Goal: Task Accomplishment & Management: Manage account settings

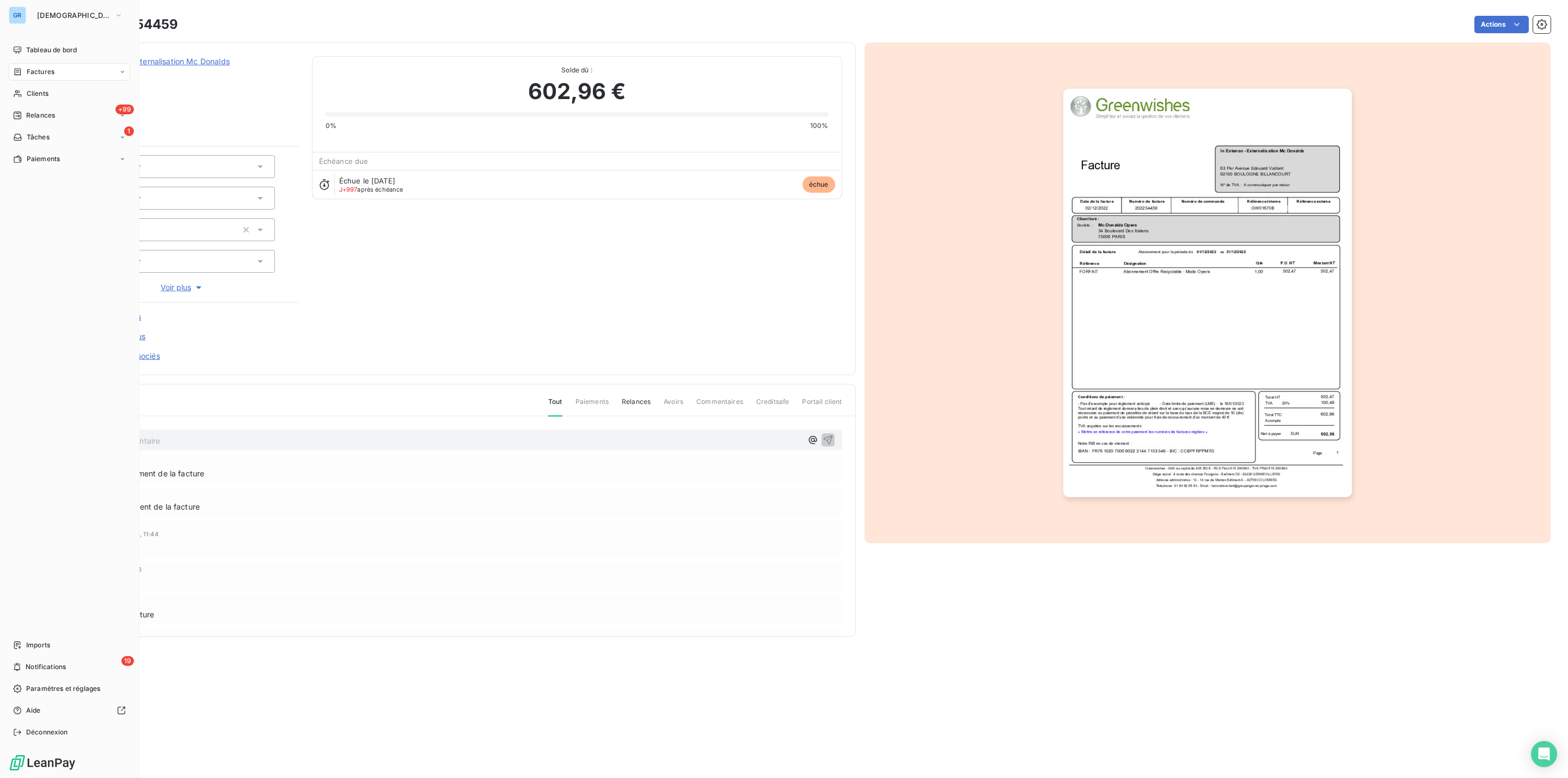
click at [54, 73] on span "Factures" at bounding box center [40, 72] width 28 height 9
click at [45, 89] on span "Clients" at bounding box center [38, 94] width 22 height 9
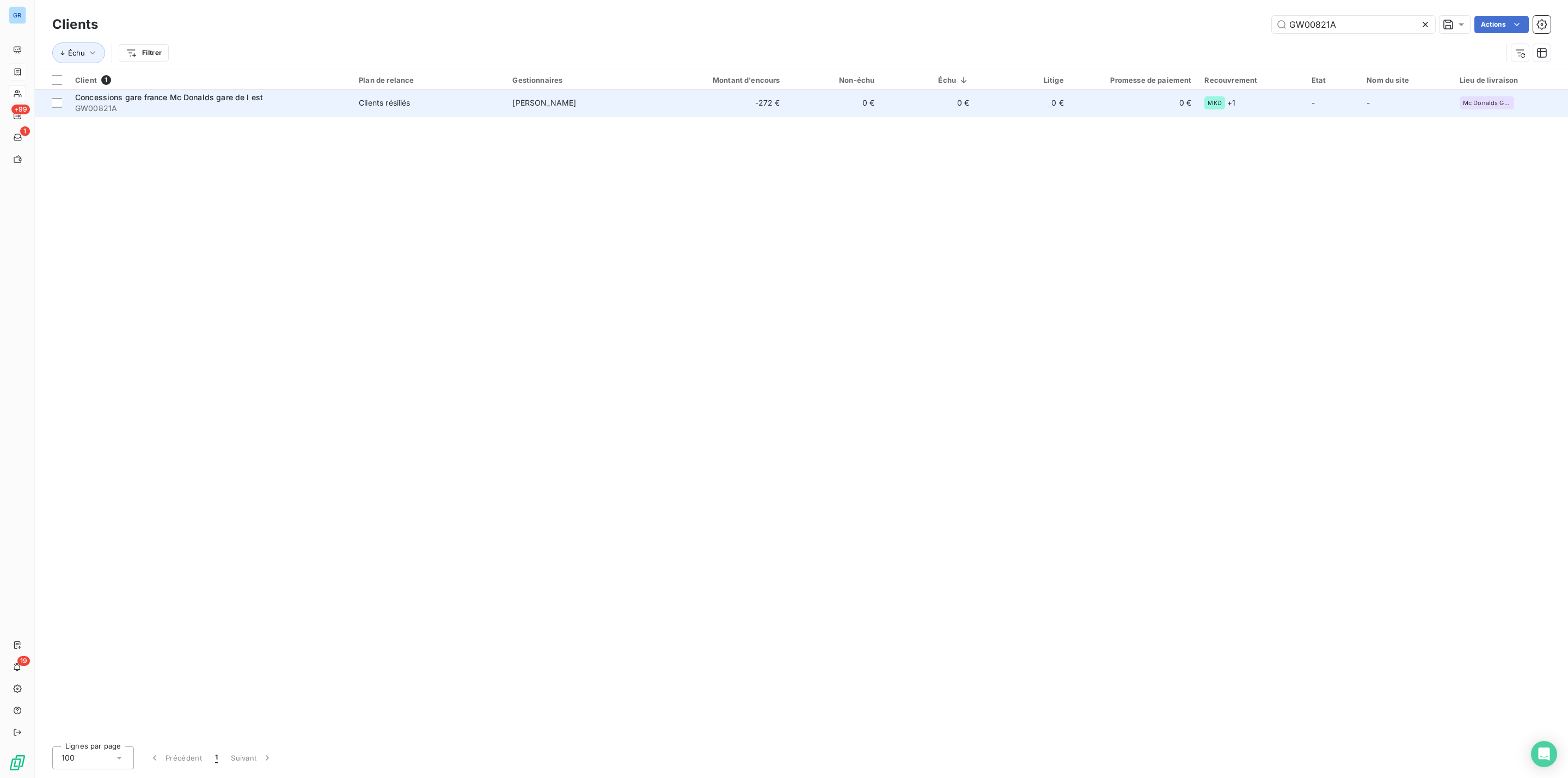
type input "GW00821A"
click at [390, 103] on div "Clients résiliés" at bounding box center [384, 103] width 51 height 11
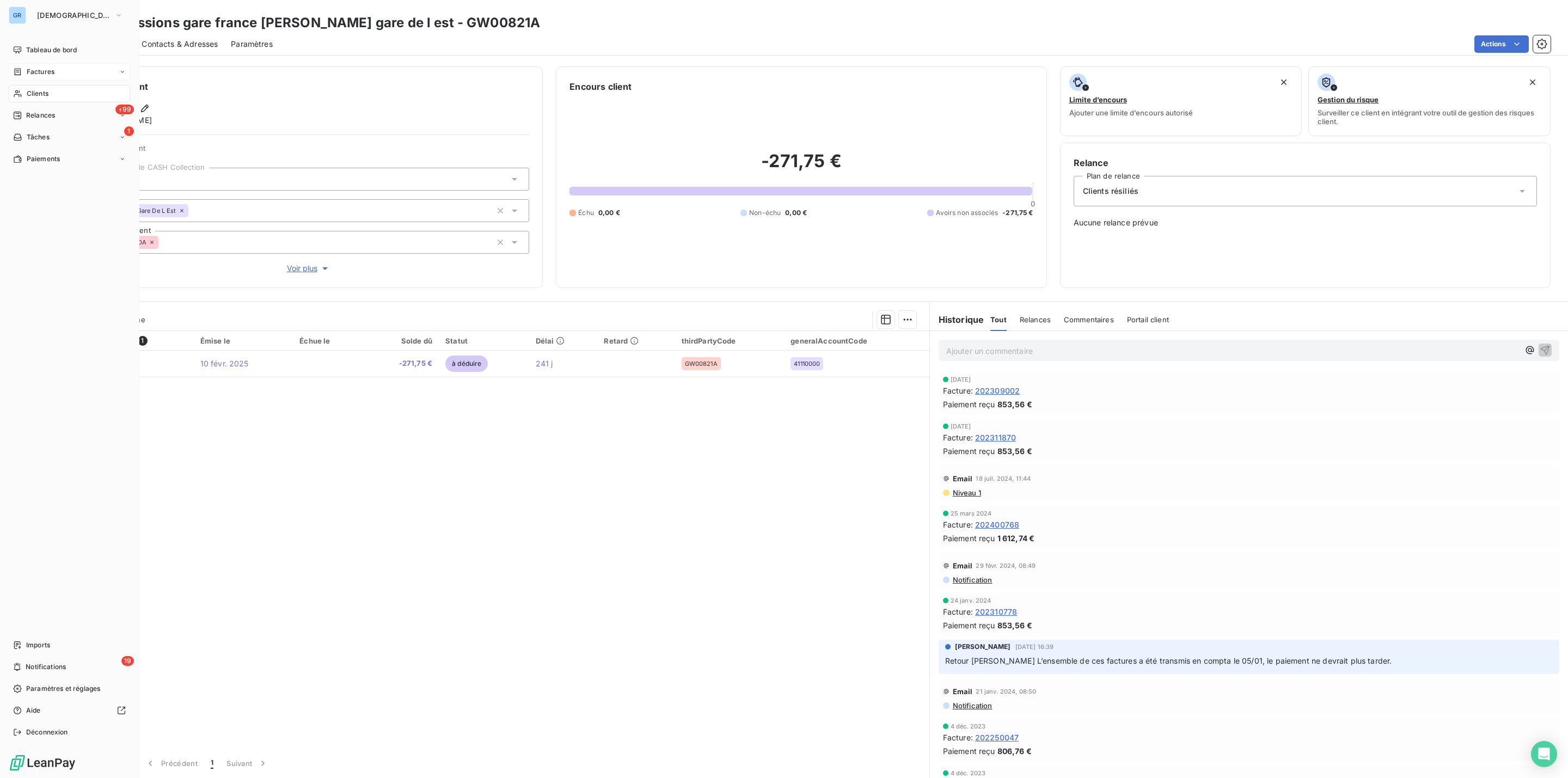
click at [43, 76] on span "Factures" at bounding box center [40, 72] width 28 height 9
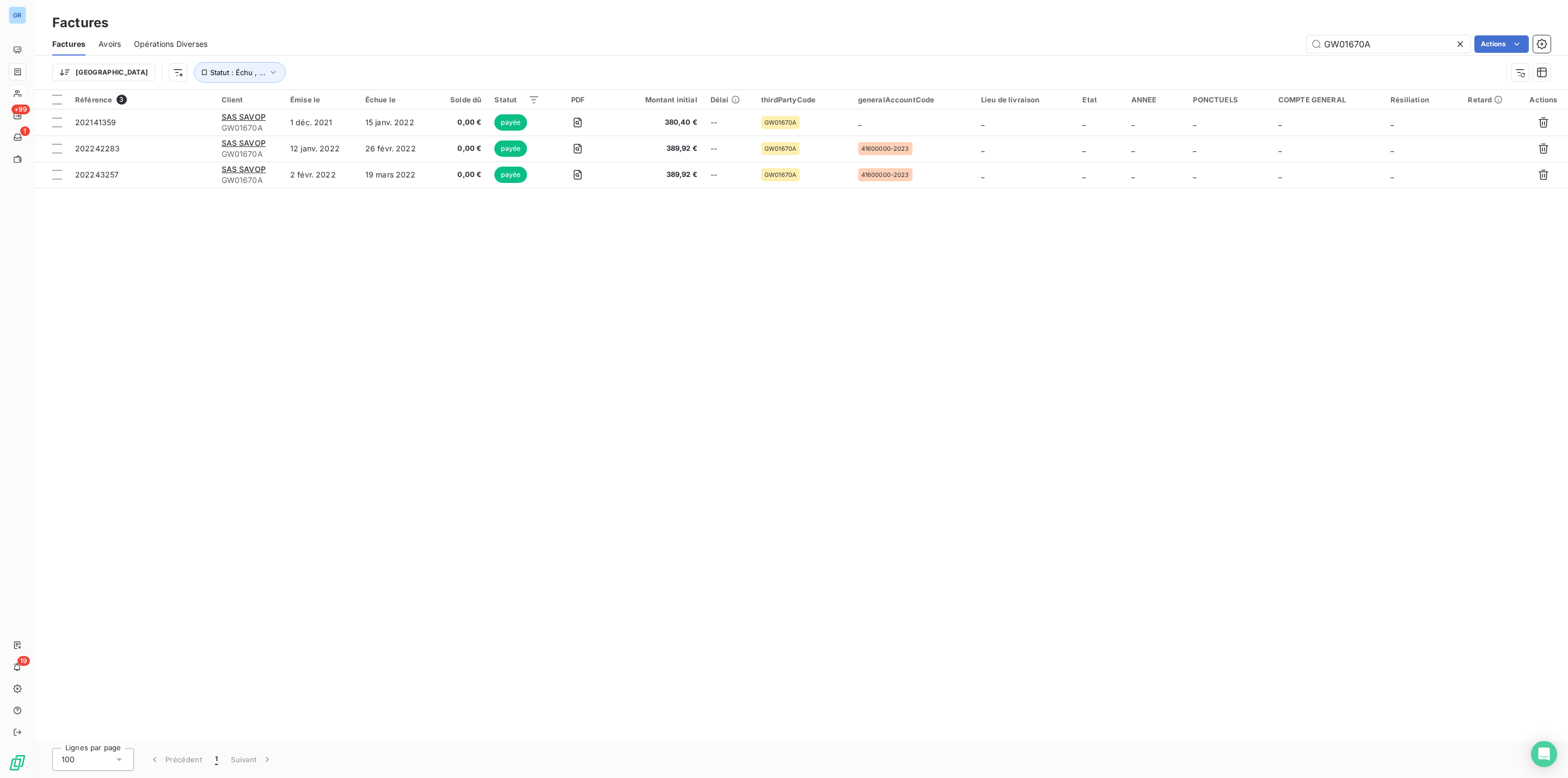
drag, startPoint x: 1394, startPoint y: 43, endPoint x: 1302, endPoint y: 43, distance: 92.0
click at [1248, 43] on div "GW01670A Actions" at bounding box center [885, 44] width 1330 height 17
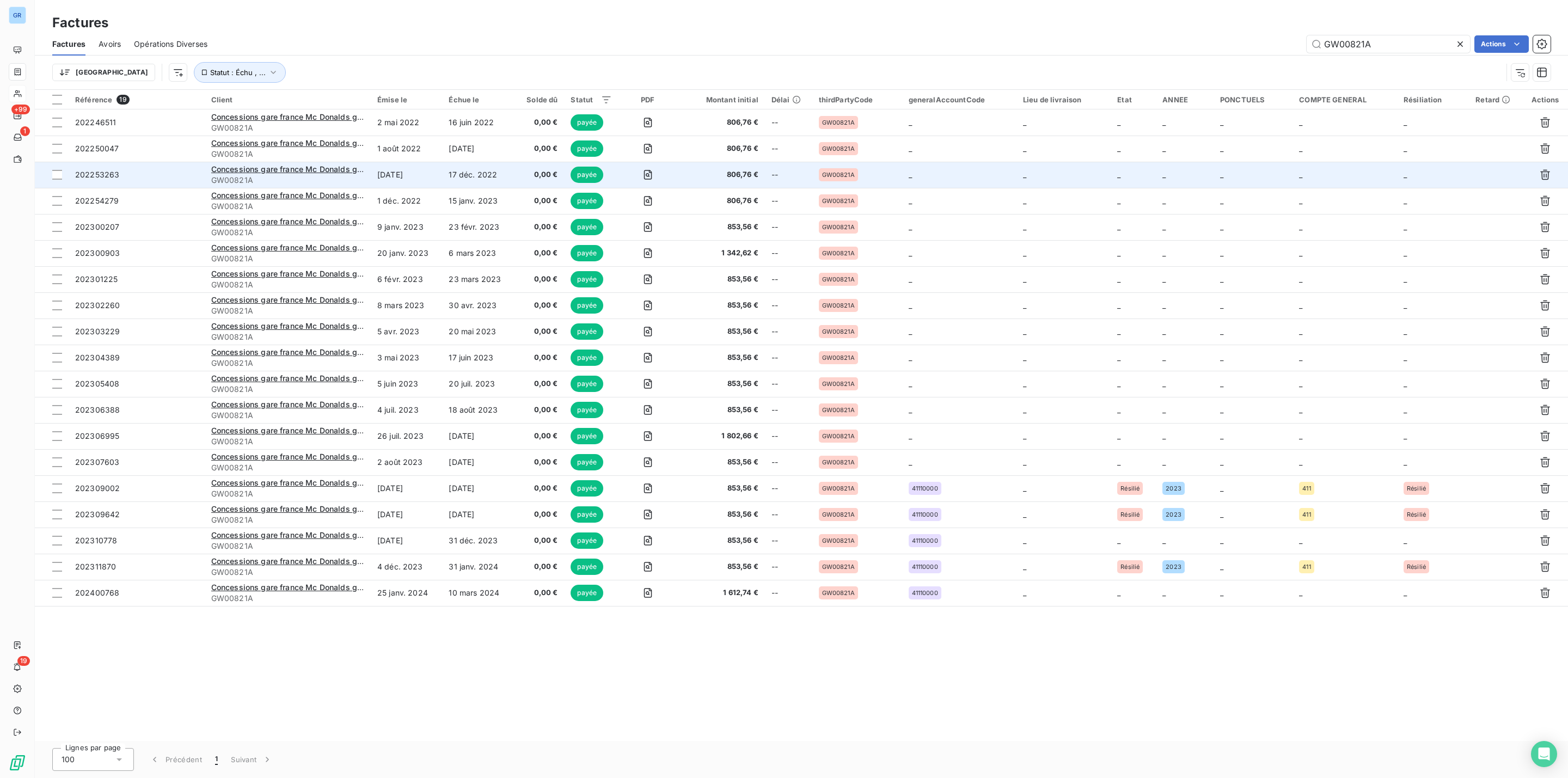
type input "GW00821A"
click at [282, 175] on span "GW00821A" at bounding box center [288, 181] width 153 height 11
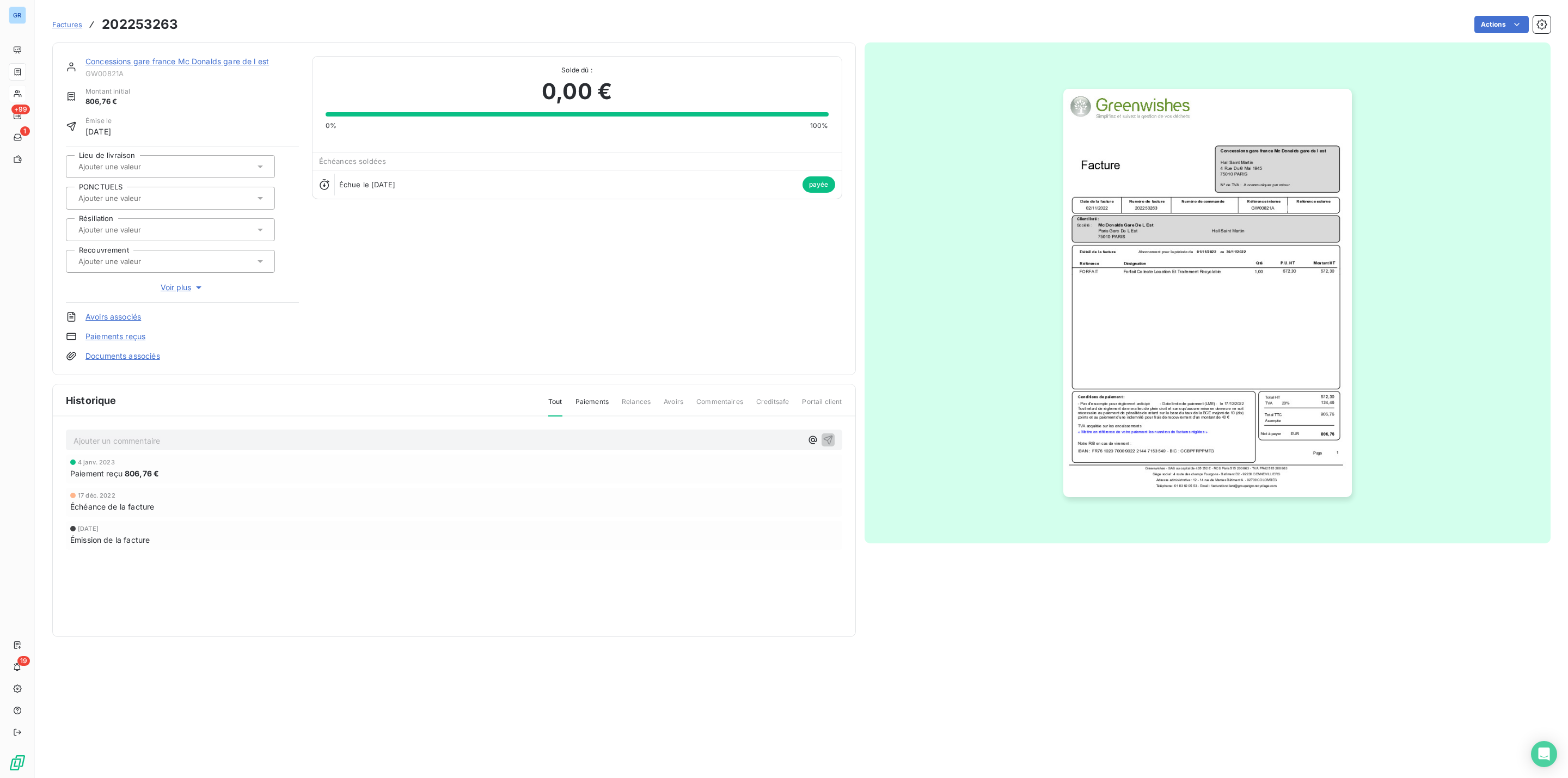
click at [151, 58] on link "Concessions gare france Mc Donalds gare de l est" at bounding box center [177, 61] width 184 height 9
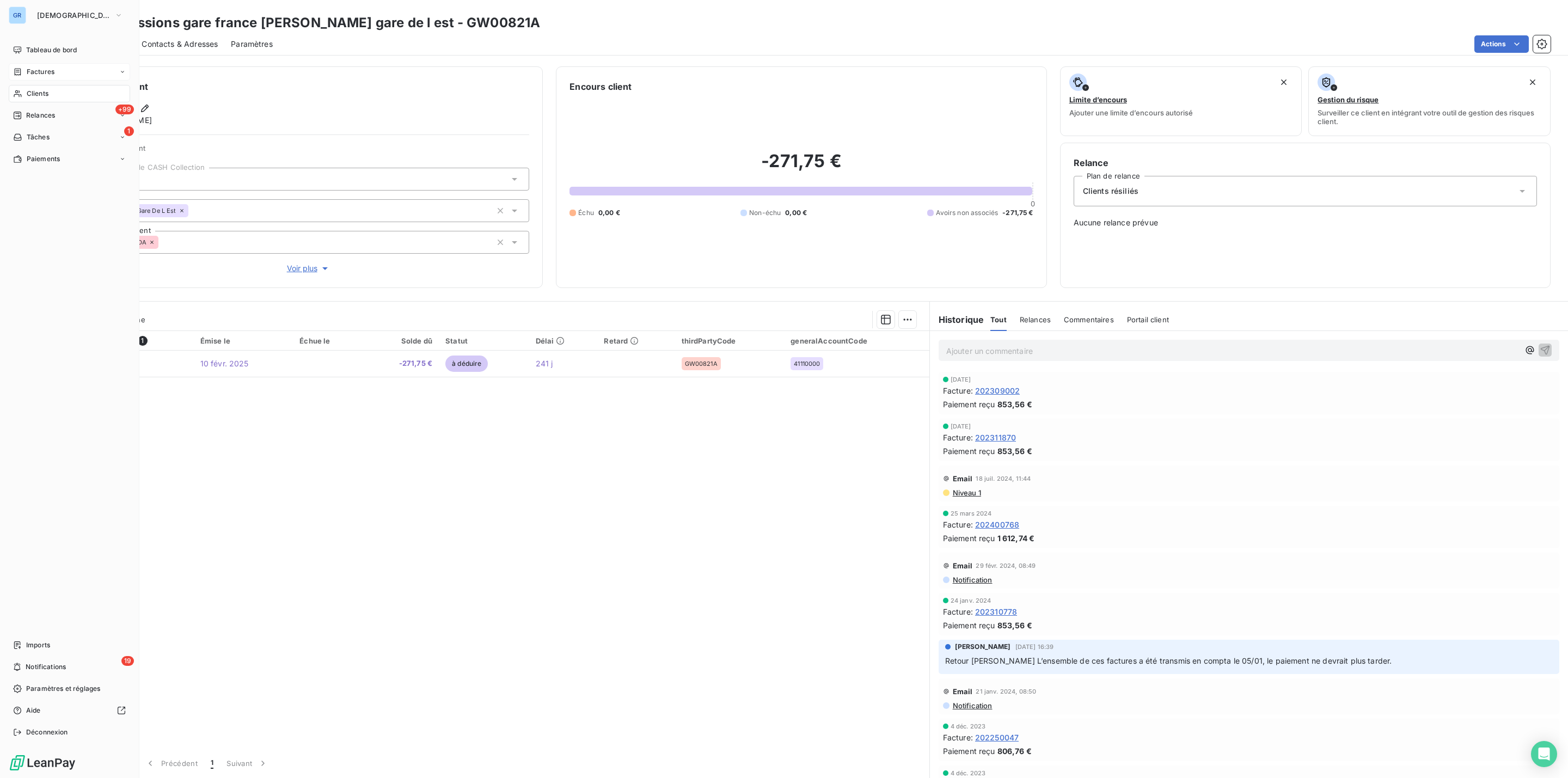
click at [61, 69] on div "Factures" at bounding box center [69, 72] width 121 height 17
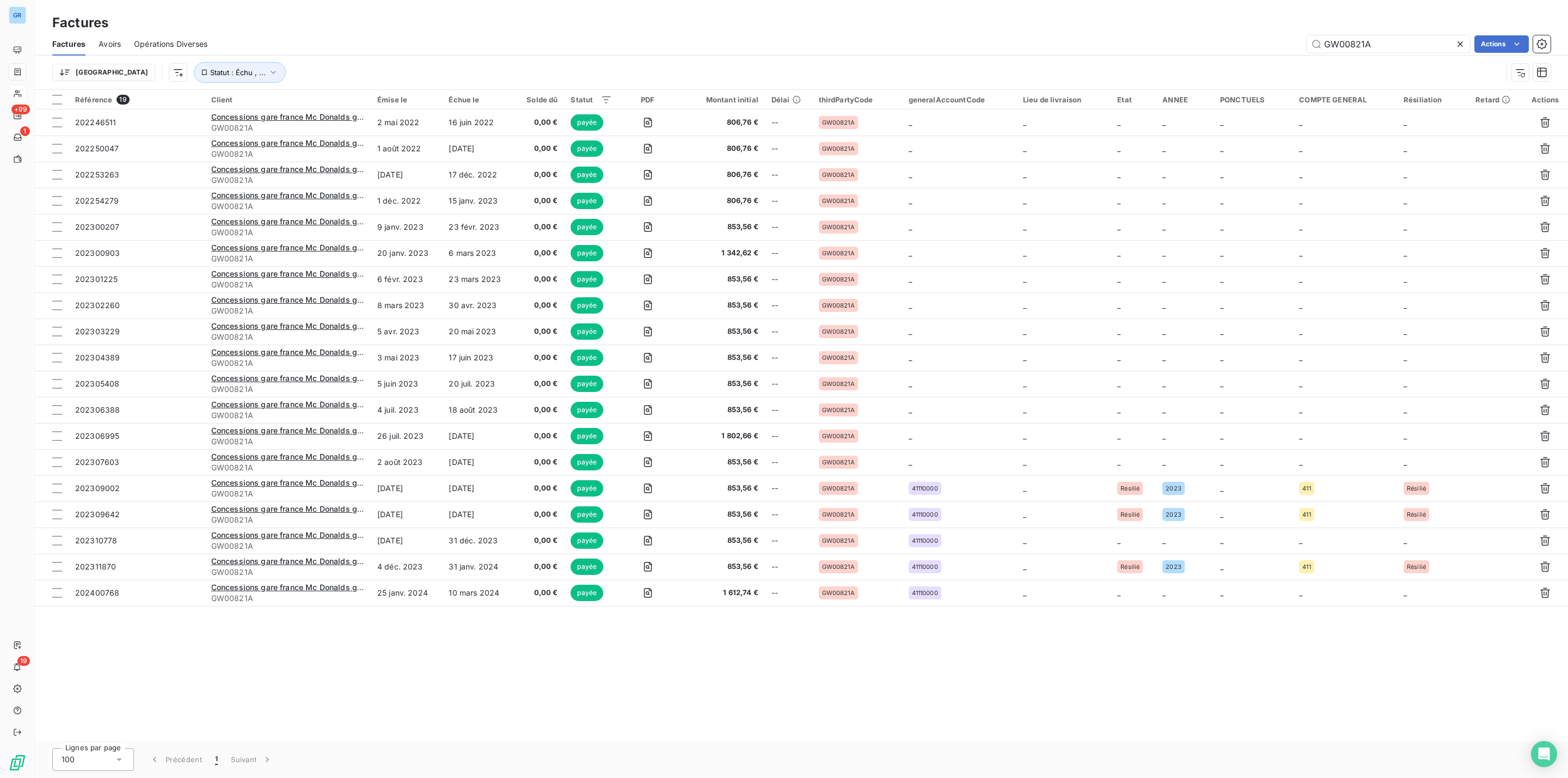
drag, startPoint x: 1394, startPoint y: 45, endPoint x: 1292, endPoint y: 47, distance: 102.0
click at [1266, 47] on div "GW00821A Actions" at bounding box center [885, 44] width 1330 height 17
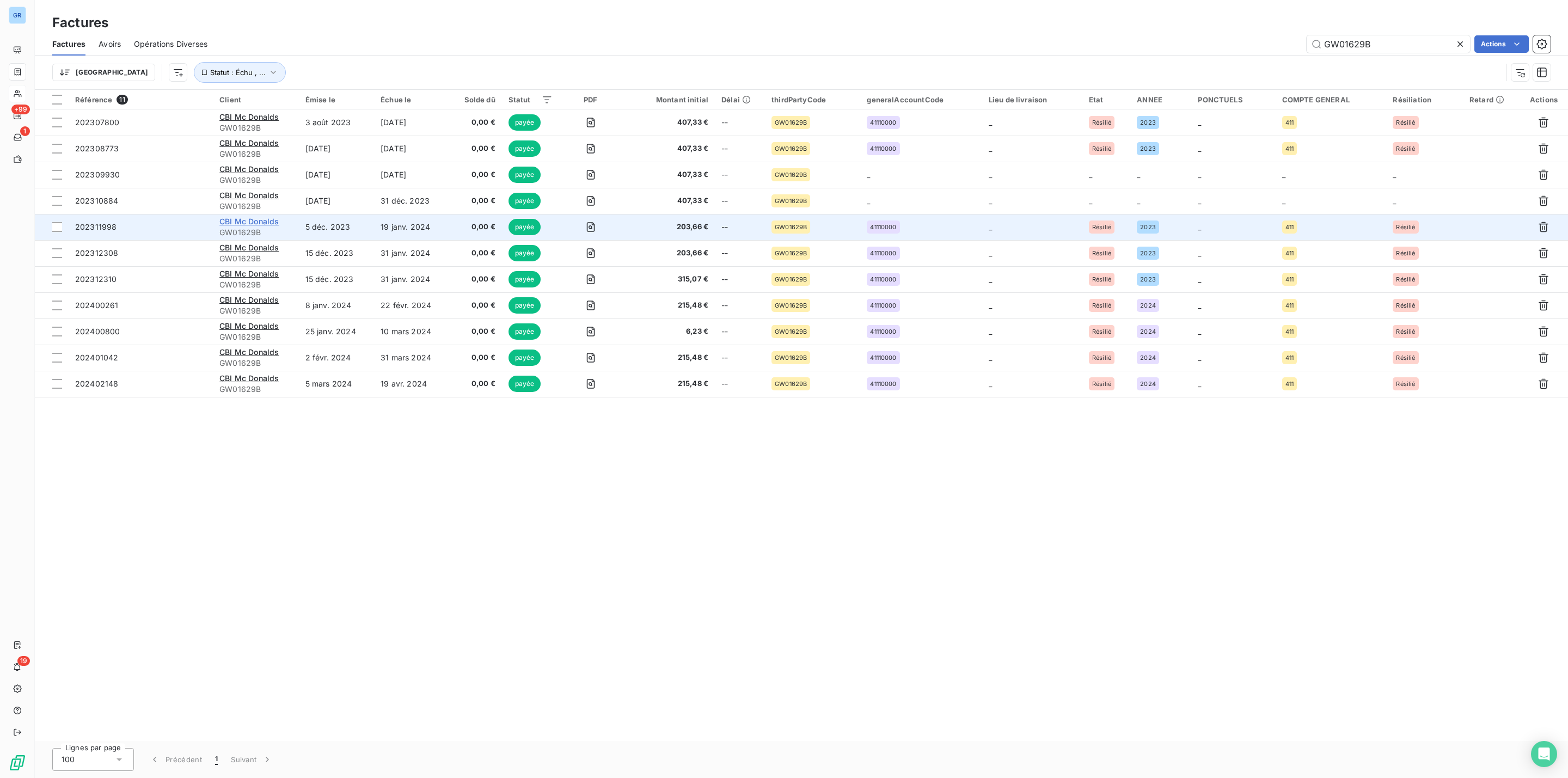
type input "GW01629B"
click at [255, 221] on span "CBI Mc Donalds" at bounding box center [248, 221] width 59 height 9
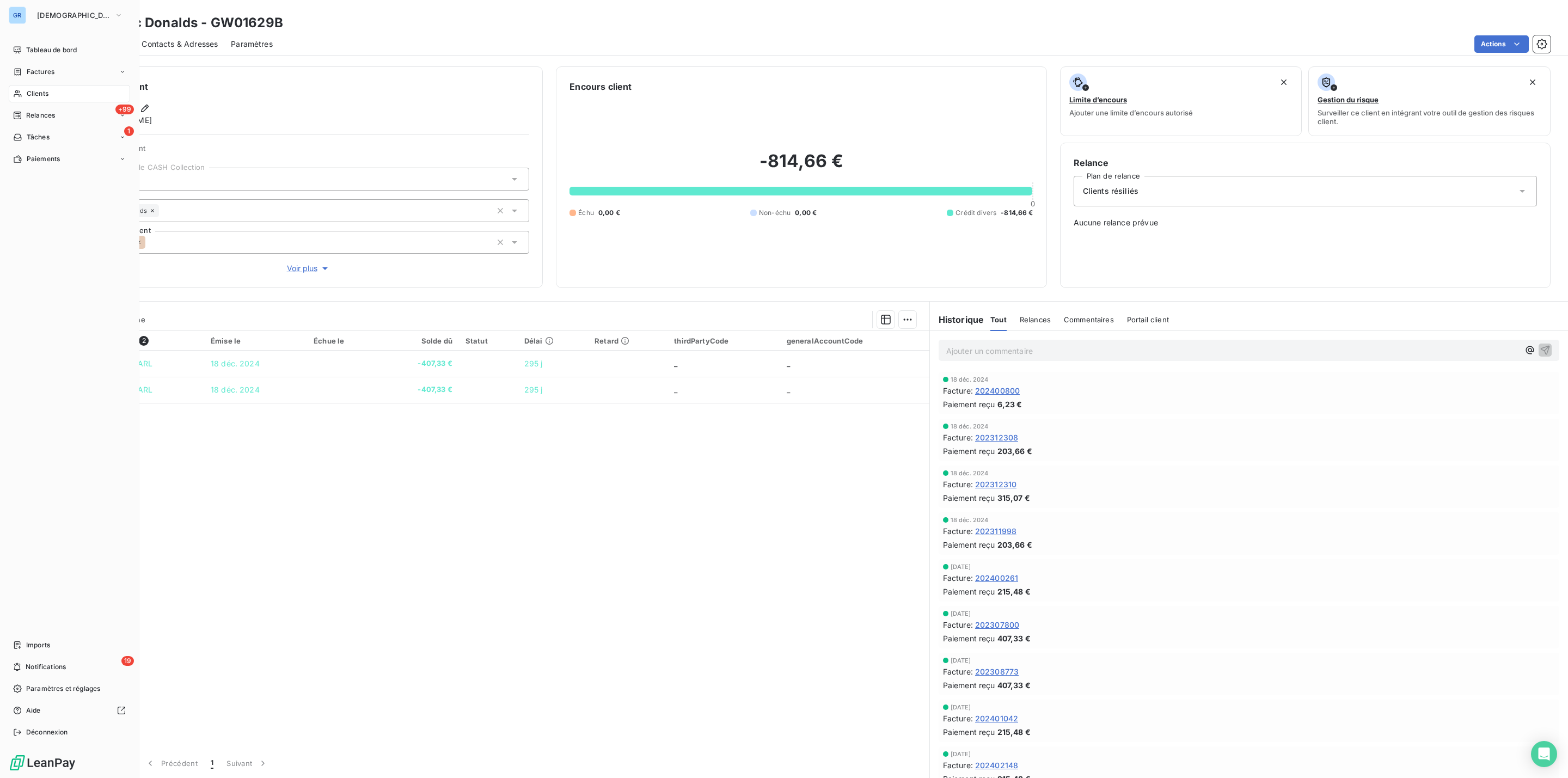
click at [38, 93] on span "Clients" at bounding box center [38, 94] width 22 height 9
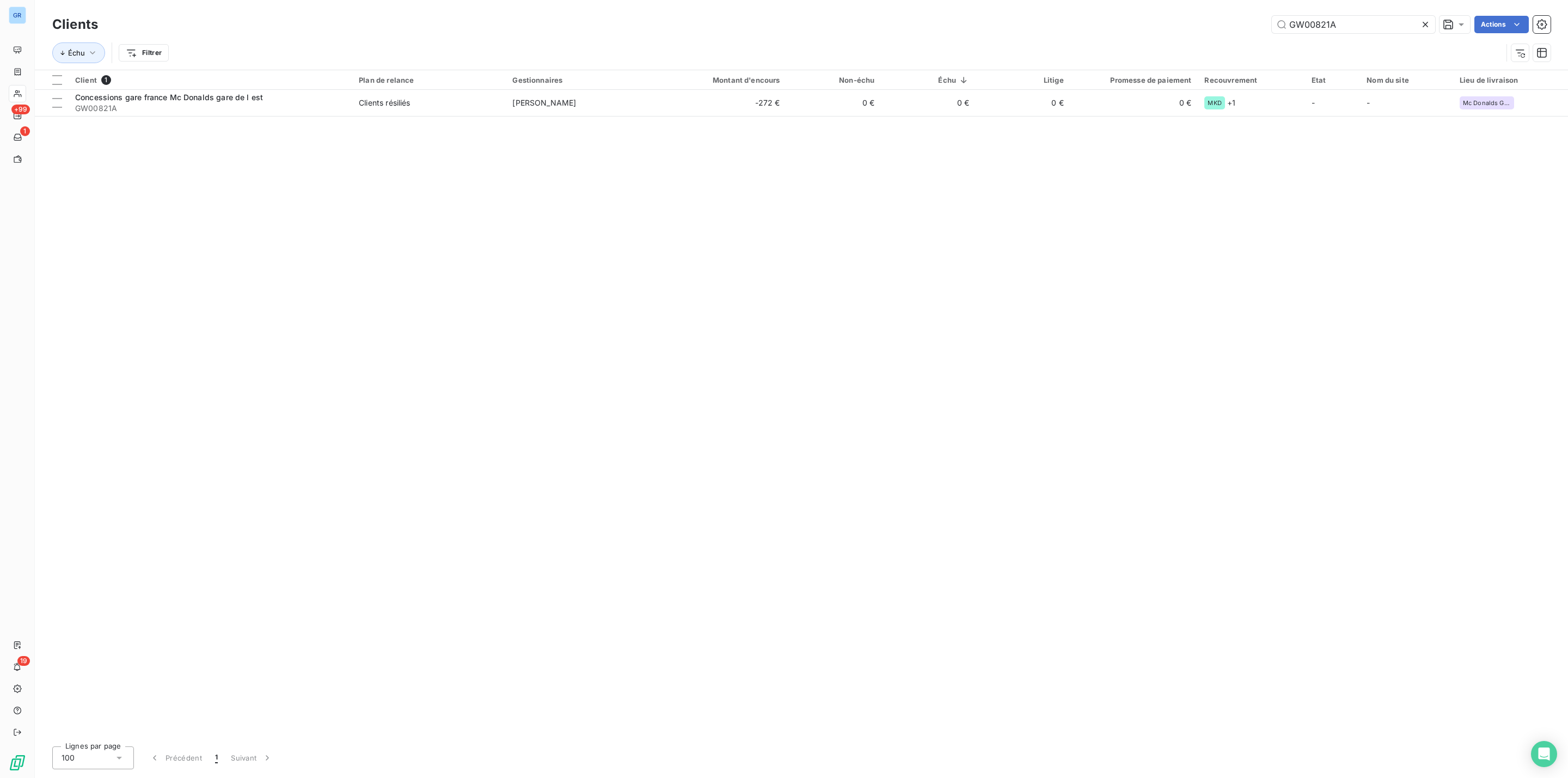
drag, startPoint x: 1354, startPoint y: 22, endPoint x: 1271, endPoint y: 32, distance: 83.6
click at [1248, 27] on div "GW00821A Actions" at bounding box center [831, 24] width 1440 height 17
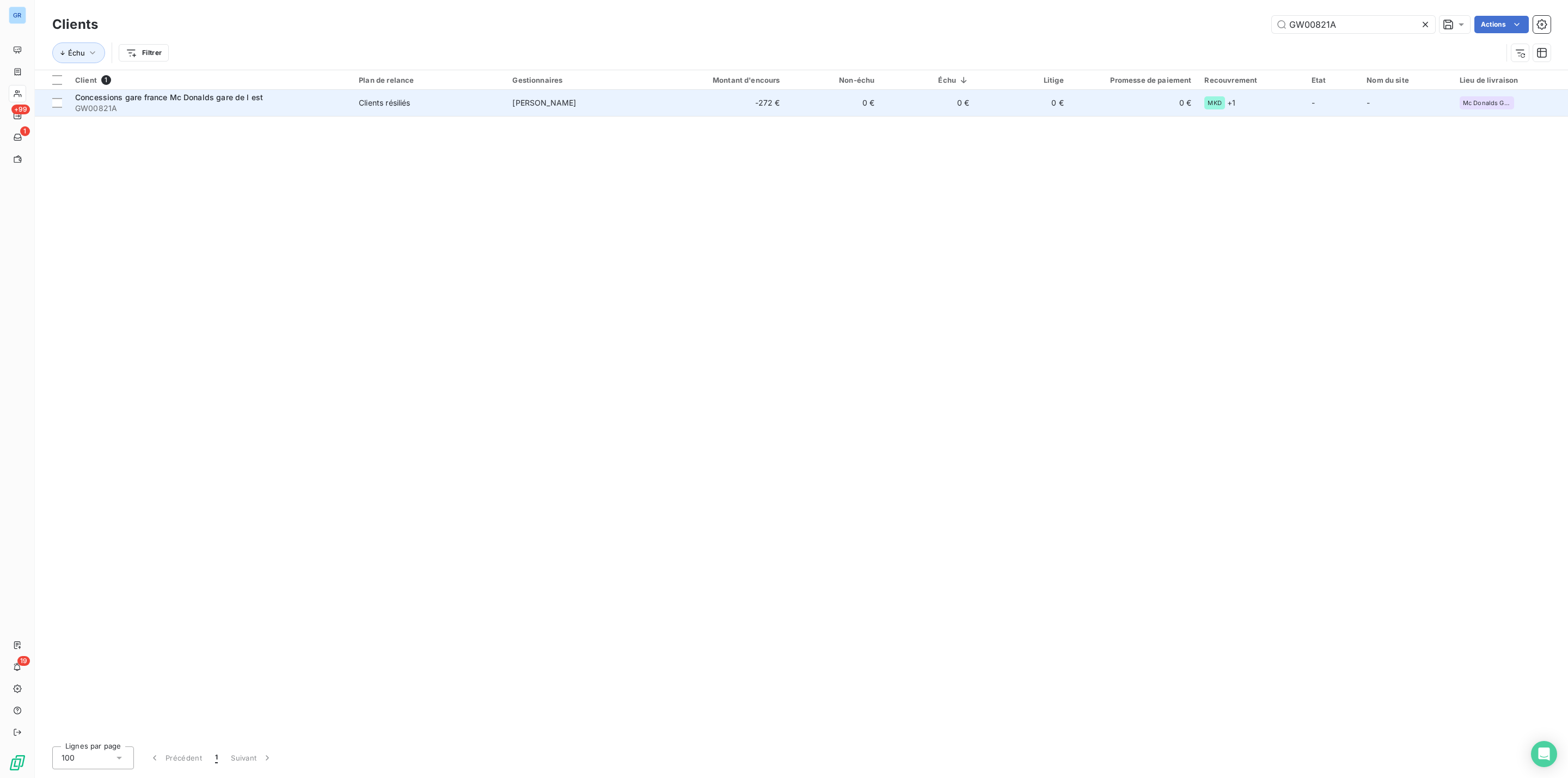
click at [389, 108] on div "Clients résiliés" at bounding box center [384, 103] width 51 height 11
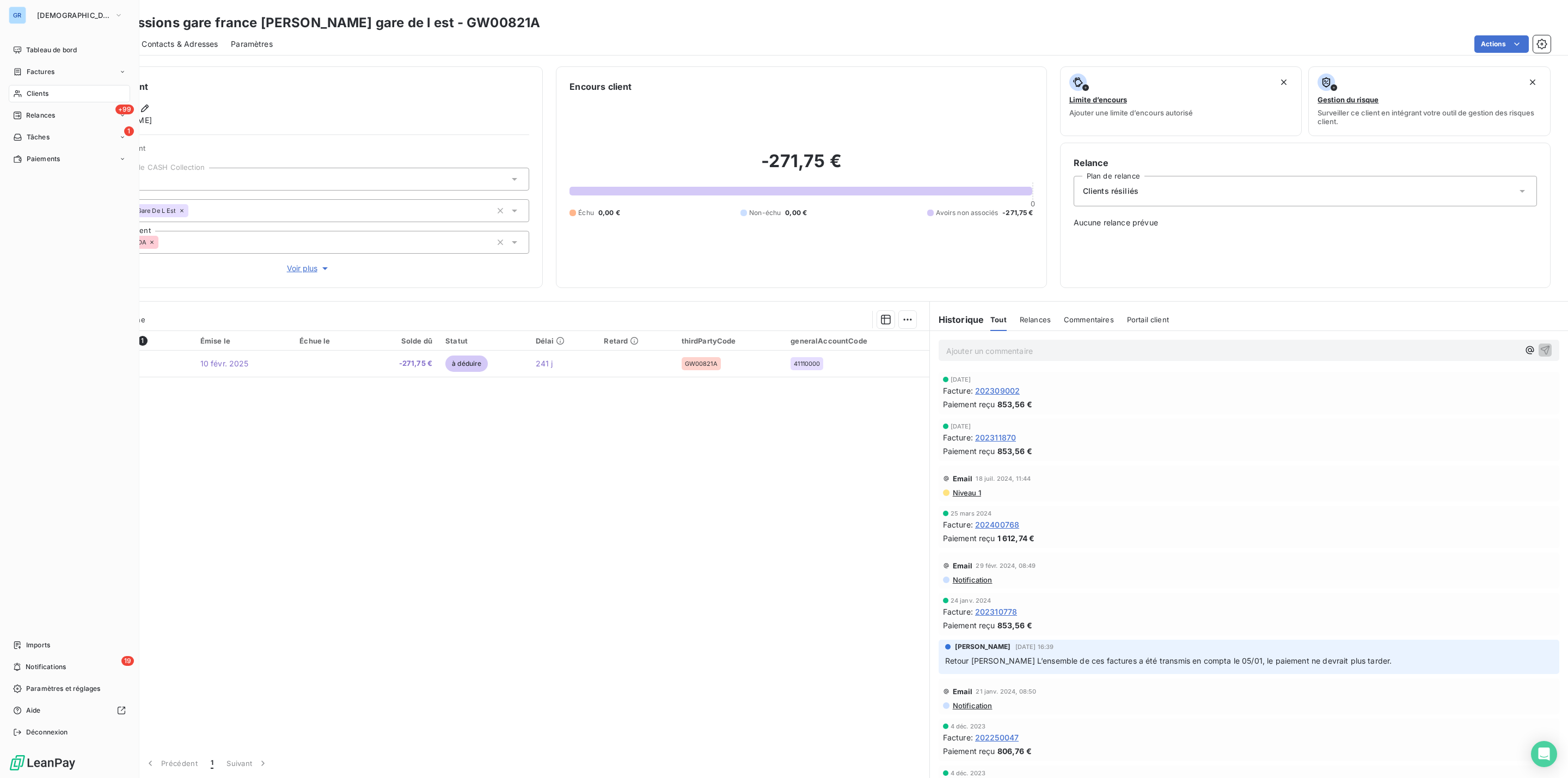
drag, startPoint x: 35, startPoint y: 94, endPoint x: 62, endPoint y: 96, distance: 27.1
click at [35, 94] on span "Clients" at bounding box center [38, 94] width 22 height 9
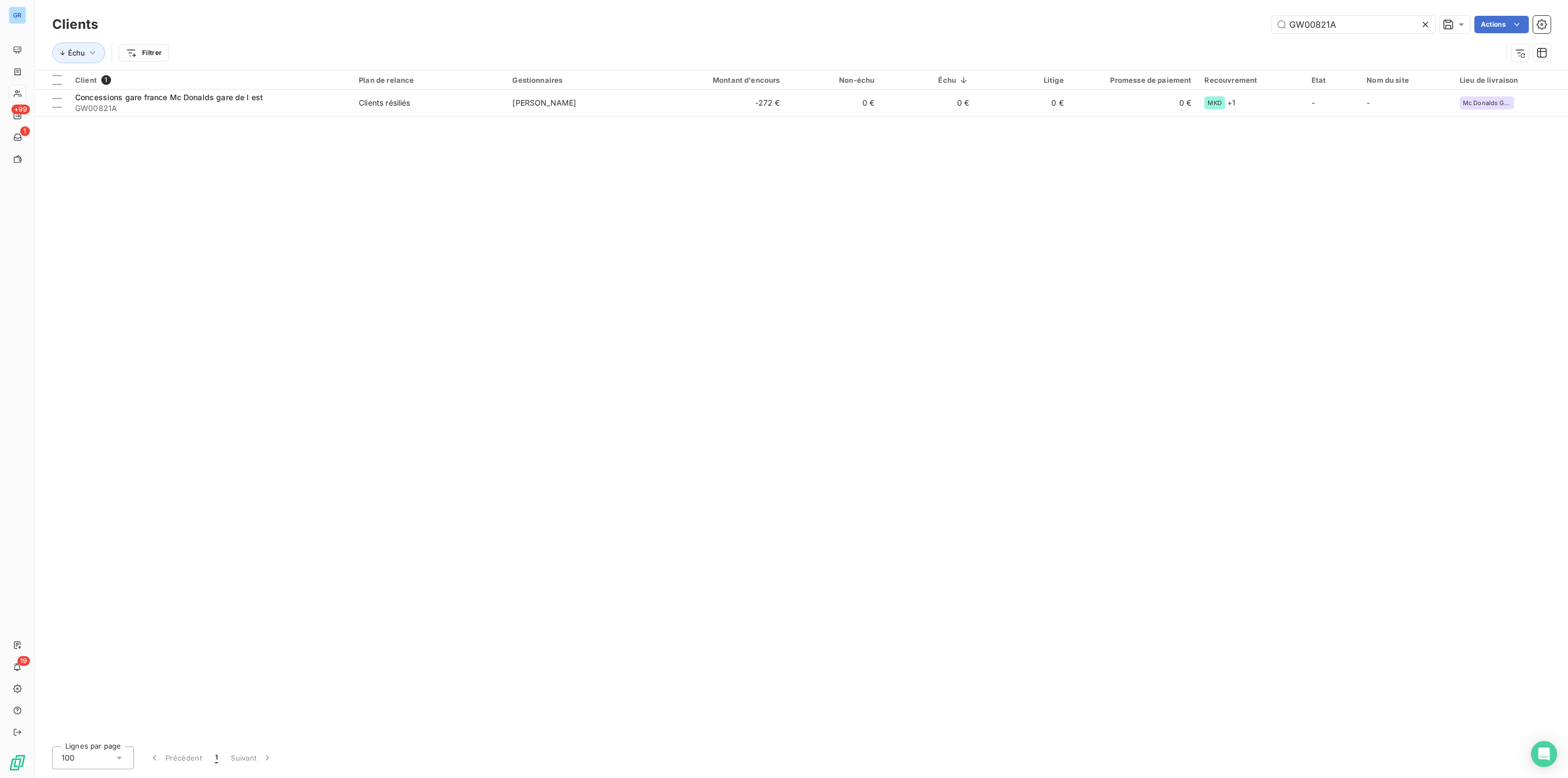
drag, startPoint x: 1353, startPoint y: 21, endPoint x: 1265, endPoint y: 26, distance: 88.1
click at [1258, 24] on div "GW00821A Actions" at bounding box center [831, 24] width 1440 height 17
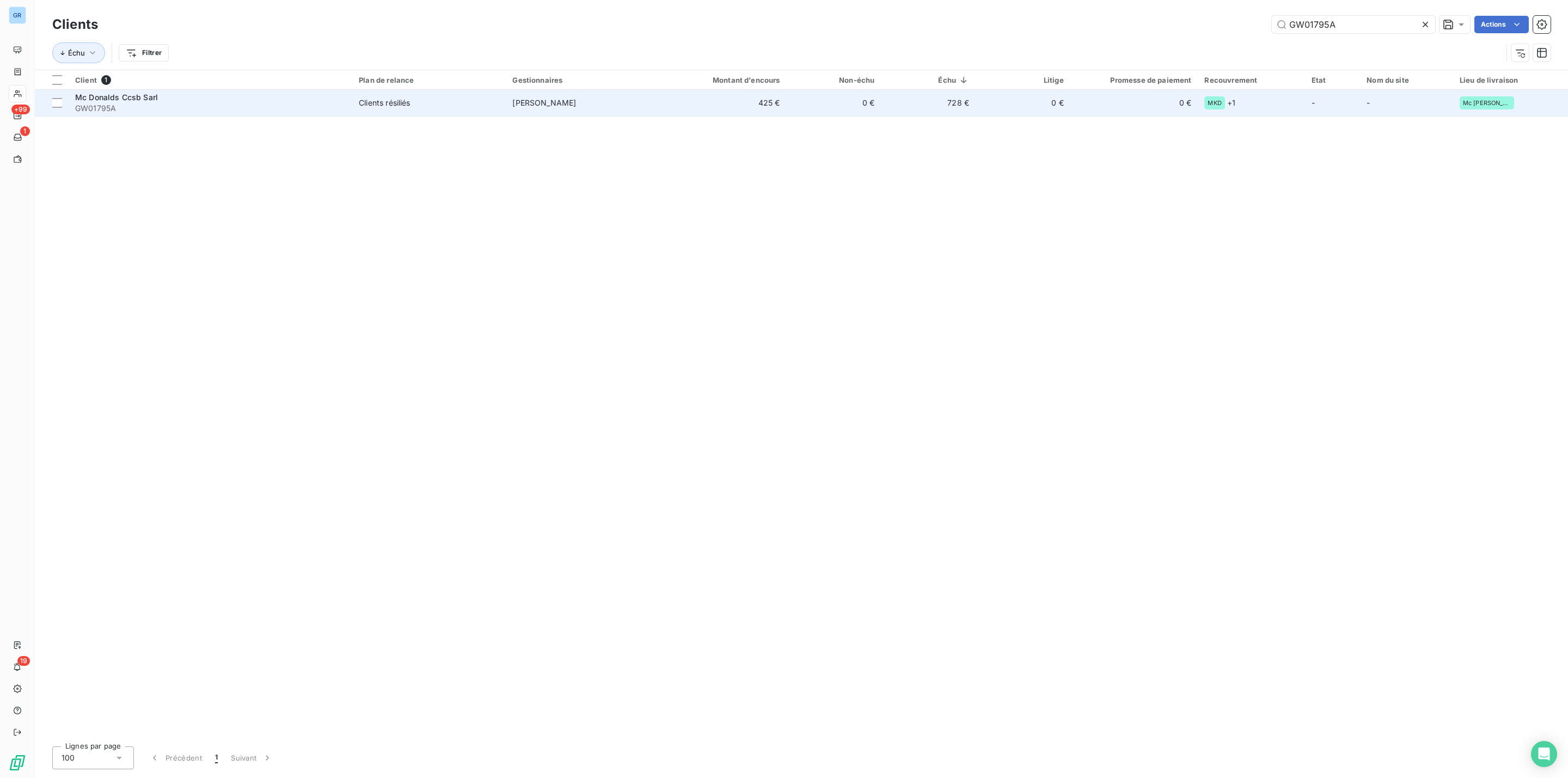
type input "GW01795A"
click at [356, 98] on td "Clients résiliés" at bounding box center [429, 102] width 154 height 26
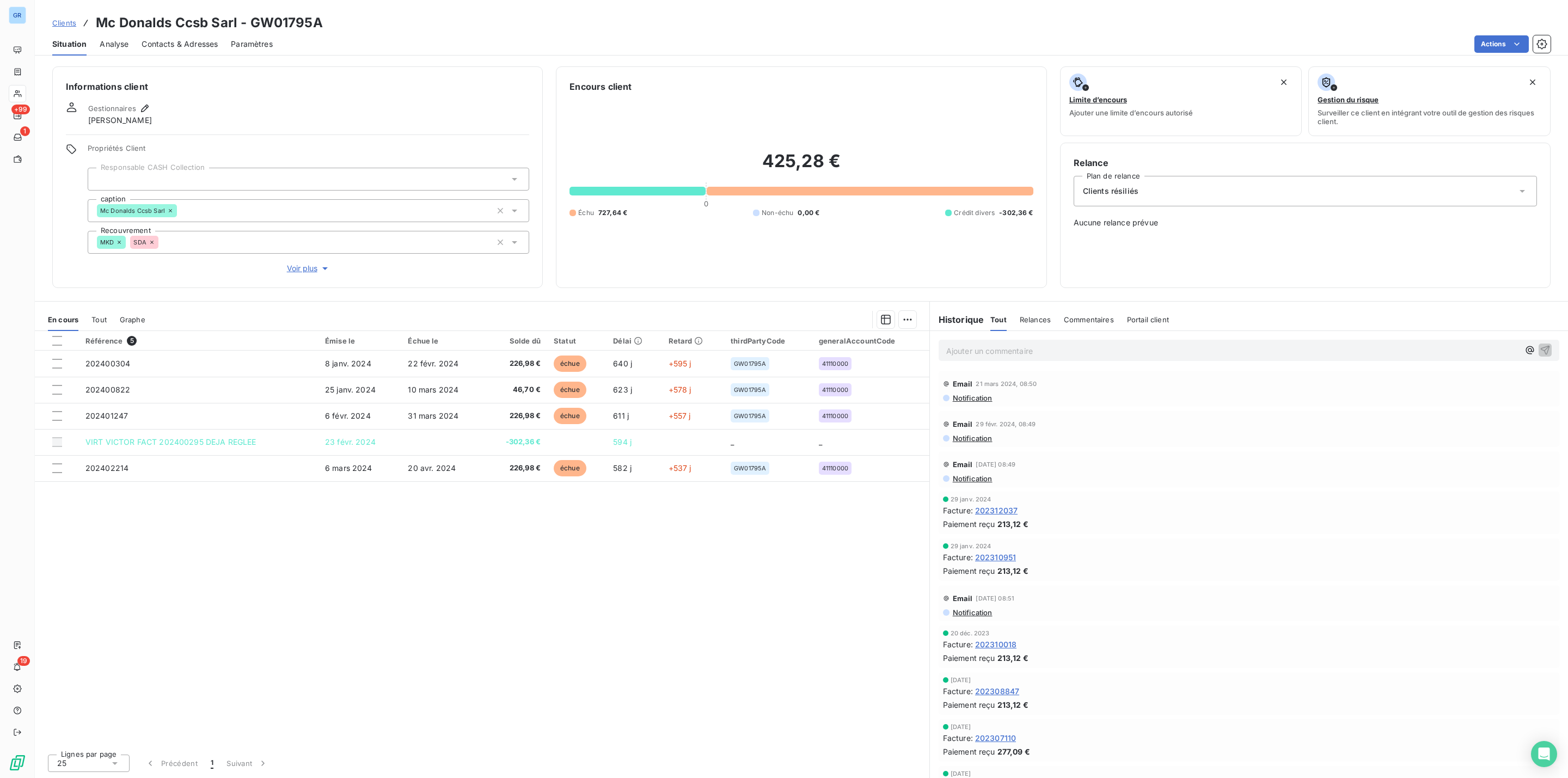
scroll to position [163, 0]
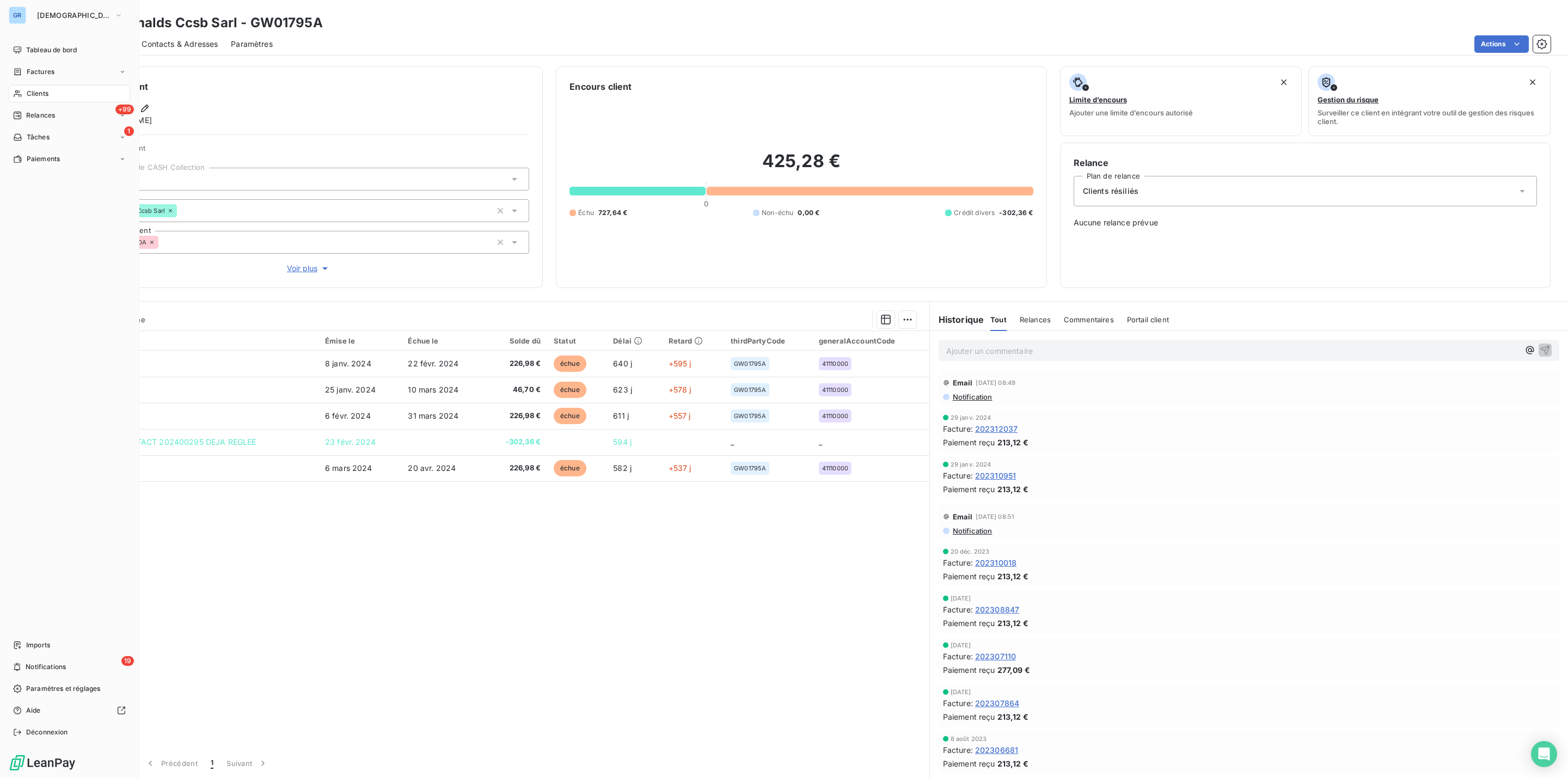
drag, startPoint x: 41, startPoint y: 74, endPoint x: 56, endPoint y: 75, distance: 15.0
click at [41, 74] on span "Factures" at bounding box center [40, 72] width 28 height 9
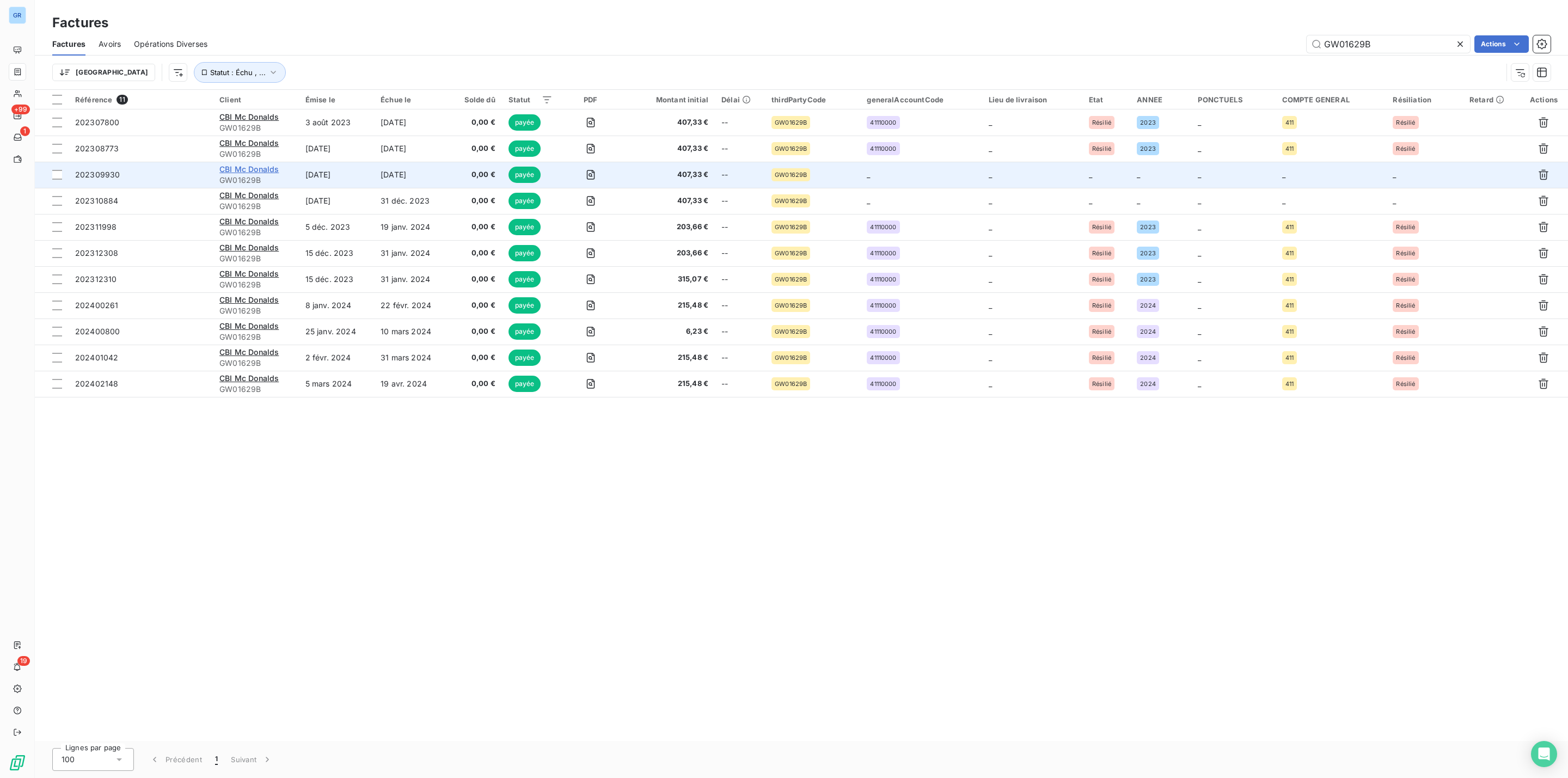
click at [250, 173] on span "CBI Mc Donalds" at bounding box center [248, 169] width 59 height 9
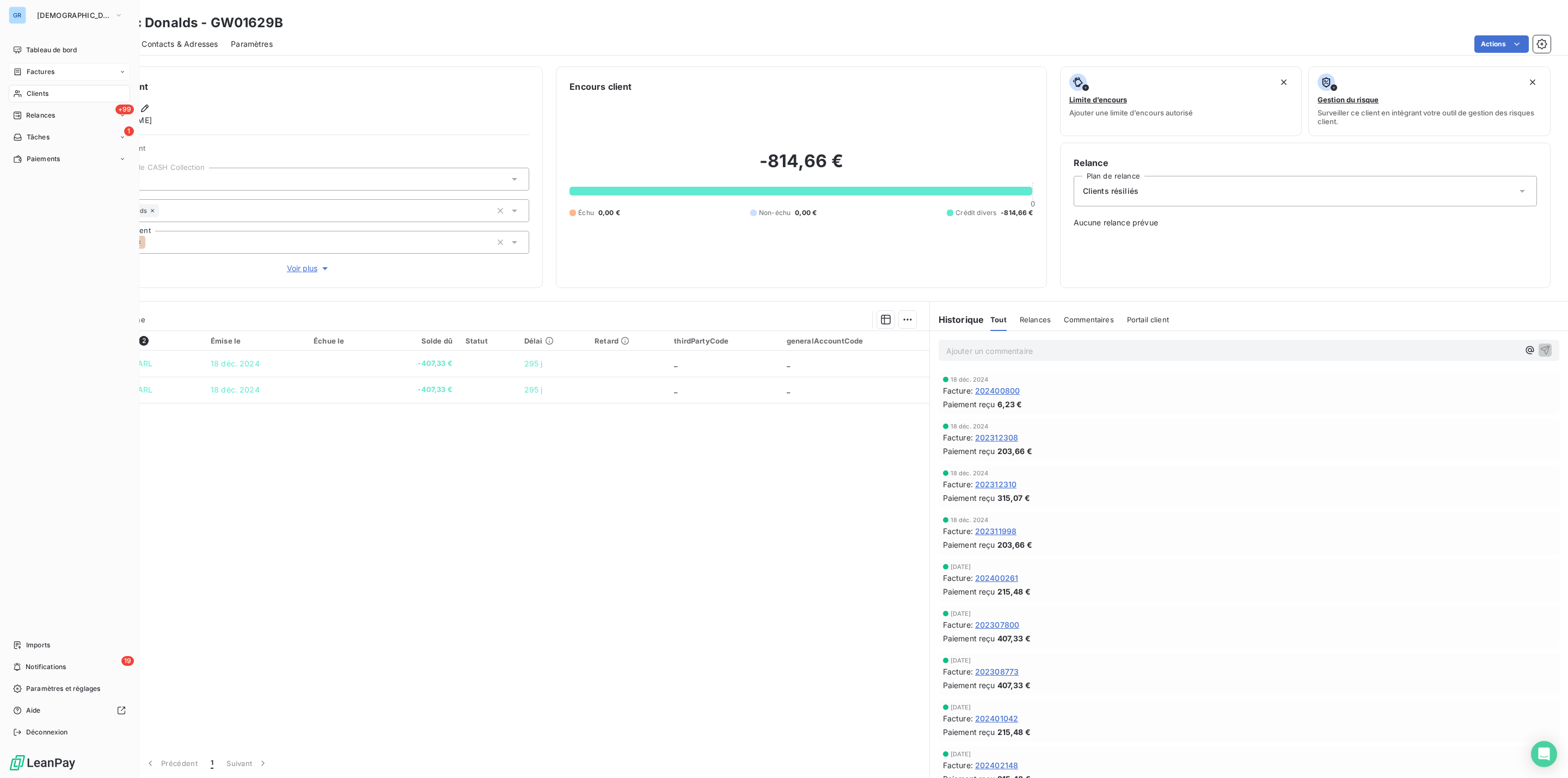
drag, startPoint x: 39, startPoint y: 70, endPoint x: 76, endPoint y: 74, distance: 37.2
click at [39, 70] on span "Factures" at bounding box center [40, 72] width 28 height 9
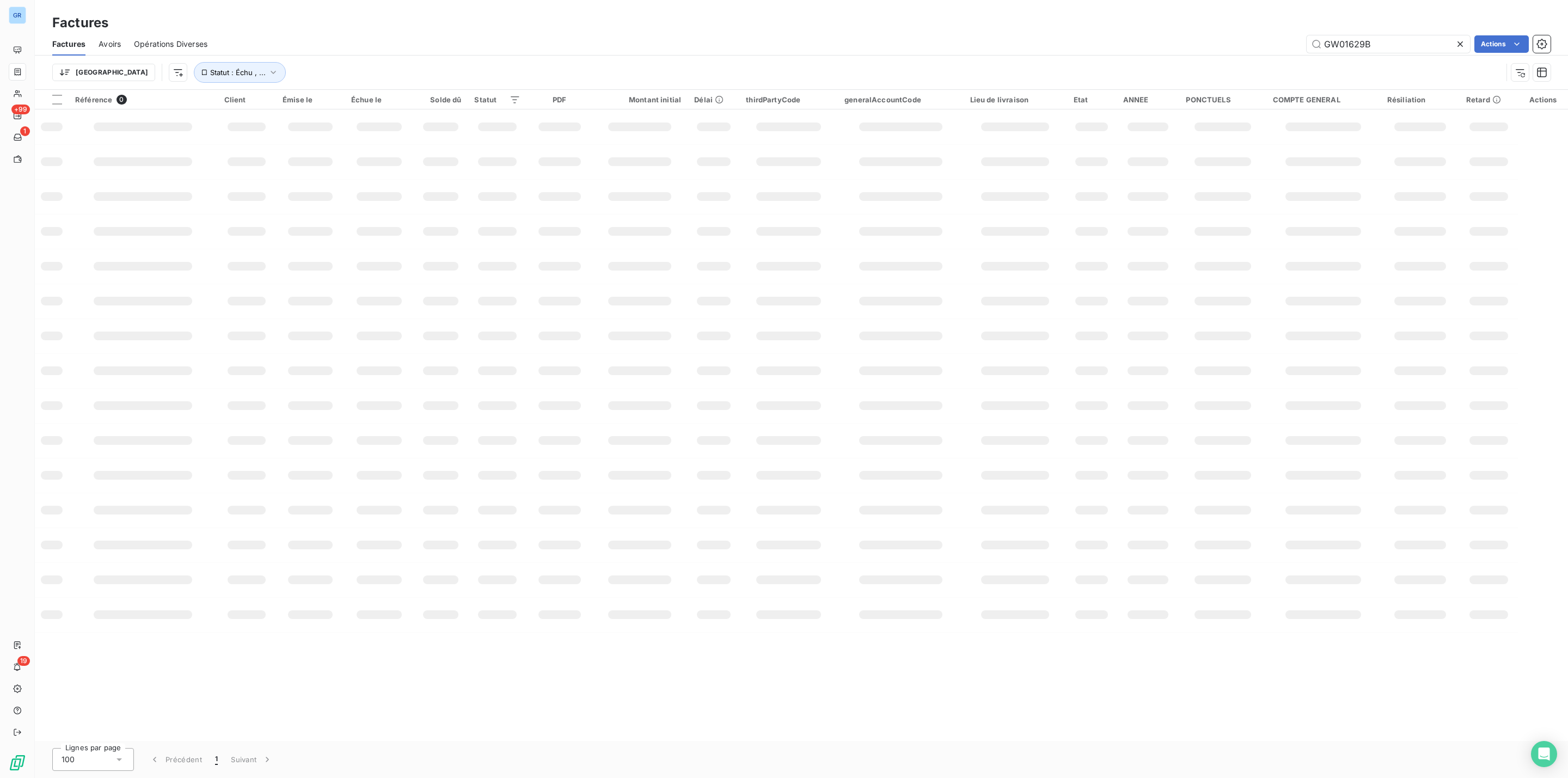
drag, startPoint x: 1311, startPoint y: 44, endPoint x: 1266, endPoint y: 50, distance: 45.4
click at [1245, 45] on div "GW01629B Actions" at bounding box center [885, 44] width 1330 height 17
type input "GW01670B"
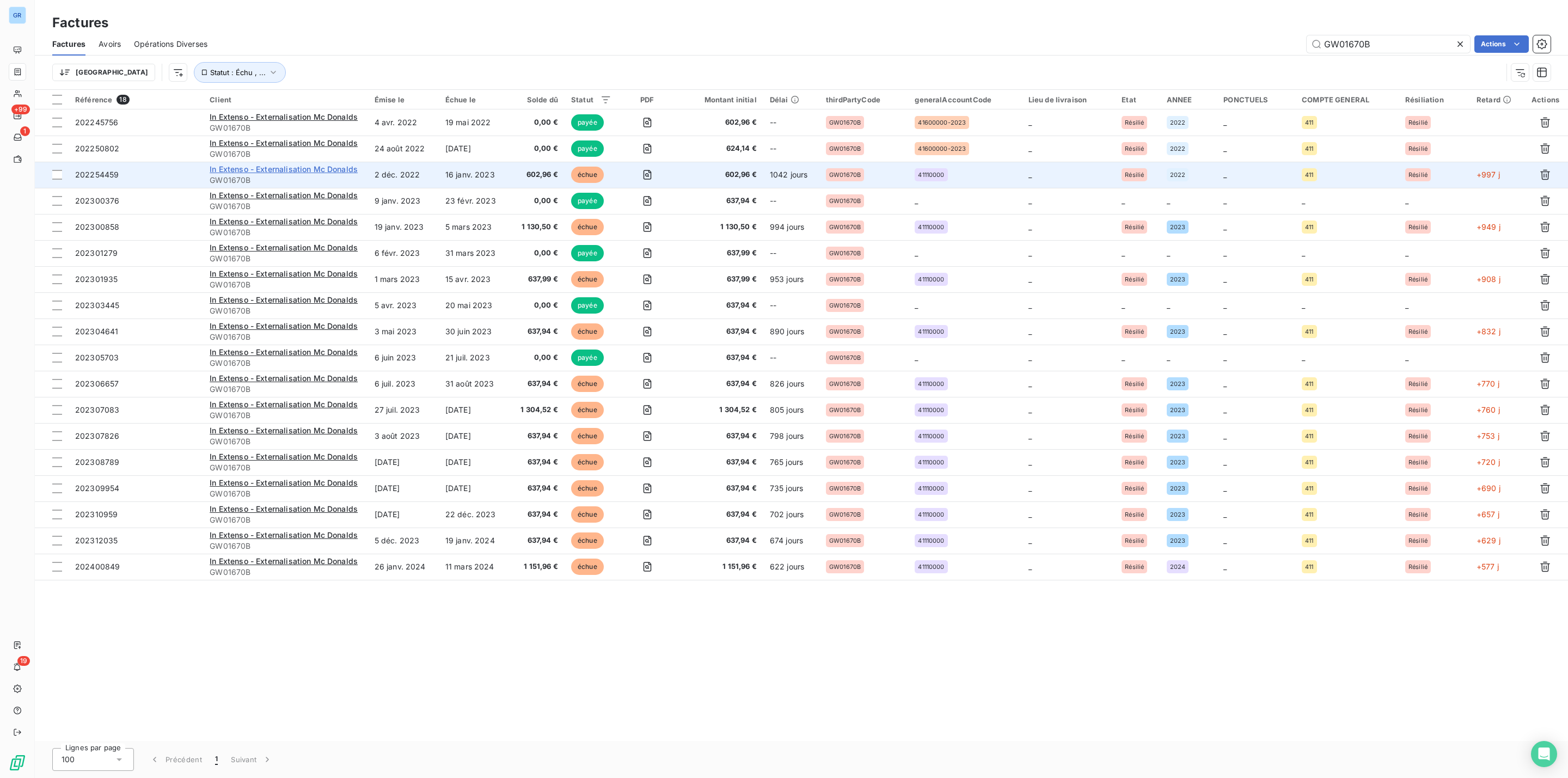
click at [311, 168] on span "In Extenso - Externalisation Mc Donalds" at bounding box center [284, 169] width 148 height 9
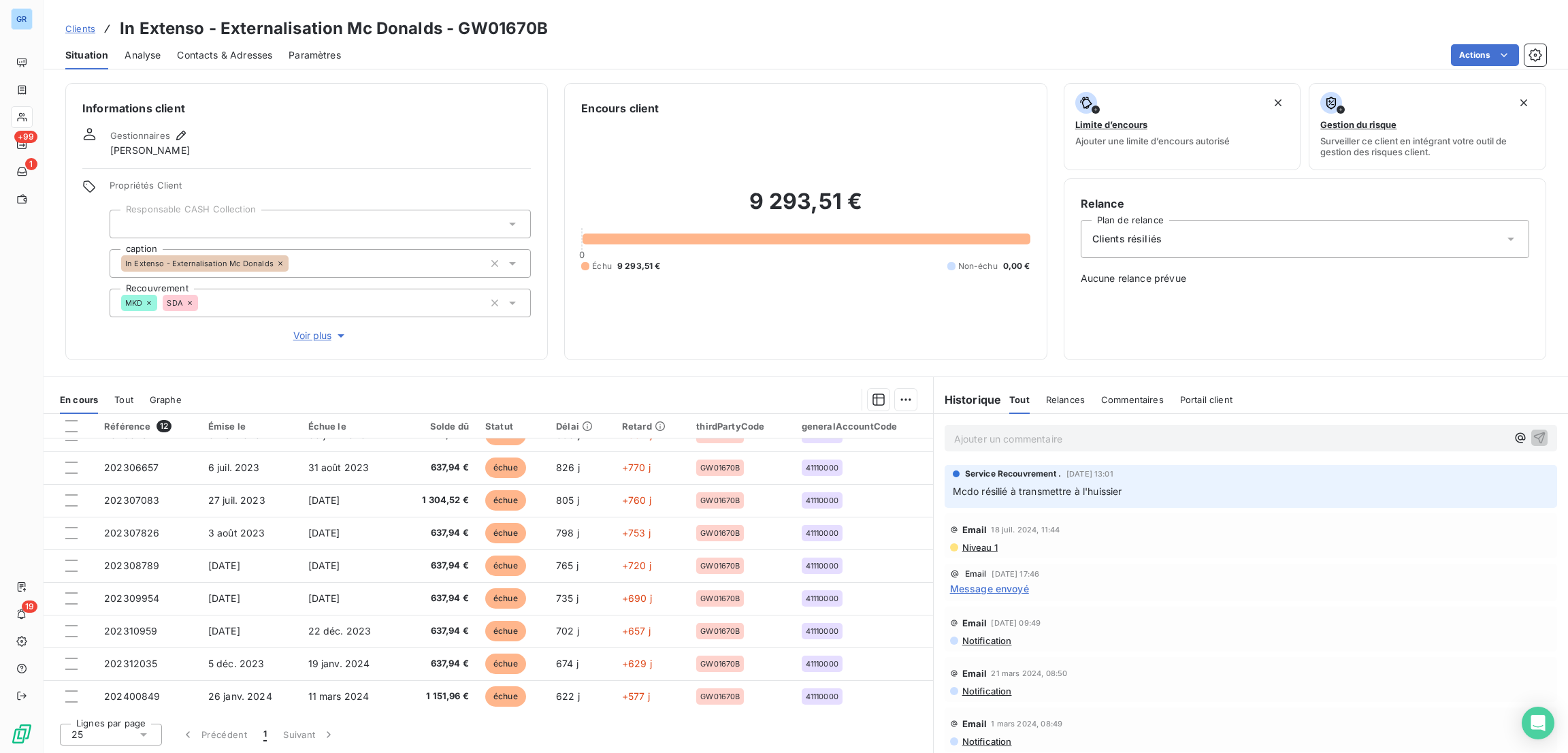
scroll to position [119, 0]
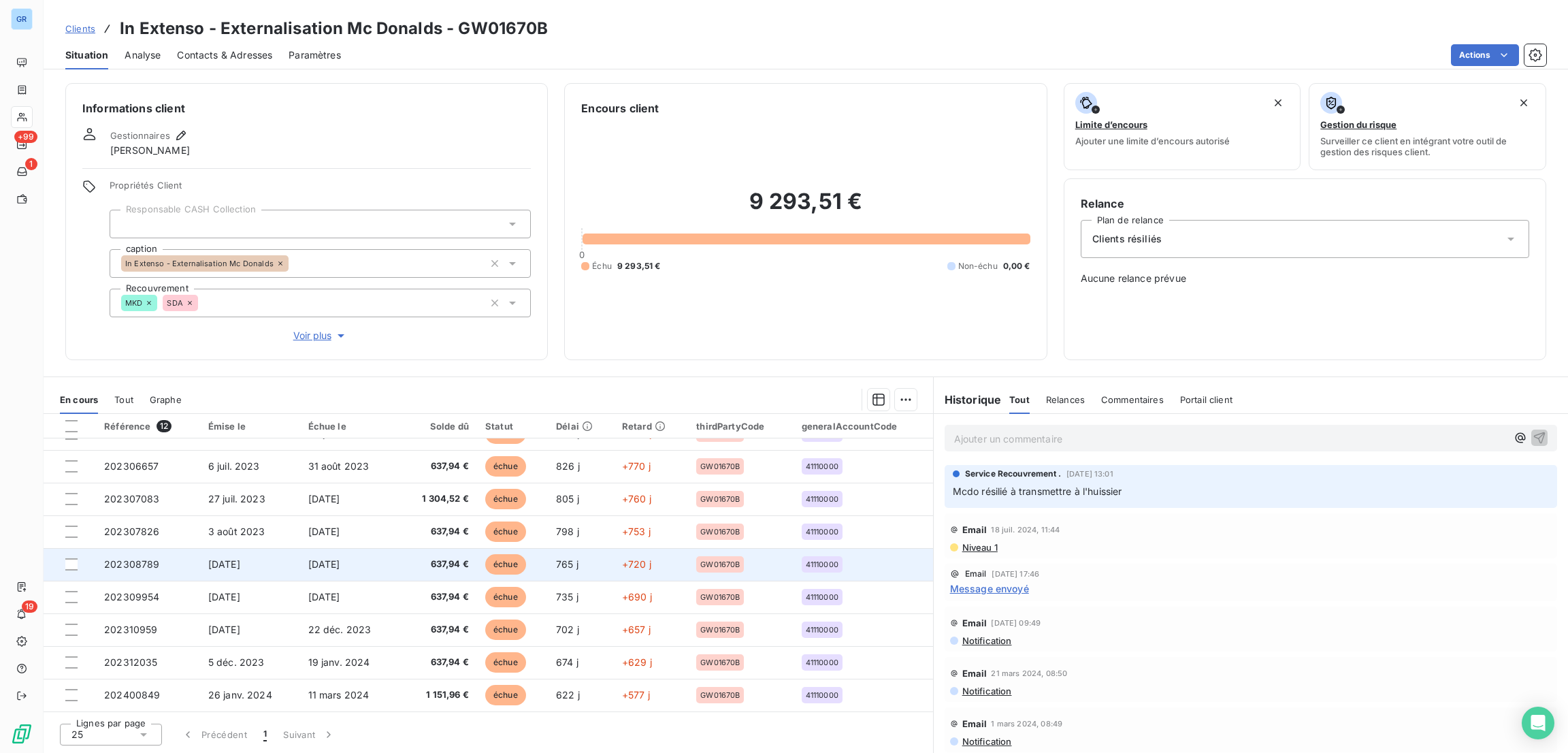
click at [503, 564] on span "échue" at bounding box center [505, 564] width 40 height 21
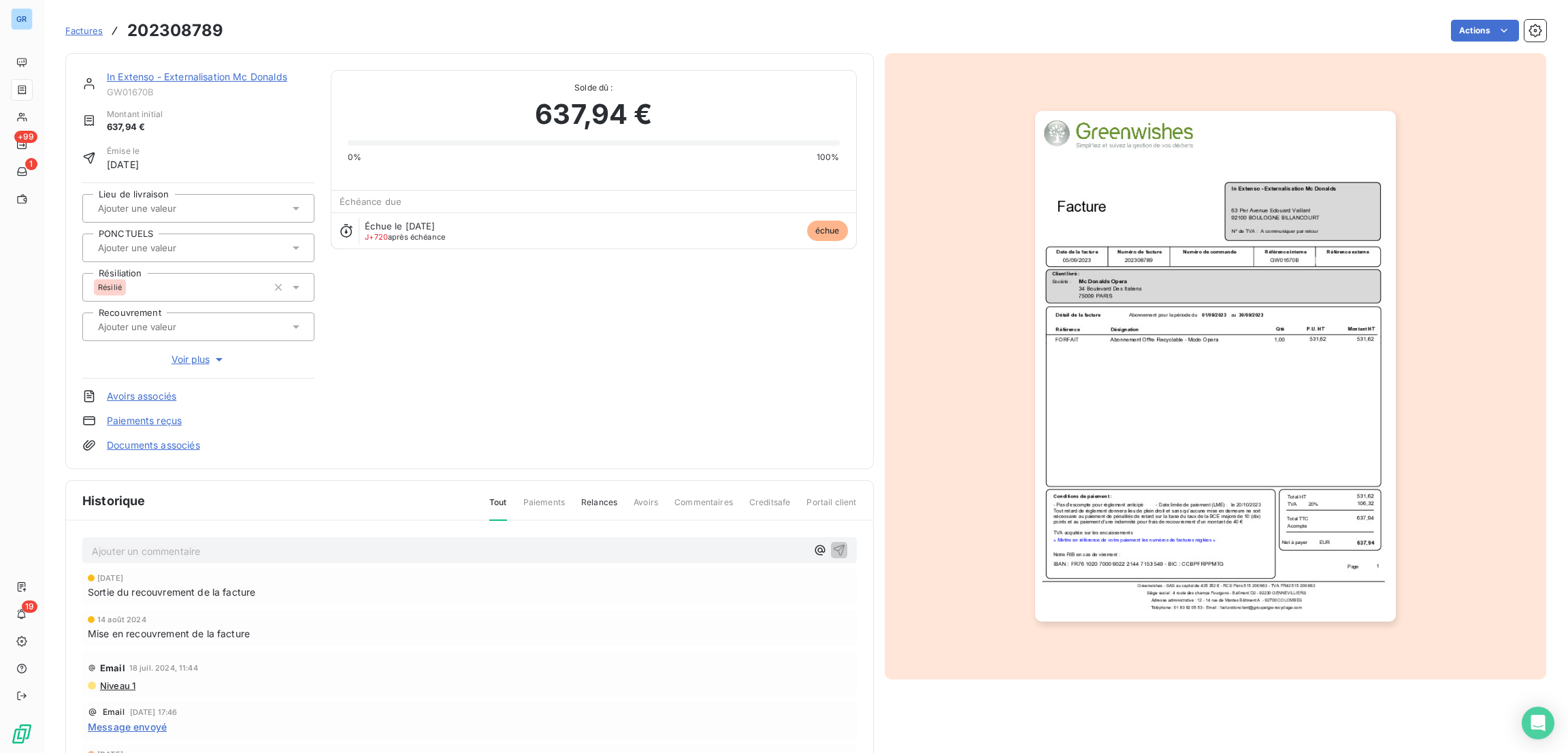
click at [1054, 342] on img "button" at bounding box center [1216, 367] width 361 height 511
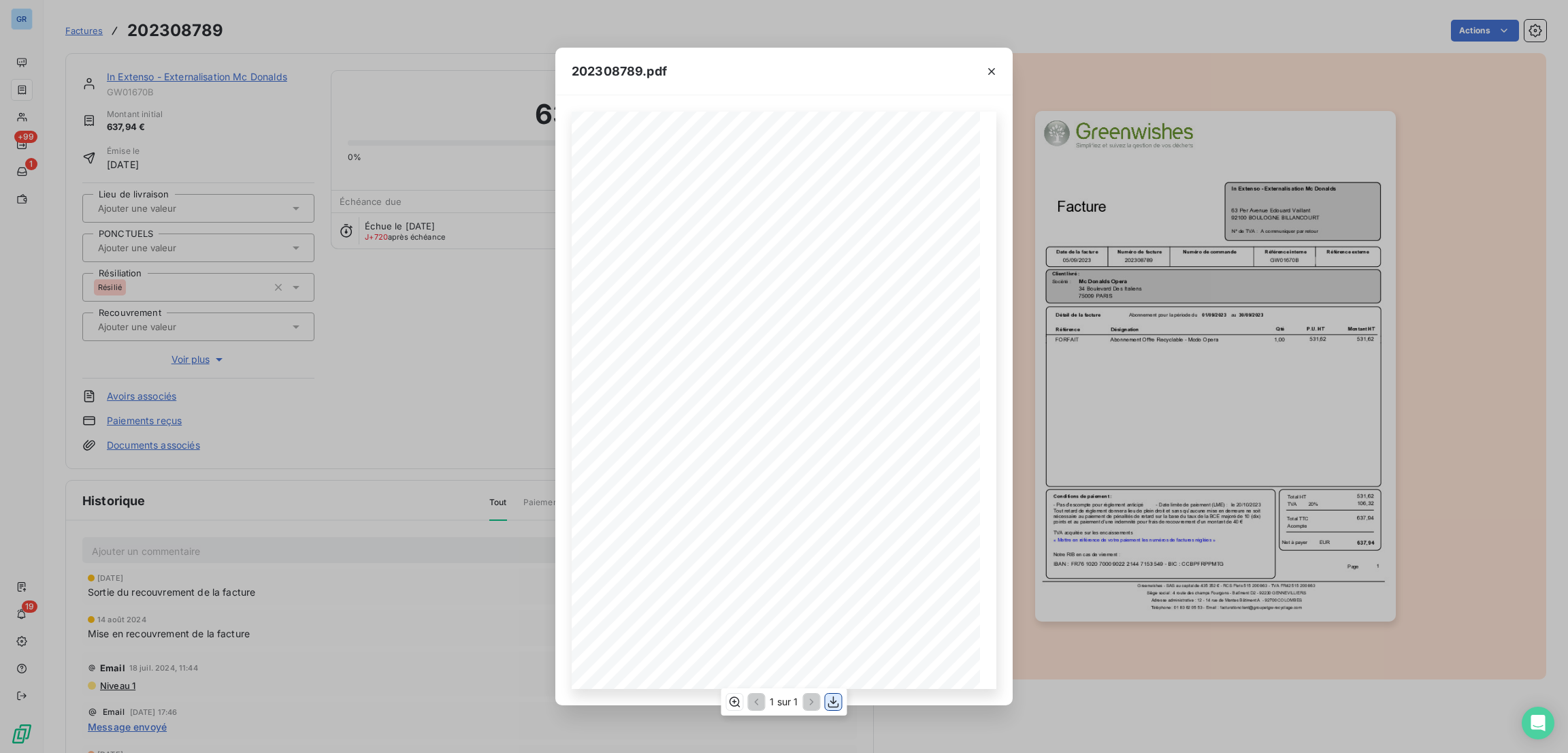
click at [836, 704] on icon "button" at bounding box center [834, 702] width 14 height 14
drag, startPoint x: 994, startPoint y: 71, endPoint x: 954, endPoint y: 77, distance: 40.4
click at [994, 72] on icon "button" at bounding box center [991, 72] width 14 height 14
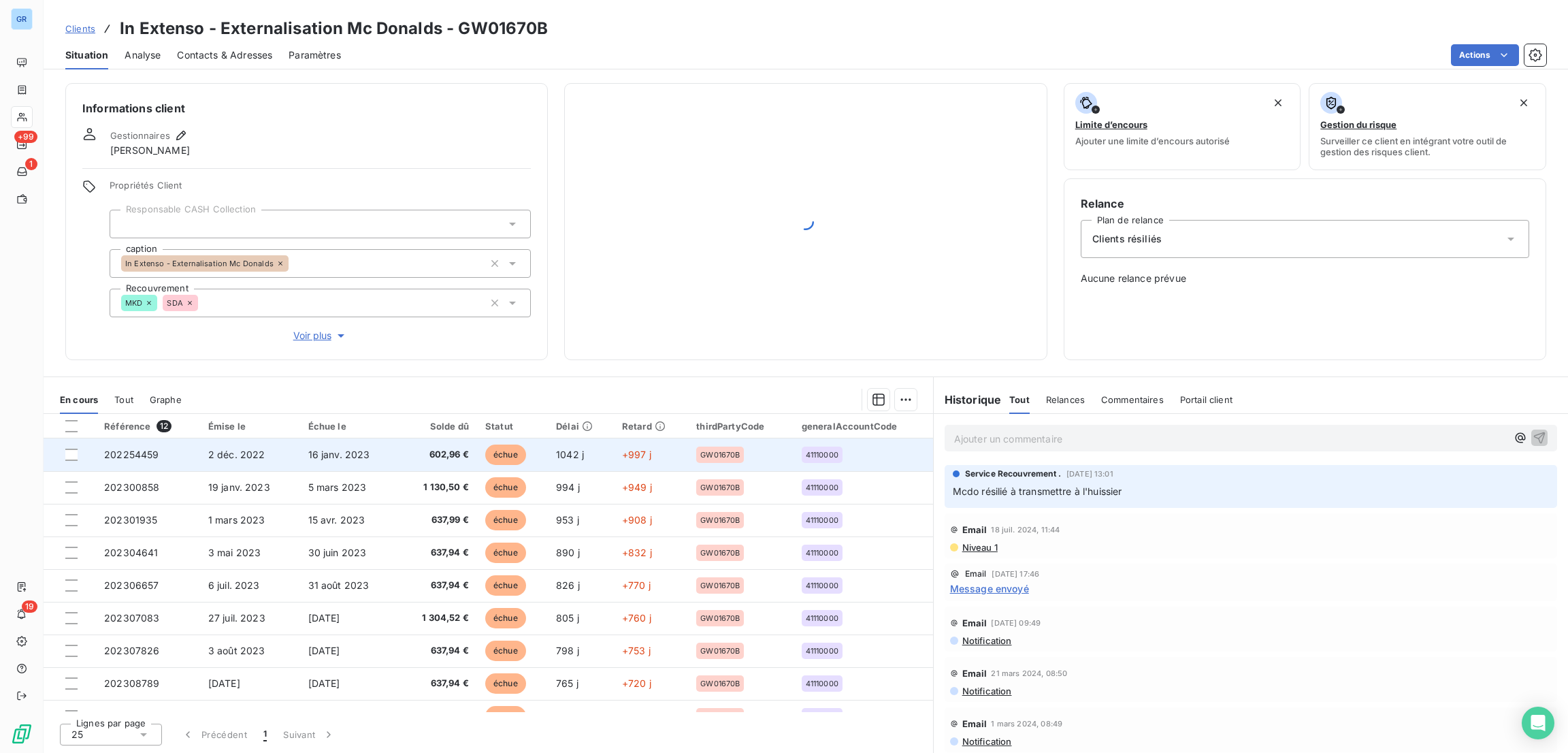
click at [501, 452] on span "échue" at bounding box center [505, 454] width 40 height 21
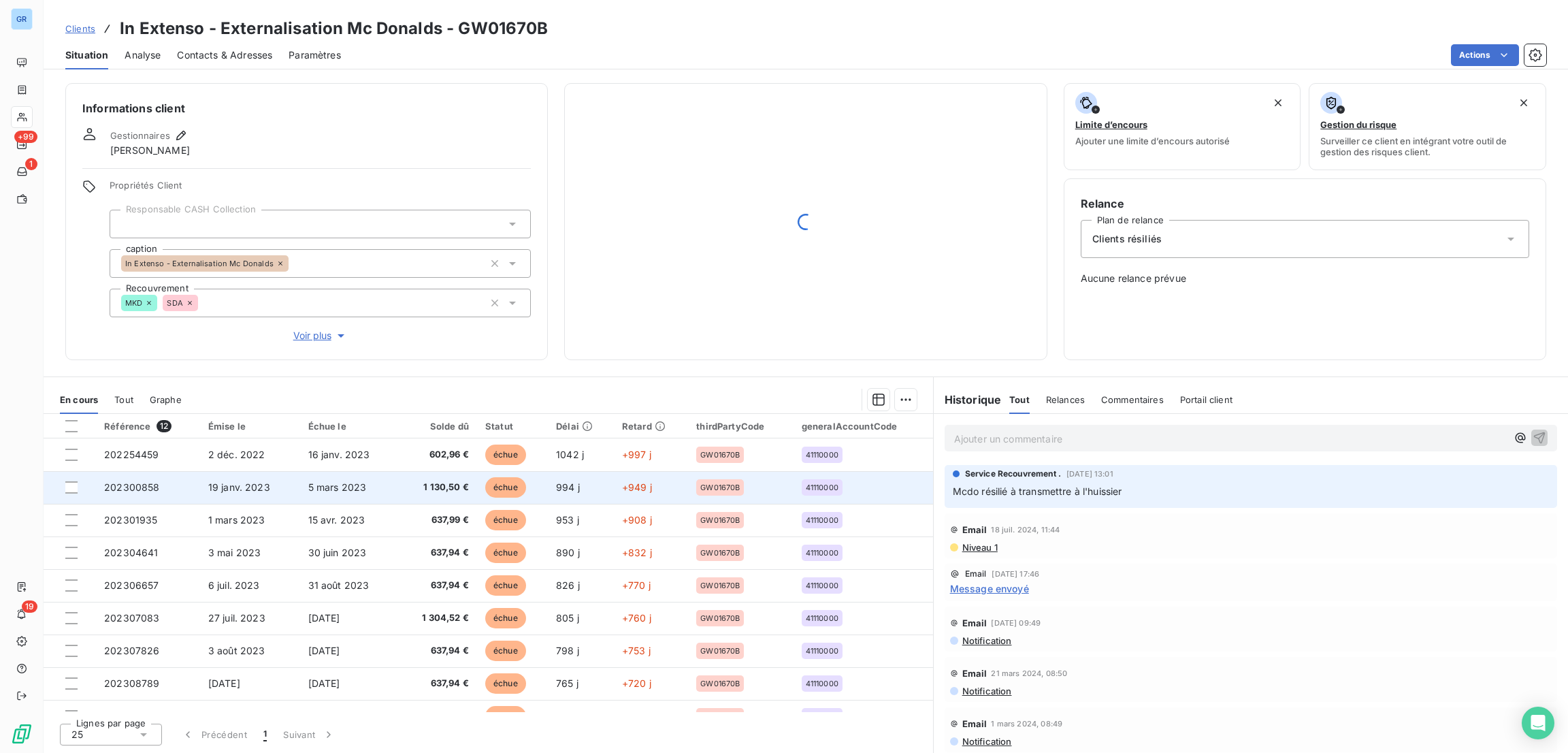
click at [498, 490] on span "échue" at bounding box center [505, 487] width 40 height 21
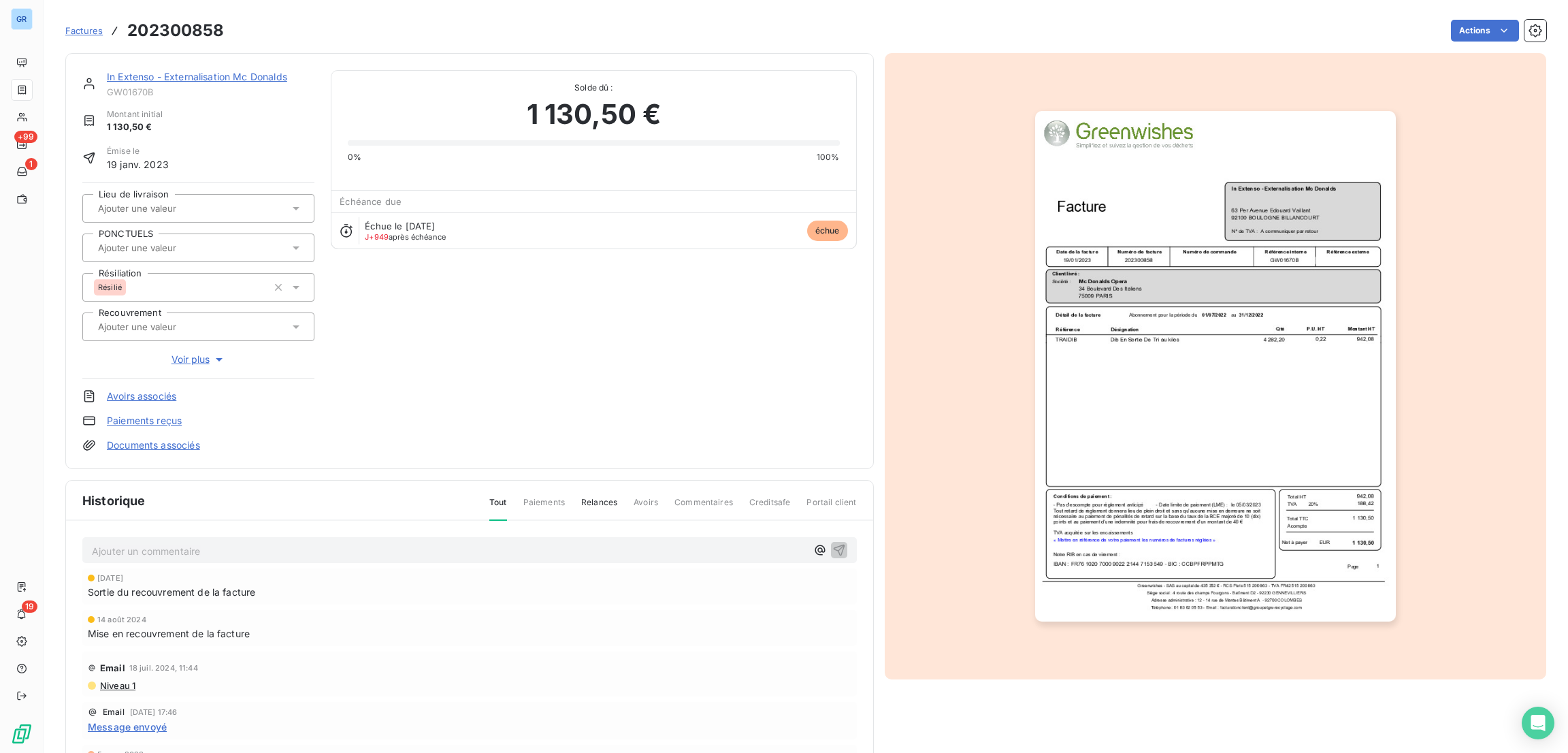
click at [1174, 327] on img "button" at bounding box center [1216, 367] width 361 height 511
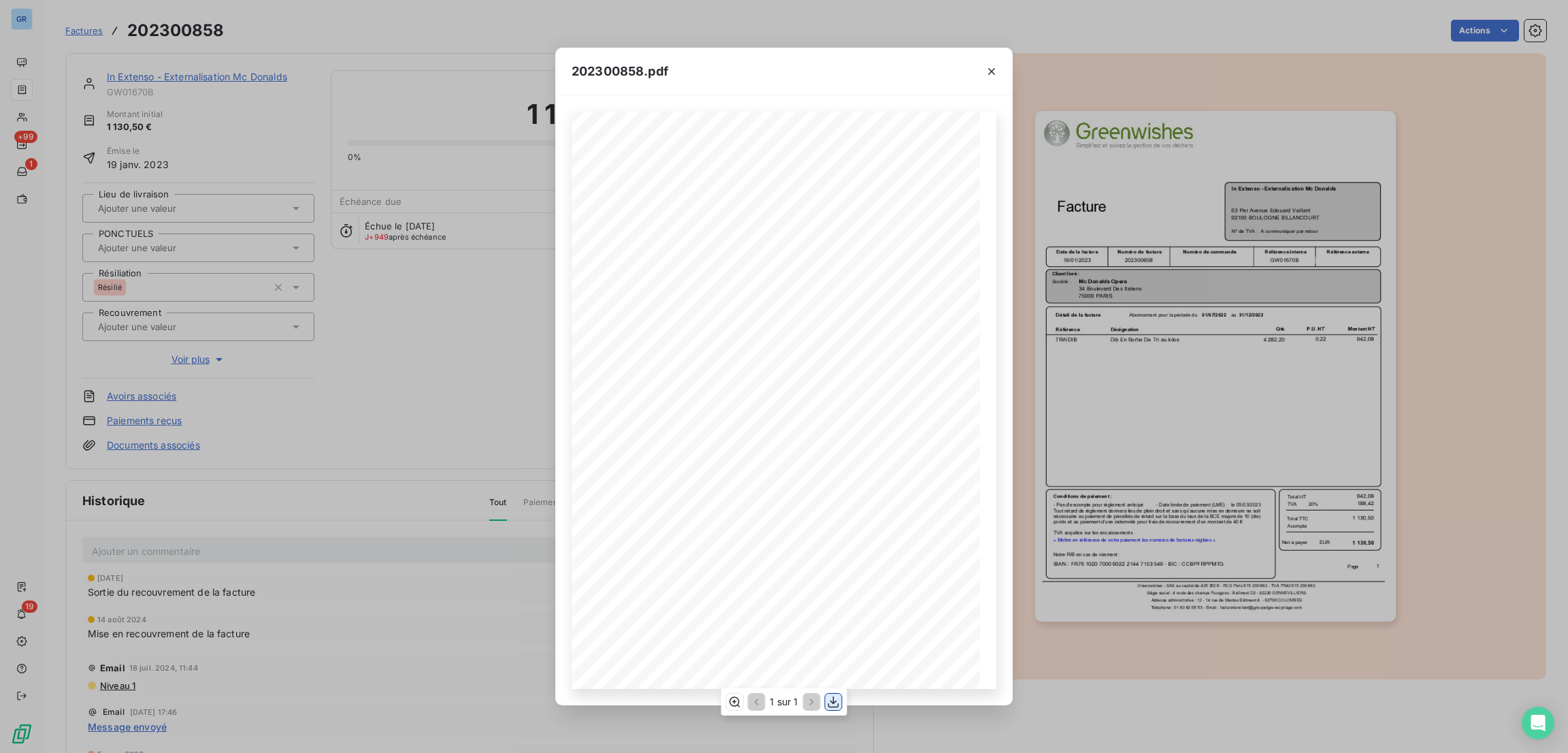
click at [840, 700] on button "button" at bounding box center [834, 702] width 17 height 17
drag, startPoint x: 994, startPoint y: 67, endPoint x: 981, endPoint y: 67, distance: 13.0
click at [994, 67] on icon "button" at bounding box center [991, 72] width 14 height 14
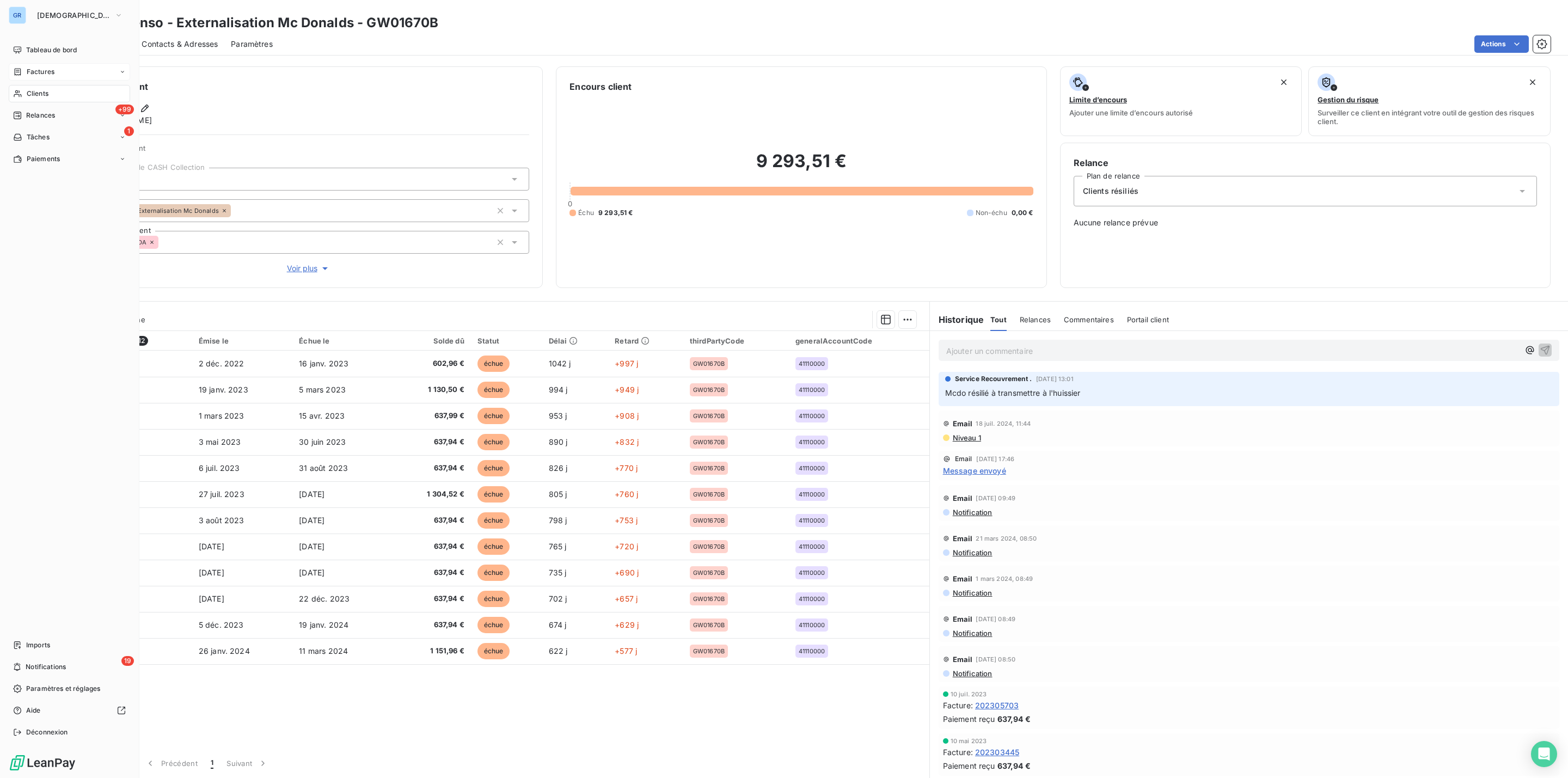
click at [44, 72] on span "Factures" at bounding box center [40, 72] width 28 height 9
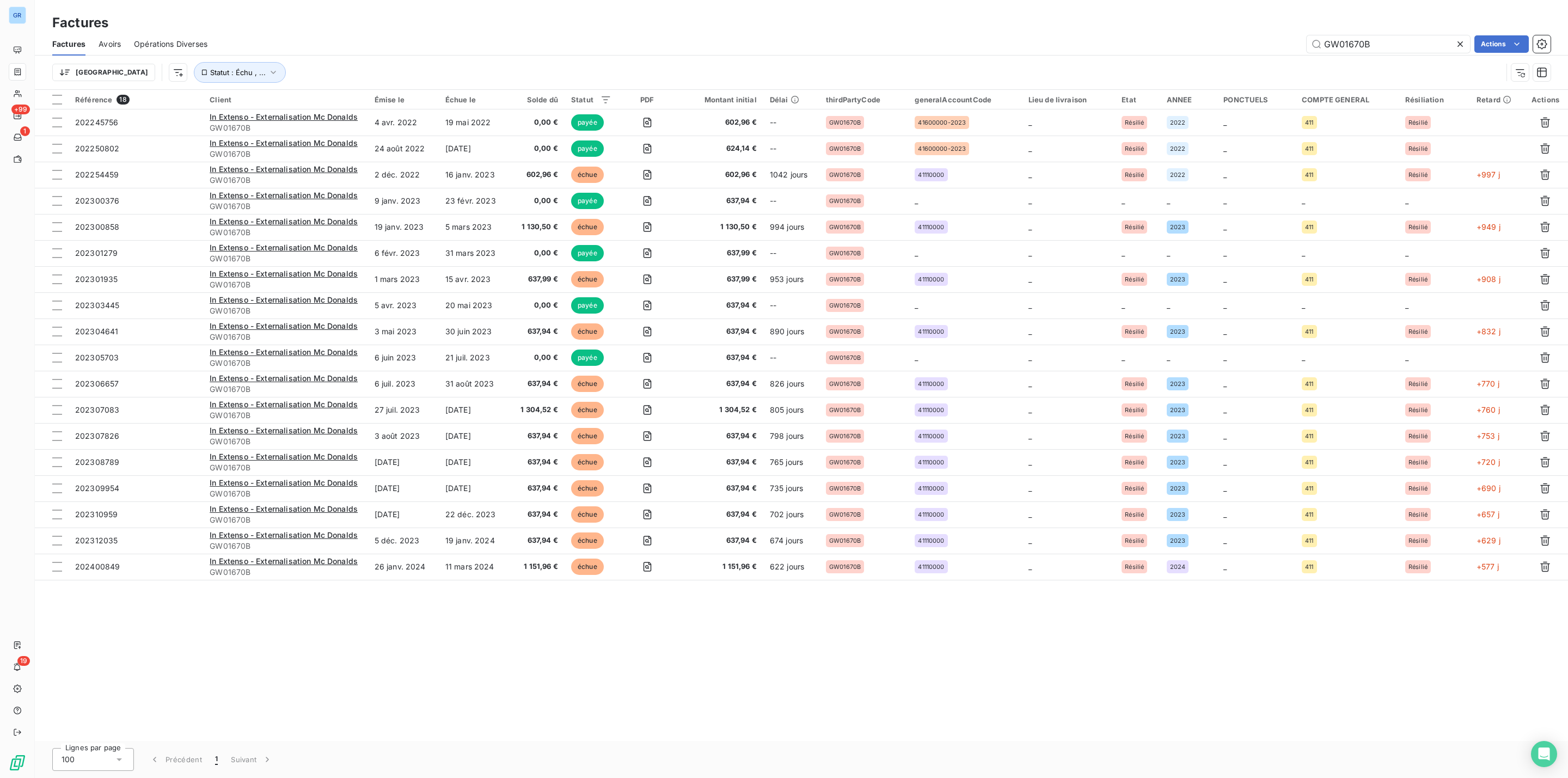
drag, startPoint x: 1397, startPoint y: 38, endPoint x: 1290, endPoint y: 50, distance: 107.7
click at [1290, 50] on div "GW01670B Actions" at bounding box center [885, 44] width 1330 height 17
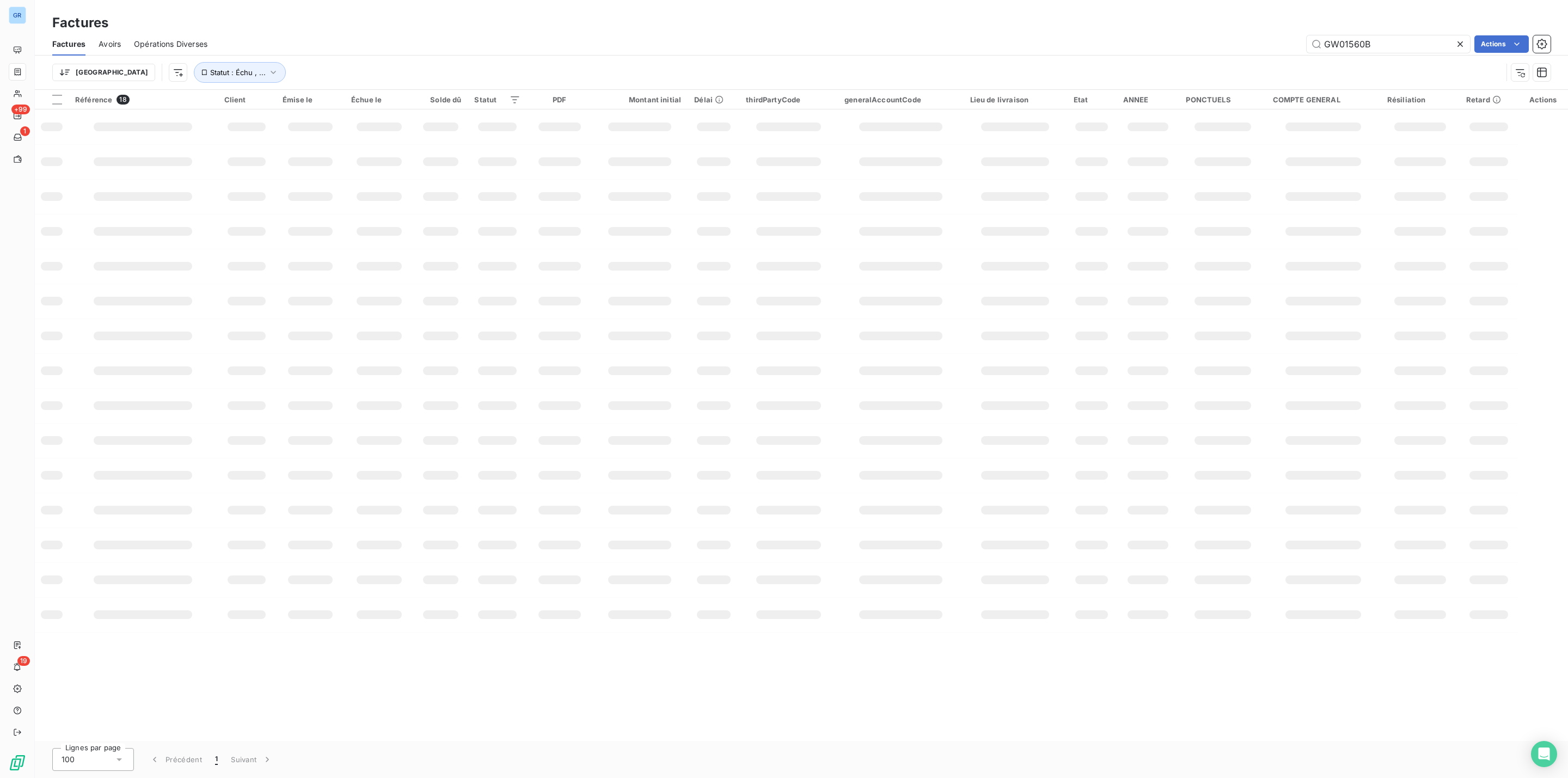
type input "GW01560B"
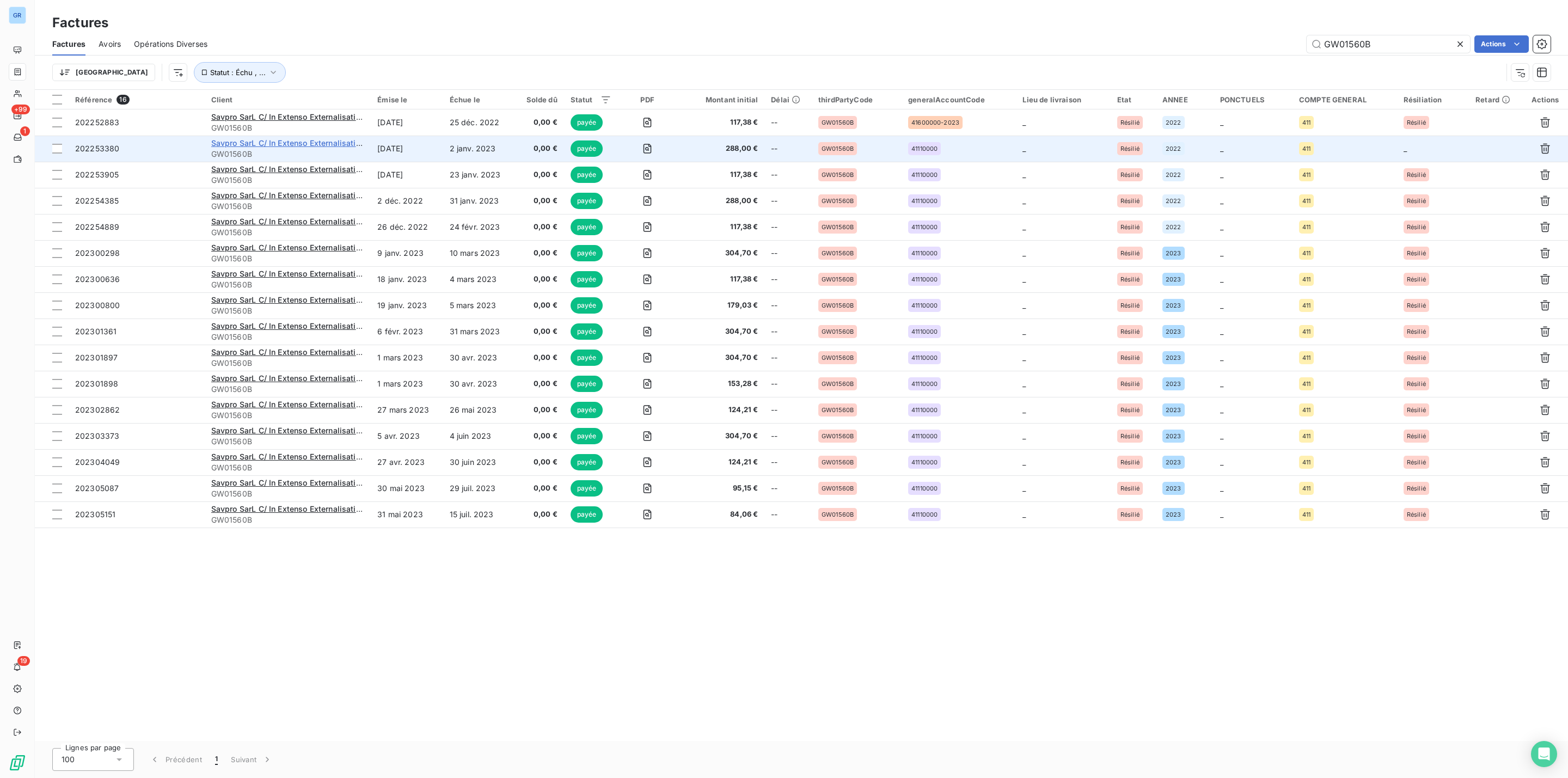
click at [300, 141] on span "Savpro SarL C/ In Extenso Externalisation Mcdonalds" at bounding box center [310, 143] width 198 height 9
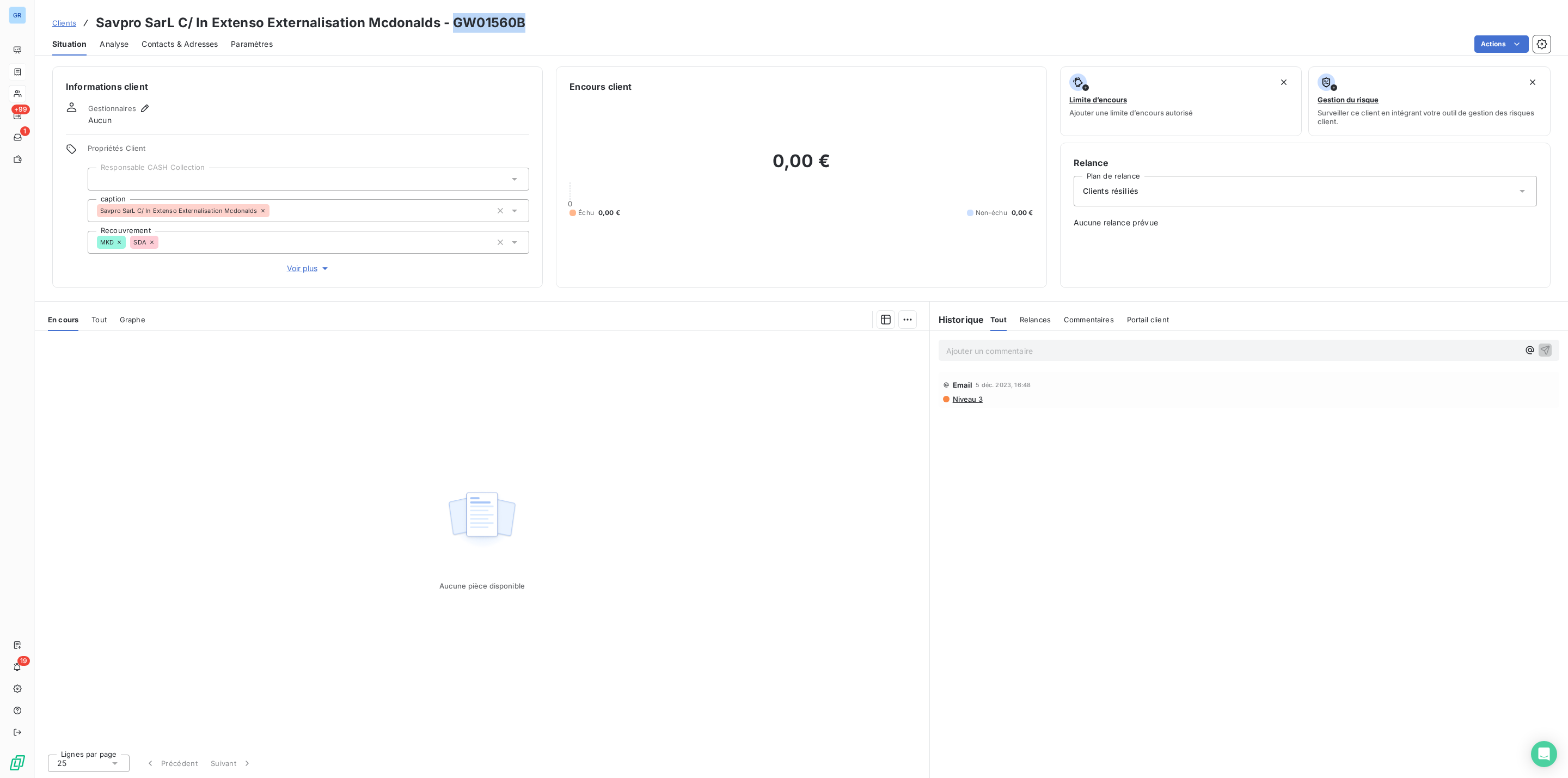
drag, startPoint x: 542, startPoint y: 20, endPoint x: 453, endPoint y: 22, distance: 89.0
click at [453, 22] on div "Clients Savpro SarL C/ In Extenso Externalisation Mcdonalds - GW01560B" at bounding box center [801, 23] width 1533 height 20
copy h3 "GW01560B"
click at [105, 318] on span "Tout" at bounding box center [99, 319] width 15 height 9
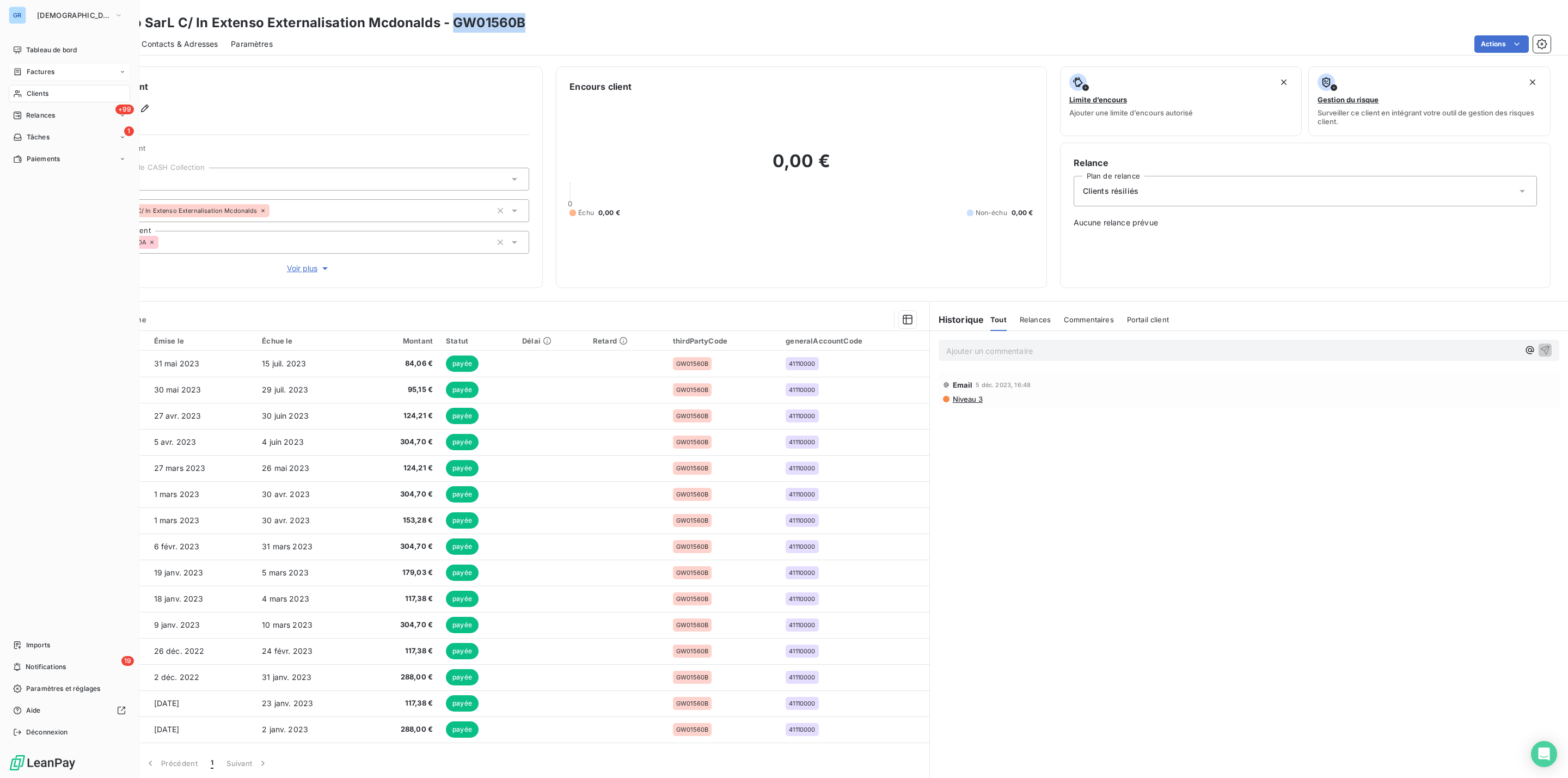
click at [52, 97] on div "Clients" at bounding box center [69, 94] width 121 height 17
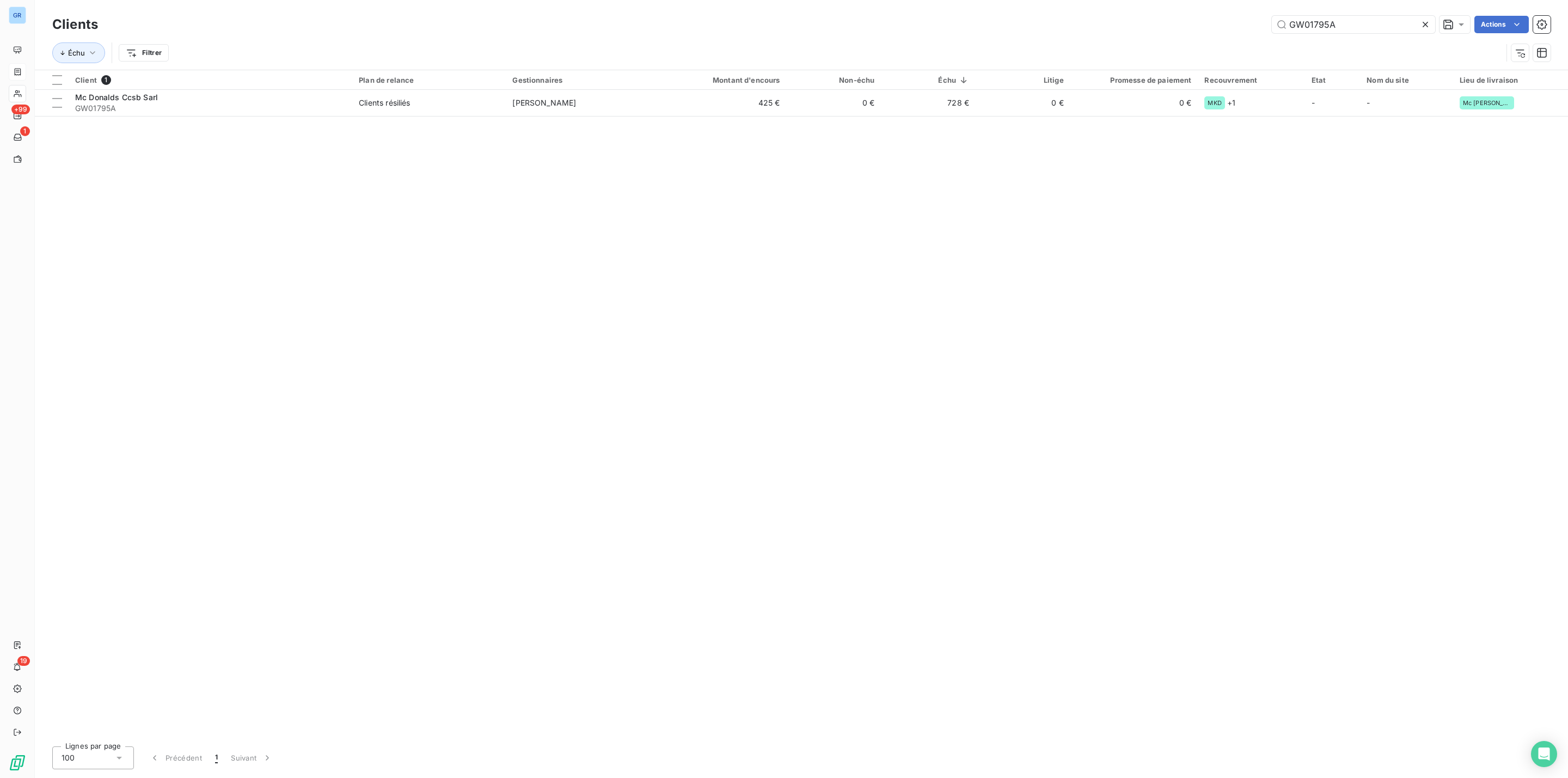
drag, startPoint x: 1350, startPoint y: 21, endPoint x: 1008, endPoint y: 35, distance: 342.3
click at [1030, 32] on div "GW01795A Actions" at bounding box center [831, 24] width 1440 height 17
type input "deret"
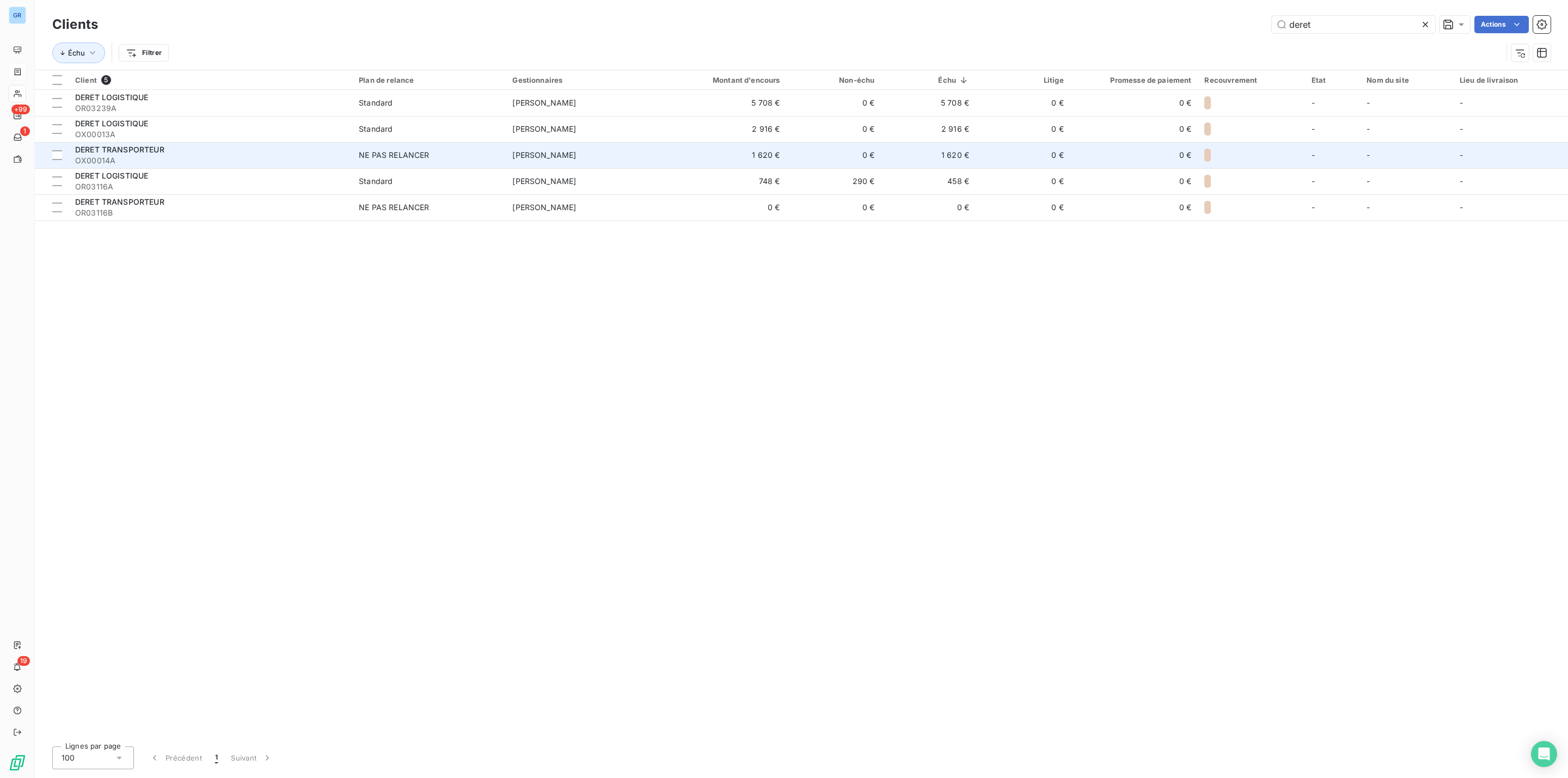
click at [156, 151] on span "DERET TRANSPORTEUR" at bounding box center [119, 150] width 89 height 9
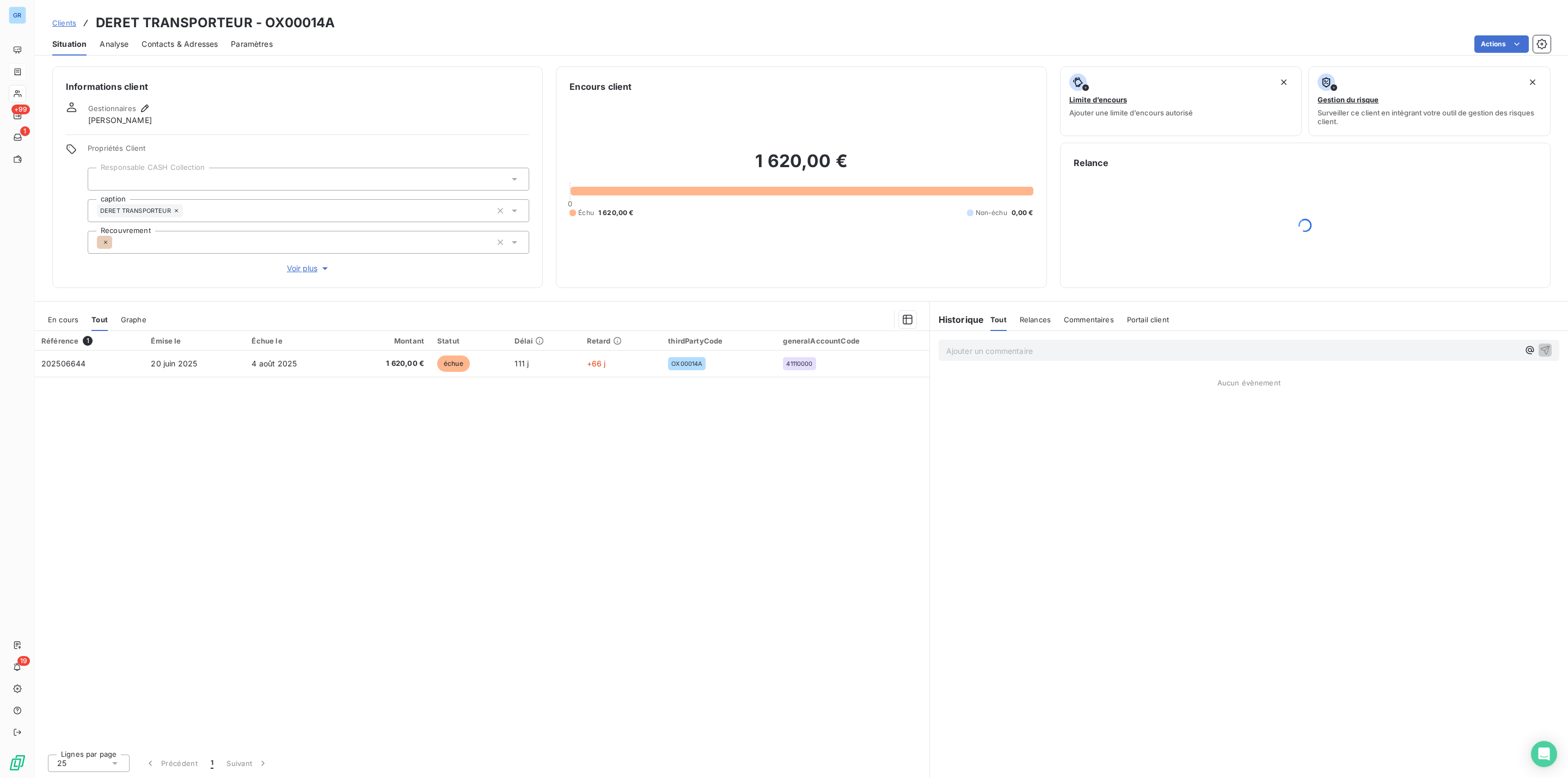
click at [196, 49] on span "Contacts & Adresses" at bounding box center [180, 44] width 76 height 11
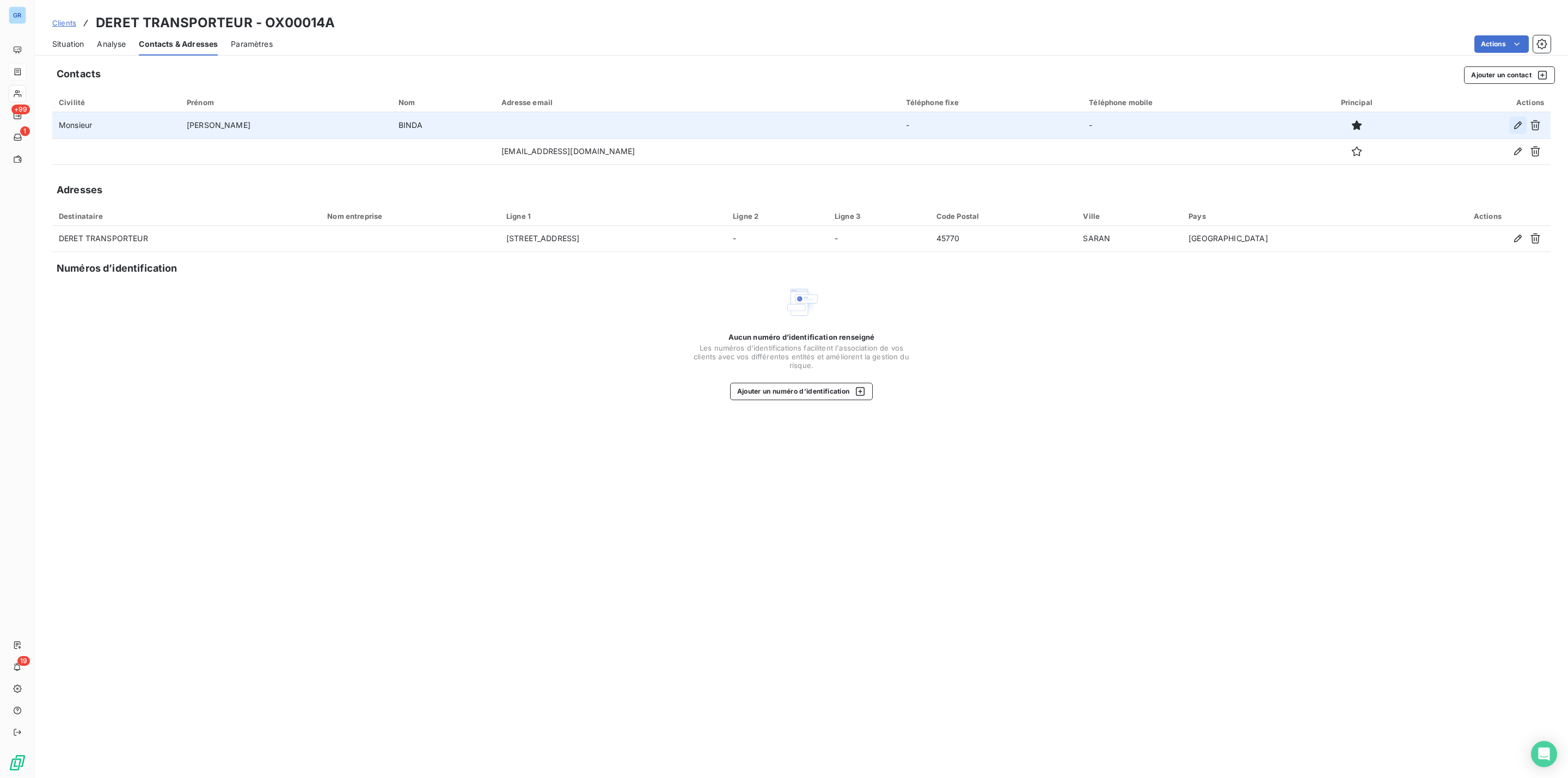
click at [1511, 126] on button "button" at bounding box center [1518, 125] width 17 height 17
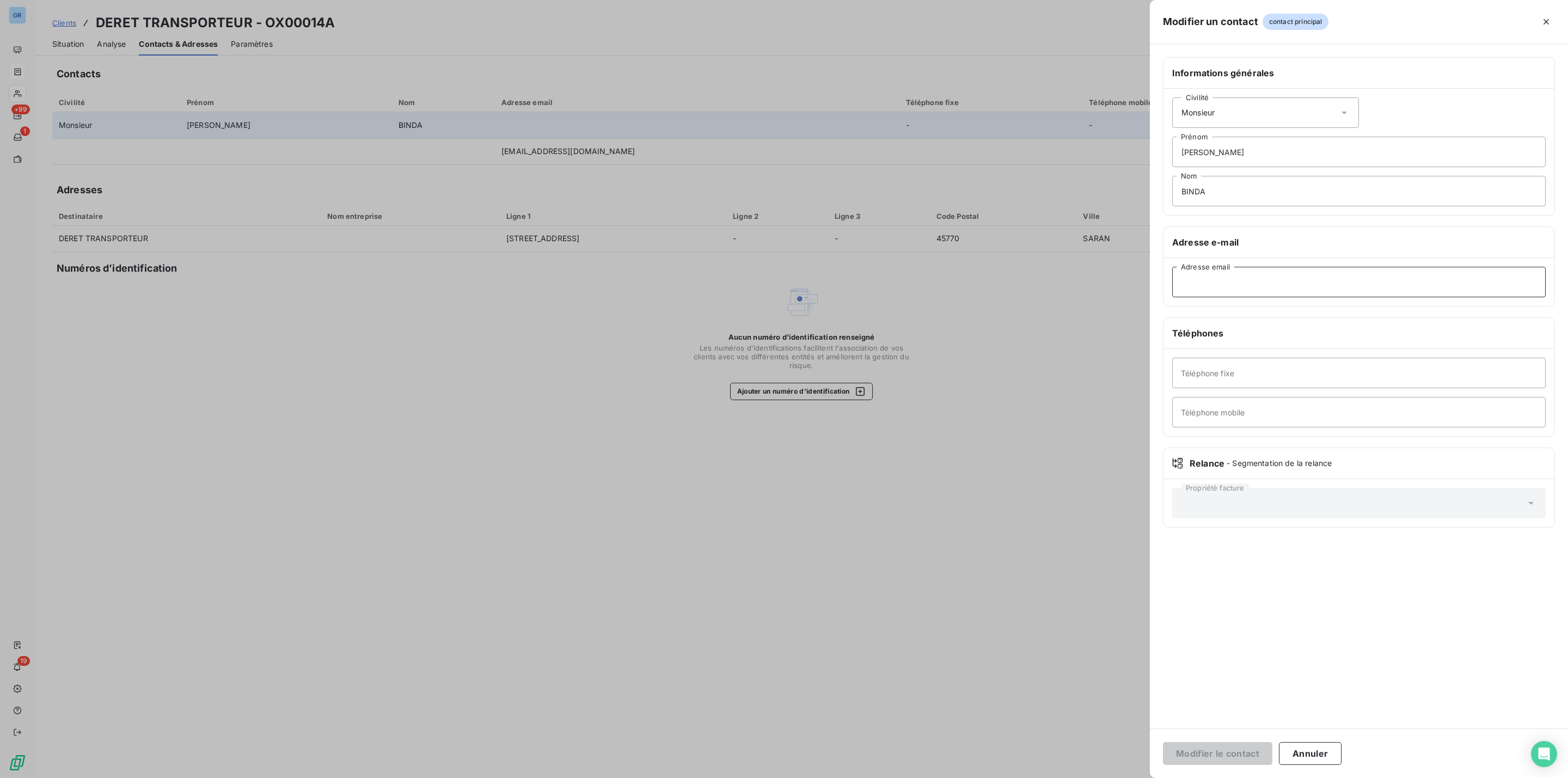
click at [1227, 288] on input "Adresse email" at bounding box center [1359, 281] width 374 height 31
paste input "[EMAIL_ADDRESS][DOMAIN_NAME]"
type input "[EMAIL_ADDRESS][DOMAIN_NAME]"
click at [1235, 381] on input "Téléphone fixe" at bounding box center [1359, 373] width 374 height 31
click at [1231, 378] on input "Téléphone fixe" at bounding box center [1359, 373] width 374 height 31
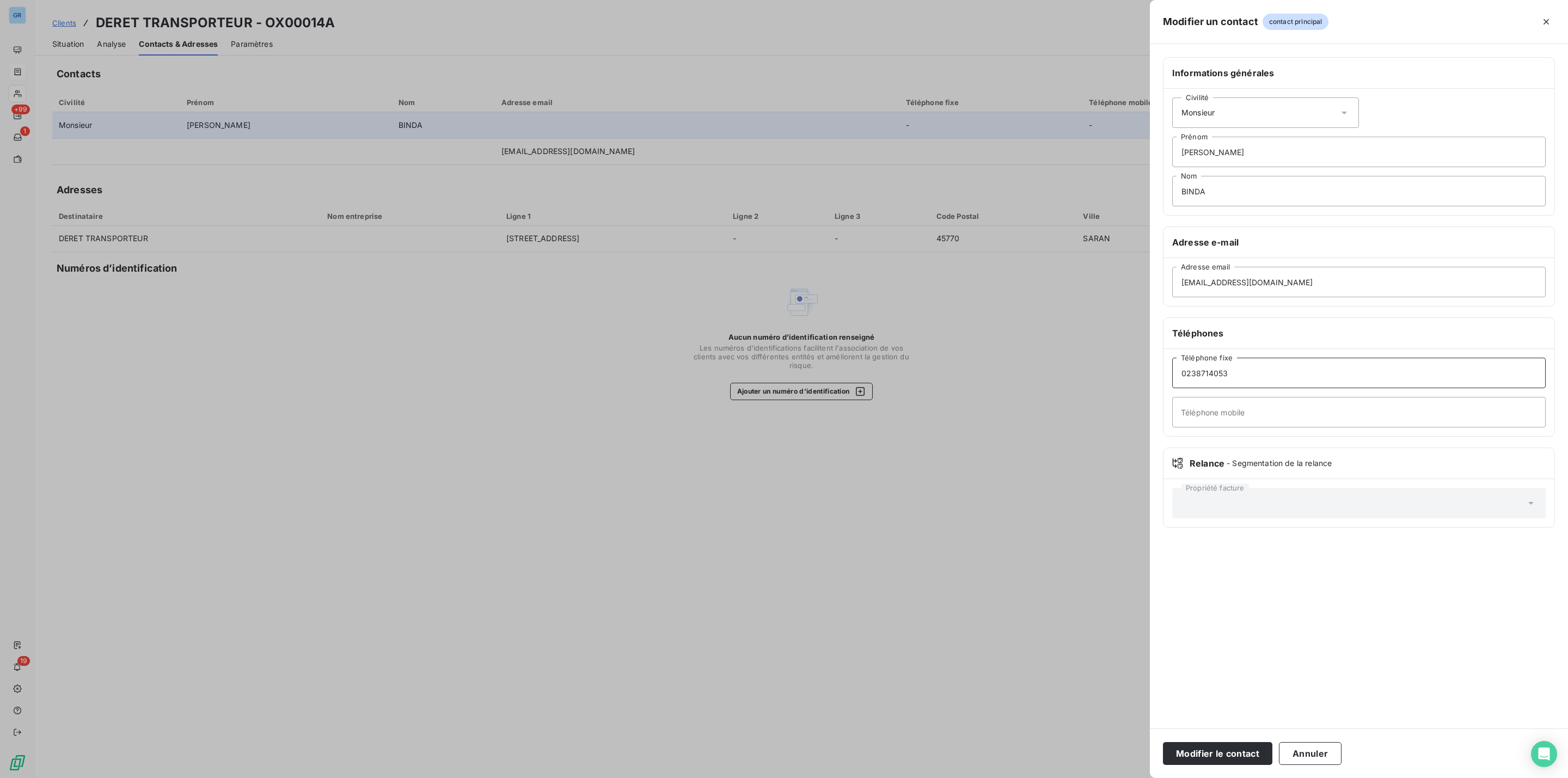
type input "0238714053"
click at [1163, 742] on button "Modifier le contact" at bounding box center [1217, 753] width 110 height 23
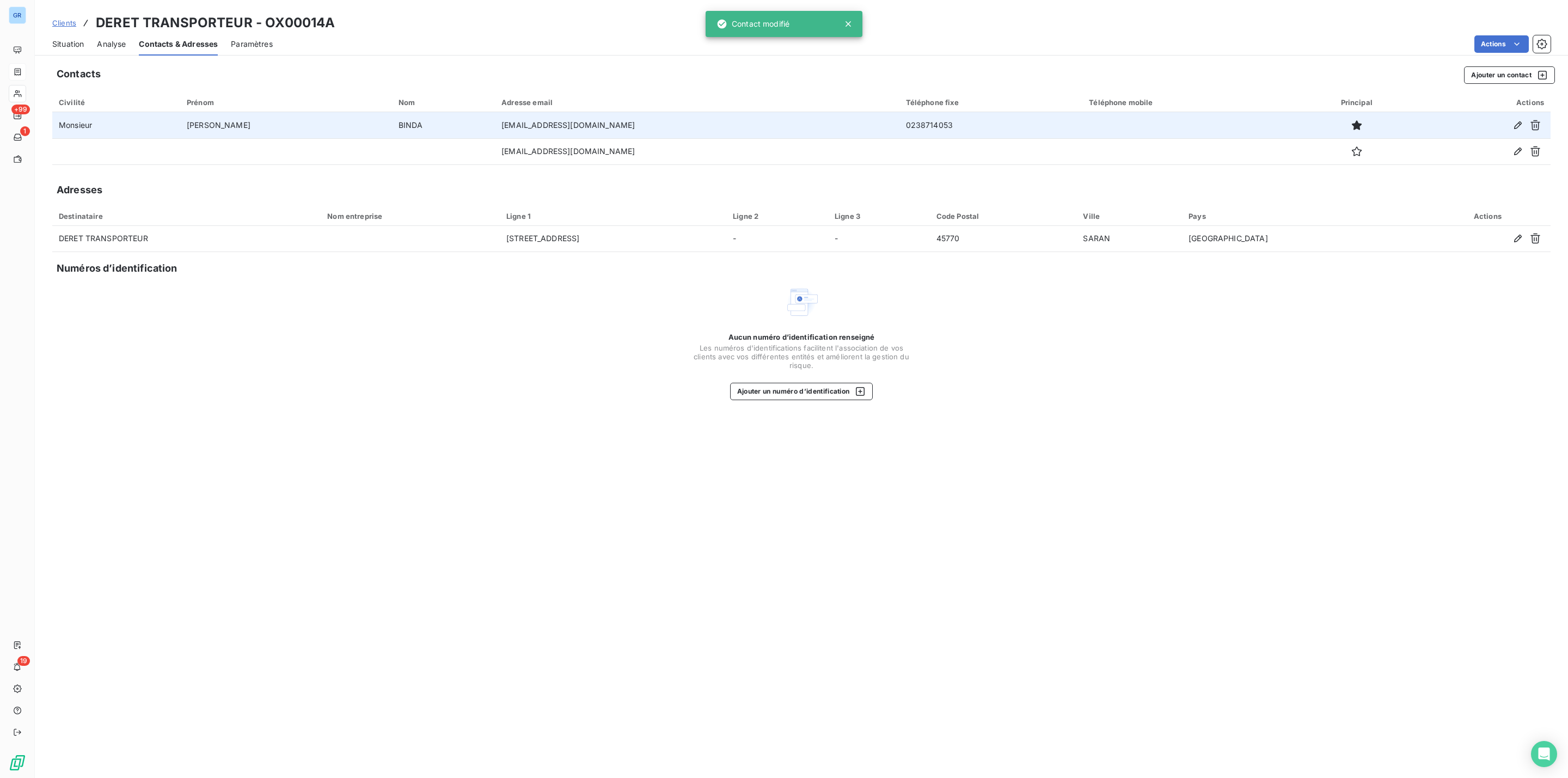
click at [70, 46] on span "Situation" at bounding box center [68, 44] width 32 height 11
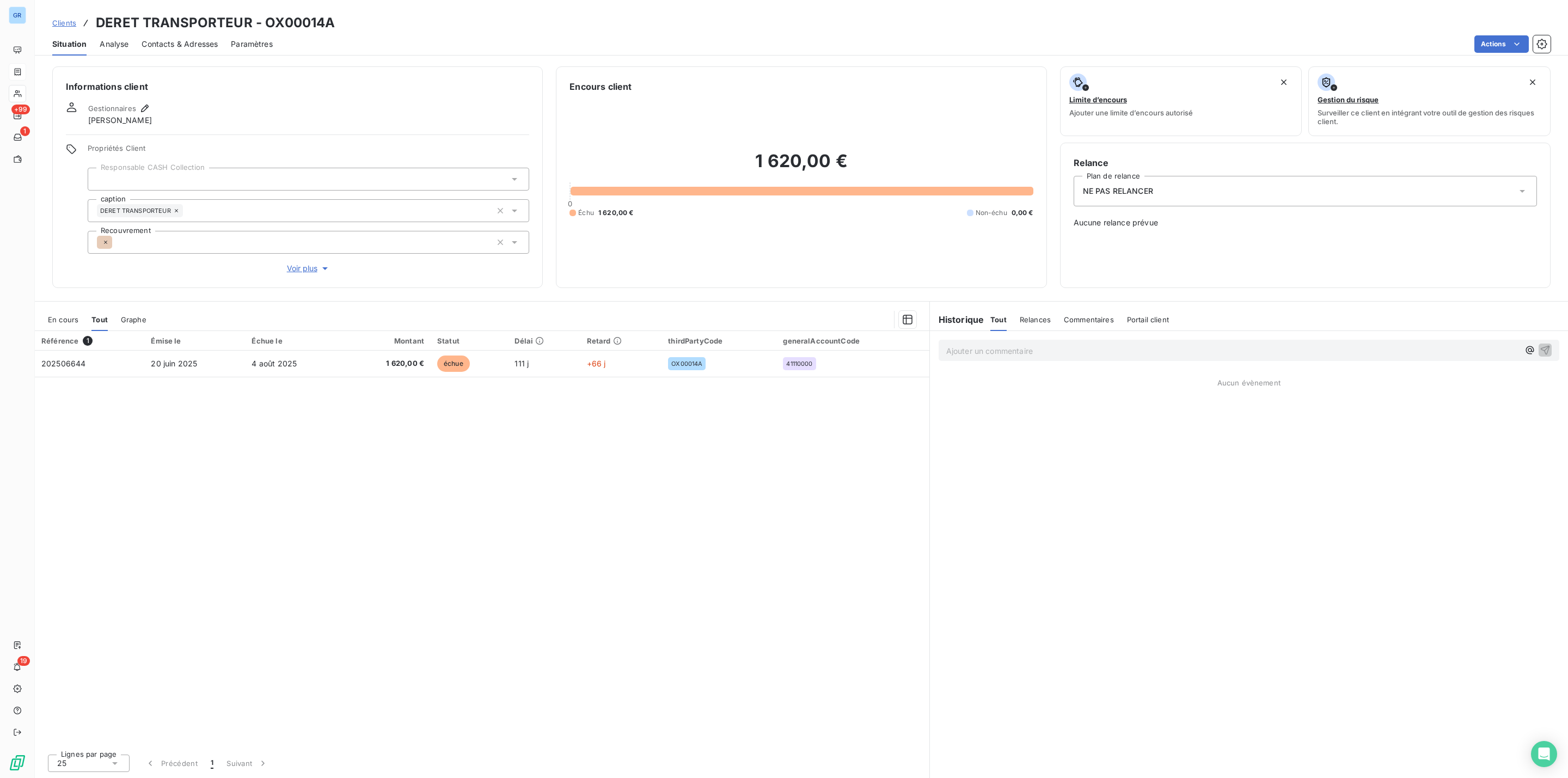
drag, startPoint x: 1222, startPoint y: 192, endPoint x: 1220, endPoint y: 203, distance: 11.2
click at [1222, 190] on div "NE PAS RELANCER" at bounding box center [1305, 191] width 464 height 31
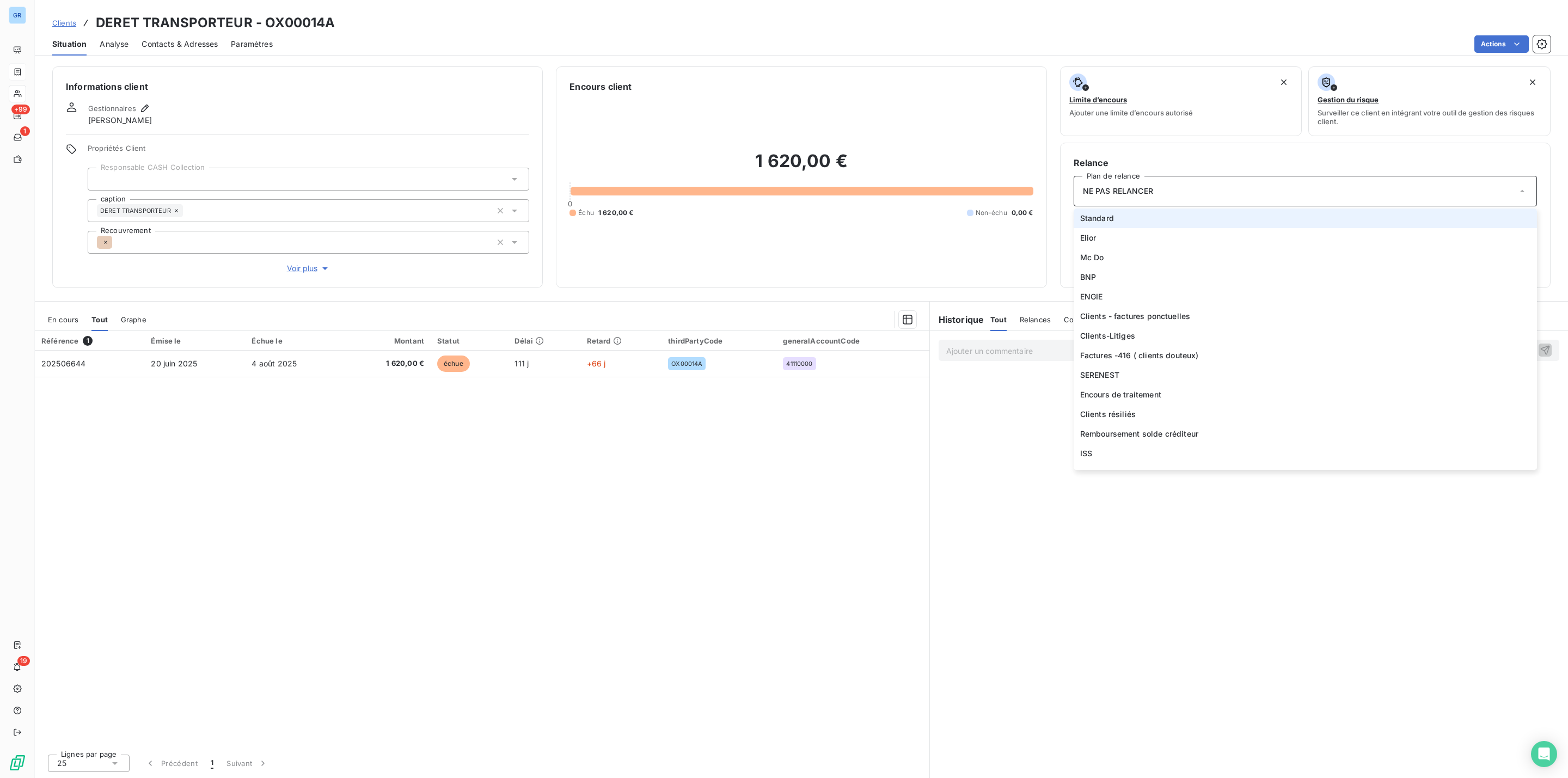
click at [1153, 218] on li "Standard" at bounding box center [1305, 218] width 464 height 20
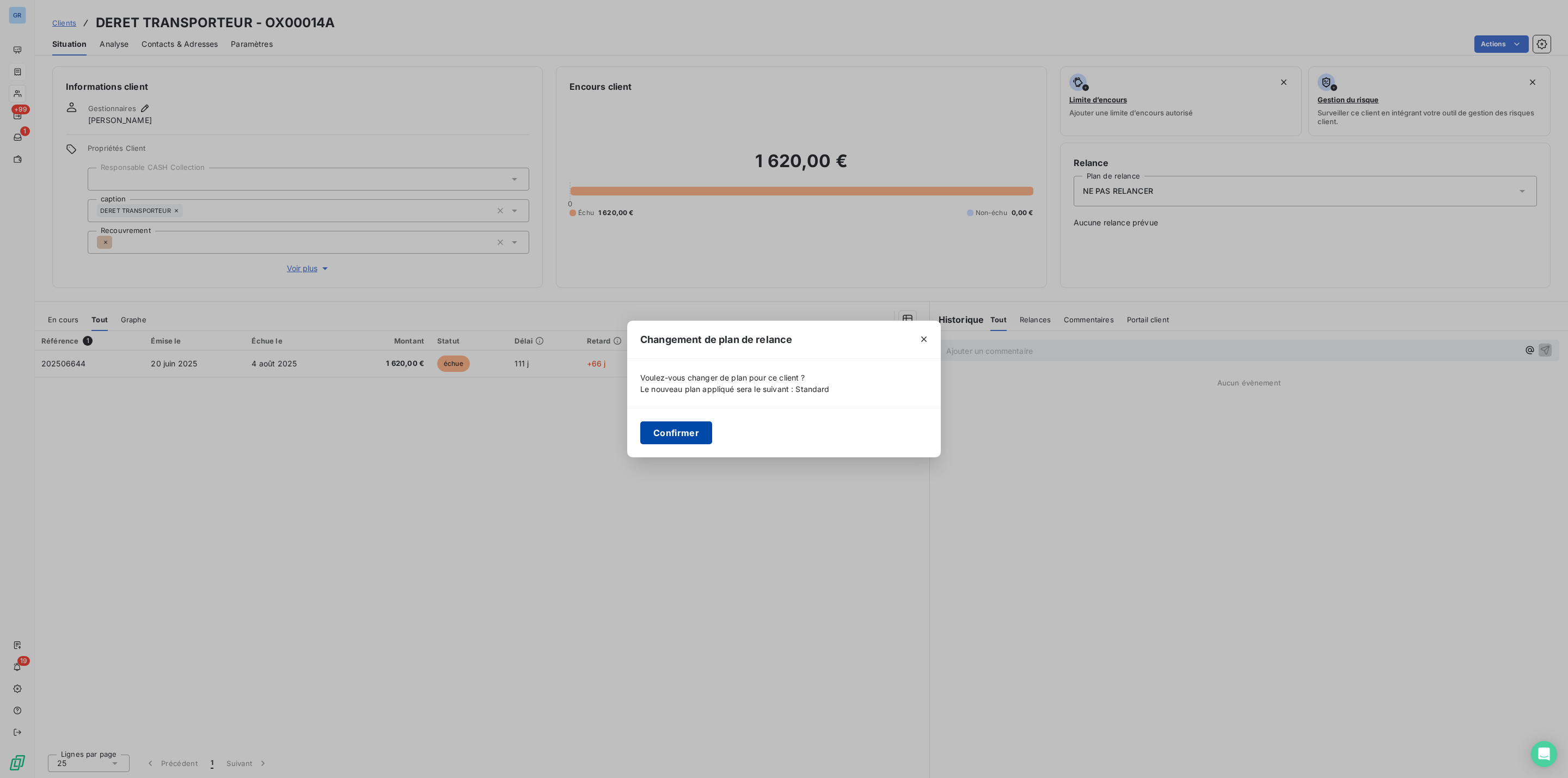
click at [660, 431] on button "Confirmer" at bounding box center [676, 433] width 72 height 23
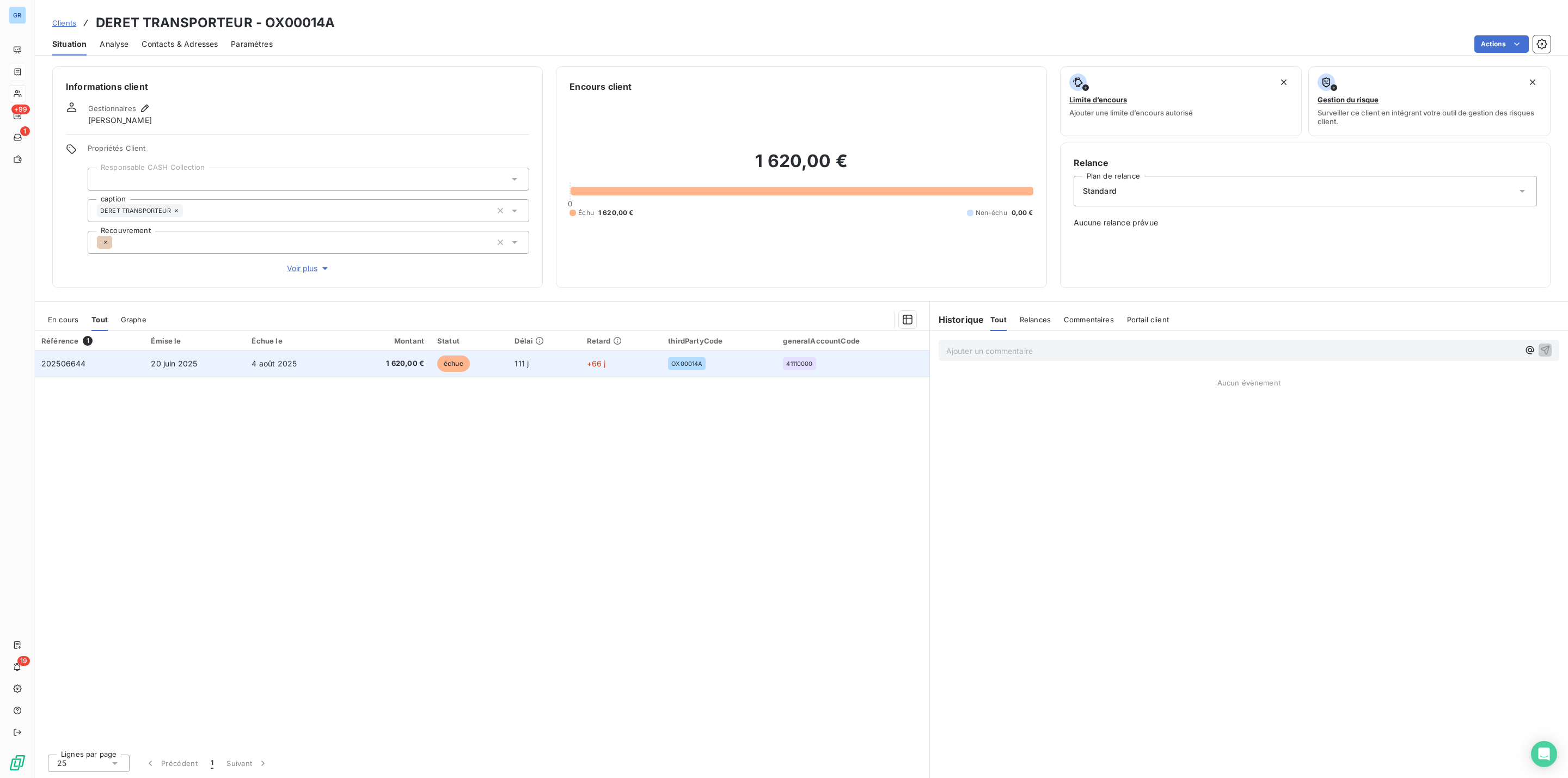
click at [527, 363] on span "111 j" at bounding box center [522, 363] width 14 height 9
click at [1207, 249] on div "Relance Plan de relance Standard Aucune relance prévue" at bounding box center [1305, 215] width 464 height 118
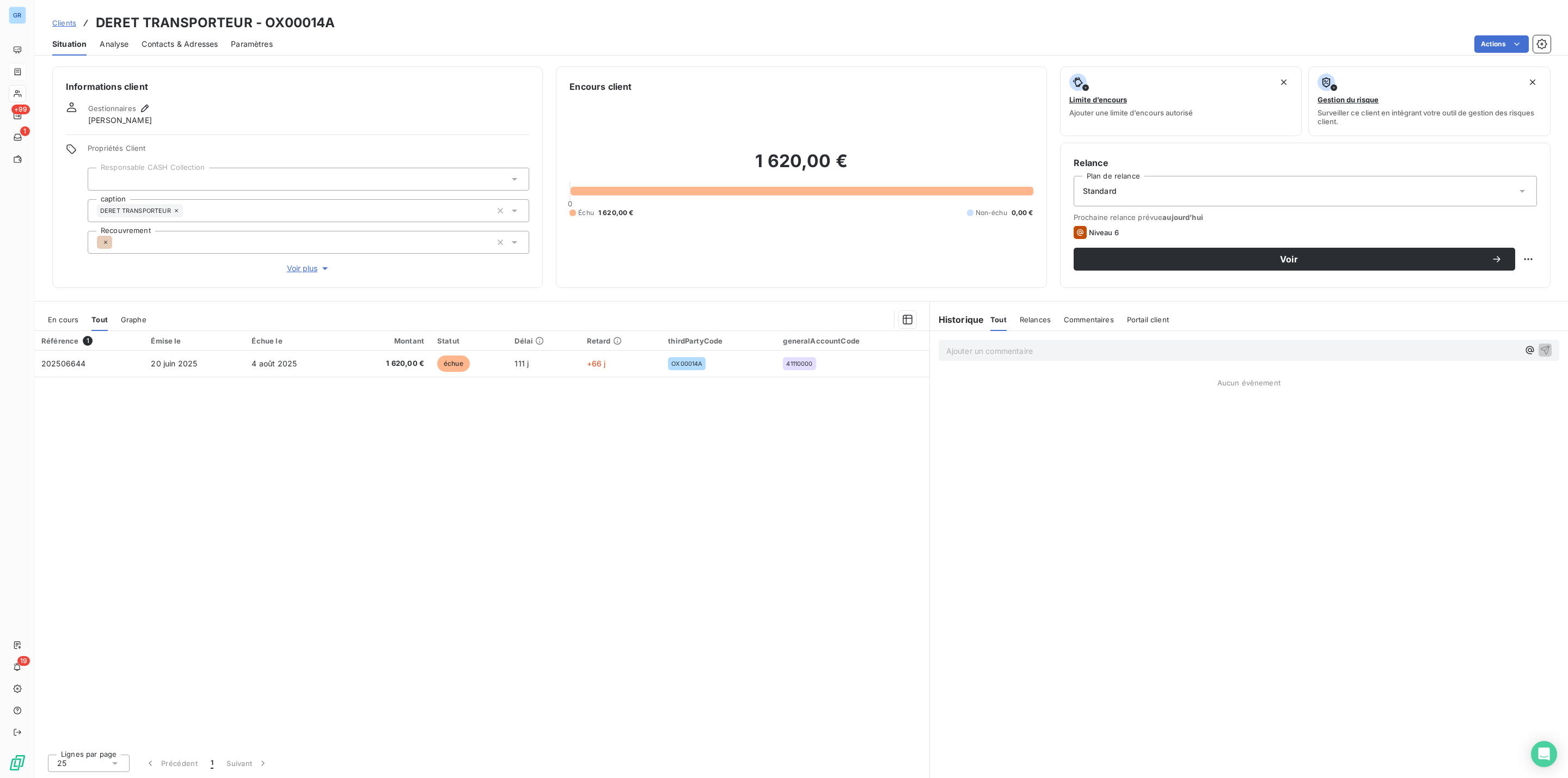
click at [180, 41] on span "Contacts & Adresses" at bounding box center [180, 44] width 76 height 11
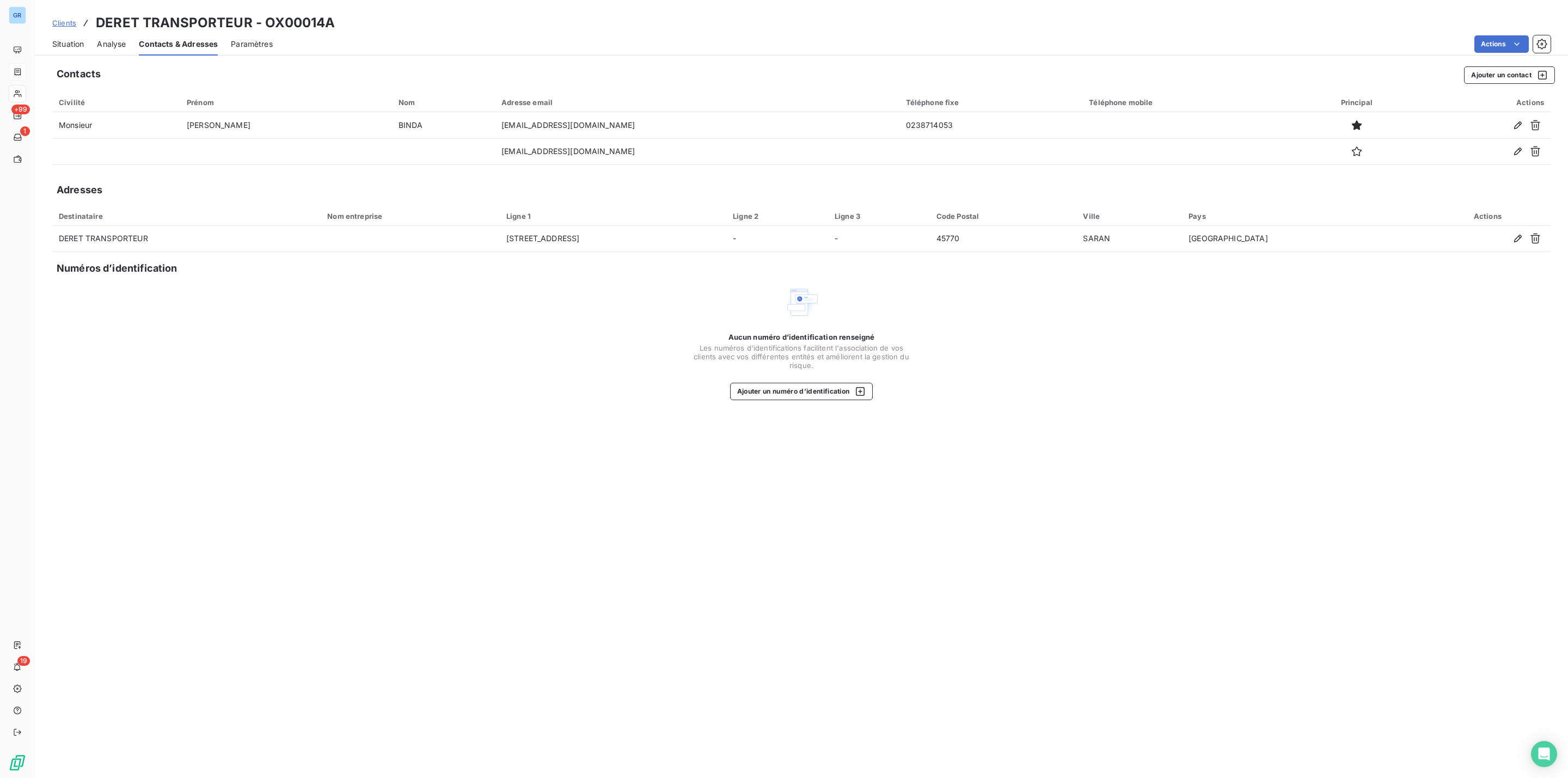
click at [65, 47] on span "Situation" at bounding box center [68, 44] width 32 height 11
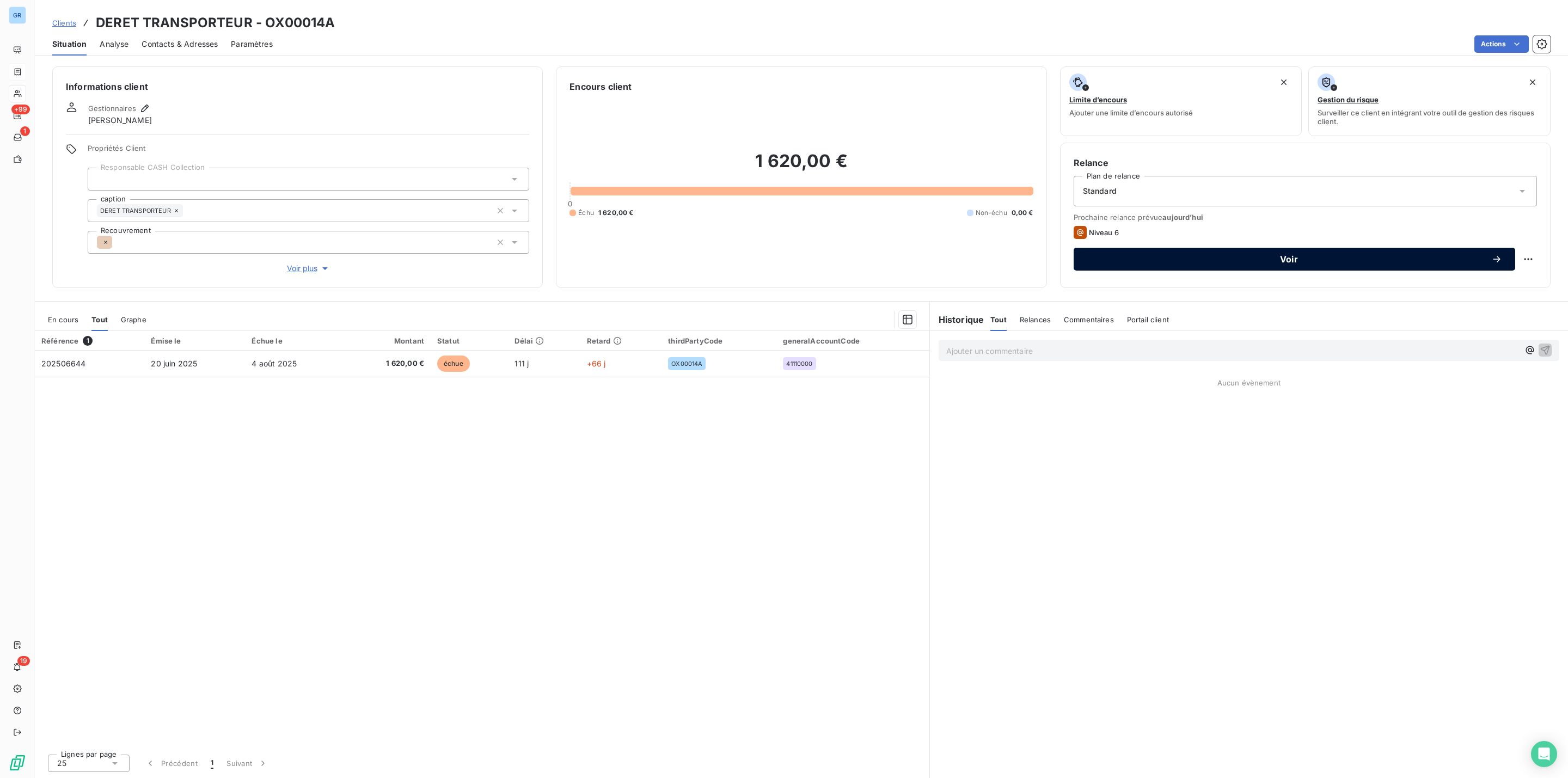
click at [1272, 259] on span "Voir" at bounding box center [1289, 259] width 404 height 9
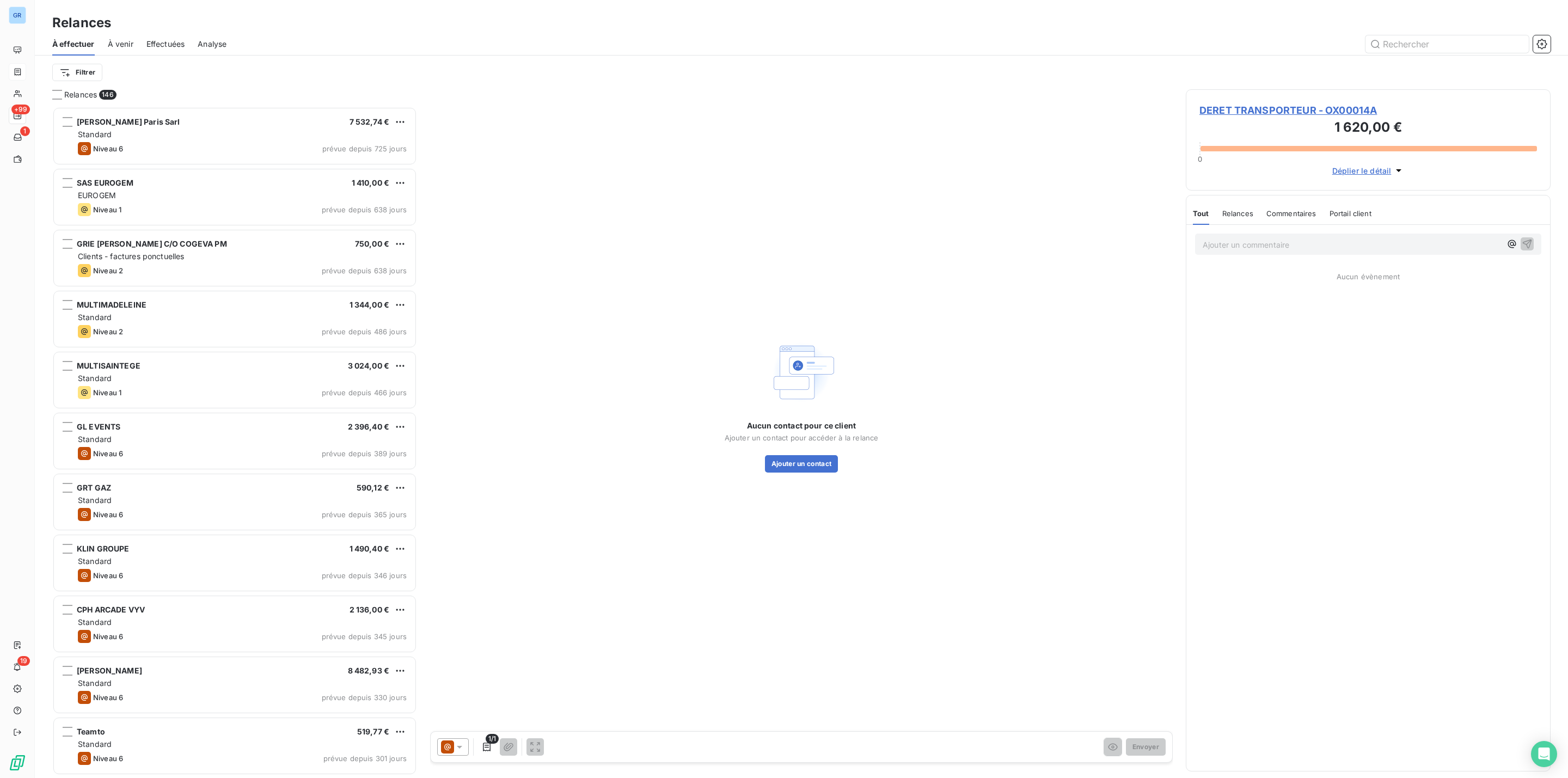
scroll to position [660, 352]
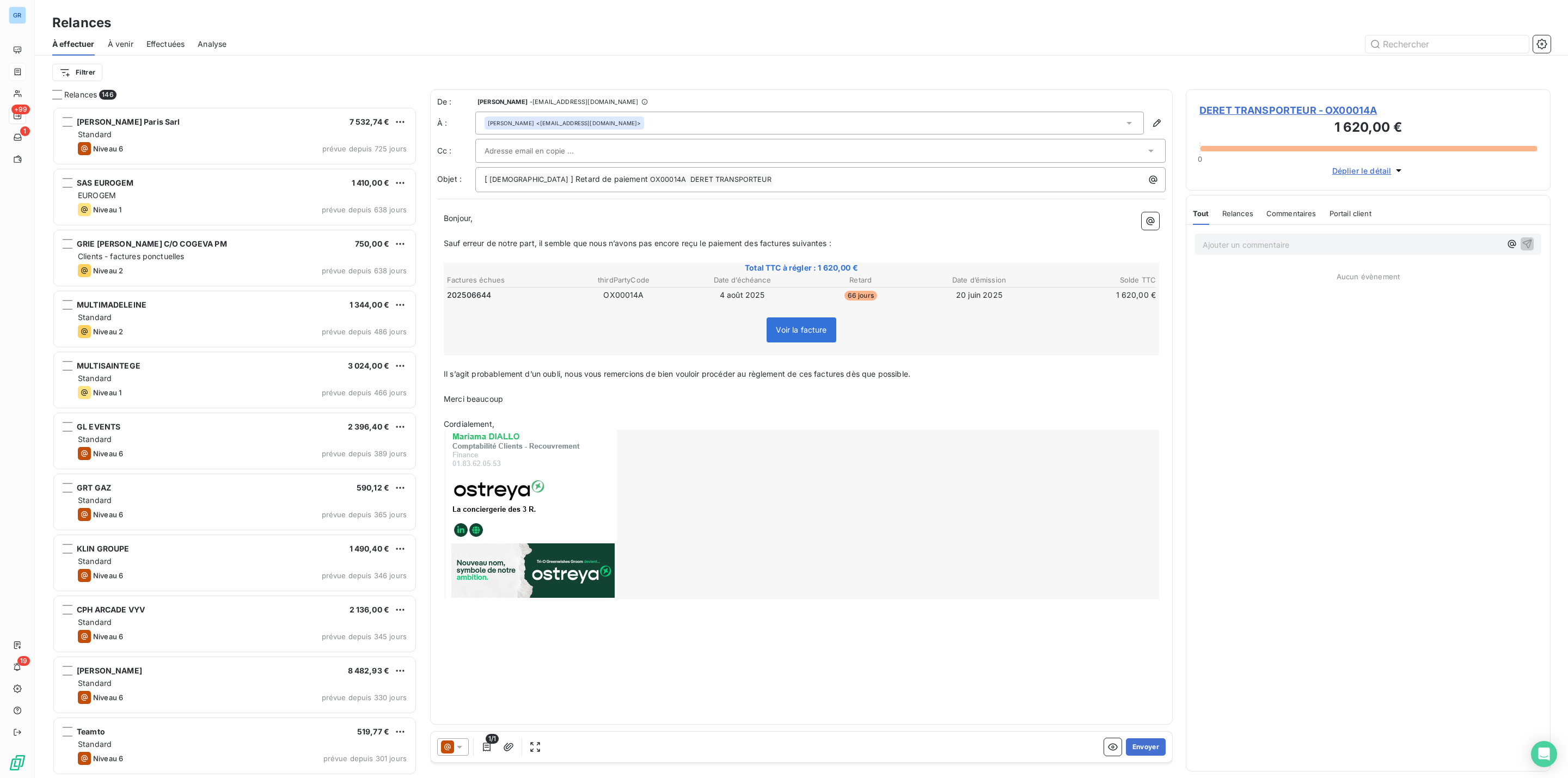
drag, startPoint x: 456, startPoint y: 745, endPoint x: 456, endPoint y: 737, distance: 8.0
click at [456, 745] on icon at bounding box center [460, 747] width 11 height 11
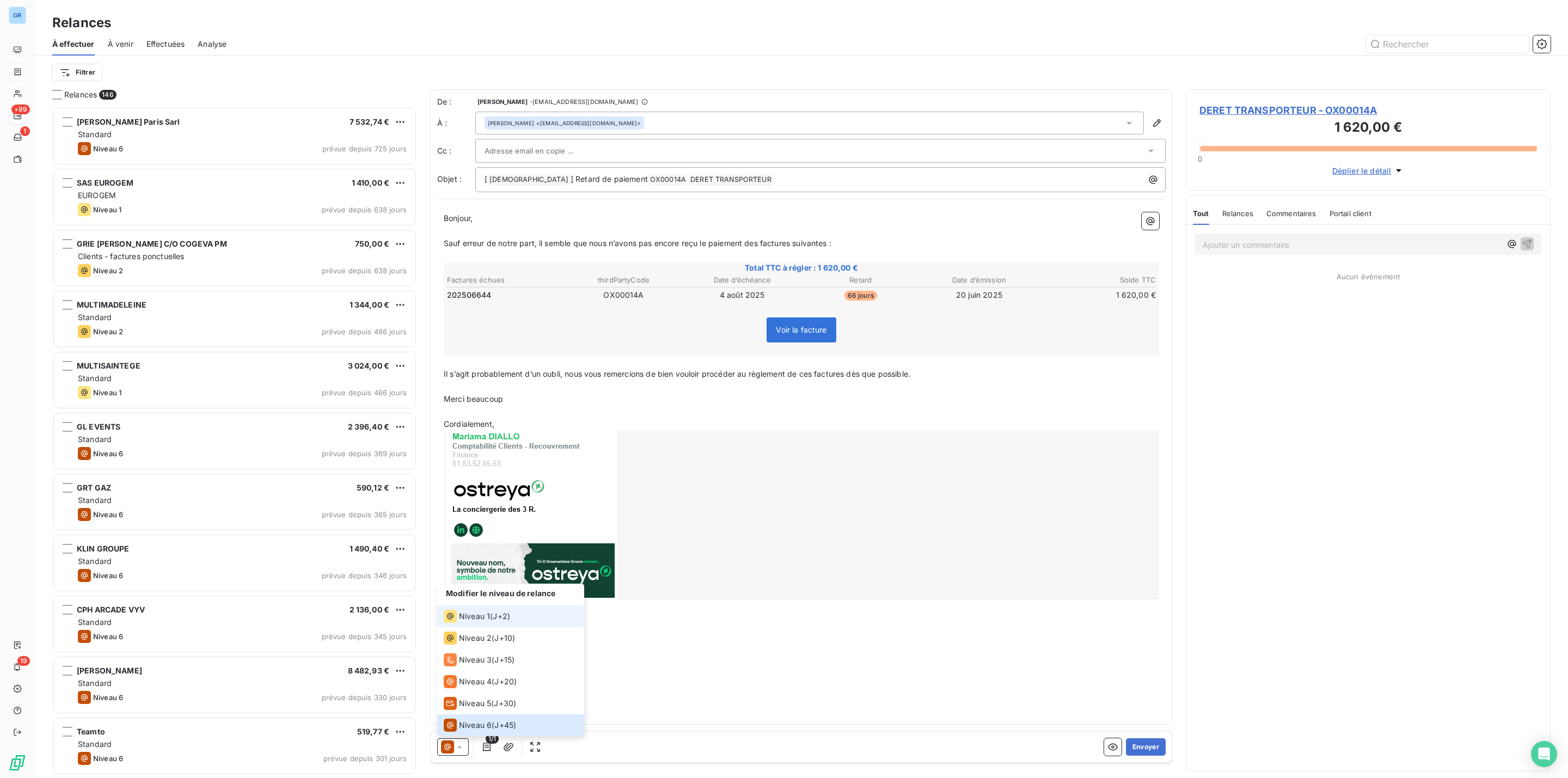
click at [482, 616] on span "Niveau 1" at bounding box center [474, 616] width 31 height 11
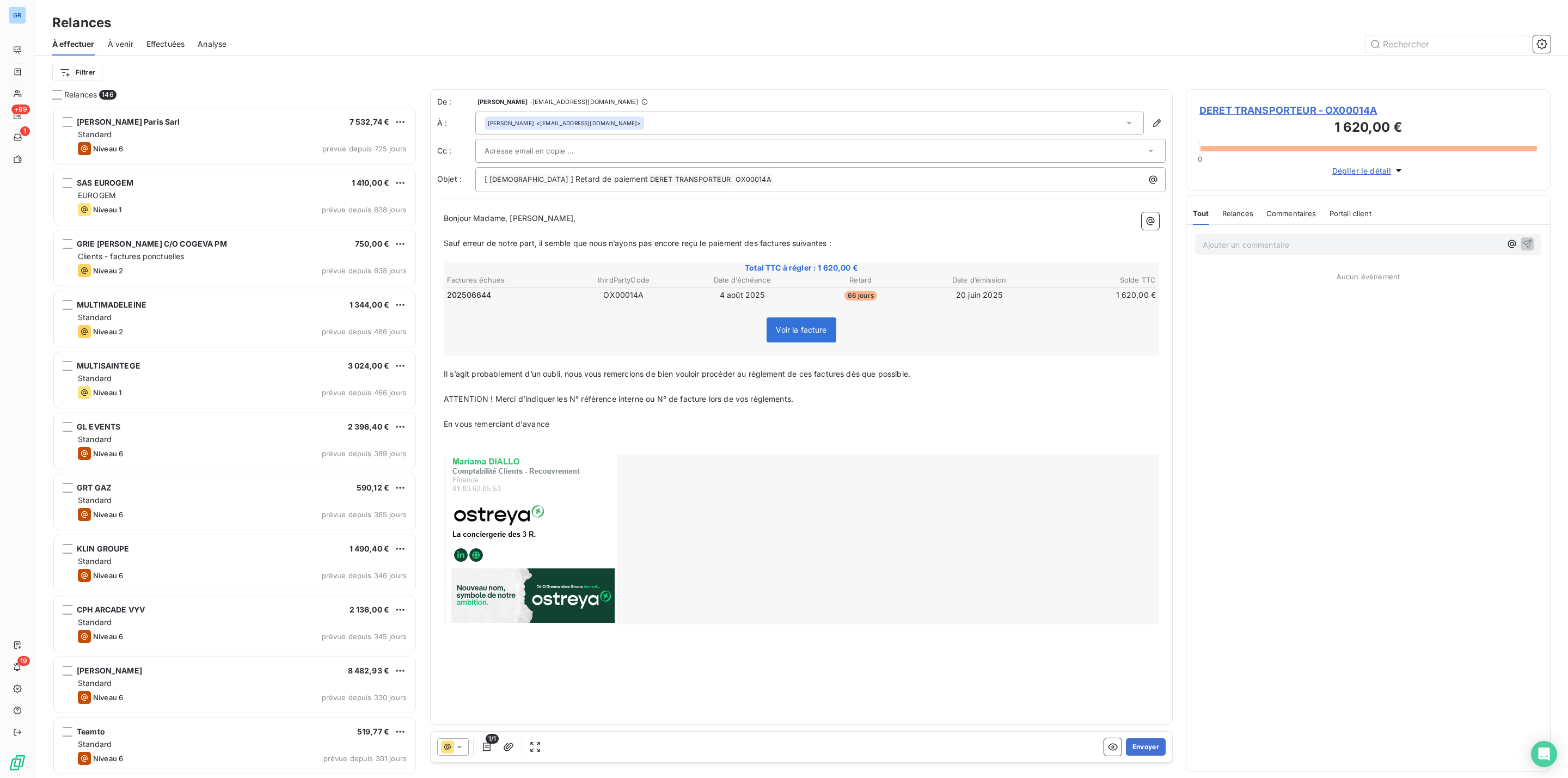
click at [606, 149] on div at bounding box center [815, 151] width 661 height 17
click at [557, 175] on li "[EMAIL_ADDRESS][DOMAIN_NAME]" at bounding box center [789, 174] width 628 height 19
click at [1279, 477] on div "Ajouter un commentaire ﻿ Aucun évènement" at bounding box center [1368, 497] width 363 height 546
click at [1142, 740] on button "Envoyer" at bounding box center [1145, 747] width 39 height 17
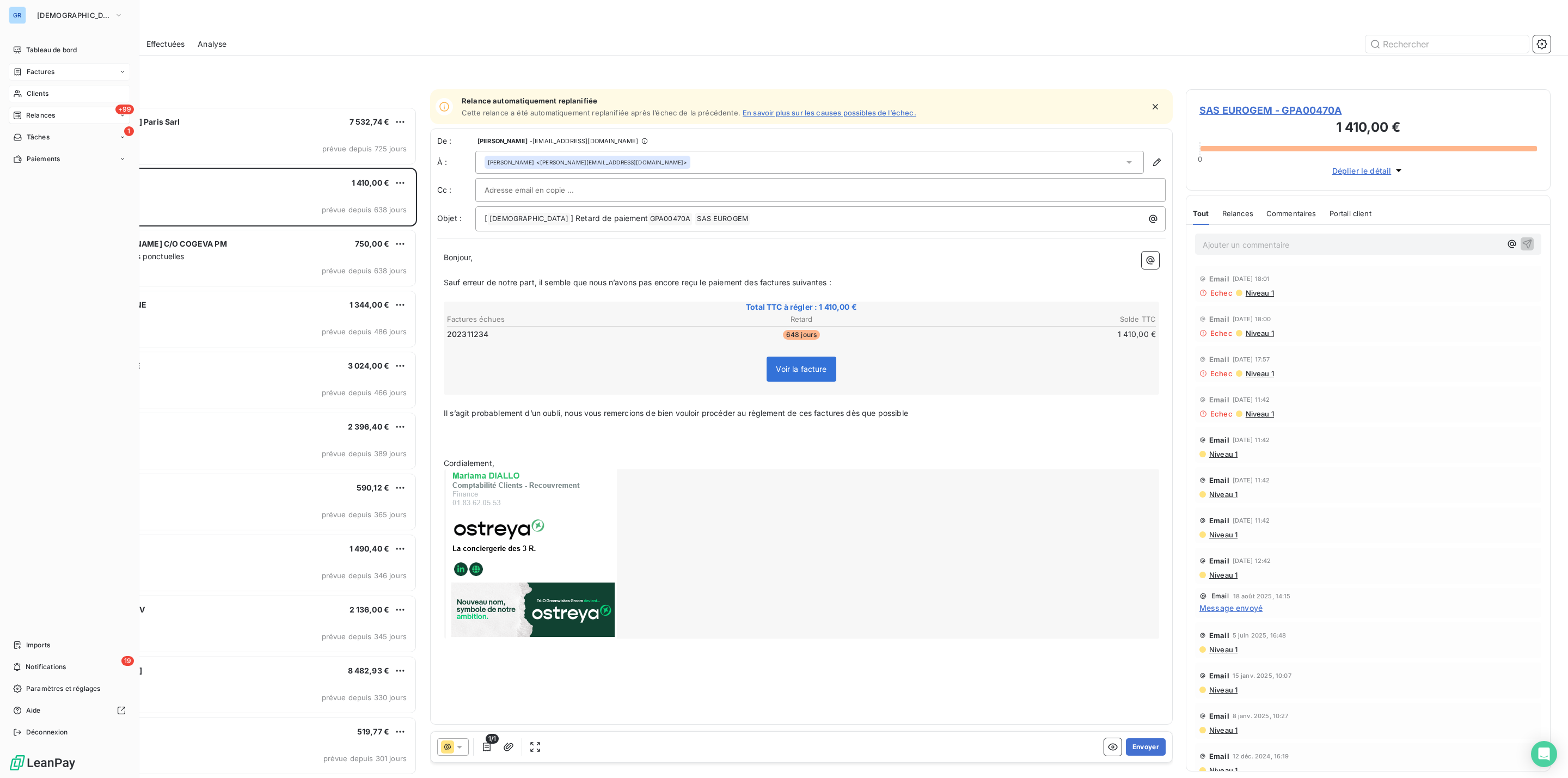
click at [36, 91] on span "Clients" at bounding box center [38, 94] width 22 height 9
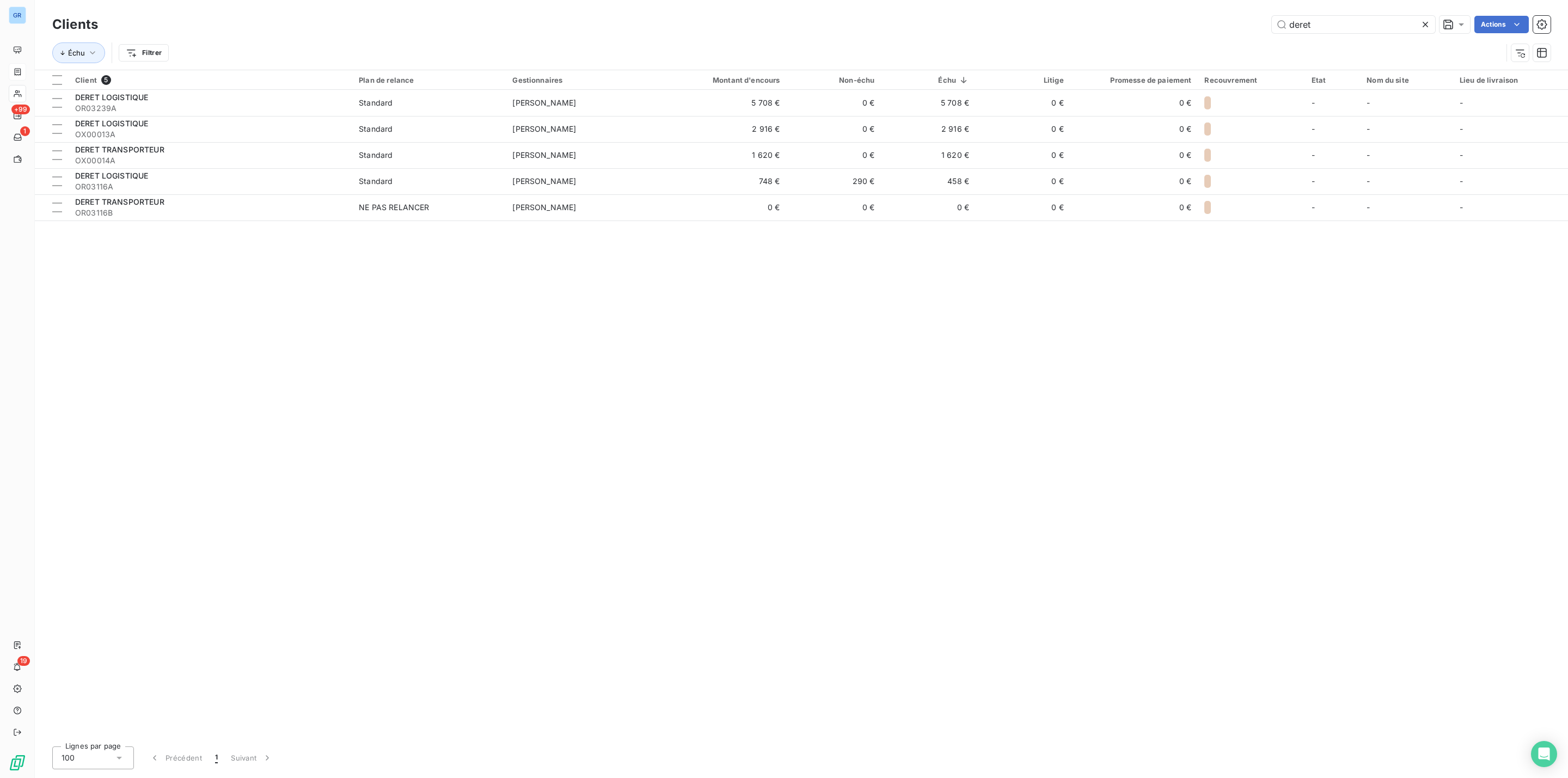
drag, startPoint x: 1307, startPoint y: 24, endPoint x: 1246, endPoint y: 25, distance: 61.0
click at [1246, 25] on div "deret Actions" at bounding box center [831, 24] width 1440 height 17
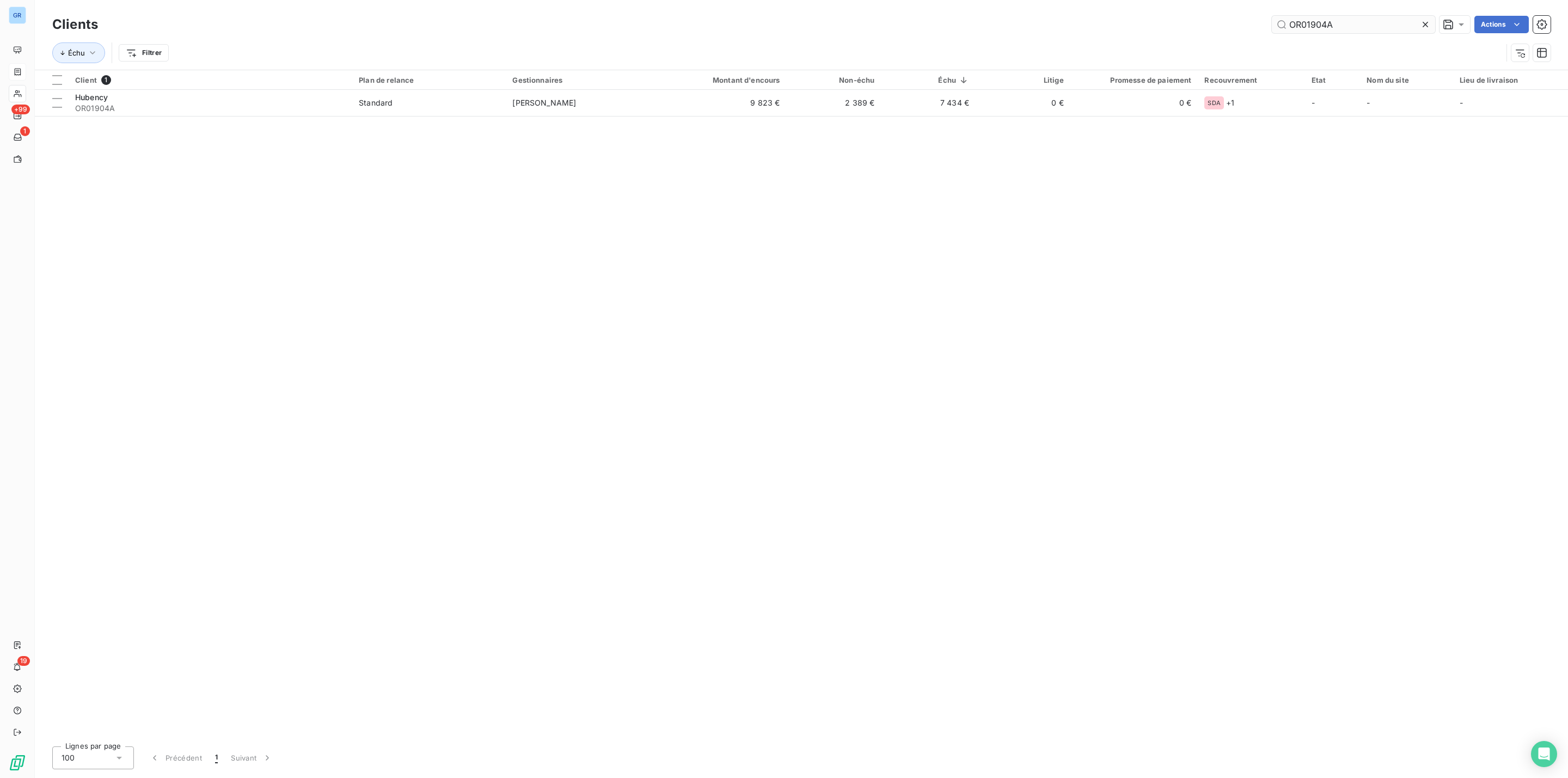
type input "OR01904A"
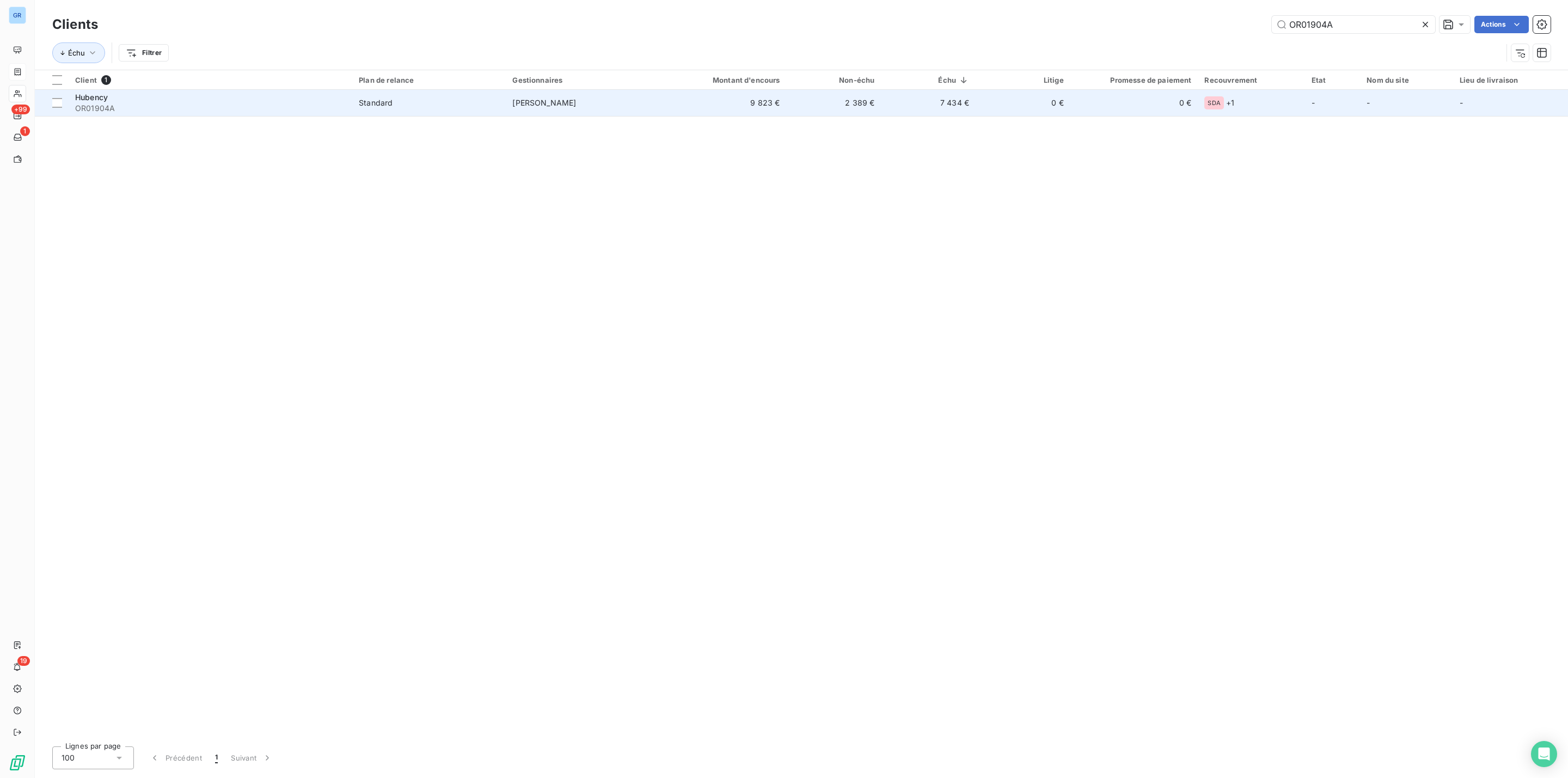
click at [94, 101] on span "Hubency" at bounding box center [91, 97] width 32 height 9
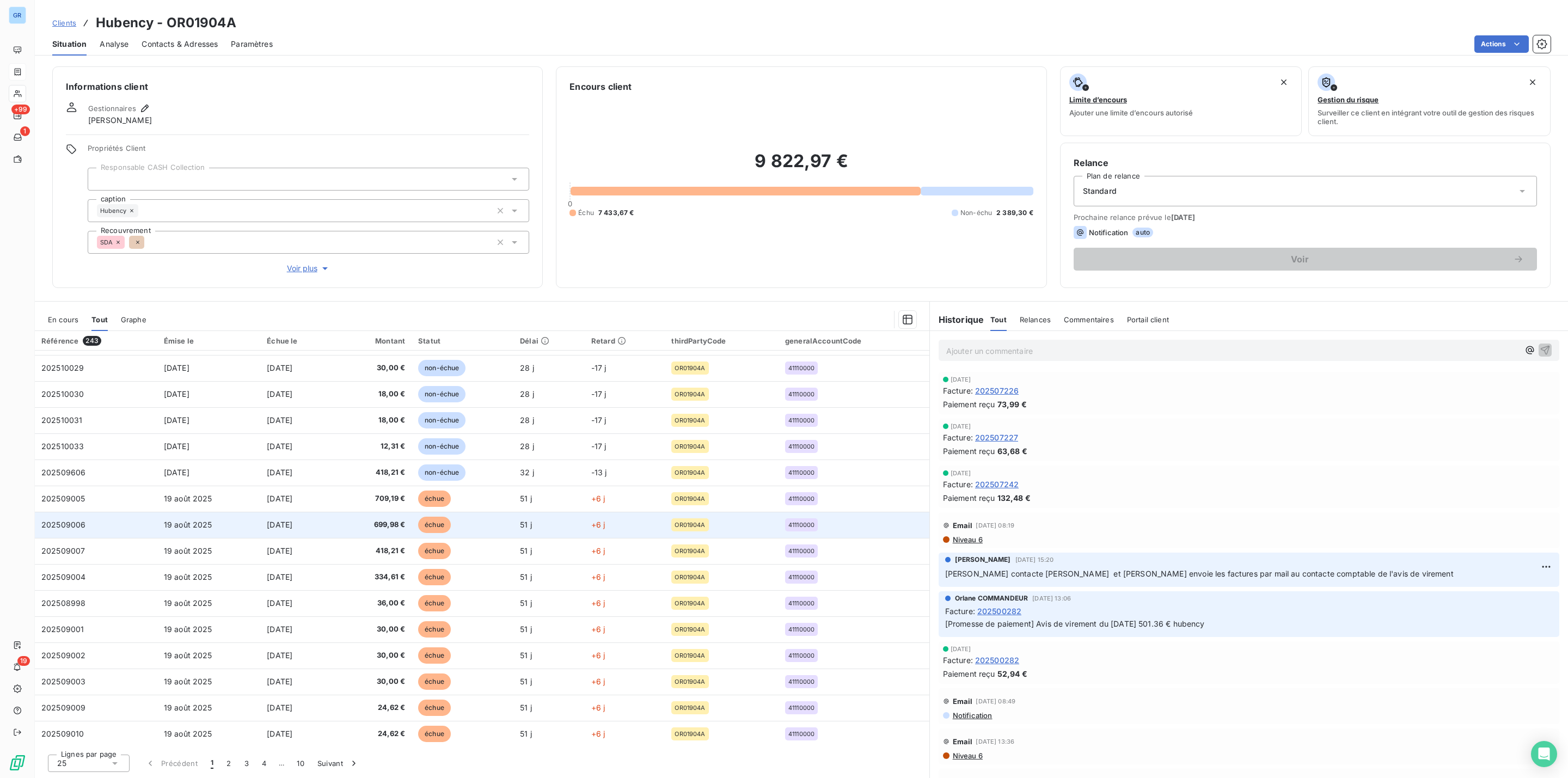
scroll to position [259, 0]
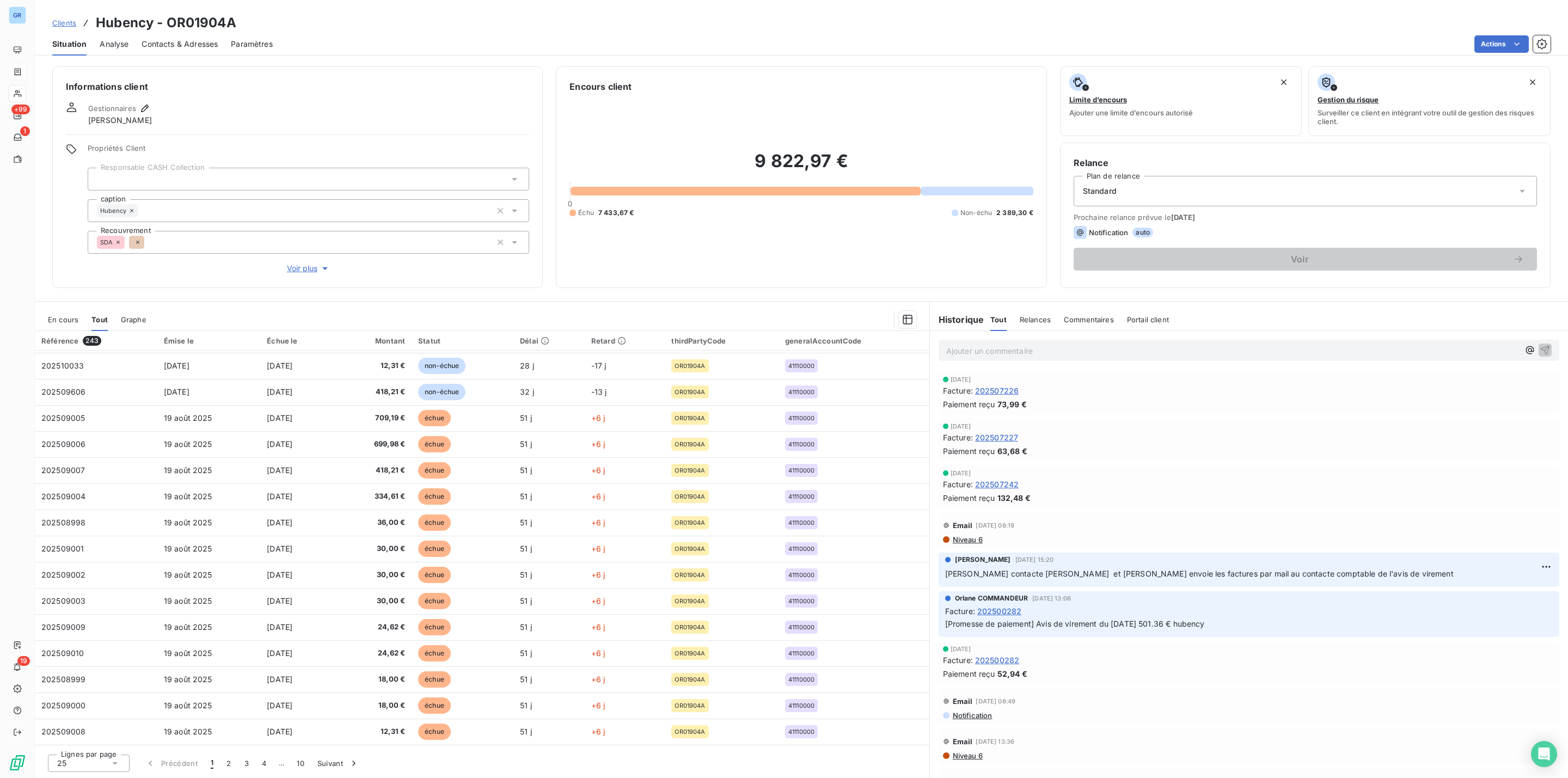
click at [65, 319] on span "En cours" at bounding box center [63, 319] width 31 height 9
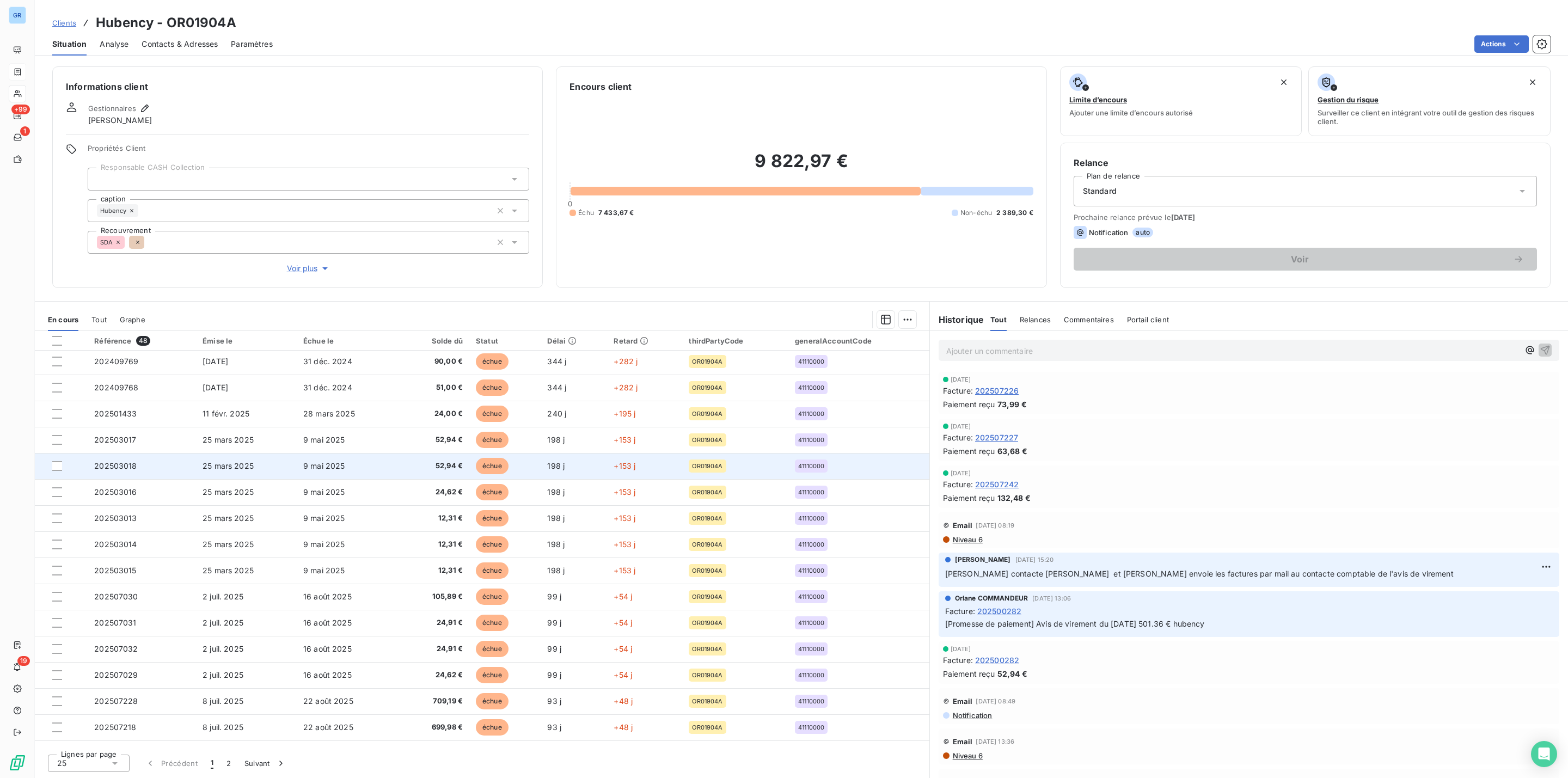
scroll to position [0, 0]
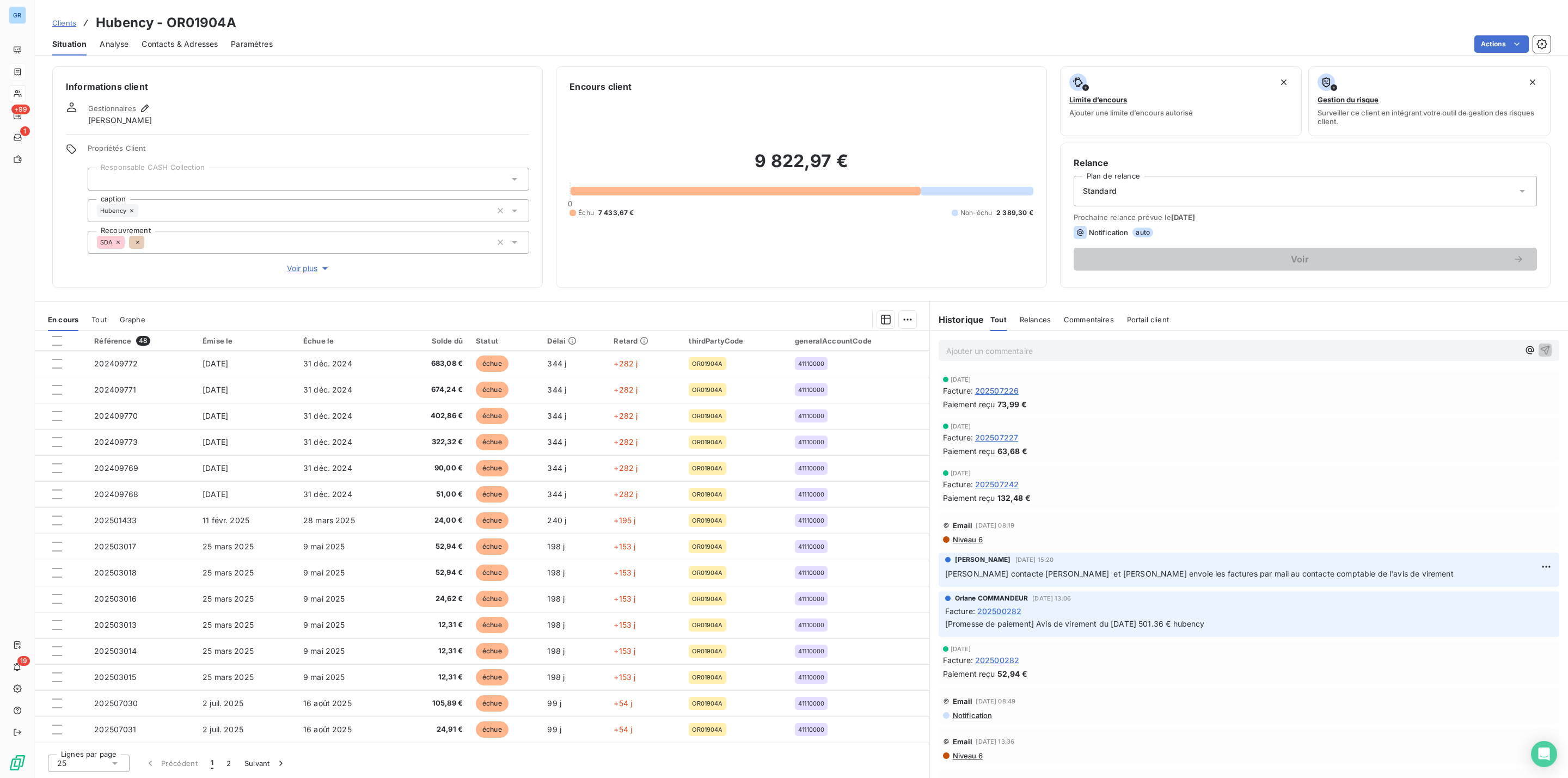
click at [967, 542] on span "Niveau 6" at bounding box center [966, 539] width 31 height 9
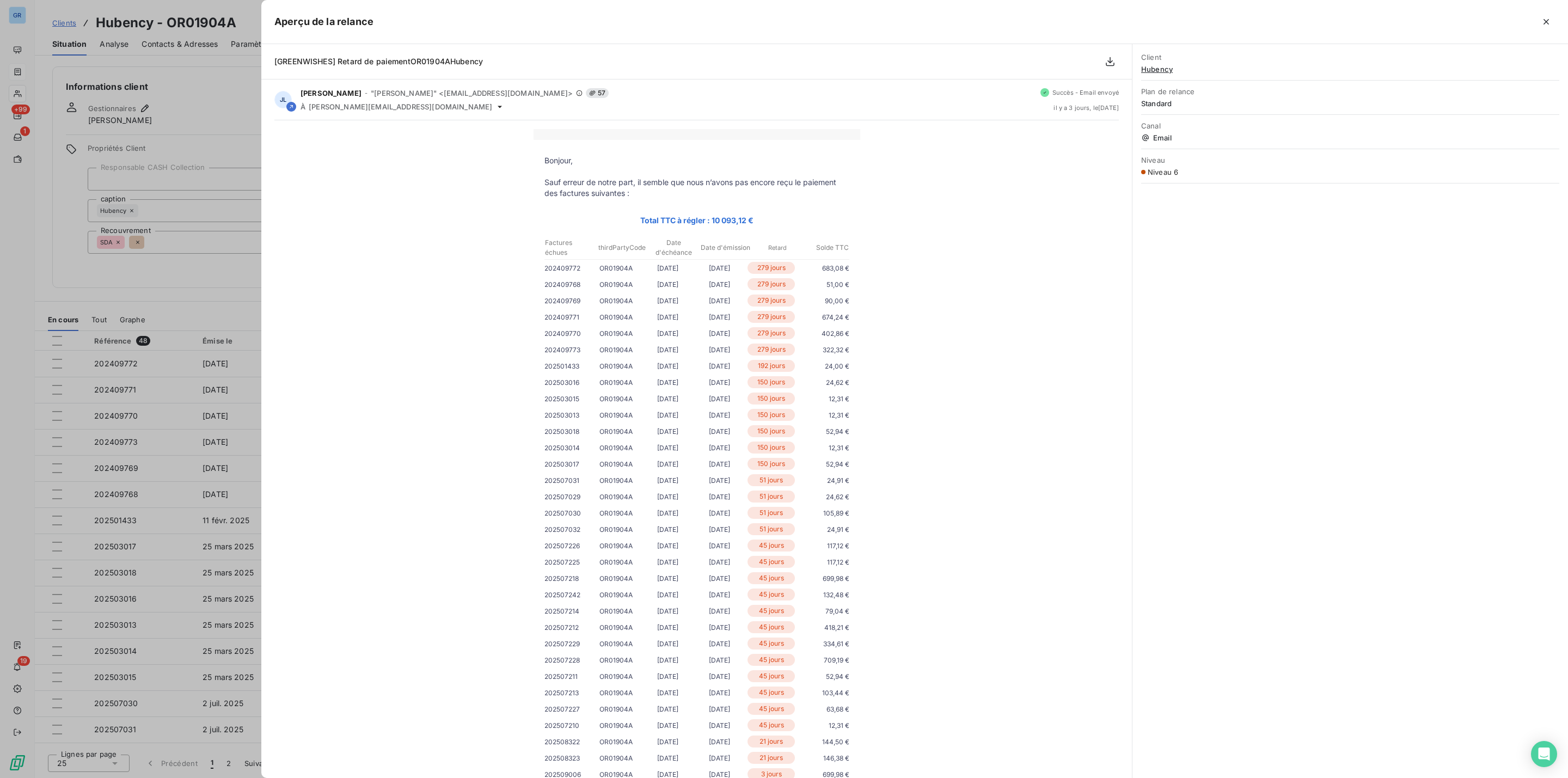
click at [245, 279] on div at bounding box center [784, 389] width 1568 height 778
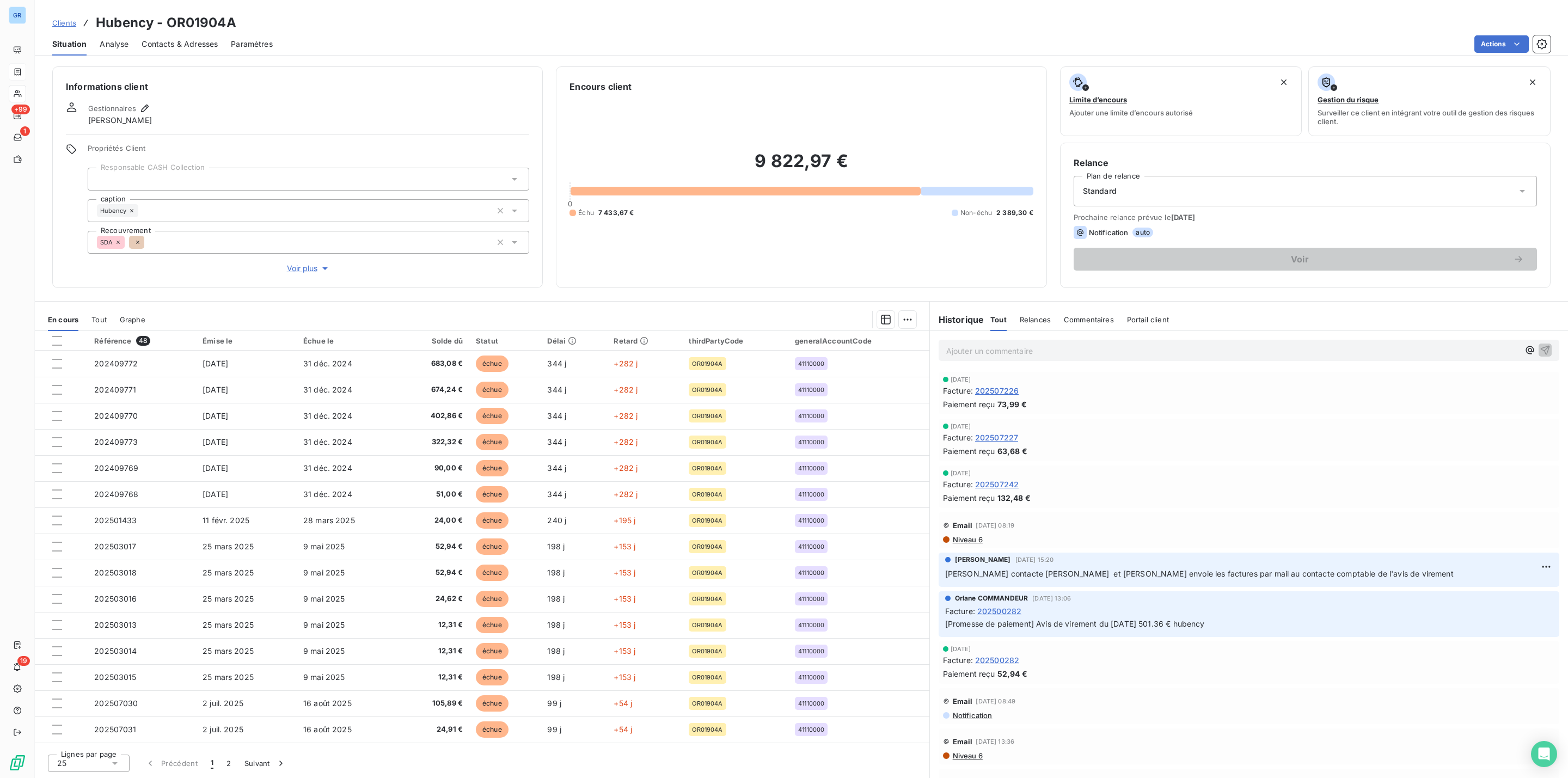
click at [191, 43] on span "Contacts & Adresses" at bounding box center [180, 44] width 76 height 11
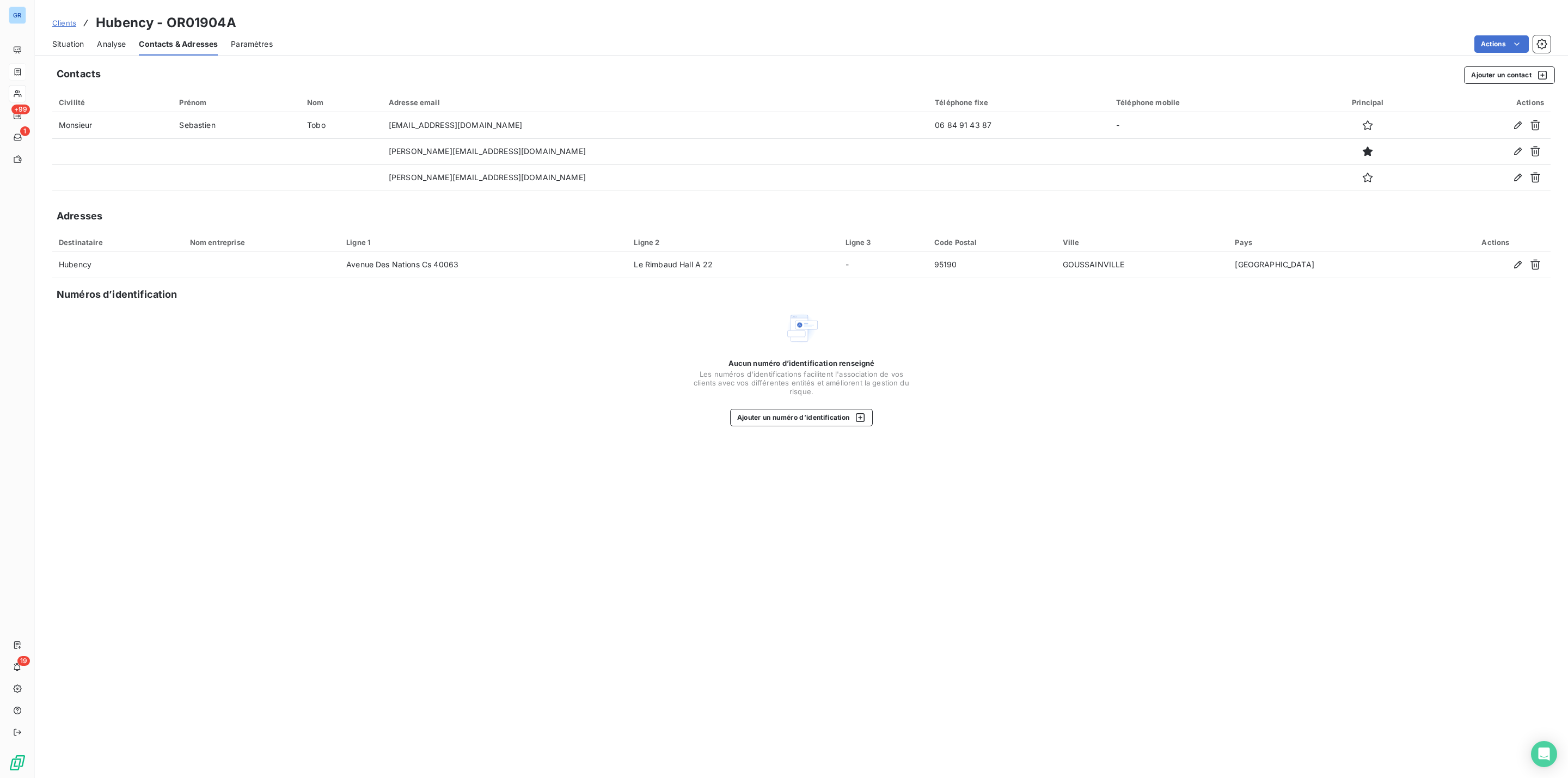
click at [69, 43] on span "Situation" at bounding box center [68, 44] width 32 height 11
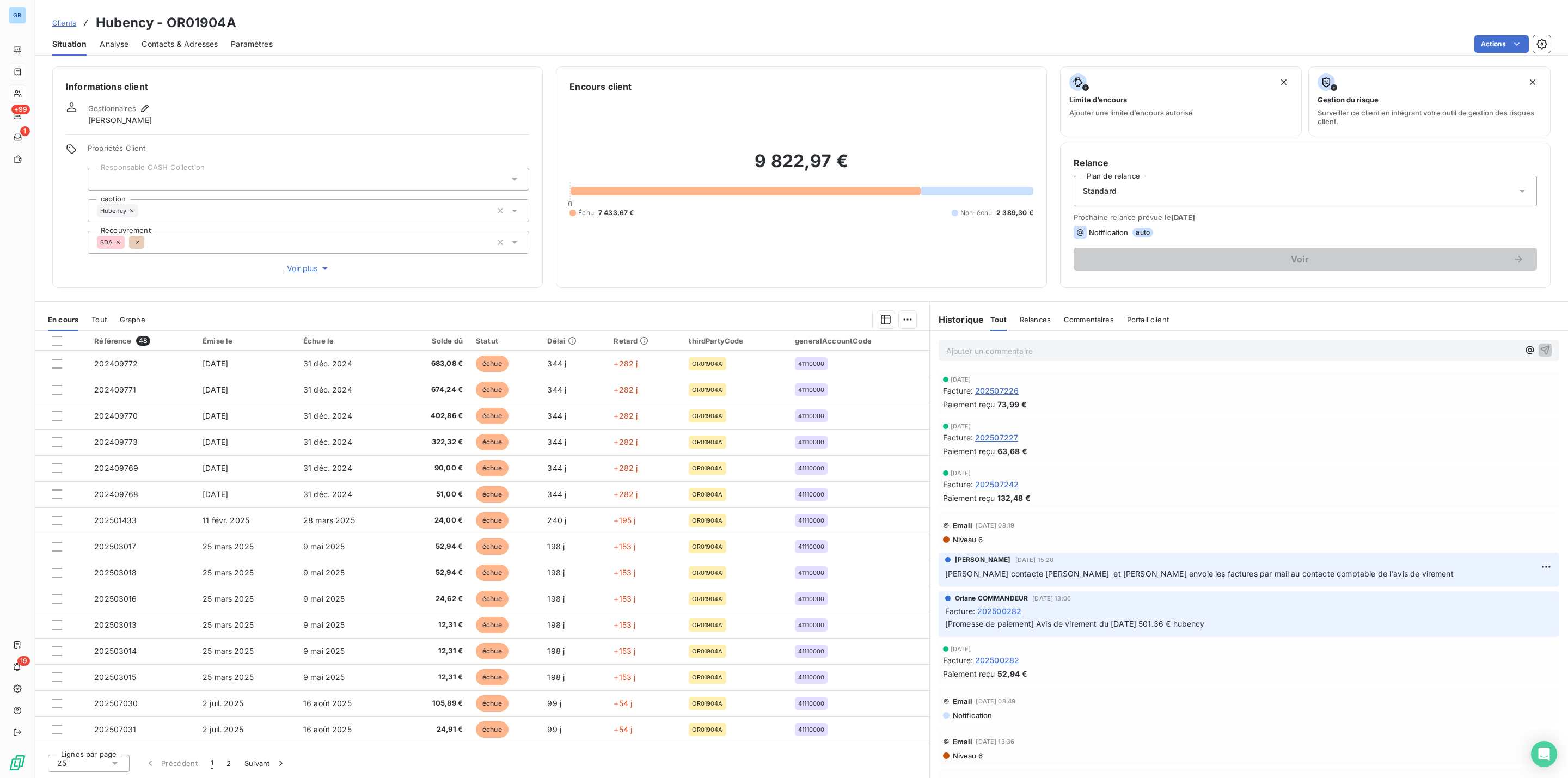
click at [165, 43] on span "Contacts & Adresses" at bounding box center [180, 44] width 76 height 11
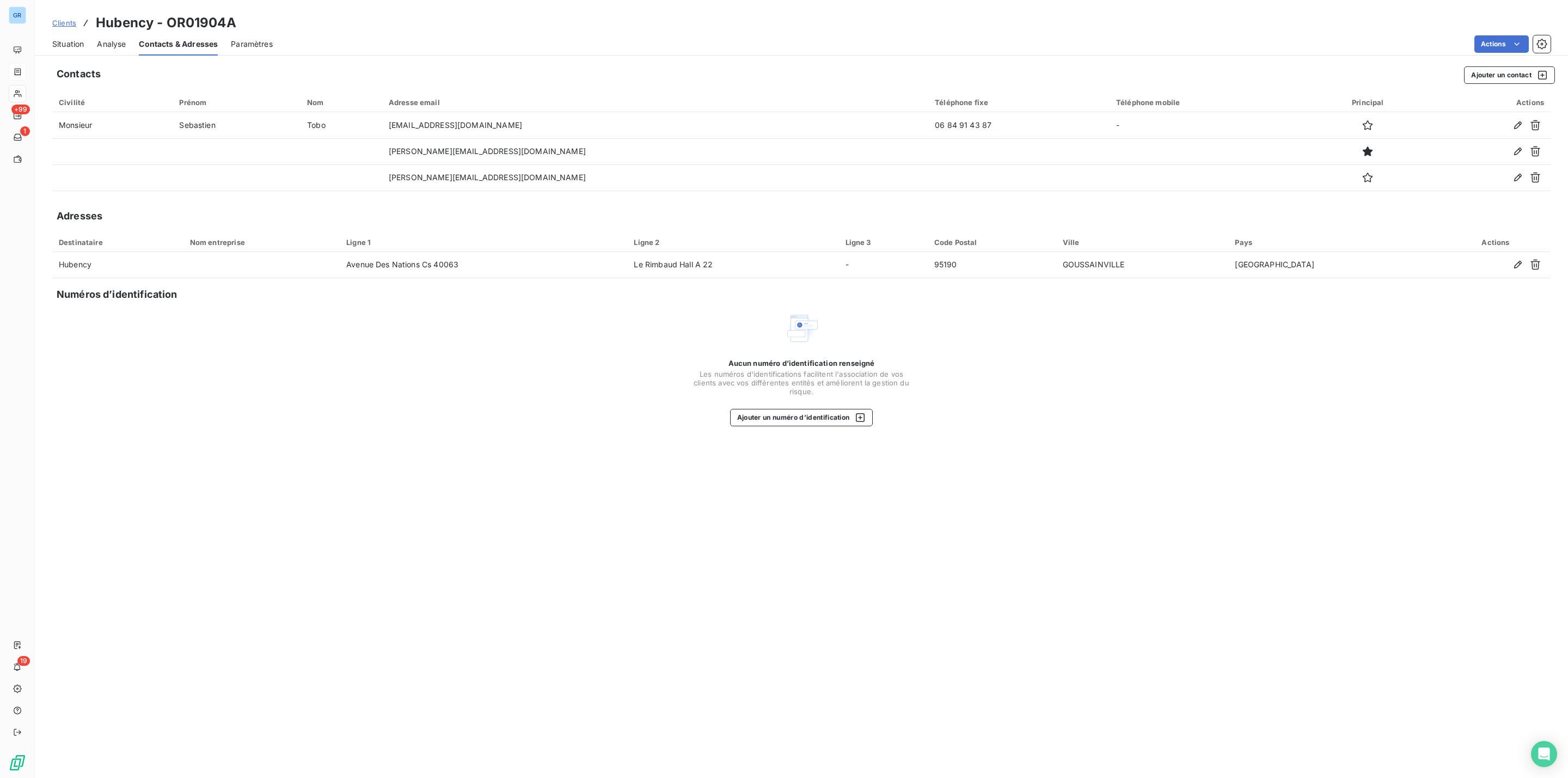
click at [75, 46] on span "Situation" at bounding box center [68, 44] width 32 height 11
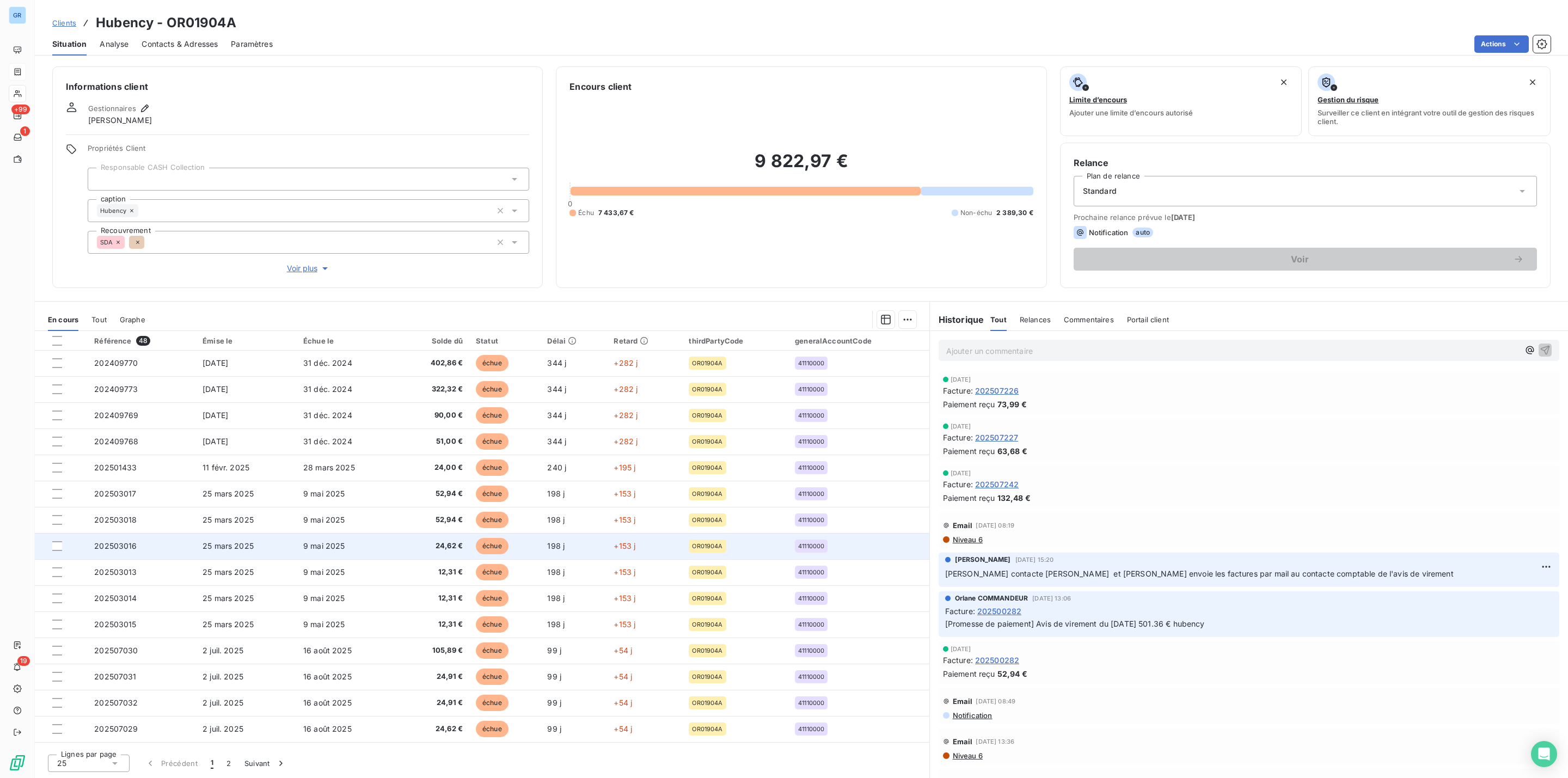
scroll to position [82, 0]
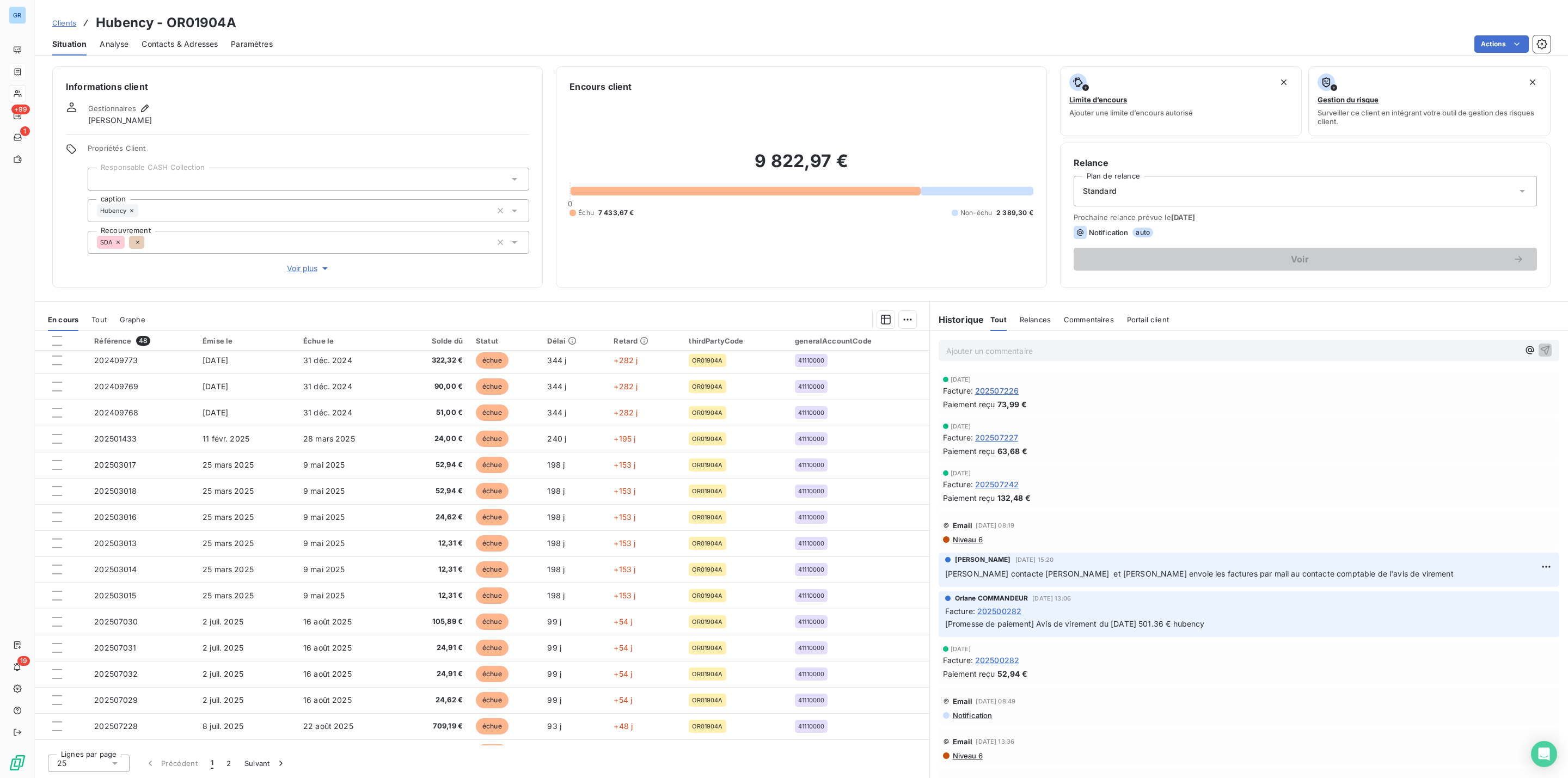
click at [966, 542] on span "Niveau 6" at bounding box center [966, 539] width 31 height 9
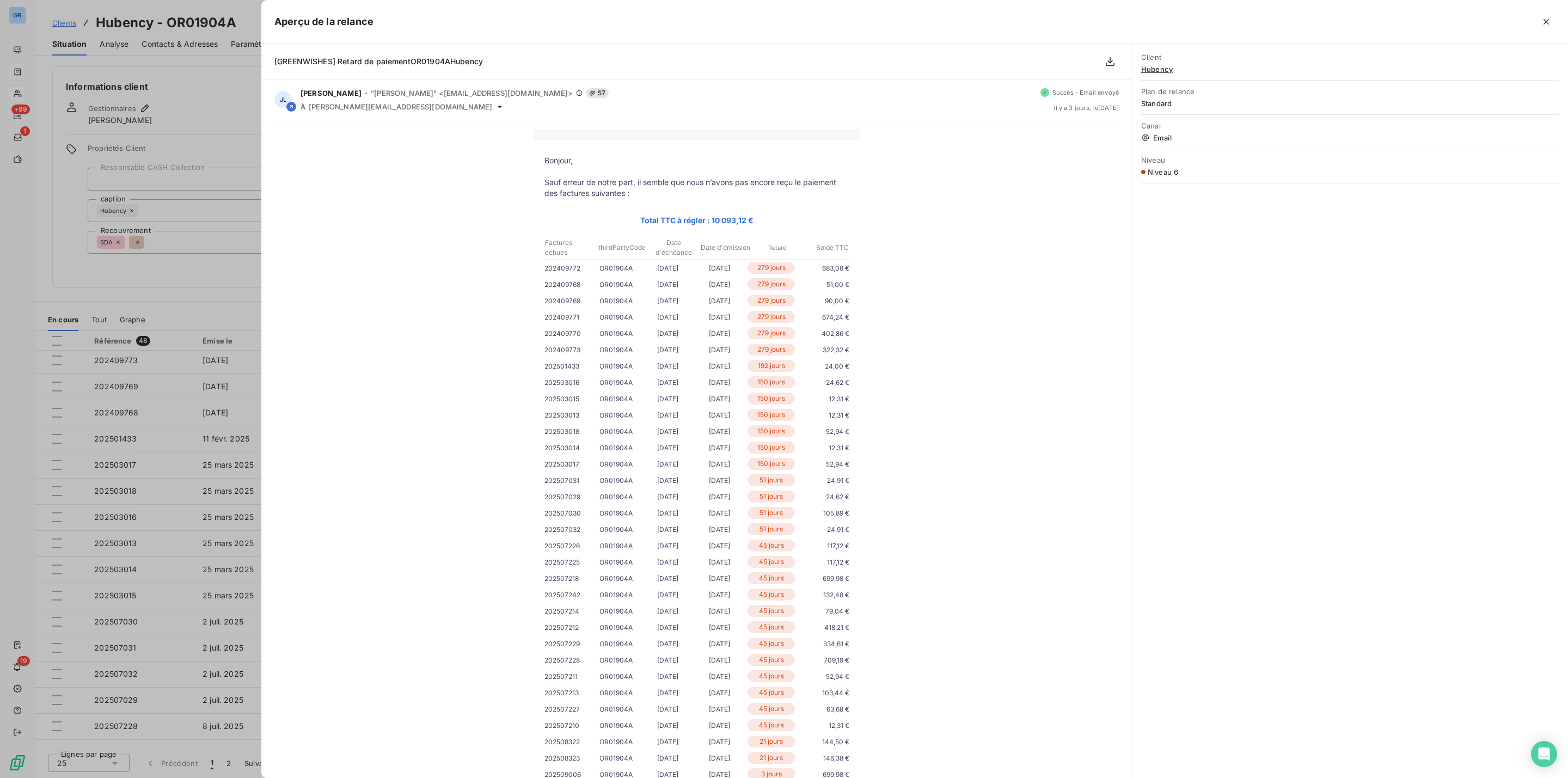
click at [232, 136] on div at bounding box center [784, 389] width 1568 height 778
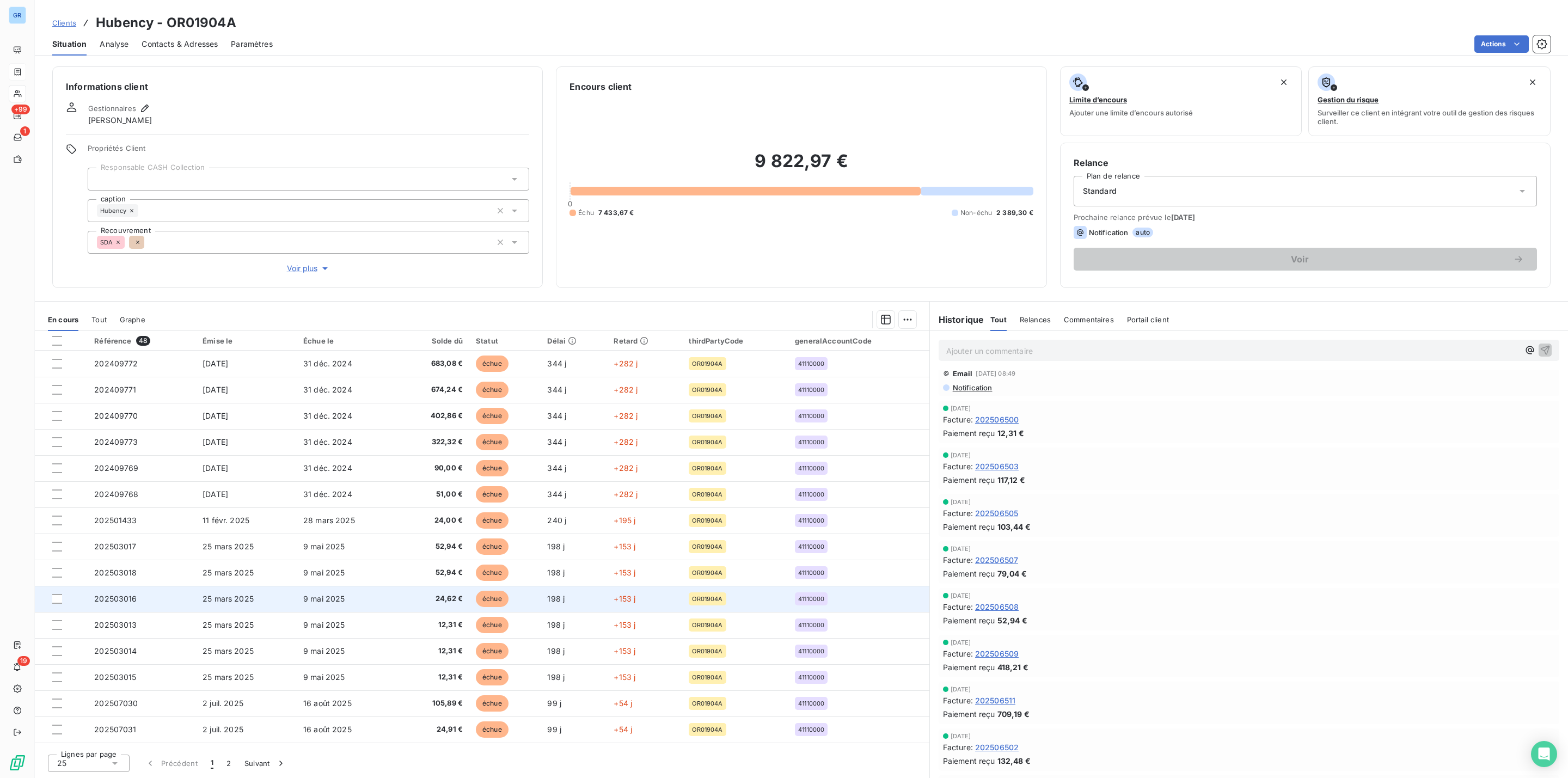
scroll to position [0, 0]
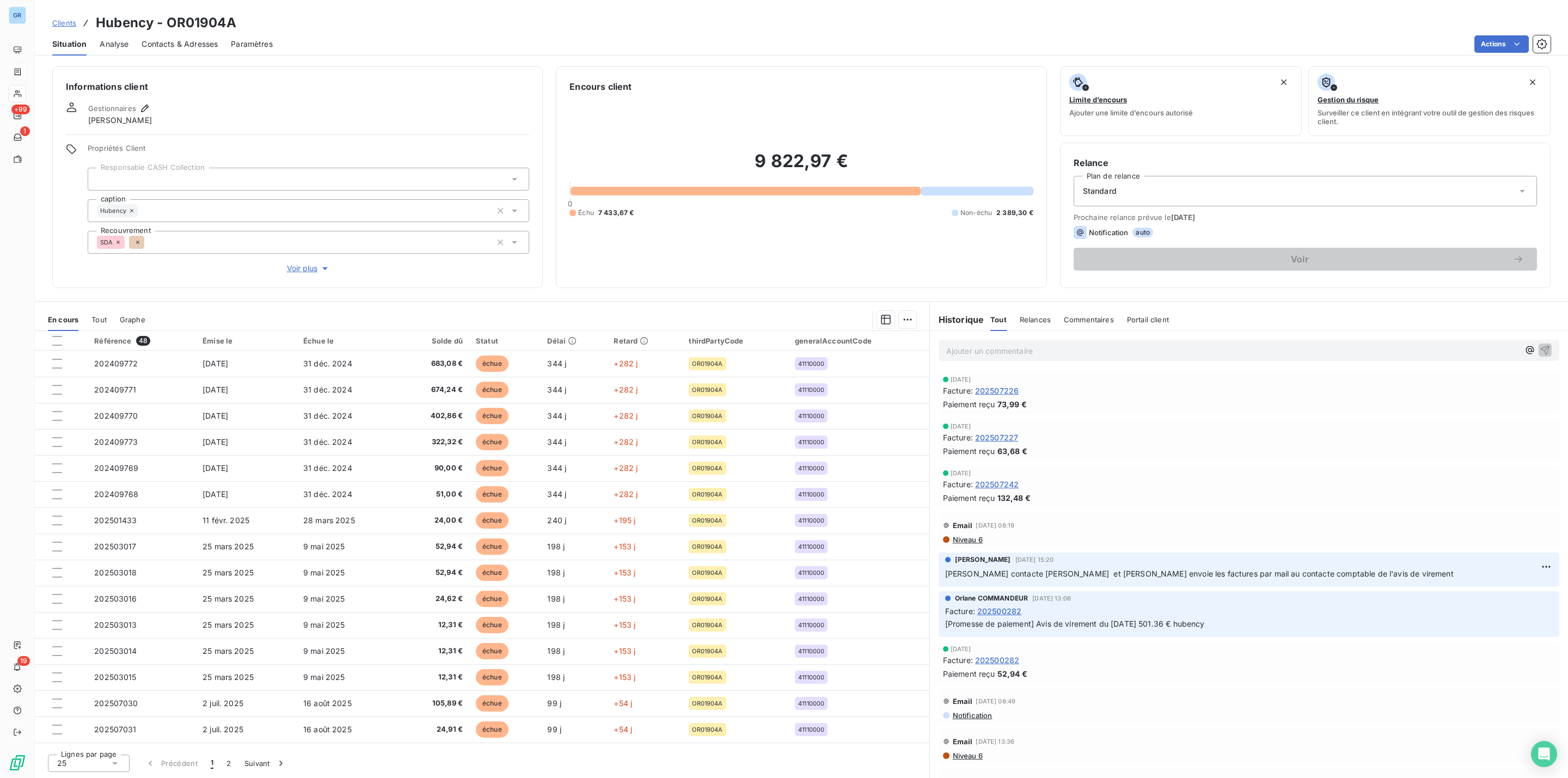
click at [1209, 341] on div "Ajouter un commentaire ﻿" at bounding box center [1249, 350] width 620 height 21
click at [1200, 345] on p "Ajouter un commentaire ﻿" at bounding box center [1232, 351] width 573 height 13
click at [181, 39] on span "Contacts & Adresses" at bounding box center [180, 44] width 76 height 11
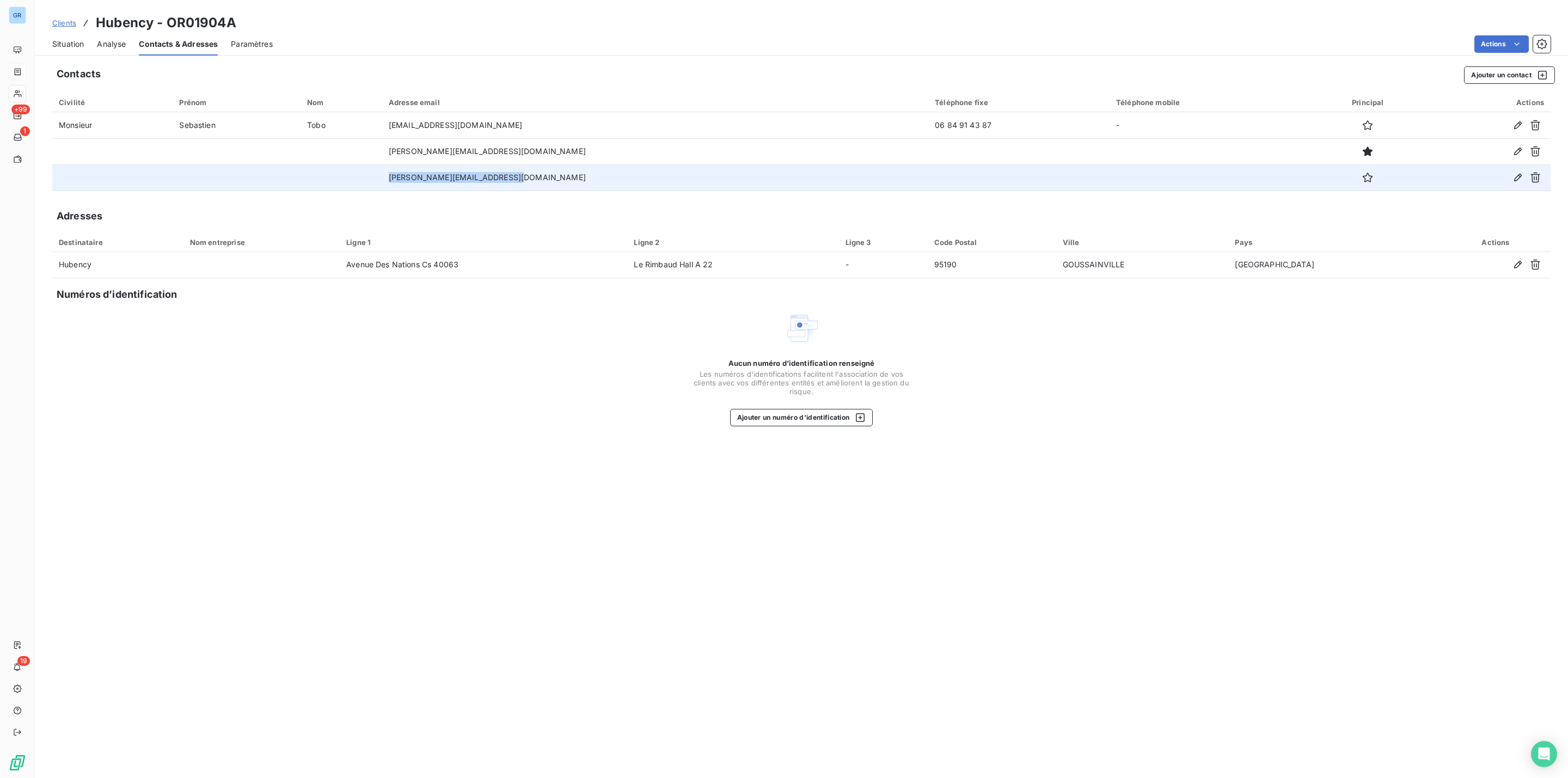
drag, startPoint x: 520, startPoint y: 170, endPoint x: 439, endPoint y: 170, distance: 81.0
click at [439, 170] on td "[PERSON_NAME][EMAIL_ADDRESS][DOMAIN_NAME]" at bounding box center [655, 177] width 546 height 26
copy td "[PERSON_NAME][EMAIL_ADDRESS][DOMAIN_NAME]"
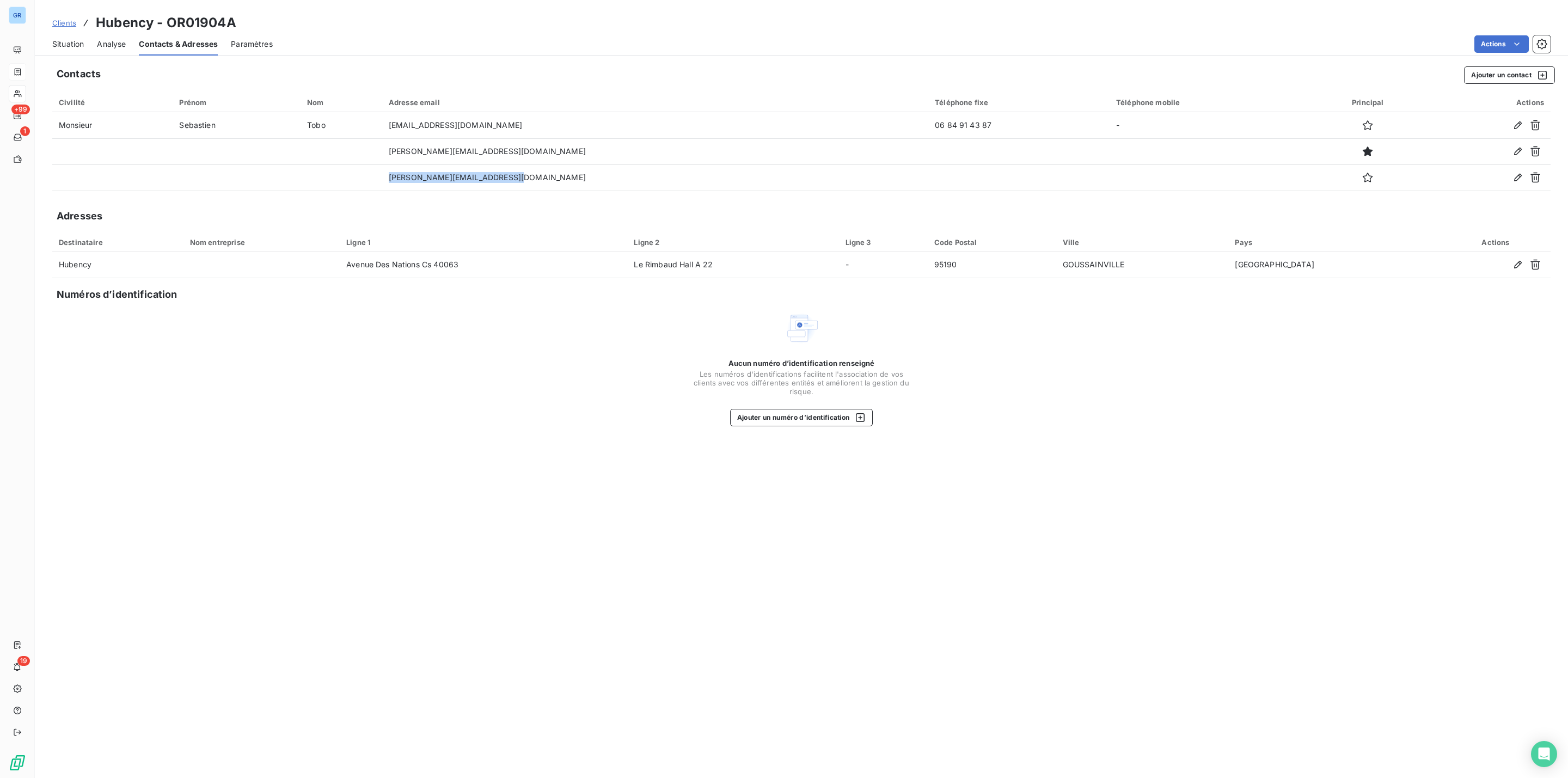
click at [73, 43] on span "Situation" at bounding box center [68, 44] width 32 height 11
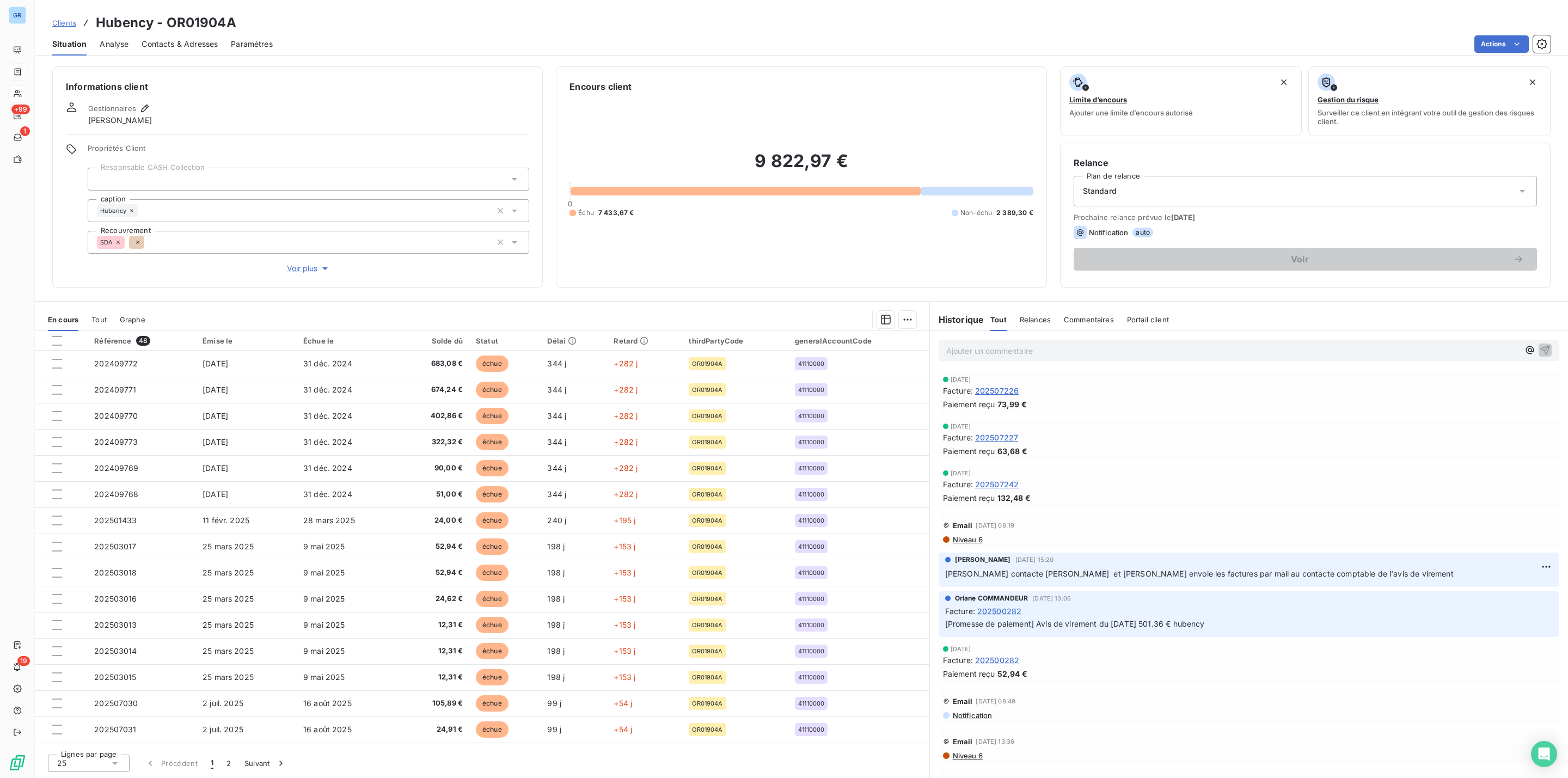
click at [987, 352] on p "Ajouter un commentaire ﻿" at bounding box center [1232, 351] width 573 height 13
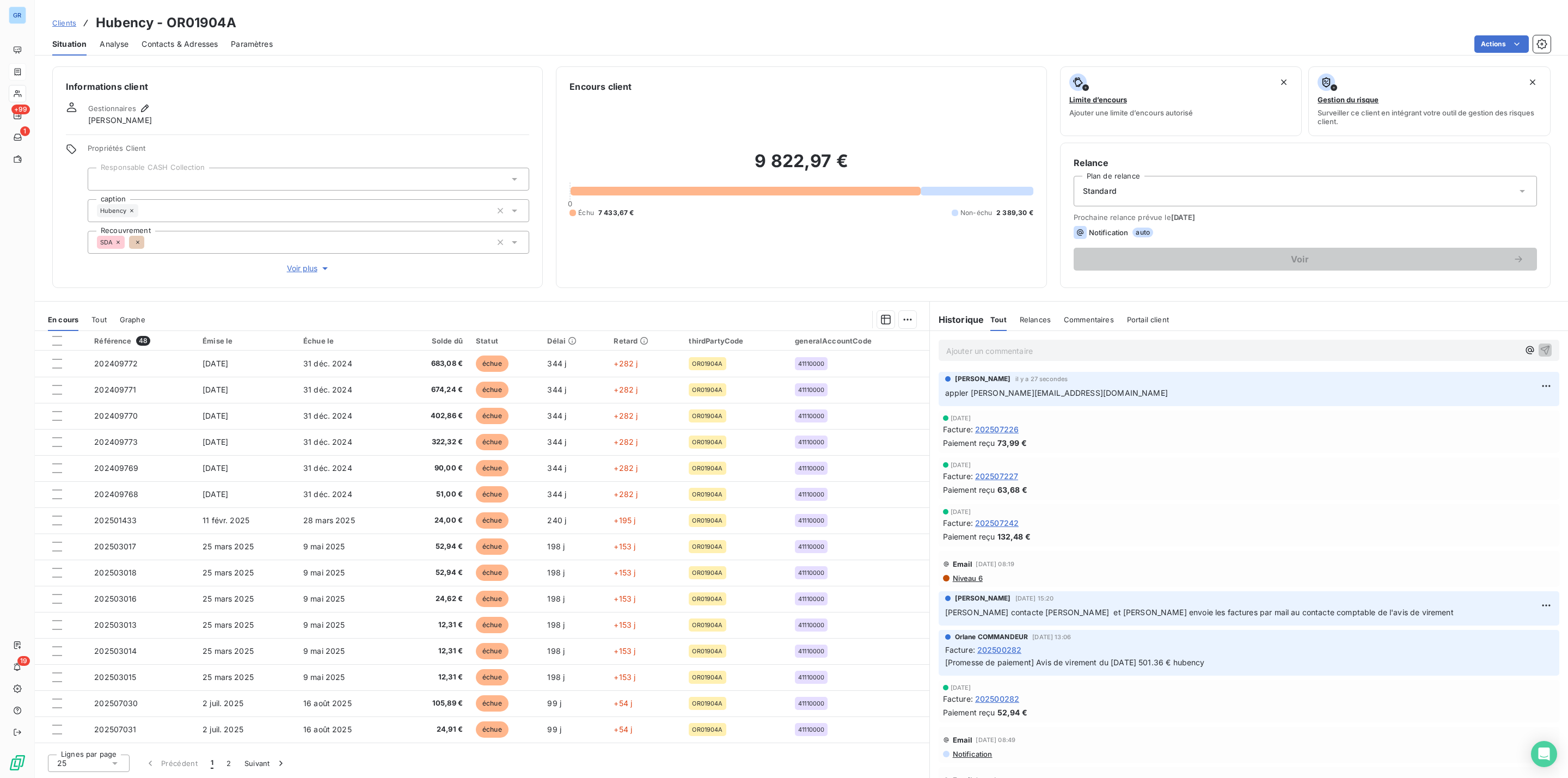
click at [181, 44] on span "Contacts & Adresses" at bounding box center [180, 44] width 76 height 11
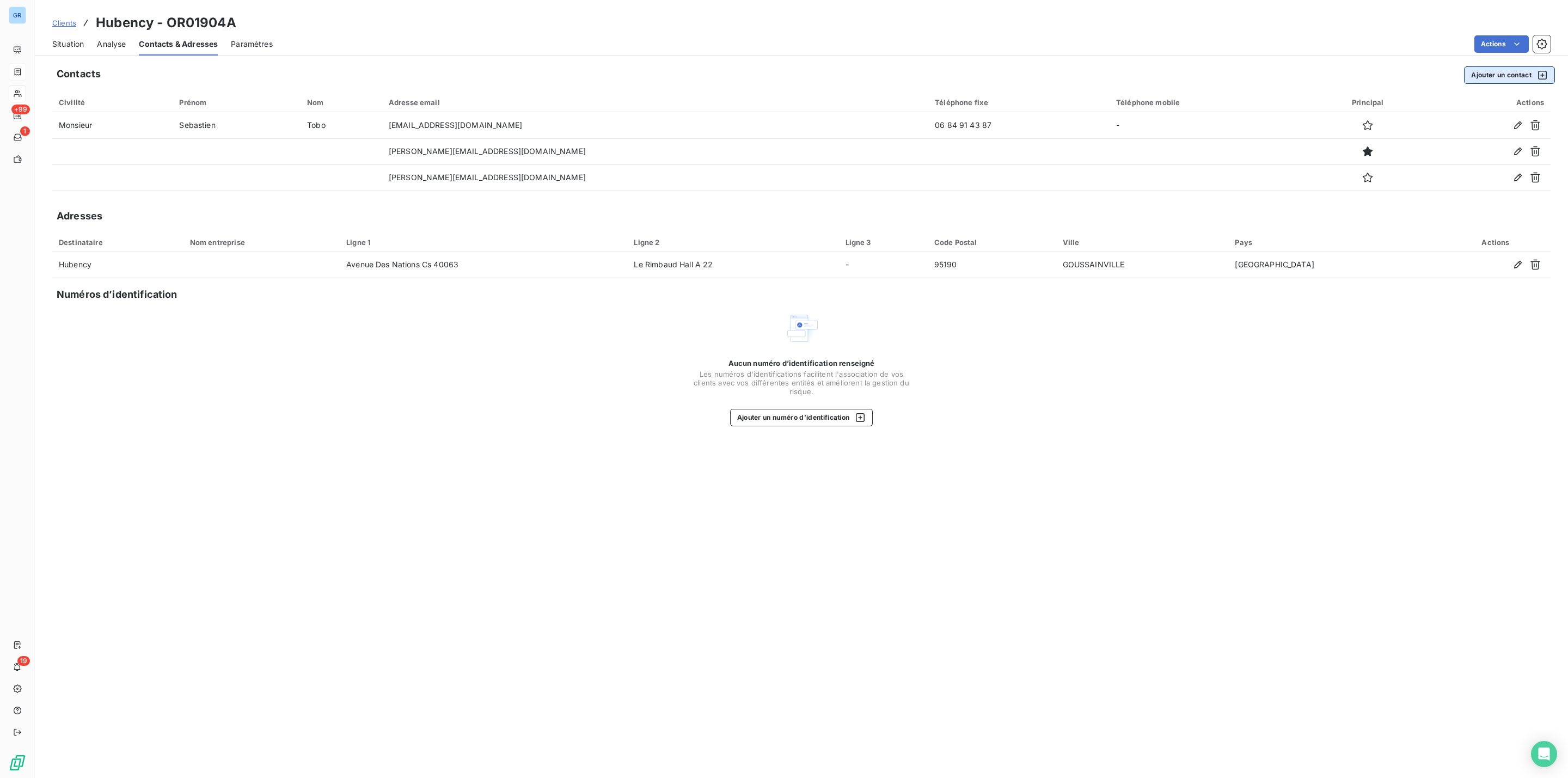
click at [1485, 75] on button "Ajouter un contact" at bounding box center [1509, 75] width 91 height 17
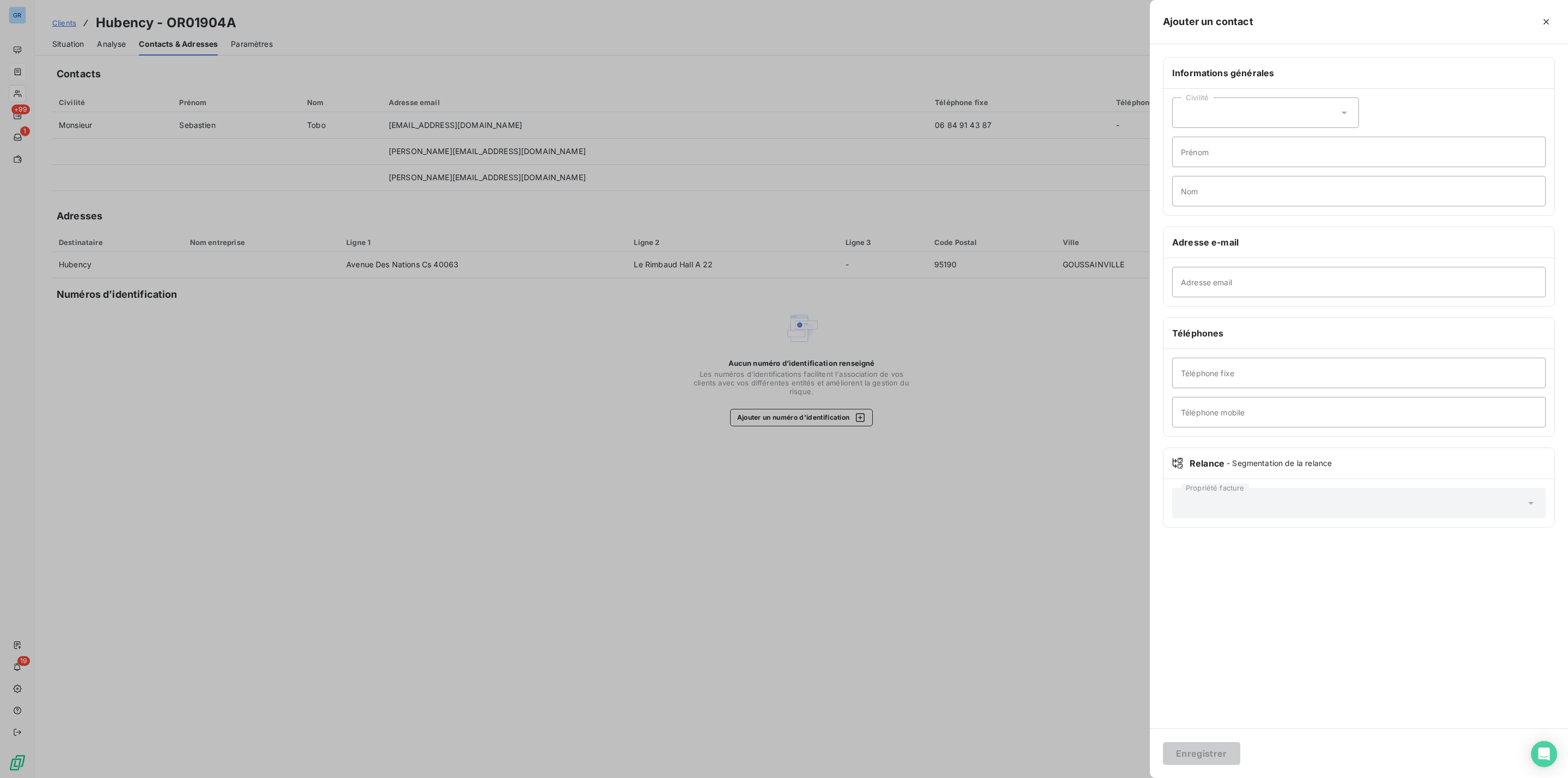
drag, startPoint x: 1211, startPoint y: 114, endPoint x: 1214, endPoint y: 129, distance: 15.3
click at [1211, 114] on div "Civilité" at bounding box center [1265, 113] width 187 height 31
click at [1209, 161] on span "Monsieur" at bounding box center [1210, 159] width 32 height 10
click at [1224, 281] on input "Adresse email" at bounding box center [1359, 281] width 374 height 31
paste input "[EMAIL_ADDRESS][DOMAIN_NAME]"
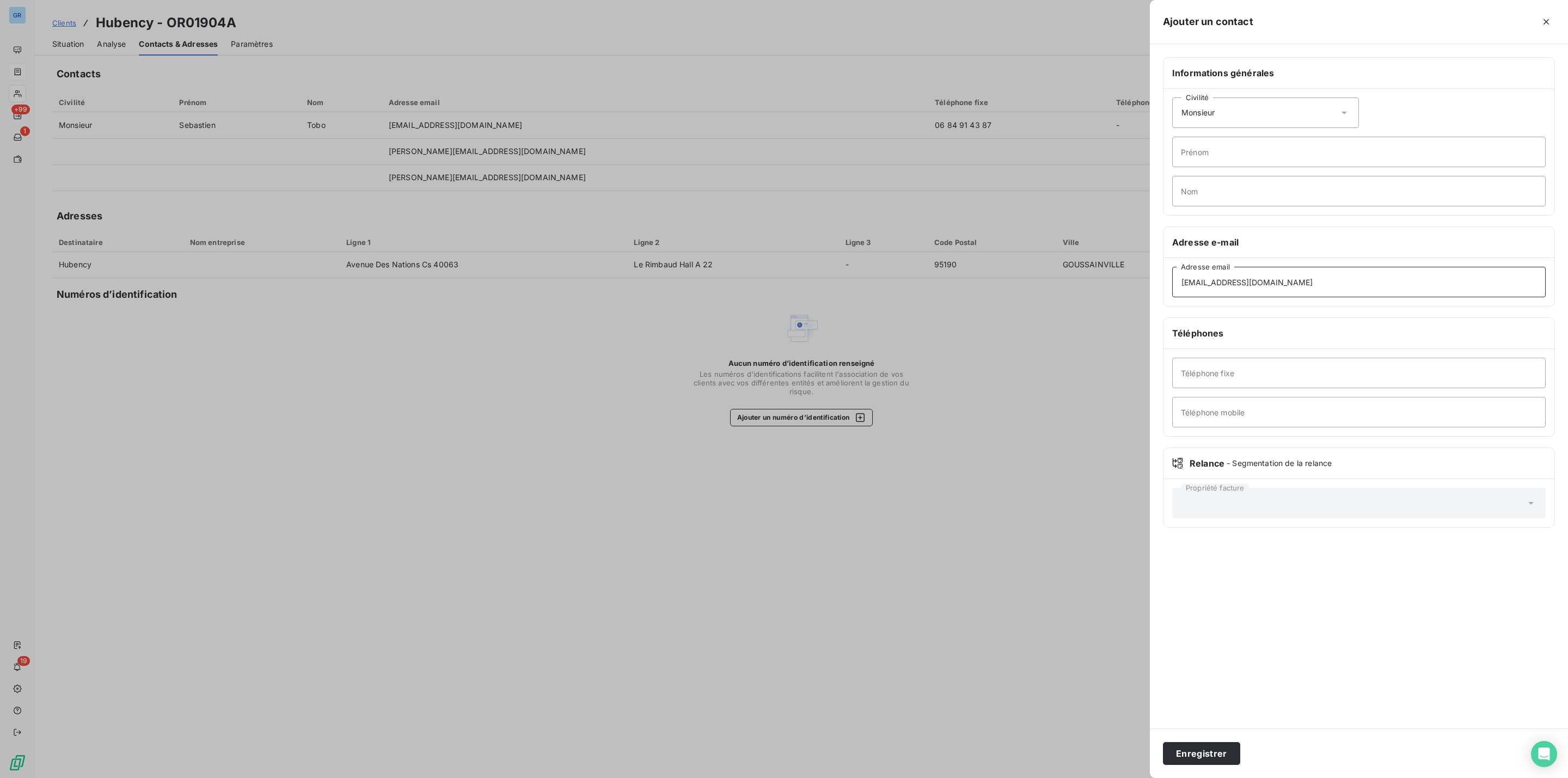
type input "[EMAIL_ADDRESS][DOMAIN_NAME]"
click at [1226, 371] on input "Téléphone fixe" at bounding box center [1359, 373] width 374 height 31
paste input "01 49 90 10 00"
type input "01 49 90 10 00"
click at [1197, 746] on button "Enregistrer" at bounding box center [1201, 753] width 77 height 23
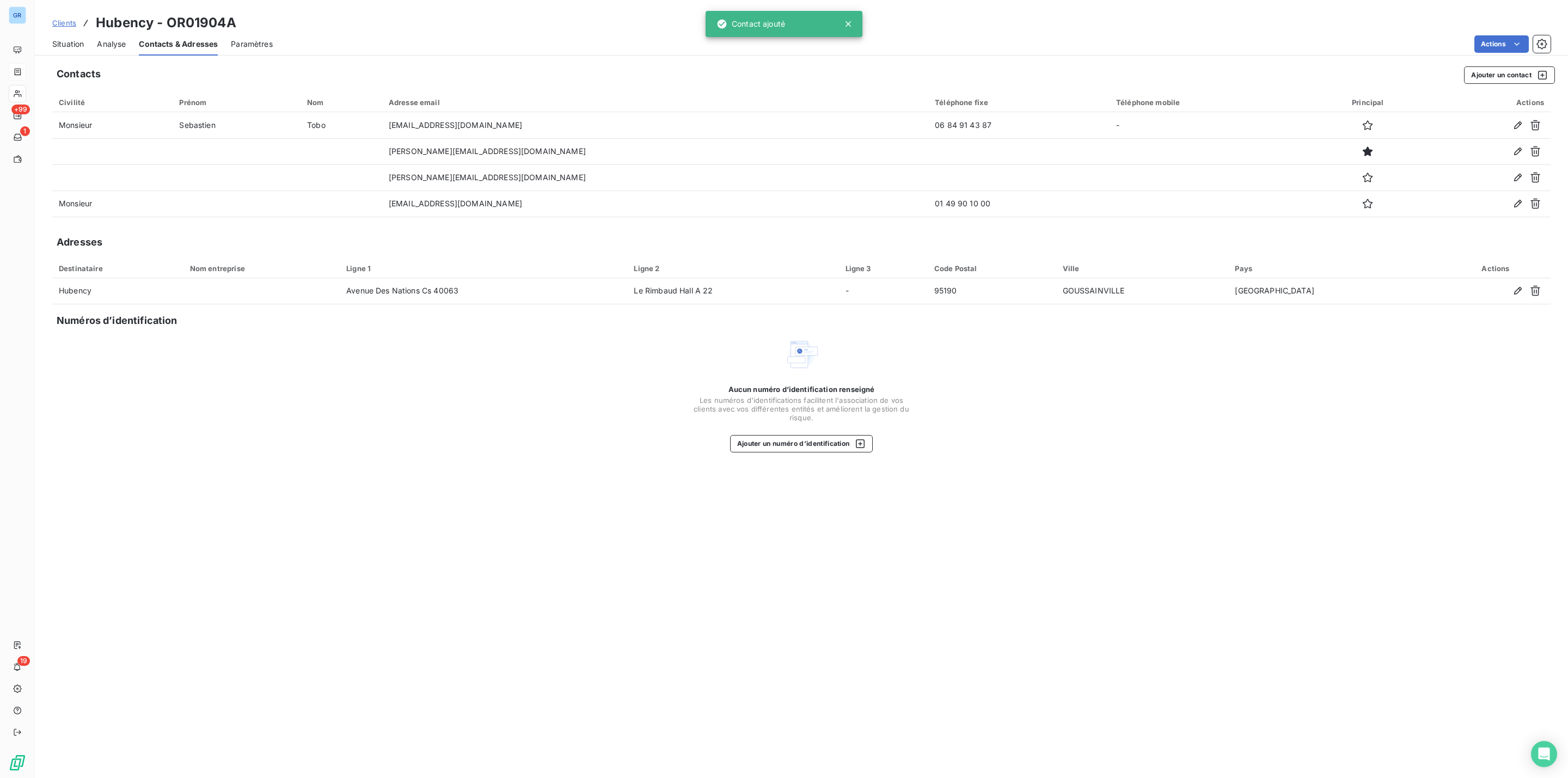
click at [73, 47] on span "Situation" at bounding box center [68, 44] width 32 height 11
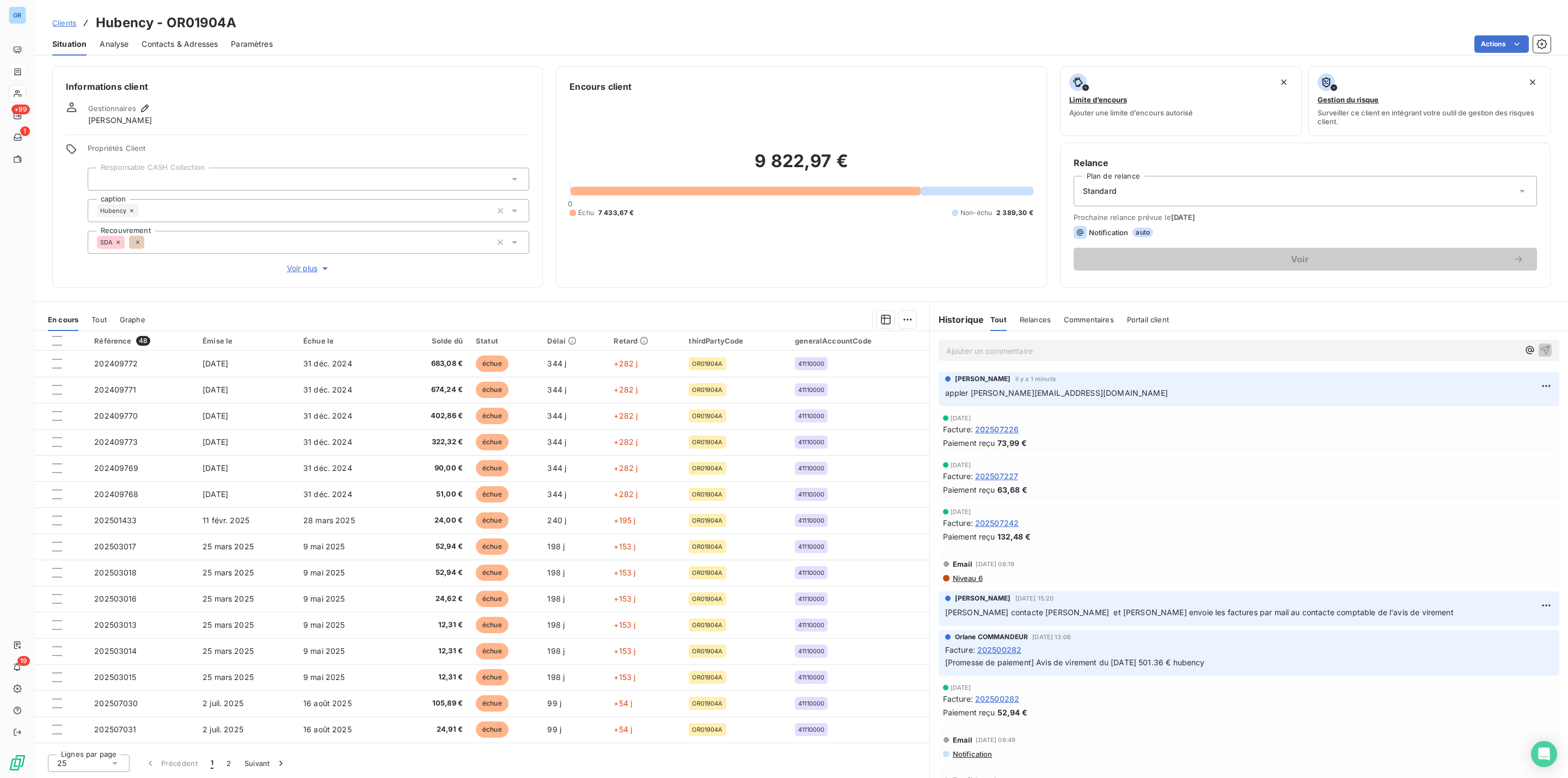
click at [712, 252] on div "9 822,97 € 0 Échu 7 433,67 € Non-échu 2 389,30 €" at bounding box center [801, 184] width 464 height 181
click at [956, 281] on div "Encours client 9 822,97 € 0 Échu 7 433,67 € Non-échu 2 389,30 €" at bounding box center [801, 177] width 490 height 221
click at [265, 123] on div "Gestionnaires [PERSON_NAME]" at bounding box center [298, 114] width 464 height 24
click at [120, 39] on span "Analyse" at bounding box center [114, 44] width 29 height 11
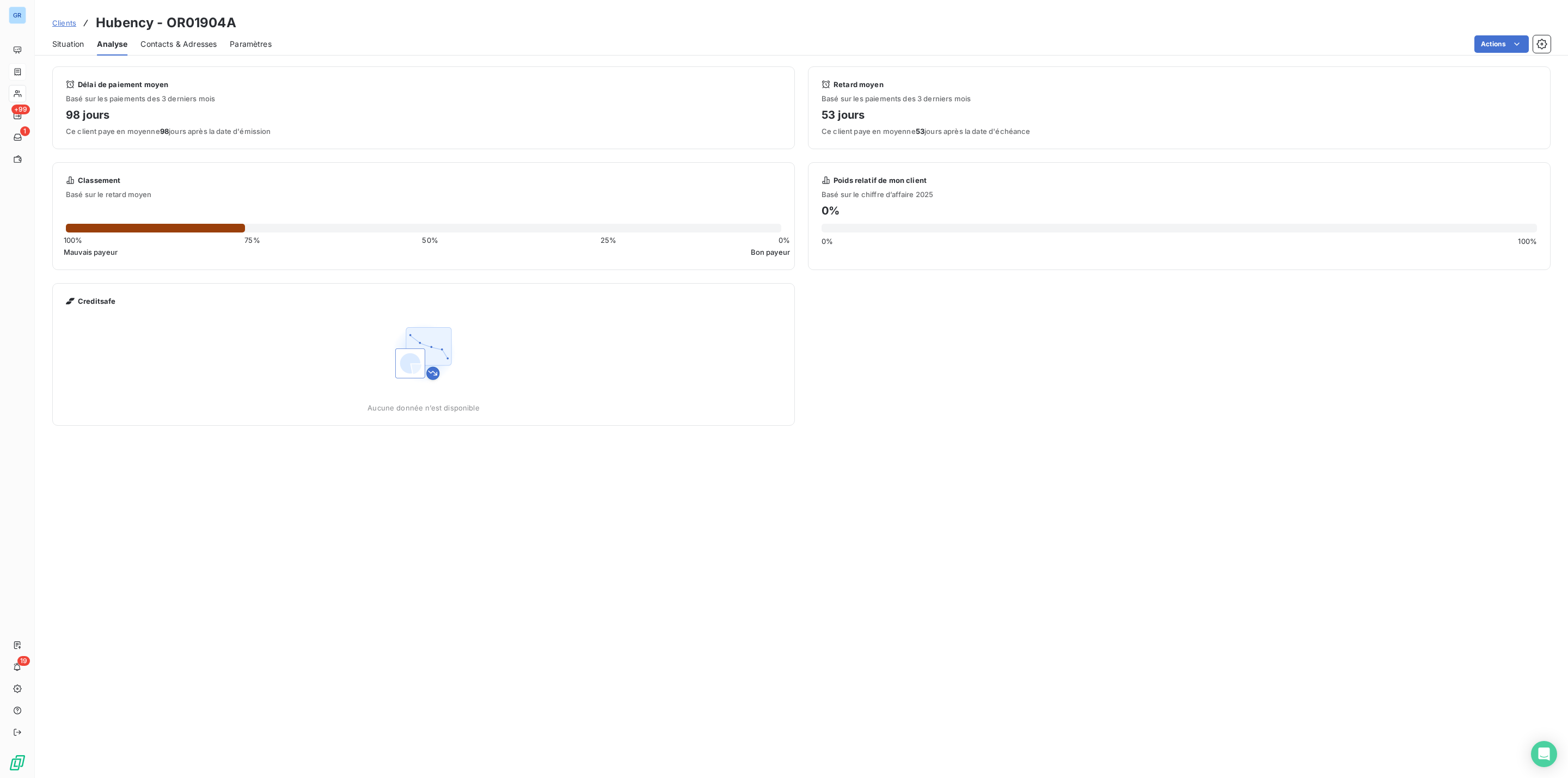
drag, startPoint x: 69, startPoint y: 41, endPoint x: 75, endPoint y: 41, distance: 6.0
click at [75, 41] on span "Situation" at bounding box center [68, 44] width 32 height 11
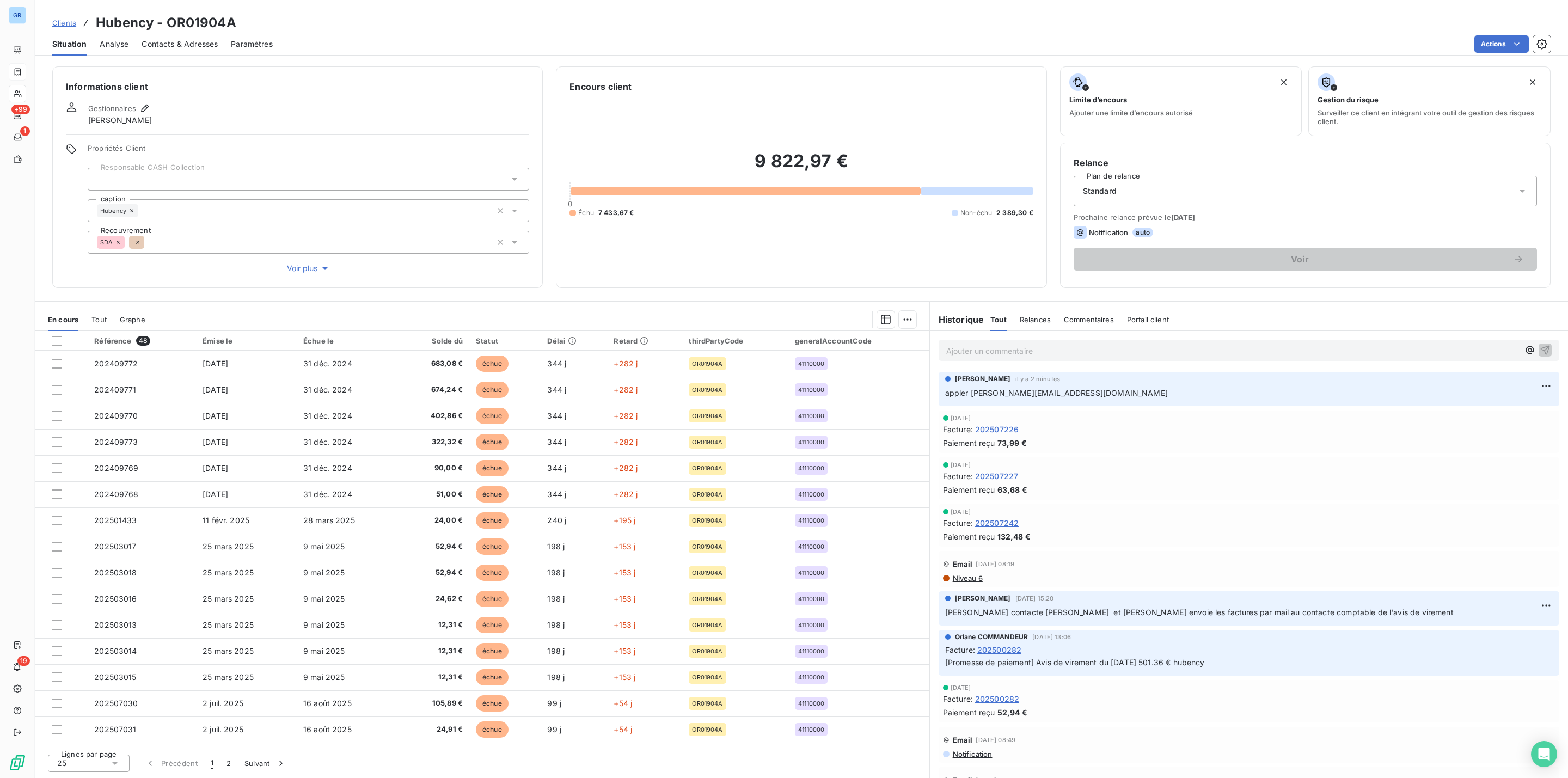
click at [1184, 198] on div "Standard" at bounding box center [1305, 191] width 464 height 31
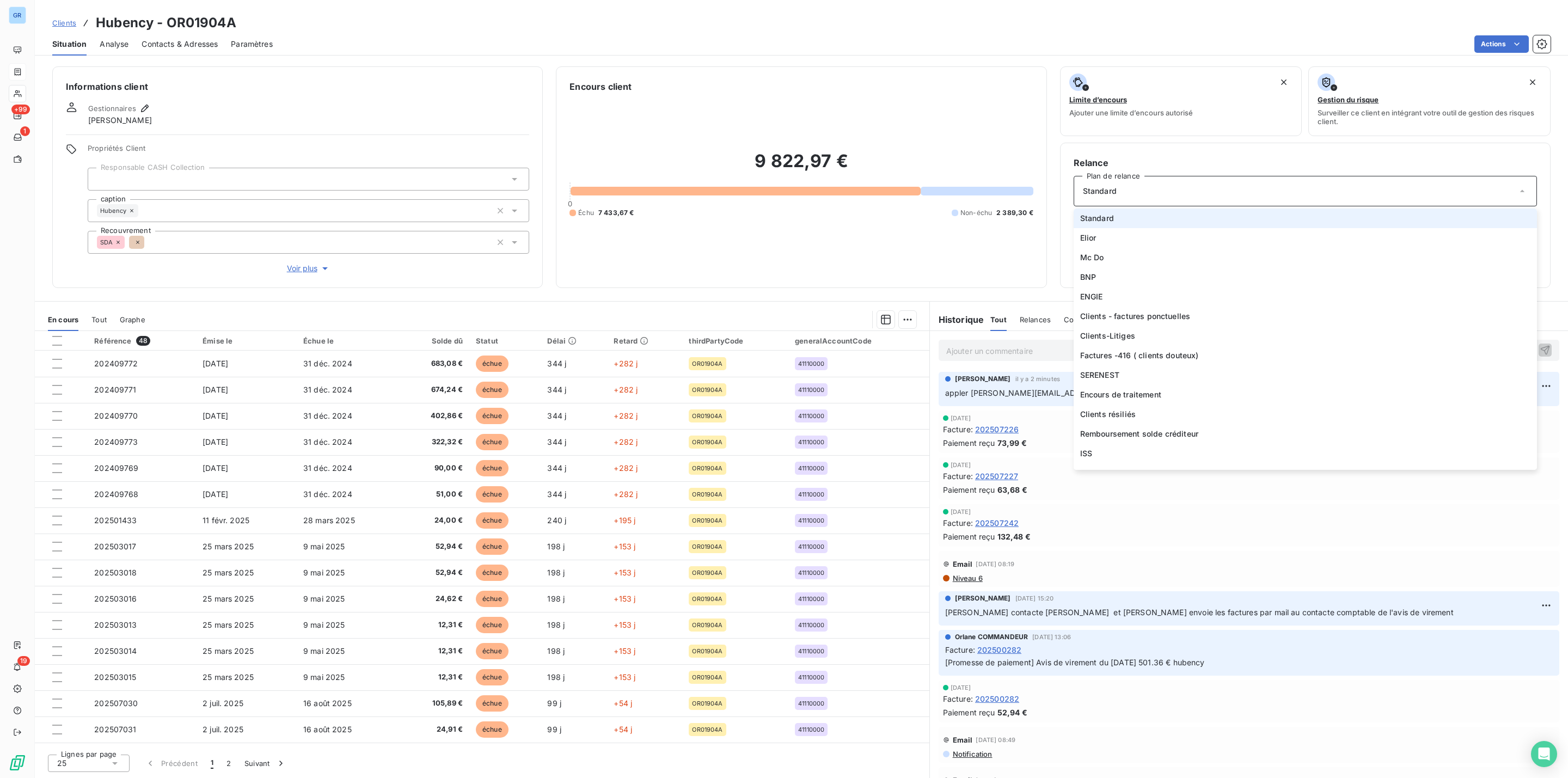
click at [1127, 221] on li "Standard" at bounding box center [1305, 218] width 464 height 20
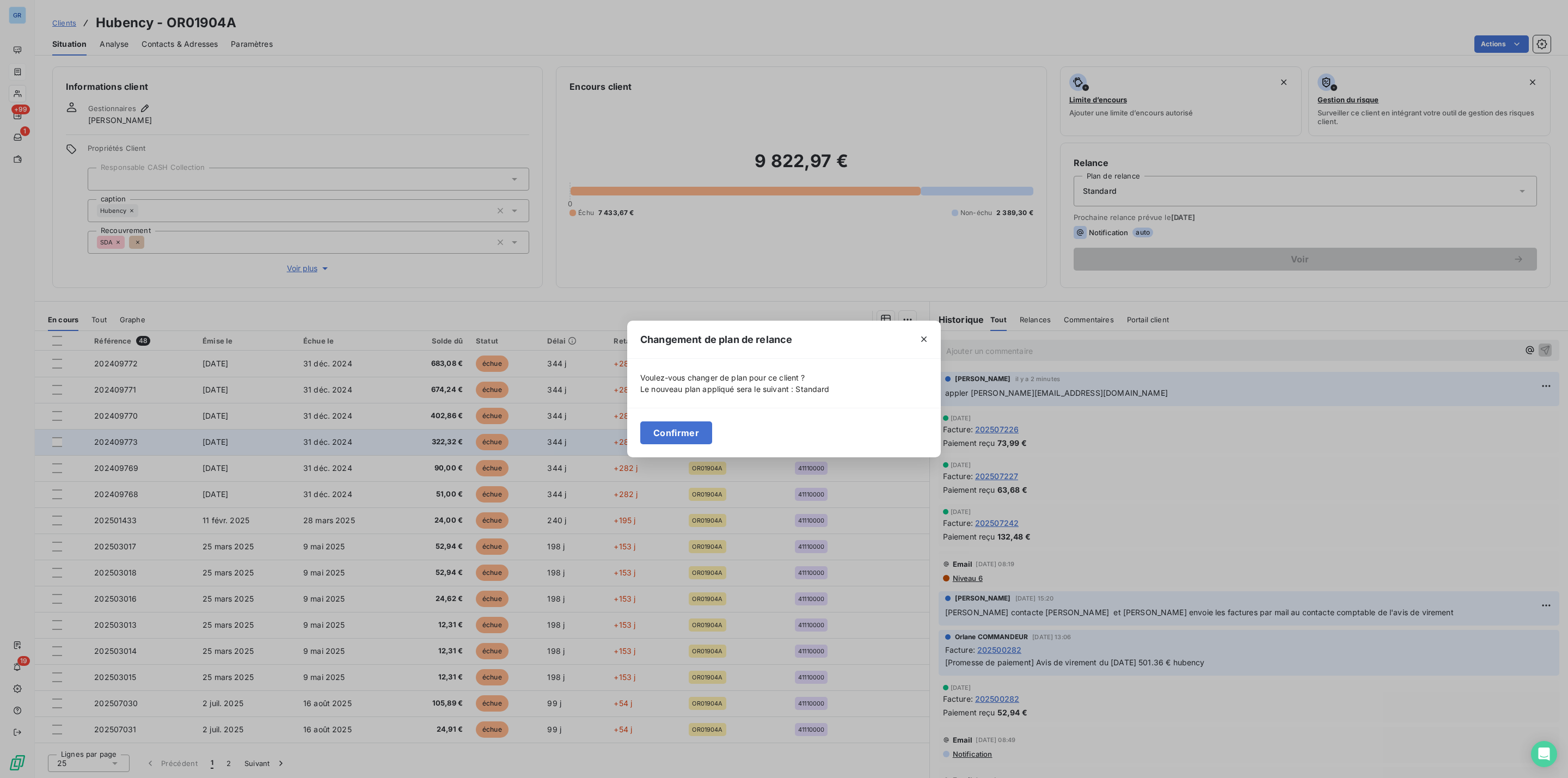
click at [691, 434] on button "Confirmer" at bounding box center [676, 433] width 72 height 23
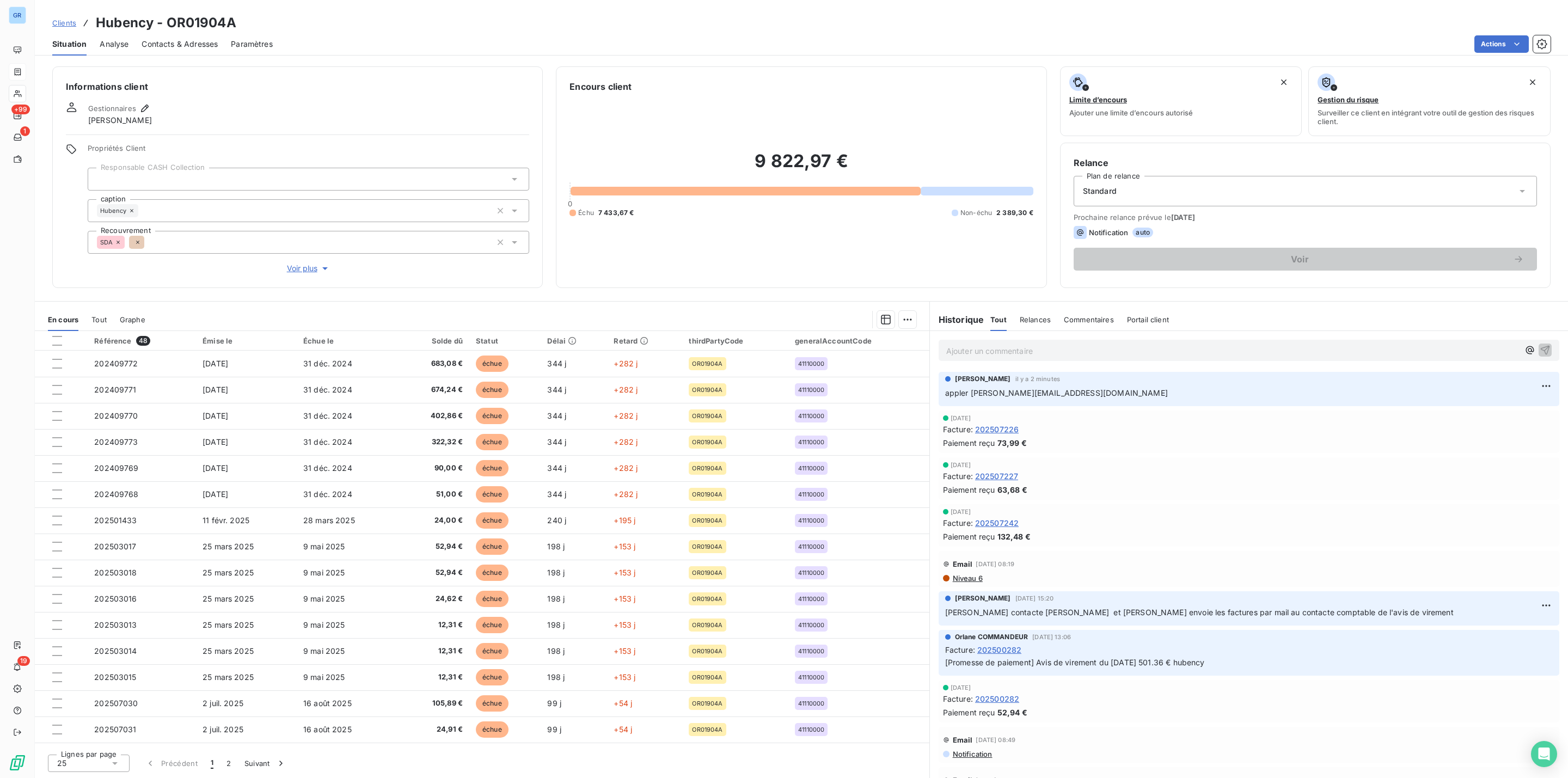
click at [1360, 226] on div "Notification auto" at bounding box center [1305, 233] width 464 height 13
click at [1121, 230] on span "Notification" at bounding box center [1108, 232] width 39 height 9
click at [1161, 186] on div "Standard" at bounding box center [1305, 191] width 464 height 31
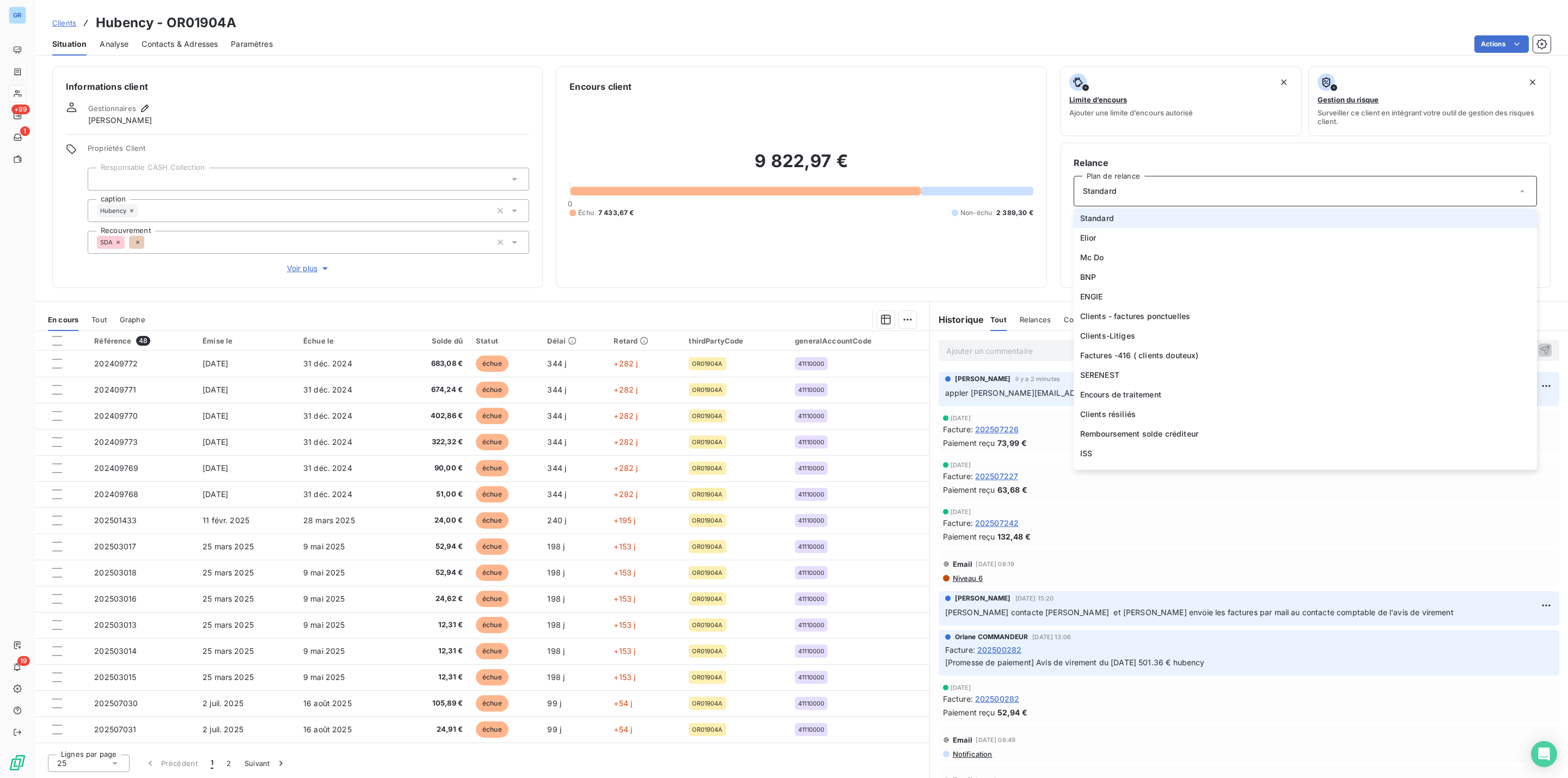
click at [1101, 221] on span "Standard" at bounding box center [1097, 218] width 34 height 11
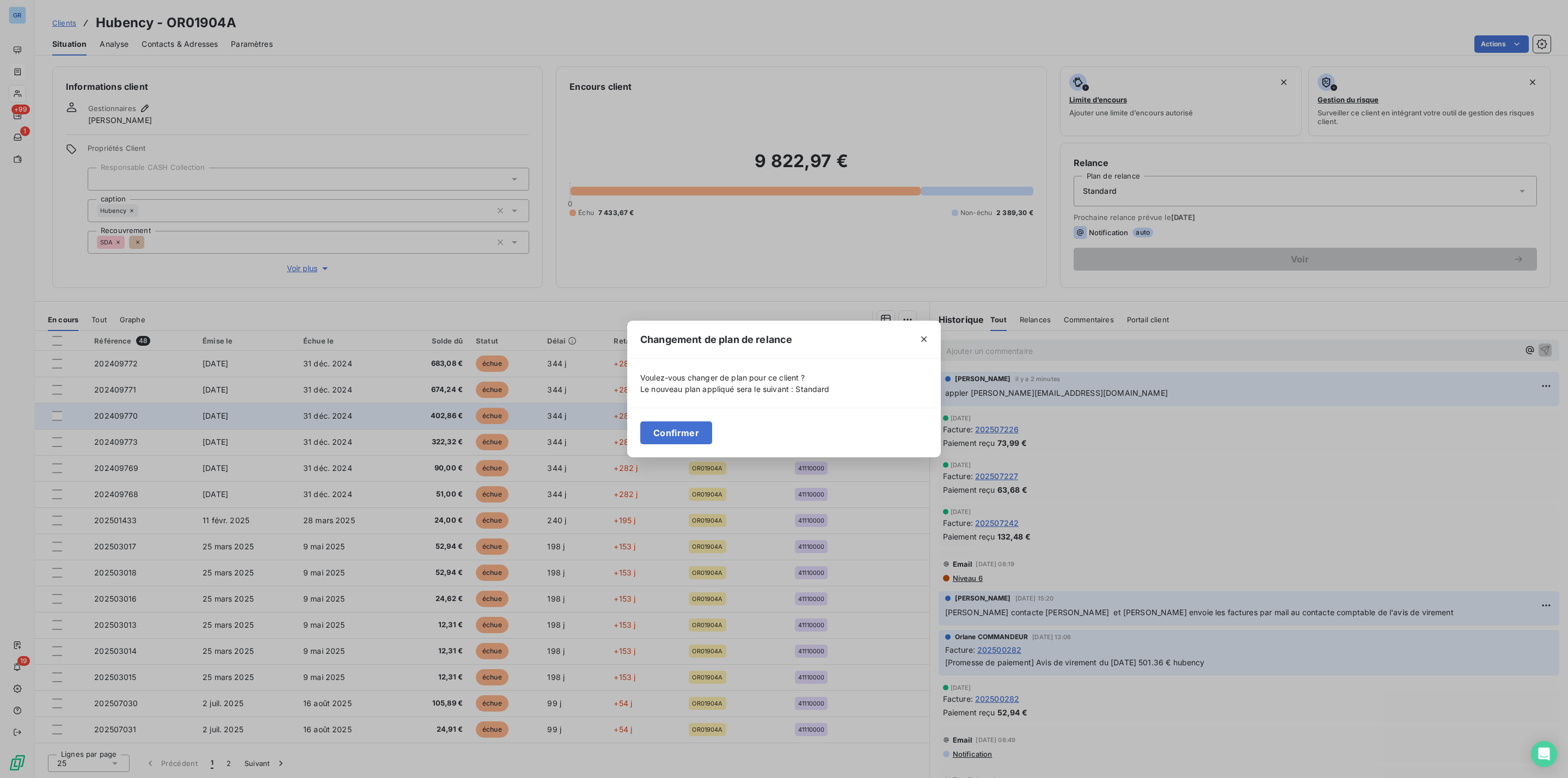
click at [675, 428] on button "Confirmer" at bounding box center [676, 433] width 72 height 23
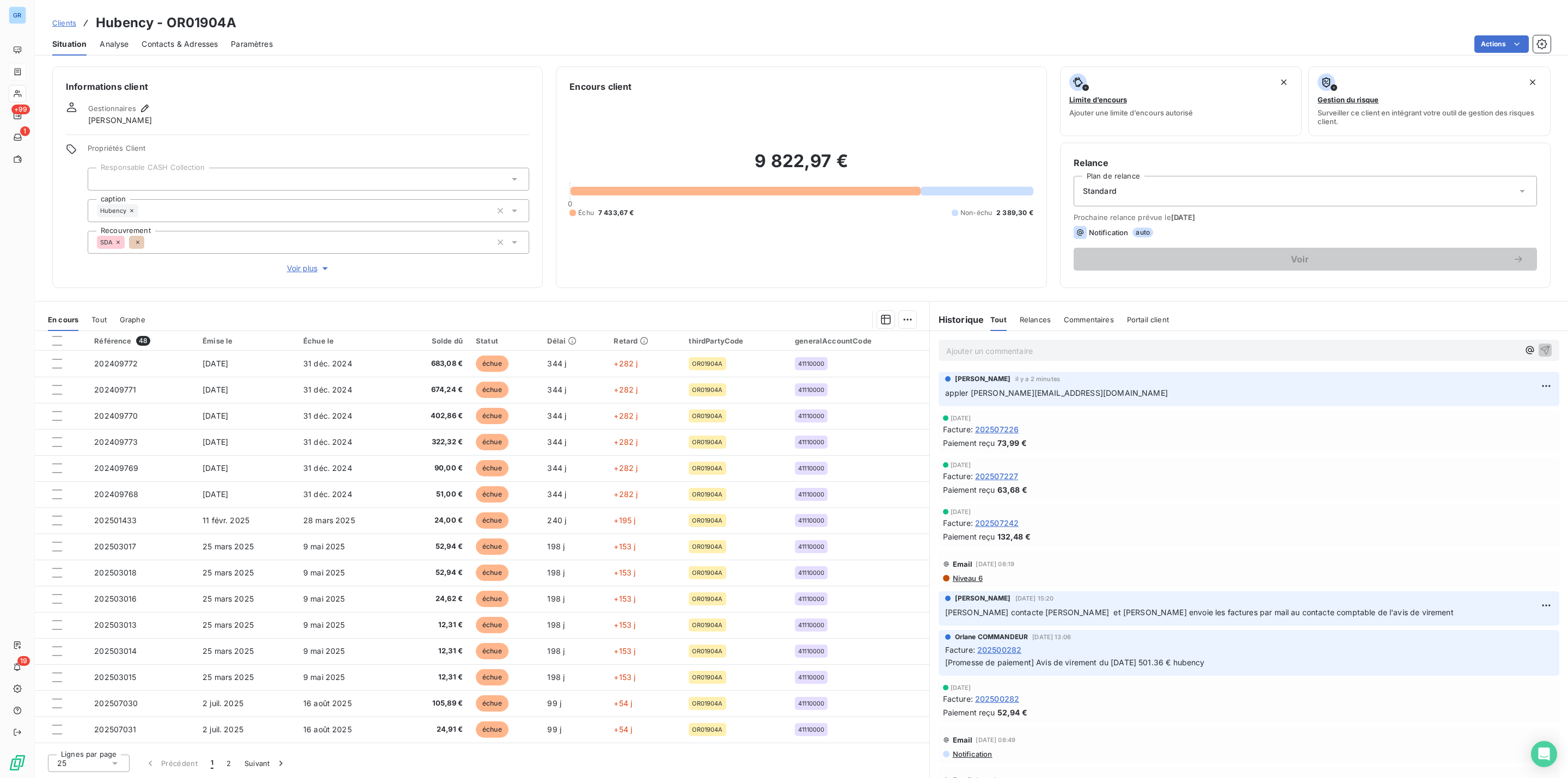
drag, startPoint x: 1186, startPoint y: 203, endPoint x: 1193, endPoint y: 207, distance: 8.1
click at [1191, 206] on div "Standard" at bounding box center [1305, 191] width 464 height 31
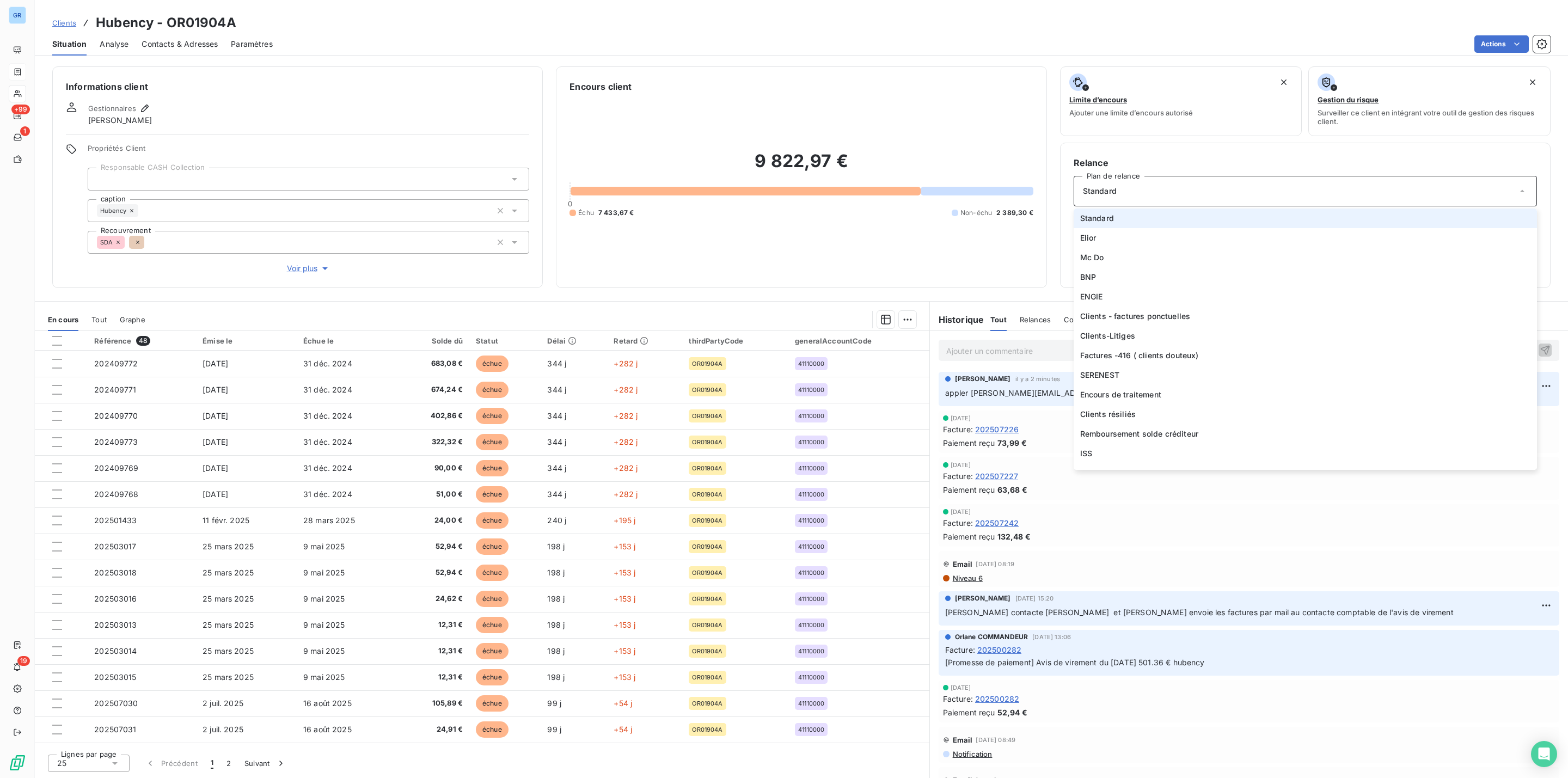
click at [1139, 222] on li "Standard" at bounding box center [1305, 218] width 464 height 20
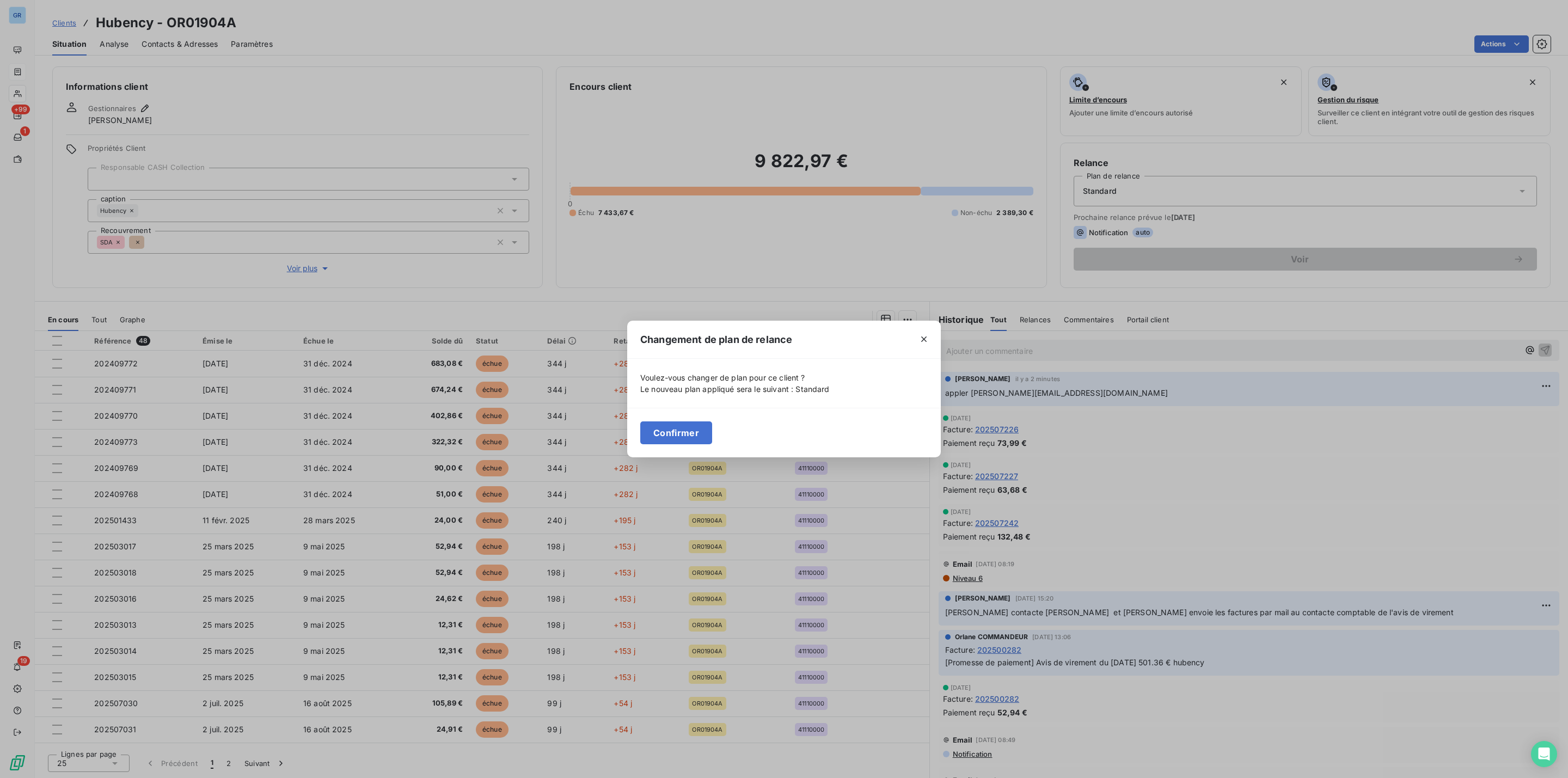
drag, startPoint x: 1245, startPoint y: 250, endPoint x: 1233, endPoint y: 260, distance: 15.6
click at [1246, 249] on div "Changement de plan de relance Voulez-vous changer de plan pour ce client ? Le n…" at bounding box center [784, 389] width 1568 height 778
drag, startPoint x: 666, startPoint y: 434, endPoint x: 679, endPoint y: 434, distance: 13.0
click at [669, 434] on button "Confirmer" at bounding box center [676, 433] width 72 height 23
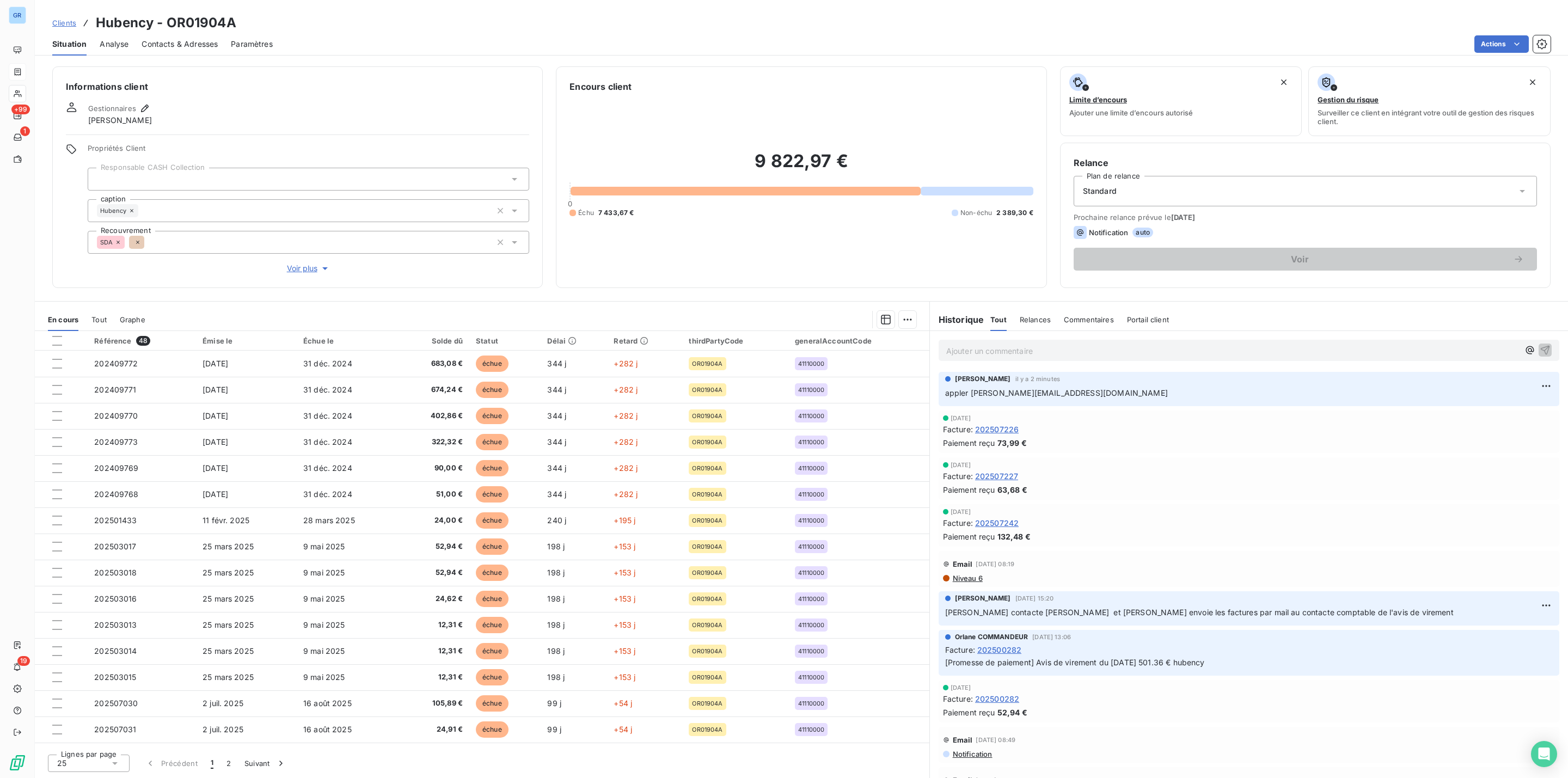
click at [1173, 232] on div "Notification auto" at bounding box center [1305, 233] width 464 height 13
click at [1493, 43] on html "GR +99 1 19 Clients Hubency - OR01904A Situation Analyse Contacts & Adresses Pa…" at bounding box center [784, 389] width 1568 height 778
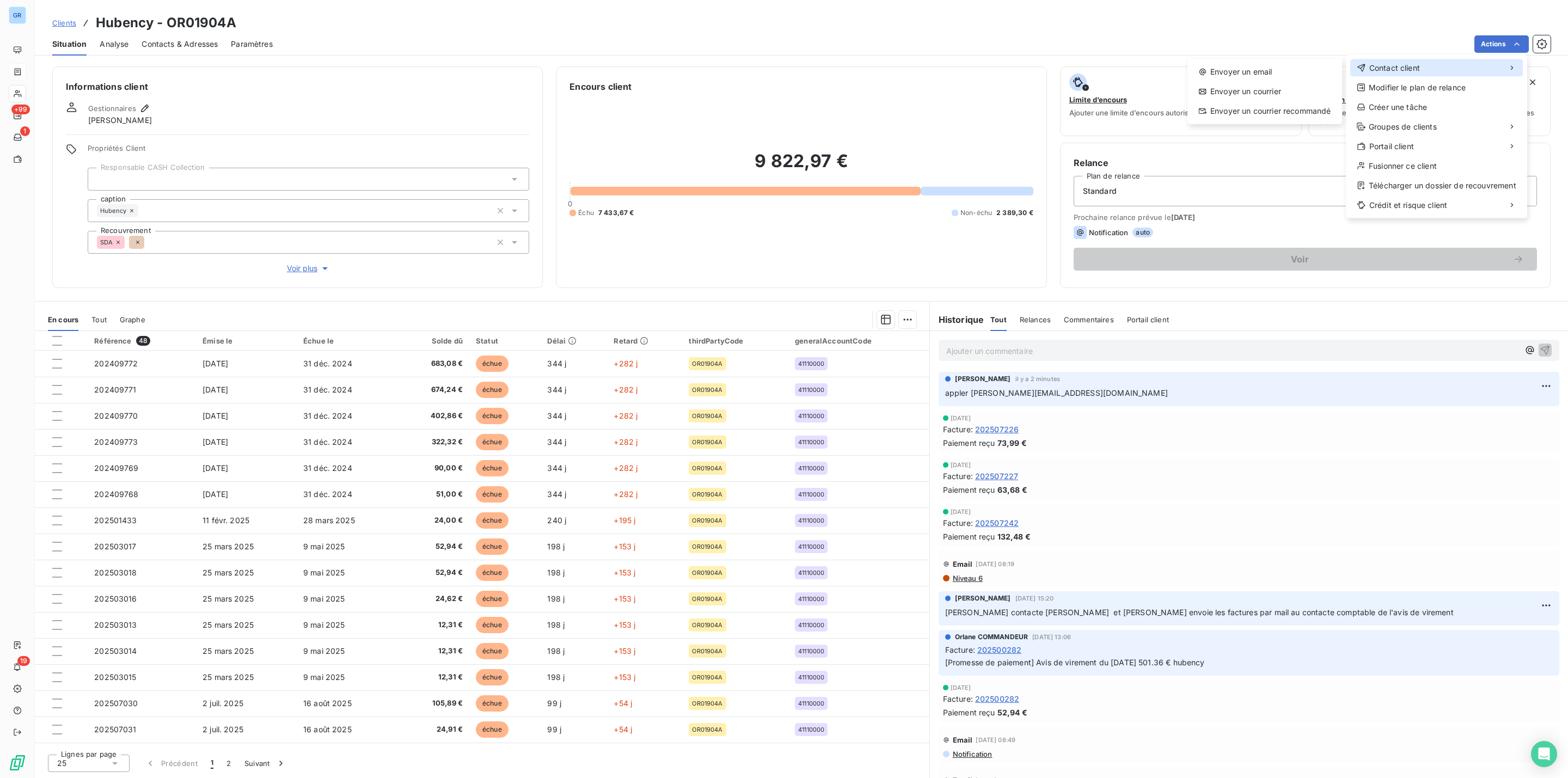
click at [1407, 62] on span "Contact client" at bounding box center [1395, 68] width 50 height 11
click at [1268, 68] on div "Envoyer un email" at bounding box center [1264, 72] width 146 height 17
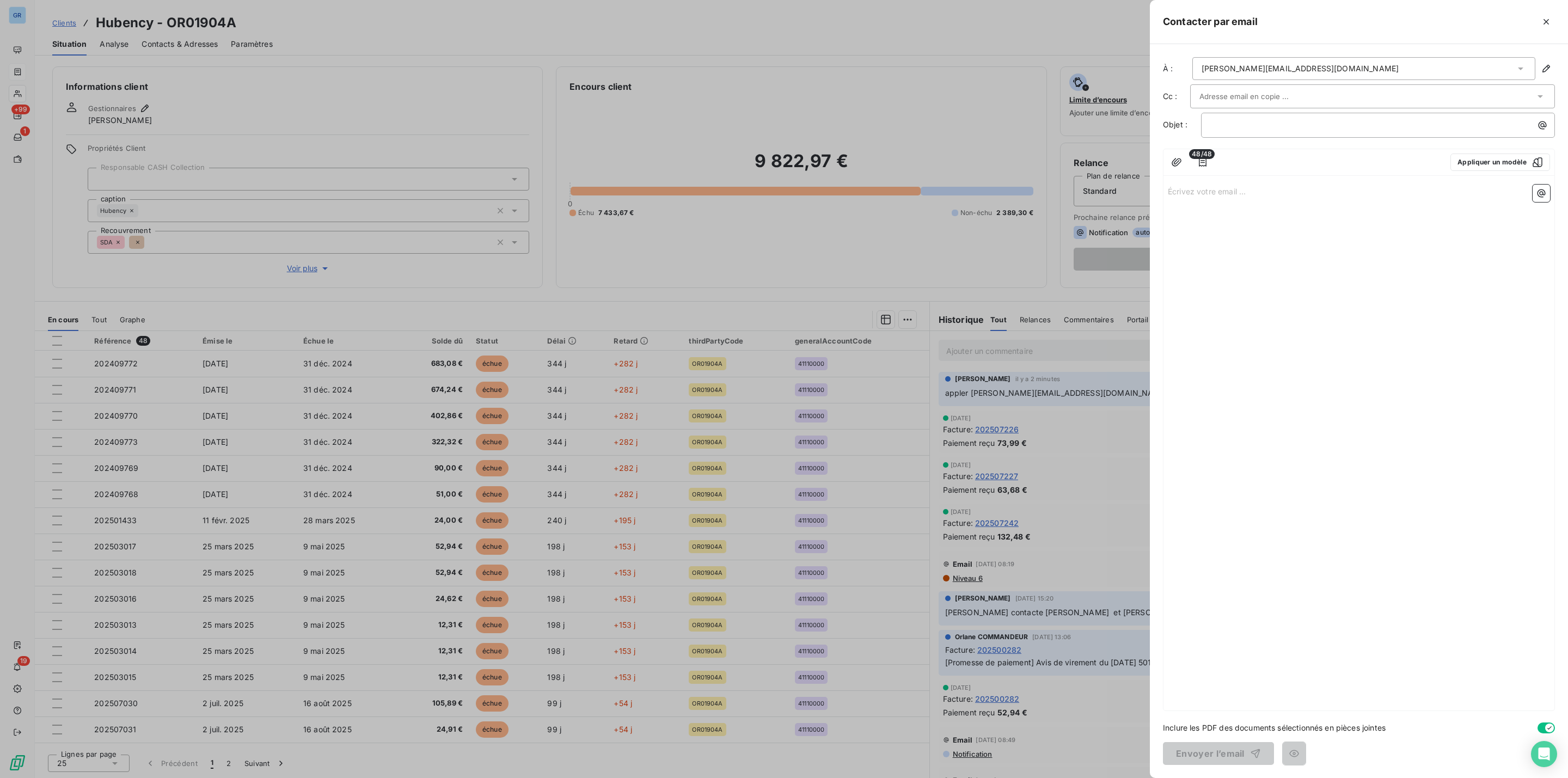
click at [1260, 93] on input "text" at bounding box center [1258, 96] width 117 height 17
click at [1276, 121] on li "[EMAIL_ADDRESS][DOMAIN_NAME]" at bounding box center [1372, 120] width 365 height 19
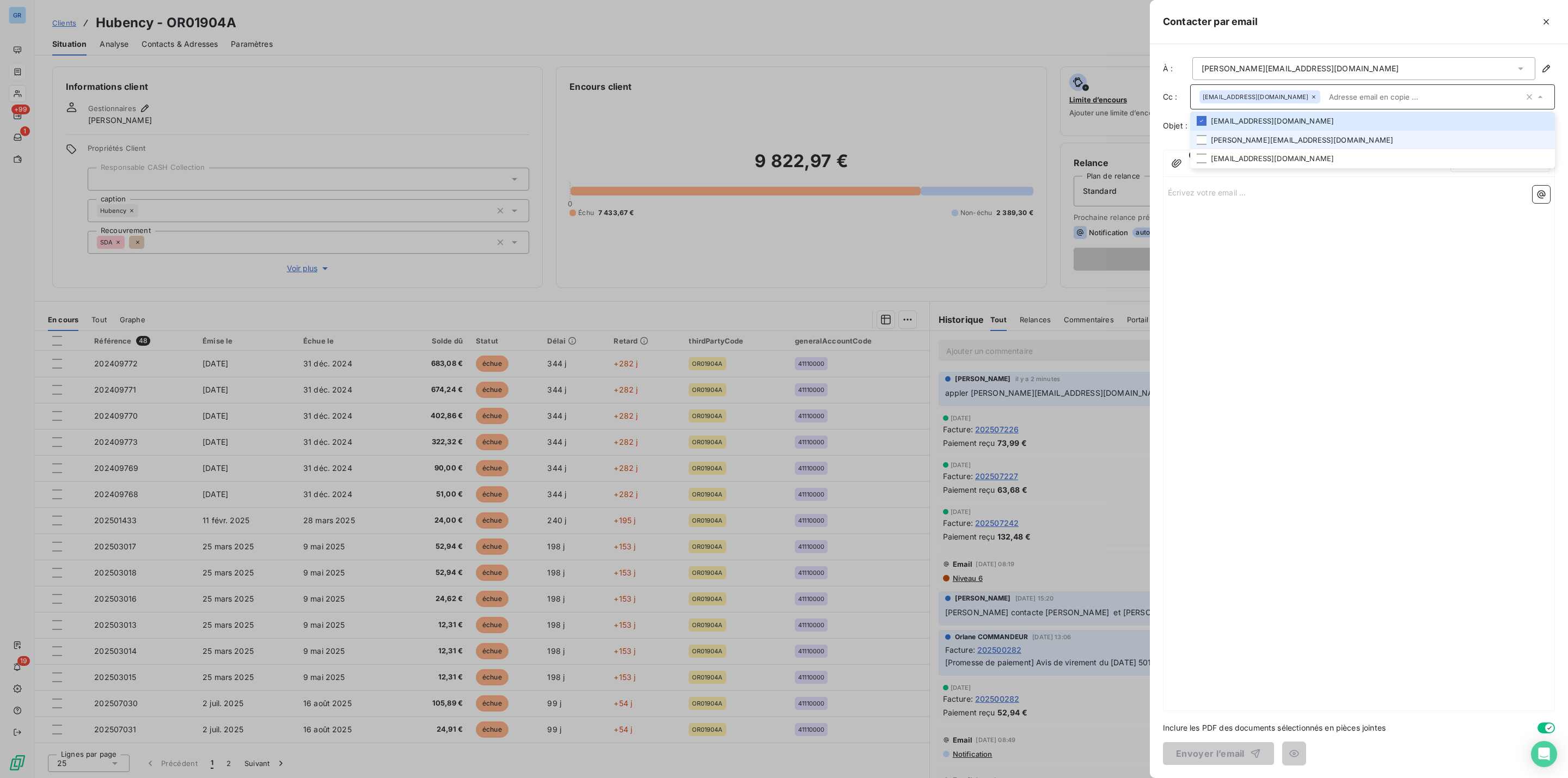
click at [1247, 140] on li "[PERSON_NAME][EMAIL_ADDRESS][DOMAIN_NAME]" at bounding box center [1372, 140] width 365 height 19
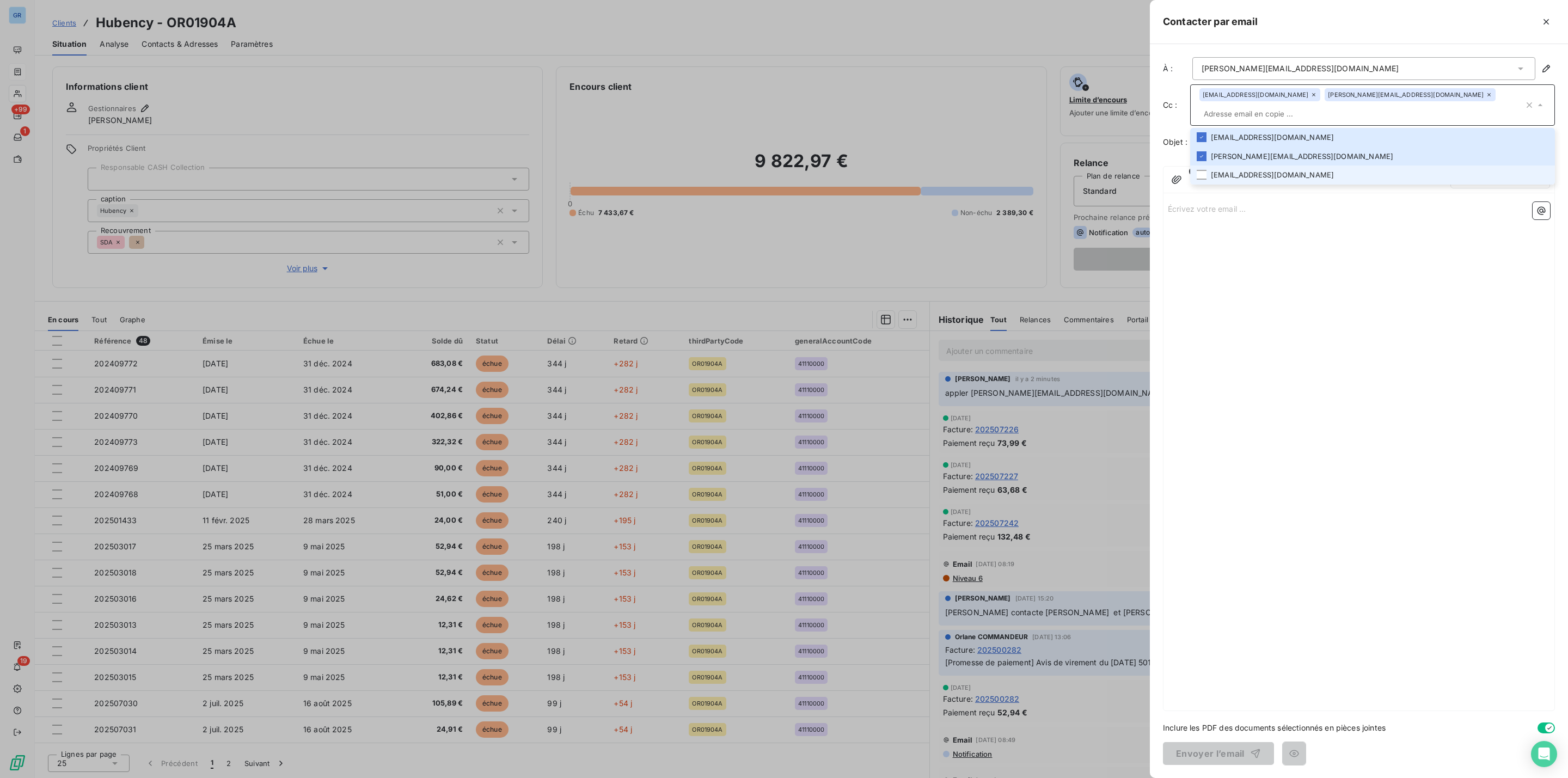
click at [1250, 173] on li "[EMAIL_ADDRESS][DOMAIN_NAME]" at bounding box center [1372, 175] width 365 height 19
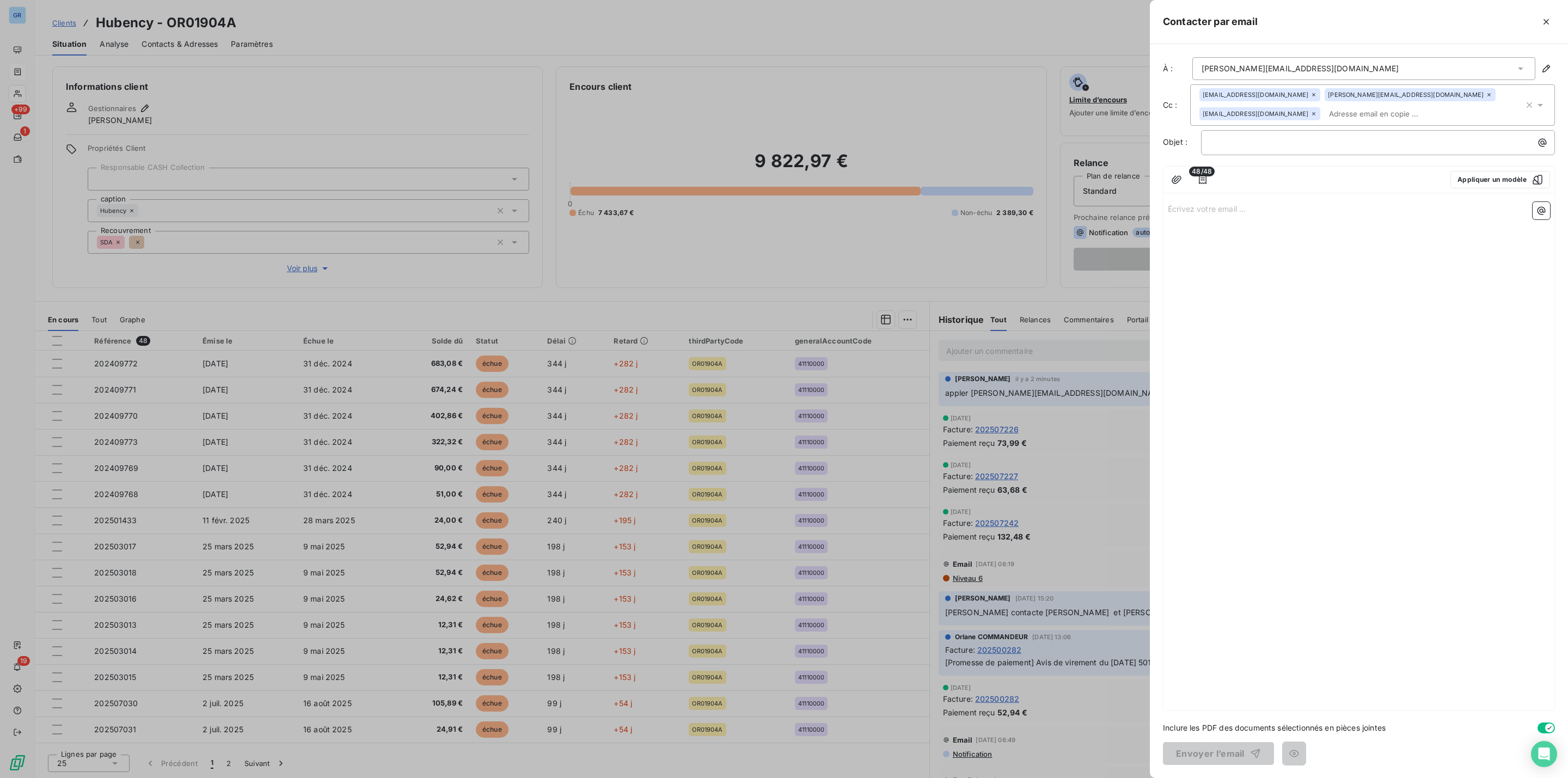
drag, startPoint x: 1270, startPoint y: 301, endPoint x: 1284, endPoint y: 325, distance: 27.8
click at [1275, 301] on div "Écrivez votre email ... ﻿" at bounding box center [1359, 454] width 391 height 513
click at [1260, 139] on p "﻿" at bounding box center [1380, 143] width 341 height 13
click at [1235, 201] on div "Écrivez votre email ... ﻿" at bounding box center [1359, 454] width 391 height 513
click at [1232, 224] on div "Écrivez votre email ... ﻿" at bounding box center [1359, 454] width 391 height 513
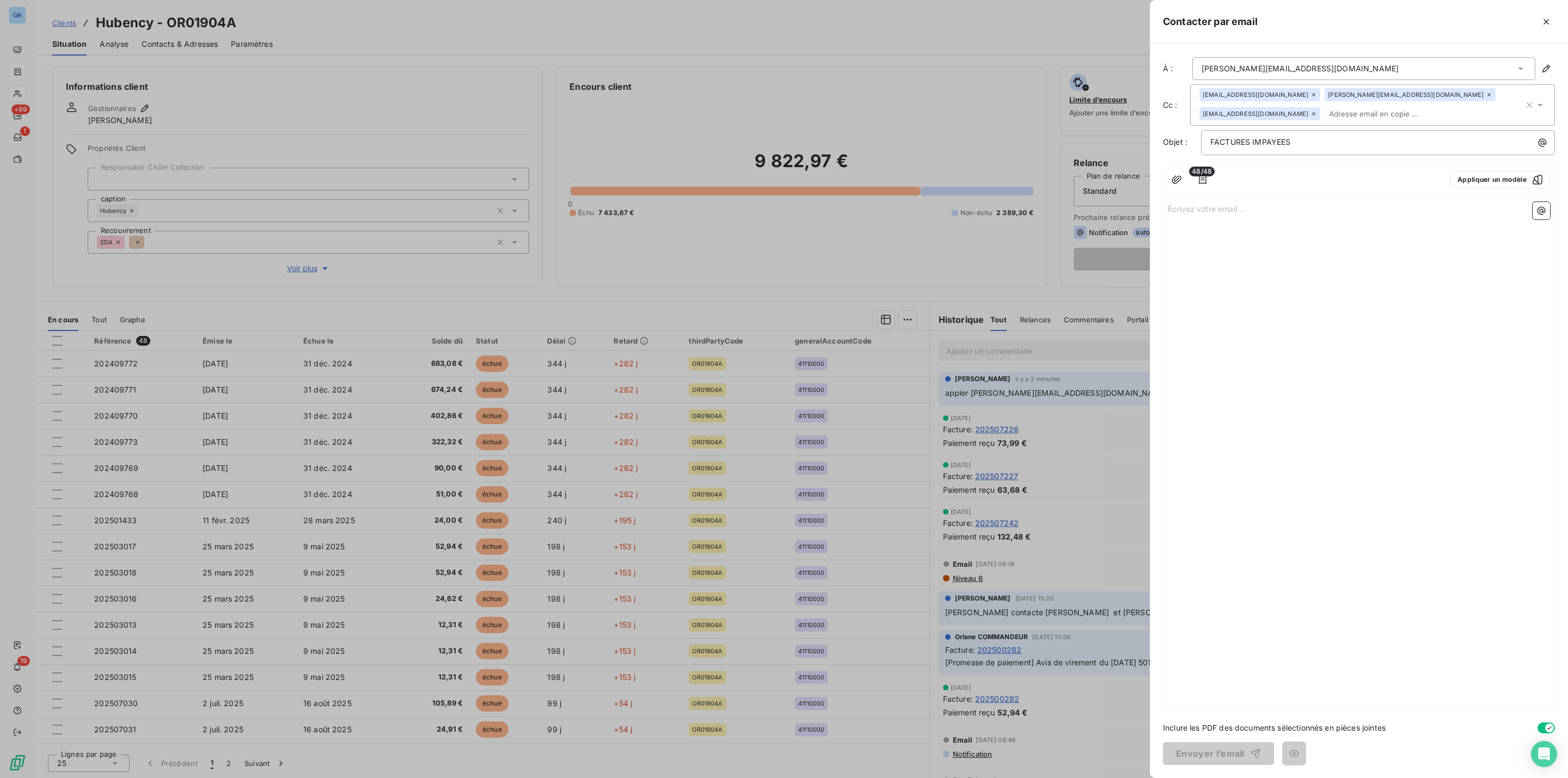
click at [1233, 214] on p "Écrivez votre email ... ﻿" at bounding box center [1359, 208] width 382 height 13
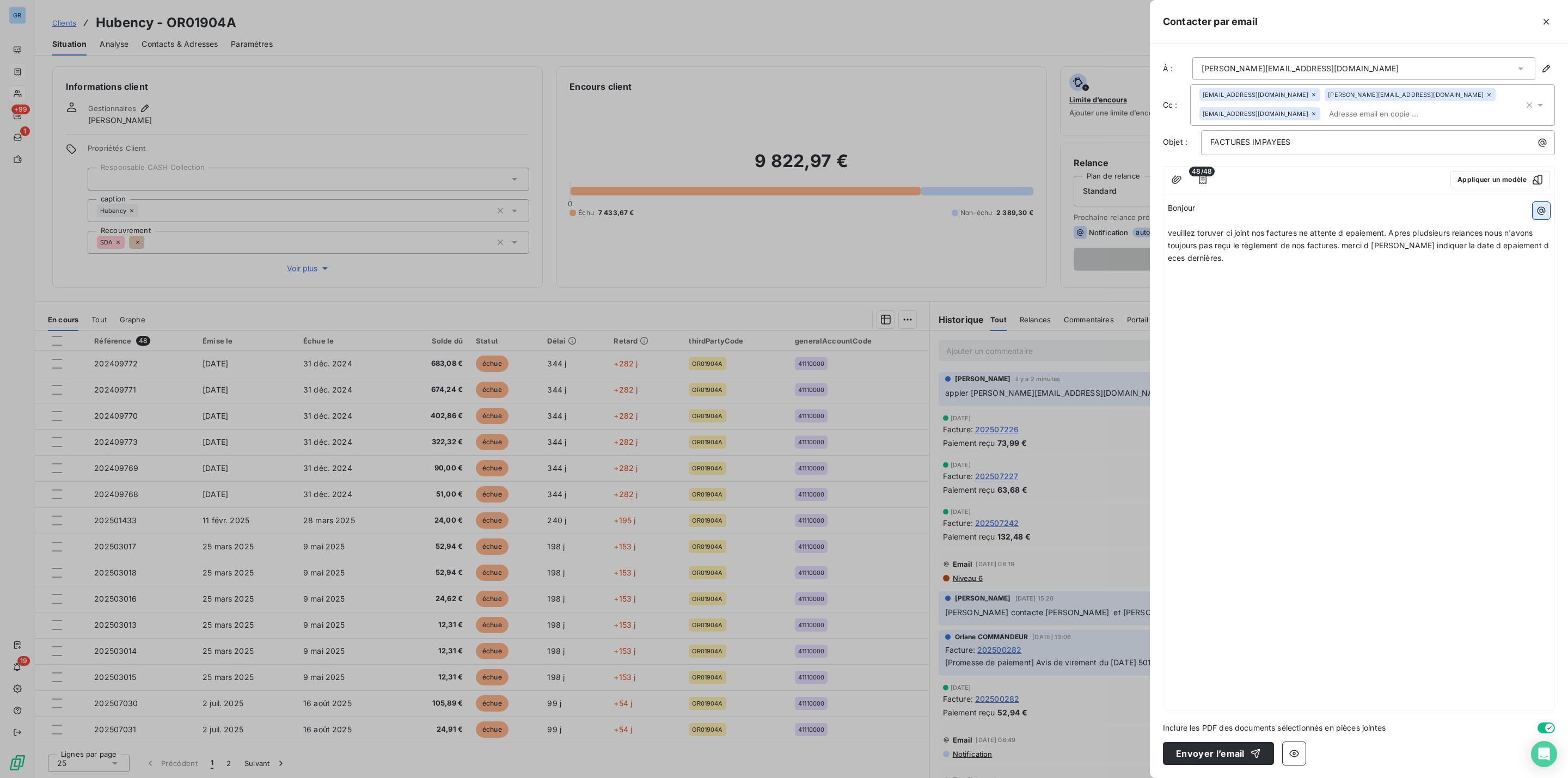
click at [1543, 219] on button "button" at bounding box center [1541, 210] width 17 height 17
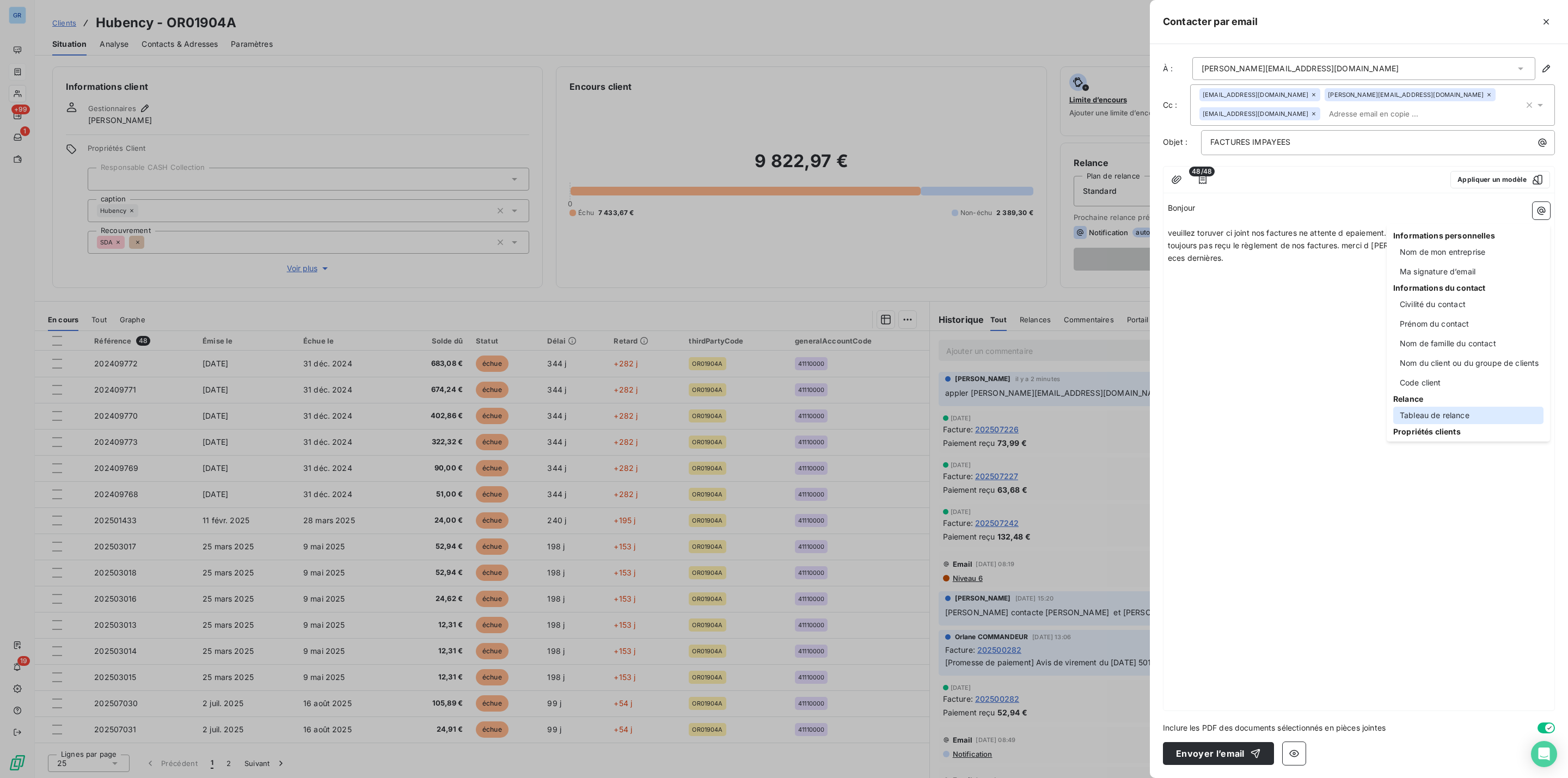
click at [1430, 413] on div "Tableau de relance" at bounding box center [1469, 415] width 151 height 17
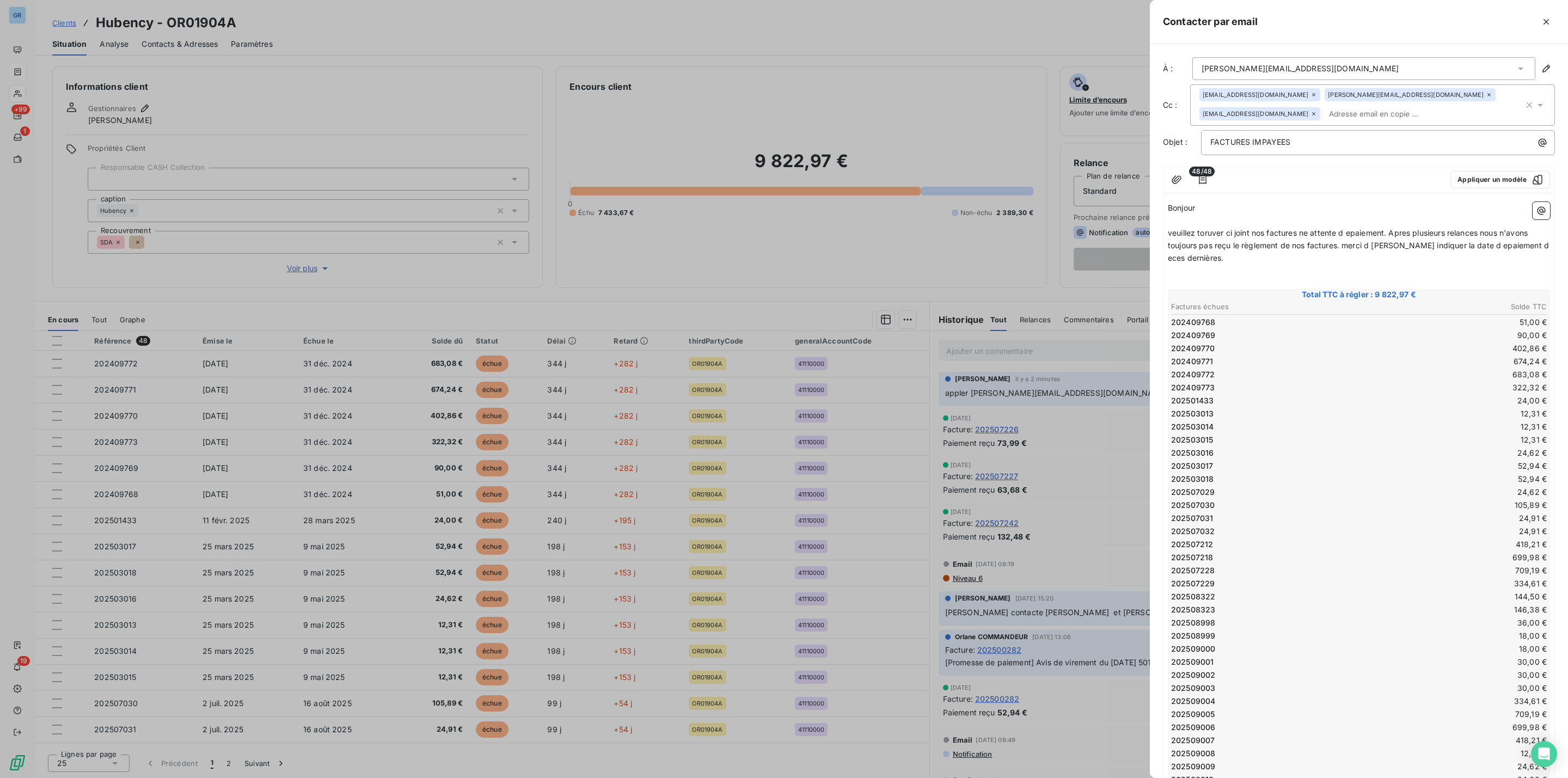
click at [1444, 274] on p "﻿" at bounding box center [1359, 270] width 382 height 13
drag, startPoint x: 1361, startPoint y: 233, endPoint x: 1425, endPoint y: 364, distance: 145.8
click at [1425, 378] on td "683,08 €" at bounding box center [1454, 374] width 188 height 12
click at [1360, 372] on td "683,08 €" at bounding box center [1454, 374] width 188 height 12
click at [1412, 234] on span "veuillez toruver ci joint nos factures ne attente d paiement. Apres plusieurs r…" at bounding box center [1358, 245] width 379 height 35
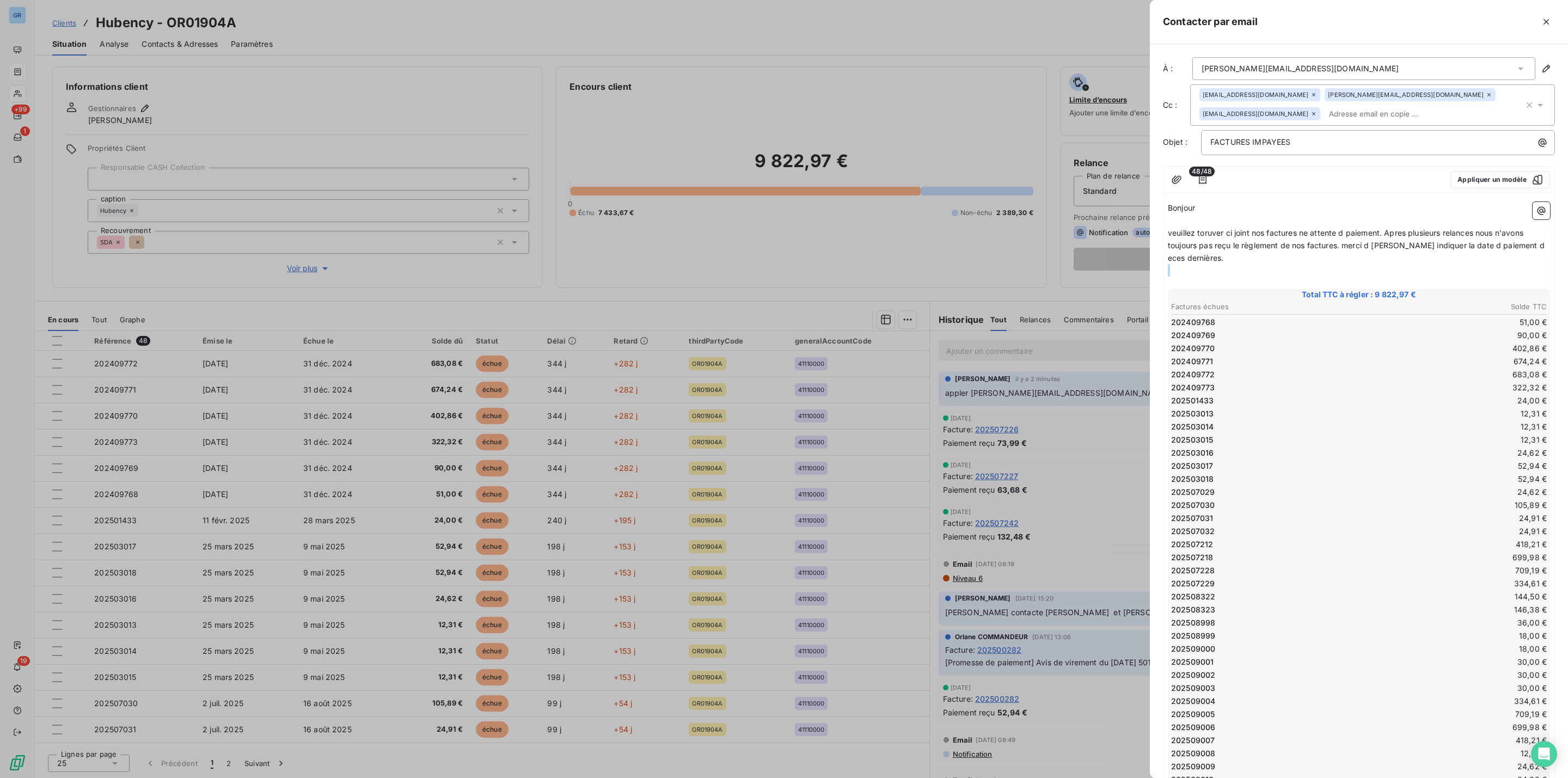
click at [1436, 279] on div "Bonjour ﻿ veuillez toruver ci joint nos factures ne attente d paiement. Apres p…" at bounding box center [1359, 615] width 382 height 826
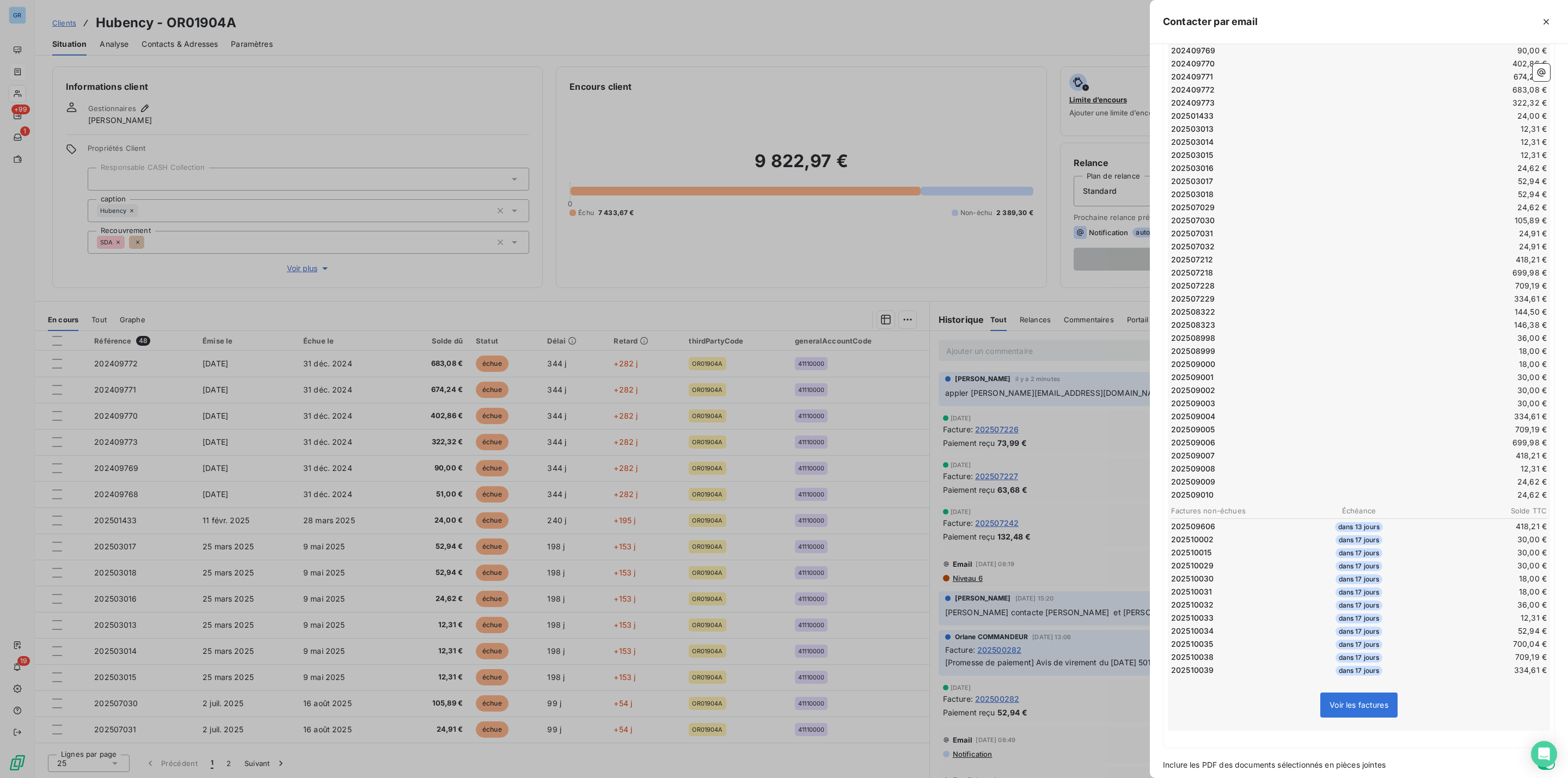
scroll to position [307, 0]
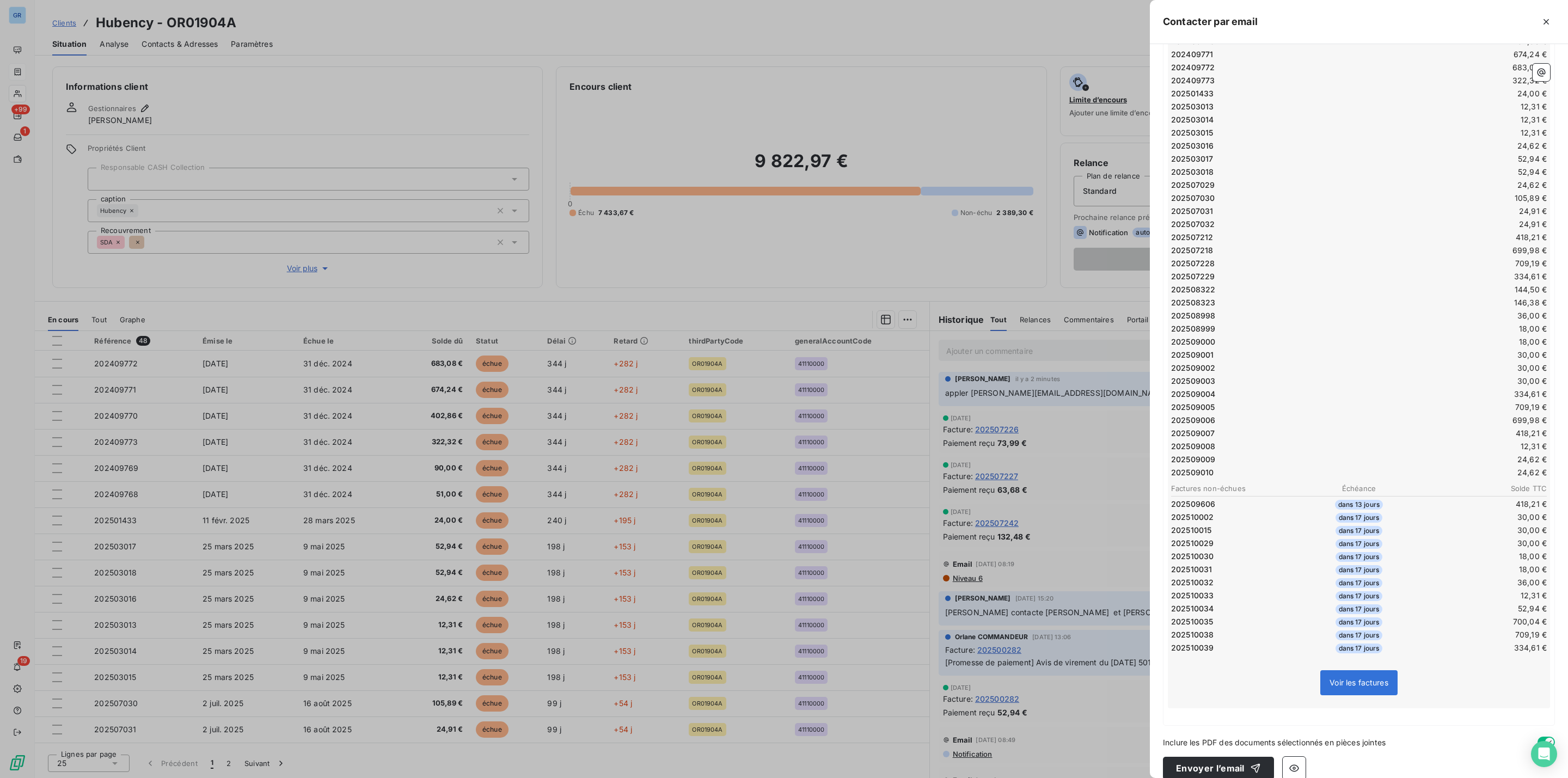
click at [1272, 709] on div "Bonjour ﻿ veuillez toruver ci joint nos factures ne attente d paiement. Apres p…" at bounding box center [1359, 307] width 391 height 835
click at [1243, 709] on p "﻿" at bounding box center [1359, 715] width 382 height 13
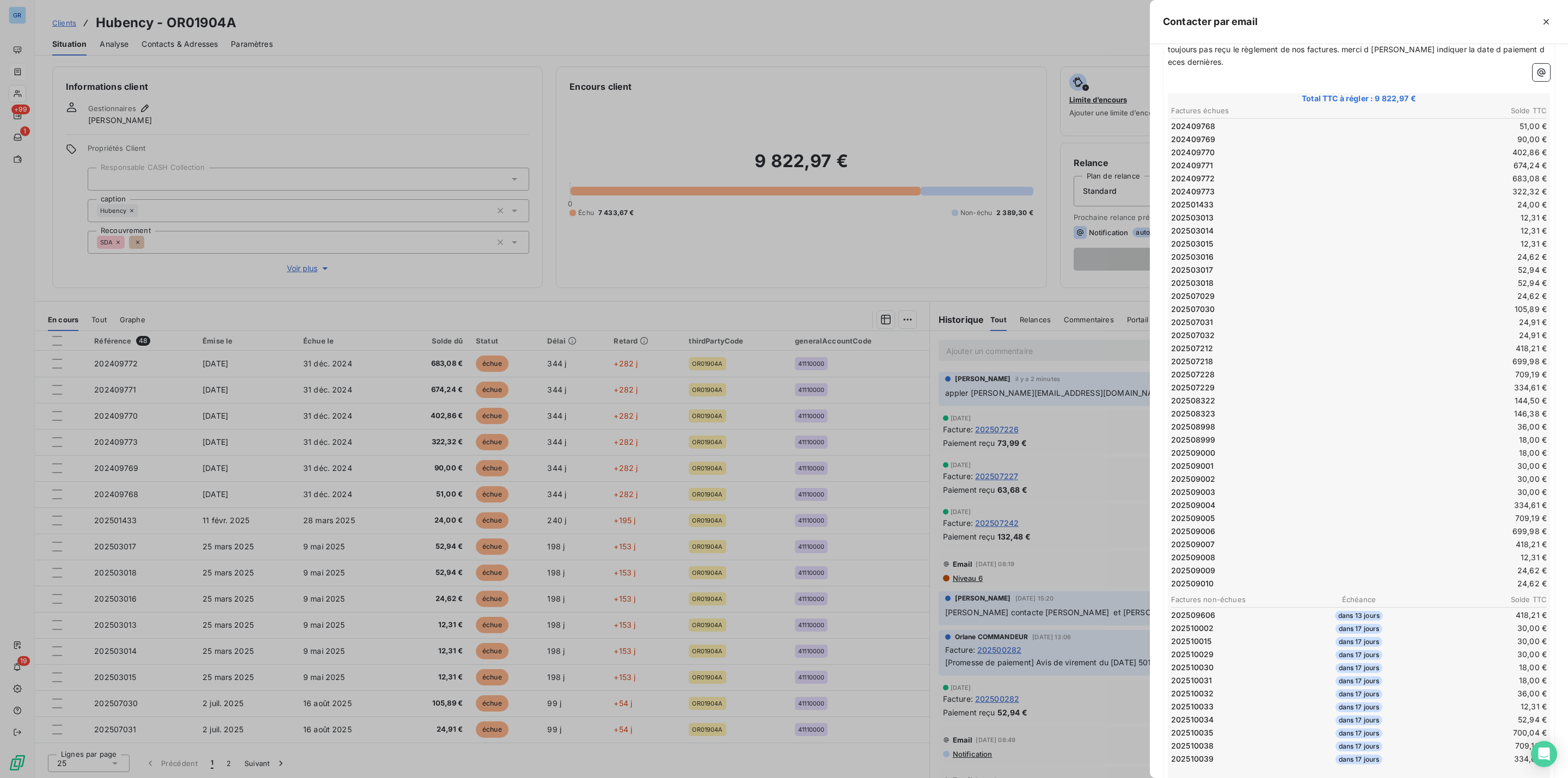
scroll to position [0, 0]
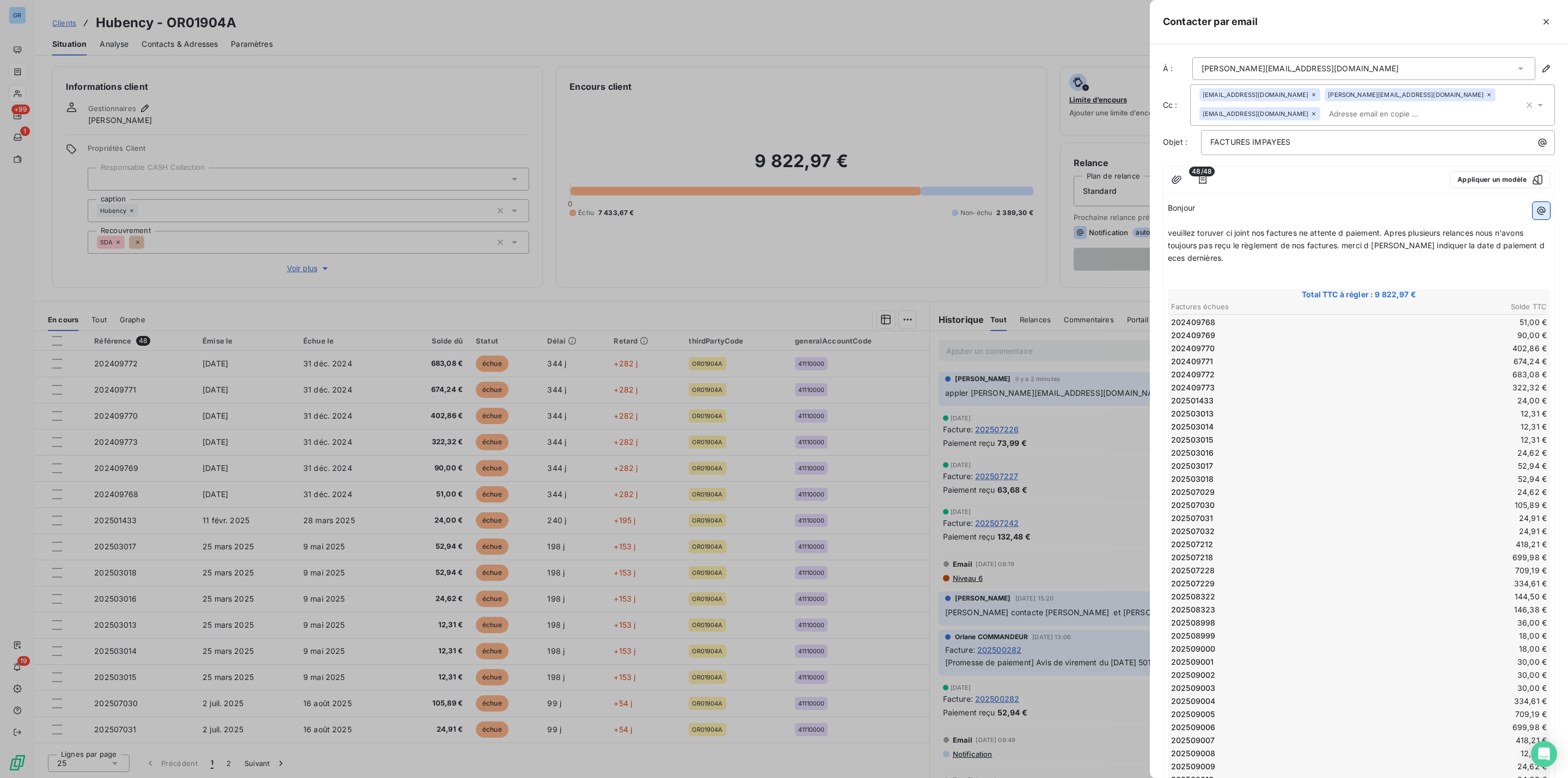
click at [1538, 210] on icon "button" at bounding box center [1542, 210] width 8 height 8
click at [1432, 273] on div "Ma signature d’email" at bounding box center [1456, 272] width 151 height 17
click at [1378, 247] on span "veuillez toruver ci joint nos factures ne attente d paiement. Apres plusieurs r…" at bounding box center [1358, 245] width 379 height 35
click at [1475, 265] on p "﻿" at bounding box center [1359, 270] width 382 height 13
click at [1508, 248] on span "veuillez toruver ci joint nos factures ne attente d paiement. Apres plusieurs r…" at bounding box center [1347, 245] width 358 height 35
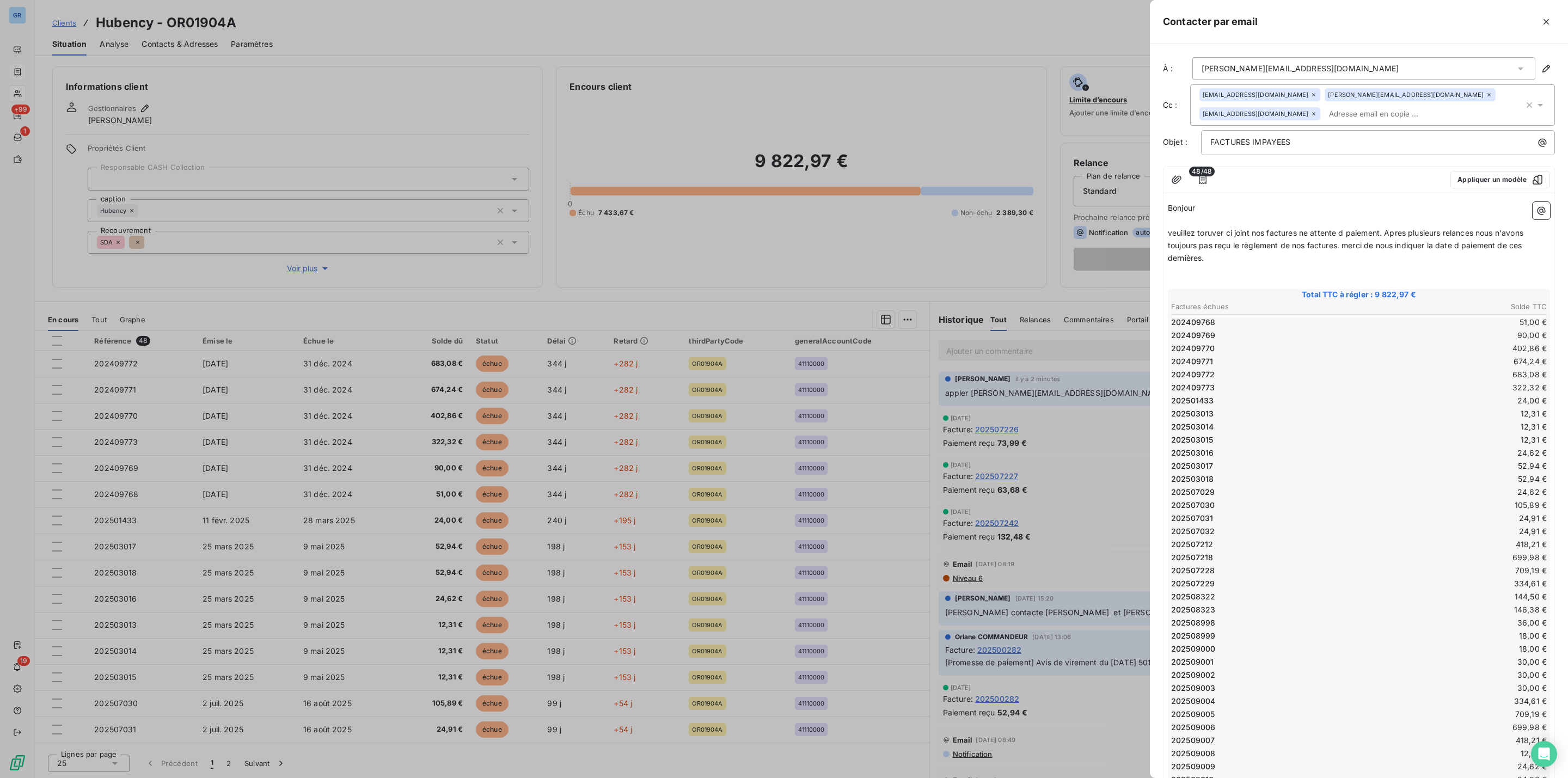
click at [1199, 175] on span "48/48" at bounding box center [1202, 171] width 25 height 9
click at [1200, 177] on span "48/48" at bounding box center [1202, 171] width 25 height 9
click at [1200, 178] on icon "button" at bounding box center [1203, 179] width 8 height 9
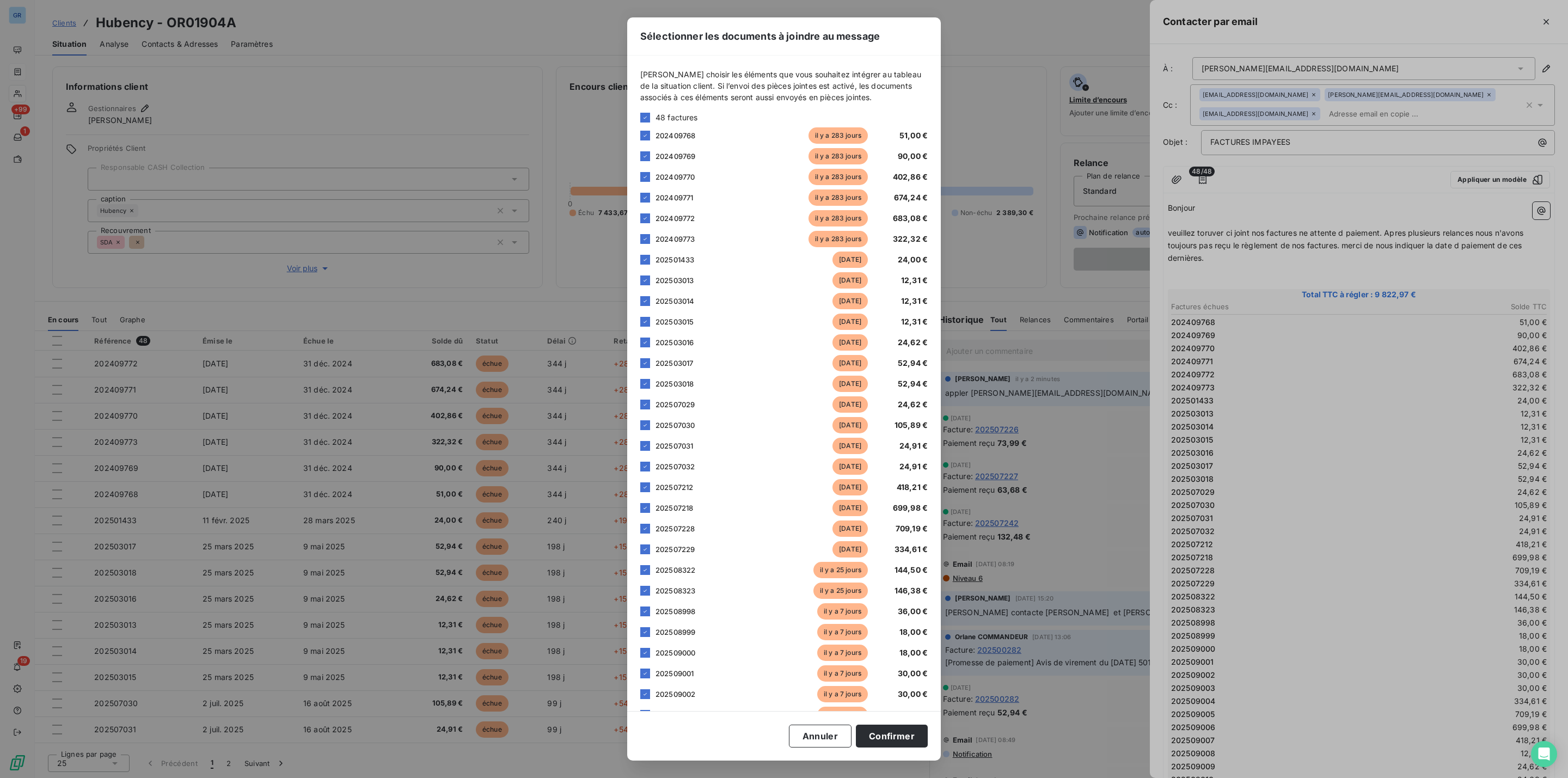
scroll to position [417, 0]
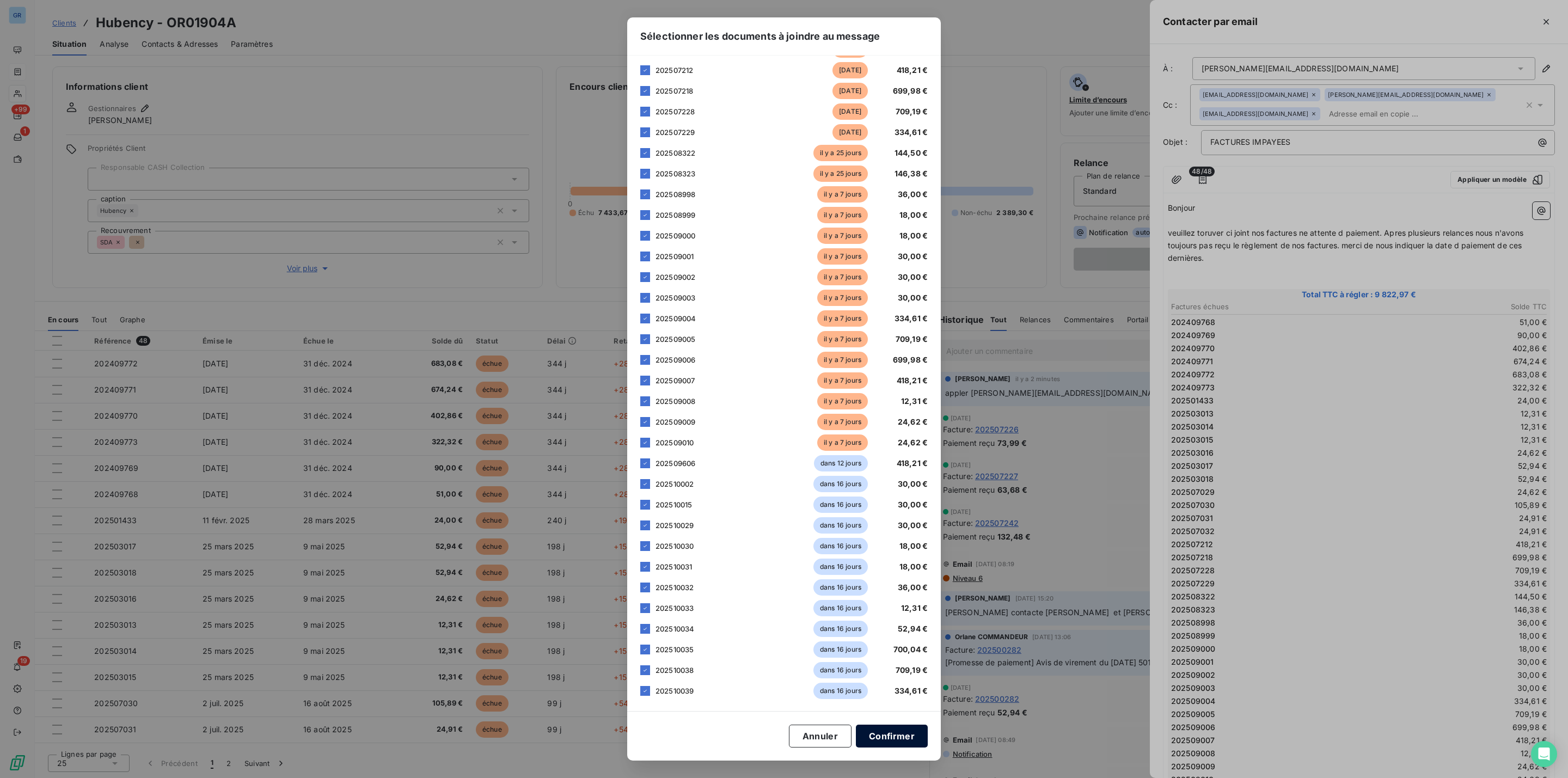
click at [881, 734] on button "Confirmer" at bounding box center [892, 735] width 72 height 23
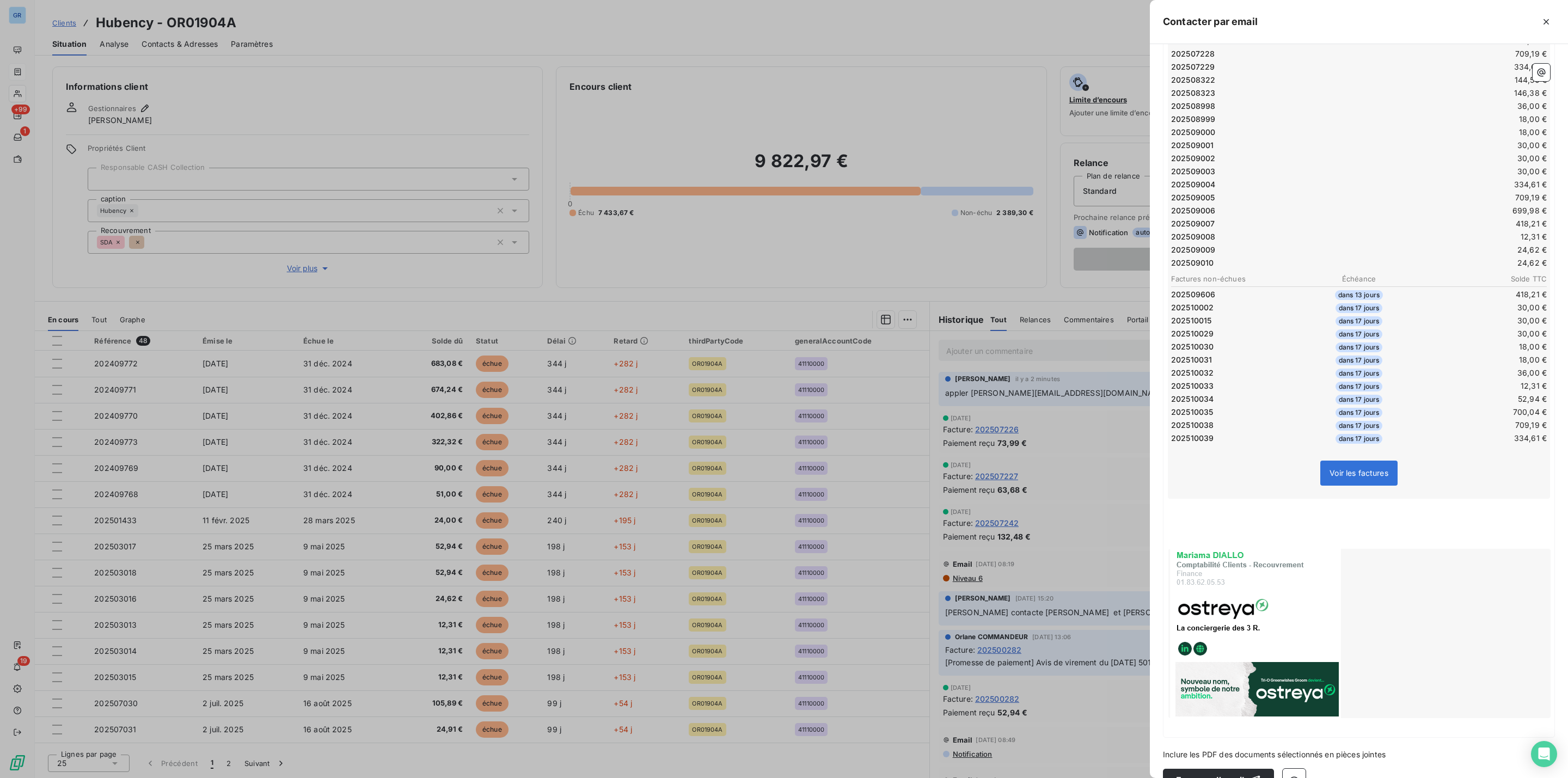
scroll to position [529, 0]
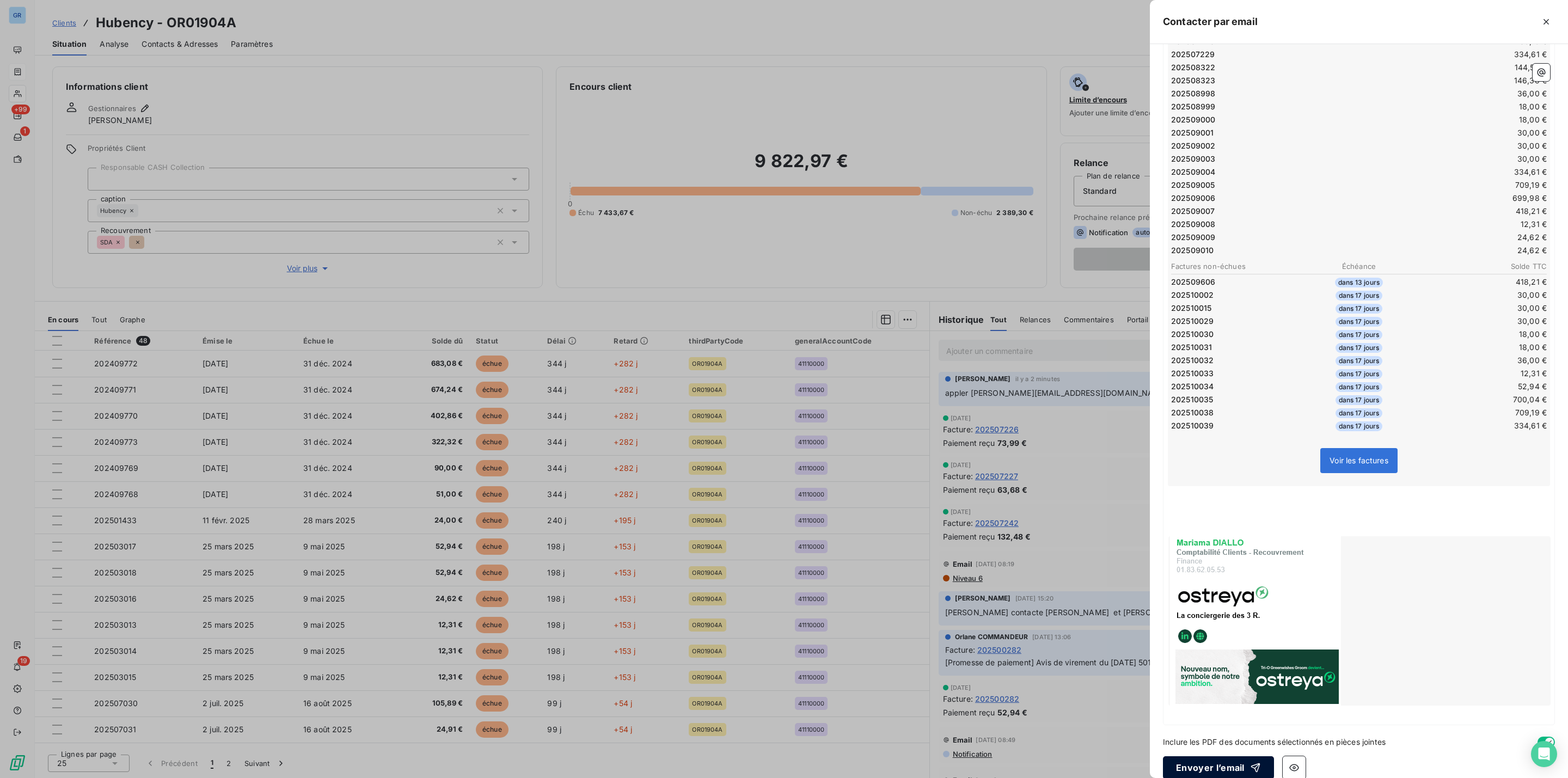
click at [1209, 758] on button "Envoyer l’email" at bounding box center [1218, 767] width 111 height 23
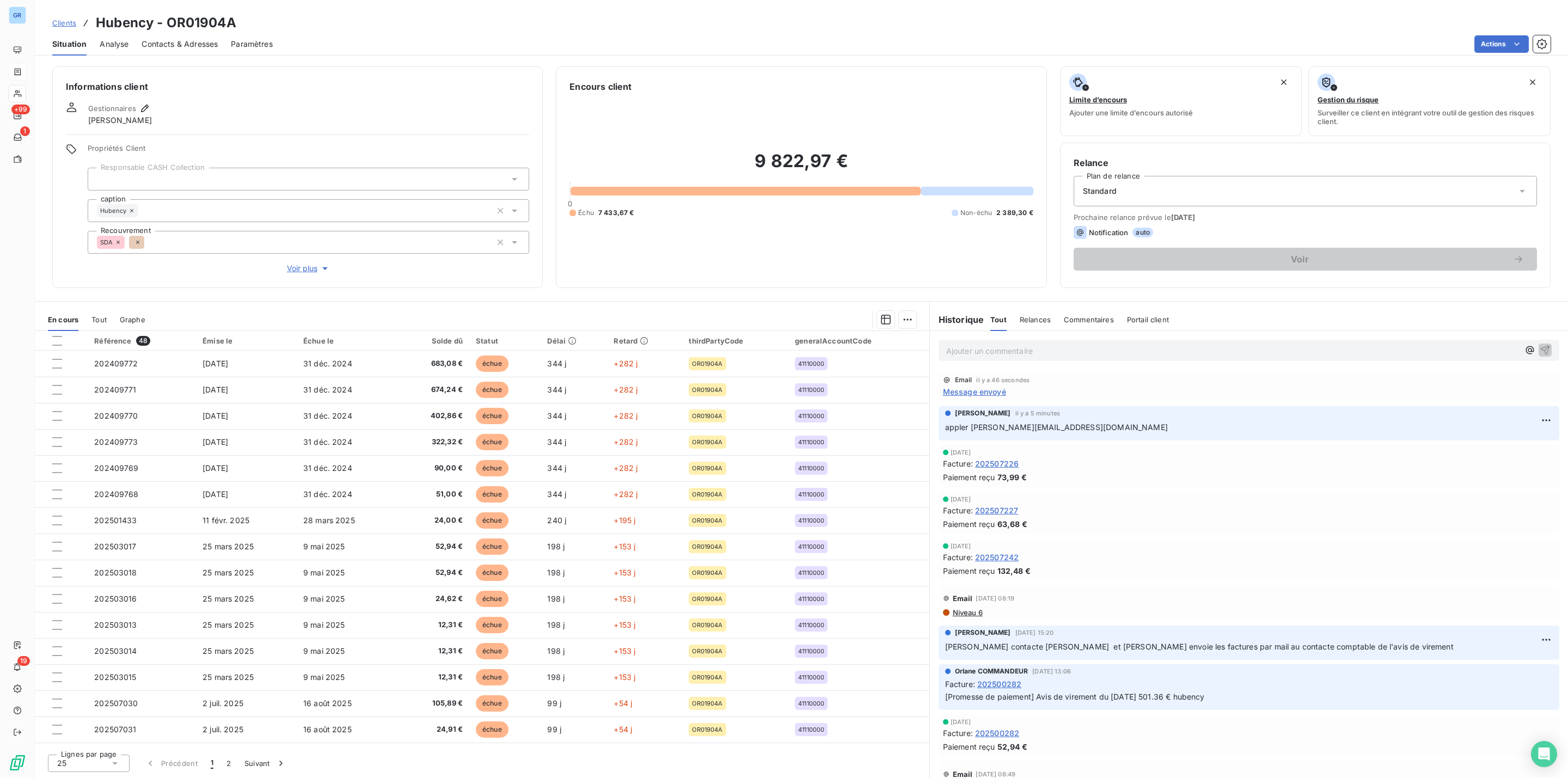
click at [203, 33] on div "Contacts & Adresses" at bounding box center [180, 43] width 76 height 23
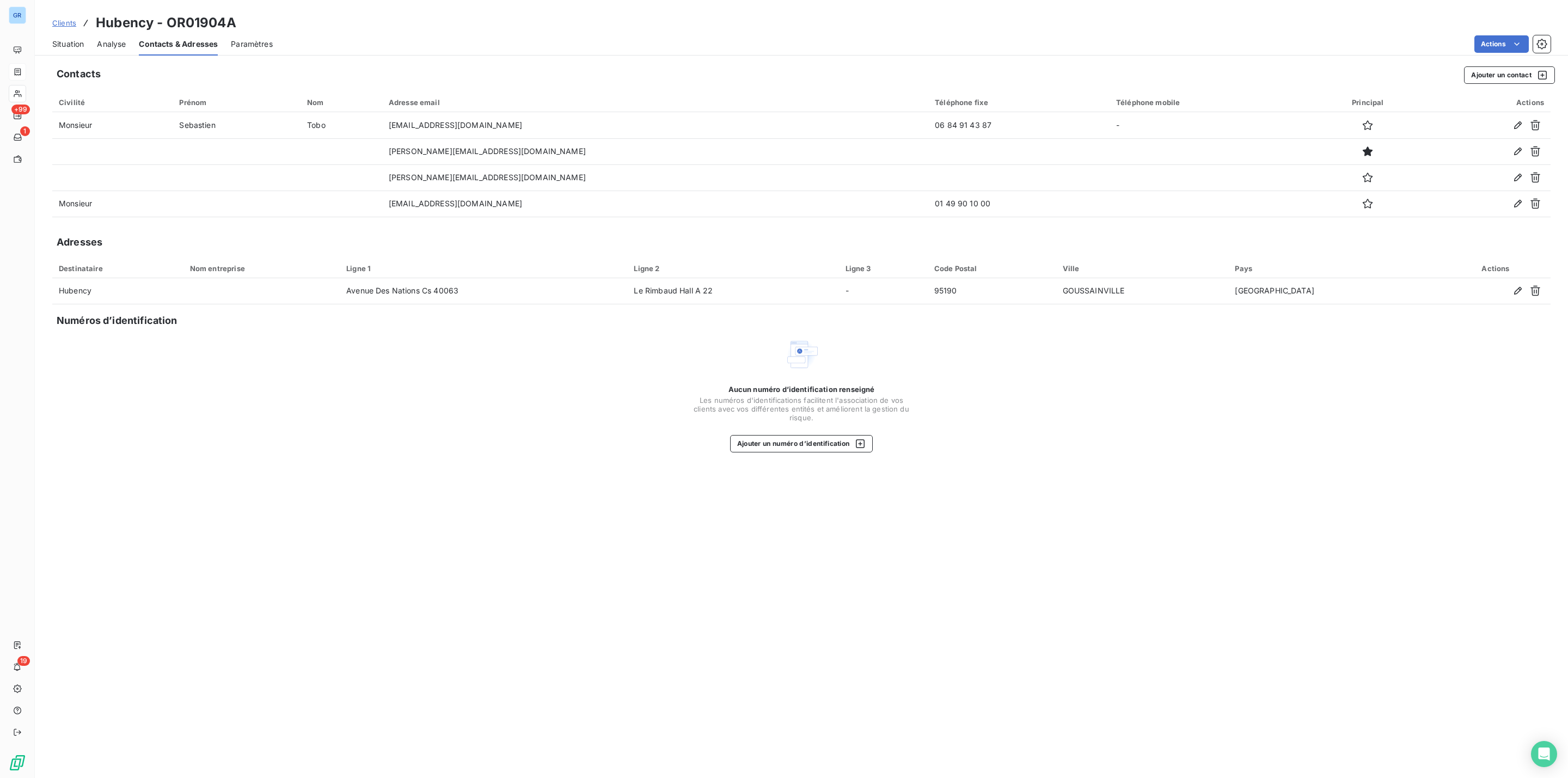
click at [76, 43] on span "Situation" at bounding box center [68, 44] width 32 height 11
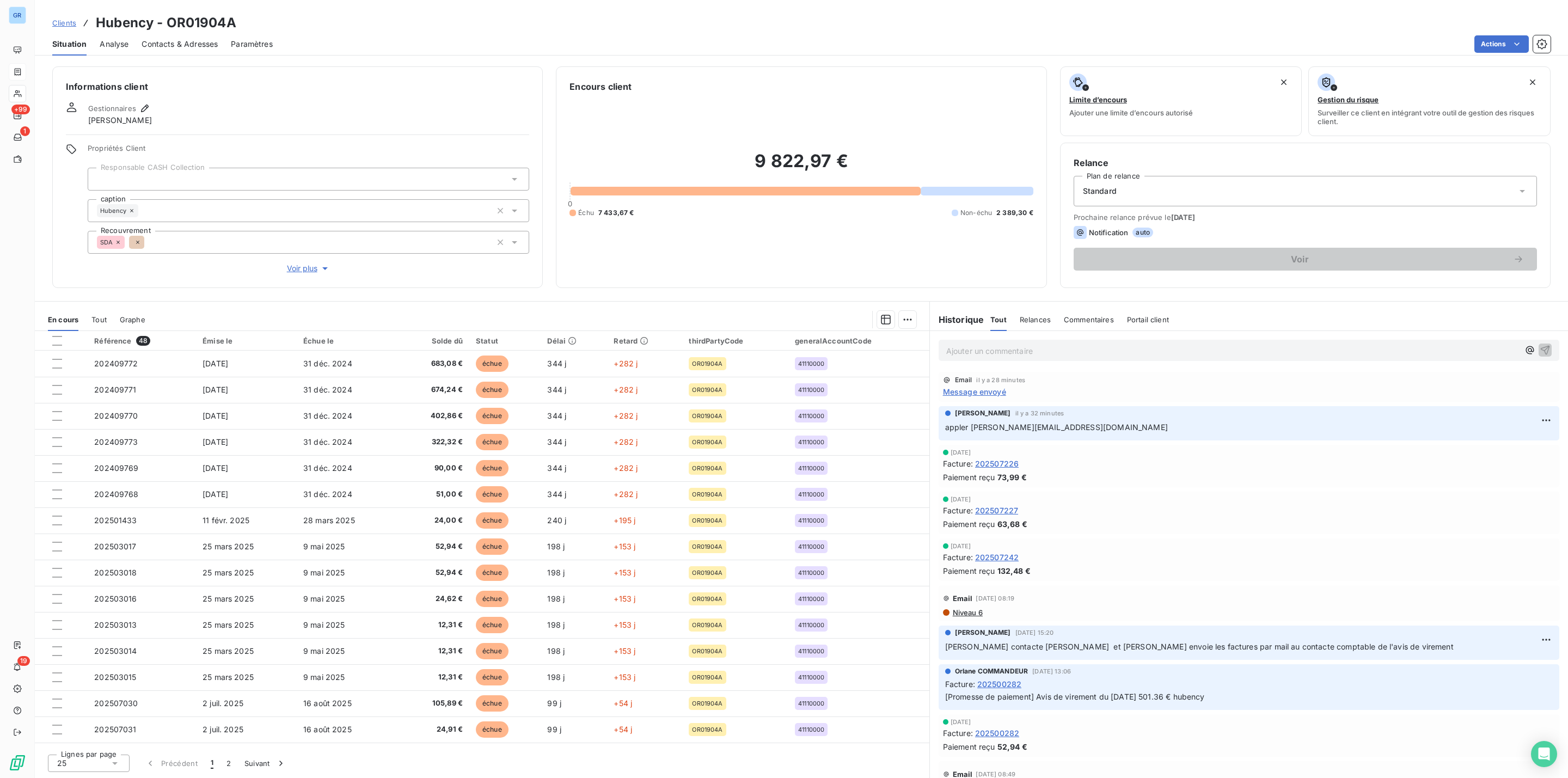
click at [193, 41] on span "Contacts & Adresses" at bounding box center [180, 44] width 76 height 11
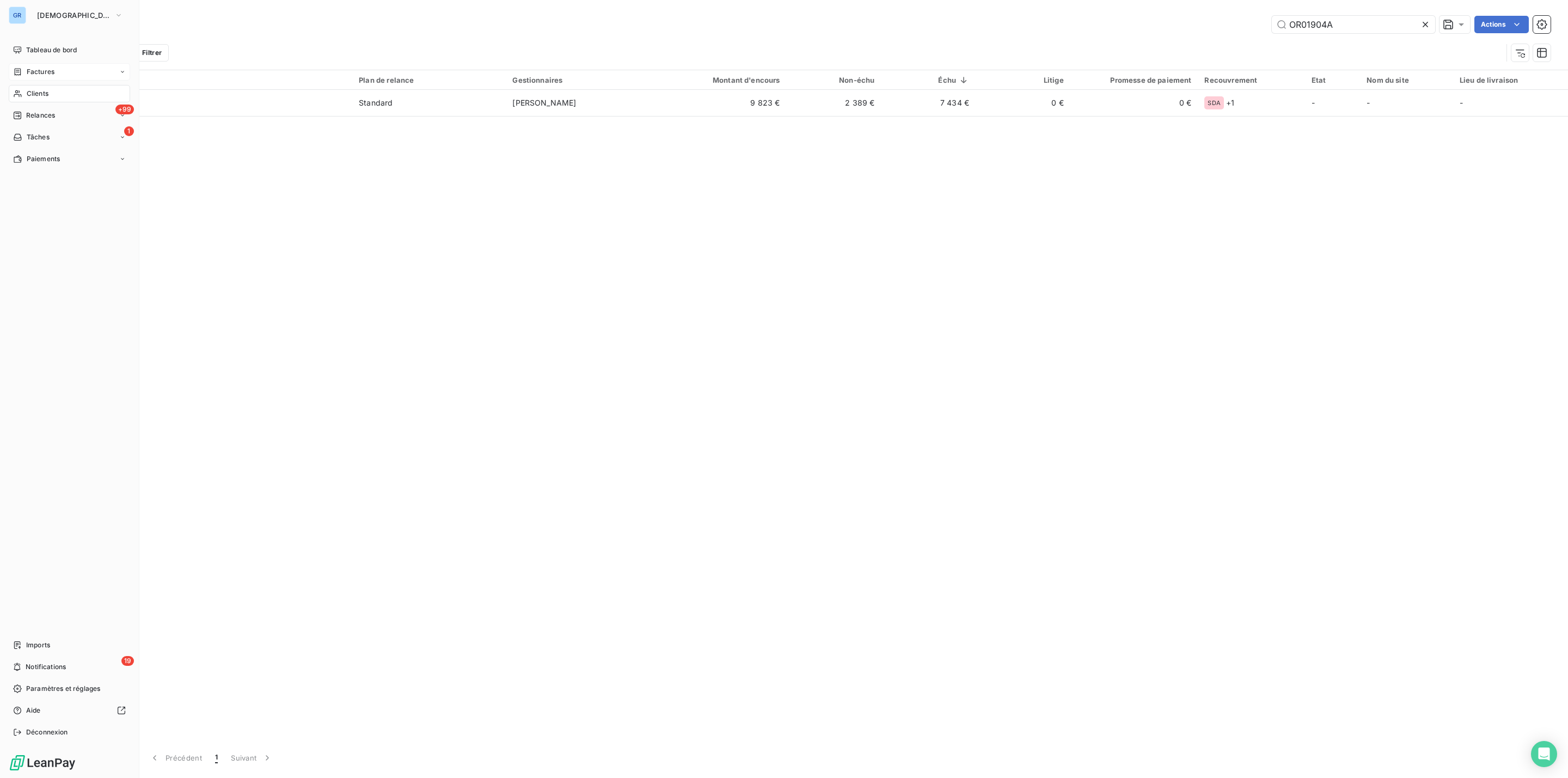
click at [35, 69] on span "Factures" at bounding box center [40, 72] width 28 height 9
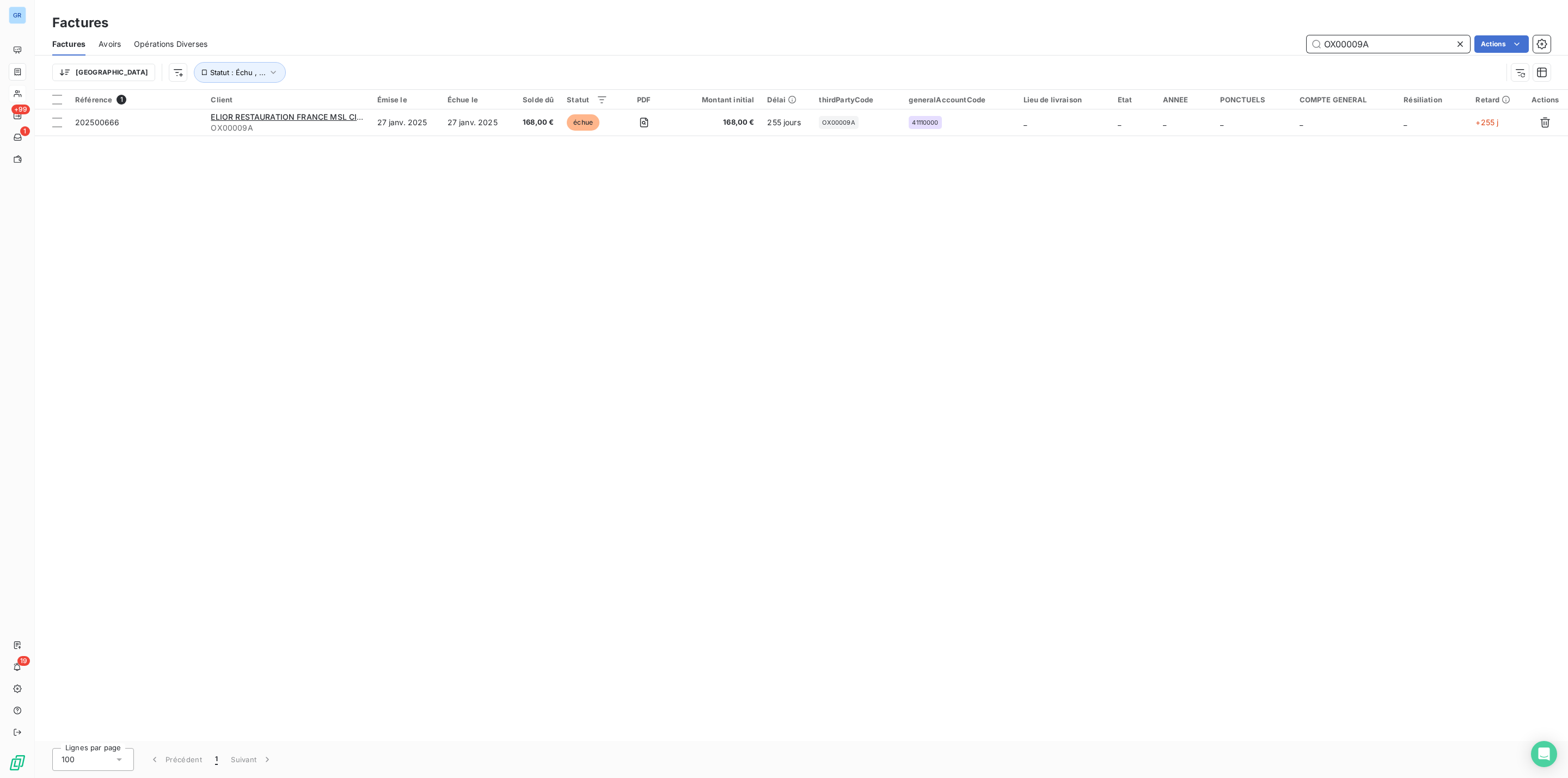
drag, startPoint x: 1379, startPoint y: 46, endPoint x: 1254, endPoint y: 46, distance: 125.0
click at [1254, 46] on div "OX00009A Actions" at bounding box center [885, 44] width 1330 height 17
paste input "R02983"
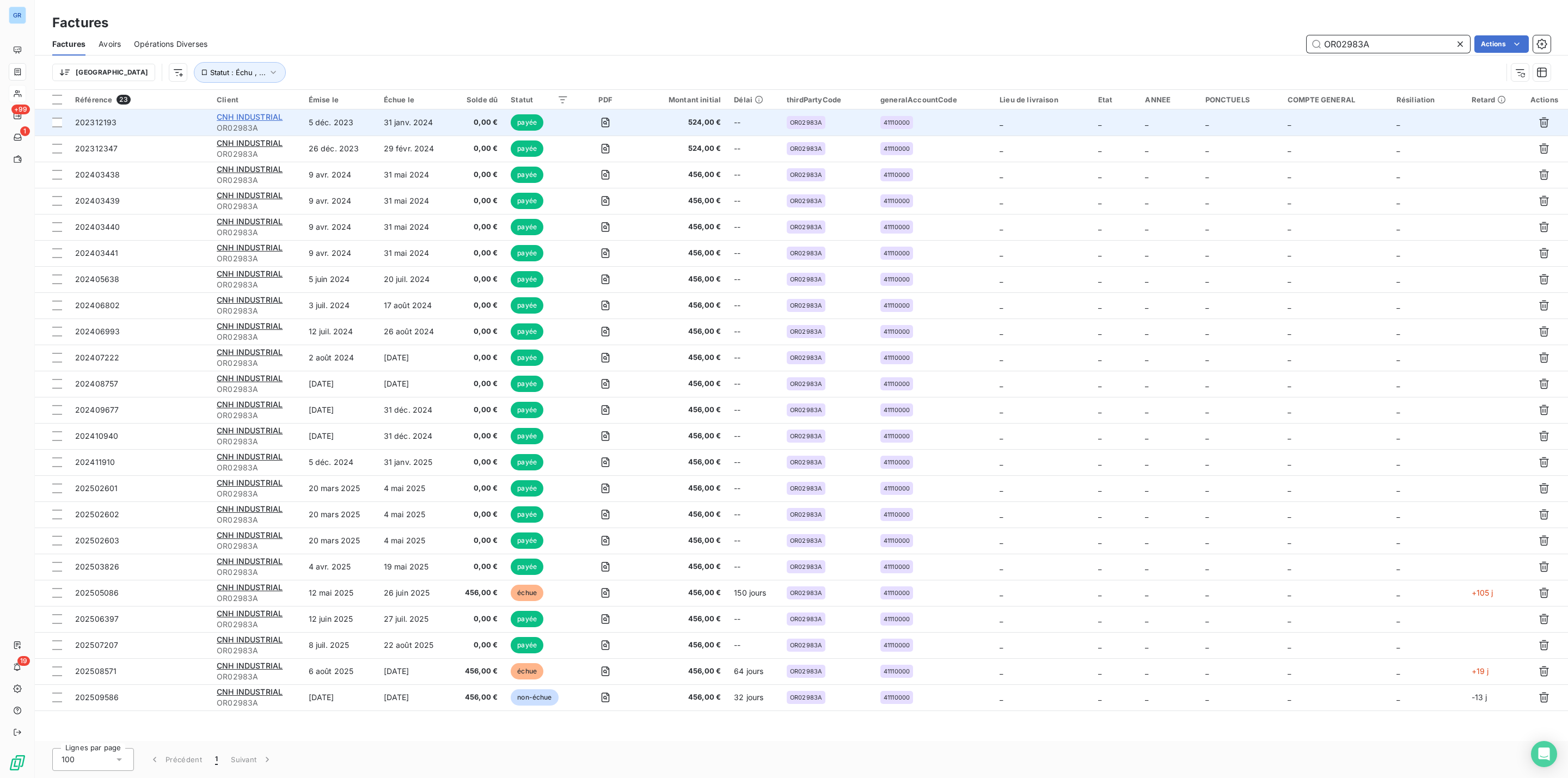
type input "OR02983A"
click at [274, 115] on span "CNH INDUSTRIAL" at bounding box center [250, 117] width 66 height 9
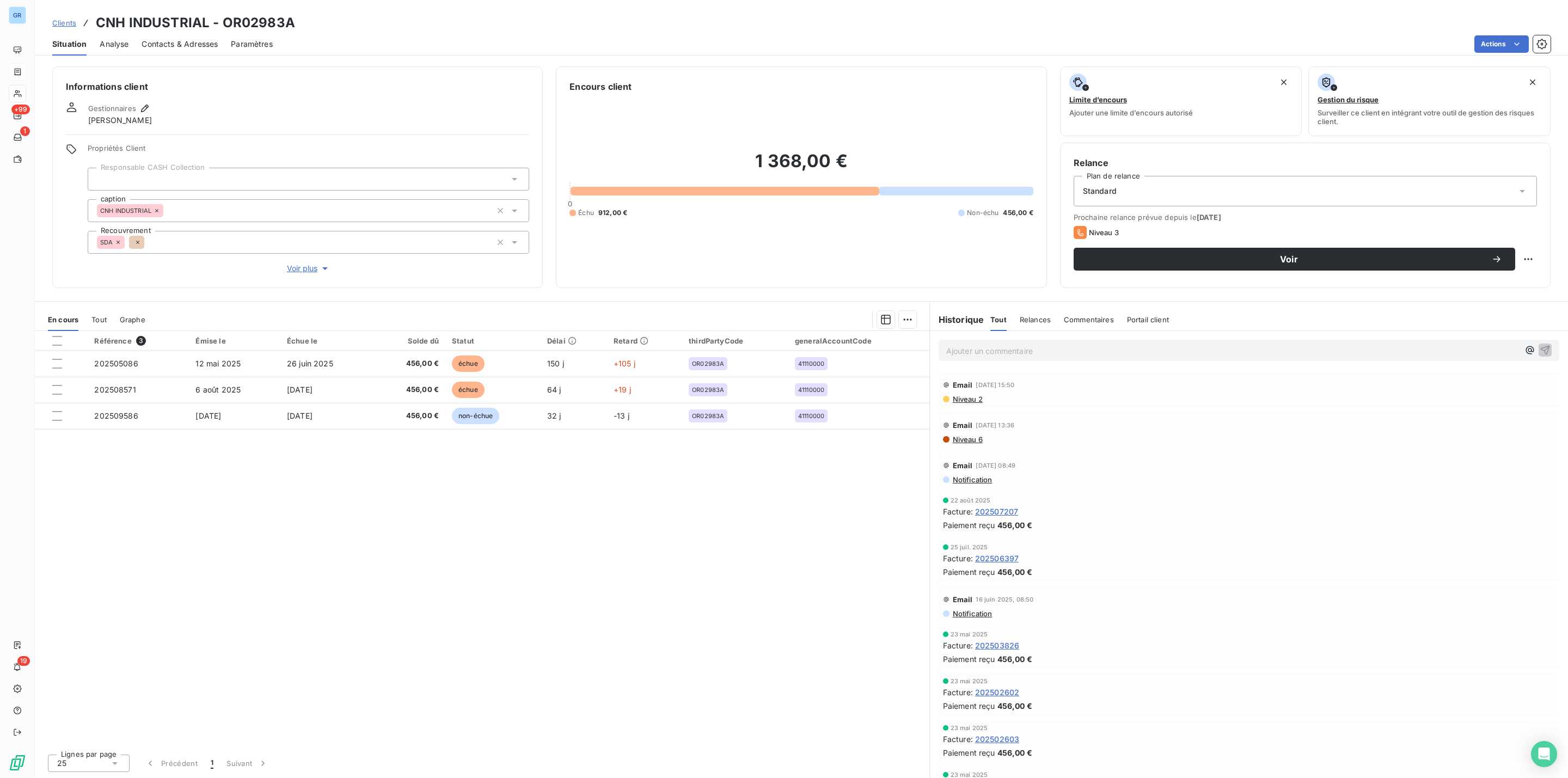
click at [195, 39] on span "Contacts & Adresses" at bounding box center [180, 44] width 76 height 11
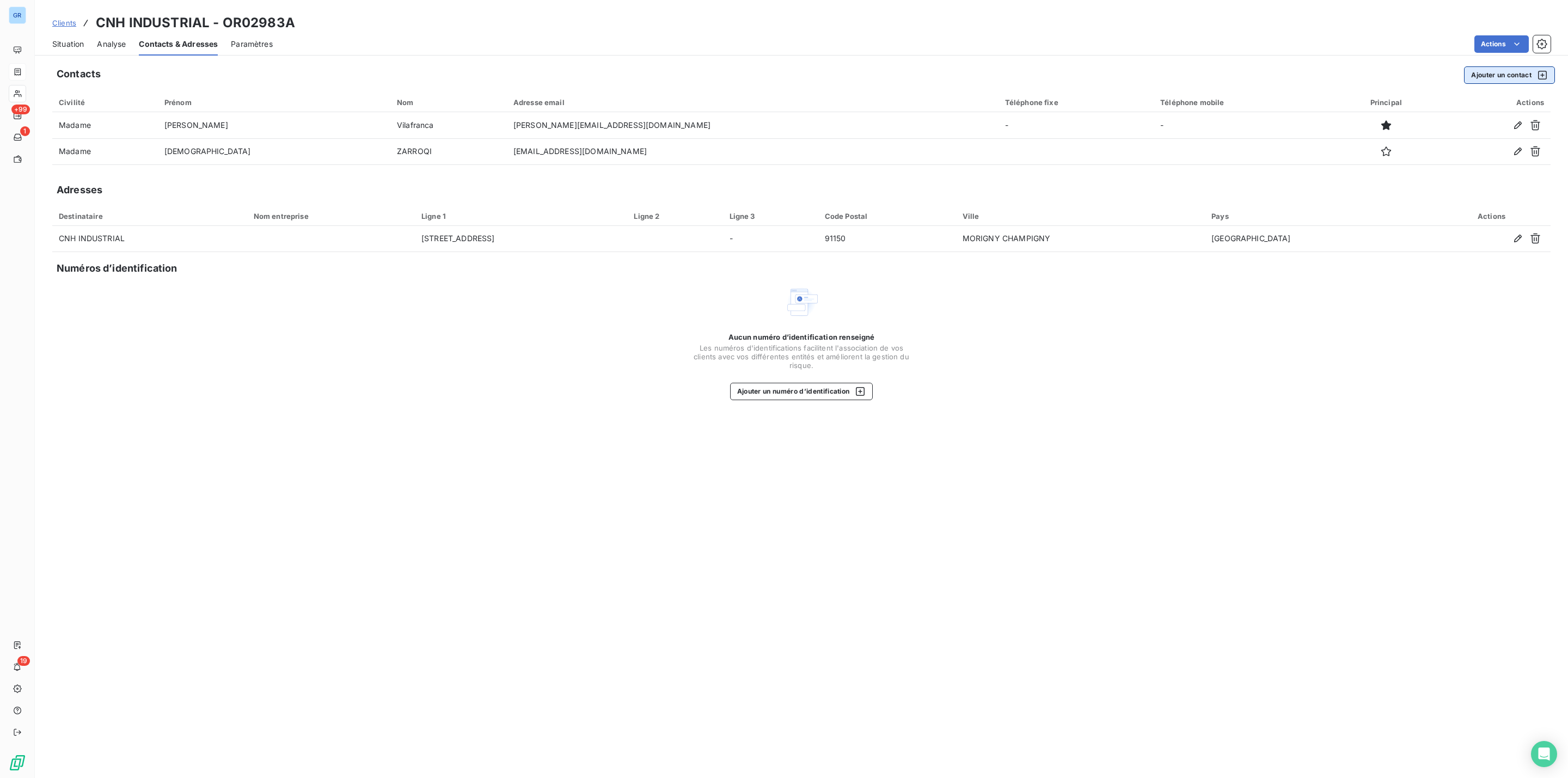
click at [1471, 75] on button "Ajouter un contact" at bounding box center [1509, 75] width 91 height 17
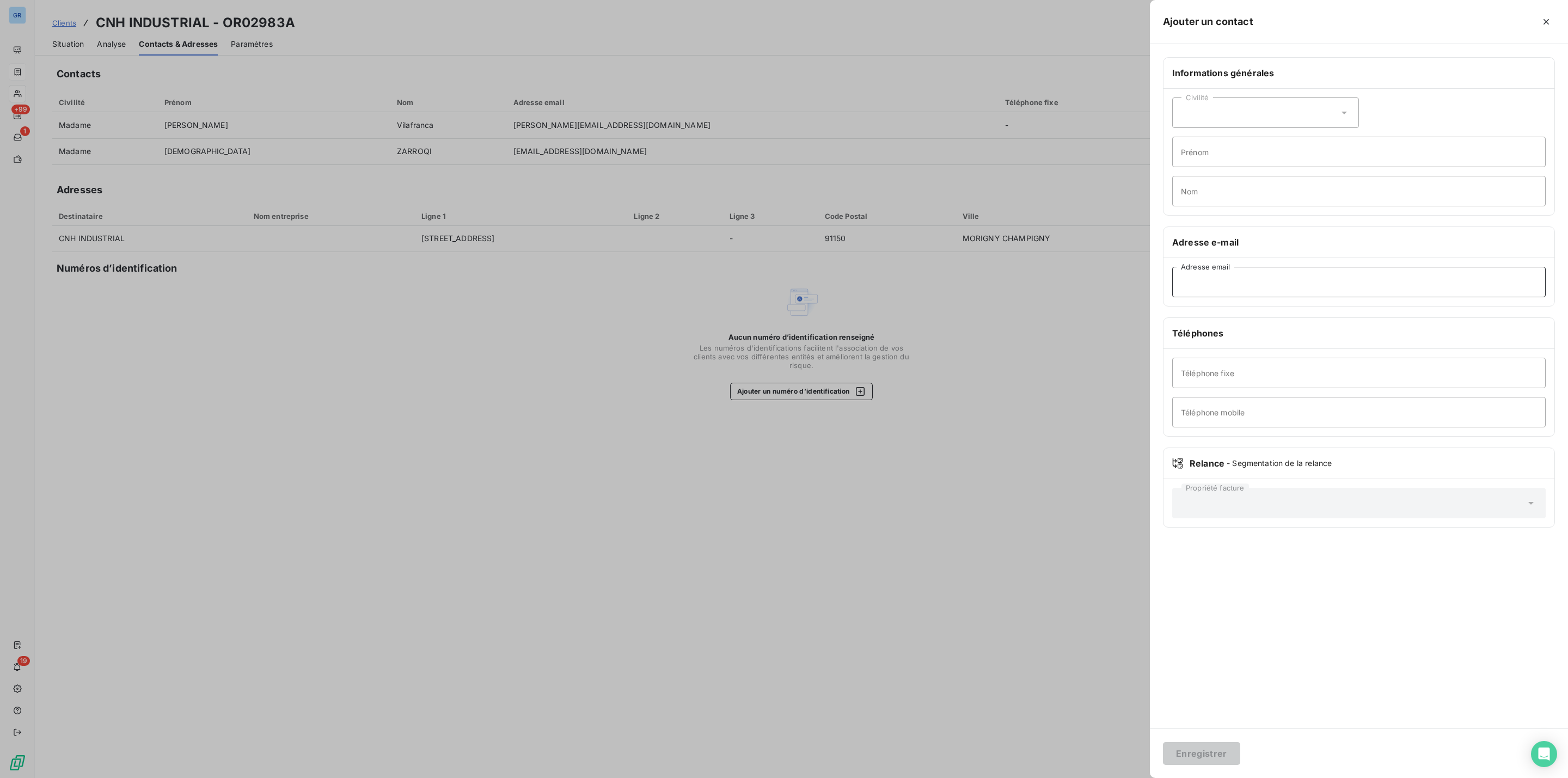
click at [1214, 286] on input "Adresse email" at bounding box center [1359, 281] width 374 height 31
type input "[EMAIL_ADDRESS][DOMAIN_NAME]"
click at [1163, 742] on button "Enregistrer" at bounding box center [1201, 753] width 77 height 23
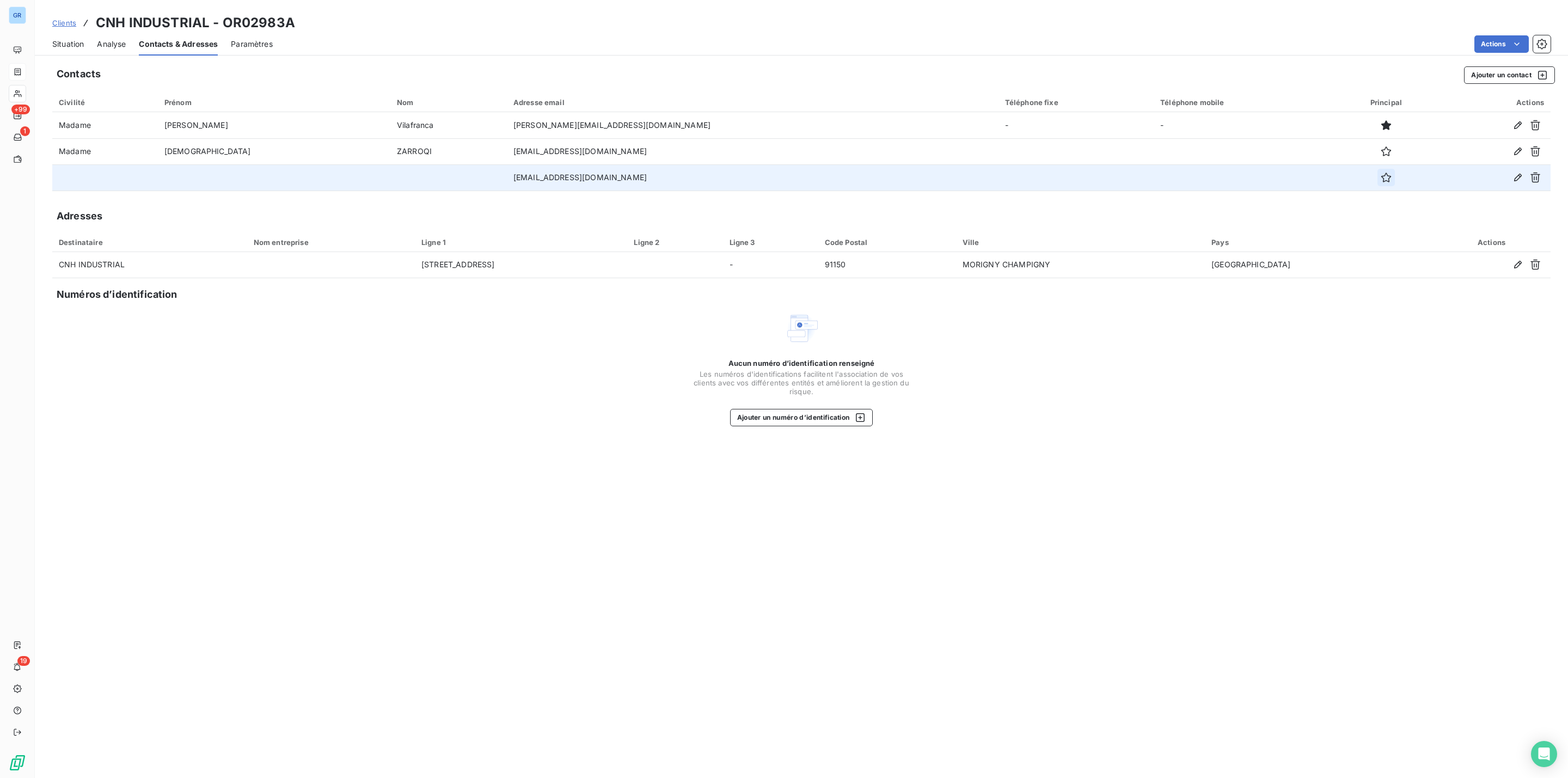
click at [1381, 172] on icon "button" at bounding box center [1387, 177] width 11 height 11
click at [71, 46] on span "Situation" at bounding box center [68, 44] width 32 height 11
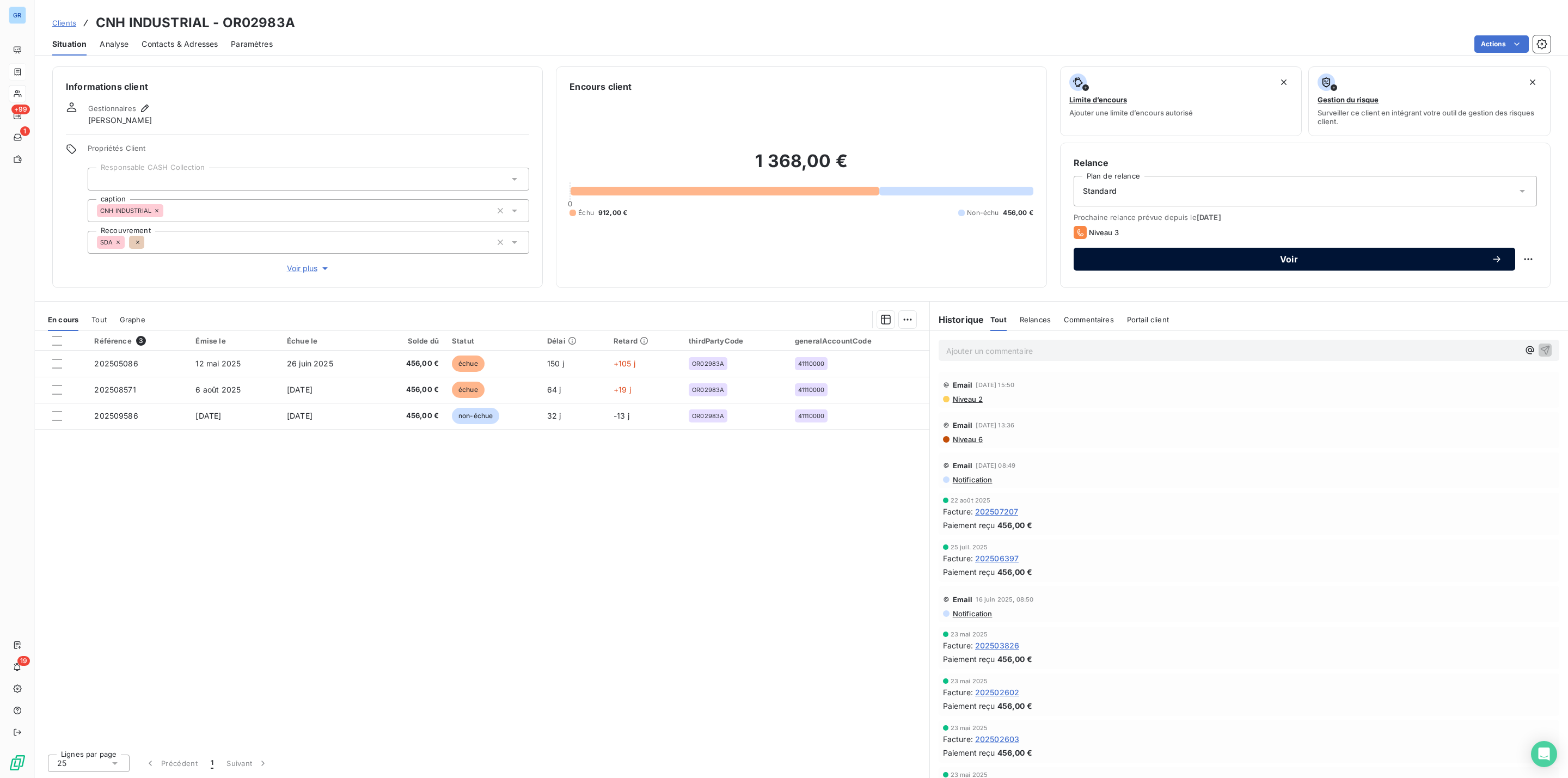
click at [1244, 258] on span "Voir" at bounding box center [1289, 259] width 404 height 9
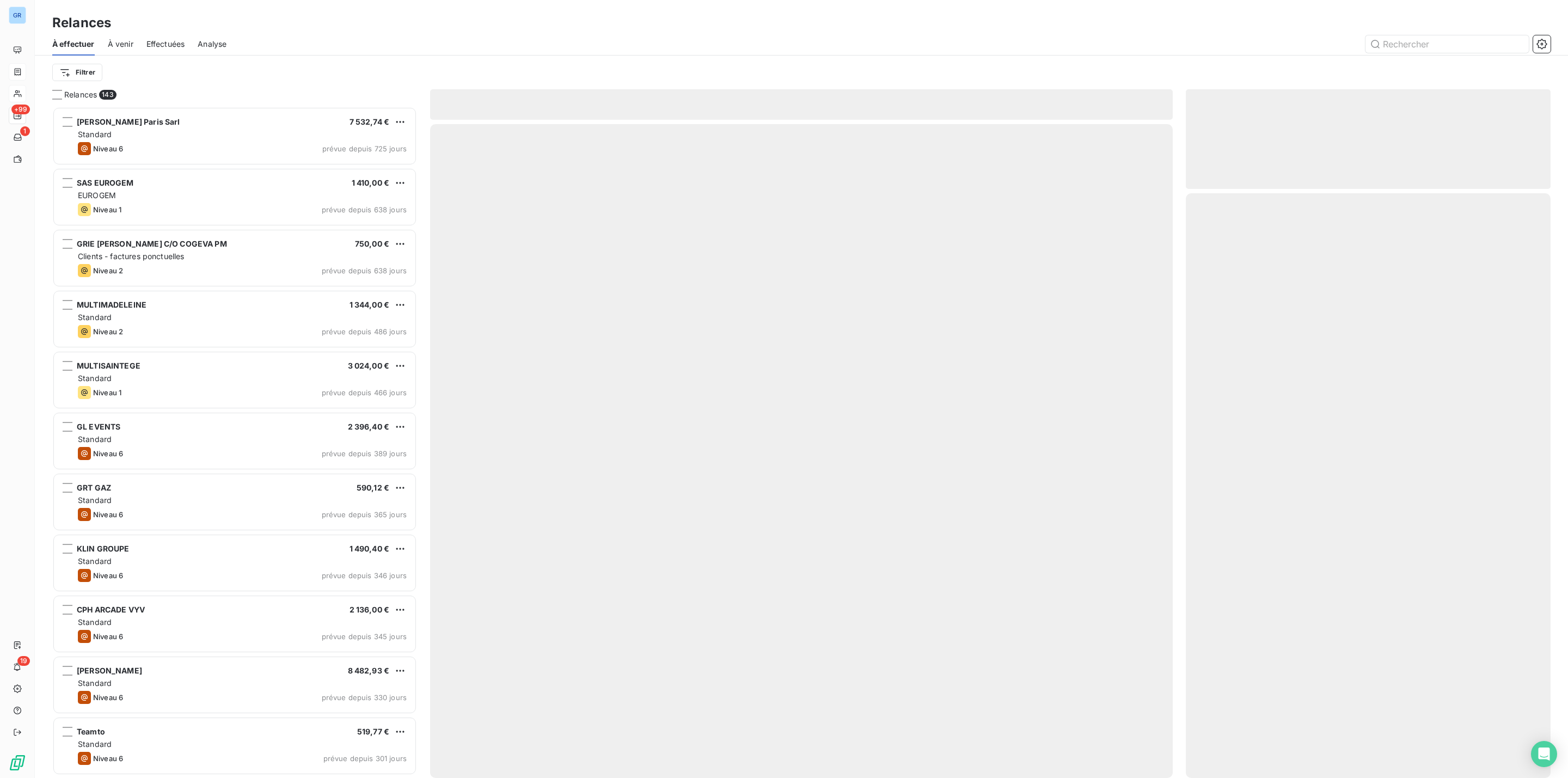
scroll to position [660, 352]
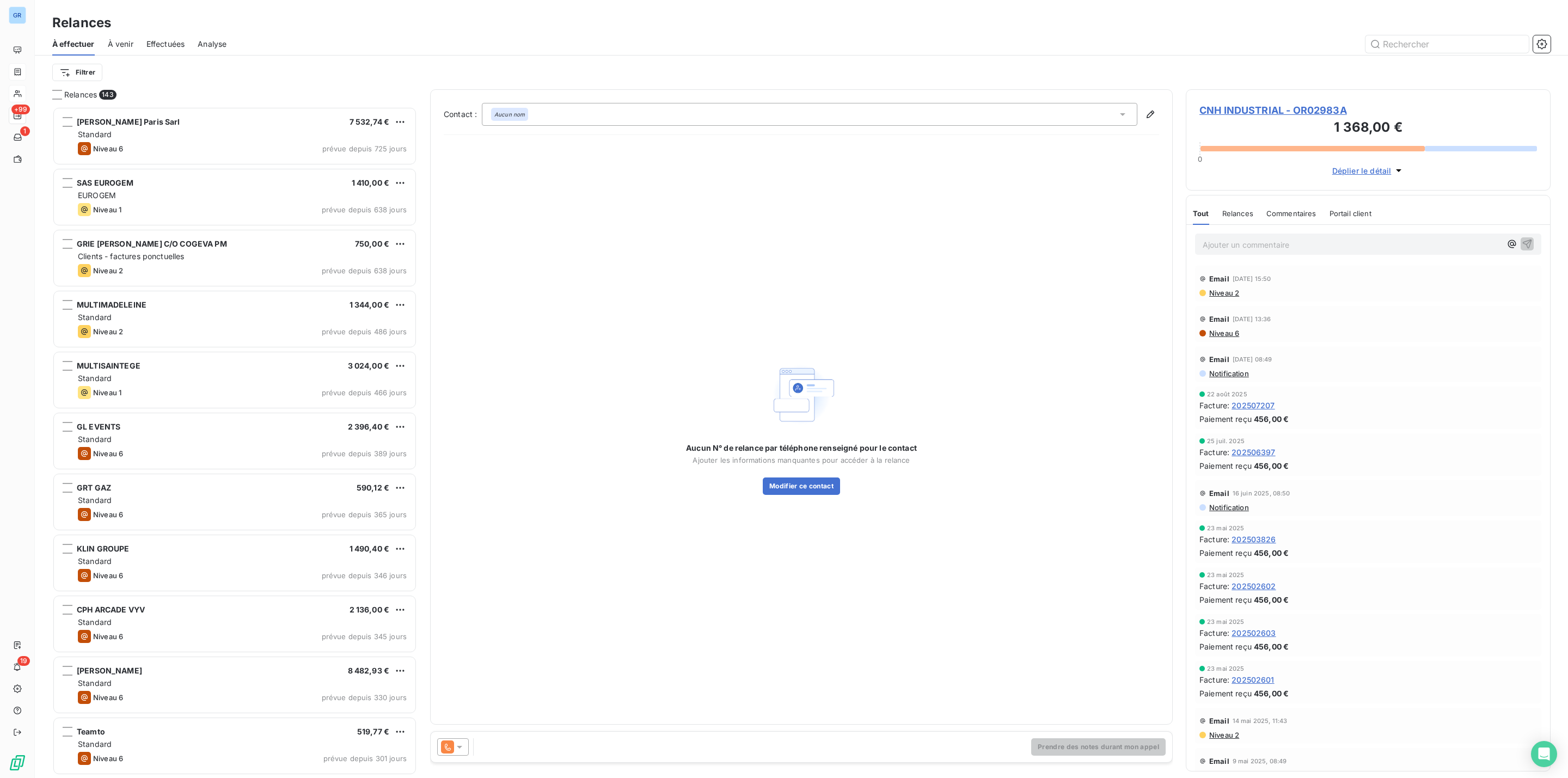
click at [460, 749] on icon at bounding box center [460, 747] width 11 height 11
click at [483, 639] on span "Niveau 2" at bounding box center [475, 638] width 32 height 11
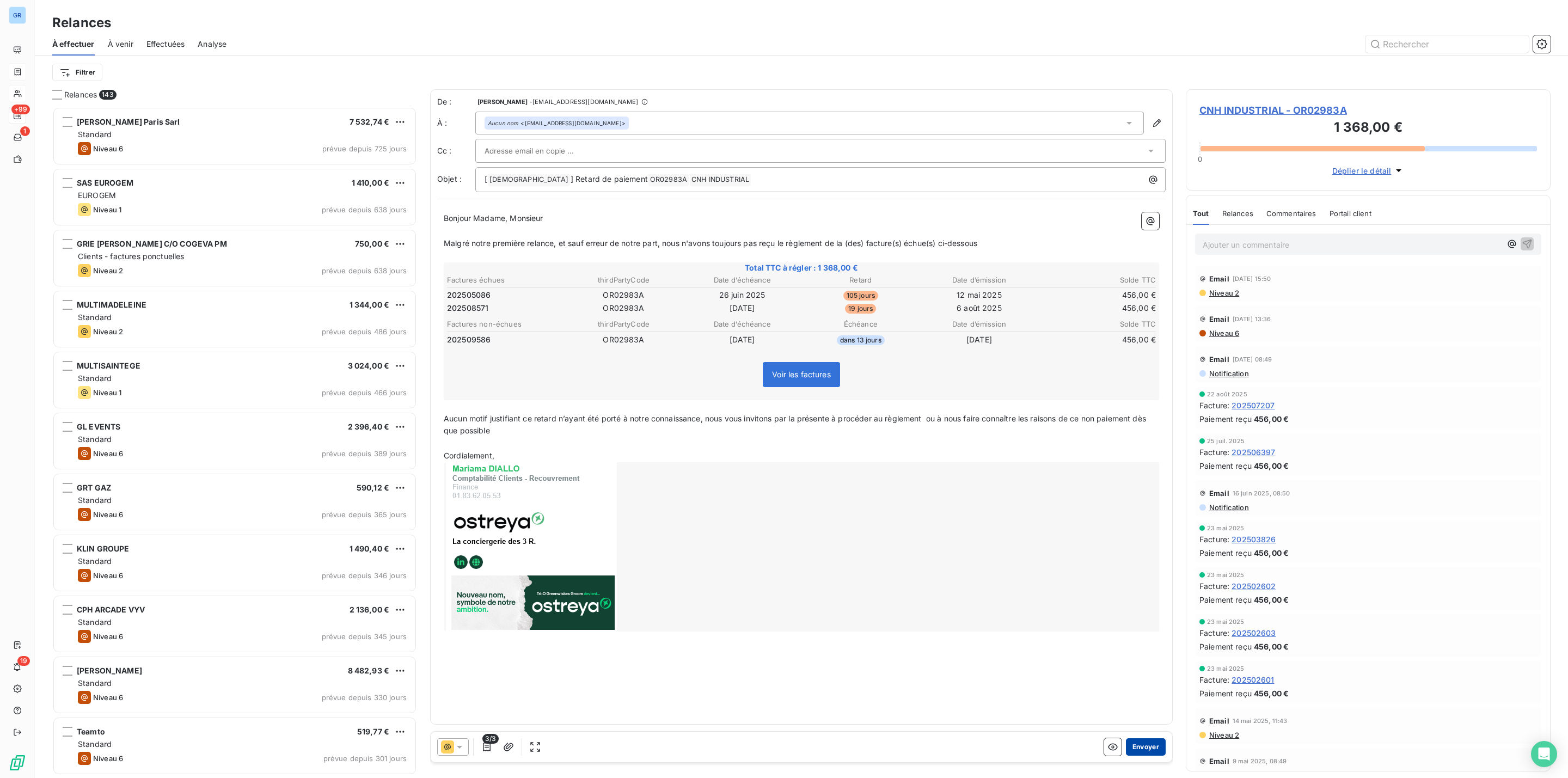
click at [1155, 747] on button "Envoyer" at bounding box center [1145, 747] width 39 height 17
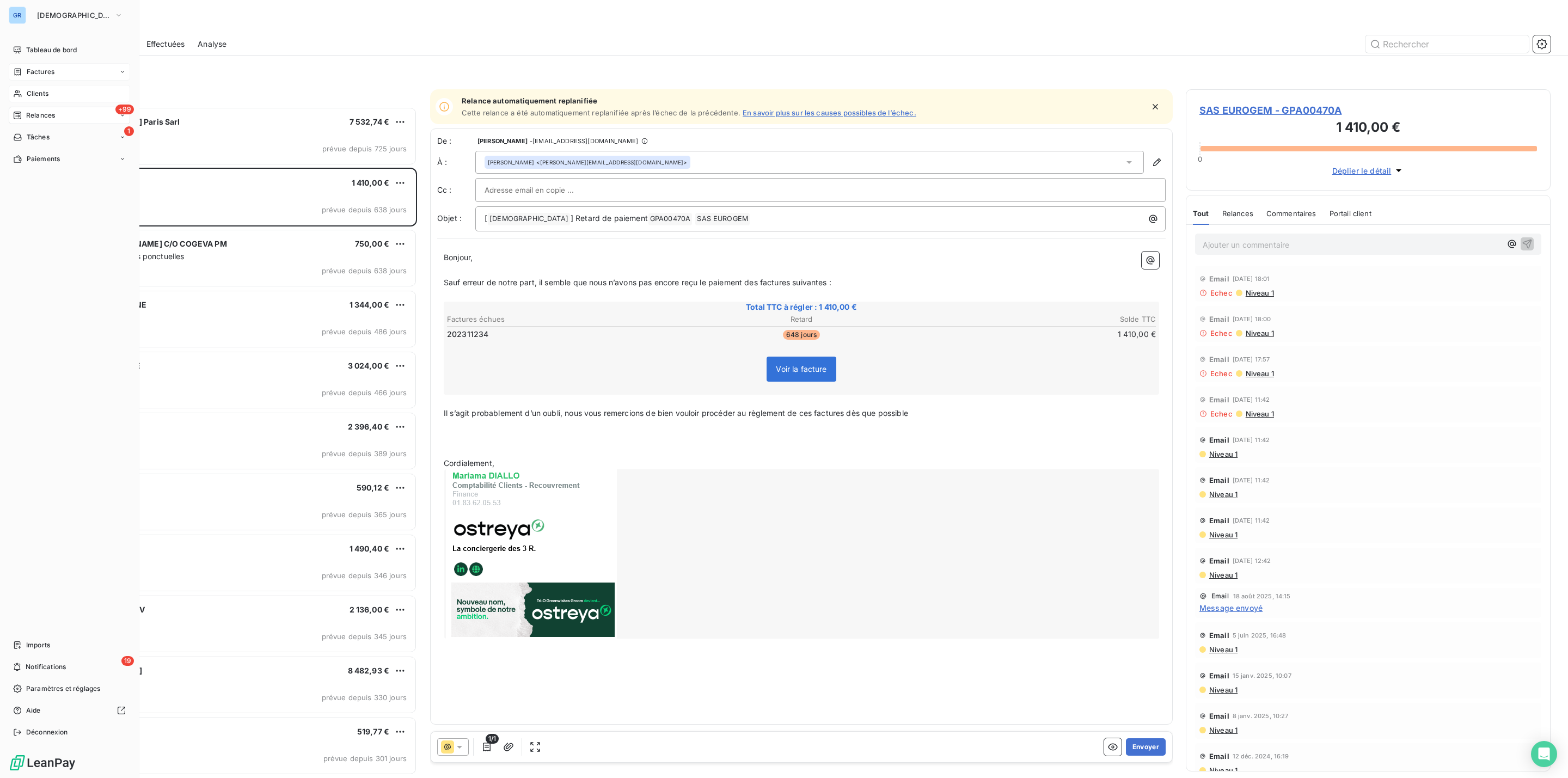
click at [46, 71] on span "Factures" at bounding box center [40, 72] width 28 height 9
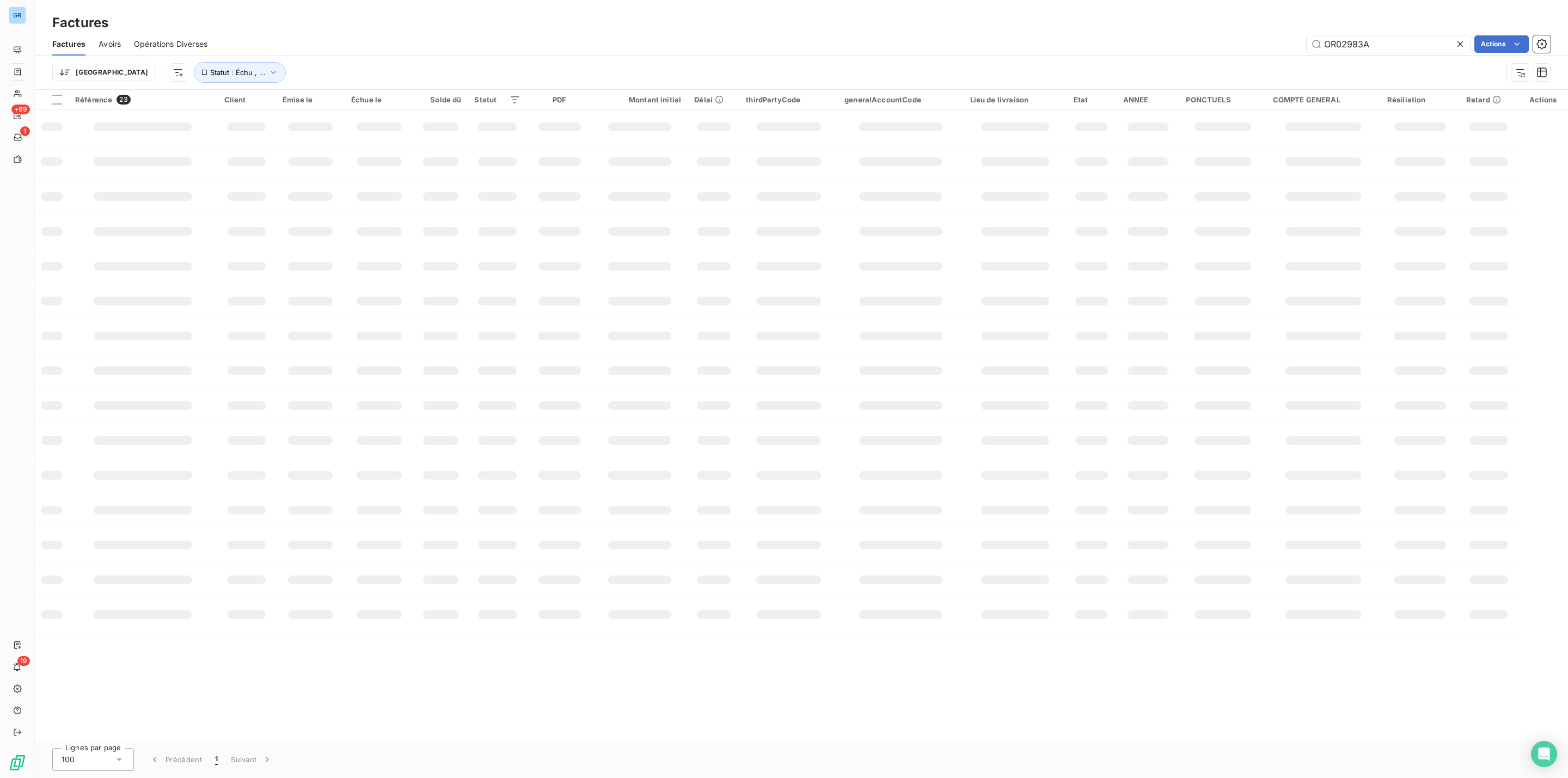
drag, startPoint x: 1371, startPoint y: 44, endPoint x: 1005, endPoint y: 58, distance: 366.3
click at [1119, 44] on div "OR02983A Actions" at bounding box center [885, 44] width 1330 height 17
type input "ox00009"
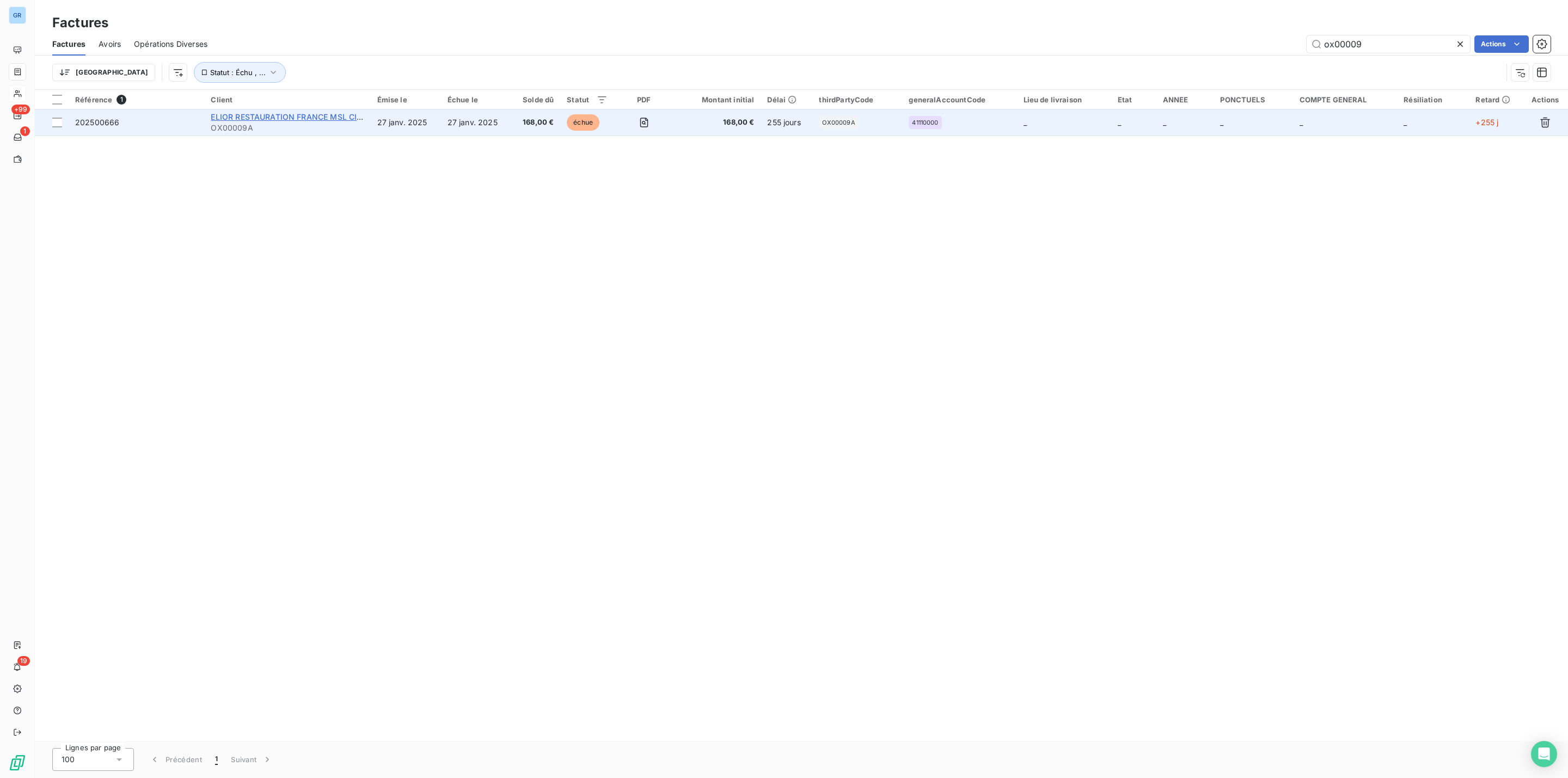
click at [244, 116] on span "ELIOR RESTAURATION FRANCE MSL CIRCUITS" at bounding box center [297, 117] width 174 height 9
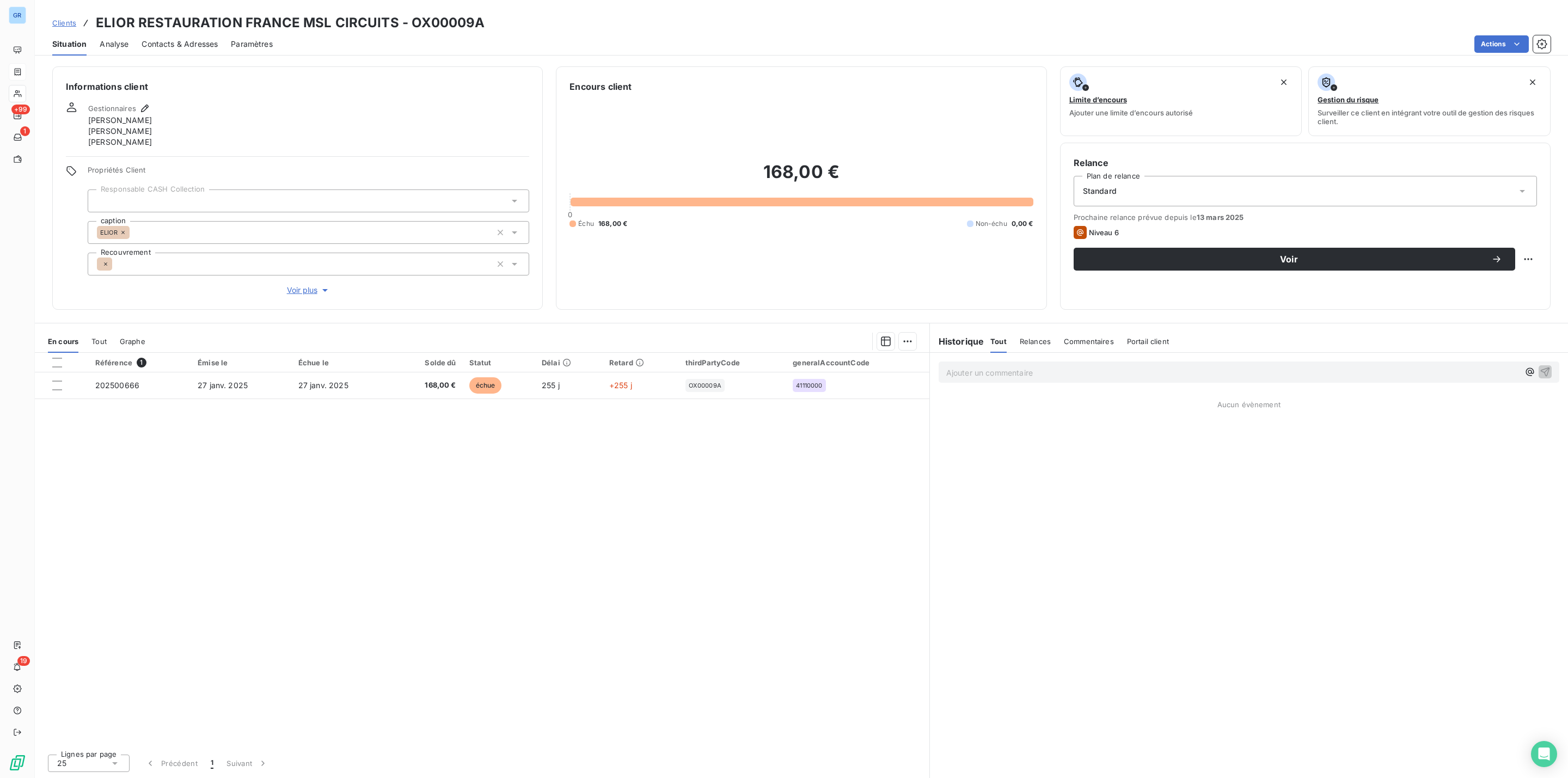
click at [196, 39] on span "Contacts & Adresses" at bounding box center [180, 44] width 76 height 11
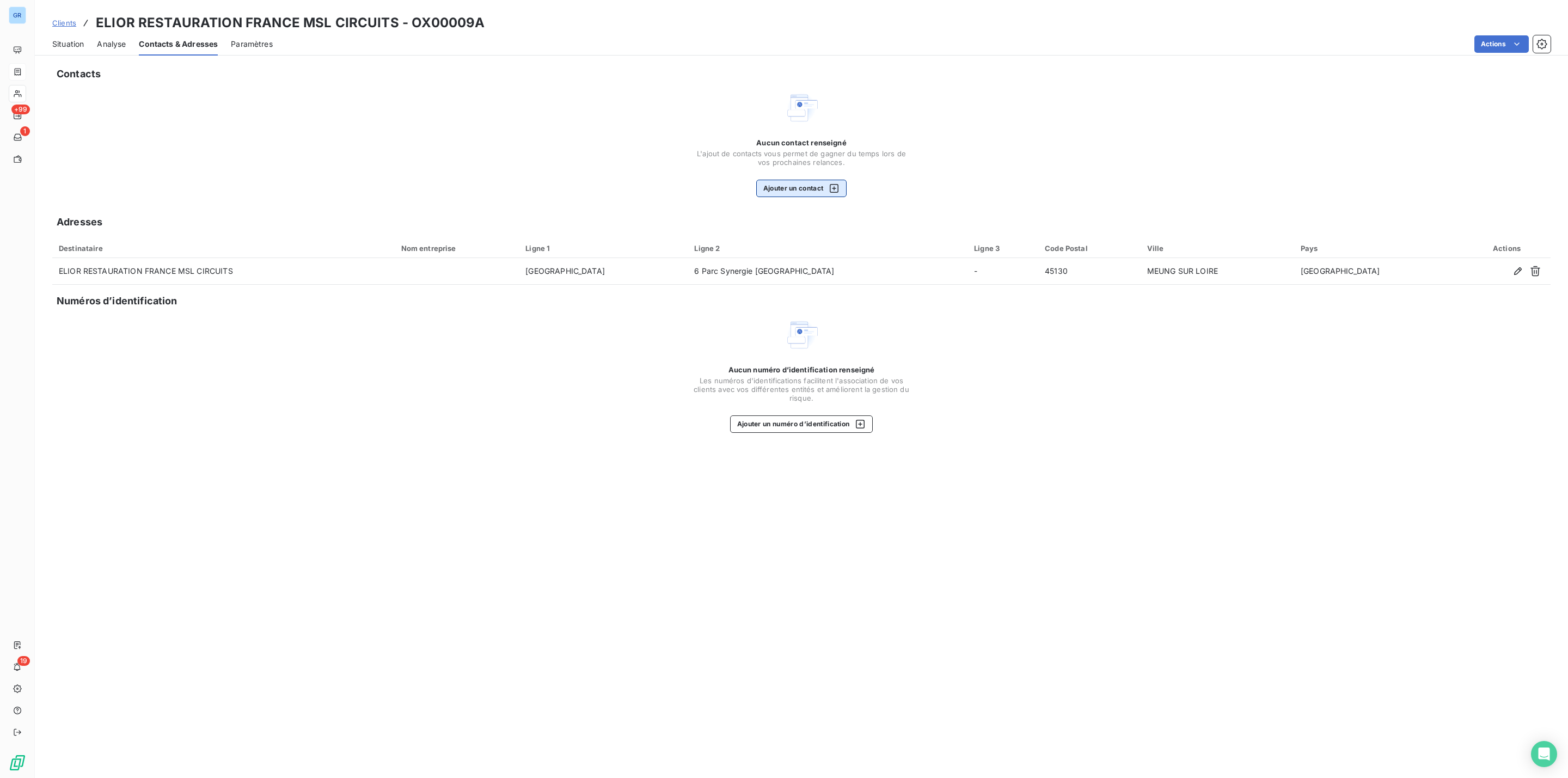
click at [799, 190] on button "Ajouter un contact" at bounding box center [801, 188] width 91 height 17
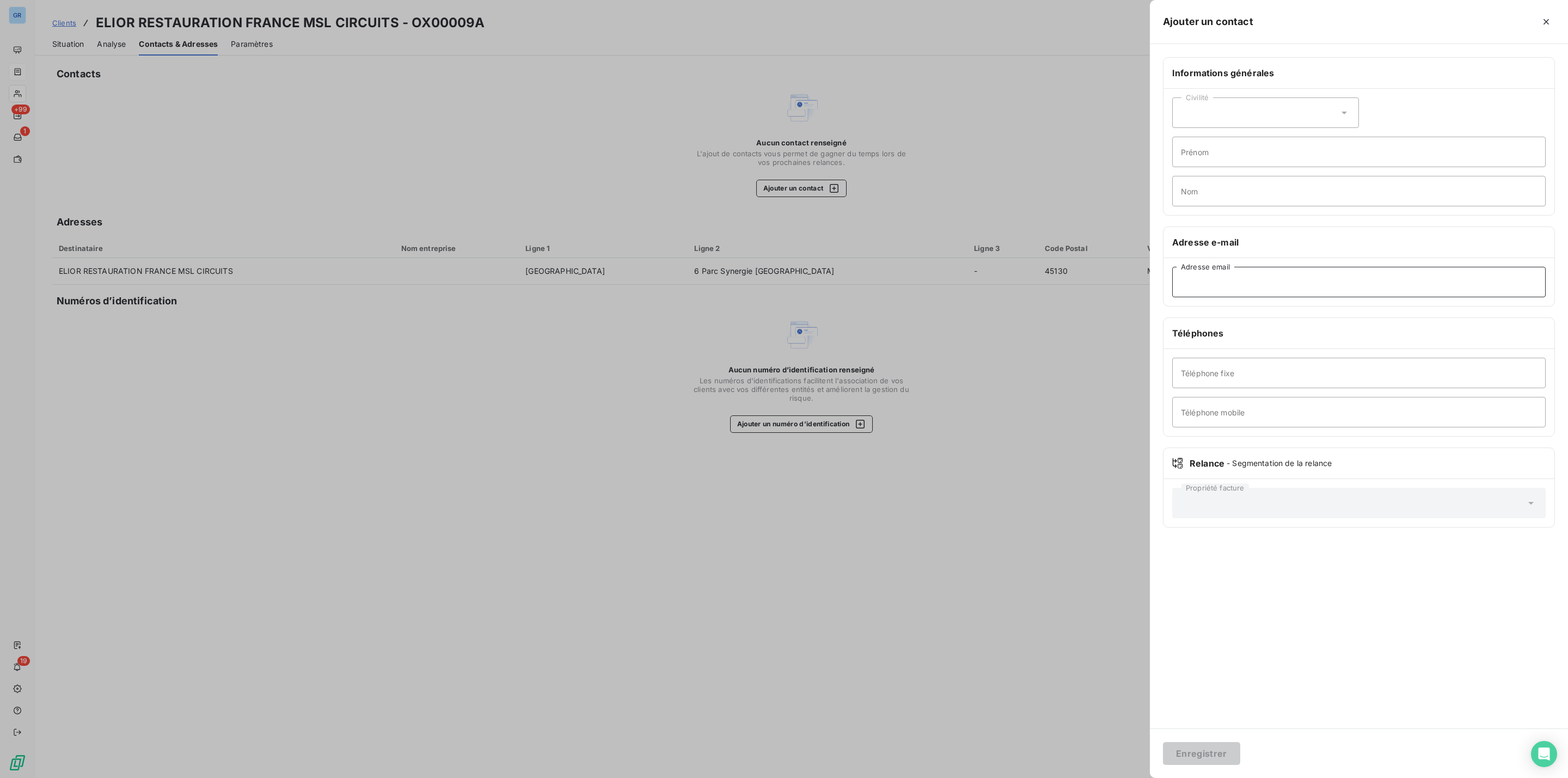
click at [1246, 285] on input "Adresse email" at bounding box center [1359, 281] width 374 height 31
paste input "[PERSON_NAME][EMAIL_ADDRESS][DOMAIN_NAME] 02 38 46 34 56"
drag, startPoint x: 1354, startPoint y: 280, endPoint x: 1291, endPoint y: 286, distance: 63.3
click at [1291, 286] on input "[PERSON_NAME][EMAIL_ADDRESS][DOMAIN_NAME] 02 38 46 34 56" at bounding box center [1359, 281] width 374 height 31
type input "[PERSON_NAME][EMAIL_ADDRESS][DOMAIN_NAME]"
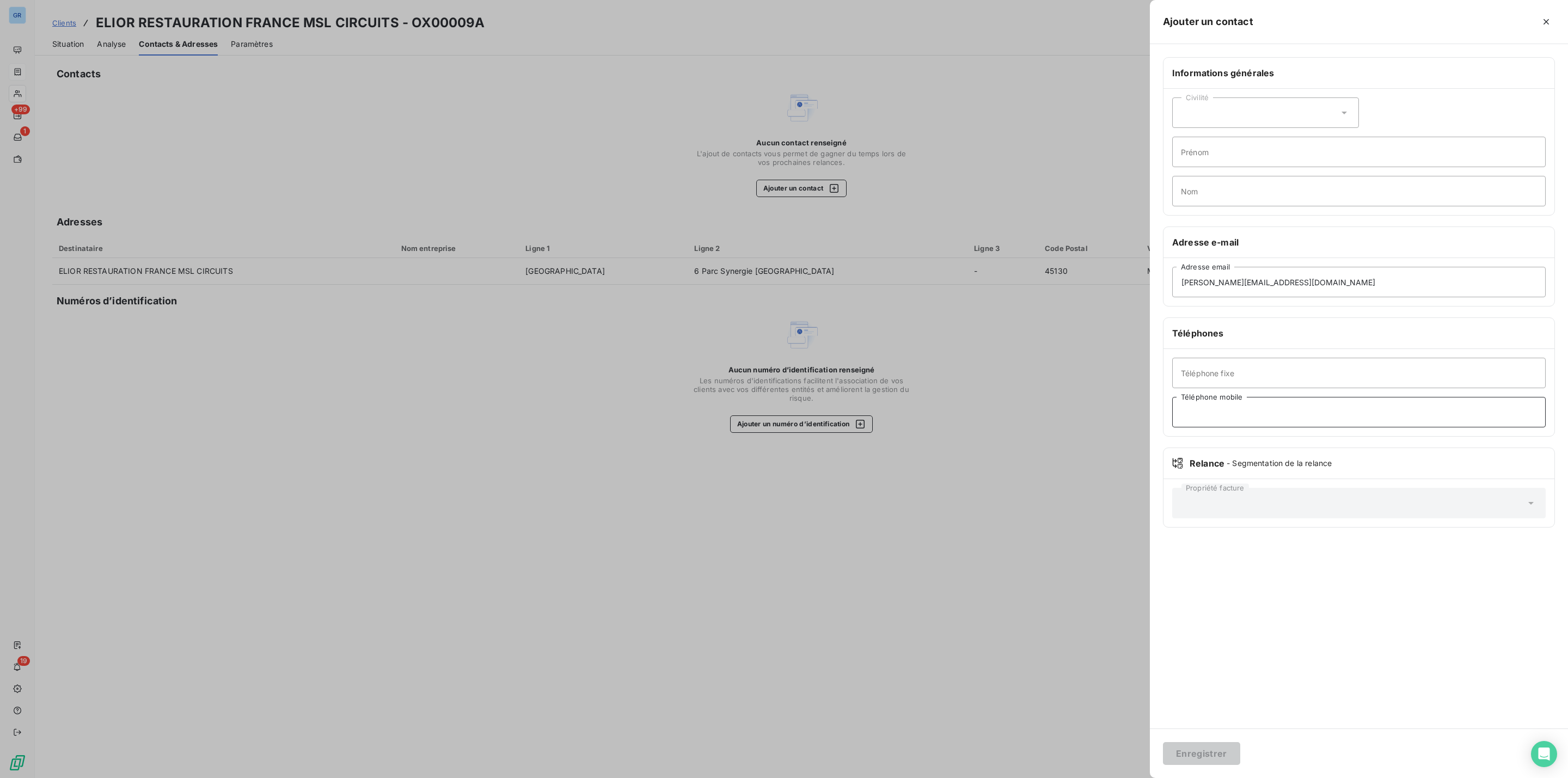
click at [1217, 411] on input "Téléphone mobile" at bounding box center [1359, 412] width 374 height 31
drag, startPoint x: 1217, startPoint y: 411, endPoint x: 1193, endPoint y: 389, distance: 32.6
click at [1193, 389] on input "Téléphone fixe" at bounding box center [1359, 384] width 374 height 31
paste input "02 38 46 34 56"
type input "02 38 46 34 56"
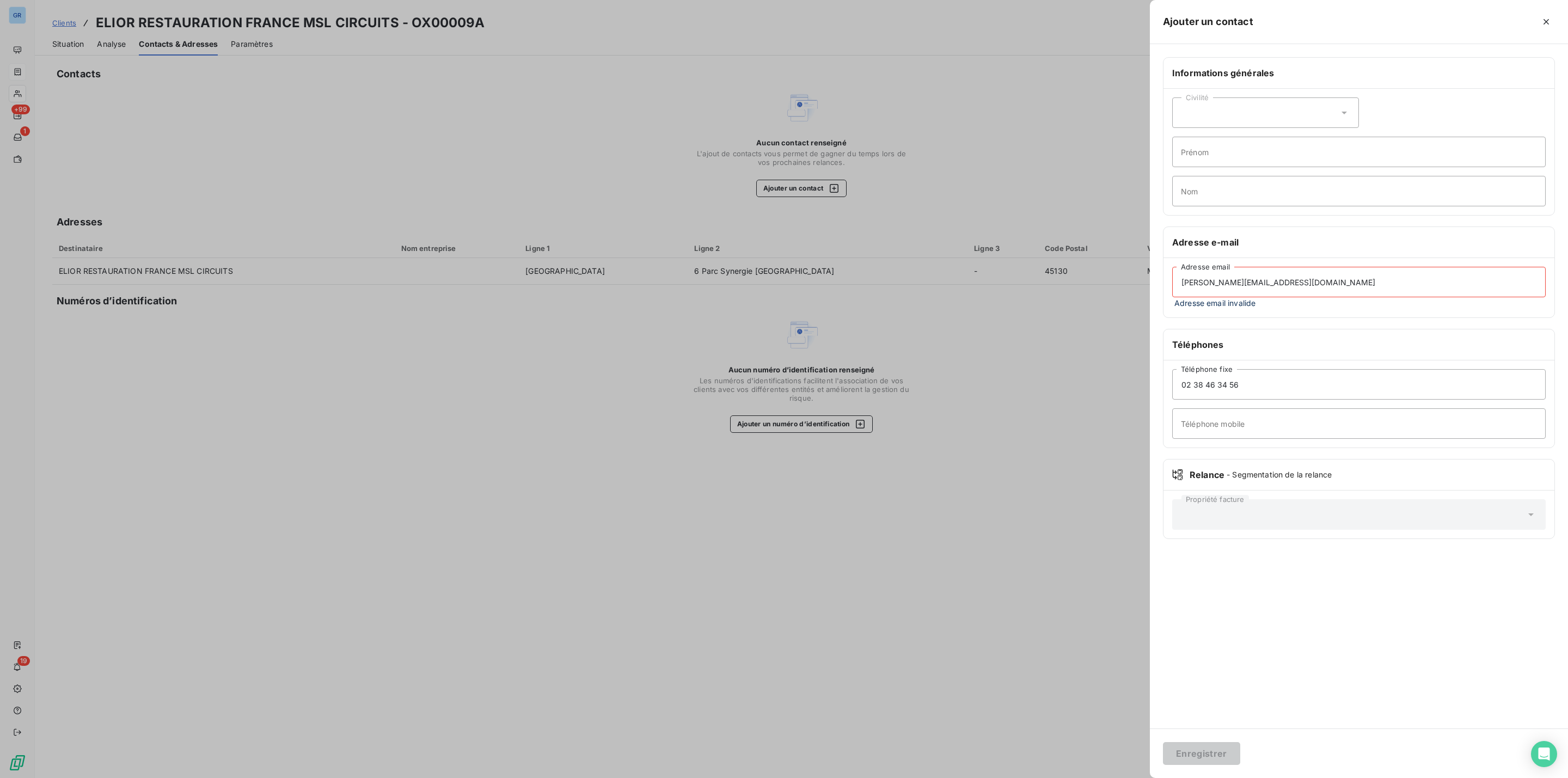
click at [1313, 274] on input "[PERSON_NAME][EMAIL_ADDRESS][DOMAIN_NAME]" at bounding box center [1359, 281] width 374 height 31
type input "[PERSON_NAME][EMAIL_ADDRESS][DOMAIN_NAME]"
click at [1163, 742] on button "Enregistrer" at bounding box center [1201, 753] width 77 height 23
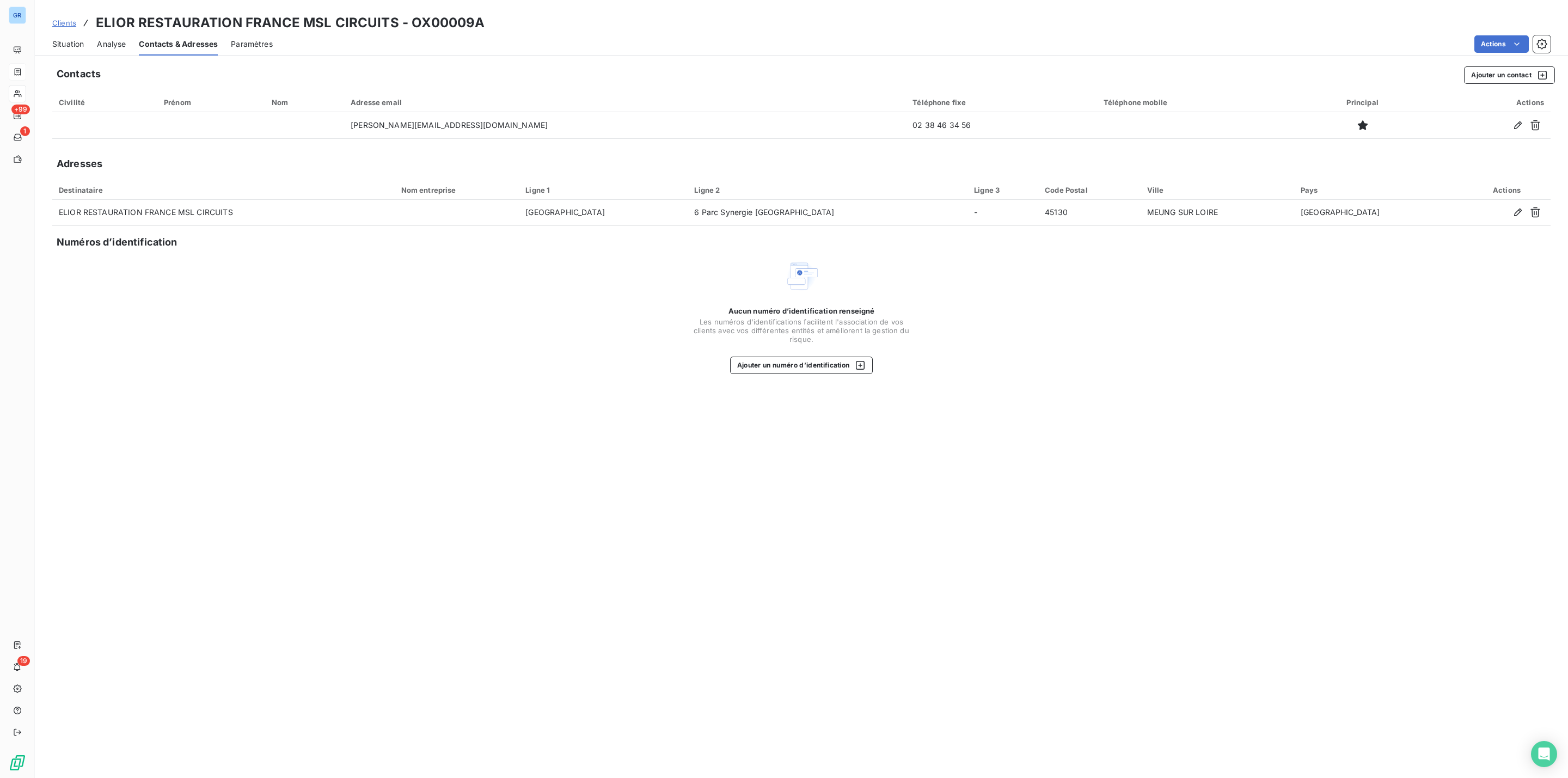
click at [73, 43] on span "Situation" at bounding box center [68, 44] width 32 height 11
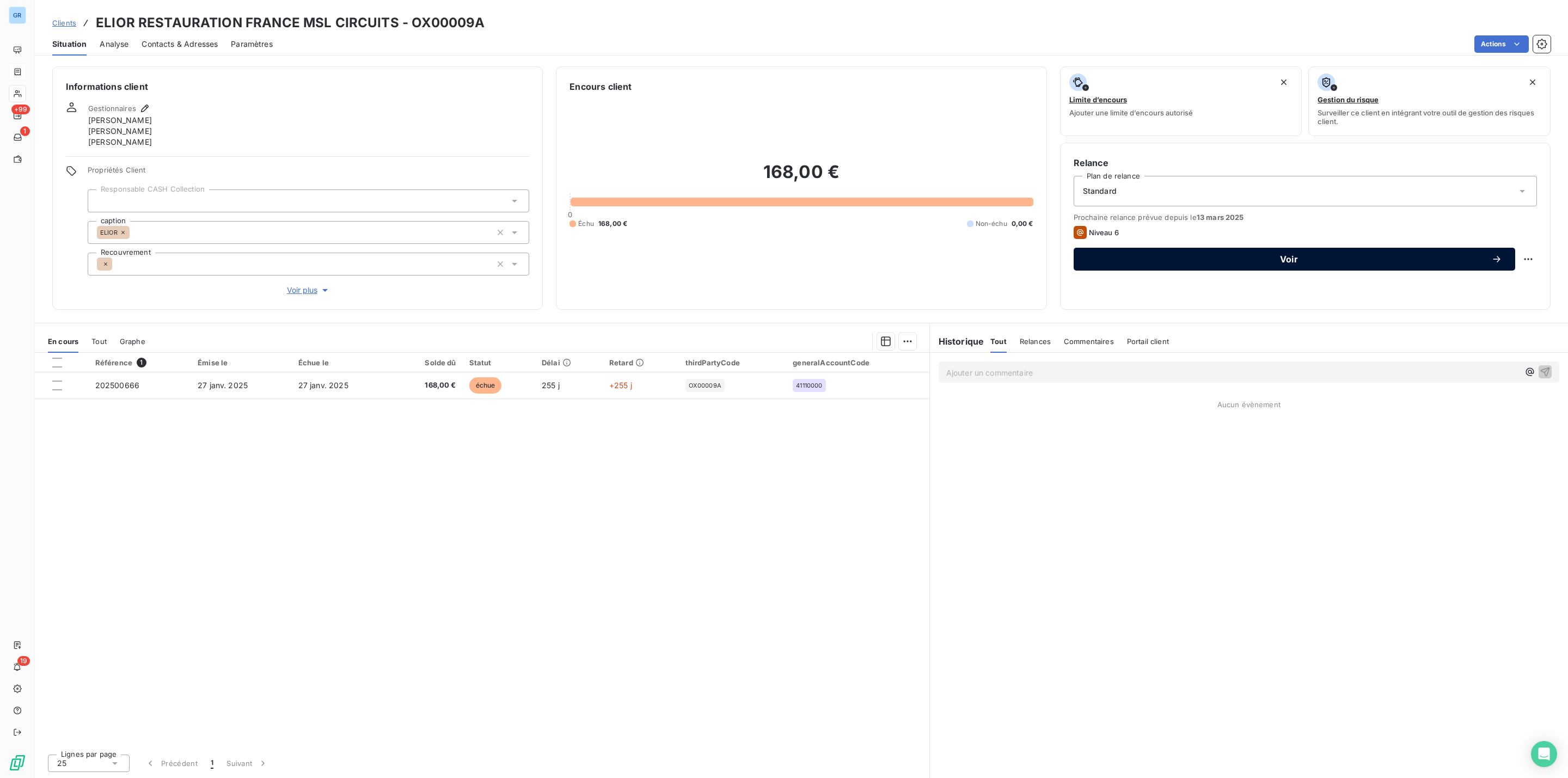
click at [1276, 254] on div "Voir" at bounding box center [1294, 259] width 415 height 11
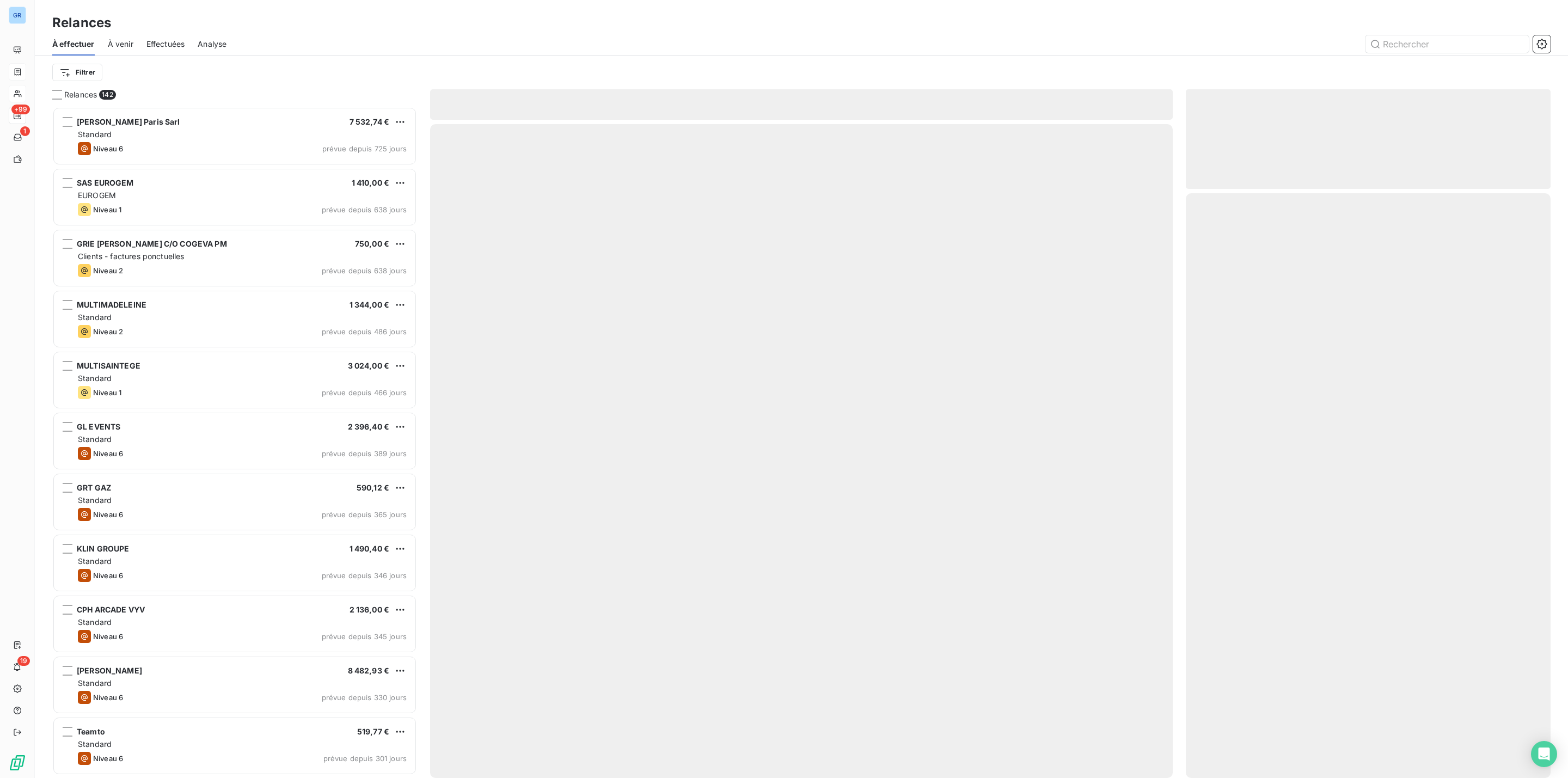
scroll to position [660, 352]
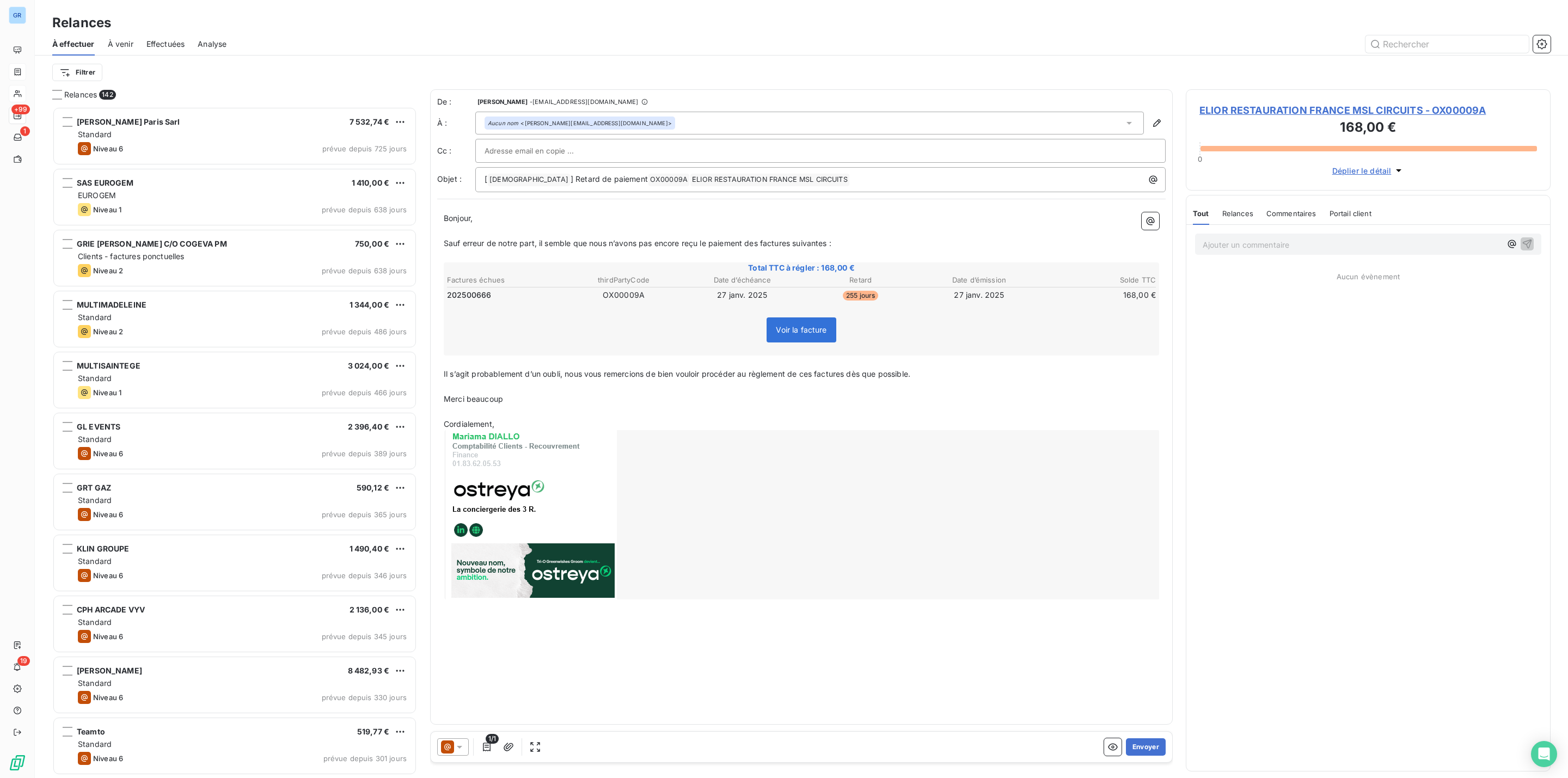
click at [459, 753] on div at bounding box center [453, 747] width 32 height 17
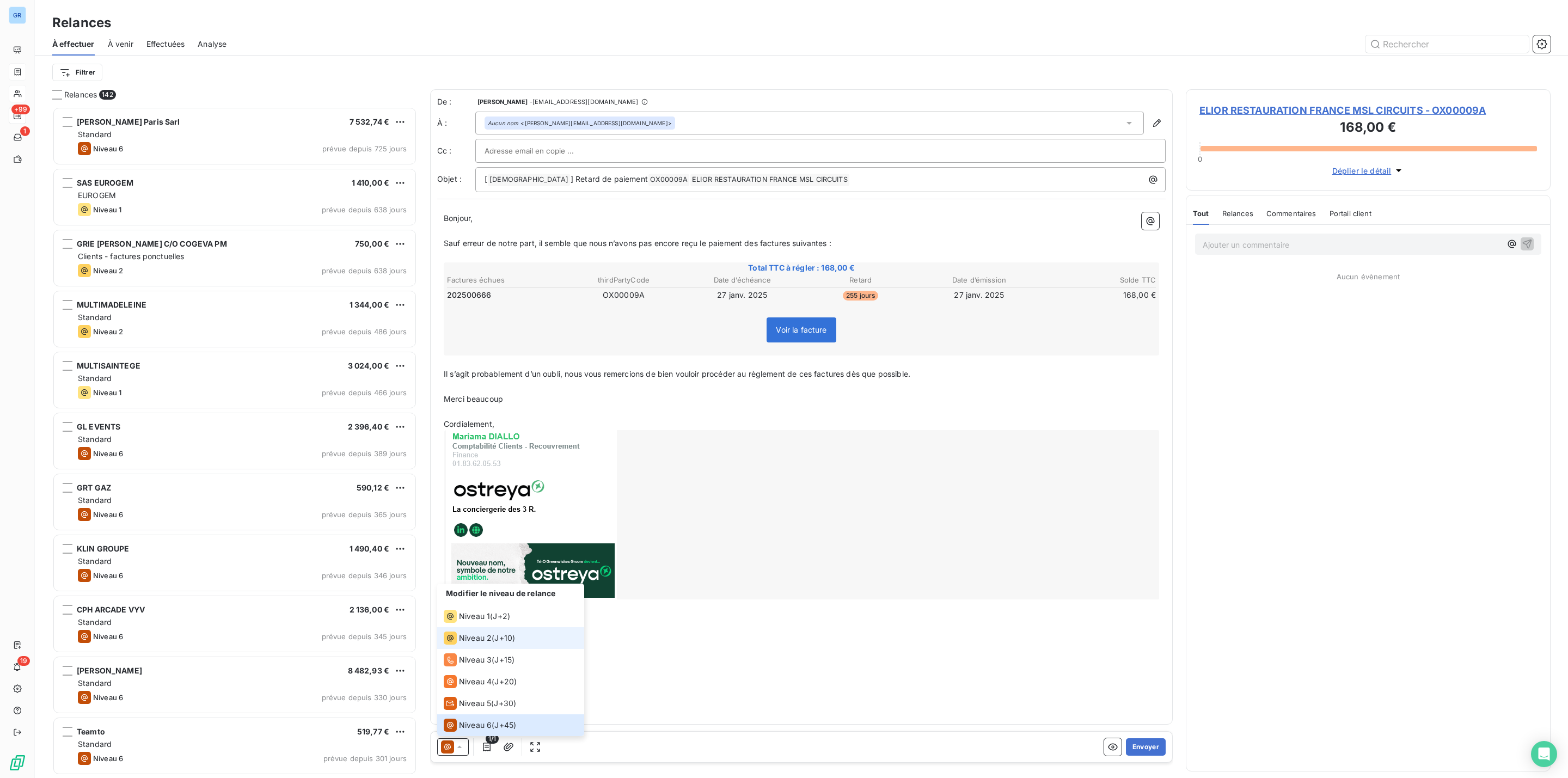
click at [492, 642] on div "Niveau 2 ( J+10 )" at bounding box center [479, 638] width 71 height 13
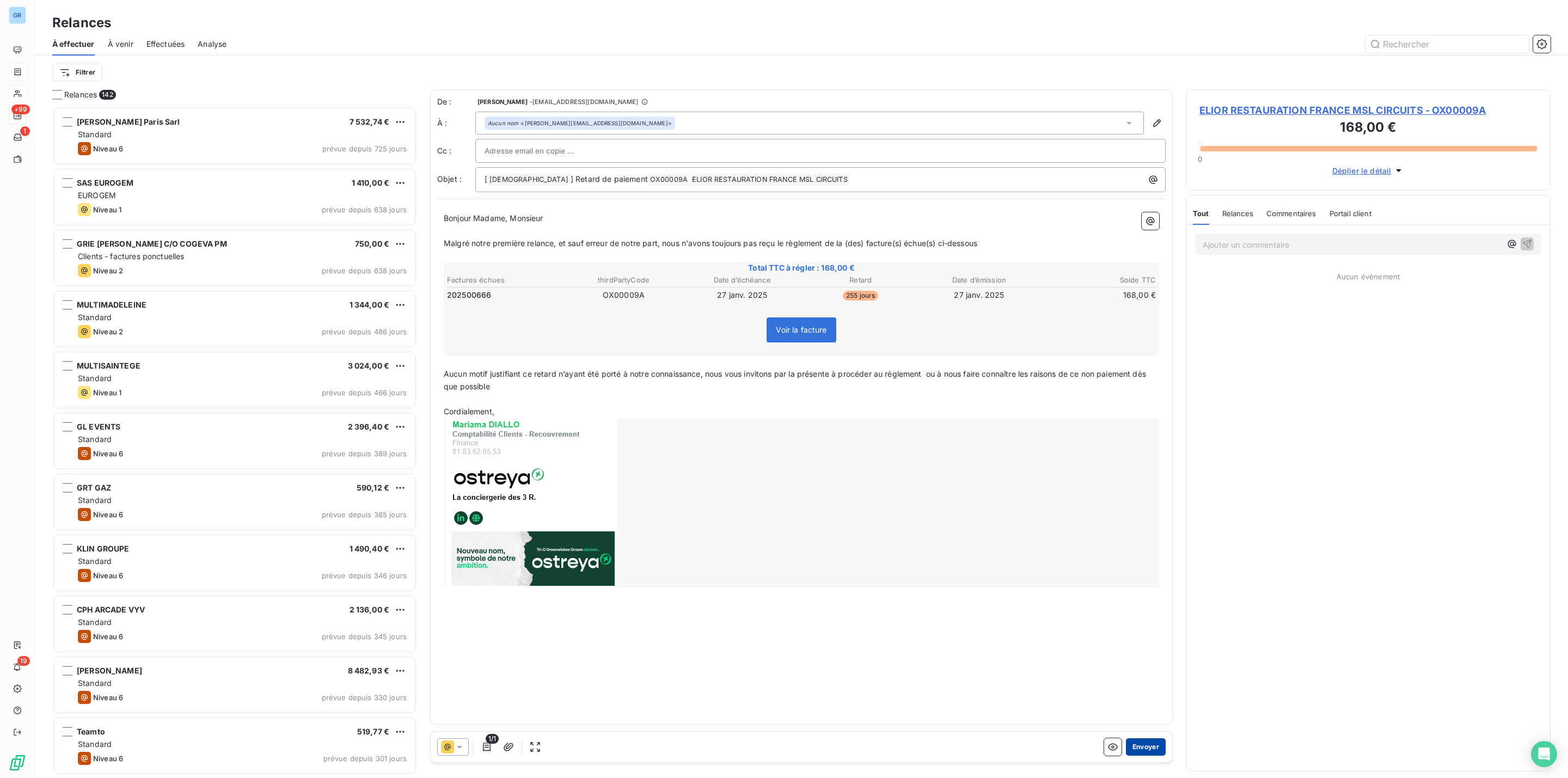
click at [1153, 740] on button "Envoyer" at bounding box center [1145, 747] width 39 height 17
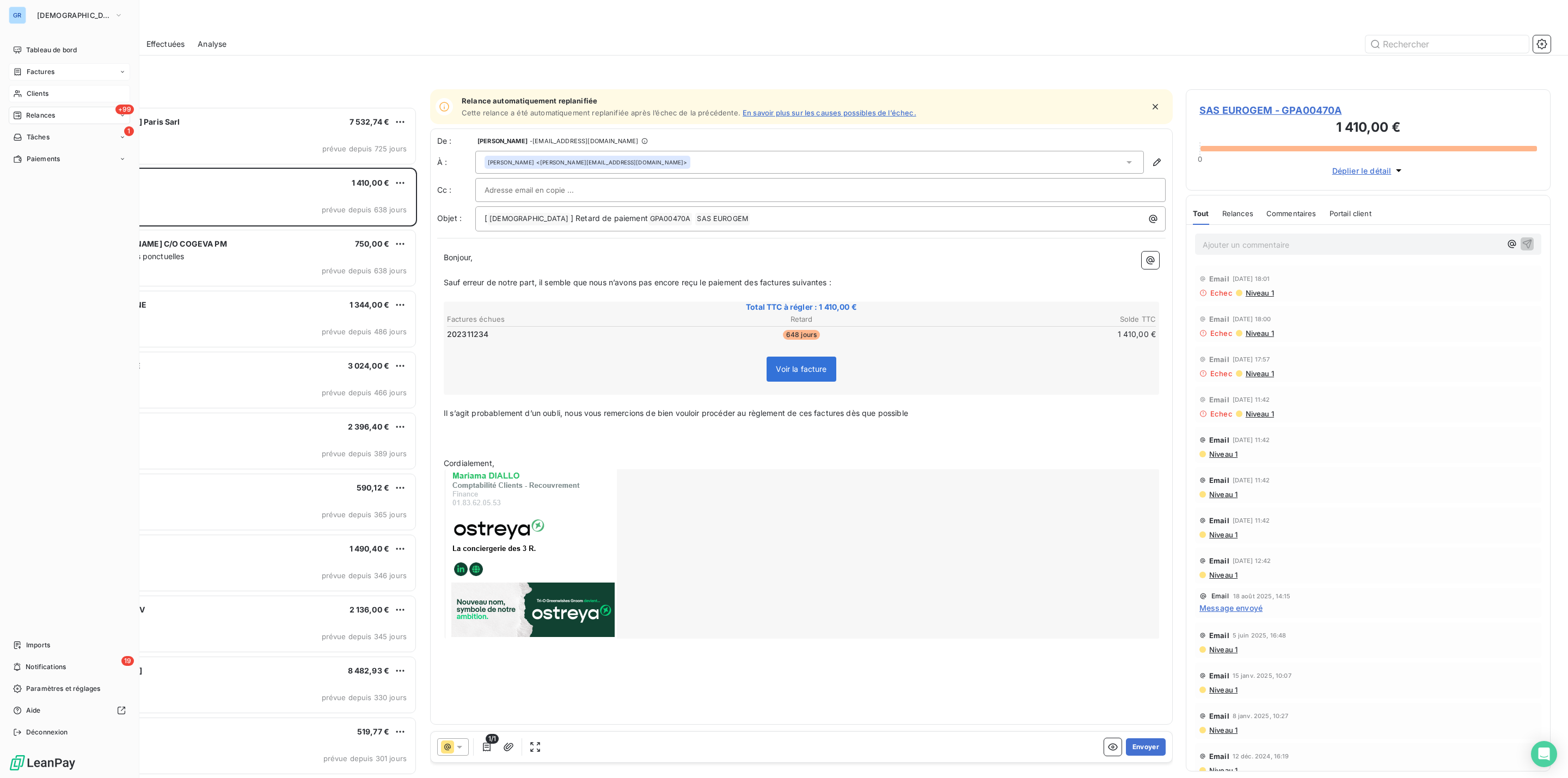
drag, startPoint x: 49, startPoint y: 68, endPoint x: 75, endPoint y: 68, distance: 26.0
click at [50, 67] on span "Factures" at bounding box center [40, 72] width 28 height 9
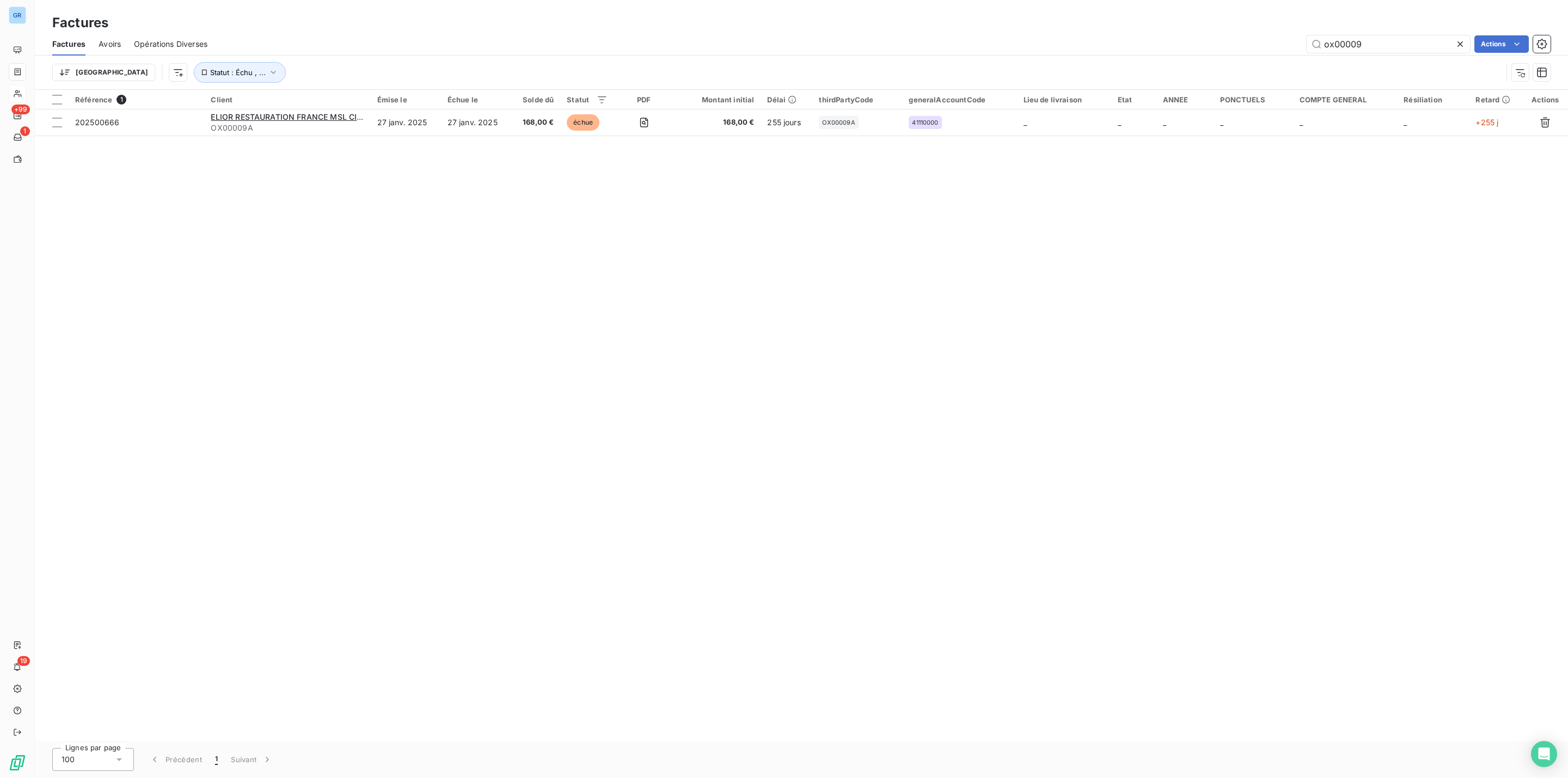
drag, startPoint x: 1380, startPoint y: 45, endPoint x: 1293, endPoint y: 44, distance: 87.0
click at [1293, 44] on div "ox00009 Actions" at bounding box center [885, 44] width 1330 height 17
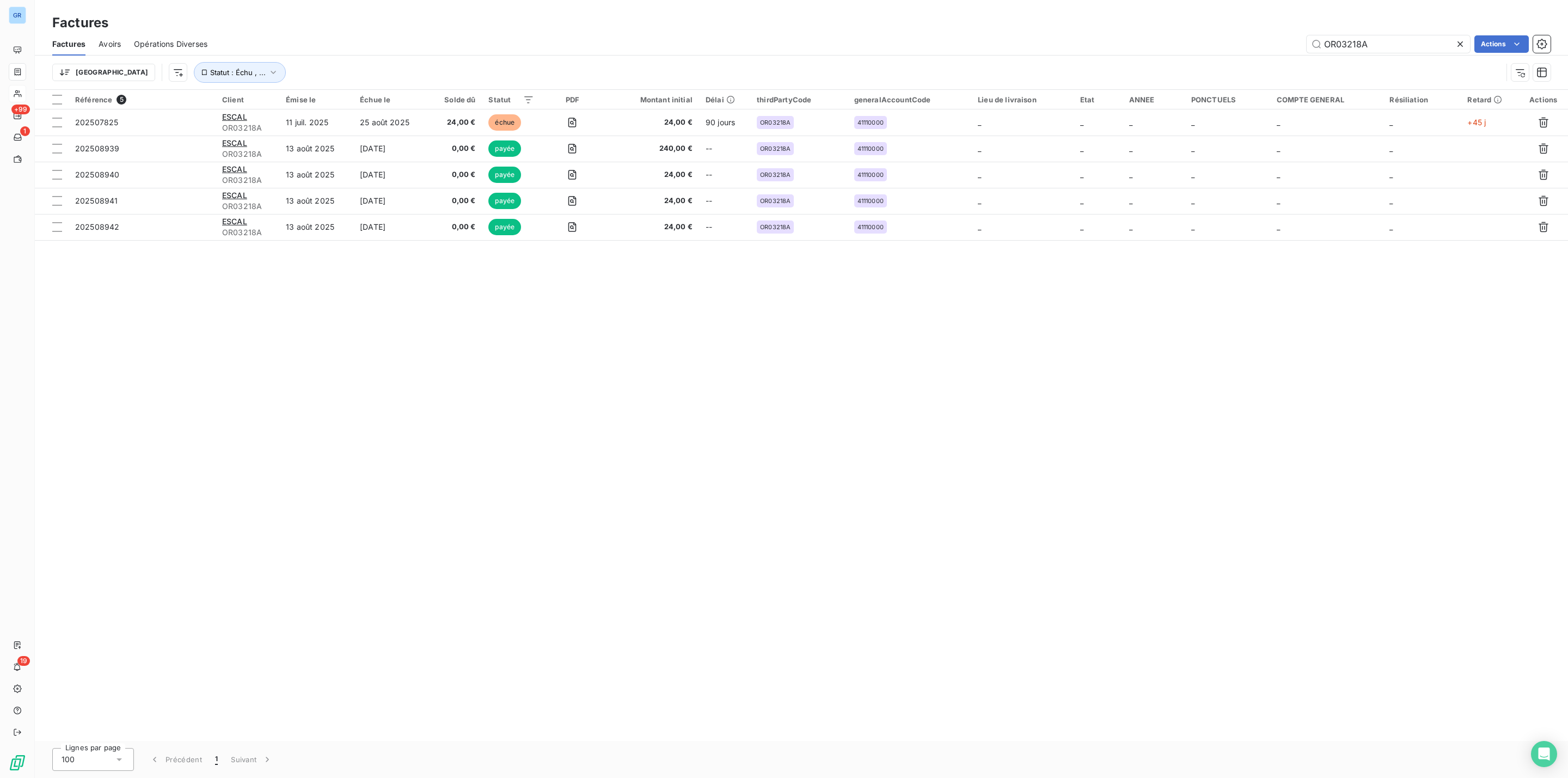
type input "OR03218A"
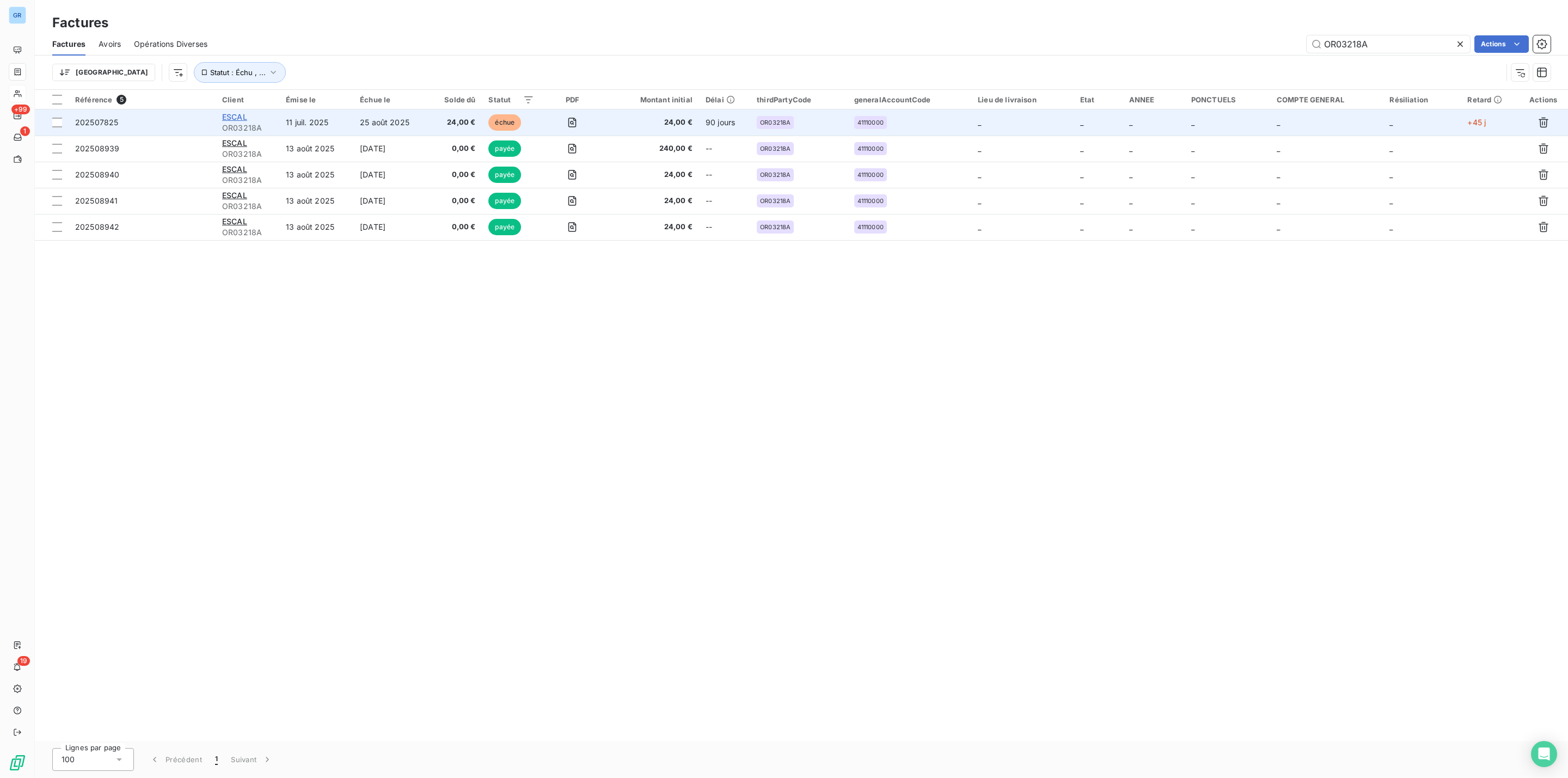
click at [227, 114] on span "ESCAL" at bounding box center [235, 117] width 25 height 9
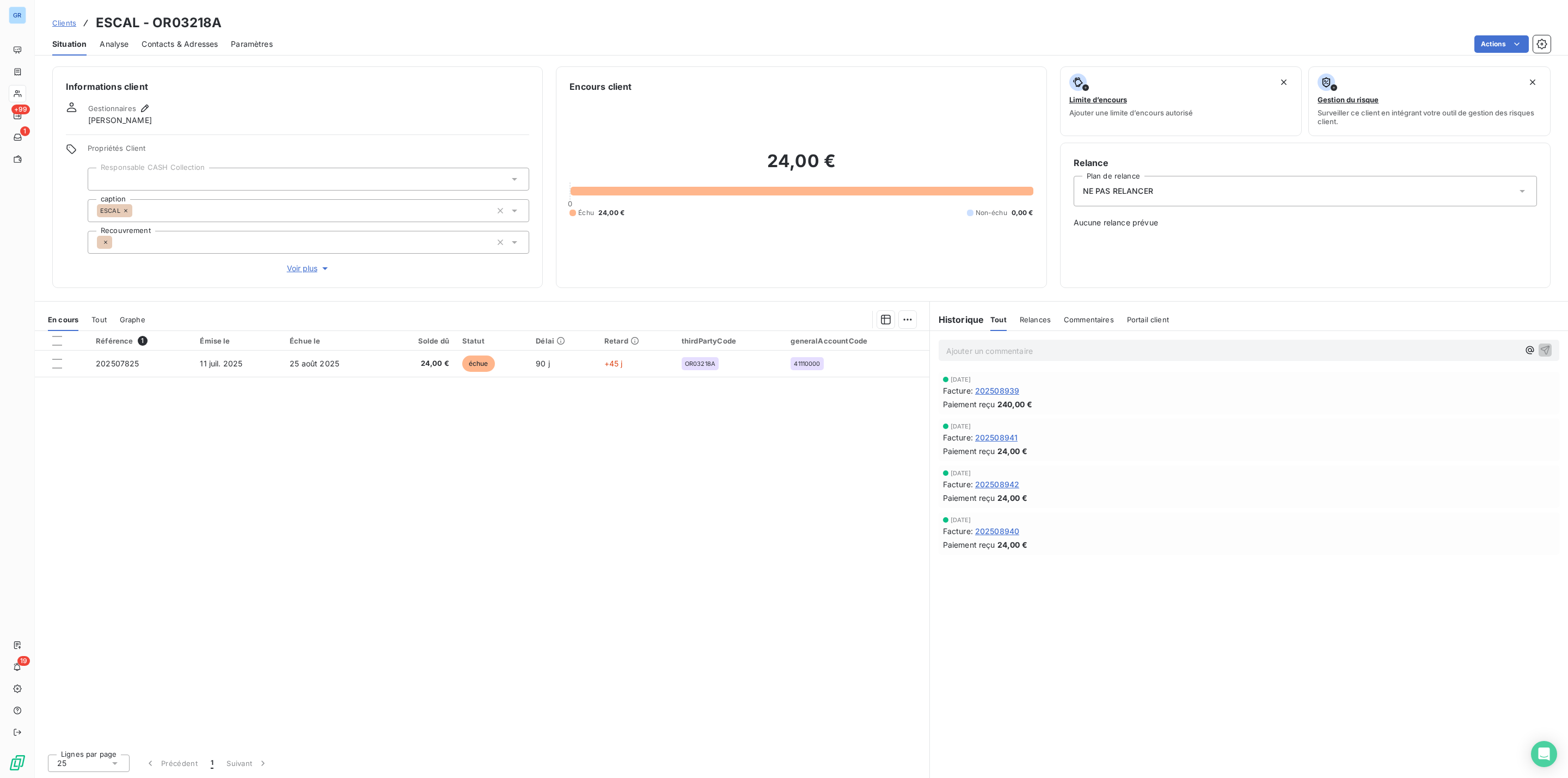
click at [202, 43] on span "Contacts & Adresses" at bounding box center [180, 44] width 76 height 11
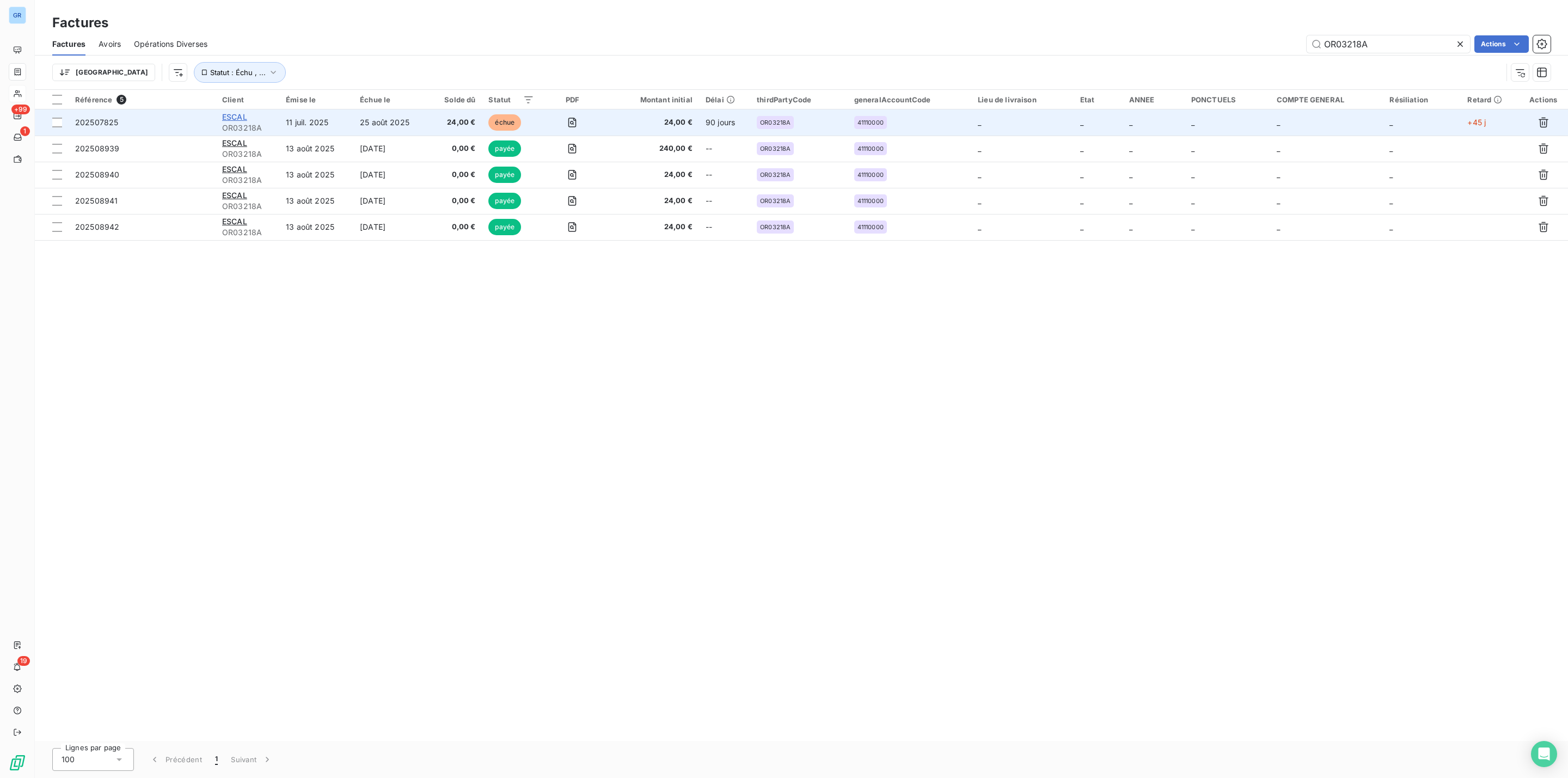
click at [233, 116] on span "ESCAL" at bounding box center [235, 117] width 25 height 9
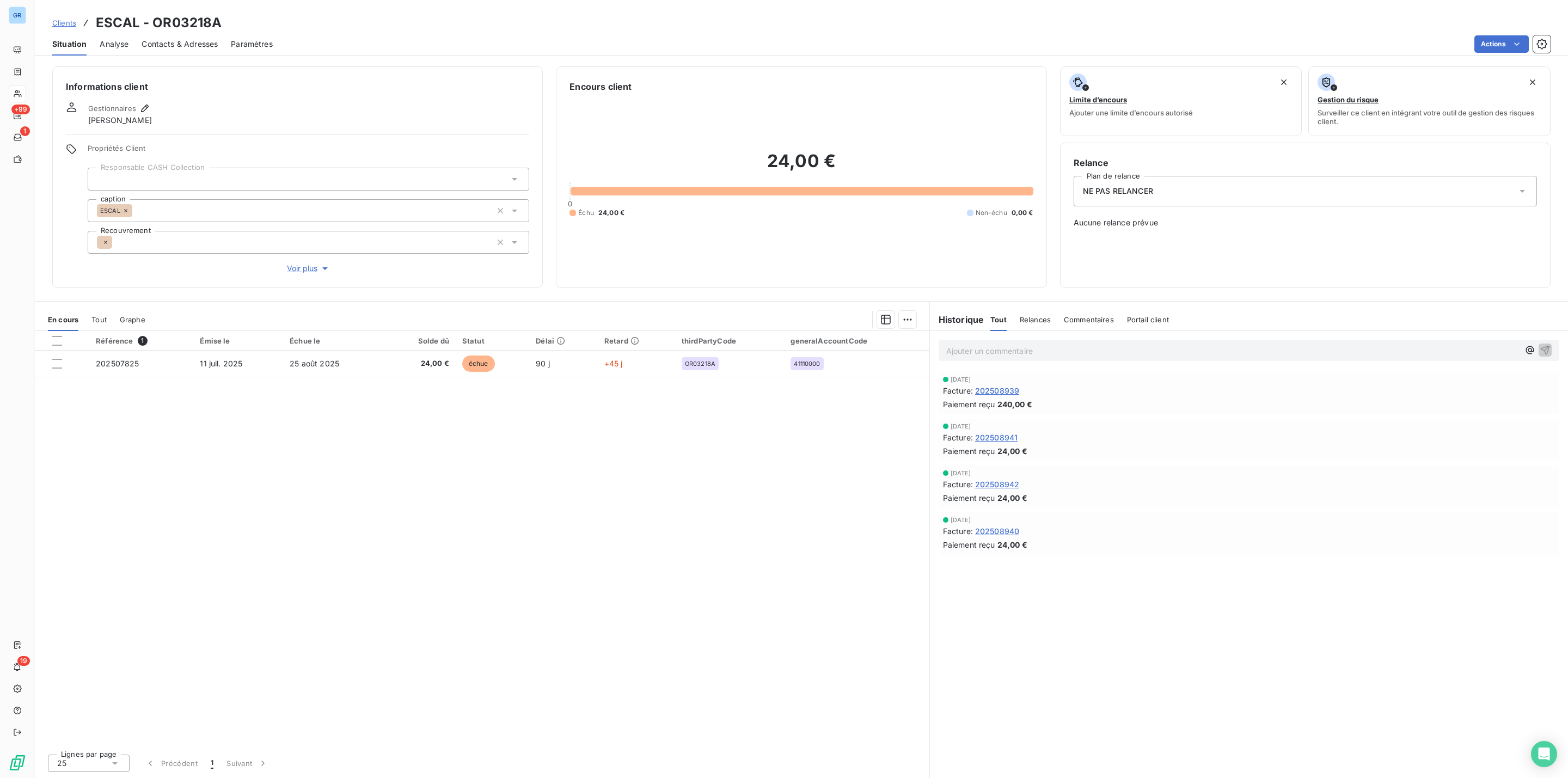
click at [1127, 206] on div "NE PAS RELANCER" at bounding box center [1305, 191] width 464 height 31
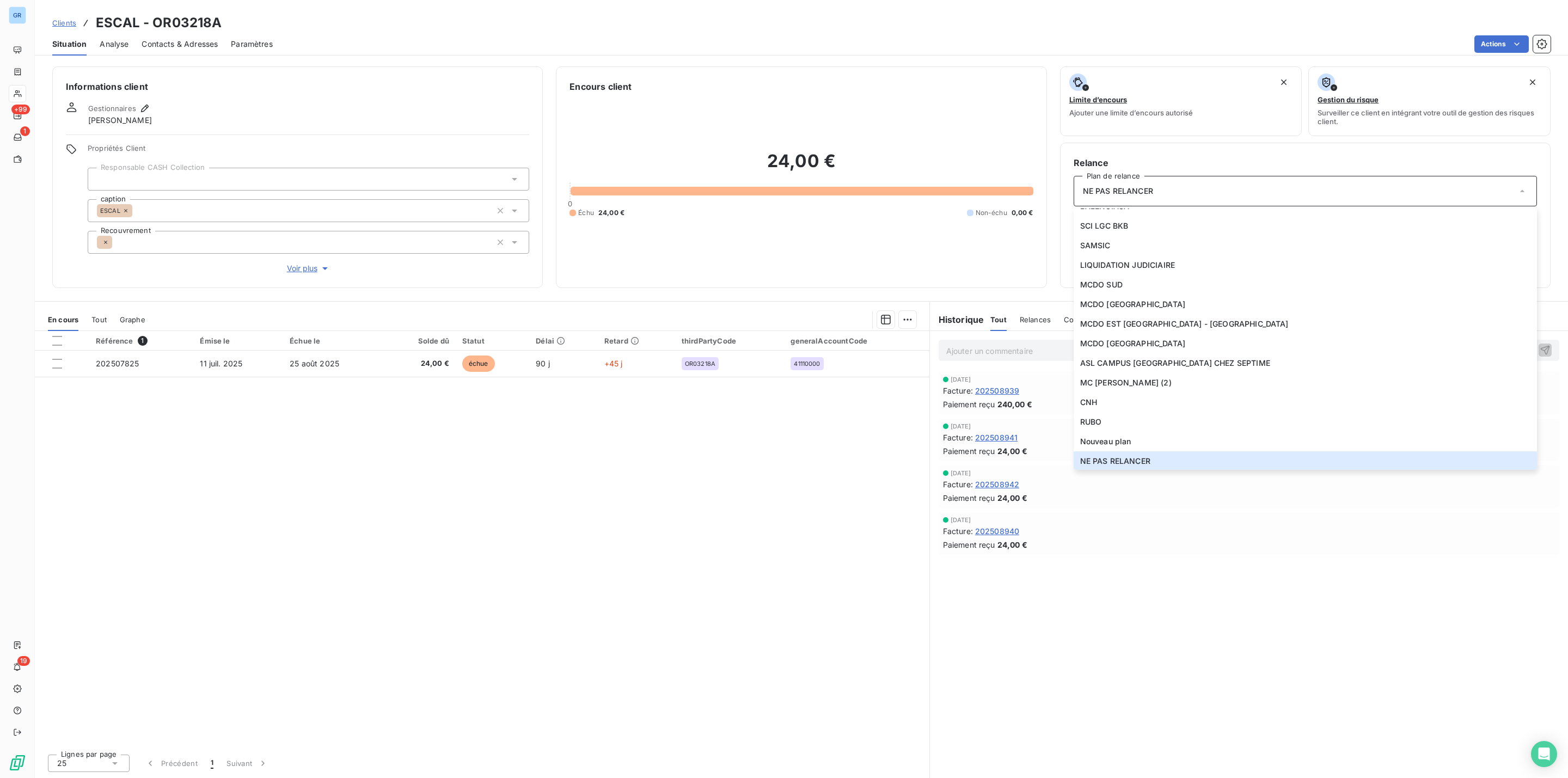
click at [1131, 192] on span "NE PAS RELANCER" at bounding box center [1118, 192] width 70 height 11
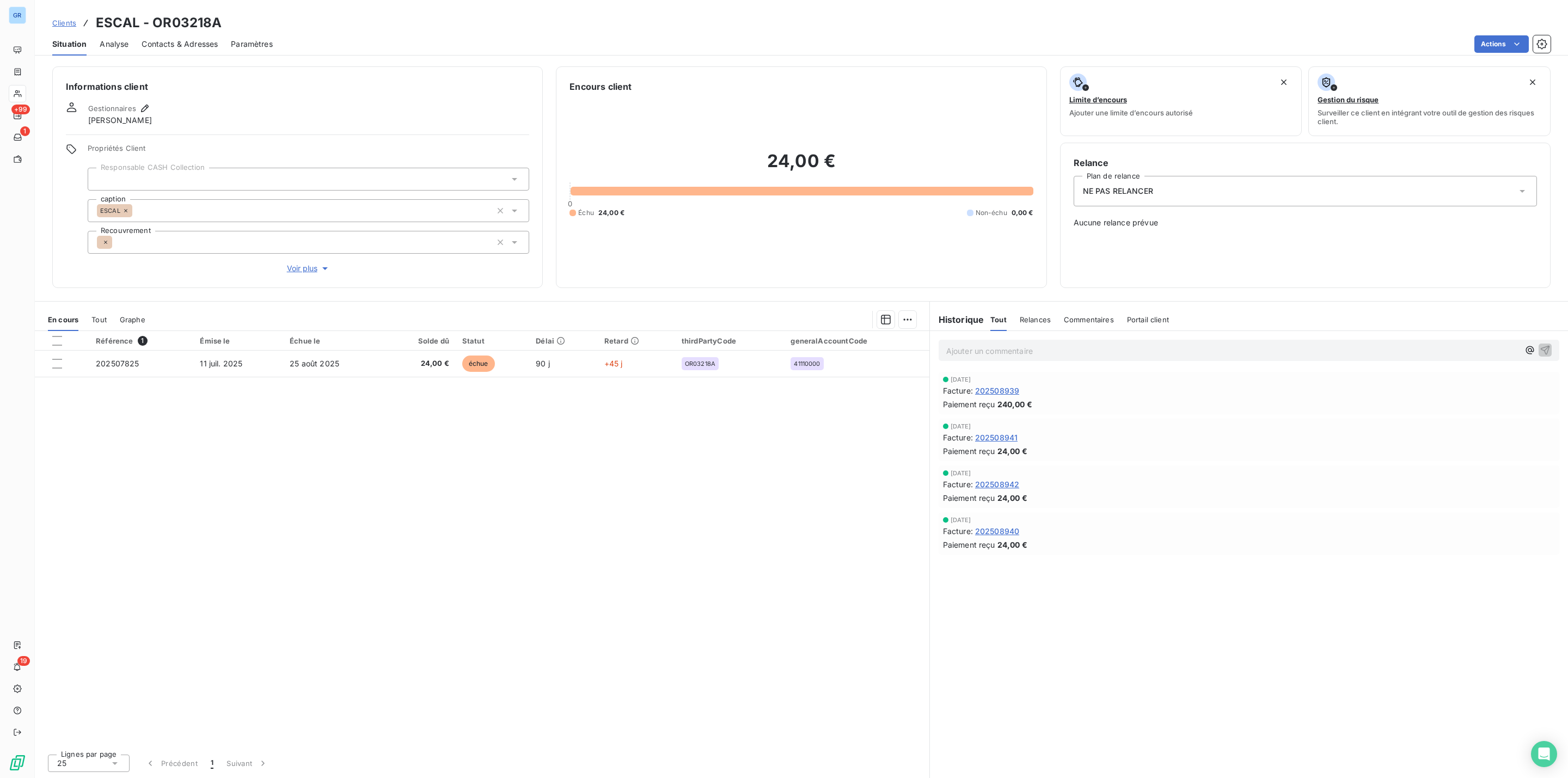
click at [1209, 191] on div "NE PAS RELANCER" at bounding box center [1305, 191] width 464 height 31
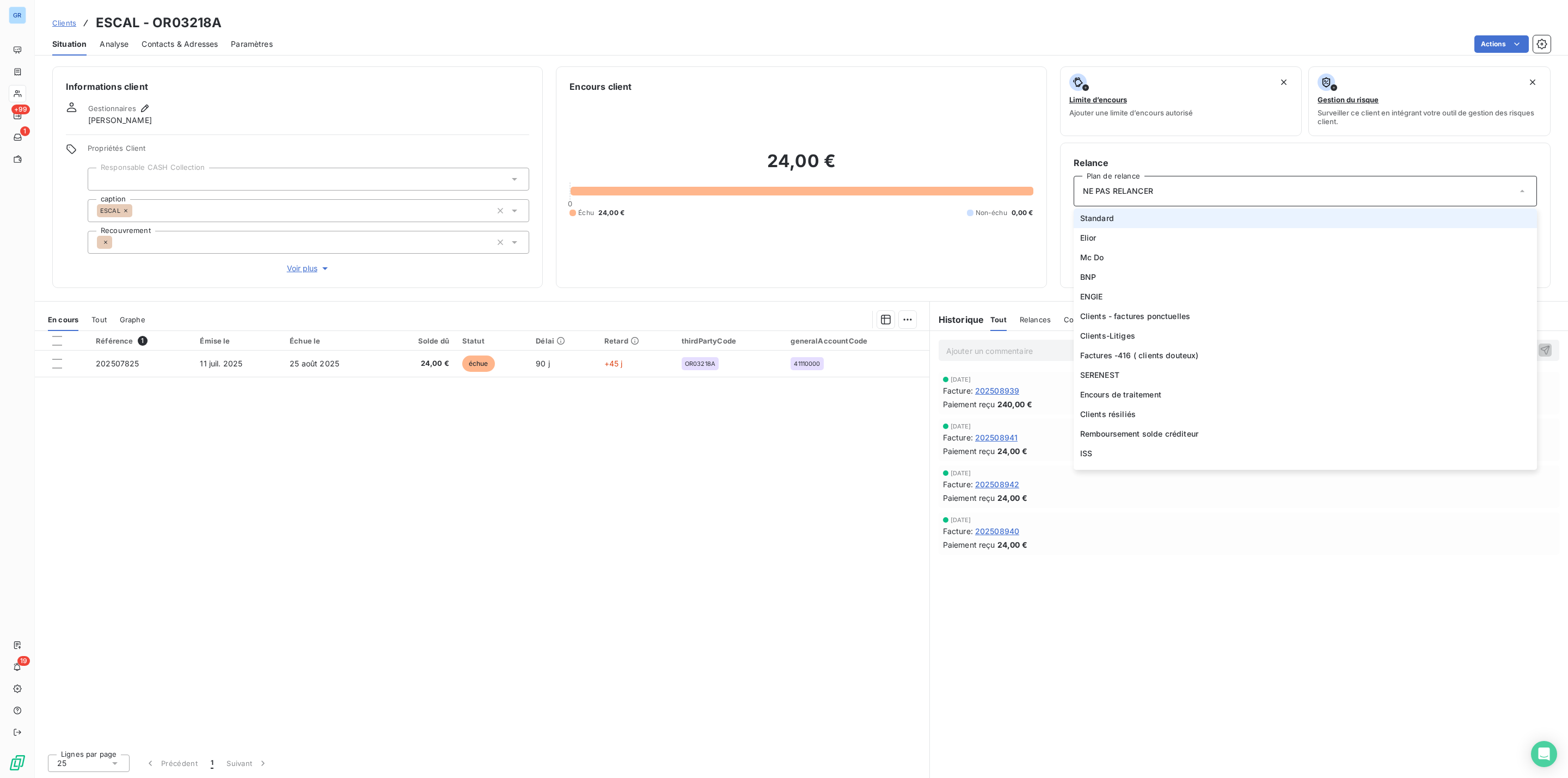
click at [1130, 219] on li "Standard" at bounding box center [1305, 218] width 464 height 20
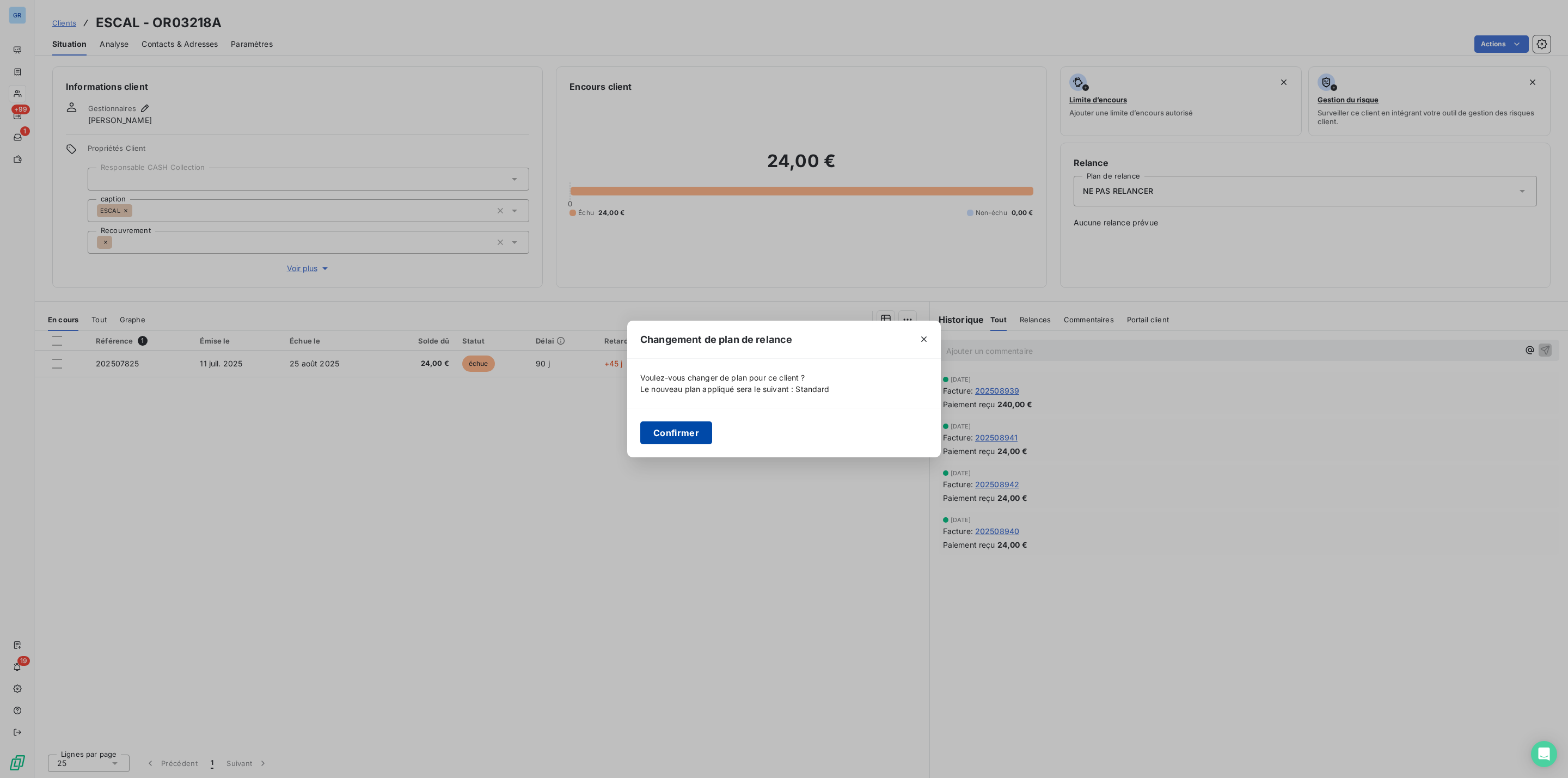
click at [679, 434] on button "Confirmer" at bounding box center [676, 433] width 72 height 23
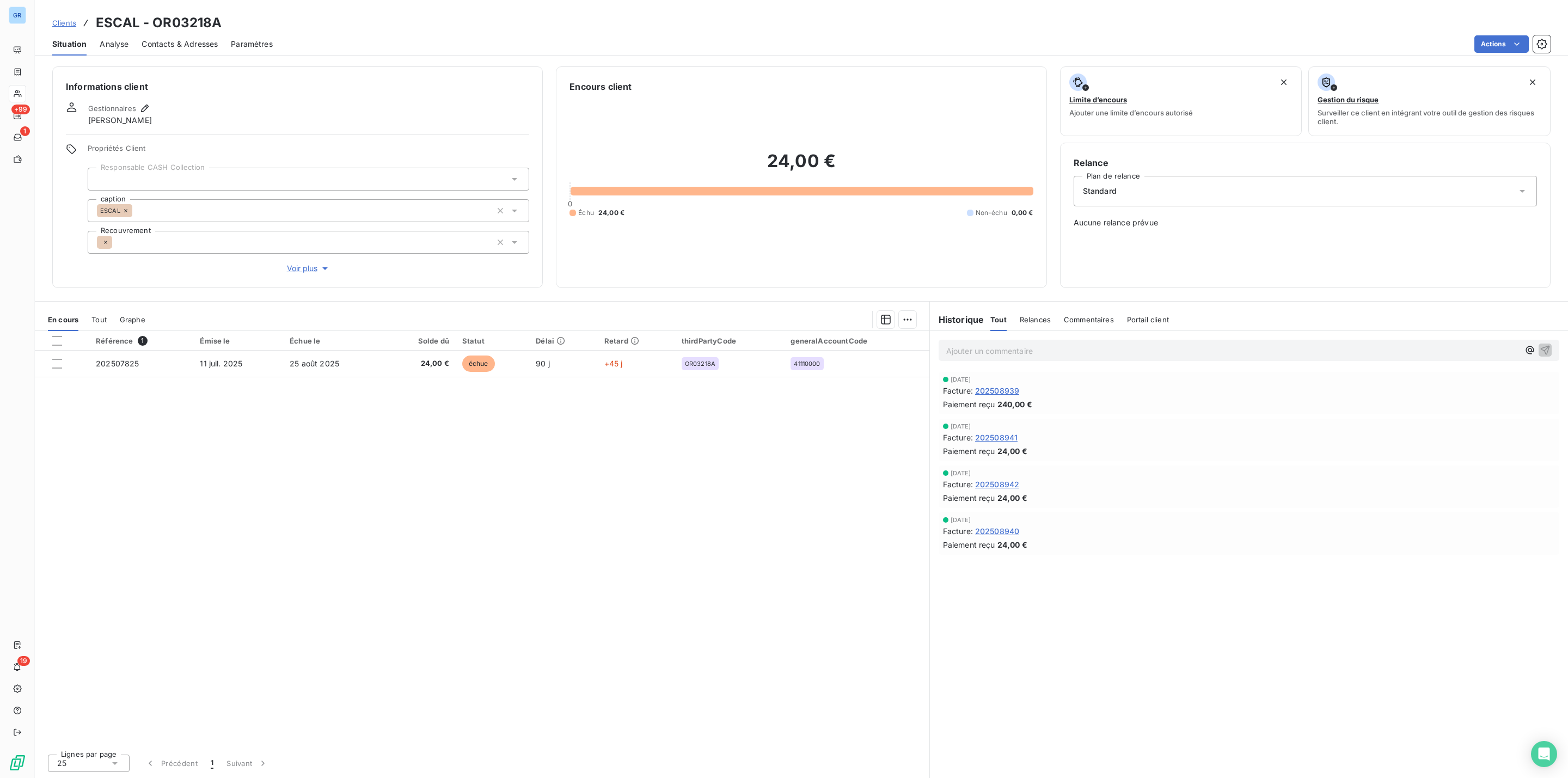
click at [737, 273] on div "24,00 € 0 Échu 24,00 € Non-échu 0,00 €" at bounding box center [801, 184] width 464 height 181
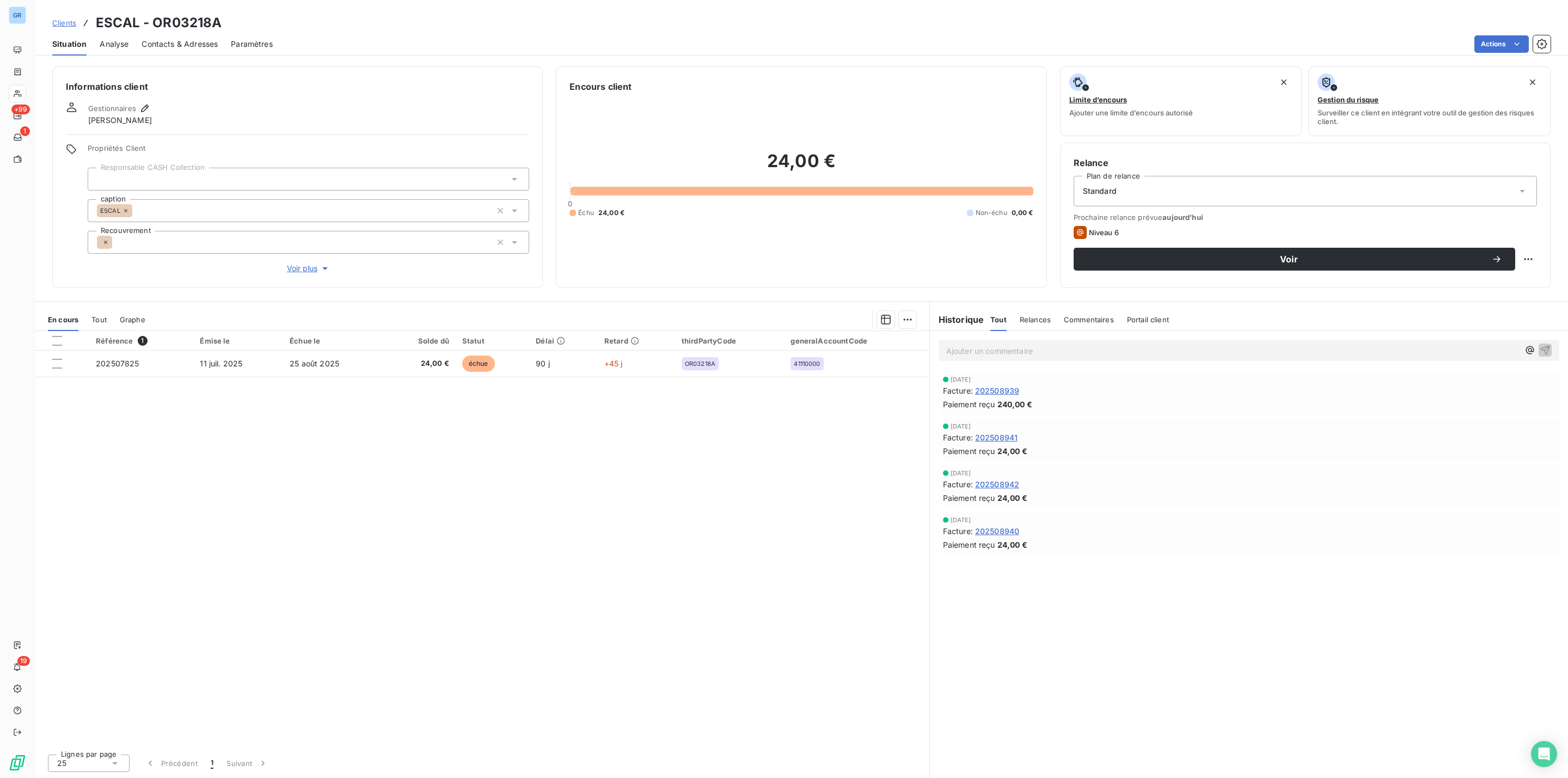
click at [695, 117] on div "24,00 € 0 Échu 24,00 € Non-échu 0,00 €" at bounding box center [801, 184] width 464 height 181
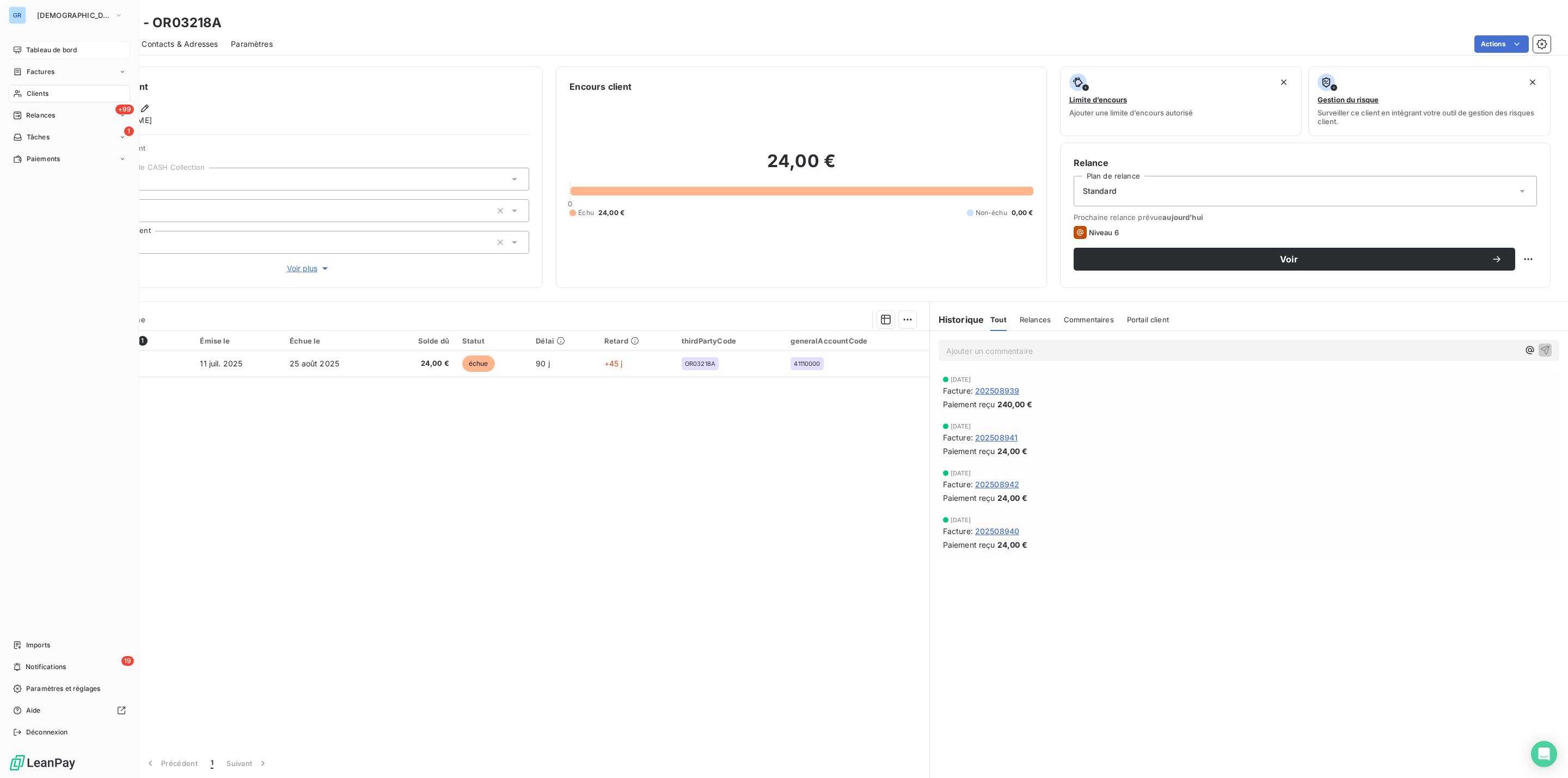
click at [56, 50] on span "Tableau de bord" at bounding box center [51, 50] width 50 height 9
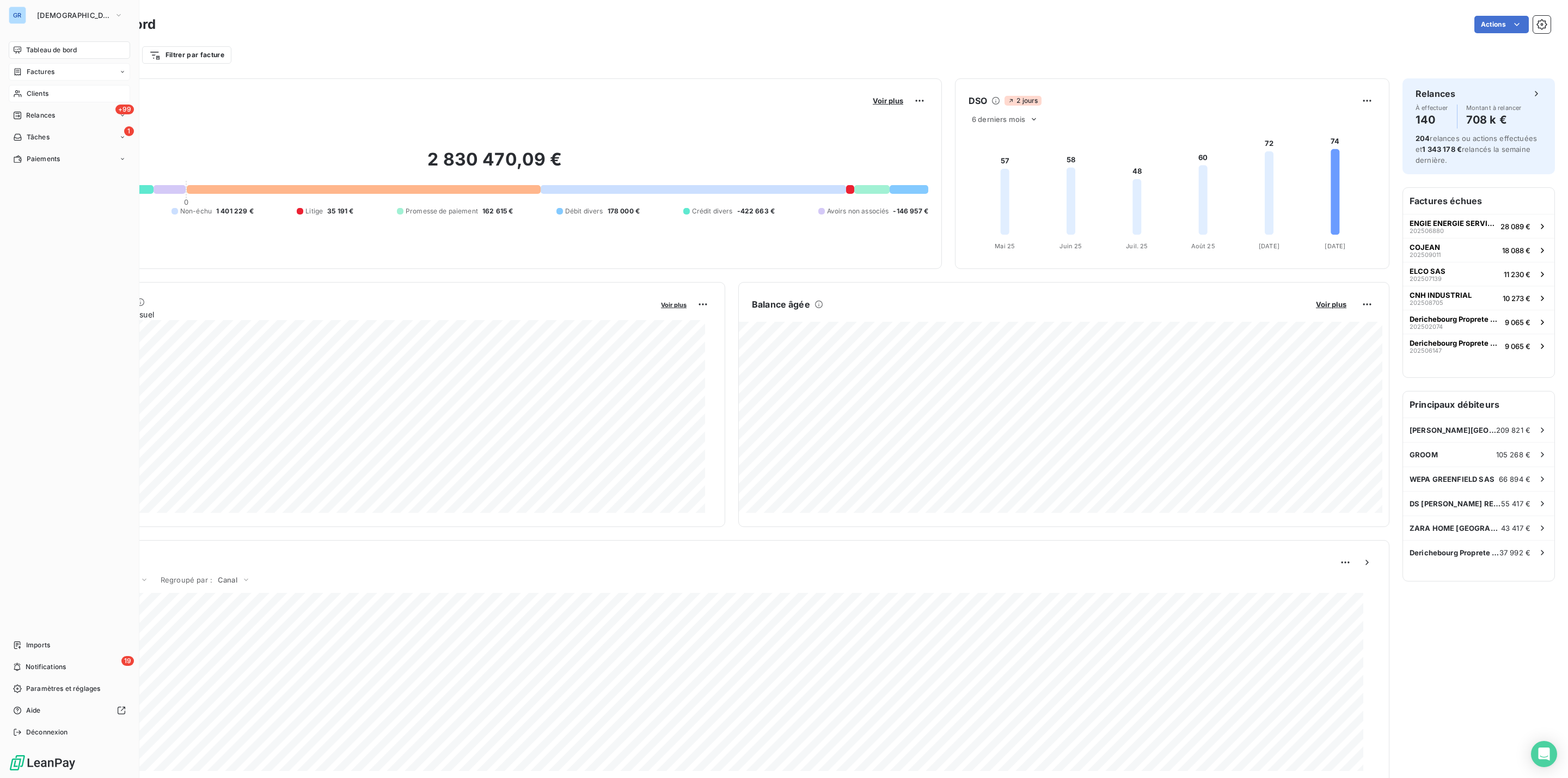
click at [31, 65] on div "Factures" at bounding box center [69, 72] width 121 height 17
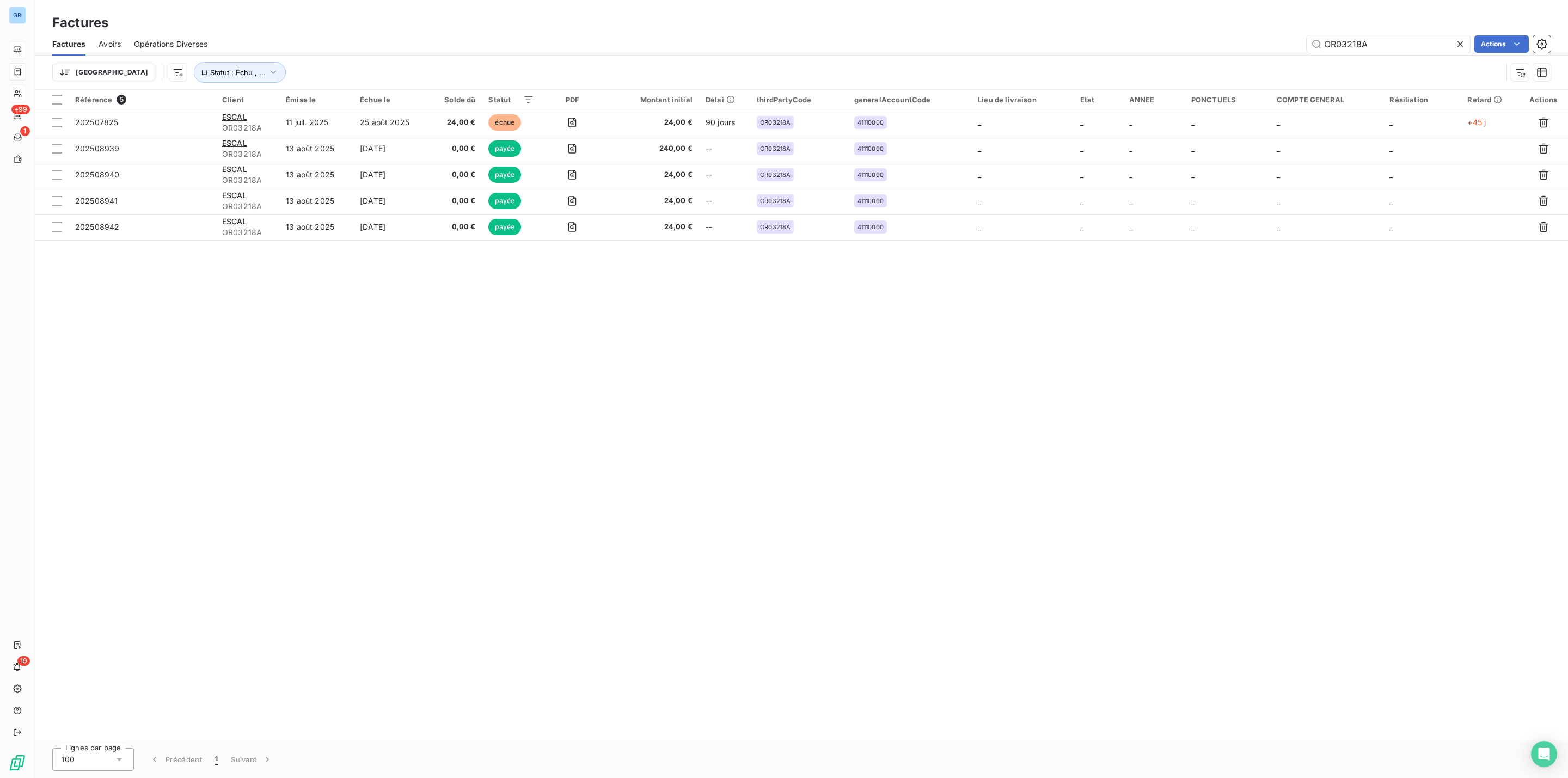
drag, startPoint x: 1374, startPoint y: 36, endPoint x: 1171, endPoint y: 50, distance: 203.5
click at [1171, 50] on div "OR03218A Actions" at bounding box center [885, 44] width 1330 height 17
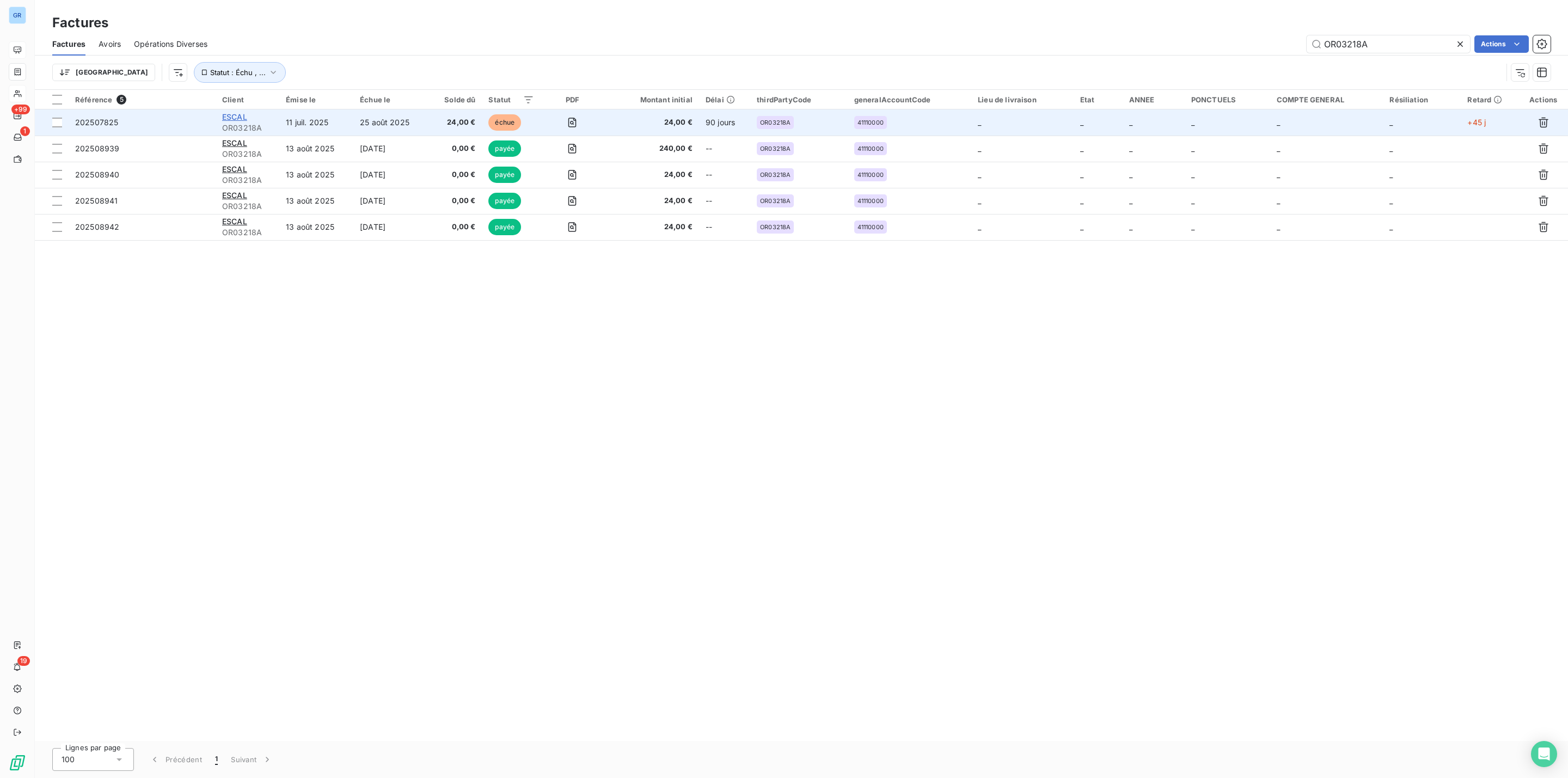
click at [248, 117] on span "ESCAL" at bounding box center [235, 117] width 25 height 9
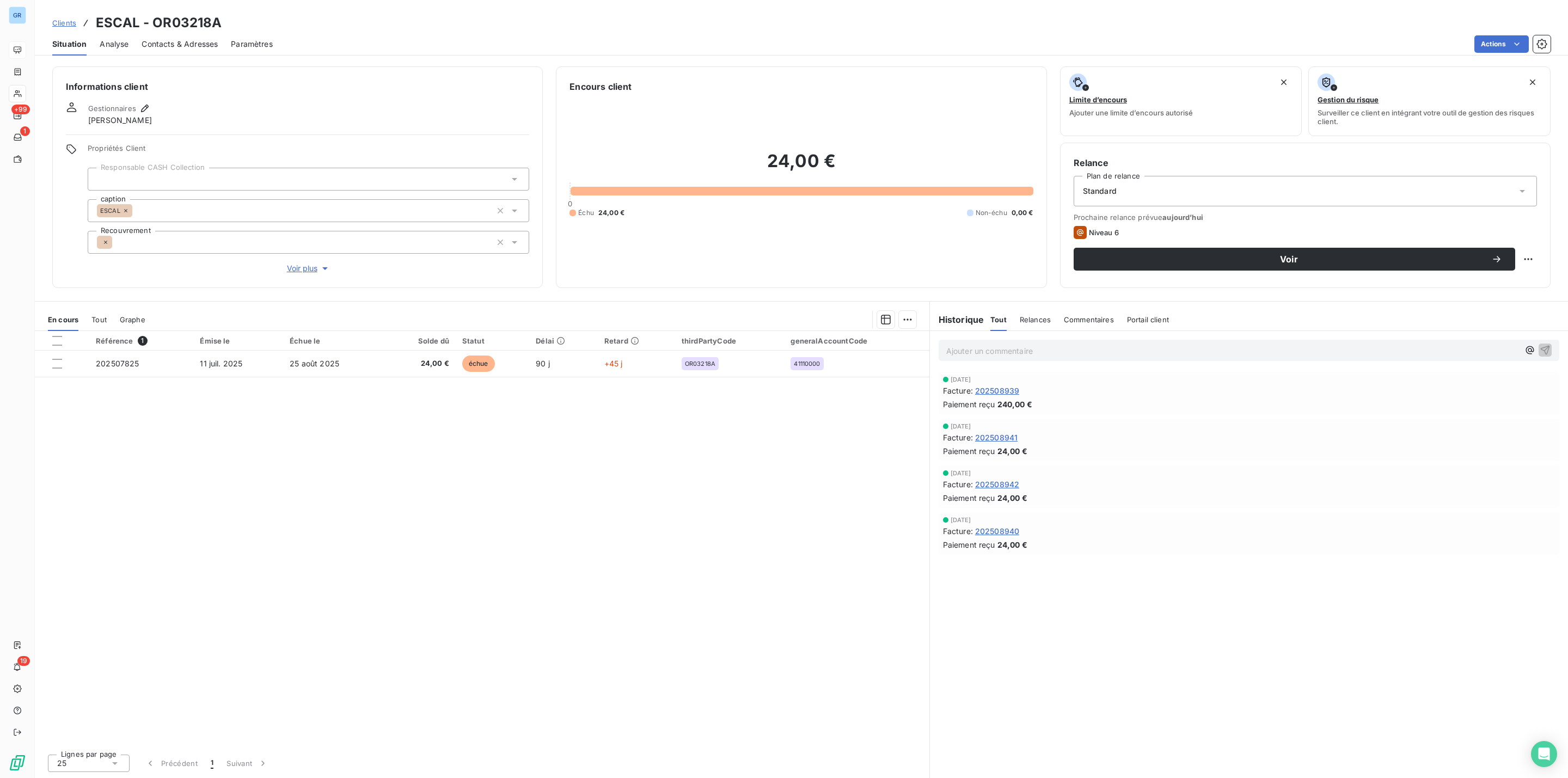
click at [166, 47] on span "Contacts & Adresses" at bounding box center [180, 44] width 76 height 11
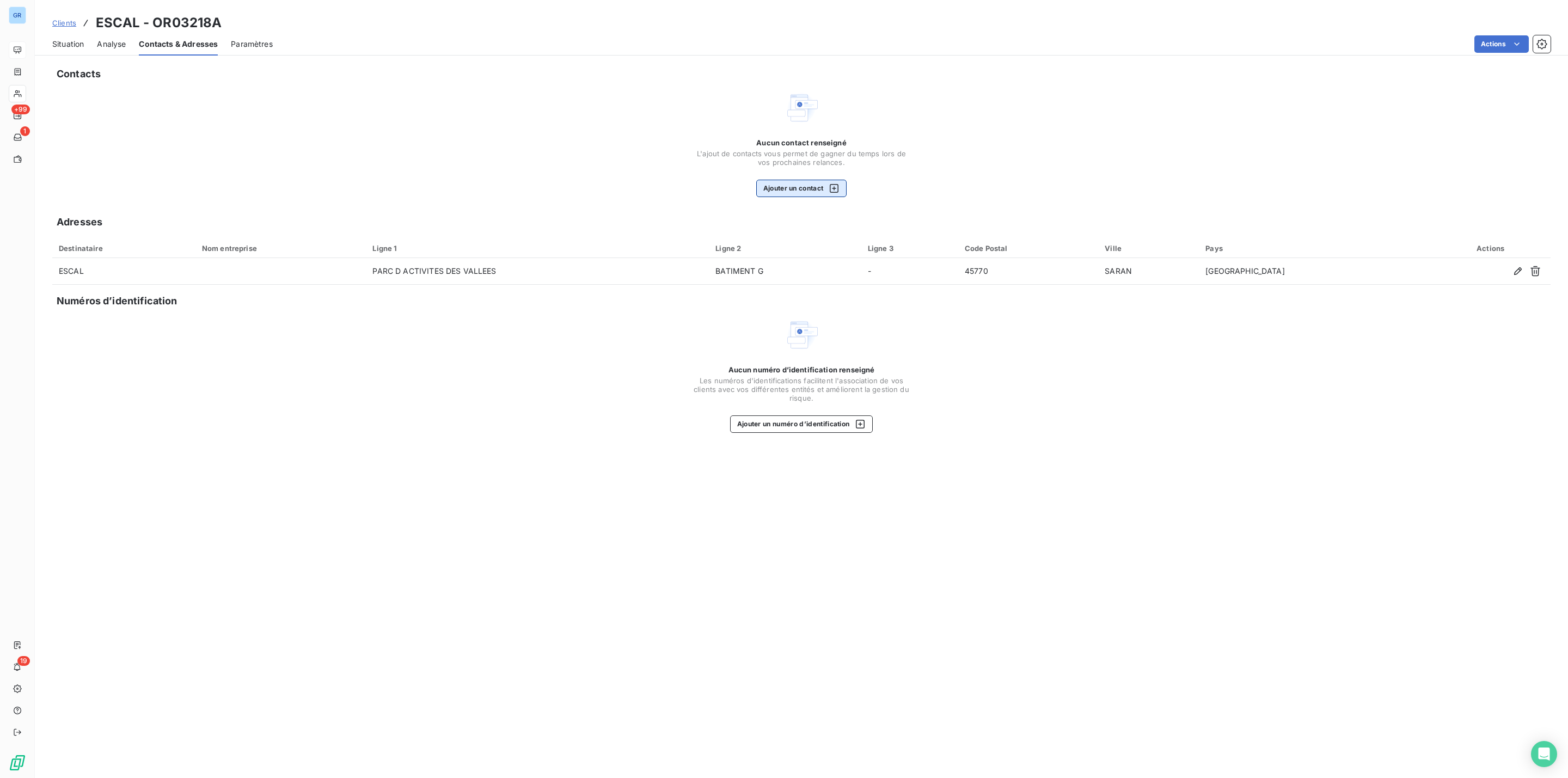
click at [760, 191] on button "Ajouter un contact" at bounding box center [801, 188] width 91 height 17
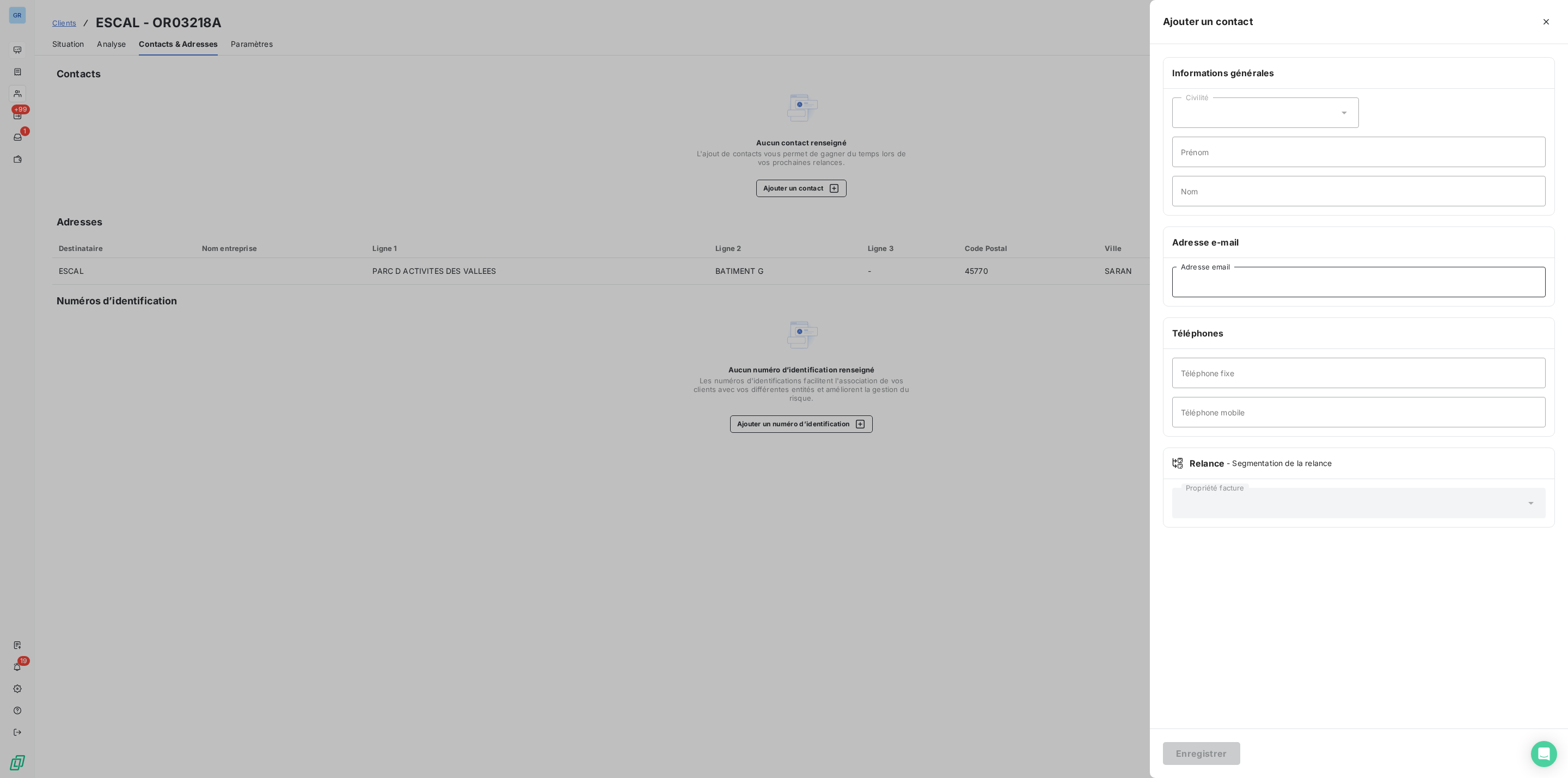
click at [1235, 296] on input "Adresse email" at bounding box center [1359, 281] width 374 height 31
paste input "[EMAIL_ADDRESS][DOMAIN_NAME]"
type input "[EMAIL_ADDRESS][DOMAIN_NAME]"
click at [1250, 119] on div "Civilité" at bounding box center [1265, 113] width 187 height 31
click at [1240, 154] on li "Monsieur" at bounding box center [1265, 159] width 187 height 20
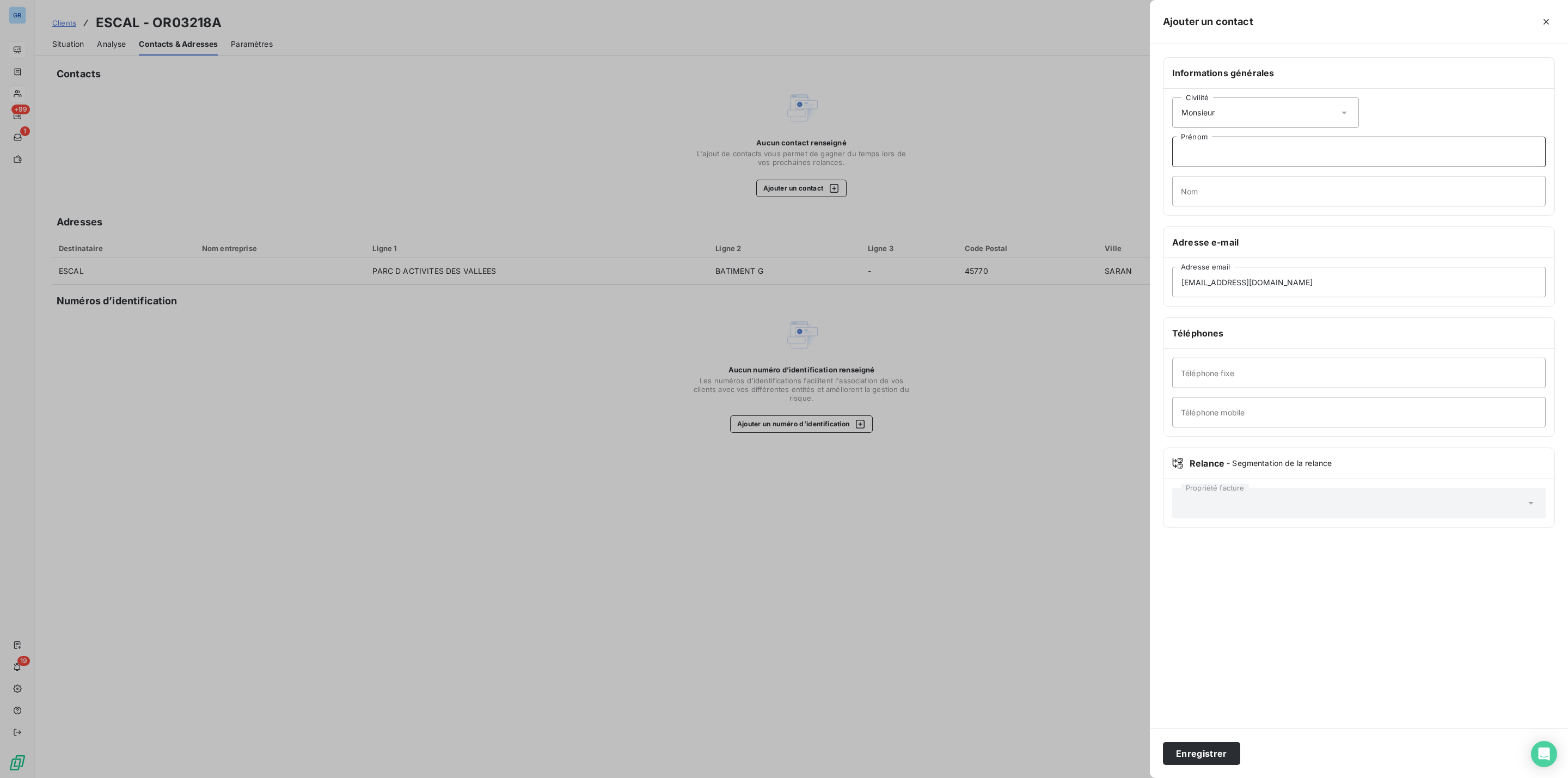
click at [1249, 162] on input "Prénom" at bounding box center [1359, 151] width 374 height 31
type input "comptabilité"
click at [1284, 114] on div "Civilité Monsieur" at bounding box center [1265, 113] width 187 height 31
click at [1372, 151] on input "comptabilité" at bounding box center [1359, 151] width 374 height 31
click at [1214, 746] on button "Enregistrer" at bounding box center [1201, 753] width 77 height 23
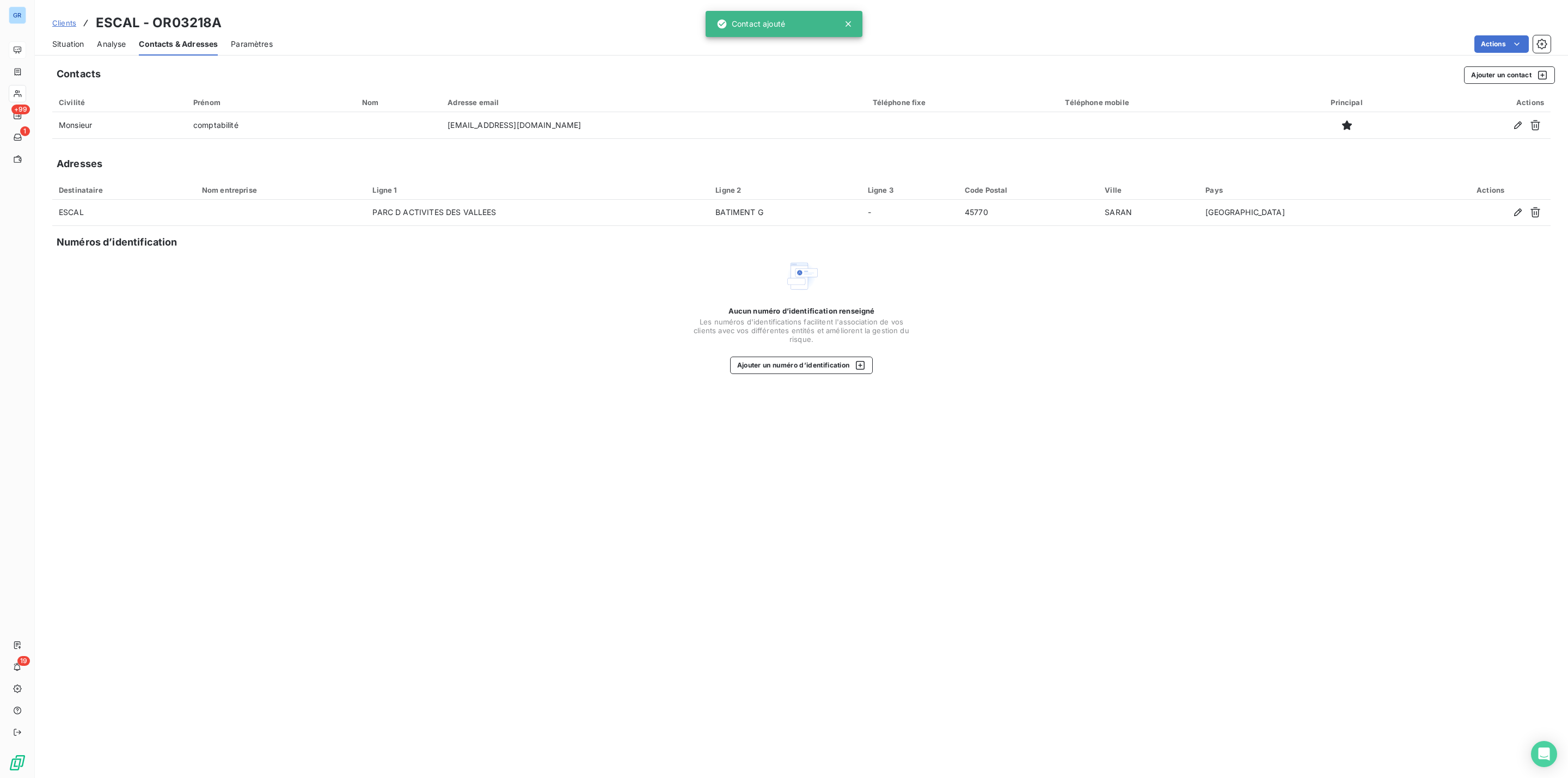
click at [69, 47] on span "Situation" at bounding box center [68, 44] width 32 height 11
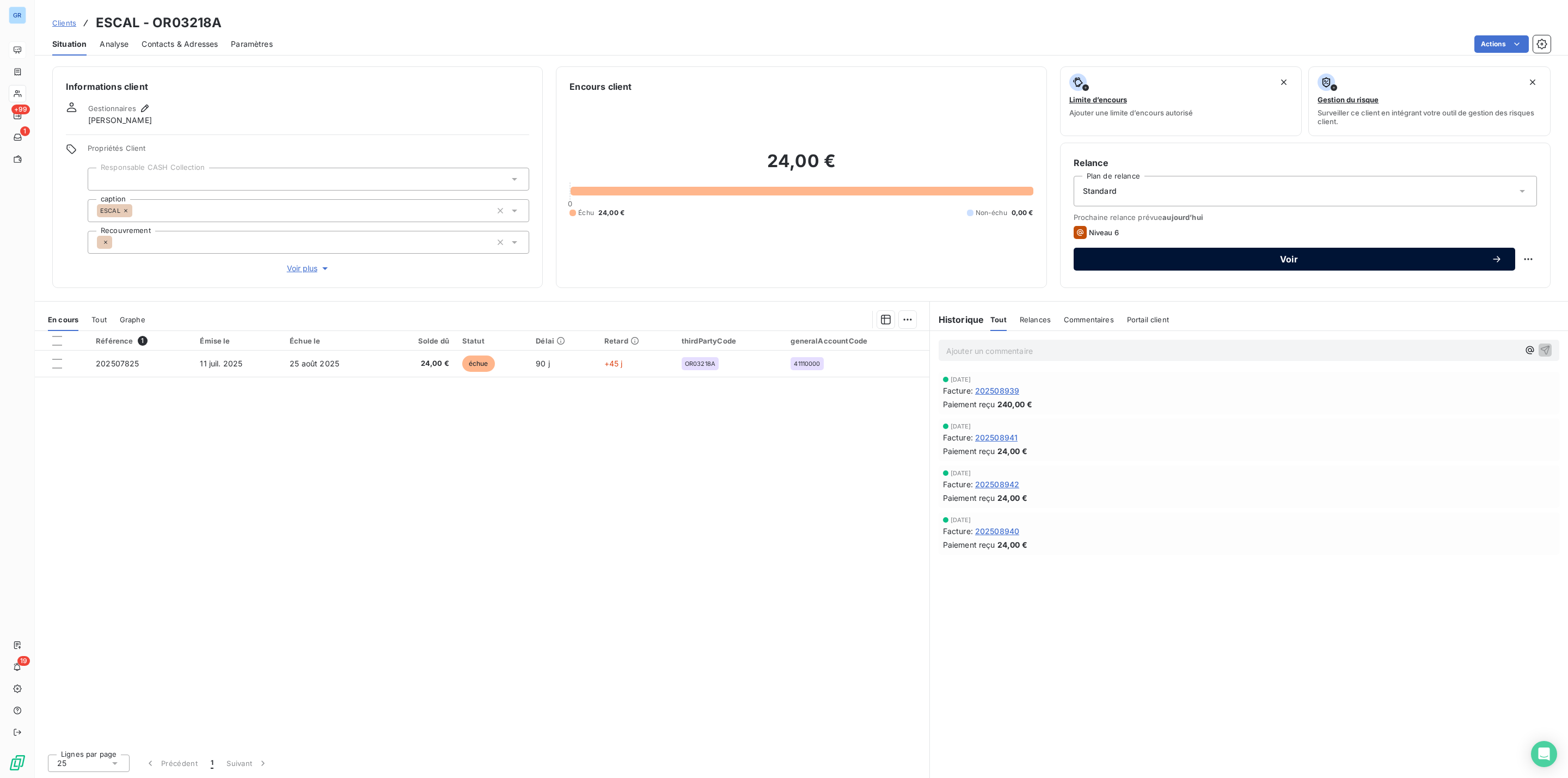
click at [1216, 260] on span "Voir" at bounding box center [1289, 259] width 404 height 9
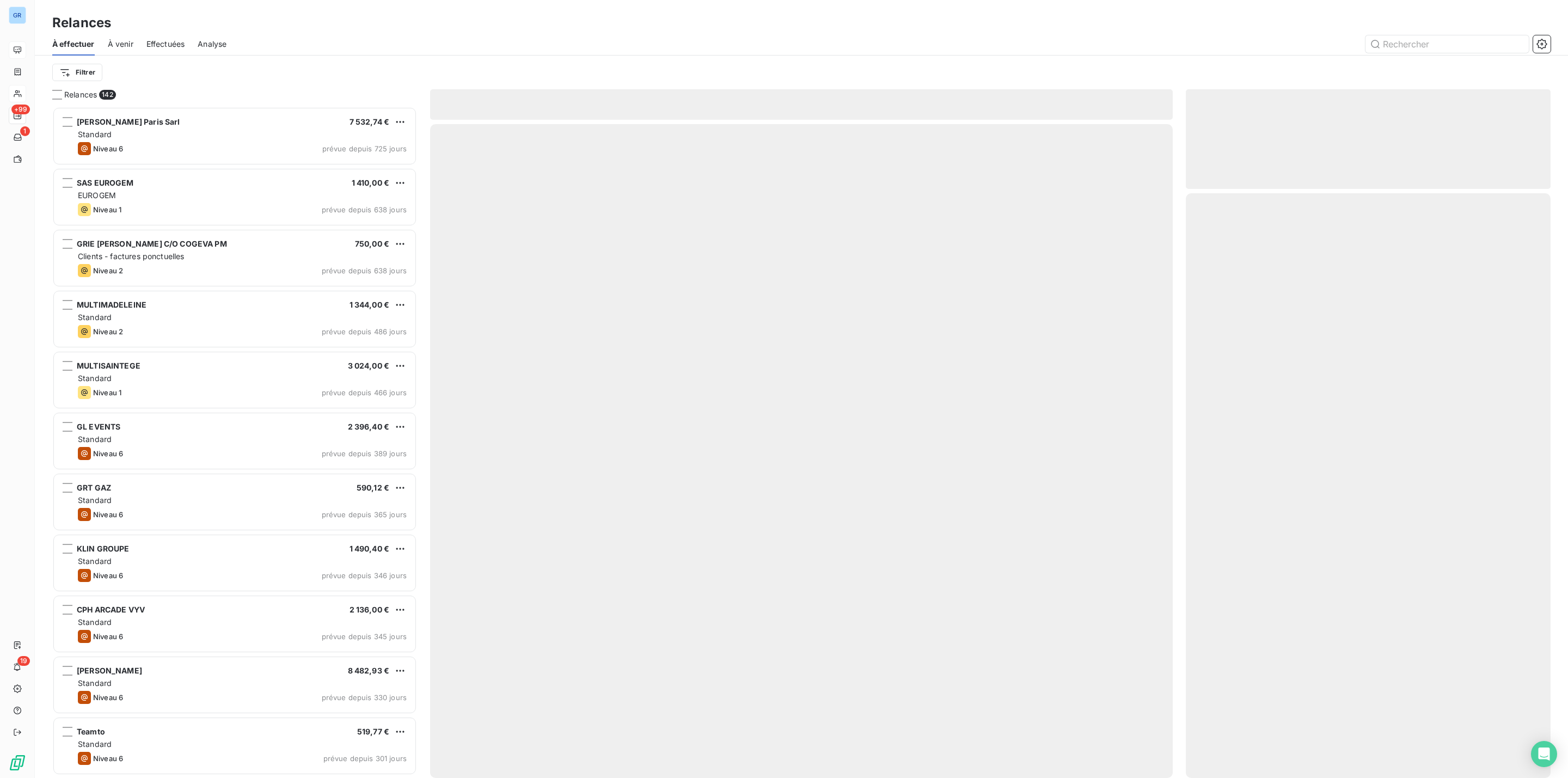
scroll to position [660, 352]
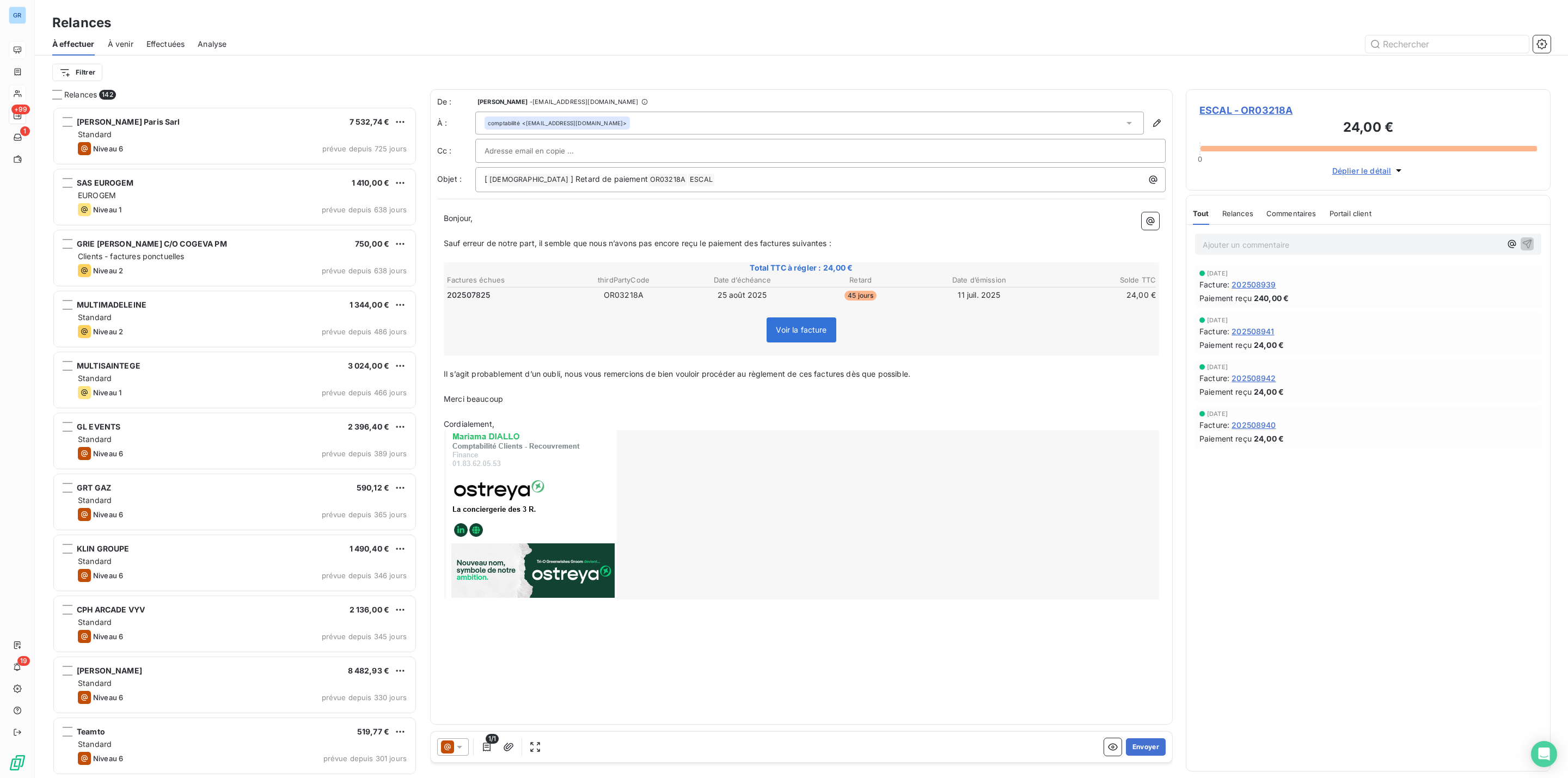
click at [457, 746] on icon at bounding box center [460, 747] width 11 height 11
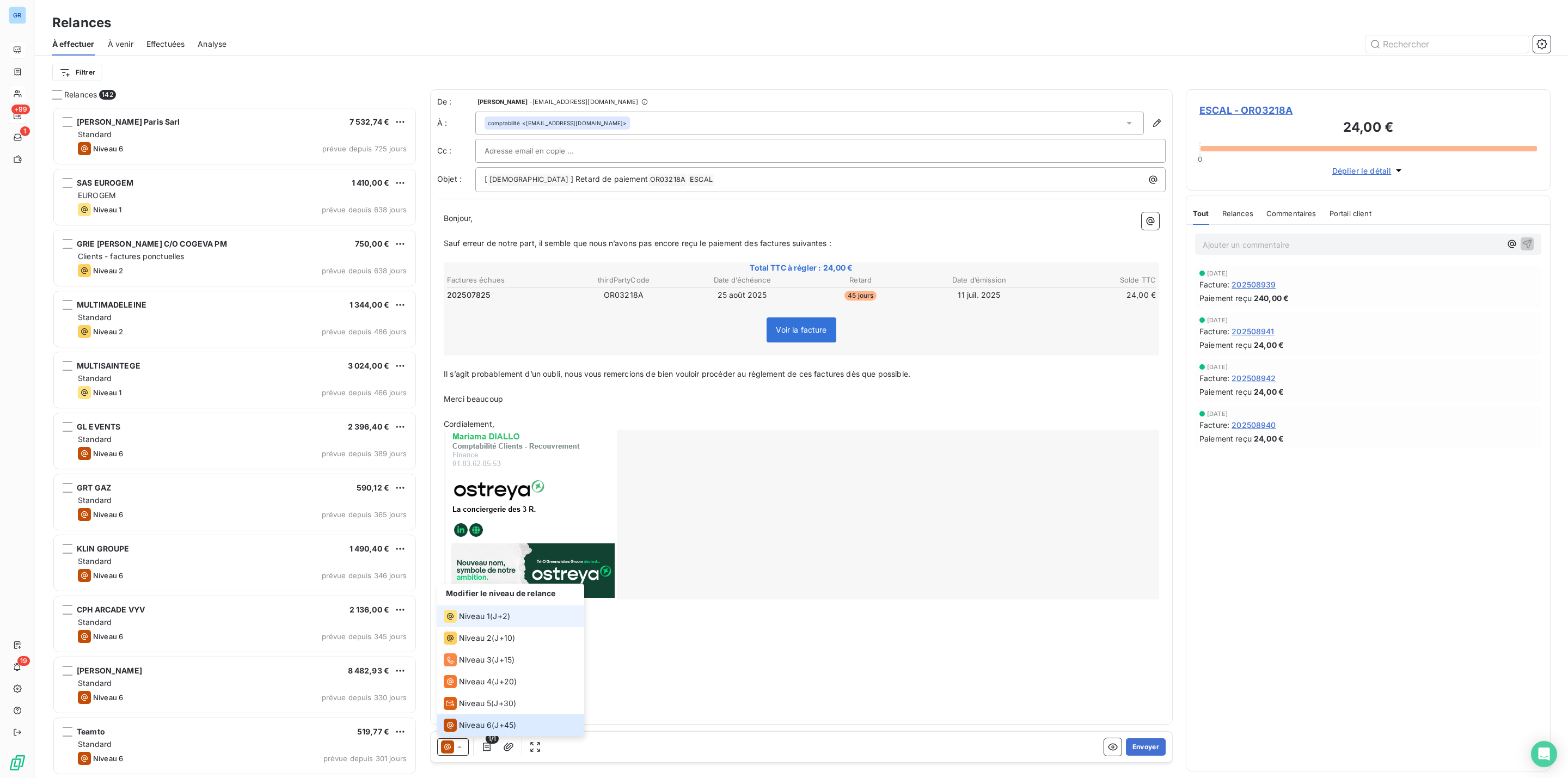
click at [497, 618] on span "J+2 )" at bounding box center [501, 616] width 17 height 11
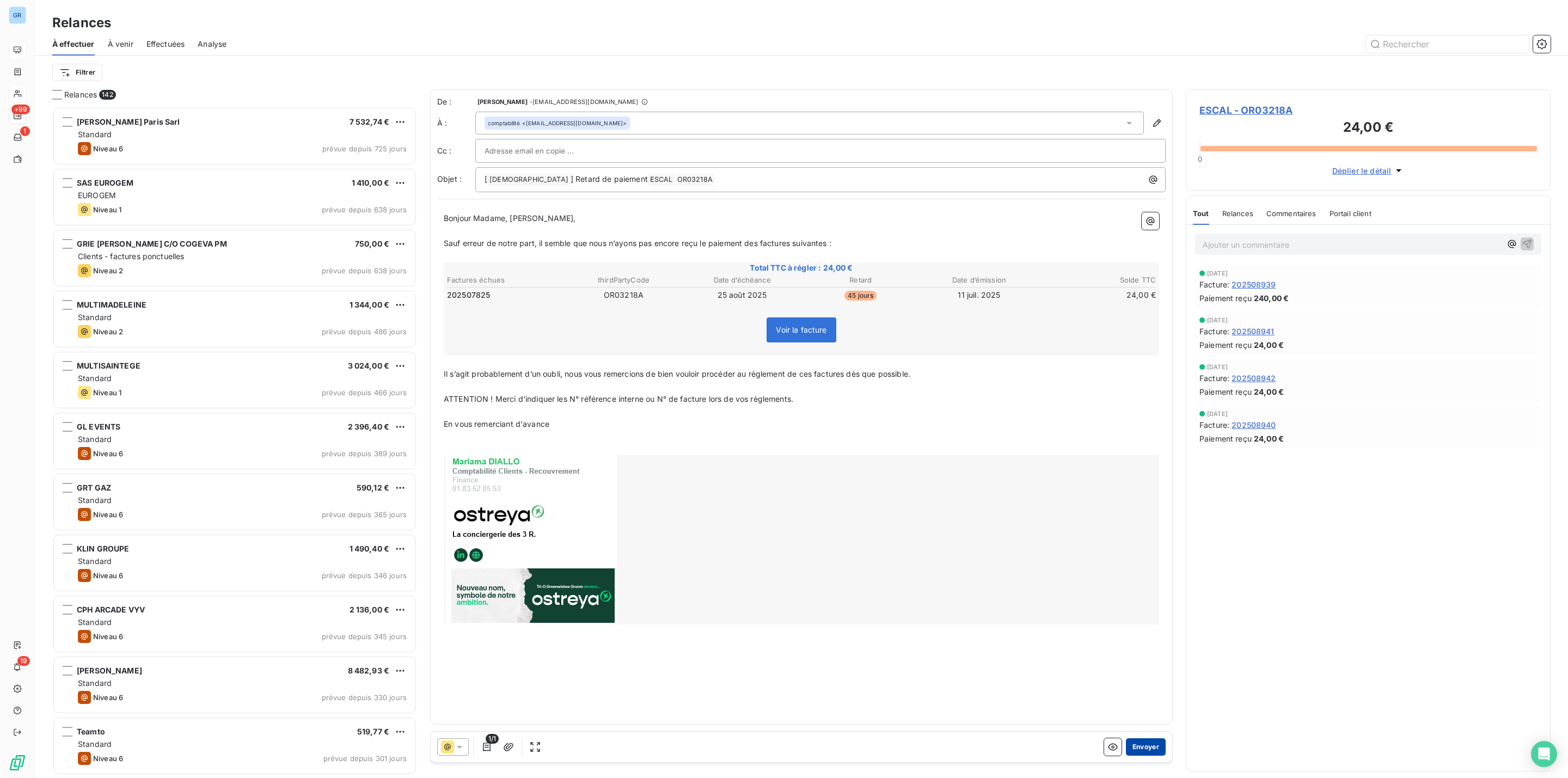
click at [1145, 746] on button "Envoyer" at bounding box center [1145, 747] width 39 height 17
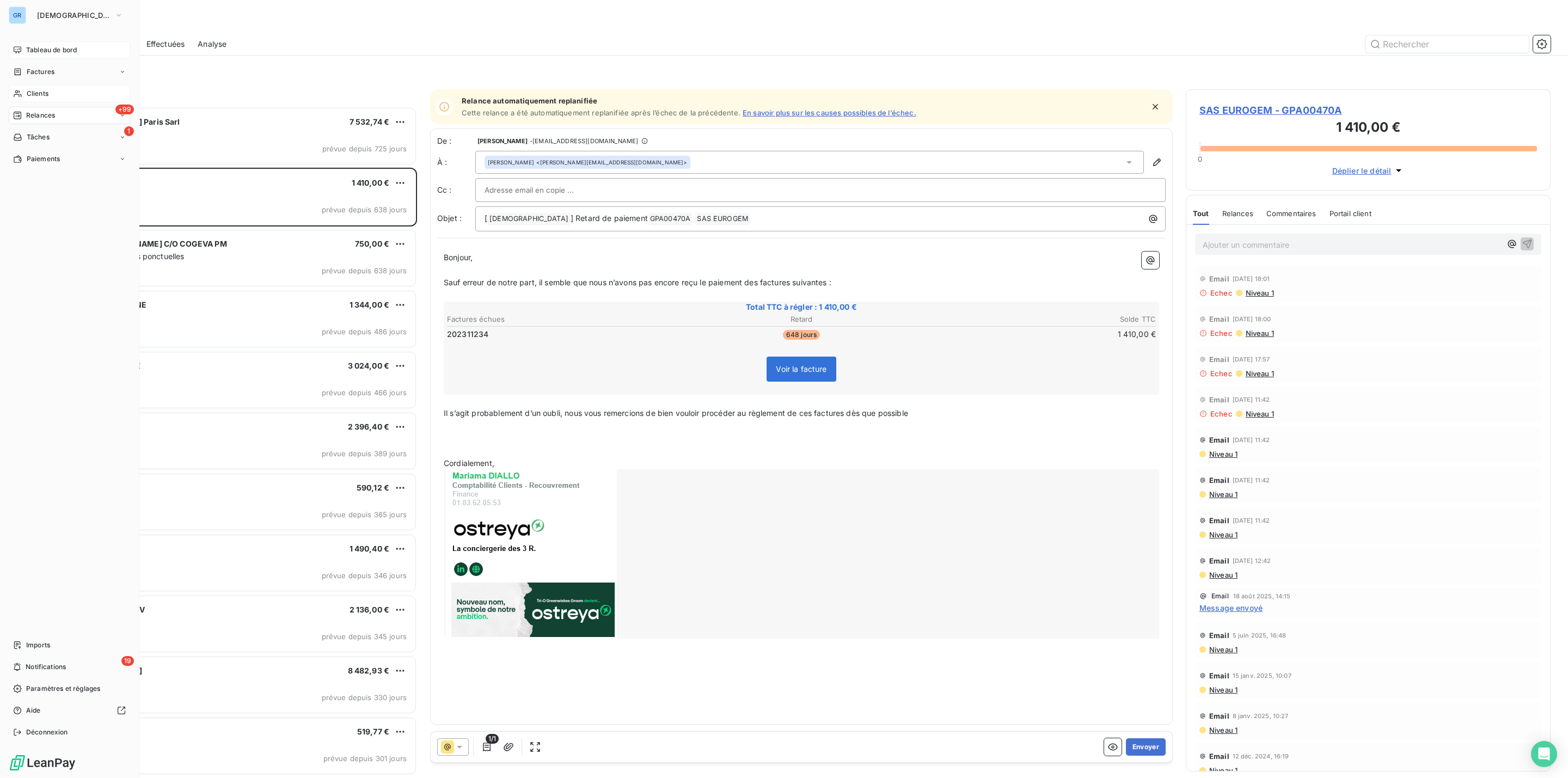
click at [54, 117] on span "Relances" at bounding box center [40, 115] width 29 height 9
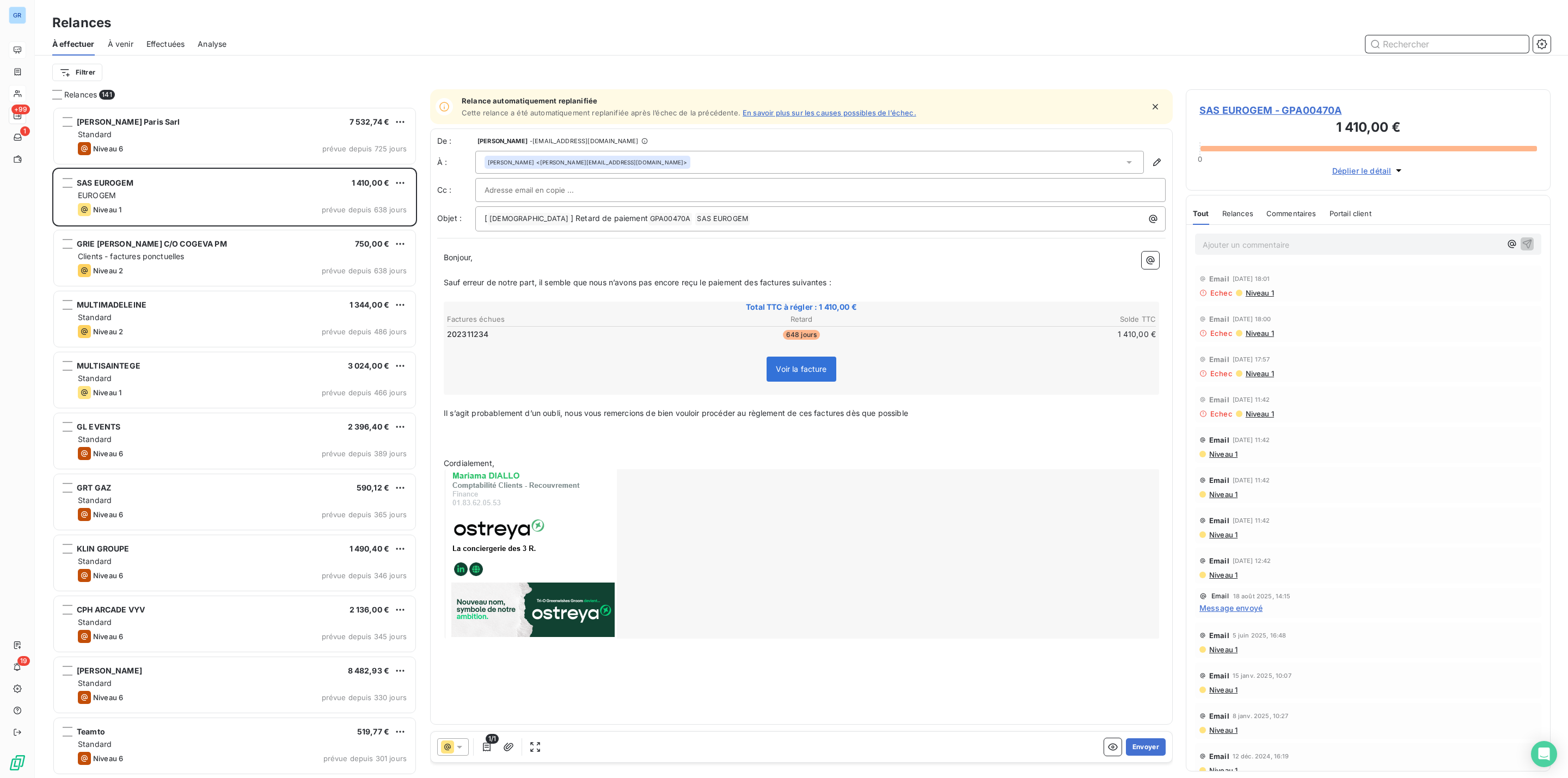
click at [1430, 50] on input "text" at bounding box center [1447, 44] width 163 height 17
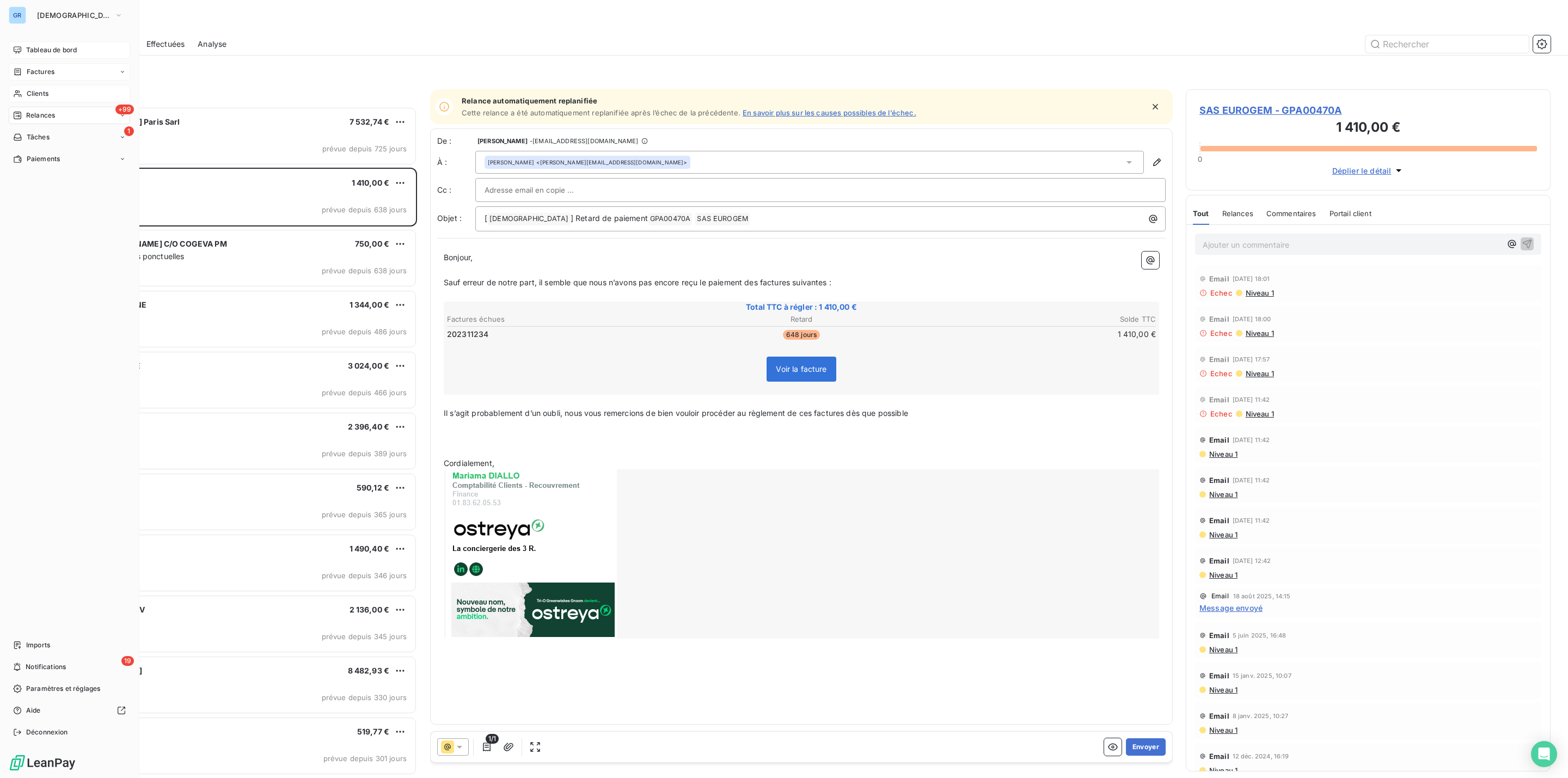
click at [35, 70] on span "Factures" at bounding box center [40, 72] width 28 height 9
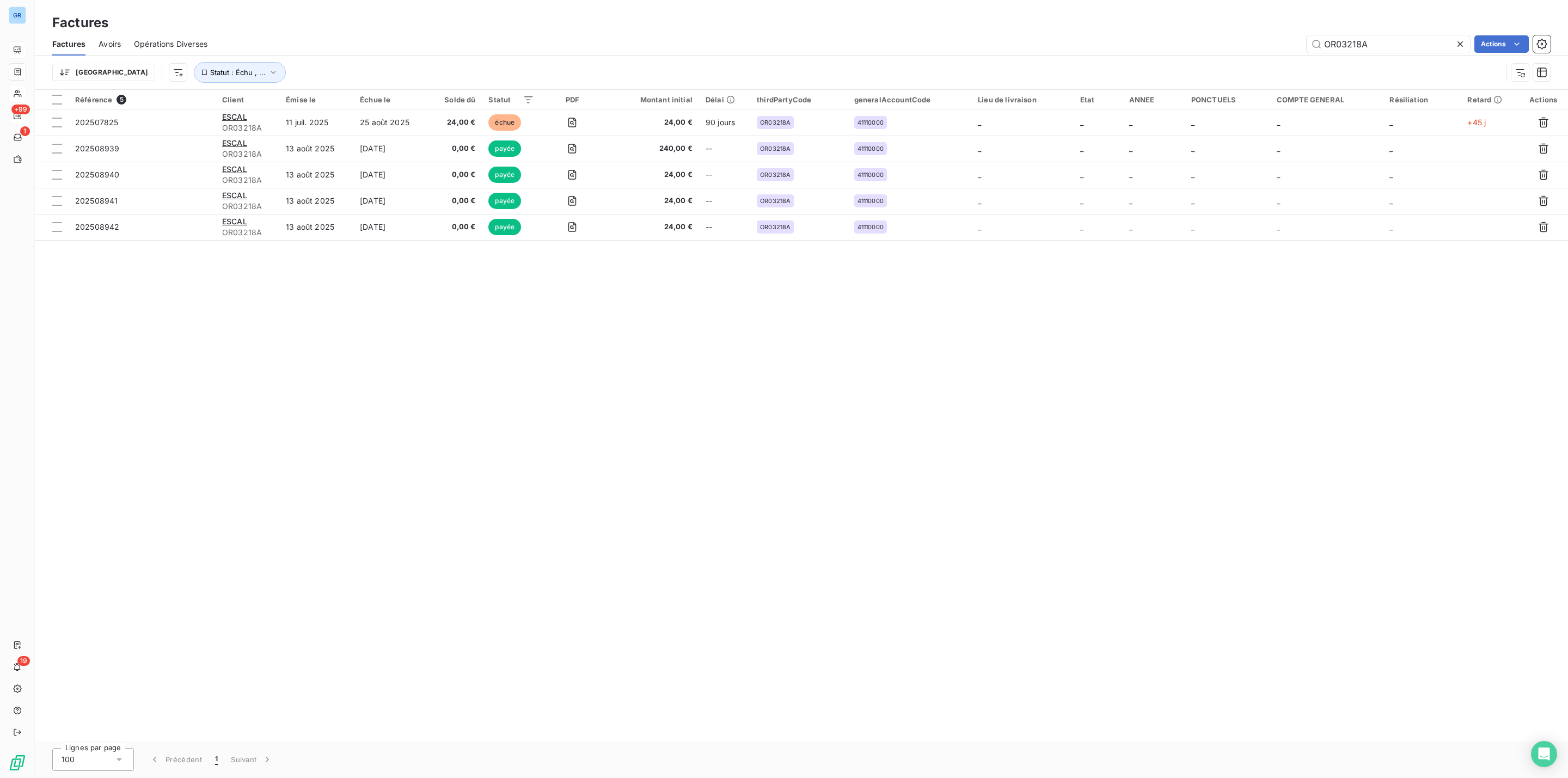
drag, startPoint x: 1395, startPoint y: 49, endPoint x: 1247, endPoint y: 47, distance: 148.0
click at [1171, 47] on div "OR03218A Actions" at bounding box center [885, 44] width 1330 height 17
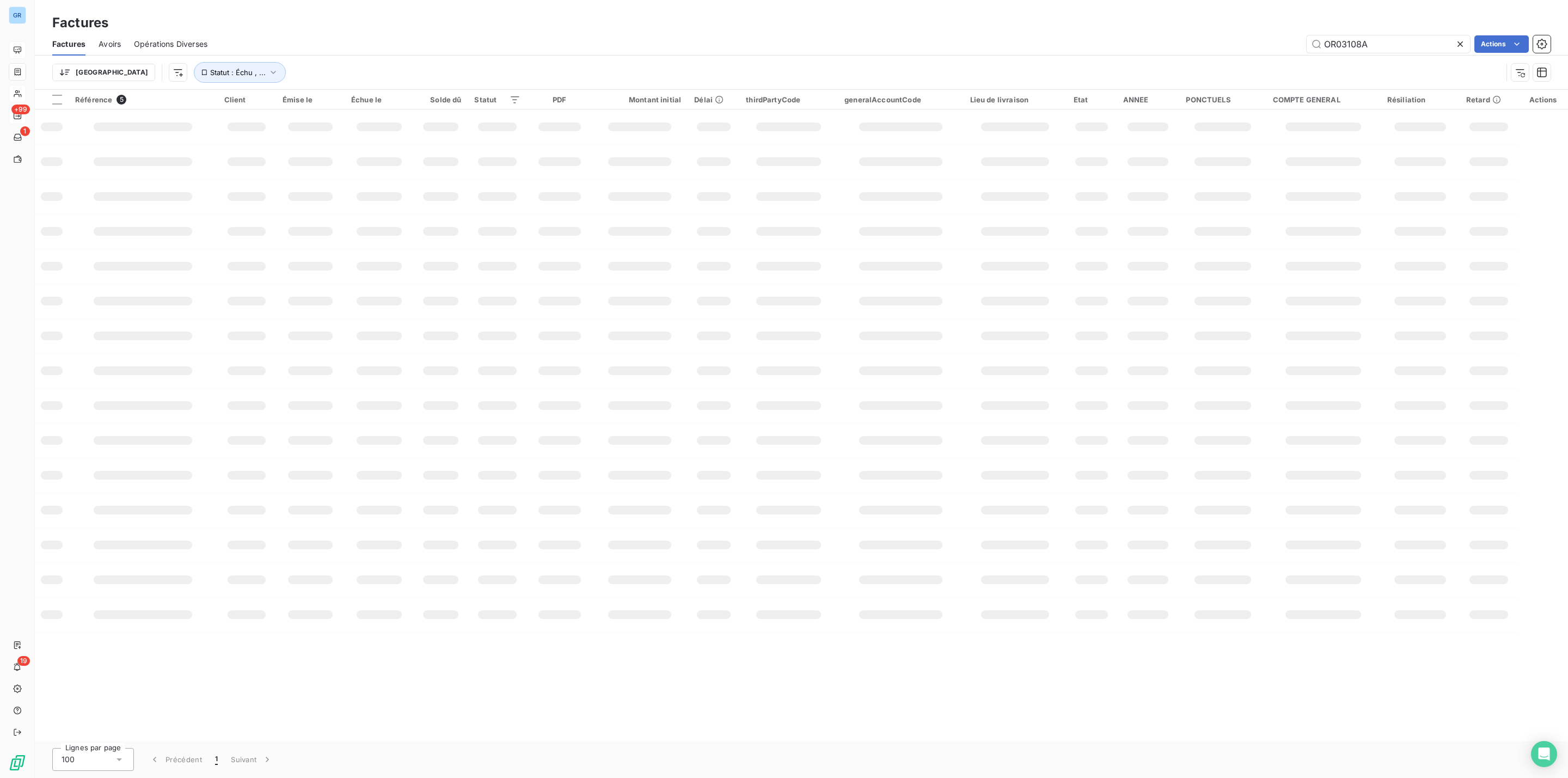
type input "OR03108A"
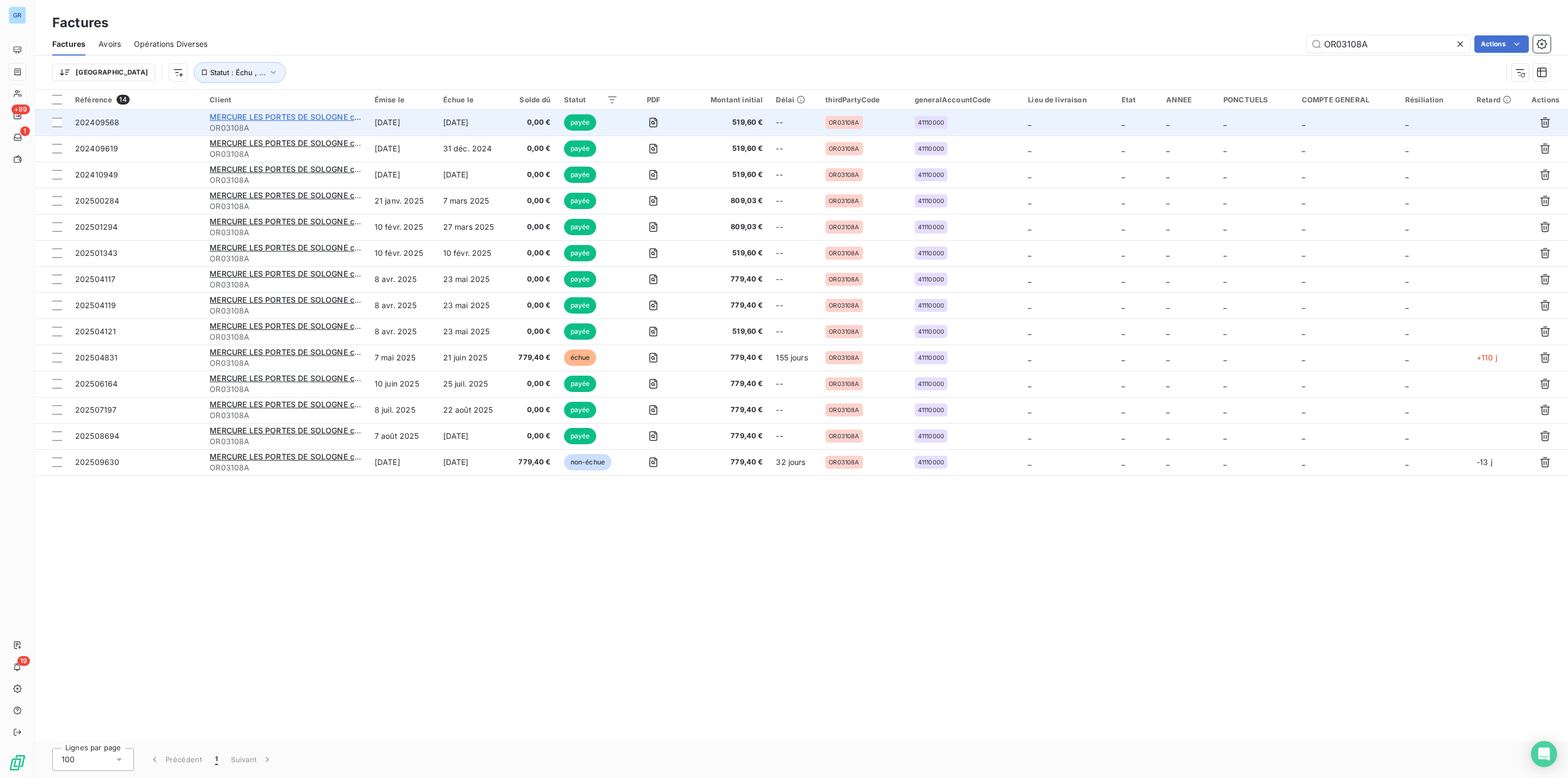
click at [248, 117] on span "MERCURE LES PORTES DE SOLOGNE chez Take a Waste" at bounding box center [315, 117] width 210 height 9
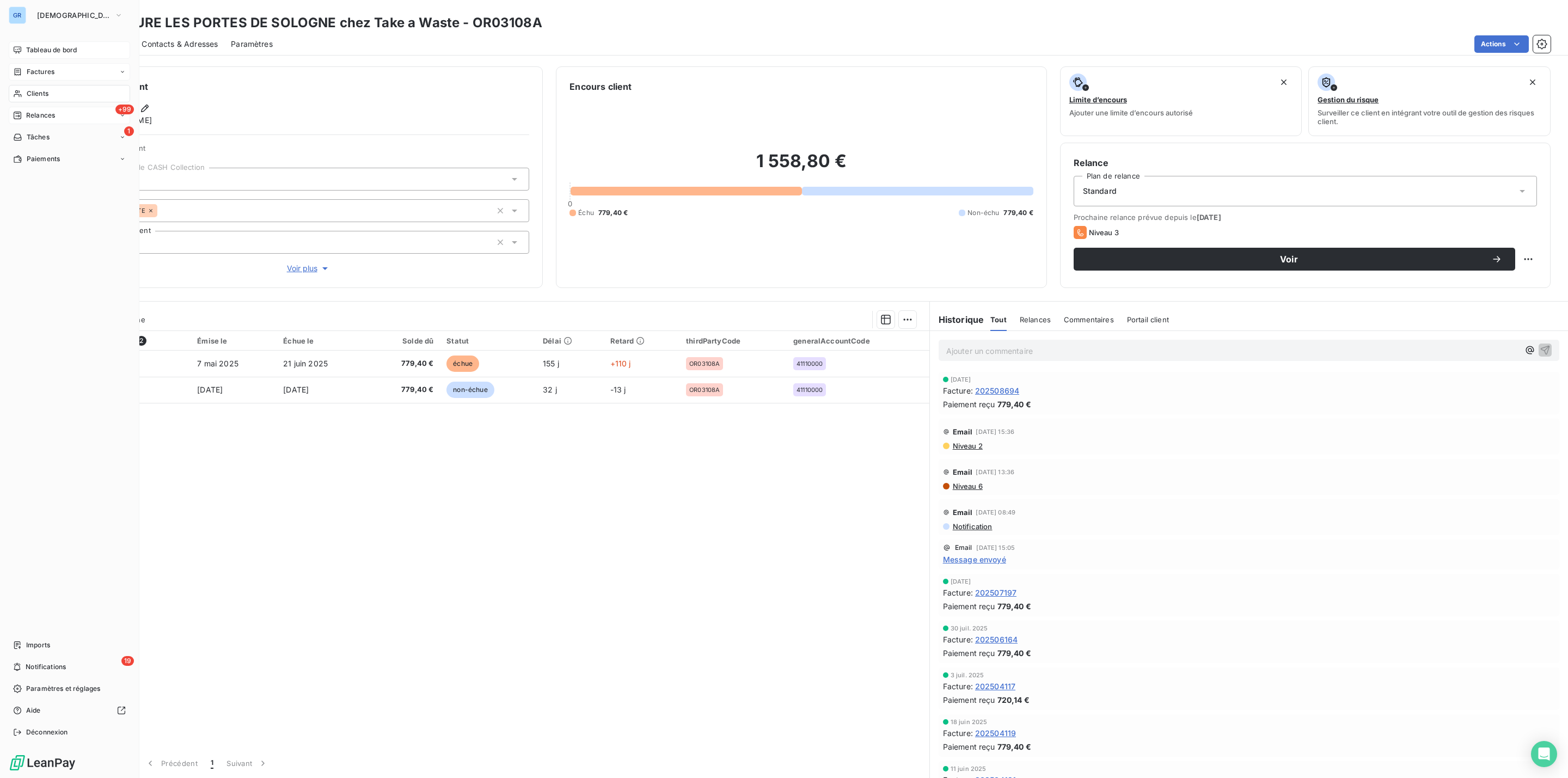
click at [39, 69] on span "Factures" at bounding box center [40, 72] width 28 height 9
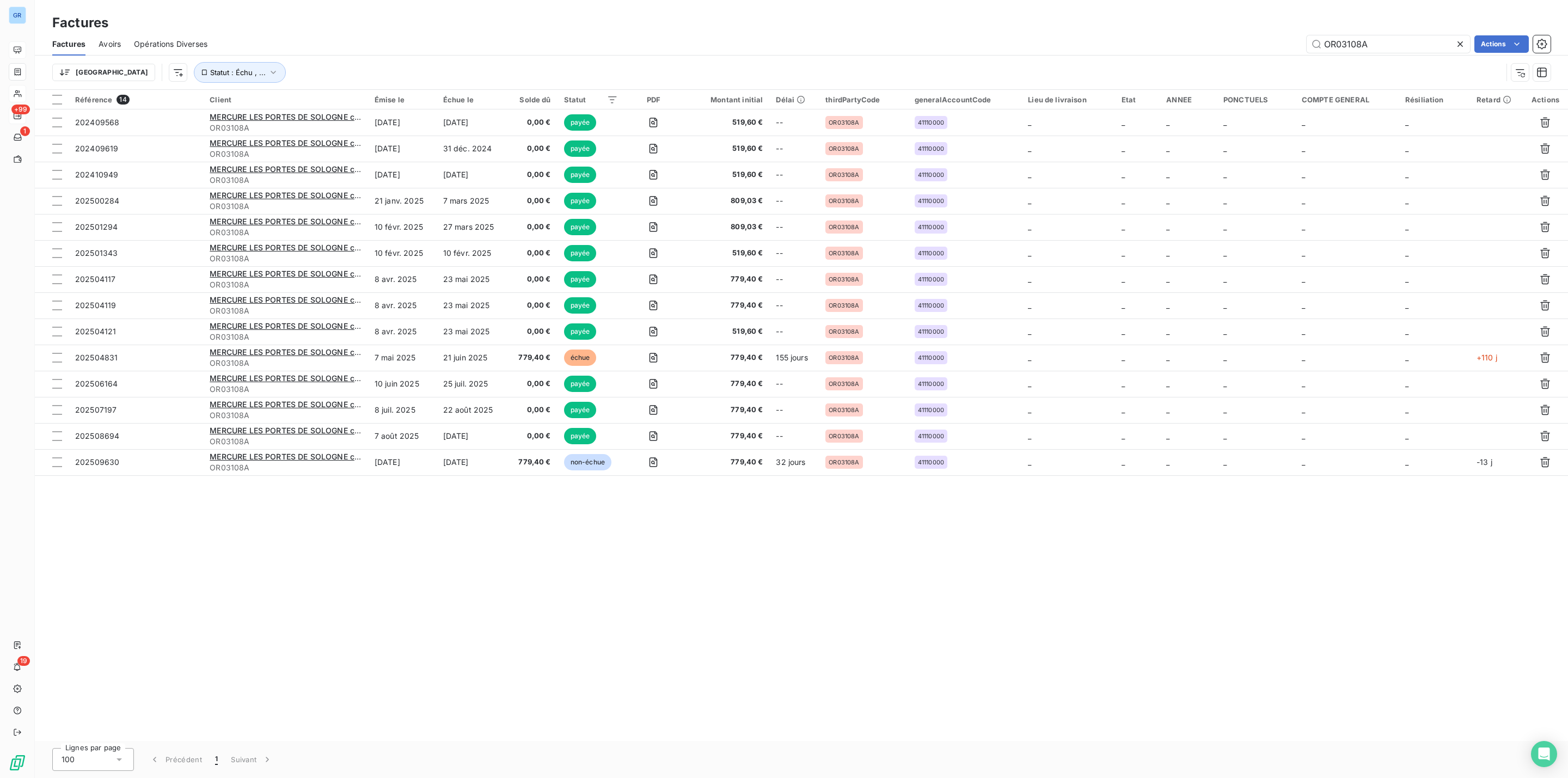
drag, startPoint x: 1380, startPoint y: 41, endPoint x: 1232, endPoint y: 41, distance: 148.0
click at [1227, 41] on div "OR03108A Actions" at bounding box center [885, 44] width 1330 height 17
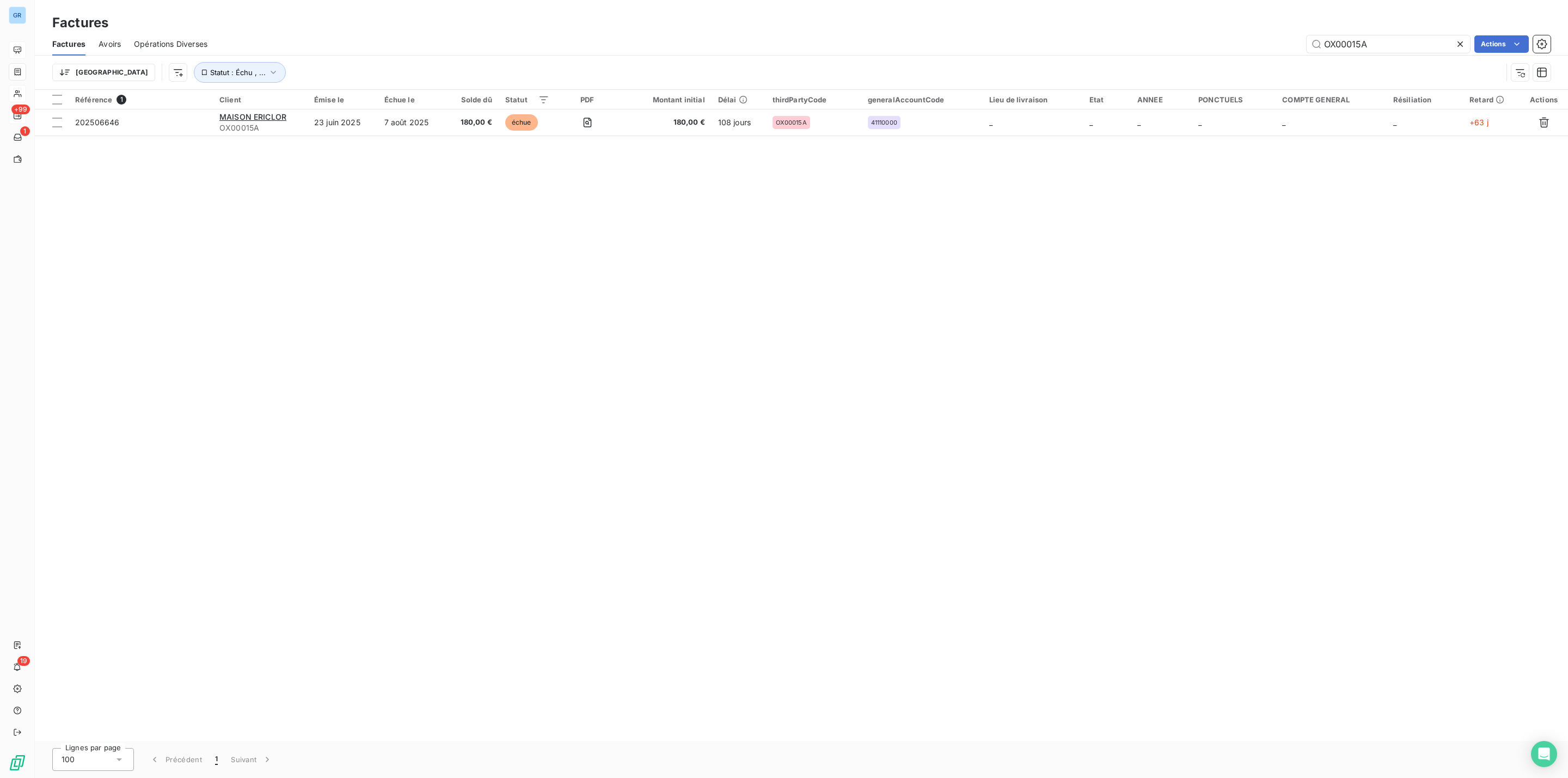
type input "OX00015A"
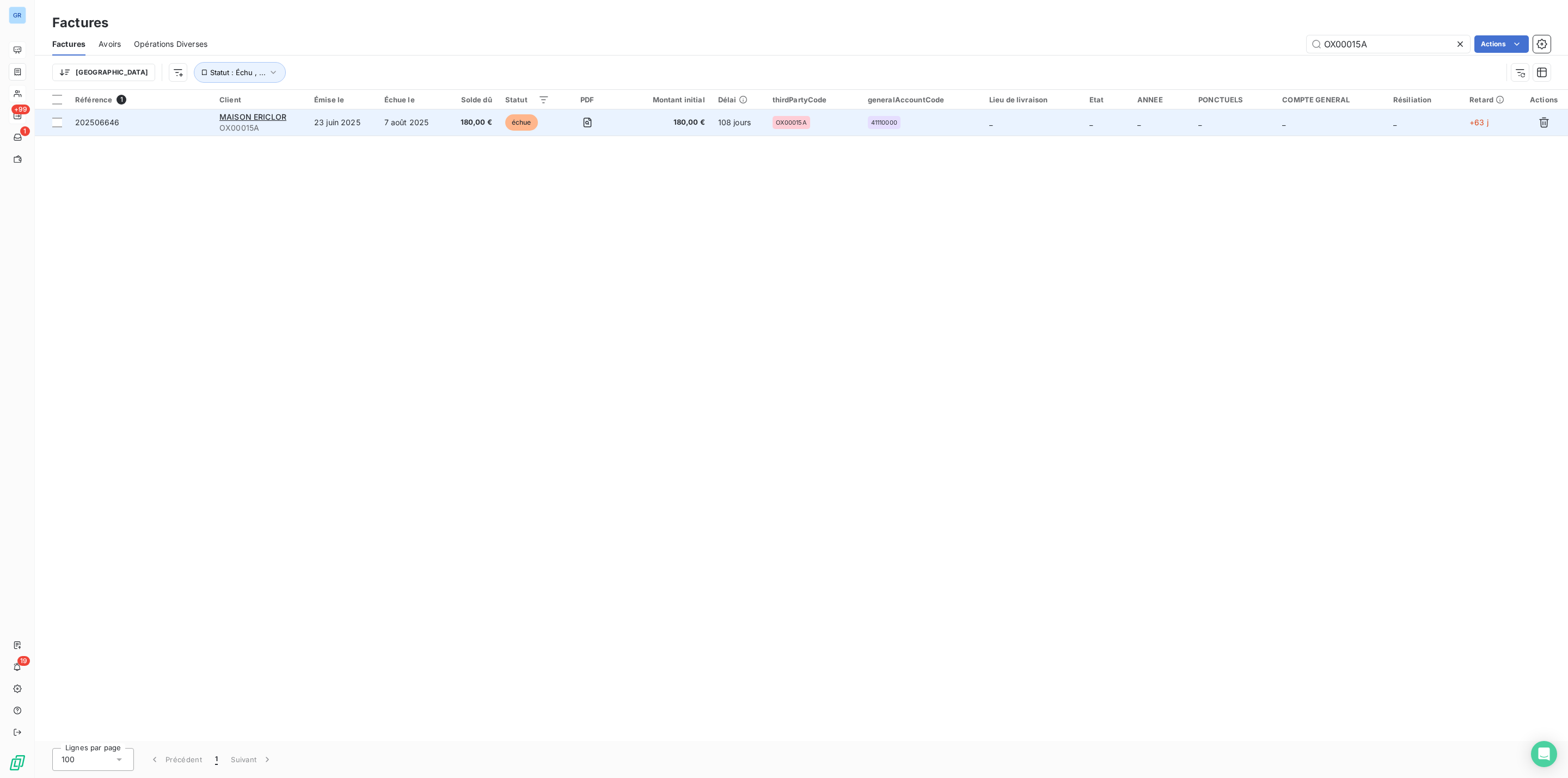
click at [240, 110] on td "MAISON ERICLOR OX00015A" at bounding box center [260, 122] width 95 height 26
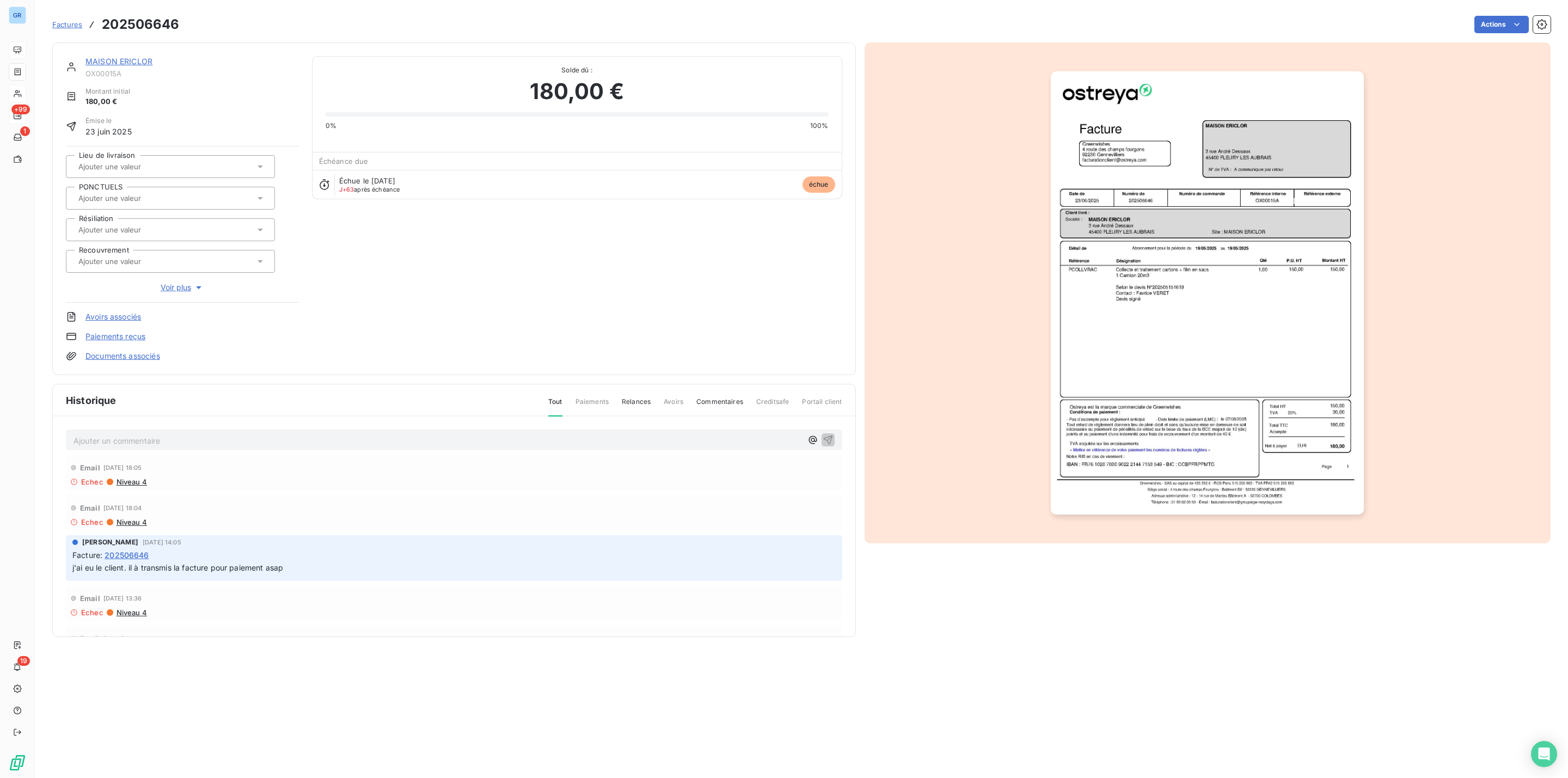
click at [140, 59] on link "MAISON ERICLOR" at bounding box center [118, 61] width 67 height 9
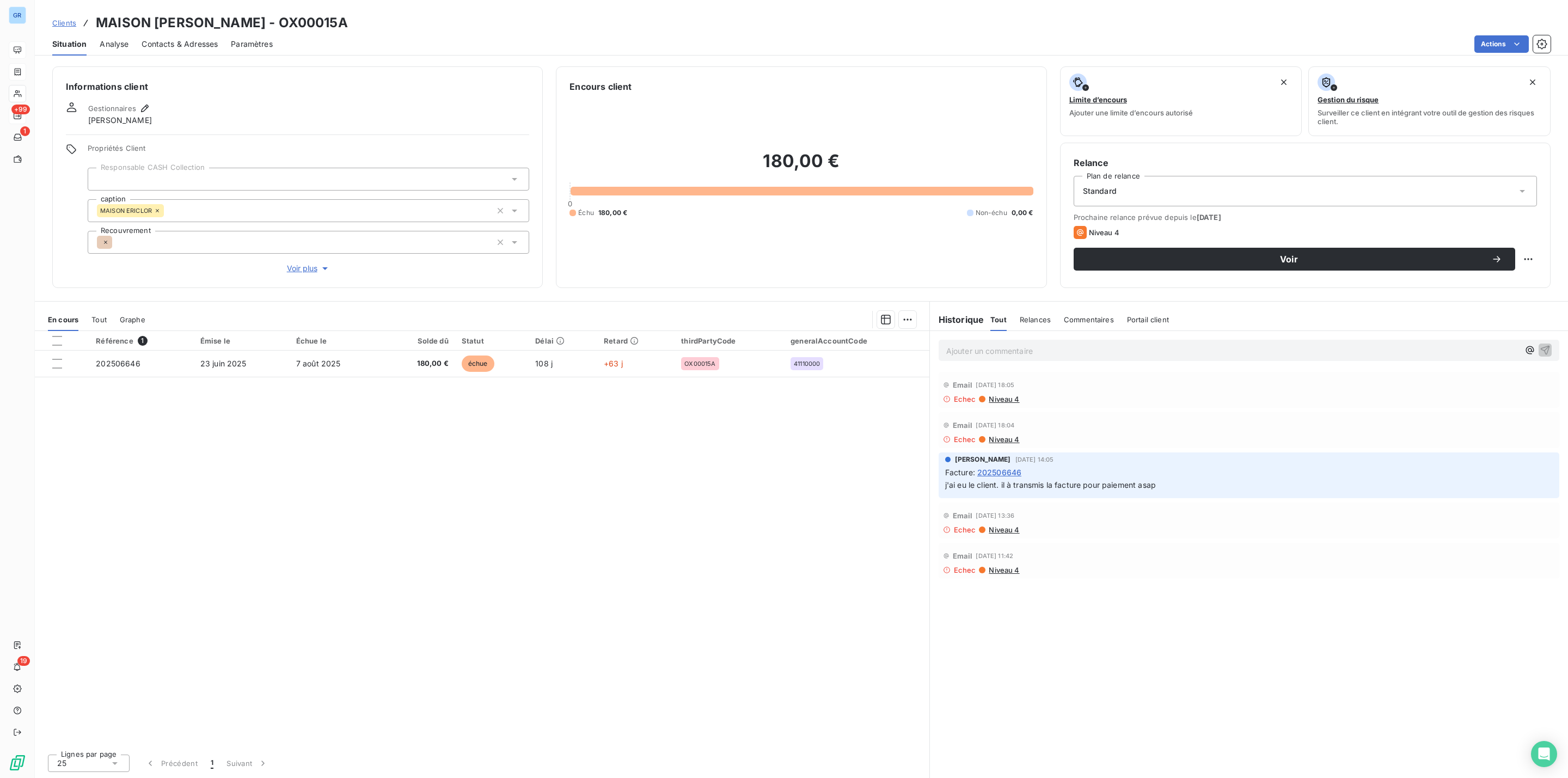
click at [196, 44] on span "Contacts & Adresses" at bounding box center [180, 44] width 76 height 11
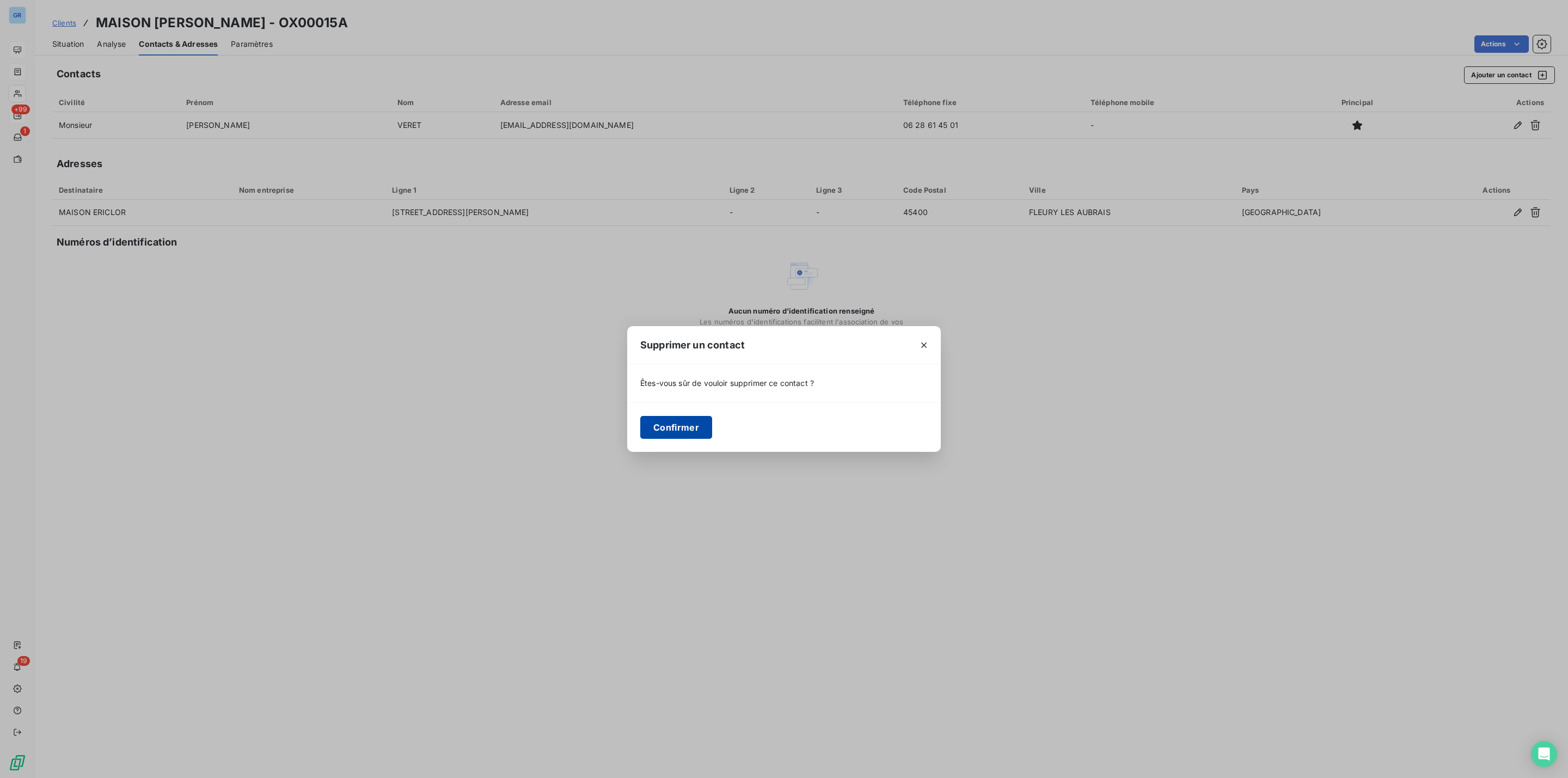
click at [656, 426] on button "Confirmer" at bounding box center [676, 427] width 72 height 23
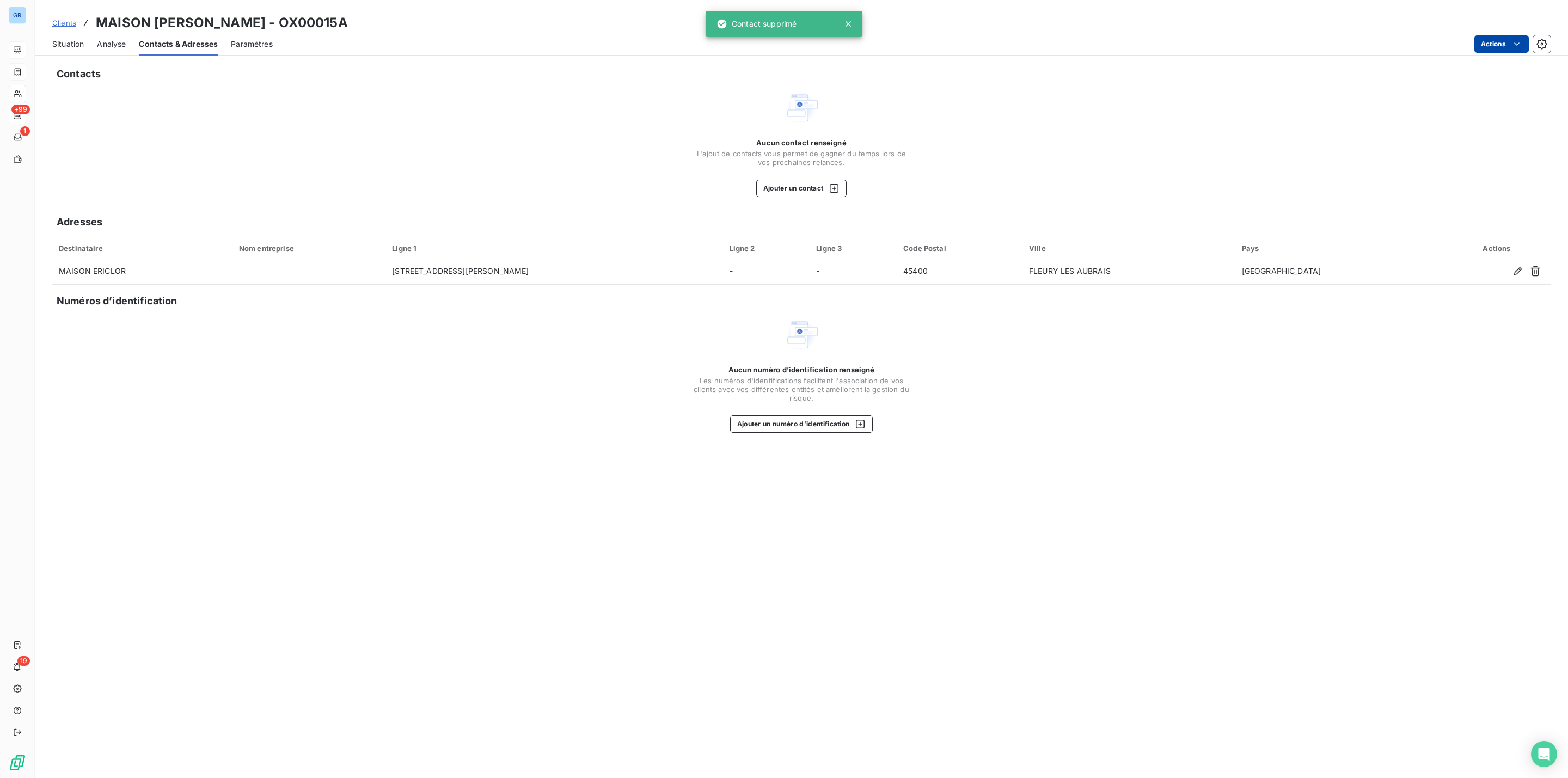
click at [1495, 41] on html "GR +99 1 19 Clients MAISON [PERSON_NAME] - OX00015A Situation Analyse Contacts …" at bounding box center [784, 389] width 1568 height 778
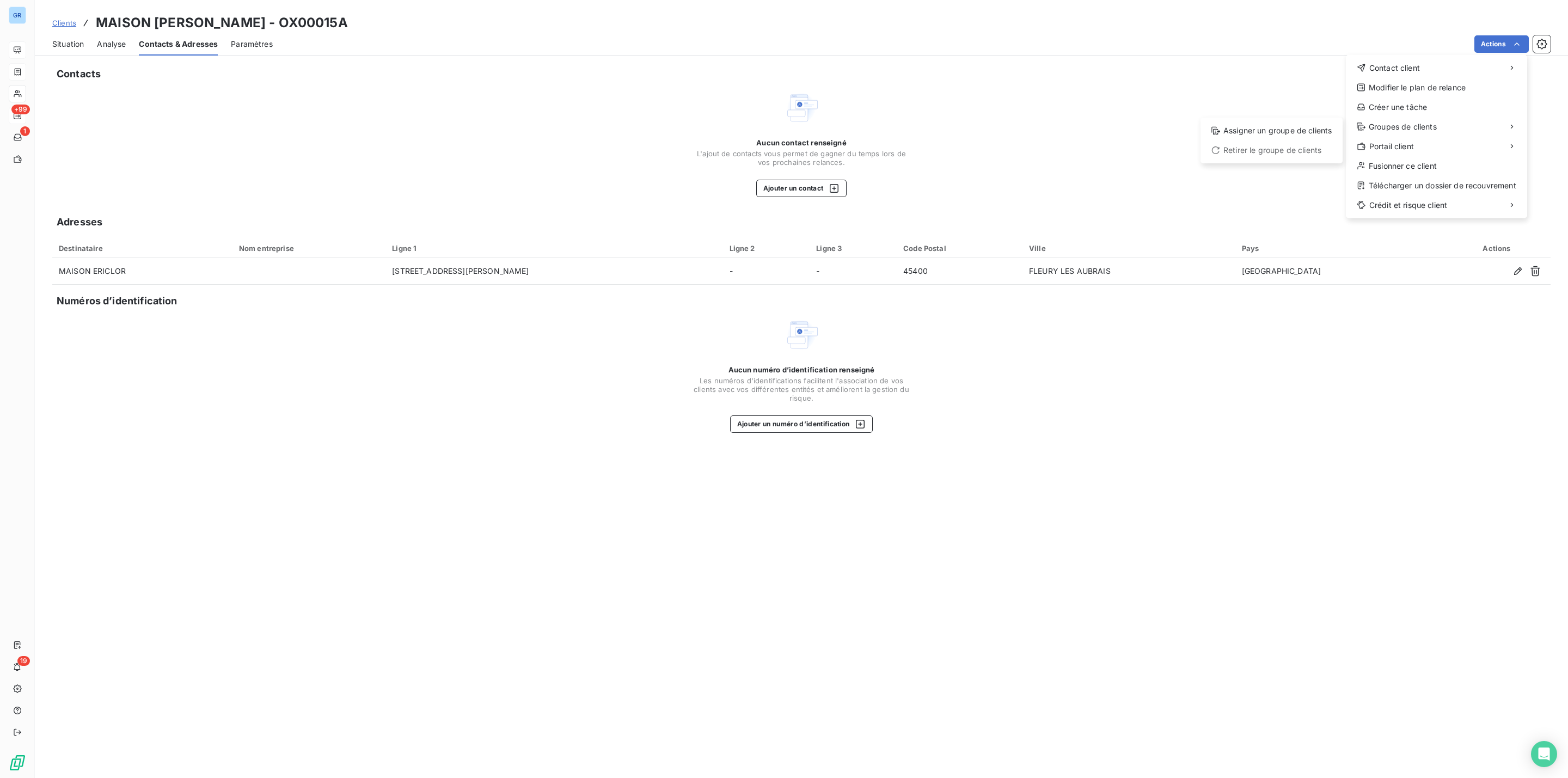
click at [794, 191] on html "GR +99 1 19 Clients MAISON [PERSON_NAME] - OX00015A Situation Analyse Contacts …" at bounding box center [784, 389] width 1568 height 778
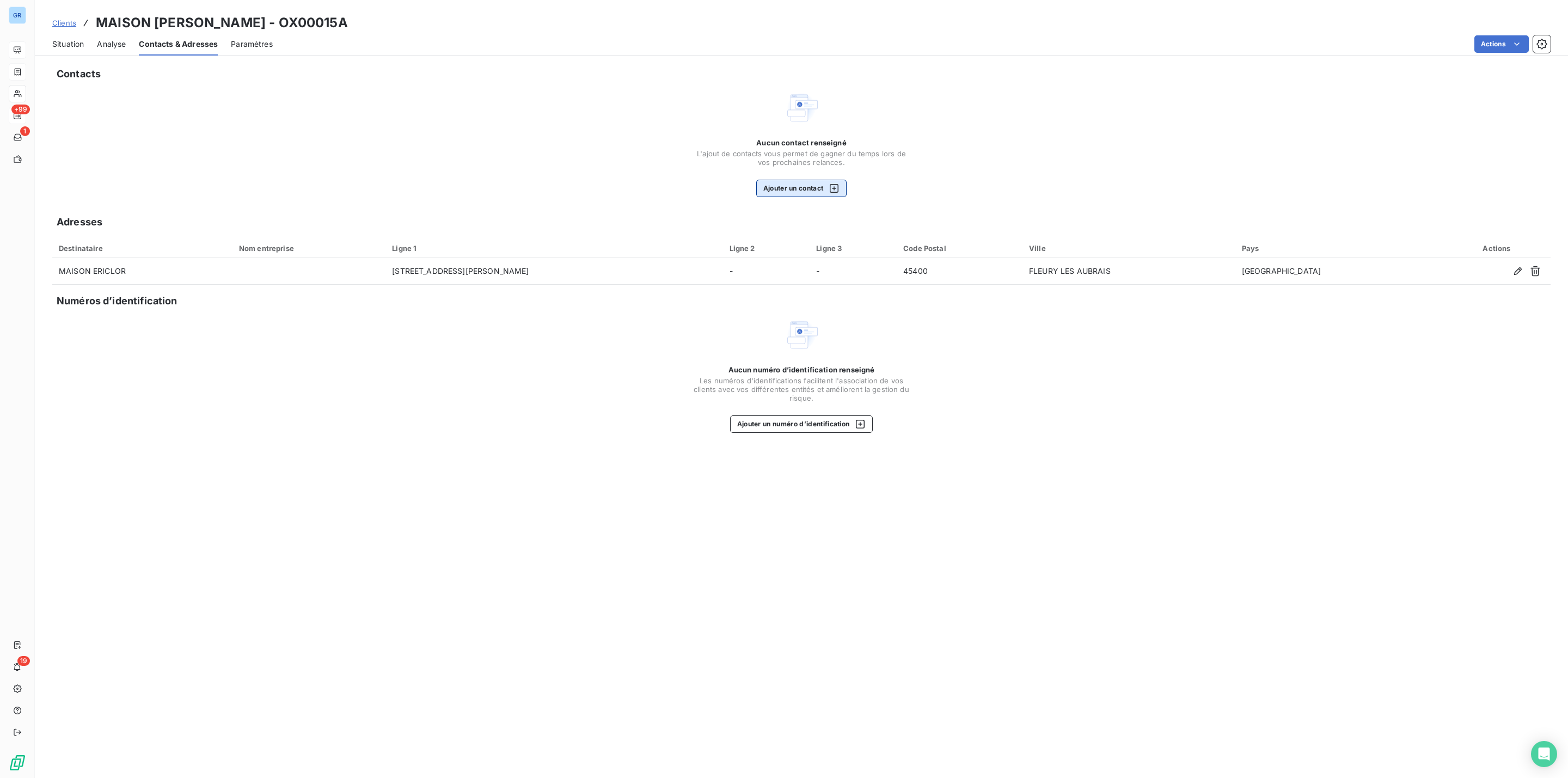
click at [803, 188] on button "Ajouter un contact" at bounding box center [801, 188] width 91 height 17
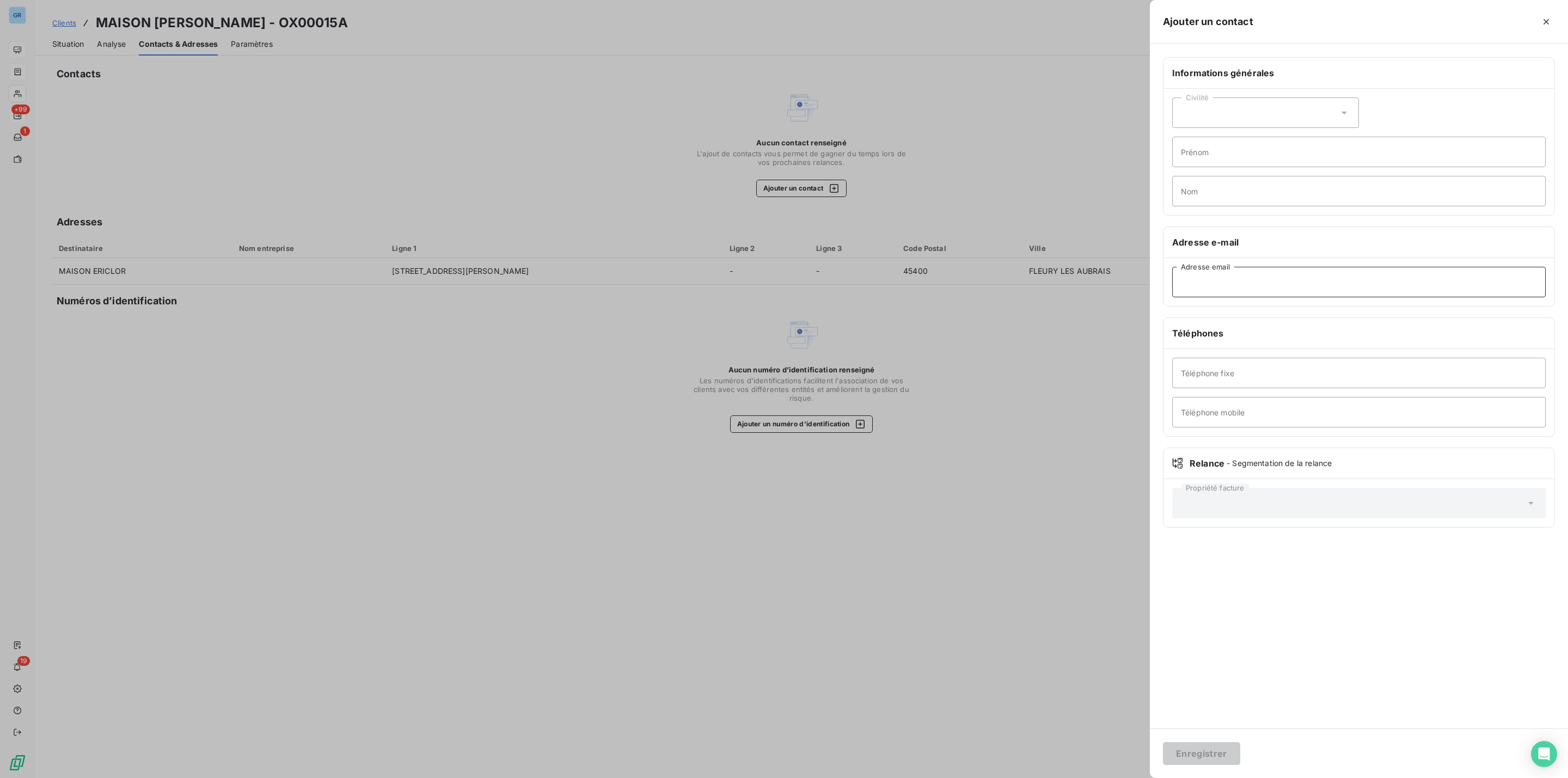
drag, startPoint x: 1235, startPoint y: 286, endPoint x: 1223, endPoint y: 291, distance: 13.0
click at [1235, 286] on input "Adresse email" at bounding box center [1359, 281] width 374 height 31
click at [1283, 266] on div "Adresse email" at bounding box center [1359, 281] width 391 height 48
drag, startPoint x: 1281, startPoint y: 269, endPoint x: 1272, endPoint y: 282, distance: 15.8
paste input "[EMAIL_ADDRESS][DOMAIN_NAME]"
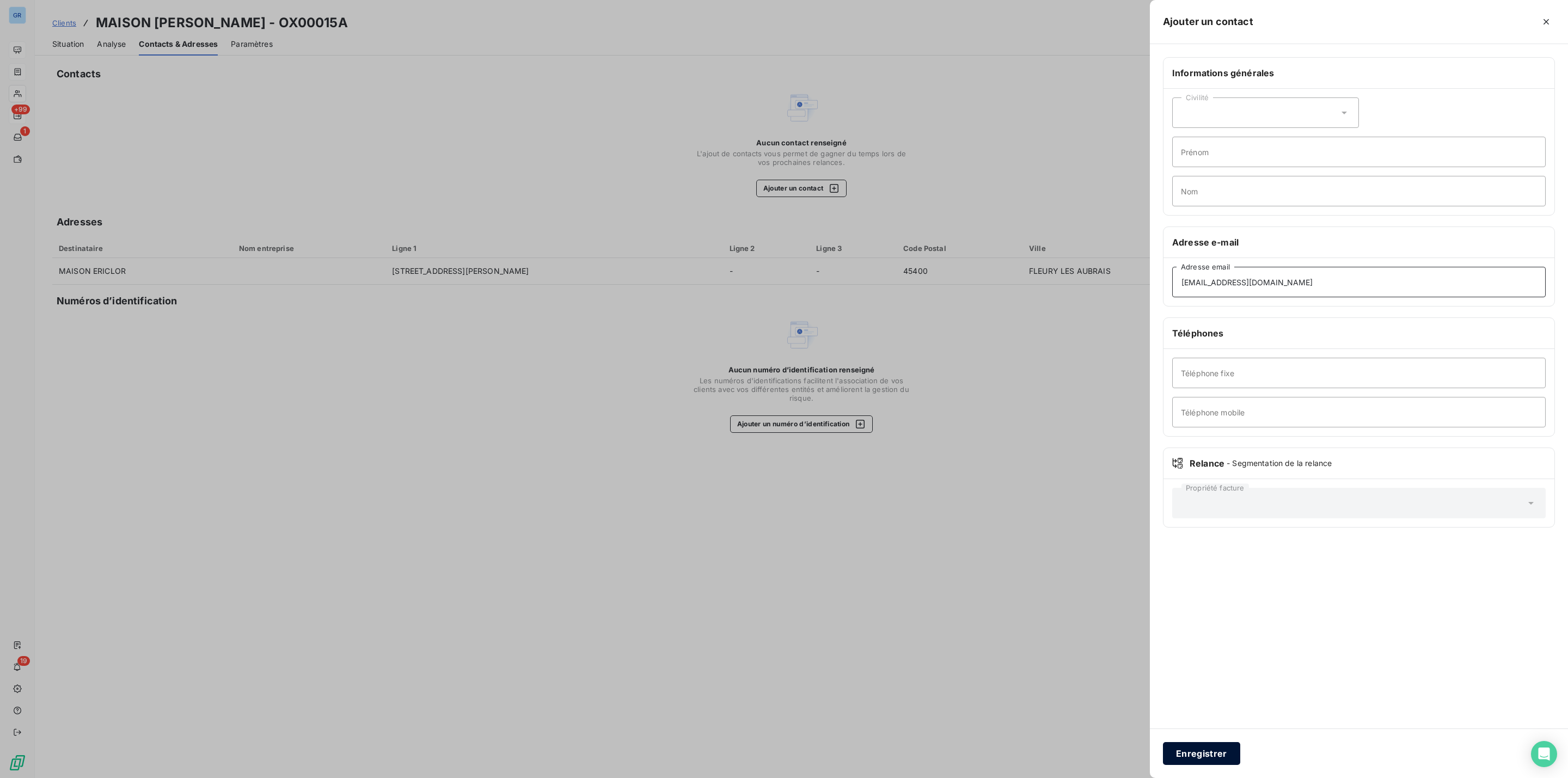
type input "[EMAIL_ADDRESS][DOMAIN_NAME]"
click at [1194, 754] on button "Enregistrer" at bounding box center [1201, 753] width 77 height 23
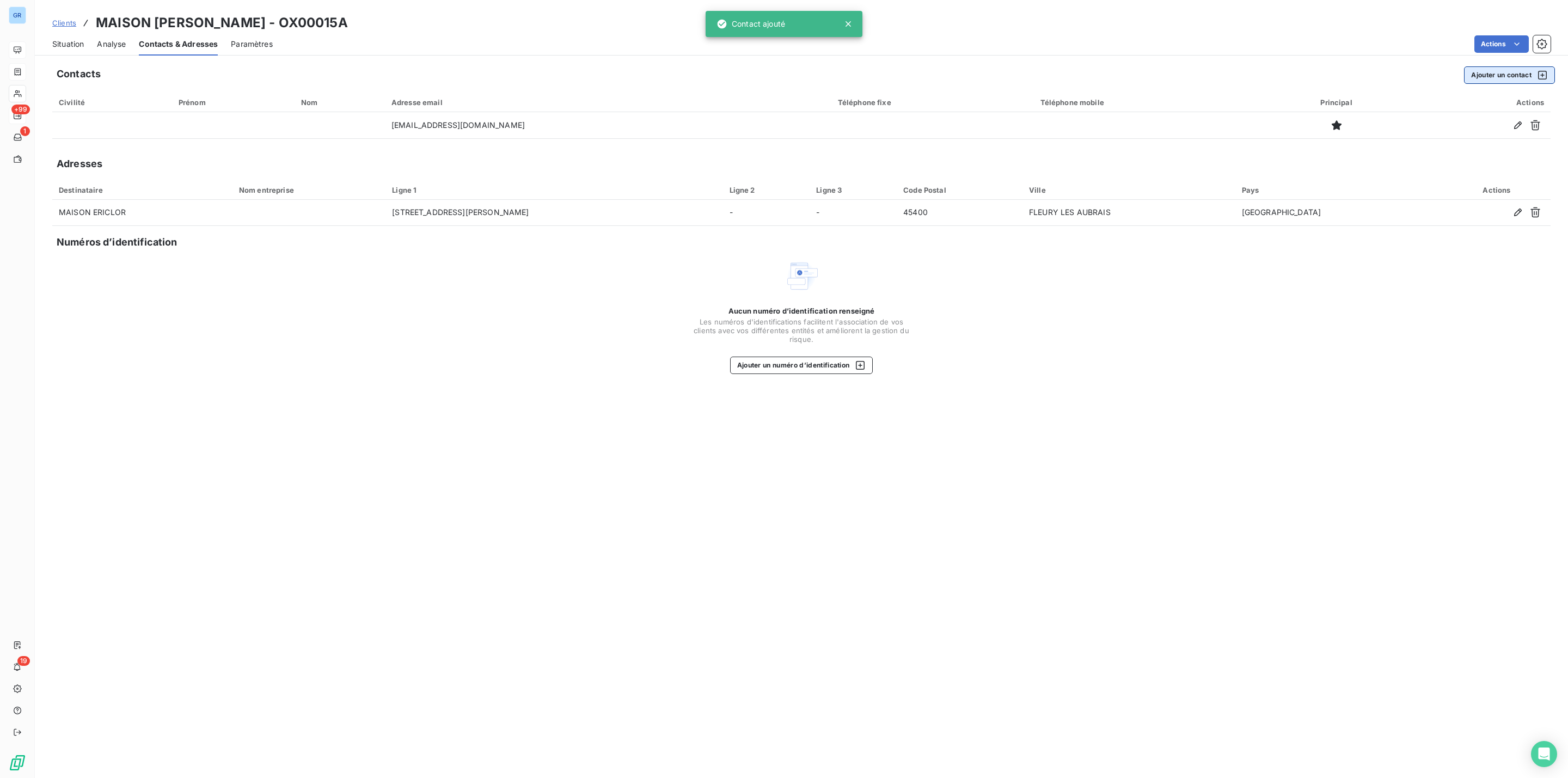
click at [1482, 80] on button "Ajouter un contact" at bounding box center [1509, 75] width 91 height 17
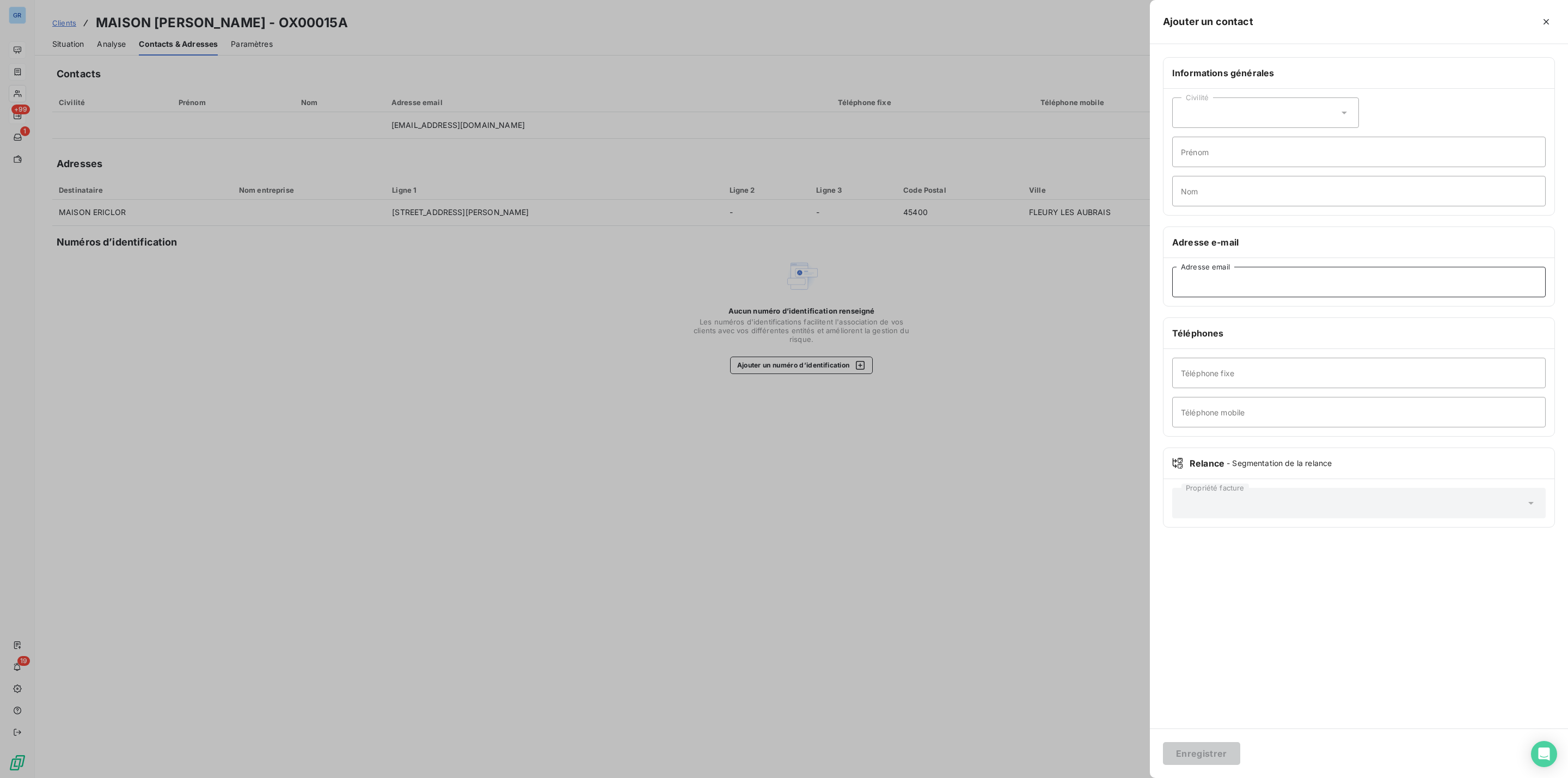
click at [1228, 285] on input "Adresse email" at bounding box center [1359, 281] width 374 height 31
paste input "[EMAIL_ADDRESS][DOMAIN_NAME]"
type input "[EMAIL_ADDRESS][DOMAIN_NAME]"
drag, startPoint x: 1198, startPoint y: 752, endPoint x: 1183, endPoint y: 724, distance: 31.8
click at [1193, 750] on button "Enregistrer" at bounding box center [1201, 753] width 77 height 23
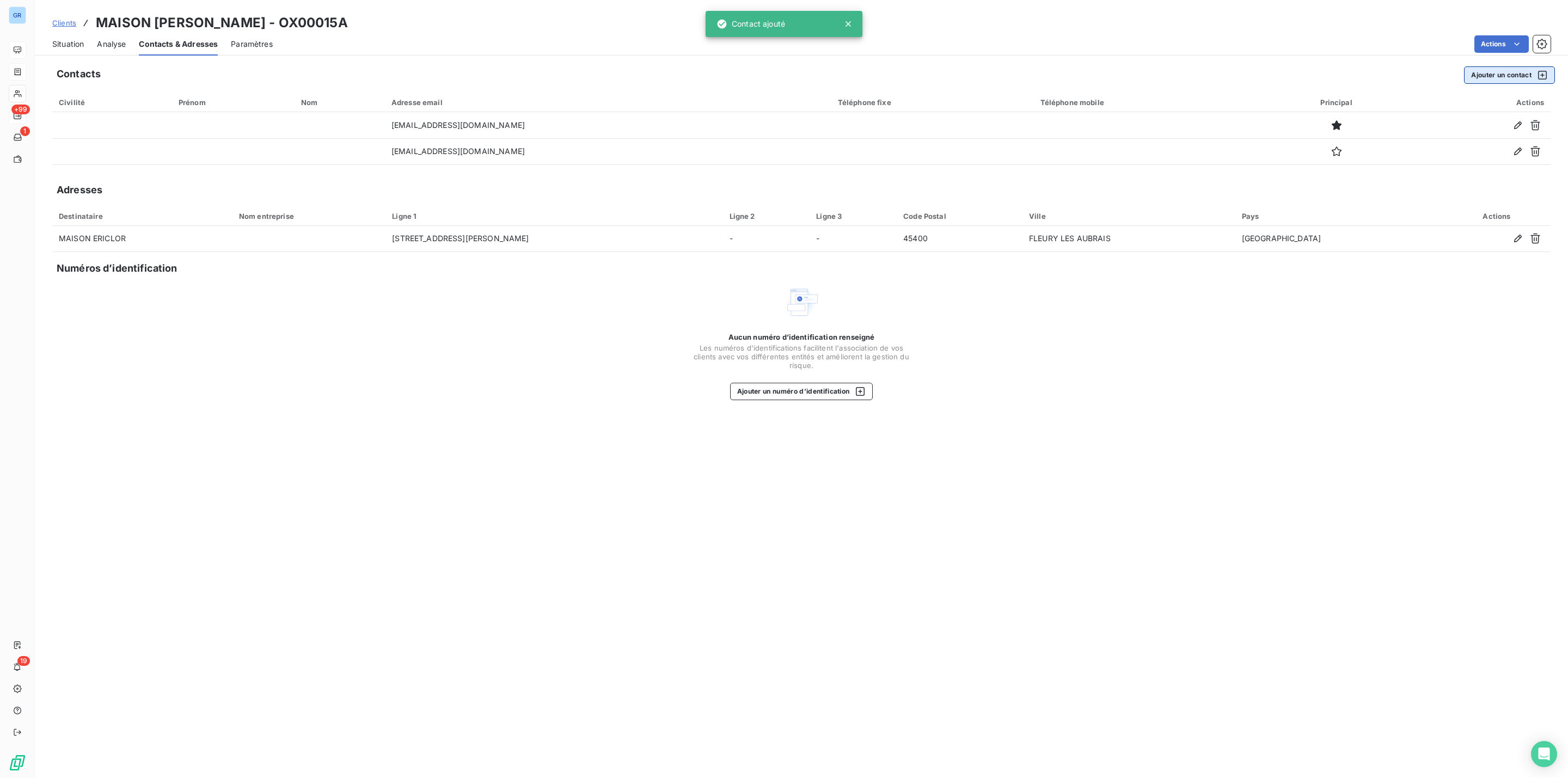
click at [1492, 74] on button "Ajouter un contact" at bounding box center [1509, 75] width 91 height 17
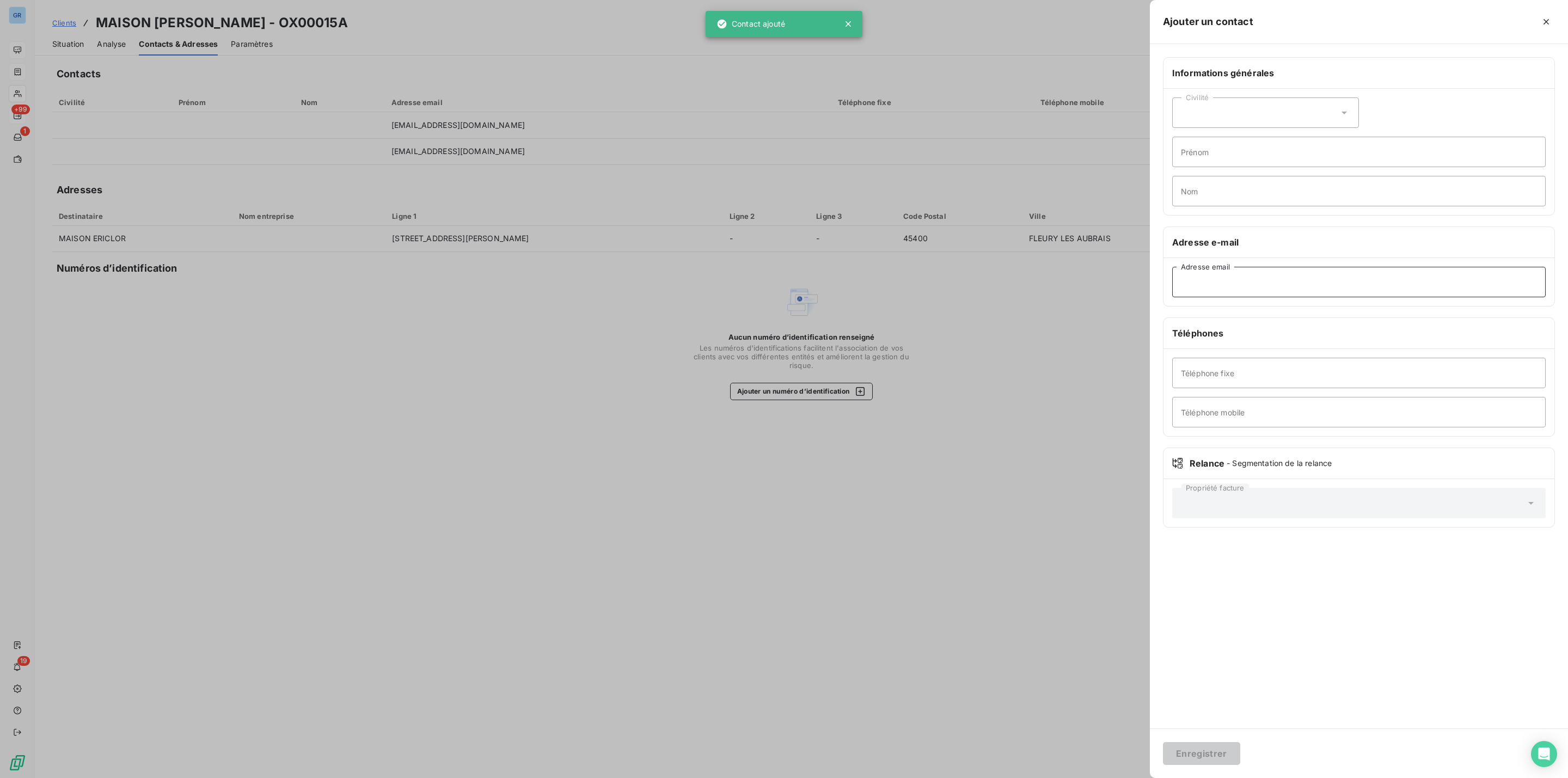
click at [1235, 293] on input "Adresse email" at bounding box center [1359, 281] width 374 height 31
paste input "[EMAIL_ADDRESS][DOMAIN_NAME]"
type input "[EMAIL_ADDRESS][DOMAIN_NAME]"
click at [1199, 753] on button "Enregistrer" at bounding box center [1201, 753] width 77 height 23
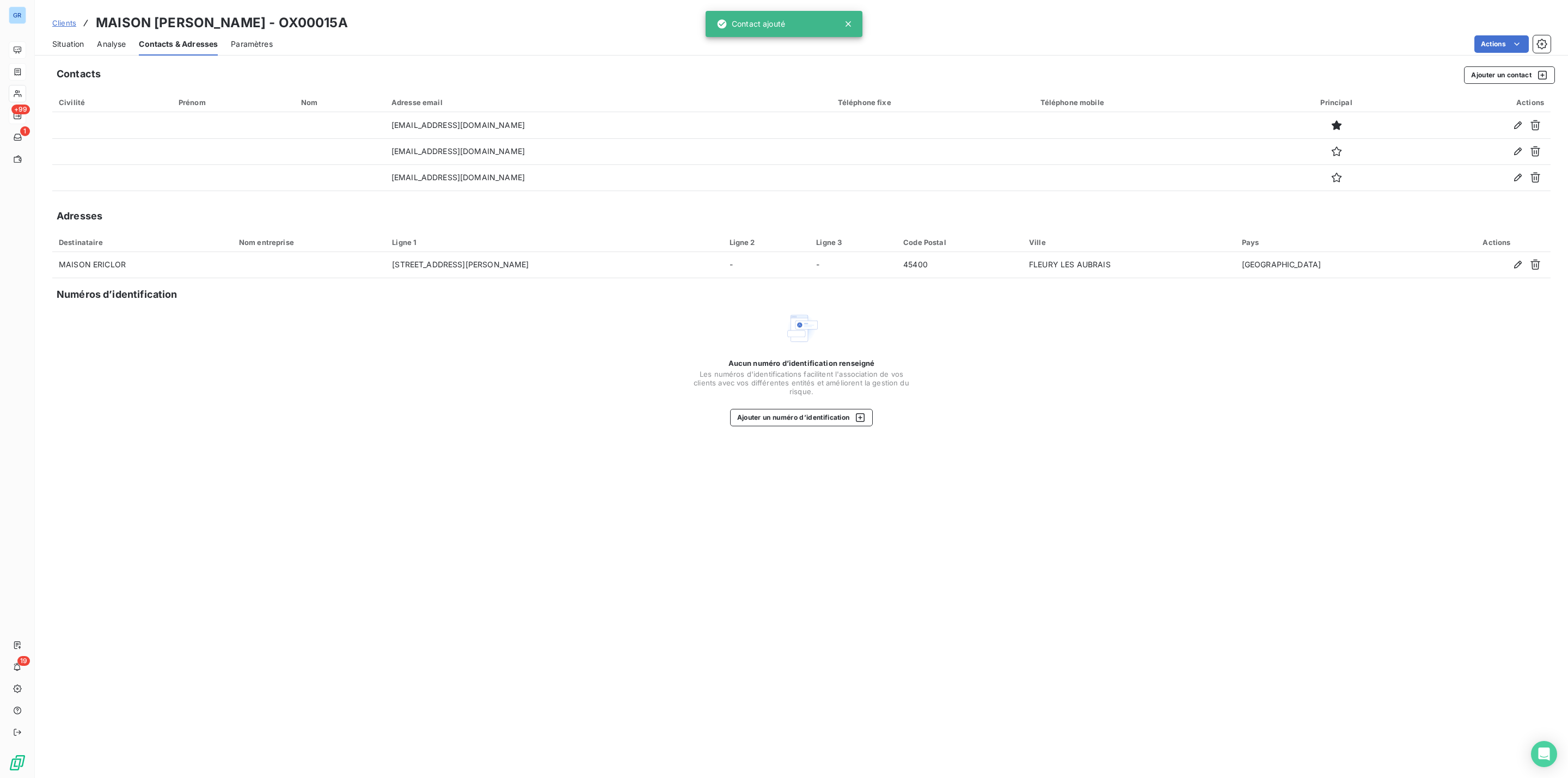
click at [59, 41] on span "Situation" at bounding box center [68, 44] width 32 height 11
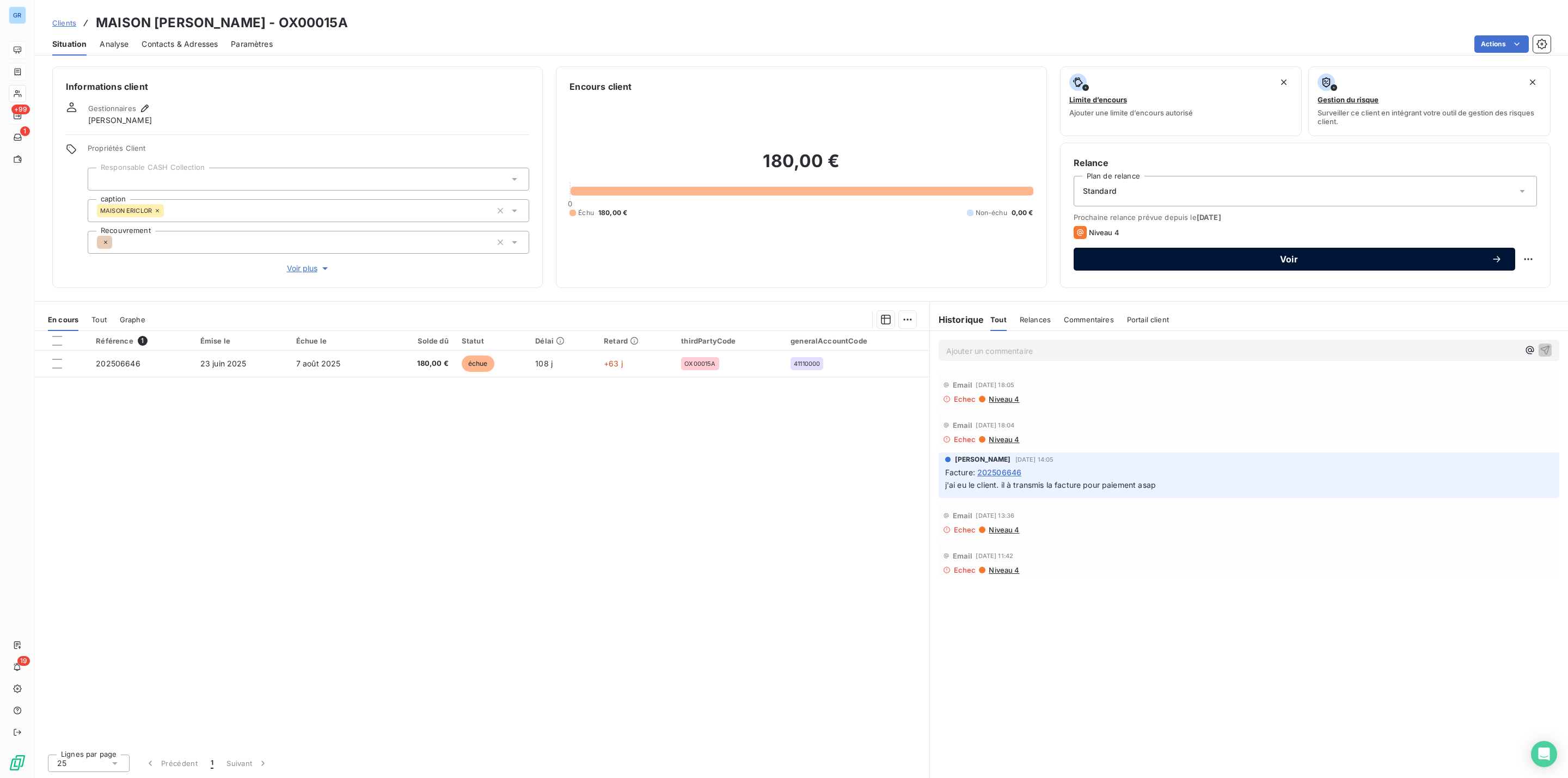
click at [1186, 259] on span "Voir" at bounding box center [1289, 259] width 404 height 9
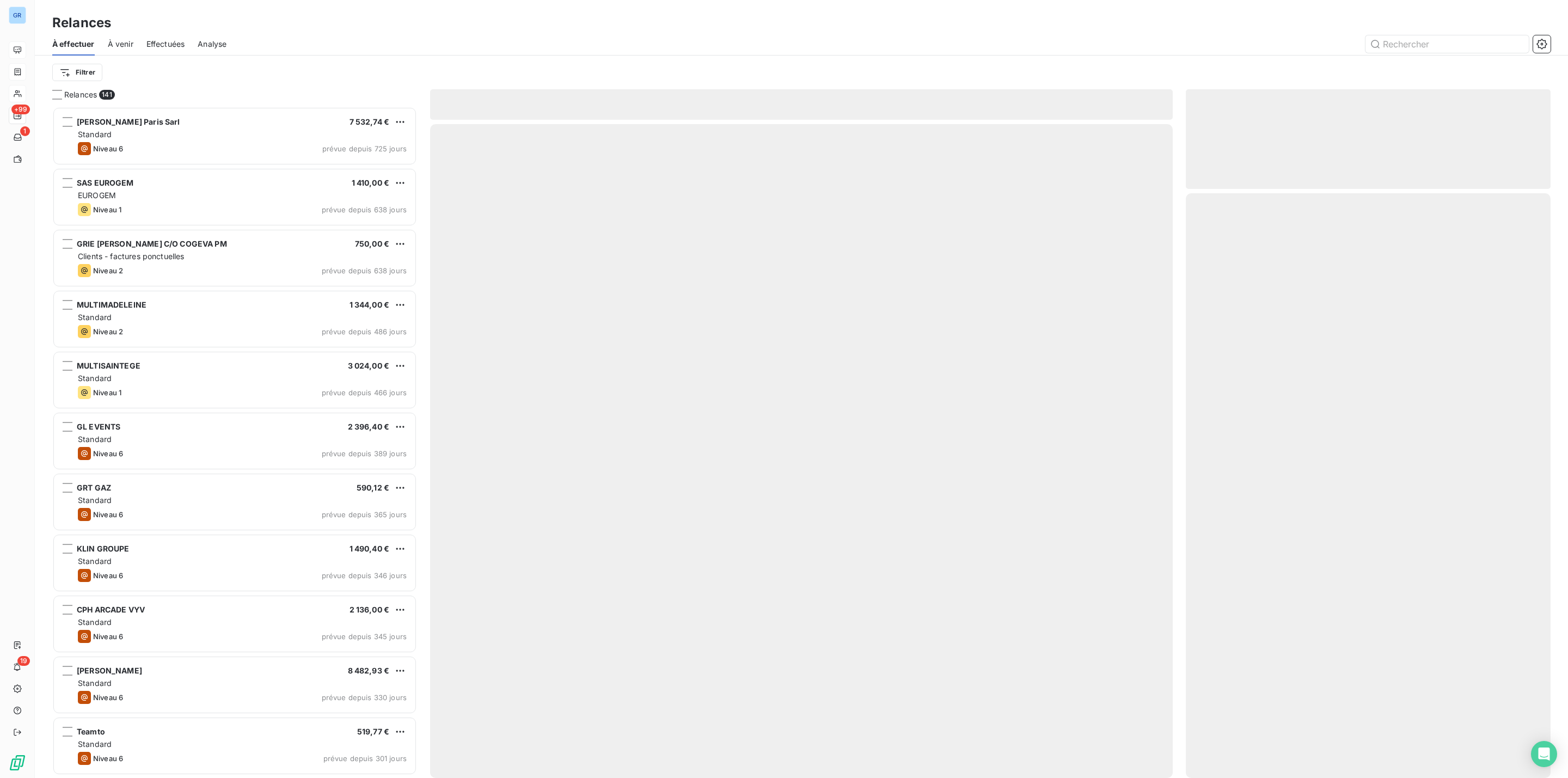
scroll to position [660, 352]
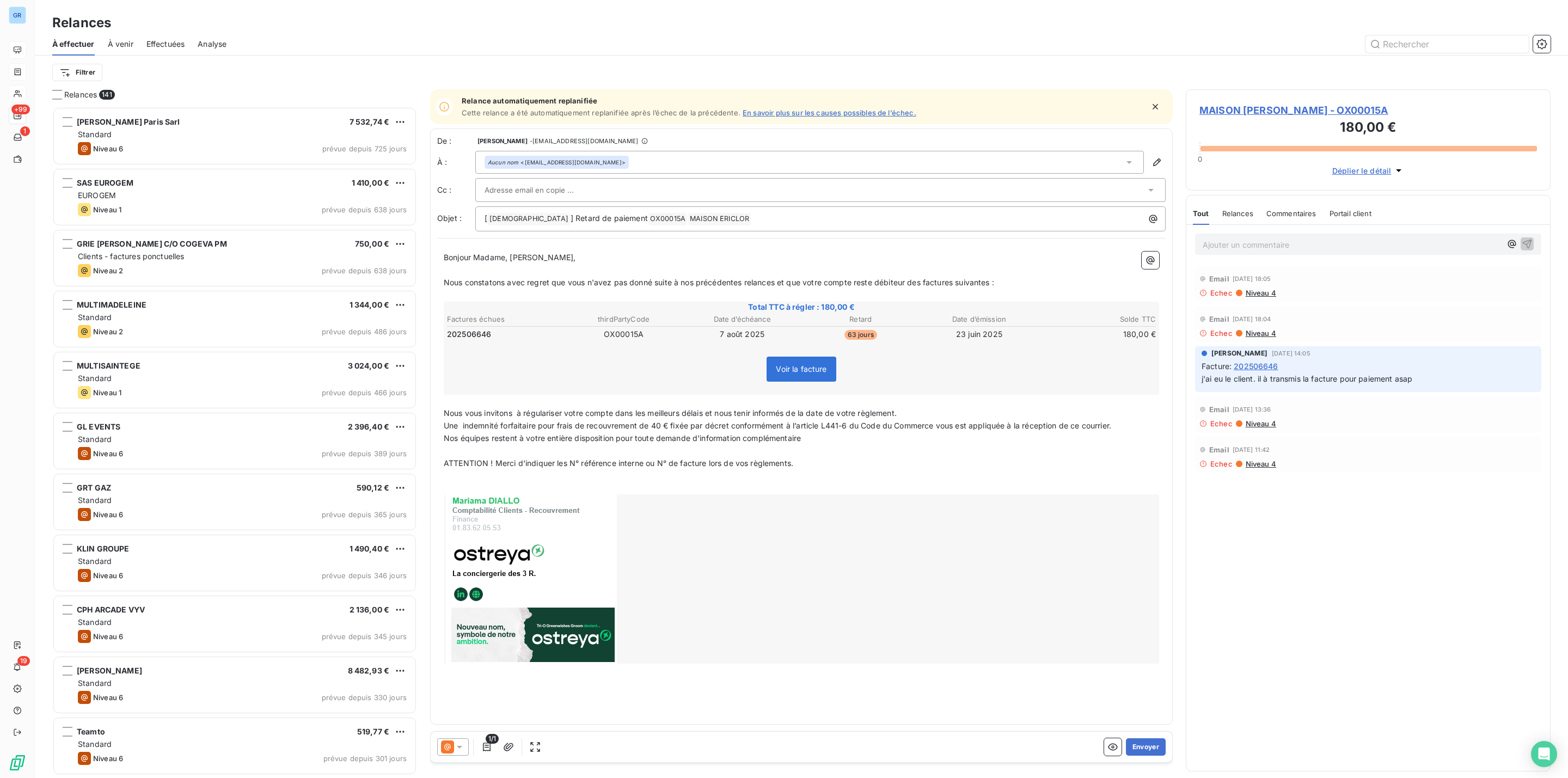
click at [461, 746] on icon at bounding box center [460, 747] width 11 height 11
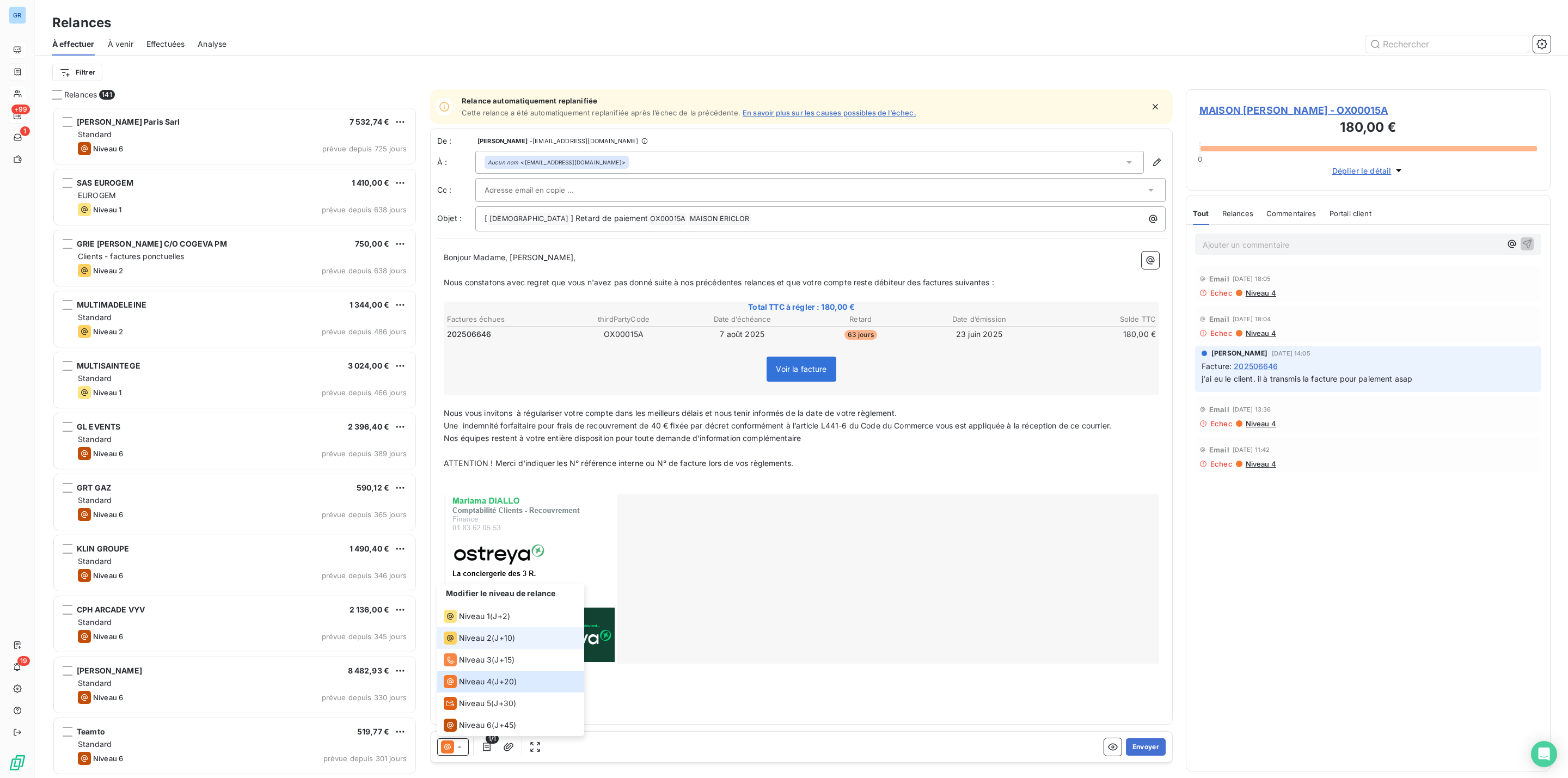
click at [505, 638] on span "J+10 )" at bounding box center [505, 638] width 20 height 11
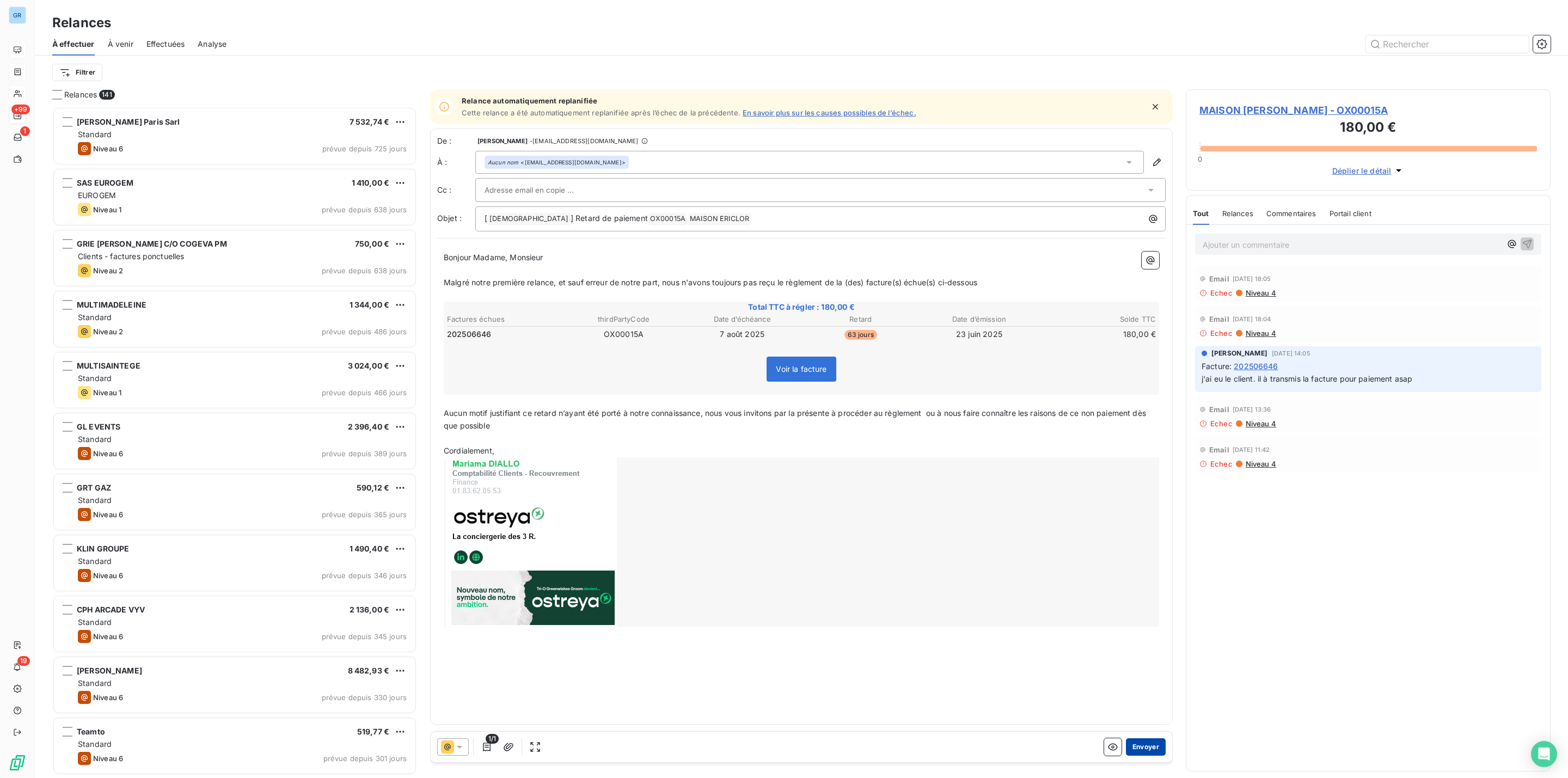
click at [1144, 739] on button "Envoyer" at bounding box center [1145, 747] width 39 height 17
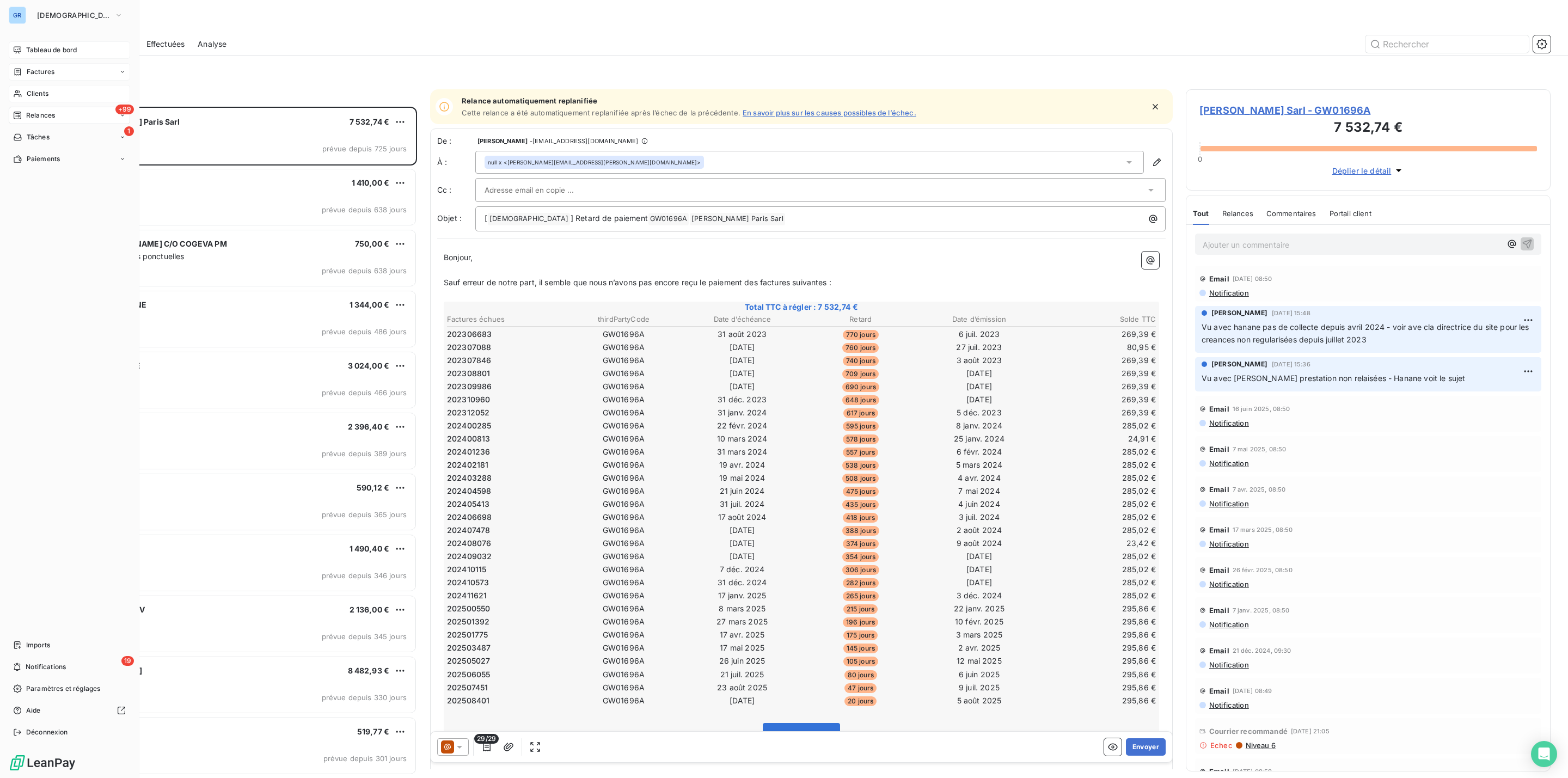
click at [36, 89] on span "Clients" at bounding box center [38, 94] width 22 height 9
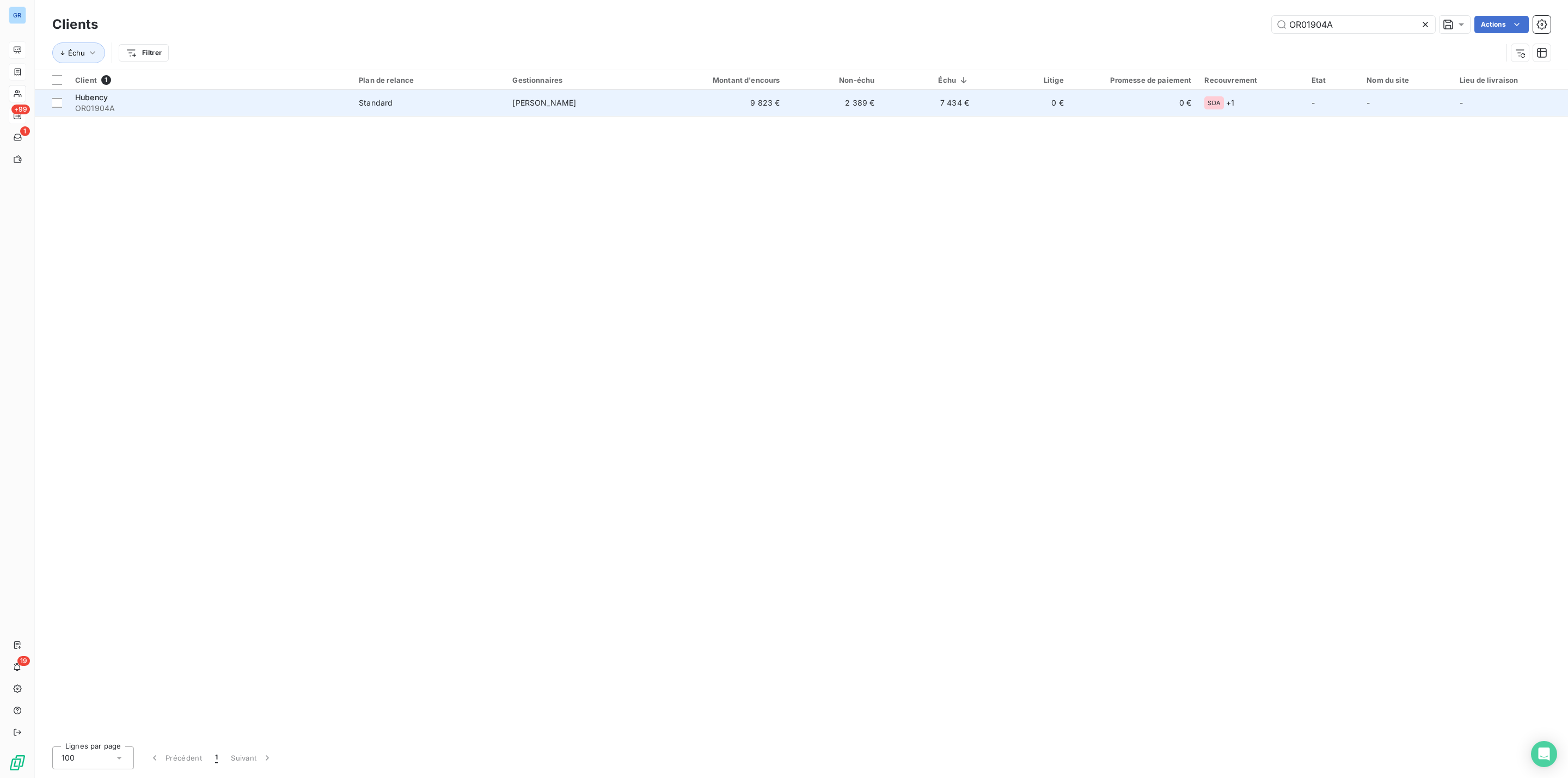
click at [255, 105] on span "OR01904A" at bounding box center [210, 109] width 270 height 11
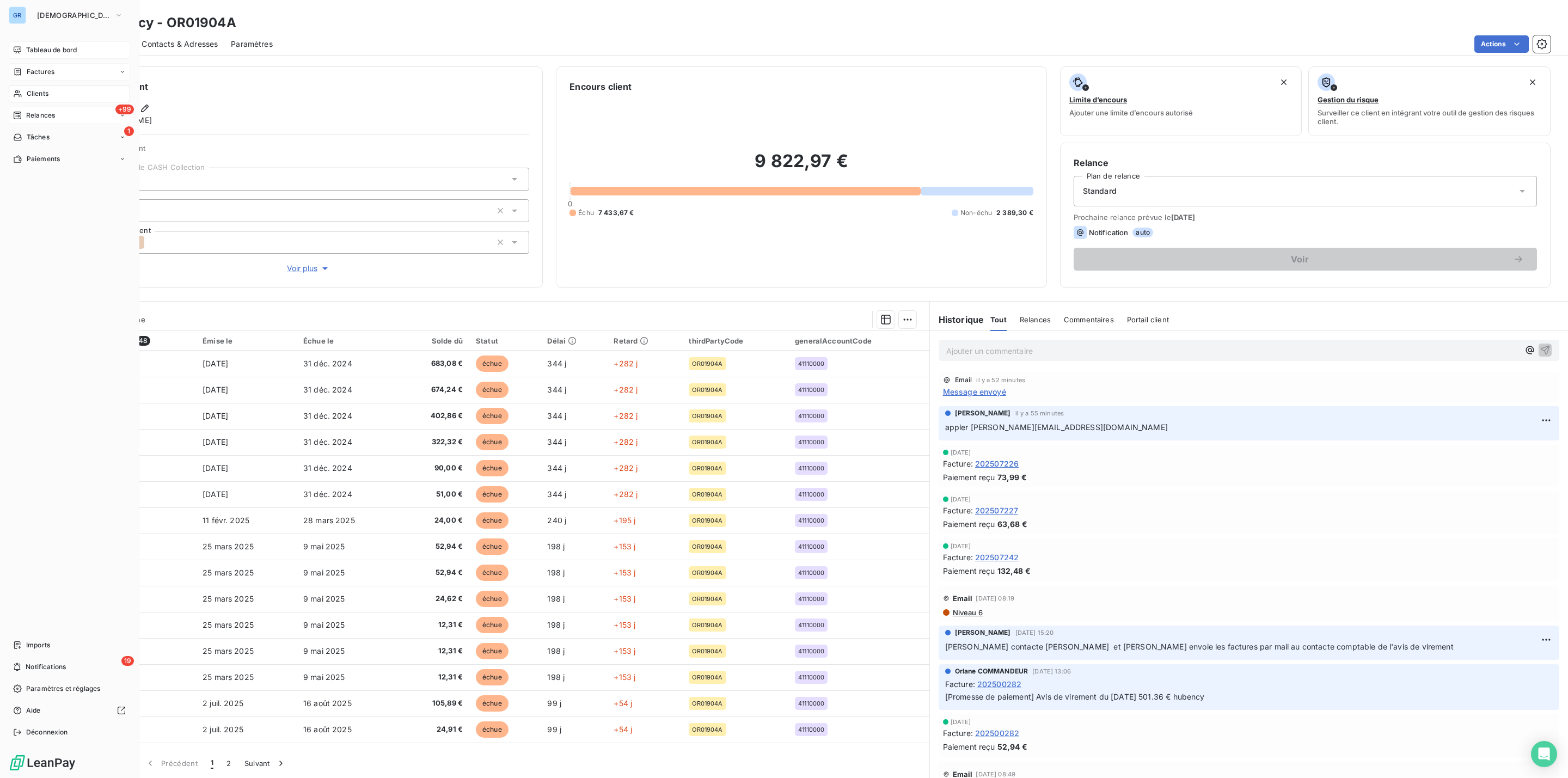
click at [38, 69] on span "Factures" at bounding box center [40, 72] width 28 height 9
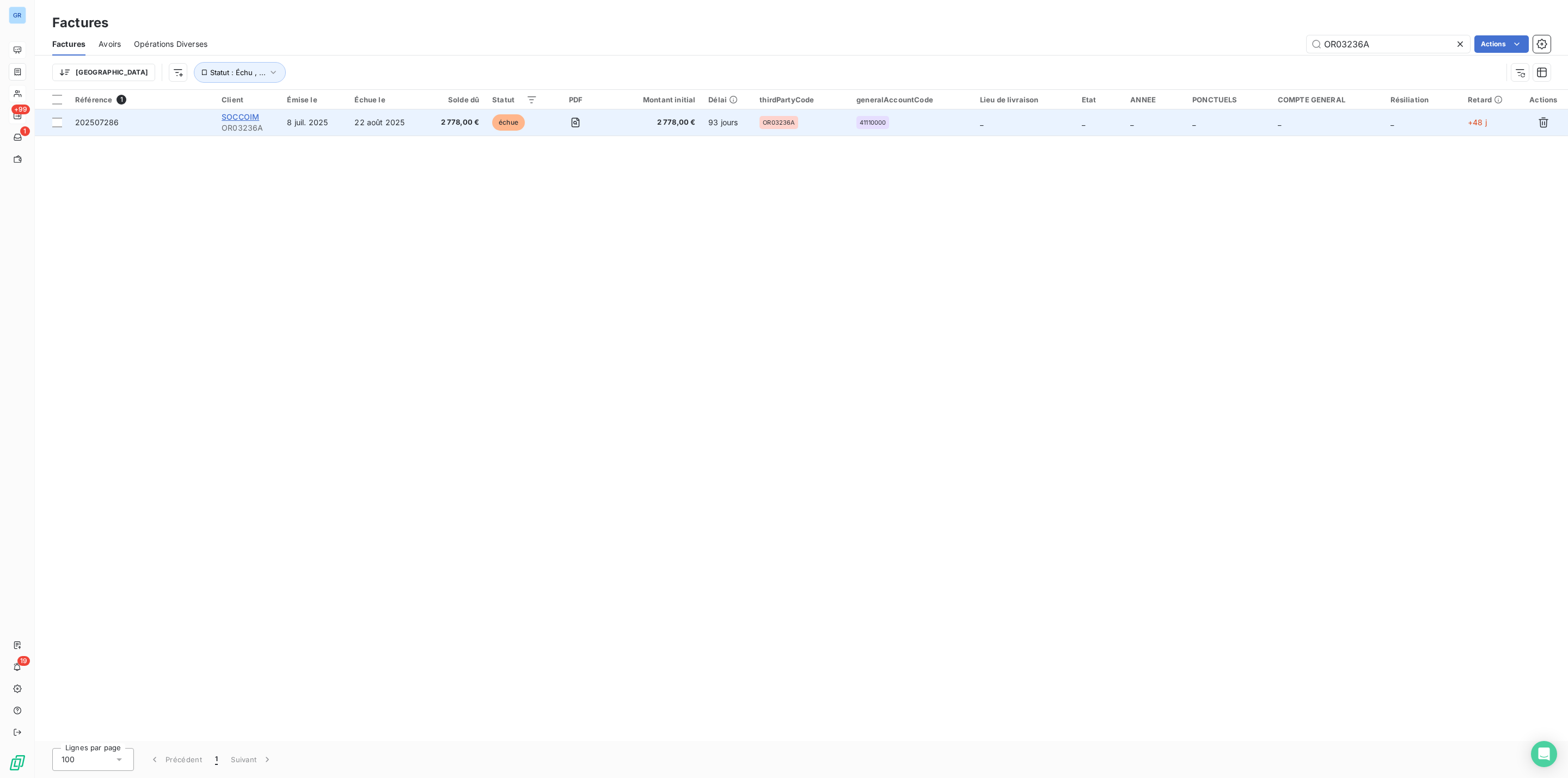
click at [239, 119] on span "SOCCOIM" at bounding box center [240, 117] width 38 height 9
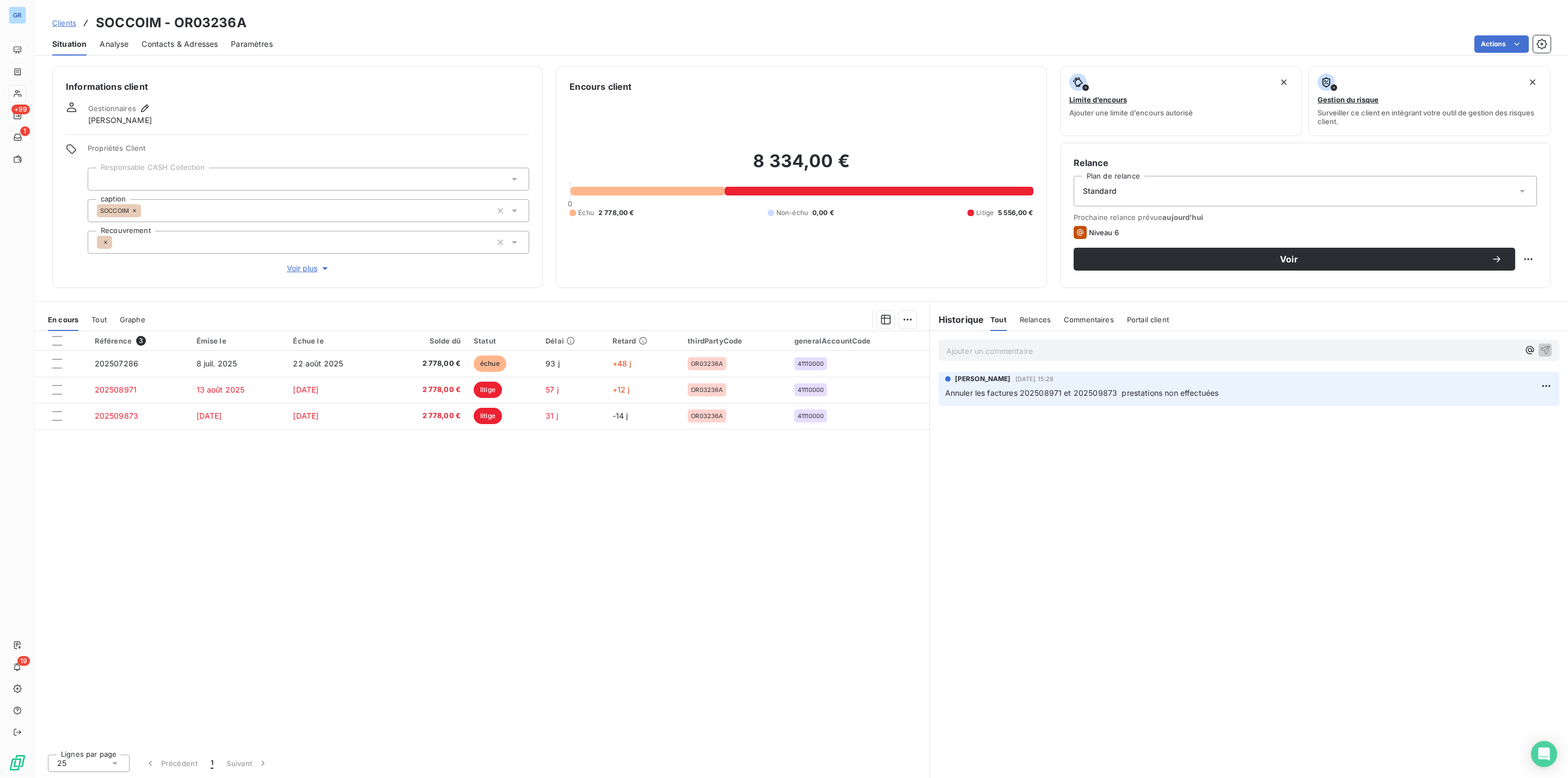
click at [181, 43] on span "Contacts & Adresses" at bounding box center [180, 44] width 76 height 11
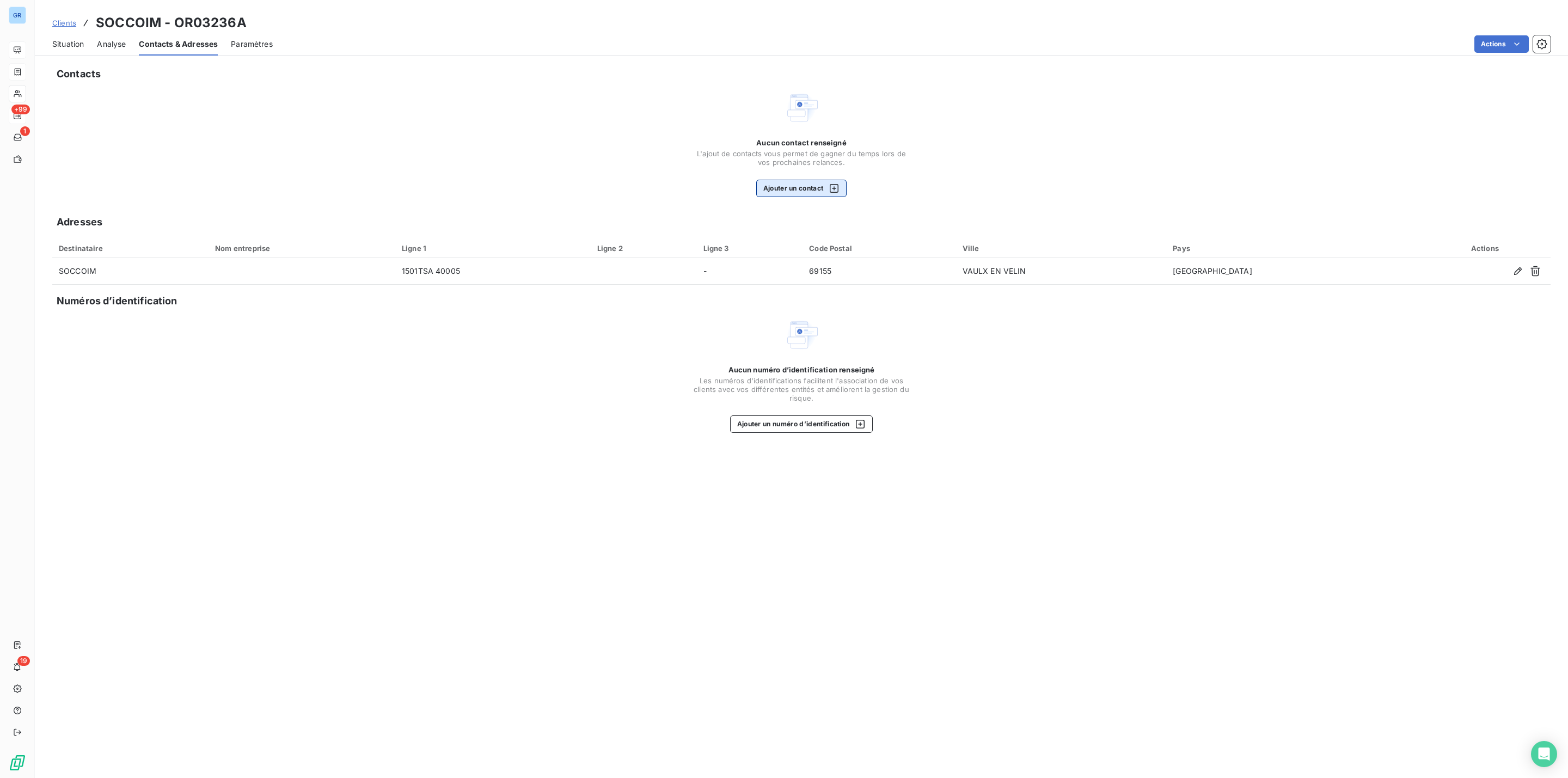
click at [818, 186] on button "Ajouter un contact" at bounding box center [801, 188] width 91 height 17
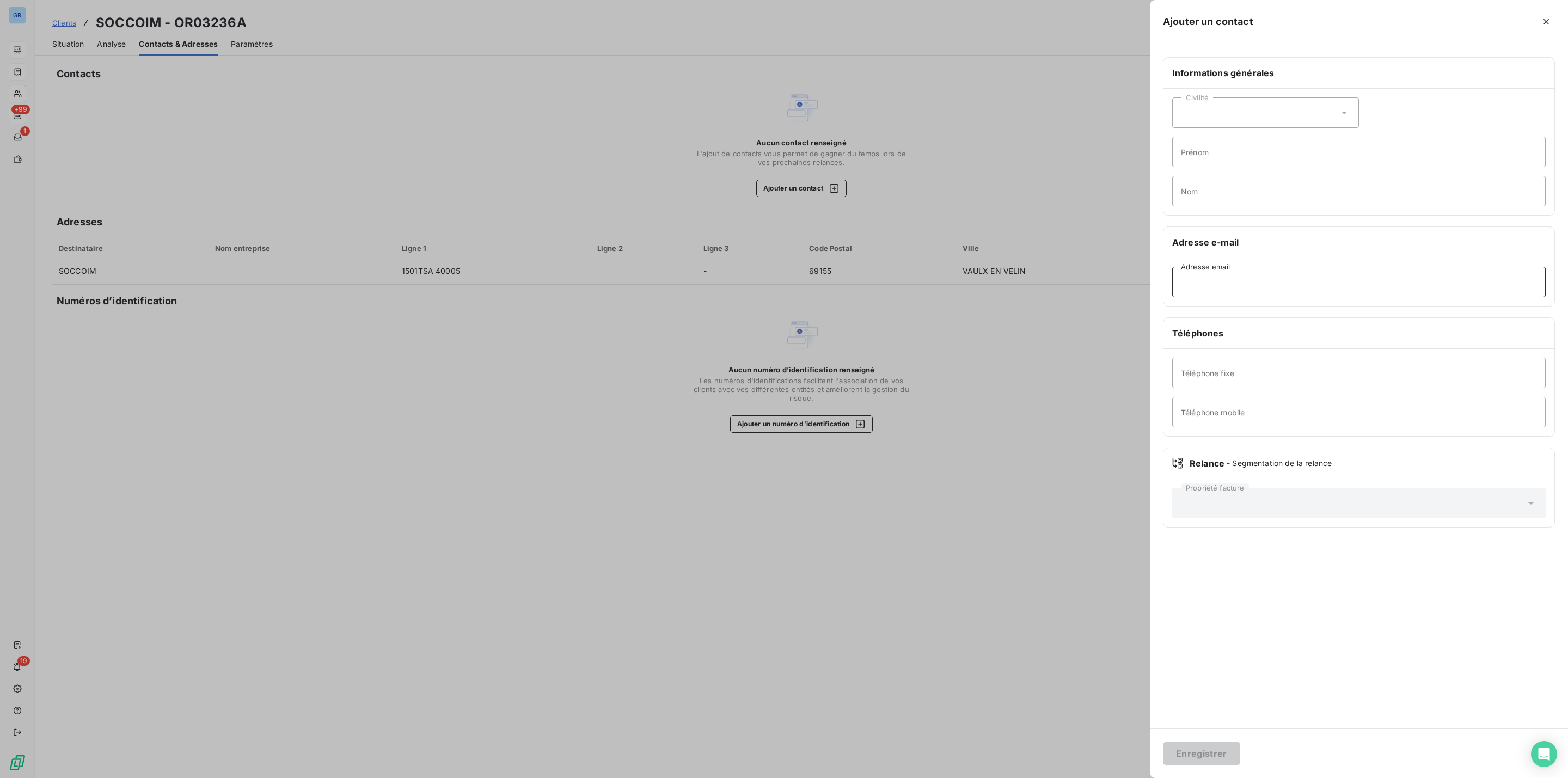
click at [1309, 282] on input "Adresse email" at bounding box center [1359, 281] width 374 height 31
paste input "[EMAIL_ADDRESS][DOMAIN_NAME]"
type input "[EMAIL_ADDRESS][DOMAIN_NAME]"
click at [1223, 747] on button "Enregistrer" at bounding box center [1201, 753] width 77 height 23
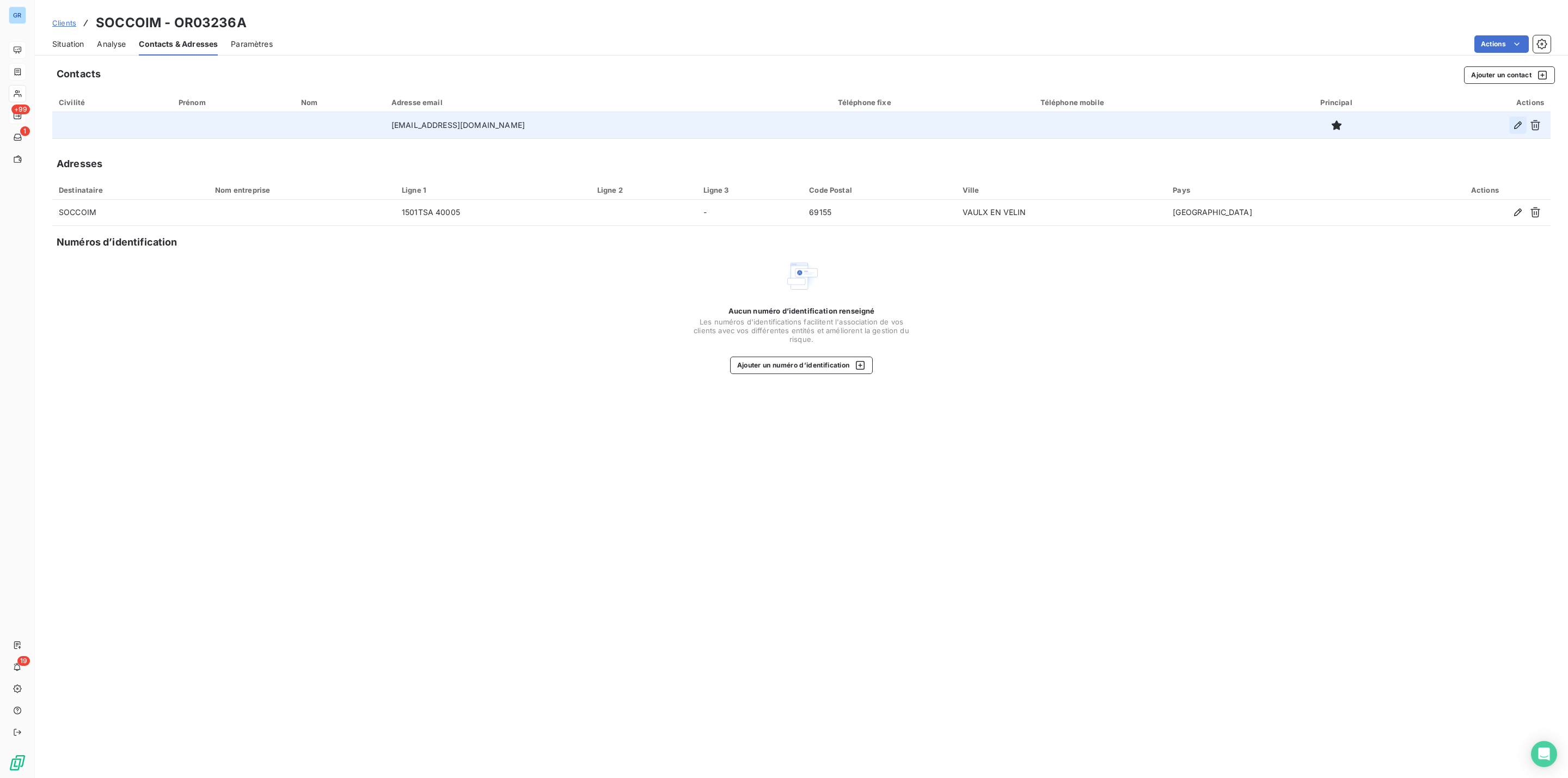
click at [1515, 124] on icon "button" at bounding box center [1518, 125] width 11 height 11
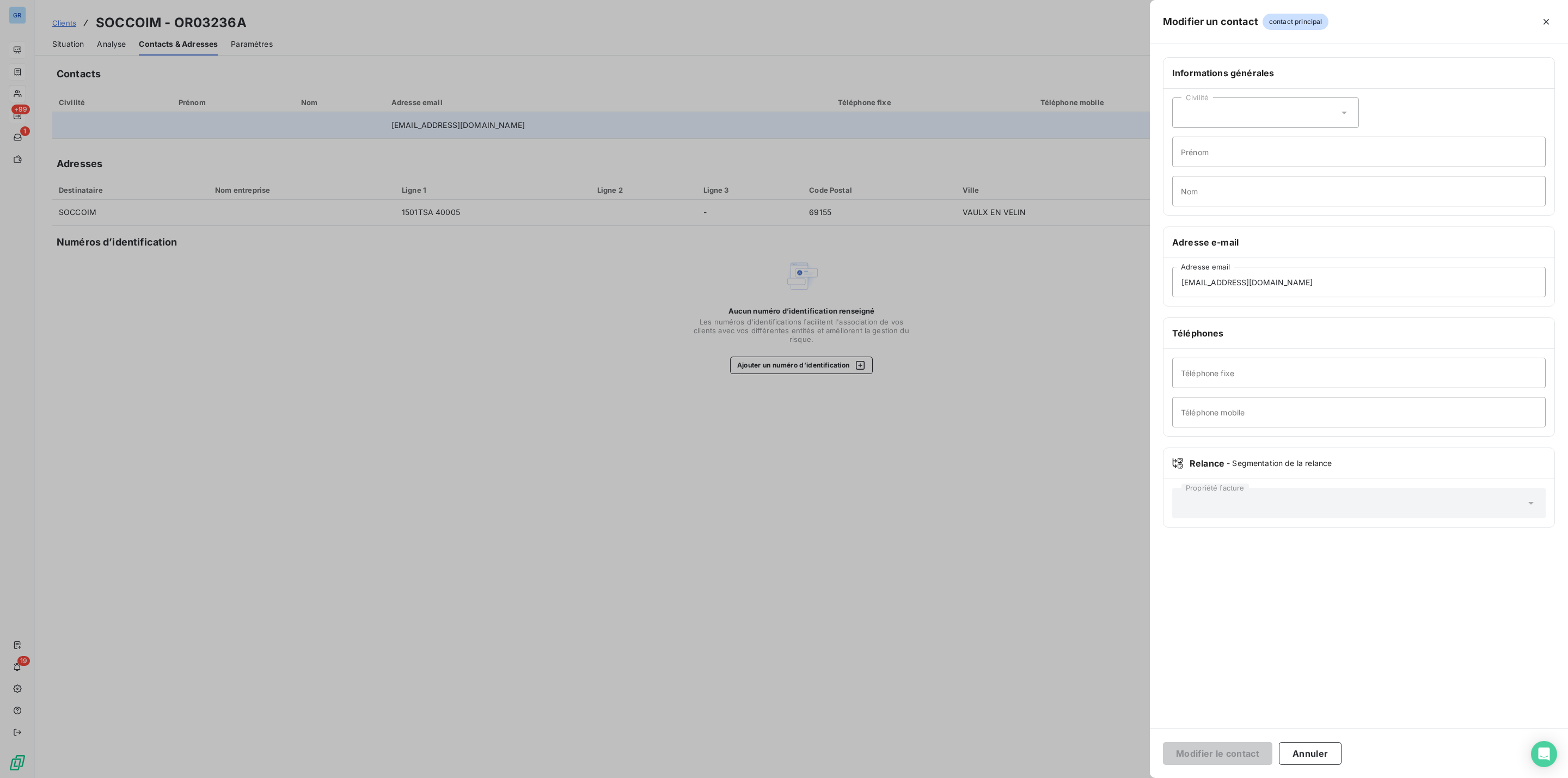
click at [1229, 117] on div "Civilité" at bounding box center [1265, 113] width 187 height 31
drag, startPoint x: 1225, startPoint y: 140, endPoint x: 1224, endPoint y: 147, distance: 7.1
click at [1224, 140] on li "Madame" at bounding box center [1265, 140] width 187 height 20
click at [1225, 154] on input "Prénom" at bounding box center [1359, 151] width 374 height 31
type input "LEA"
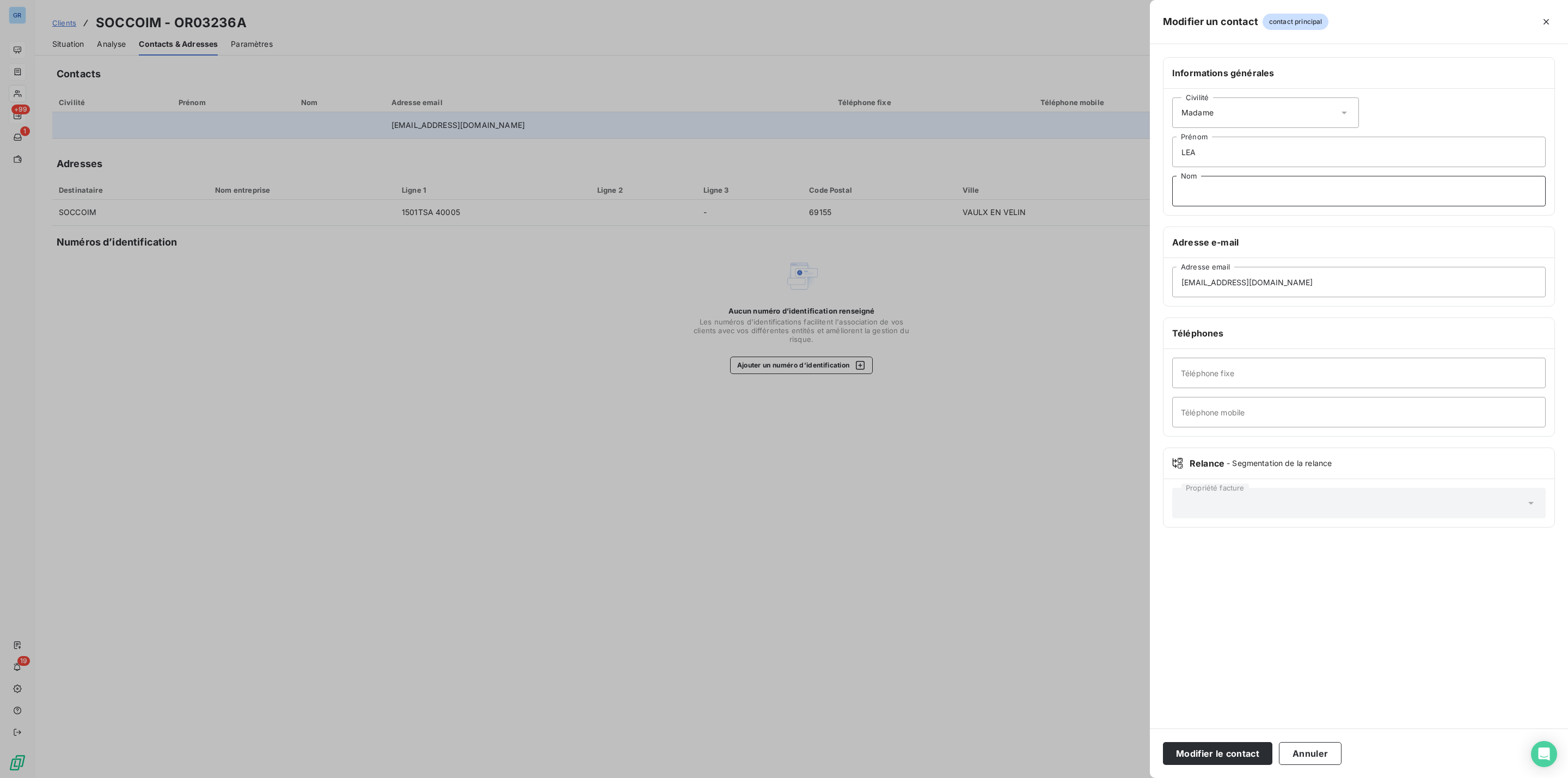
click at [1212, 192] on input "Nom" at bounding box center [1359, 191] width 374 height 31
type input "BOURDET"
click at [1214, 746] on button "Modifier le contact" at bounding box center [1217, 753] width 110 height 23
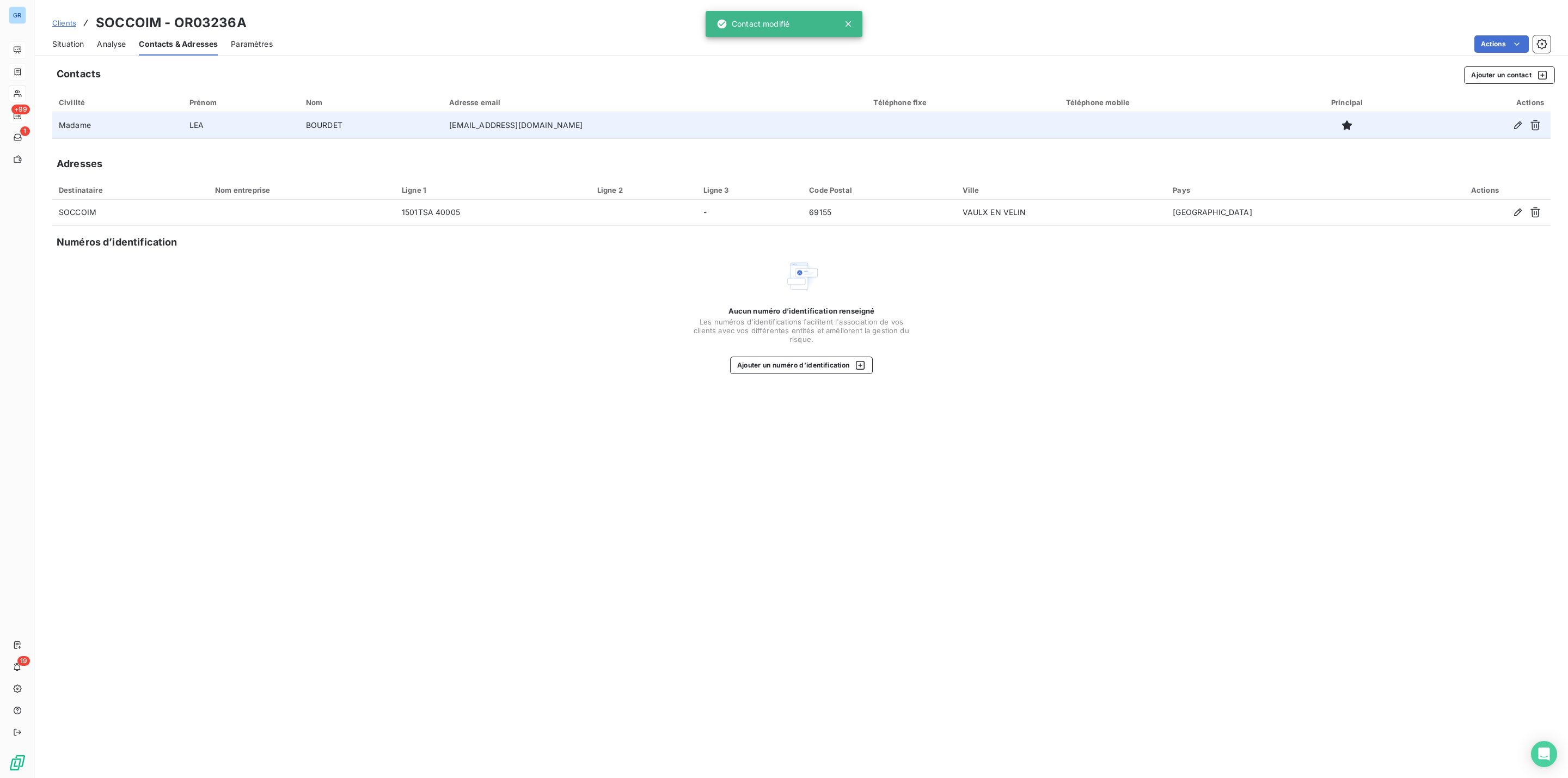
click at [56, 45] on span "Situation" at bounding box center [68, 44] width 32 height 11
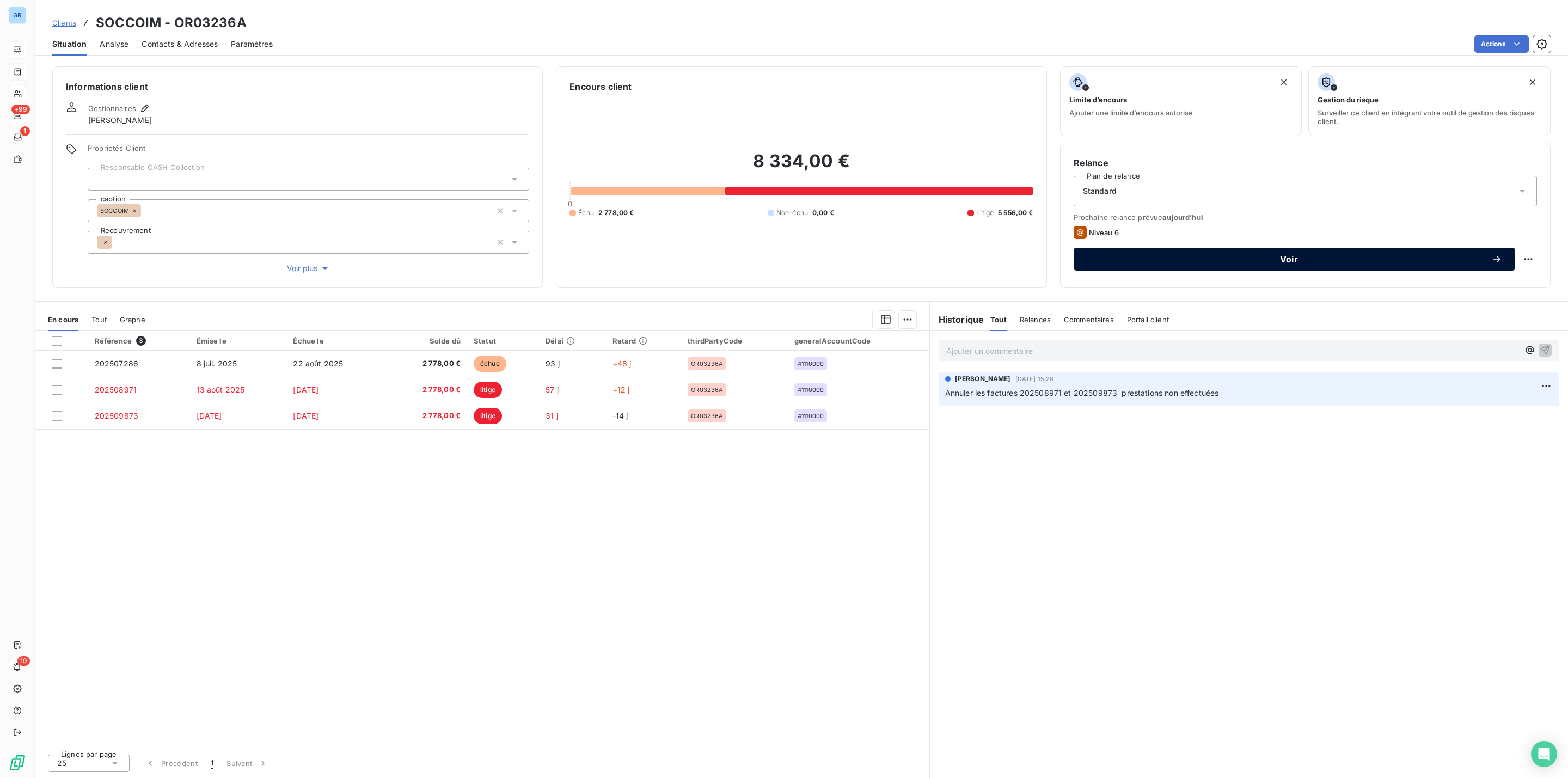
click at [1315, 256] on span "Voir" at bounding box center [1289, 259] width 404 height 9
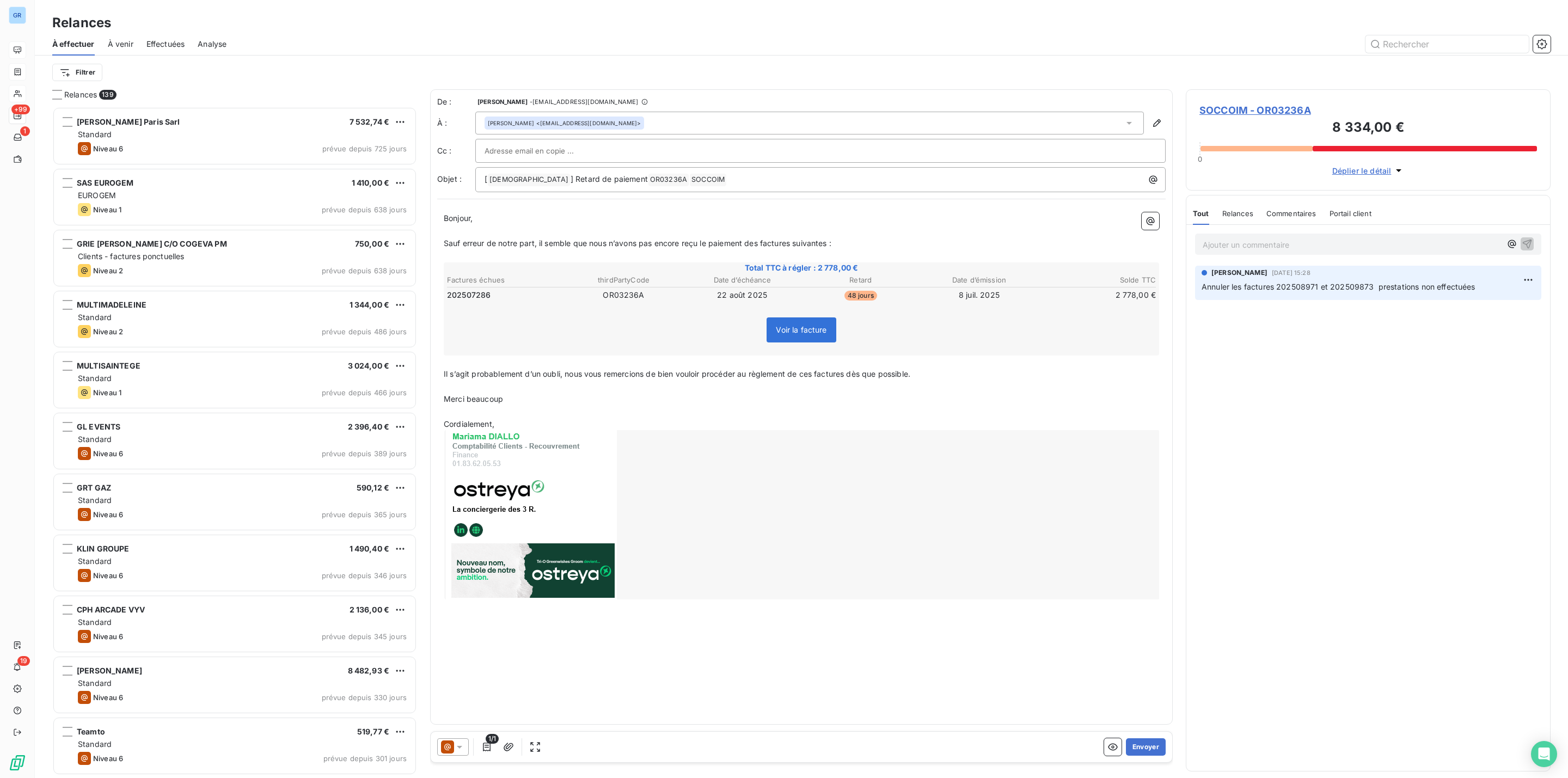
scroll to position [660, 352]
click at [462, 743] on icon at bounding box center [460, 747] width 11 height 11
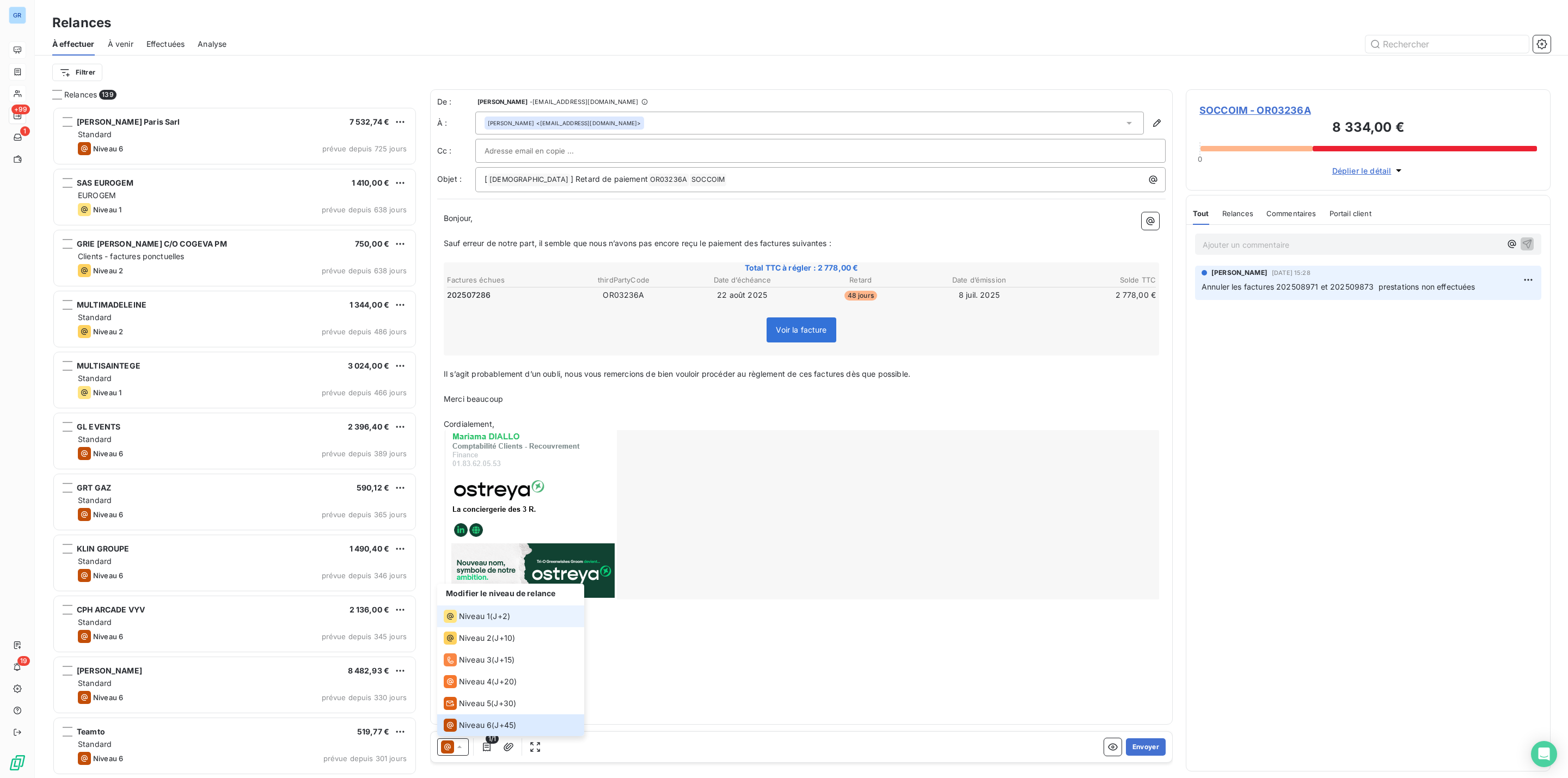
click at [490, 620] on div "Niveau 1 ( J+2 )" at bounding box center [477, 616] width 66 height 13
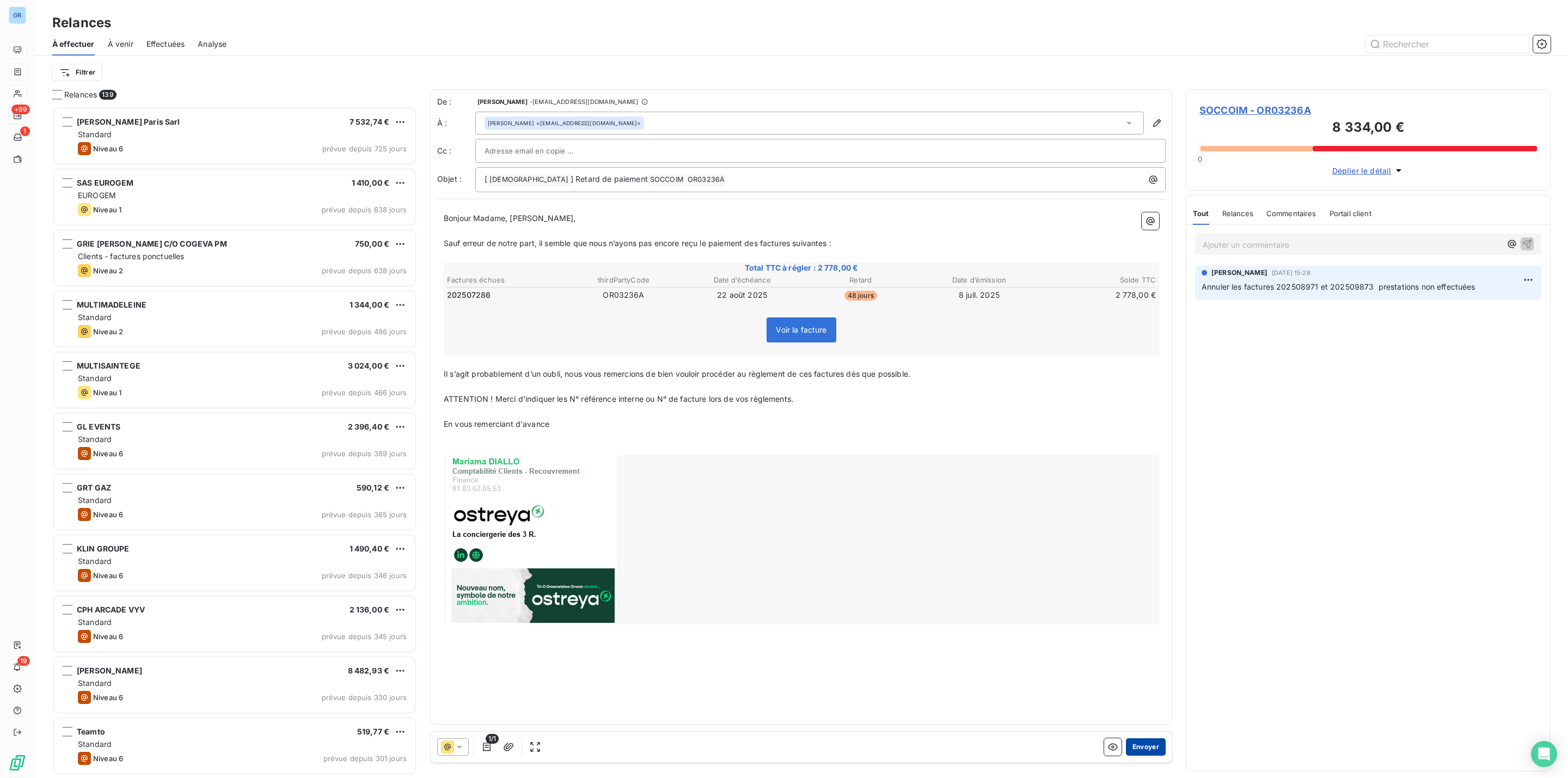
click at [1144, 744] on button "Envoyer" at bounding box center [1145, 747] width 39 height 17
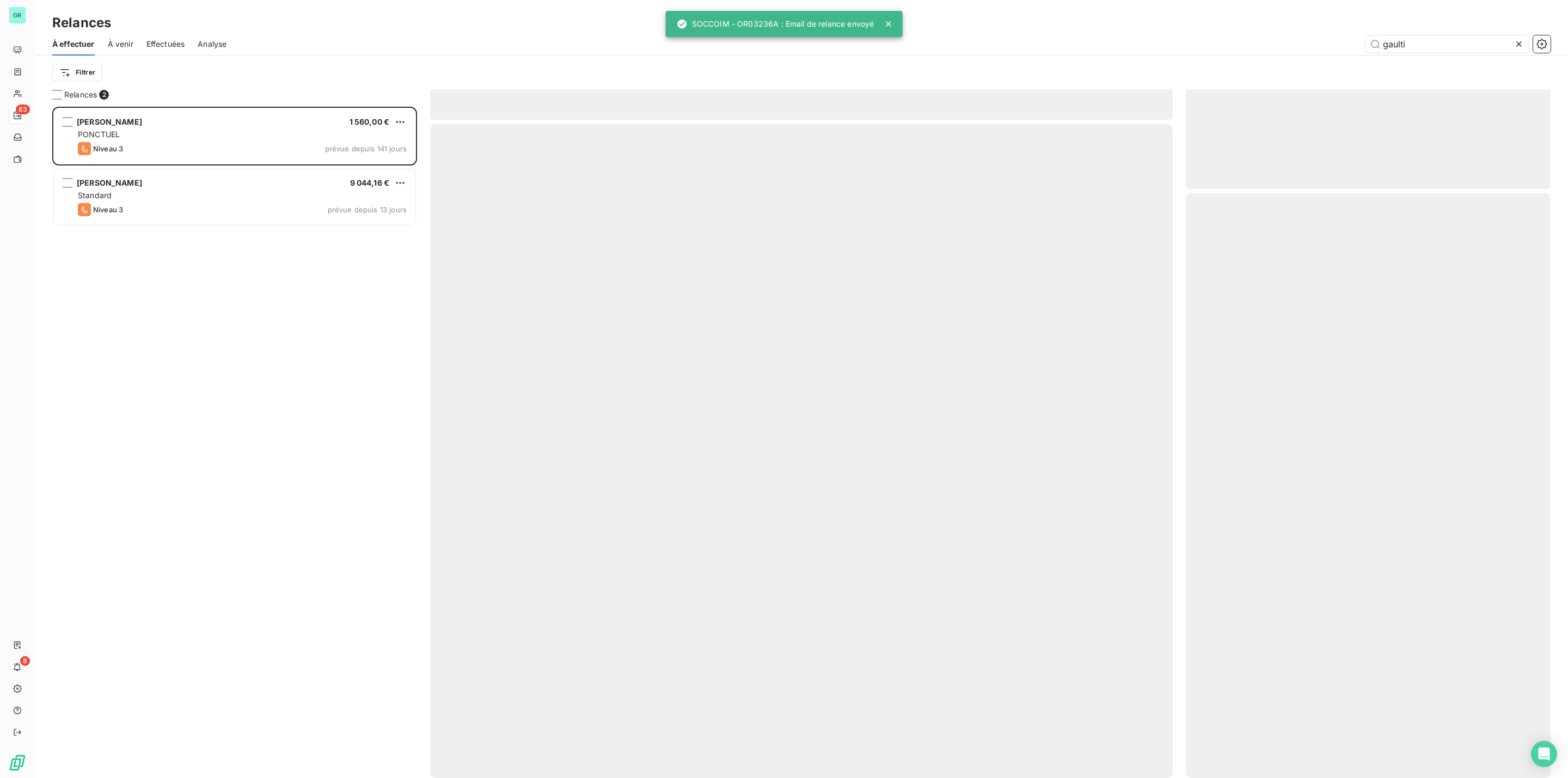
scroll to position [660, 352]
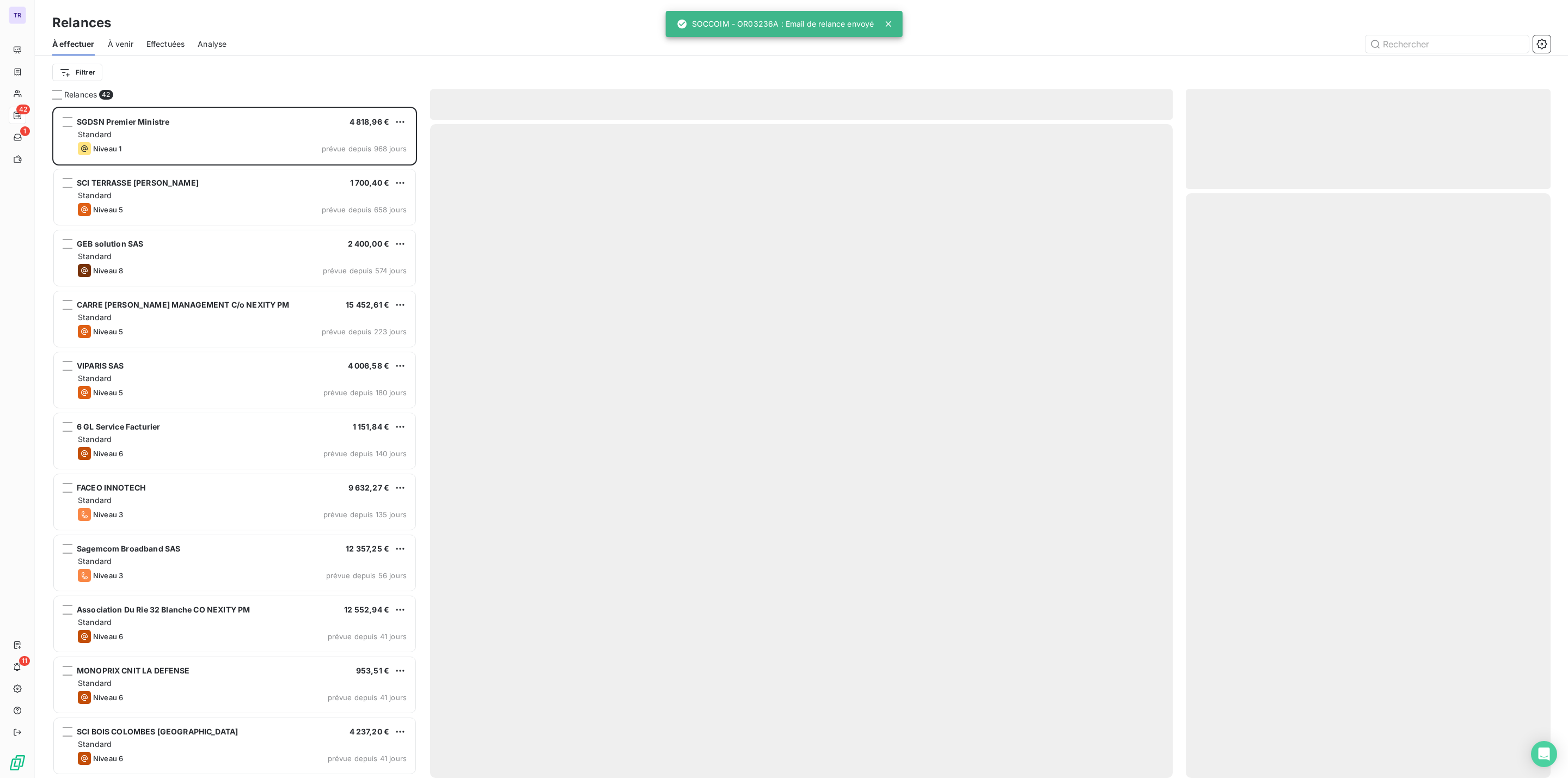
scroll to position [660, 352]
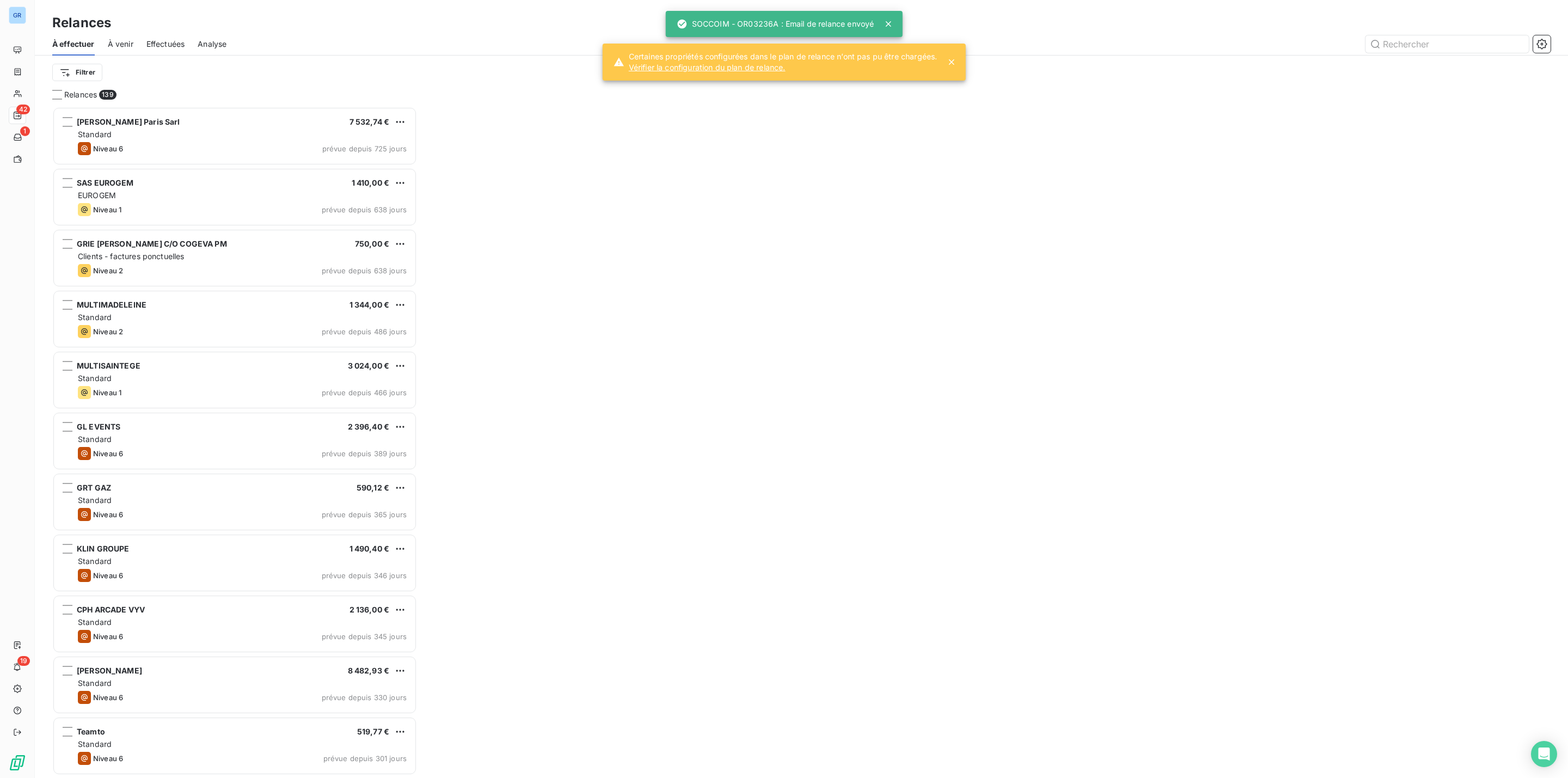
scroll to position [660, 352]
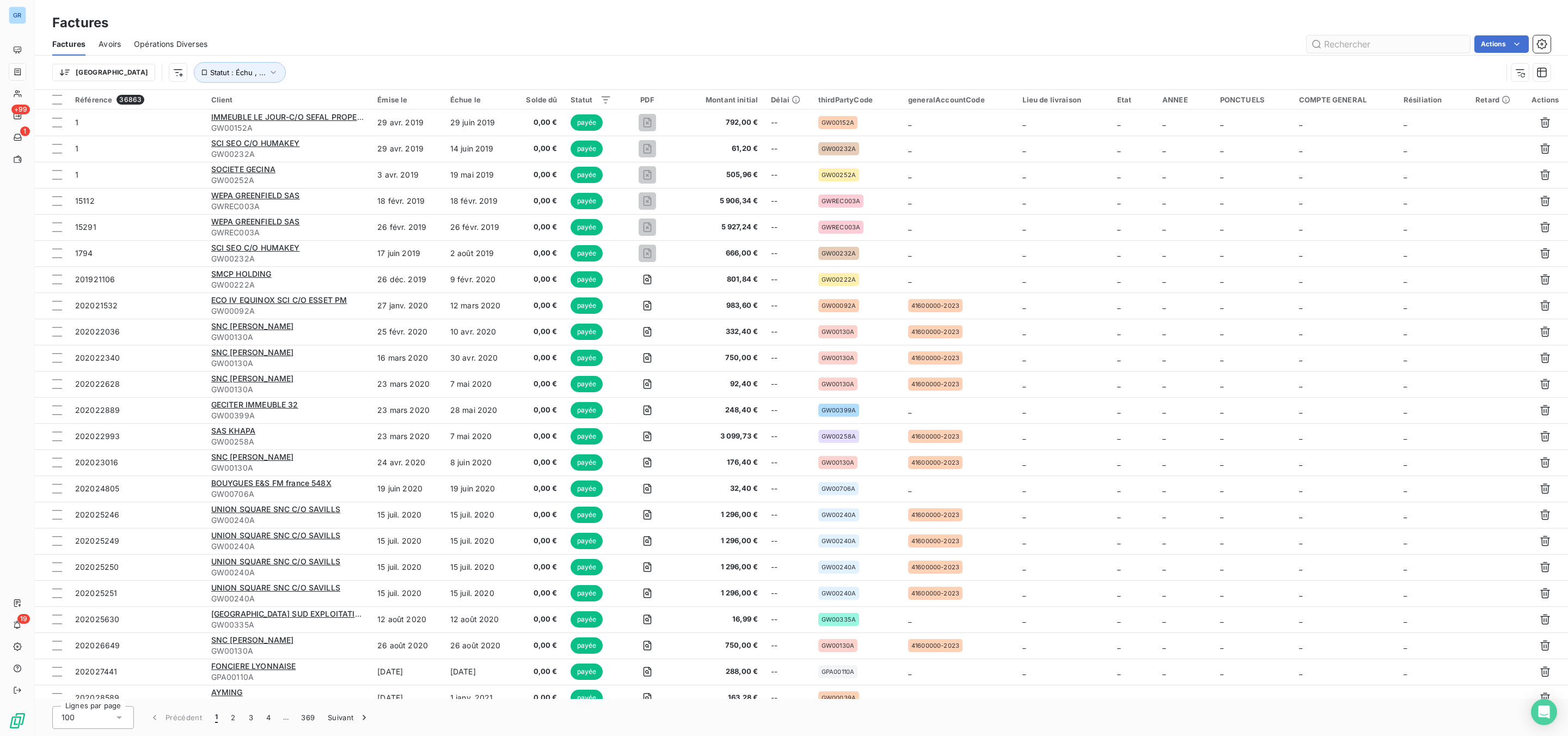
click at [1322, 45] on input "text" at bounding box center [1388, 44] width 163 height 17
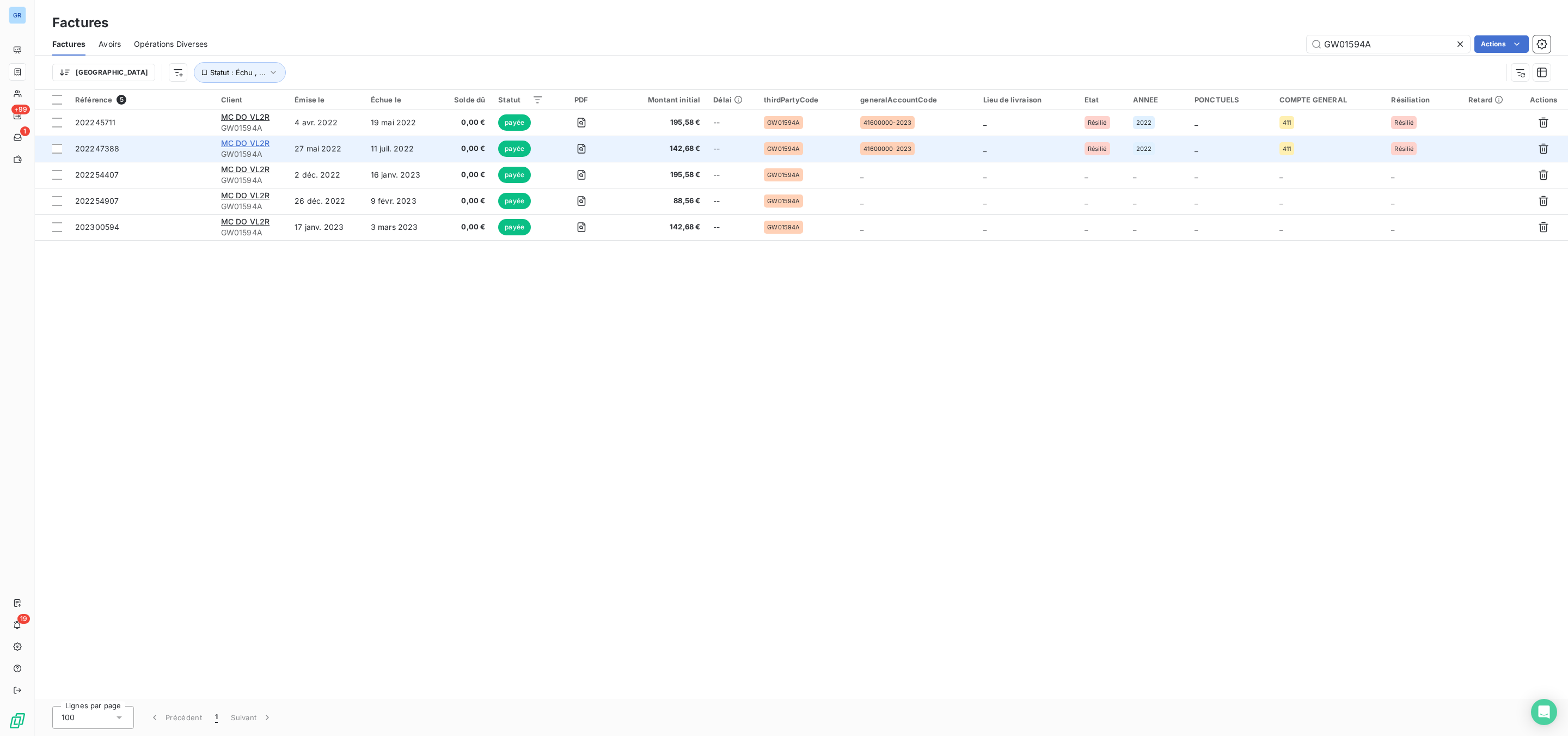
type input "GW01594A"
click at [240, 141] on span "MC DO VL2R" at bounding box center [245, 143] width 49 height 9
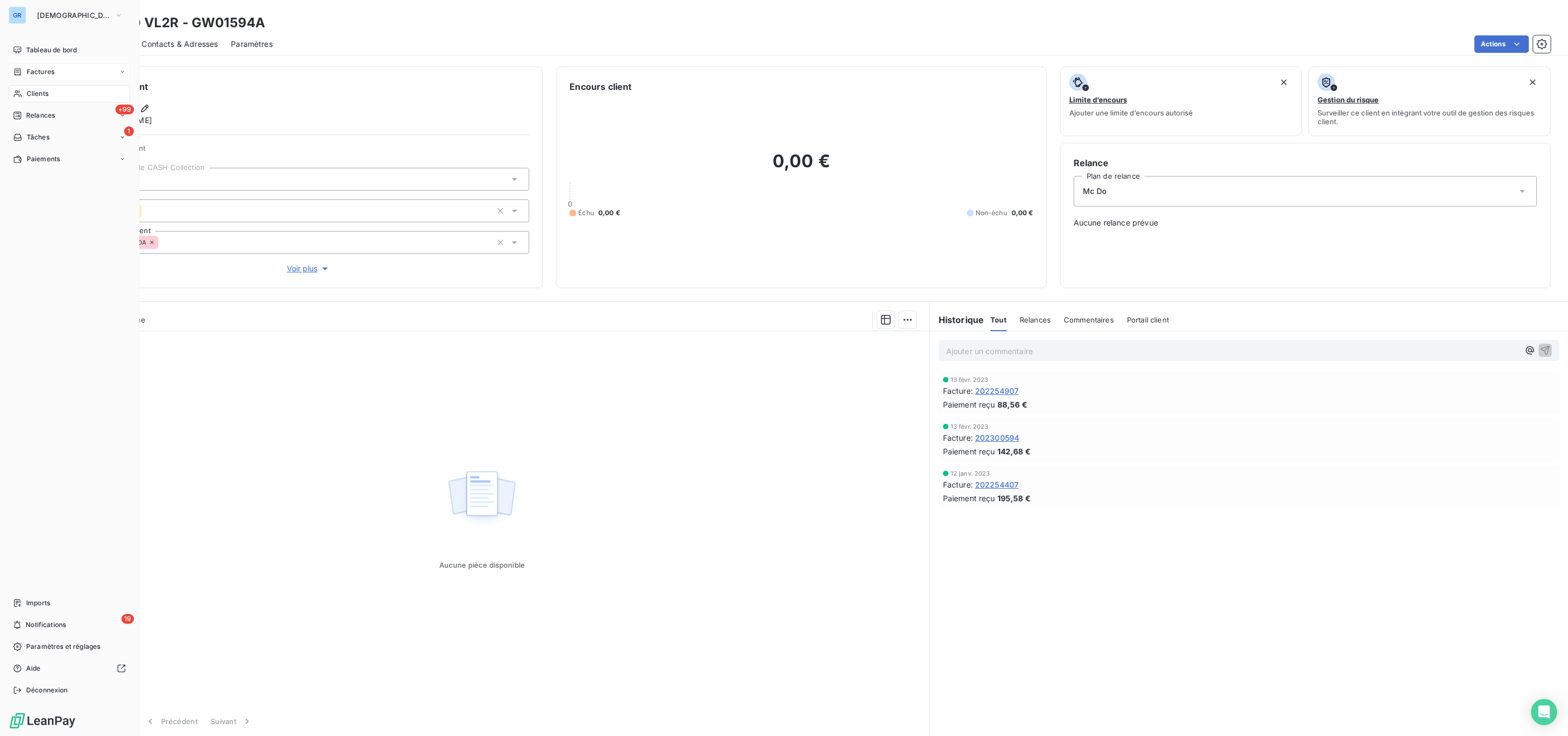
click at [38, 69] on span "Factures" at bounding box center [40, 72] width 28 height 9
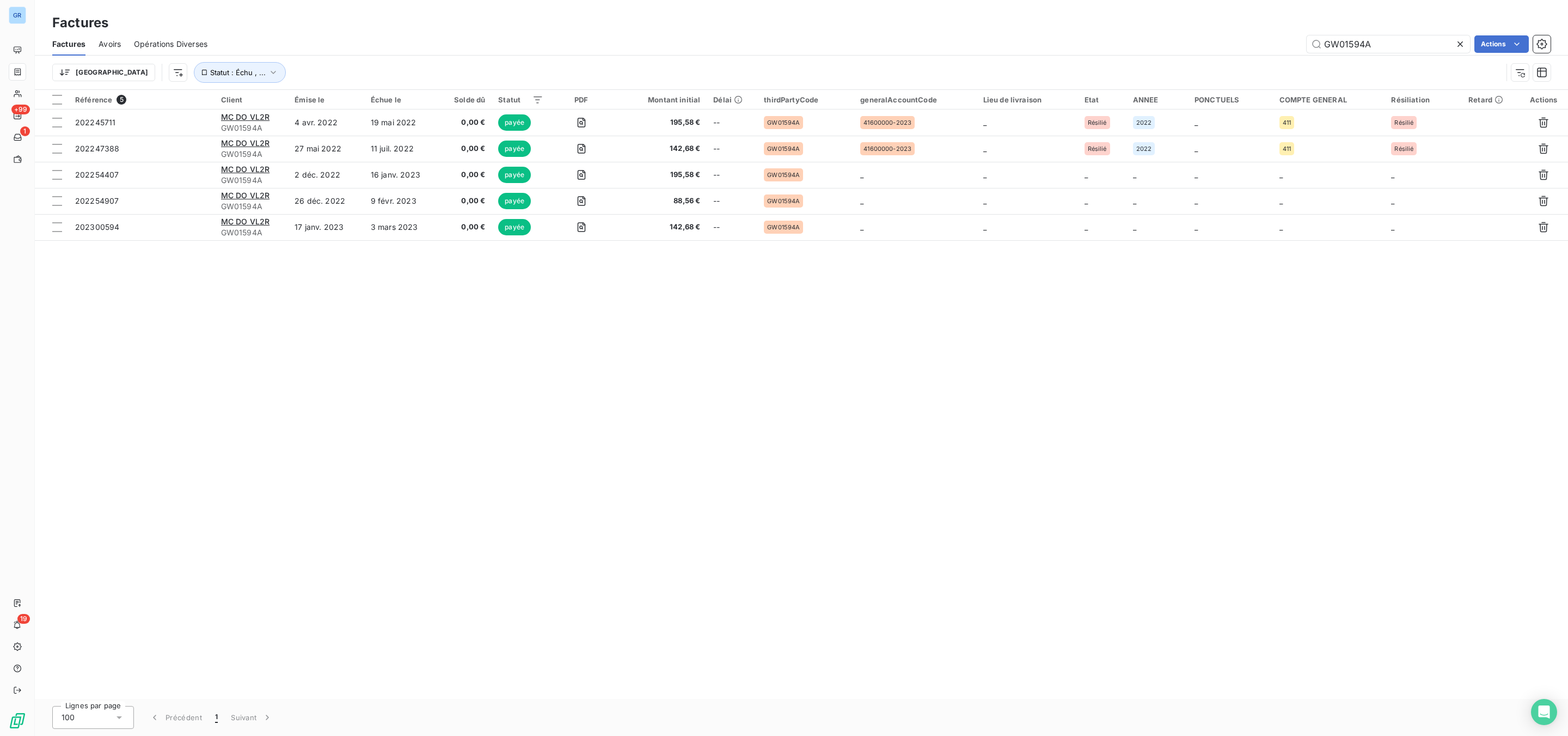
drag, startPoint x: 1420, startPoint y: 36, endPoint x: 1274, endPoint y: 35, distance: 146.0
click at [1263, 35] on div "GW01594A Actions" at bounding box center [885, 44] width 1330 height 17
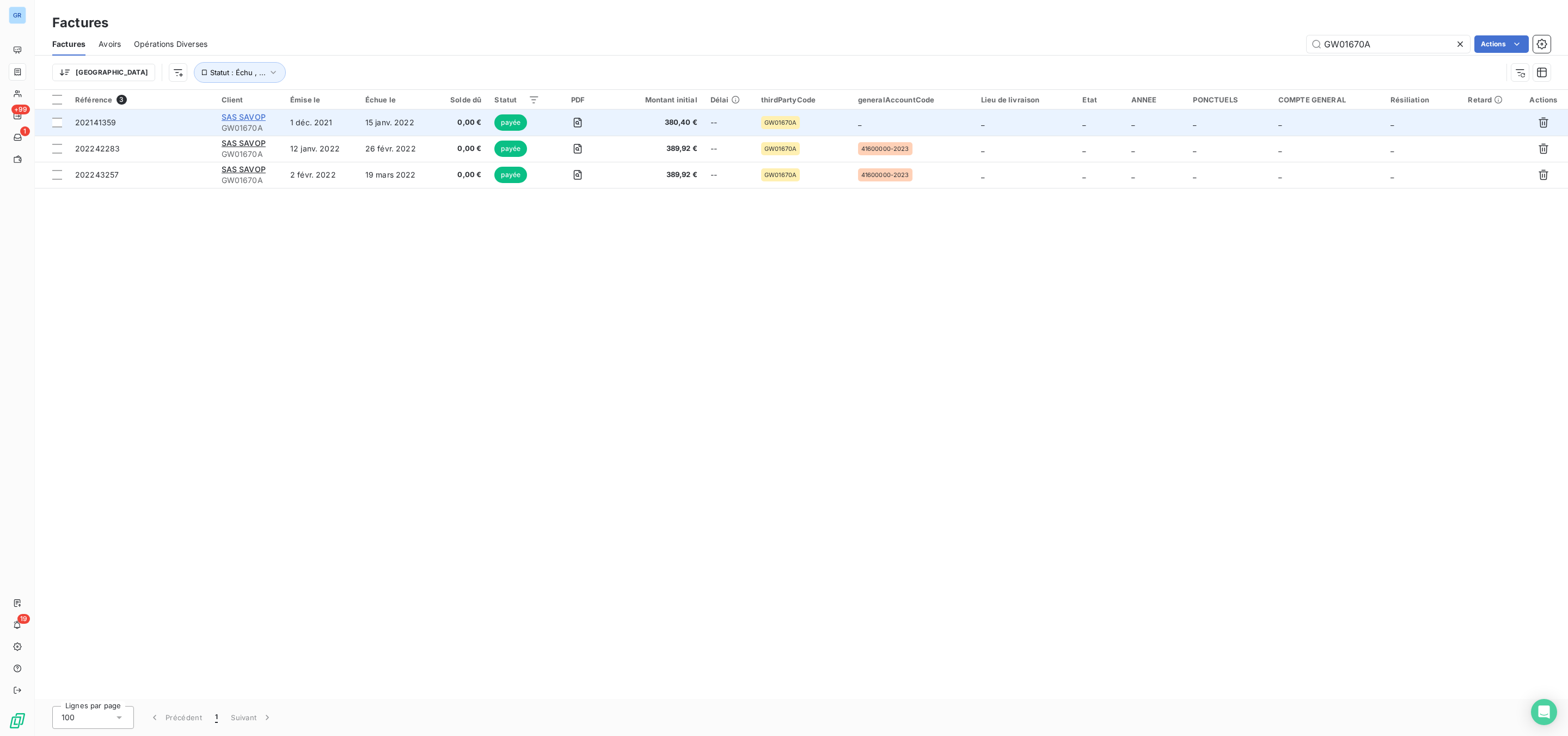
type input "GW01670A"
click at [257, 116] on span "SAS SAVOP" at bounding box center [244, 117] width 44 height 9
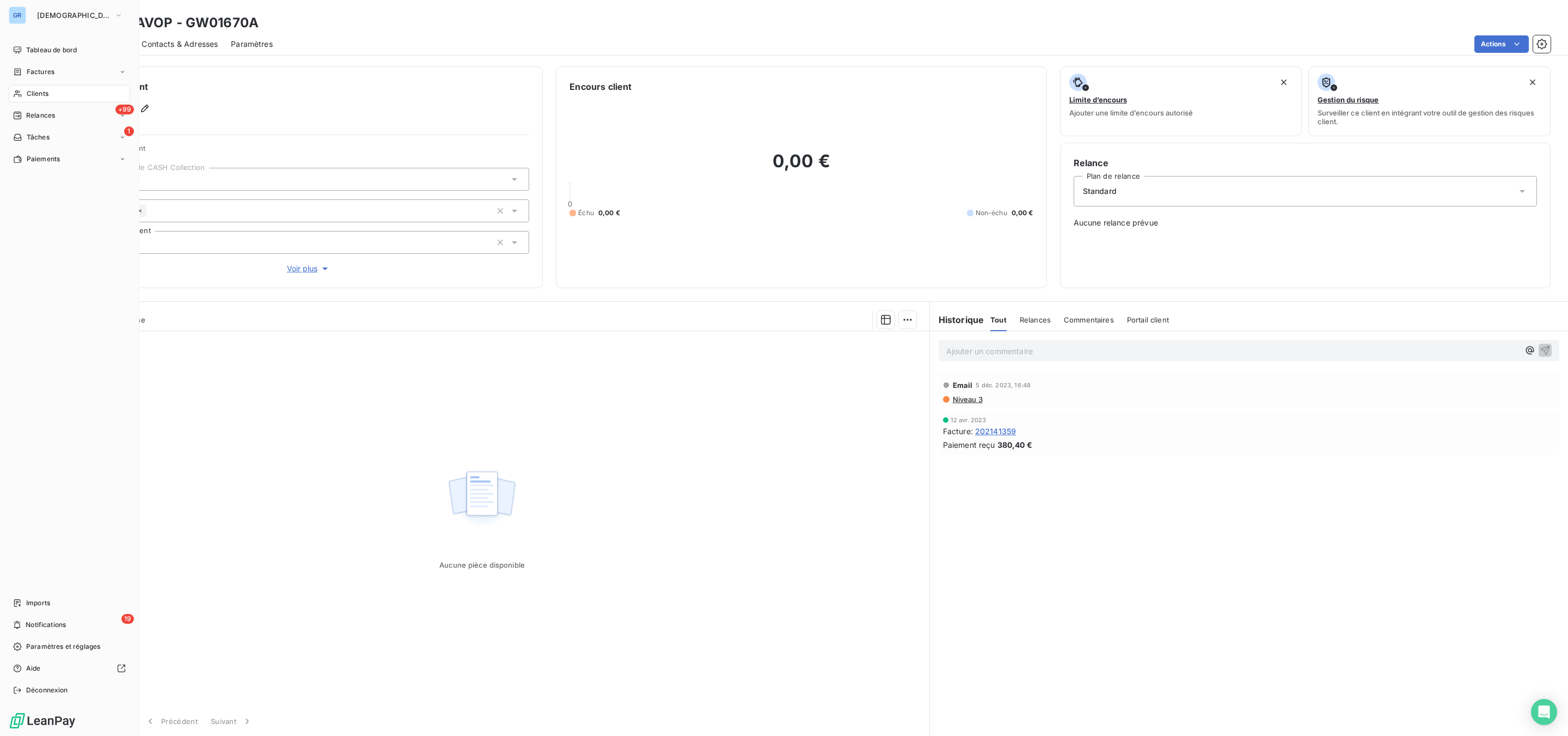
click at [33, 92] on span "Clients" at bounding box center [38, 94] width 22 height 9
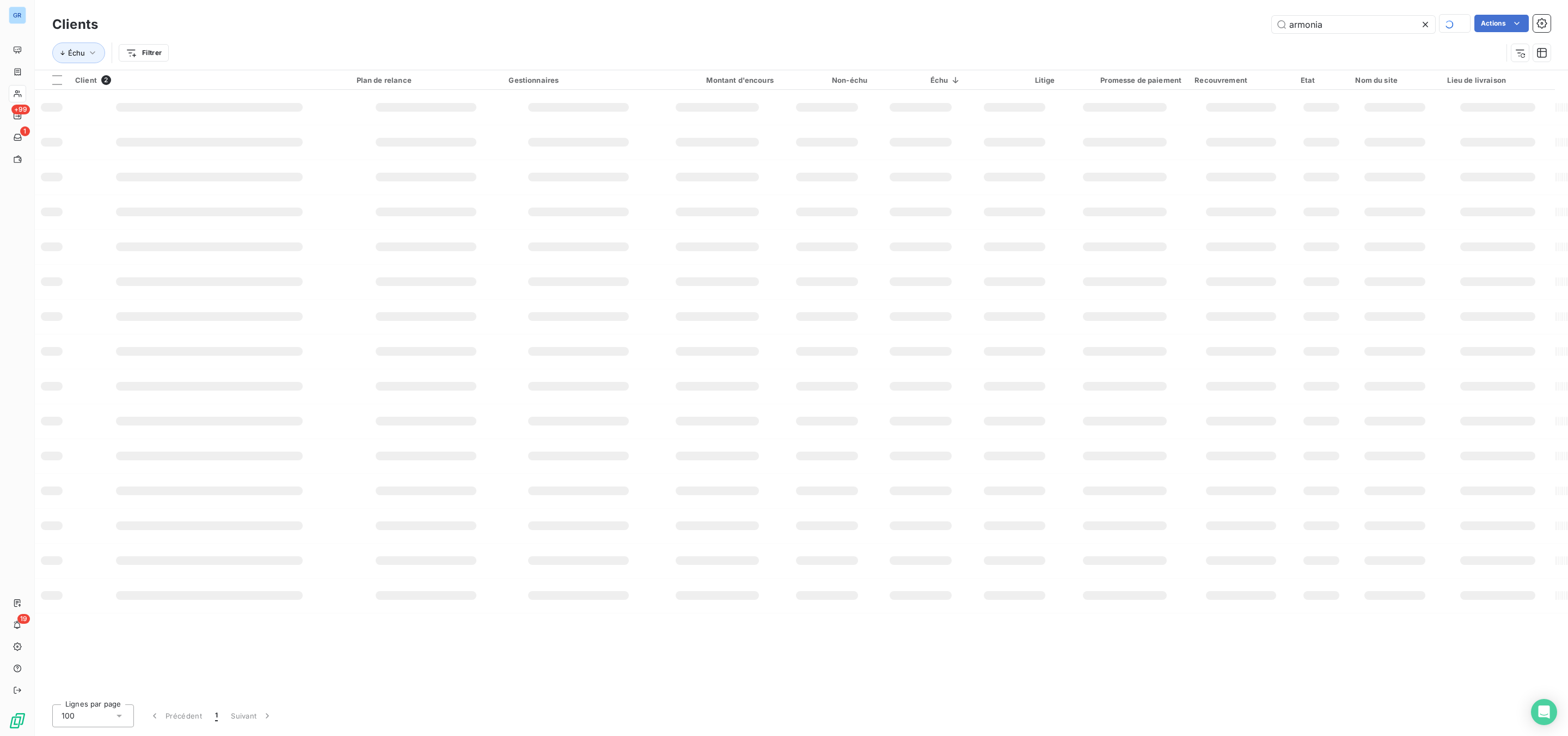
click at [1264, 25] on div "armonia Actions" at bounding box center [831, 24] width 1440 height 19
drag, startPoint x: 1385, startPoint y: 22, endPoint x: 976, endPoint y: 27, distance: 409.0
click at [1041, 23] on div "OR03116A Actions" at bounding box center [831, 24] width 1440 height 17
type input "deret"
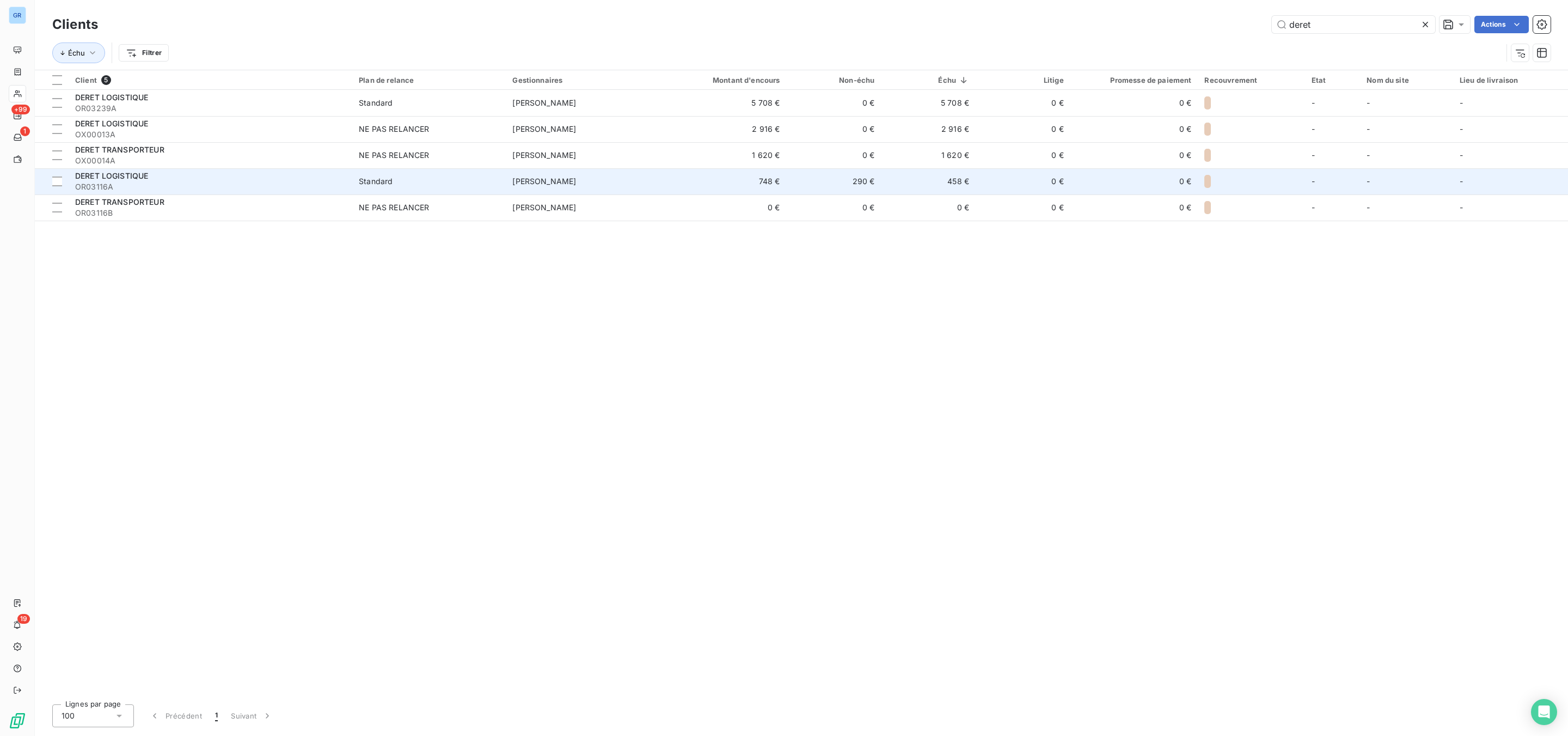
click at [120, 175] on span "DERET LOGISTIQUE" at bounding box center [111, 176] width 73 height 9
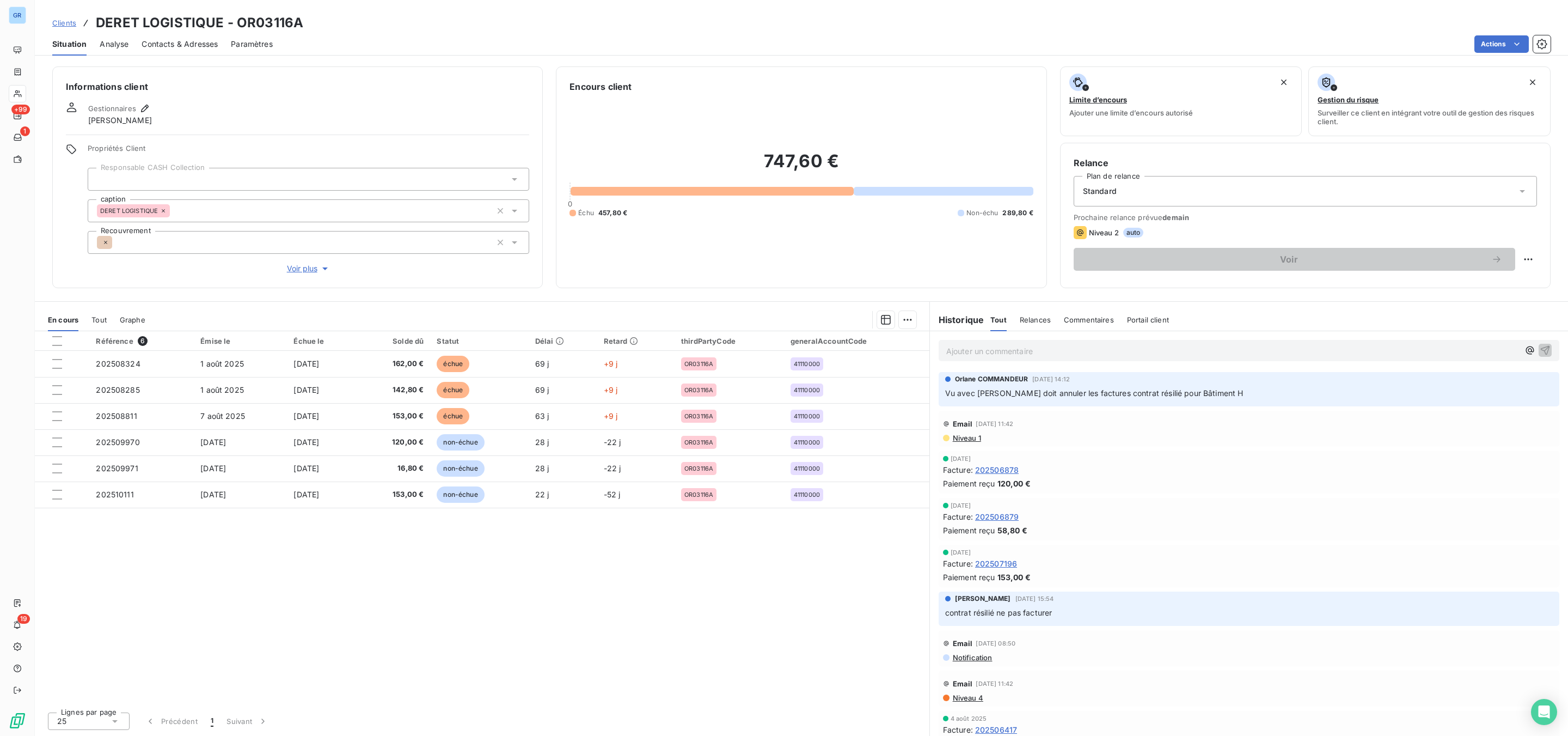
click at [1084, 352] on p "Ajouter un commentaire ﻿" at bounding box center [1232, 351] width 573 height 13
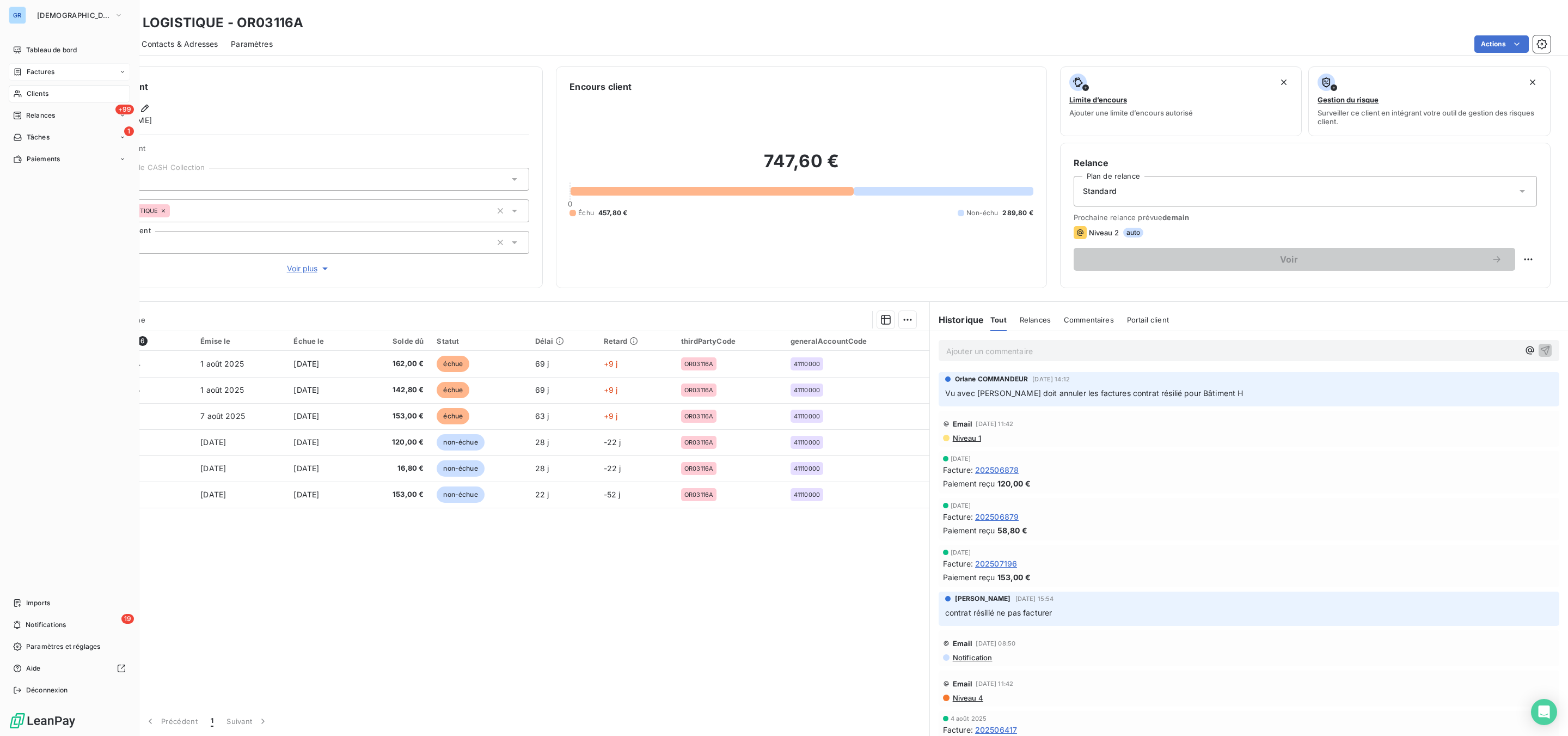
click at [39, 68] on span "Factures" at bounding box center [40, 72] width 28 height 9
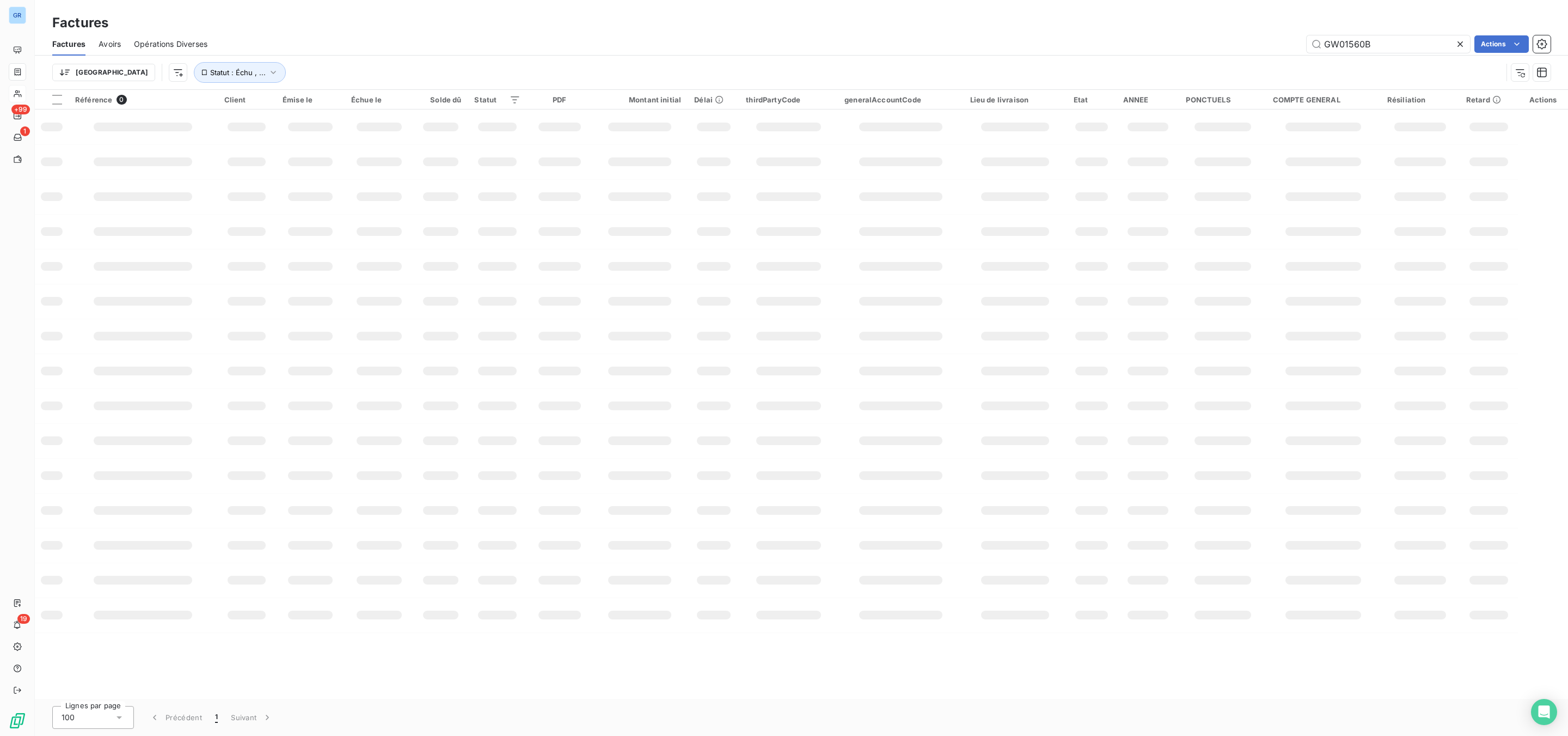
drag, startPoint x: 1392, startPoint y: 39, endPoint x: 1229, endPoint y: 45, distance: 163.1
click at [1222, 39] on div "GW01560B Actions" at bounding box center [885, 44] width 1330 height 17
type input "OR03239A"
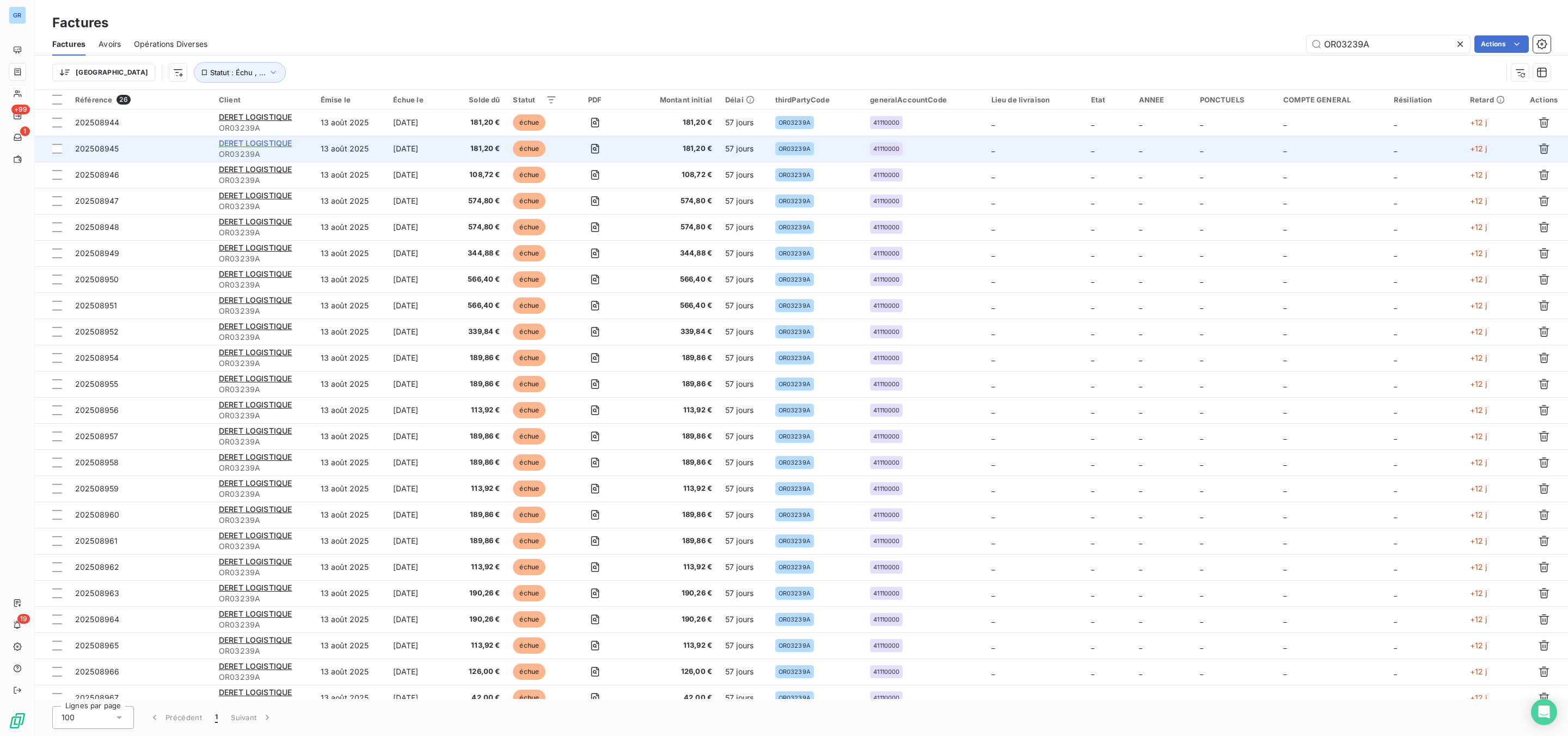
click at [280, 144] on span "DERET LOGISTIQUE" at bounding box center [255, 143] width 73 height 9
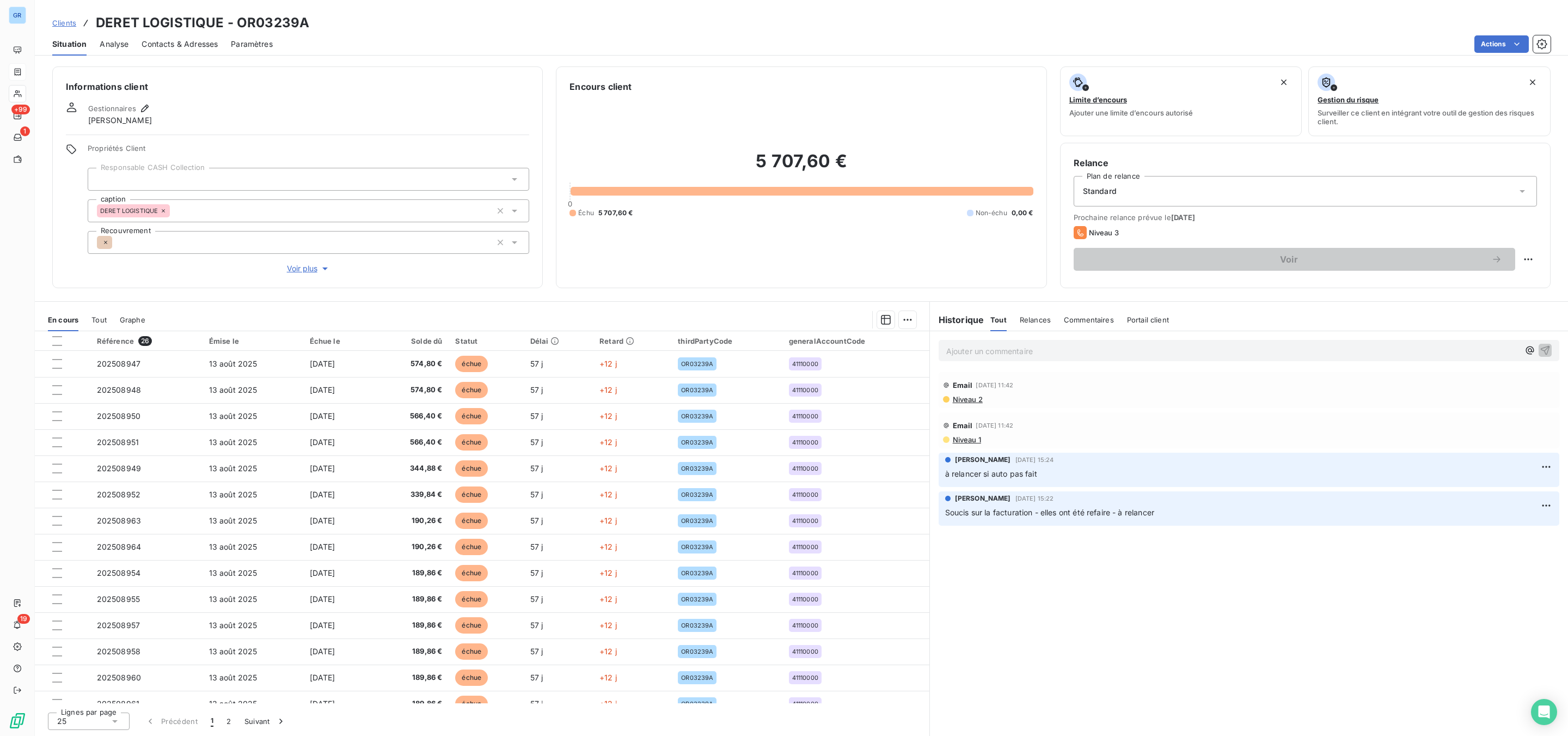
click at [972, 402] on span "Niveau 2" at bounding box center [966, 399] width 31 height 9
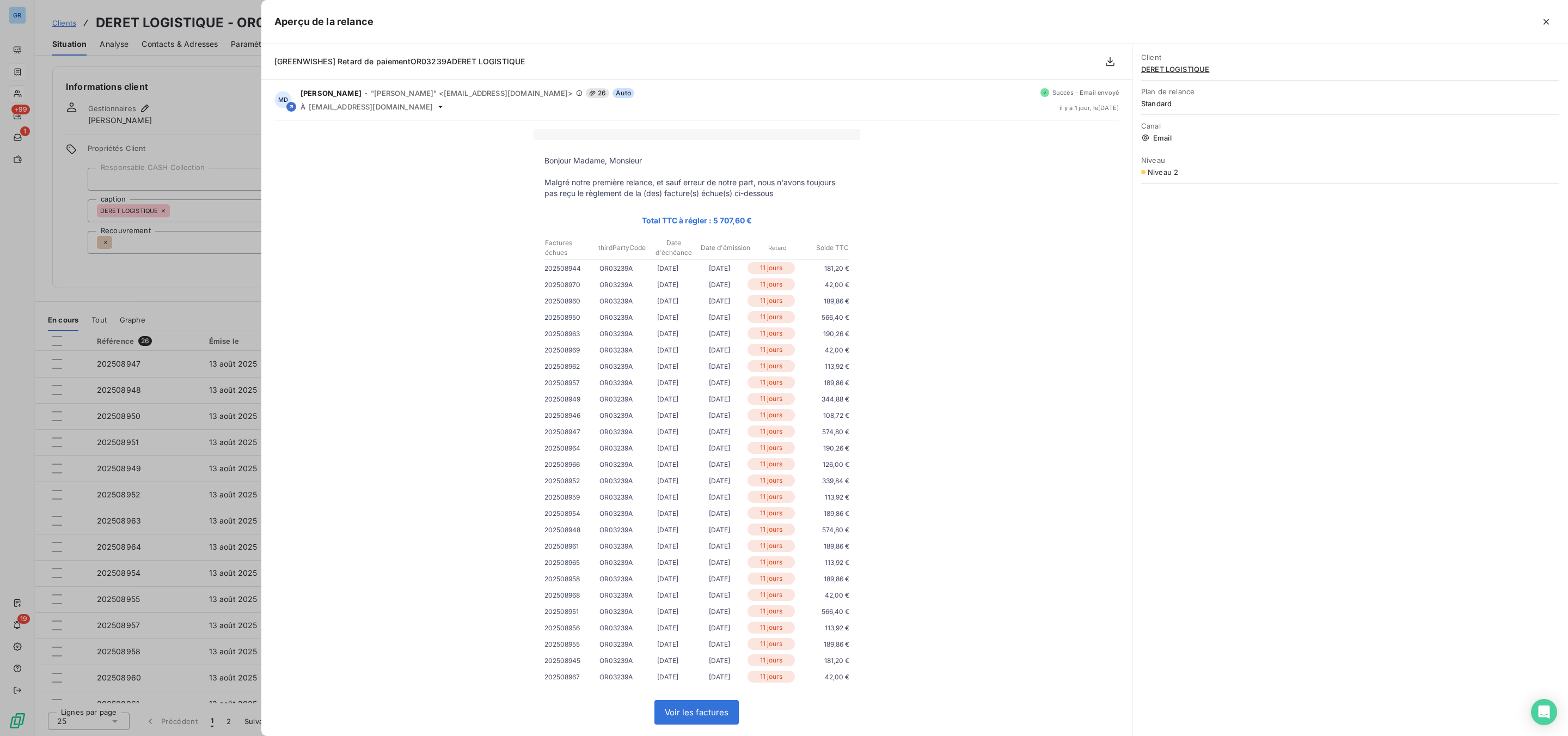
click at [172, 263] on div at bounding box center [784, 368] width 1568 height 736
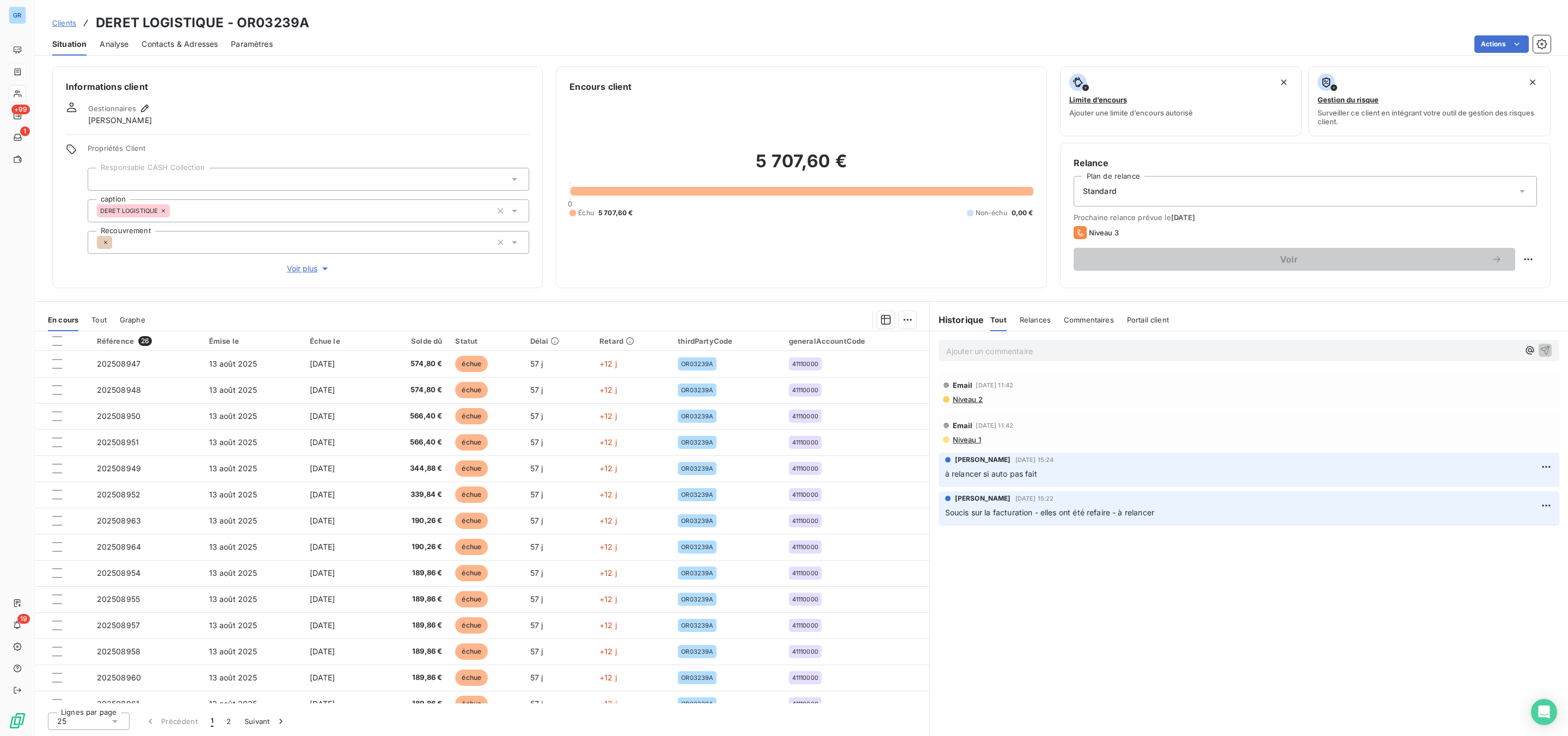
click at [978, 442] on span "Niveau 1" at bounding box center [966, 439] width 29 height 9
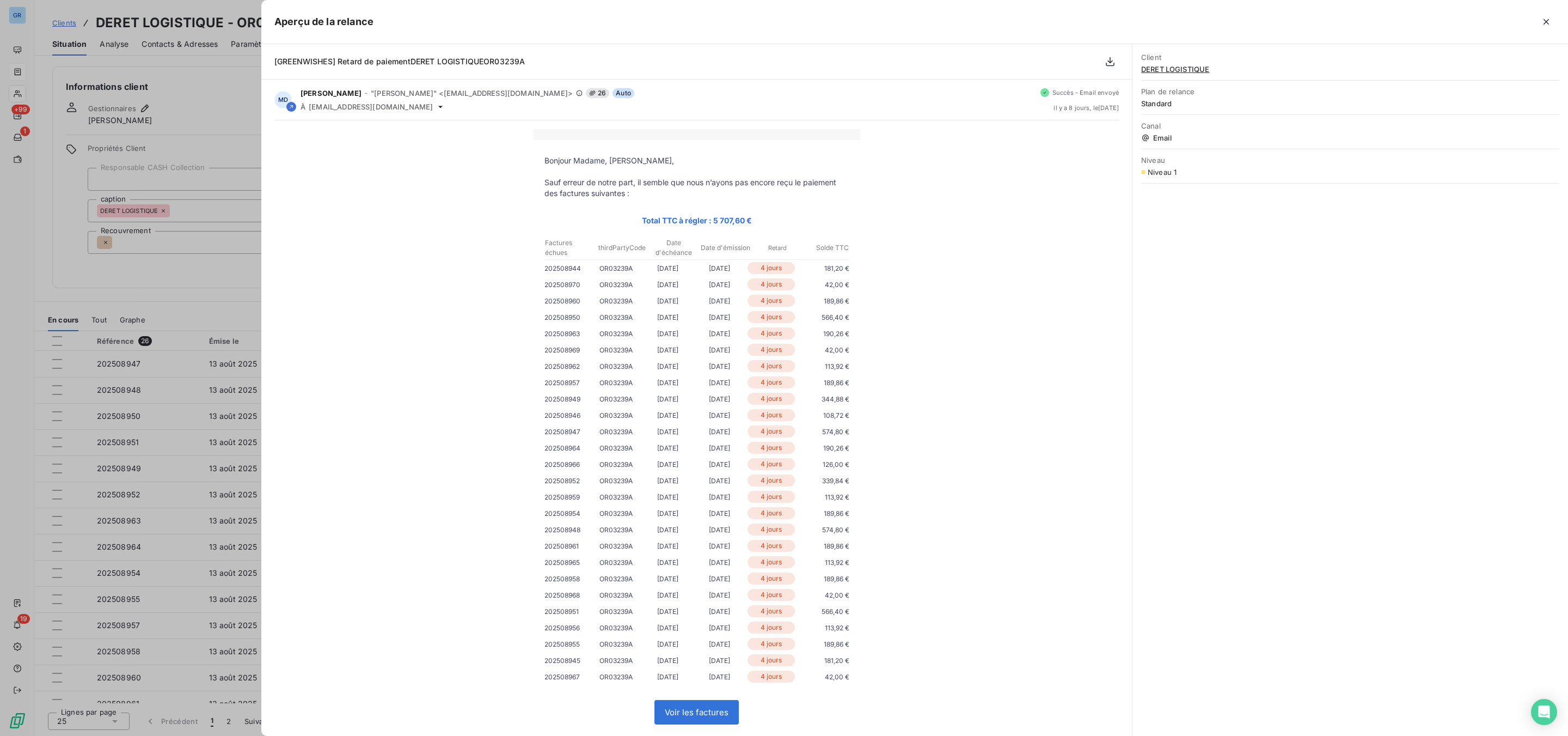
click at [192, 268] on div at bounding box center [784, 368] width 1568 height 736
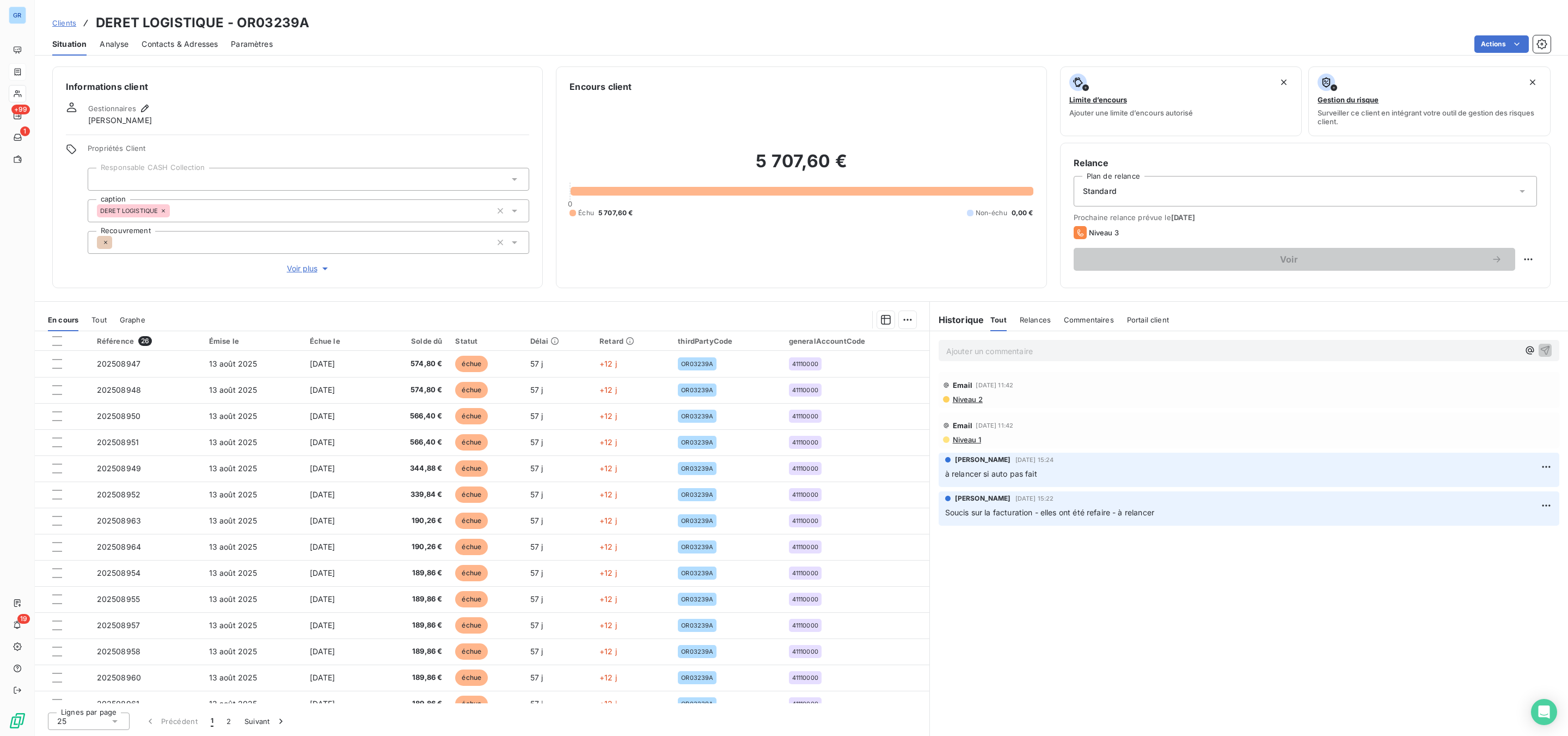
drag, startPoint x: 193, startPoint y: 43, endPoint x: 198, endPoint y: 47, distance: 6.4
click at [193, 43] on span "Contacts & Adresses" at bounding box center [180, 44] width 76 height 11
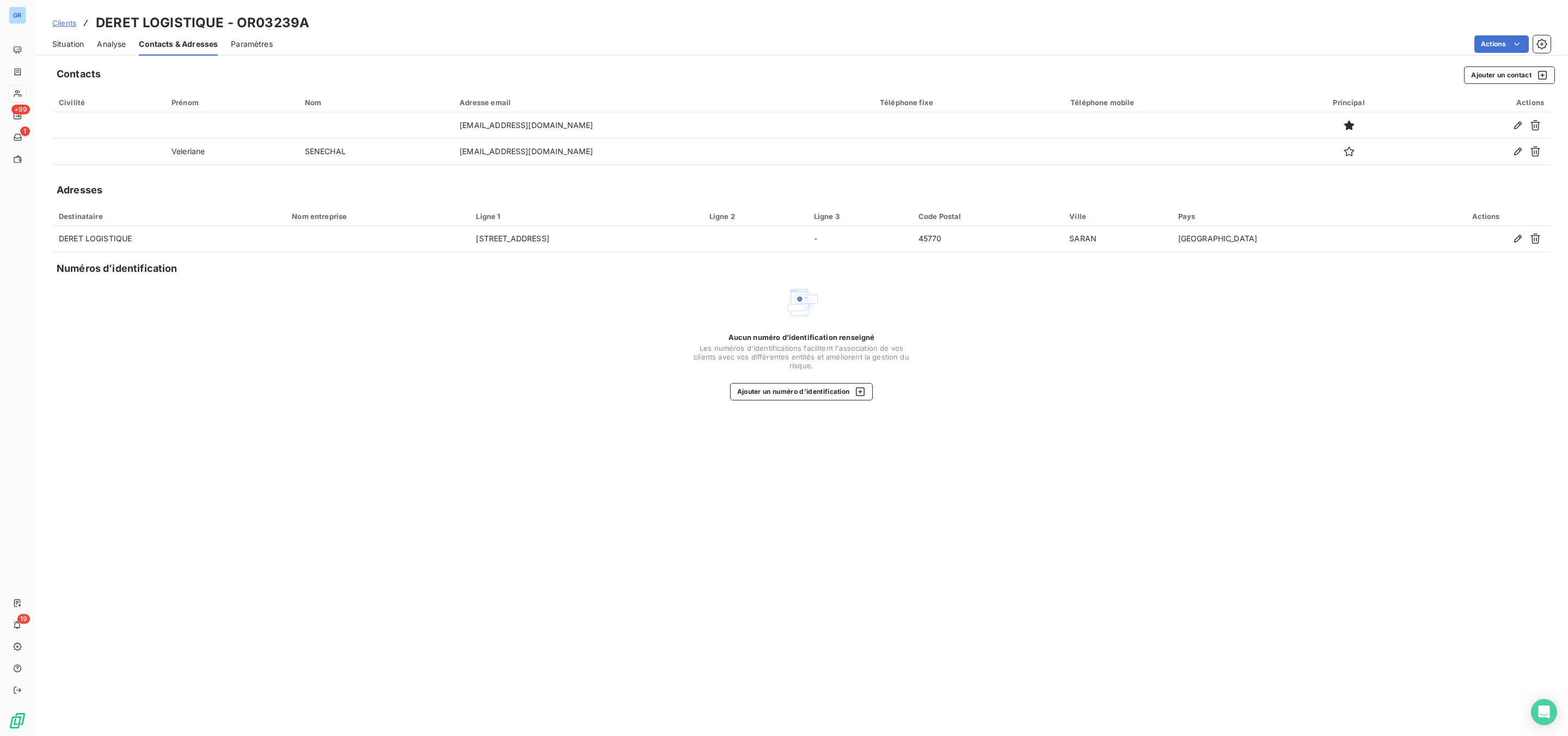
click at [73, 45] on span "Situation" at bounding box center [68, 44] width 32 height 11
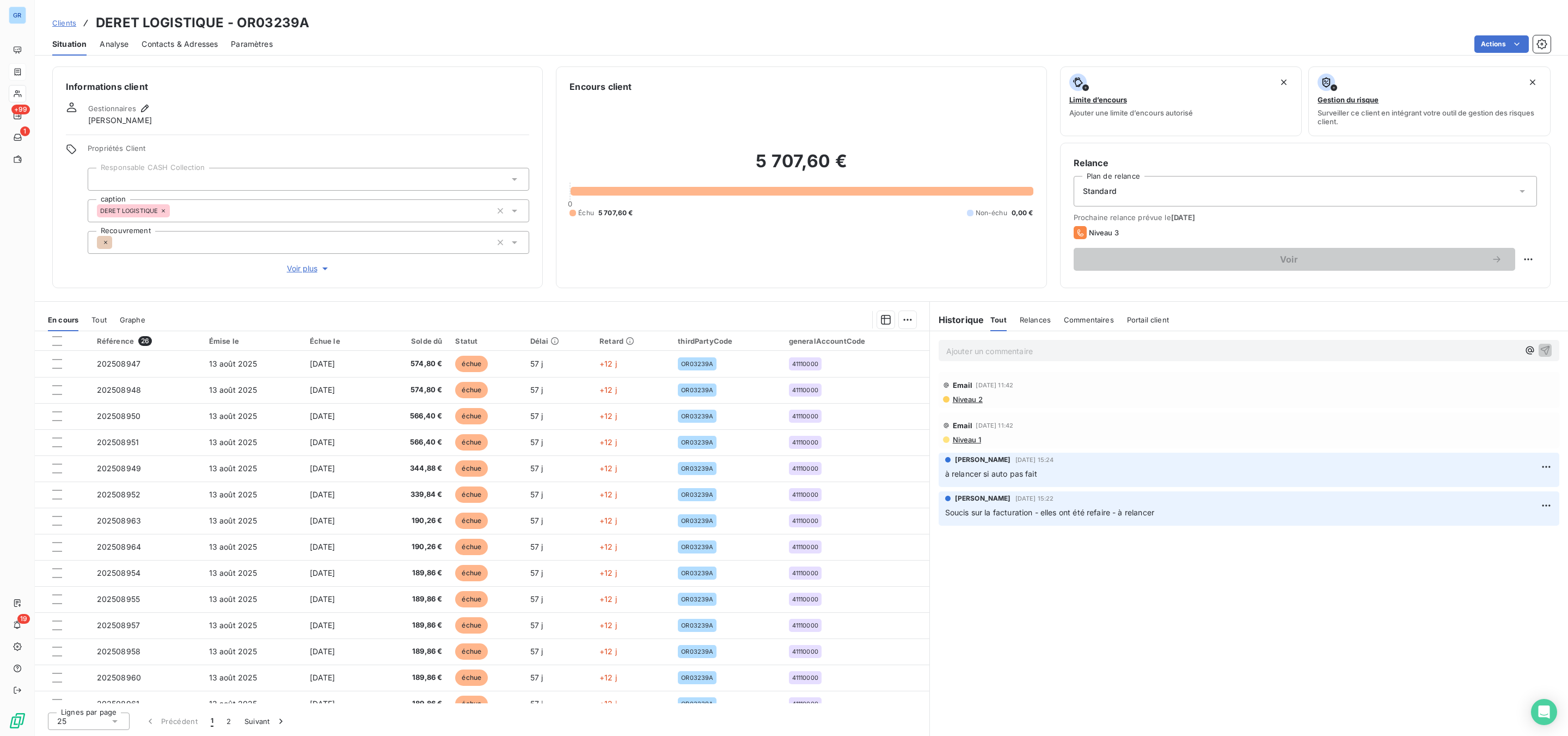
click at [1052, 343] on div "Ajouter un commentaire ﻿" at bounding box center [1232, 350] width 573 height 15
click at [1052, 350] on p "Ajouter un commentaire ﻿" at bounding box center [1232, 351] width 573 height 13
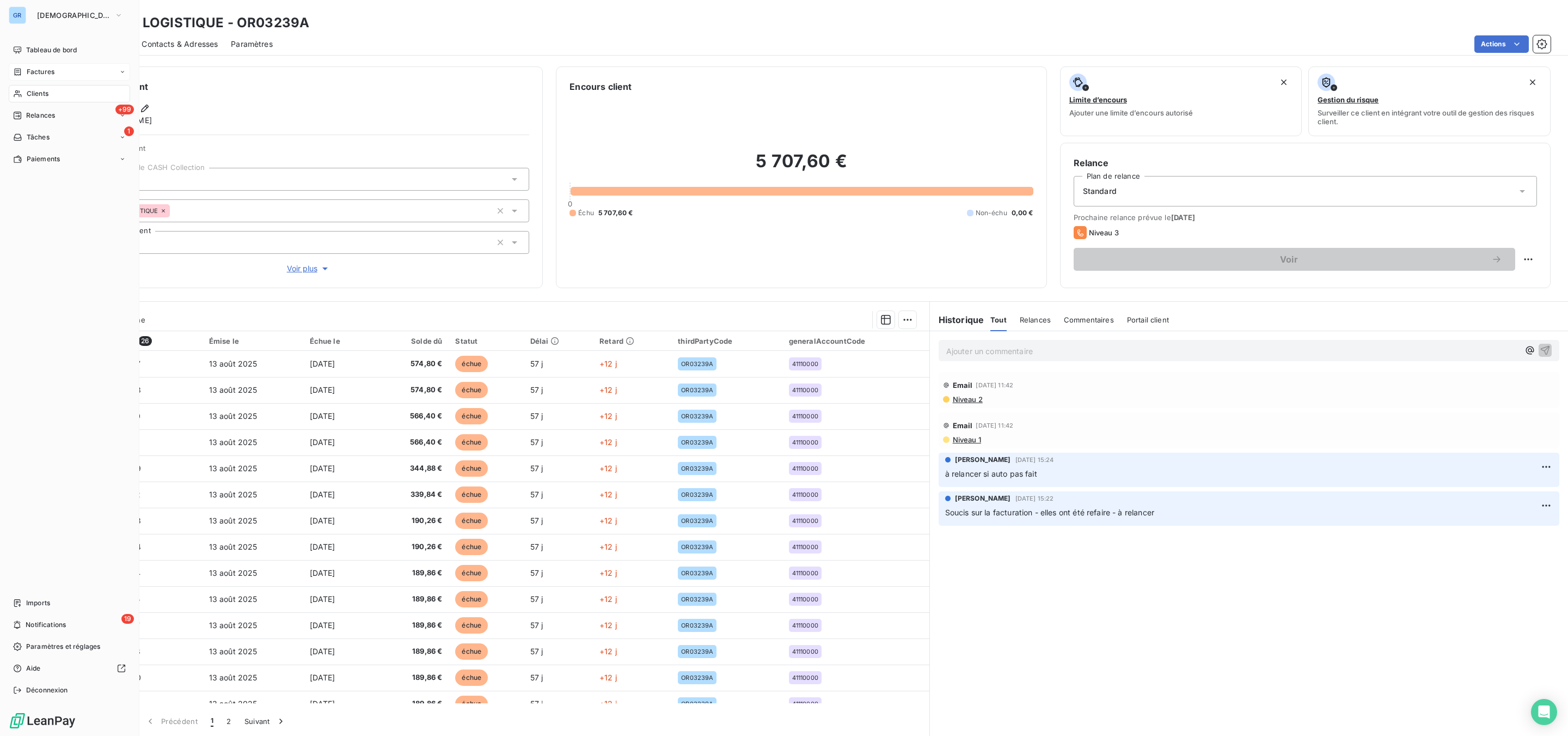
click at [58, 69] on div "Factures" at bounding box center [69, 72] width 121 height 17
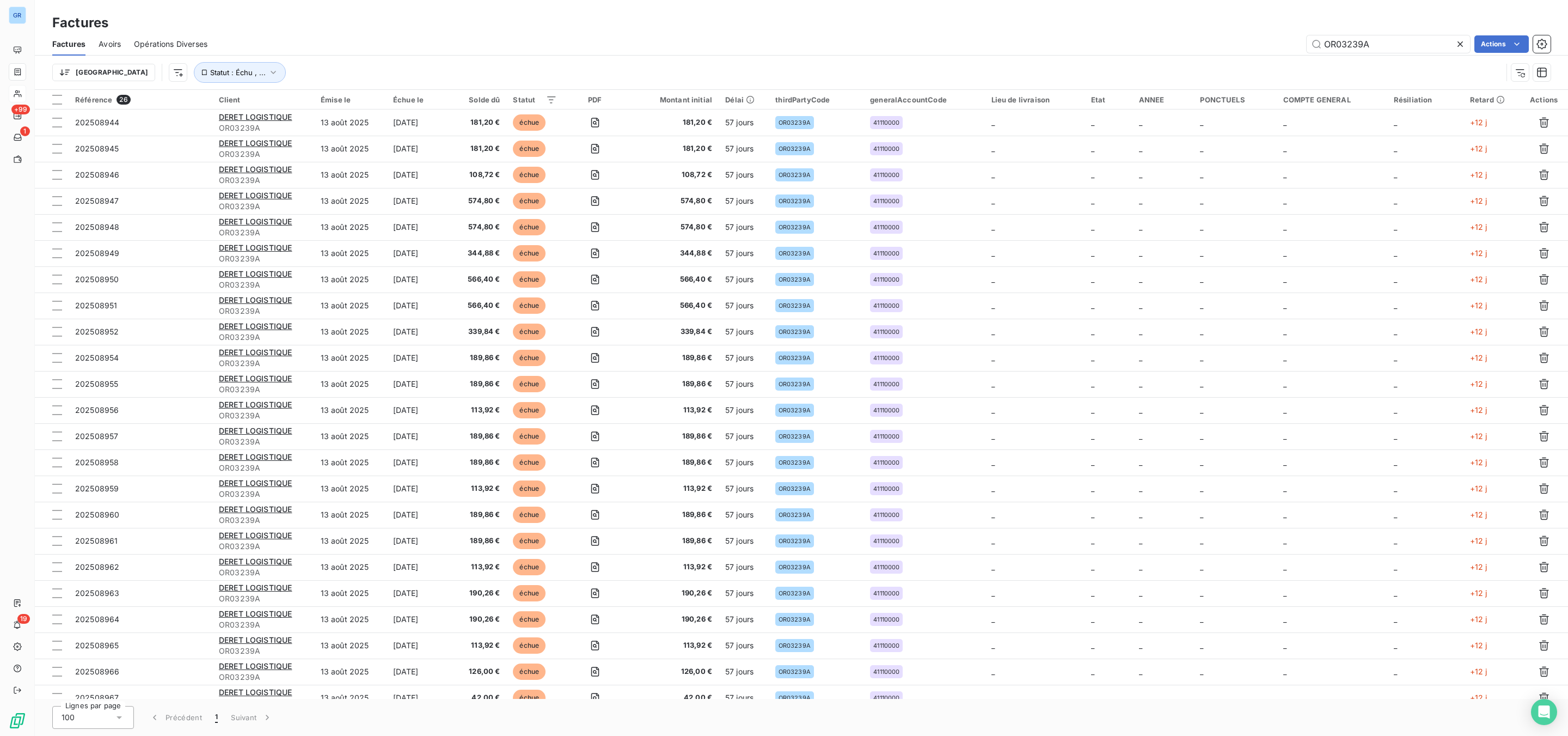
click at [1268, 46] on div "OR03239A Actions" at bounding box center [885, 44] width 1330 height 17
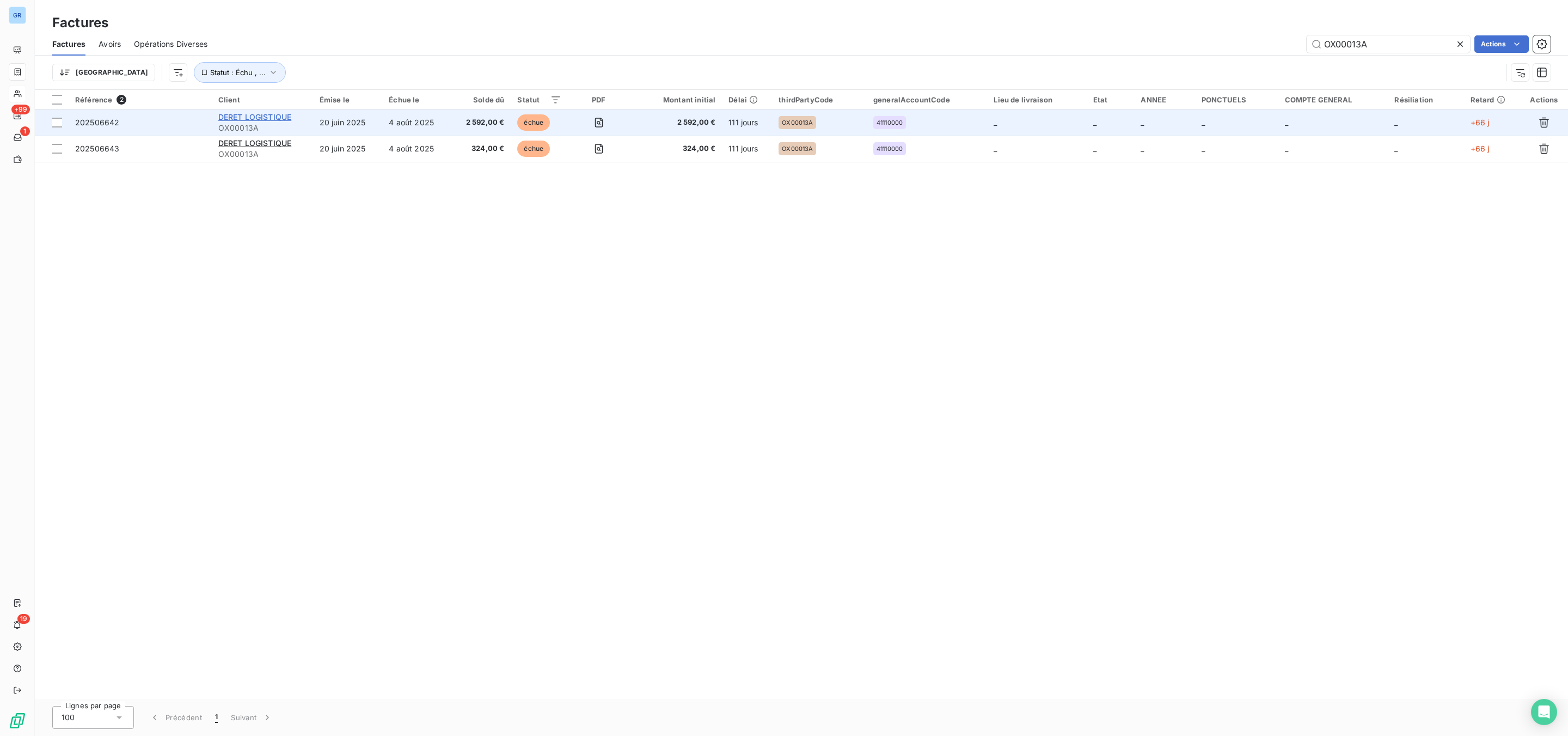
type input "OX00013A"
click at [283, 119] on span "DERET LOGISTIQUE" at bounding box center [255, 117] width 73 height 9
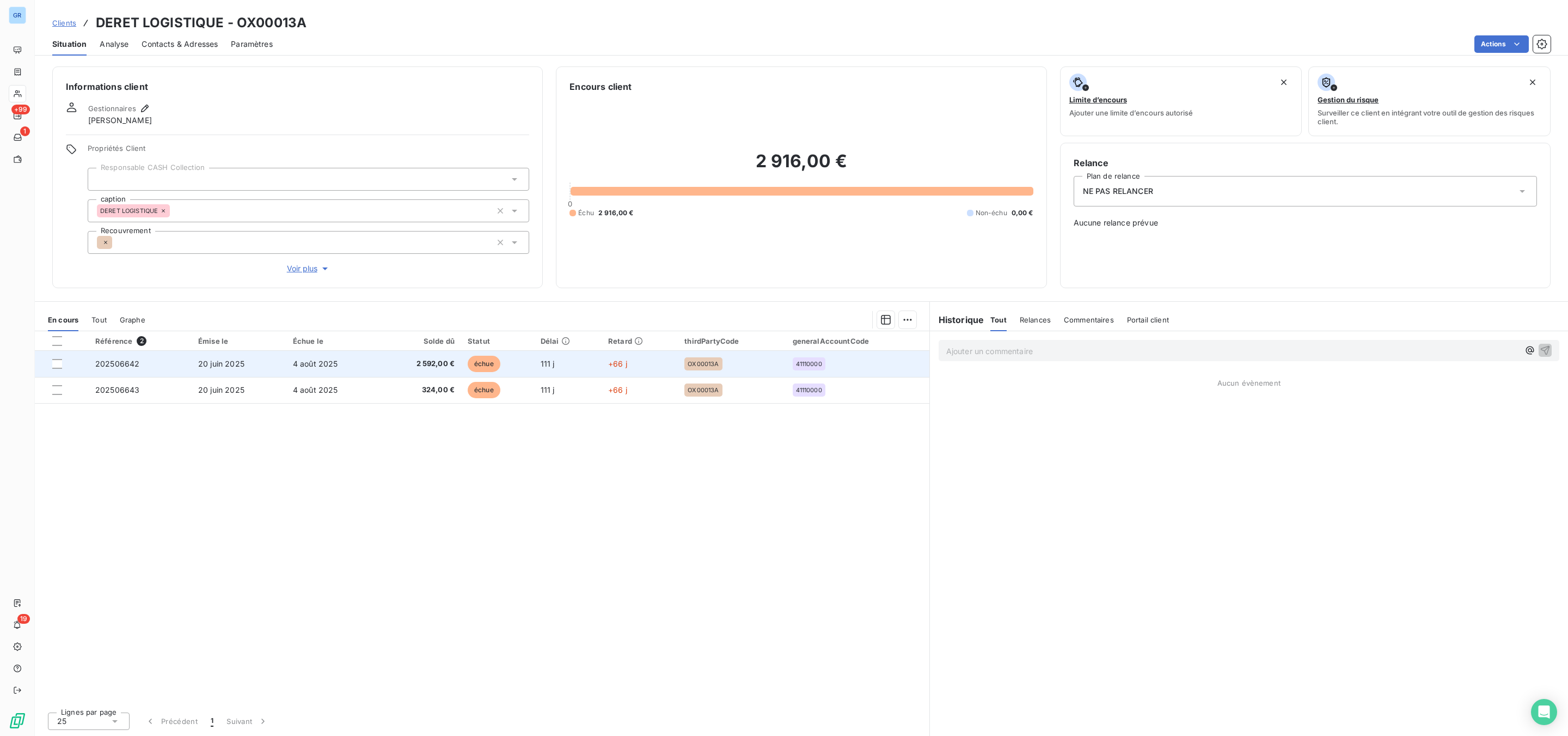
click at [482, 363] on span "échue" at bounding box center [483, 364] width 32 height 17
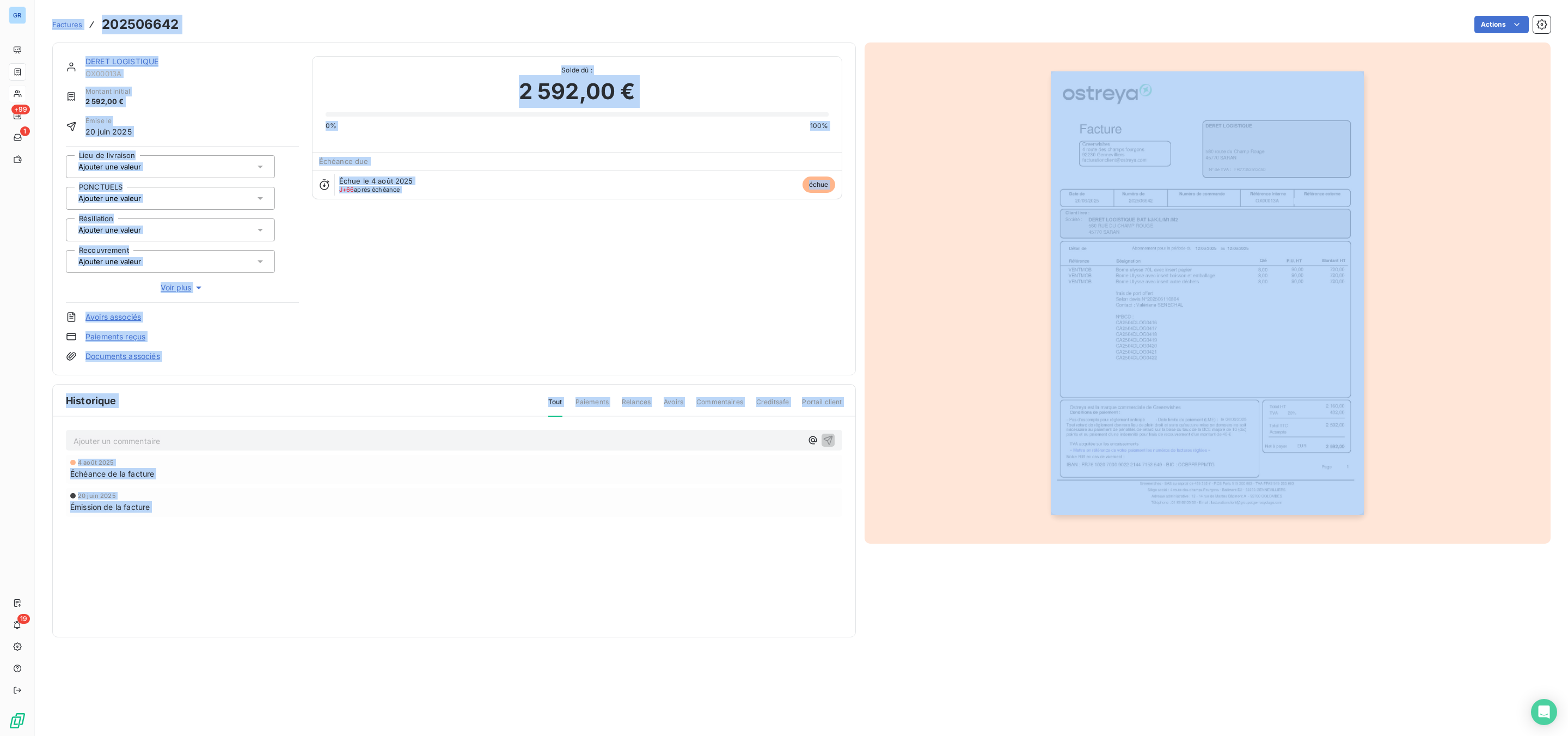
click at [1238, 221] on img "button" at bounding box center [1207, 293] width 313 height 443
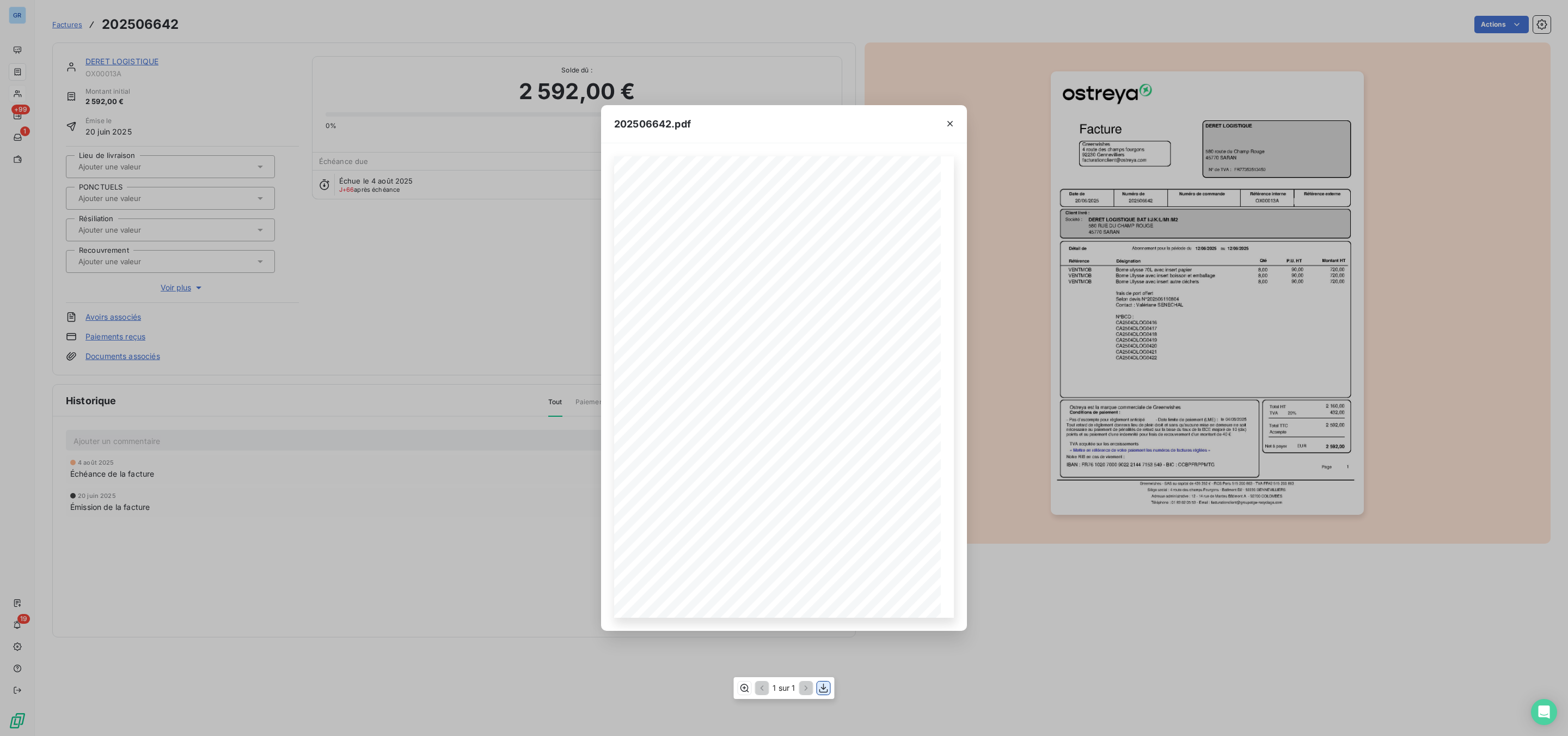
click at [821, 689] on icon "button" at bounding box center [824, 688] width 11 height 11
click at [948, 121] on icon "button" at bounding box center [950, 124] width 11 height 11
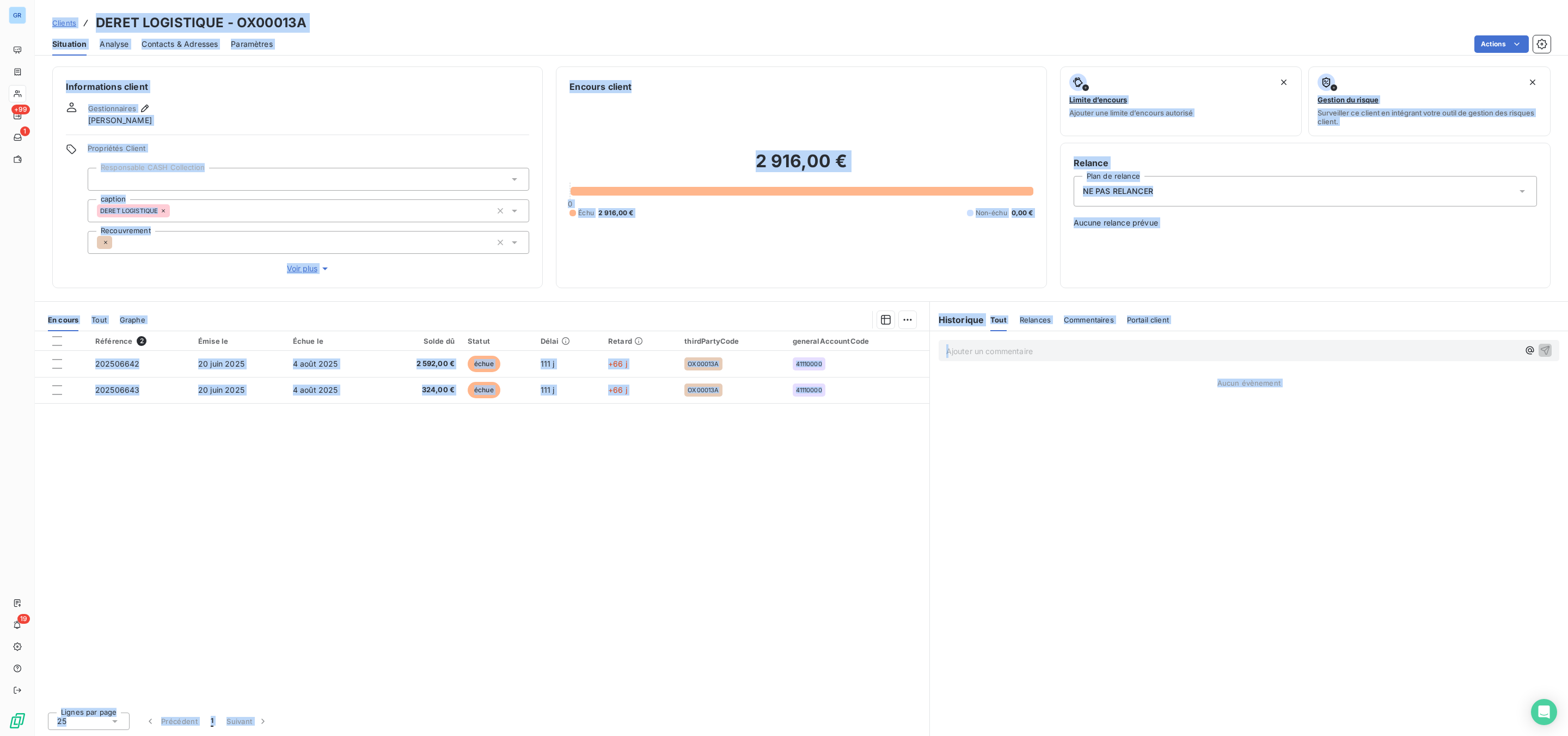
click at [737, 461] on div "Référence 2 Émise le Échue le Solde dû Statut Délai Retard thirdPartyCode gener…" at bounding box center [482, 517] width 895 height 372
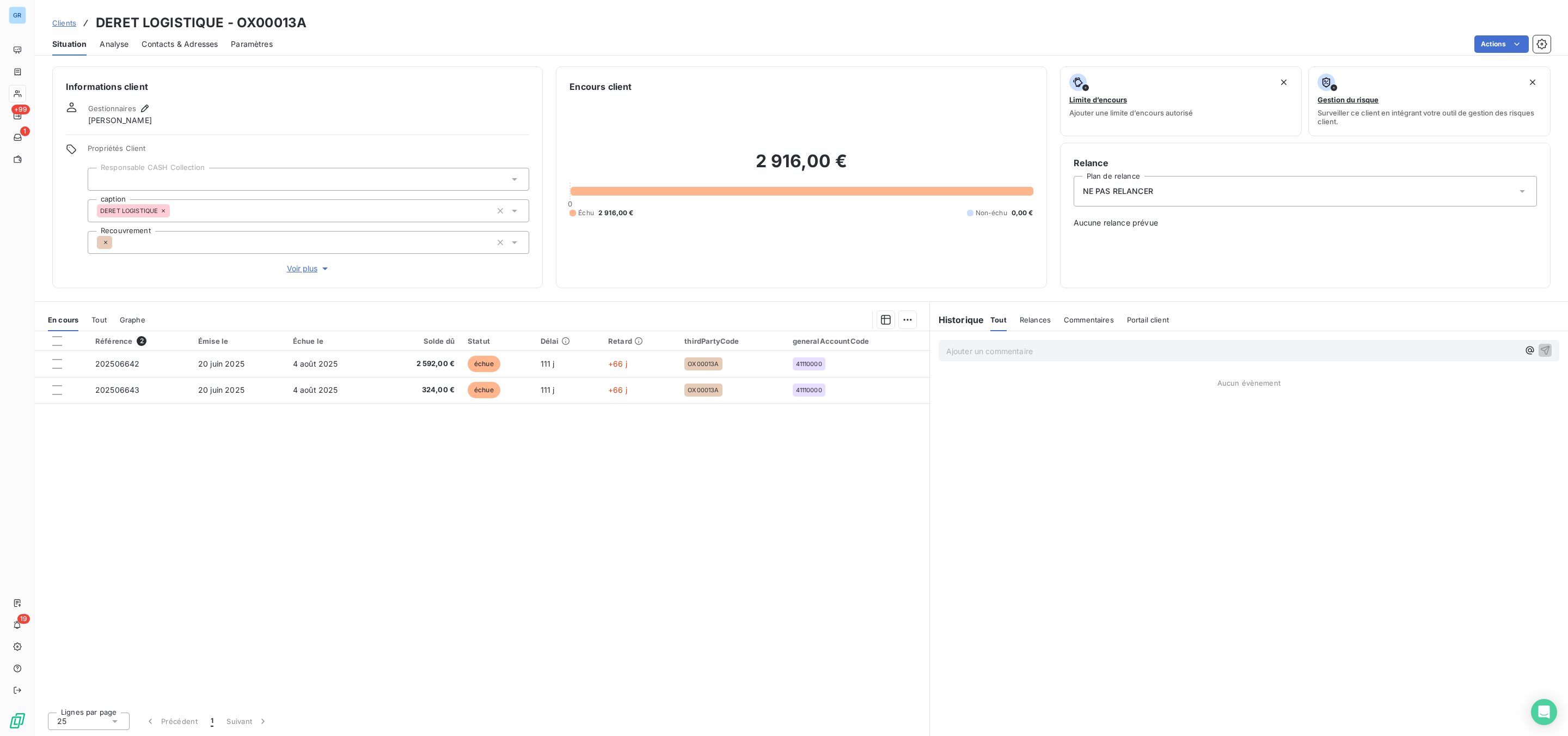
click at [1104, 349] on p "Ajouter un commentaire ﻿" at bounding box center [1232, 351] width 573 height 13
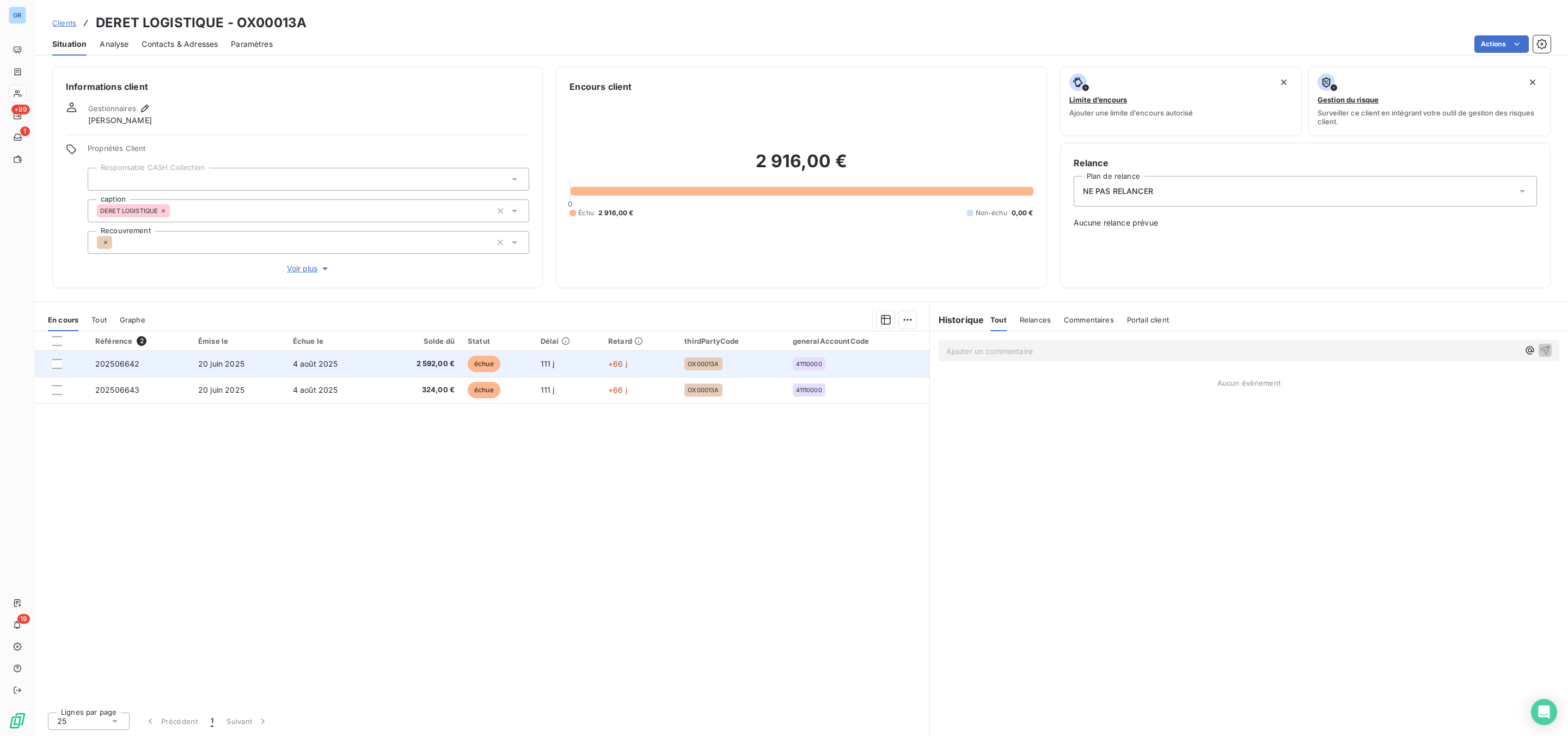
click at [482, 361] on span "échue" at bounding box center [483, 364] width 32 height 17
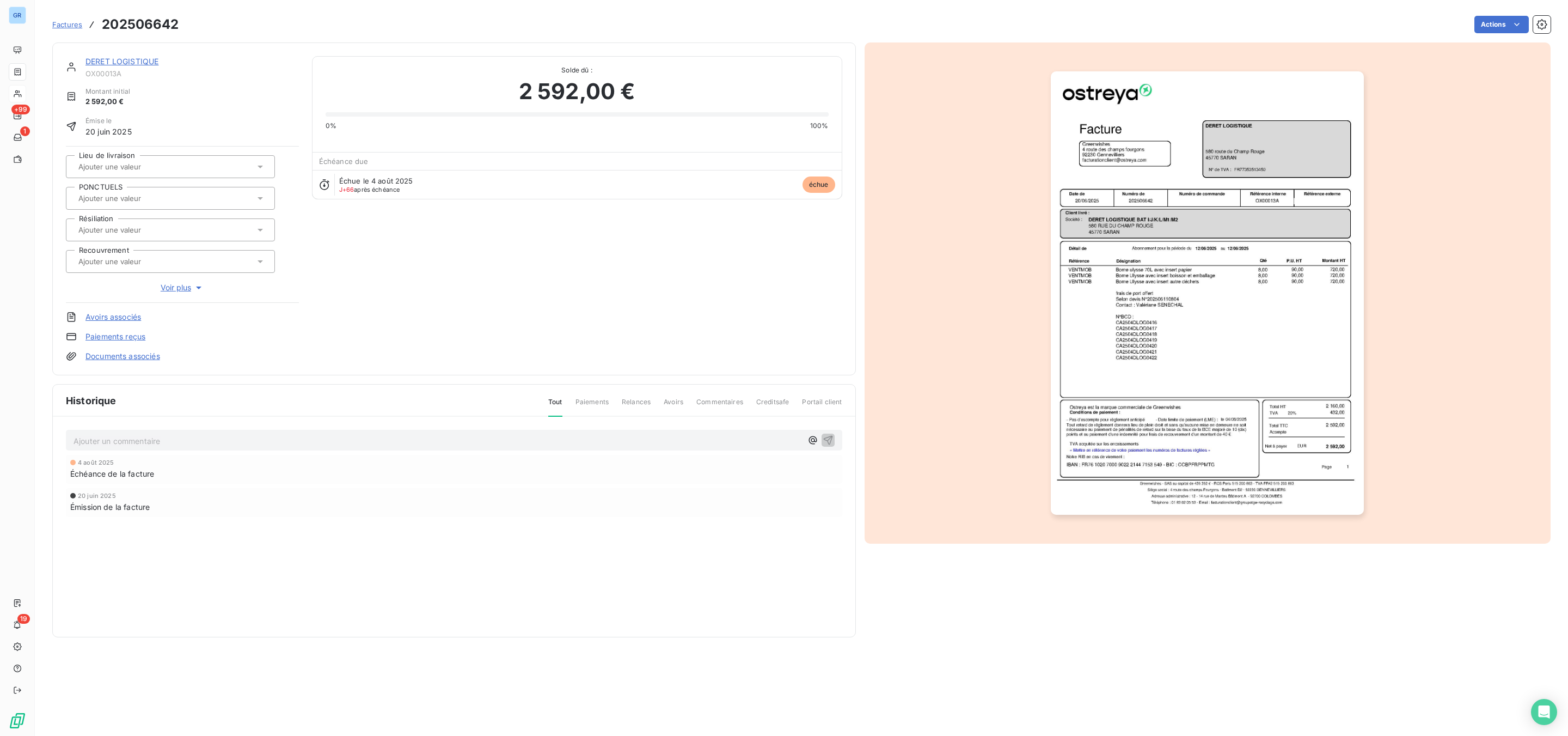
click at [1184, 114] on img "button" at bounding box center [1207, 293] width 313 height 443
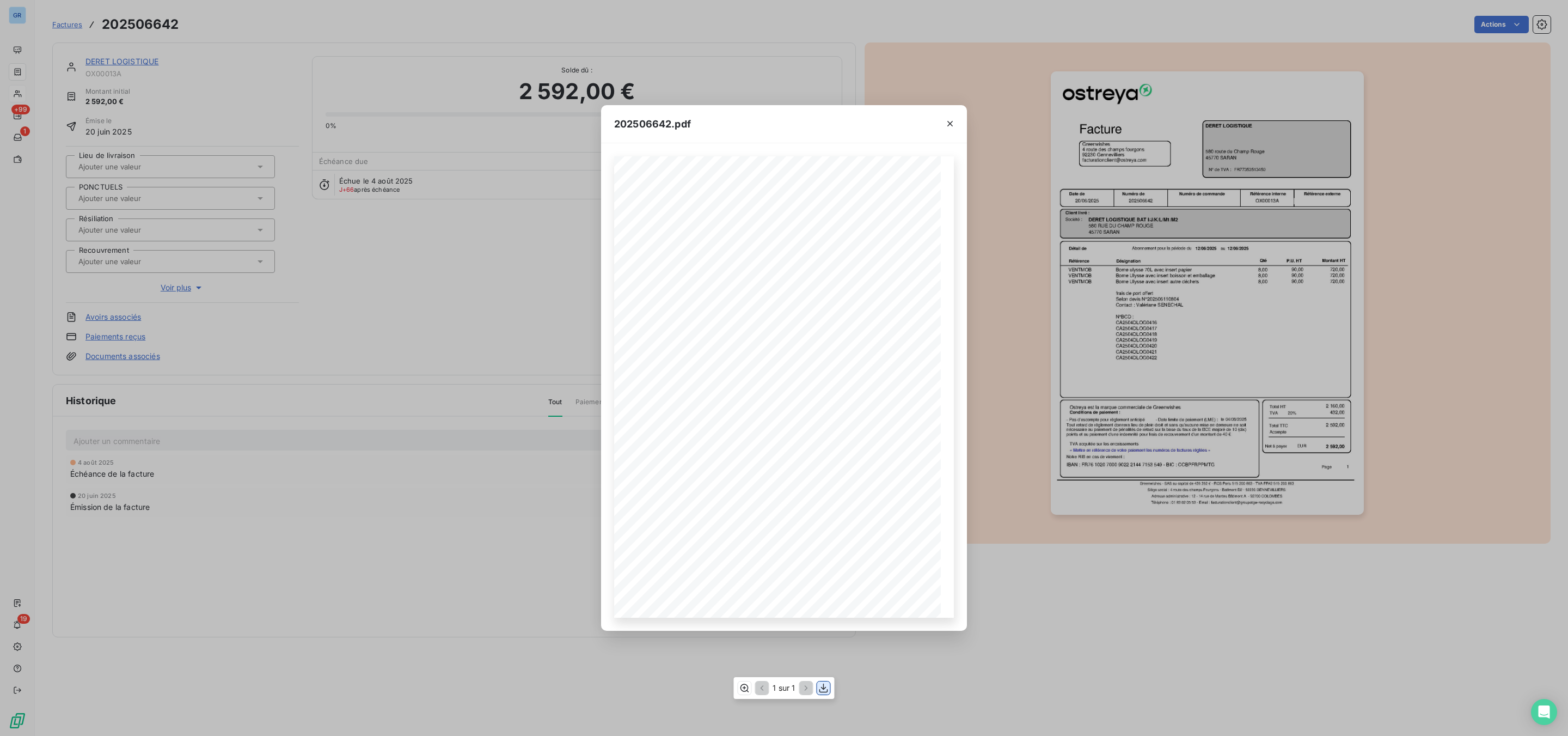
click at [824, 684] on icon "button" at bounding box center [824, 688] width 11 height 11
click at [950, 129] on button "button" at bounding box center [950, 124] width 17 height 17
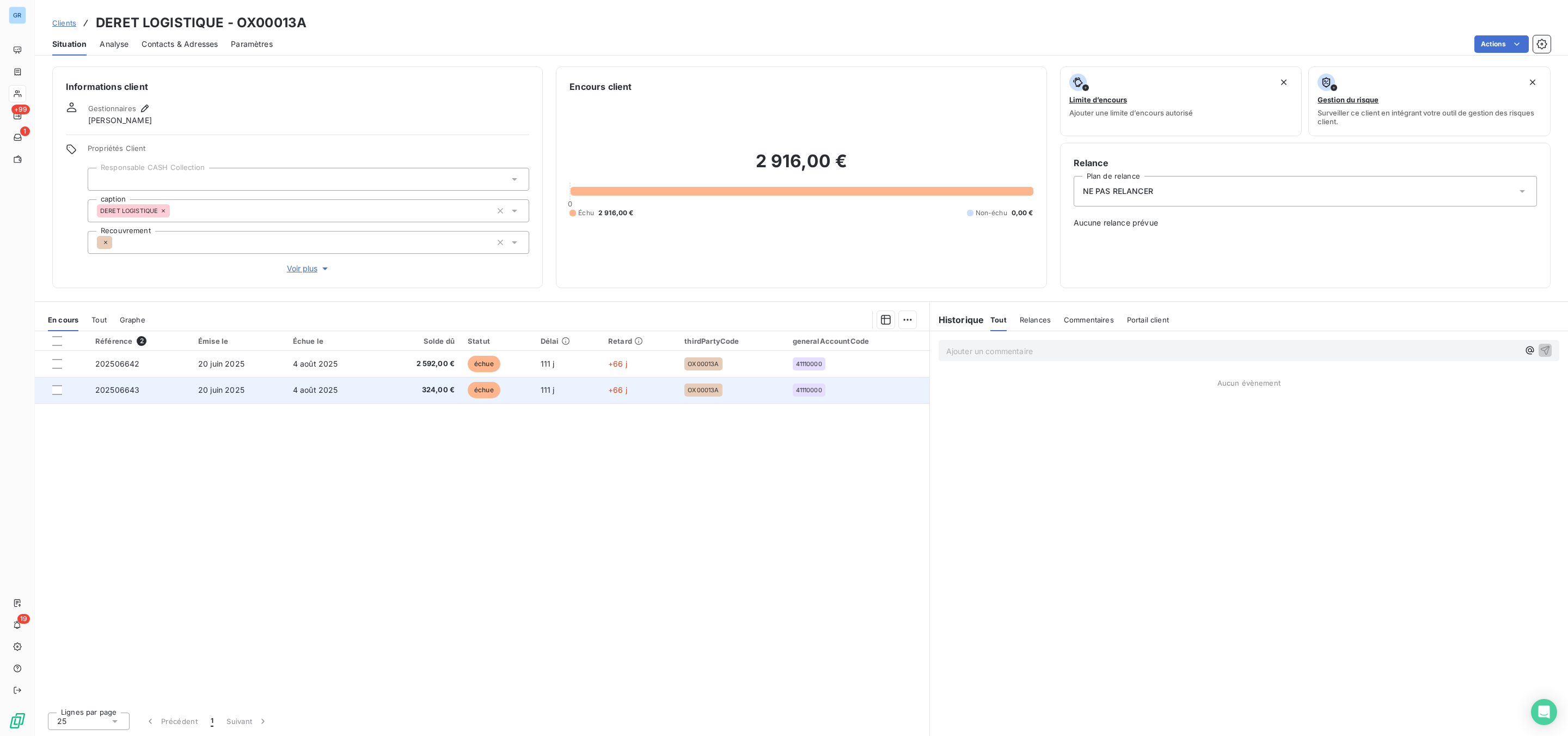
click at [484, 387] on span "échue" at bounding box center [483, 390] width 32 height 17
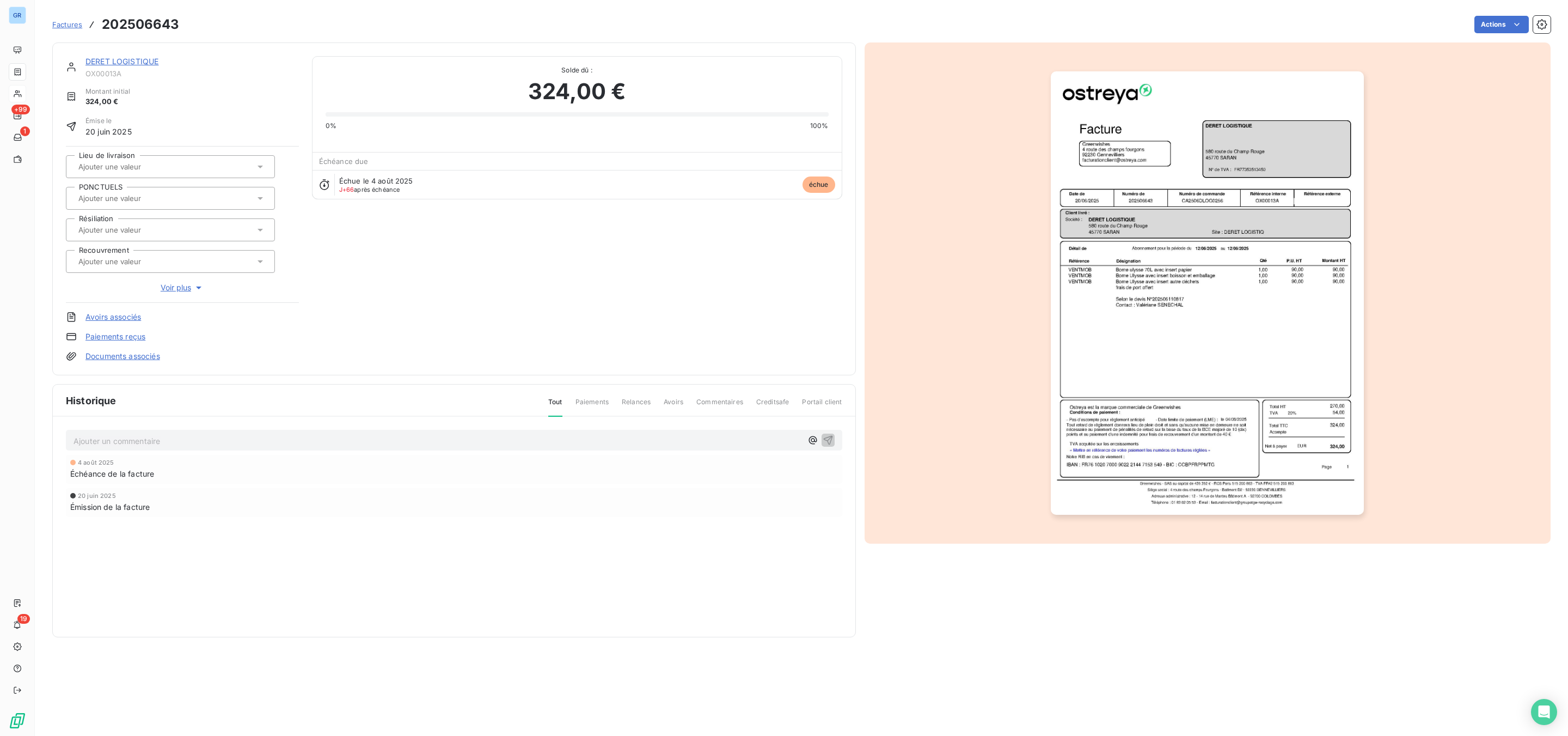
click at [1177, 334] on img "button" at bounding box center [1207, 293] width 313 height 443
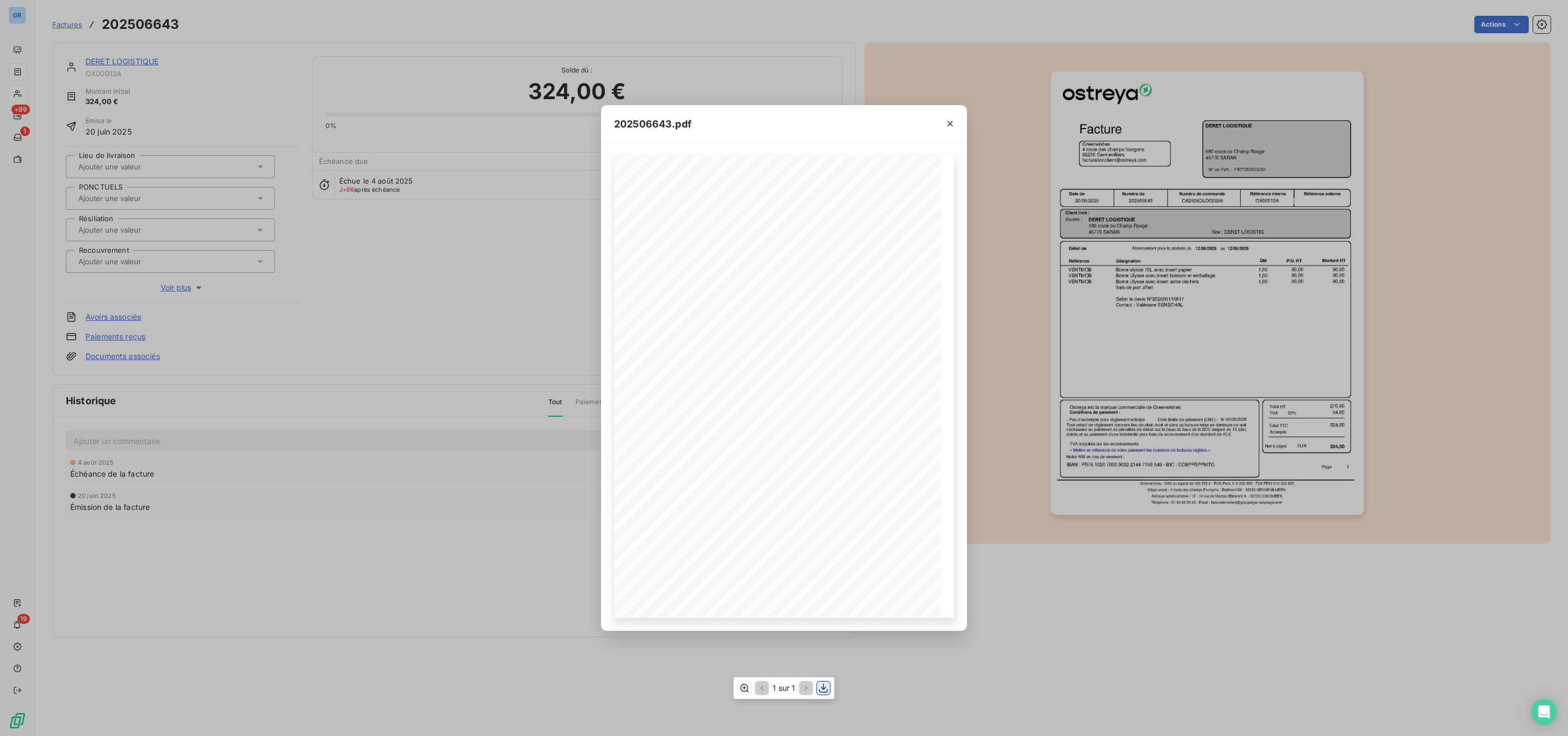
click at [821, 690] on icon "button" at bounding box center [824, 688] width 11 height 11
drag, startPoint x: 950, startPoint y: 124, endPoint x: 487, endPoint y: 118, distance: 463.0
click at [950, 124] on icon "button" at bounding box center [950, 123] width 6 height 6
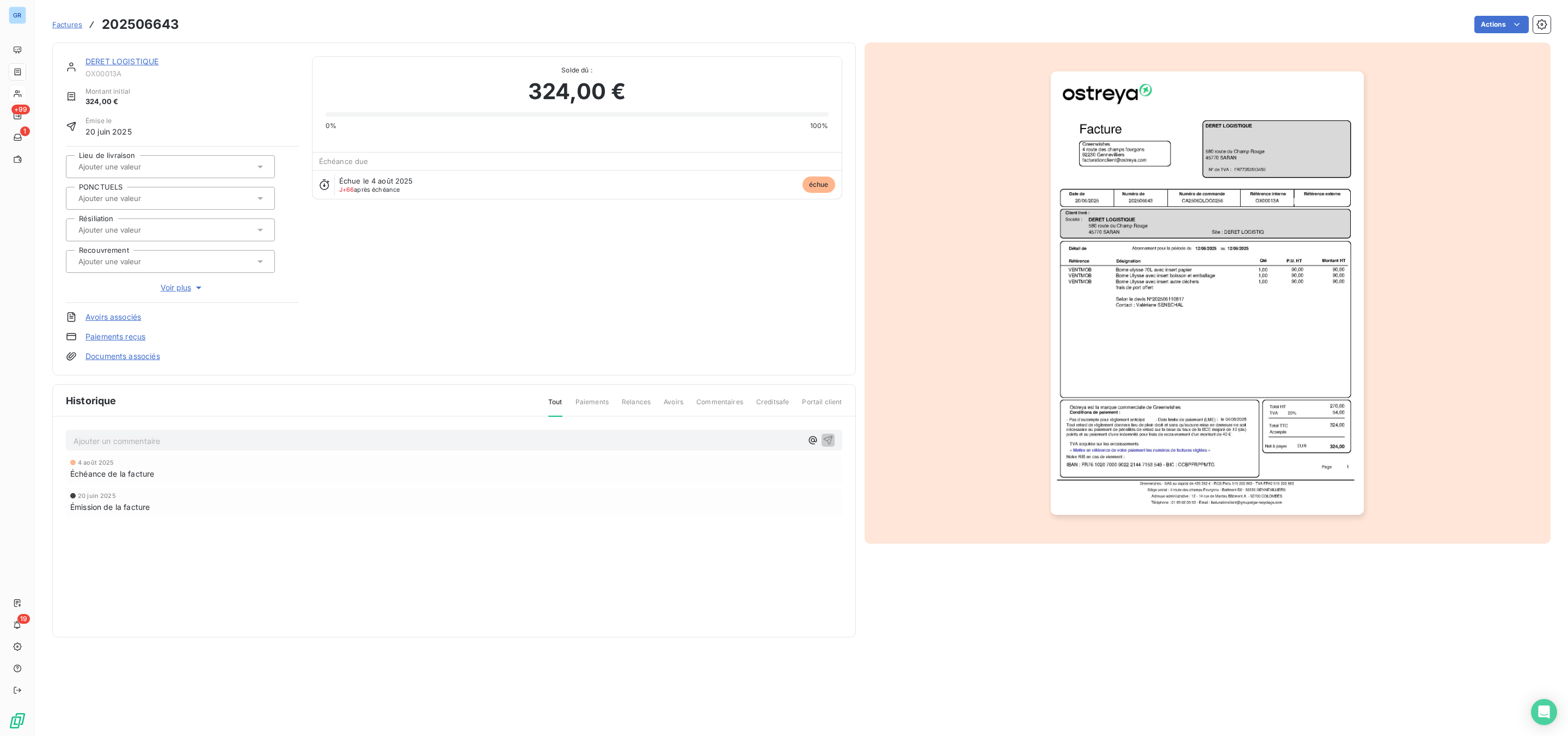
click at [122, 56] on div "DERET LOGISTIQUE" at bounding box center [192, 62] width 214 height 11
click at [140, 62] on link "DERET LOGISTIQUE" at bounding box center [121, 62] width 73 height 9
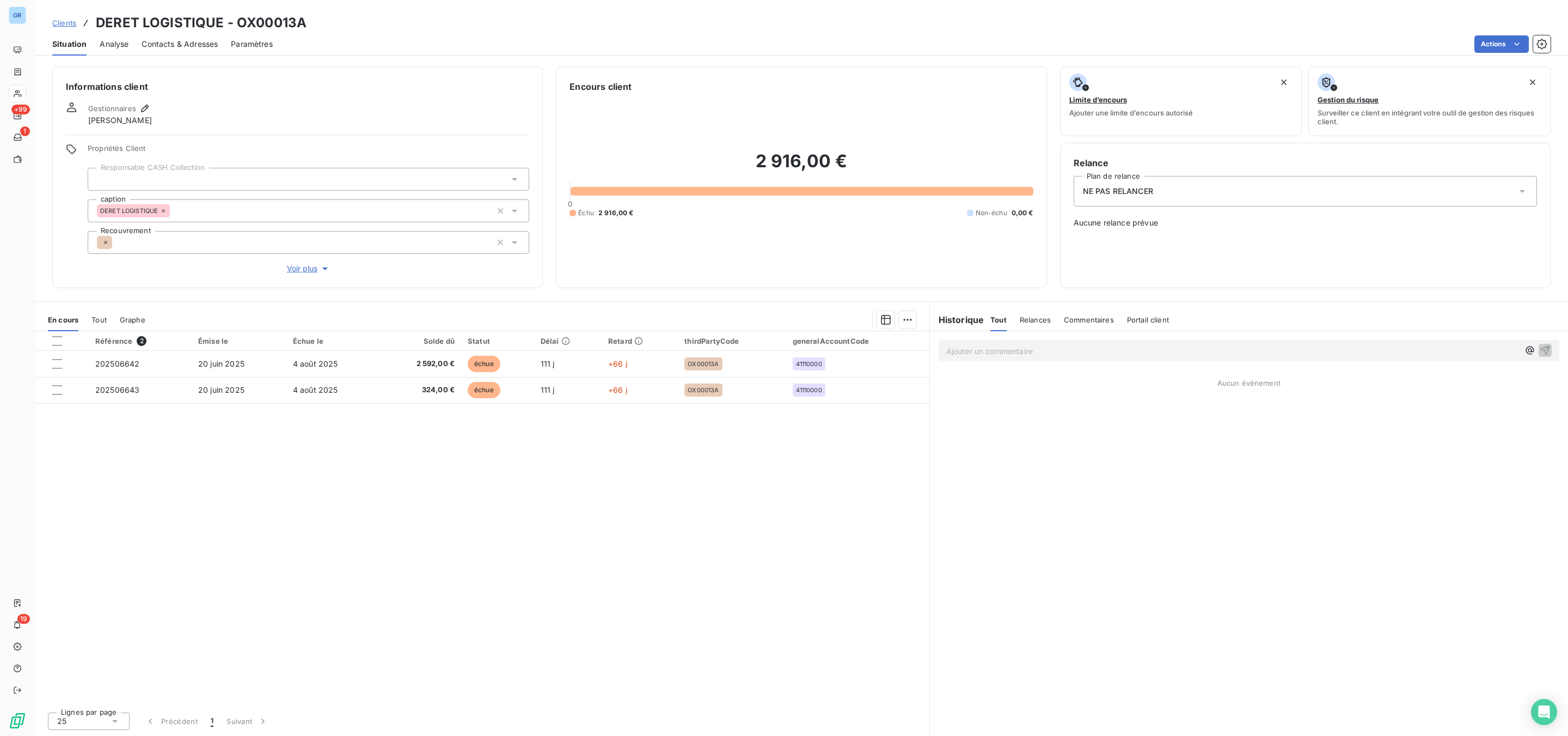
click at [161, 45] on span "Contacts & Adresses" at bounding box center [180, 44] width 76 height 11
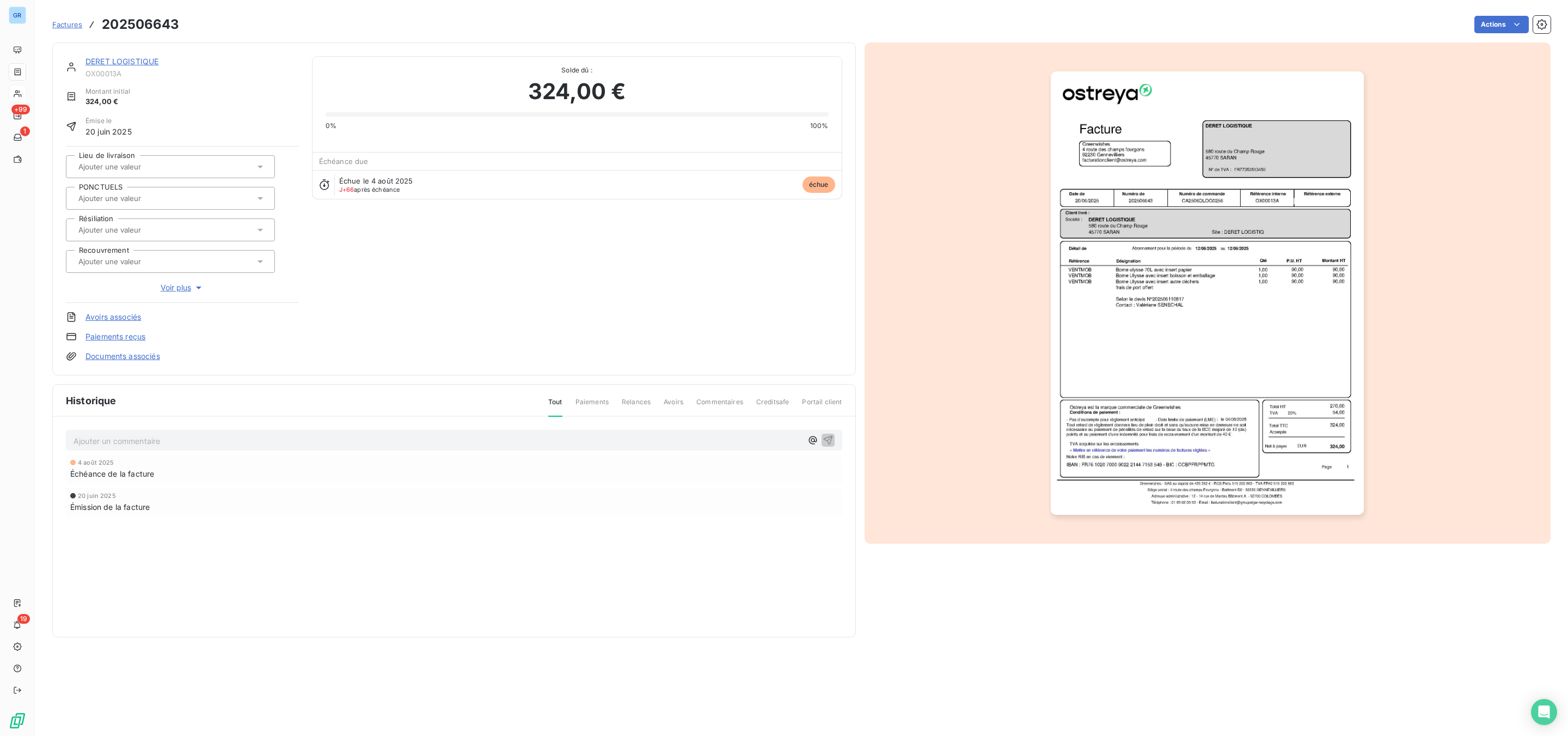
click at [136, 59] on link "DERET LOGISTIQUE" at bounding box center [121, 62] width 73 height 9
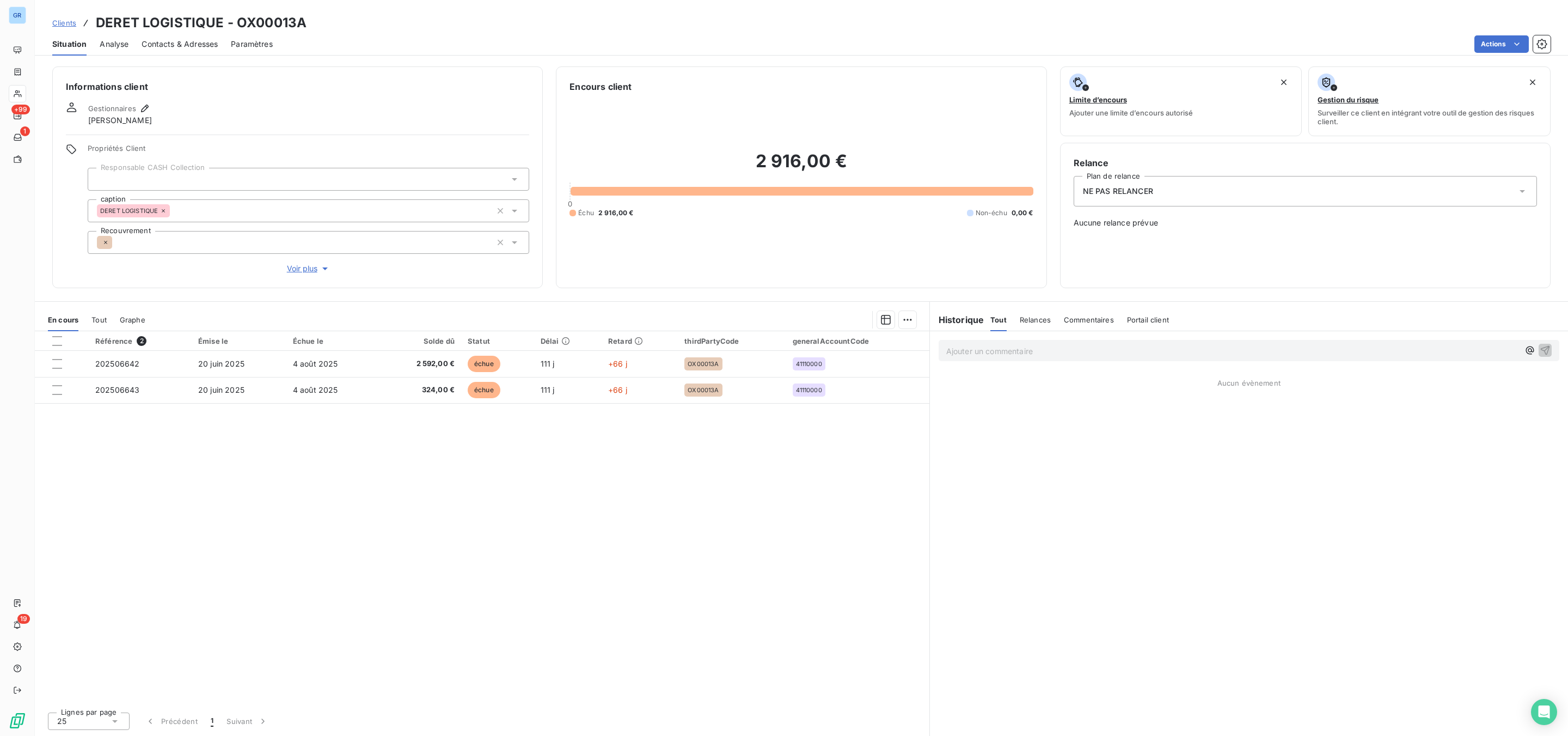
click at [1168, 190] on div "NE PAS RELANCER" at bounding box center [1305, 191] width 464 height 31
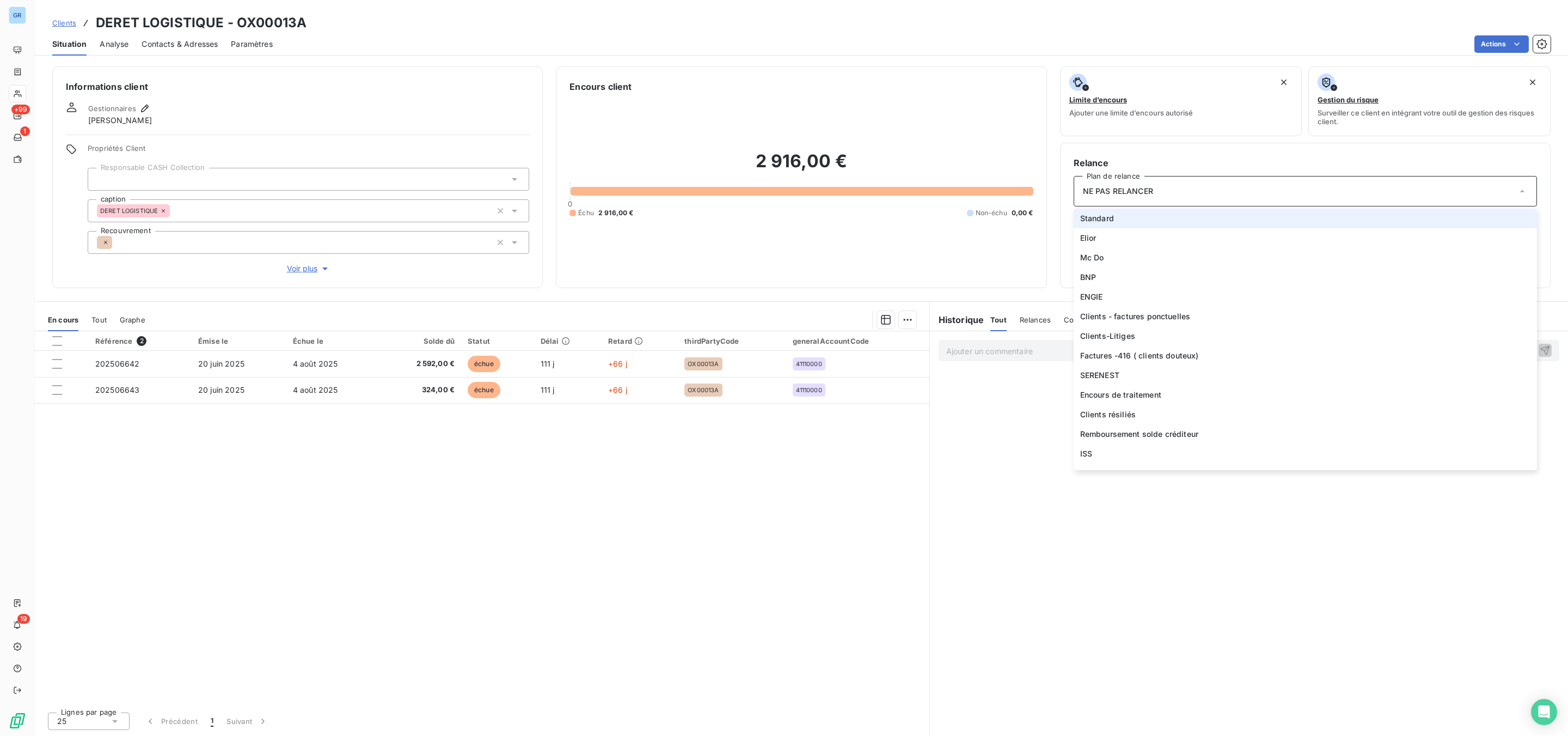
click at [1115, 216] on li "Standard" at bounding box center [1305, 219] width 464 height 20
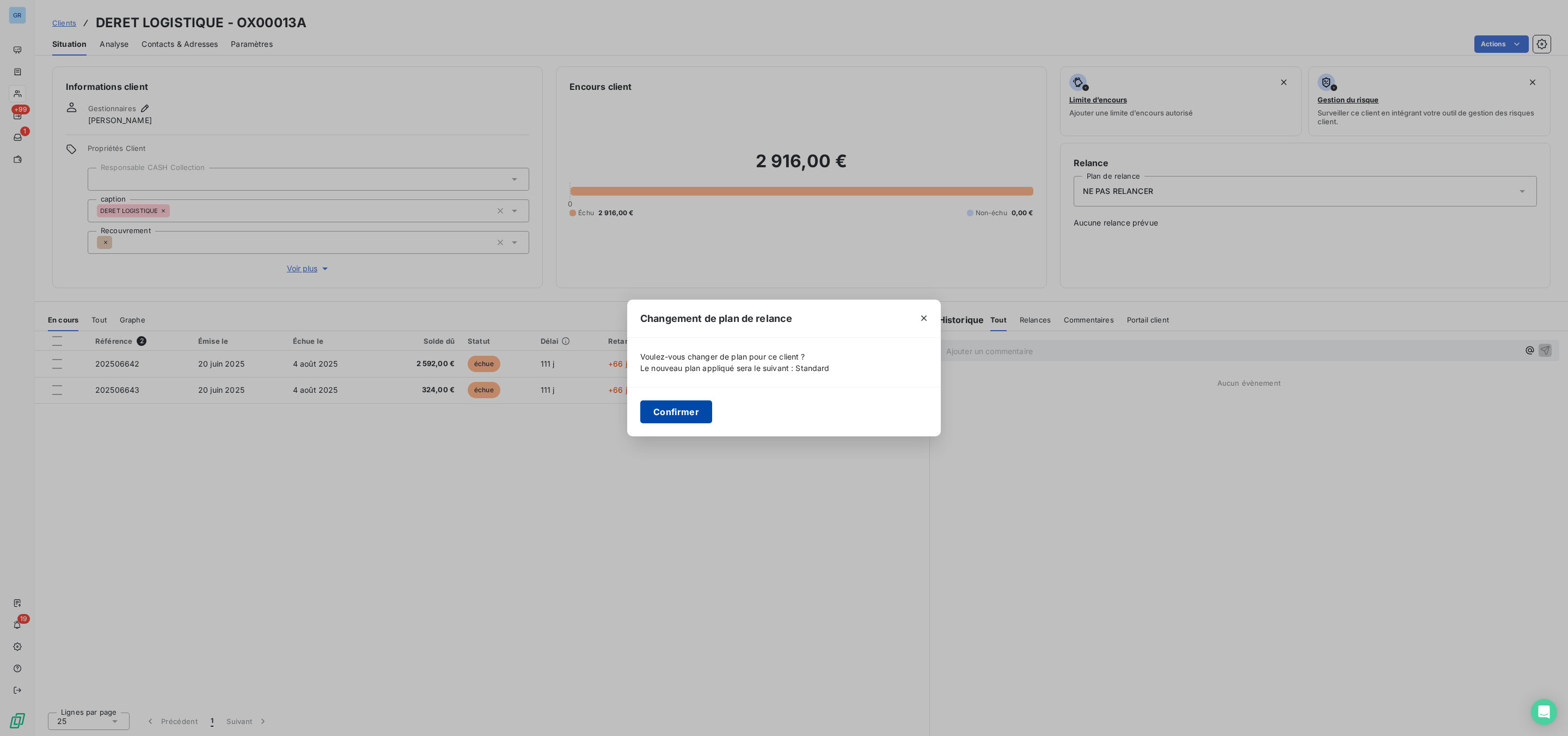
click at [669, 413] on button "Confirmer" at bounding box center [676, 412] width 72 height 23
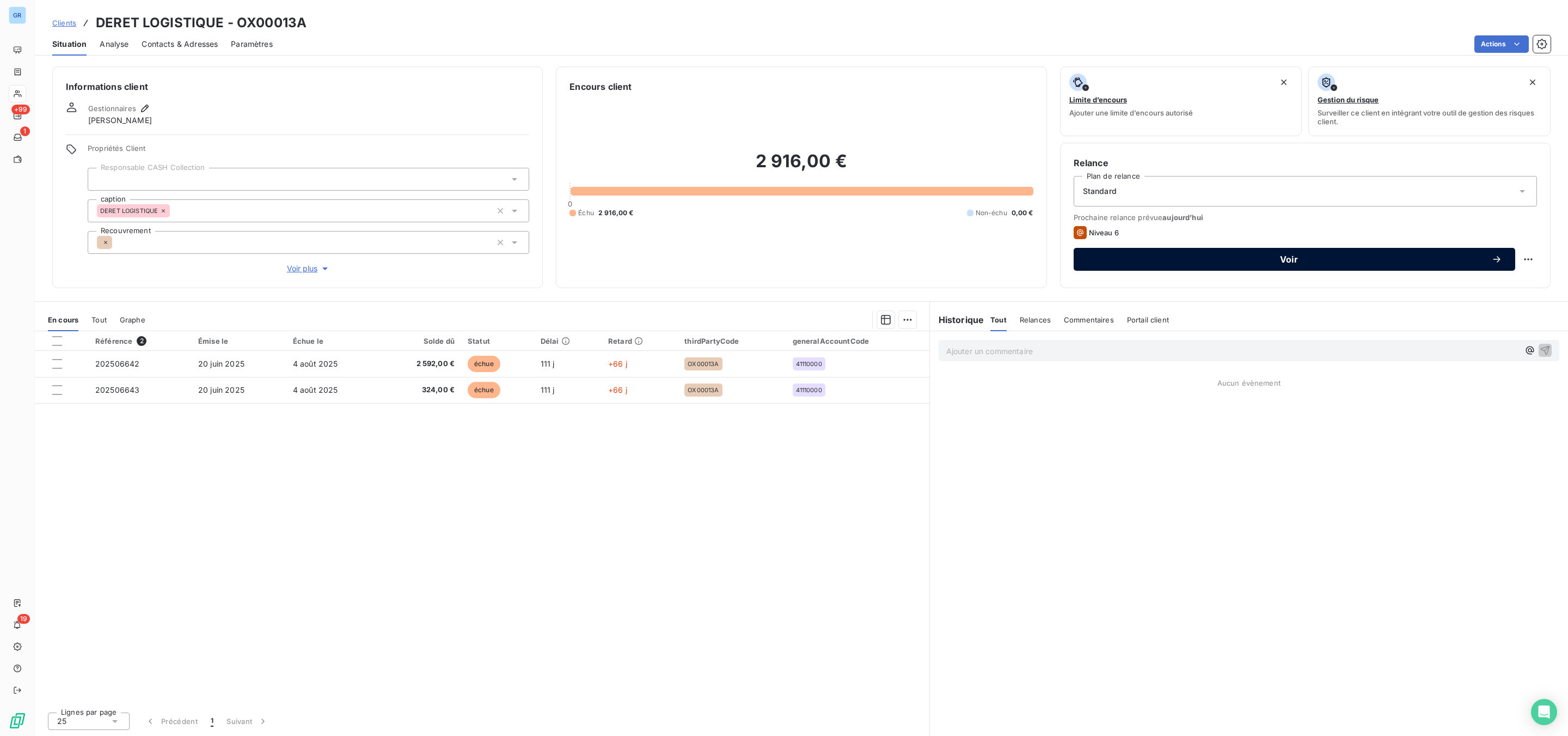
click at [1254, 259] on span "Voir" at bounding box center [1289, 259] width 404 height 9
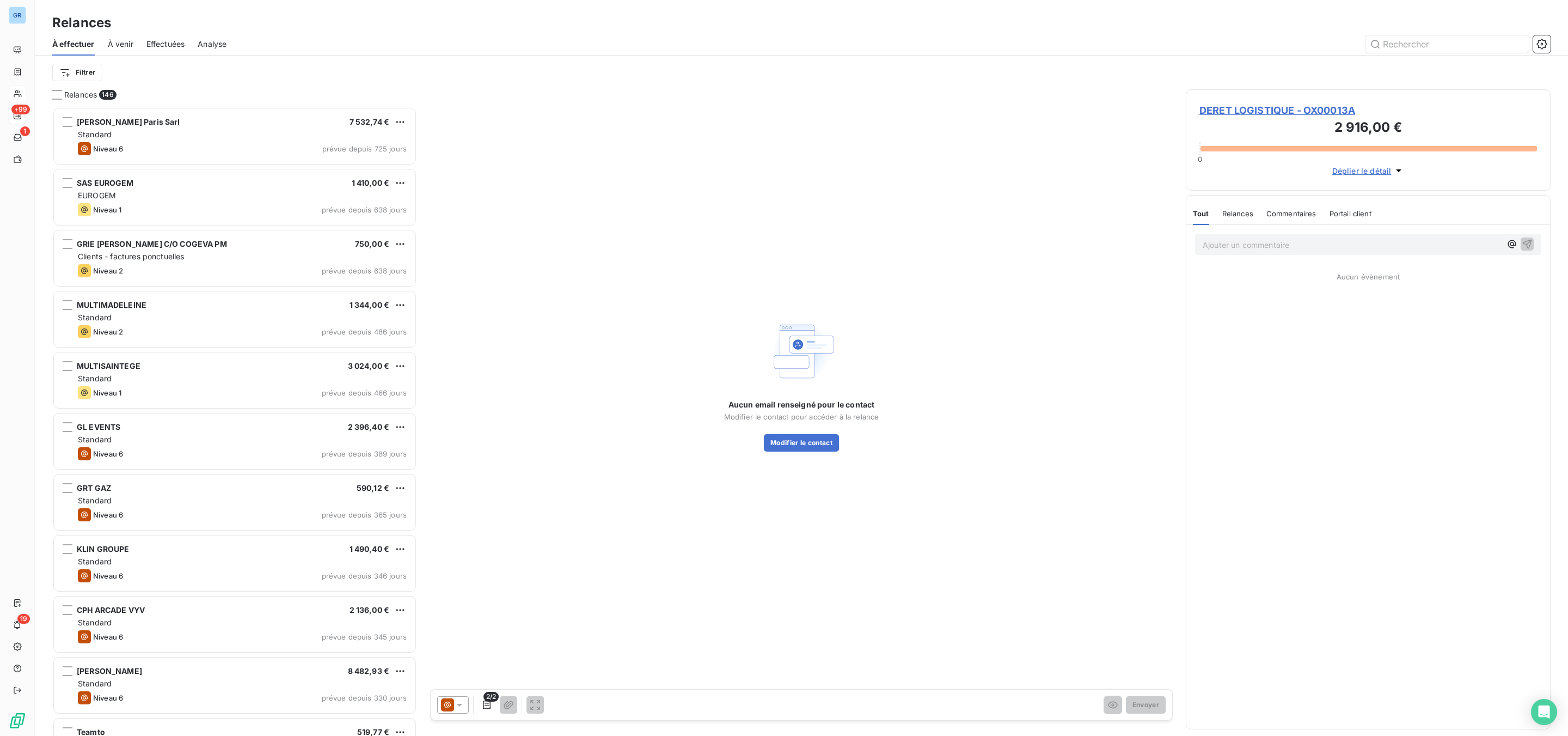
scroll to position [618, 352]
click at [469, 704] on div at bounding box center [453, 705] width 32 height 17
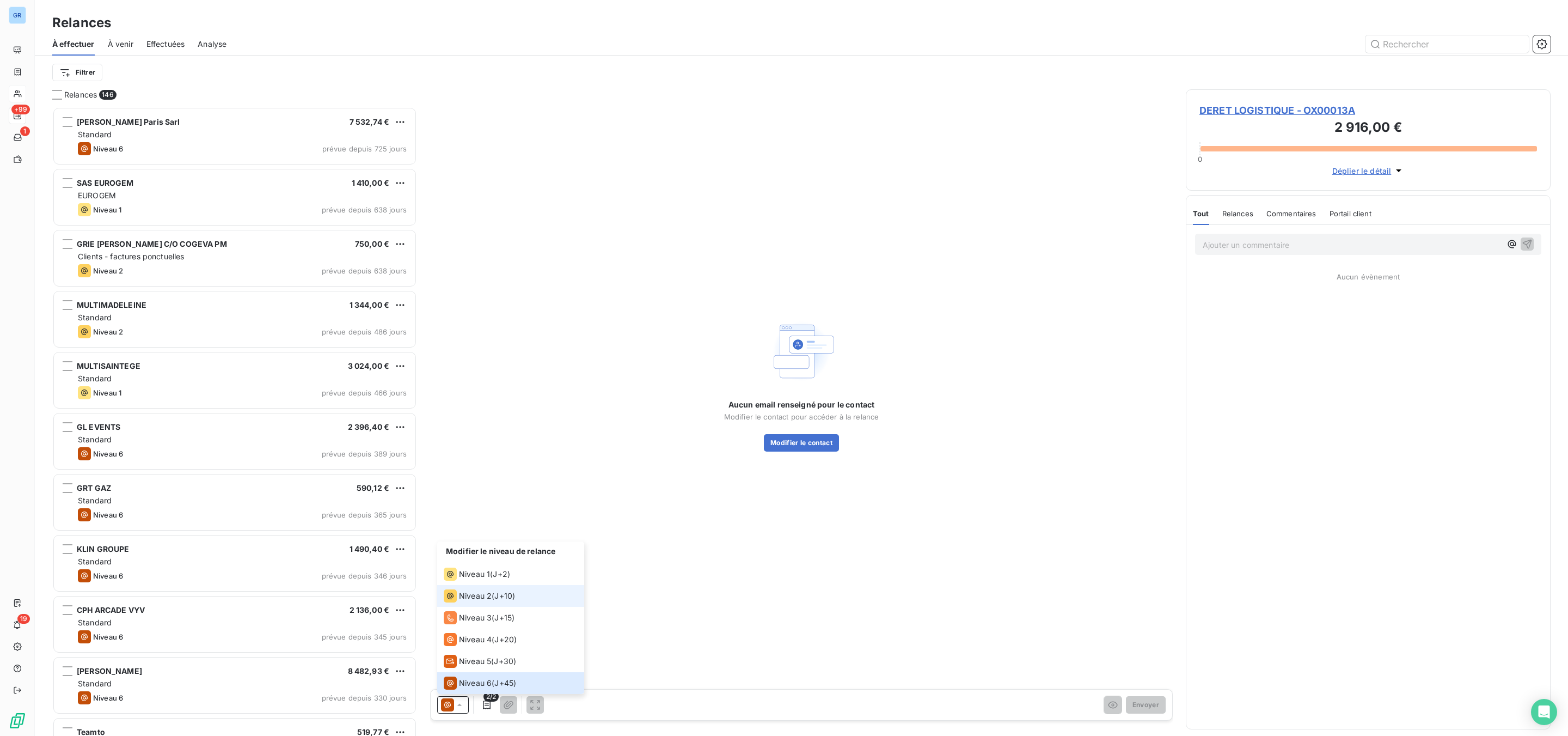
click at [501, 600] on span "J+10 )" at bounding box center [505, 596] width 20 height 11
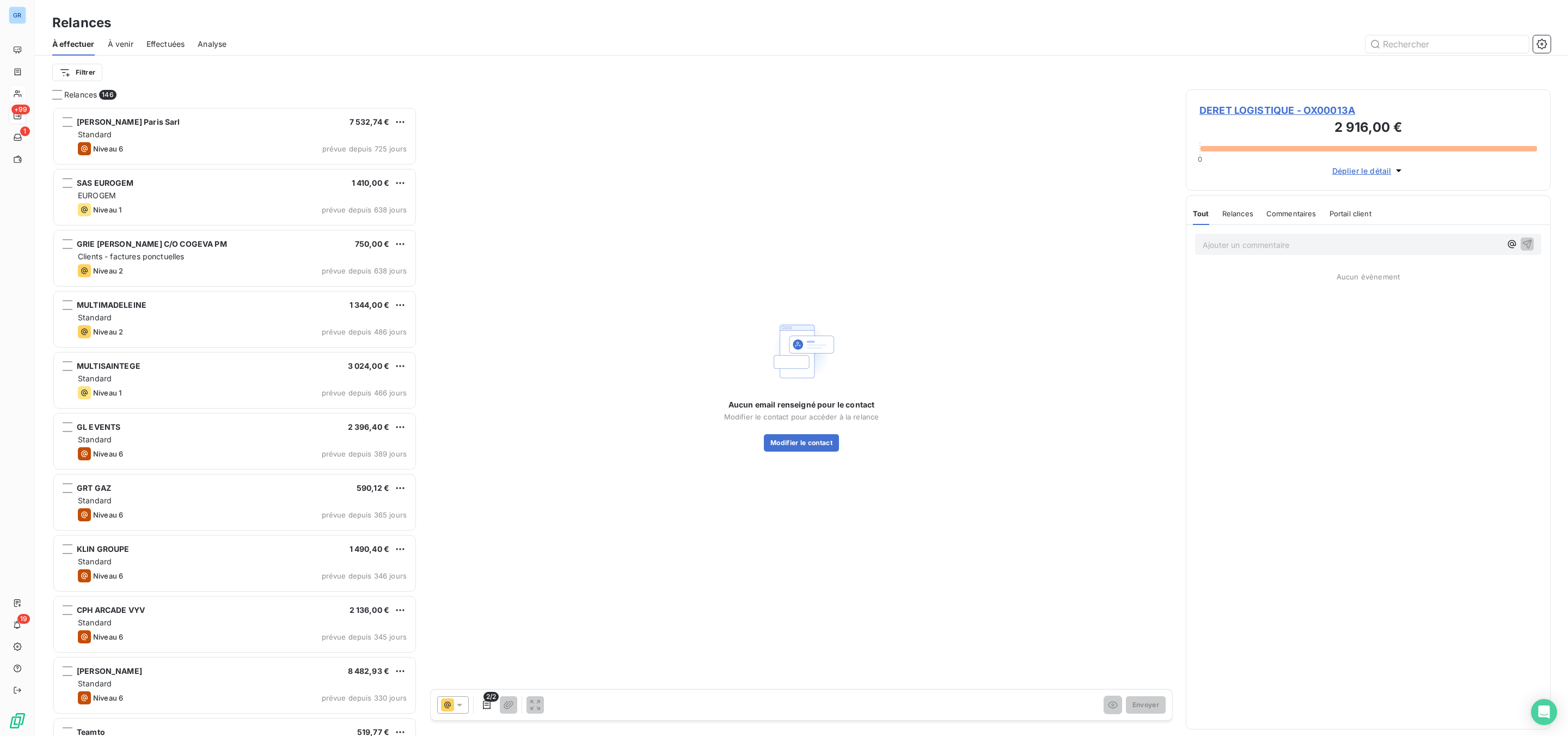
click at [456, 708] on icon at bounding box center [460, 705] width 11 height 11
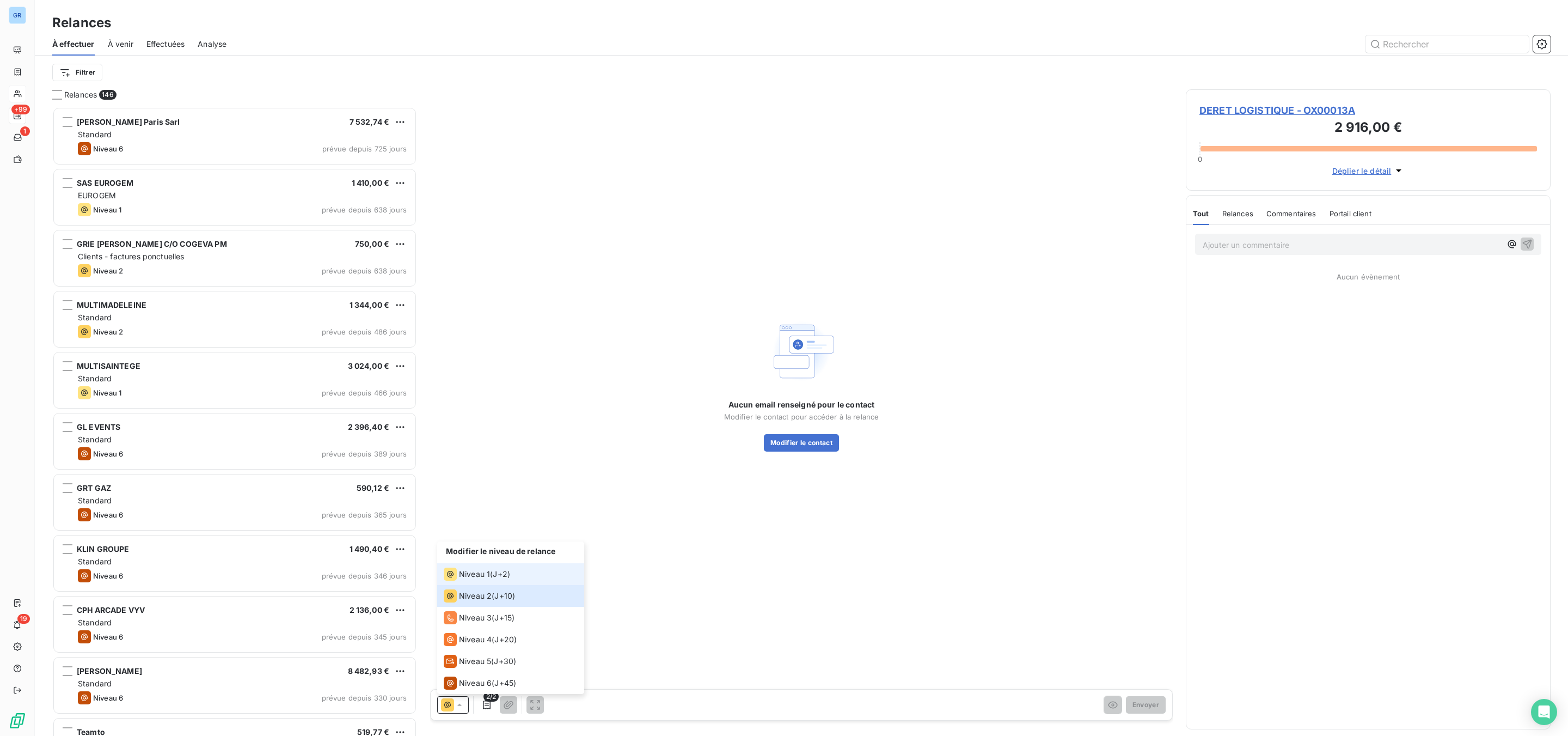
click at [486, 571] on span "Niveau 1" at bounding box center [474, 574] width 31 height 11
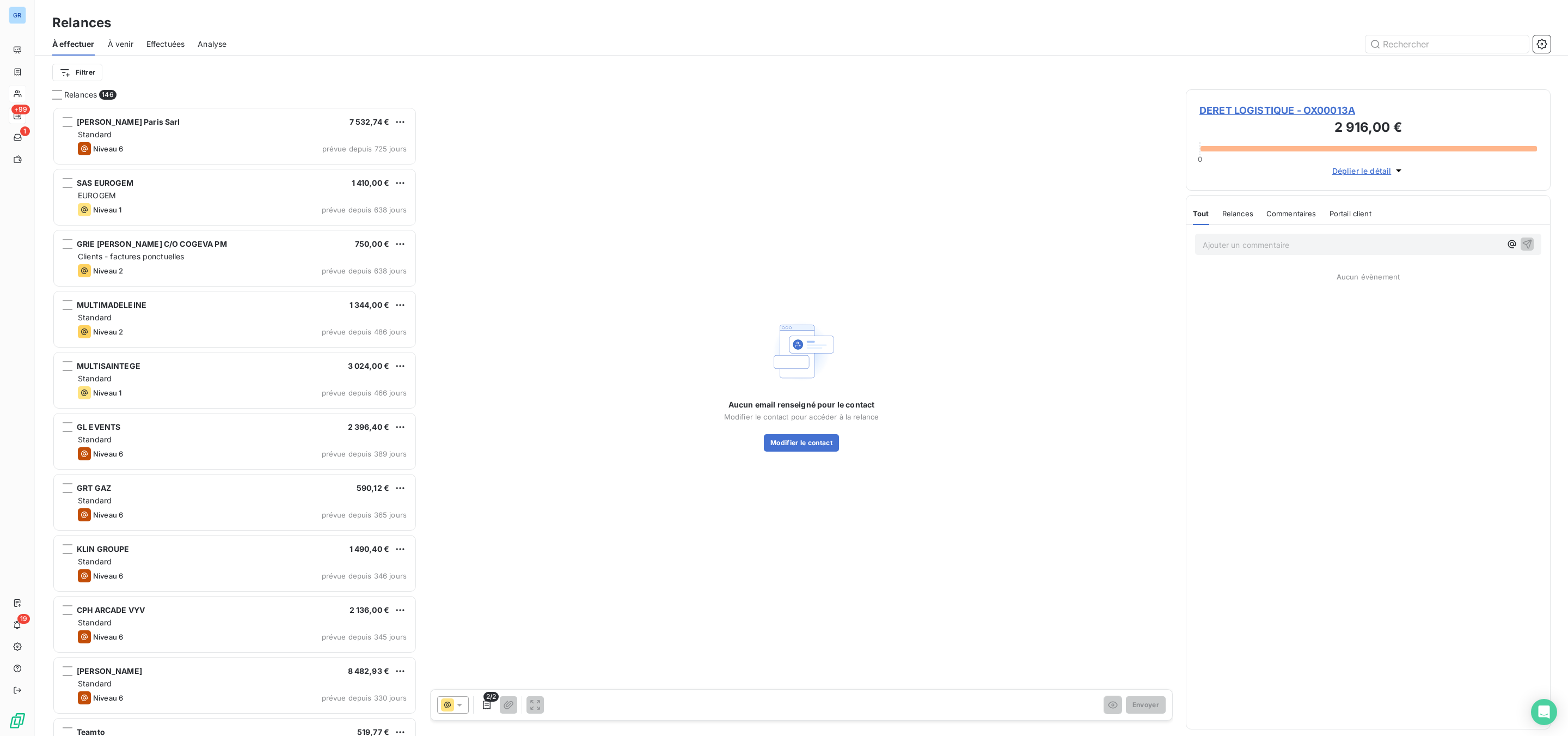
click at [1225, 106] on span "DERET LOGISTIQUE - OX00013A" at bounding box center [1369, 110] width 337 height 15
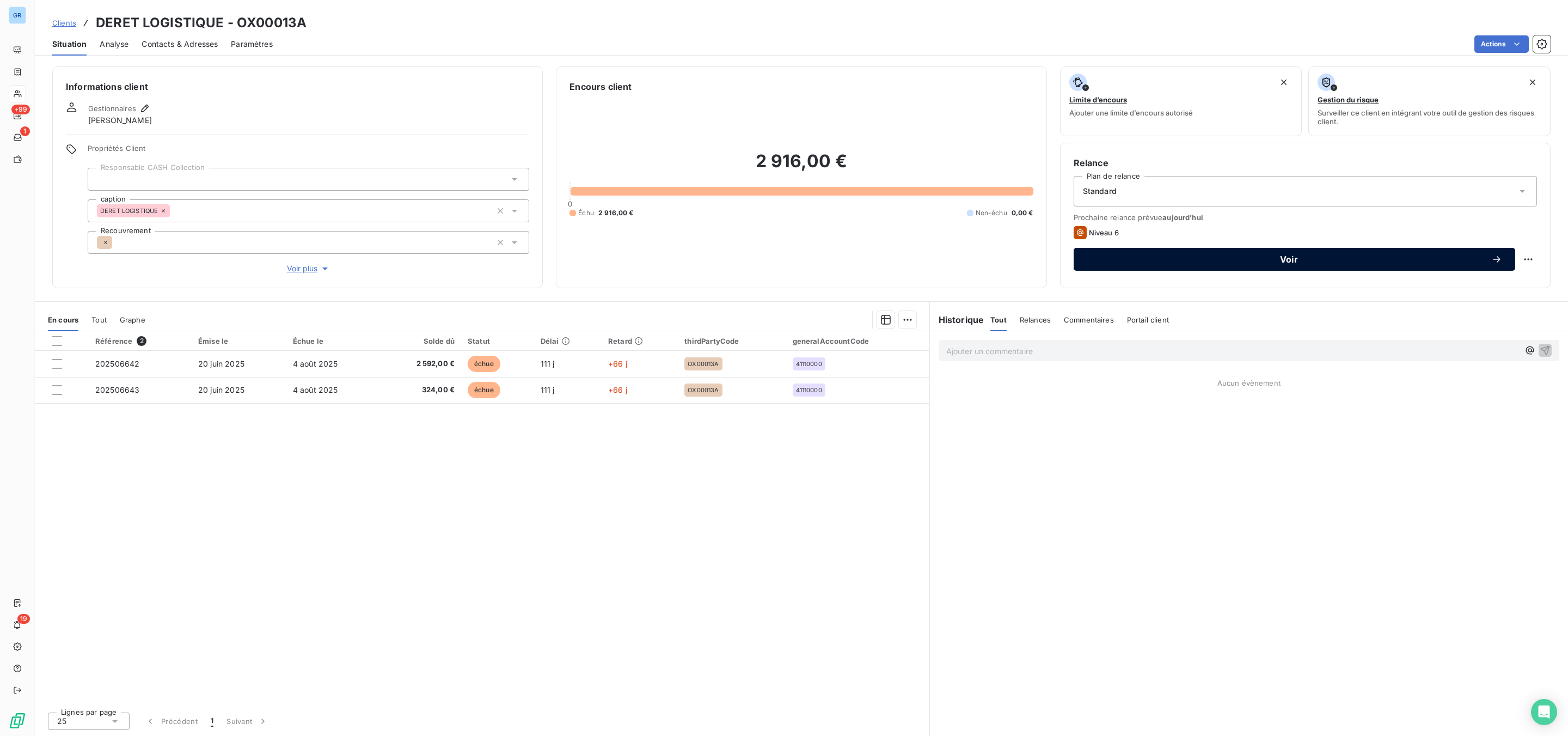
click at [1230, 252] on button "Voir" at bounding box center [1294, 259] width 441 height 23
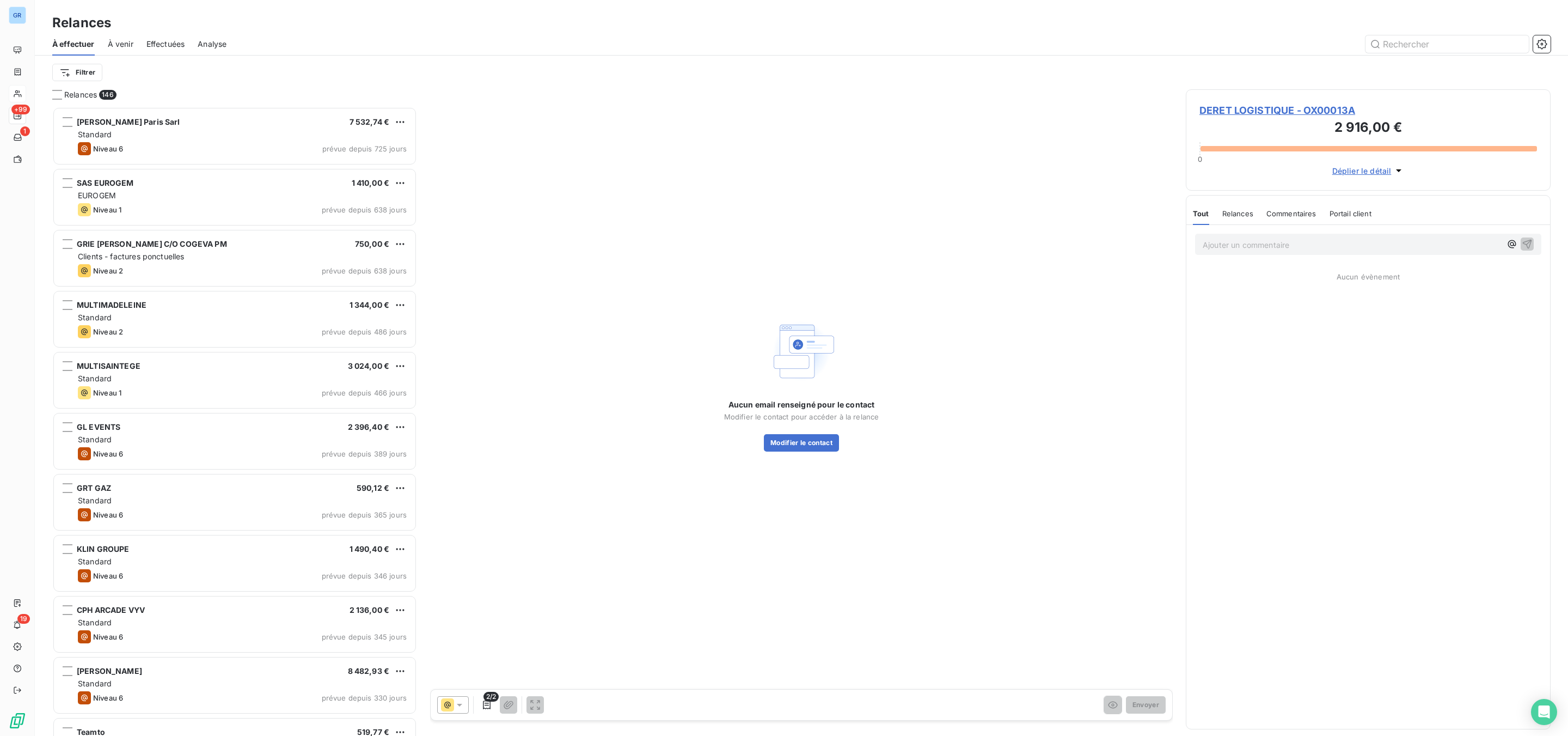
scroll to position [618, 352]
click at [459, 705] on icon at bounding box center [460, 704] width 6 height 2
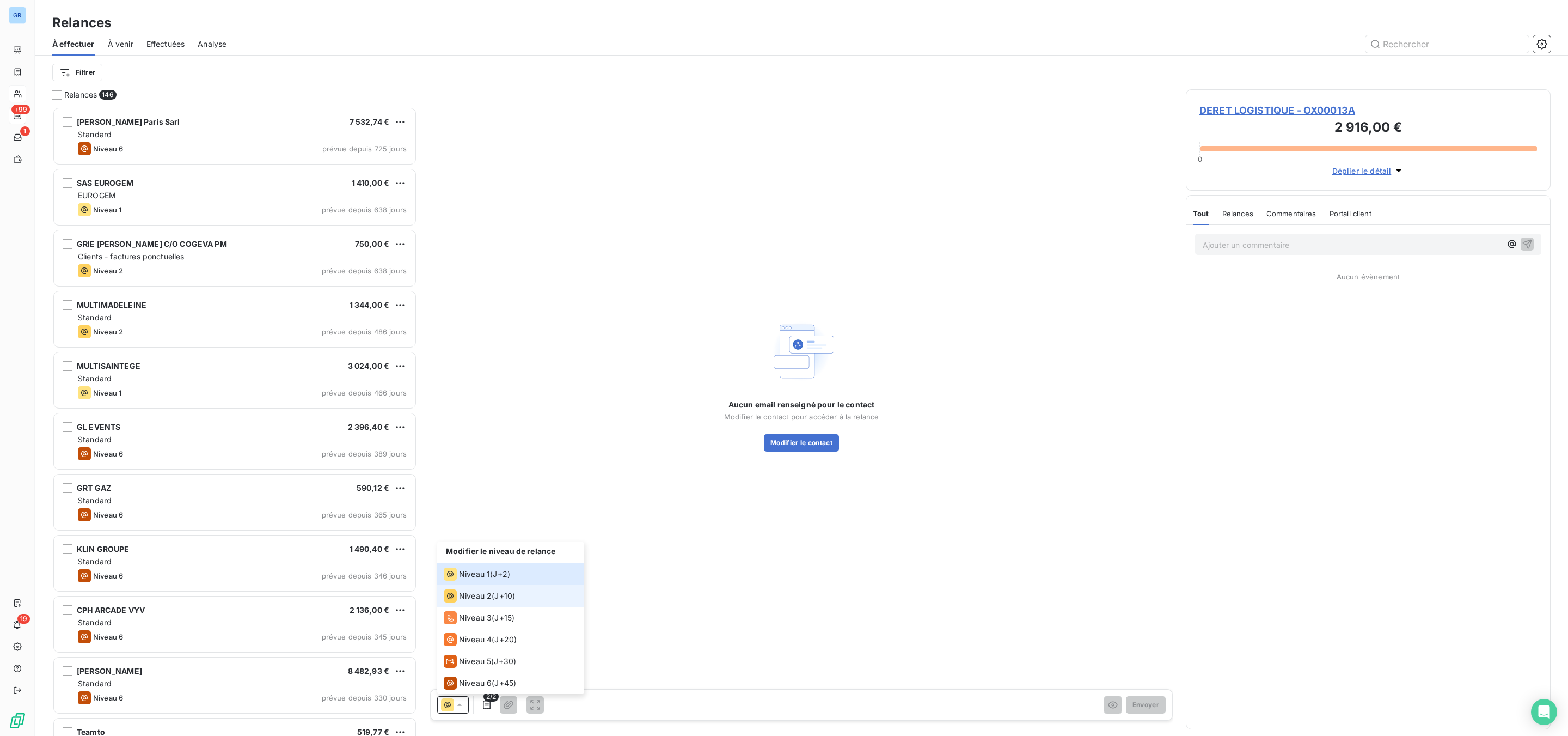
click at [504, 591] on span "J+10 )" at bounding box center [505, 596] width 20 height 11
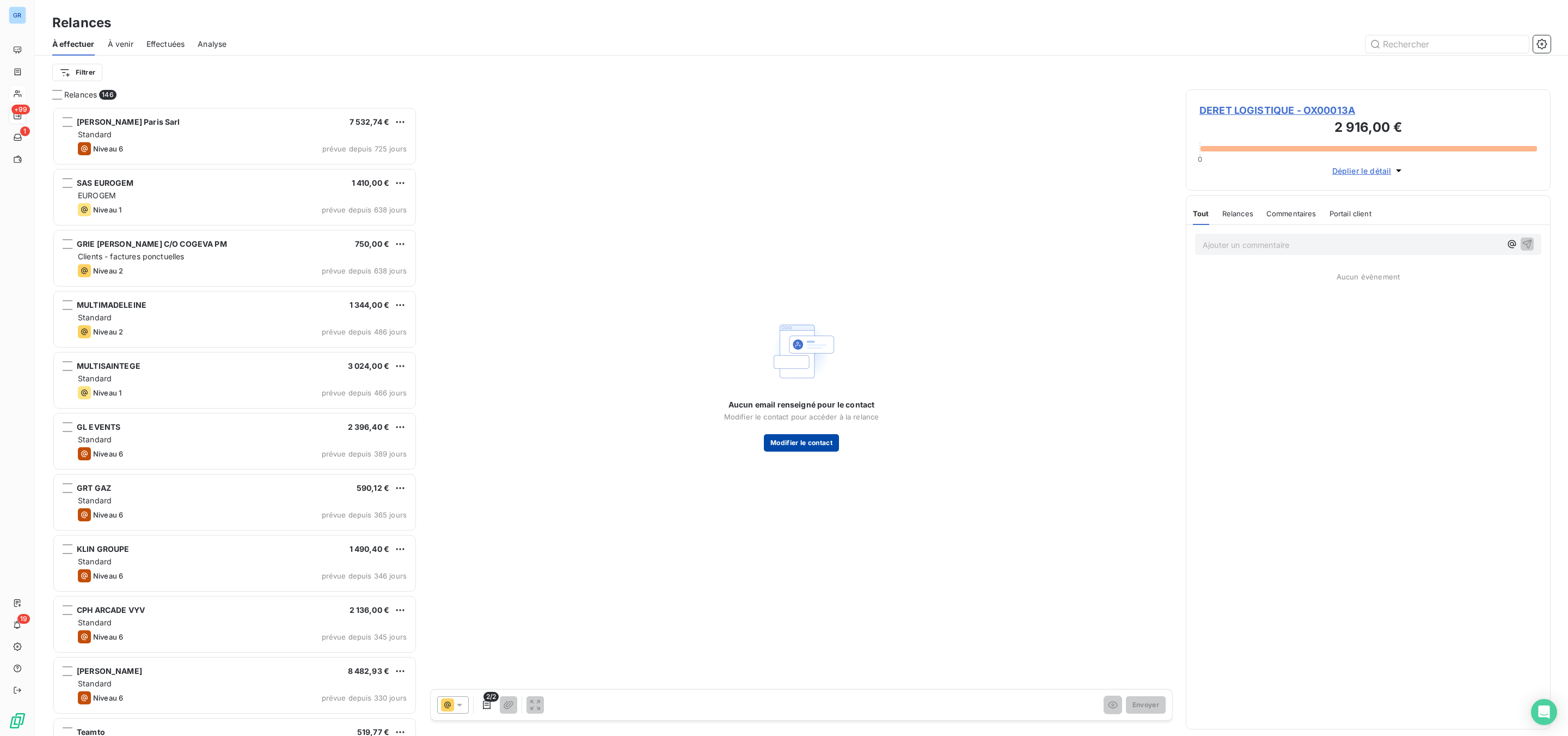
click at [819, 435] on button "Modifier le contact" at bounding box center [801, 443] width 75 height 17
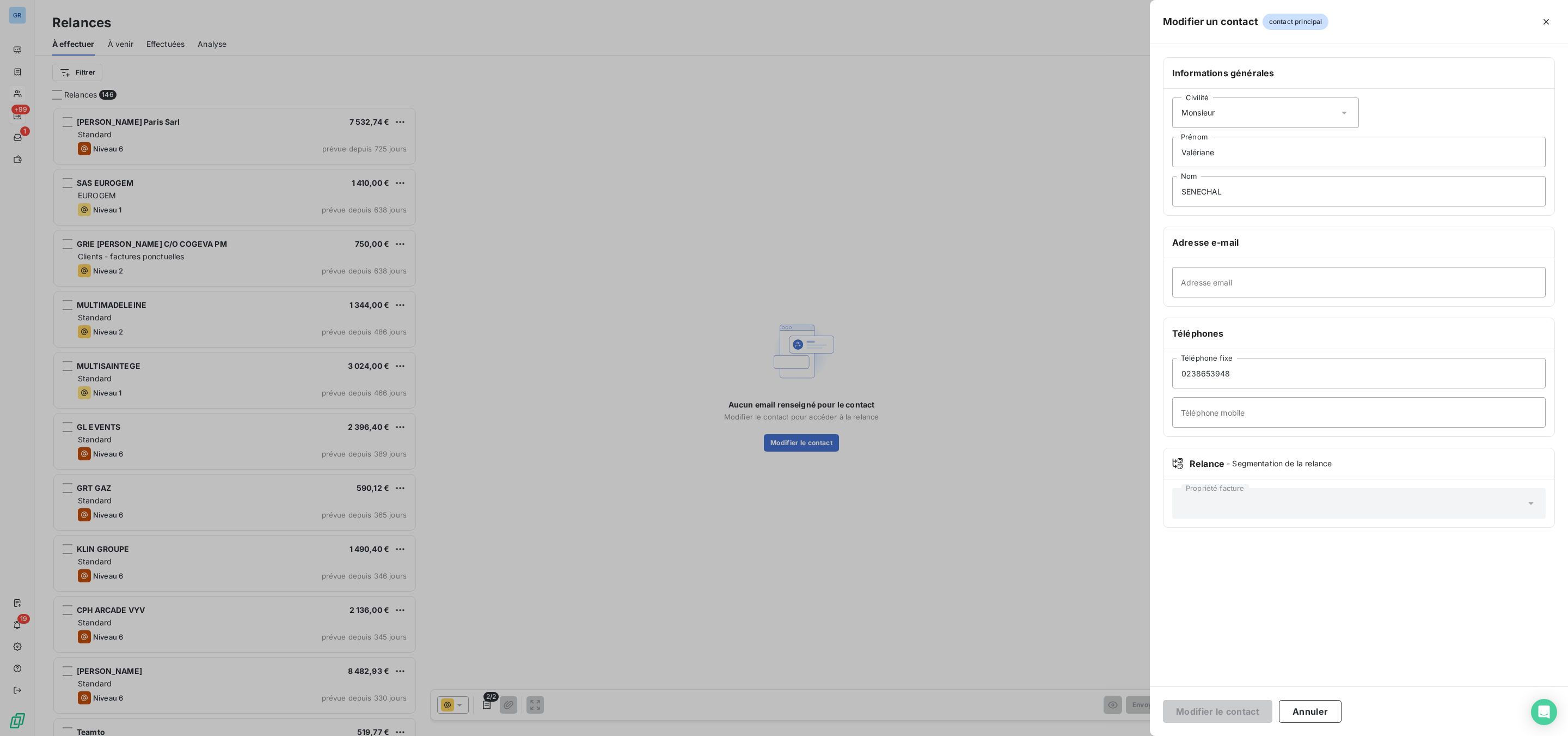
click at [631, 294] on div at bounding box center [784, 368] width 1568 height 736
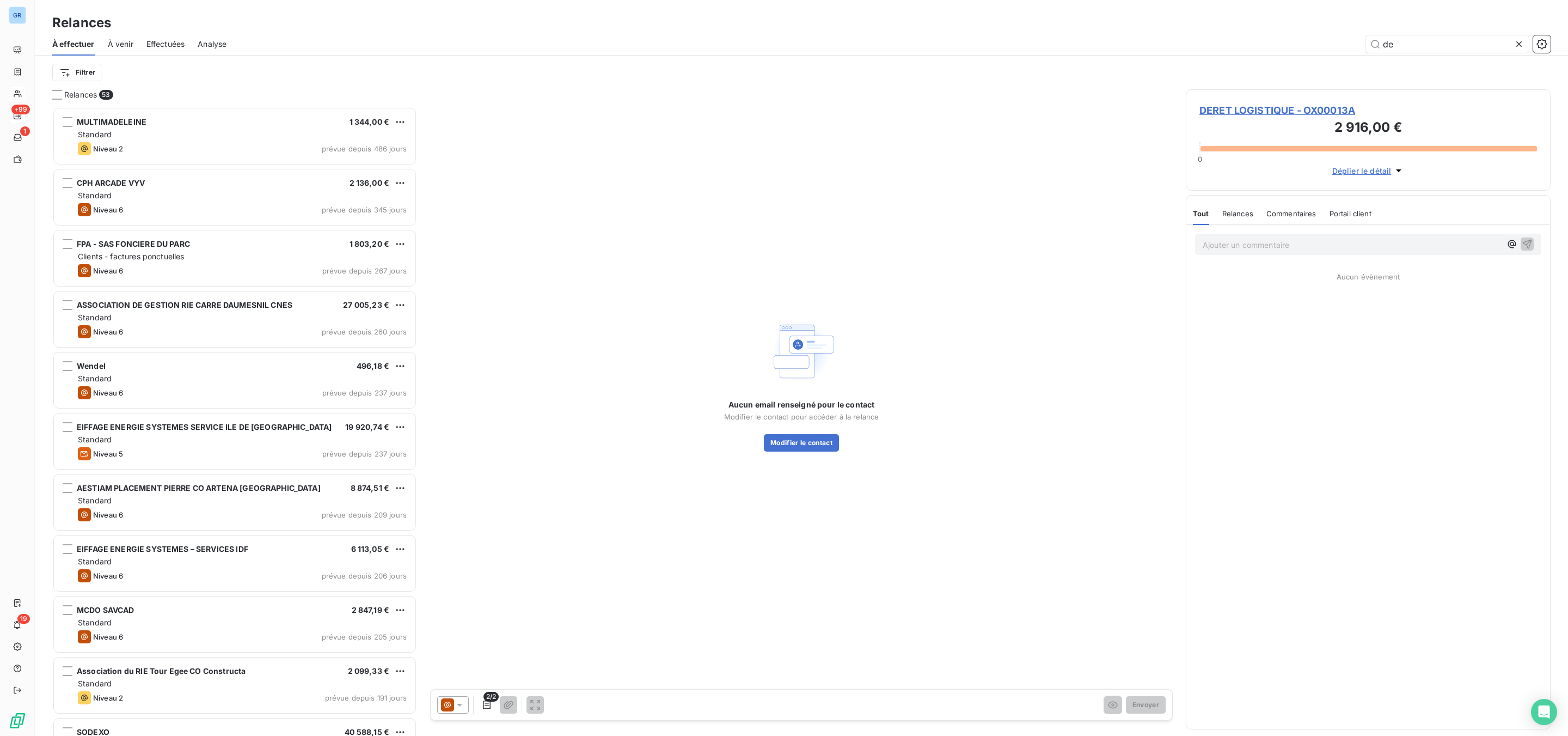
scroll to position [618, 352]
type input "deret"
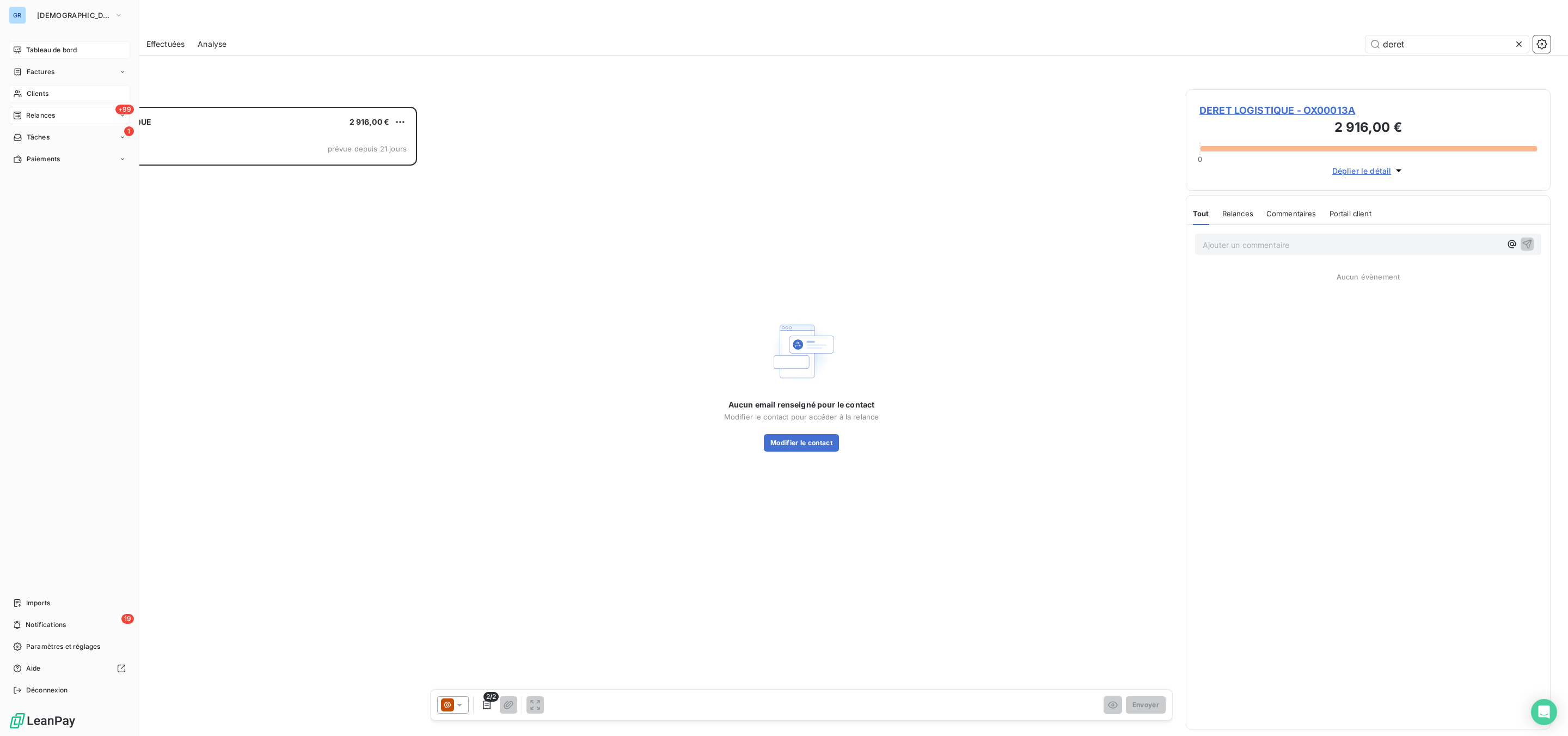
click at [59, 46] on span "Tableau de bord" at bounding box center [51, 50] width 50 height 9
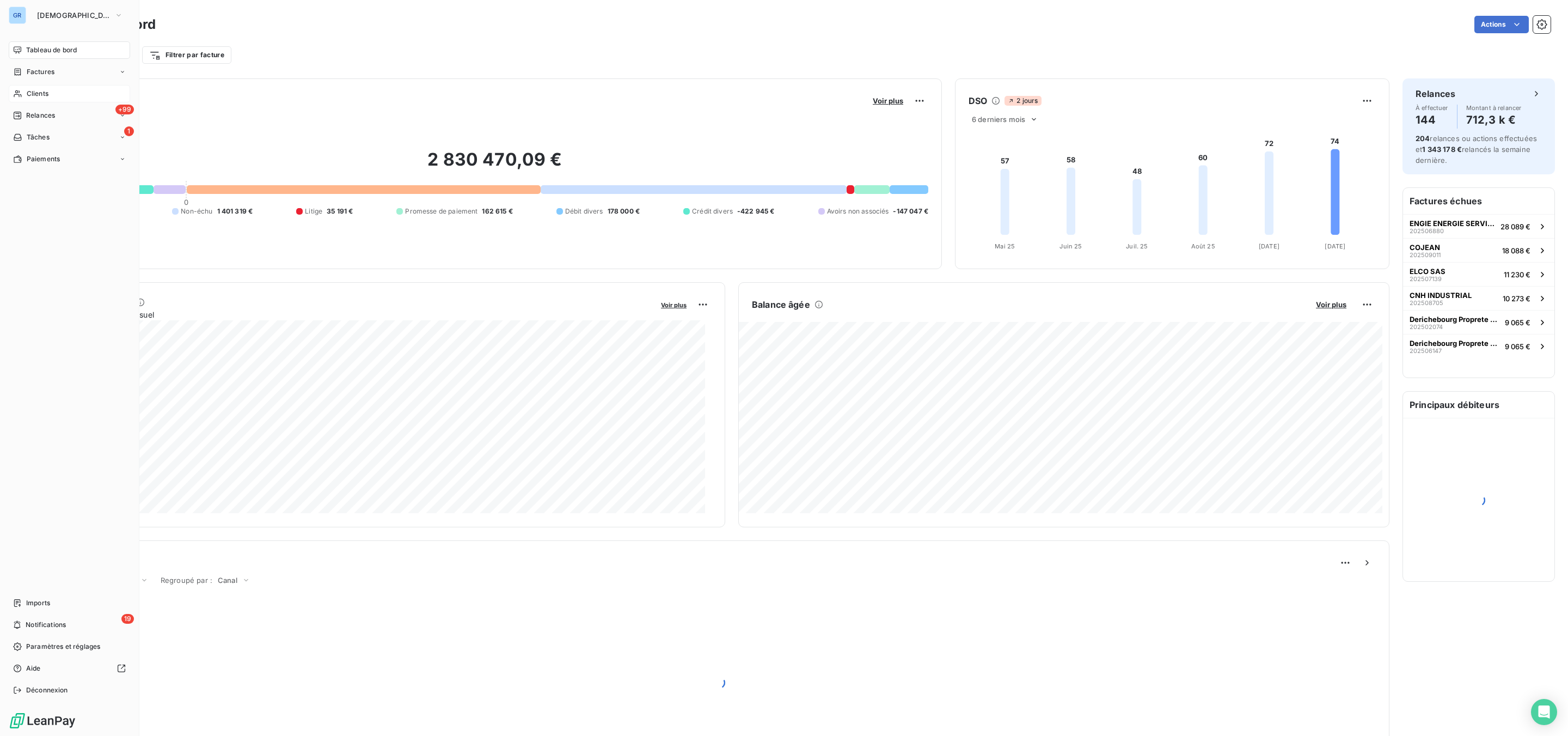
click at [43, 89] on span "Clients" at bounding box center [38, 94] width 22 height 9
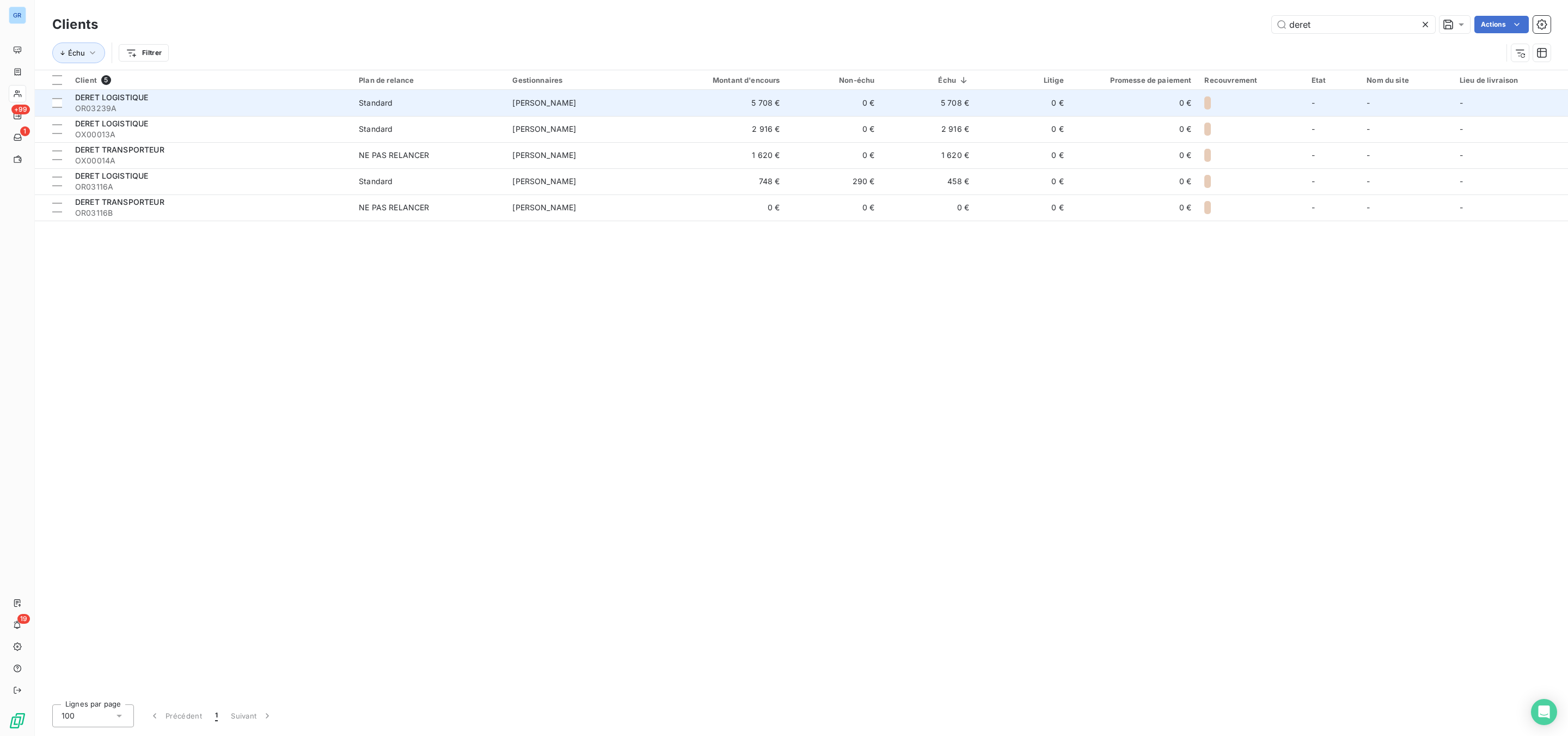
click at [135, 95] on span "DERET LOGISTIQUE" at bounding box center [111, 97] width 73 height 9
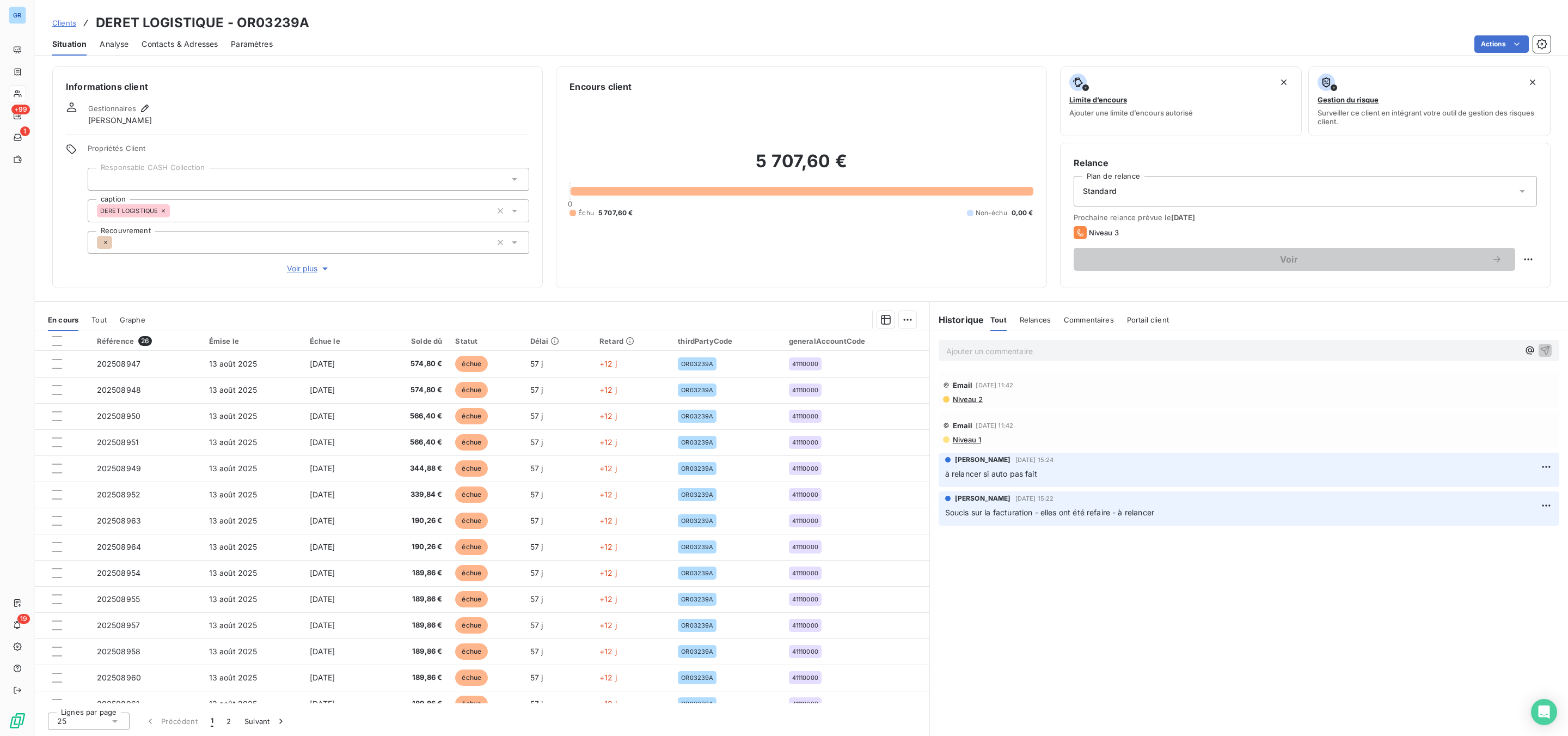
click at [184, 39] on span "Contacts & Adresses" at bounding box center [180, 44] width 76 height 11
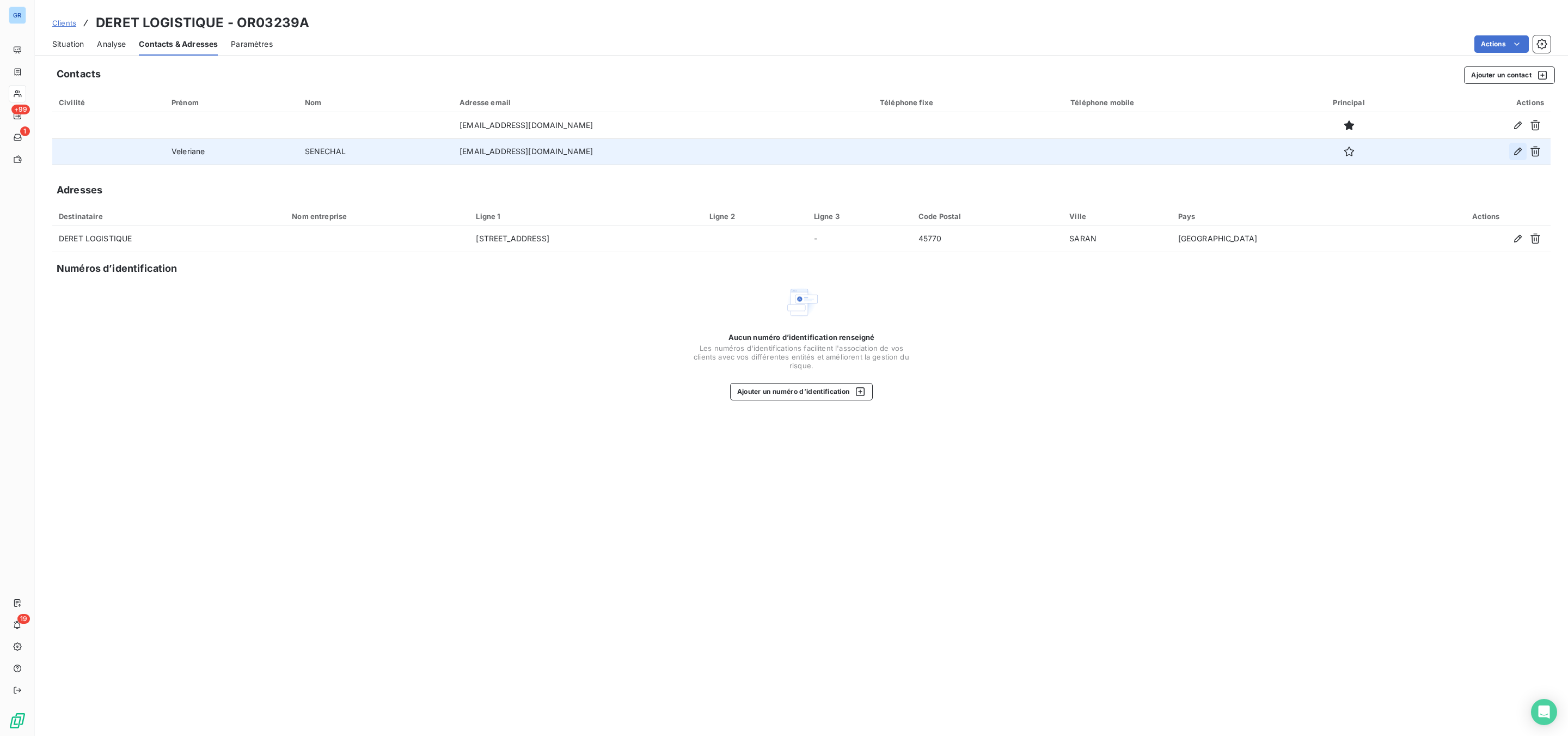
click at [1518, 151] on icon "button" at bounding box center [1518, 151] width 11 height 11
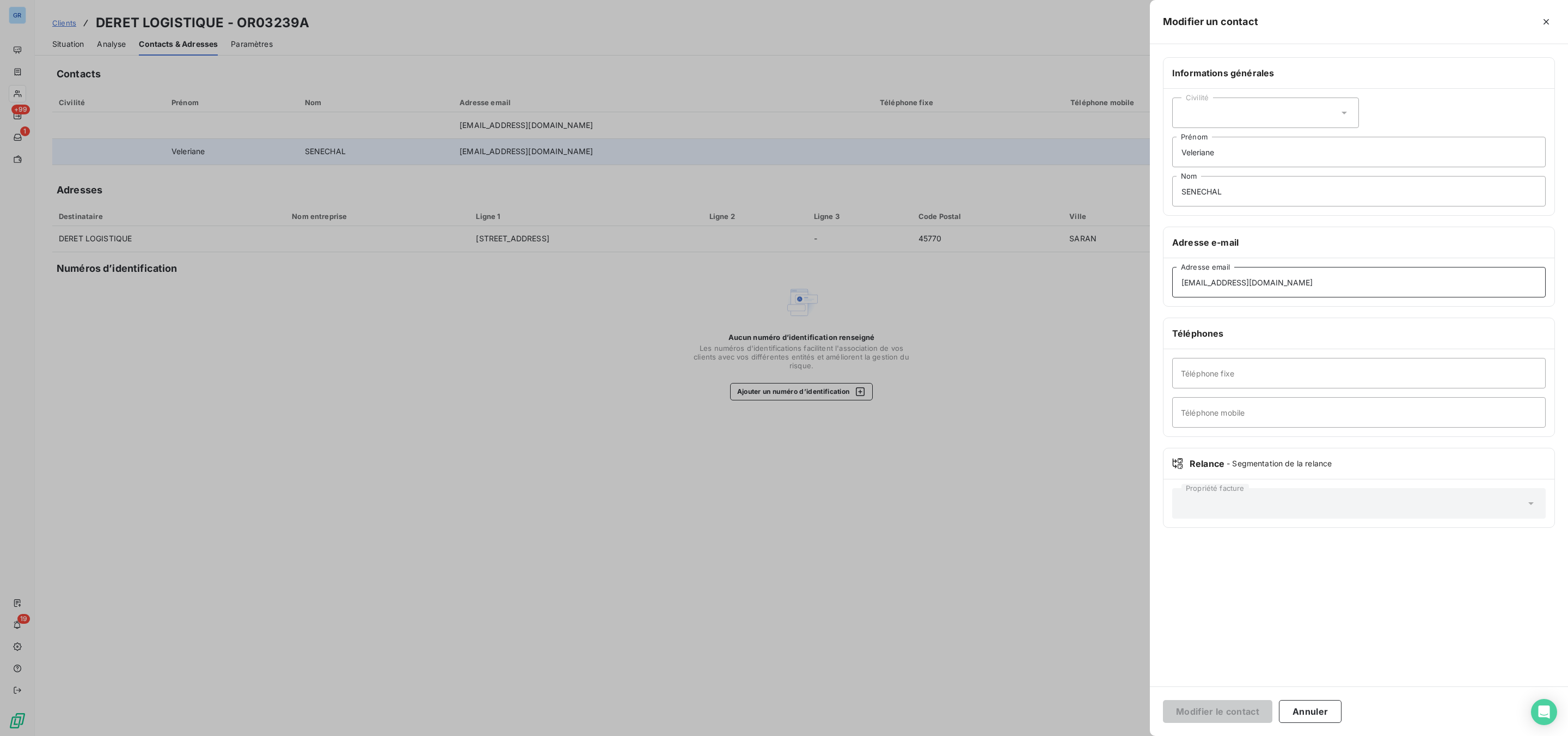
drag, startPoint x: 1253, startPoint y: 282, endPoint x: 1193, endPoint y: 286, distance: 60.1
click at [1171, 288] on div "vsenechal@deret.fr Adresse email" at bounding box center [1359, 282] width 391 height 48
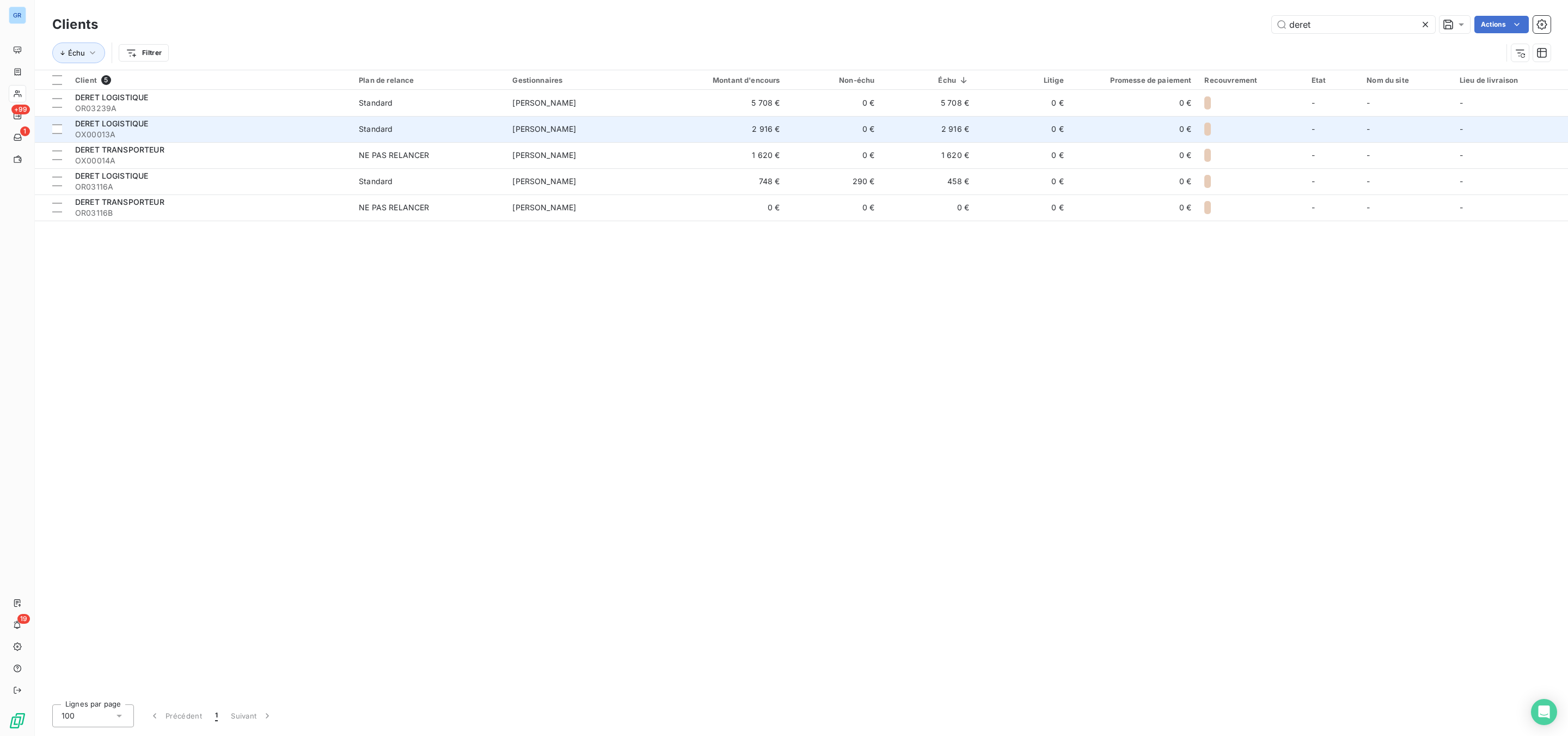
click at [103, 118] on div "DERET LOGISTIQUE" at bounding box center [210, 124] width 270 height 11
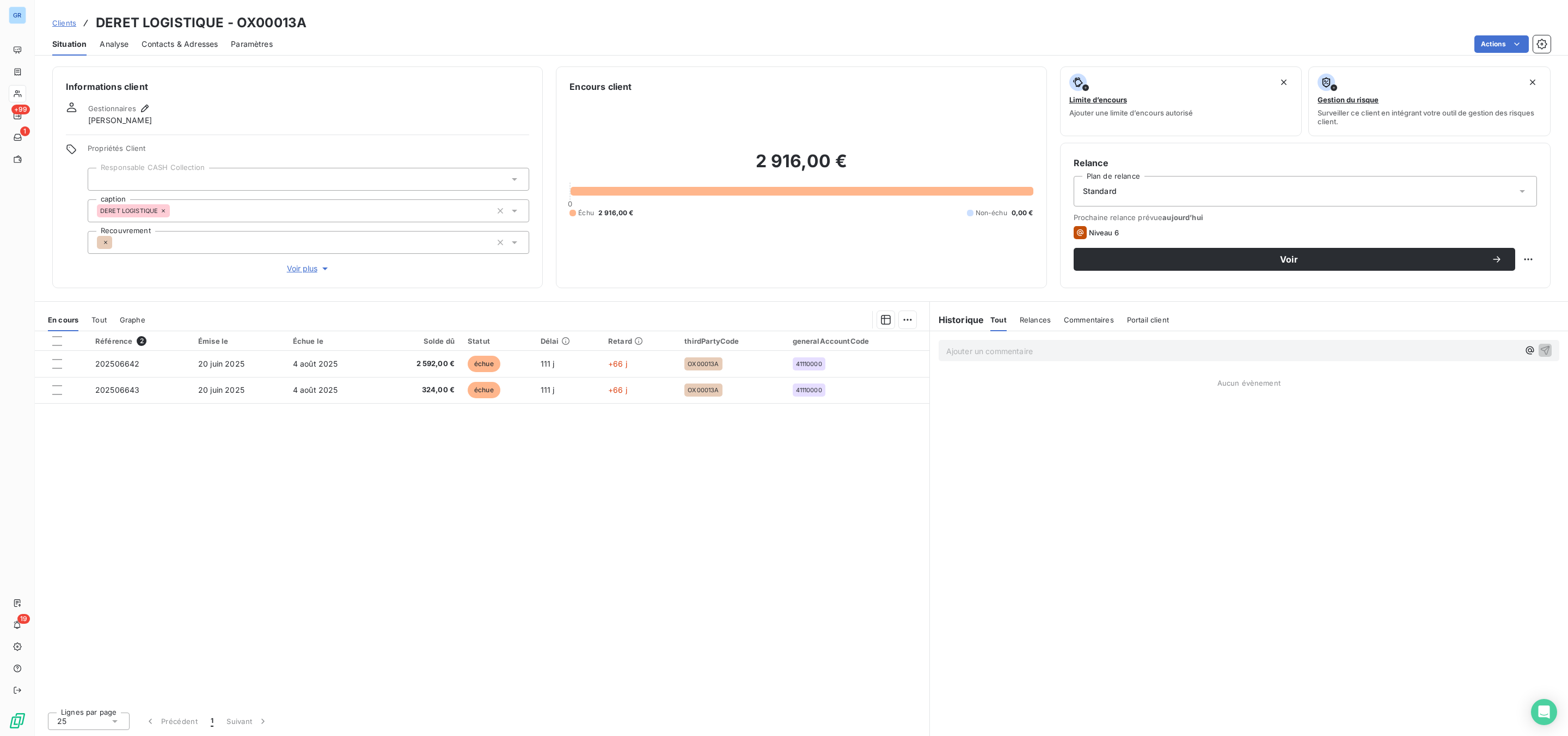
click at [183, 43] on span "Contacts & Adresses" at bounding box center [180, 44] width 76 height 11
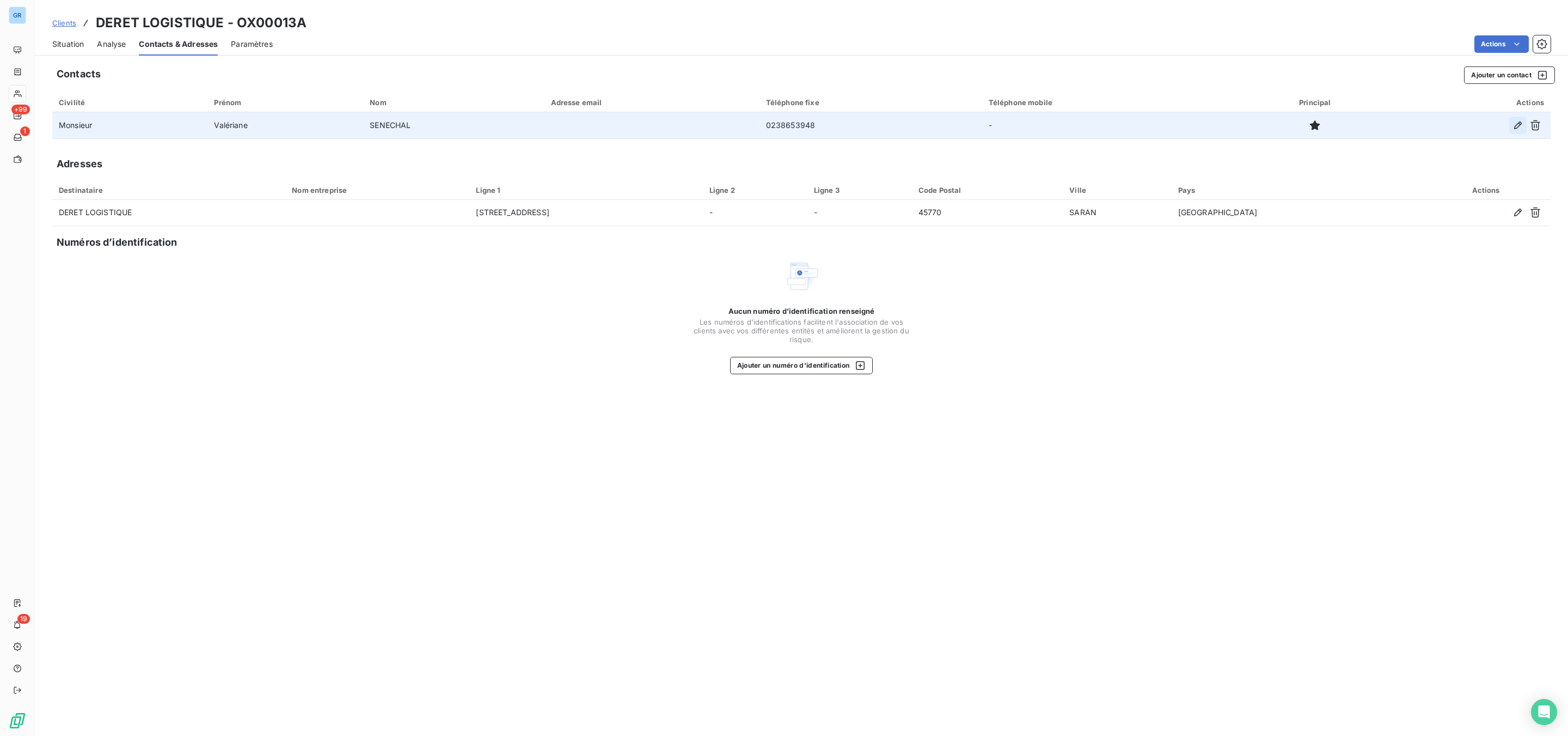
click at [1516, 121] on icon "button" at bounding box center [1518, 125] width 11 height 11
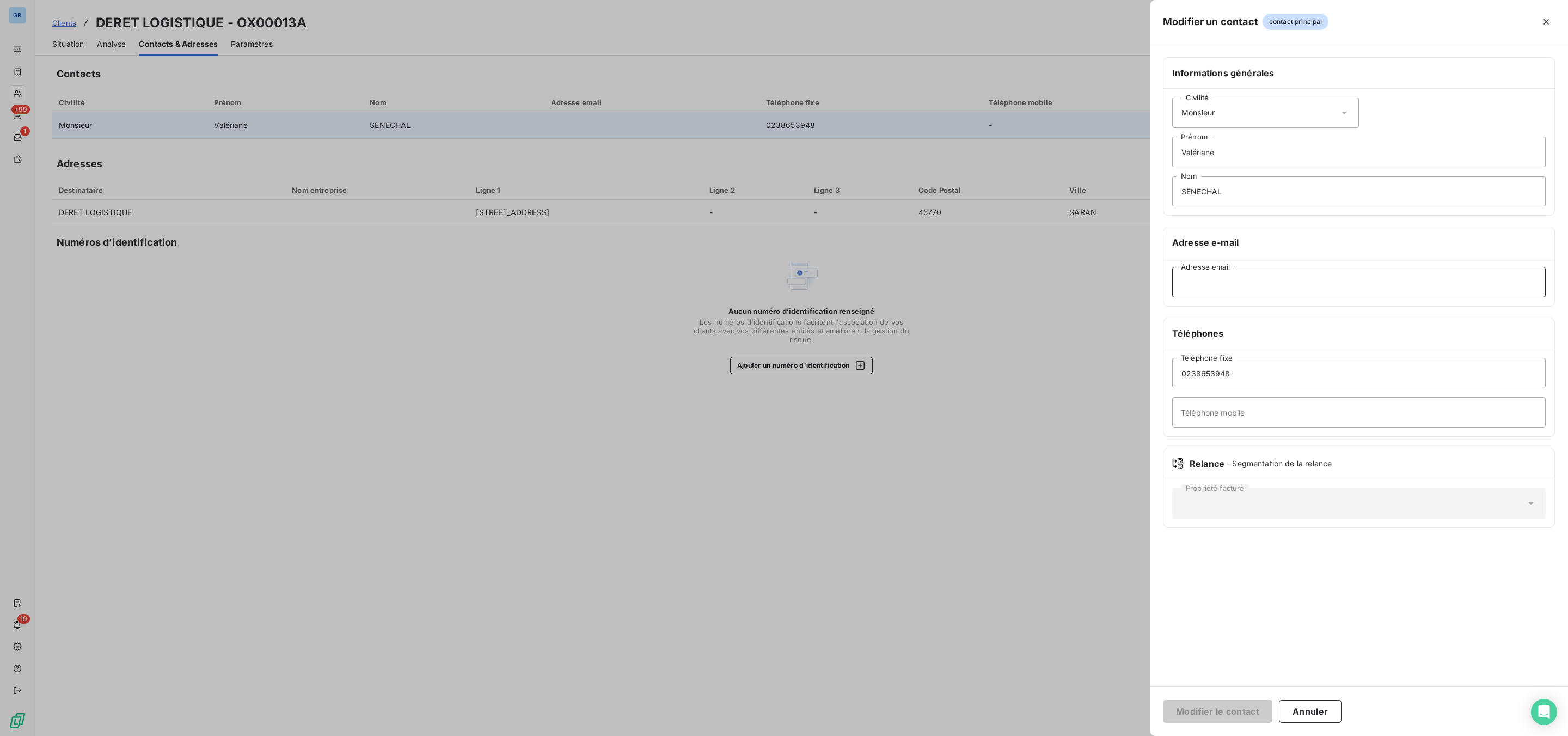
click at [1275, 283] on input "Adresse email" at bounding box center [1359, 282] width 374 height 31
paste input "vsenechal@deret.fr"
type input "vsenechal@deret.fr"
click at [1217, 715] on button "Modifier le contact" at bounding box center [1217, 712] width 110 height 23
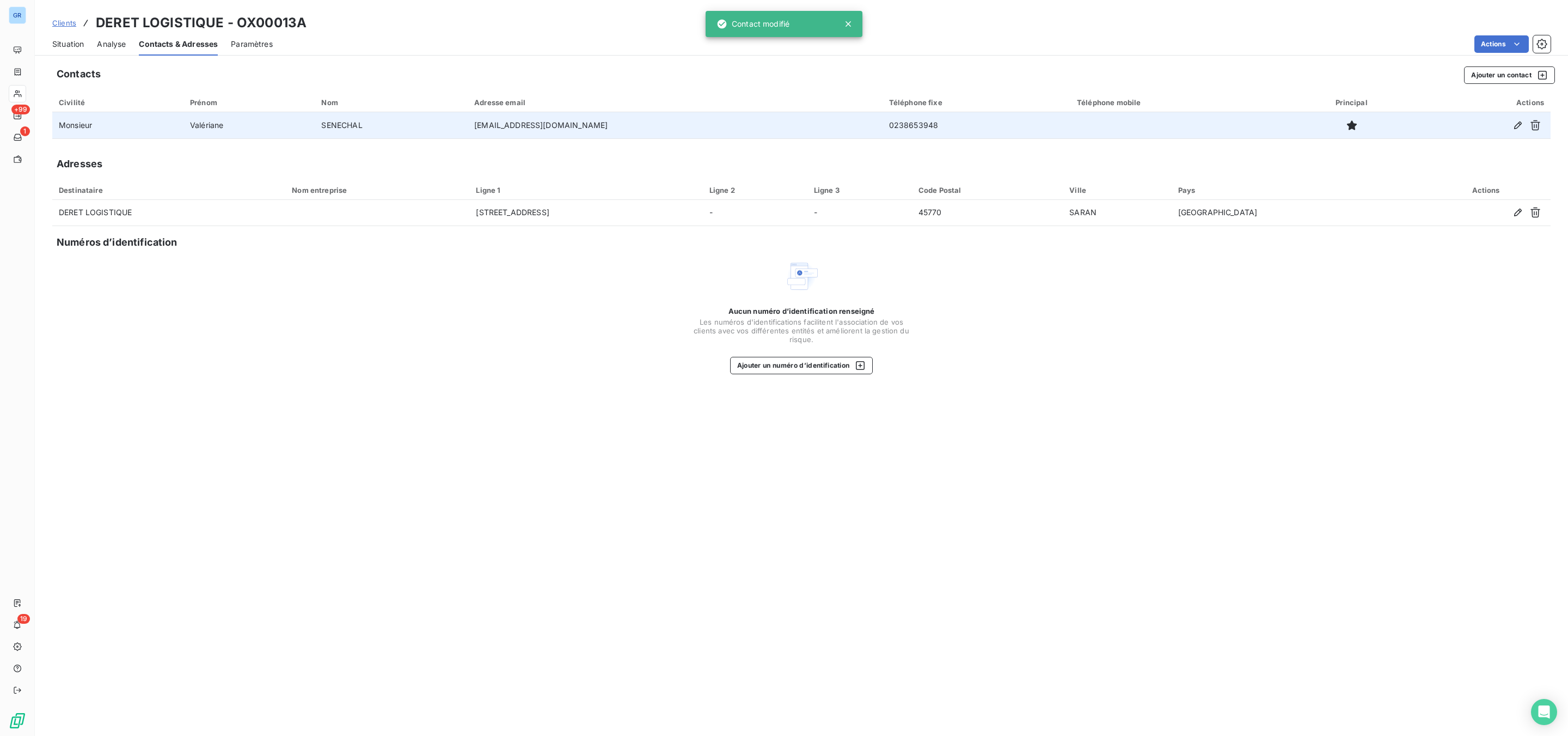
click at [80, 46] on span "Situation" at bounding box center [68, 44] width 32 height 11
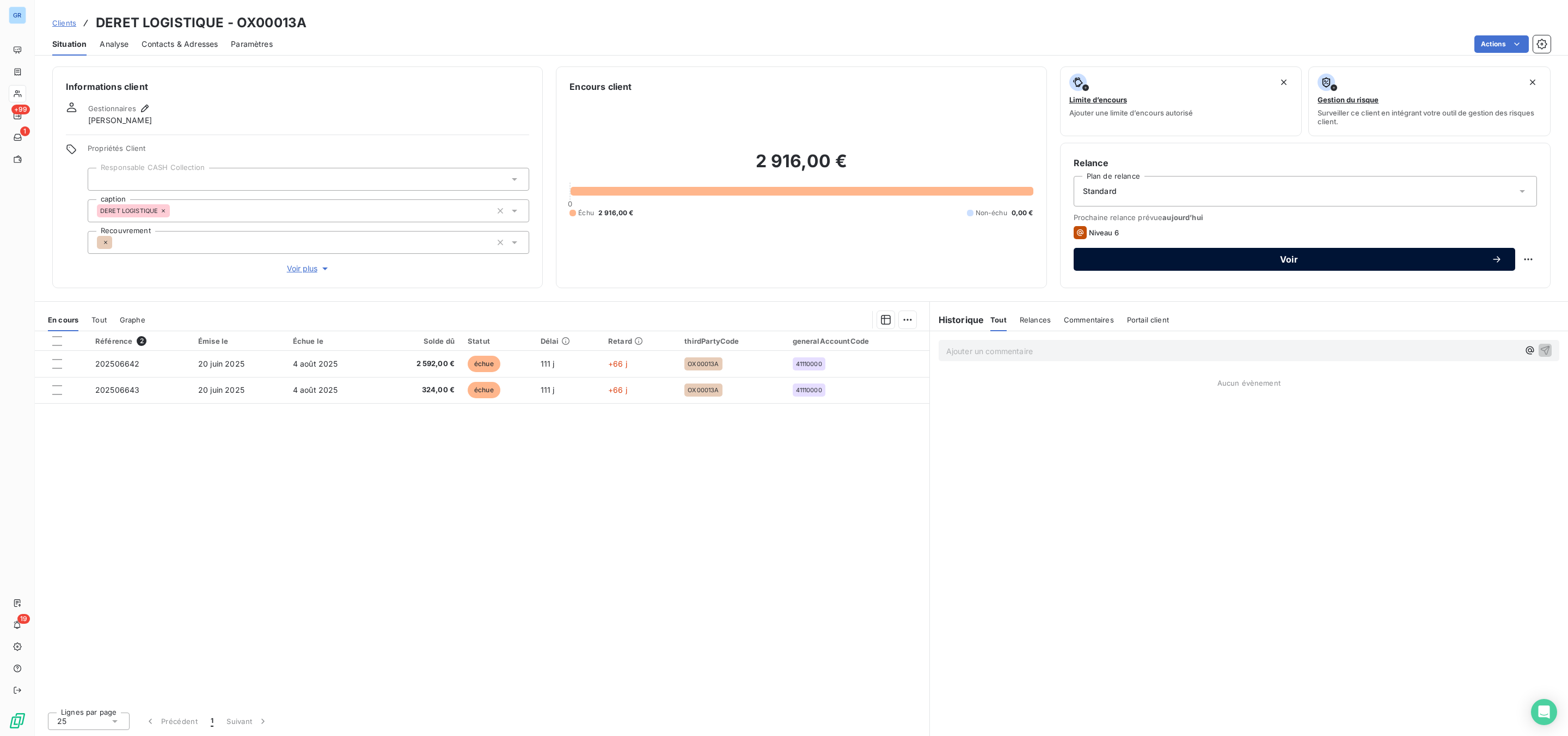
click at [1242, 262] on span "Voir" at bounding box center [1289, 259] width 404 height 9
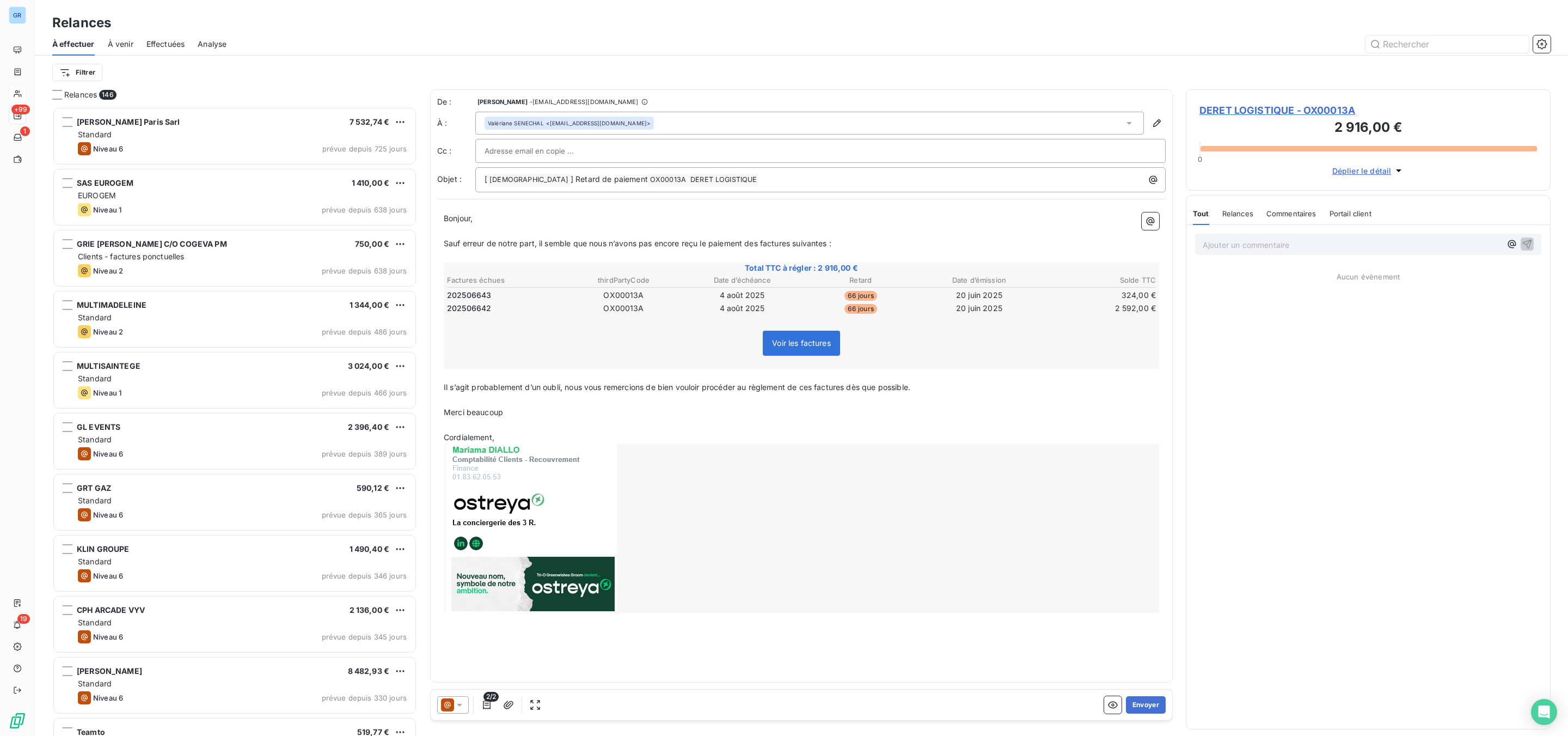
scroll to position [618, 352]
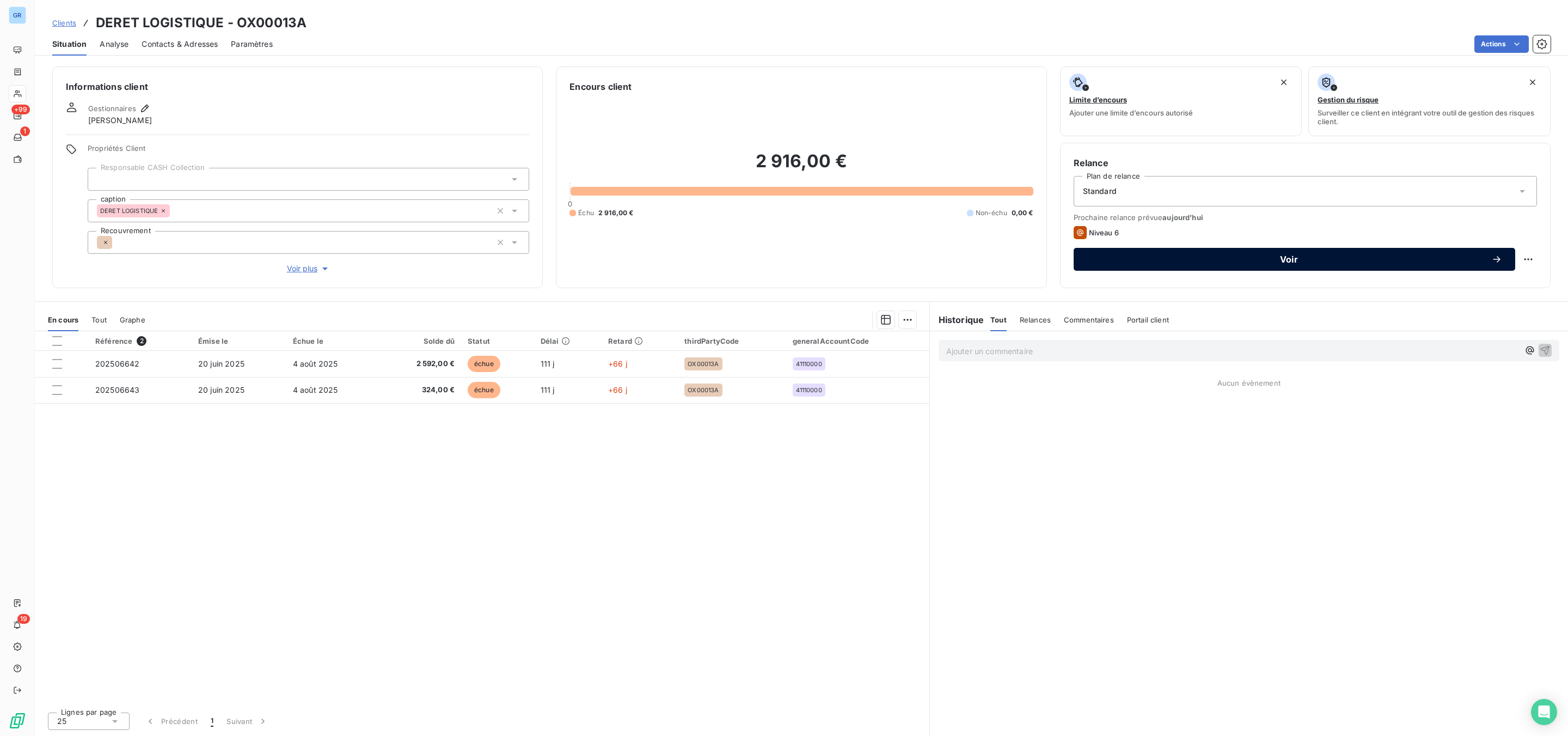
click at [1179, 262] on span "Voir" at bounding box center [1289, 259] width 404 height 9
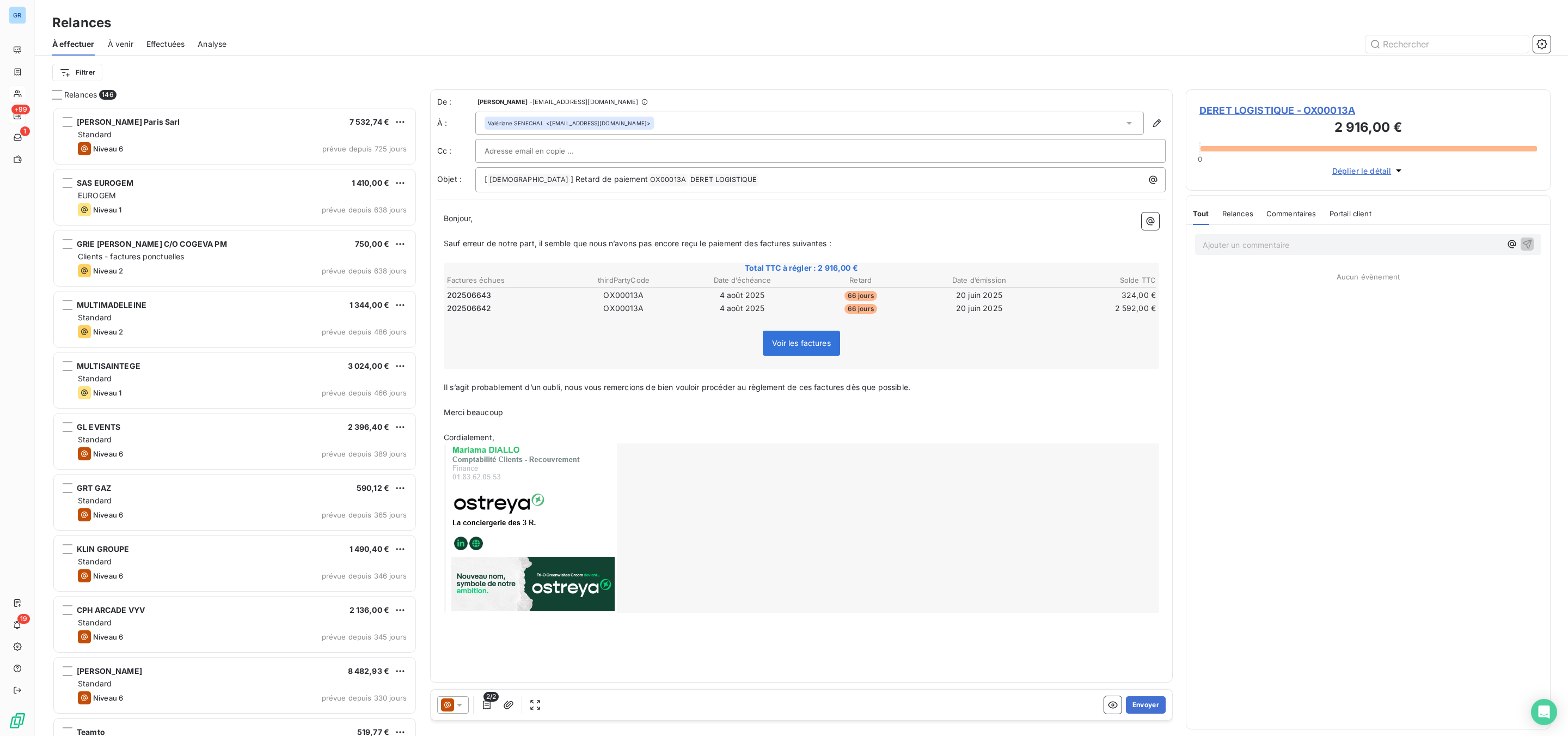
scroll to position [618, 352]
click at [452, 709] on icon at bounding box center [447, 704] width 13 height 13
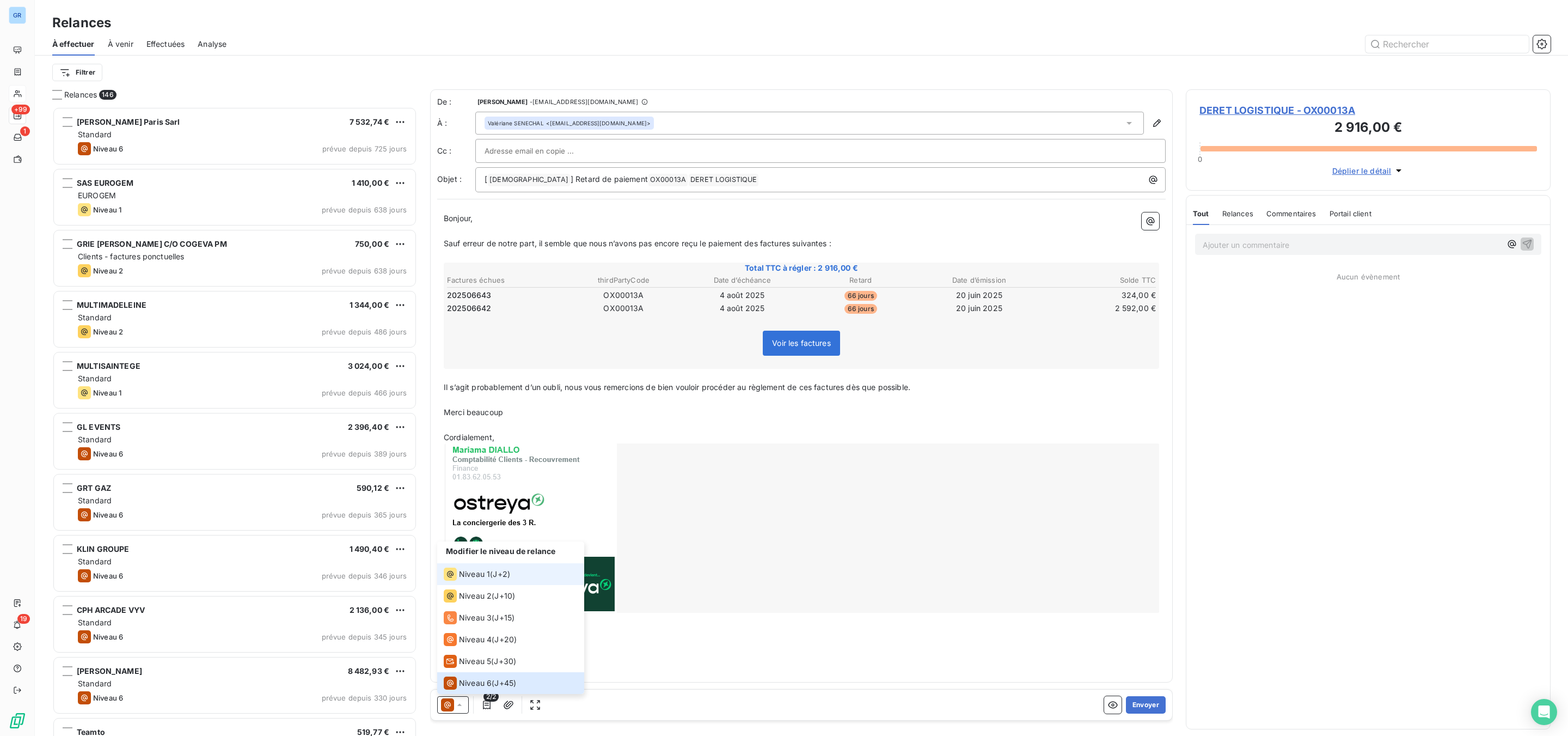
click at [490, 575] on div "Niveau 1 ( J+2 )" at bounding box center [477, 574] width 66 height 13
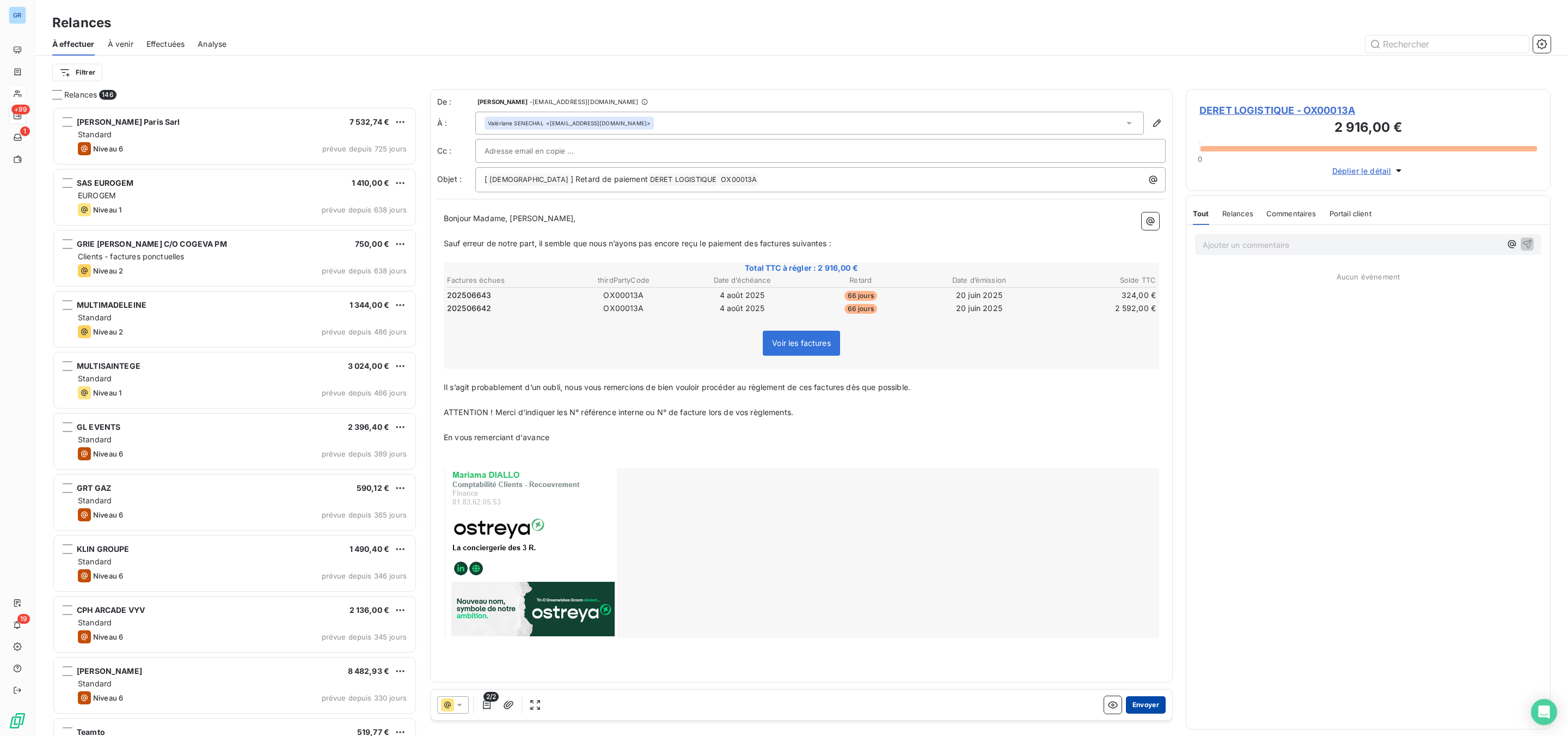
click at [1150, 700] on button "Envoyer" at bounding box center [1145, 705] width 39 height 17
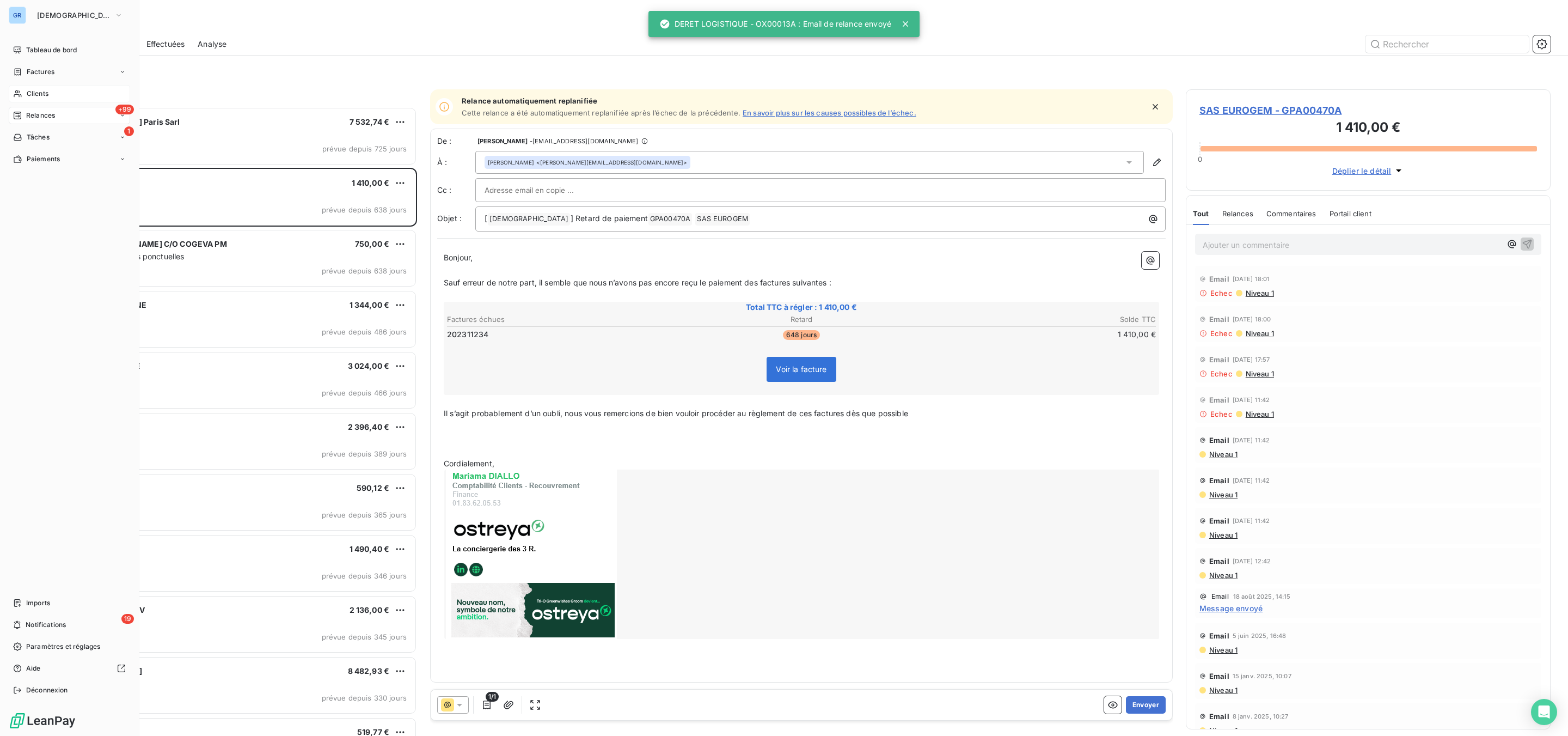
click at [41, 72] on span "Factures" at bounding box center [40, 72] width 28 height 9
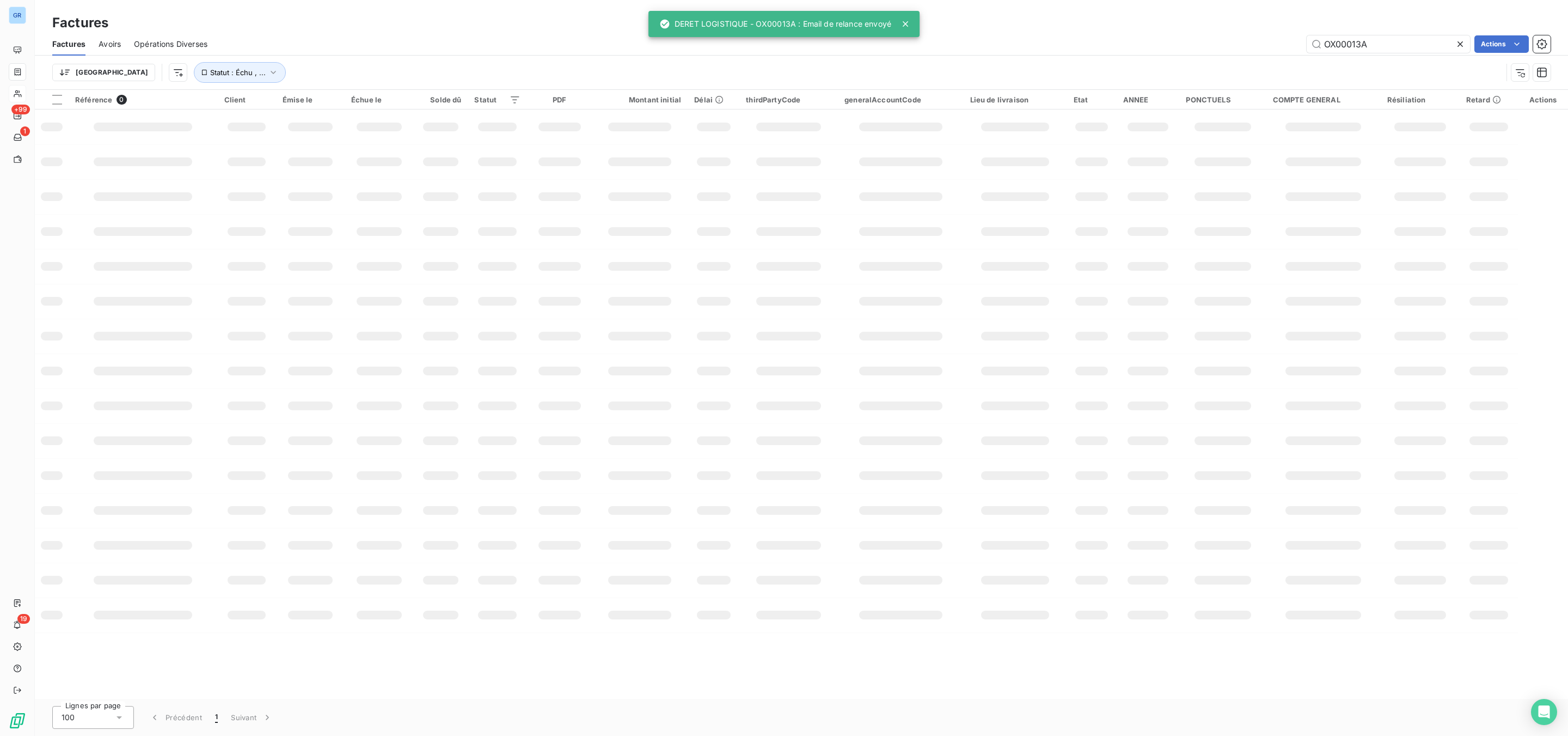
drag, startPoint x: 1381, startPoint y: 44, endPoint x: 1260, endPoint y: 47, distance: 121.0
click at [1267, 46] on div "OX00013A Actions" at bounding box center [885, 44] width 1330 height 17
type input "OX00014A"
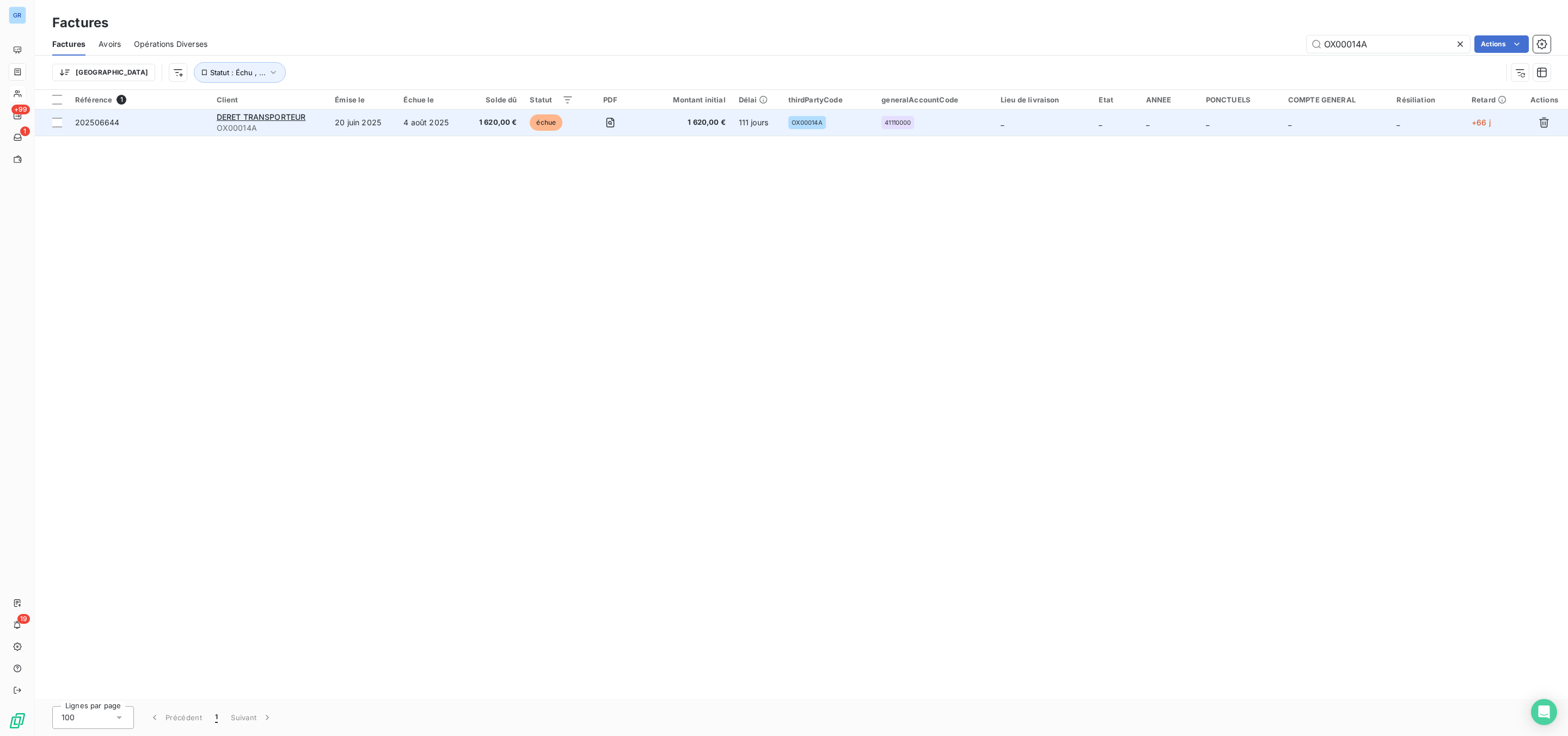
click at [390, 126] on td "20 juin 2025" at bounding box center [362, 122] width 69 height 26
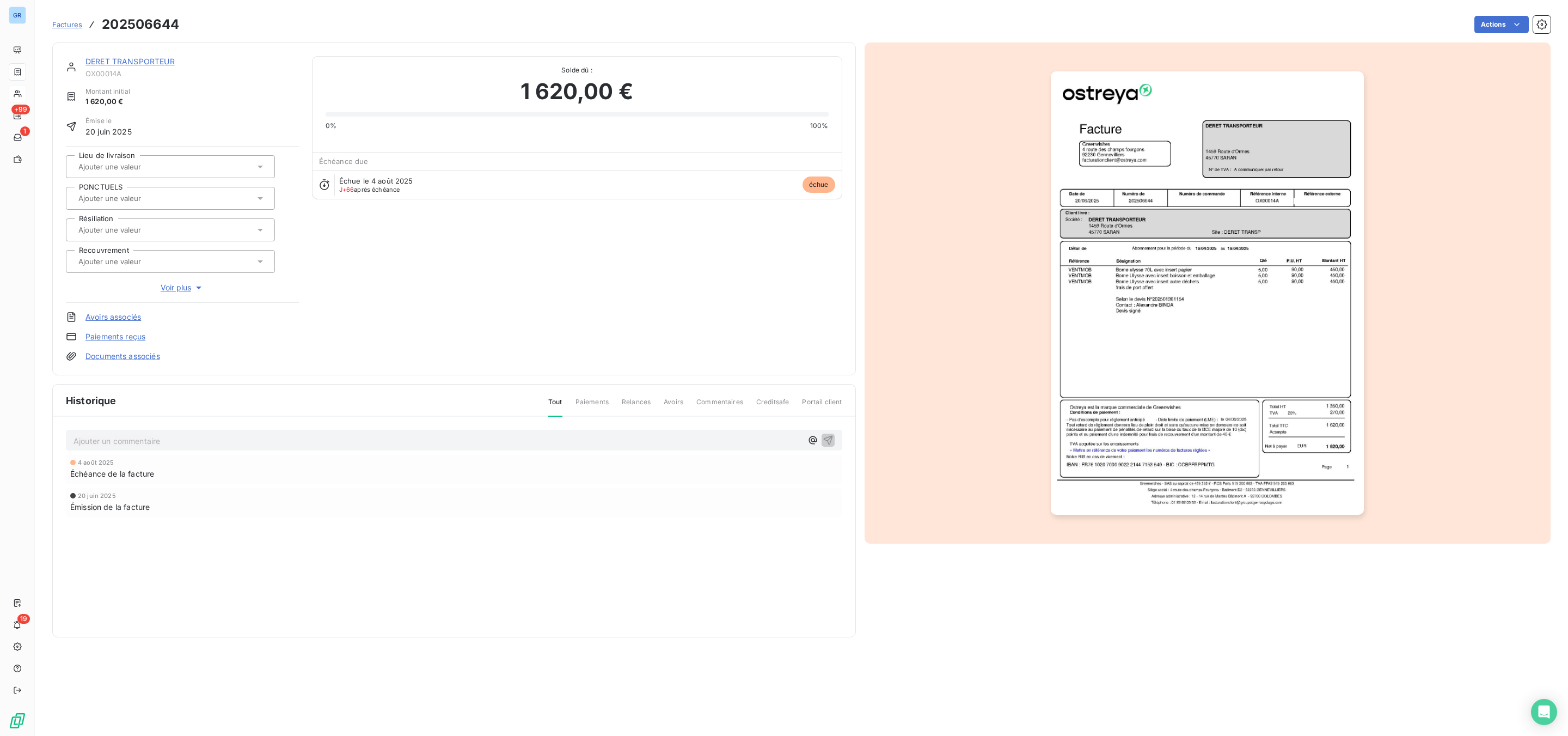
click at [166, 62] on link "DERET TRANSPORTEUR" at bounding box center [129, 62] width 89 height 9
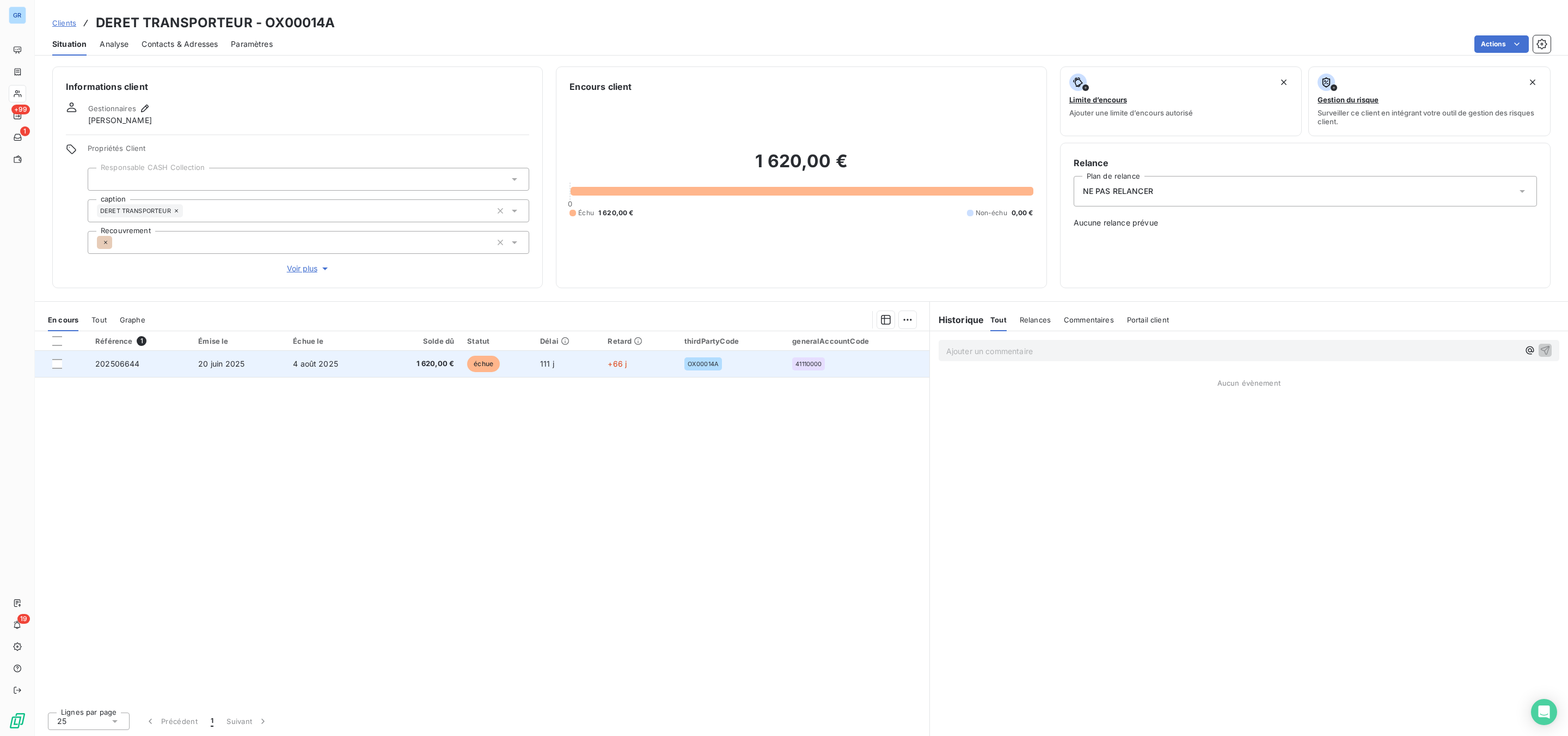
click at [467, 364] on span "échue" at bounding box center [483, 364] width 32 height 17
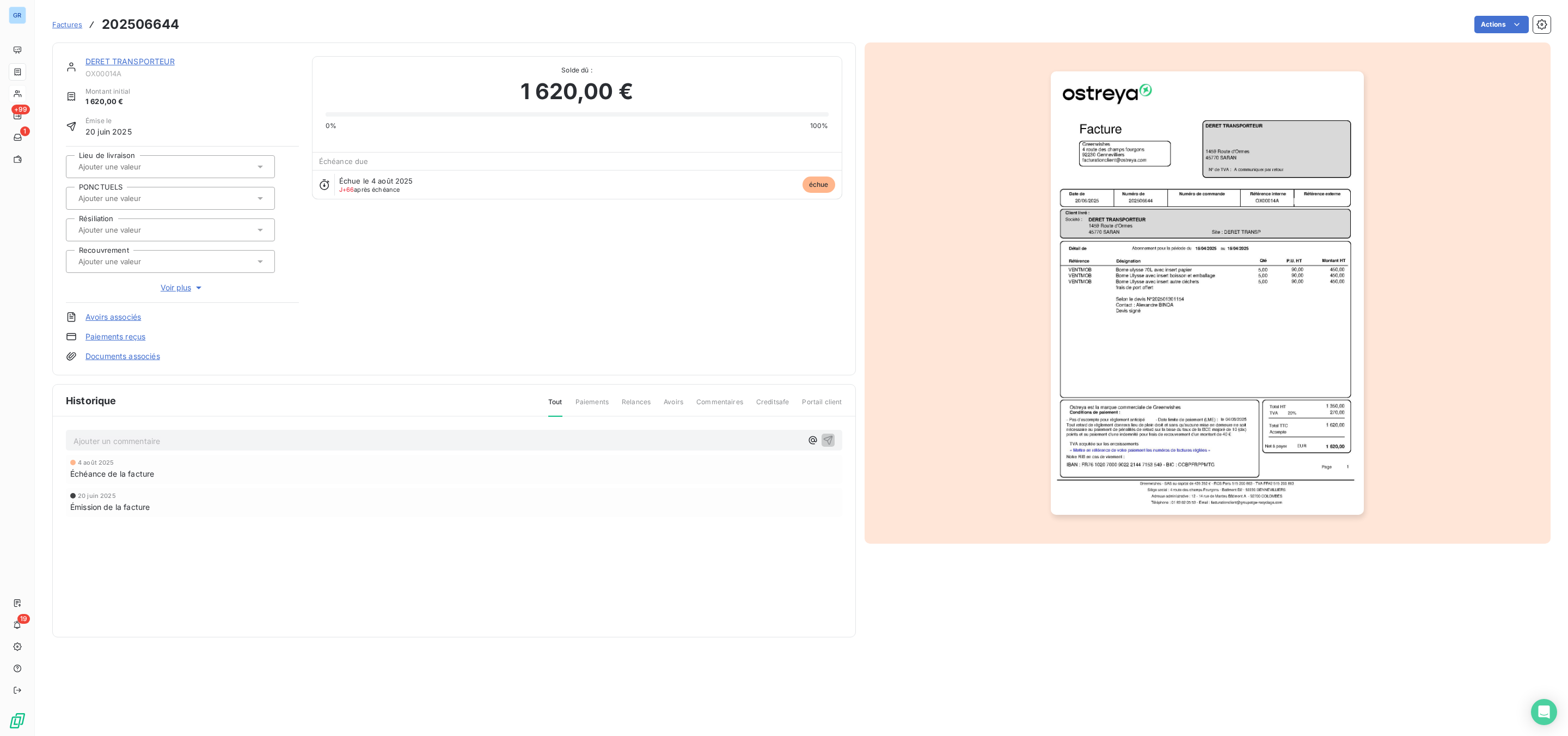
click at [1223, 241] on img "button" at bounding box center [1207, 293] width 313 height 443
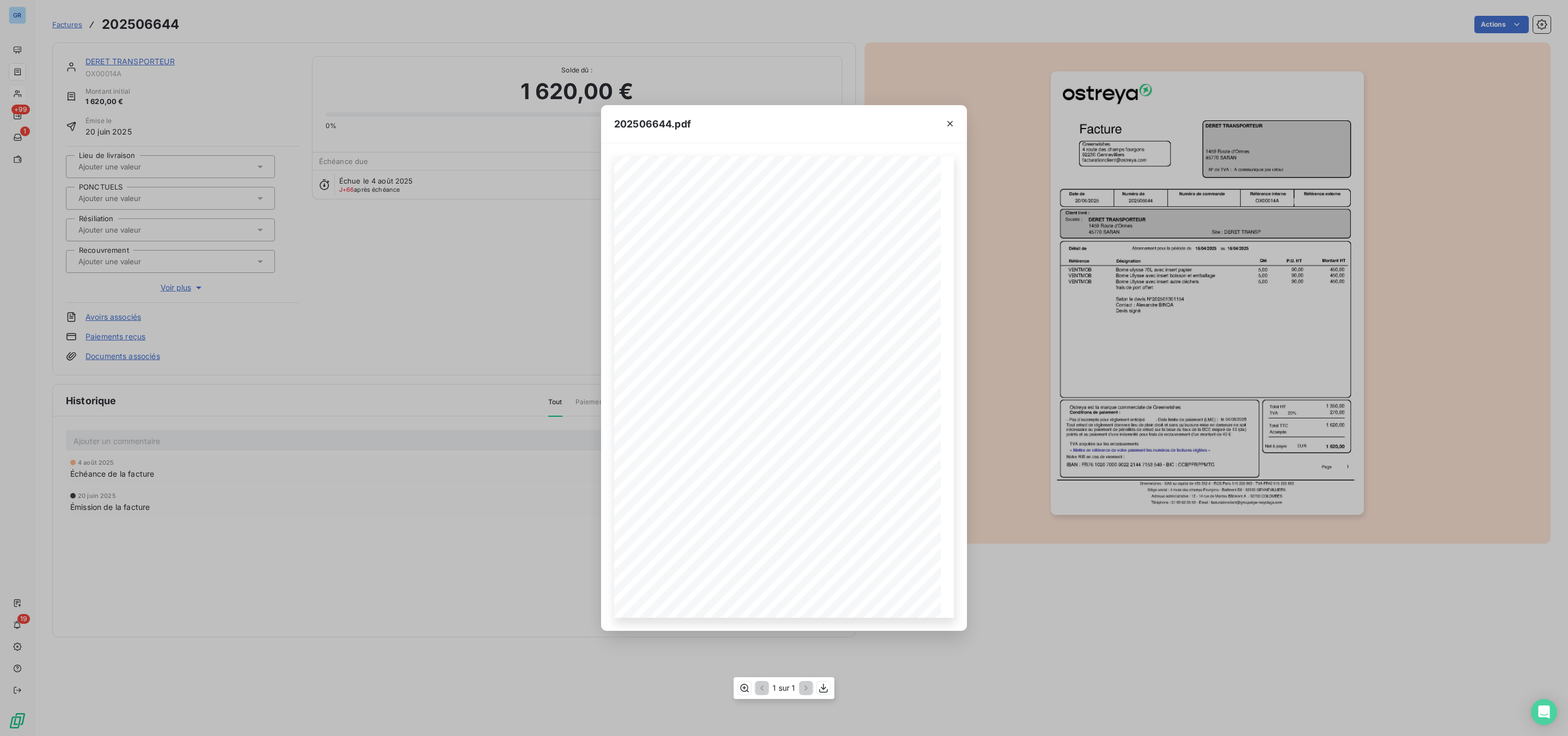
click at [813, 596] on span "Adresse administrative : [STREET_ADDRESS]" at bounding box center [769, 598] width 88 height 4
click at [825, 688] on icon "button" at bounding box center [824, 688] width 11 height 11
click at [944, 126] on icon "button" at bounding box center [950, 124] width 11 height 11
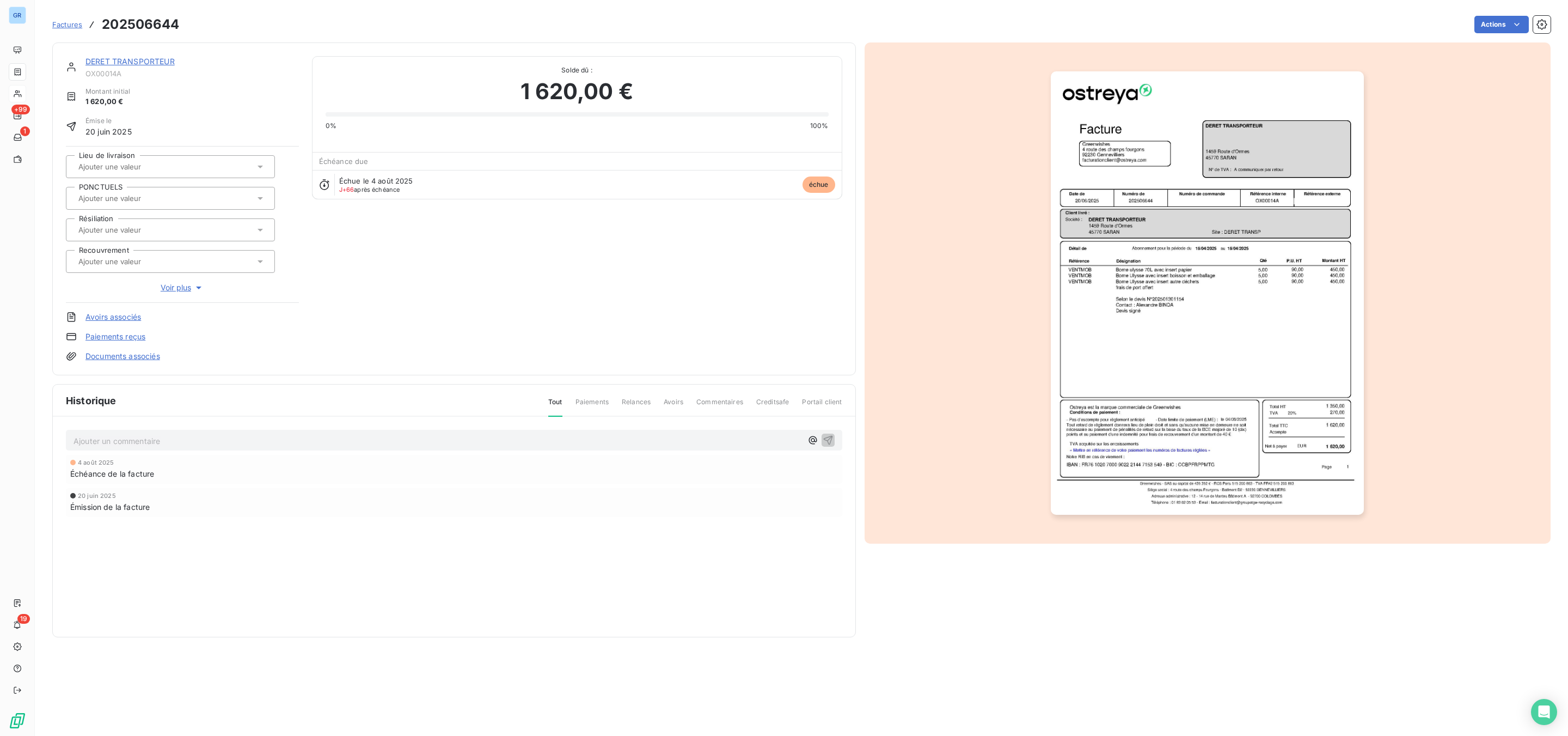
click at [149, 59] on link "DERET TRANSPORTEUR" at bounding box center [129, 62] width 89 height 9
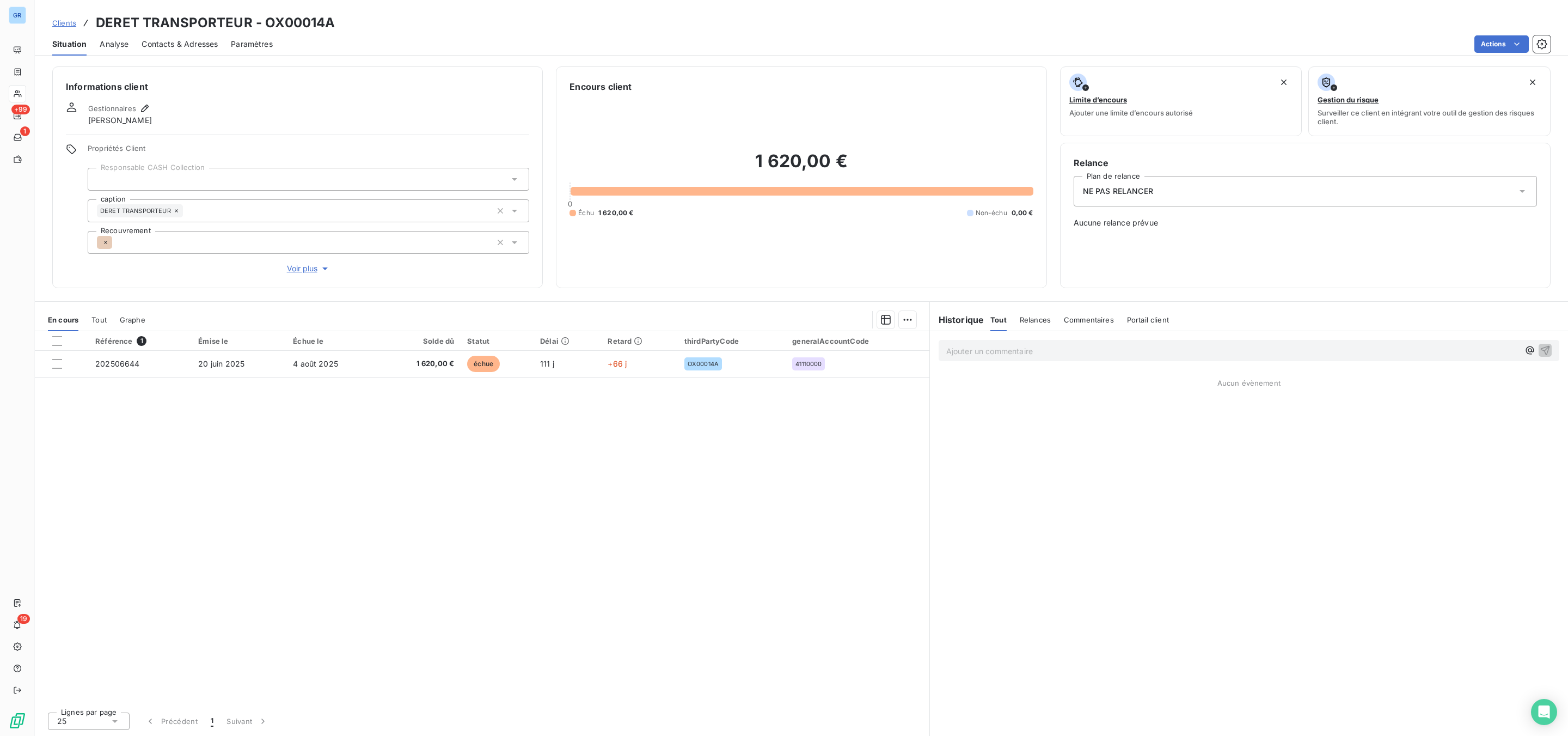
click at [212, 43] on span "Contacts & Adresses" at bounding box center [180, 44] width 76 height 11
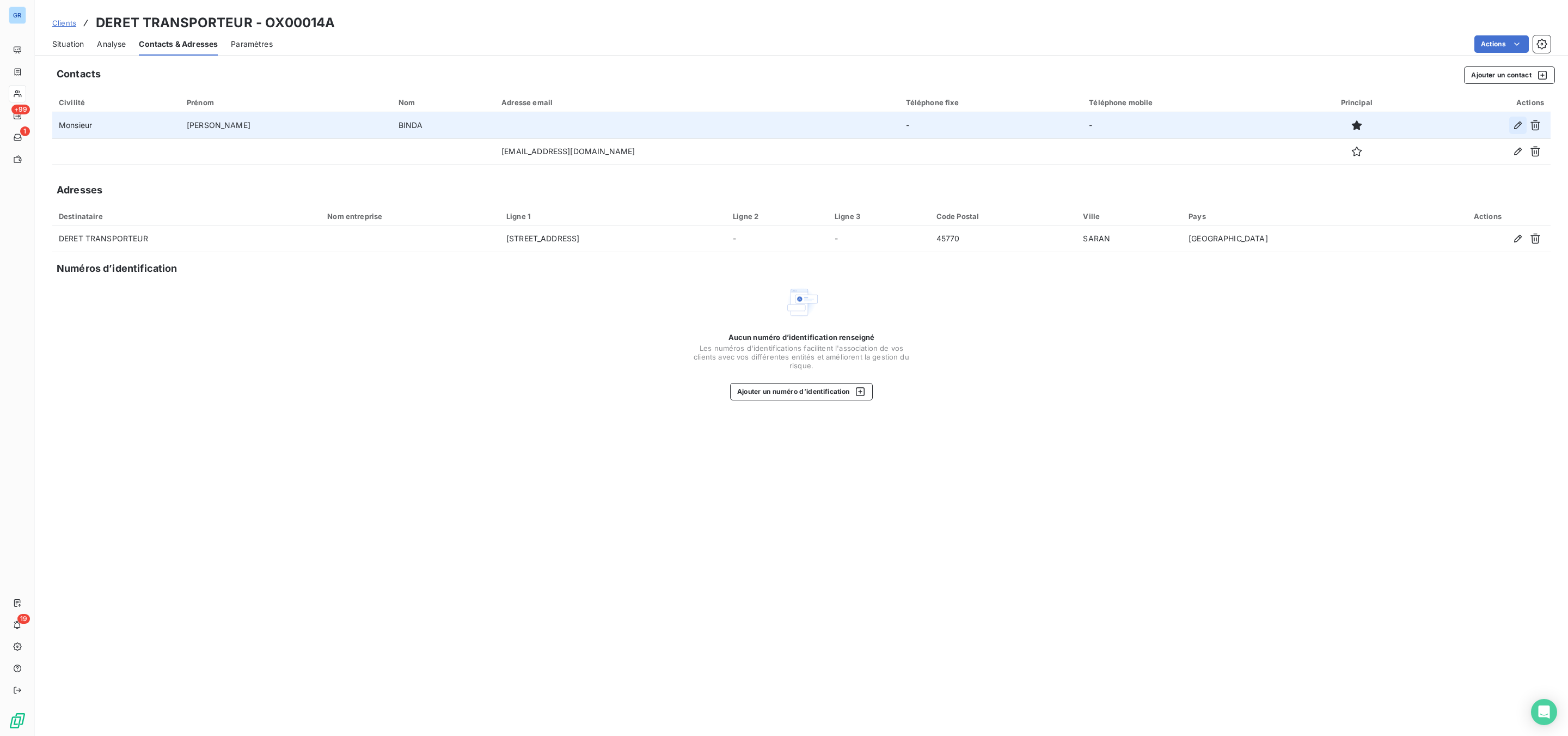
click at [1514, 121] on icon "button" at bounding box center [1518, 125] width 11 height 11
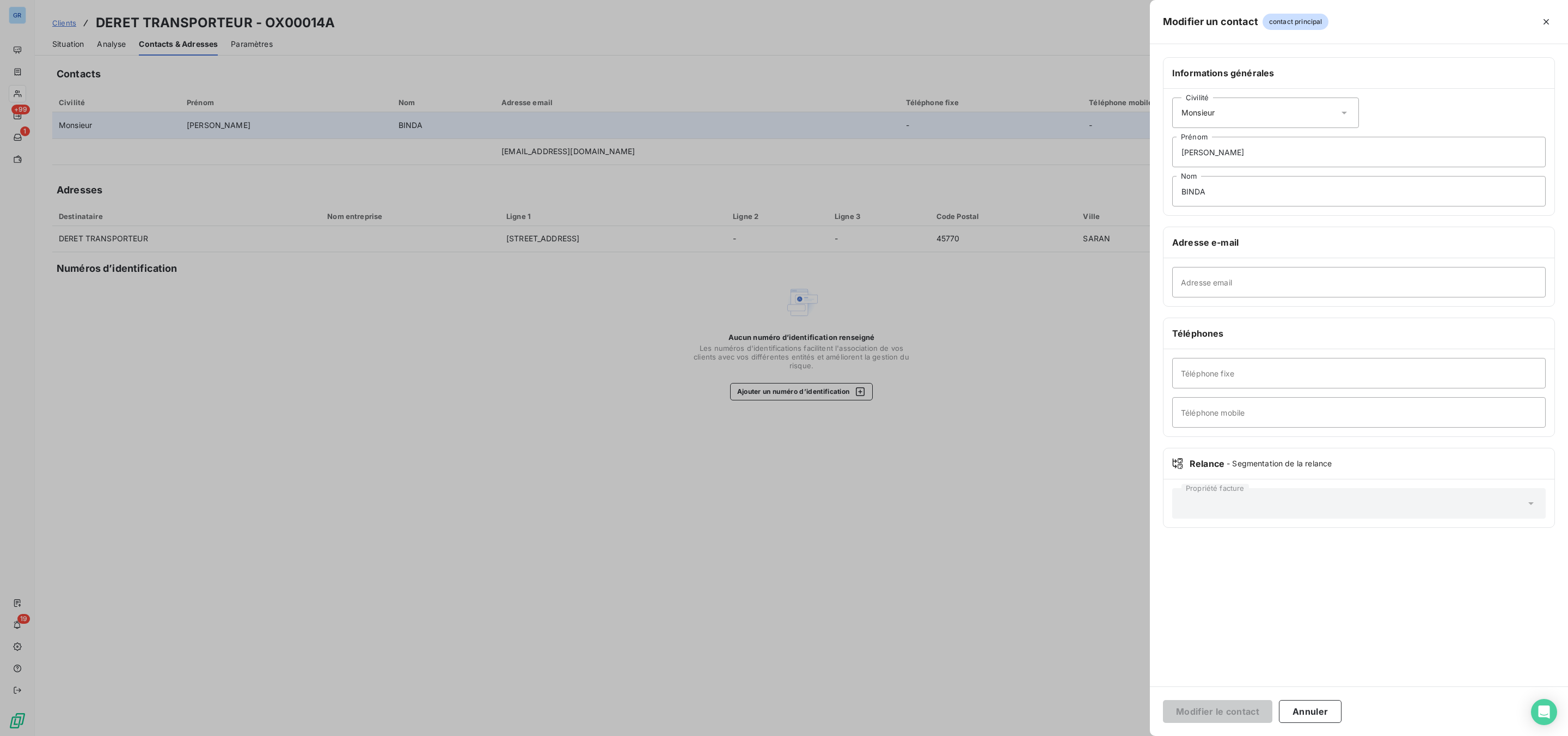
click at [548, 256] on div at bounding box center [784, 368] width 1568 height 736
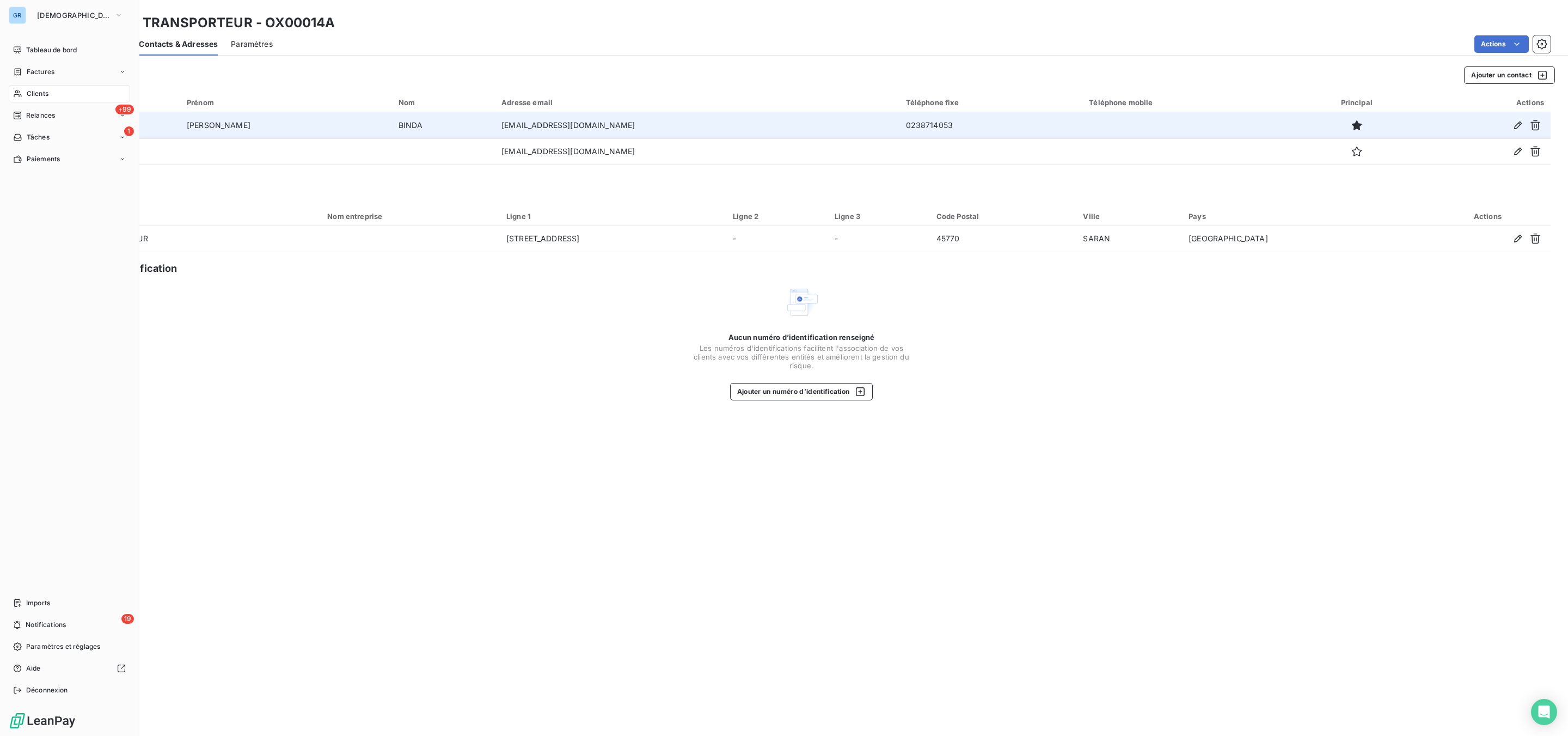
click at [38, 96] on span "Clients" at bounding box center [38, 94] width 22 height 9
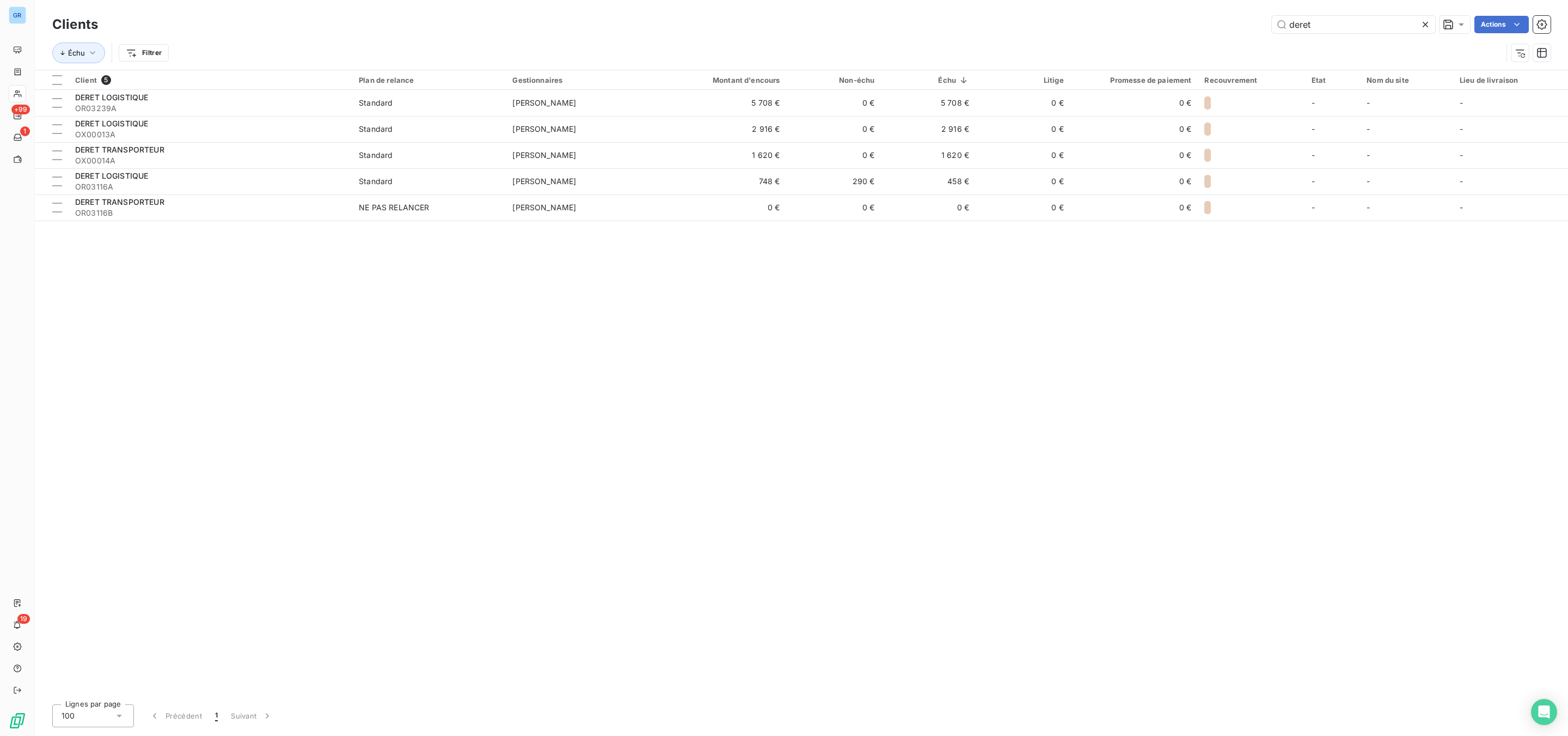
drag, startPoint x: 1317, startPoint y: 18, endPoint x: 1268, endPoint y: 20, distance: 49.0
click at [1249, 18] on div "deret Actions" at bounding box center [831, 24] width 1440 height 17
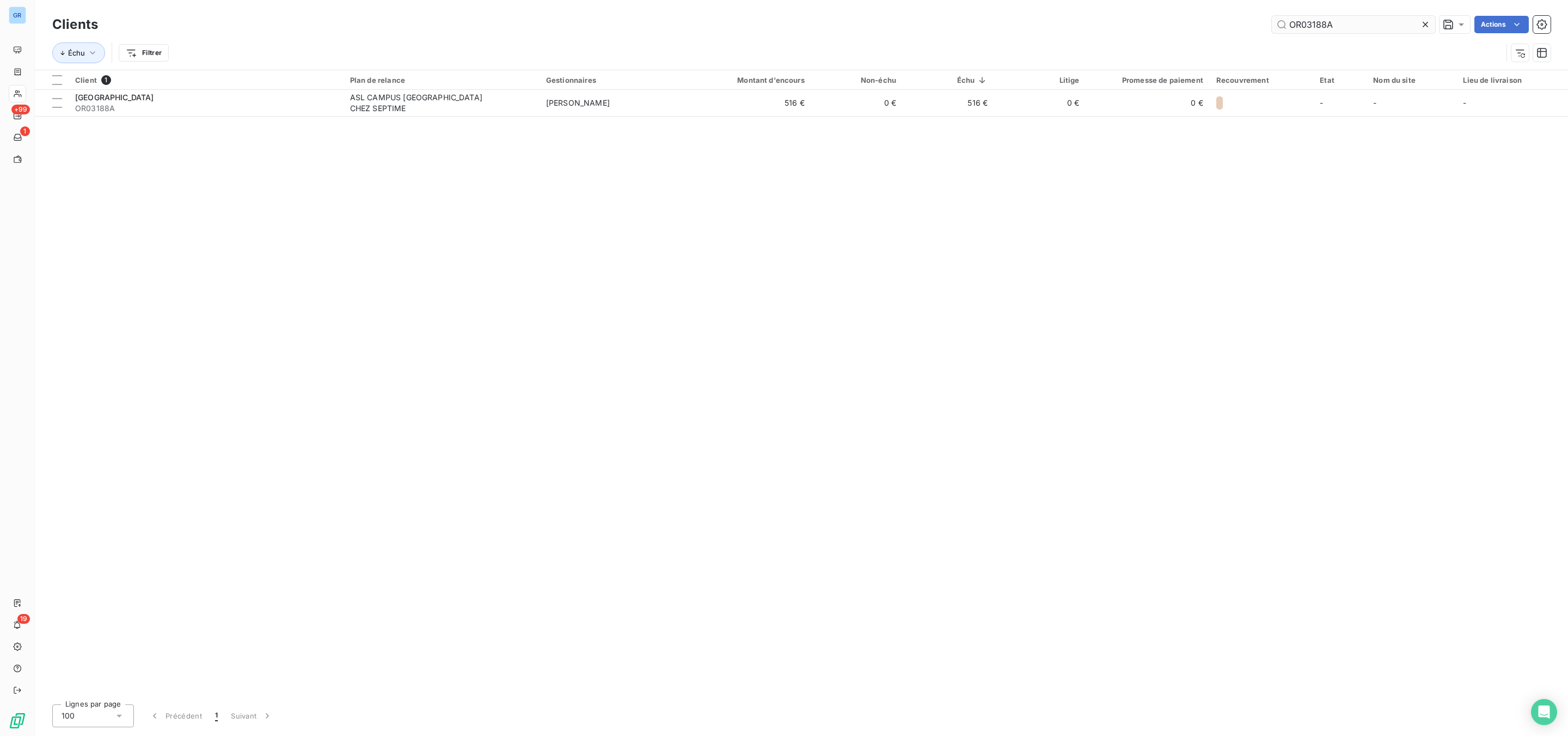
type input "OR03188A"
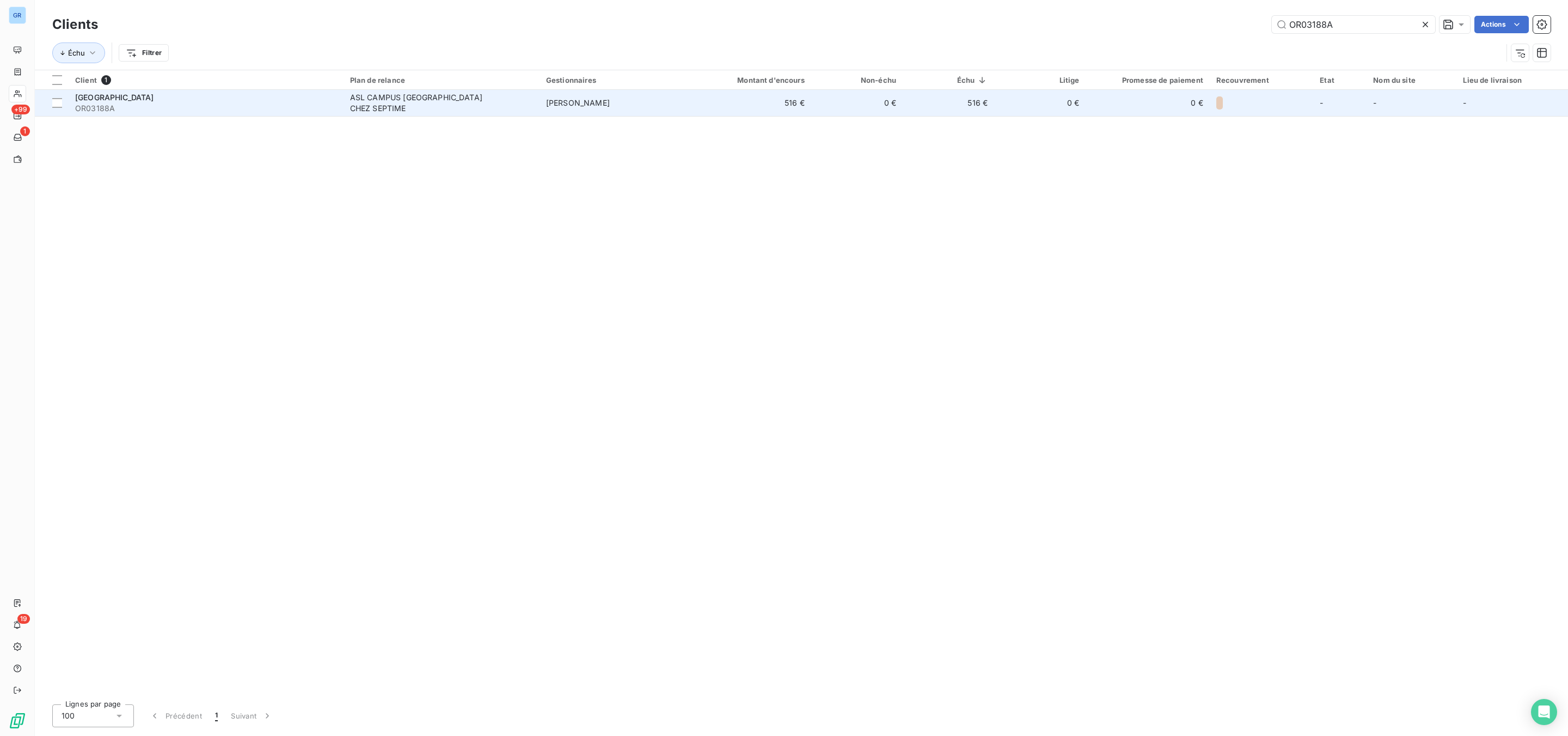
click at [367, 93] on div "ASL CAMPUS [GEOGRAPHIC_DATA] CHEZ SEPTIME" at bounding box center [418, 103] width 136 height 22
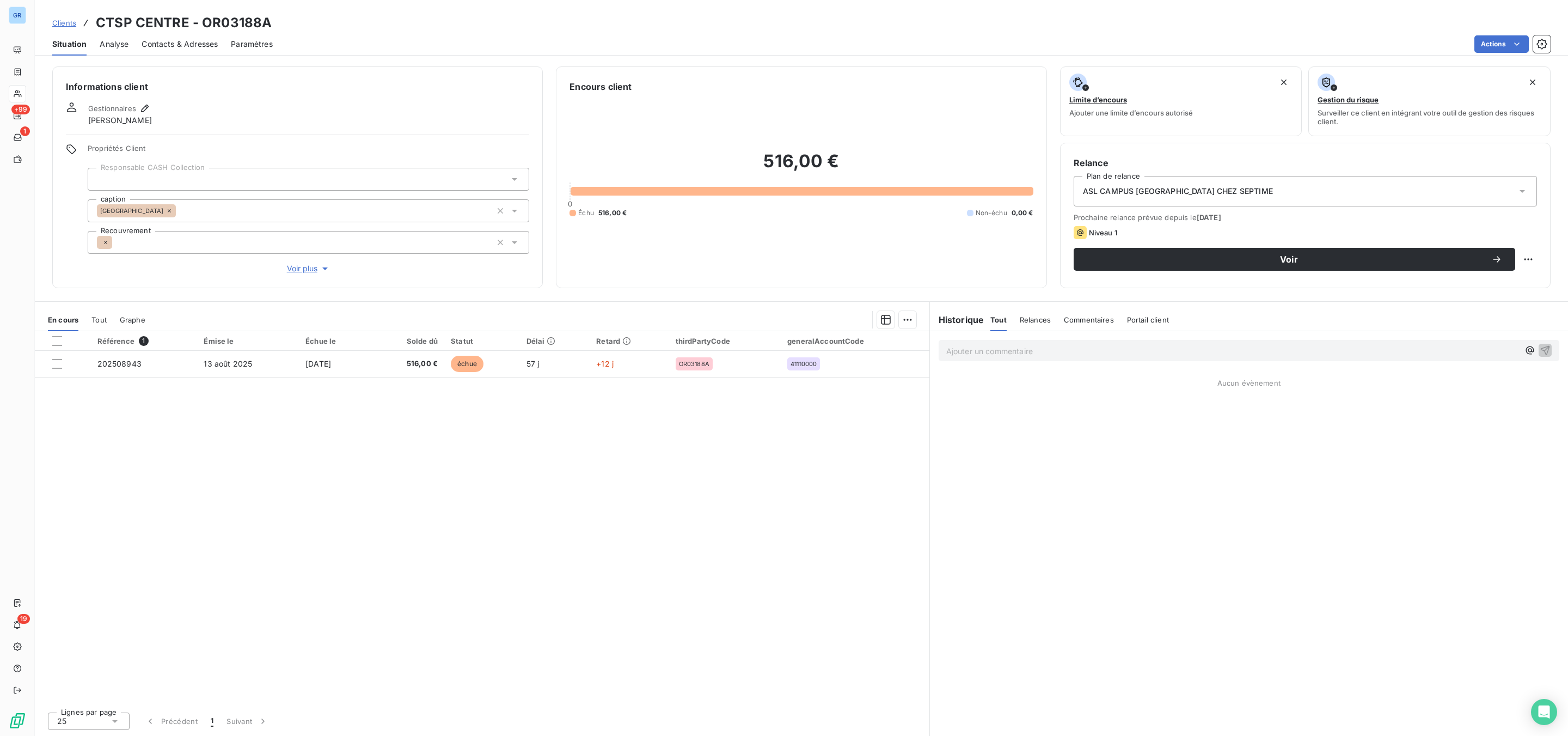
click at [162, 49] on span "Contacts & Adresses" at bounding box center [180, 44] width 76 height 11
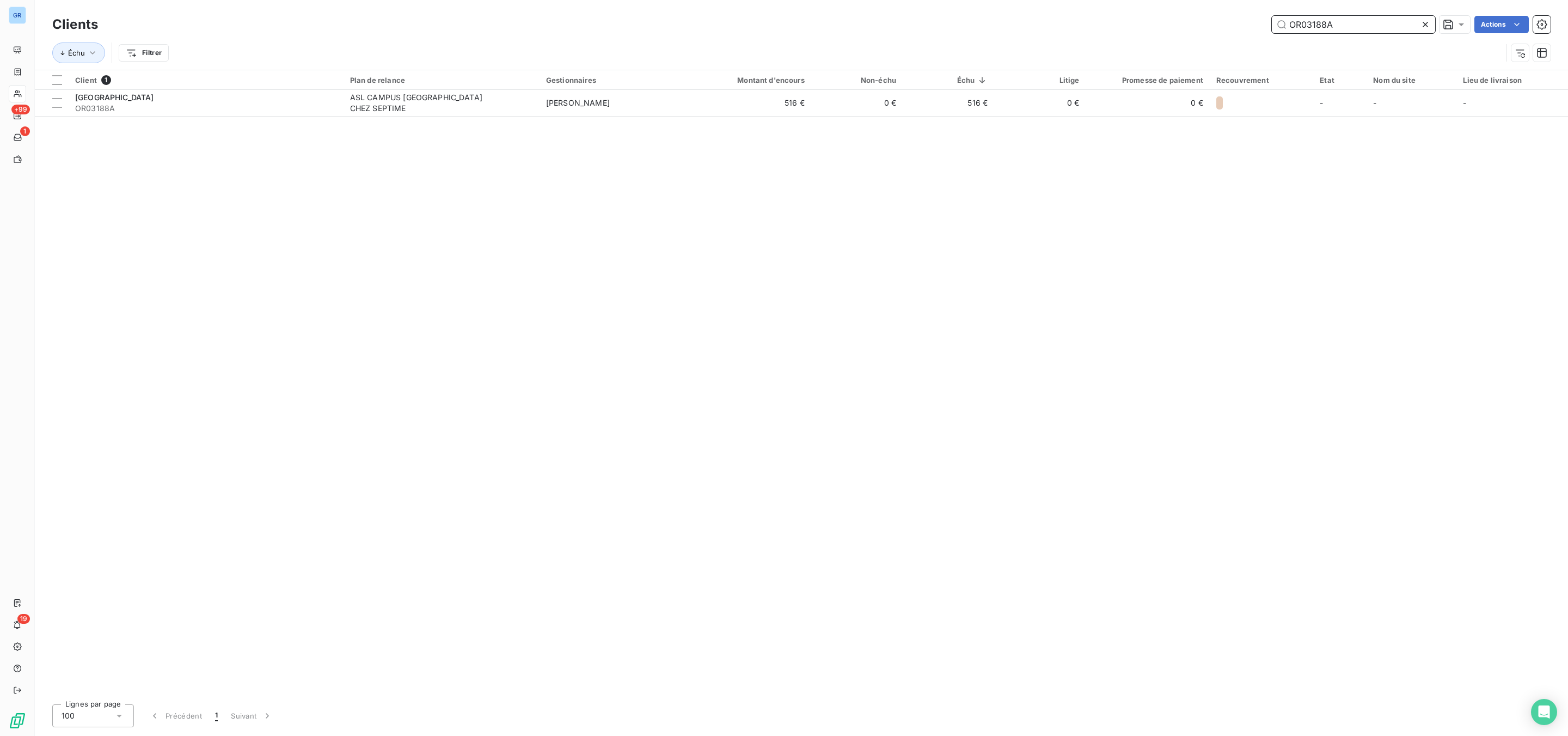
click at [1341, 16] on input "OR03188A" at bounding box center [1354, 24] width 163 height 17
drag, startPoint x: 1338, startPoint y: 24, endPoint x: 1274, endPoint y: 26, distance: 64.0
click at [1237, 23] on div "OR03188A Actions" at bounding box center [831, 24] width 1440 height 17
paste input "59"
type input "OR03159A"
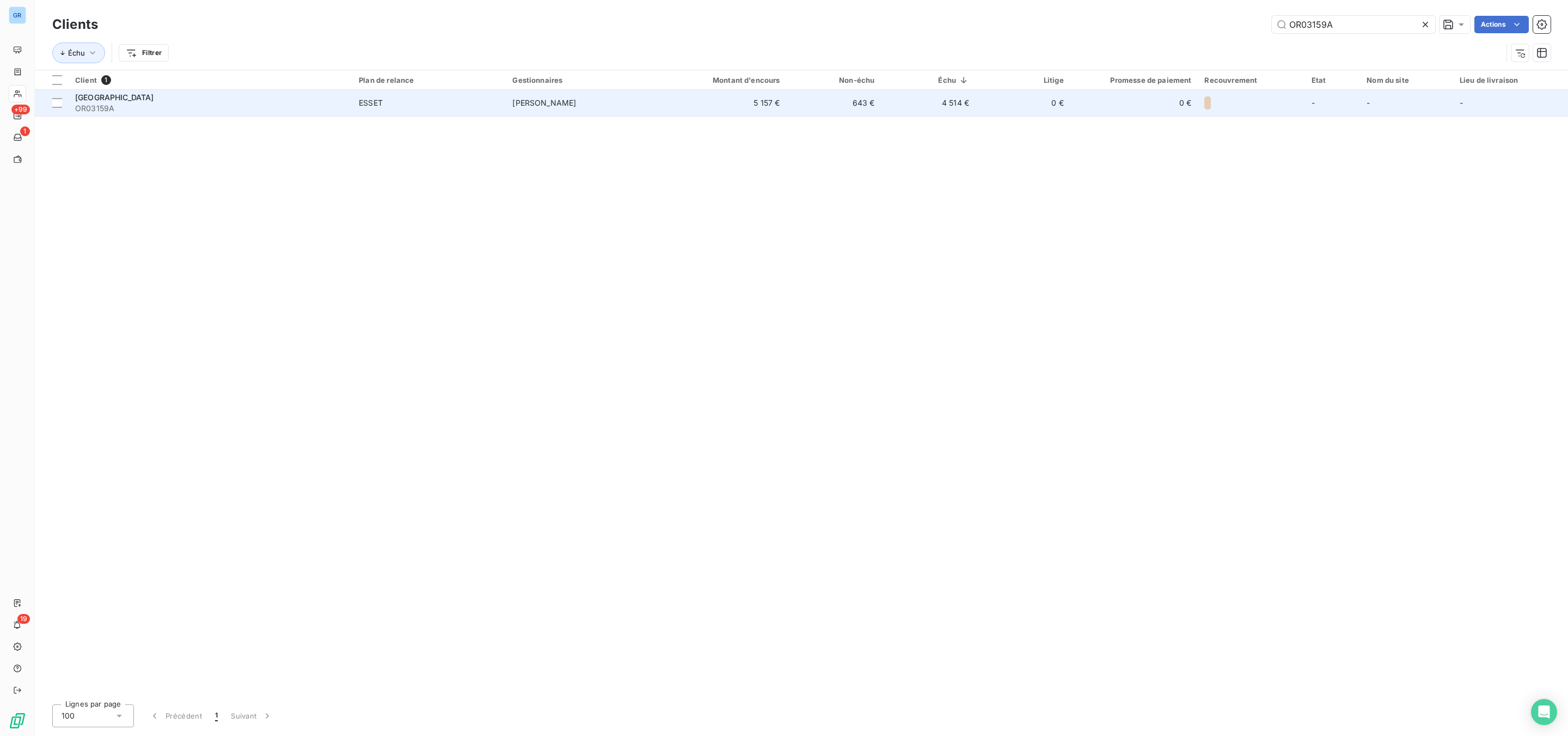
click at [538, 103] on span "[PERSON_NAME]" at bounding box center [544, 103] width 64 height 9
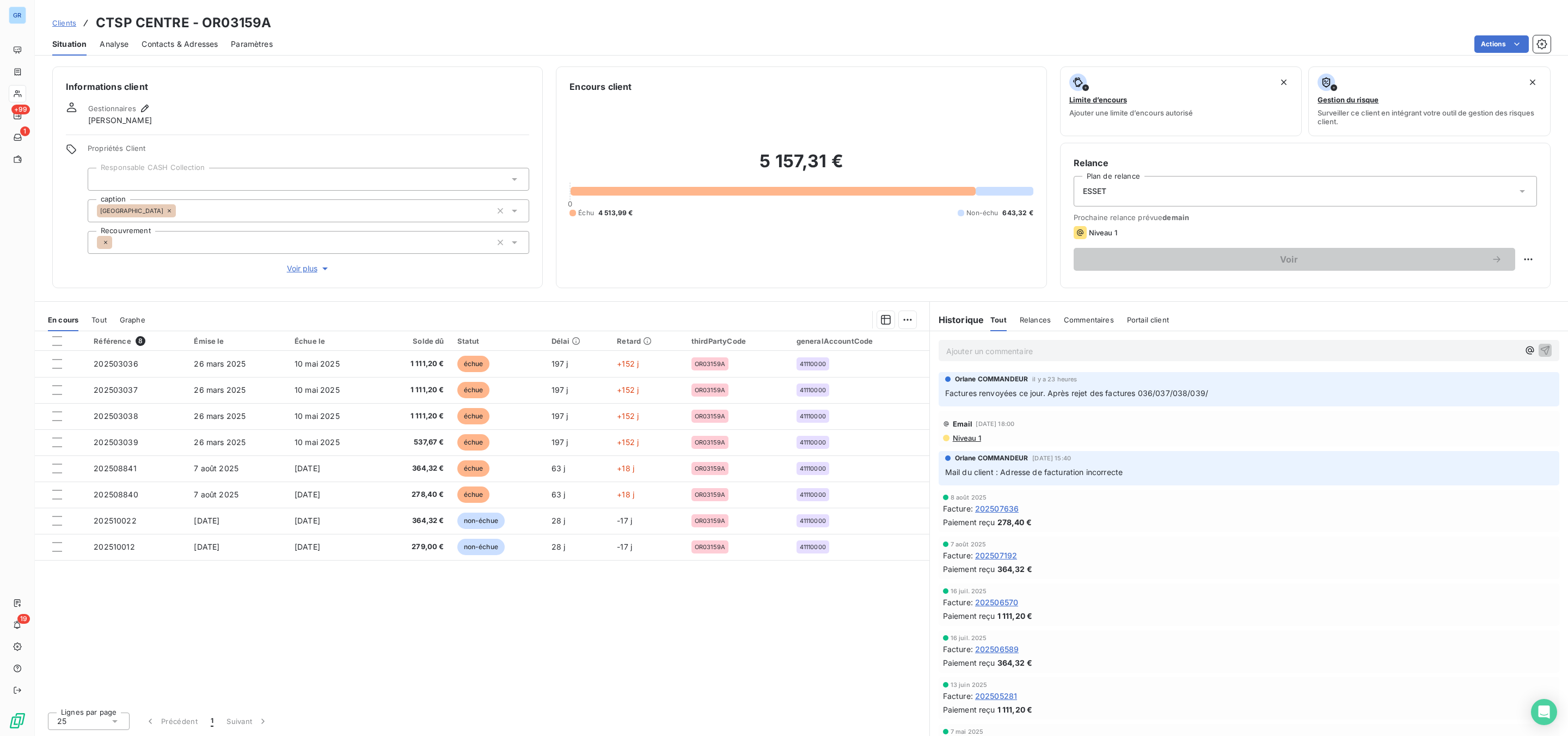
click at [199, 47] on span "Contacts & Adresses" at bounding box center [180, 44] width 76 height 11
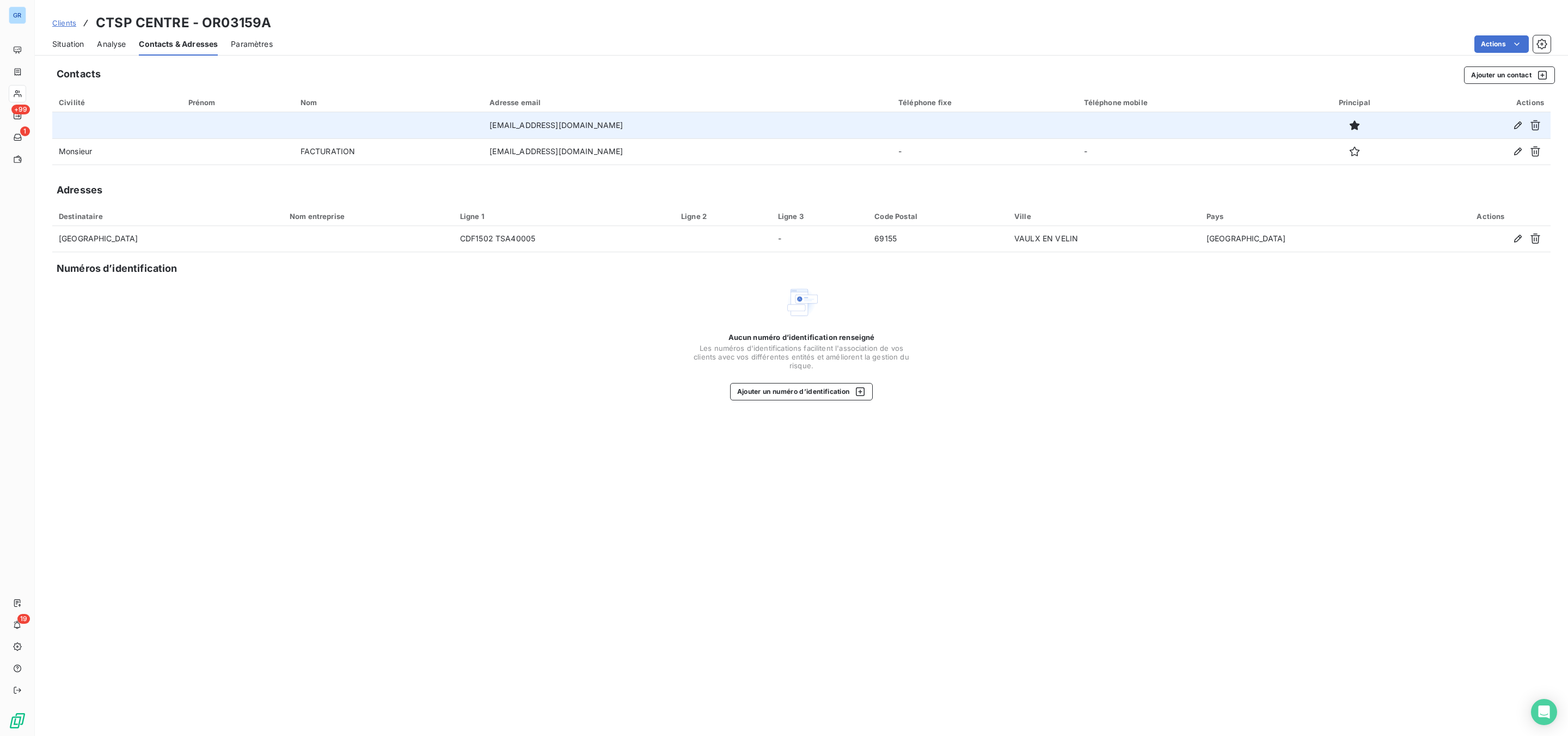
drag, startPoint x: 638, startPoint y: 125, endPoint x: 486, endPoint y: 124, distance: 152.0
click at [483, 125] on td "factures-fournisseurs-rvd@veolia.com" at bounding box center [687, 125] width 409 height 26
copy td "factures-fournisseurs-rvd@veolia.com"
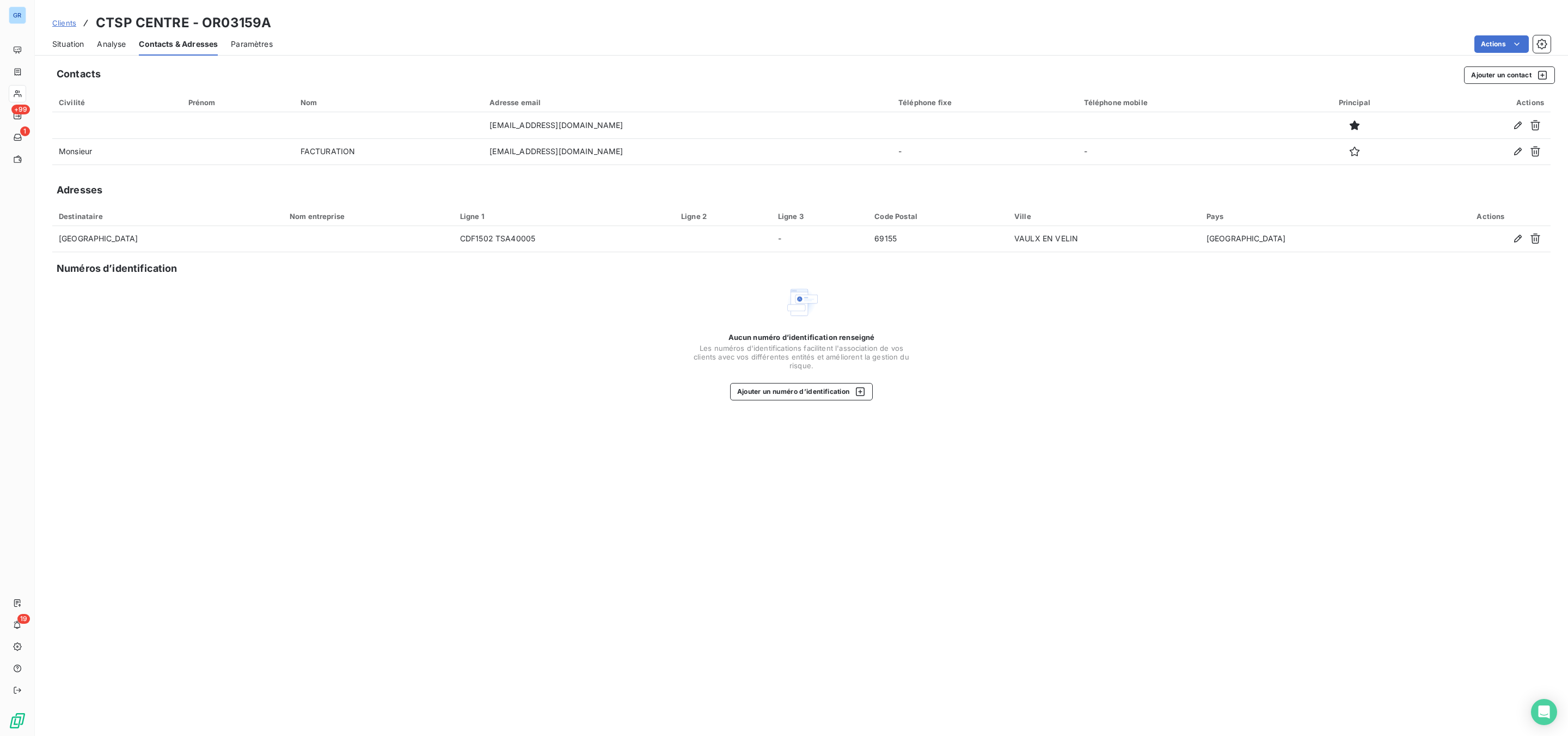
click at [87, 43] on div "Situation Analyse Contacts & Adresses Paramètres Actions" at bounding box center [801, 43] width 1533 height 23
click at [77, 46] on span "Situation" at bounding box center [68, 44] width 32 height 11
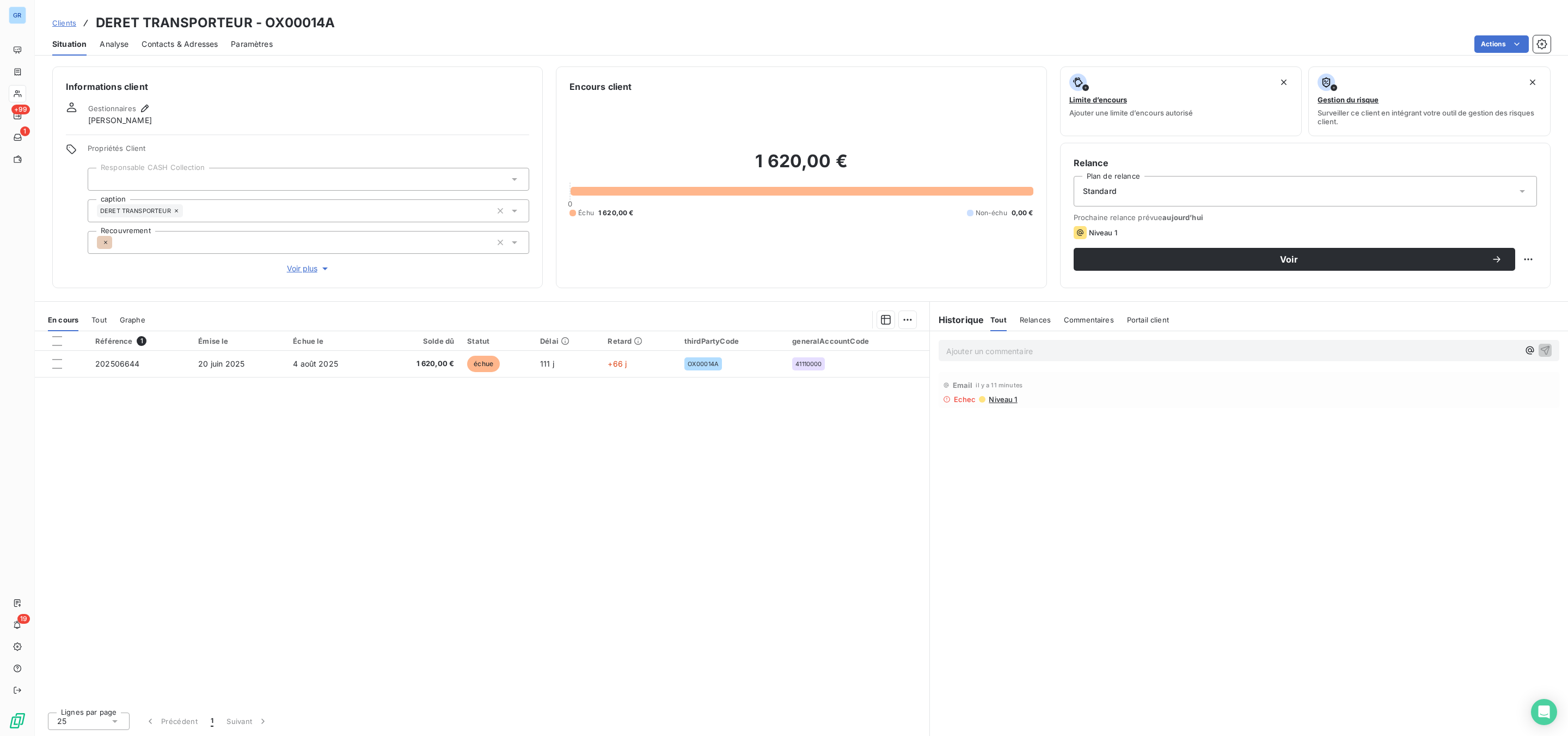
click at [188, 45] on span "Contacts & Adresses" at bounding box center [180, 44] width 76 height 11
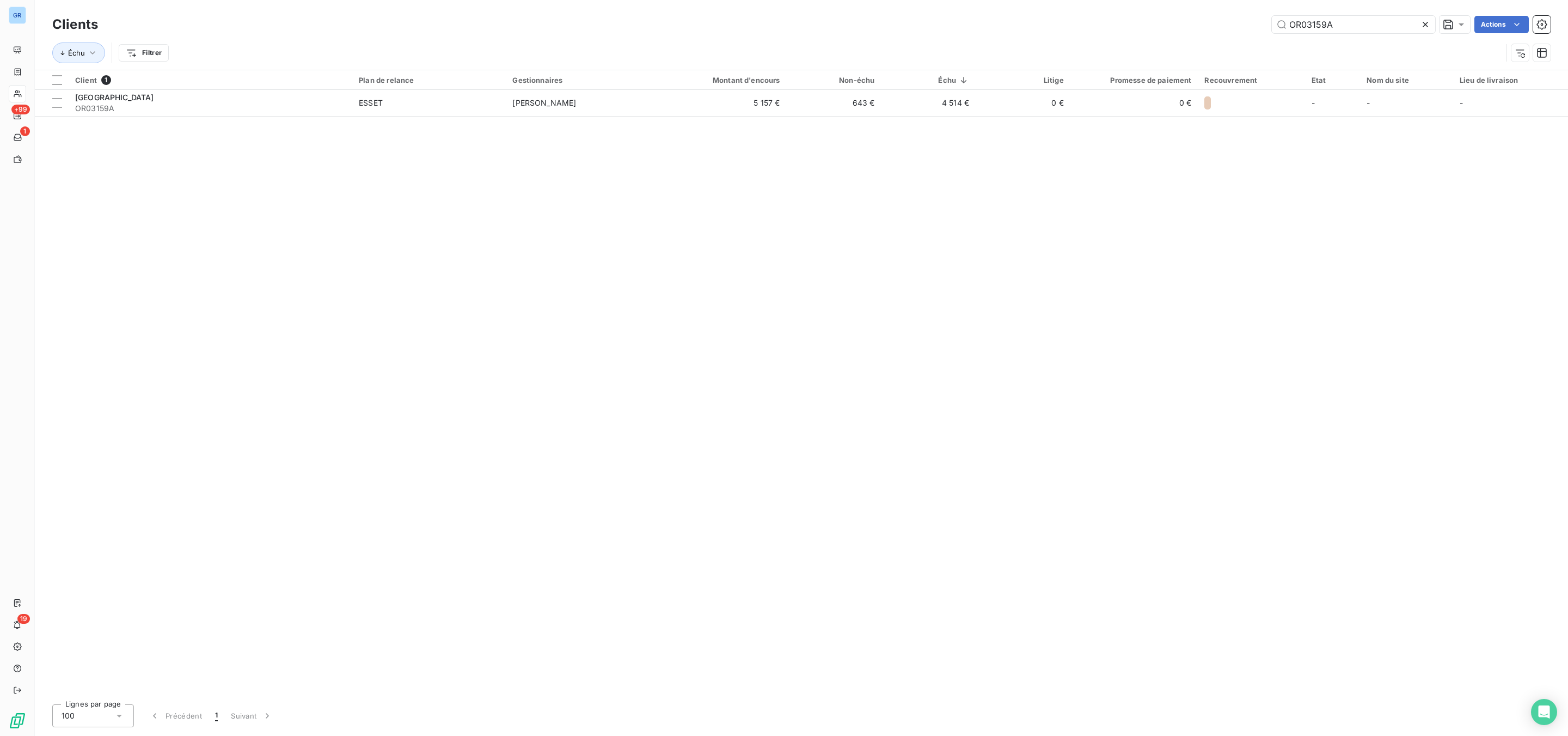
drag, startPoint x: 1340, startPoint y: 28, endPoint x: 1008, endPoint y: 24, distance: 332.0
click at [1095, 22] on div "OR03159A Actions" at bounding box center [831, 24] width 1440 height 17
type input "03188"
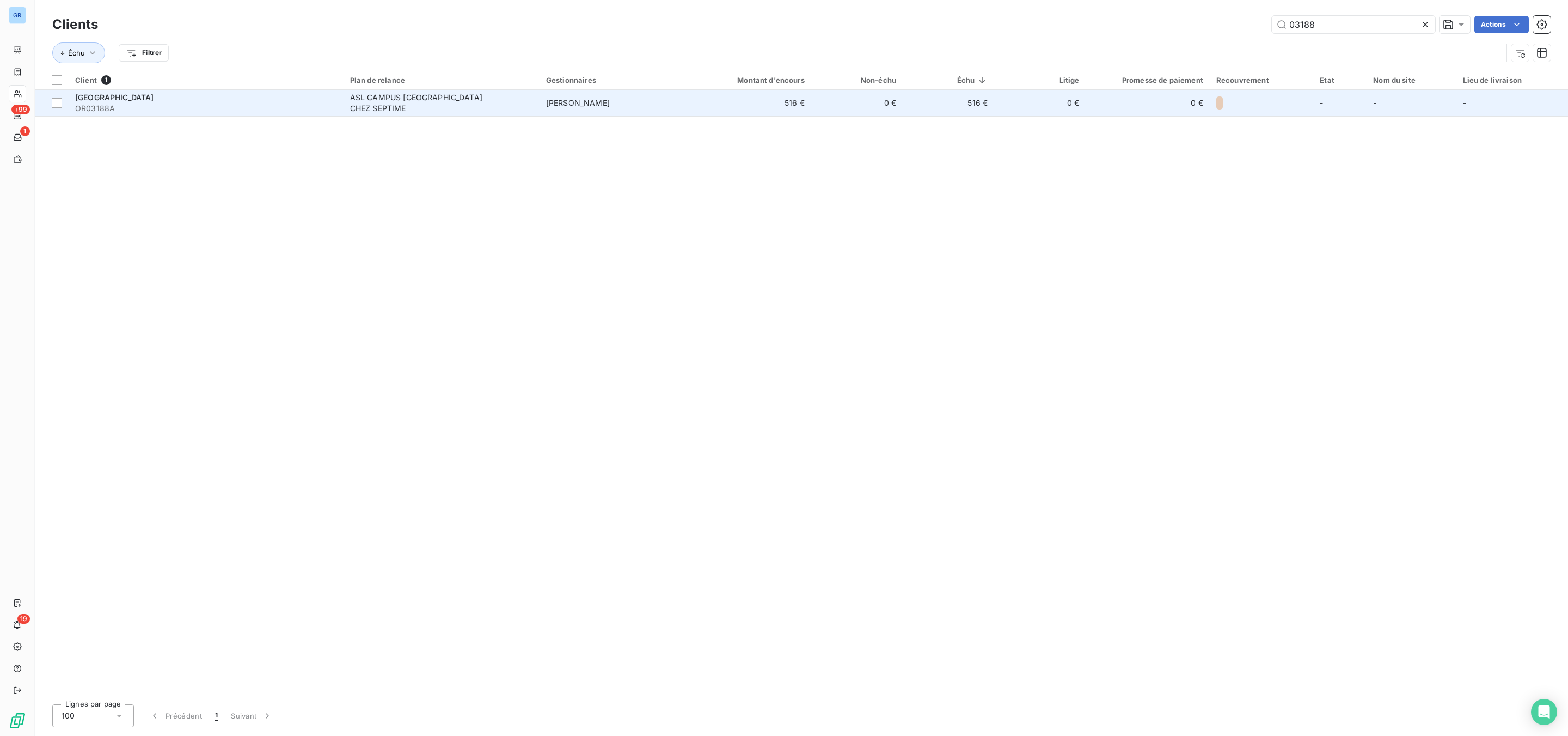
click at [333, 113] on span "OR03188A" at bounding box center [206, 109] width 262 height 11
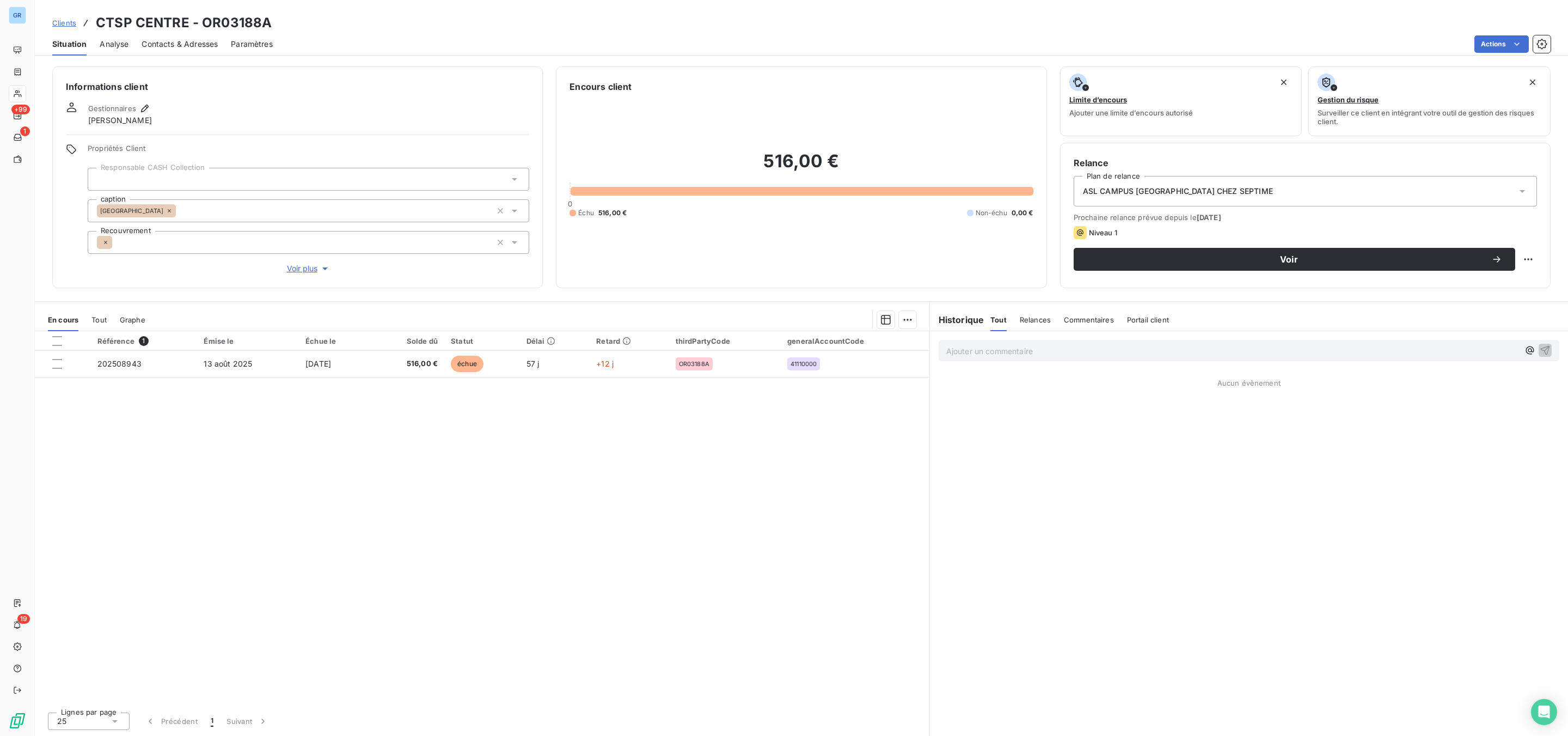
click at [216, 41] on span "Contacts & Adresses" at bounding box center [180, 44] width 76 height 11
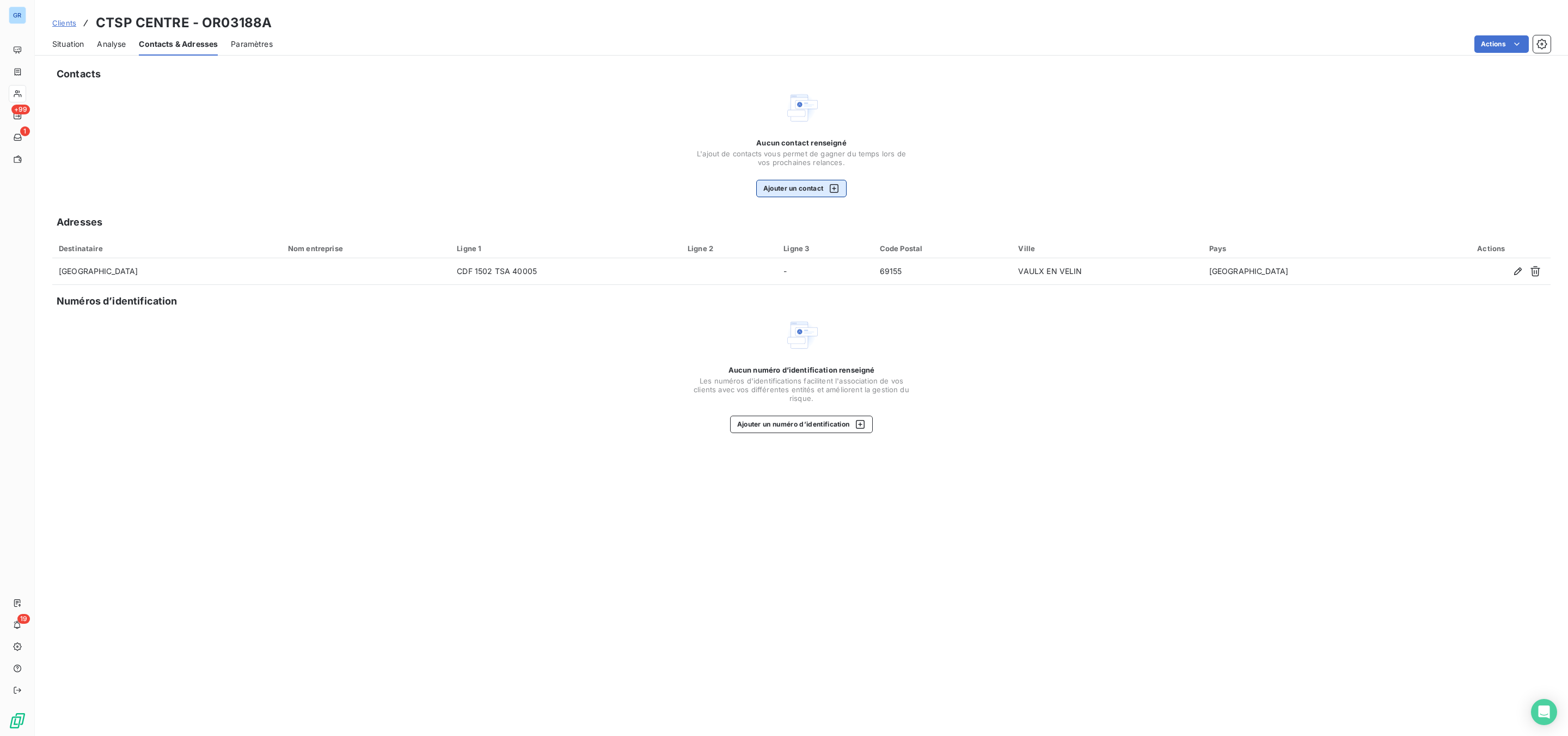
click at [816, 185] on button "Ajouter un contact" at bounding box center [801, 189] width 91 height 17
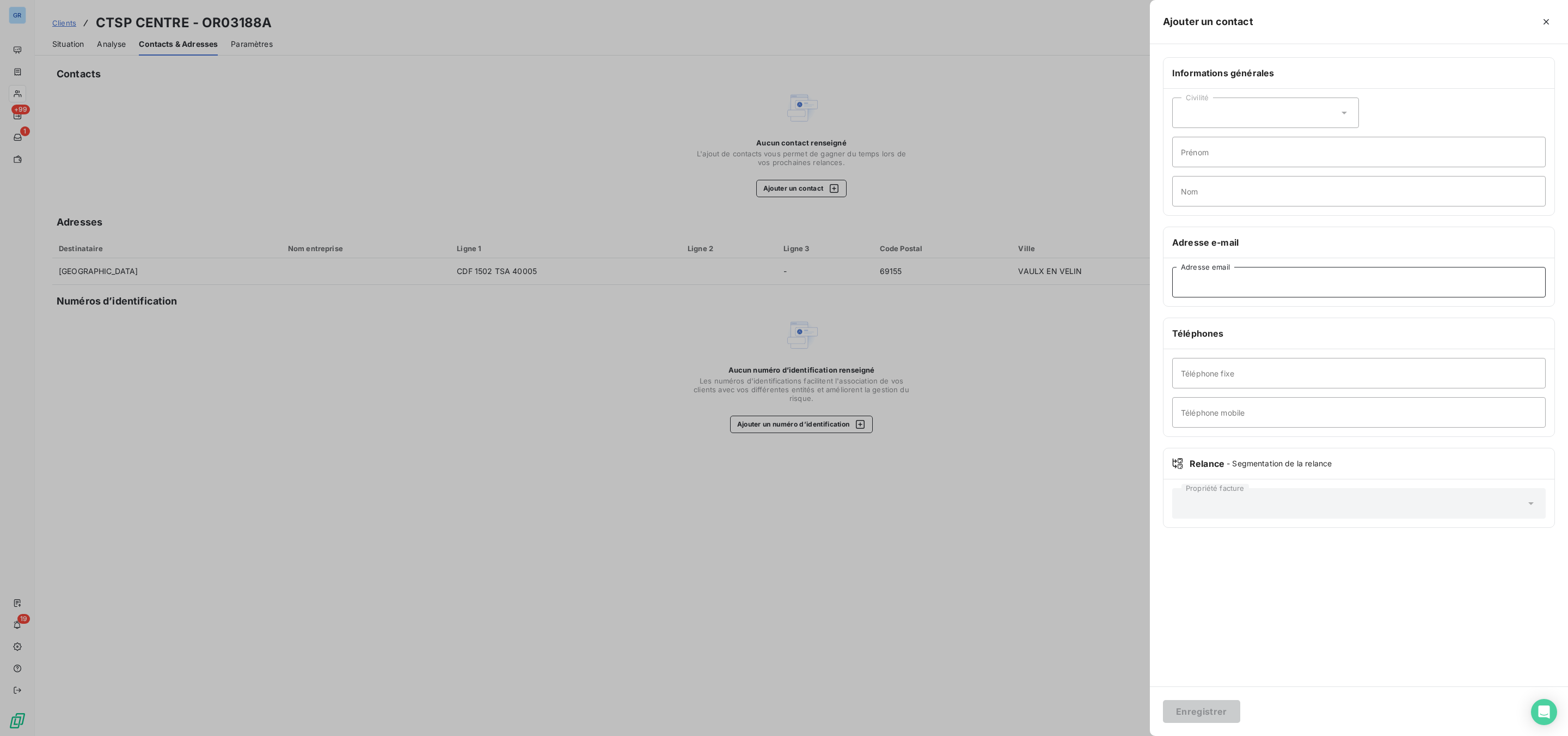
click at [1266, 285] on input "Adresse email" at bounding box center [1359, 282] width 374 height 31
paste input "factures-fournisseurs-rvd@veolia.com"
type input "factures-fournisseurs-rvd@veolia.com"
drag, startPoint x: 1201, startPoint y: 715, endPoint x: 1194, endPoint y: 698, distance: 18.4
click at [1202, 713] on button "Enregistrer" at bounding box center [1201, 712] width 77 height 23
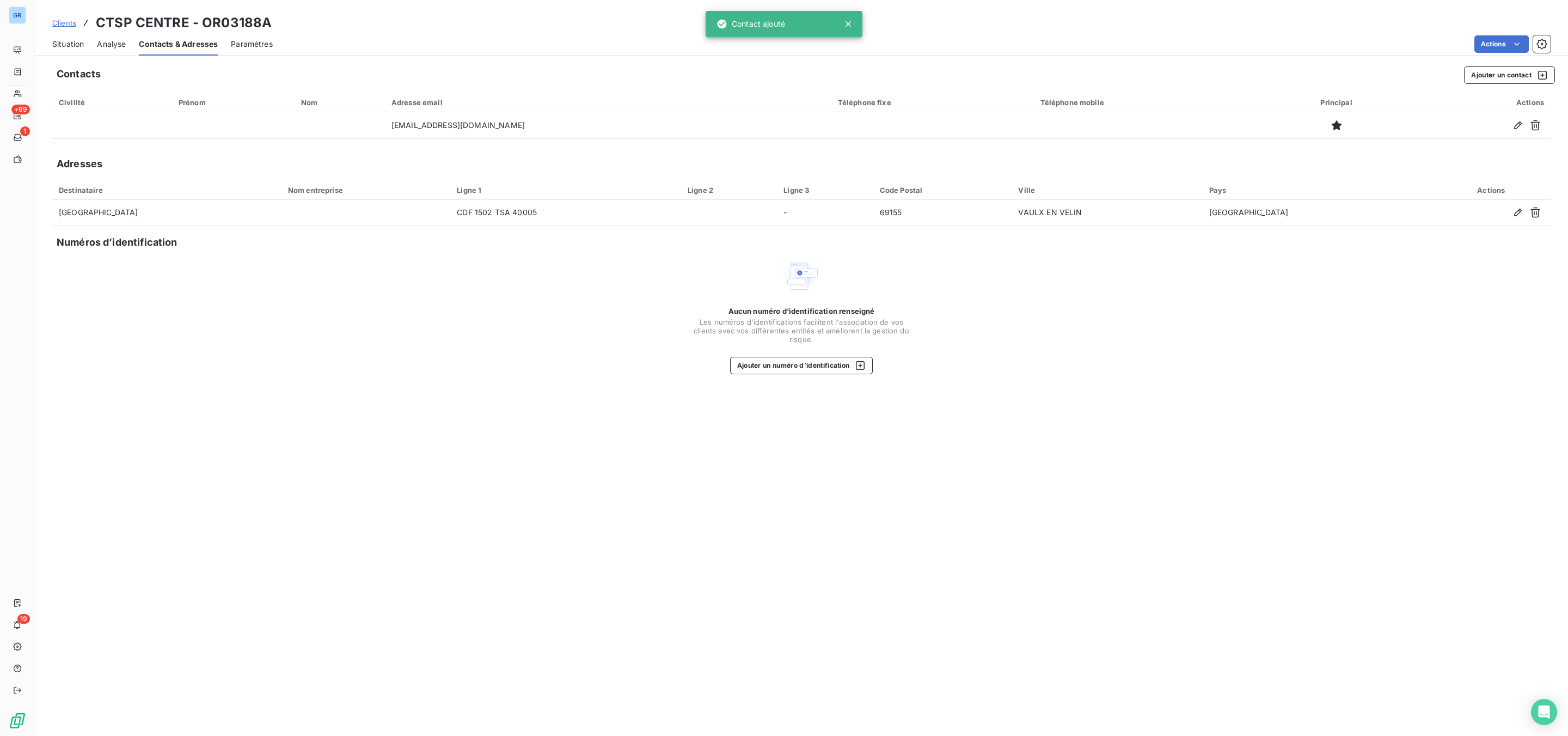
click at [77, 43] on span "Situation" at bounding box center [68, 44] width 32 height 11
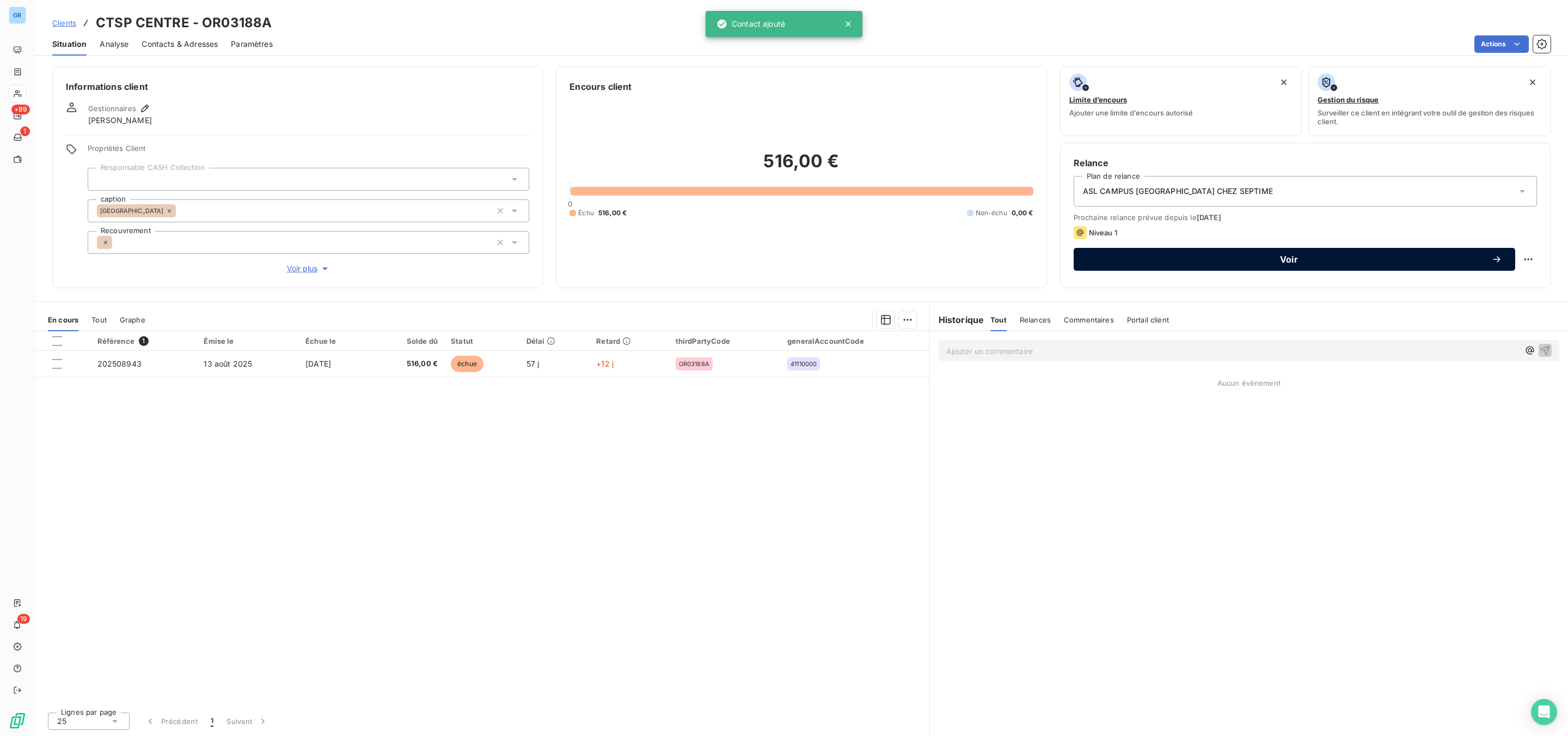
click at [1248, 262] on span "Voir" at bounding box center [1289, 259] width 404 height 9
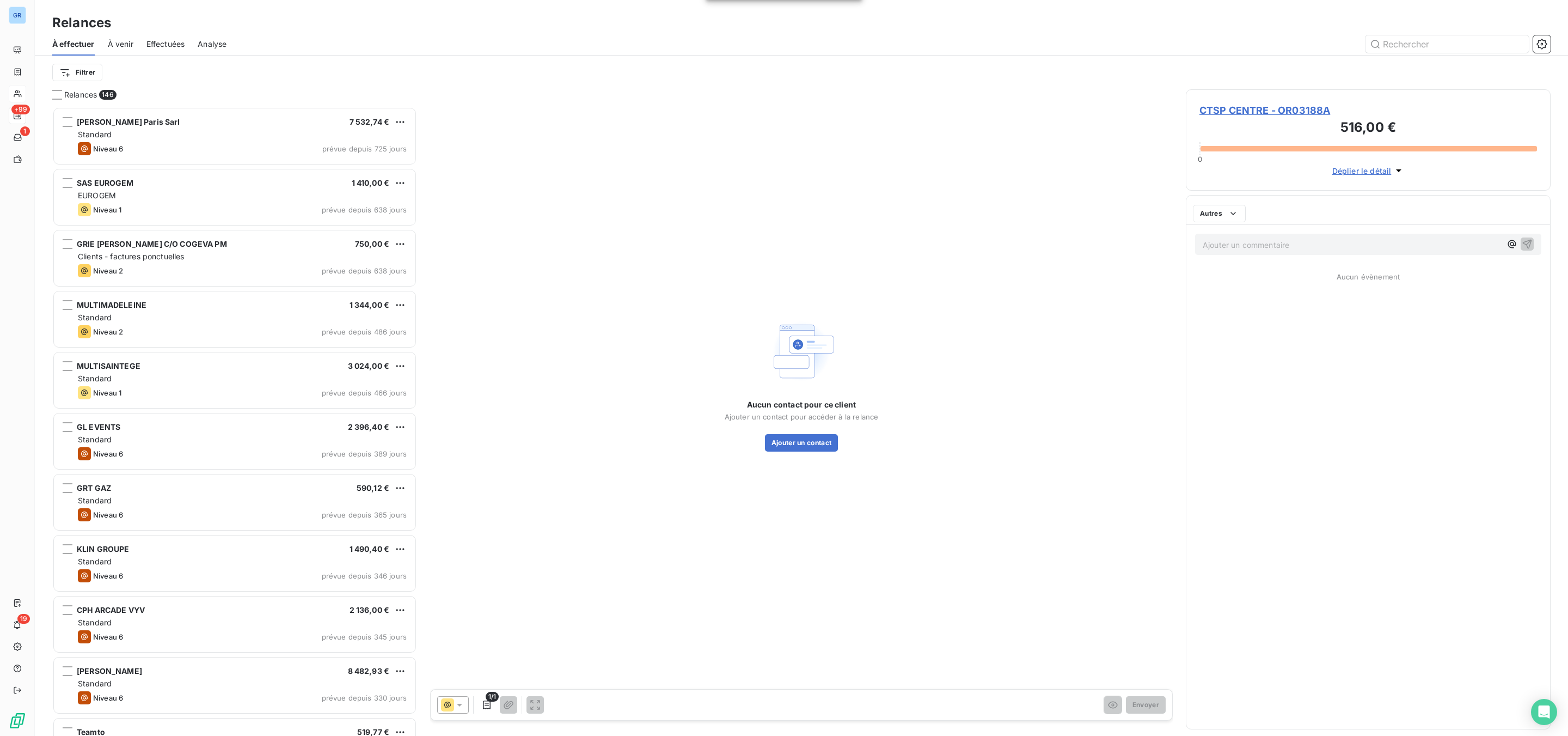
scroll to position [618, 352]
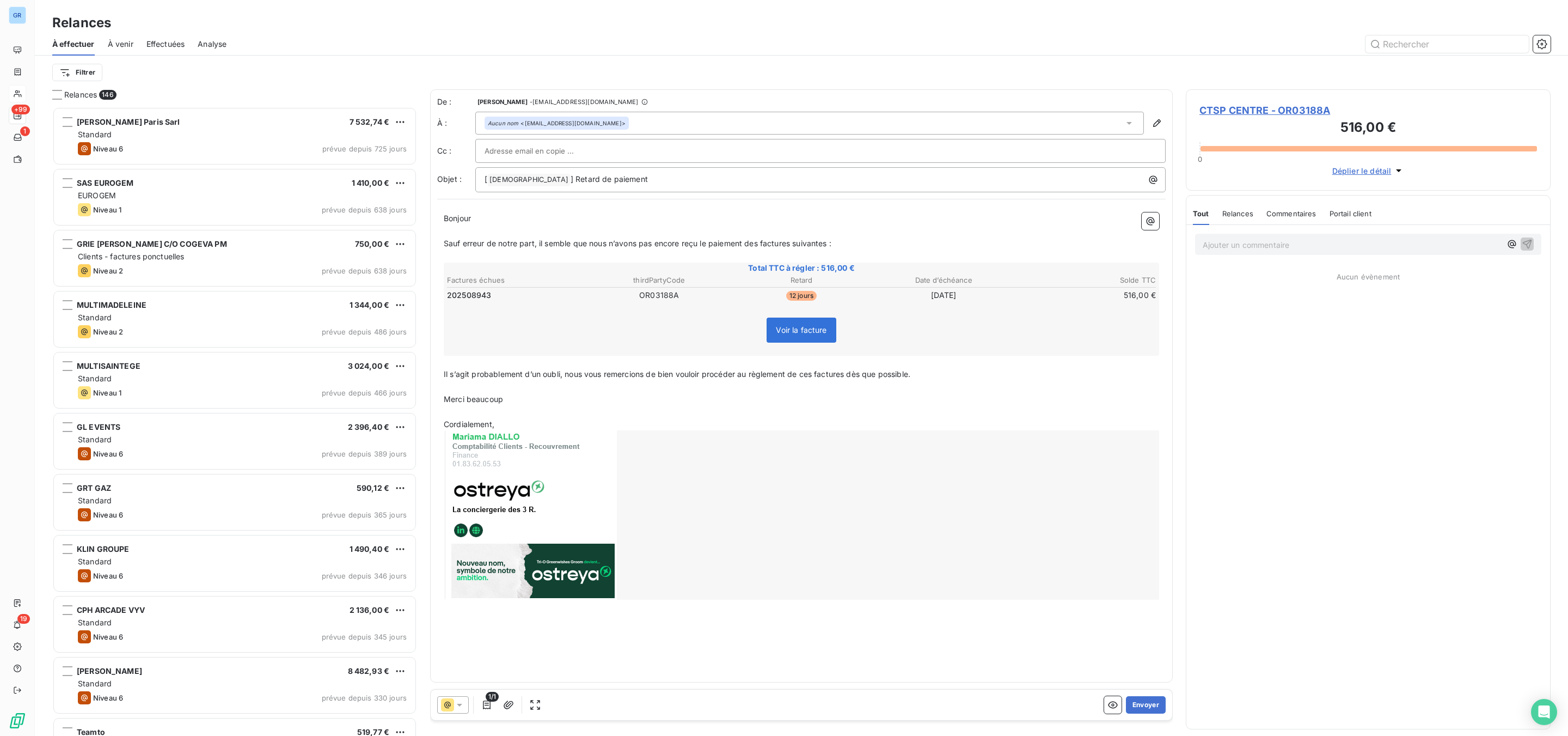
click at [467, 695] on div "1/1 Envoyer" at bounding box center [801, 704] width 742 height 31
click at [1147, 700] on button "Envoyer" at bounding box center [1145, 705] width 39 height 17
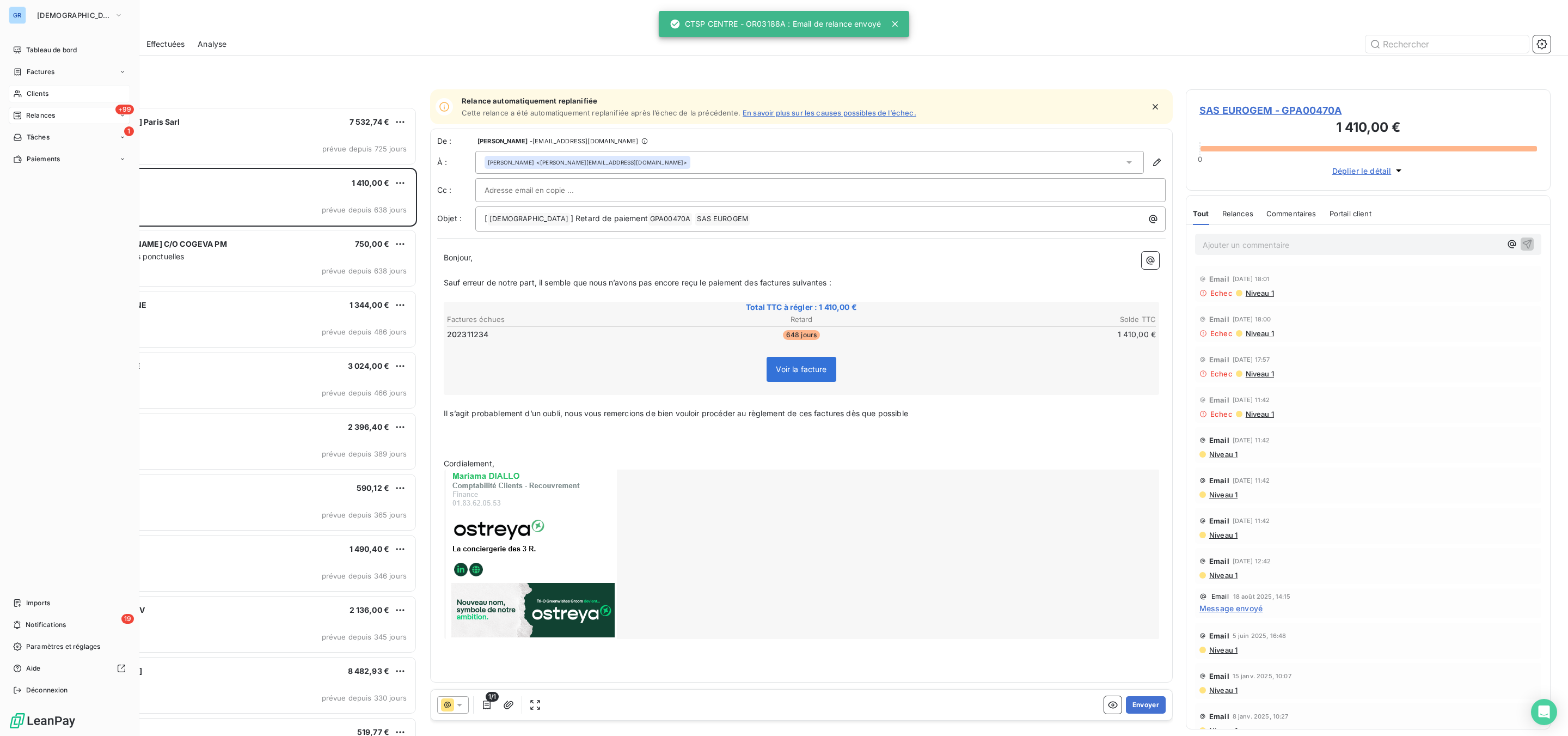
drag, startPoint x: 35, startPoint y: 88, endPoint x: 193, endPoint y: 77, distance: 158.4
click at [35, 88] on div "Clients" at bounding box center [69, 94] width 121 height 17
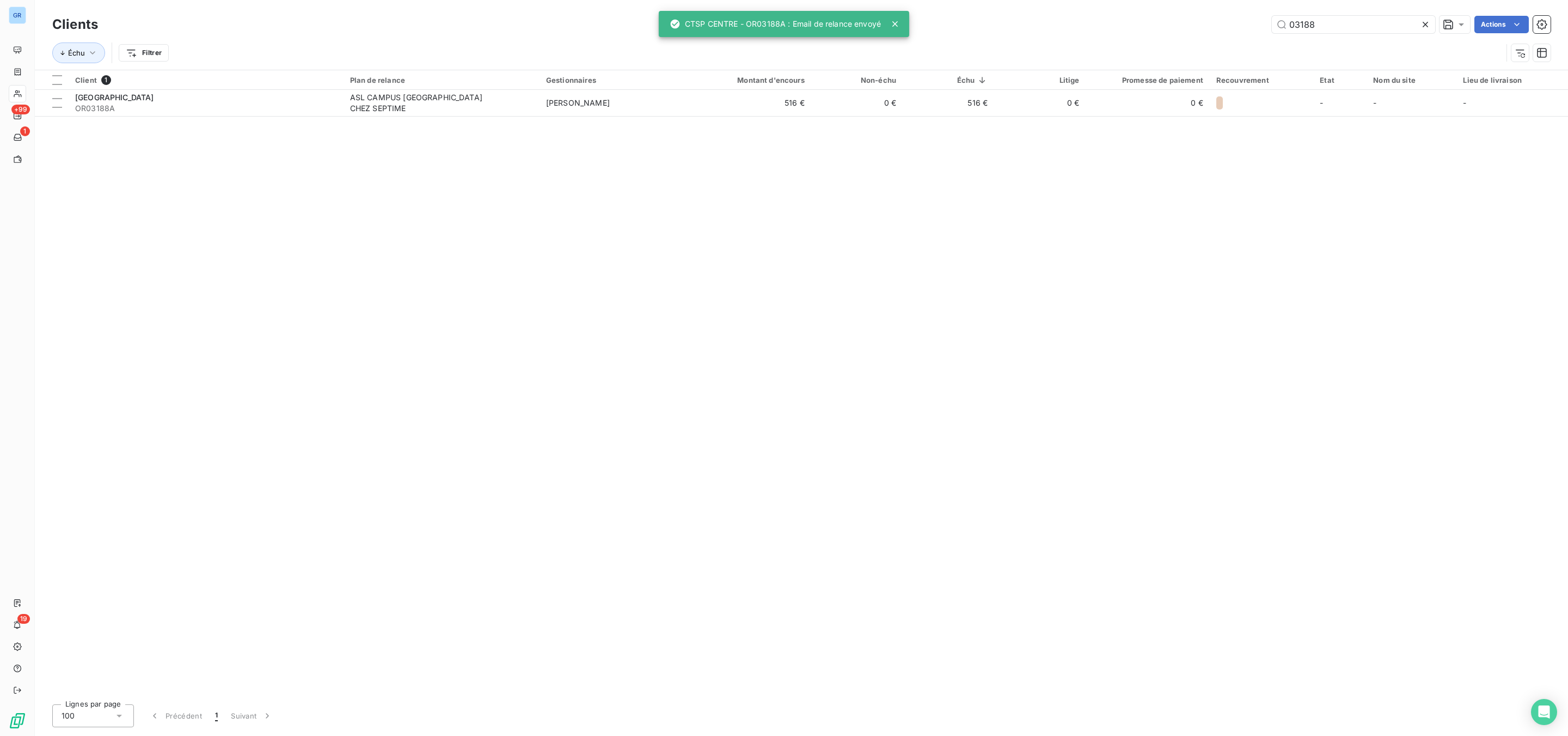
drag, startPoint x: 1323, startPoint y: 28, endPoint x: 1255, endPoint y: 31, distance: 68.1
click at [1220, 28] on div "03188 Actions" at bounding box center [831, 24] width 1440 height 17
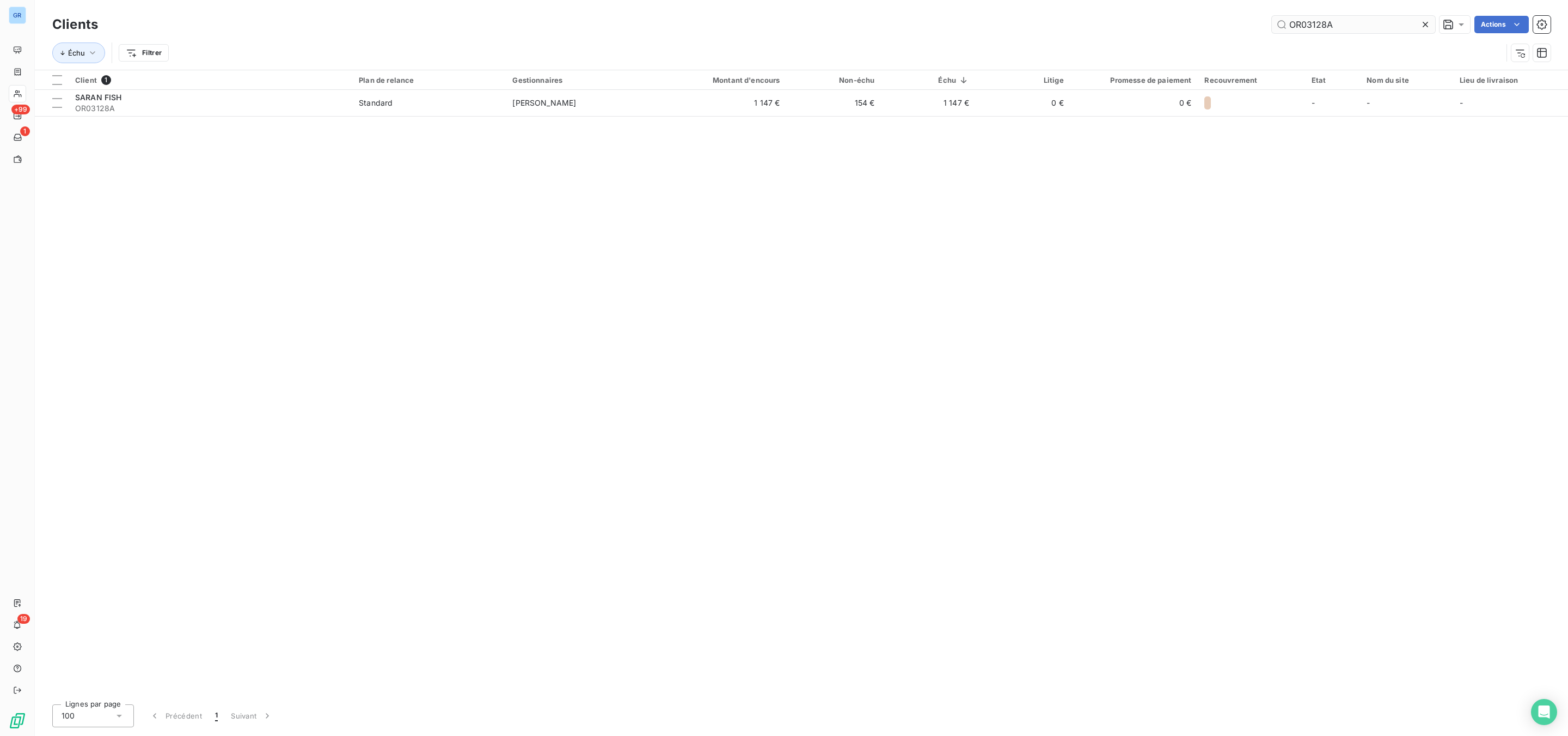
type input "OR03128A"
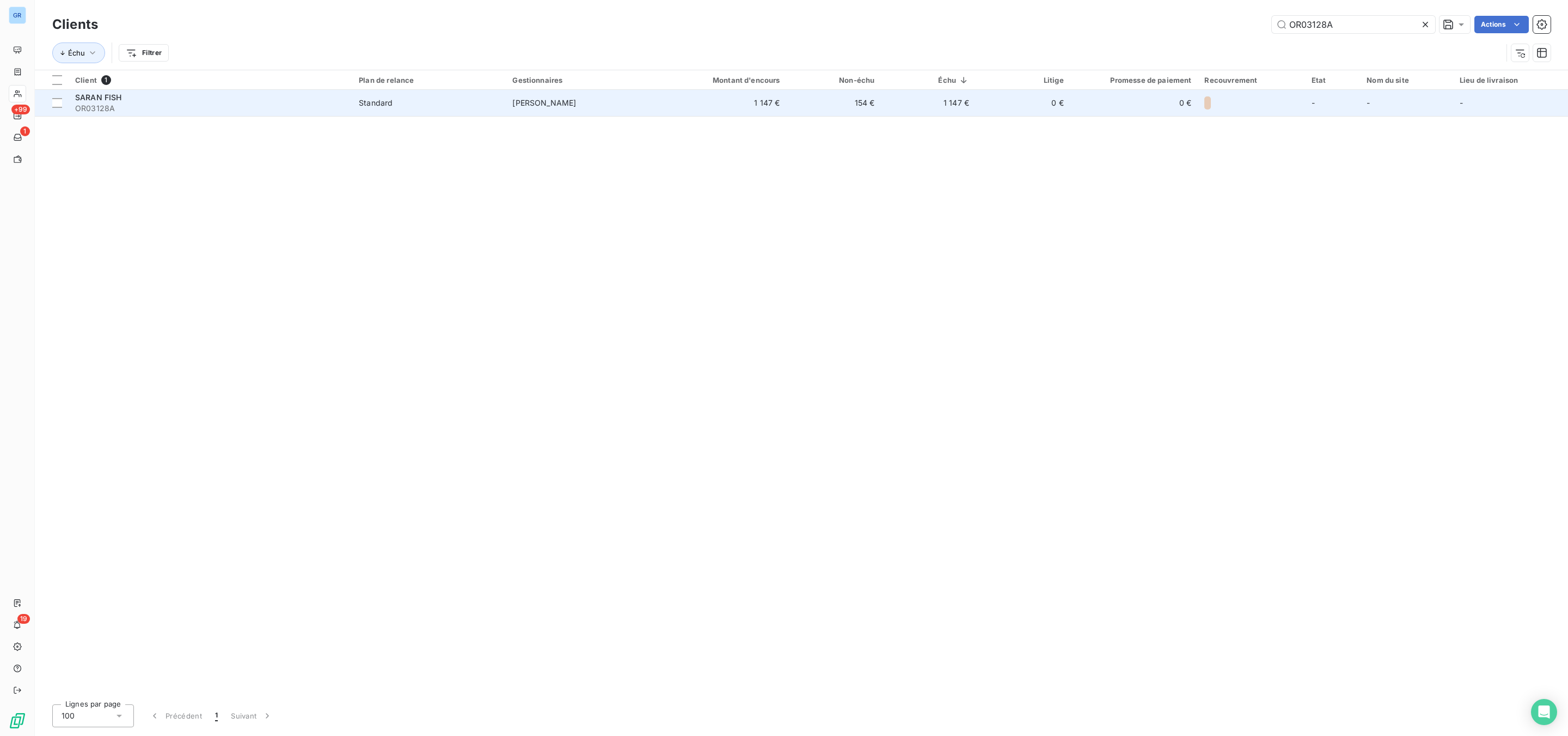
click at [286, 99] on div "SARAN FISH" at bounding box center [210, 98] width 270 height 11
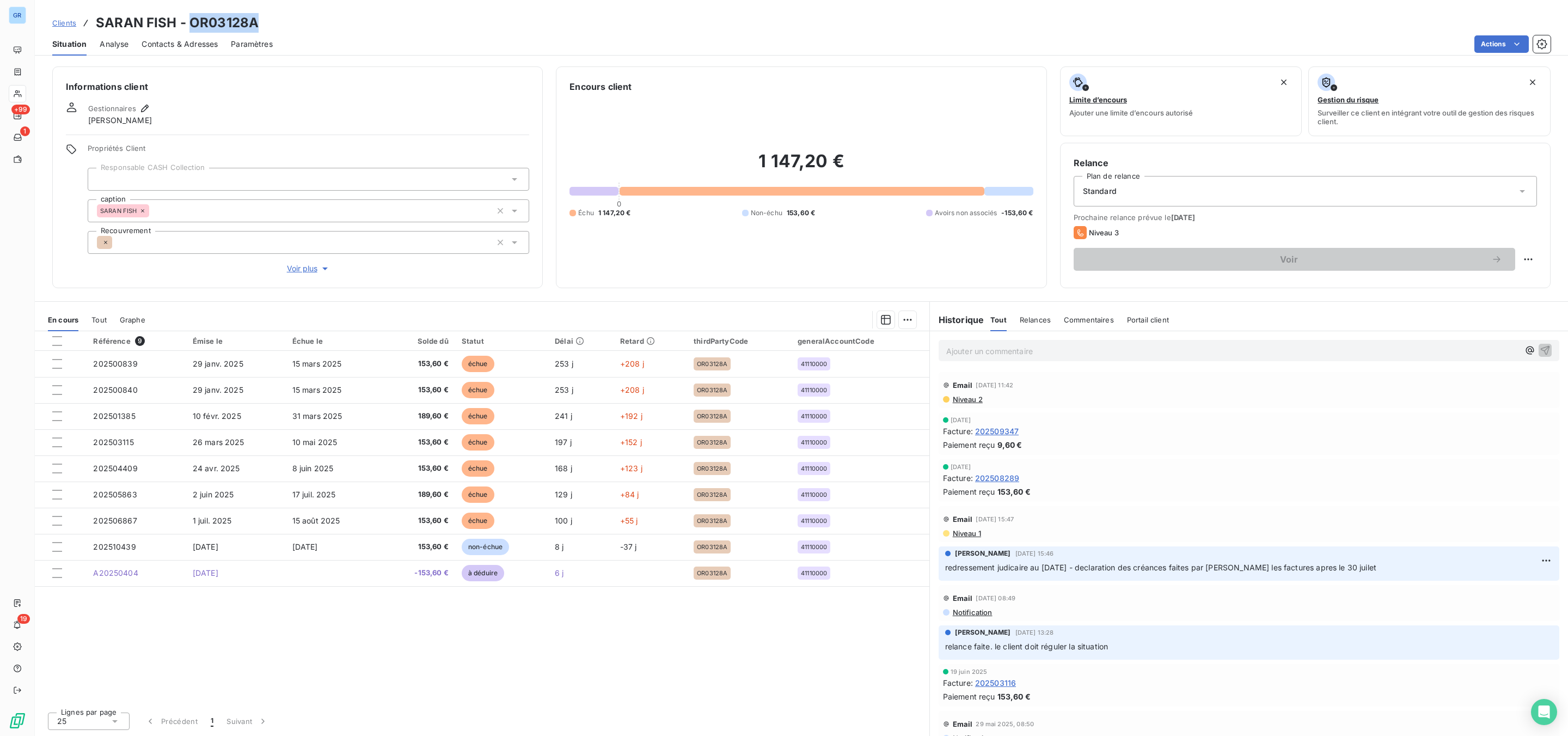
drag, startPoint x: 277, startPoint y: 25, endPoint x: 192, endPoint y: 24, distance: 85.0
click at [192, 24] on div "Clients SARAN FISH - OR03128A" at bounding box center [801, 23] width 1533 height 20
copy h3 "OR03128A"
click at [493, 548] on span "non-échue" at bounding box center [486, 547] width 47 height 17
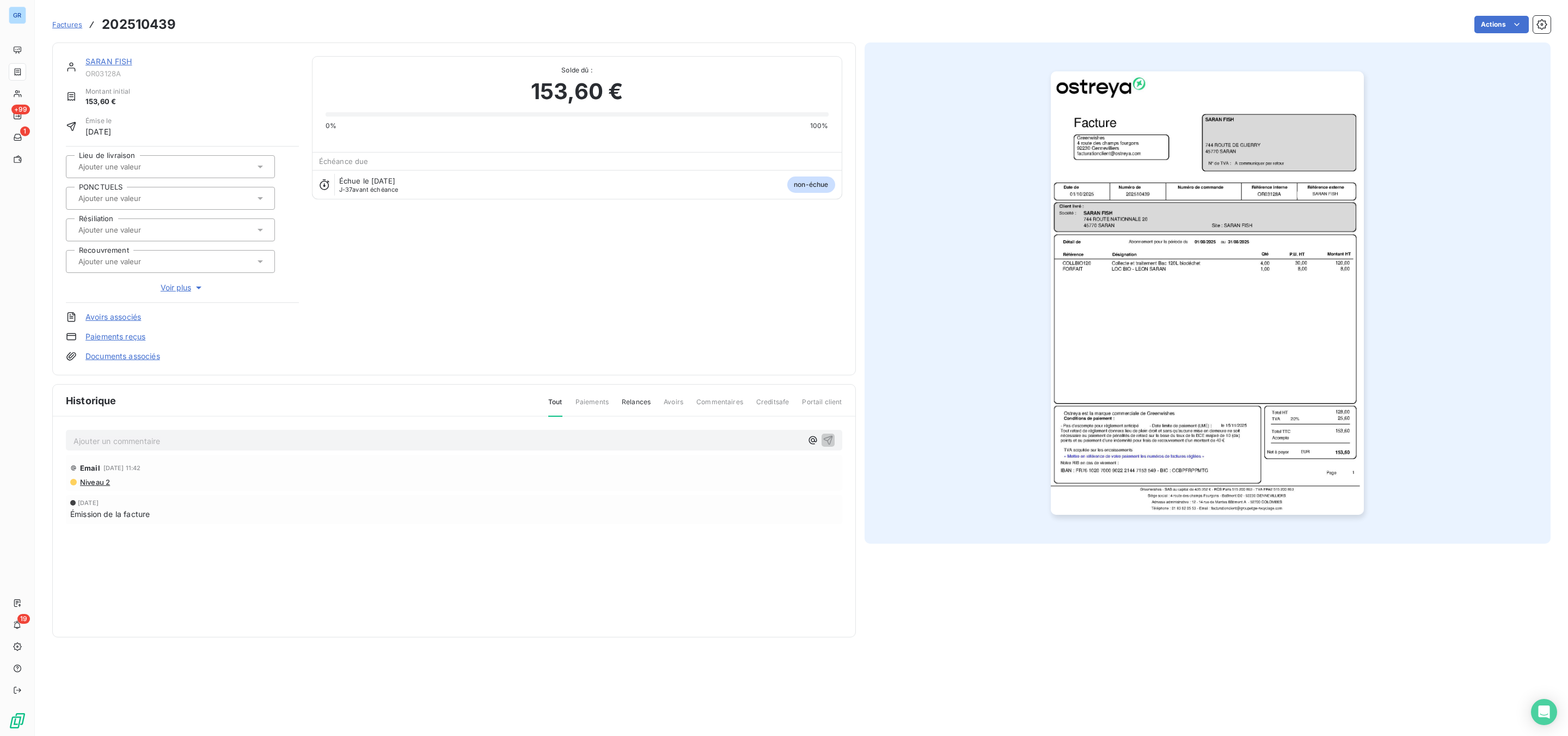
click at [1230, 304] on img "button" at bounding box center [1207, 293] width 313 height 443
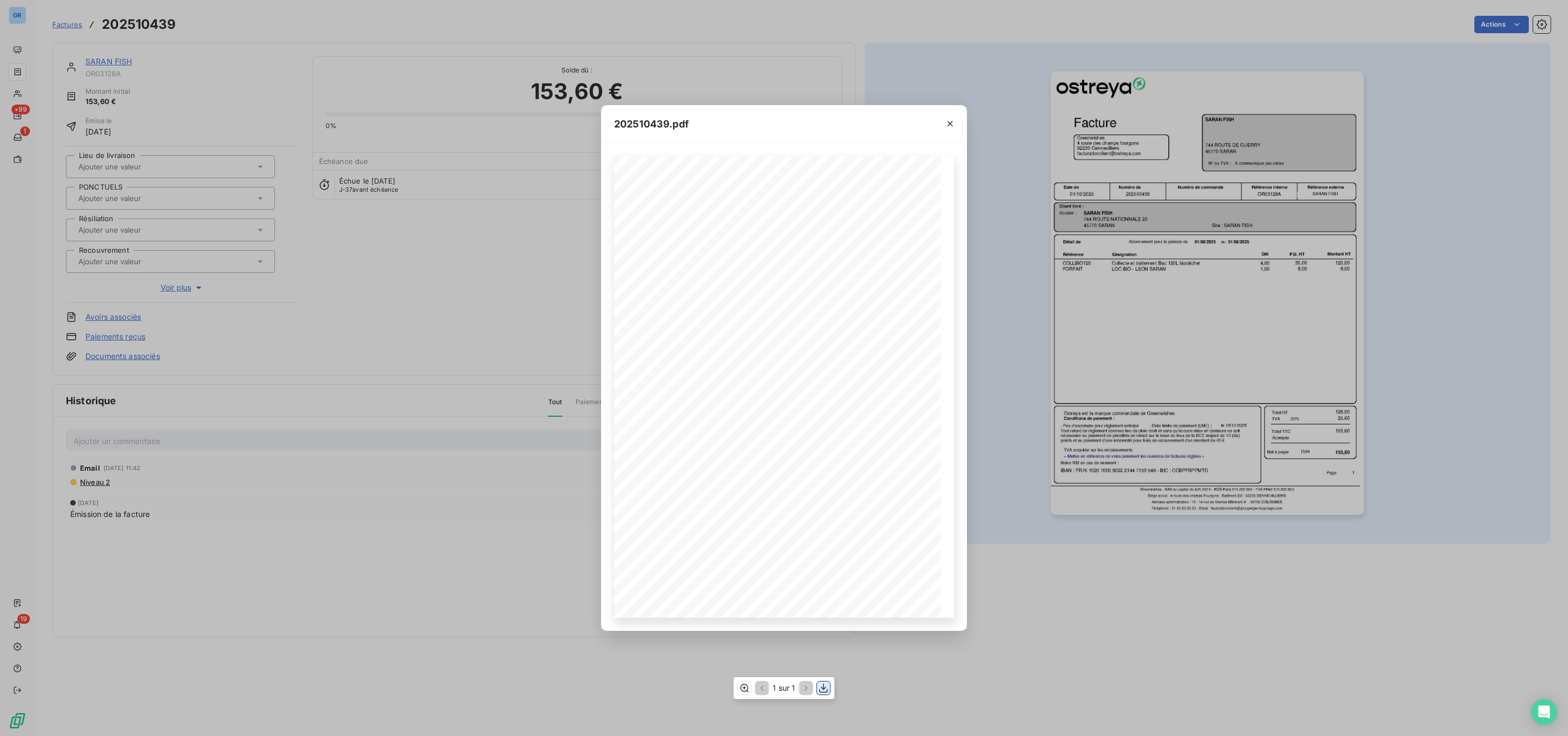
click at [822, 688] on icon "button" at bounding box center [824, 688] width 11 height 11
click at [400, 211] on div "202510439.pdf Référence interne Numéro de Date de Numéro de commande Référence …" at bounding box center [784, 368] width 1568 height 736
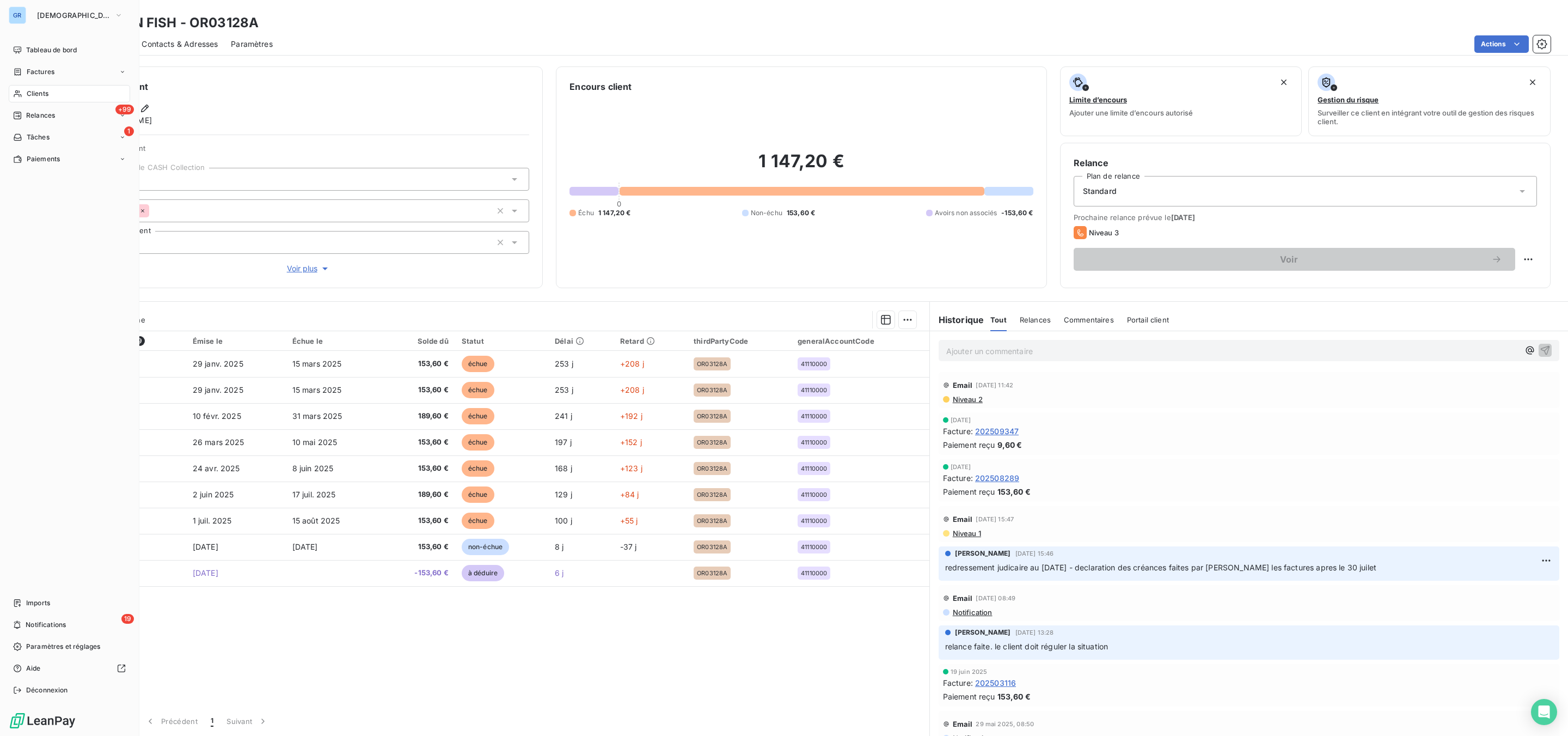
drag, startPoint x: 49, startPoint y: 73, endPoint x: 72, endPoint y: 77, distance: 23.3
click at [49, 73] on span "Factures" at bounding box center [40, 72] width 28 height 9
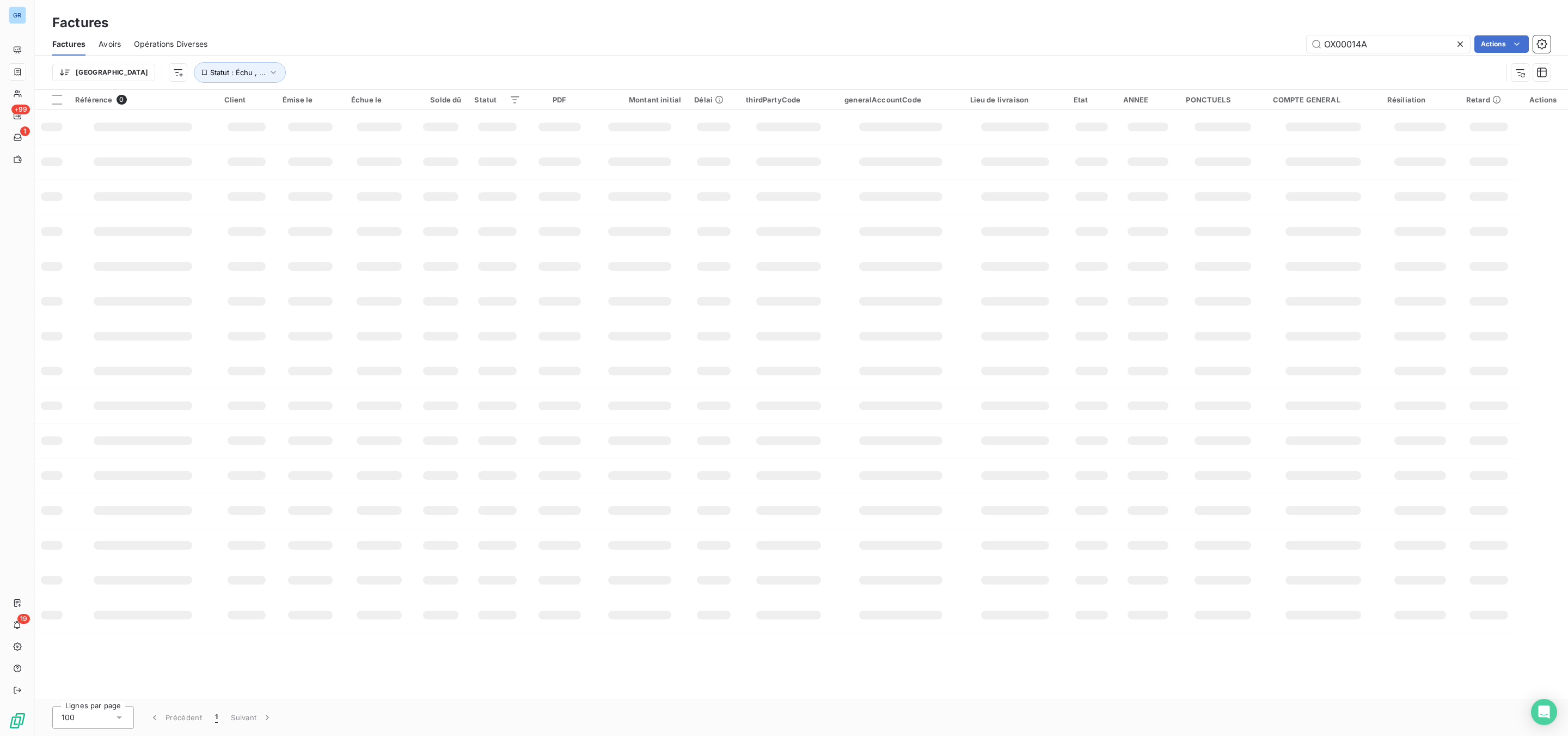
drag, startPoint x: 1380, startPoint y: 47, endPoint x: 1273, endPoint y: 43, distance: 107.1
click at [1271, 43] on div "OX00014A Actions" at bounding box center [885, 44] width 1330 height 17
type input "OR03230A"
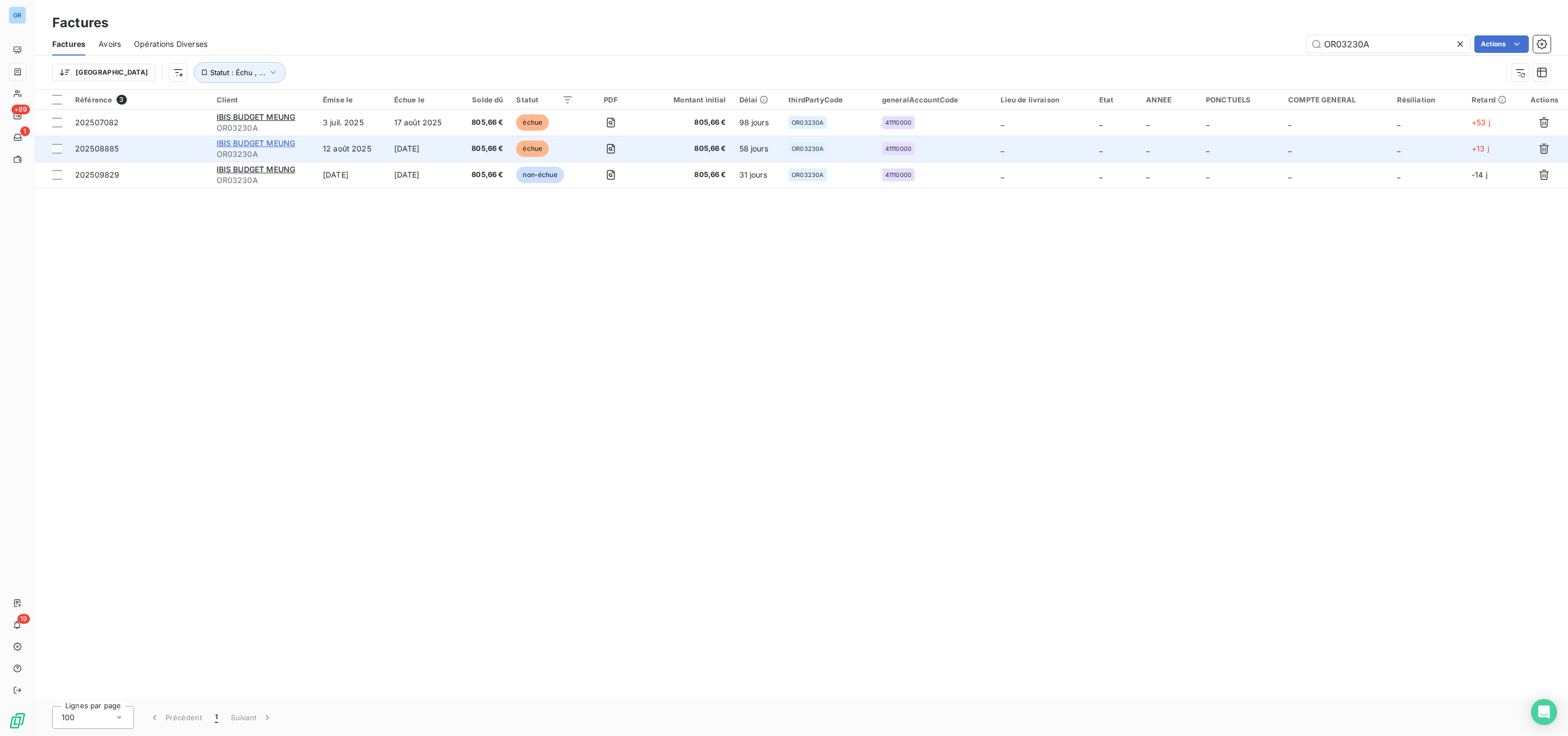
click at [282, 141] on span "IBIS BUDGET MEUNG" at bounding box center [256, 143] width 79 height 9
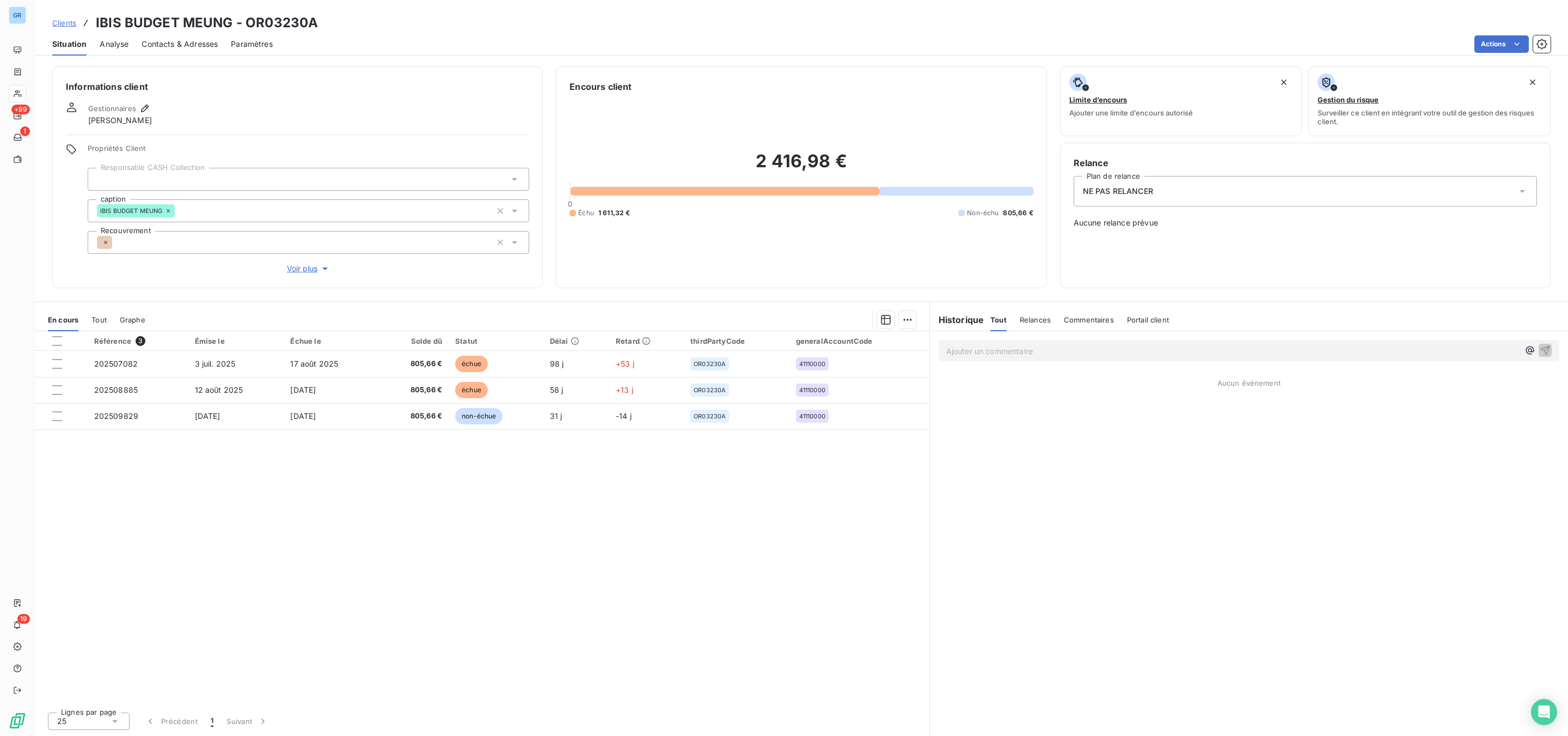
click at [1093, 181] on div "NE PAS RELANCER" at bounding box center [1305, 191] width 464 height 31
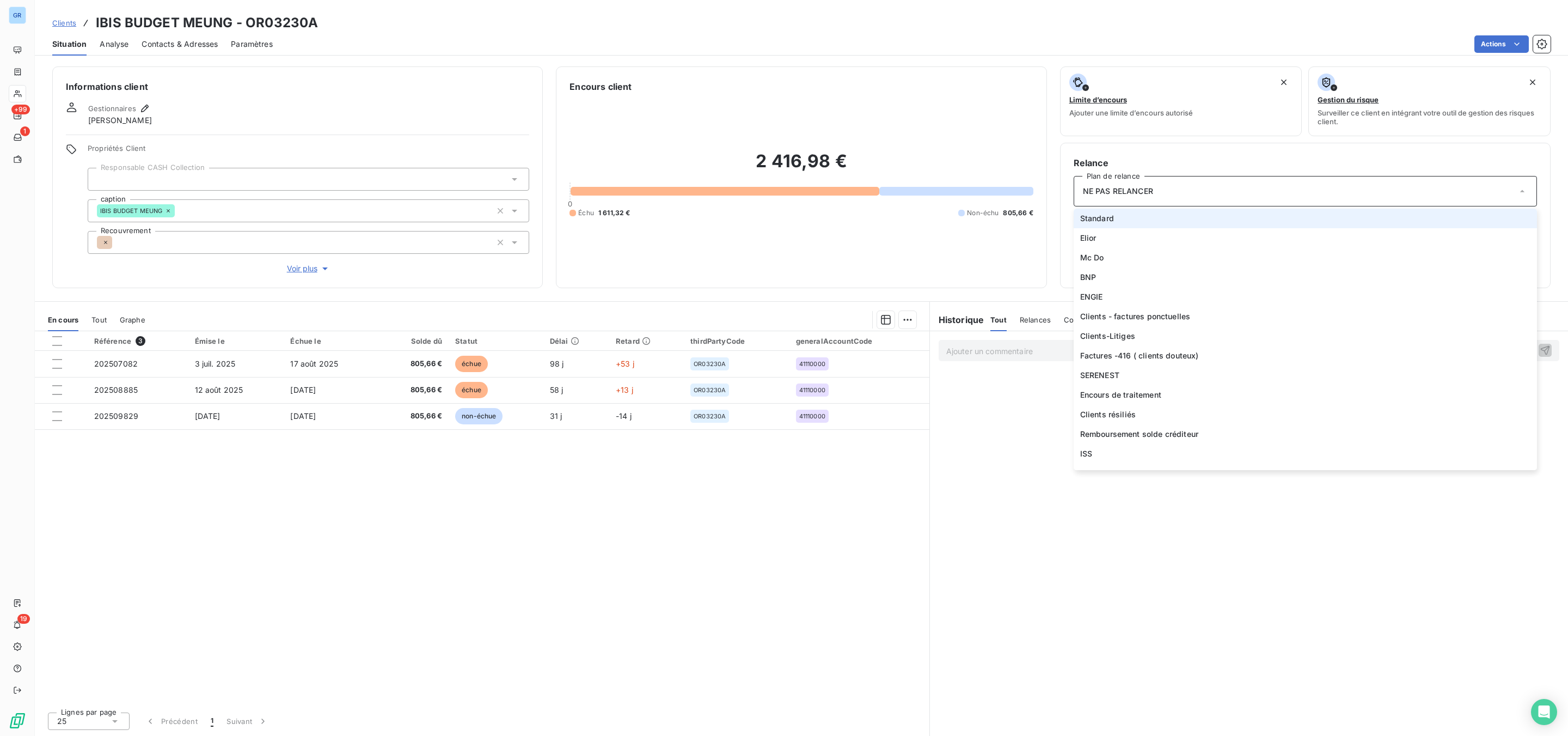
click at [1113, 213] on span "Standard" at bounding box center [1097, 219] width 34 height 11
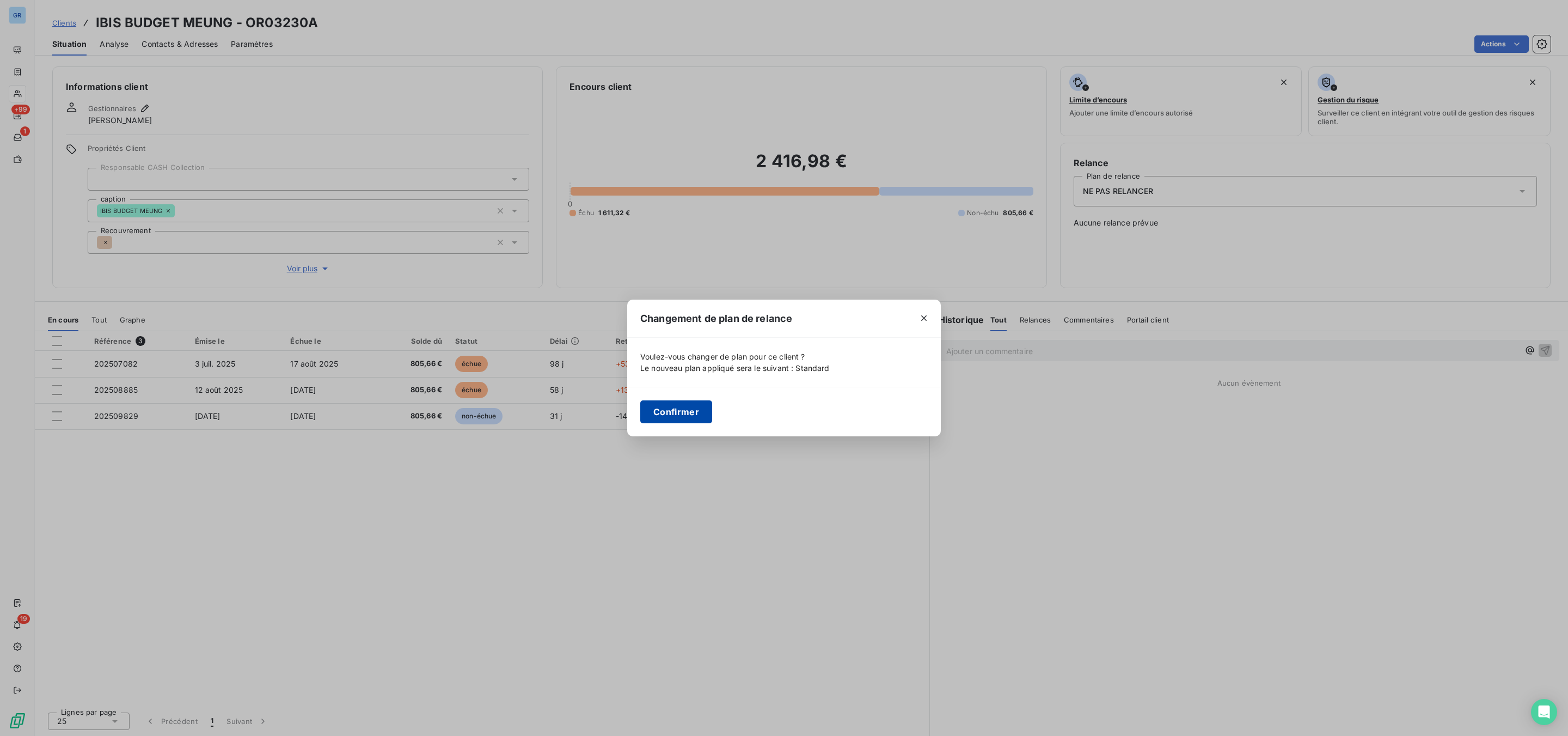
click at [701, 418] on button "Confirmer" at bounding box center [676, 412] width 72 height 23
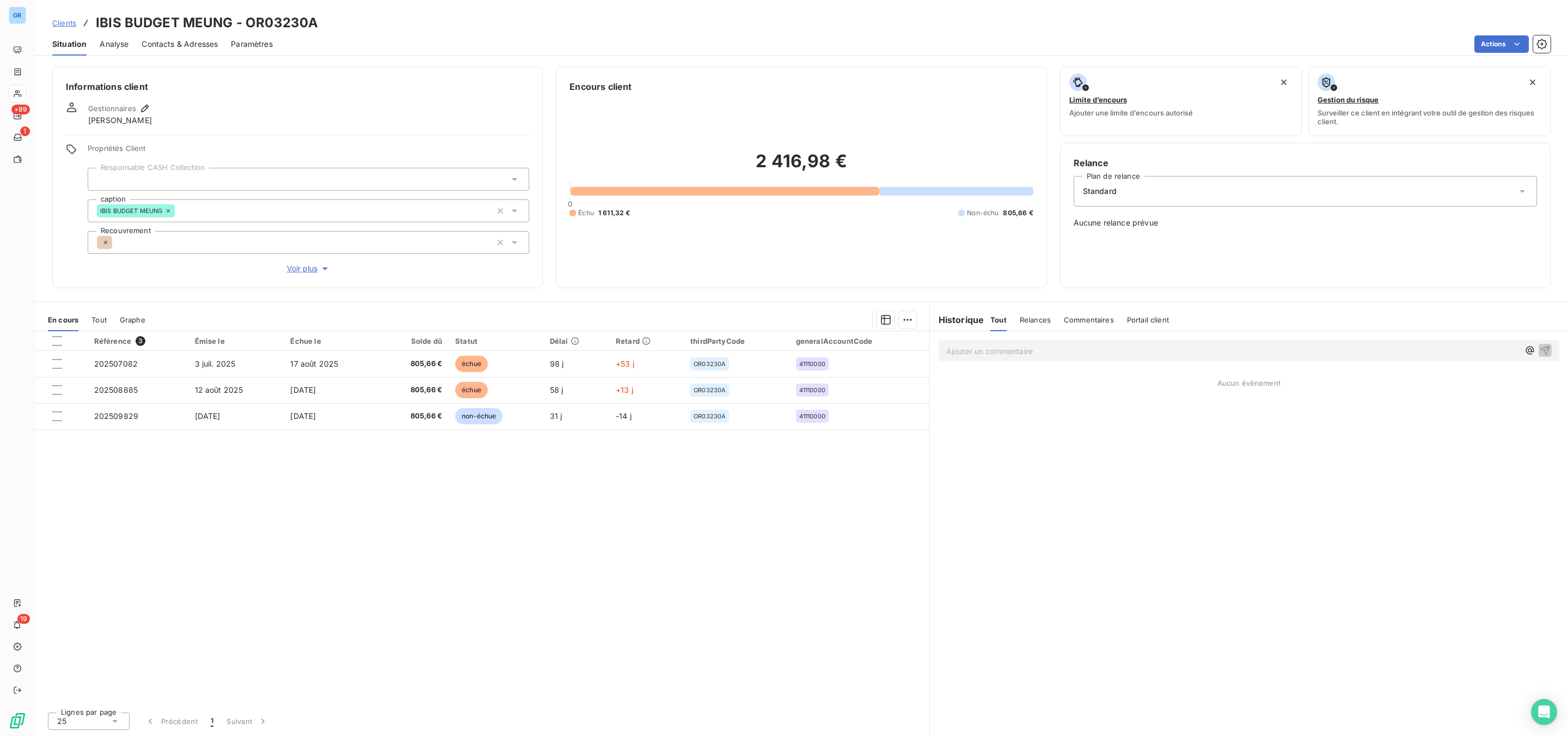
click at [504, 290] on div "Informations client Gestionnaires Jacques Lemesle Propriétés Client Responsable…" at bounding box center [801, 398] width 1533 height 676
click at [219, 44] on div "Situation Analyse Contacts & Adresses Paramètres Actions" at bounding box center [801, 43] width 1533 height 23
click at [195, 45] on span "Contacts & Adresses" at bounding box center [180, 44] width 76 height 11
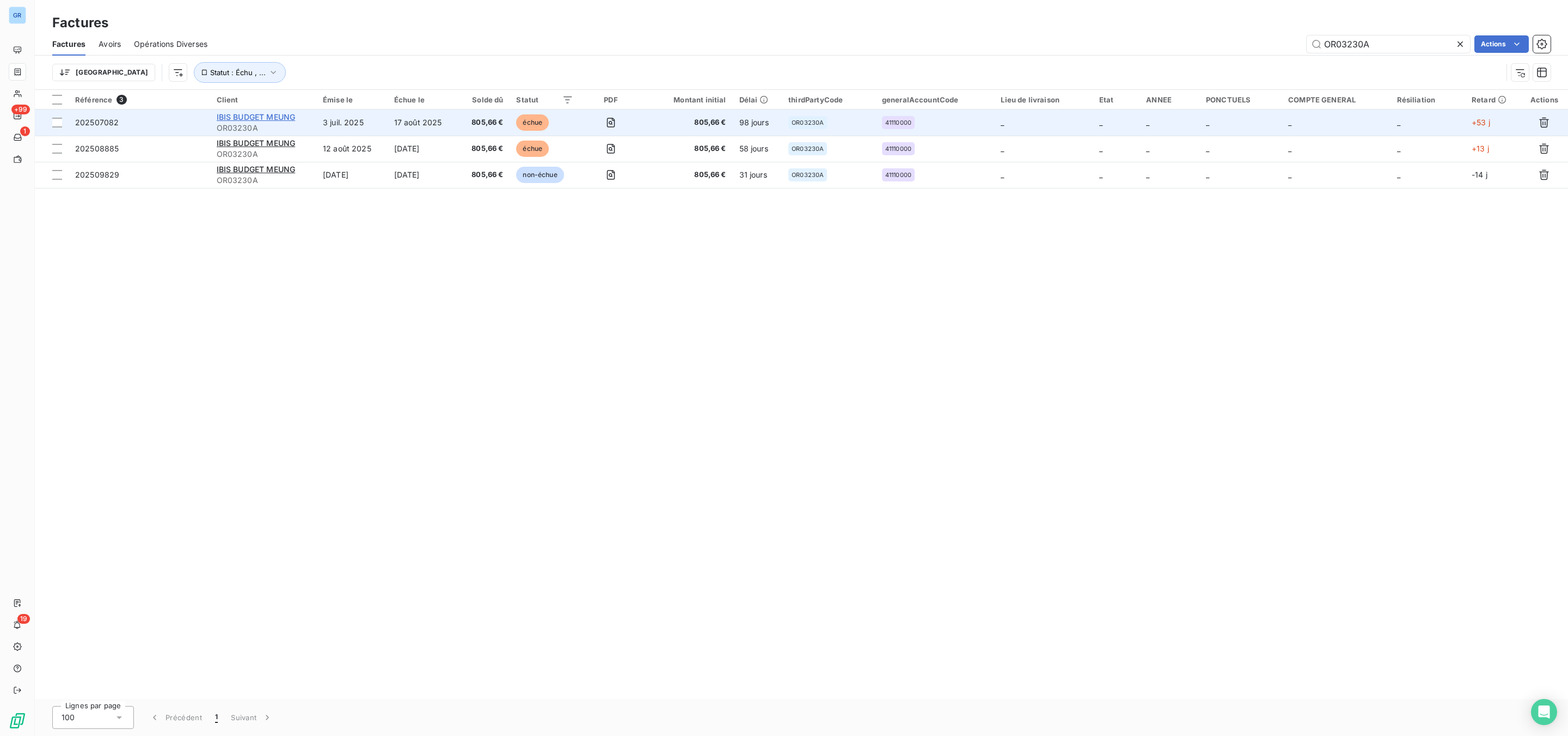
drag, startPoint x: 278, startPoint y: 110, endPoint x: 278, endPoint y: 116, distance: 6.0
click at [278, 110] on div at bounding box center [263, 109] width 106 height 1
click at [273, 120] on span "IBIS BUDGET MEUNG" at bounding box center [256, 117] width 79 height 9
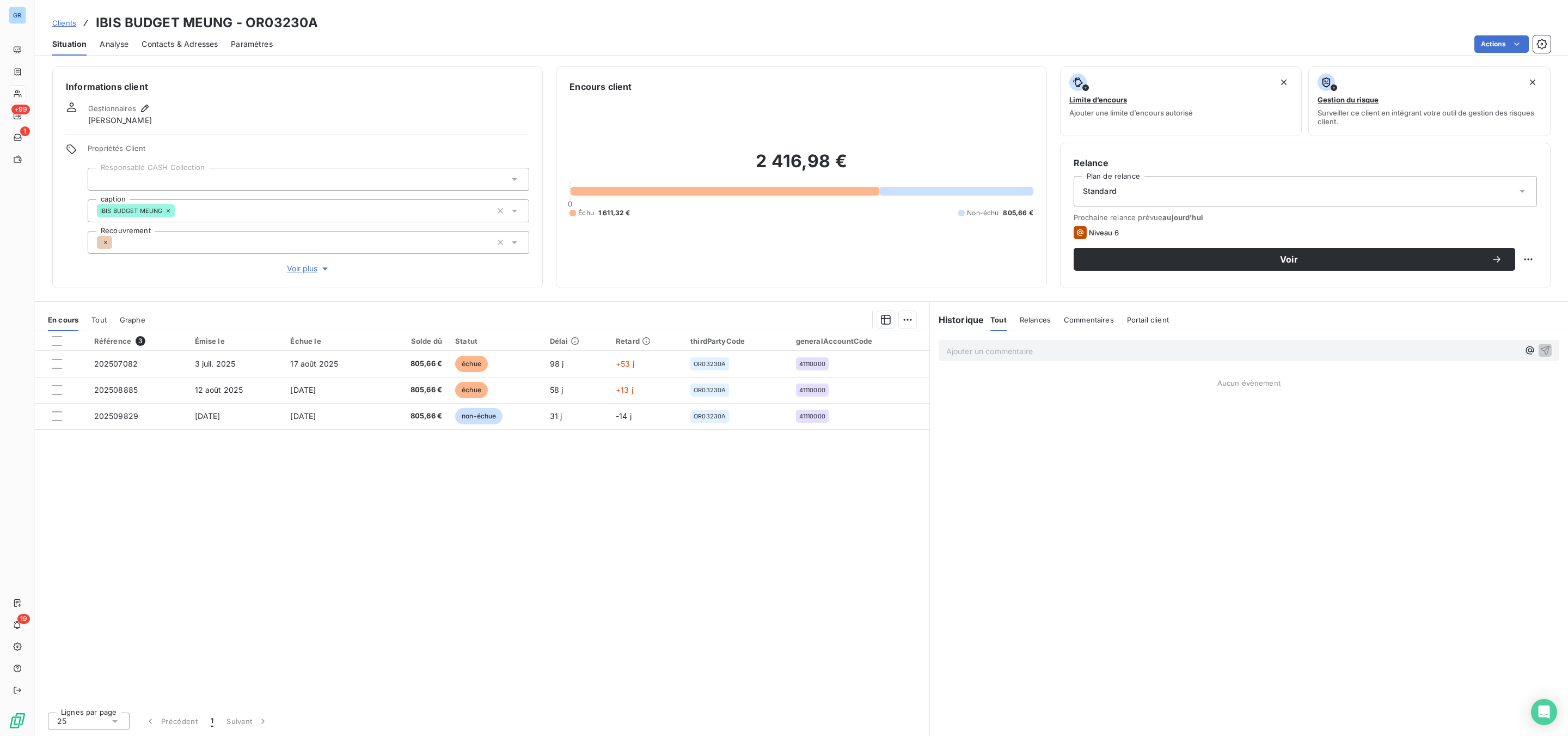
click at [1043, 357] on p "Ajouter un commentaire ﻿" at bounding box center [1232, 351] width 573 height 13
click at [1112, 390] on div "a annuler le client n'a jamais démarré Aucun évènement" at bounding box center [1250, 533] width 639 height 405
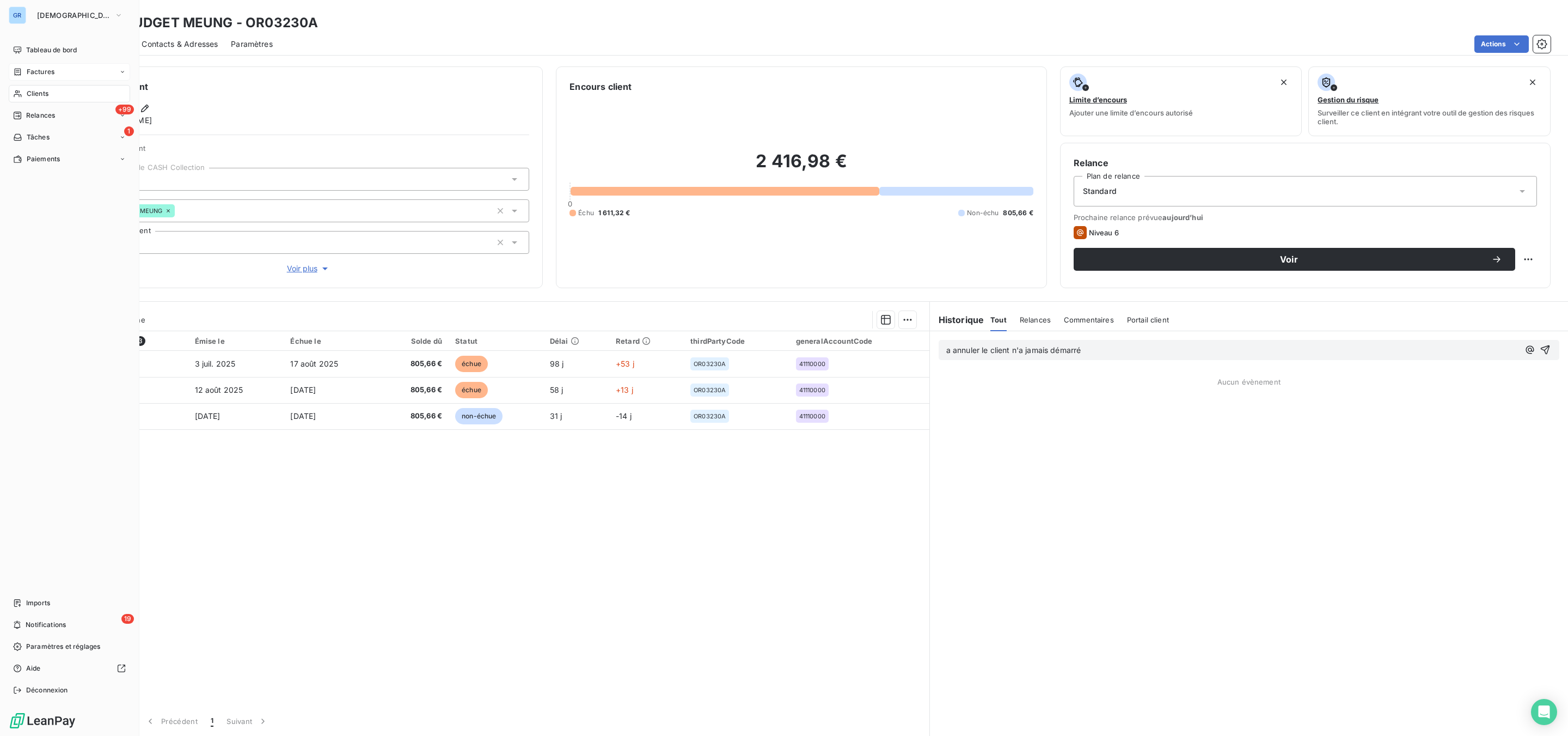
click at [39, 69] on span "Factures" at bounding box center [40, 72] width 28 height 9
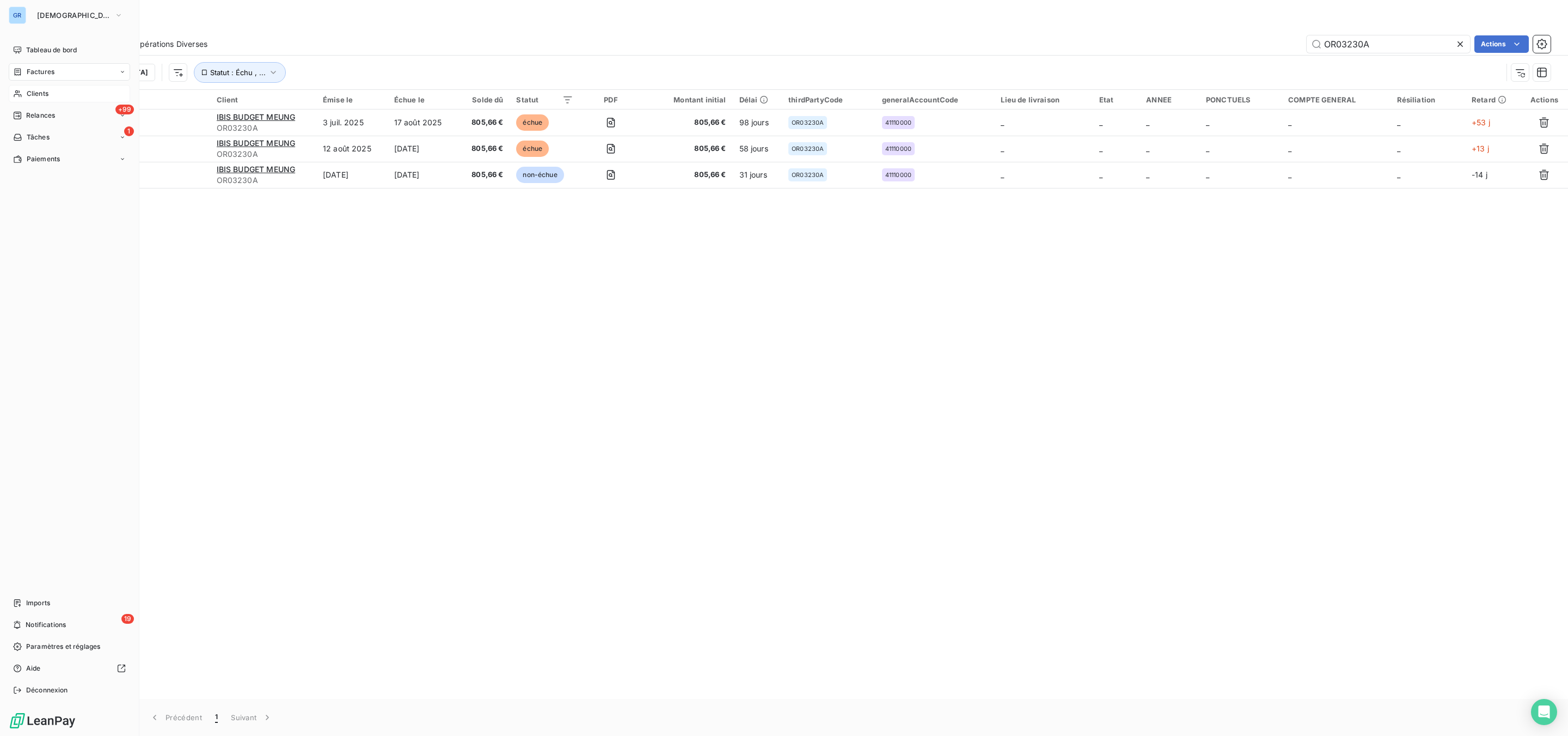
click at [35, 95] on span "Clients" at bounding box center [38, 94] width 22 height 9
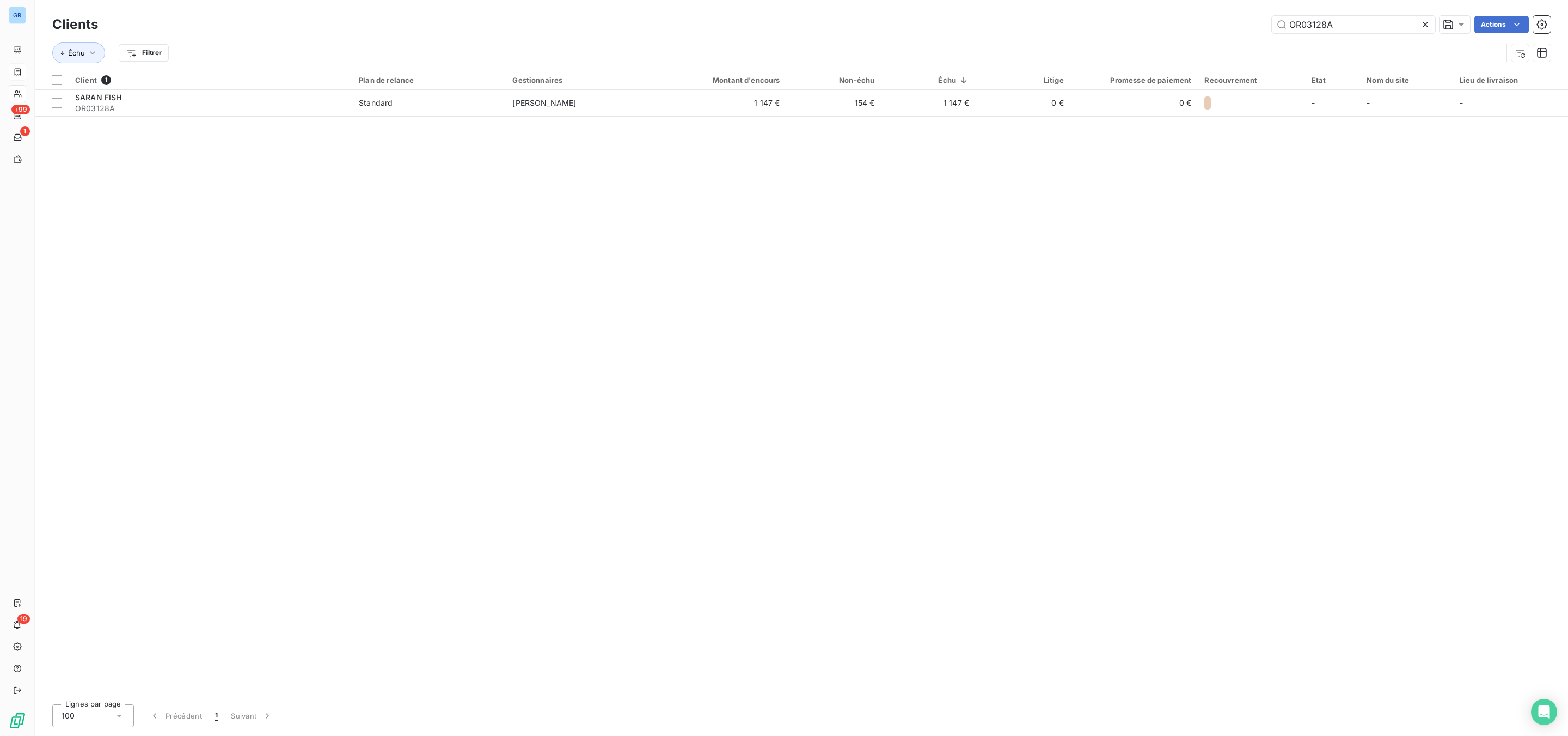
drag, startPoint x: 1194, startPoint y: 23, endPoint x: 1178, endPoint y: 24, distance: 16.0
click at [1179, 24] on div "OR03128A Actions" at bounding box center [831, 24] width 1440 height 17
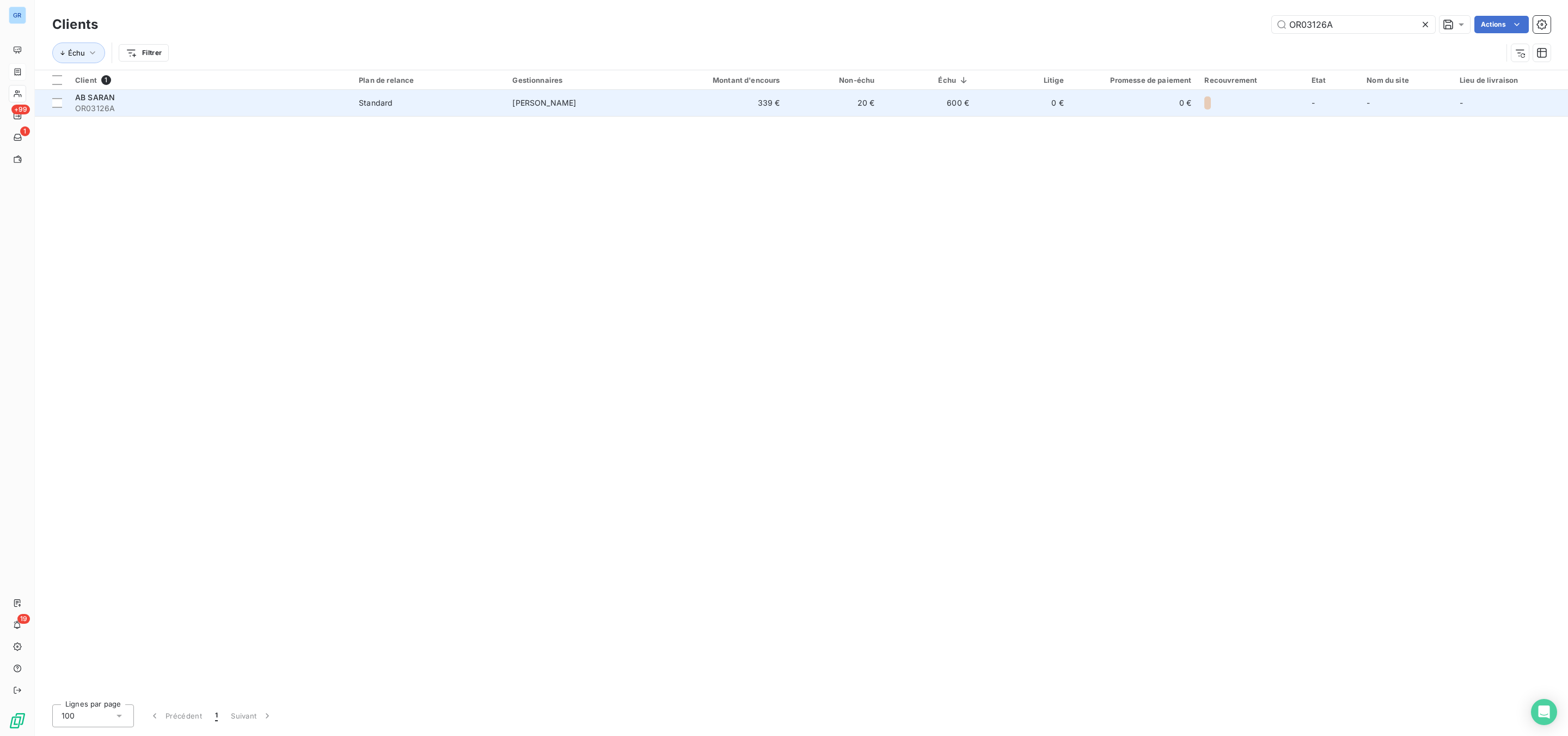
type input "OR03126A"
click at [446, 112] on td "Standard" at bounding box center [429, 103] width 154 height 26
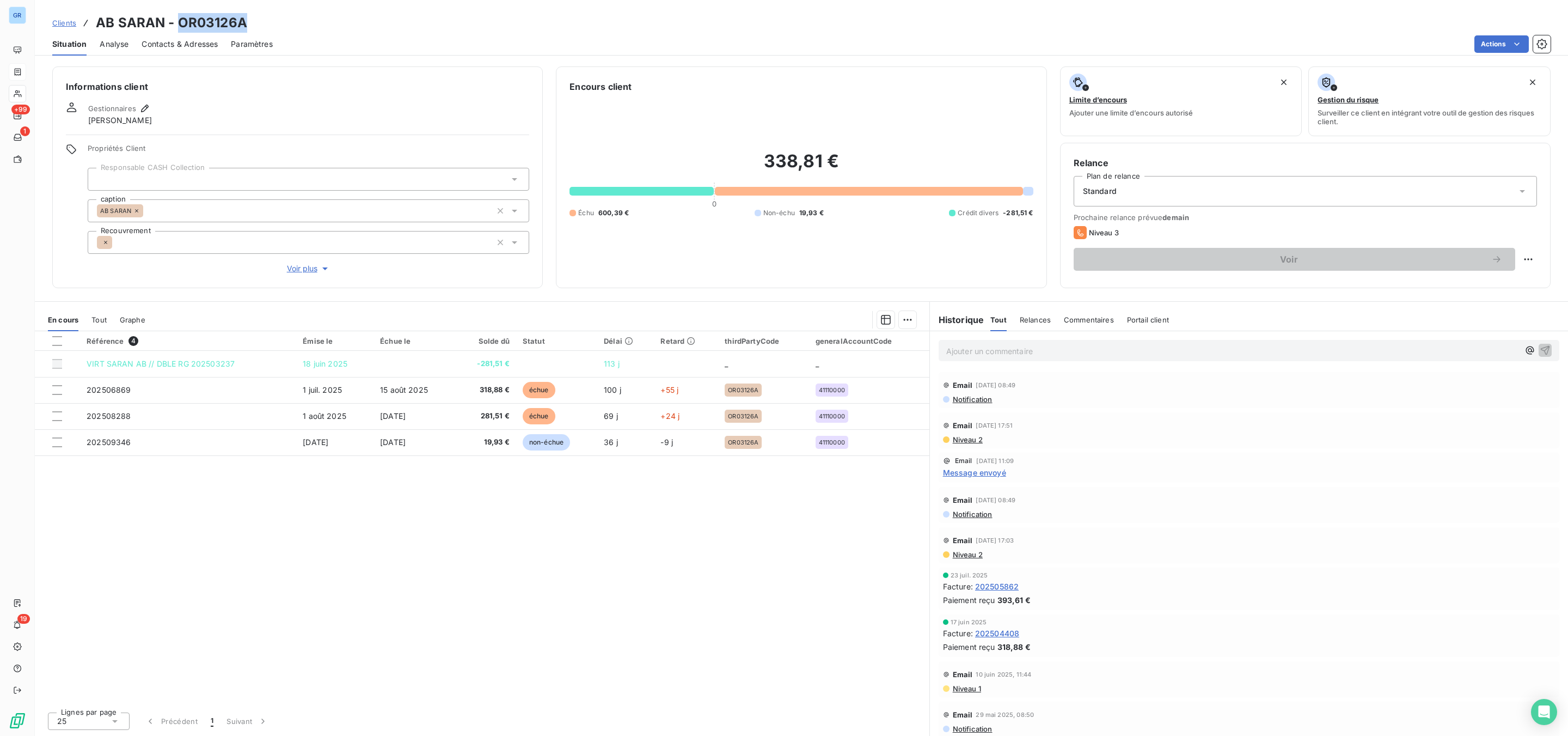
drag, startPoint x: 250, startPoint y: 22, endPoint x: 175, endPoint y: 22, distance: 75.0
click at [175, 22] on div "Clients AB SARAN - OR03126A" at bounding box center [801, 23] width 1533 height 20
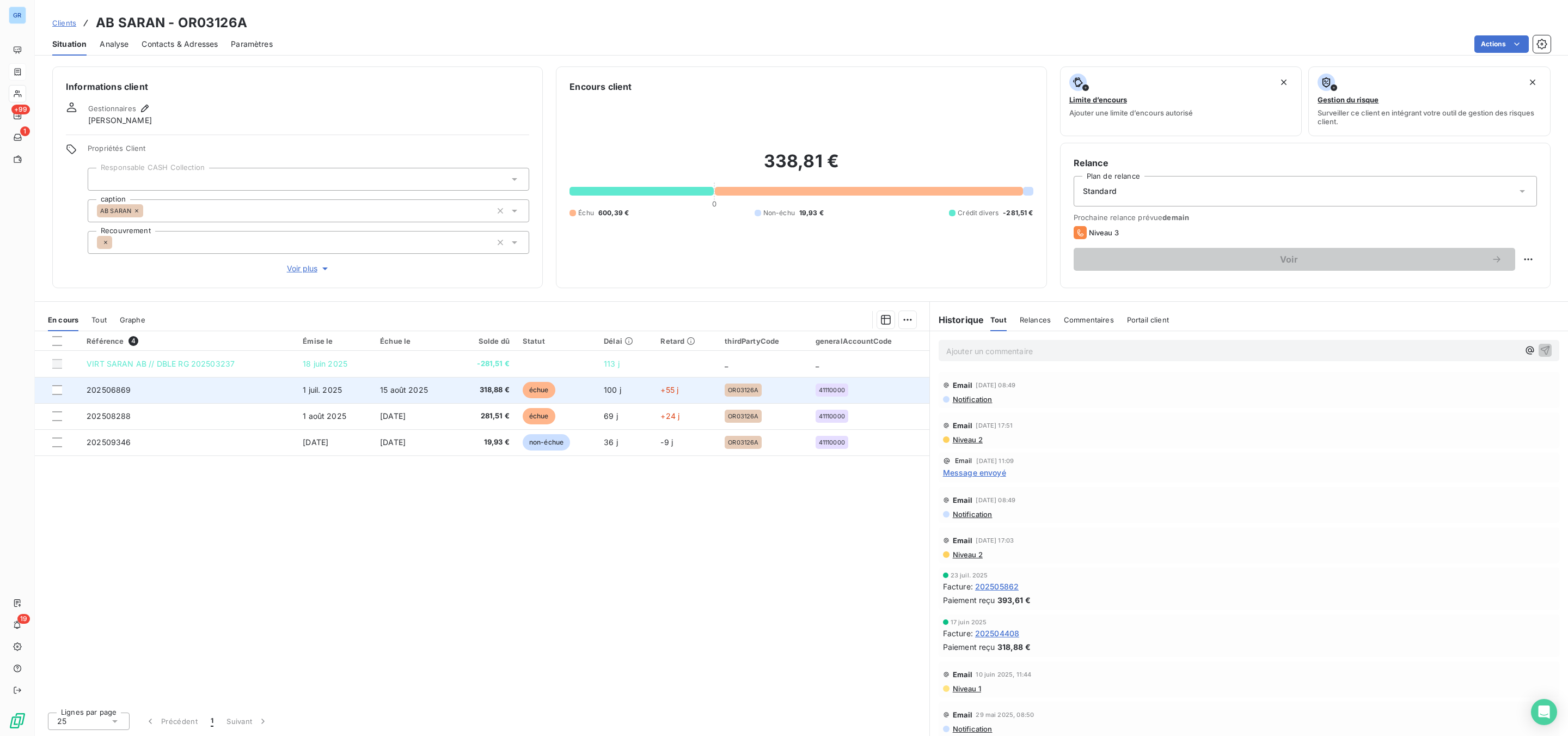
drag, startPoint x: 177, startPoint y: 23, endPoint x: 534, endPoint y: 392, distance: 513.4
click at [534, 392] on span "échue" at bounding box center [538, 390] width 32 height 17
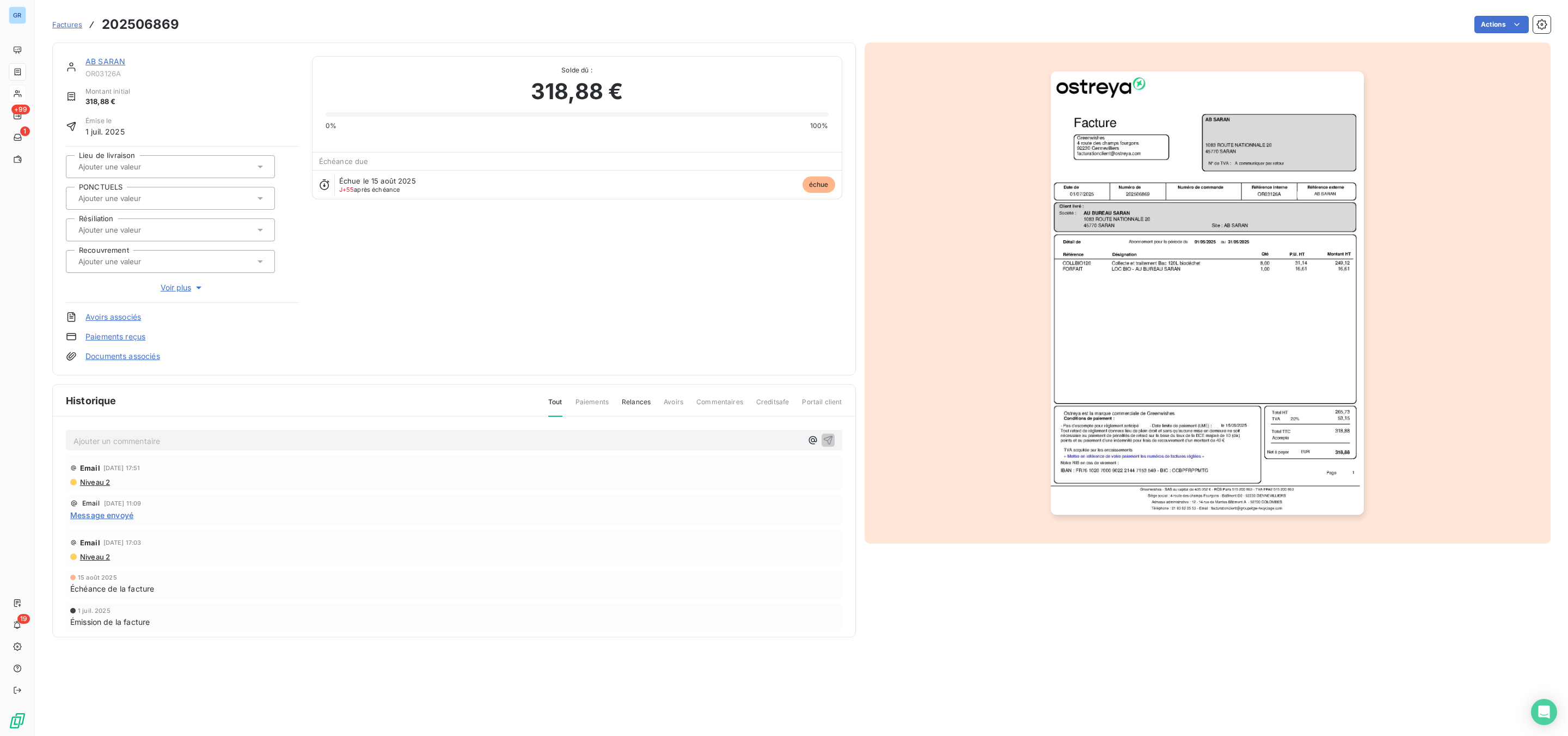
click at [1252, 244] on img "button" at bounding box center [1207, 293] width 313 height 443
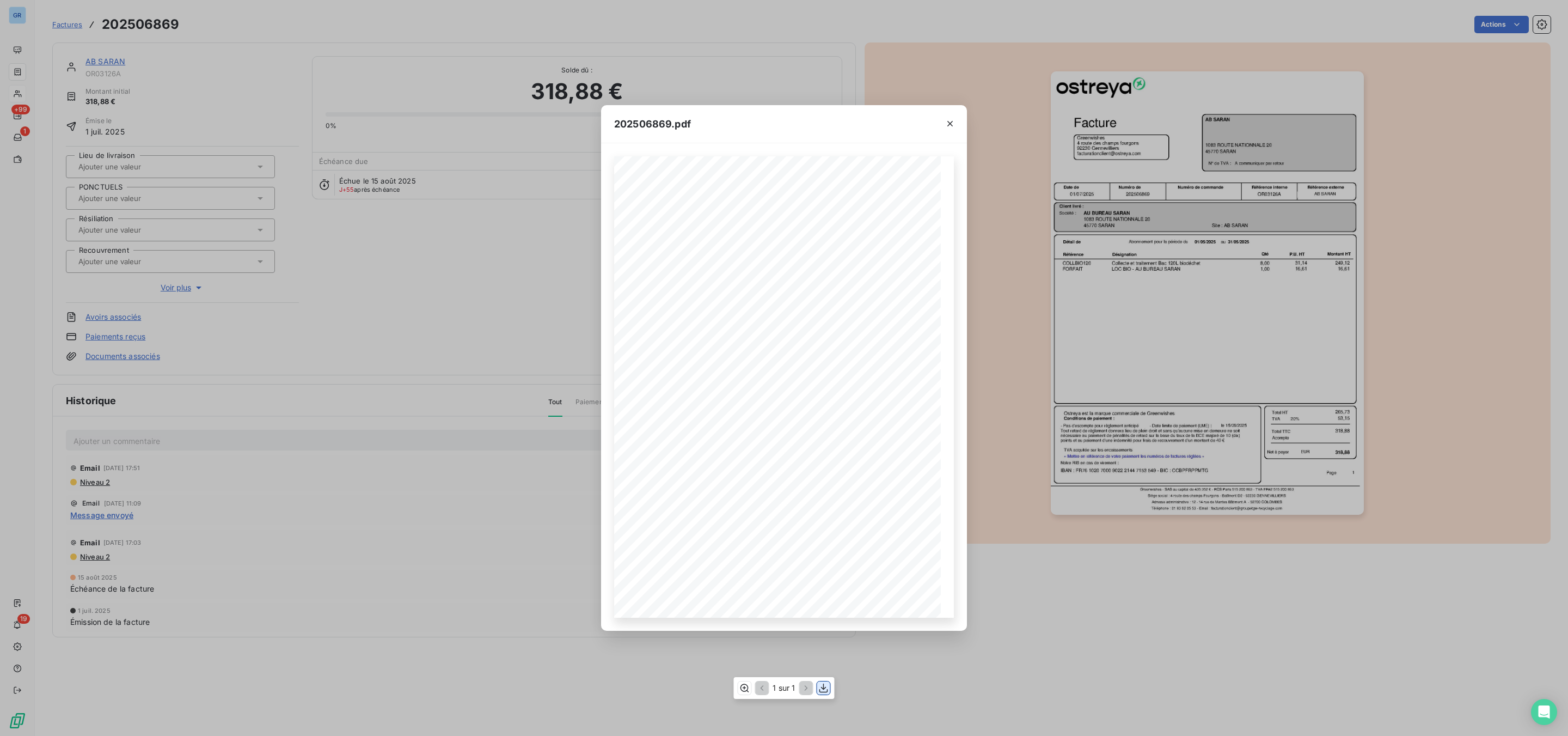
click at [822, 689] on icon "button" at bounding box center [824, 688] width 11 height 11
click at [459, 114] on div "202506869.pdf Référence interne Numéro de Date de Numéro de commande Référence …" at bounding box center [784, 368] width 1568 height 736
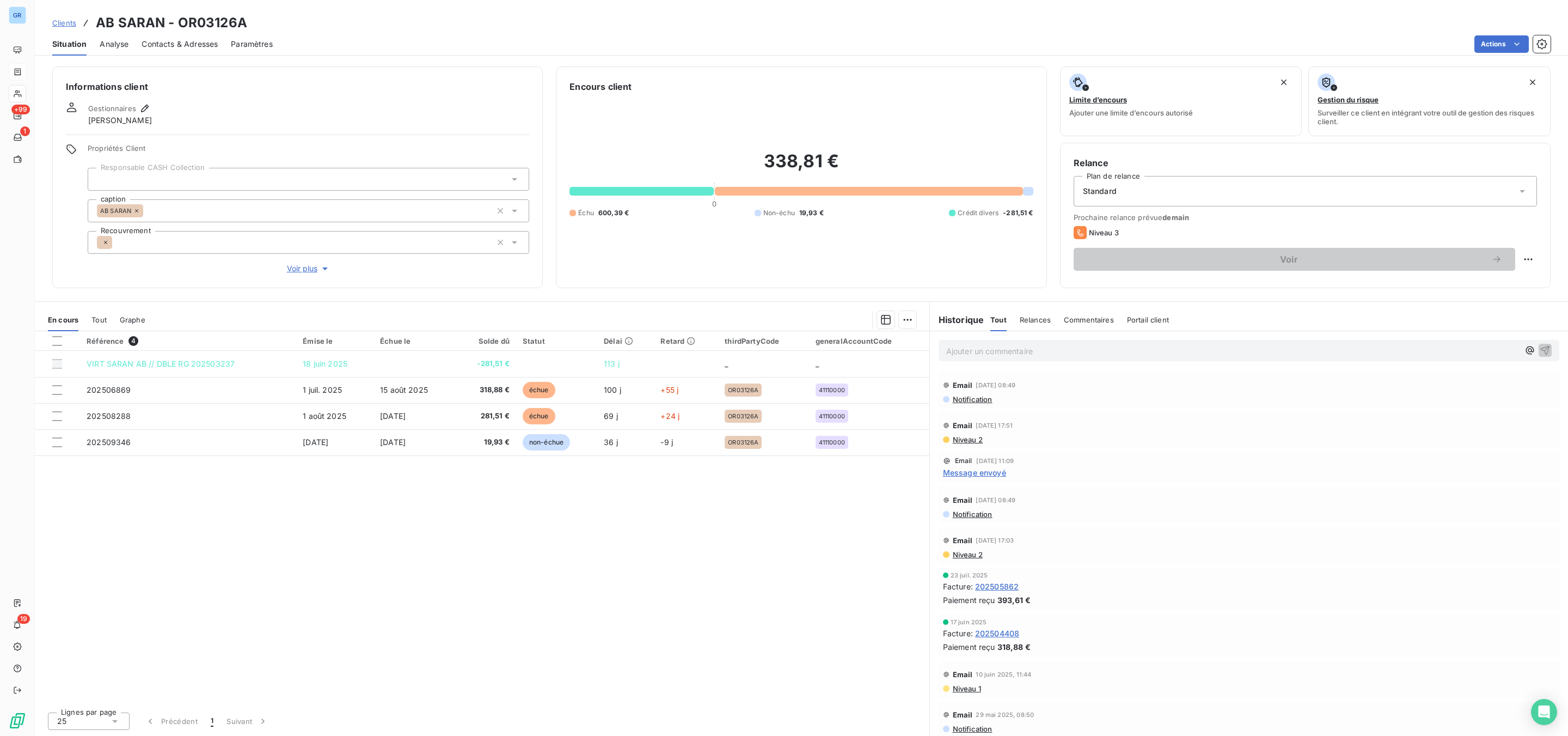
click at [971, 442] on span "Niveau 2" at bounding box center [966, 439] width 31 height 9
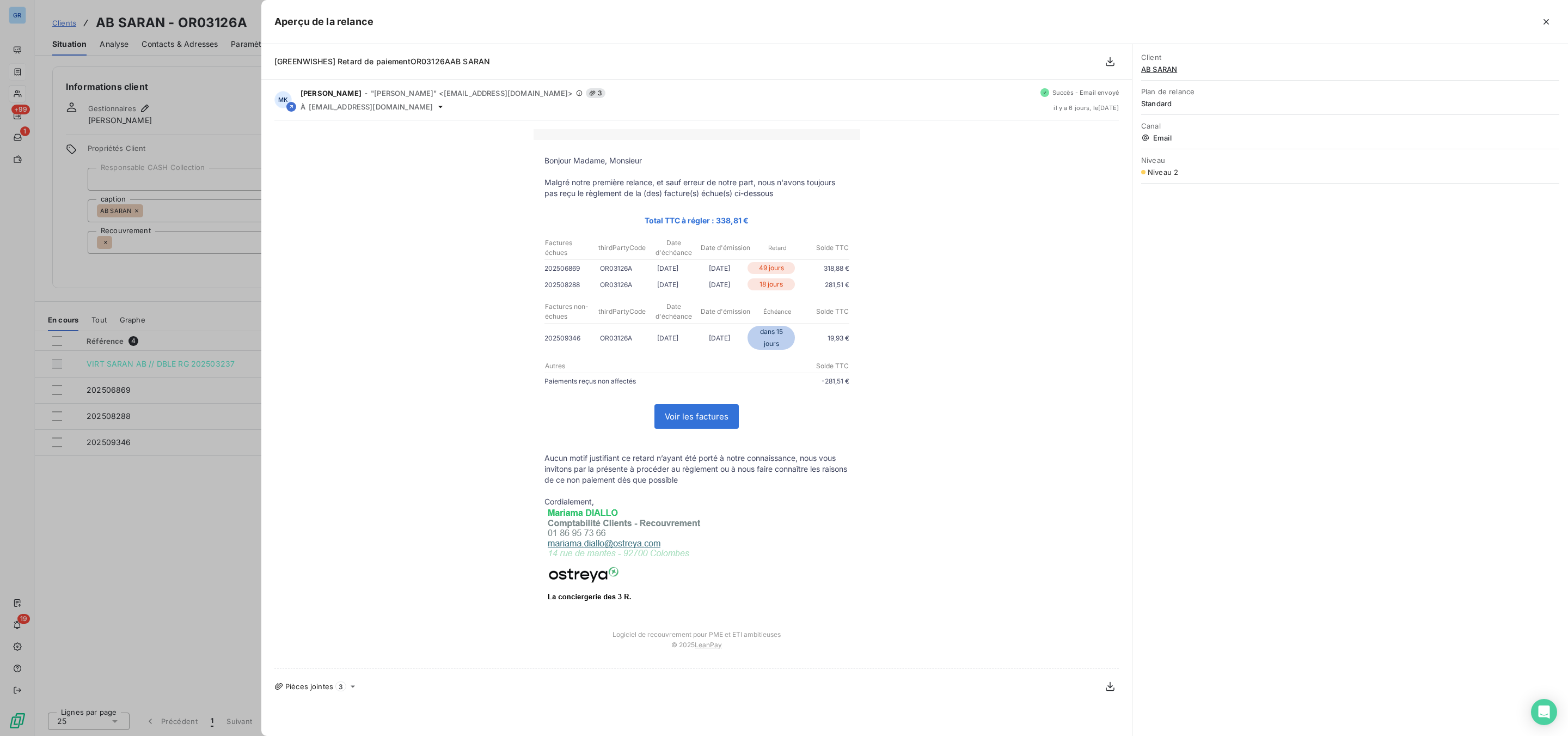
click at [236, 102] on div at bounding box center [784, 368] width 1568 height 736
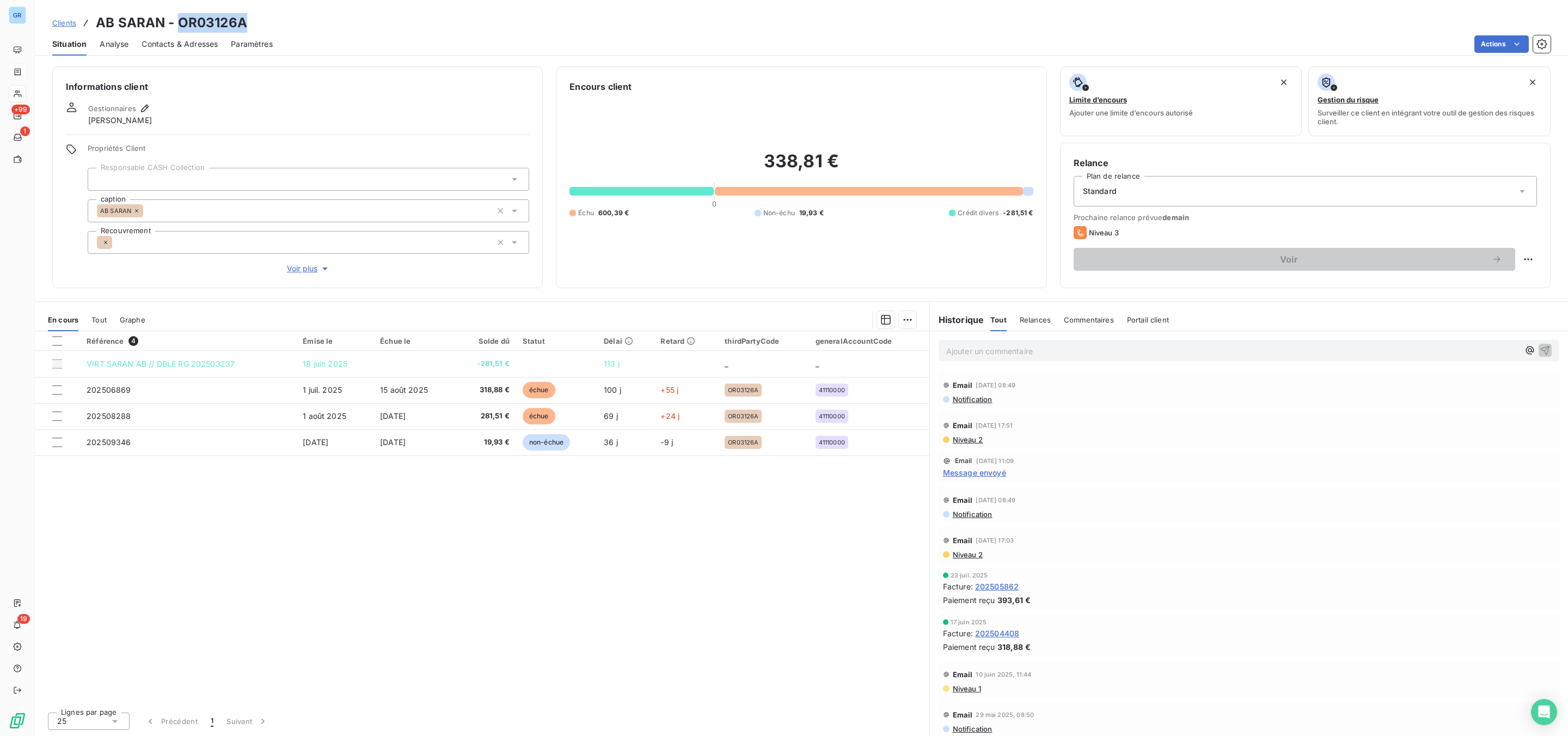
drag, startPoint x: 251, startPoint y: 15, endPoint x: 181, endPoint y: 25, distance: 70.7
click at [181, 25] on div "Clients AB SARAN - OR03126A" at bounding box center [801, 23] width 1533 height 20
copy h3 "OR03126A"
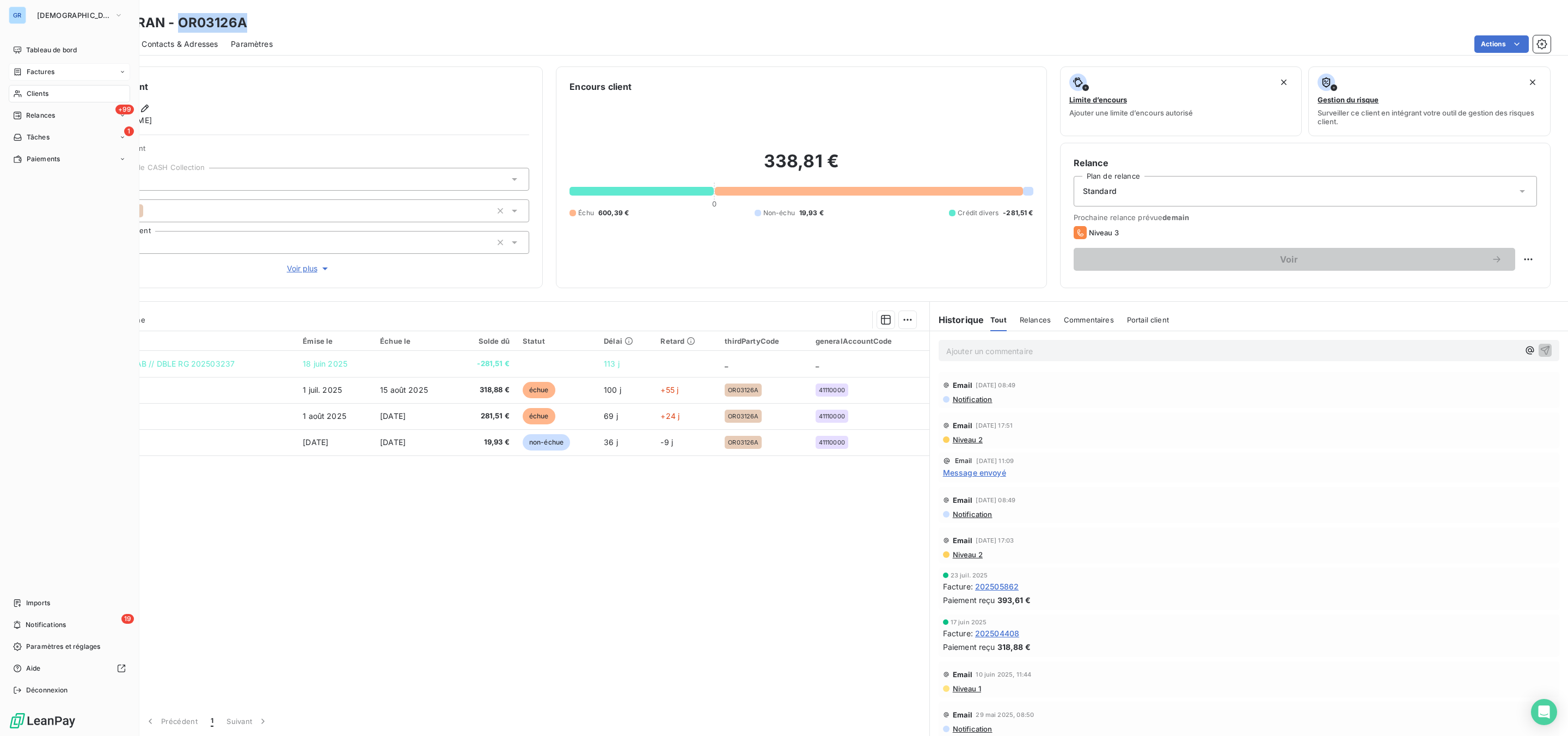
drag, startPoint x: 36, startPoint y: 69, endPoint x: 69, endPoint y: 69, distance: 33.0
click at [38, 69] on span "Factures" at bounding box center [40, 72] width 28 height 9
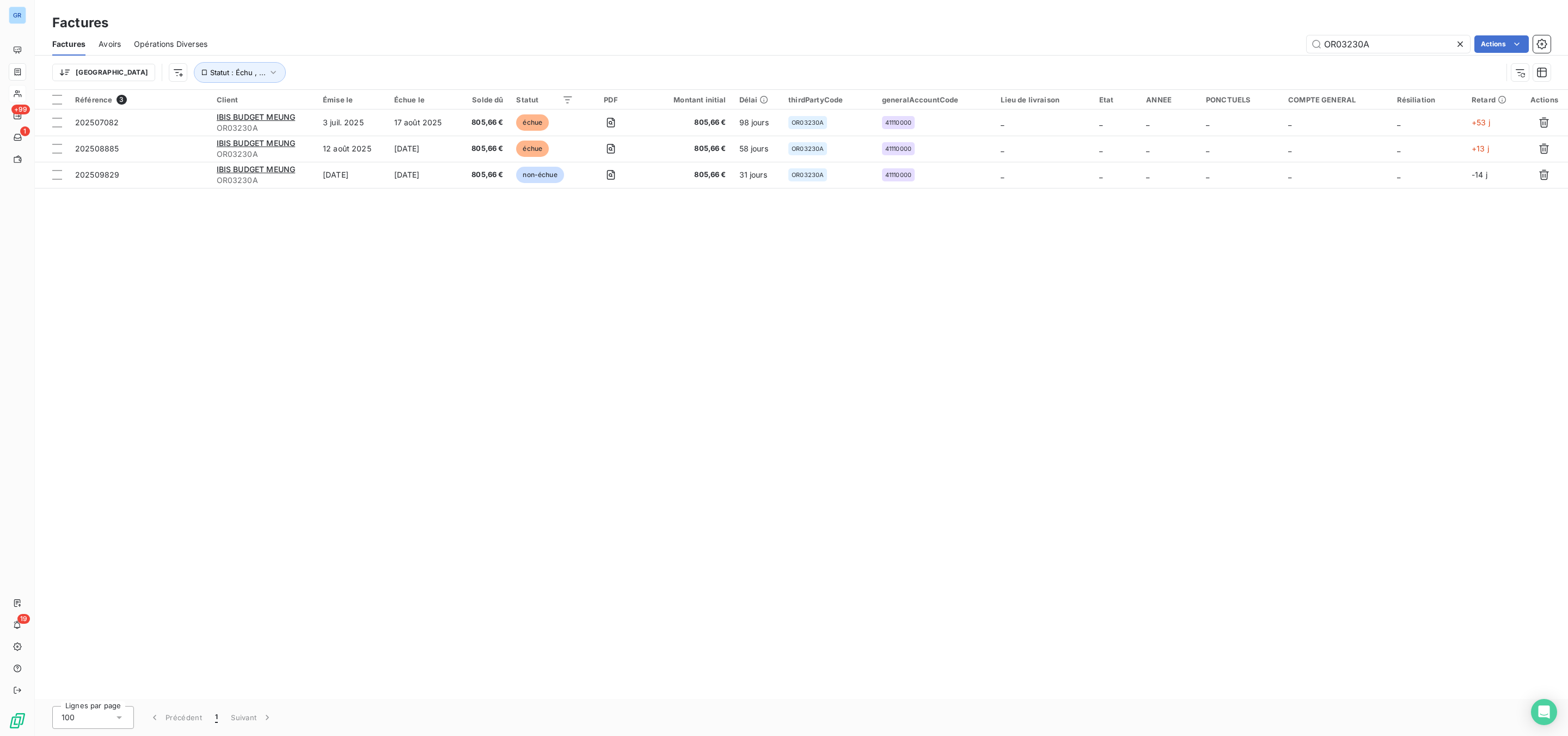
drag, startPoint x: 1395, startPoint y: 39, endPoint x: 1268, endPoint y: 35, distance: 127.1
click at [1268, 35] on div "OR03230A Actions" at bounding box center [885, 44] width 1330 height 17
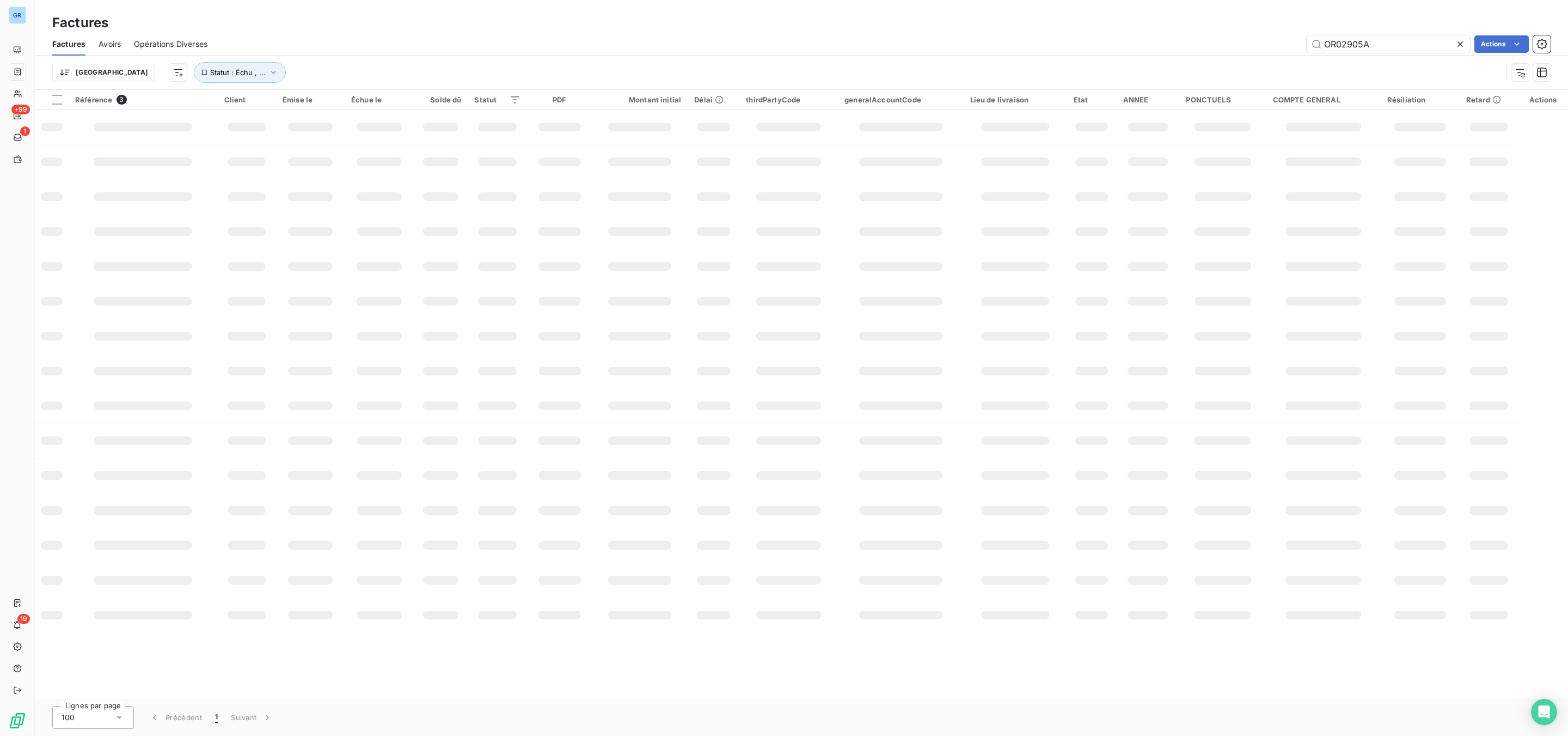
type input "OR02905A"
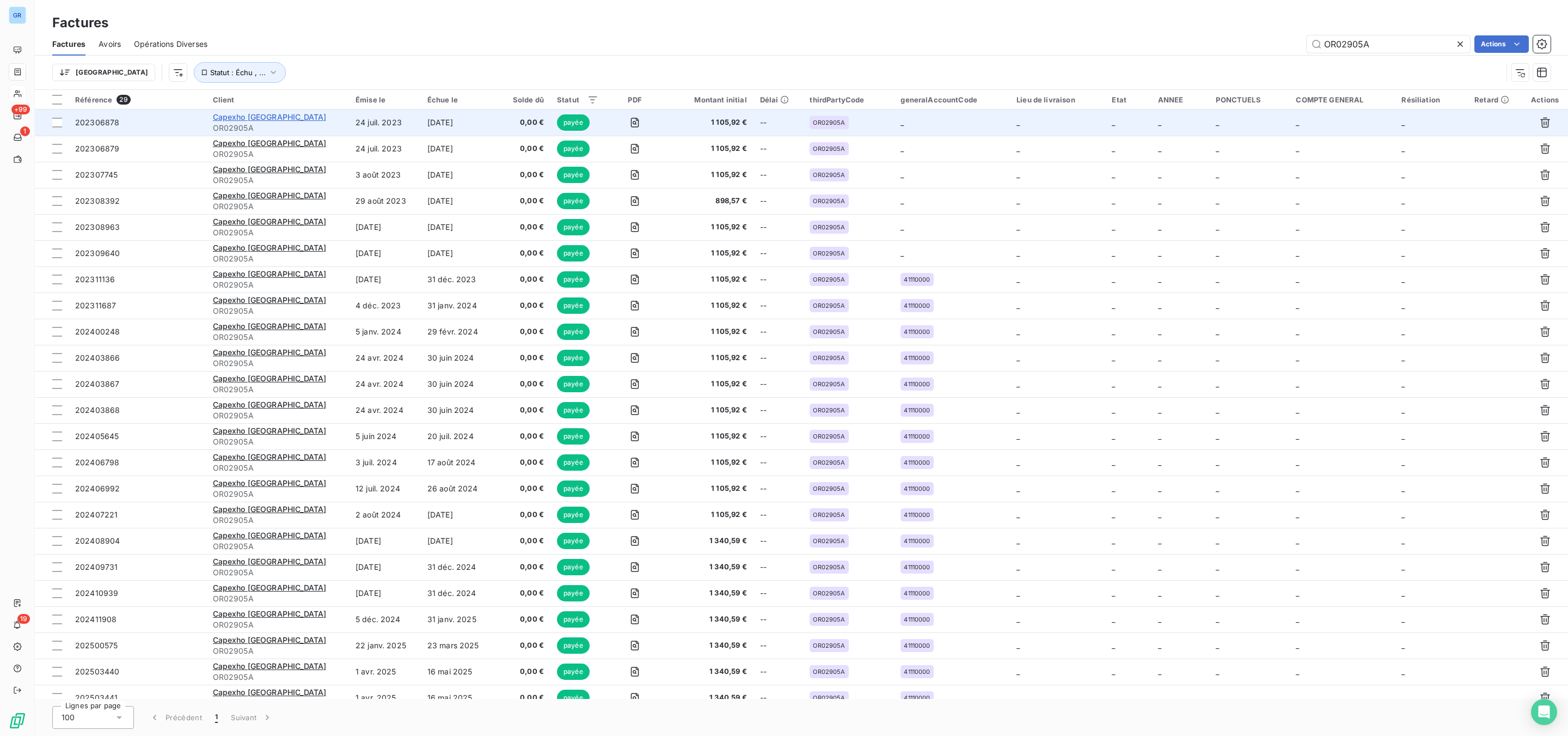
click at [265, 115] on span "Capexho Orleans Sud" at bounding box center [270, 117] width 114 height 9
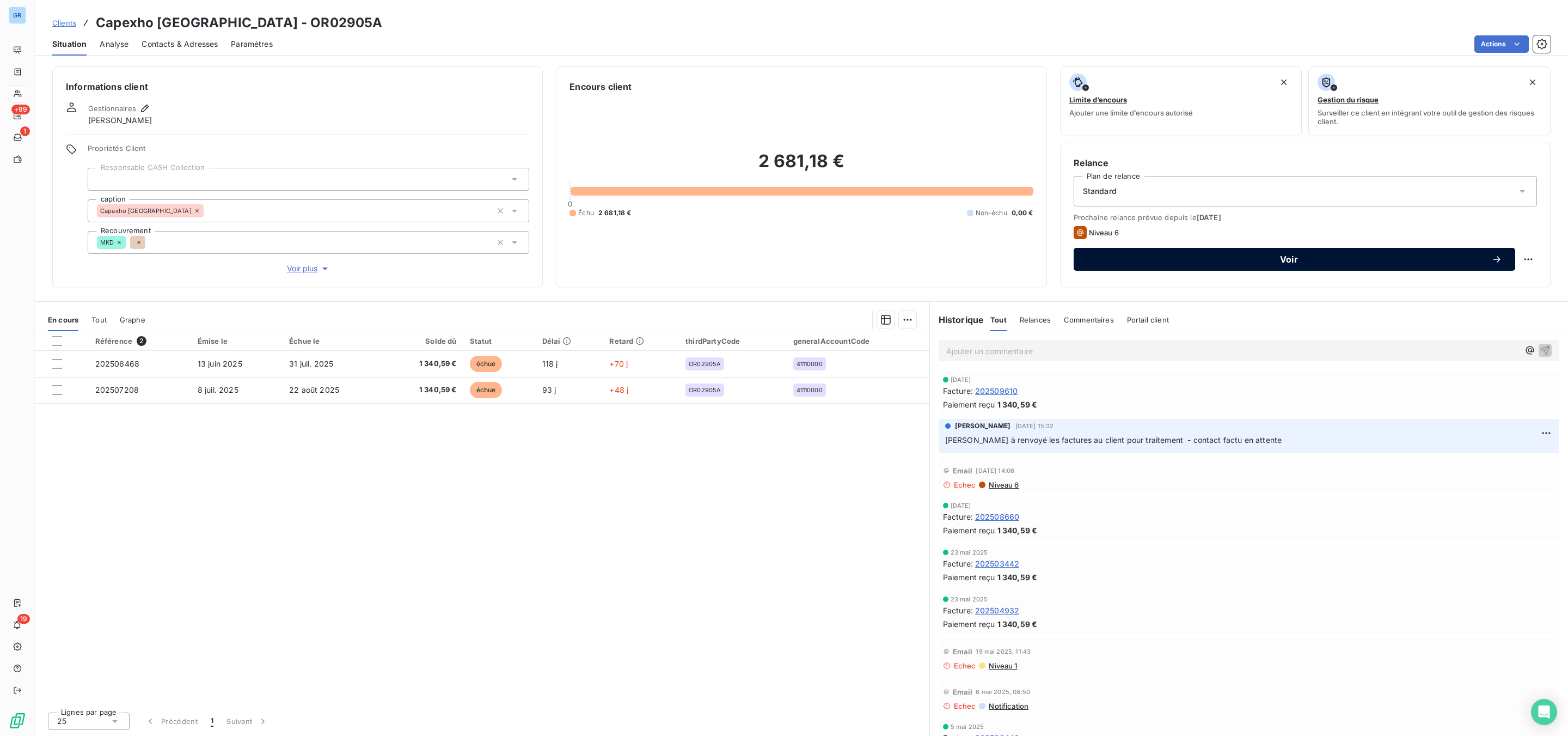
click at [1223, 260] on span "Voir" at bounding box center [1289, 259] width 404 height 9
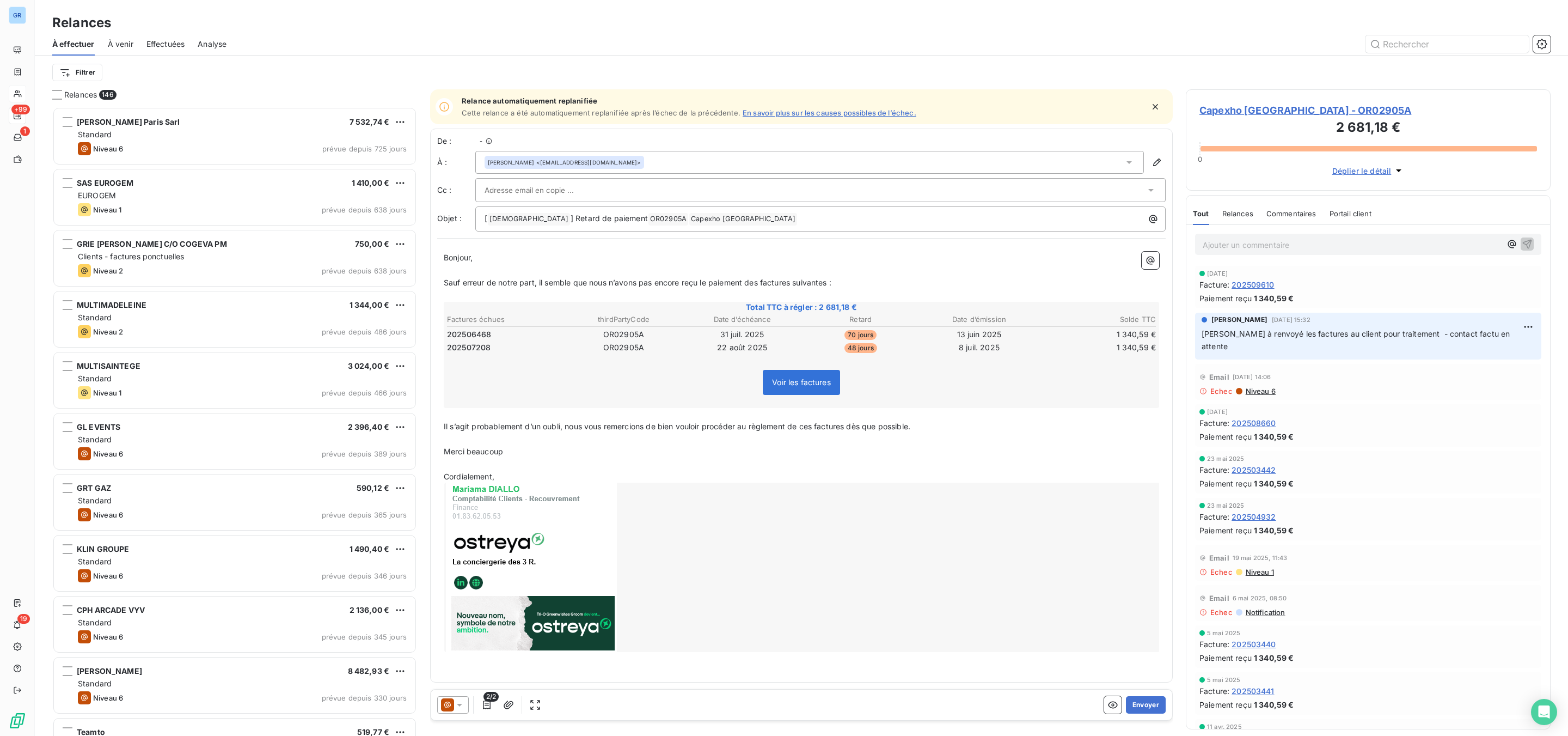
scroll to position [618, 352]
click at [467, 710] on div at bounding box center [453, 705] width 32 height 17
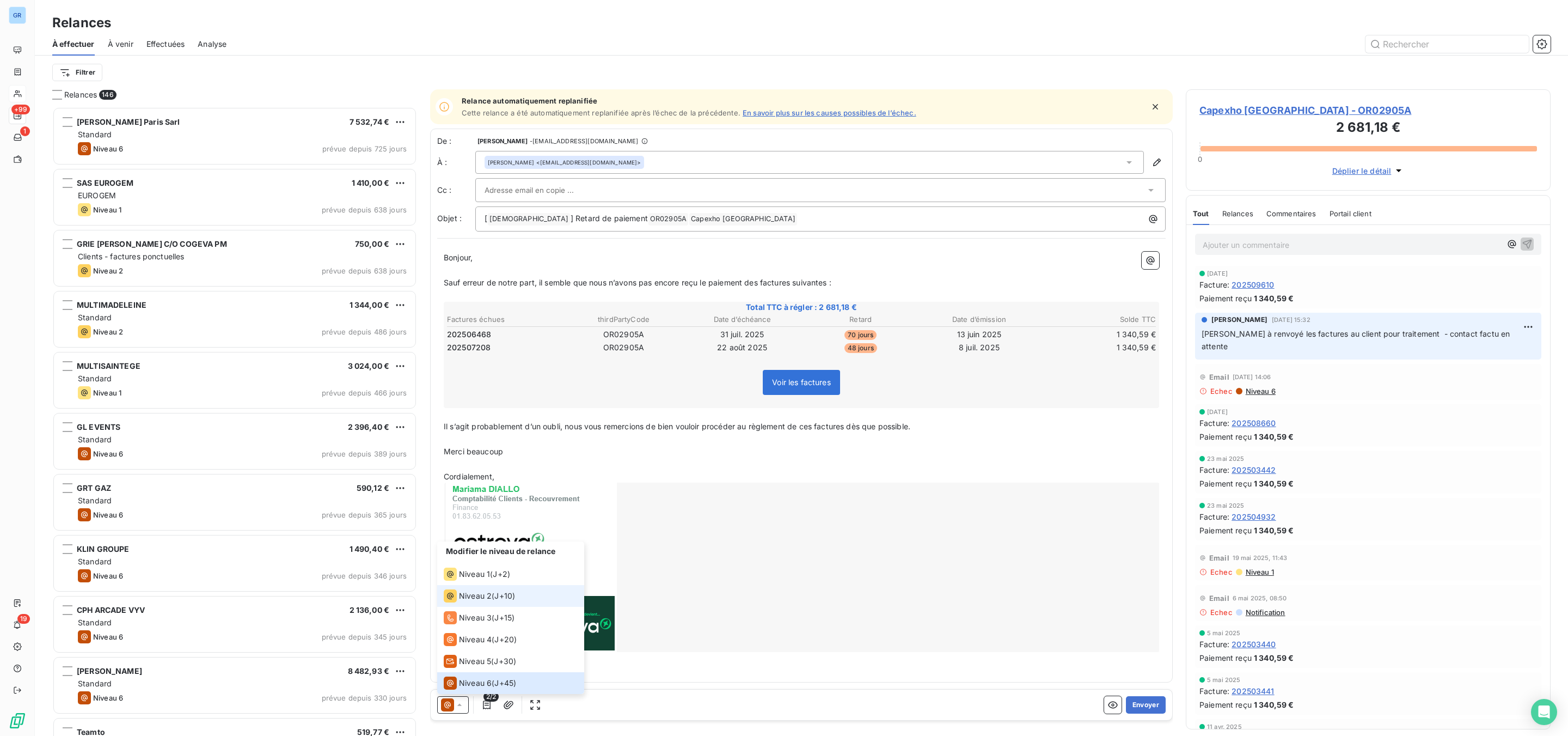
click at [481, 591] on span "Niveau 2" at bounding box center [475, 596] width 32 height 11
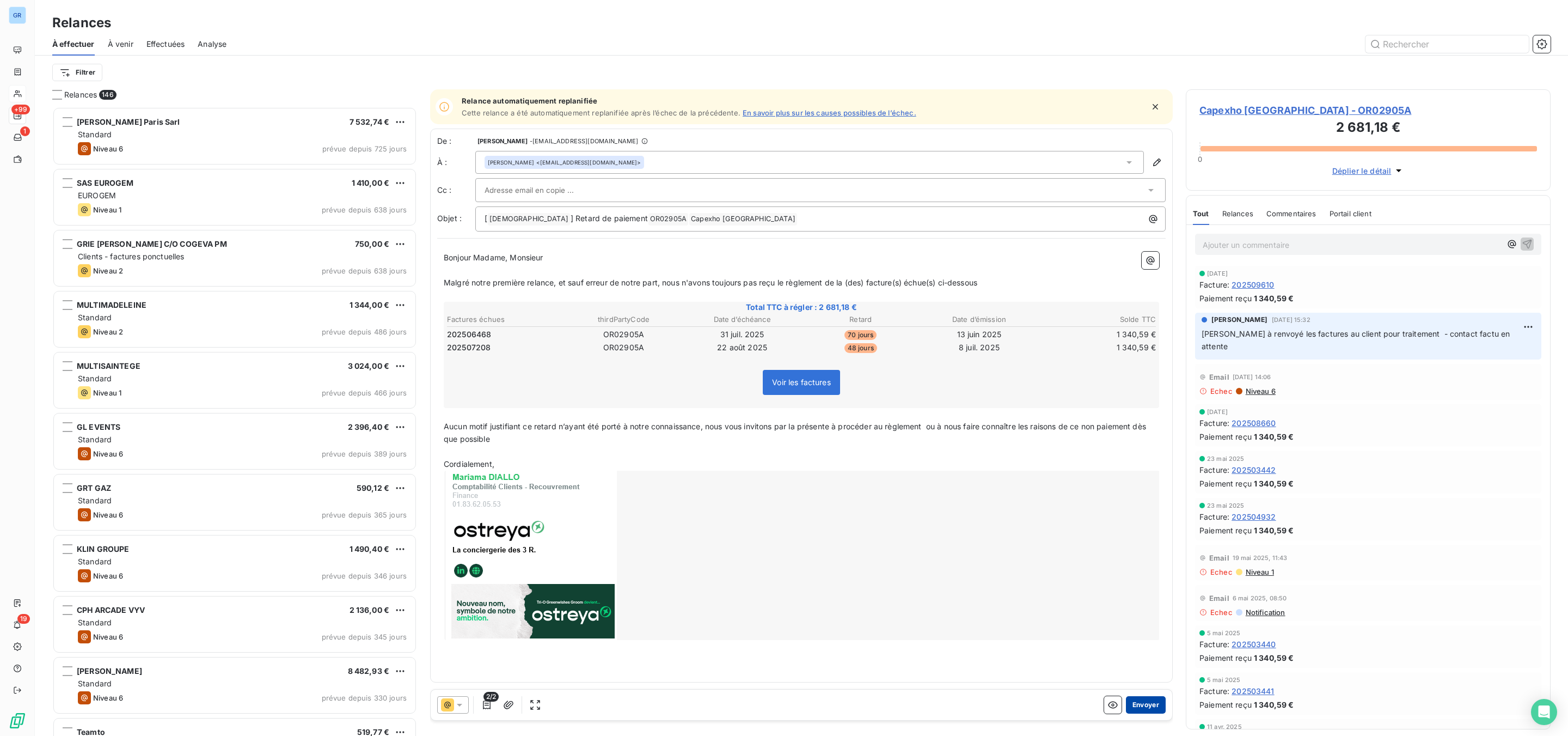
click at [1149, 701] on button "Envoyer" at bounding box center [1145, 705] width 39 height 17
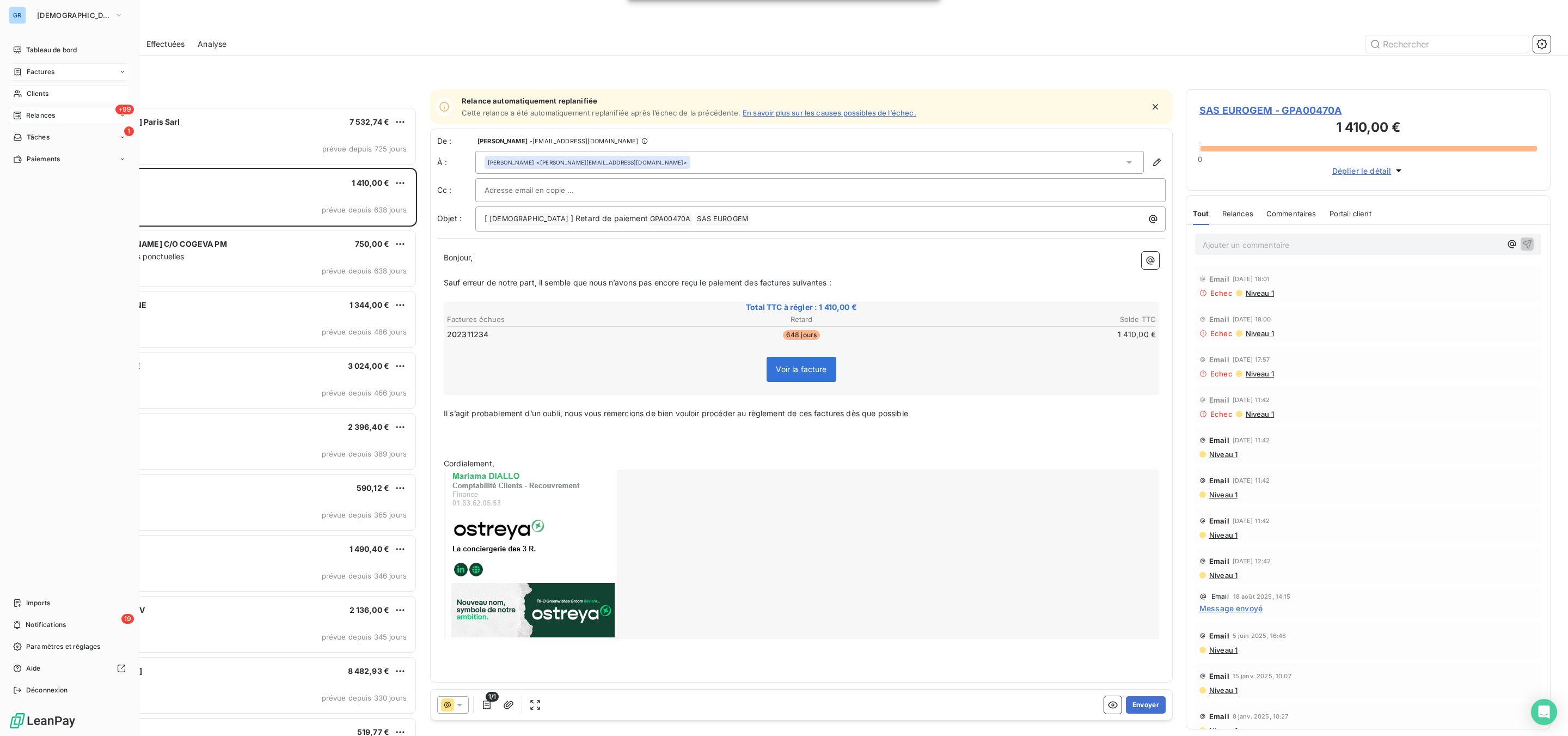
click at [41, 68] on span "Factures" at bounding box center [40, 72] width 28 height 9
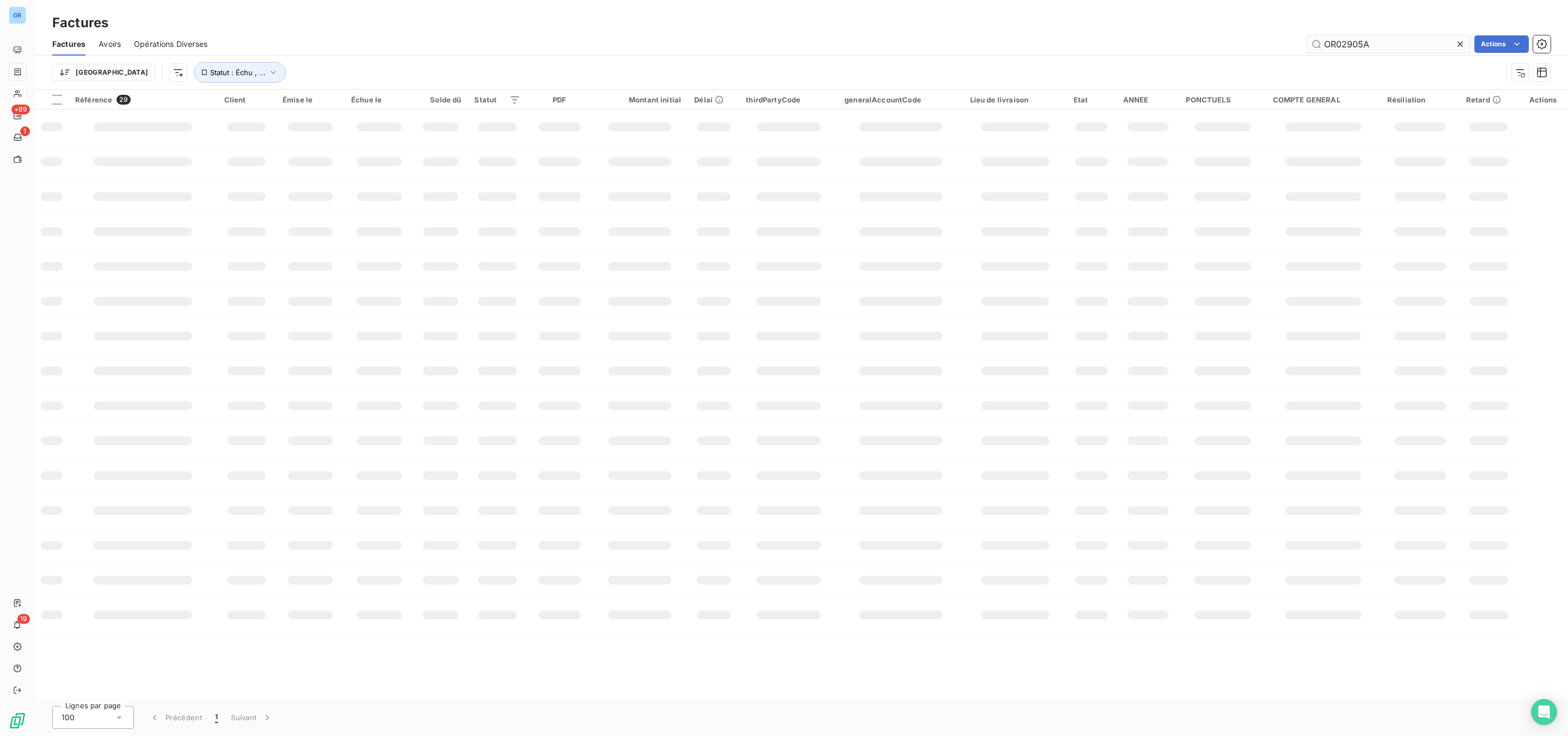
click at [1317, 32] on div "Factures Avoirs Opérations Diverses OR02905A Actions" at bounding box center [801, 43] width 1533 height 23
type input "OR03025A"
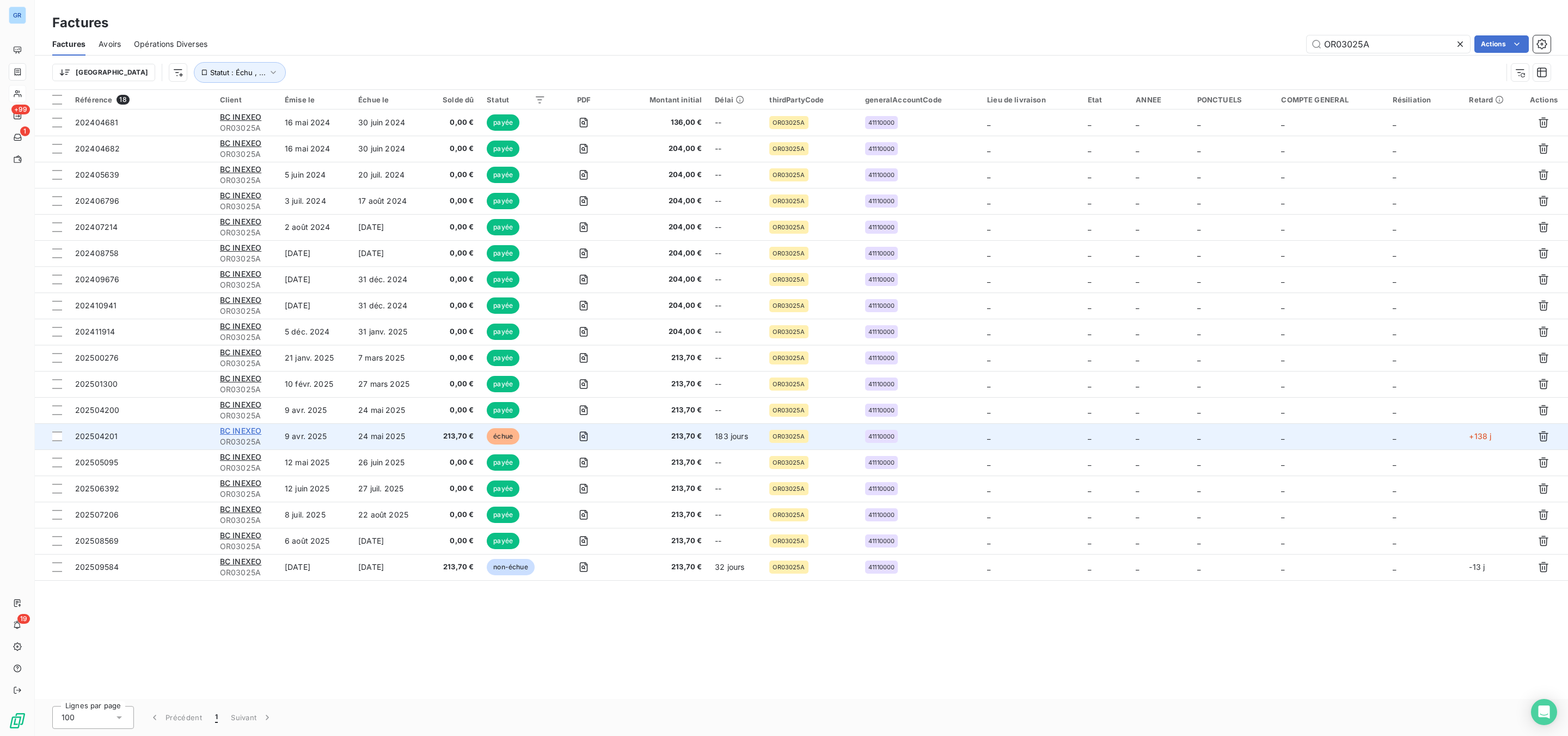
click at [255, 428] on span "BC INEXEO" at bounding box center [240, 431] width 41 height 9
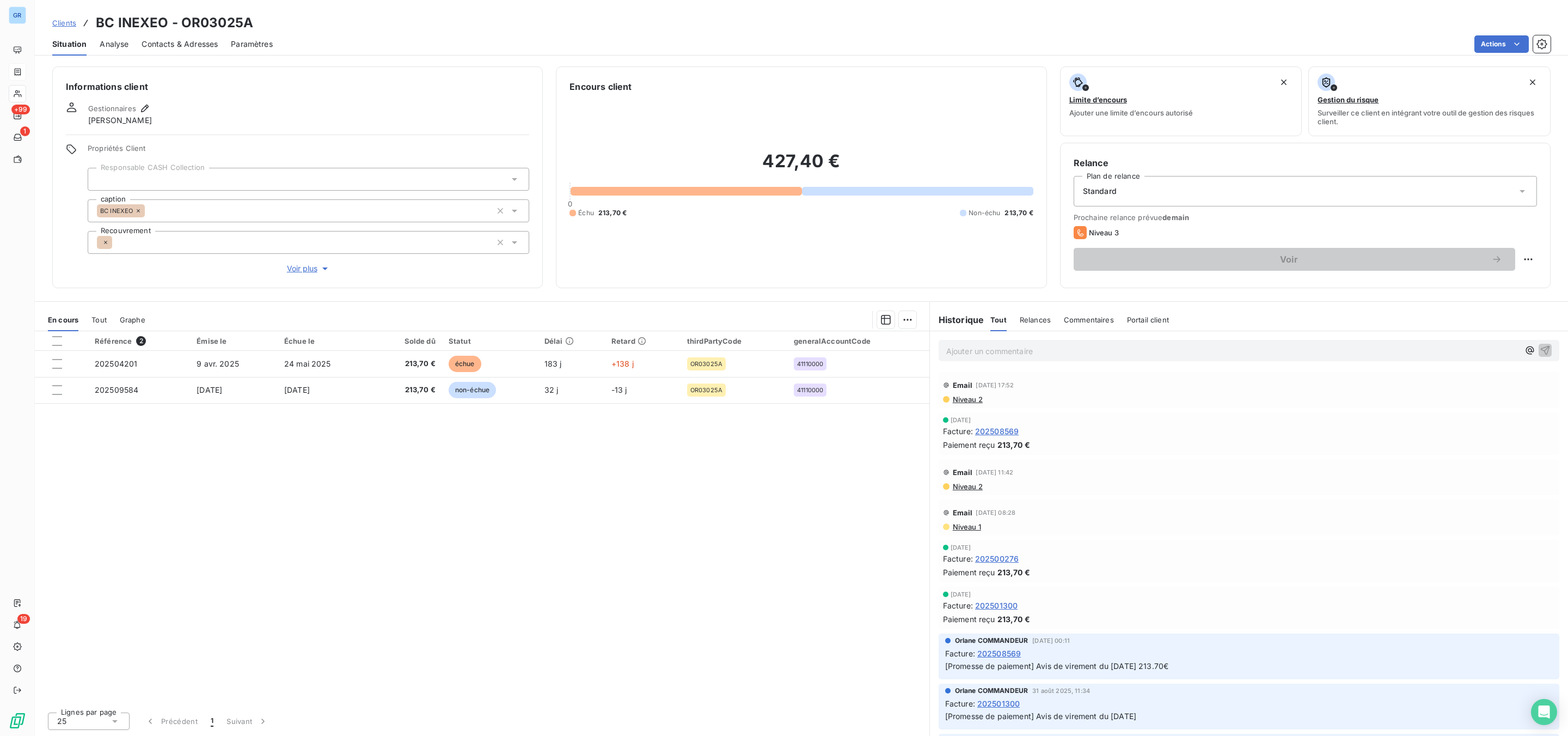
click at [975, 399] on span "Niveau 2" at bounding box center [966, 399] width 31 height 9
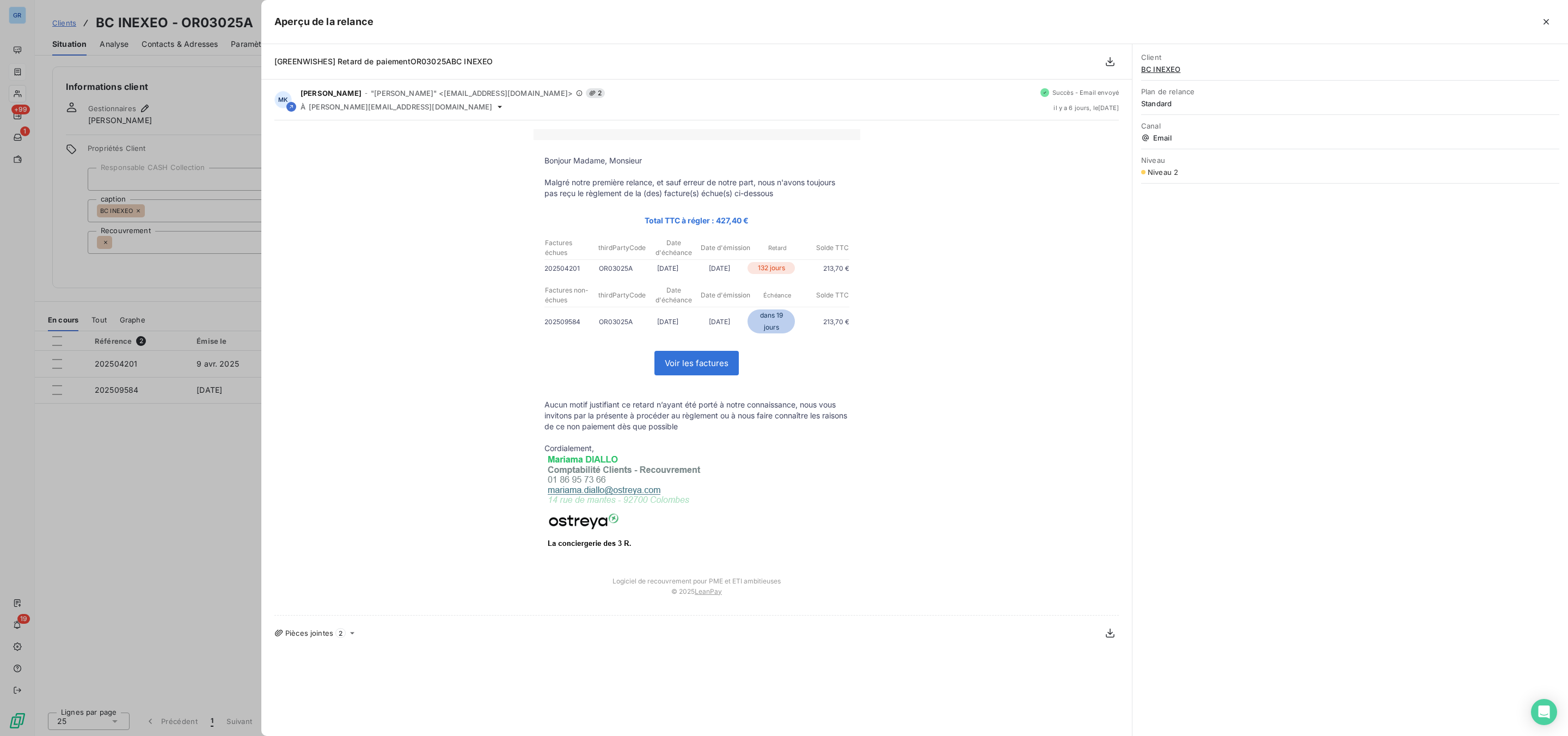
click at [210, 262] on div at bounding box center [784, 368] width 1568 height 736
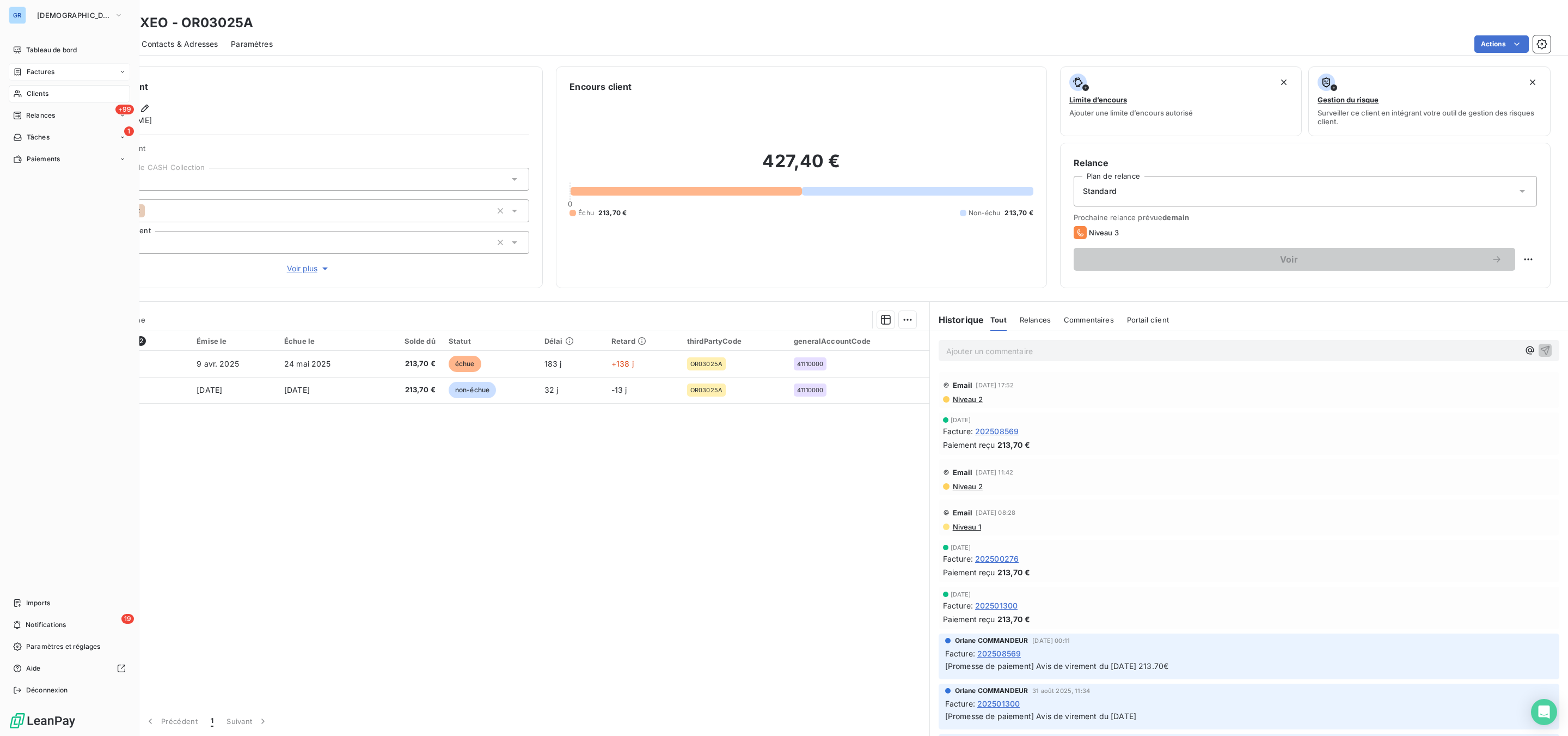
click at [41, 92] on span "Clients" at bounding box center [38, 94] width 22 height 9
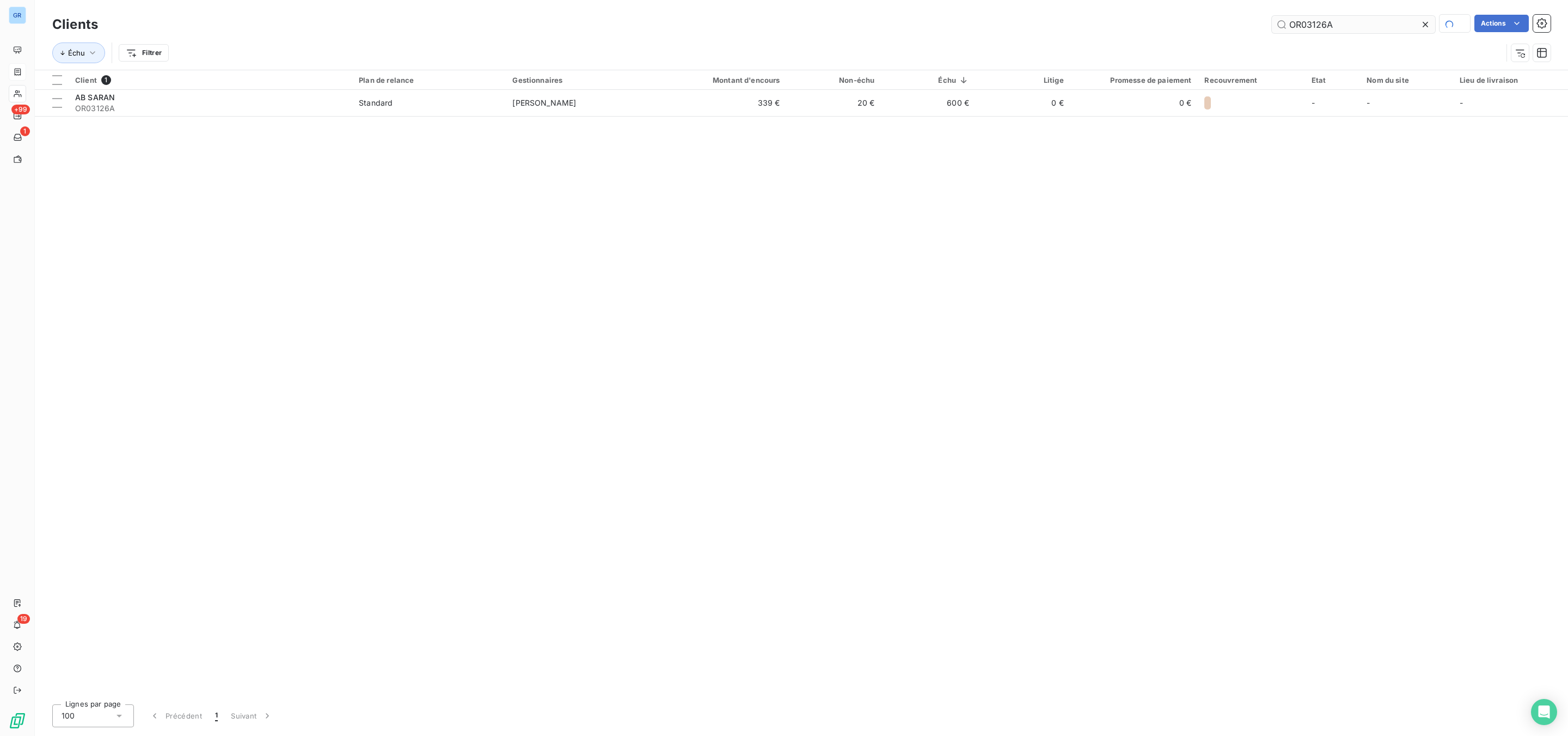
drag, startPoint x: 1330, startPoint y: 17, endPoint x: 1307, endPoint y: 31, distance: 26.9
click at [1287, 28] on input "OR03126A" at bounding box center [1354, 24] width 163 height 17
type input "OR03184B"
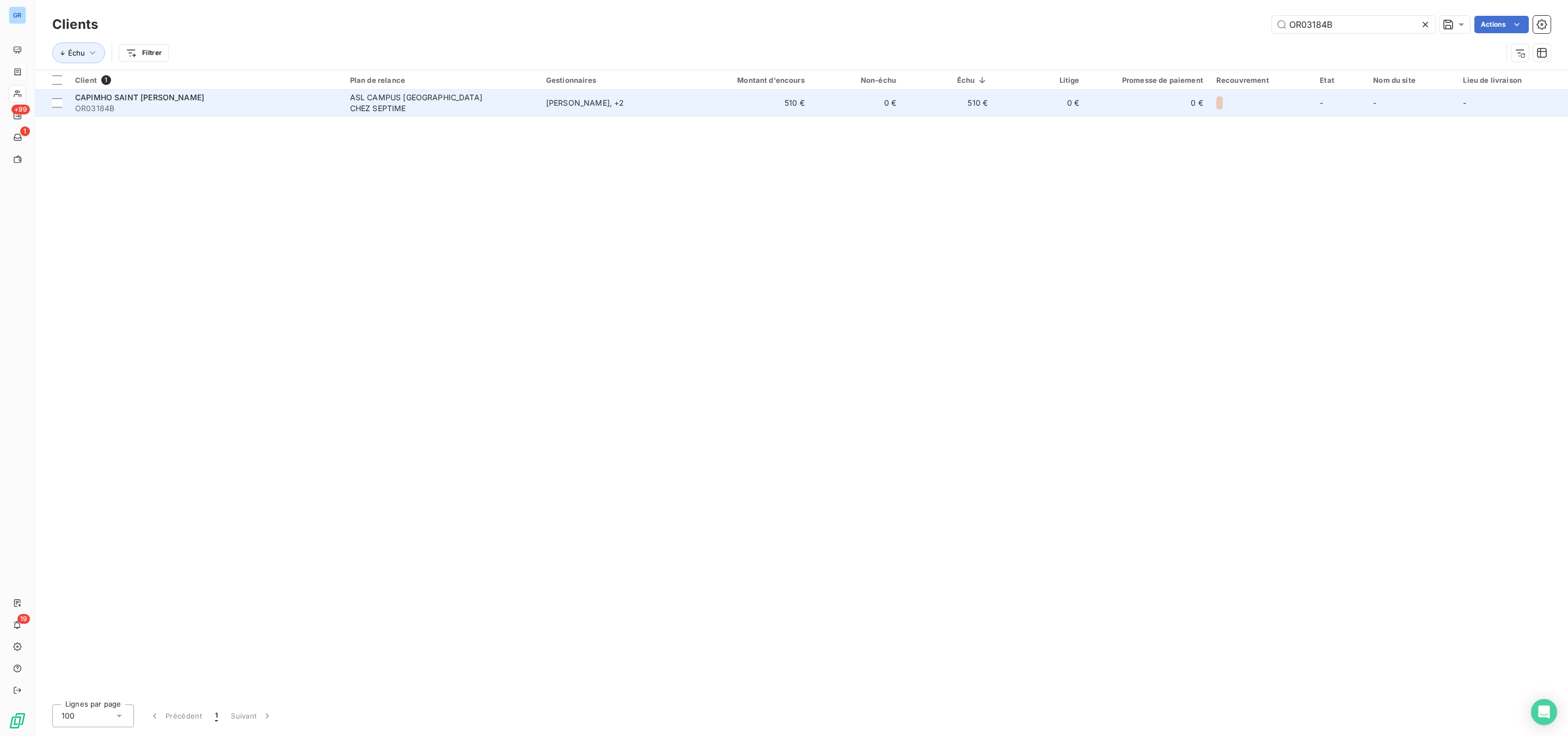
click at [286, 98] on div "CAPIMHO SAINT JEAN DE BRAYE" at bounding box center [206, 98] width 262 height 11
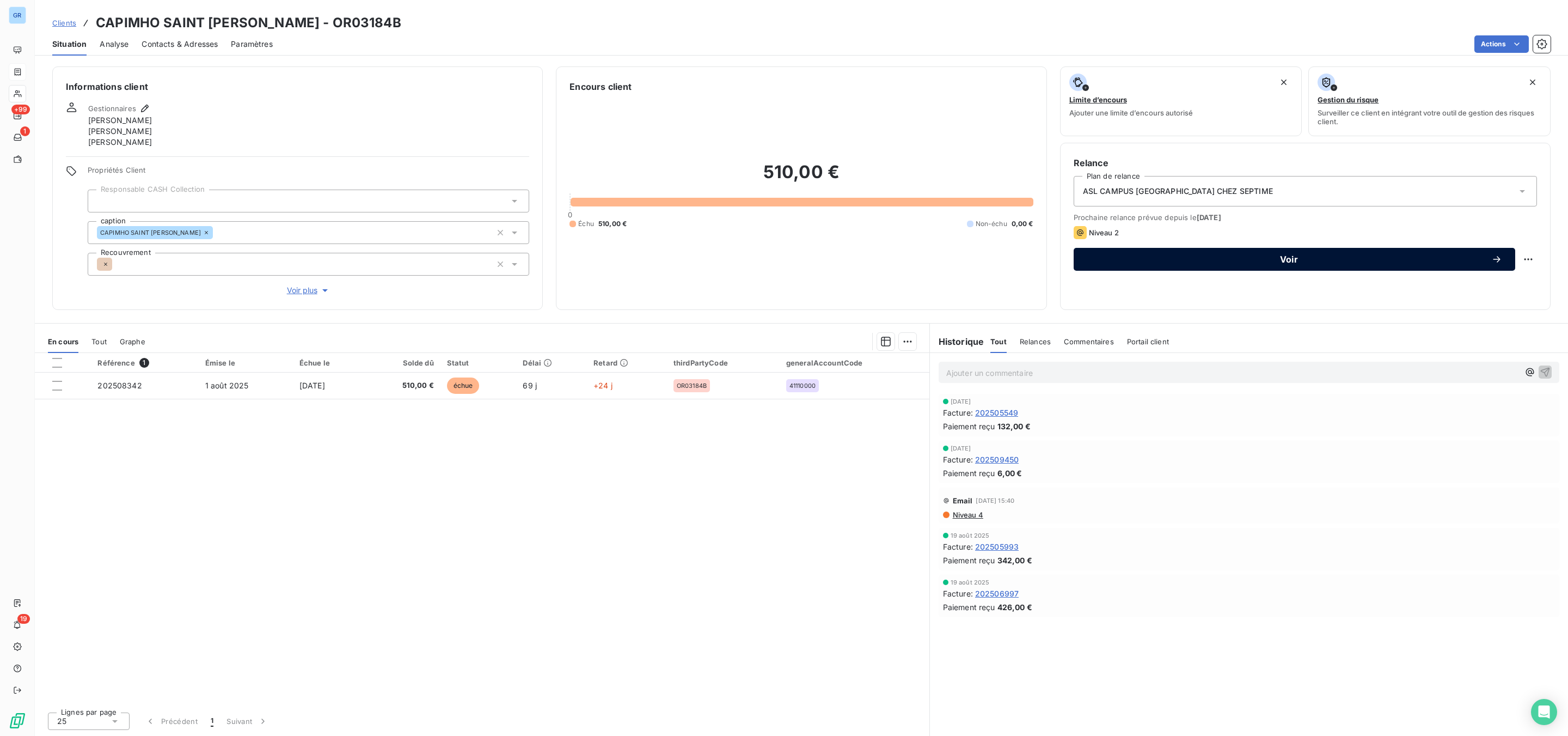
click at [1134, 258] on span "Voir" at bounding box center [1289, 259] width 404 height 9
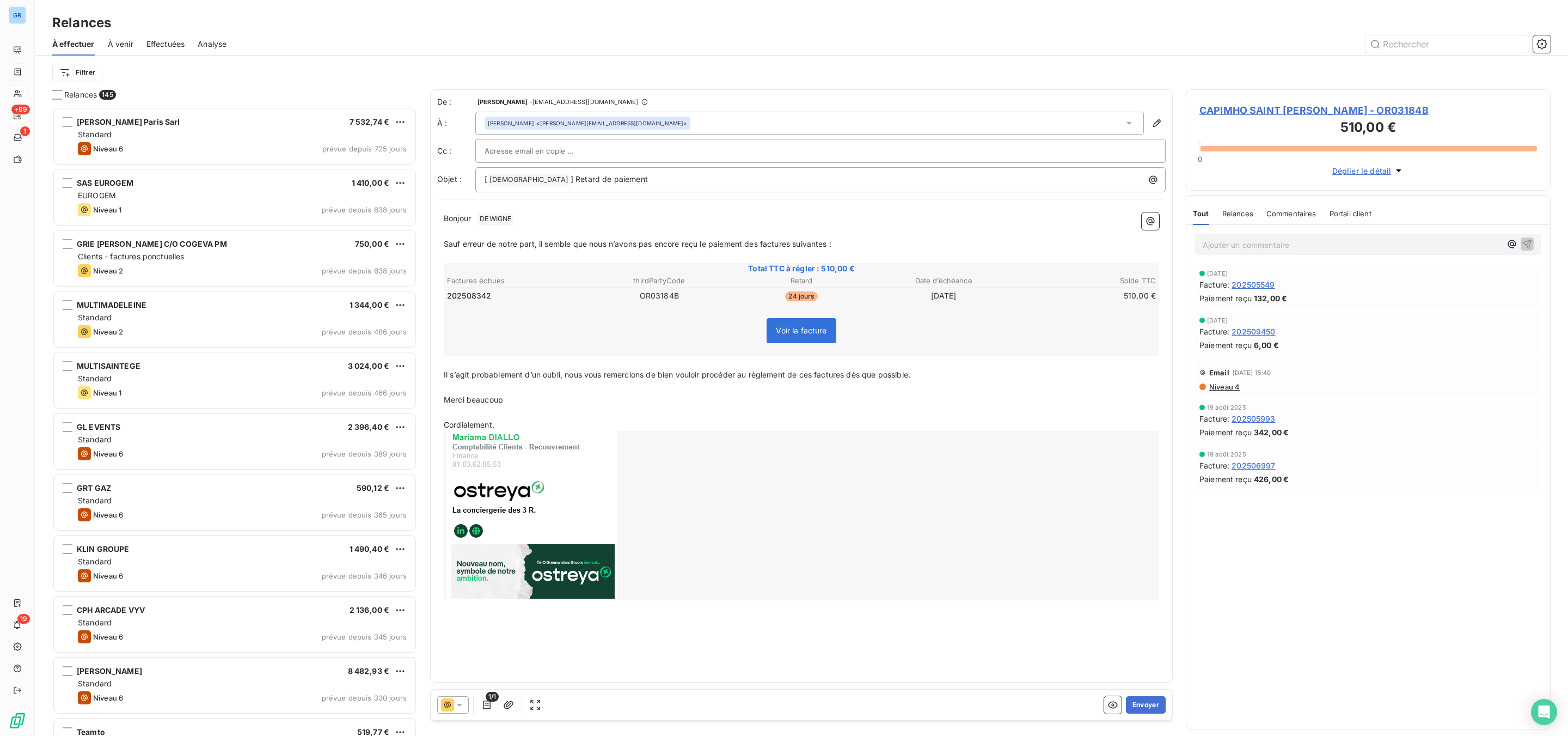
scroll to position [618, 352]
click at [455, 698] on div at bounding box center [453, 705] width 32 height 17
click at [502, 637] on span "J+20 )" at bounding box center [505, 640] width 22 height 11
click at [1147, 698] on button "Envoyer" at bounding box center [1145, 705] width 39 height 17
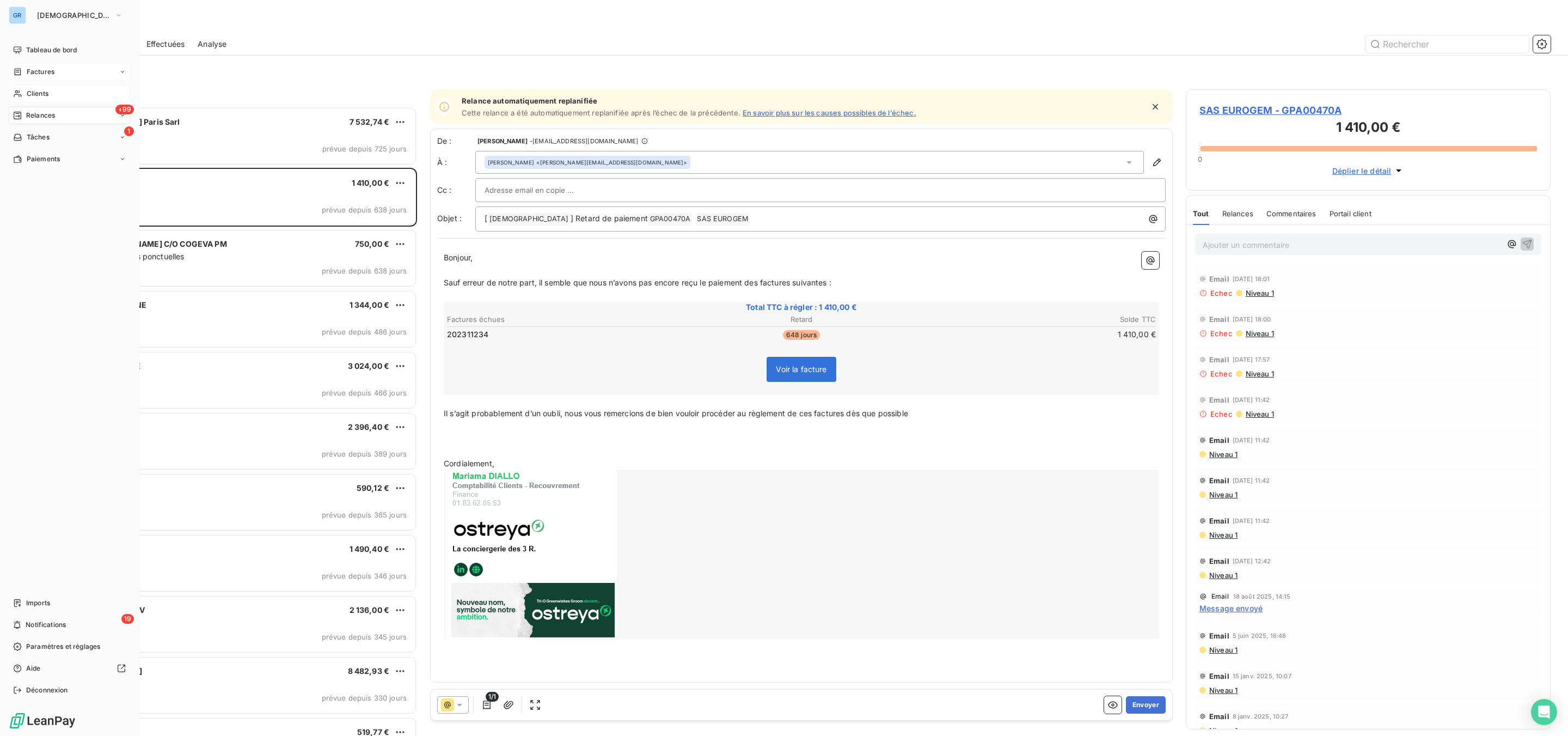
click at [44, 92] on span "Clients" at bounding box center [38, 94] width 22 height 9
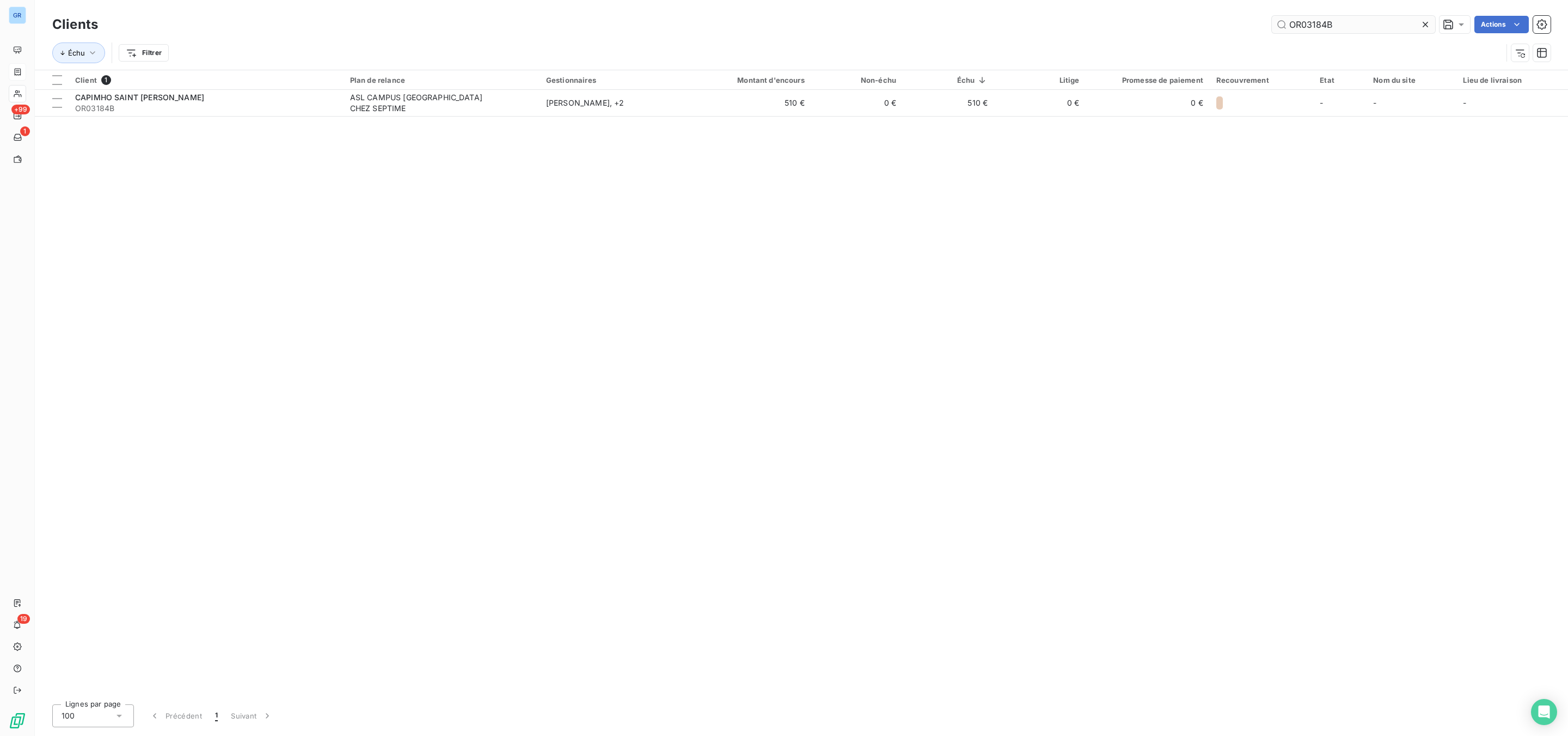
drag, startPoint x: 1339, startPoint y: 24, endPoint x: 1317, endPoint y: 28, distance: 22.4
click at [1229, 33] on div "Clients OR03184B Actions" at bounding box center [801, 24] width 1499 height 23
drag, startPoint x: 1319, startPoint y: 22, endPoint x: 299, endPoint y: 185, distance: 1032.9
click at [299, 185] on div "Client 1 Plan de relance Gestionnaires Montant d'encours Non-échu Échu Litige P…" at bounding box center [801, 383] width 1533 height 626
click at [1345, 21] on input "OR03184B" at bounding box center [1354, 24] width 163 height 17
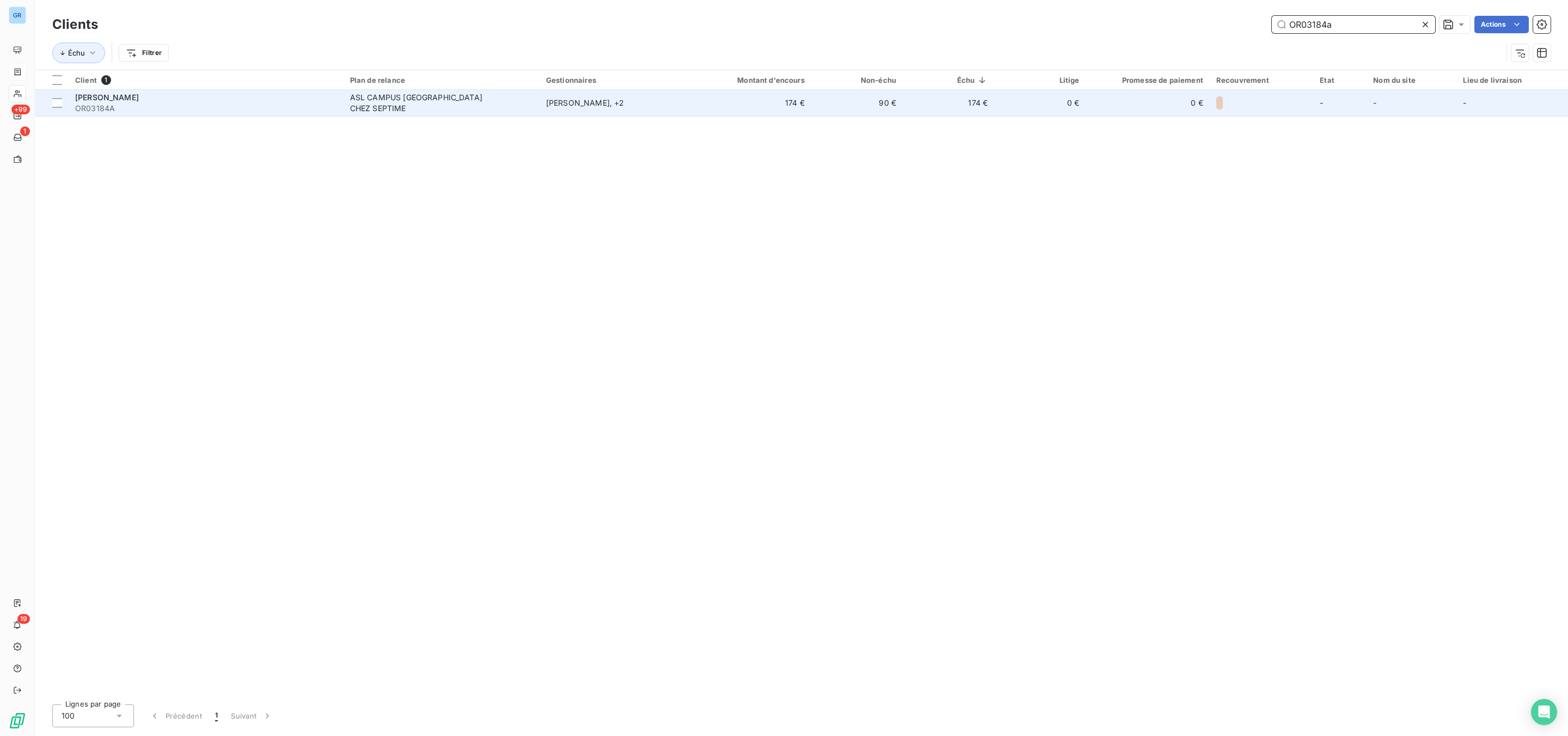
type input "OR03184a"
click at [489, 113] on span "ASL CAMPUS [GEOGRAPHIC_DATA] CHEZ SEPTIME" at bounding box center [441, 103] width 183 height 22
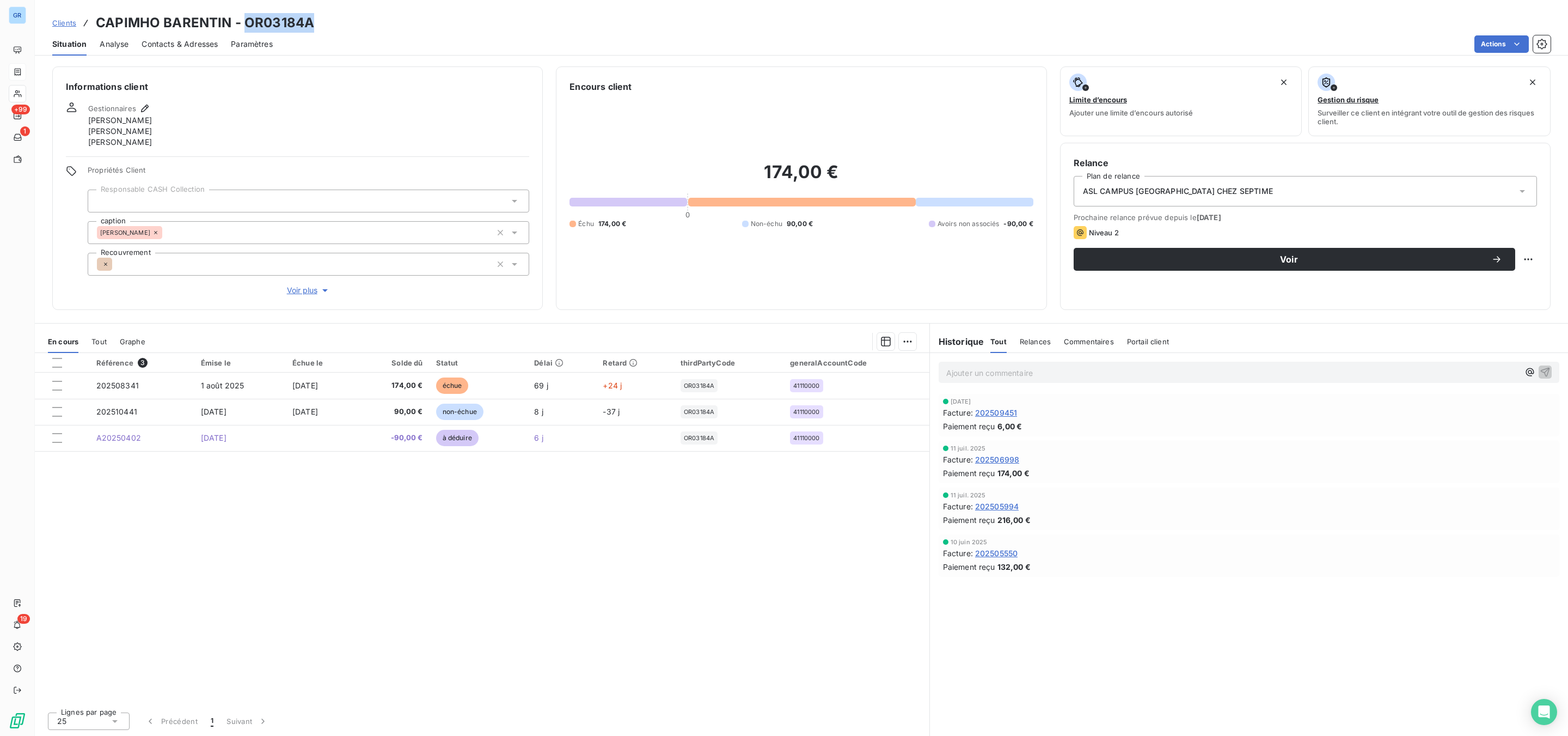
drag, startPoint x: 309, startPoint y: 21, endPoint x: 248, endPoint y: 24, distance: 61.1
click at [248, 24] on h3 "CAPIMHO BARENTIN - OR03184A" at bounding box center [205, 23] width 218 height 20
copy h3 "OR03184A"
drag, startPoint x: 1263, startPoint y: 257, endPoint x: 1197, endPoint y: 272, distance: 67.7
click at [1263, 257] on span "Voir" at bounding box center [1289, 259] width 404 height 9
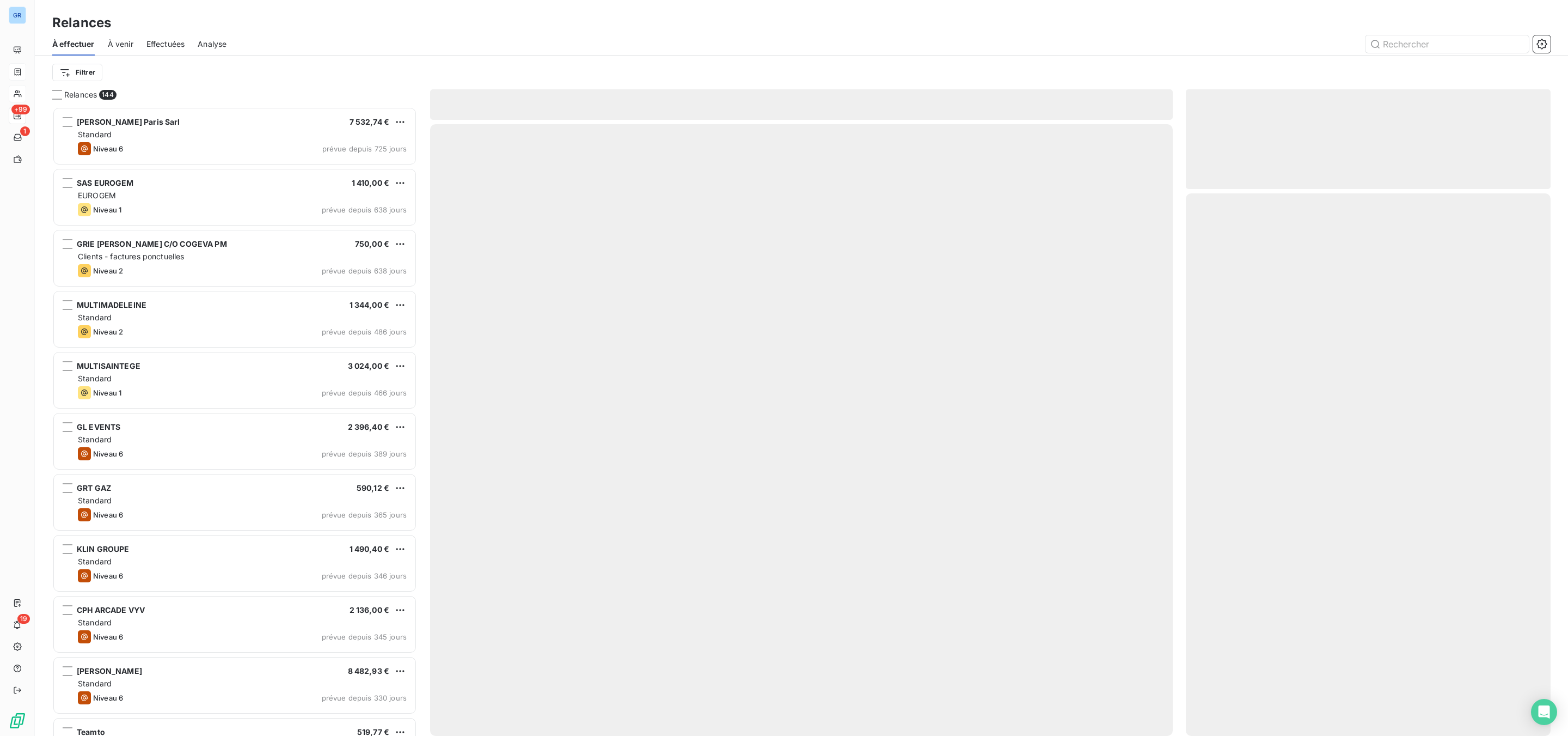
scroll to position [618, 352]
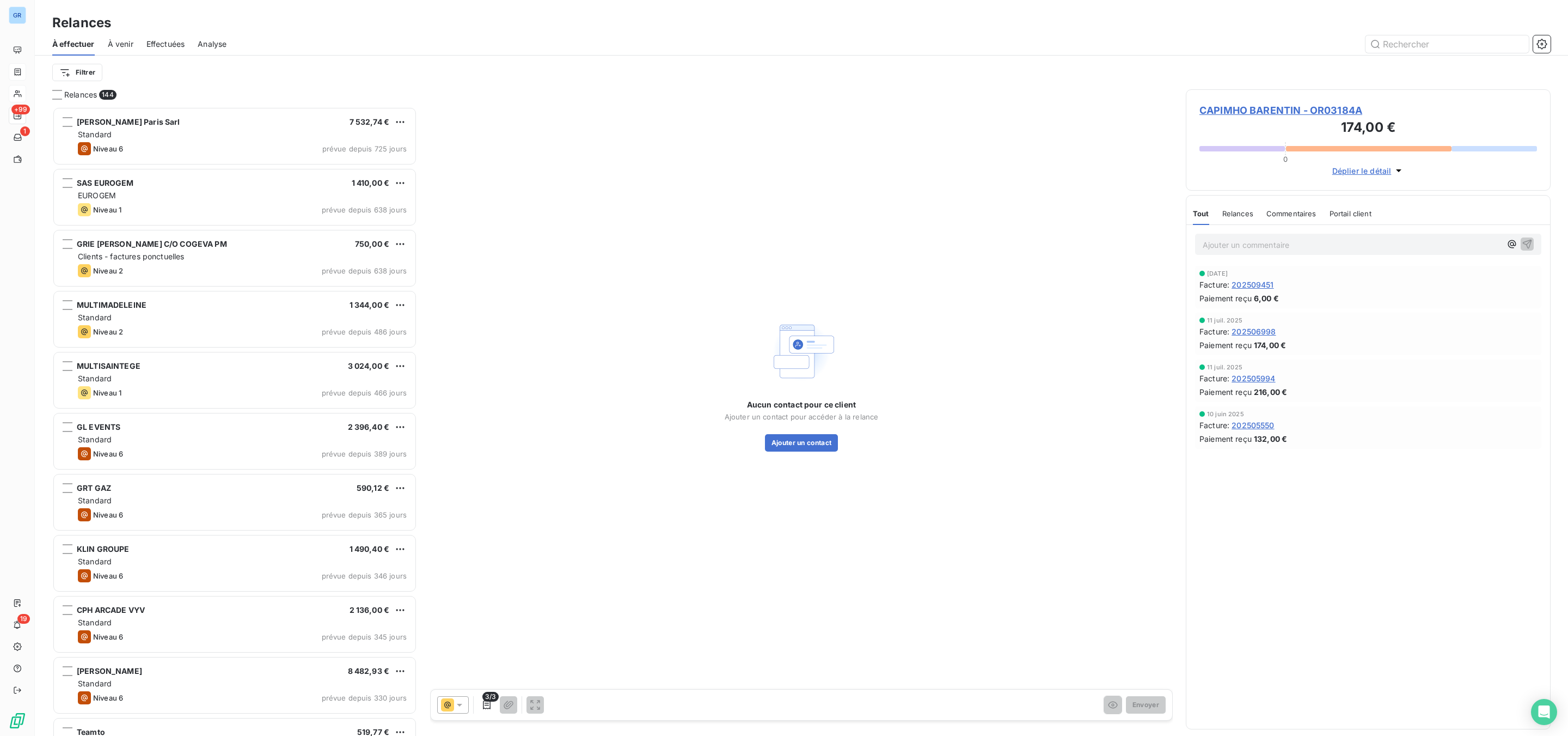
click at [448, 701] on icon at bounding box center [447, 704] width 13 height 13
click at [579, 492] on div "Aucun contact pour ce client Ajouter un contact pour accéder à la relance Ajout…" at bounding box center [802, 383] width 743 height 589
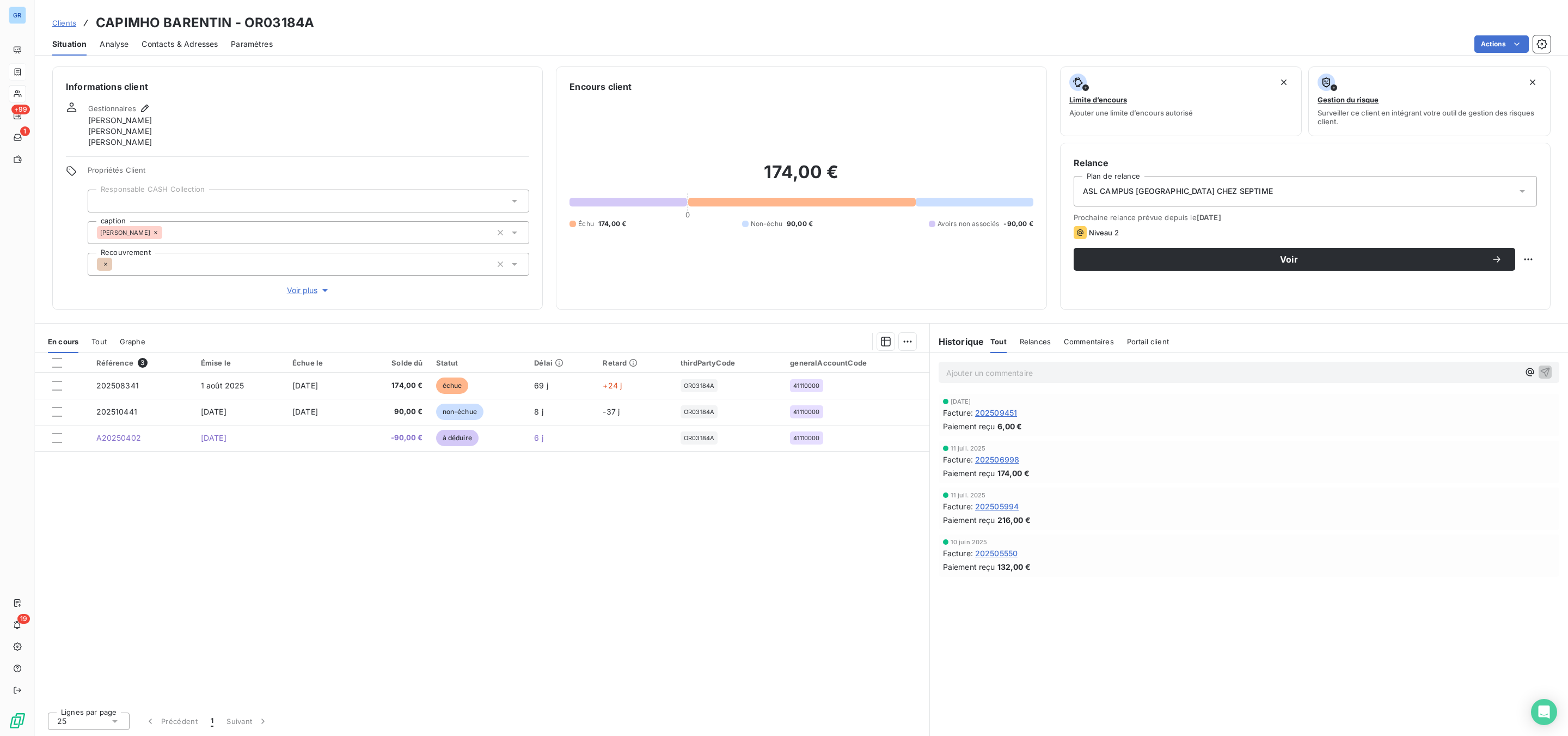
click at [202, 43] on span "Contacts & Adresses" at bounding box center [180, 44] width 76 height 11
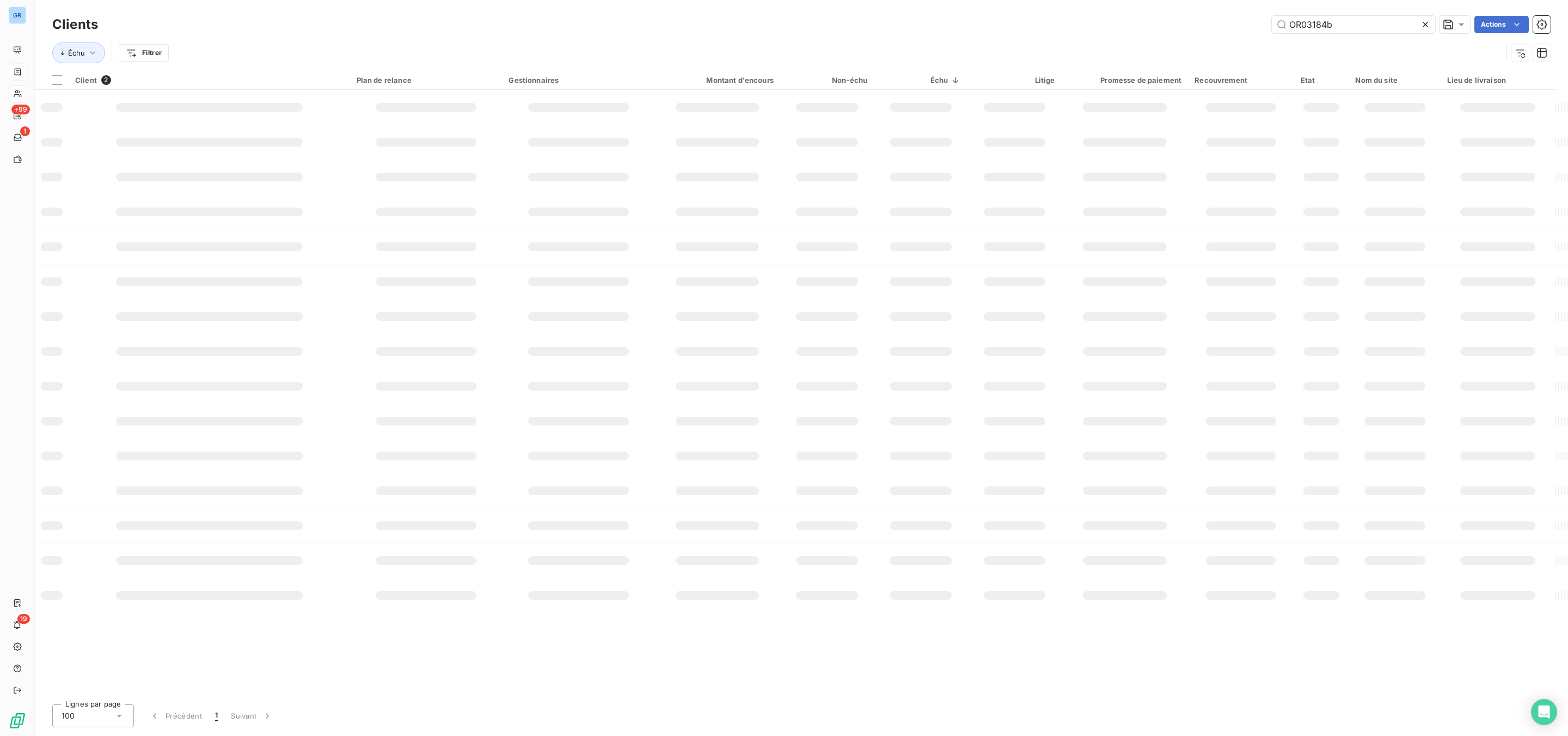
type input "OR03184b"
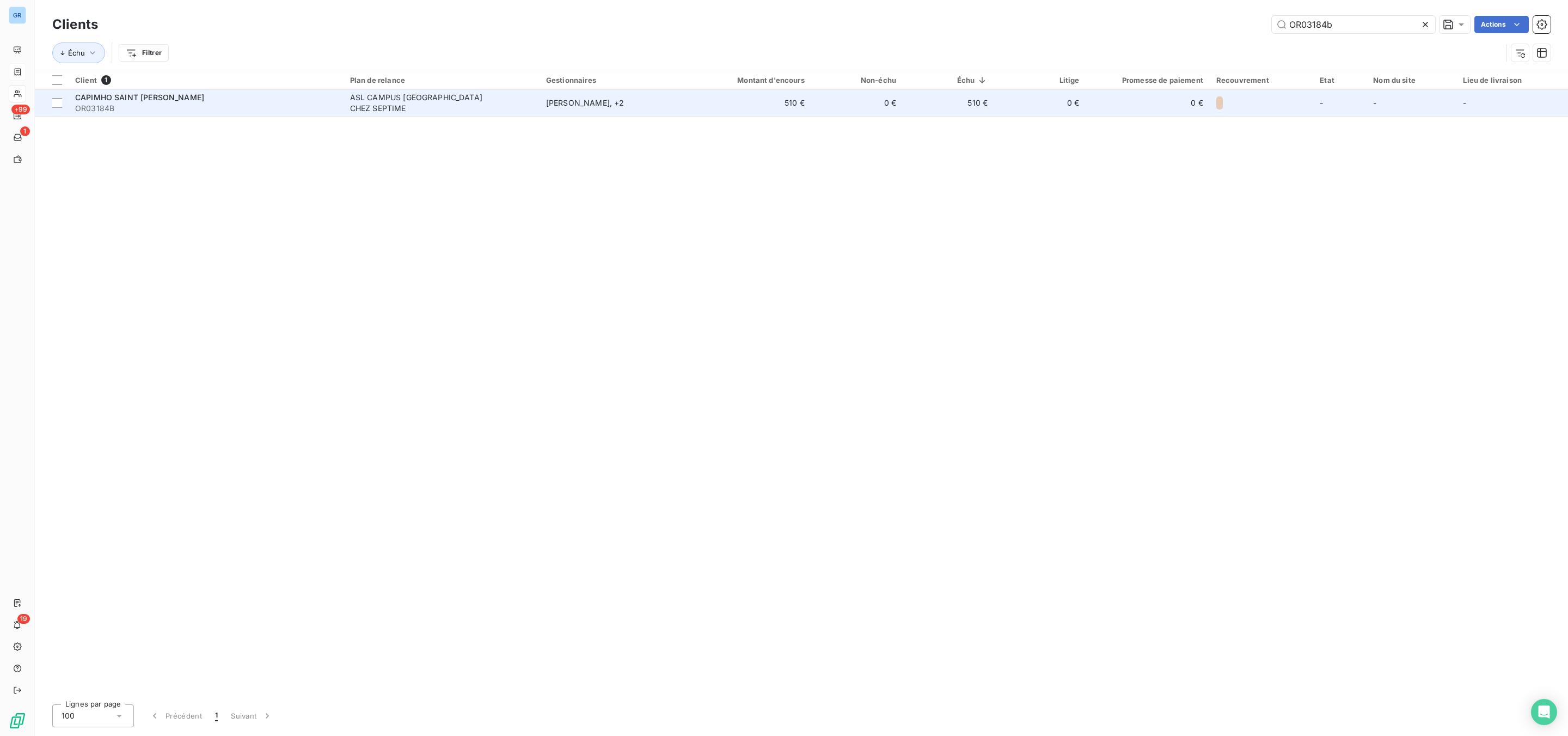
click at [175, 103] on span "OR03184B" at bounding box center [206, 109] width 262 height 11
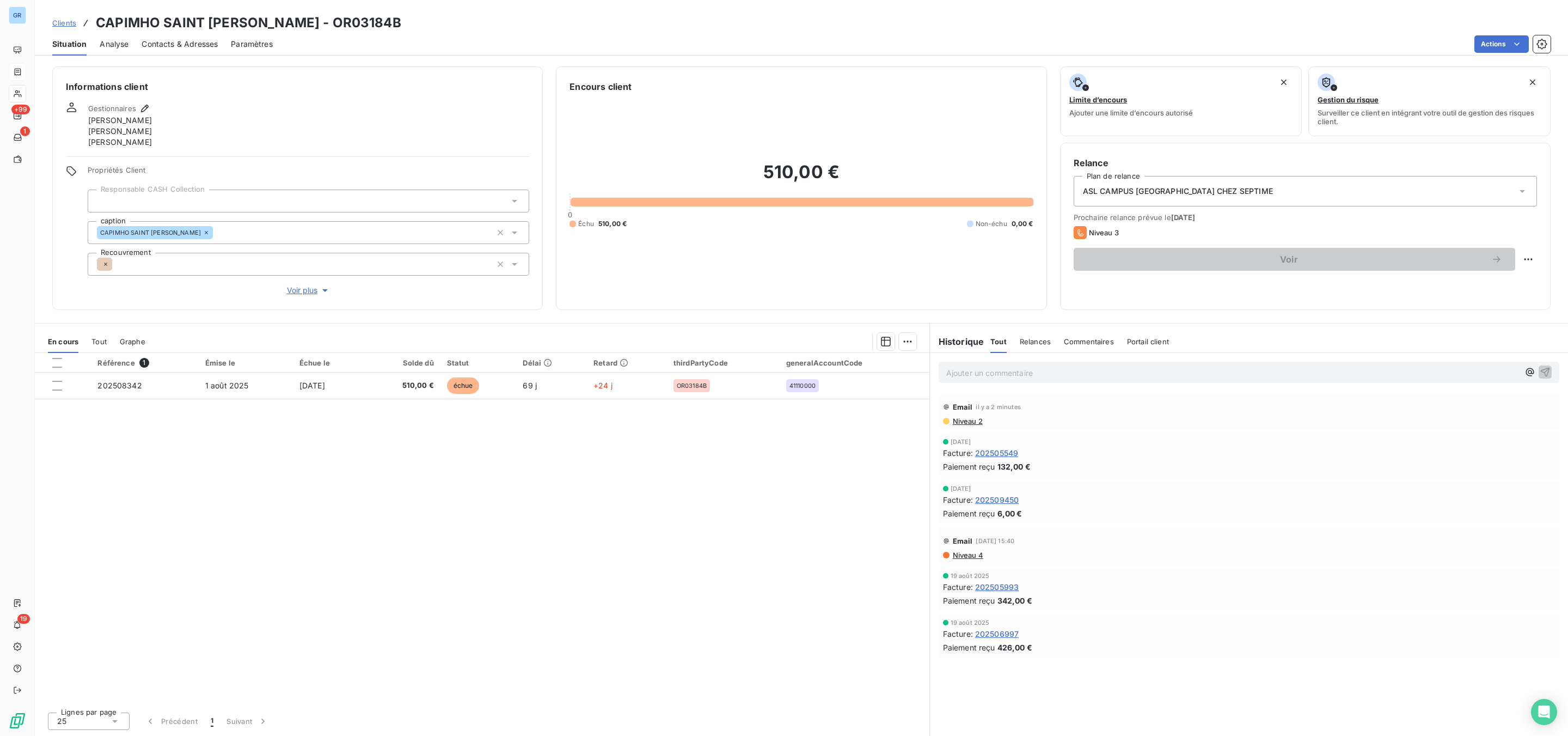
click at [188, 41] on span "Contacts & Adresses" at bounding box center [180, 44] width 76 height 11
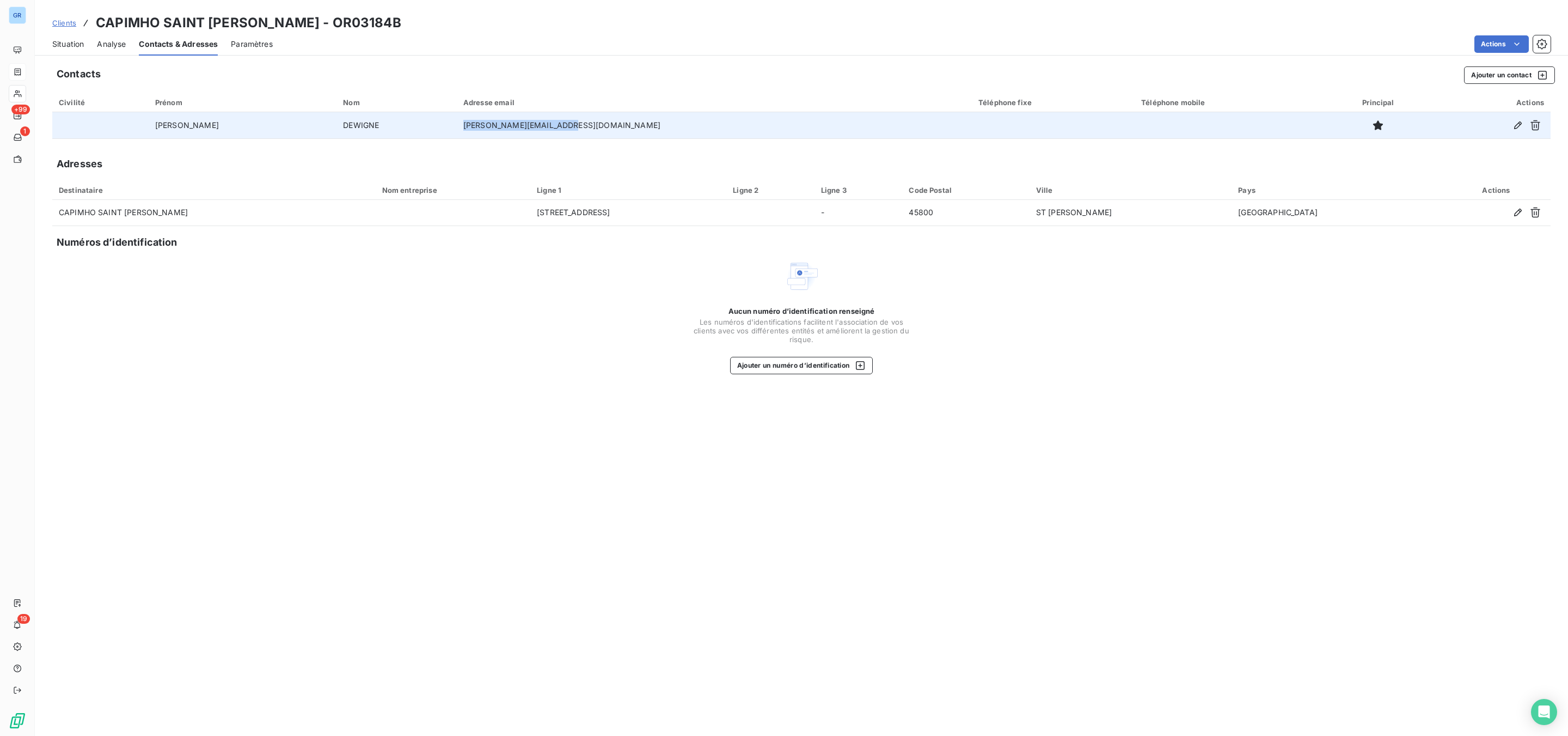
drag, startPoint x: 587, startPoint y: 125, endPoint x: 457, endPoint y: 123, distance: 130.0
click at [457, 123] on td "franck.dewigne@accor.com" at bounding box center [714, 125] width 515 height 26
copy td "franck.dewigne@accor.com"
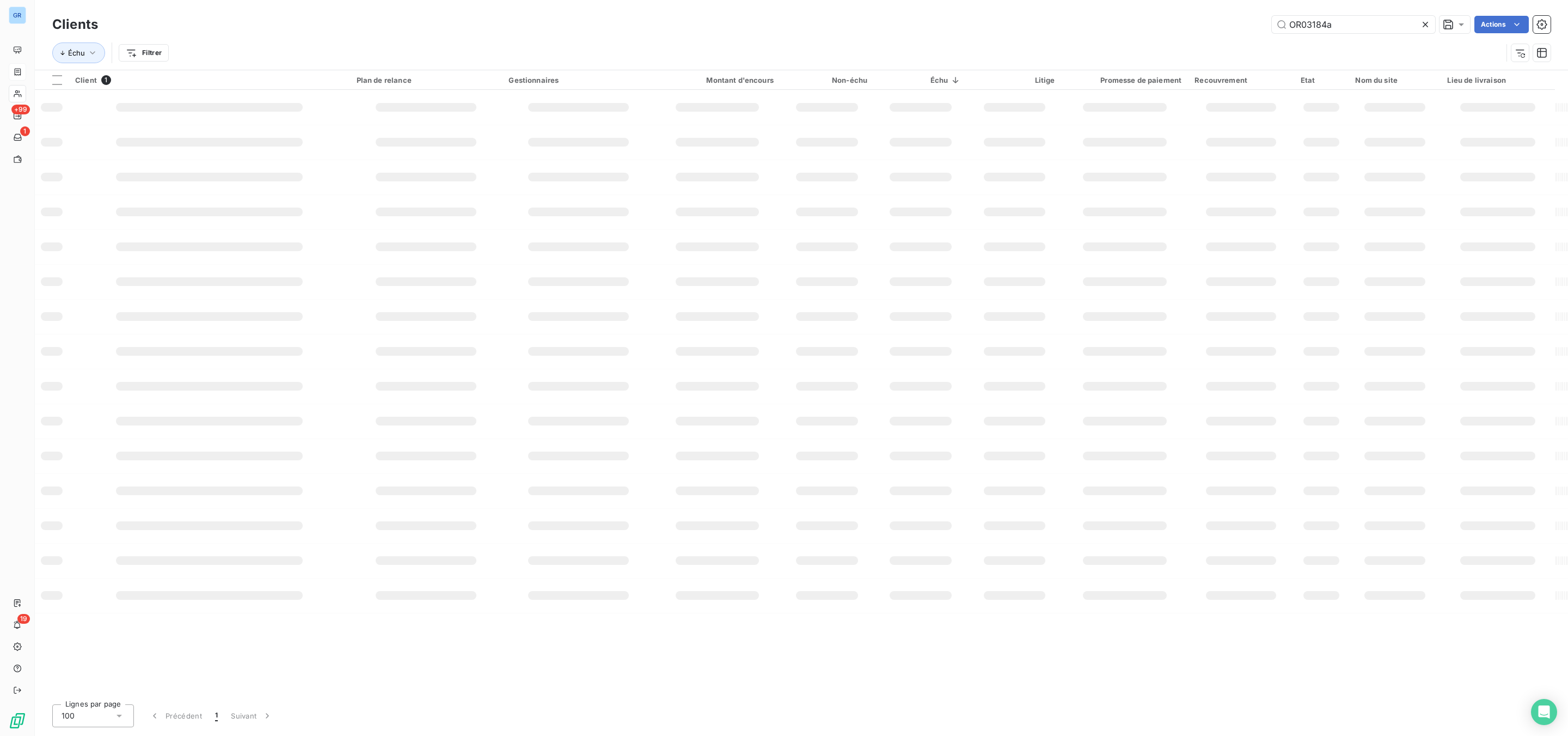
type input "OR03184a"
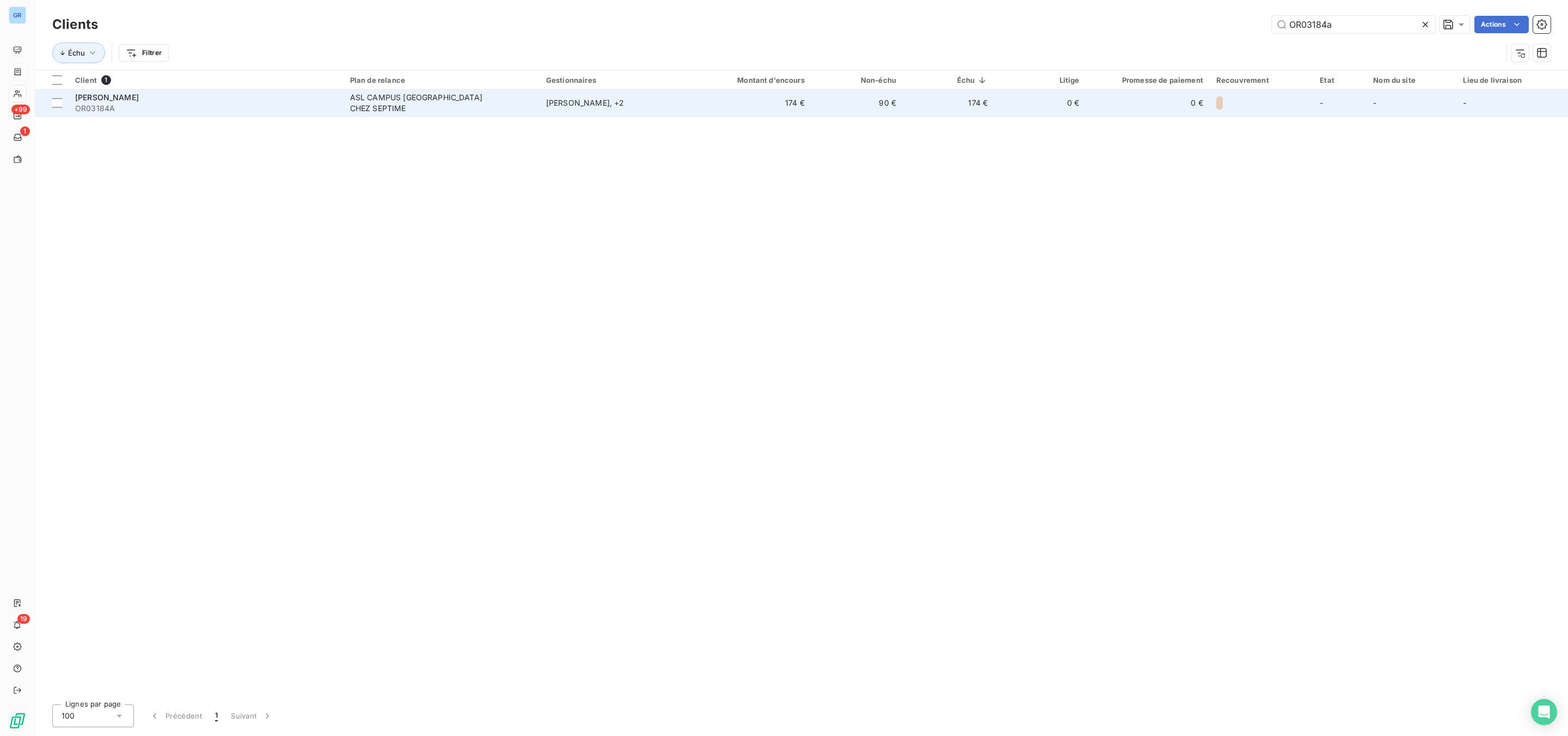
click at [513, 106] on span "ASL CAMPUS [GEOGRAPHIC_DATA] CHEZ SEPTIME" at bounding box center [441, 103] width 183 height 22
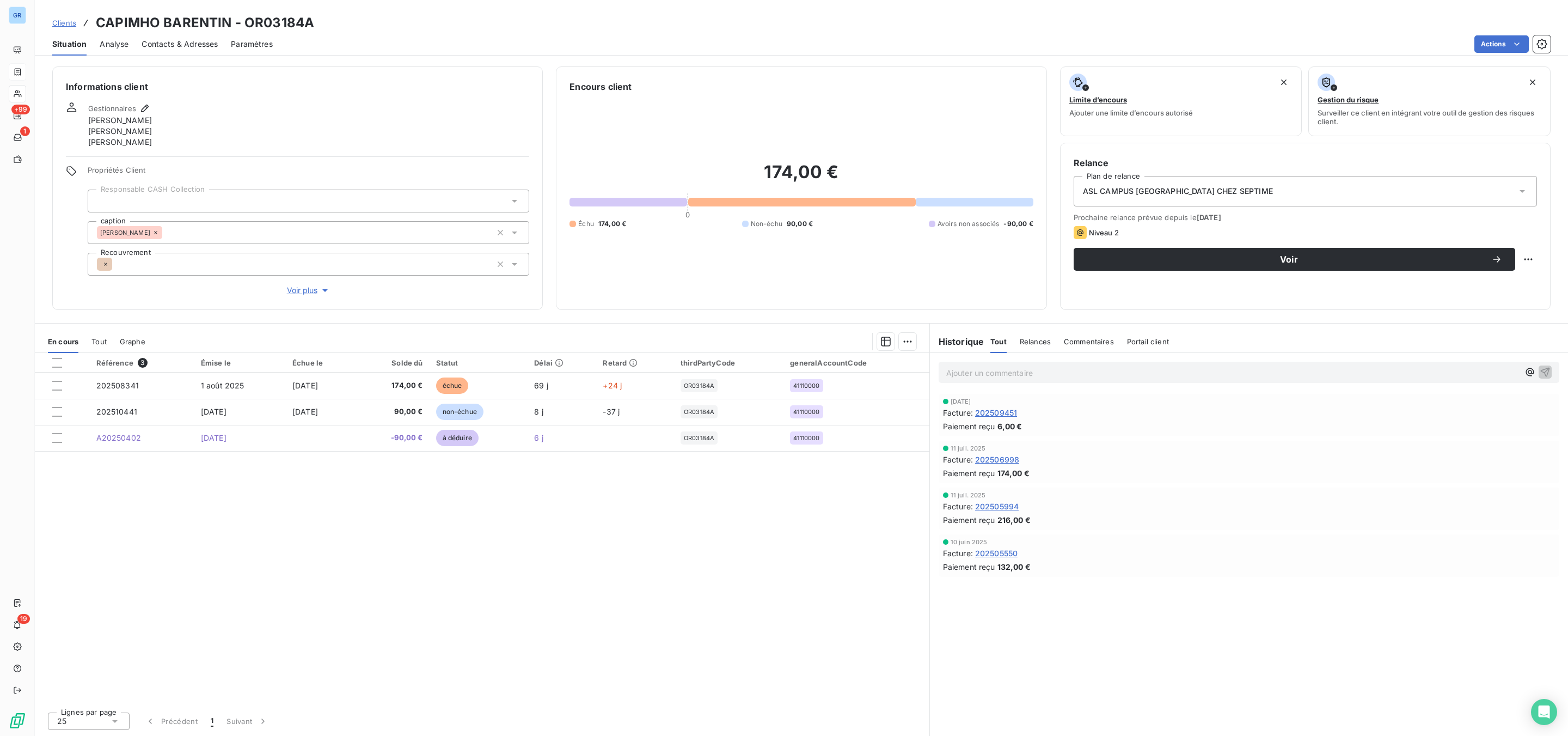
click at [199, 43] on span "Contacts & Adresses" at bounding box center [180, 44] width 76 height 11
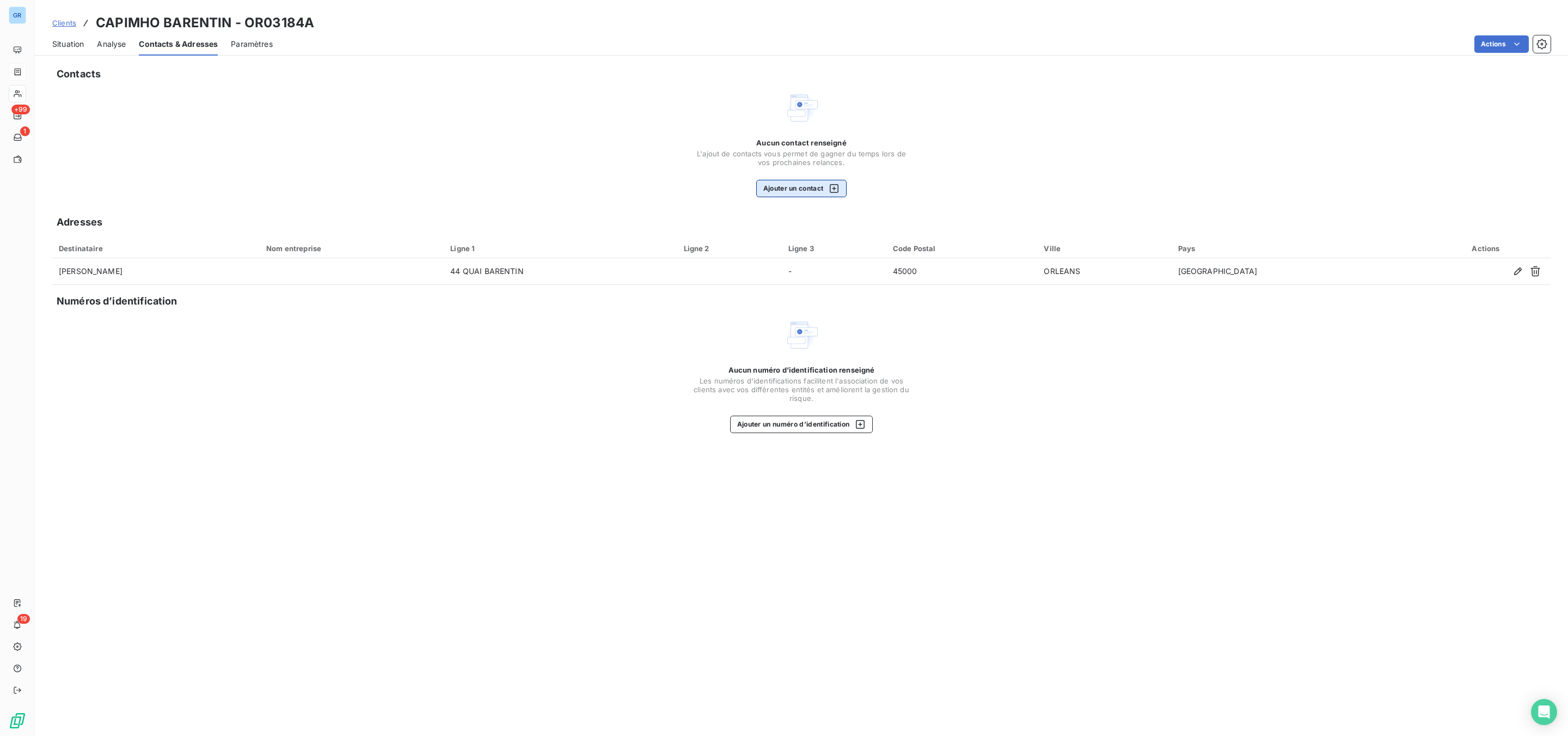
click at [773, 189] on button "Ajouter un contact" at bounding box center [801, 189] width 91 height 17
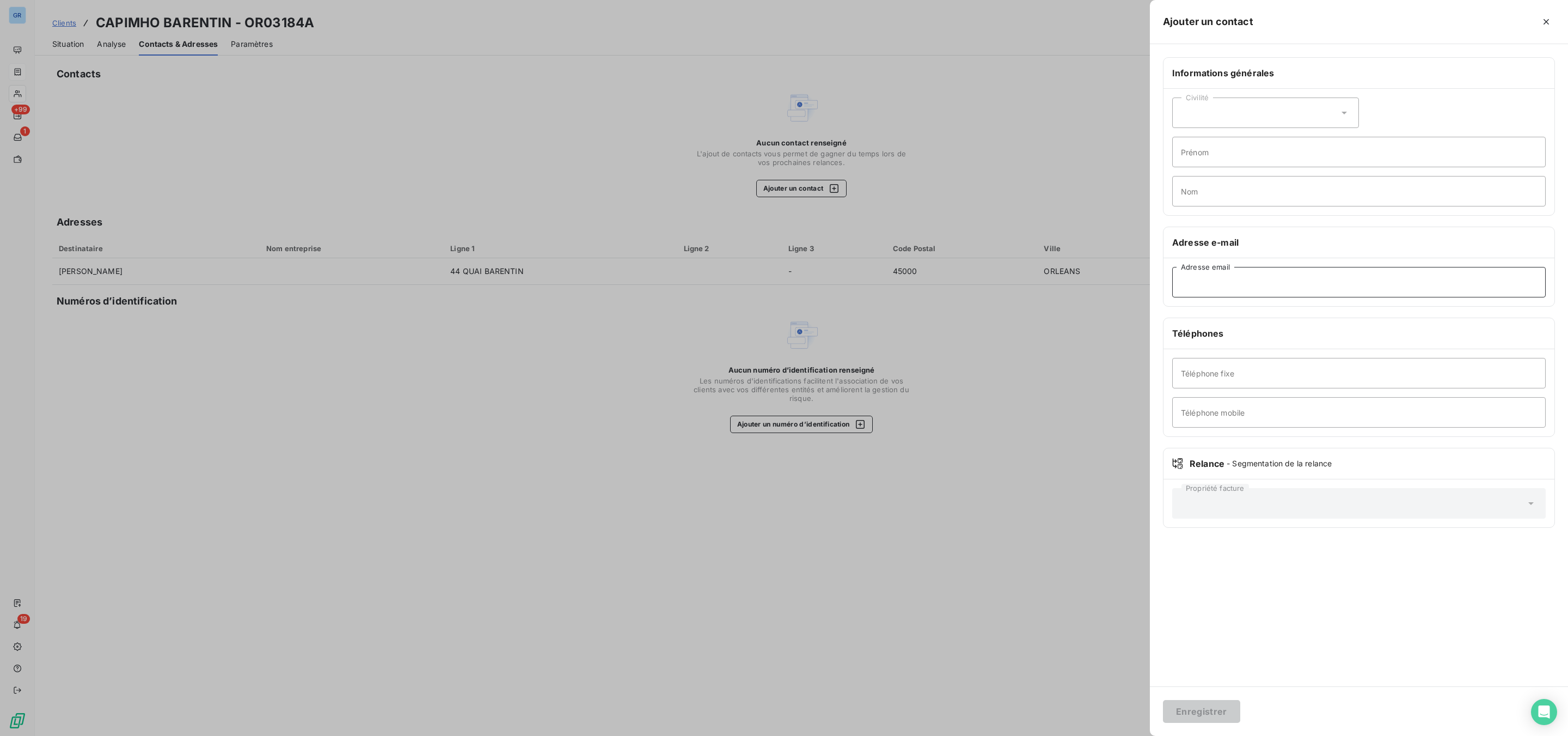
click at [1210, 288] on input "Adresse email" at bounding box center [1359, 282] width 374 height 31
paste input "franck.dewigne@accor.com"
type input "franck.dewigne@accor.com"
click at [1196, 712] on button "Enregistrer" at bounding box center [1201, 712] width 77 height 23
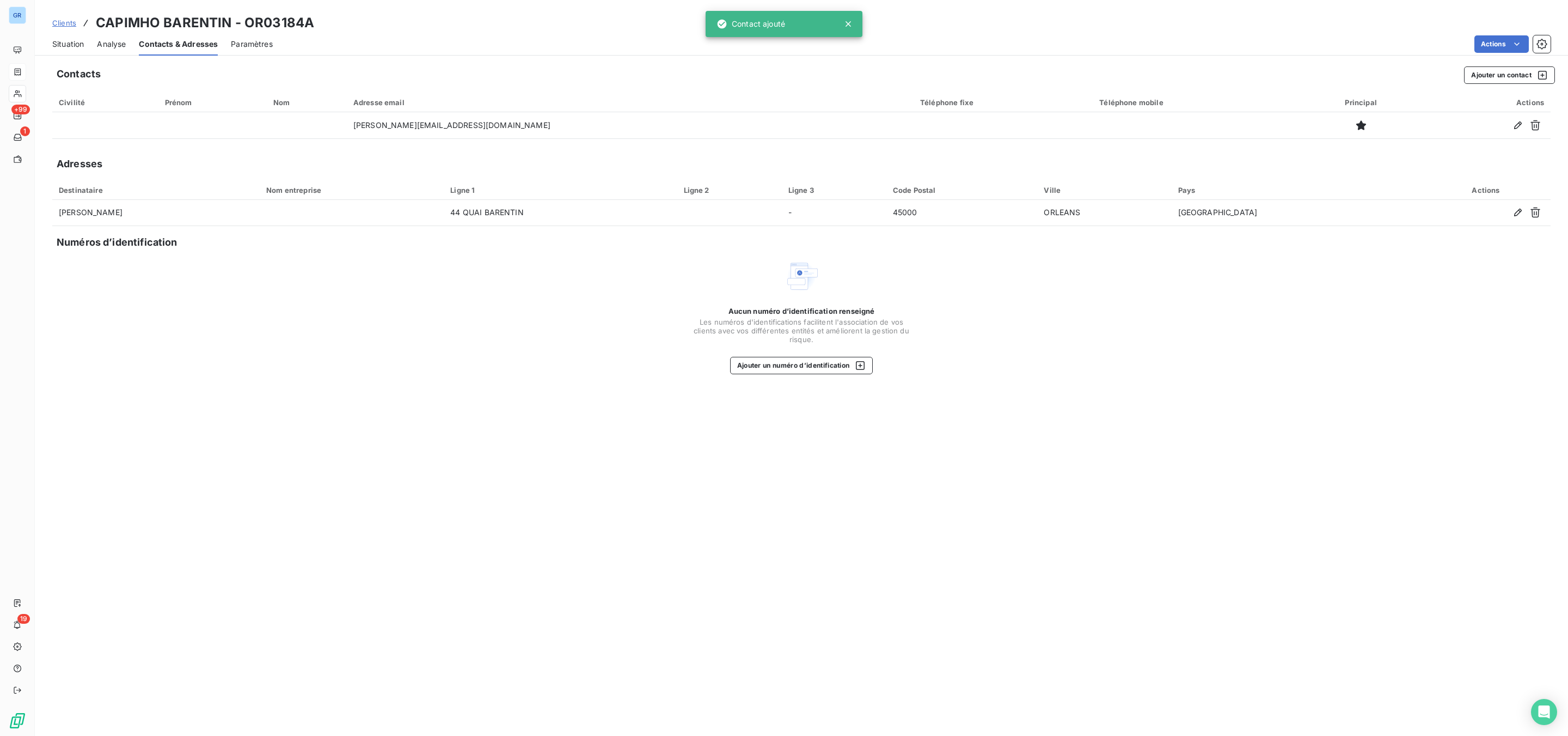
click at [68, 41] on span "Situation" at bounding box center [68, 44] width 32 height 11
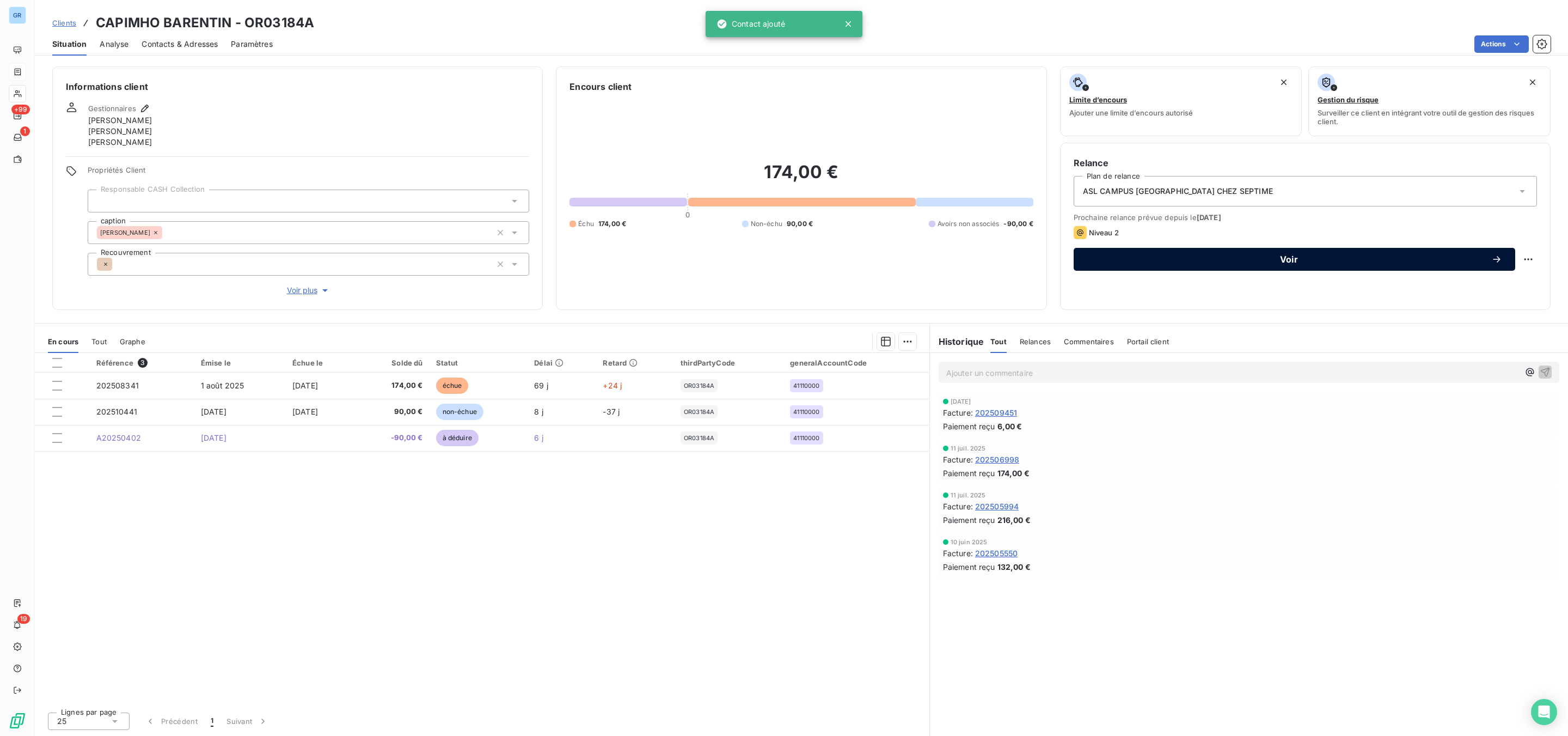
click at [1173, 251] on button "Voir" at bounding box center [1294, 259] width 441 height 23
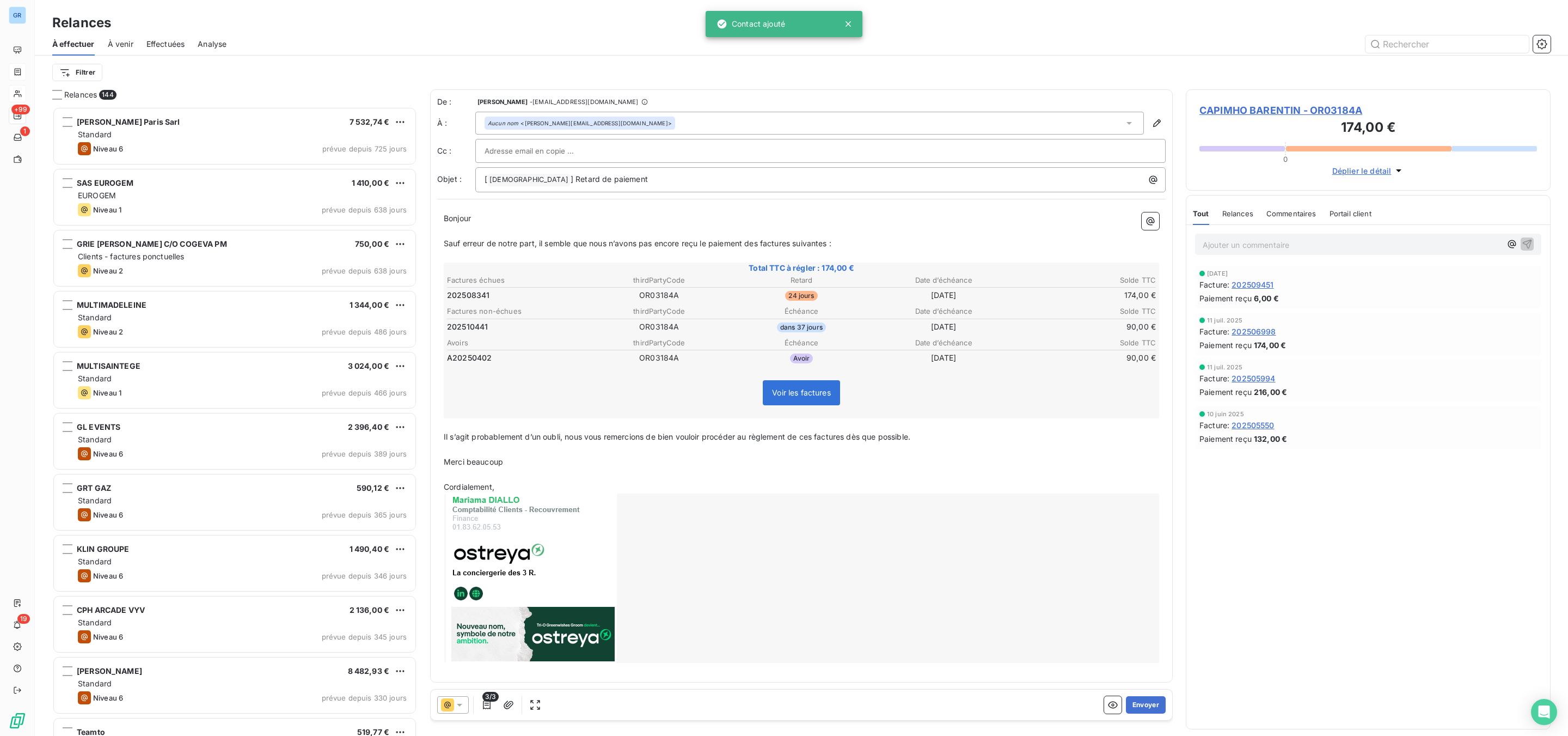
scroll to position [618, 352]
click at [458, 709] on icon at bounding box center [460, 705] width 11 height 11
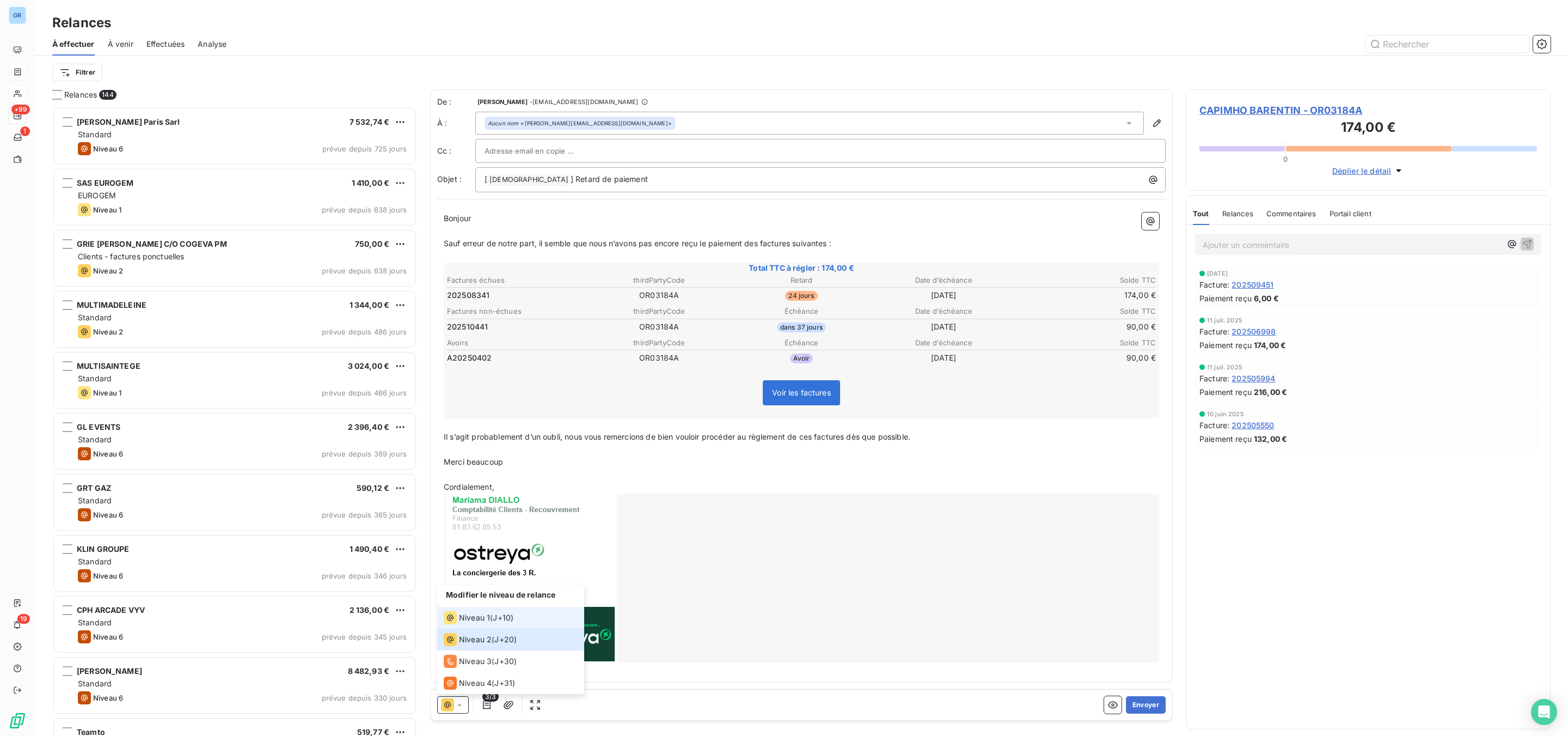
click at [471, 616] on span "Niveau 1" at bounding box center [474, 618] width 31 height 11
click at [1144, 704] on button "Envoyer" at bounding box center [1145, 705] width 39 height 17
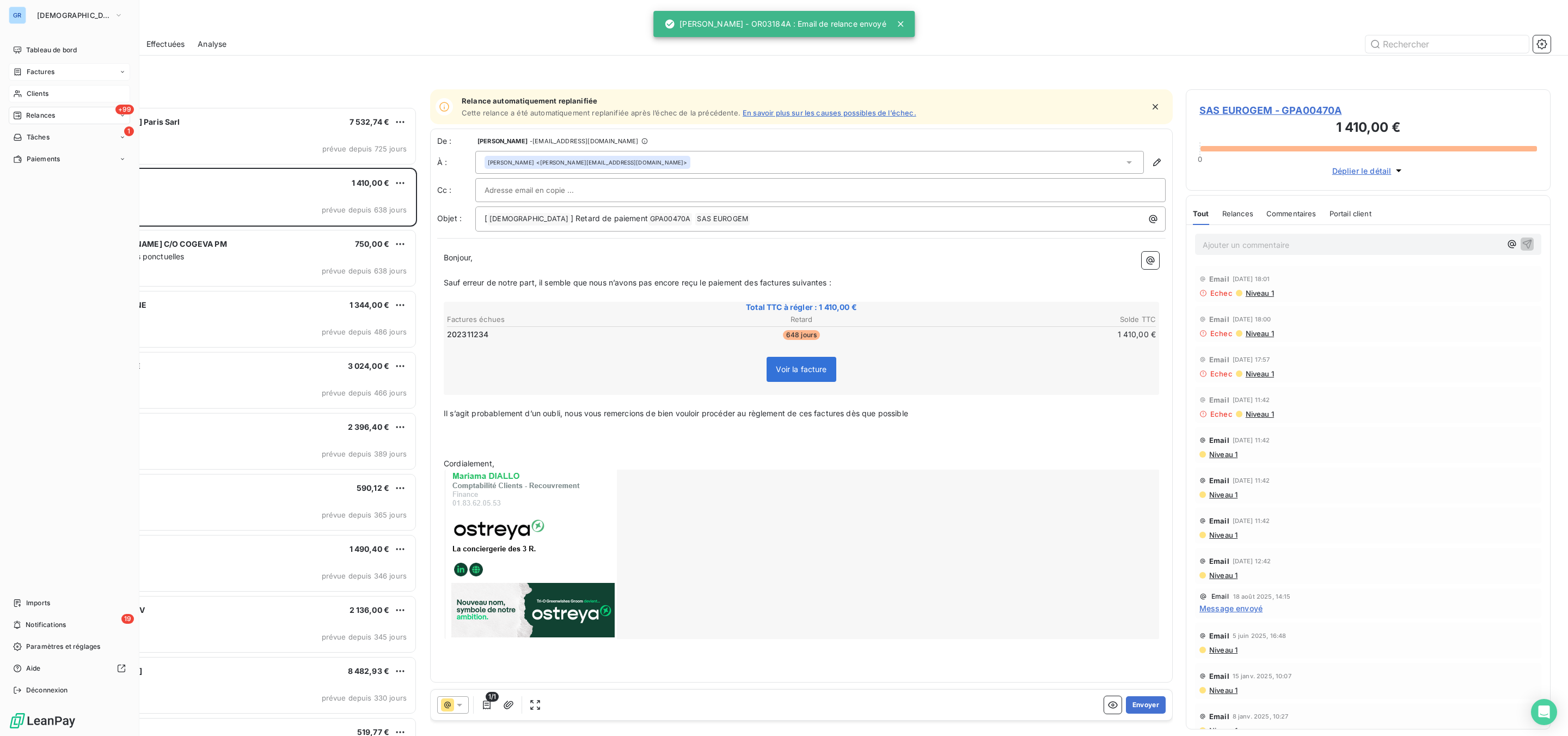
drag, startPoint x: 47, startPoint y: 91, endPoint x: 54, endPoint y: 92, distance: 7.1
click at [47, 91] on span "Clients" at bounding box center [38, 94] width 22 height 9
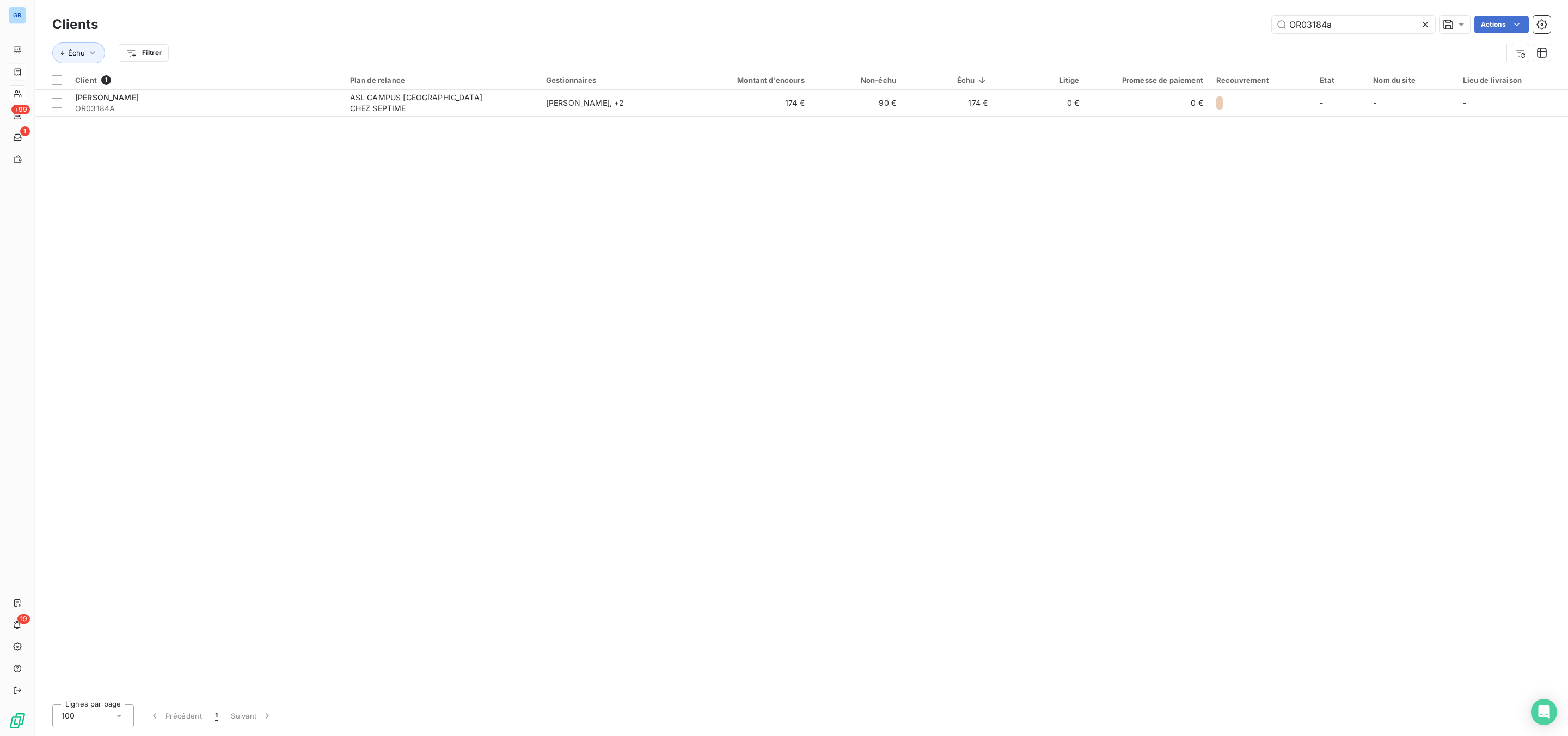
drag, startPoint x: 1369, startPoint y: 20, endPoint x: 1261, endPoint y: 38, distance: 109.5
click at [1194, 28] on div "OR03184a Actions" at bounding box center [831, 24] width 1440 height 17
type input "OR02983A"
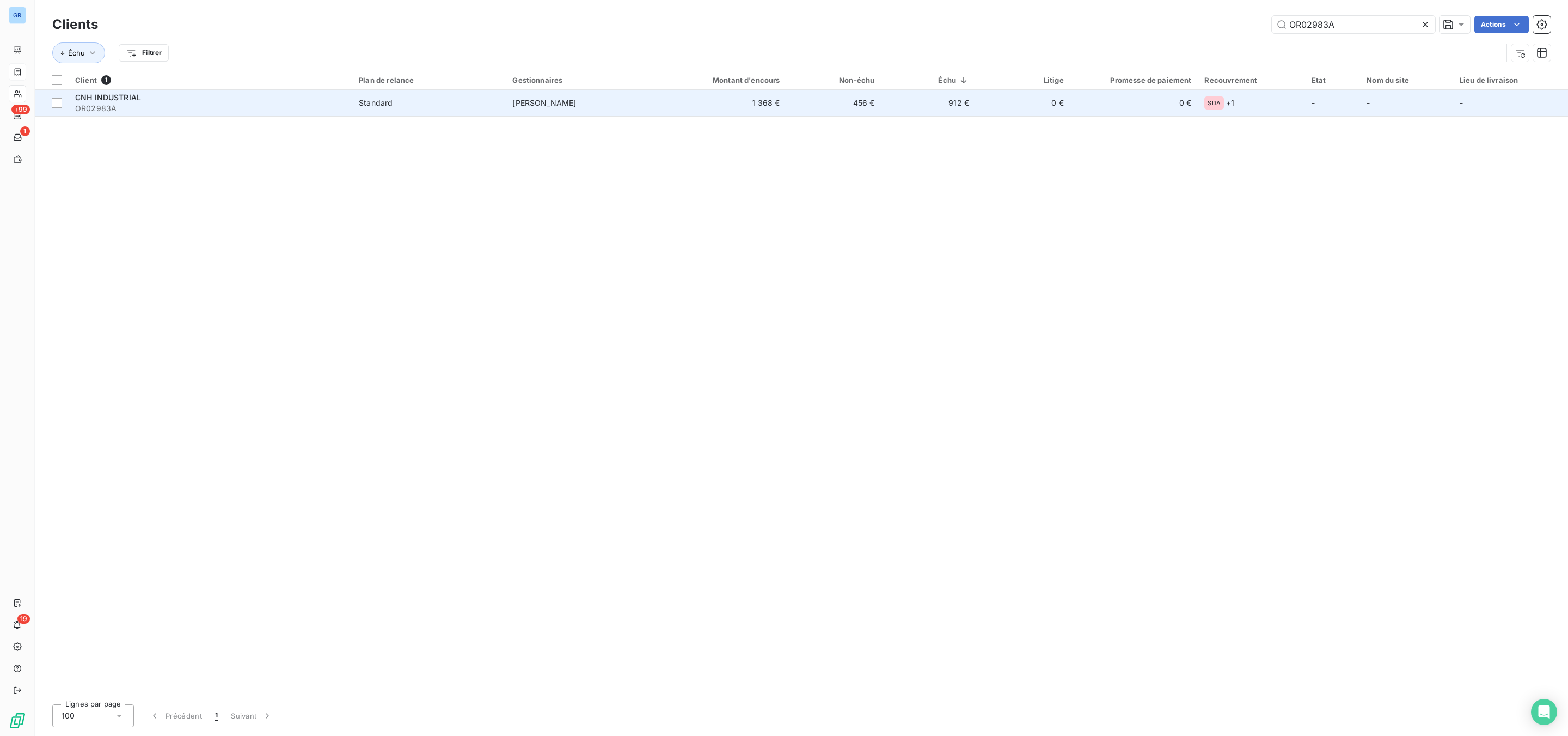
click at [616, 106] on td "[PERSON_NAME]" at bounding box center [583, 103] width 154 height 26
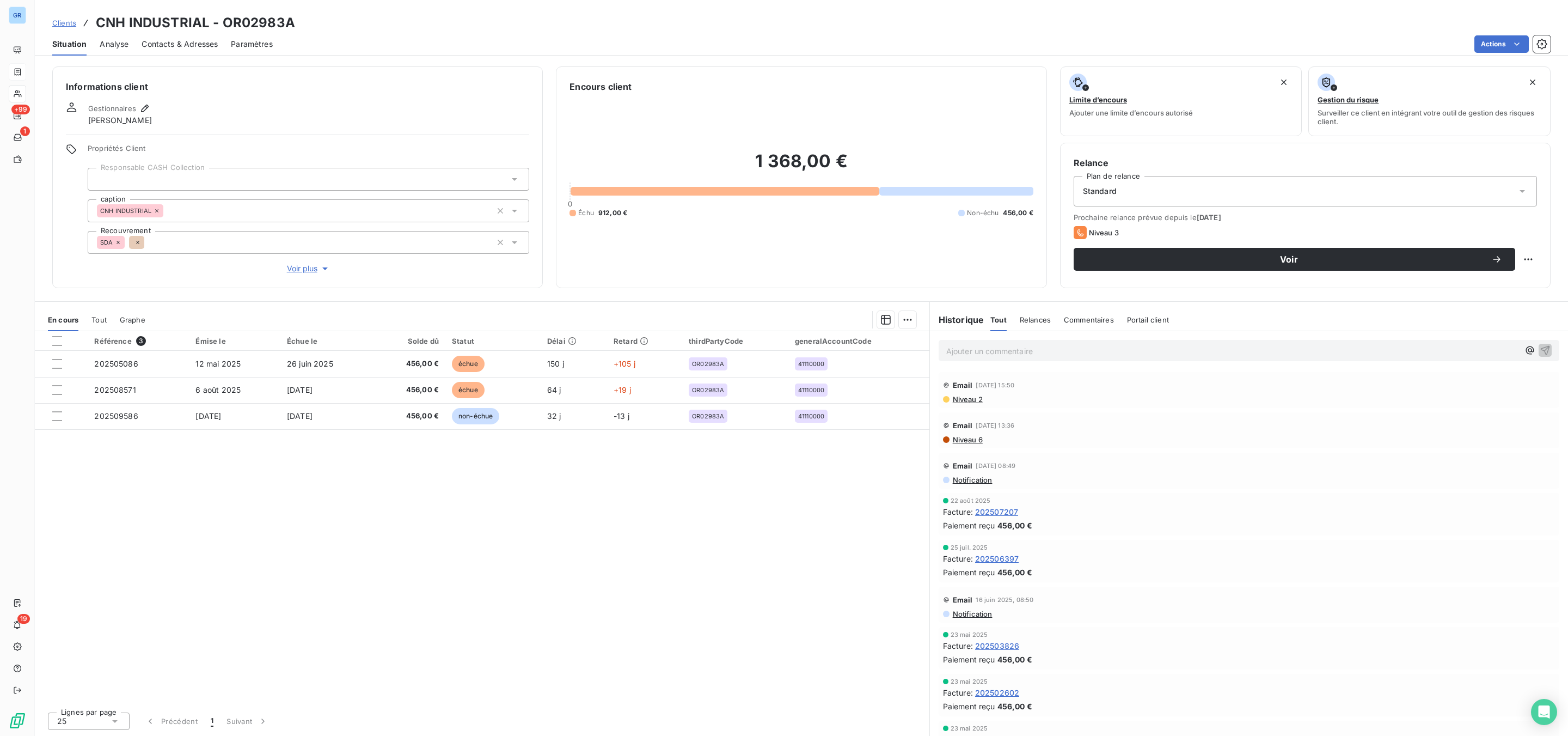
click at [964, 399] on span "Niveau 2" at bounding box center [966, 399] width 31 height 9
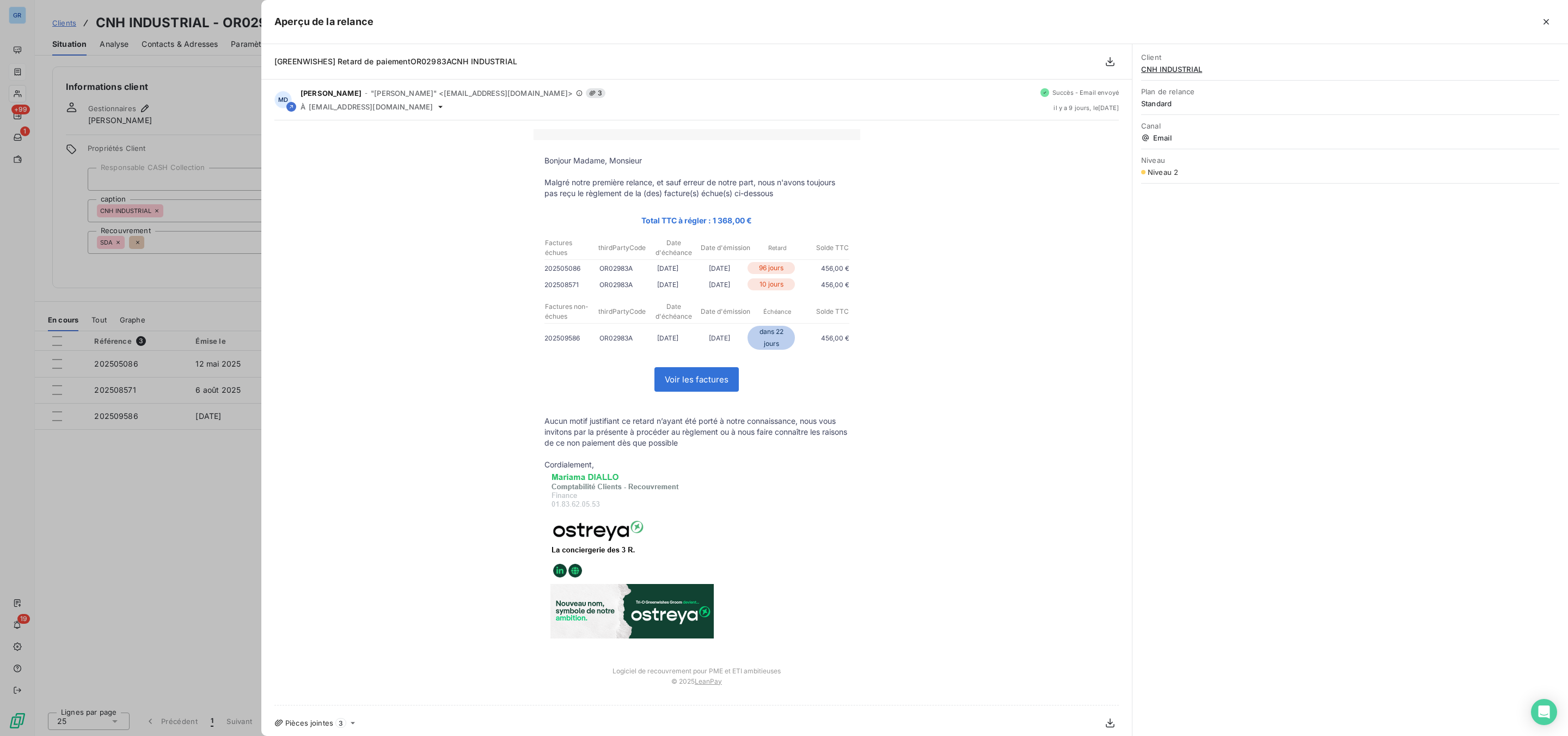
click at [97, 543] on div at bounding box center [784, 368] width 1568 height 736
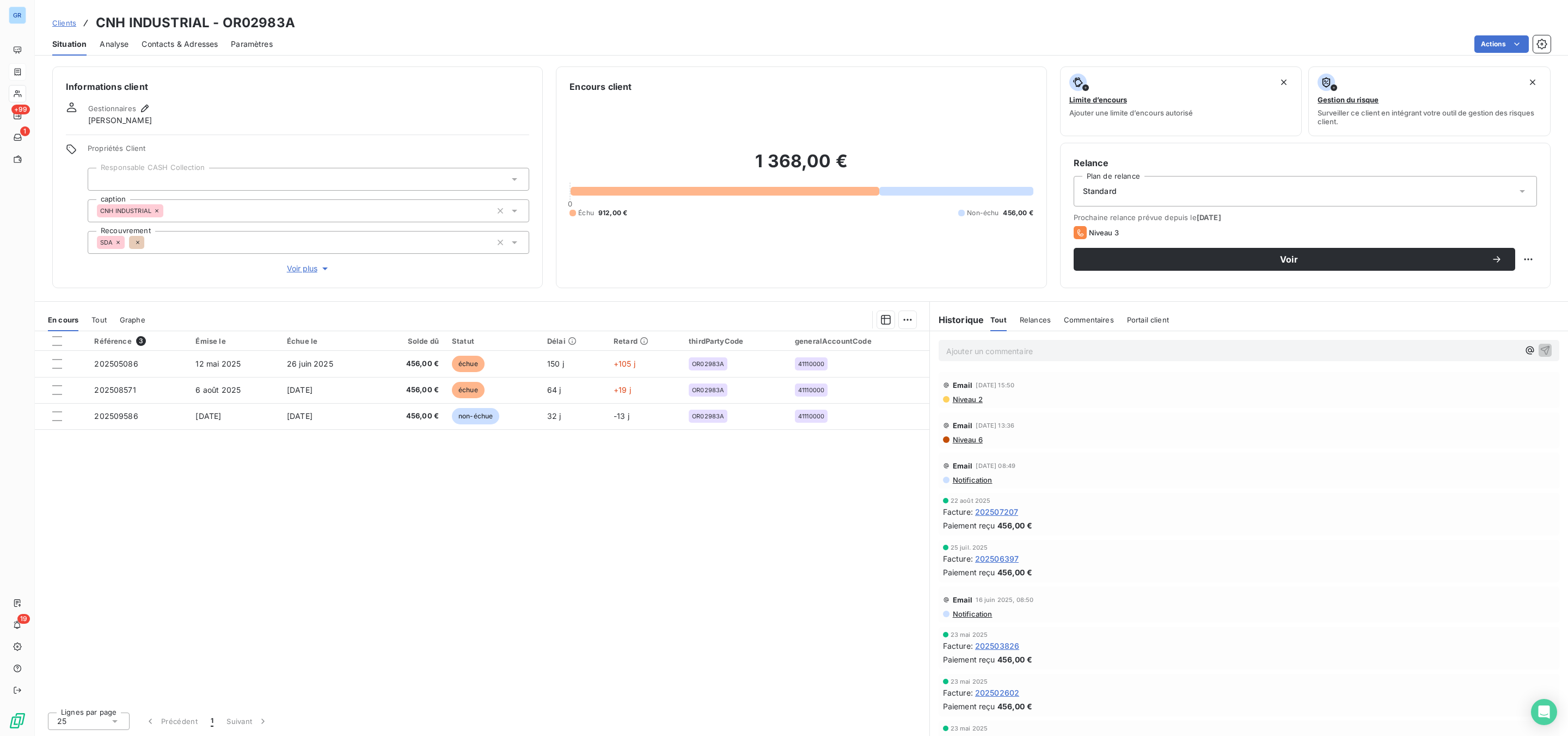
click at [975, 441] on span "Niveau 6" at bounding box center [966, 439] width 31 height 9
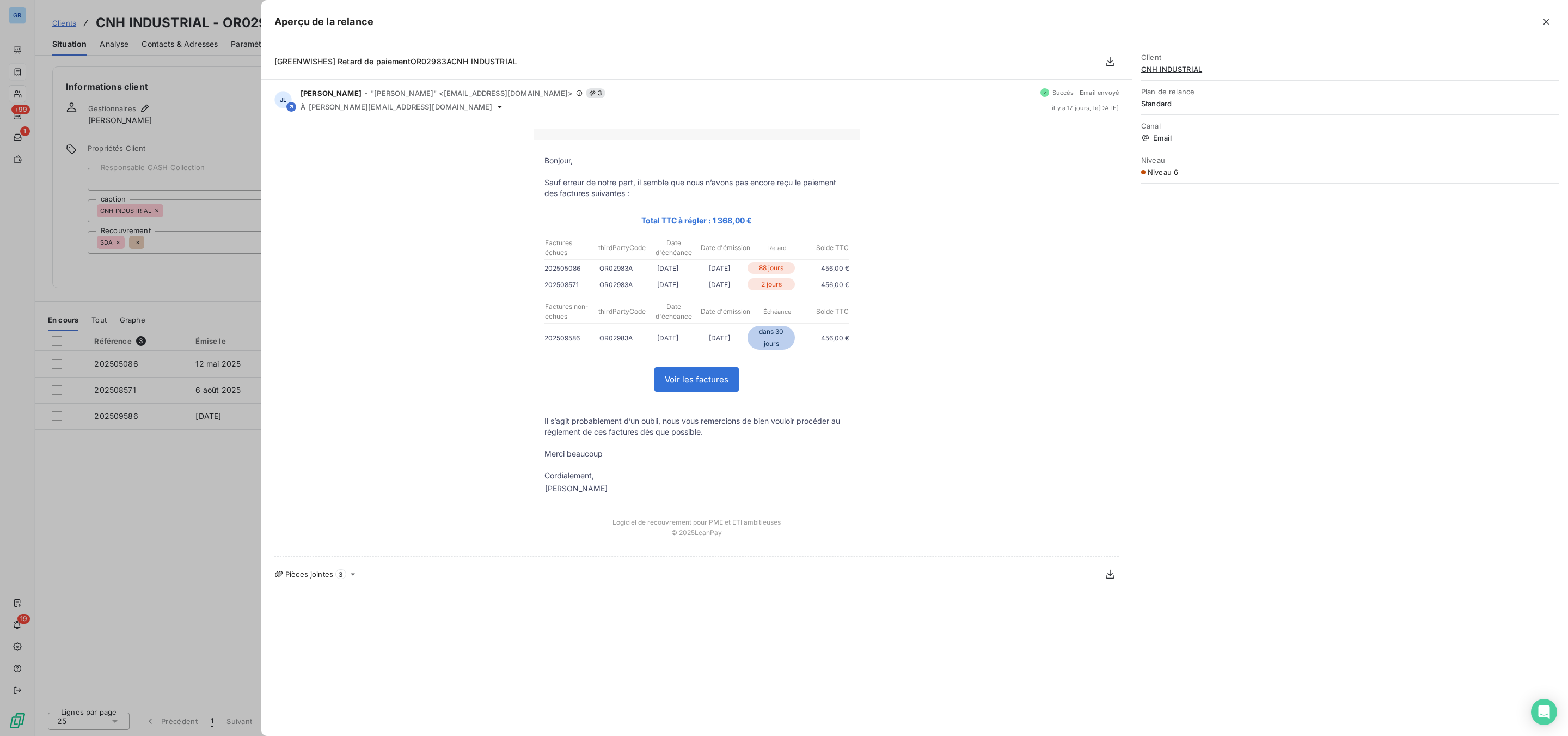
click at [145, 523] on div at bounding box center [784, 368] width 1568 height 736
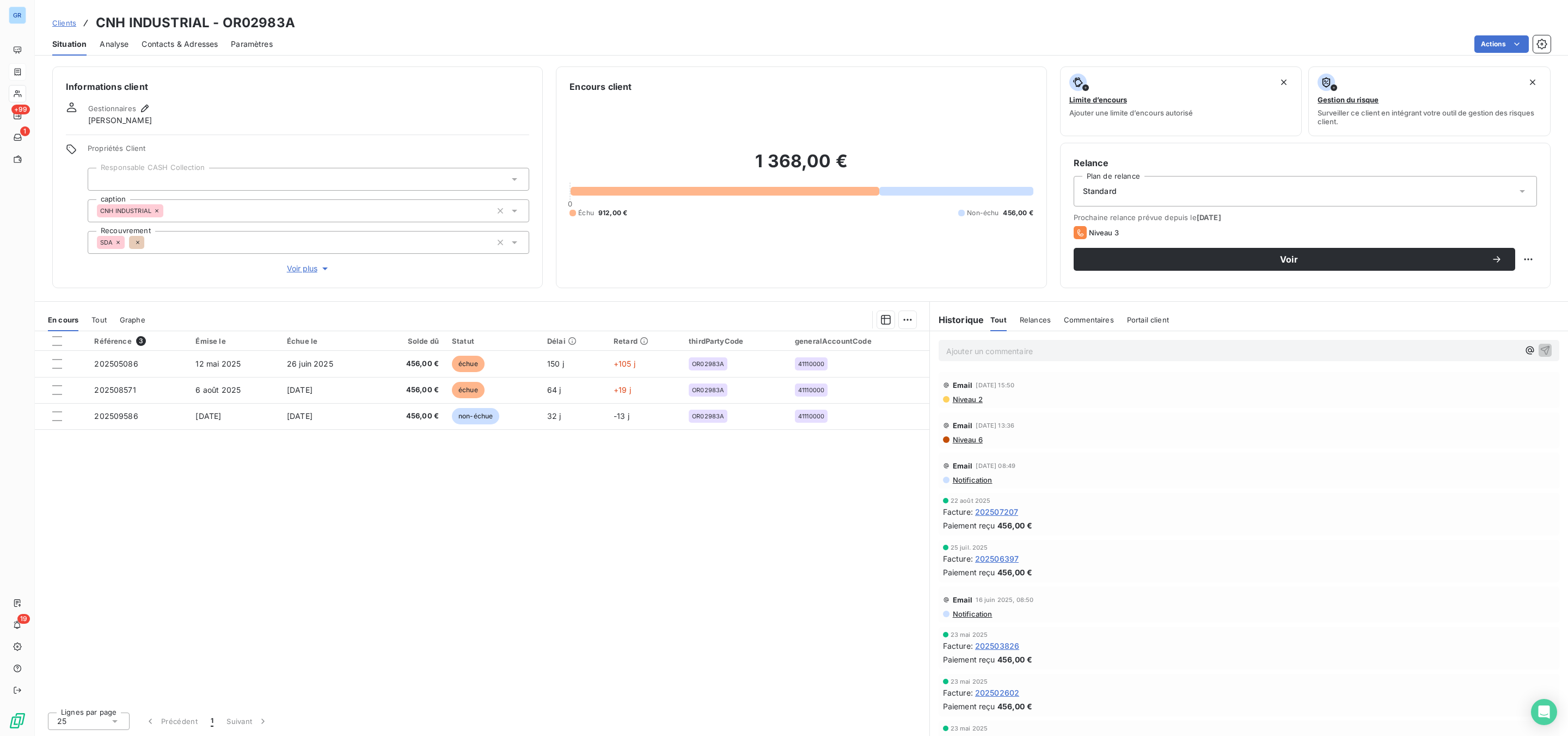
click at [515, 546] on div "Référence 3 Émise le Échue le Solde dû Statut Délai Retard thirdPartyCode gener…" at bounding box center [482, 517] width 895 height 372
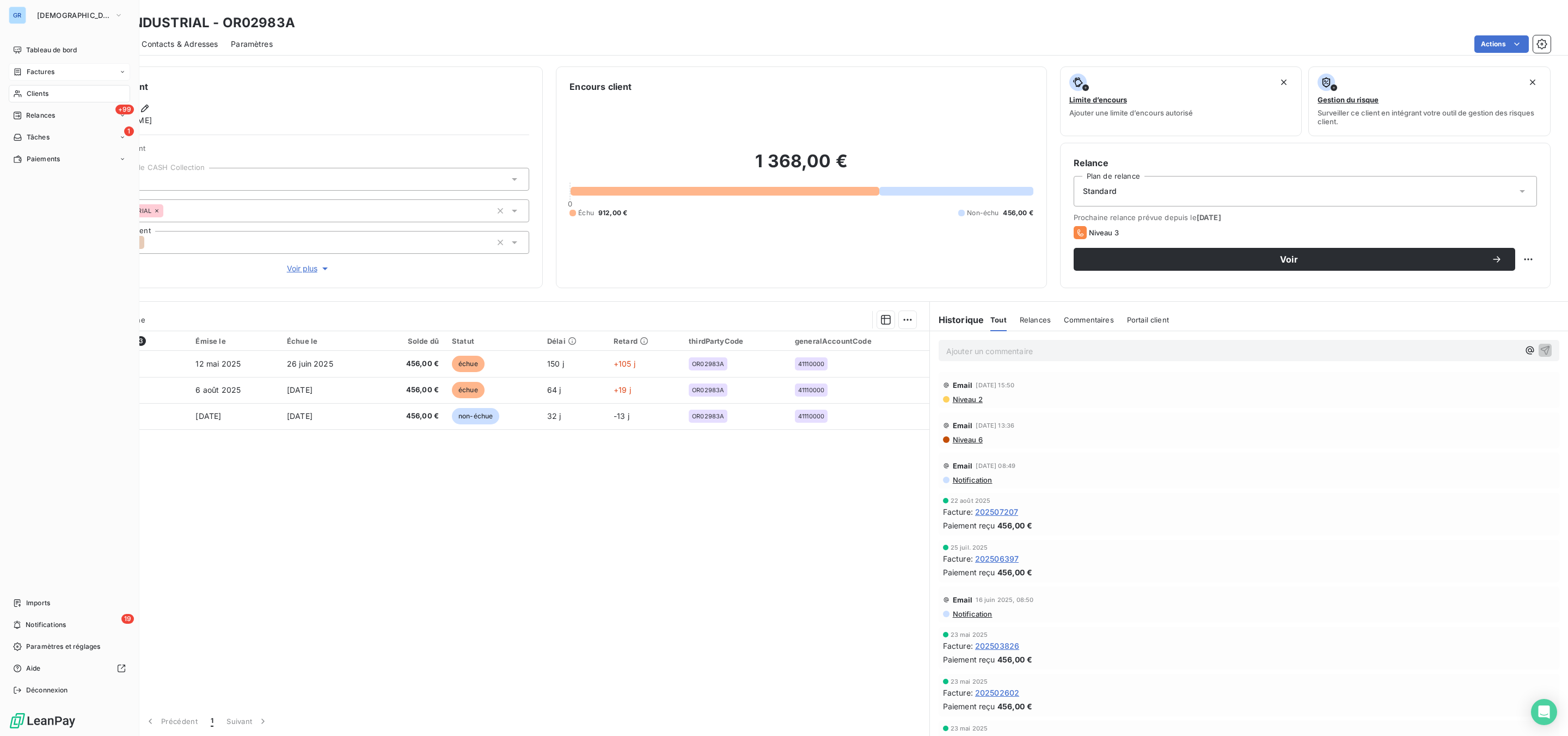
drag, startPoint x: 36, startPoint y: 91, endPoint x: 131, endPoint y: 88, distance: 95.0
click at [36, 91] on span "Clients" at bounding box center [38, 94] width 22 height 9
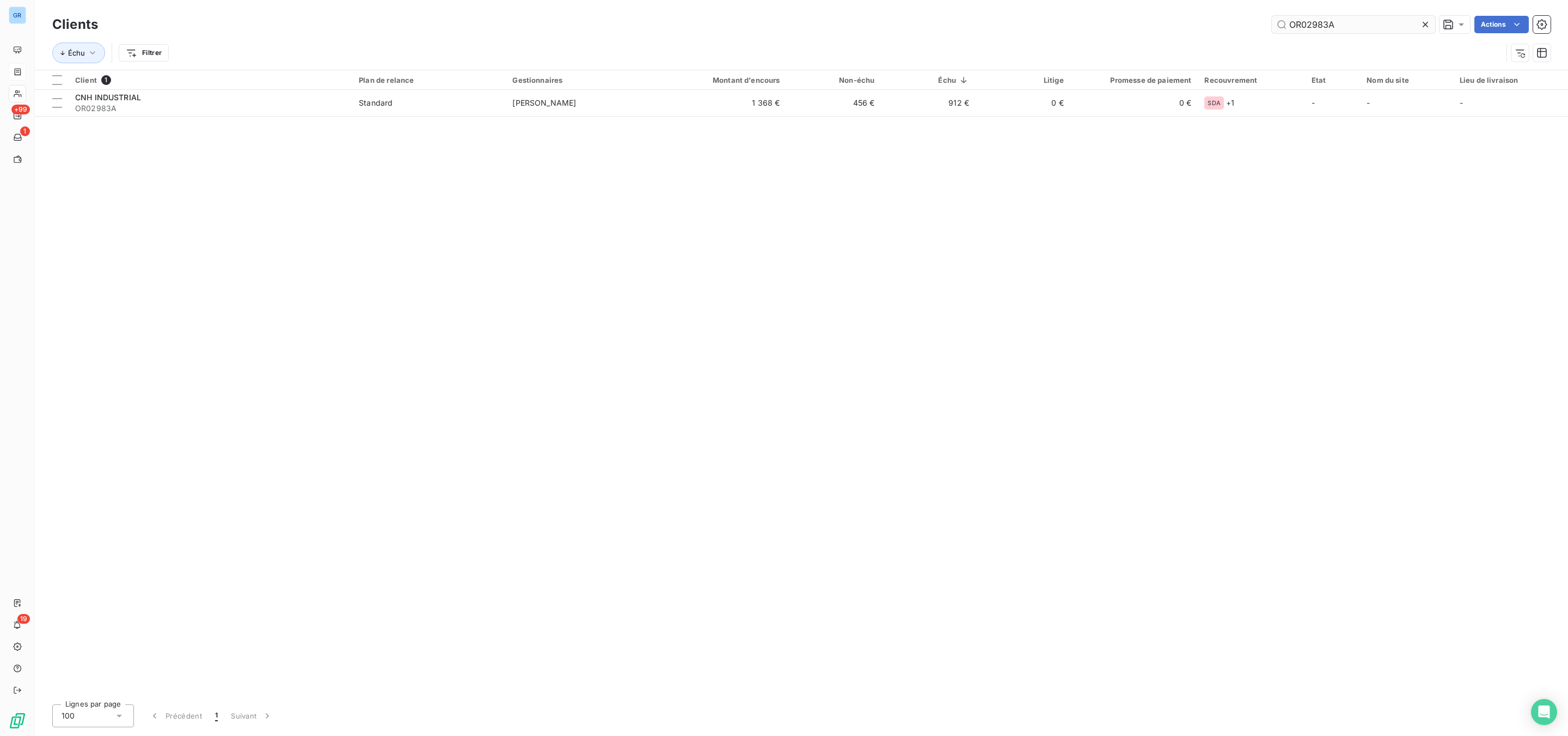
drag, startPoint x: 1366, startPoint y: 22, endPoint x: 1307, endPoint y: 31, distance: 59.7
click at [1274, 26] on input "OR02983A" at bounding box center [1354, 24] width 163 height 17
type input "OR03188A"
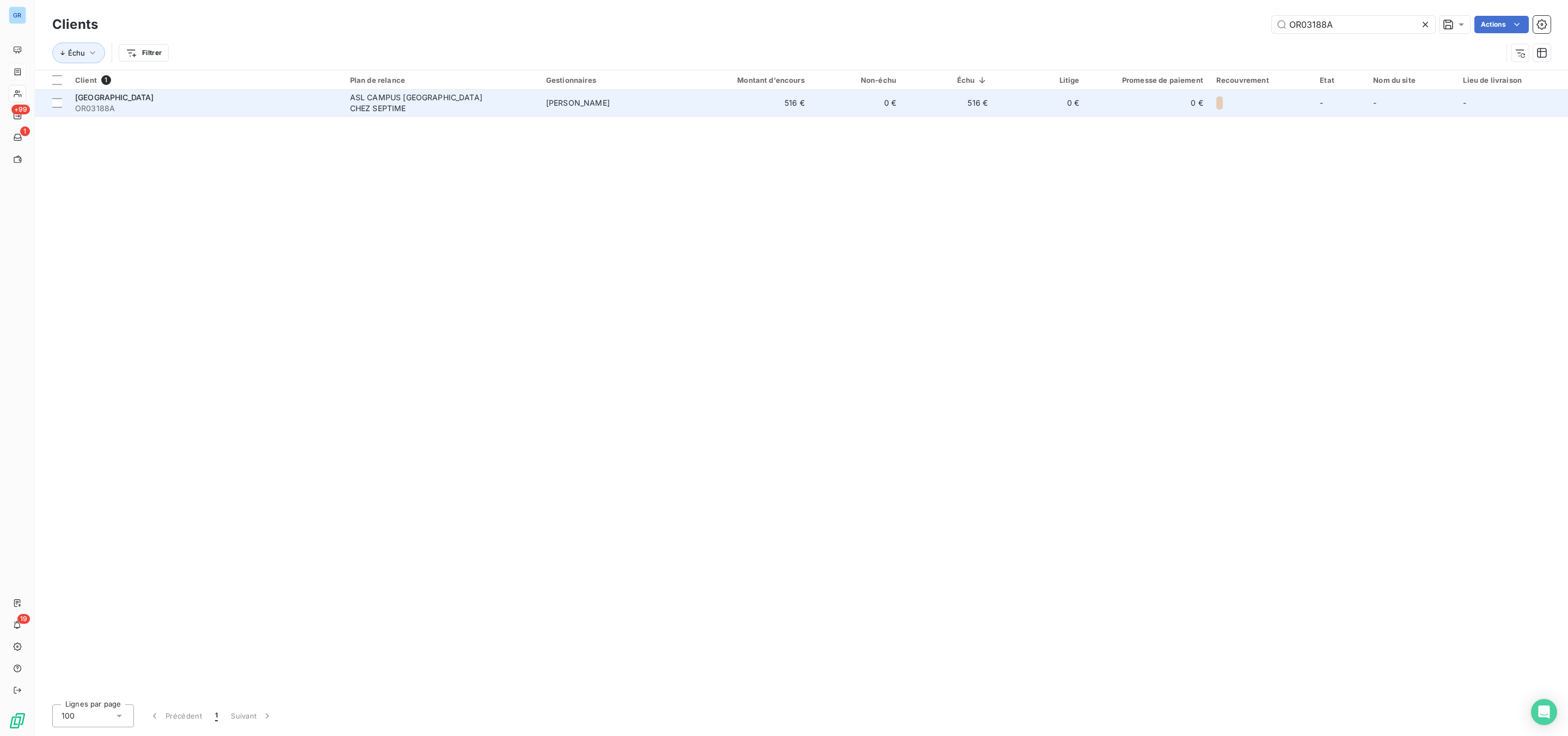
click at [376, 101] on div "ASL CAMPUS [GEOGRAPHIC_DATA] CHEZ SEPTIME" at bounding box center [418, 103] width 136 height 22
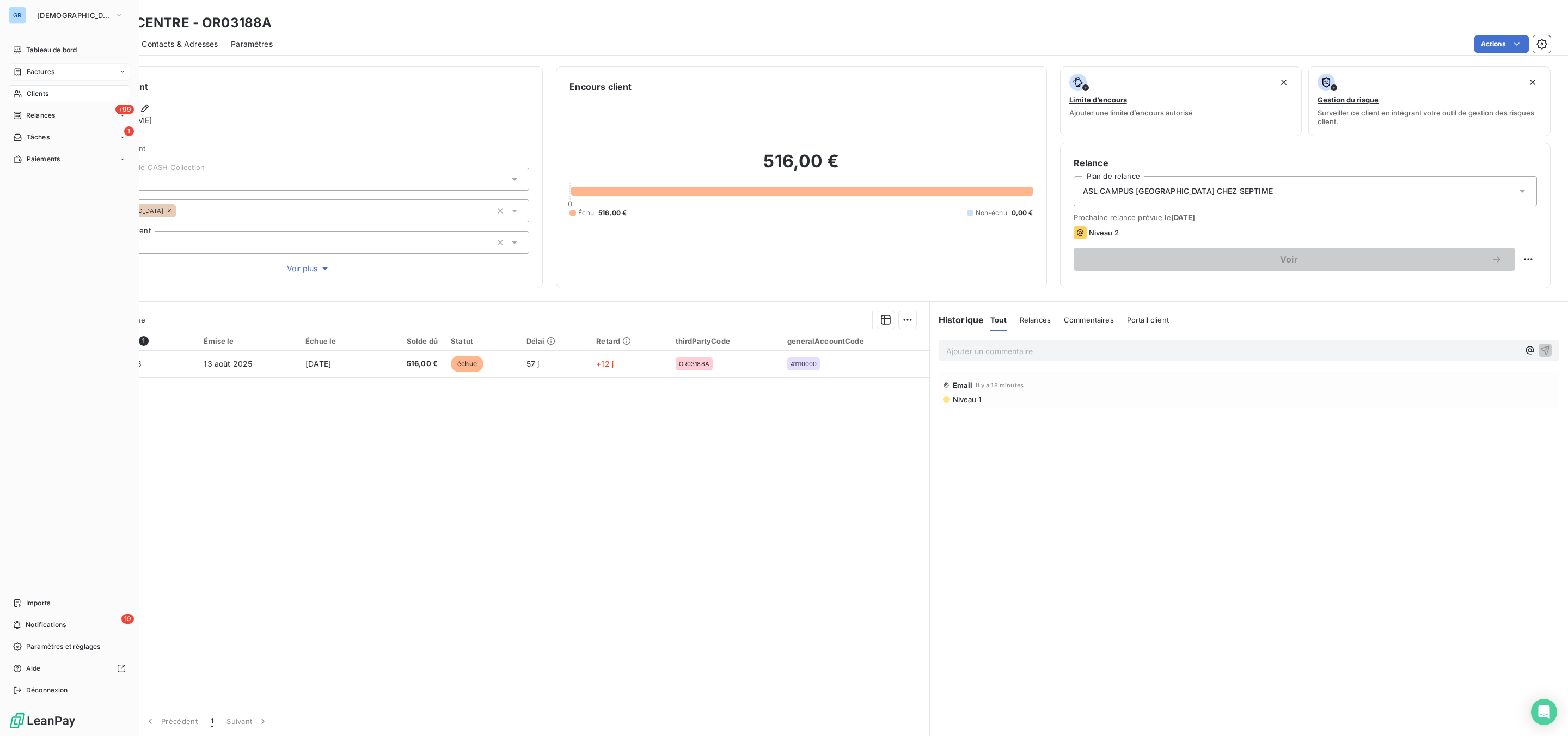
click at [36, 70] on span "Factures" at bounding box center [40, 72] width 28 height 9
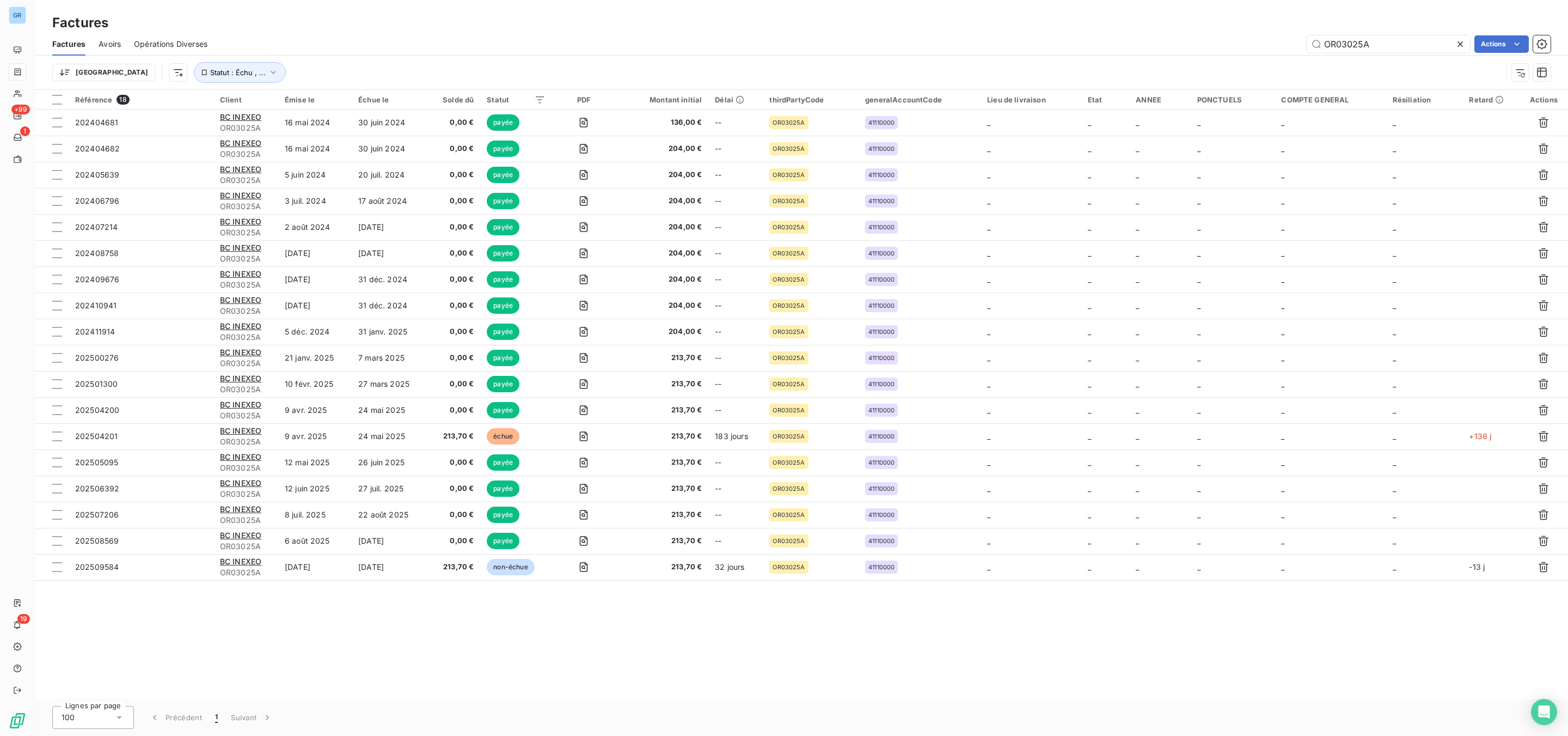
drag, startPoint x: 1321, startPoint y: 39, endPoint x: 1271, endPoint y: 49, distance: 51.0
click at [1260, 46] on div "OR03025A Actions" at bounding box center [885, 44] width 1330 height 17
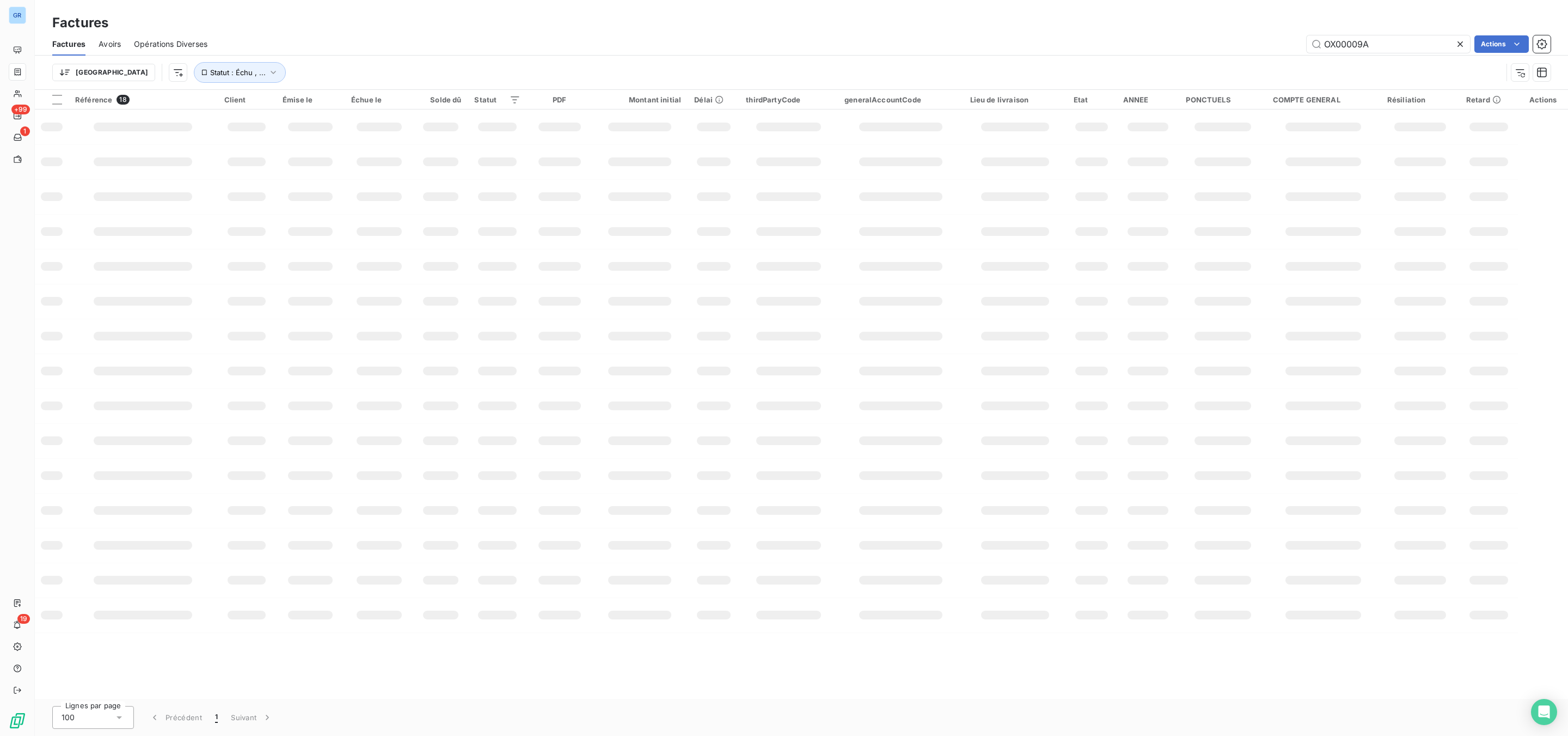
type input "OX00009A"
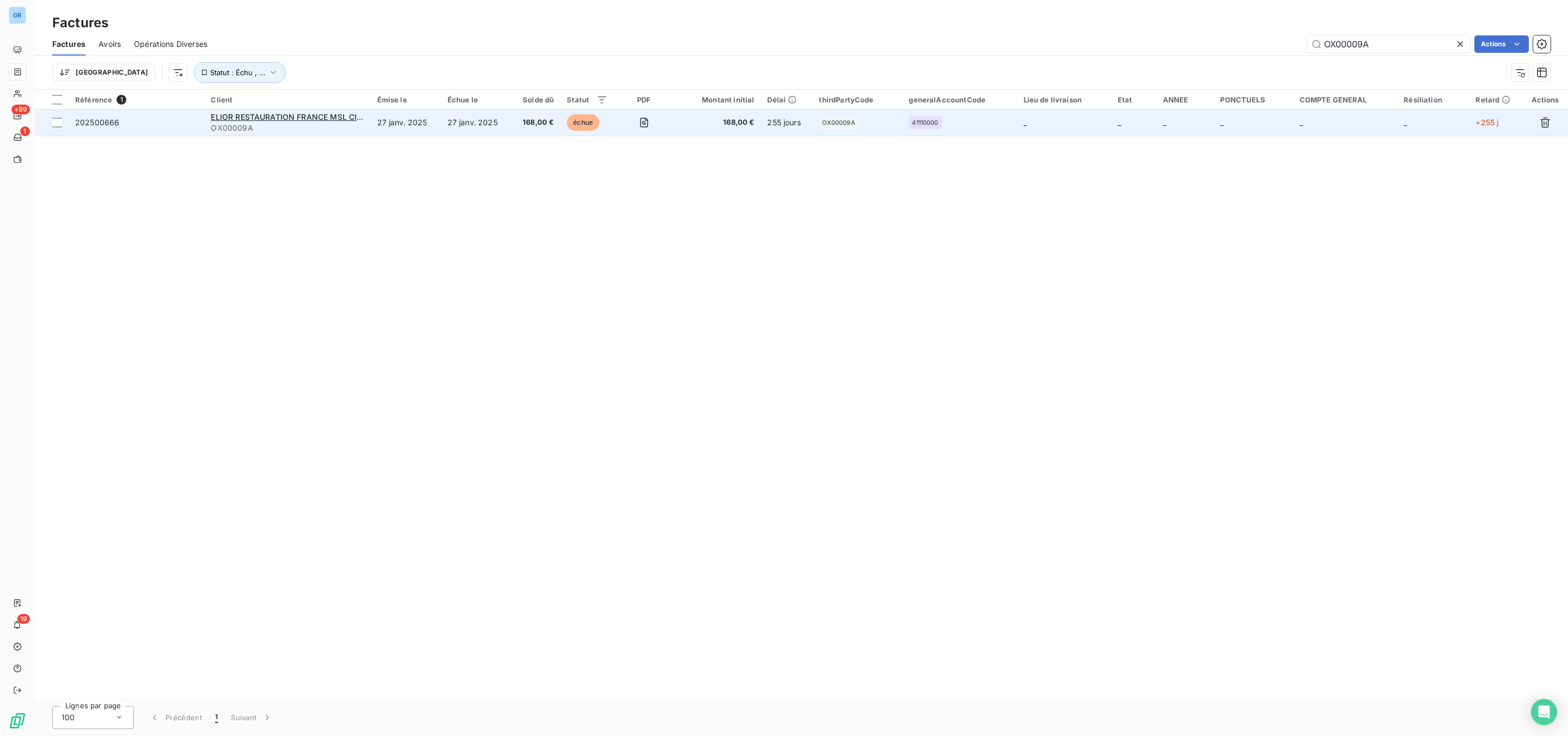
click at [583, 114] on span "échue" at bounding box center [583, 122] width 32 height 17
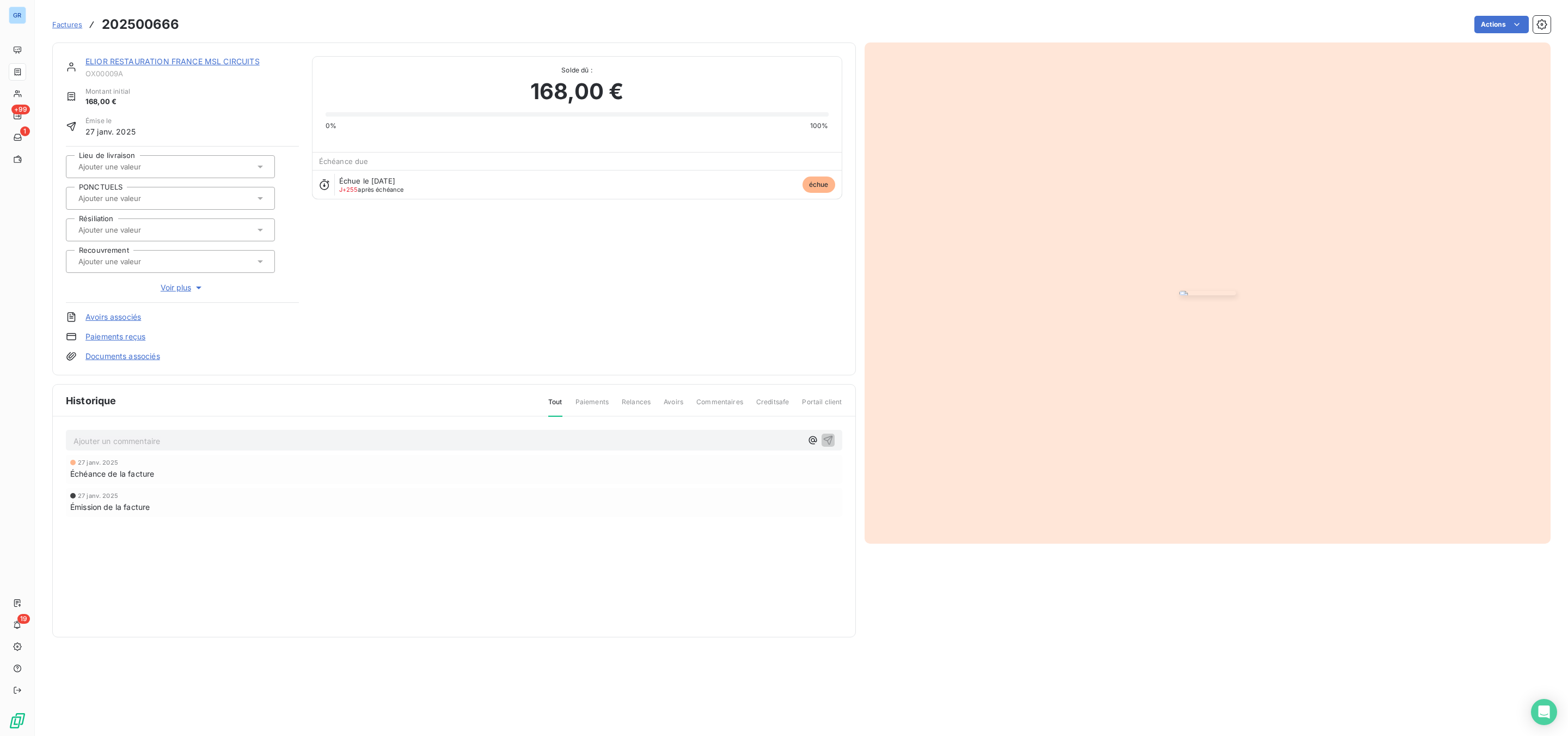
click at [239, 53] on div "ELIOR RESTAURATION FRANCE MSL CIRCUITS OX00009A Montant initial 168,00 € Émise …" at bounding box center [453, 209] width 803 height 333
click at [240, 54] on div "ELIOR RESTAURATION FRANCE MSL CIRCUITS OX00009A Montant initial 168,00 € Émise …" at bounding box center [453, 209] width 803 height 333
click at [235, 62] on link "ELIOR RESTAURATION FRANCE MSL CIRCUITS" at bounding box center [172, 62] width 174 height 9
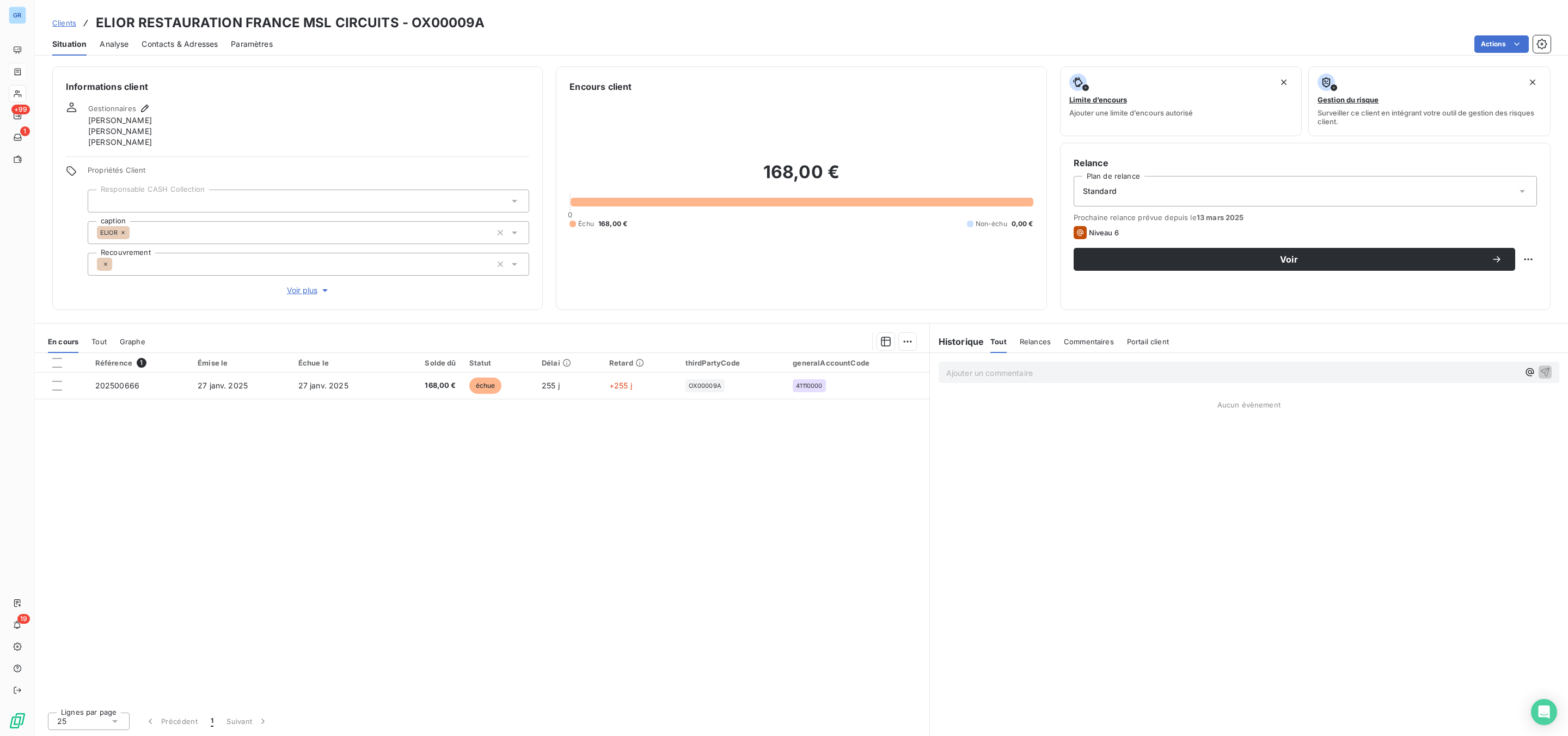
click at [195, 45] on span "Contacts & Adresses" at bounding box center [180, 44] width 76 height 11
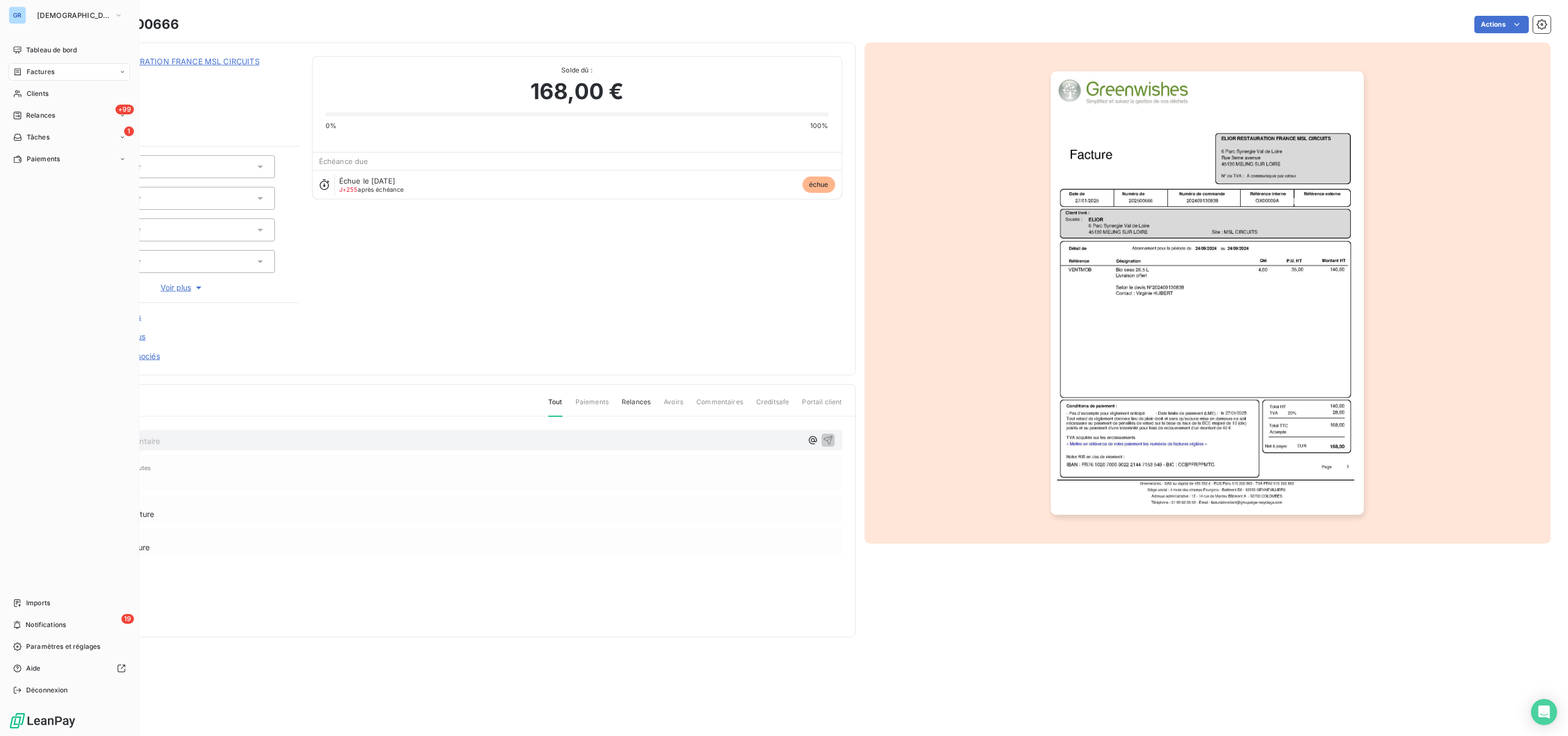
click at [41, 70] on span "Factures" at bounding box center [40, 72] width 28 height 9
click at [43, 92] on span "Clients" at bounding box center [38, 94] width 22 height 9
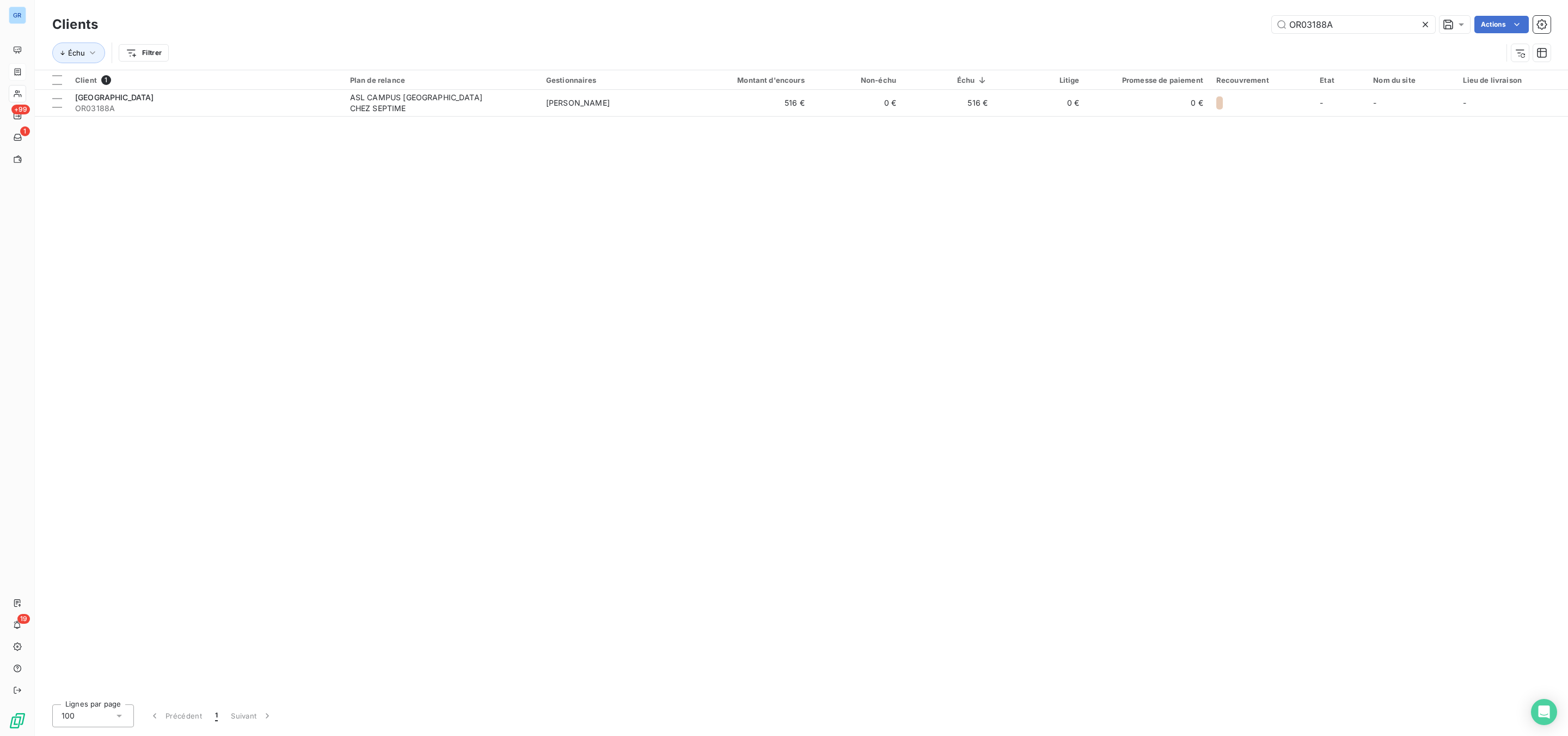
drag, startPoint x: 1345, startPoint y: 22, endPoint x: 1261, endPoint y: 23, distance: 84.0
click at [1261, 23] on div "OR03188A Actions" at bounding box center [831, 24] width 1440 height 17
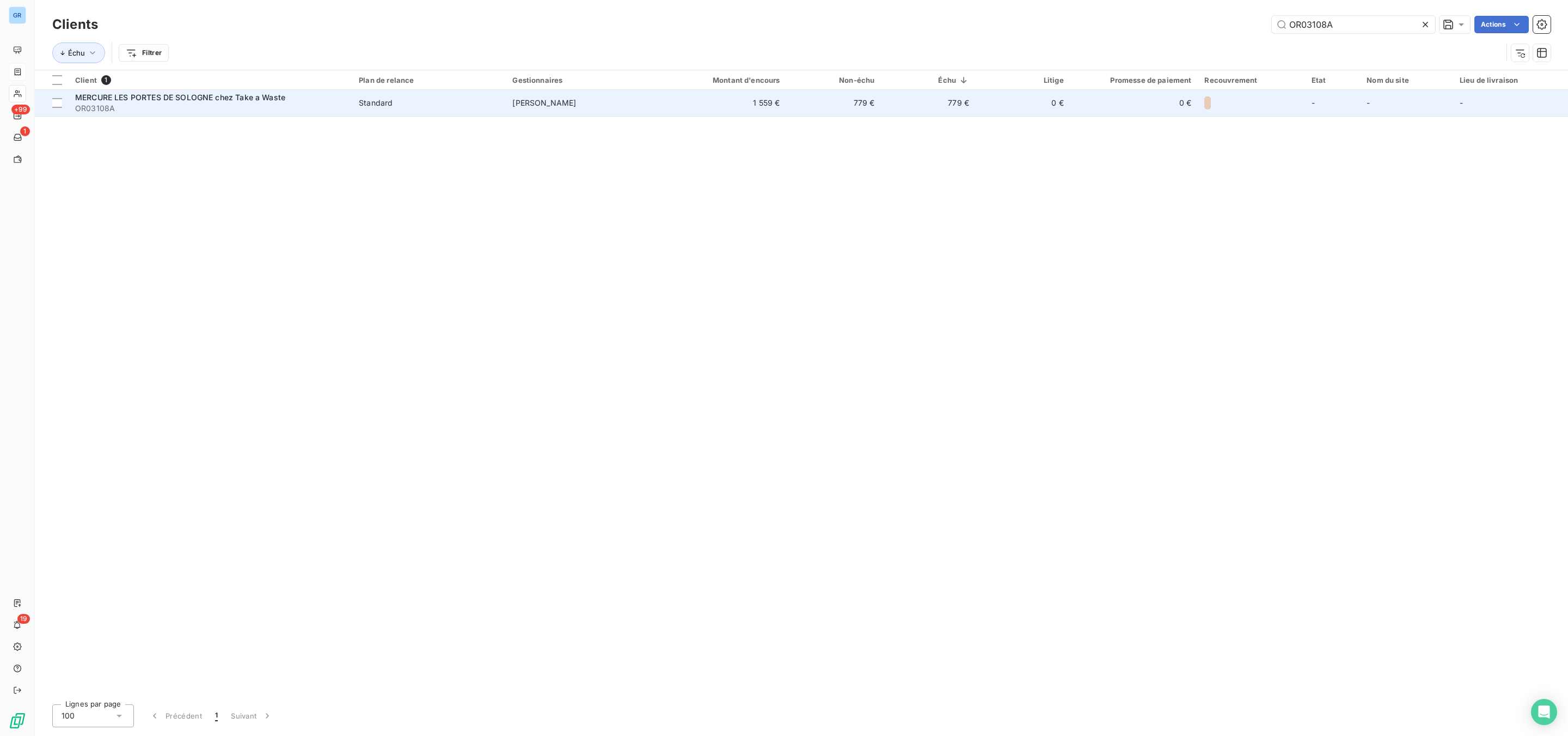
type input "OR03108A"
click at [393, 105] on span "Standard" at bounding box center [429, 103] width 140 height 11
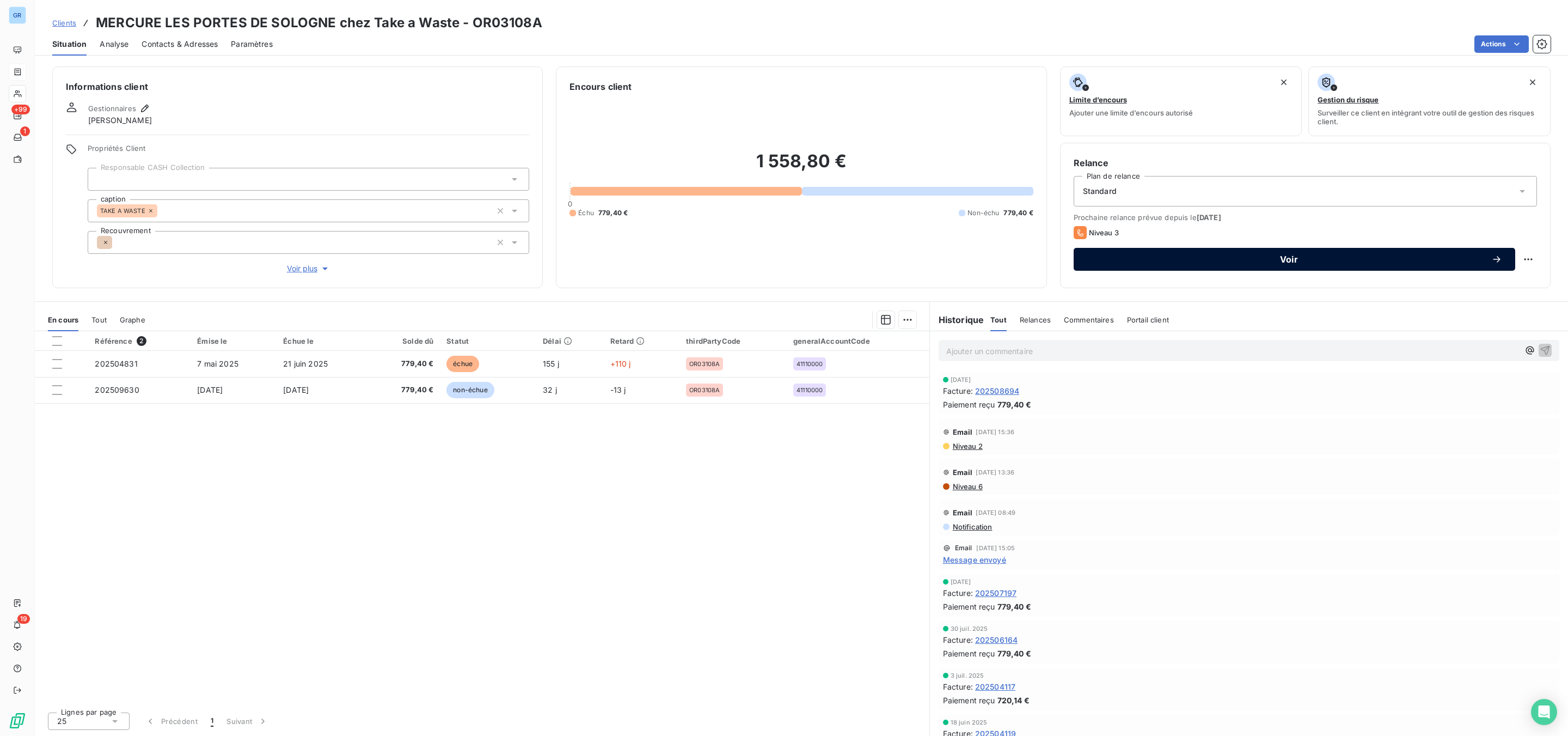
click at [1231, 255] on span "Voir" at bounding box center [1289, 259] width 404 height 9
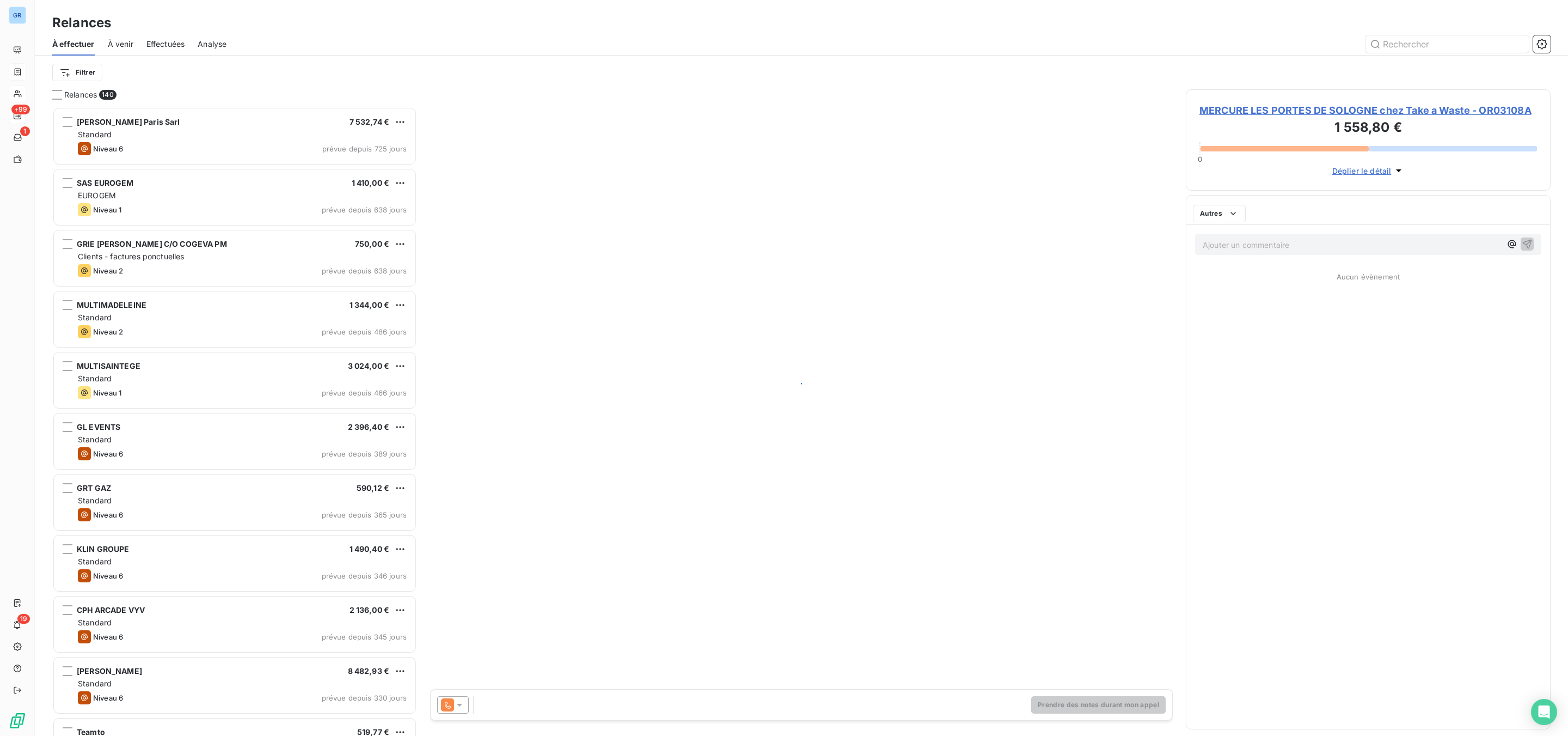
scroll to position [618, 352]
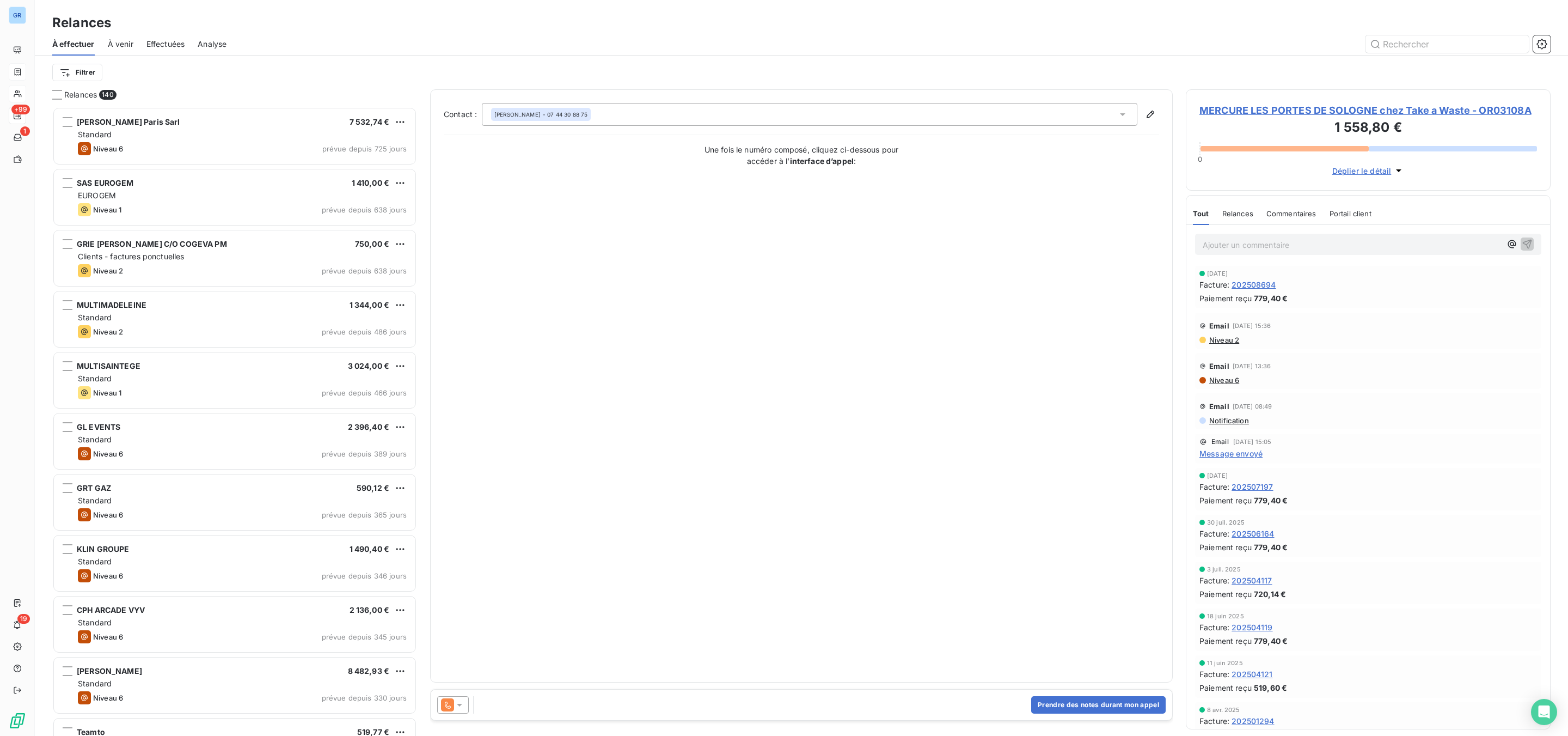
click at [456, 708] on icon at bounding box center [460, 705] width 11 height 11
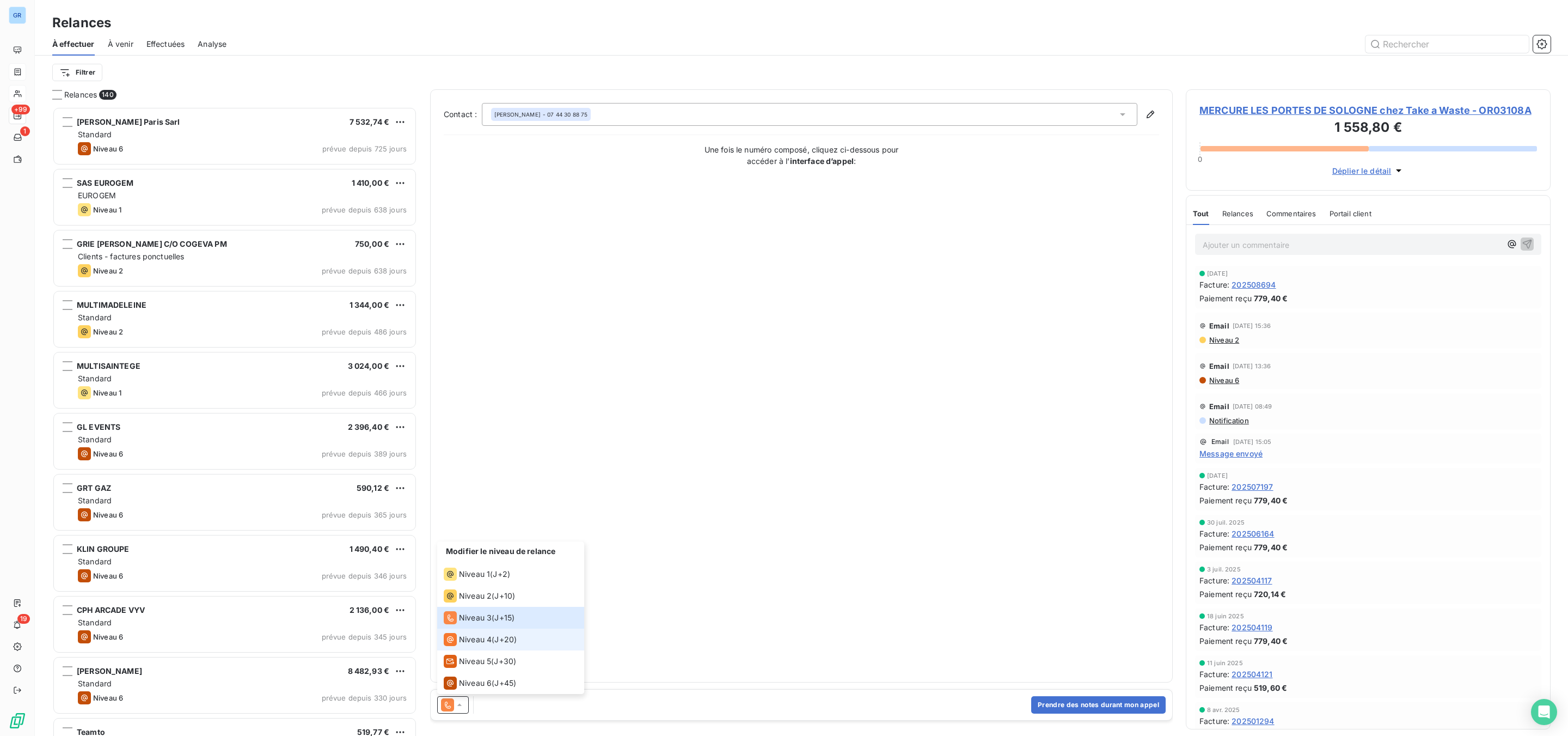
click at [495, 637] on div "Niveau 4 ( J+20 )" at bounding box center [480, 640] width 73 height 13
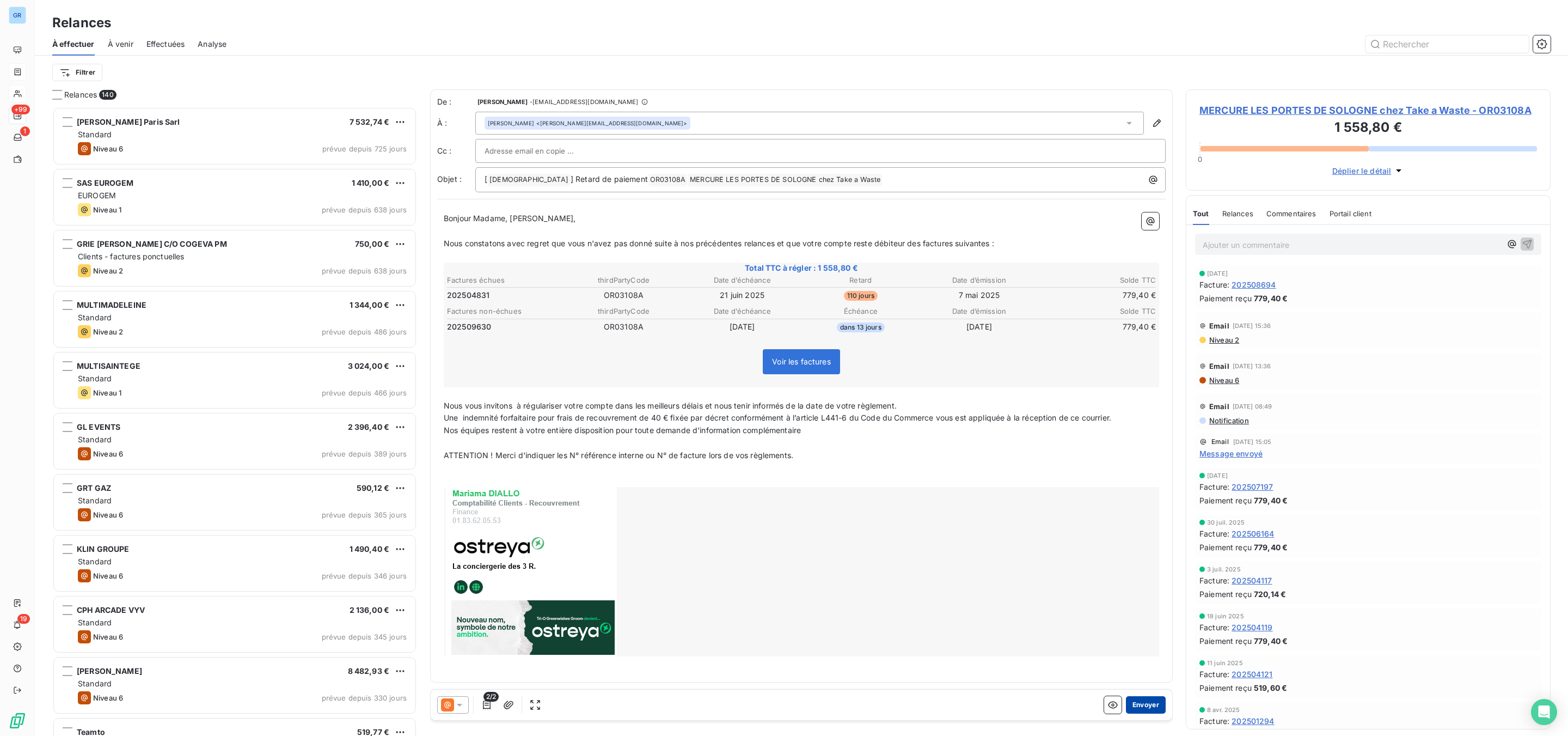
click at [1149, 704] on button "Envoyer" at bounding box center [1145, 705] width 39 height 17
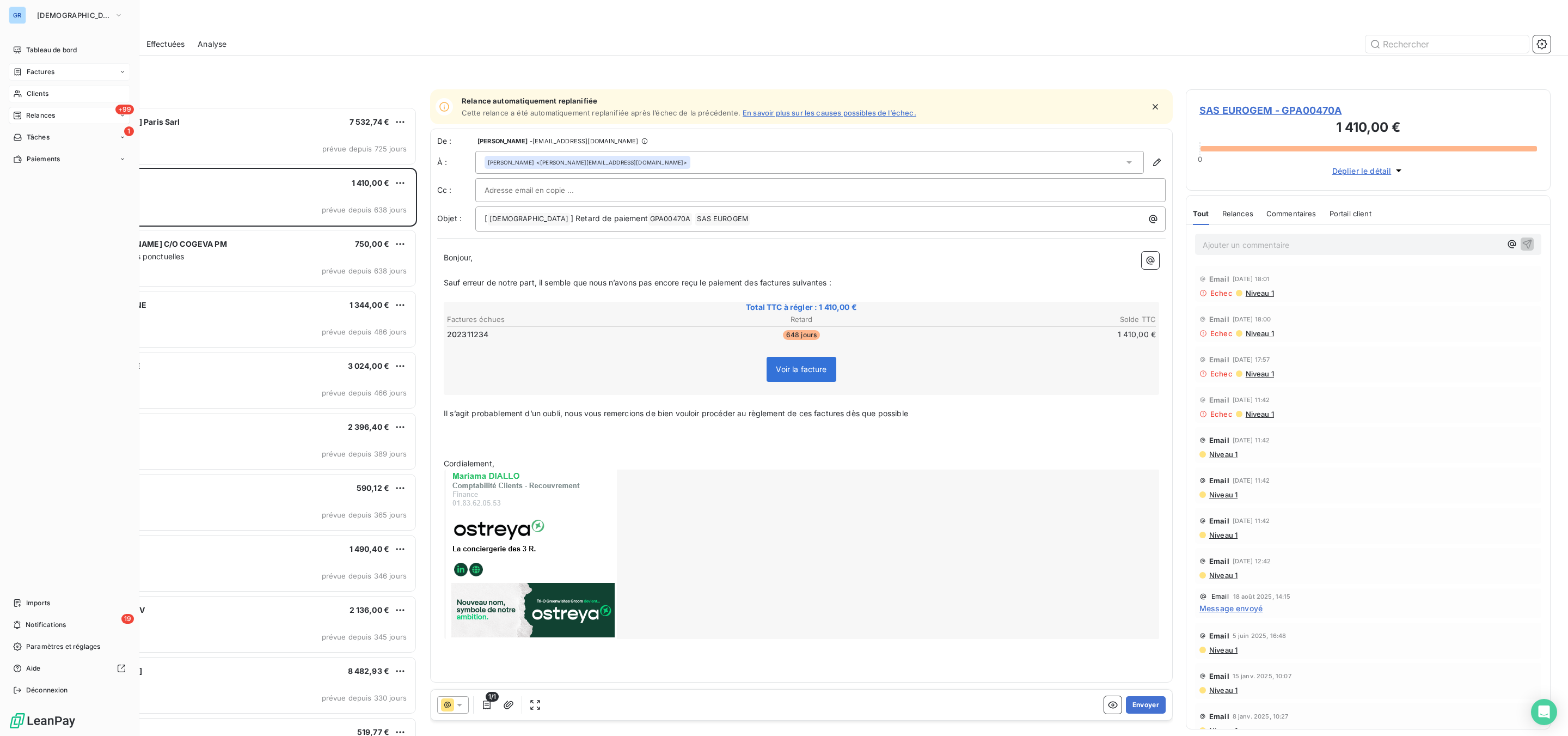
click at [38, 65] on div "Factures" at bounding box center [69, 72] width 121 height 17
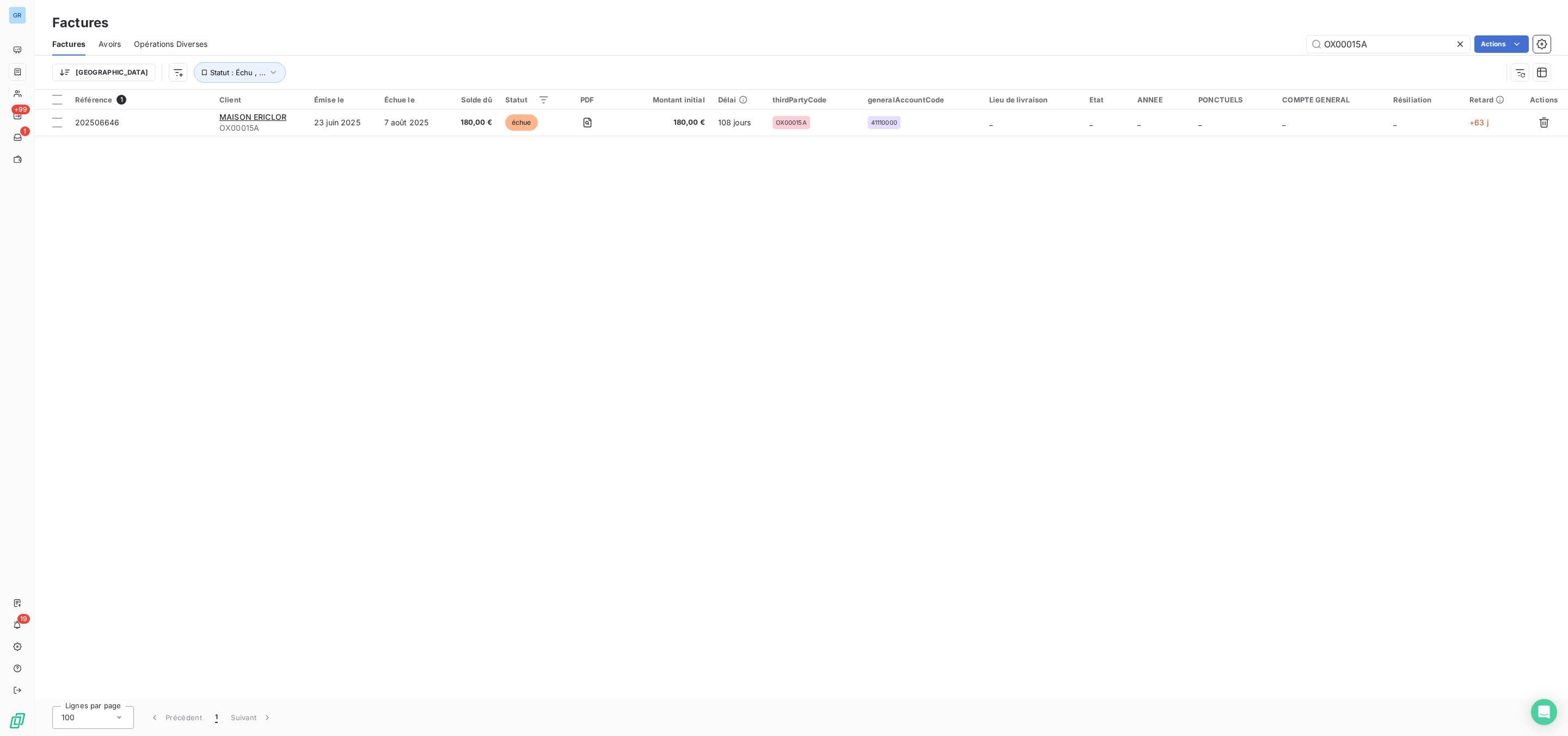
drag, startPoint x: 1413, startPoint y: 39, endPoint x: 1201, endPoint y: 53, distance: 212.5
click at [1212, 51] on div "OX00015A Actions" at bounding box center [885, 44] width 1330 height 17
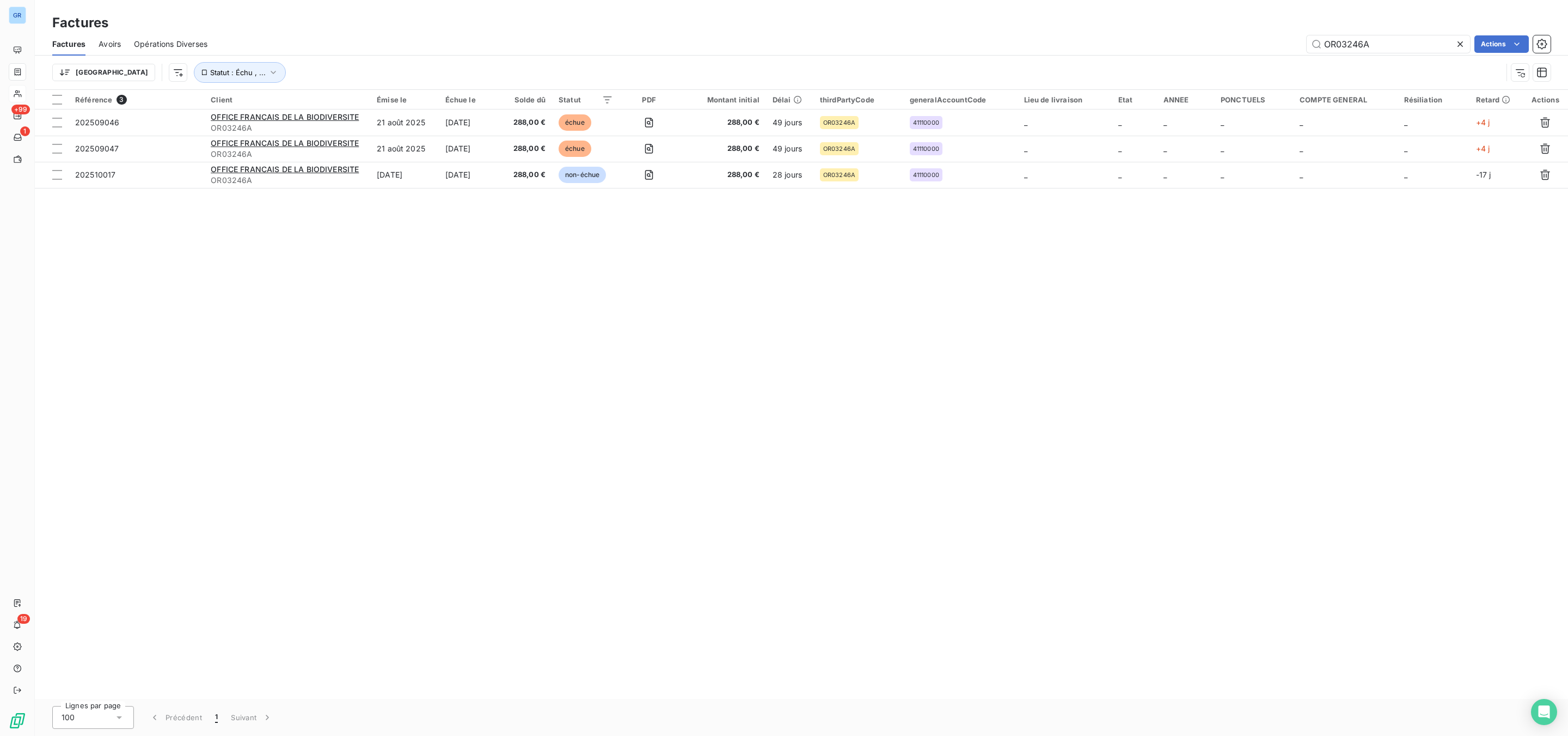
type input "OR03246A"
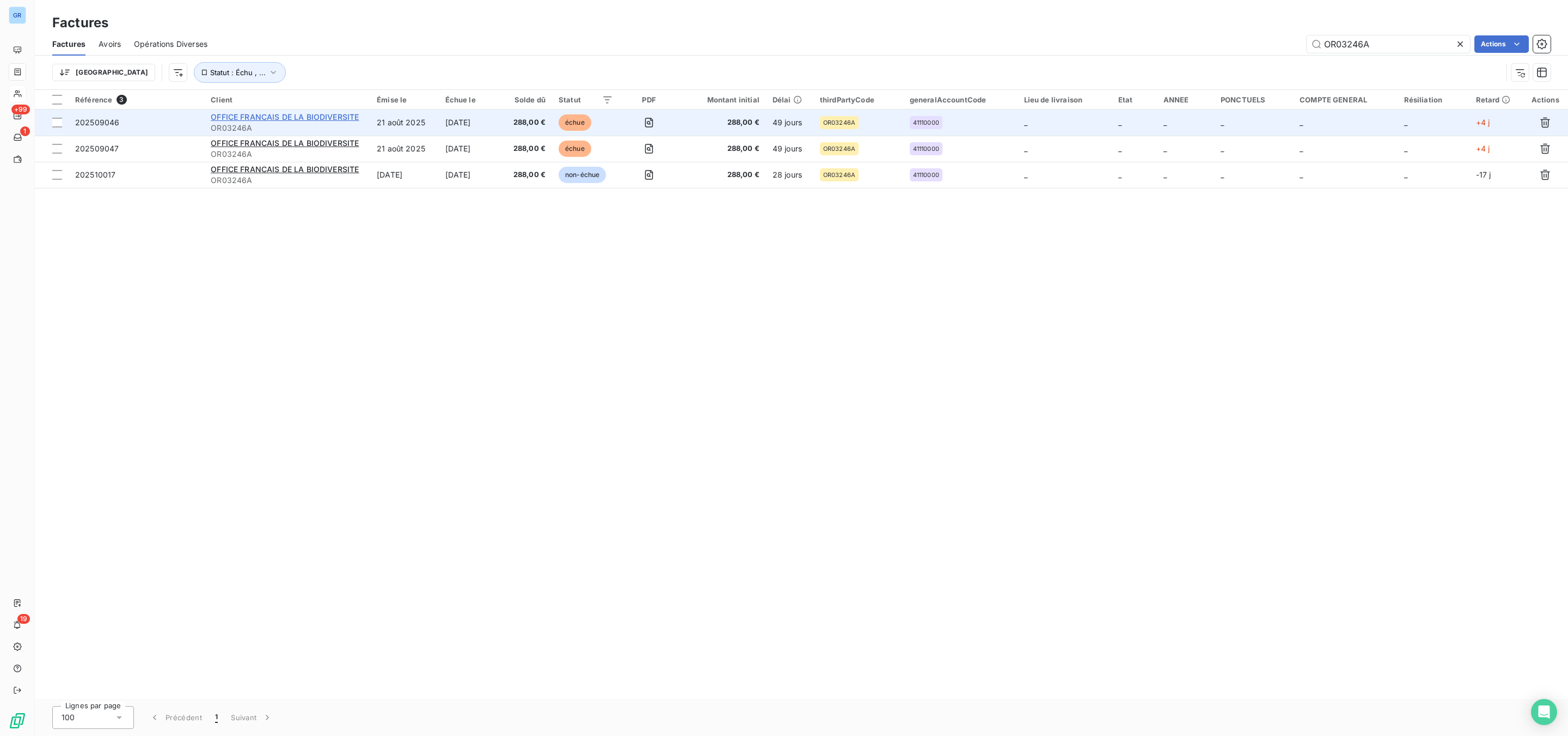
click at [330, 118] on span "OFFICE FRANCAIS DE LA BIODIVERSITE" at bounding box center [285, 117] width 148 height 9
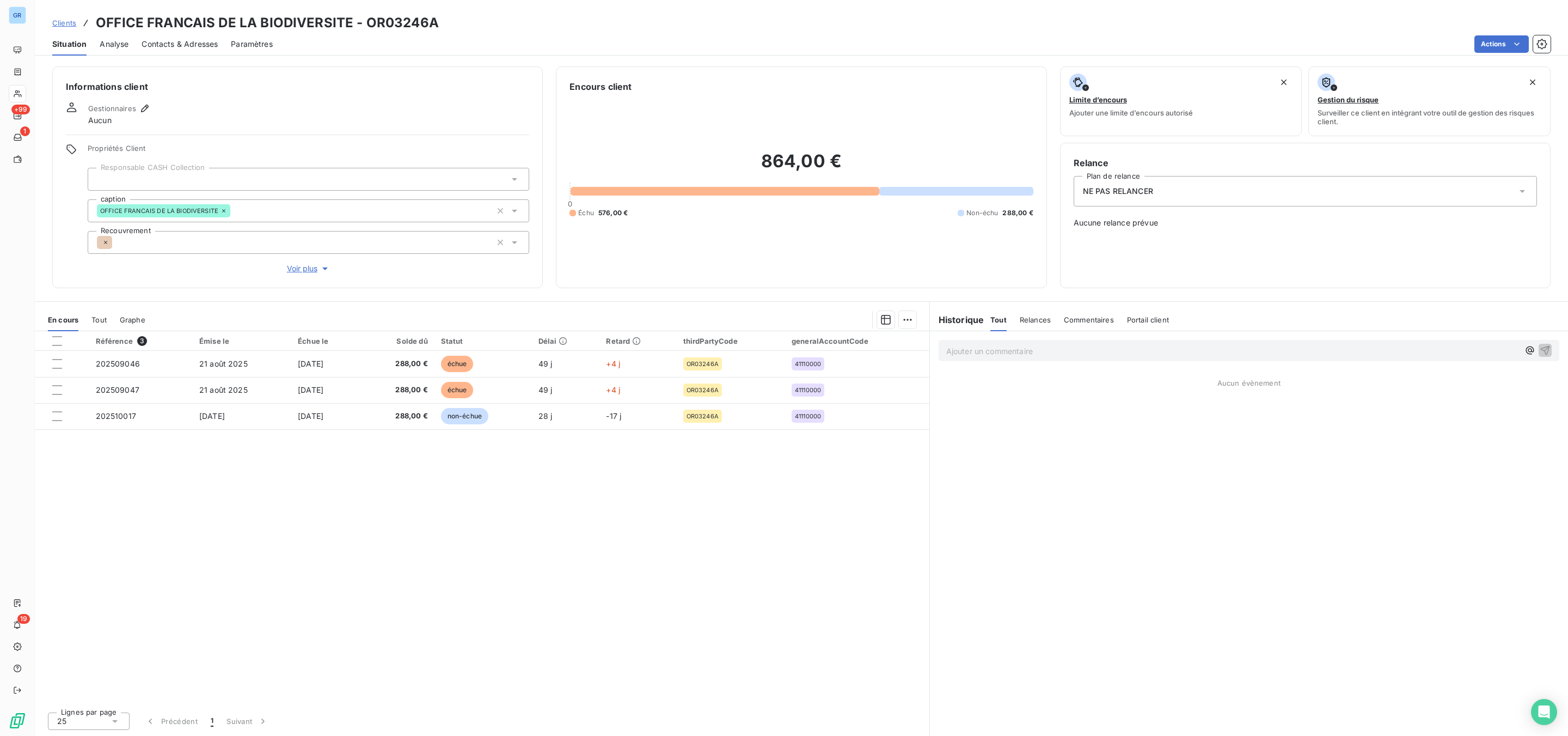
drag, startPoint x: 195, startPoint y: 41, endPoint x: 202, endPoint y: 41, distance: 7.0
click at [196, 41] on span "Contacts & Adresses" at bounding box center [180, 44] width 76 height 11
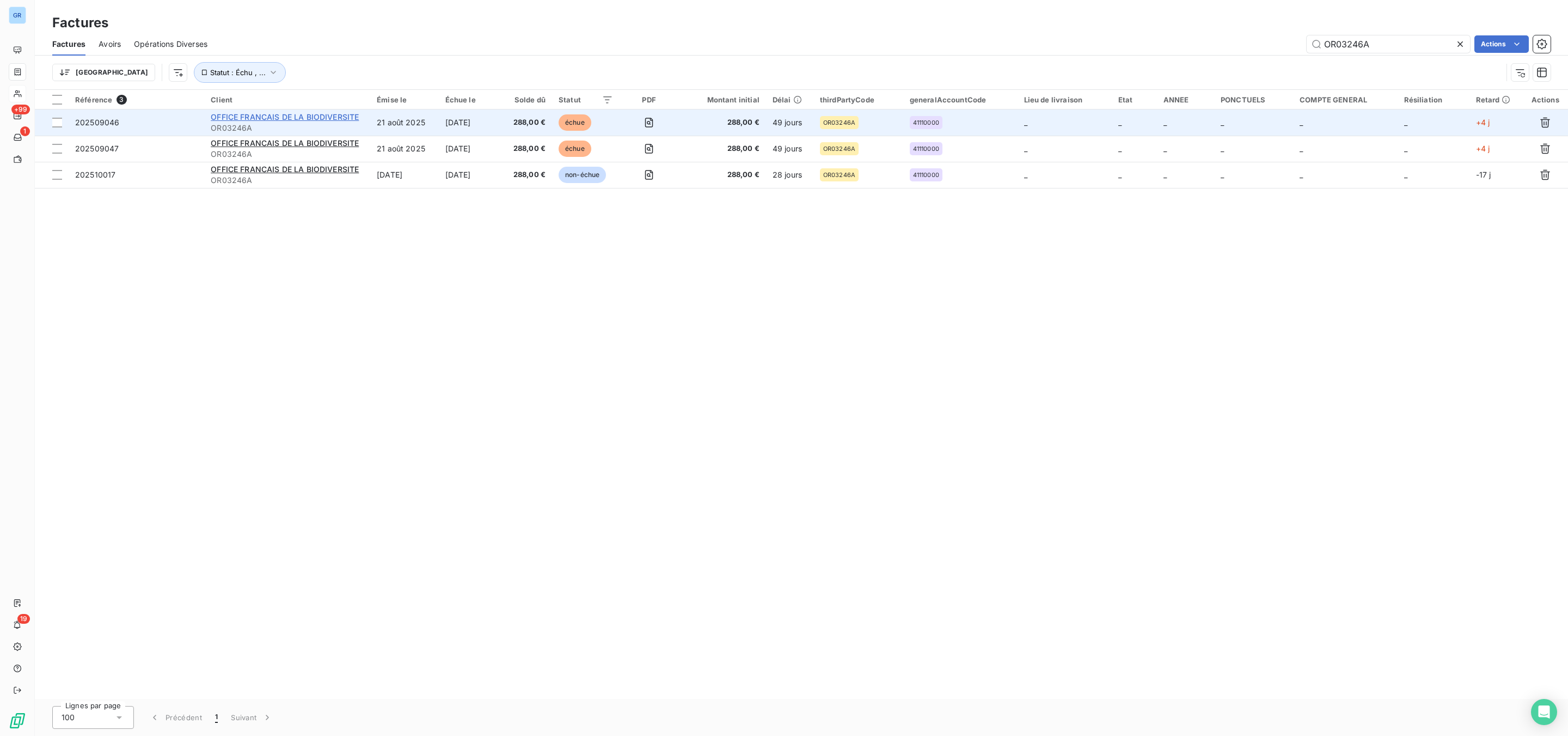
click at [341, 115] on span "OFFICE FRANCAIS DE LA BIODIVERSITE" at bounding box center [285, 117] width 148 height 9
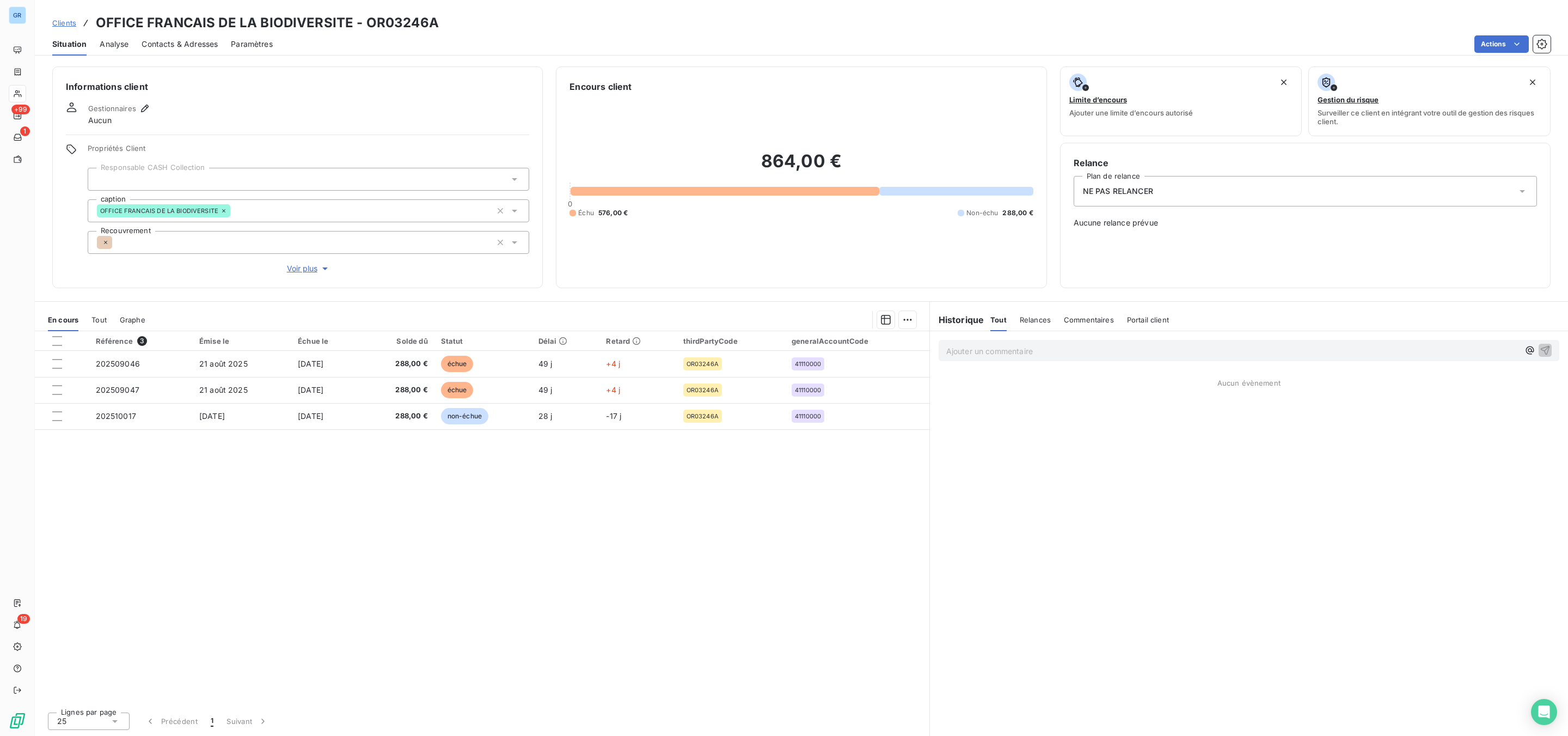
click at [1112, 191] on span "NE PAS RELANCER" at bounding box center [1118, 192] width 70 height 11
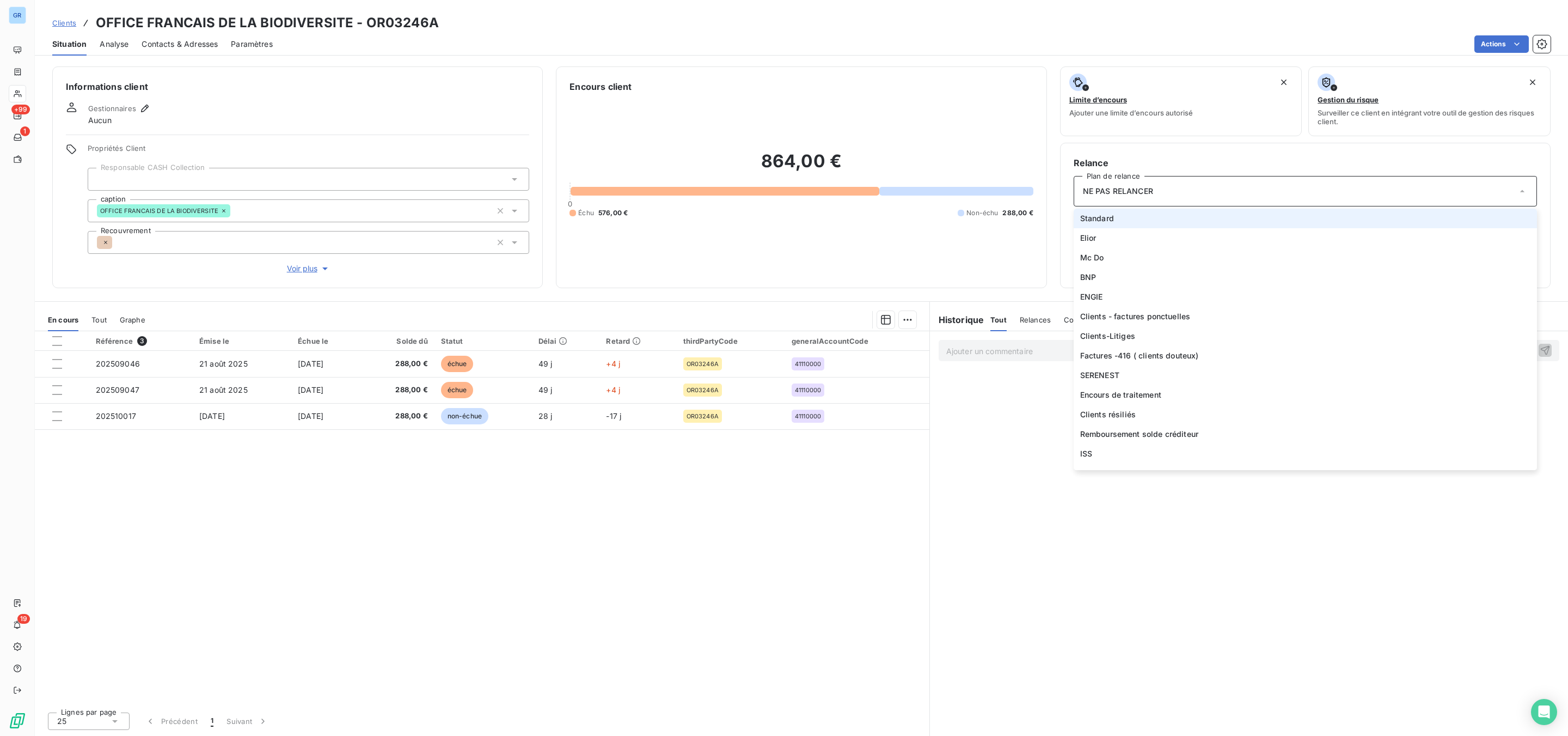
click at [1112, 221] on span "Standard" at bounding box center [1097, 219] width 34 height 11
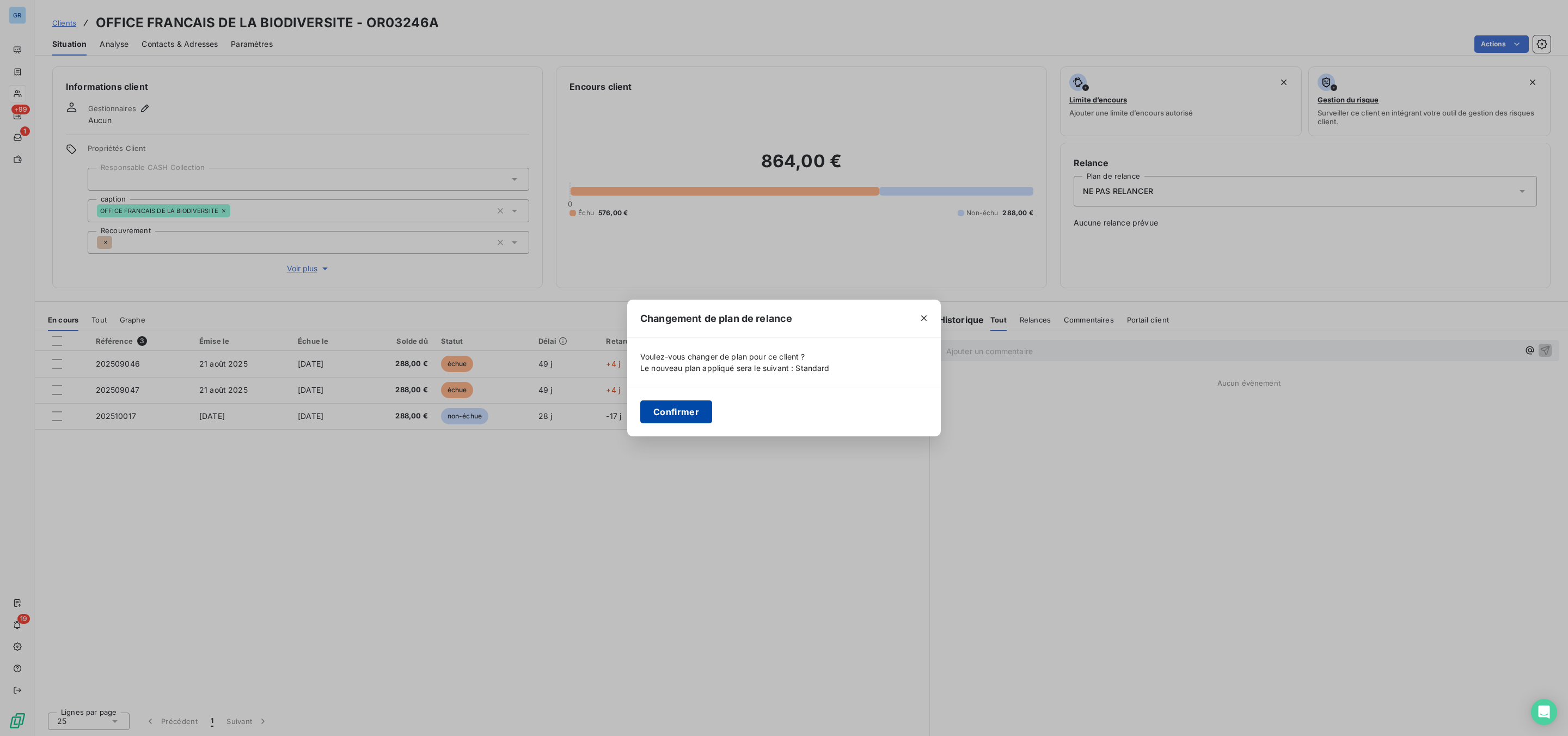
click at [673, 410] on button "Confirmer" at bounding box center [676, 412] width 72 height 23
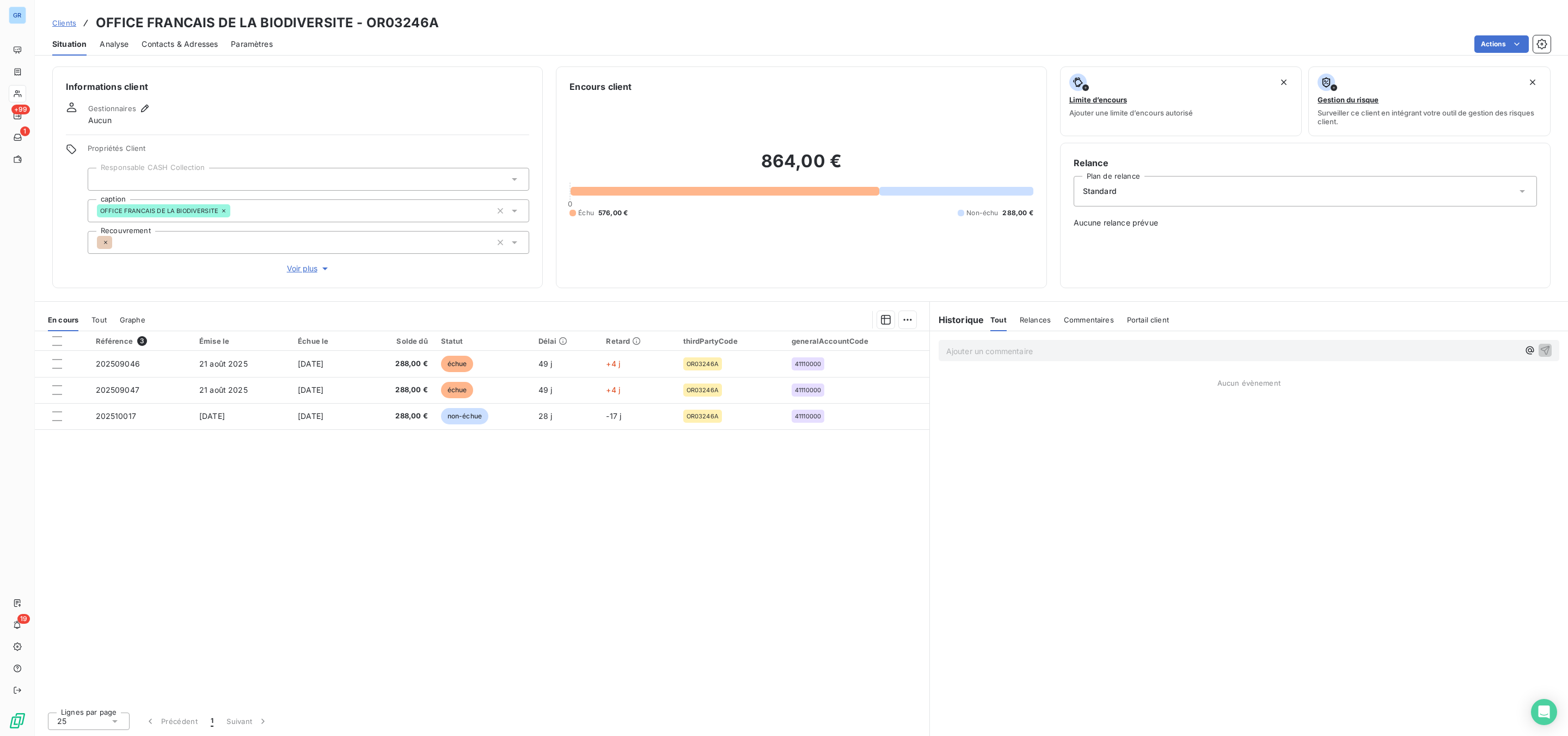
click at [970, 346] on p "Ajouter un commentaire ﻿" at bounding box center [1232, 351] width 573 height 13
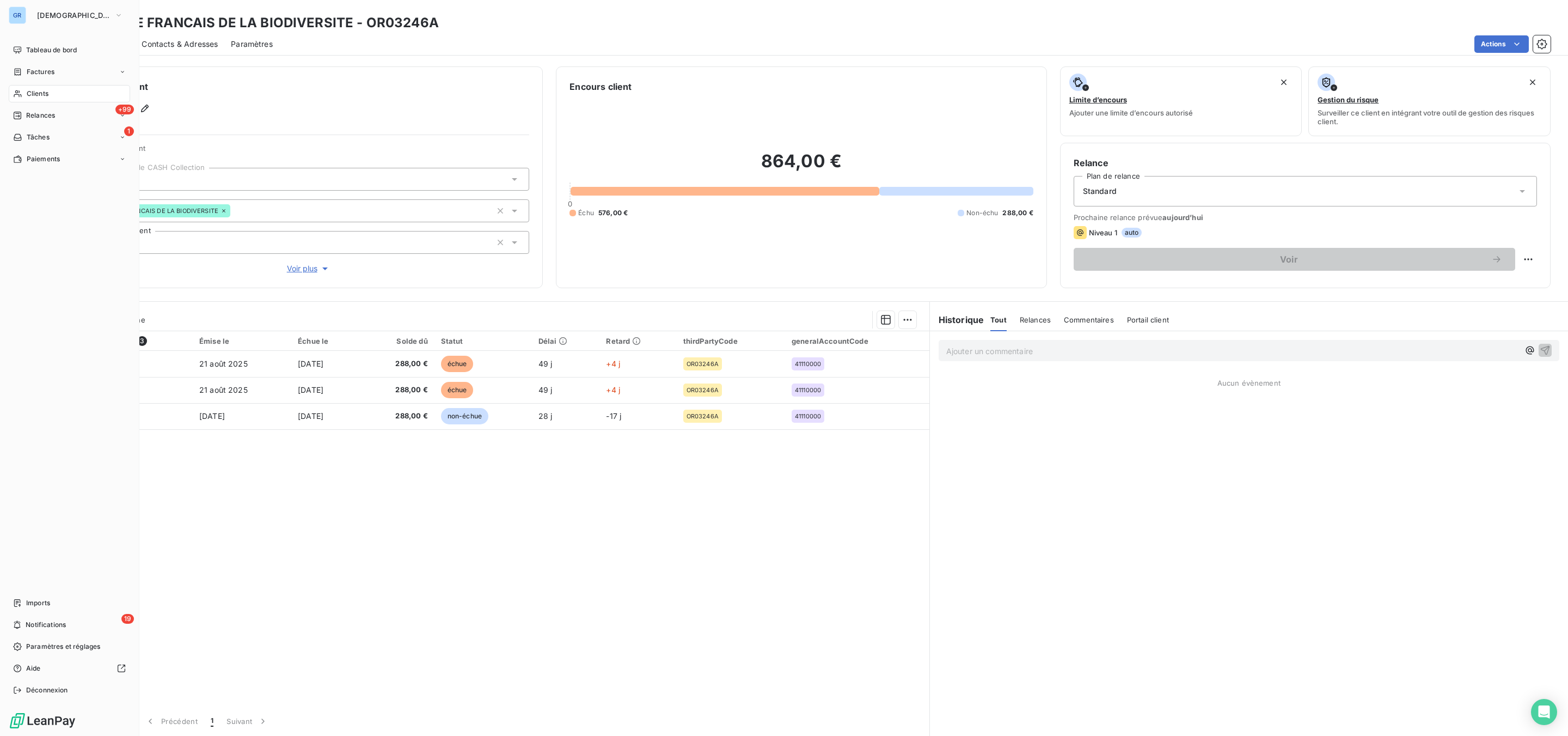
click at [28, 70] on span "Factures" at bounding box center [40, 72] width 28 height 9
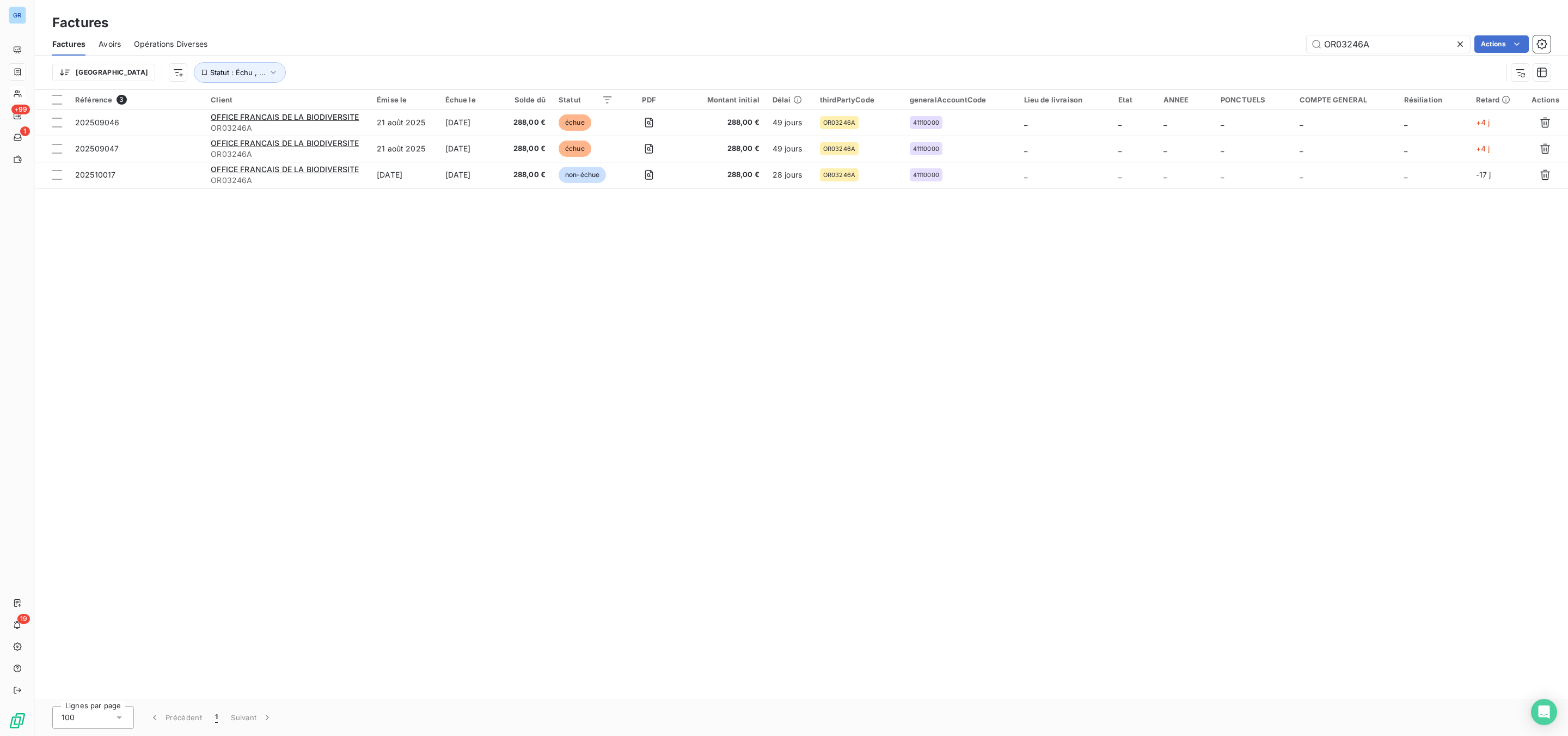
drag, startPoint x: 1384, startPoint y: 46, endPoint x: 1249, endPoint y: 41, distance: 135.1
click at [1249, 41] on div "OR03246A Actions" at bounding box center [885, 44] width 1330 height 17
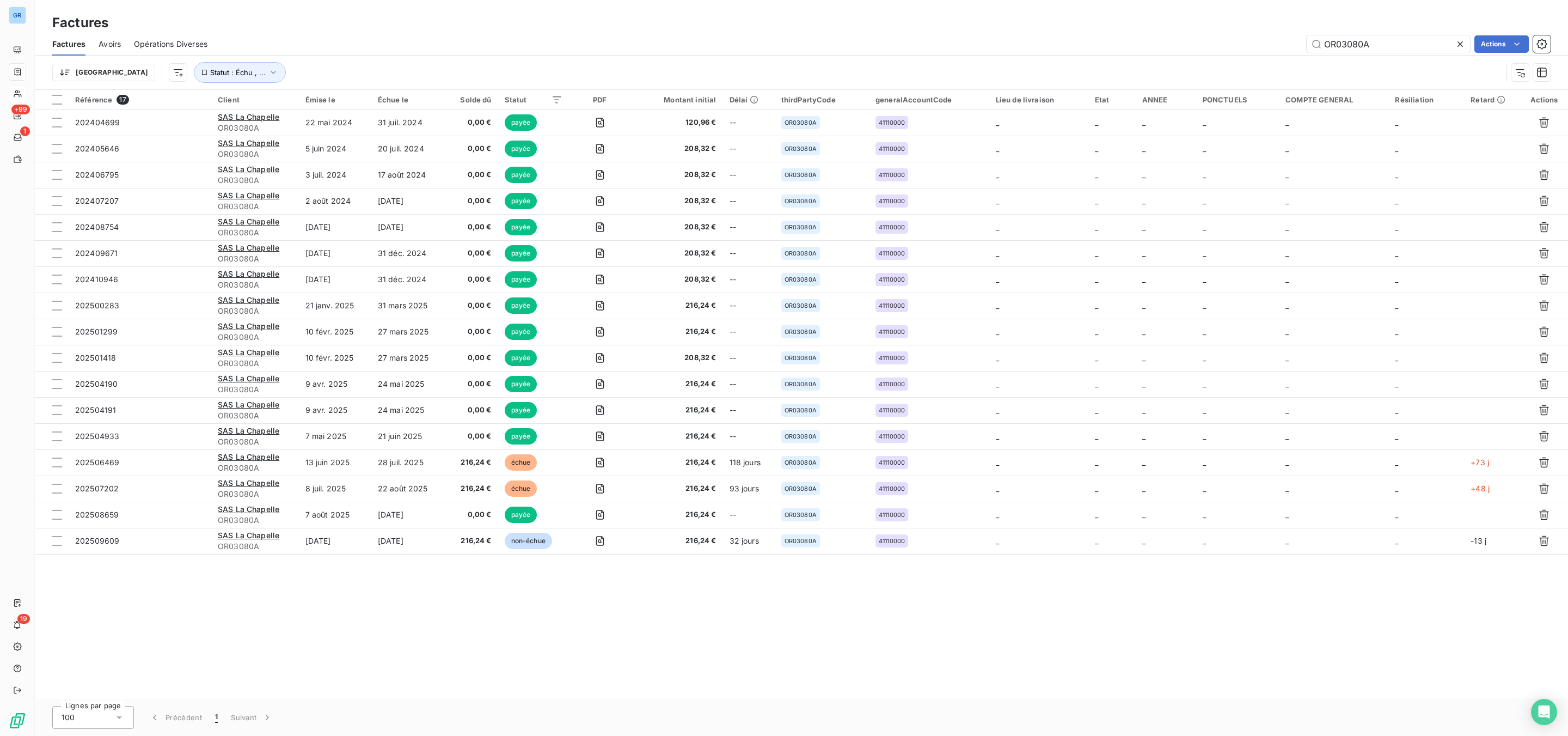
type input "OR03080A"
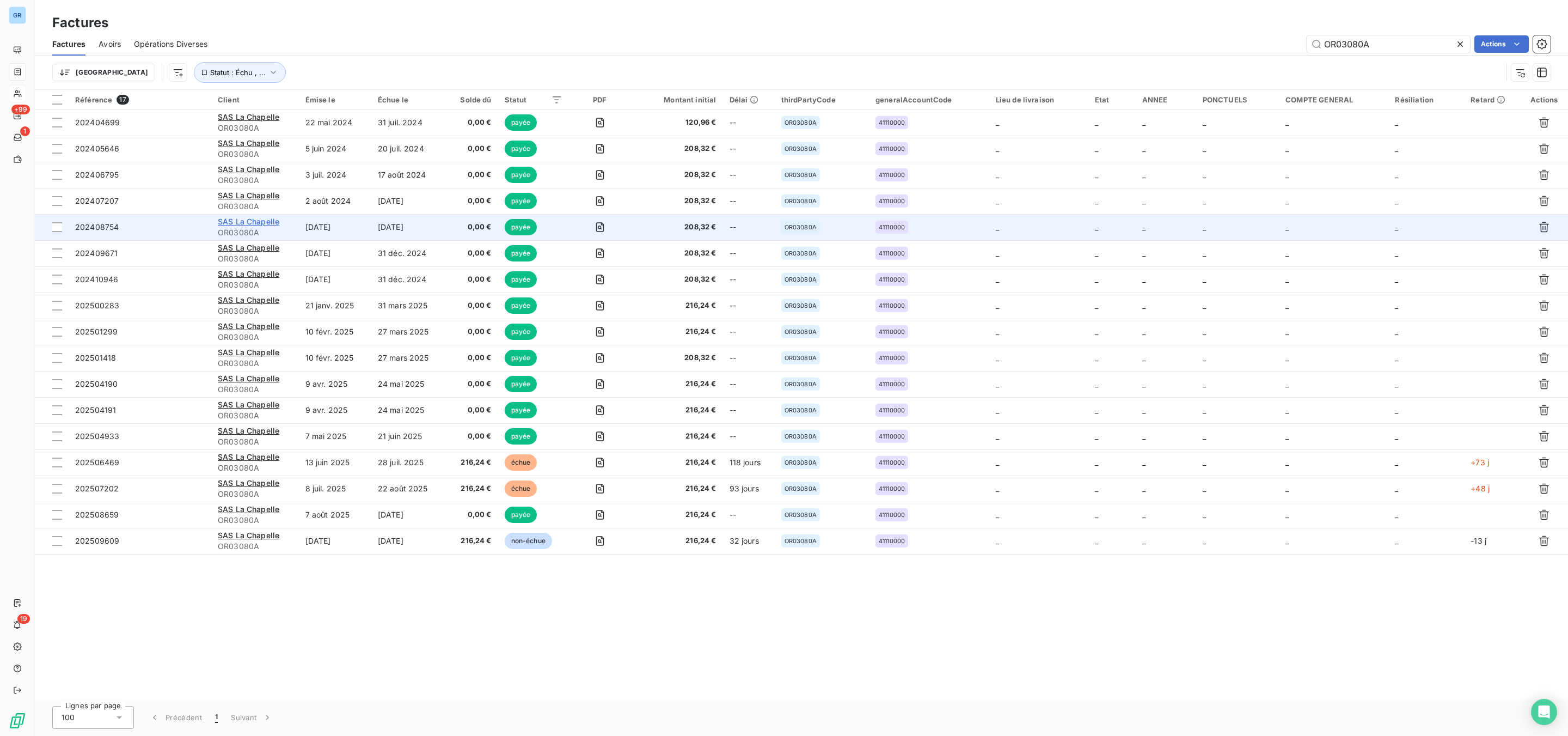
click at [259, 218] on span "SAS La Chapelle" at bounding box center [248, 222] width 61 height 9
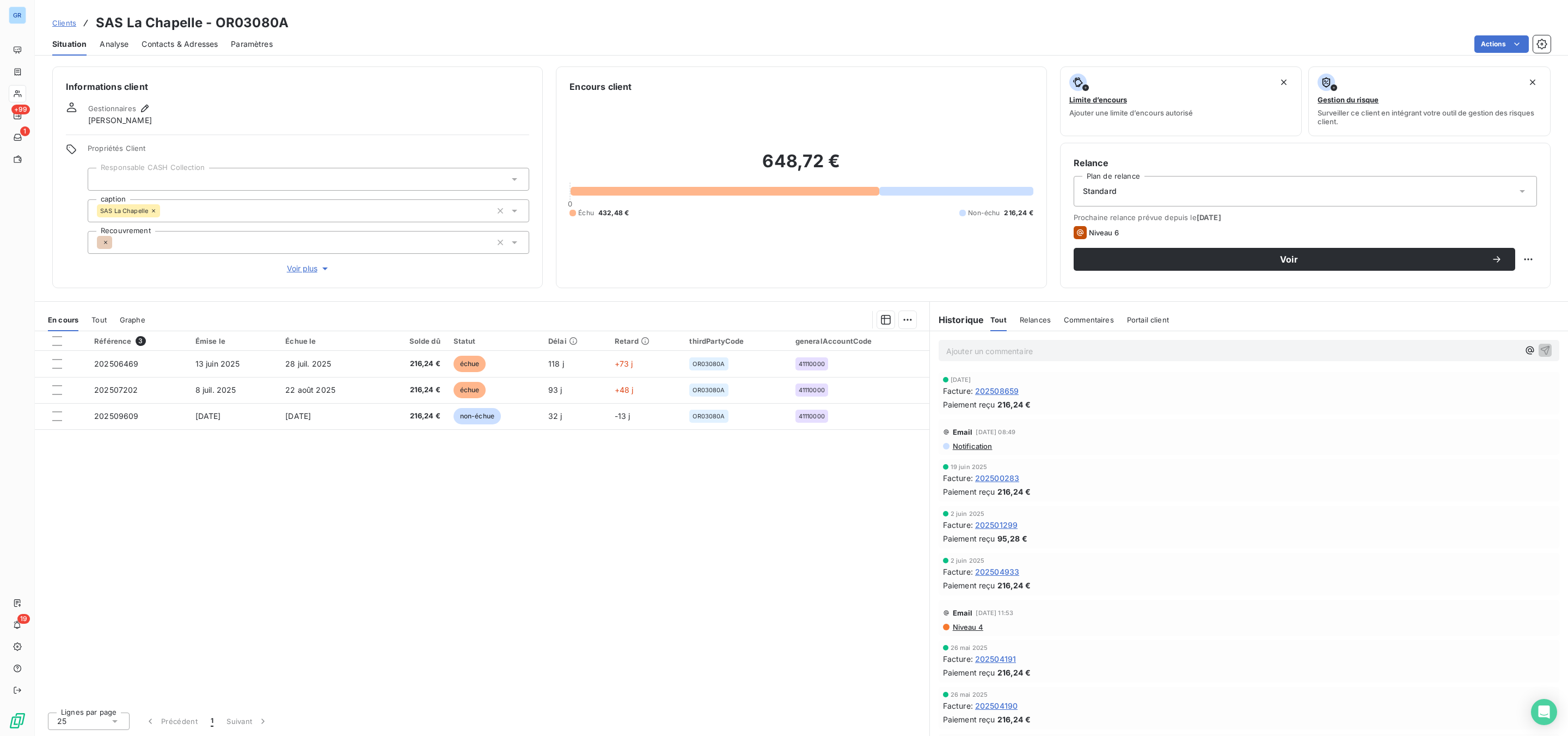
click at [193, 43] on span "Contacts & Adresses" at bounding box center [180, 44] width 76 height 11
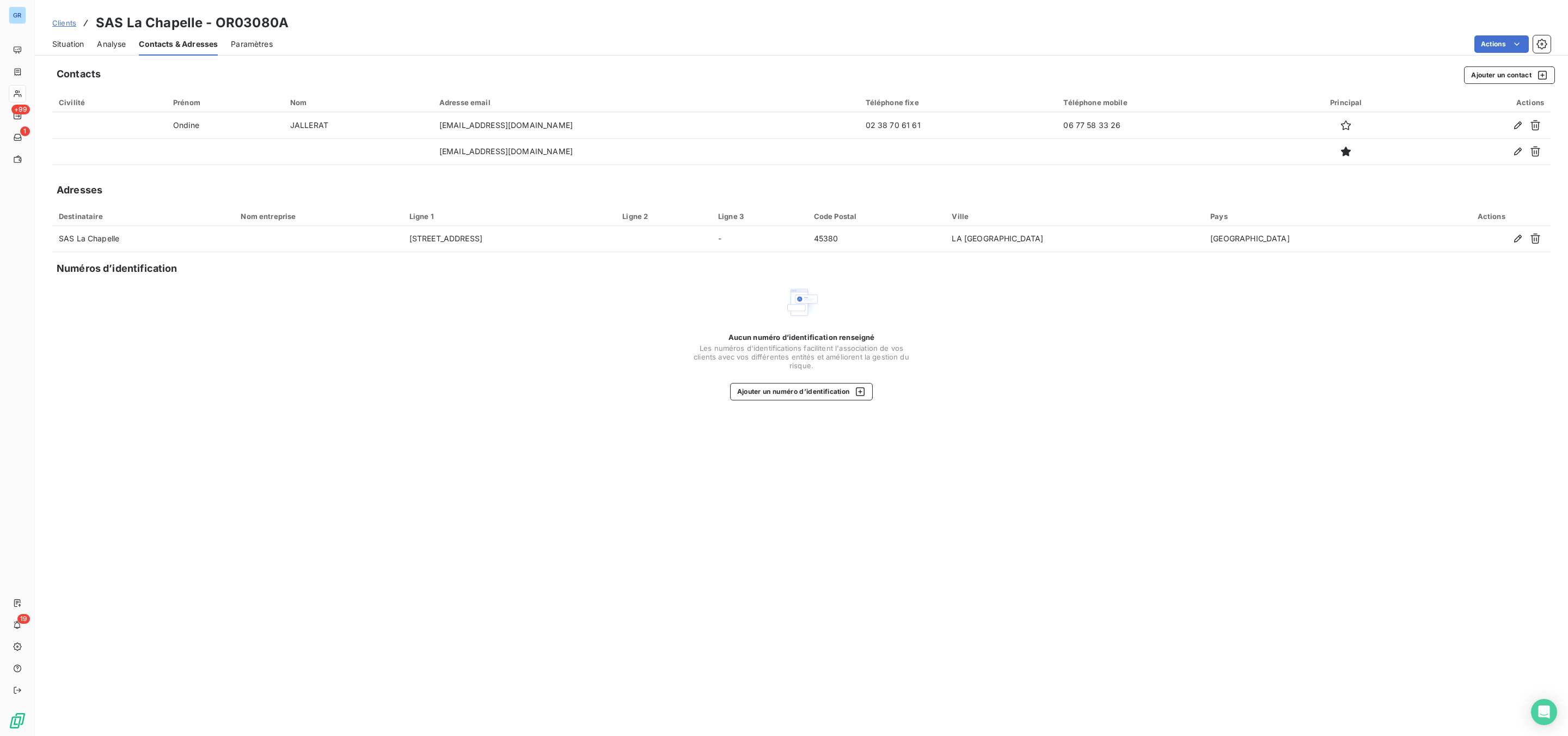
click at [67, 41] on span "Situation" at bounding box center [68, 44] width 32 height 11
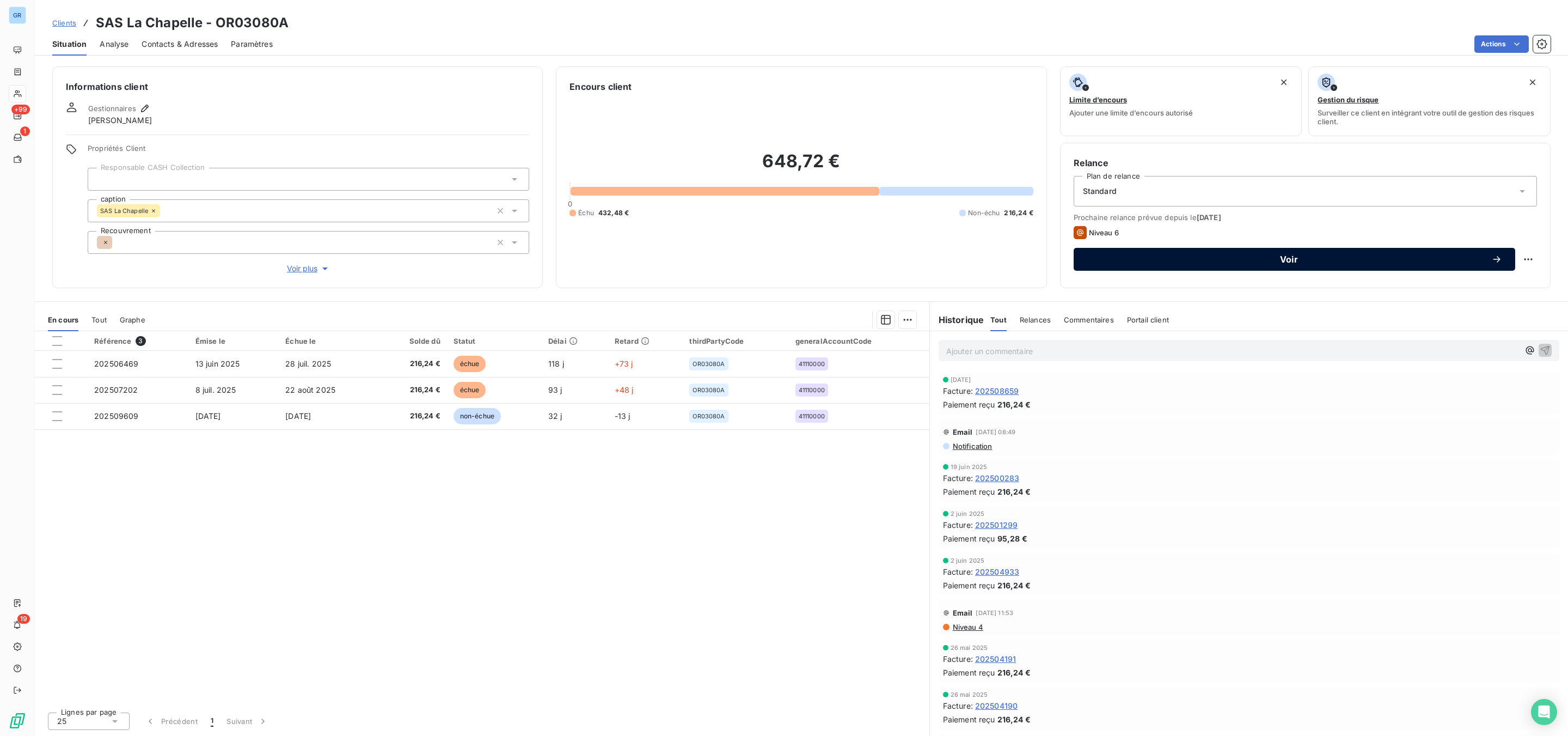
click at [1168, 255] on span "Voir" at bounding box center [1289, 259] width 404 height 9
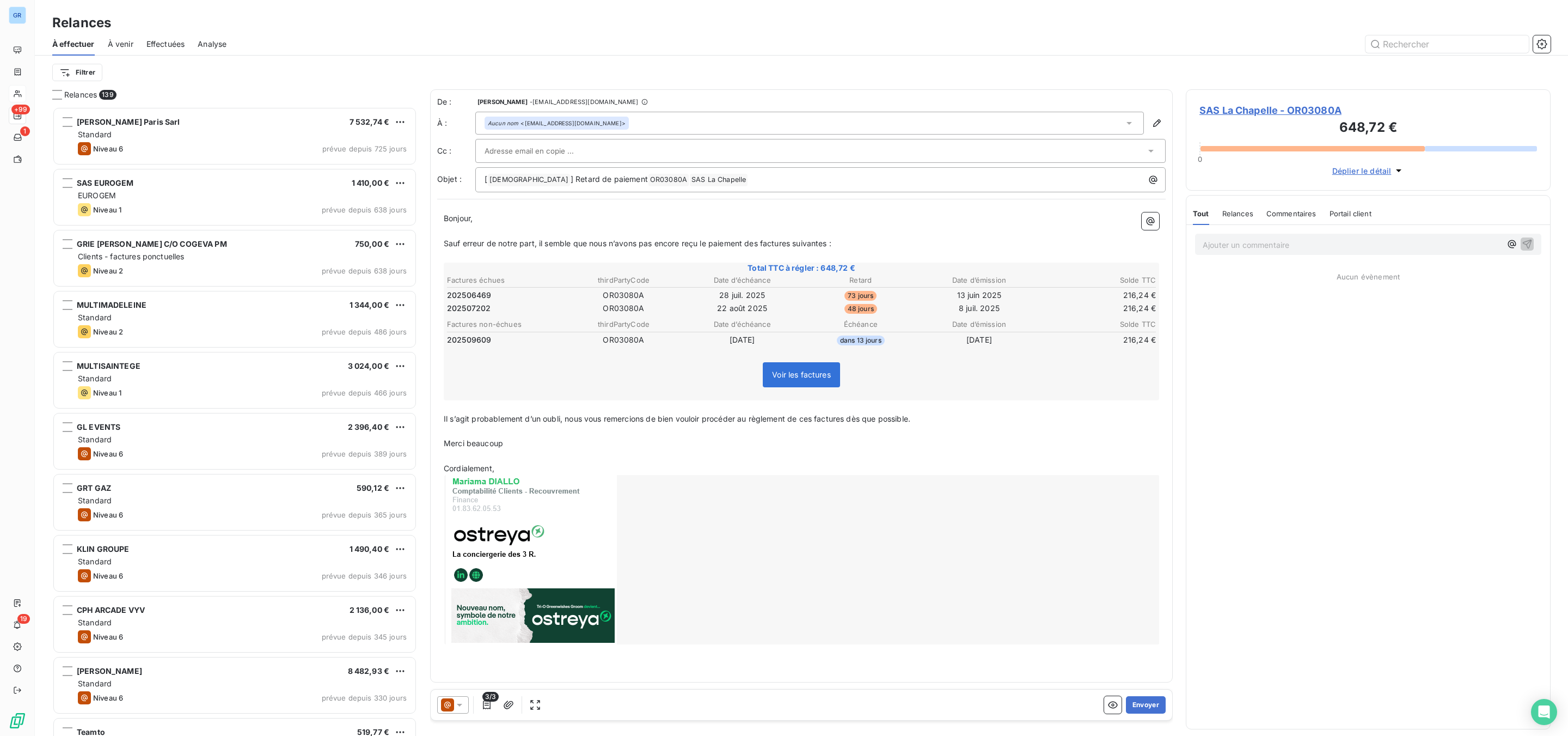
scroll to position [618, 352]
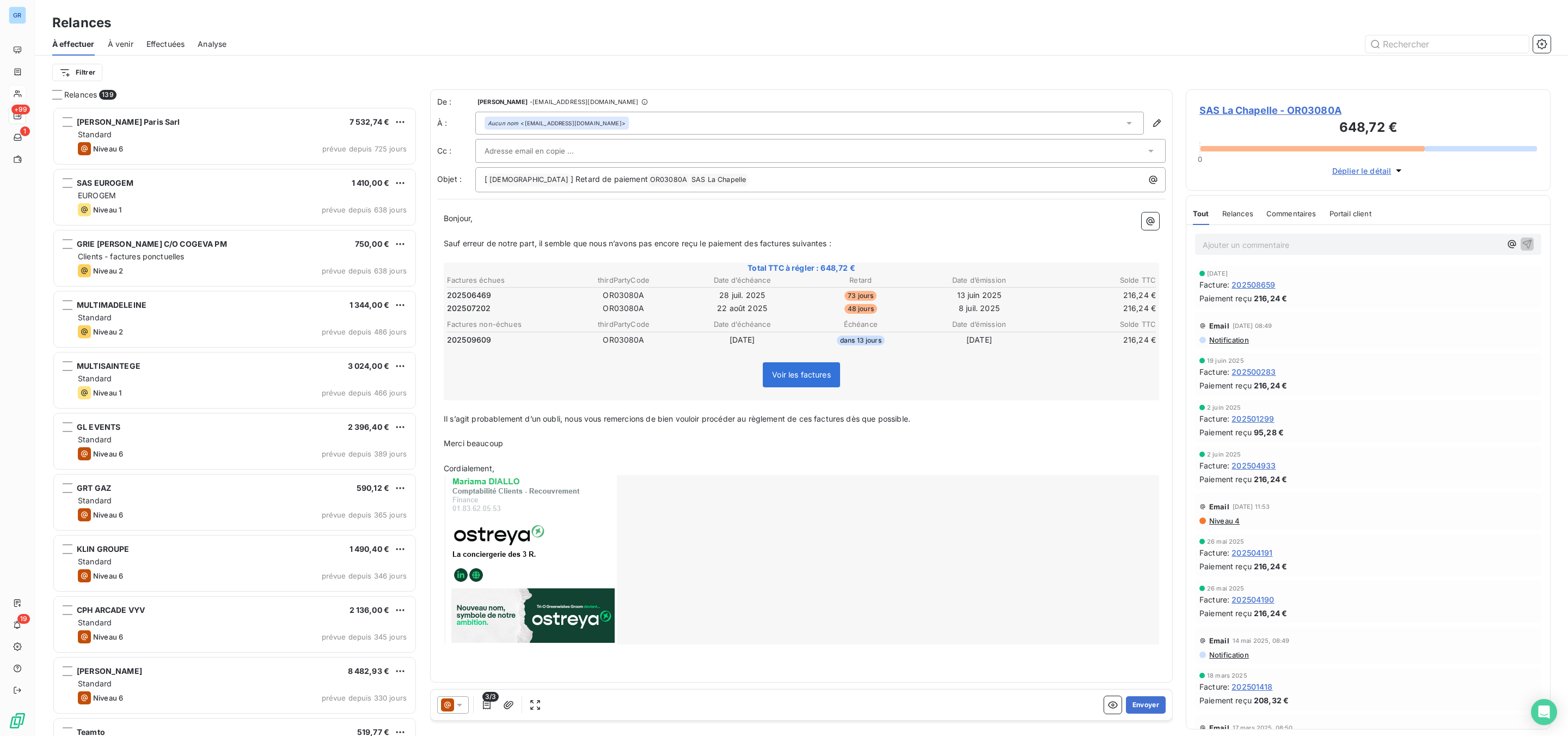
click at [469, 704] on div "3/3" at bounding box center [490, 705] width 106 height 17
click at [448, 705] on icon at bounding box center [447, 704] width 13 height 13
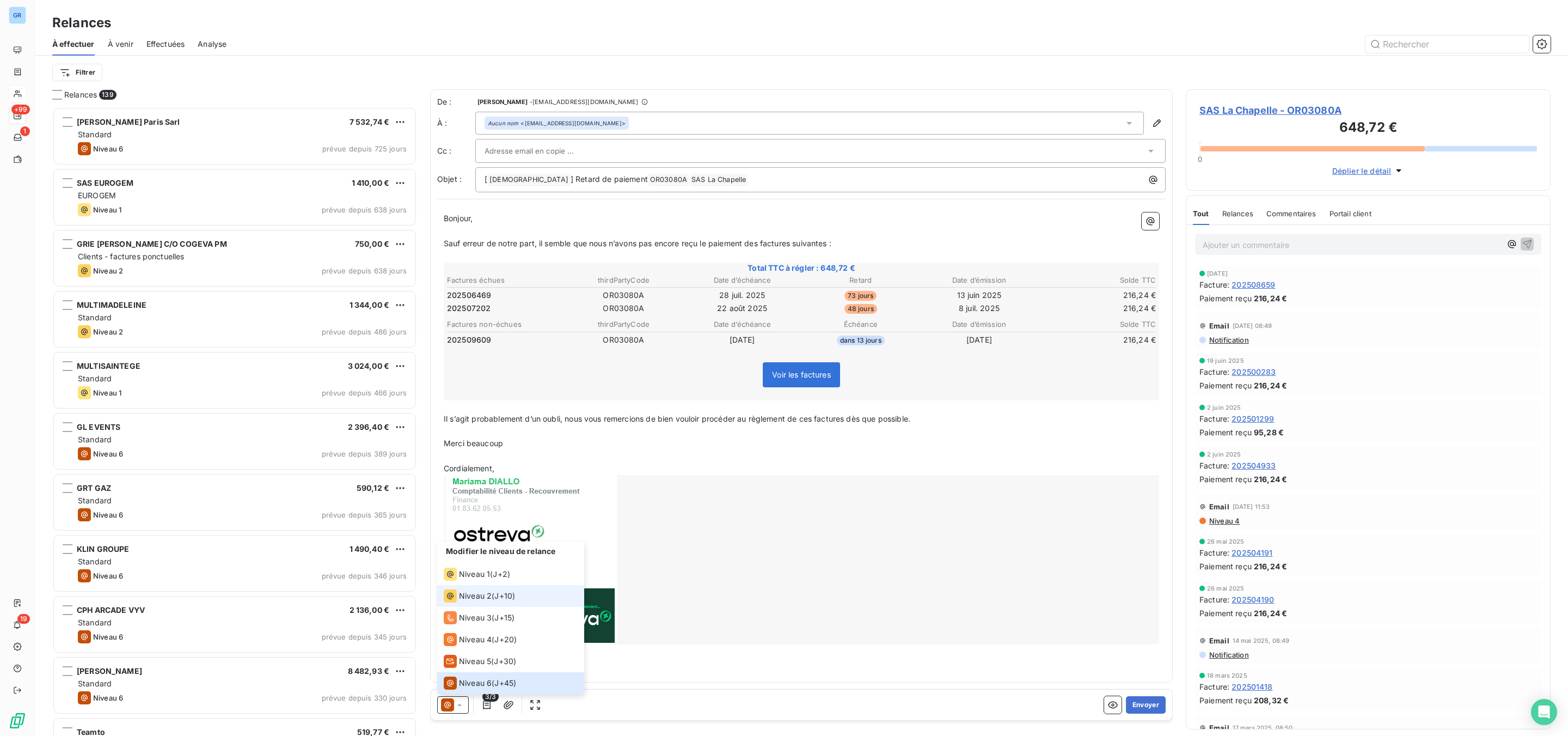
click at [490, 588] on li "Niveau 2 ( J+10 )" at bounding box center [511, 596] width 147 height 22
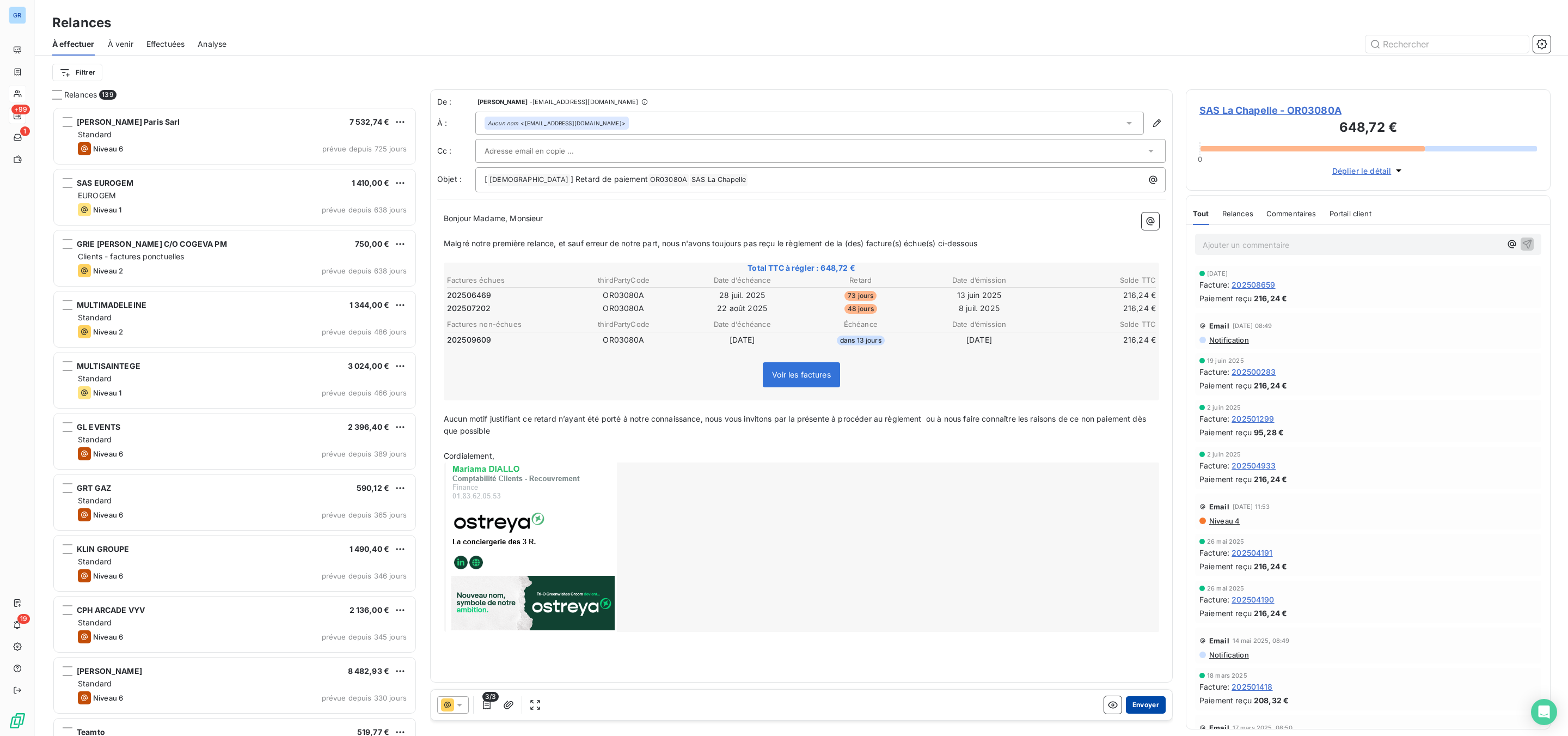
click at [1161, 704] on button "Envoyer" at bounding box center [1145, 705] width 39 height 17
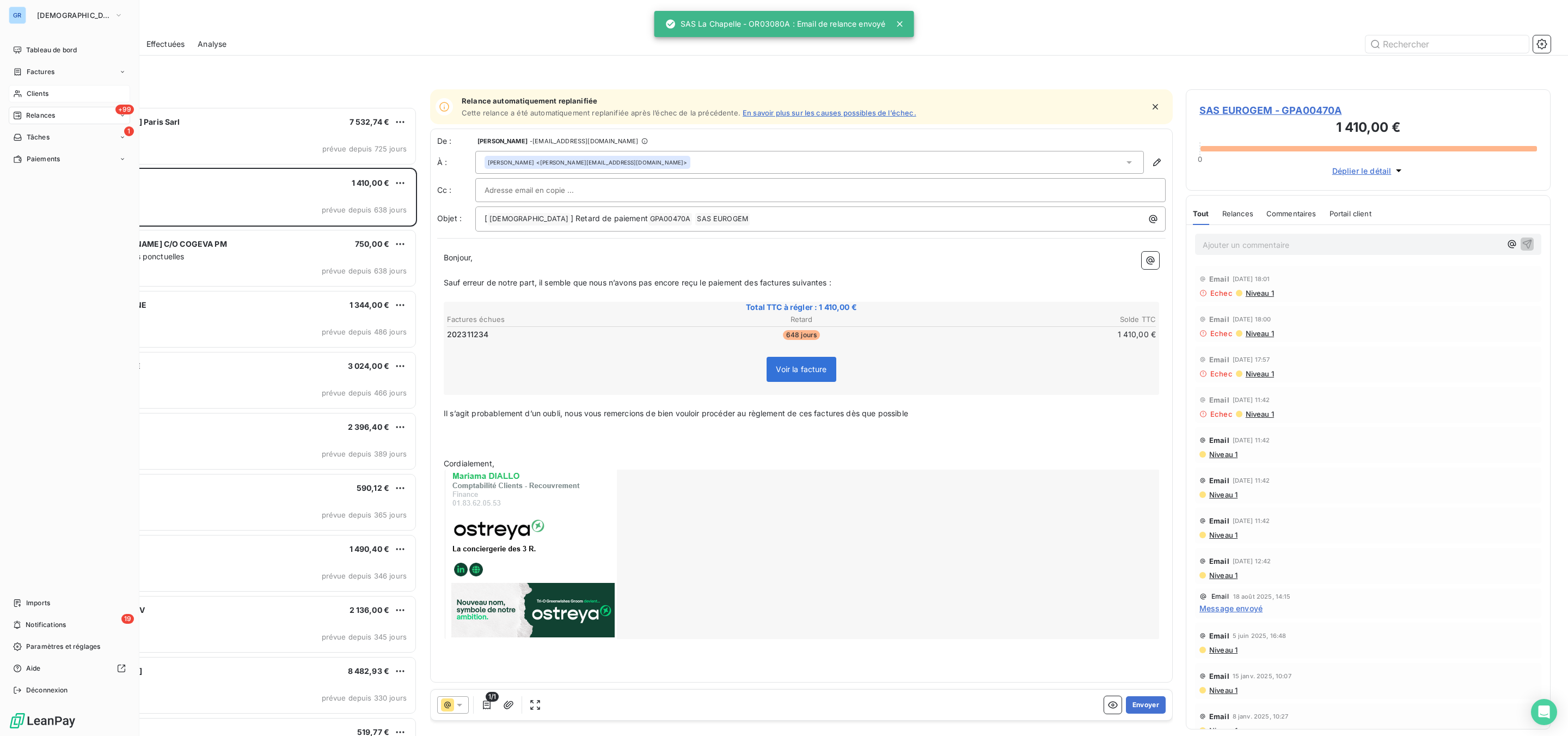
click at [43, 68] on span "Factures" at bounding box center [40, 72] width 28 height 9
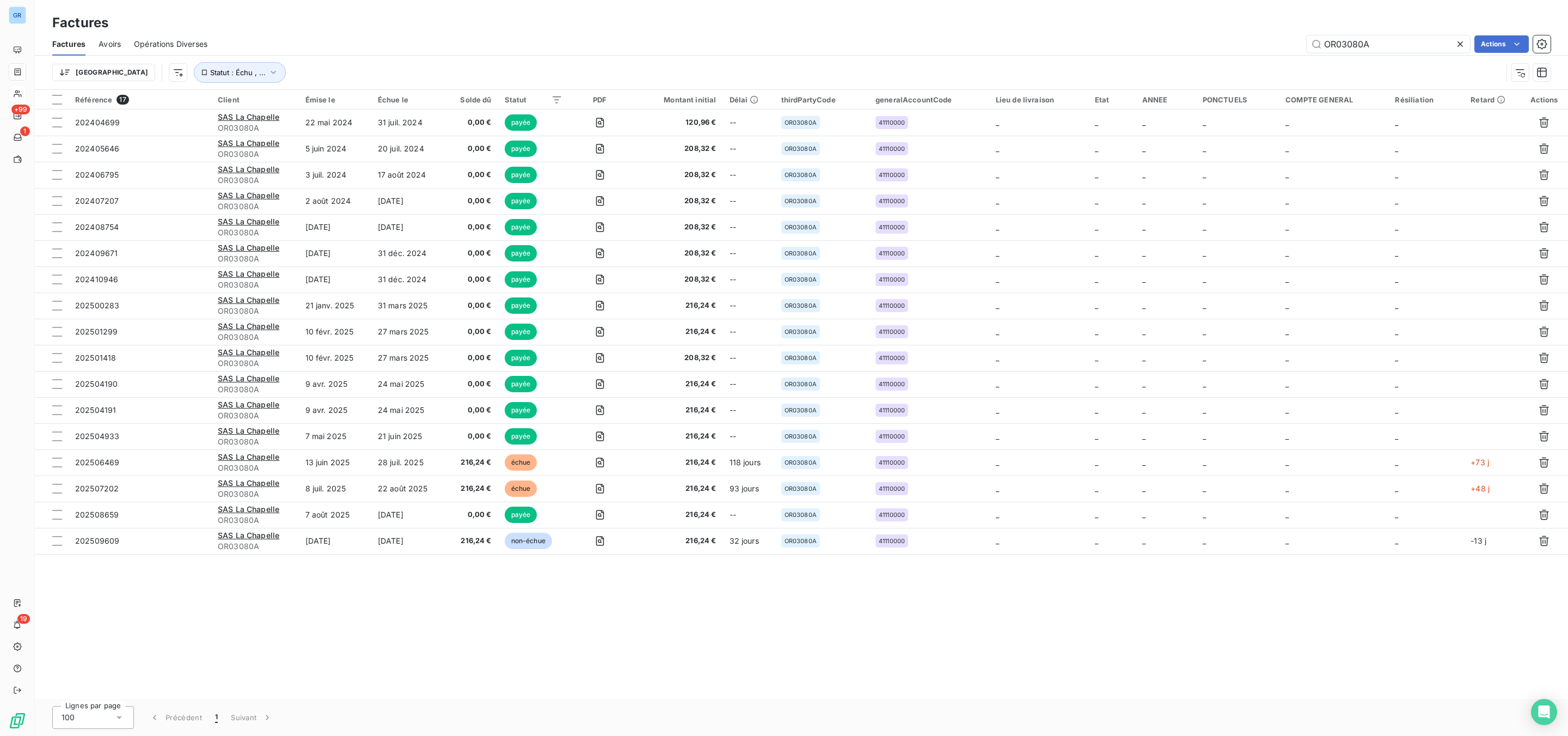
drag, startPoint x: 1365, startPoint y: 35, endPoint x: 1301, endPoint y: 41, distance: 64.3
click at [1302, 39] on div "OR03080A Actions" at bounding box center [885, 44] width 1330 height 17
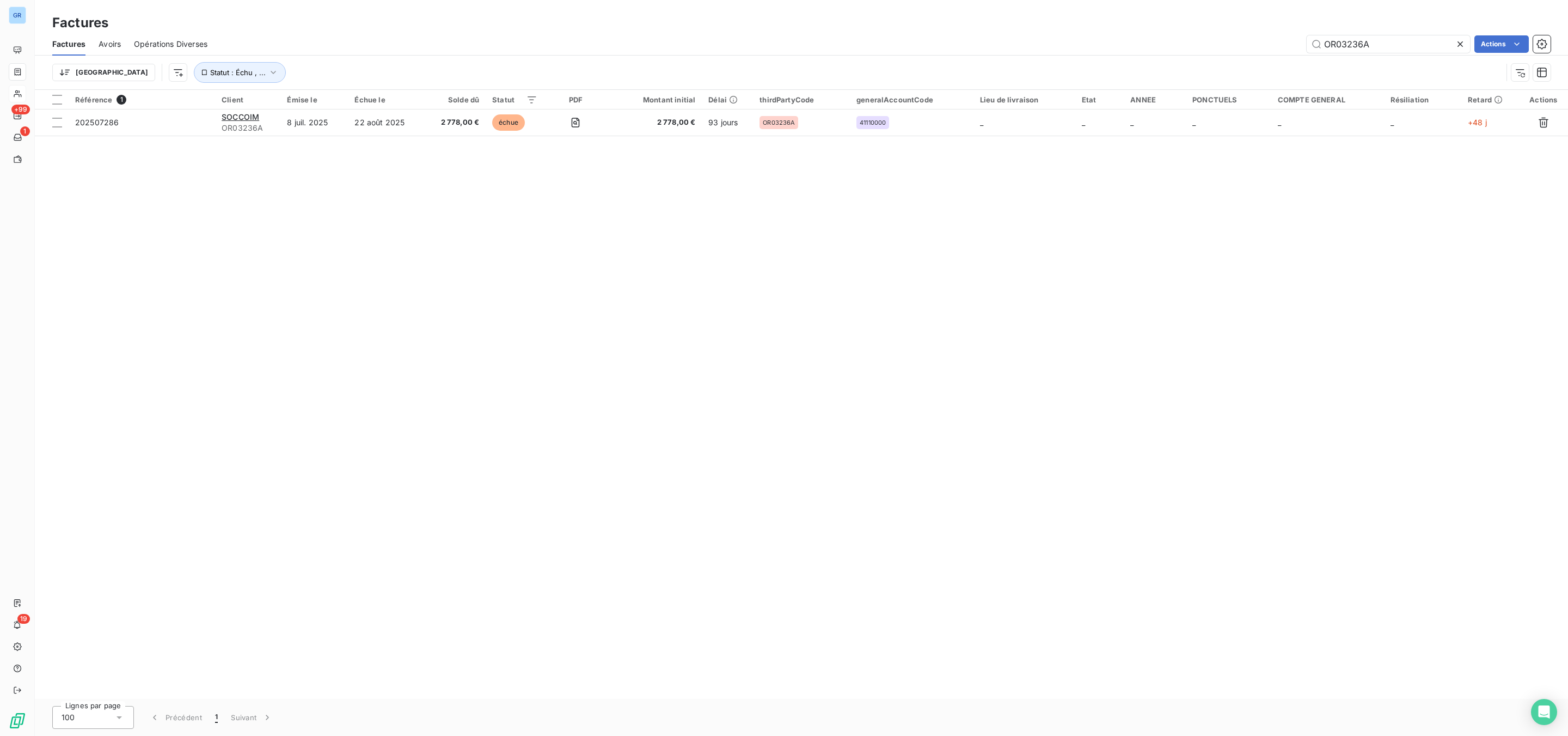
type input "OR03236A"
click at [413, 108] on th "Échue le" at bounding box center [385, 99] width 76 height 20
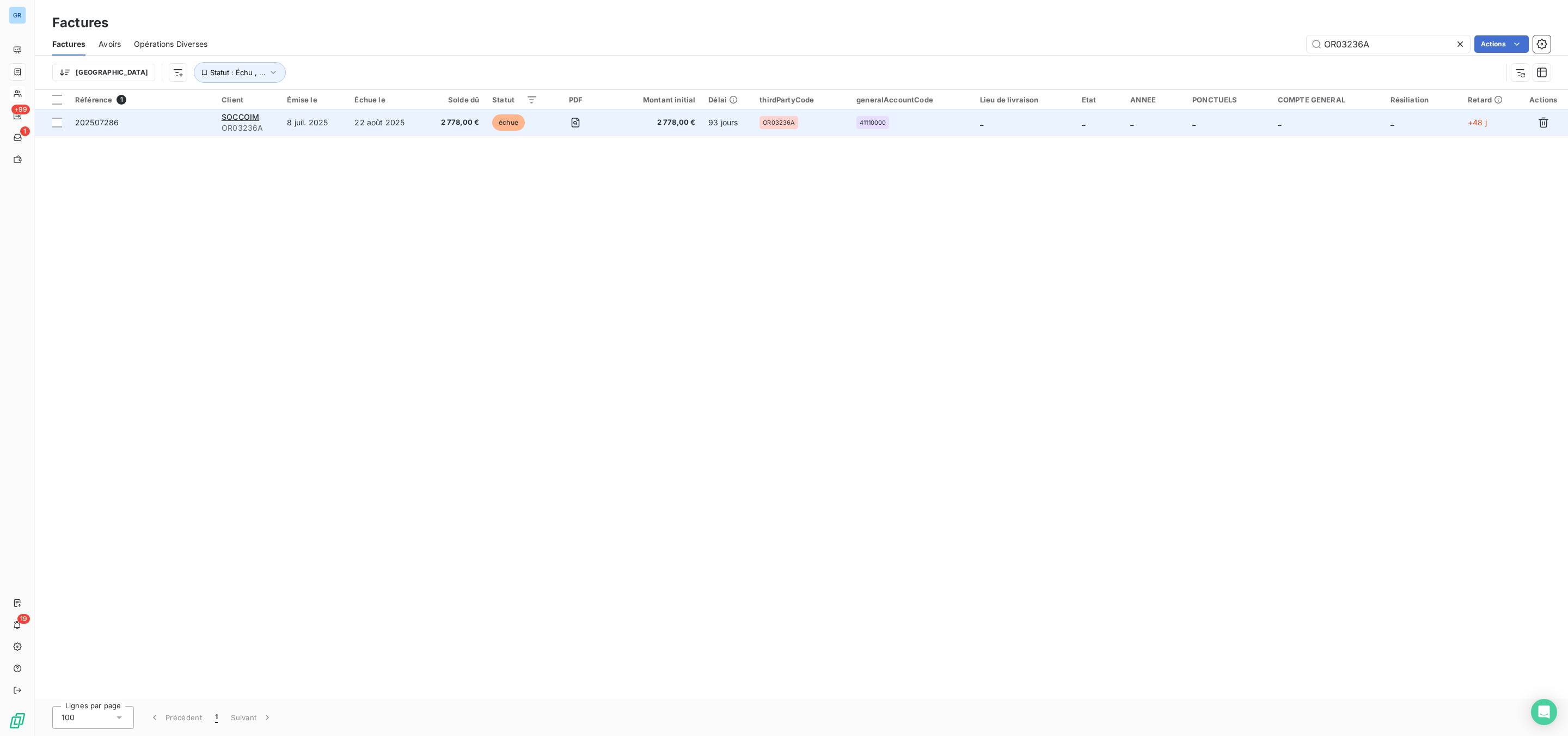
click at [373, 123] on td "22 août 2025" at bounding box center [385, 122] width 76 height 26
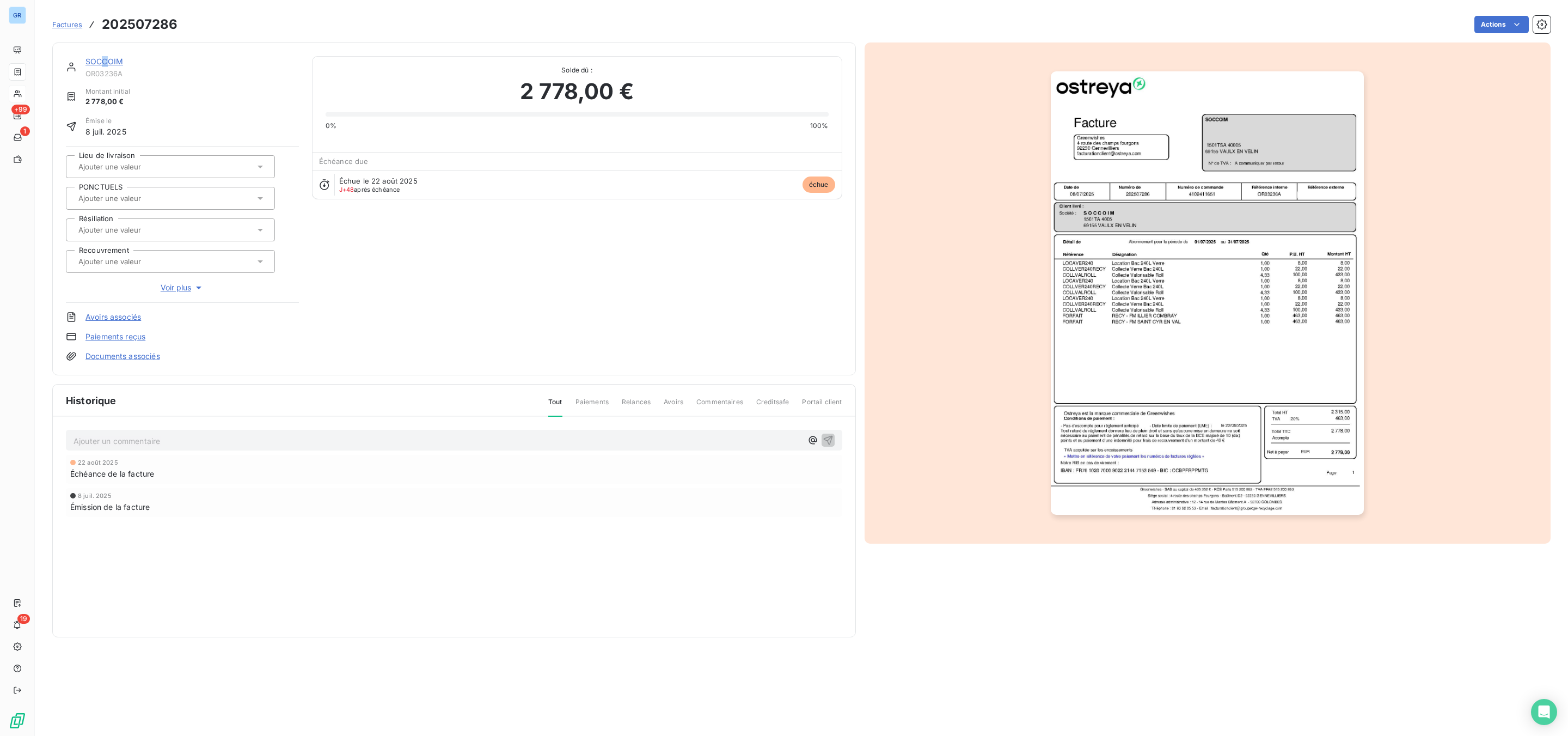
click at [105, 59] on link "SOCCOIM" at bounding box center [104, 62] width 38 height 9
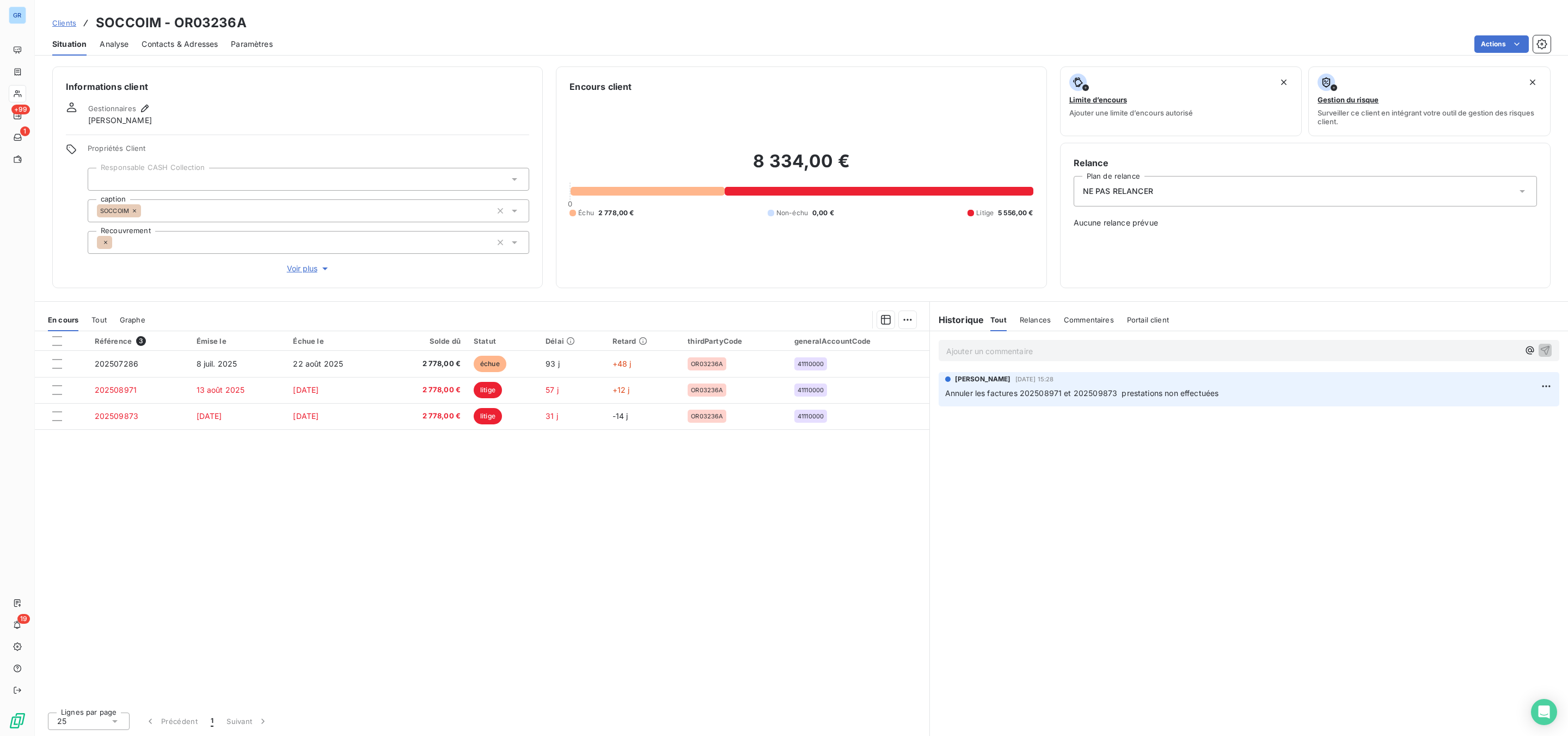
click at [1139, 193] on span "NE PAS RELANCER" at bounding box center [1118, 192] width 70 height 11
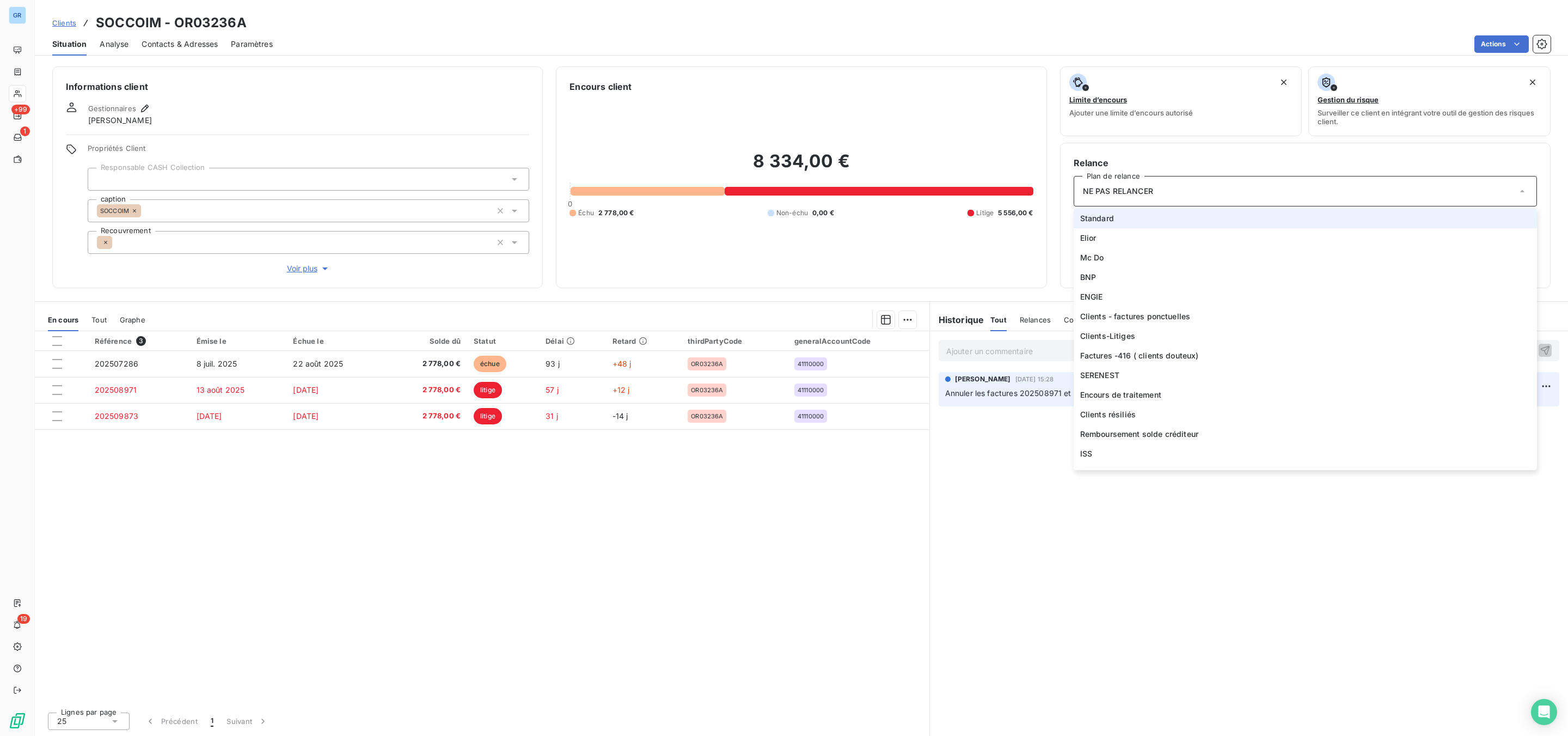
click at [1138, 218] on li "Standard" at bounding box center [1305, 219] width 464 height 20
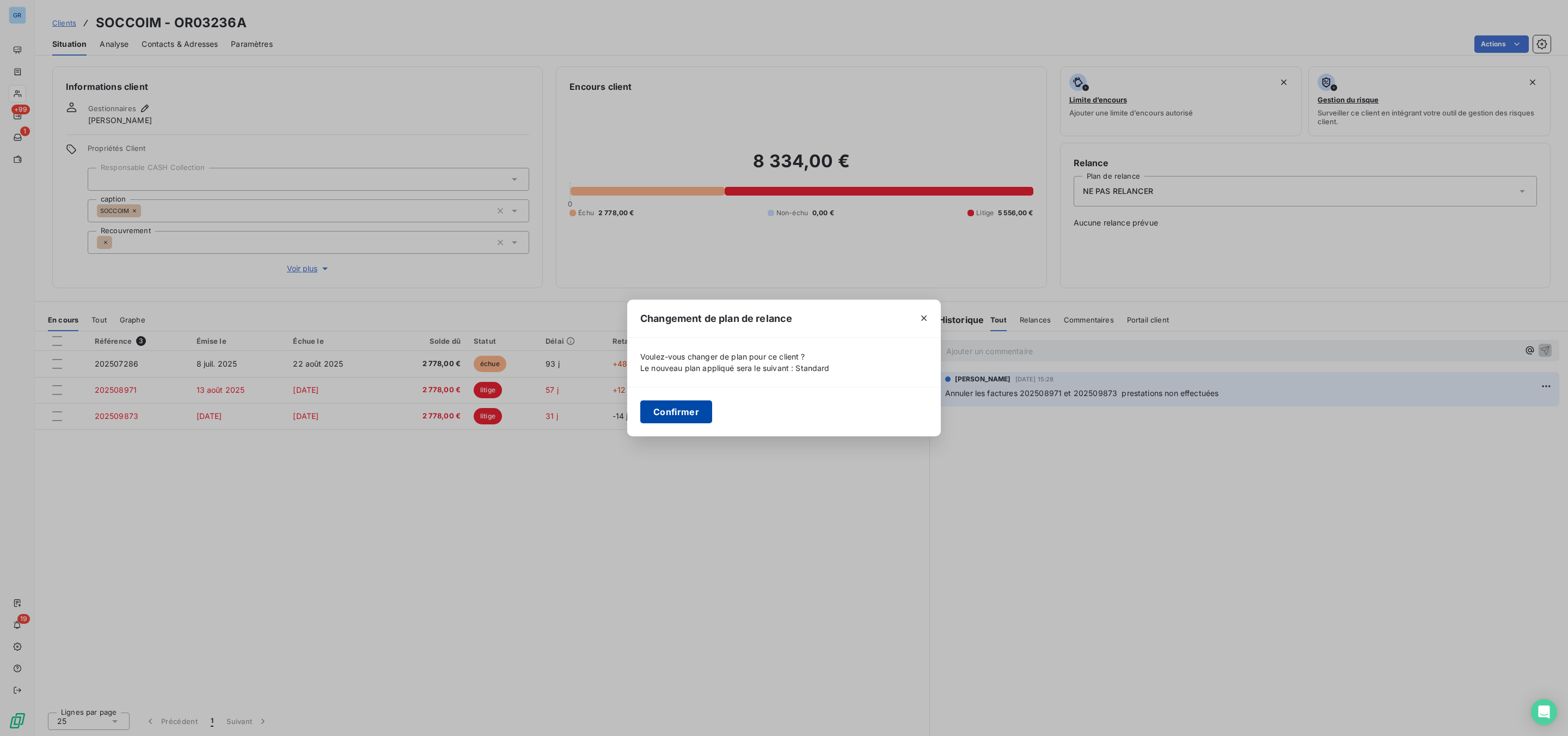
click at [644, 413] on button "Confirmer" at bounding box center [676, 412] width 72 height 23
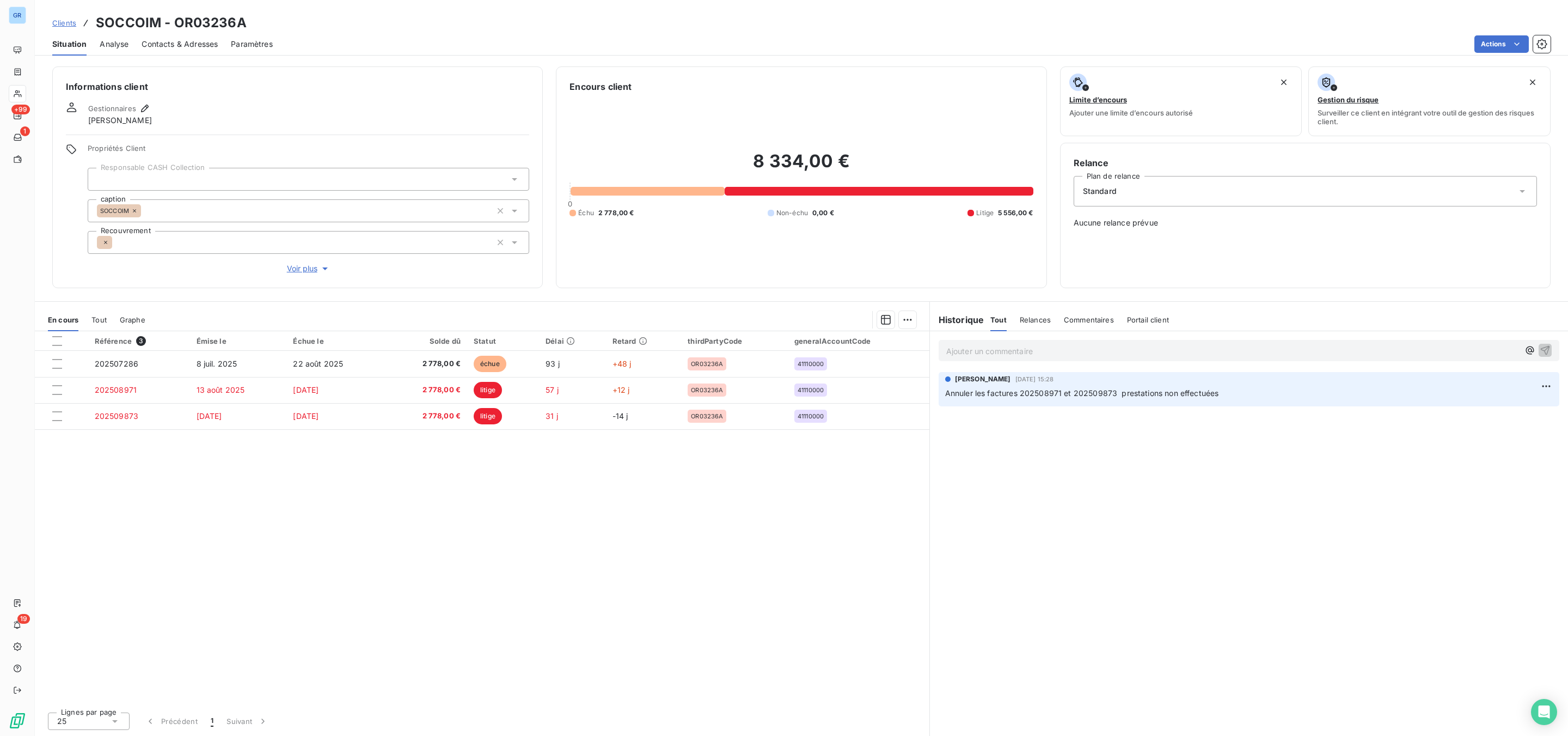
click at [199, 39] on span "Contacts & Adresses" at bounding box center [180, 44] width 76 height 11
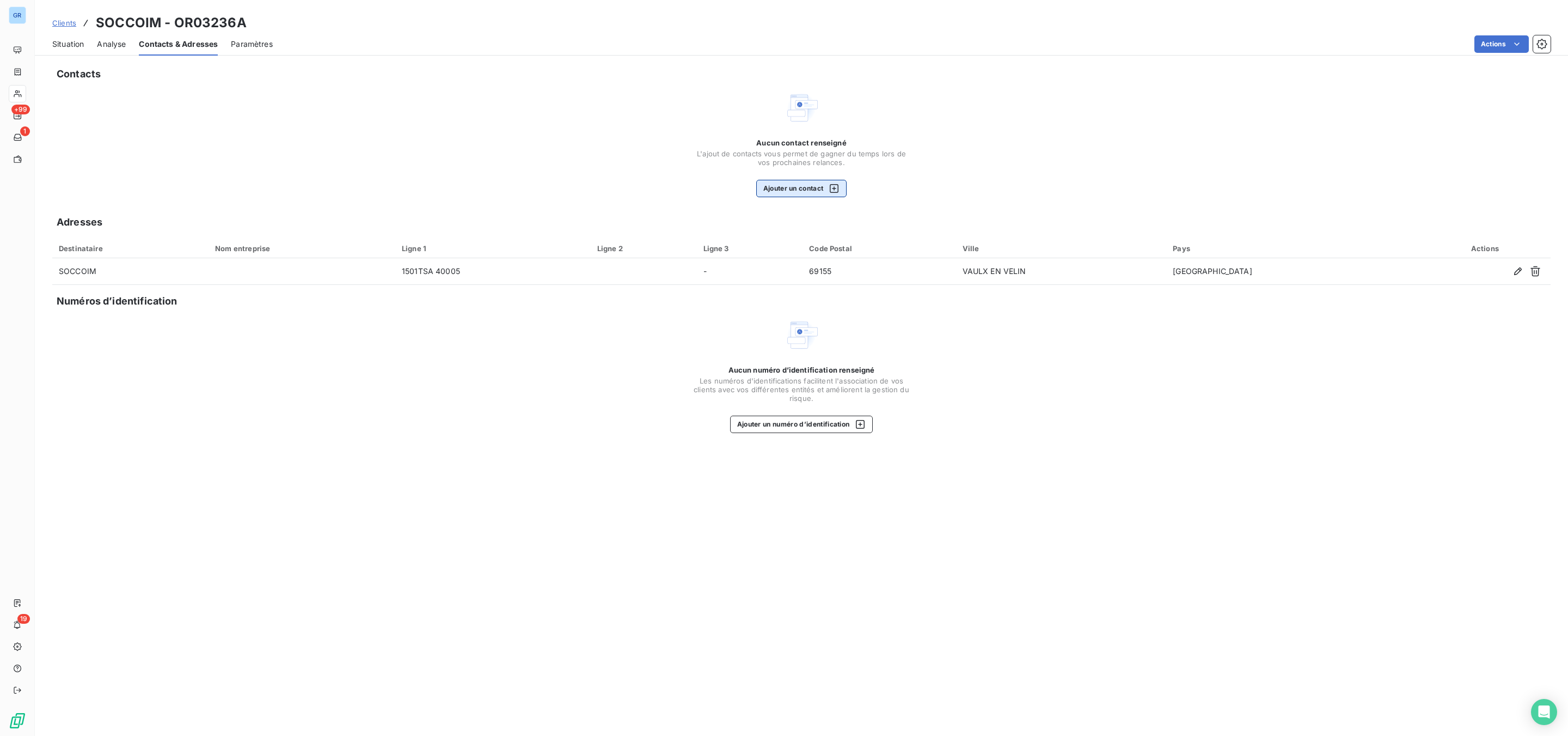
click at [788, 187] on button "Ajouter un contact" at bounding box center [801, 189] width 91 height 17
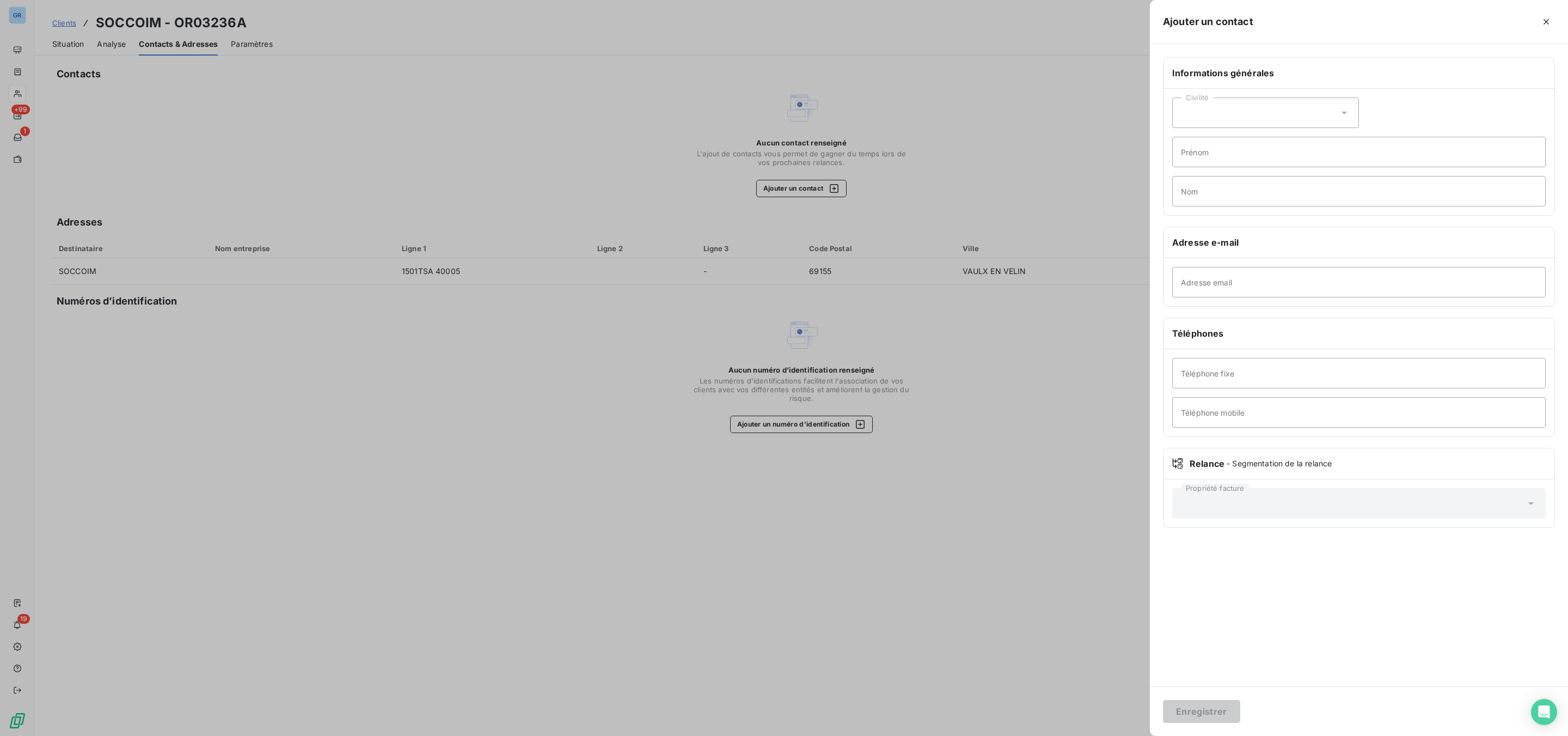
click at [72, 43] on div at bounding box center [784, 368] width 1568 height 736
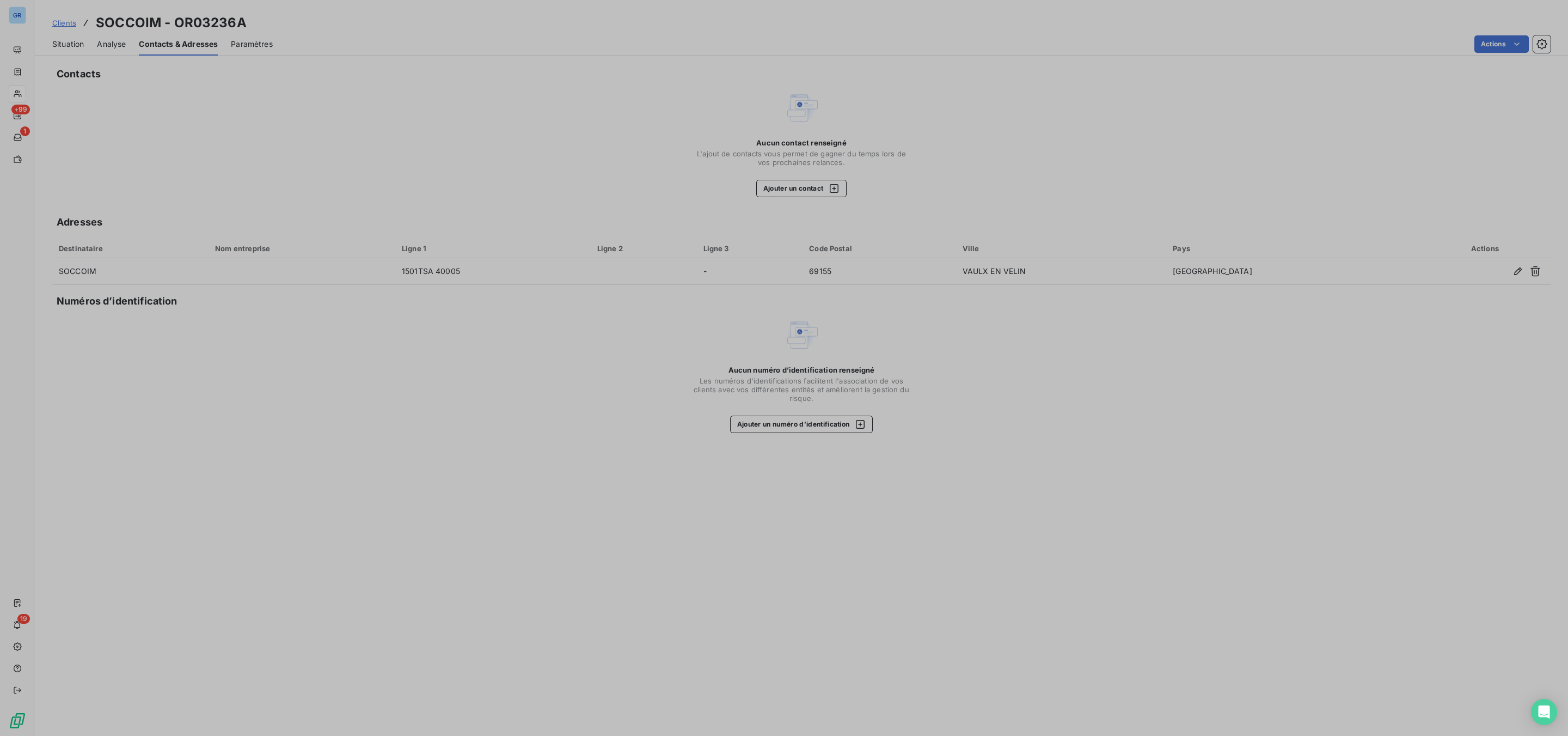
click at [72, 43] on span "Situation" at bounding box center [68, 44] width 32 height 11
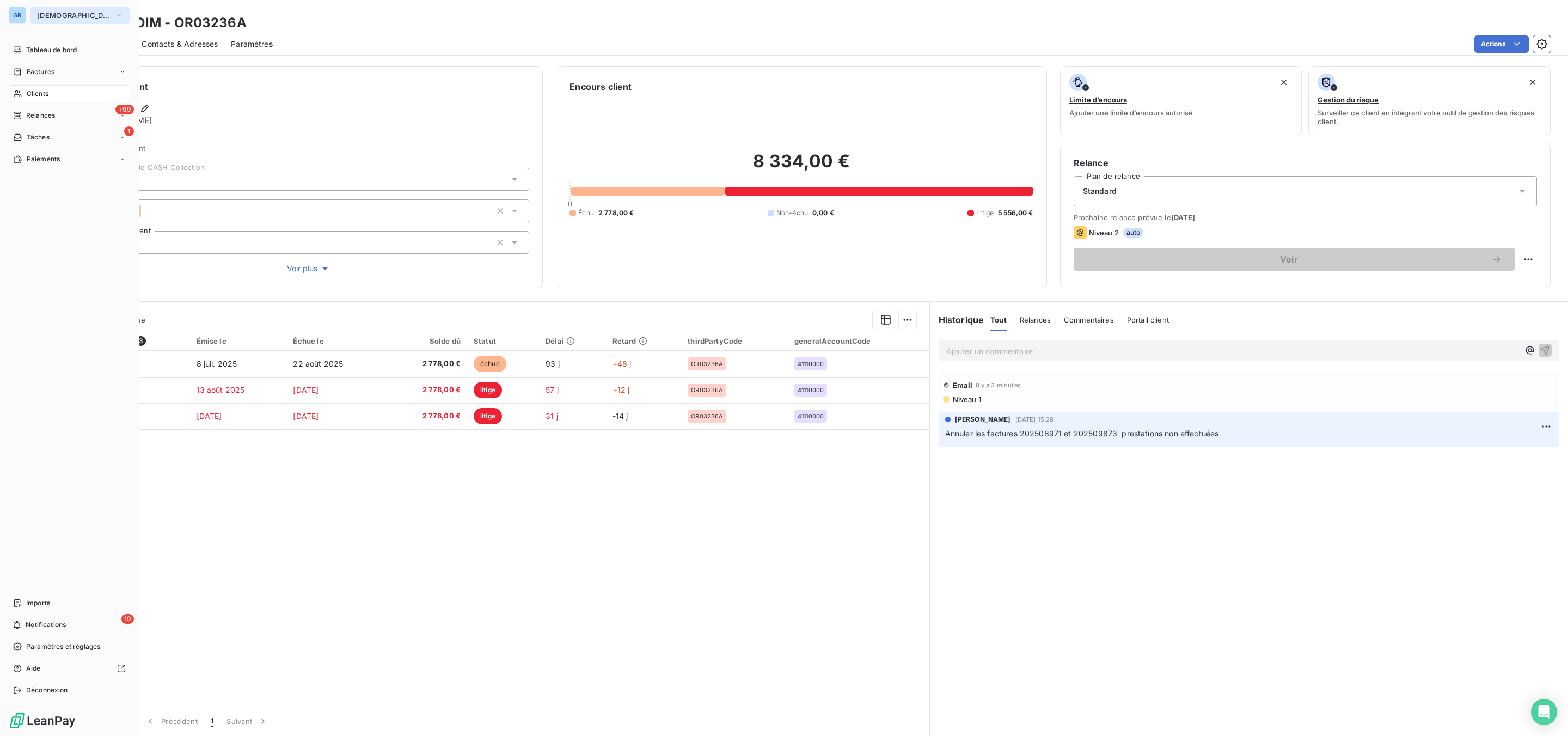
click at [61, 9] on button "[DEMOGRAPHIC_DATA]" at bounding box center [80, 15] width 99 height 17
click at [80, 149] on span "GROOM" at bounding box center [100, 149] width 96 height 11
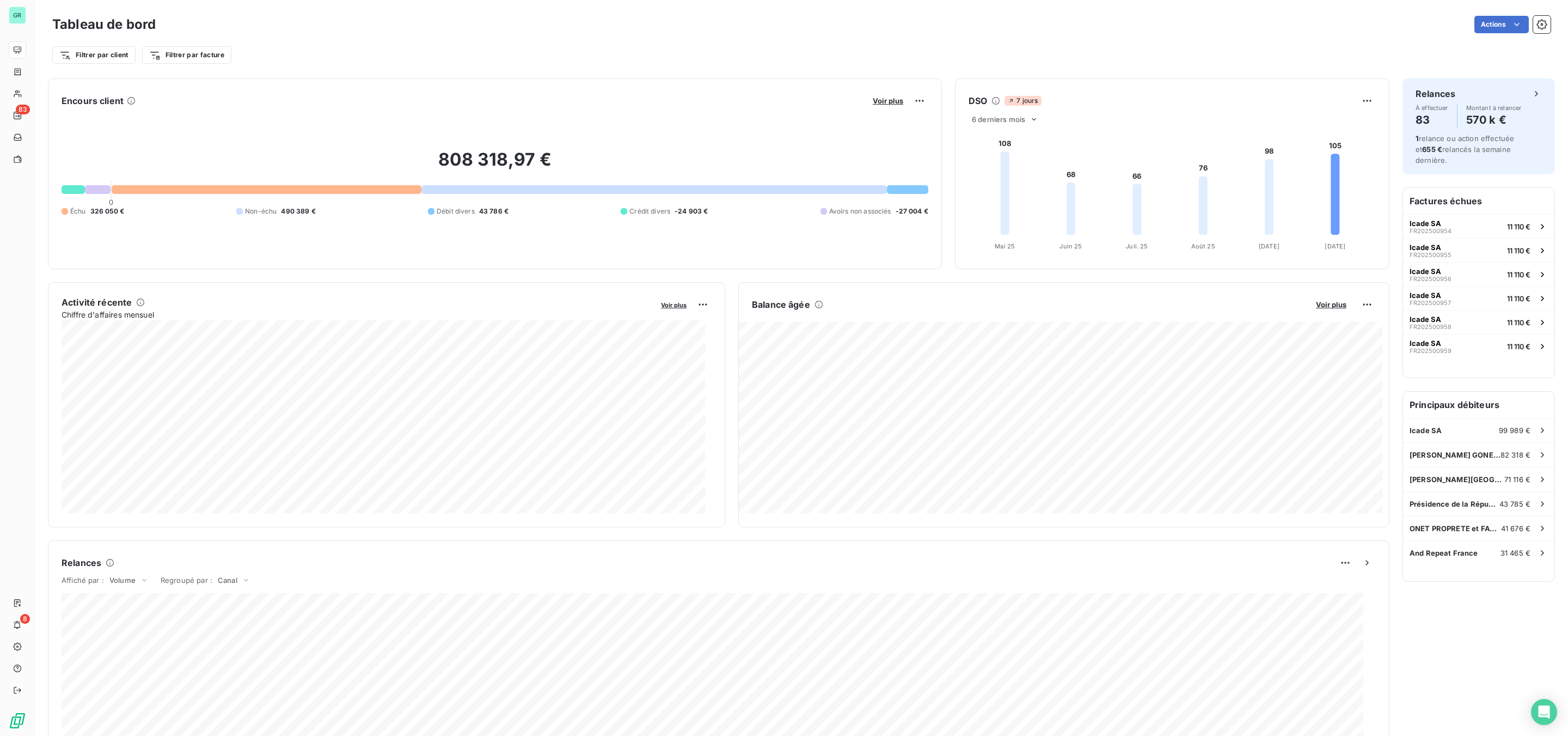
click at [235, 125] on div "808 318,97 € 0 Échu 326 050 € Non-échu 490 389 € Débit divers 43 786 € Crédit d…" at bounding box center [495, 182] width 867 height 146
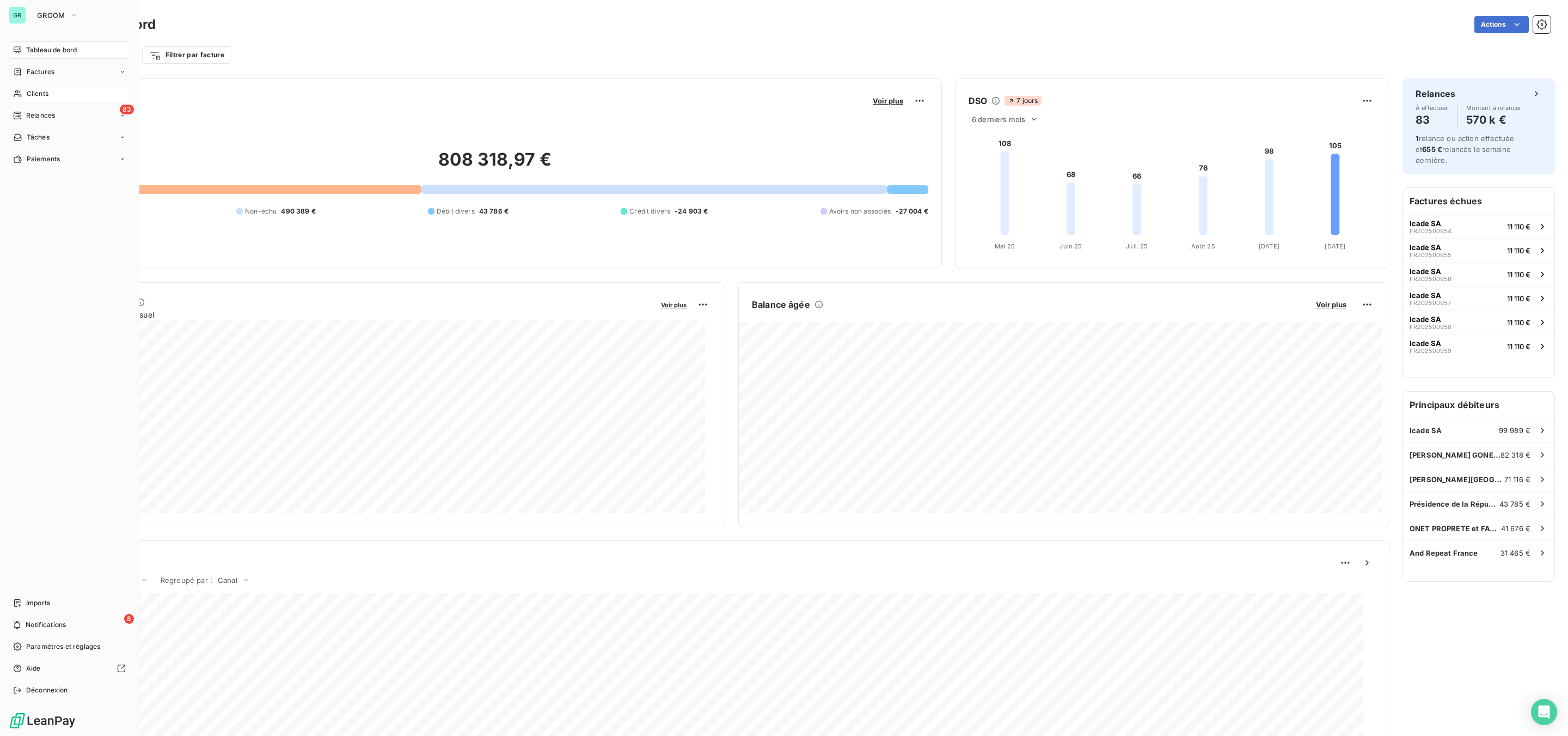
click at [43, 92] on span "Clients" at bounding box center [38, 94] width 22 height 9
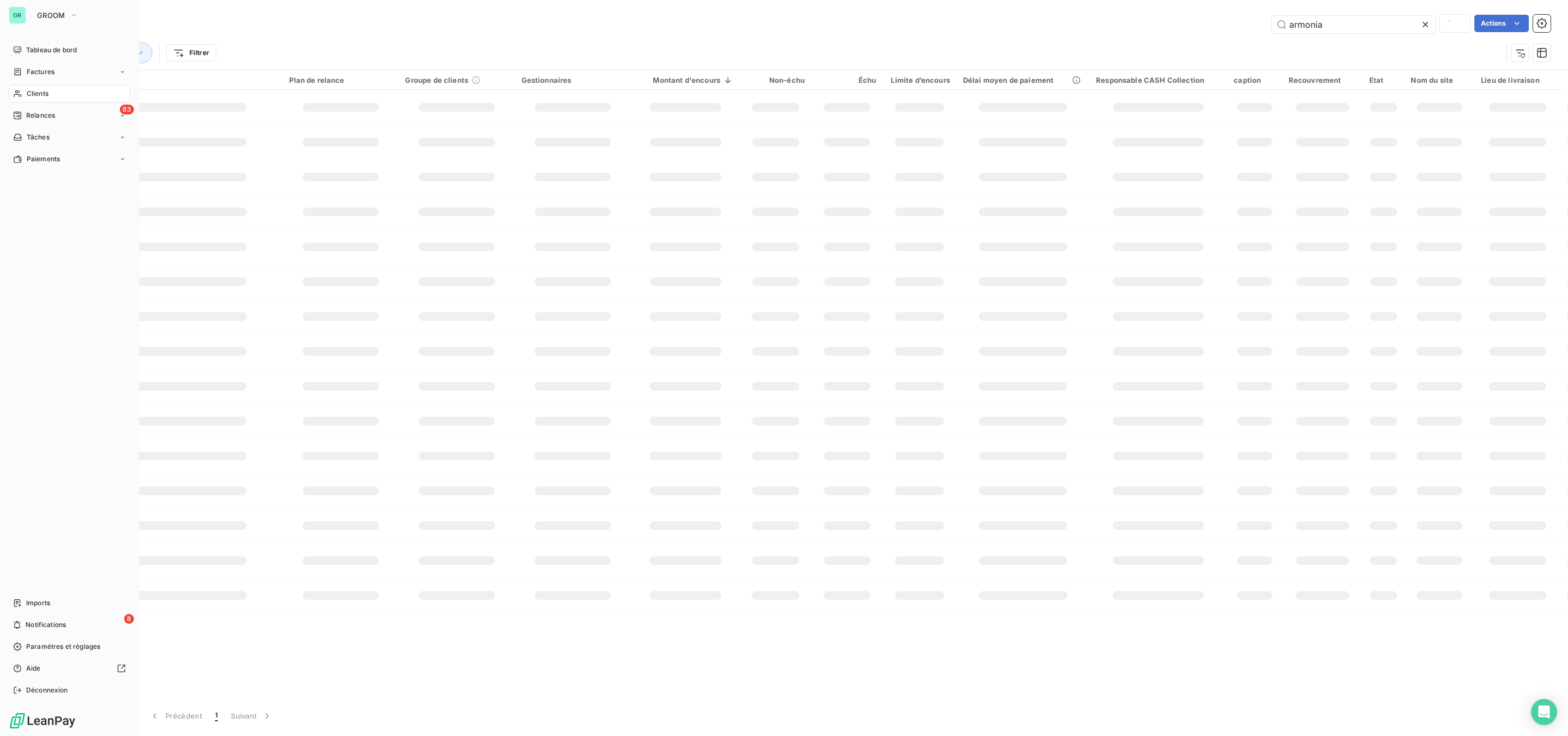
type input "OR03108A"
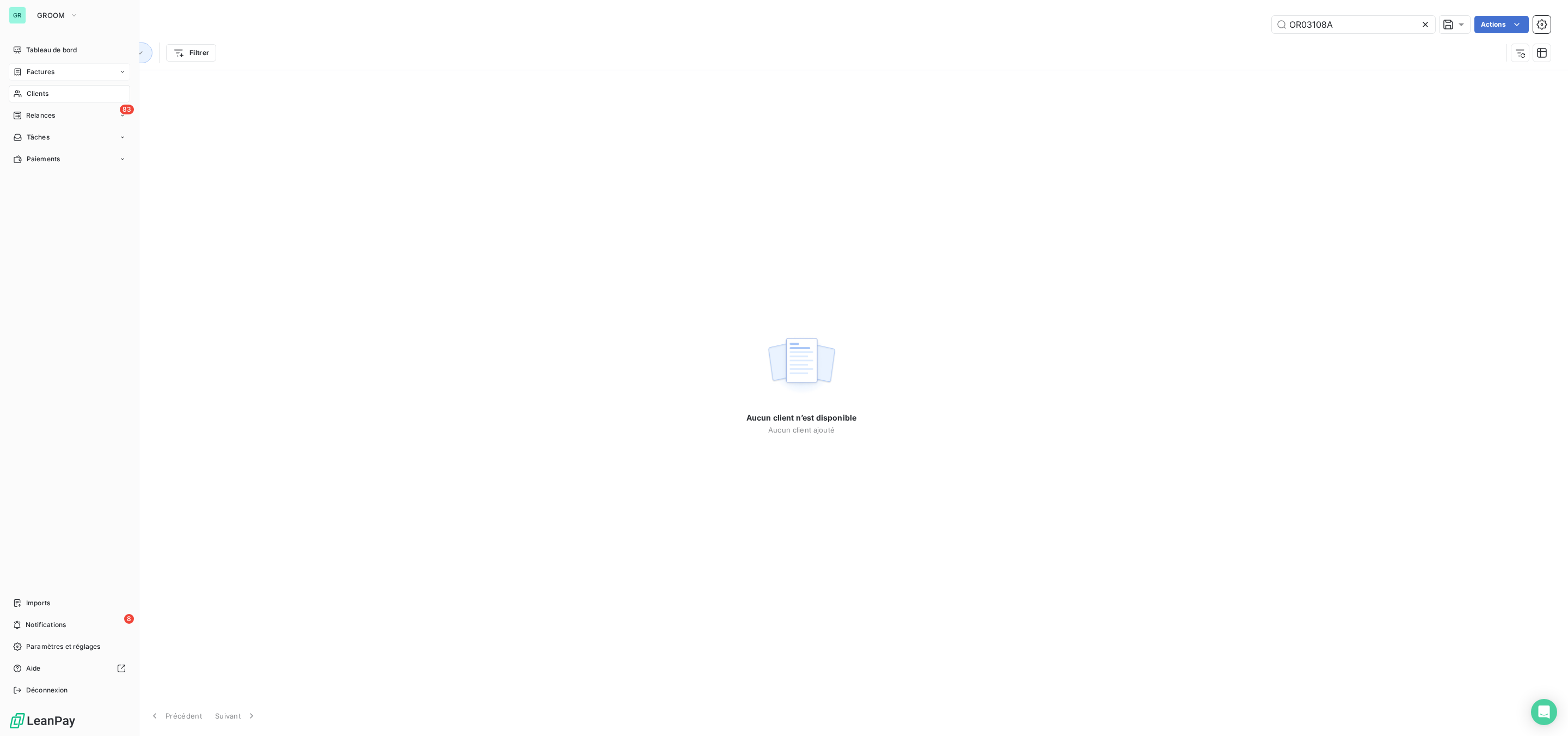
click at [31, 71] on span "Factures" at bounding box center [40, 72] width 28 height 9
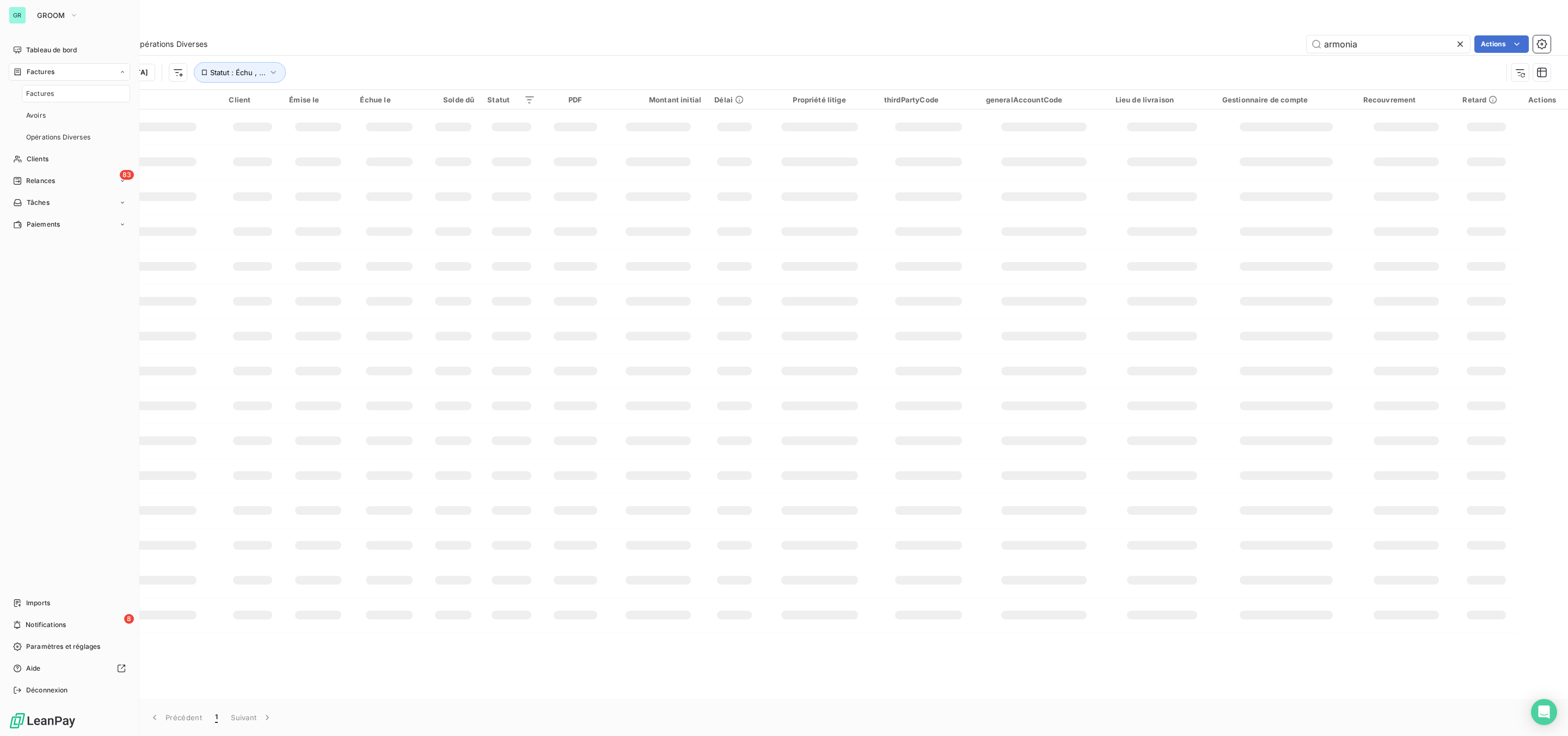
click at [43, 92] on span "Factures" at bounding box center [39, 94] width 28 height 9
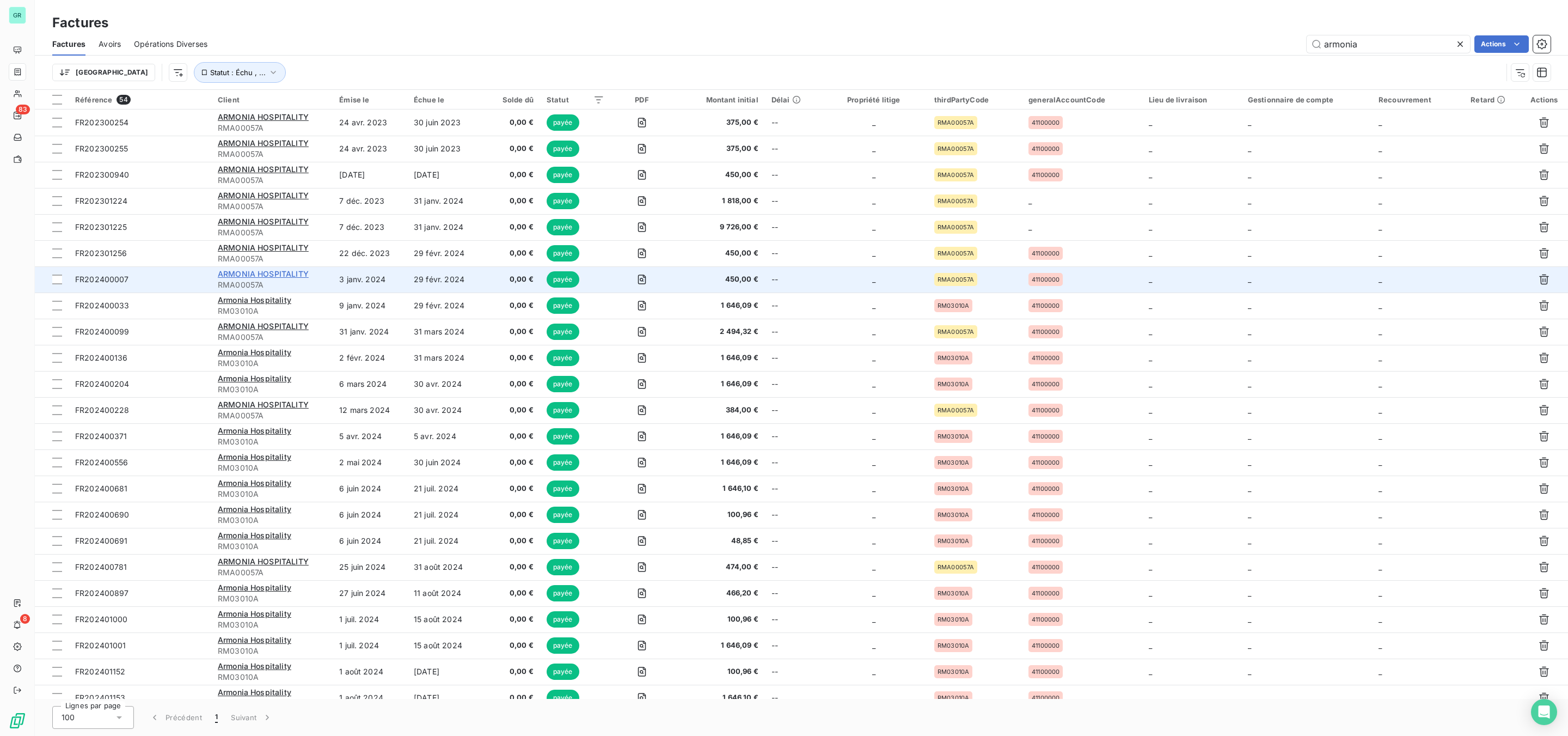
click at [266, 274] on span "ARMONIA HOSPITALITY" at bounding box center [263, 274] width 91 height 9
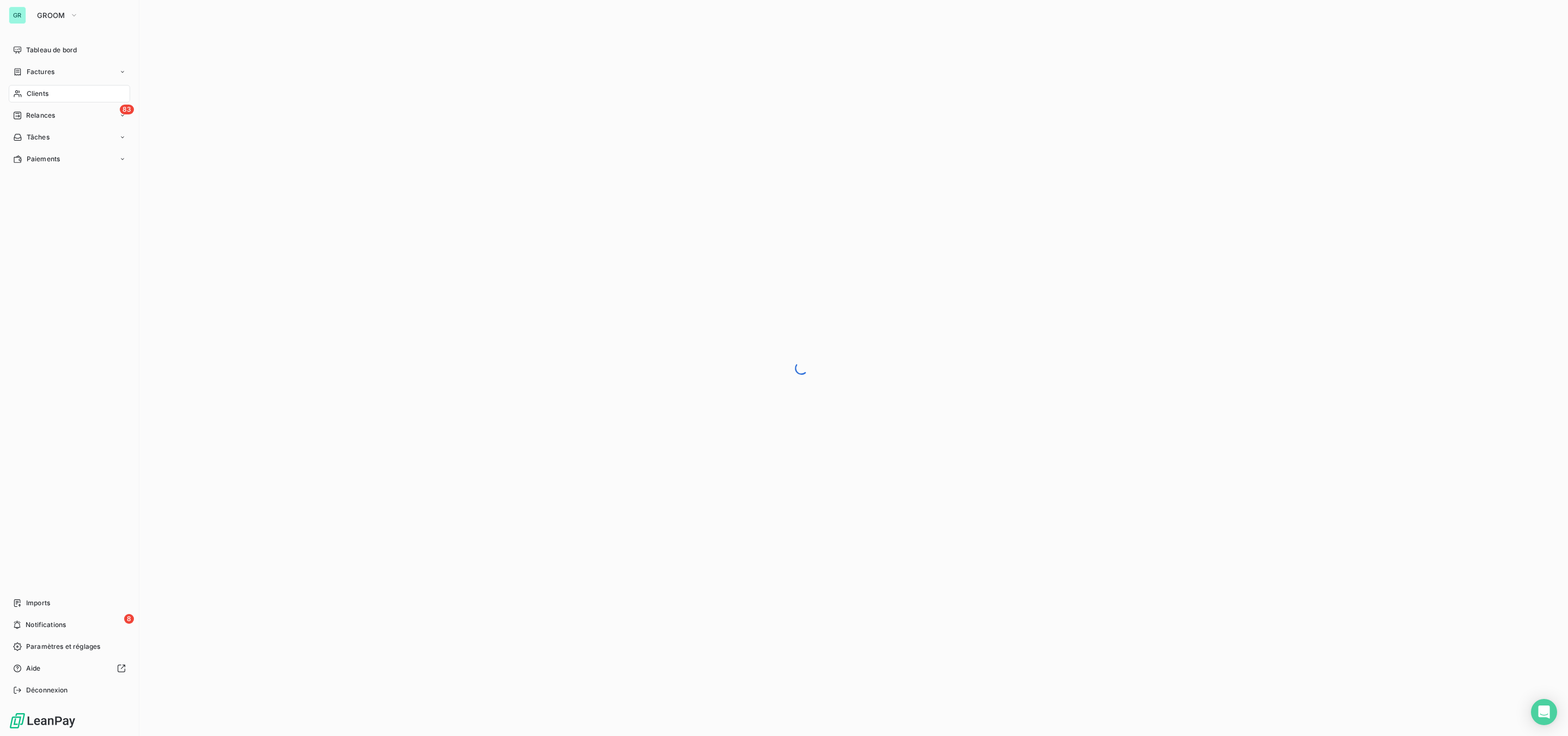
click at [39, 94] on span "Clients" at bounding box center [38, 94] width 22 height 9
click at [47, 75] on span "Factures" at bounding box center [40, 72] width 28 height 9
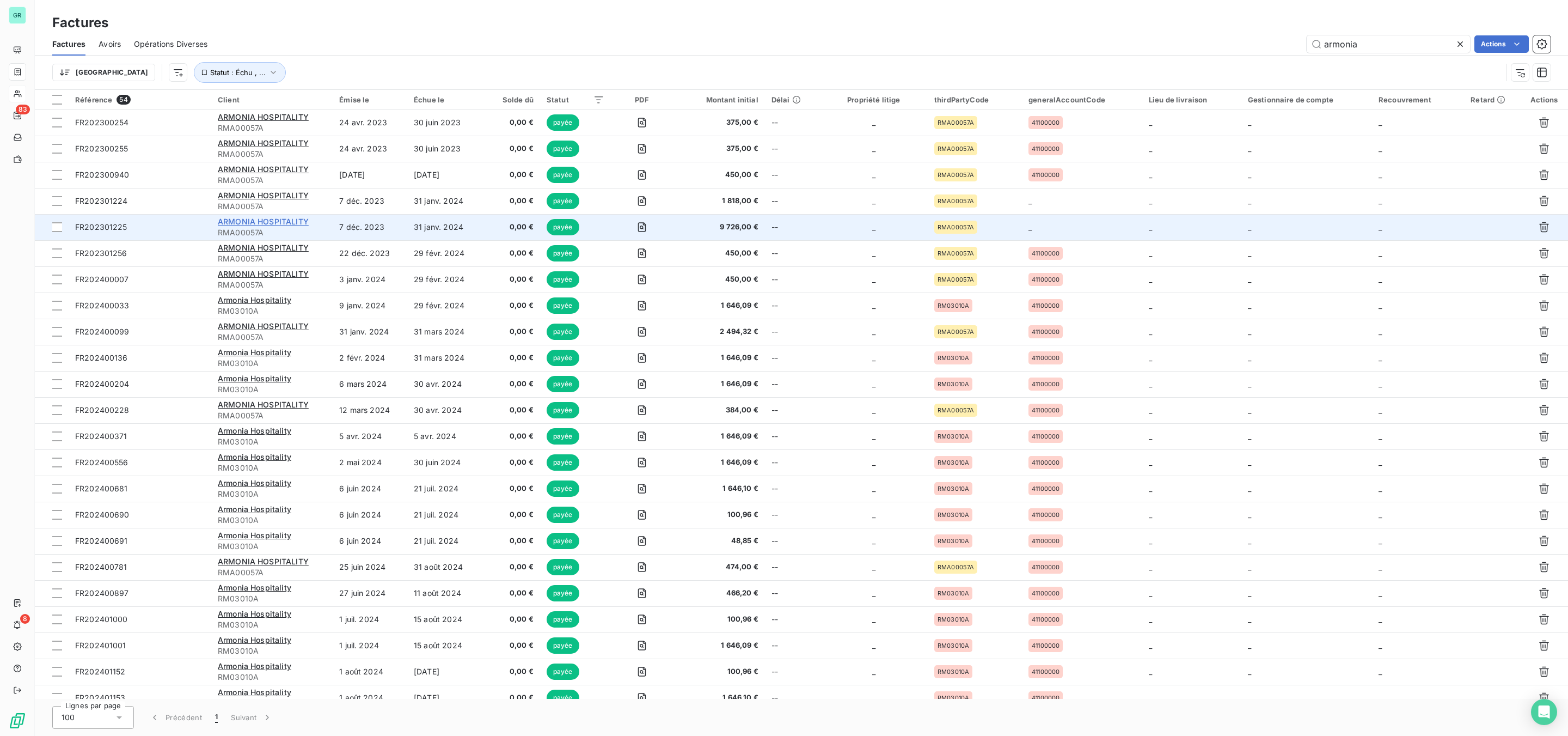
click at [303, 223] on span "ARMONIA HOSPITALITY" at bounding box center [263, 222] width 91 height 9
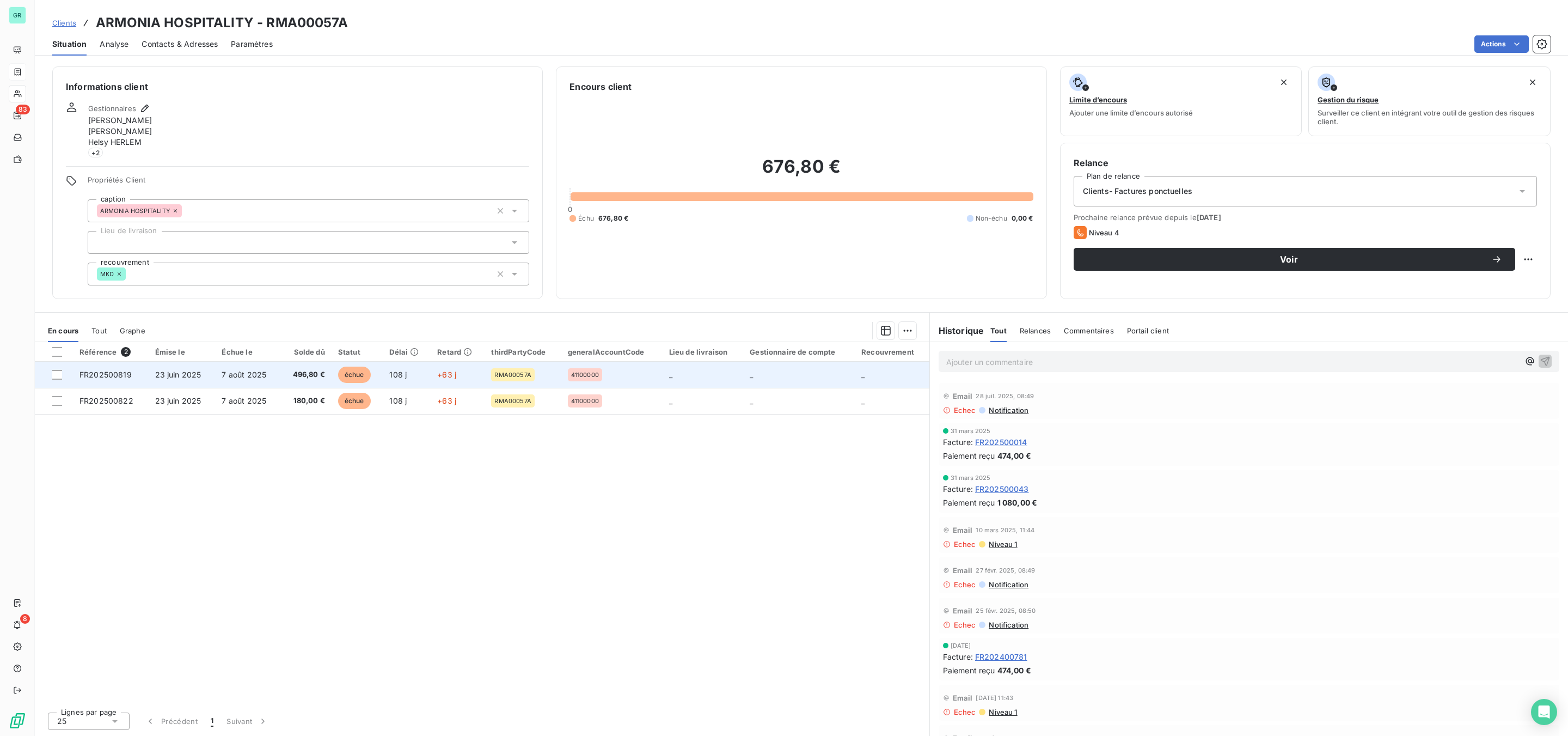
click at [358, 375] on span "échue" at bounding box center [354, 375] width 32 height 17
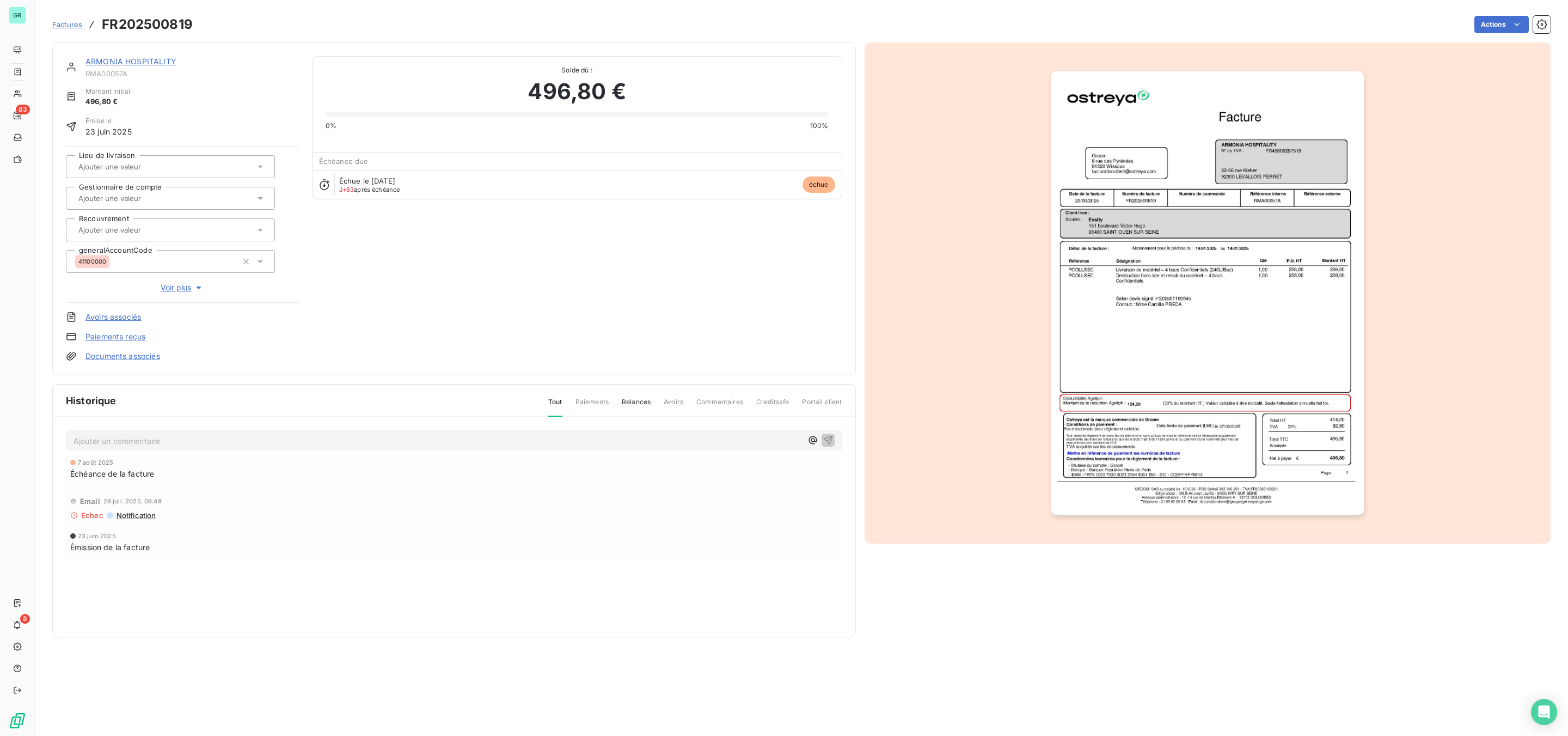
click at [1119, 282] on img "button" at bounding box center [1207, 293] width 313 height 443
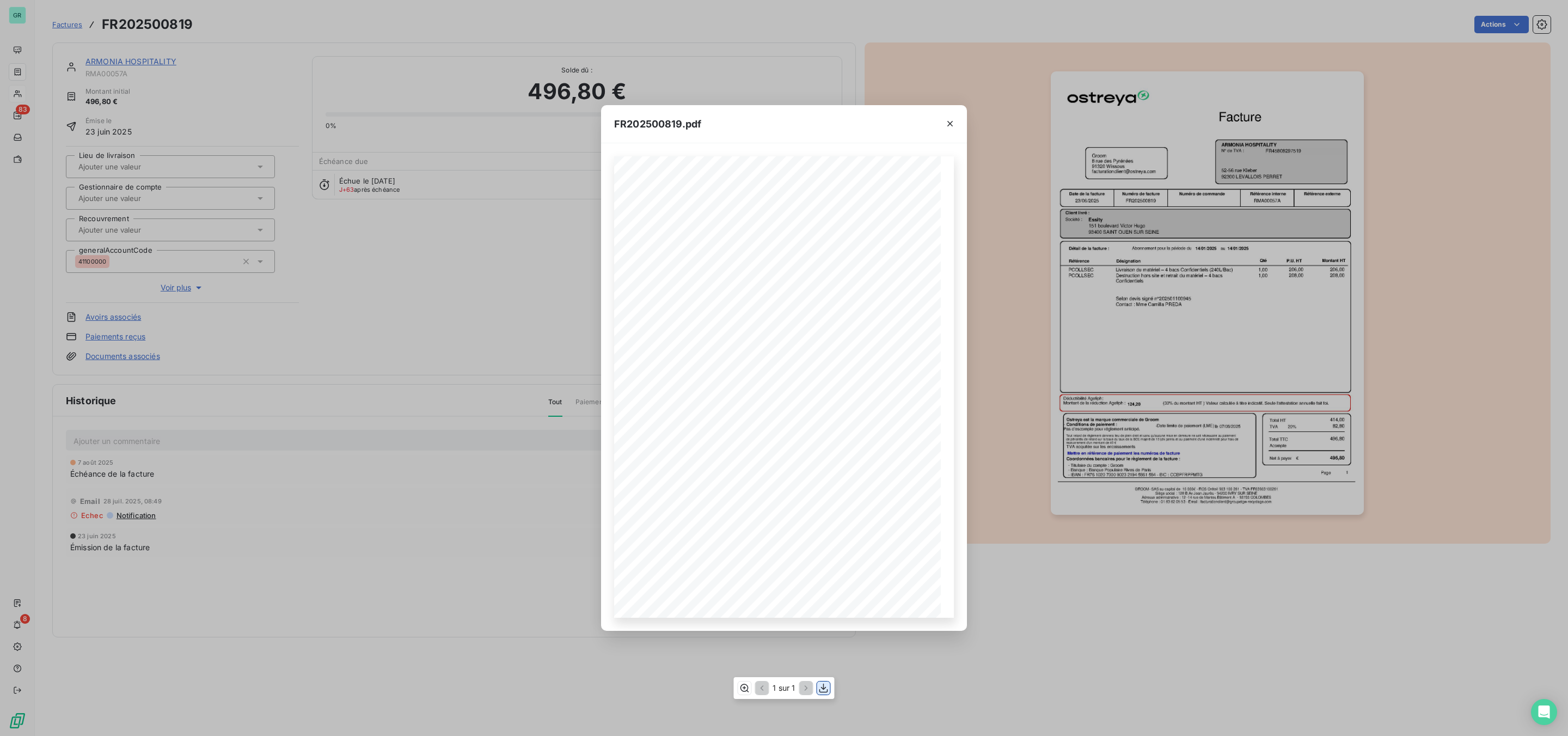
click at [821, 690] on icon "button" at bounding box center [824, 688] width 11 height 11
click at [949, 128] on icon "button" at bounding box center [950, 124] width 11 height 11
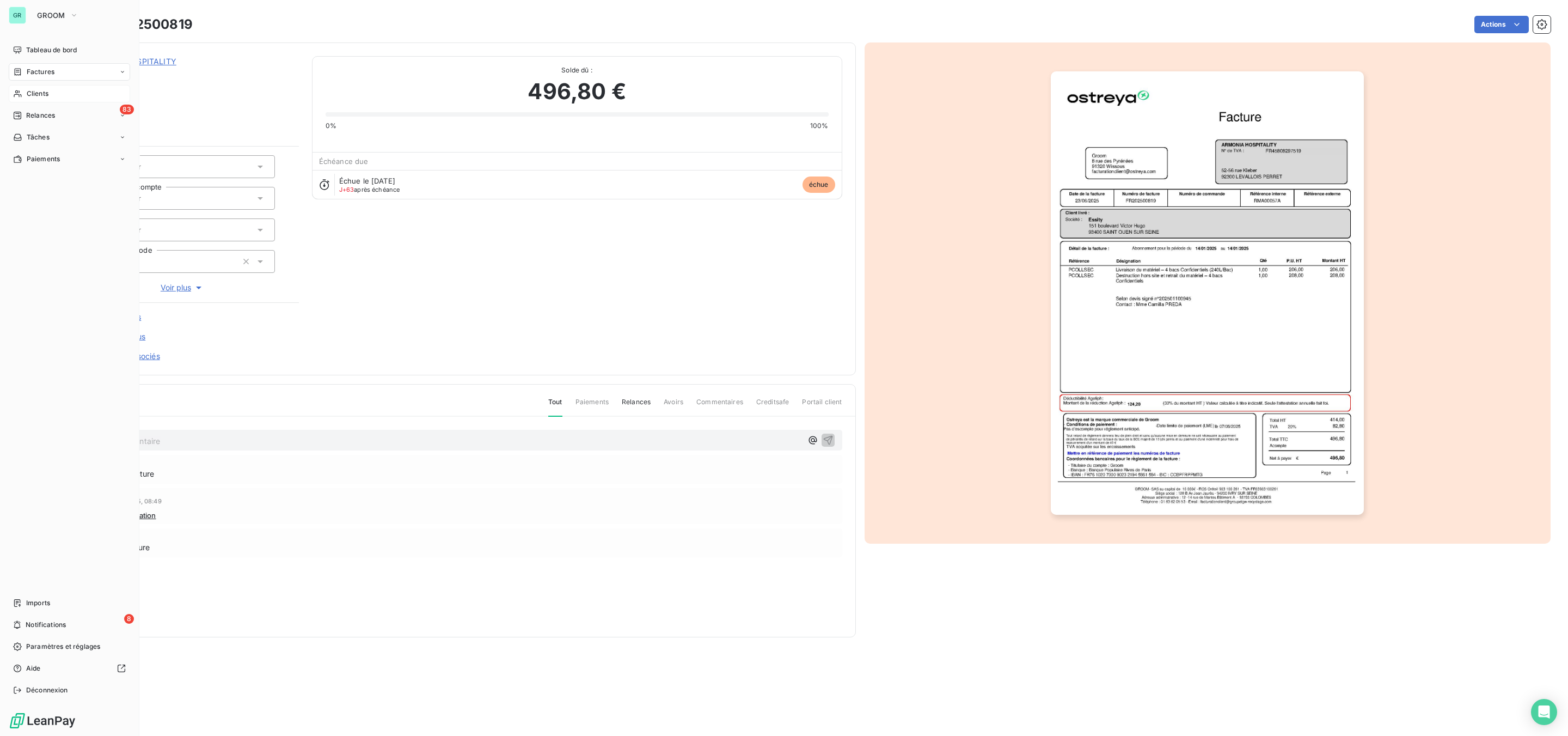
click at [43, 89] on span "Clients" at bounding box center [38, 94] width 22 height 9
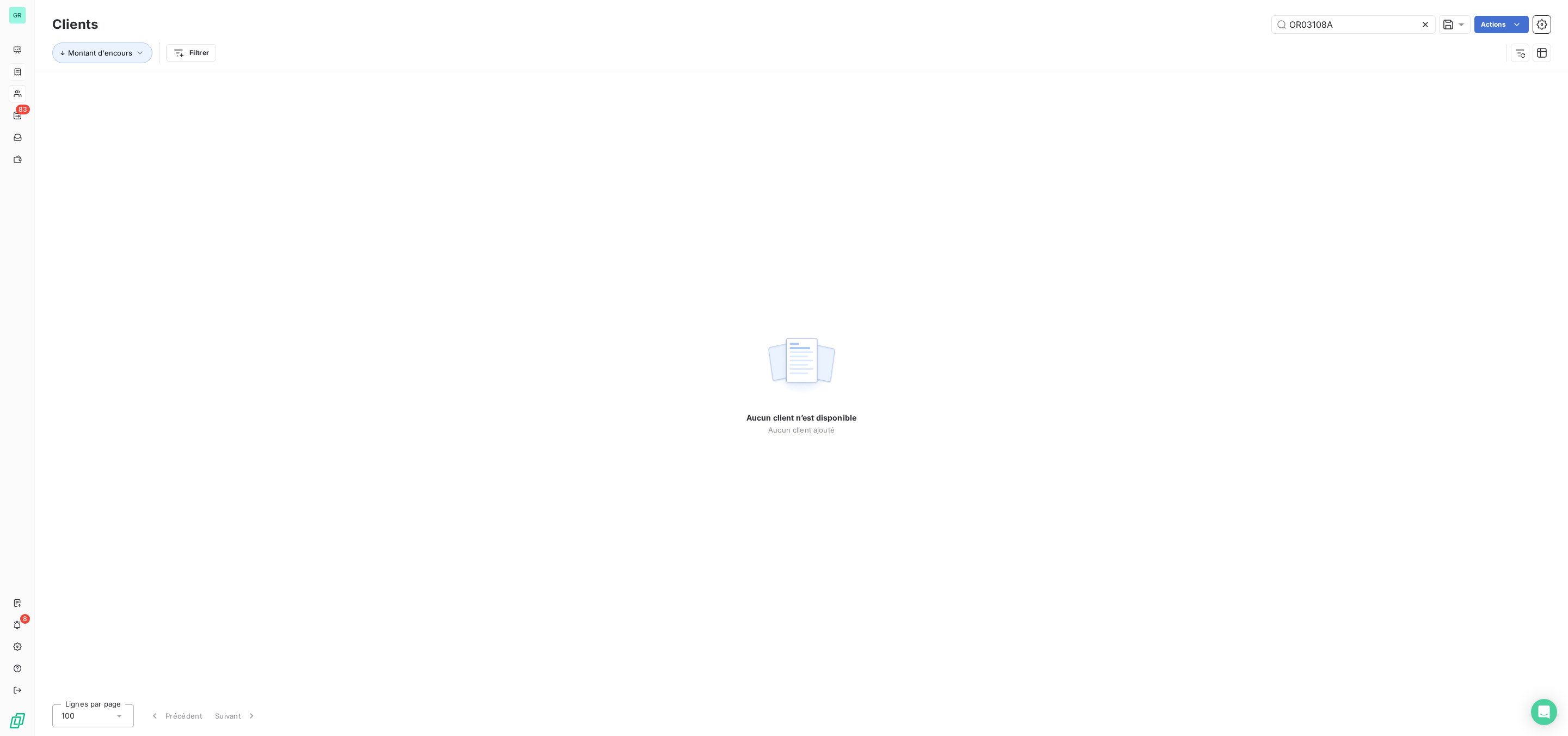
drag, startPoint x: 1377, startPoint y: 24, endPoint x: 1097, endPoint y: 23, distance: 280.0
click at [1115, 23] on div "OR03108A Actions" at bounding box center [831, 24] width 1440 height 17
drag, startPoint x: 1367, startPoint y: 28, endPoint x: 1253, endPoint y: 28, distance: 114.0
click at [1253, 28] on div "GW02886 Actions" at bounding box center [831, 24] width 1440 height 17
drag, startPoint x: 1298, startPoint y: 24, endPoint x: 1297, endPoint y: 33, distance: 9.1
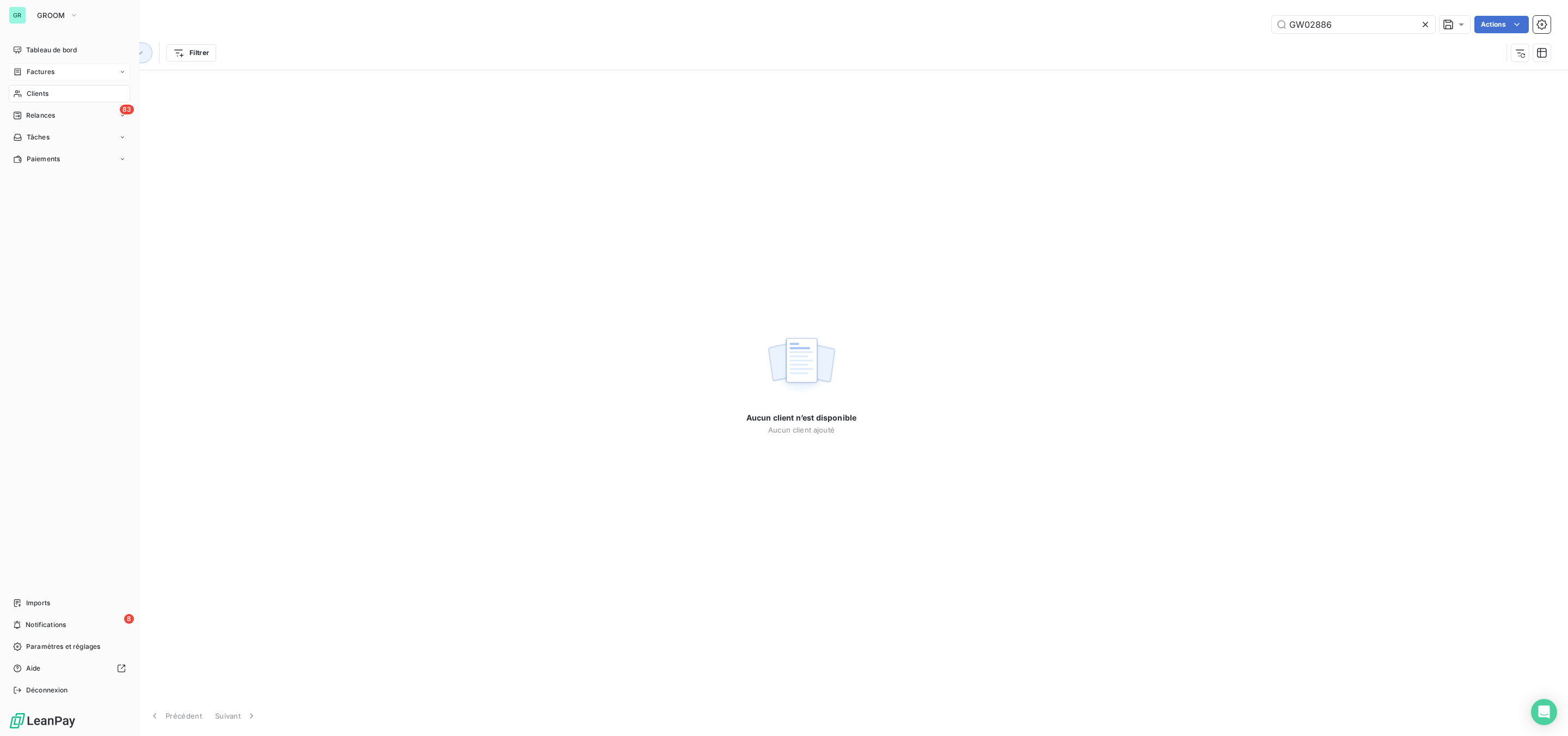
type input "GW02886"
click at [47, 73] on span "Factures" at bounding box center [40, 72] width 28 height 9
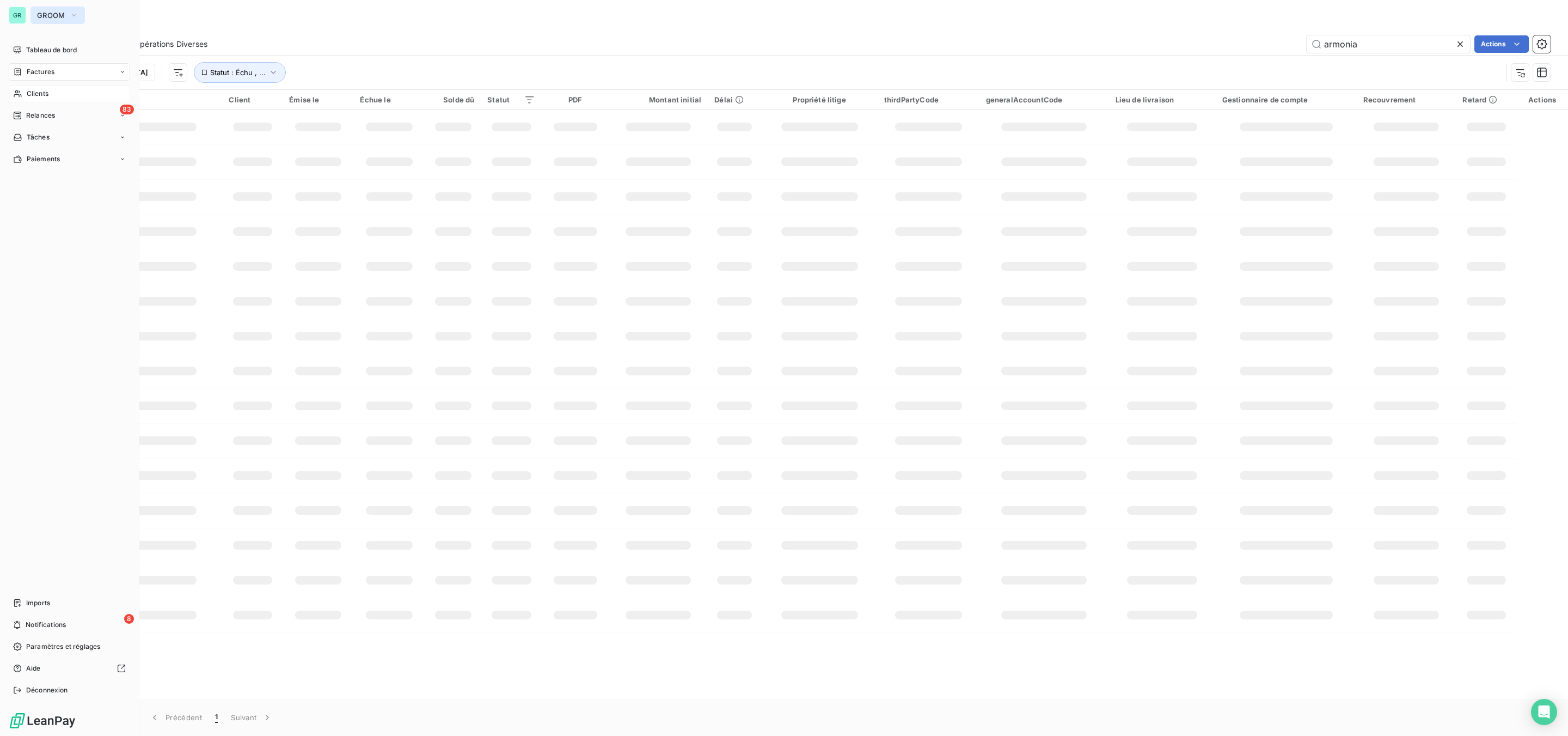
click at [61, 13] on span "GROOM" at bounding box center [51, 15] width 28 height 9
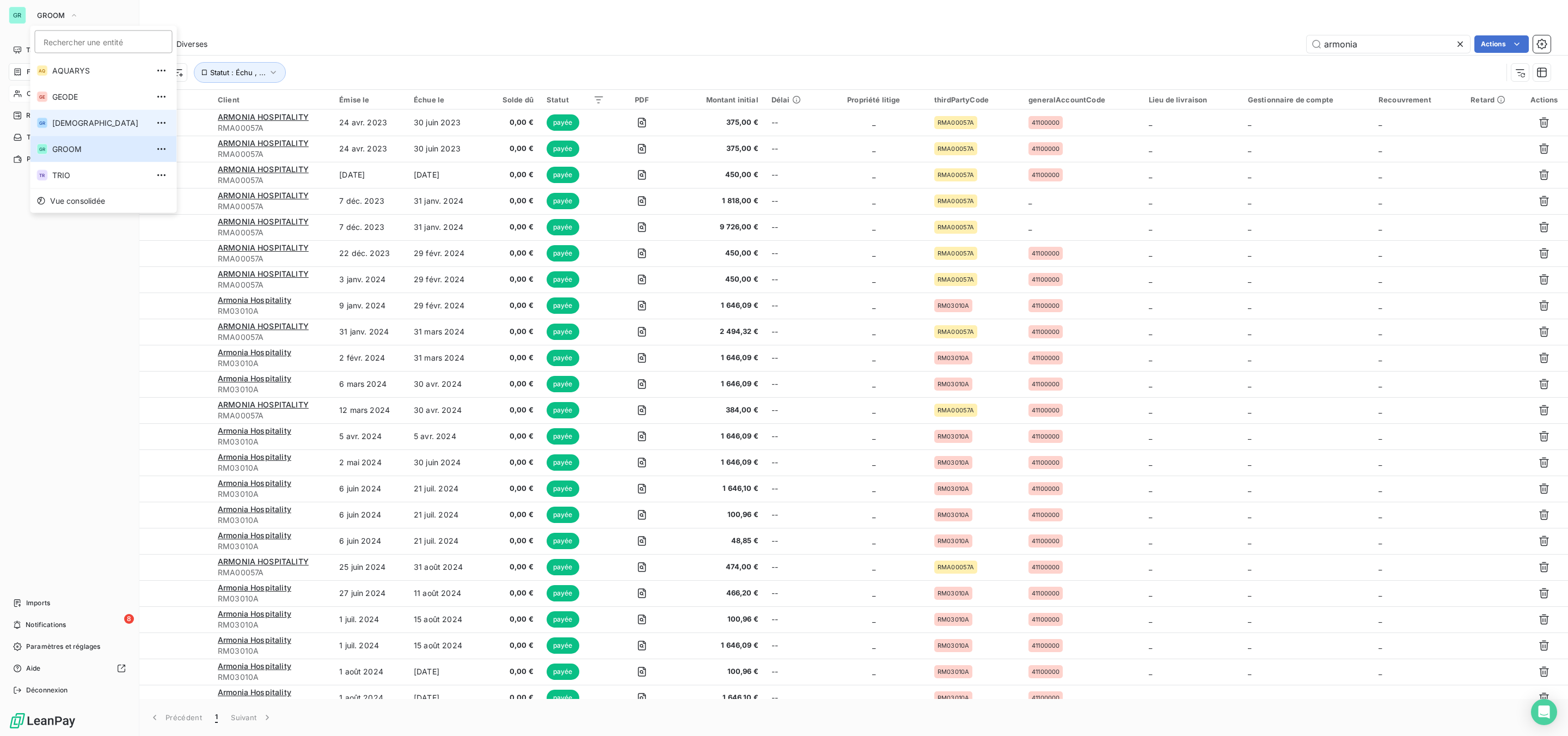
click at [106, 124] on span "[DEMOGRAPHIC_DATA]" at bounding box center [100, 123] width 96 height 11
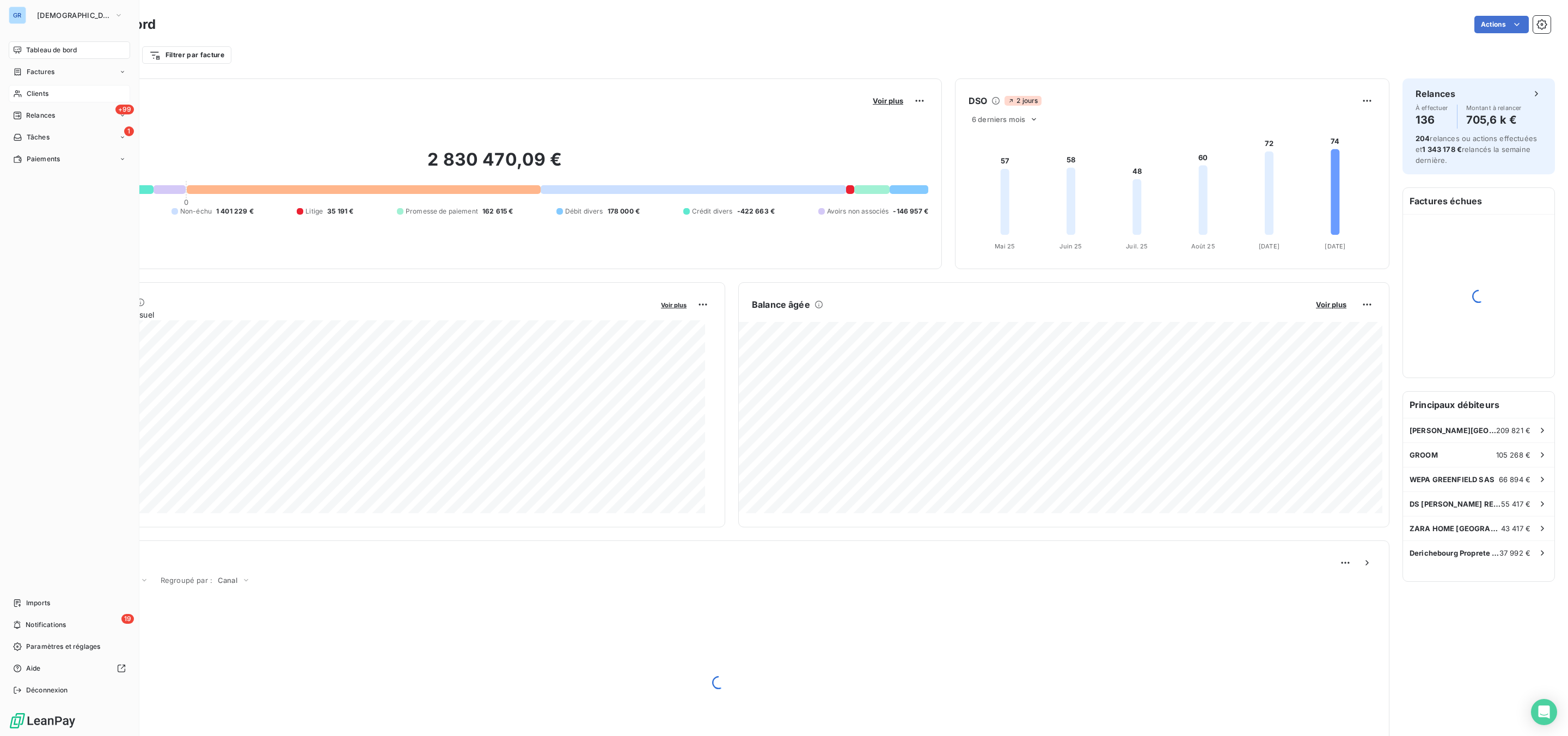
click at [49, 88] on div "Clients" at bounding box center [69, 94] width 121 height 17
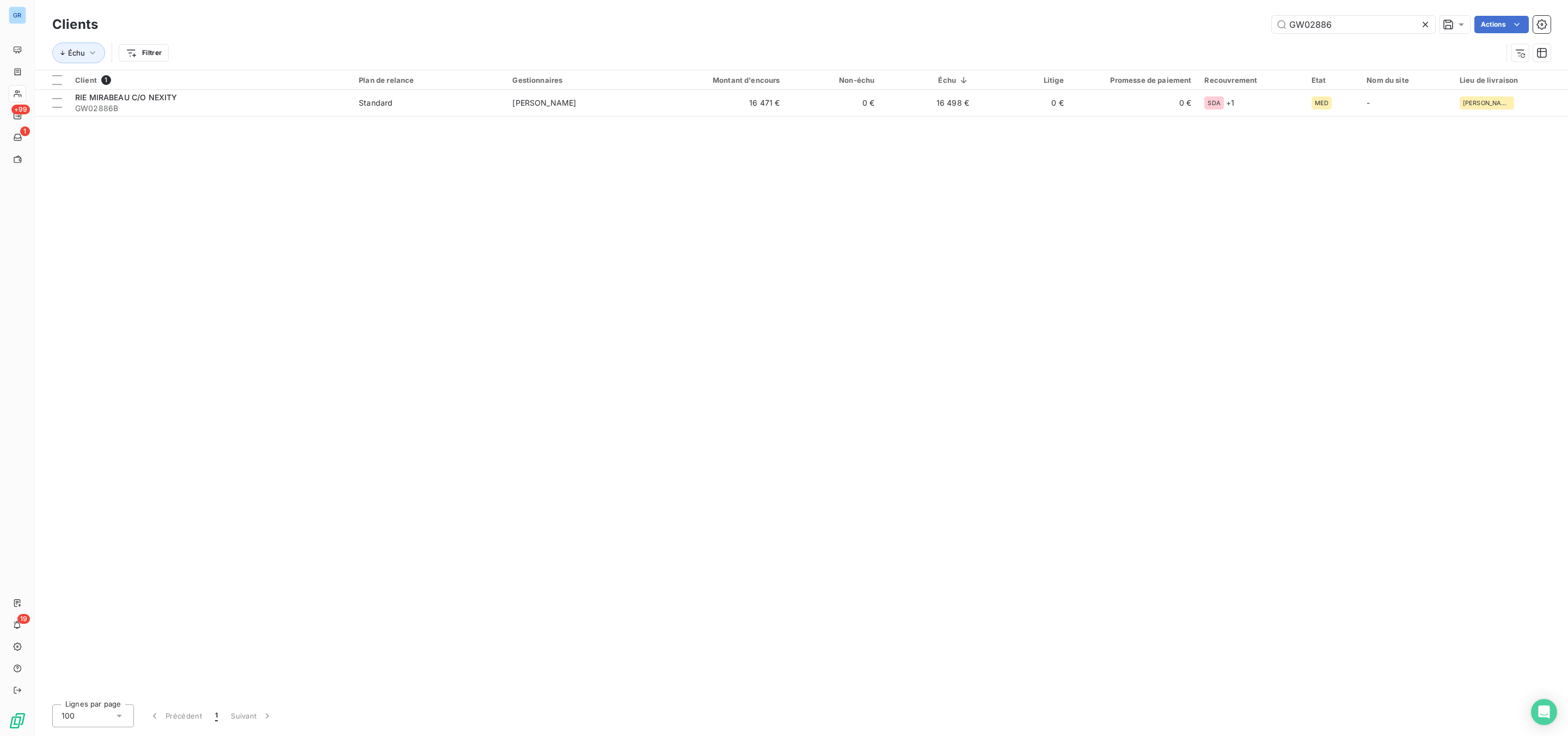
drag, startPoint x: 1337, startPoint y: 26, endPoint x: 1181, endPoint y: 27, distance: 156.0
click at [1163, 24] on div "GW02886 Actions" at bounding box center [831, 24] width 1440 height 17
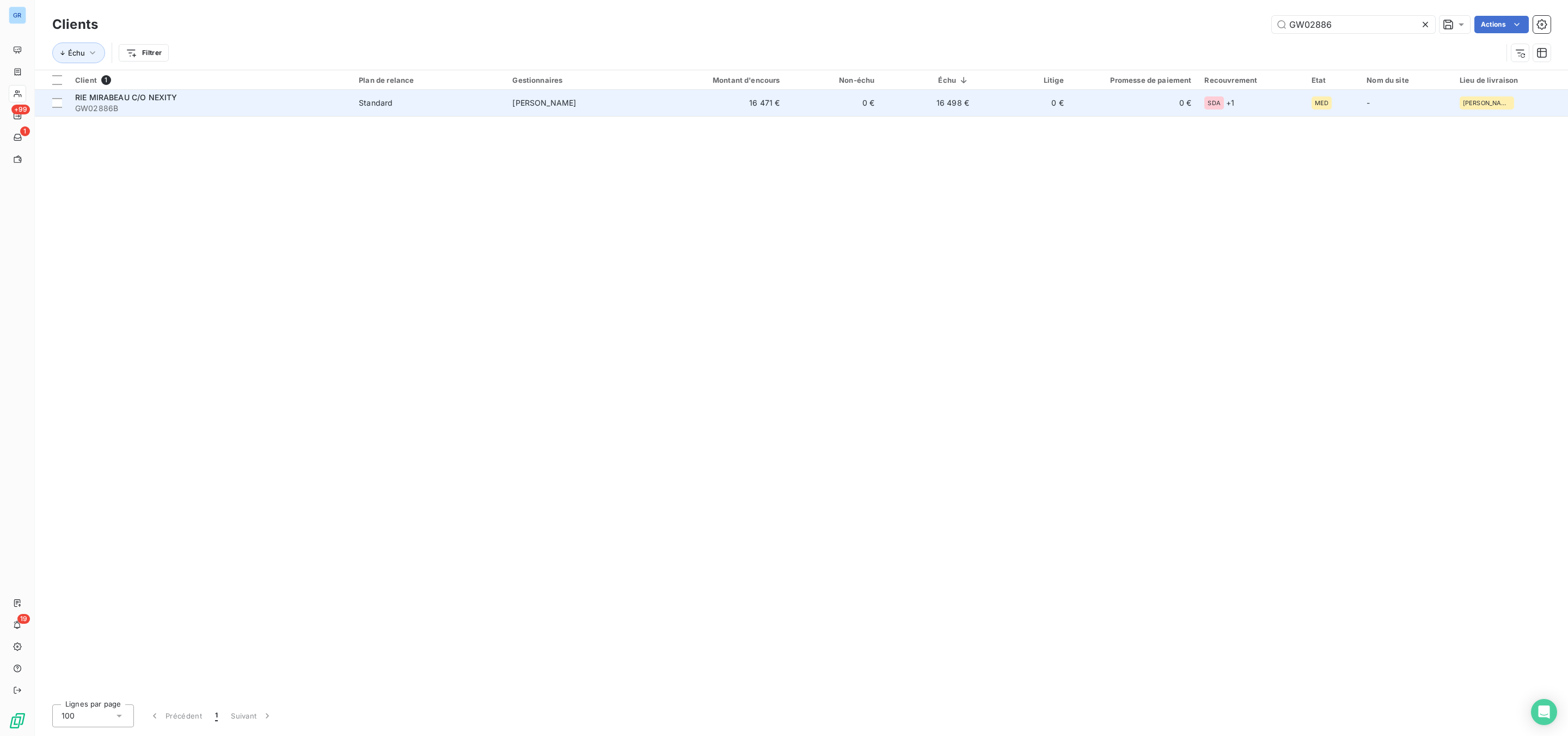
click at [395, 108] on span "Standard" at bounding box center [429, 103] width 140 height 11
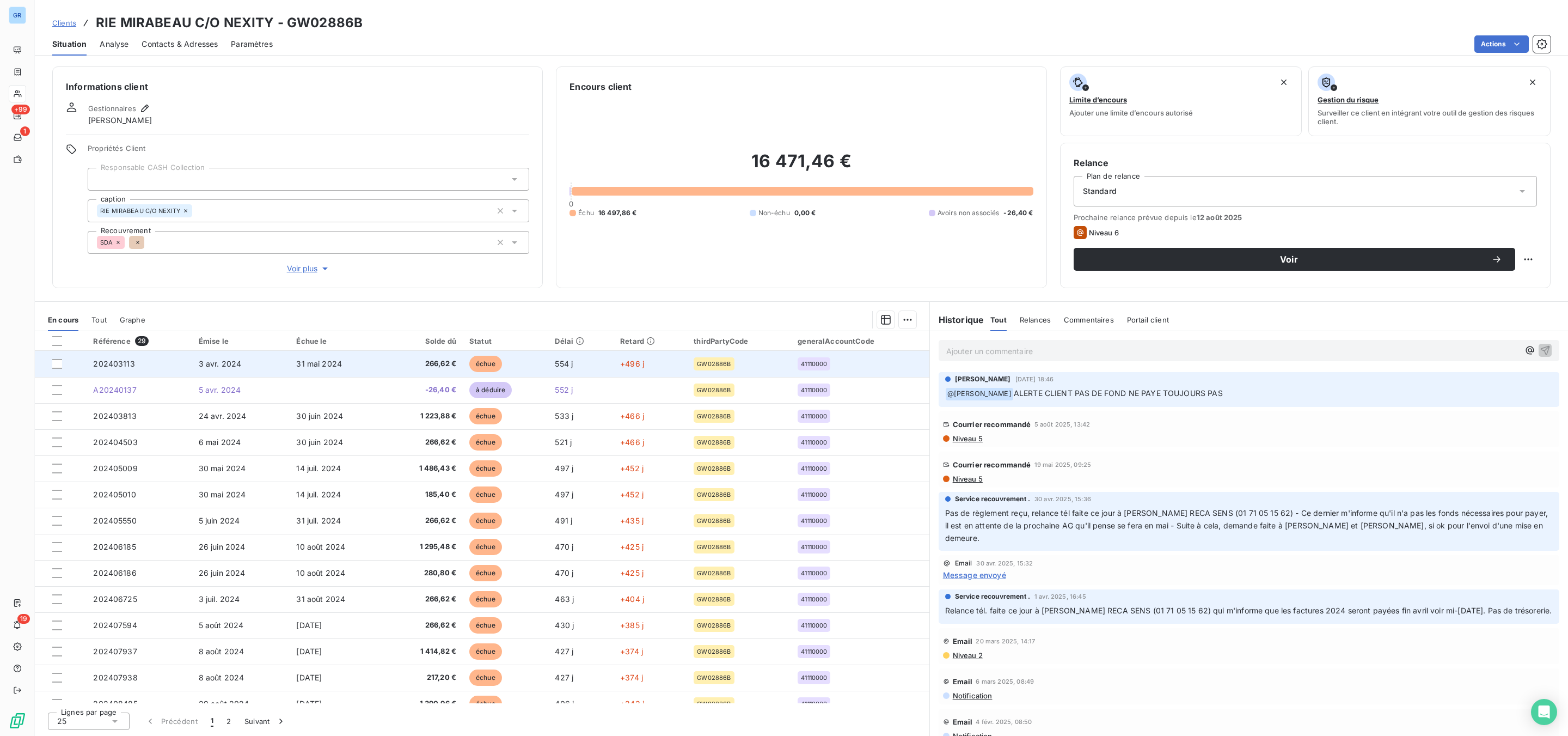
click at [451, 364] on span "266,62 €" at bounding box center [424, 364] width 65 height 11
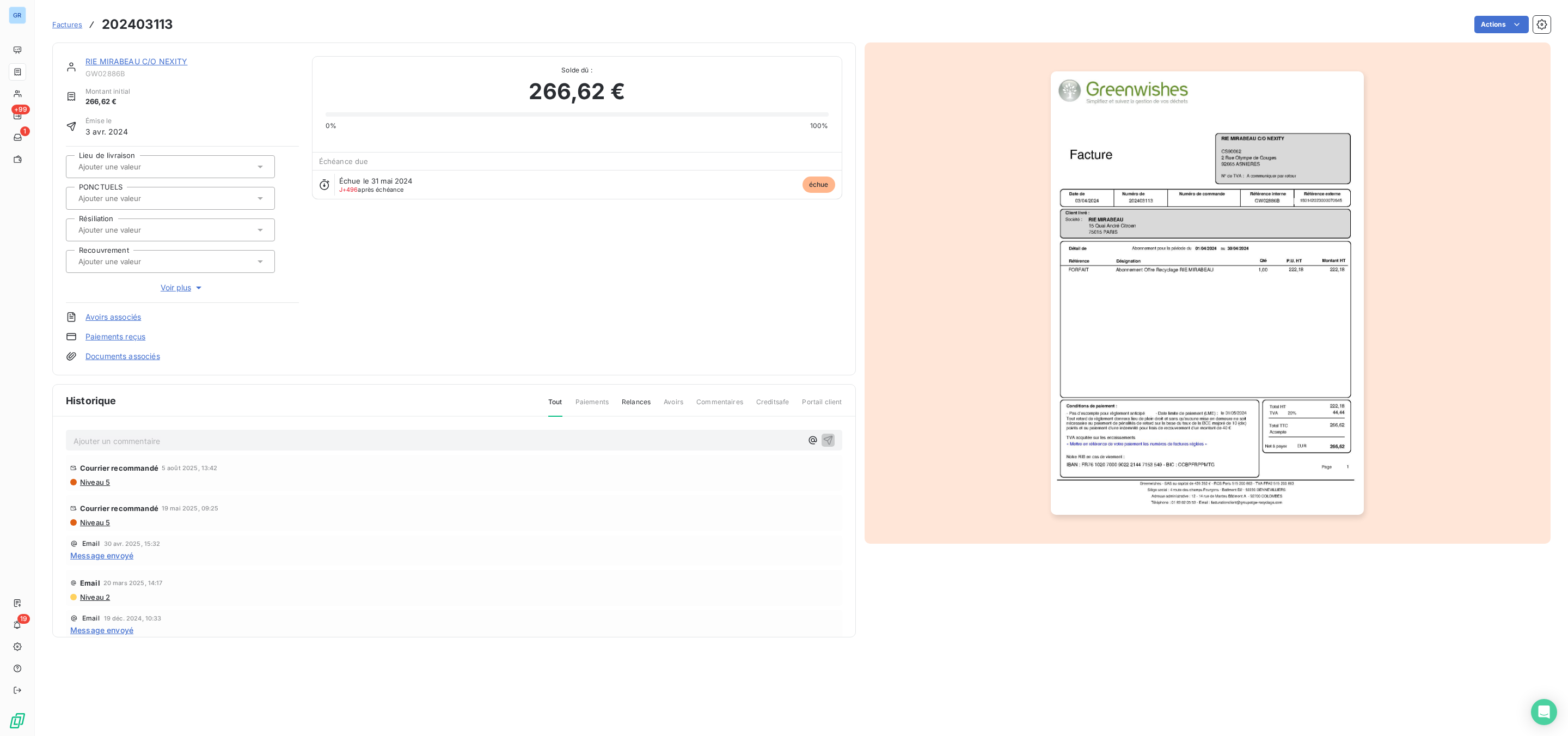
click at [1163, 229] on img "button" at bounding box center [1207, 293] width 313 height 443
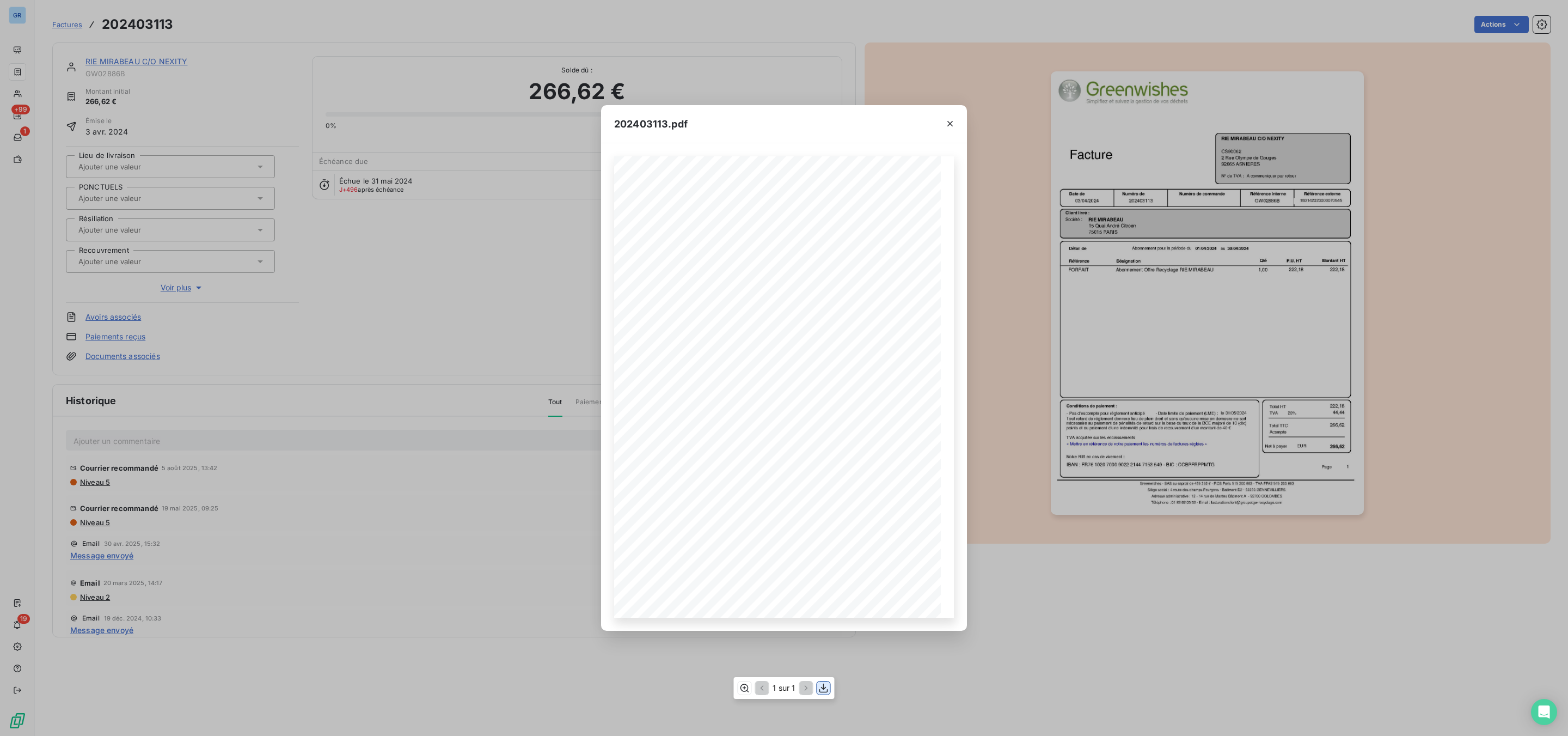
click at [825, 693] on icon "button" at bounding box center [824, 689] width 9 height 9
drag, startPoint x: 949, startPoint y: 129, endPoint x: 714, endPoint y: 85, distance: 239.1
click at [949, 128] on button "button" at bounding box center [950, 124] width 17 height 17
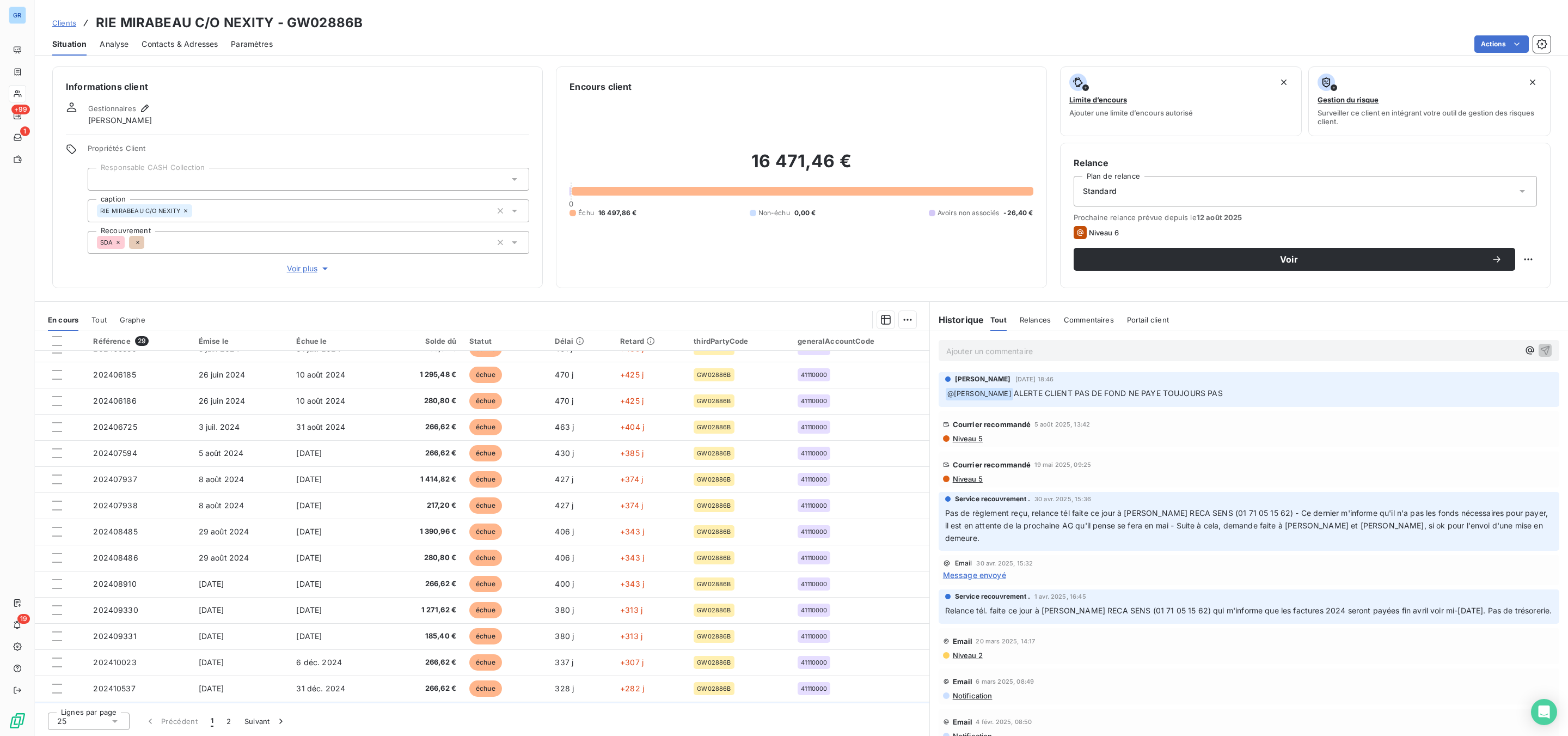
scroll to position [302, 0]
click at [228, 718] on button "2" at bounding box center [229, 721] width 17 height 23
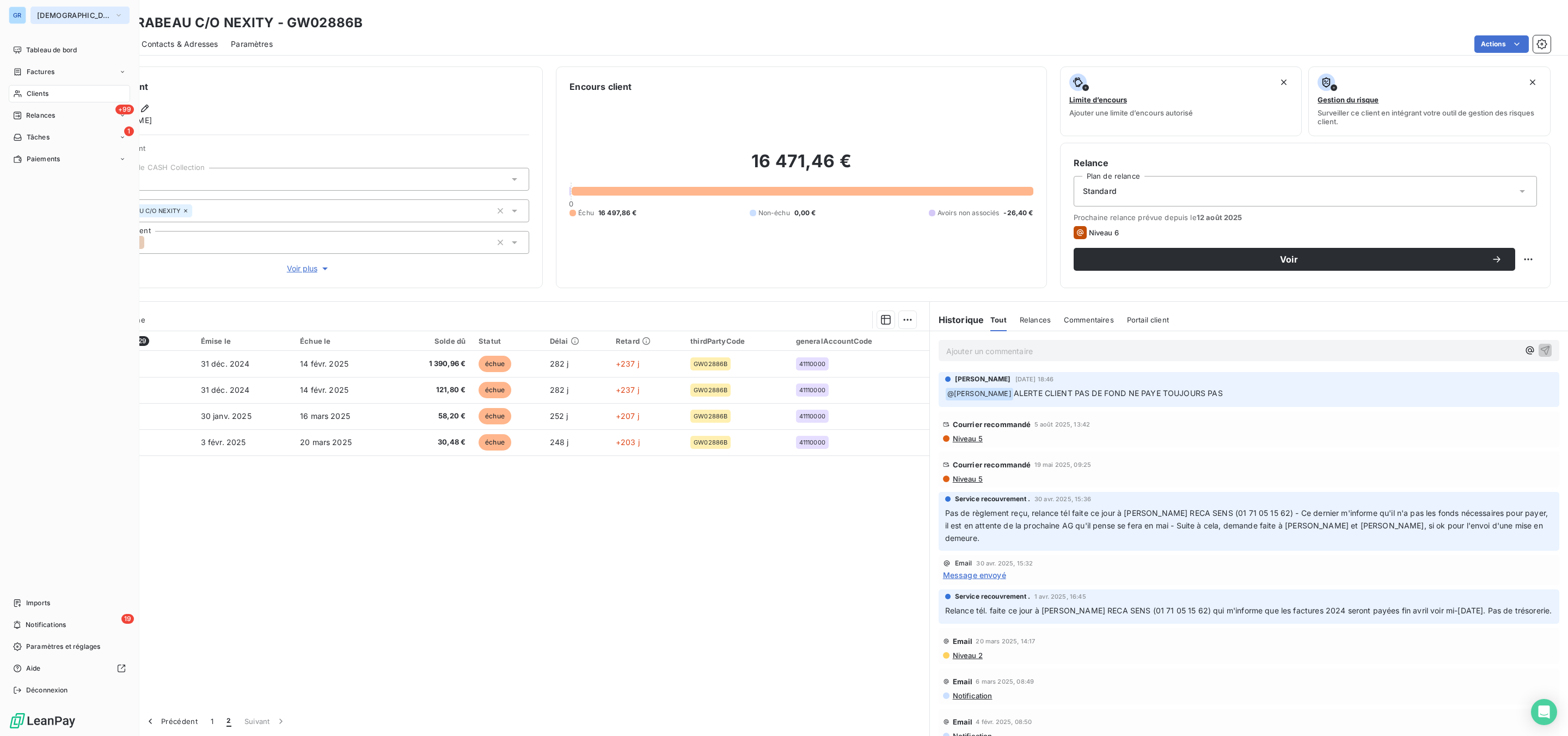
drag, startPoint x: 54, startPoint y: 13, endPoint x: 61, endPoint y: 17, distance: 8.1
click at [54, 13] on span "[DEMOGRAPHIC_DATA]" at bounding box center [73, 15] width 73 height 9
click at [75, 151] on span "GROOM" at bounding box center [100, 149] width 96 height 11
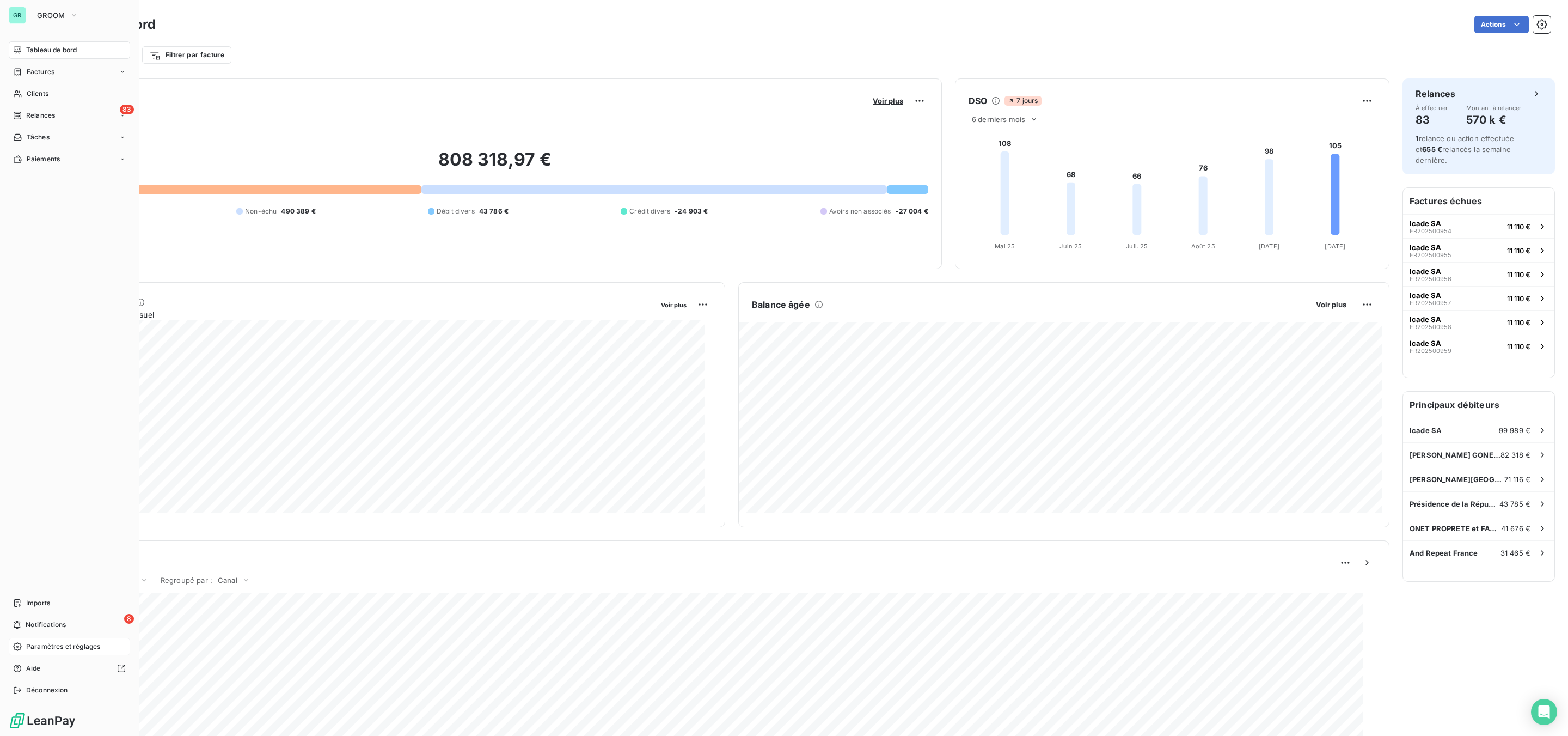
click at [47, 644] on span "Paramètres et réglages" at bounding box center [63, 647] width 74 height 9
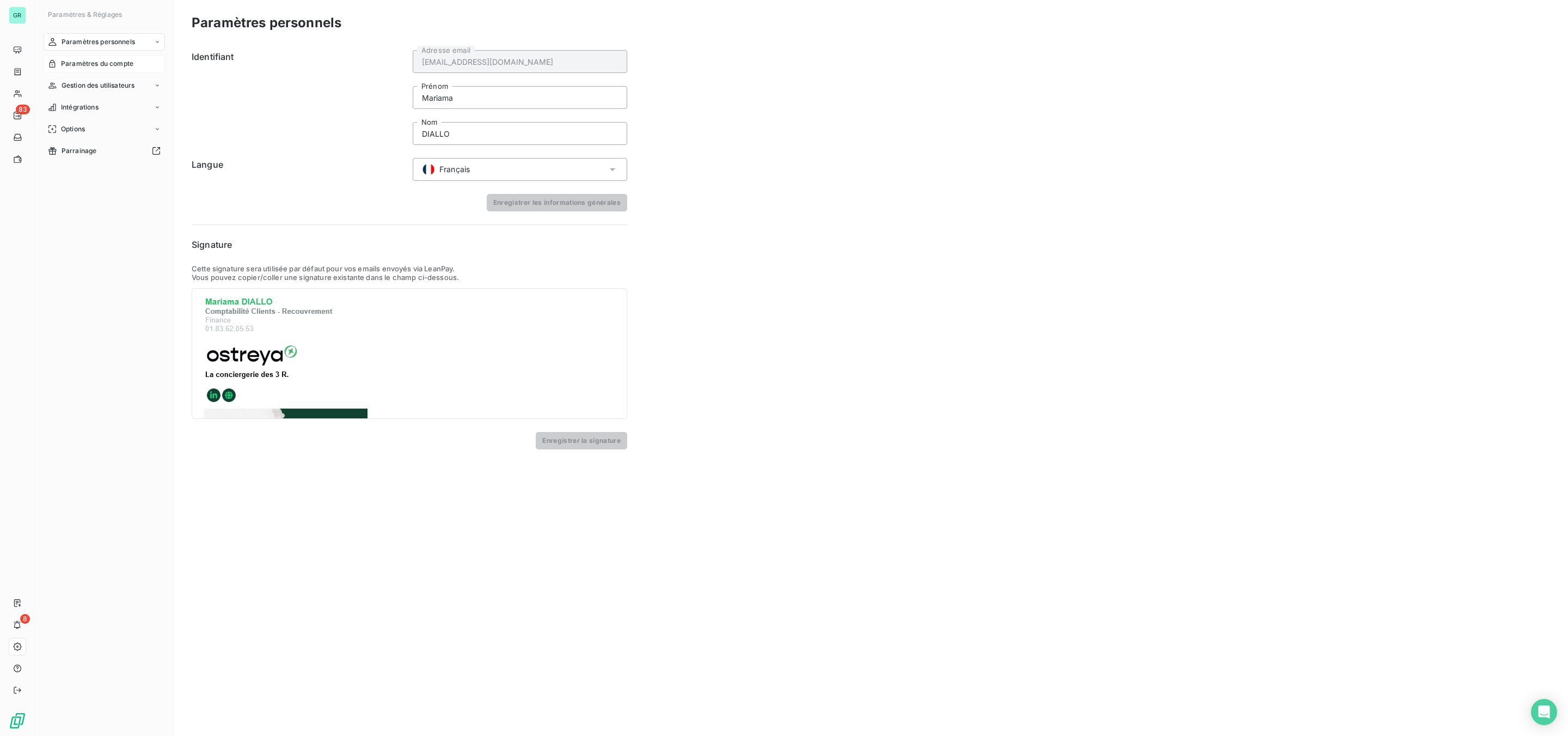
click at [117, 66] on span "Paramètres du compte" at bounding box center [97, 64] width 73 height 9
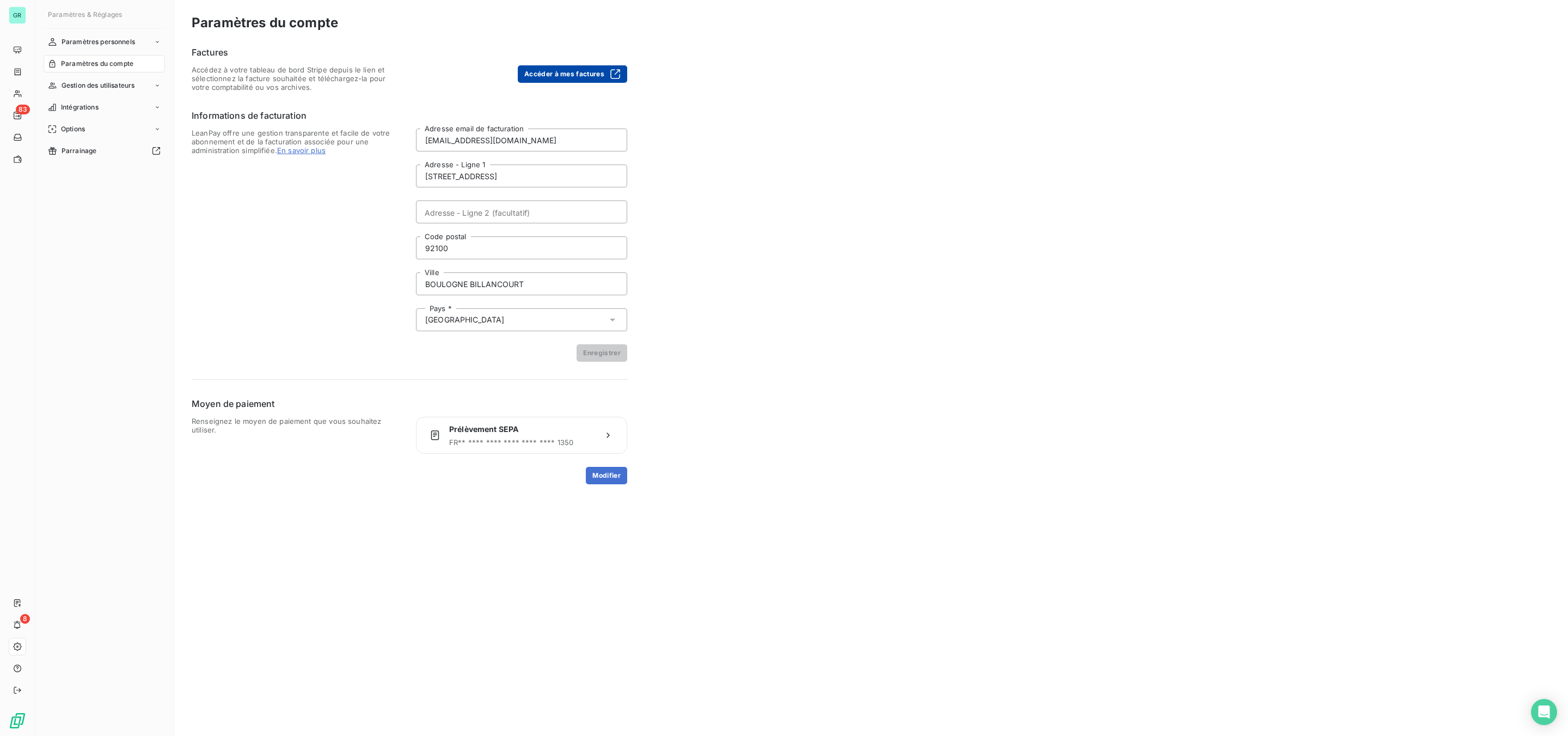
click at [567, 69] on button "Accéder à mes factures" at bounding box center [572, 74] width 110 height 17
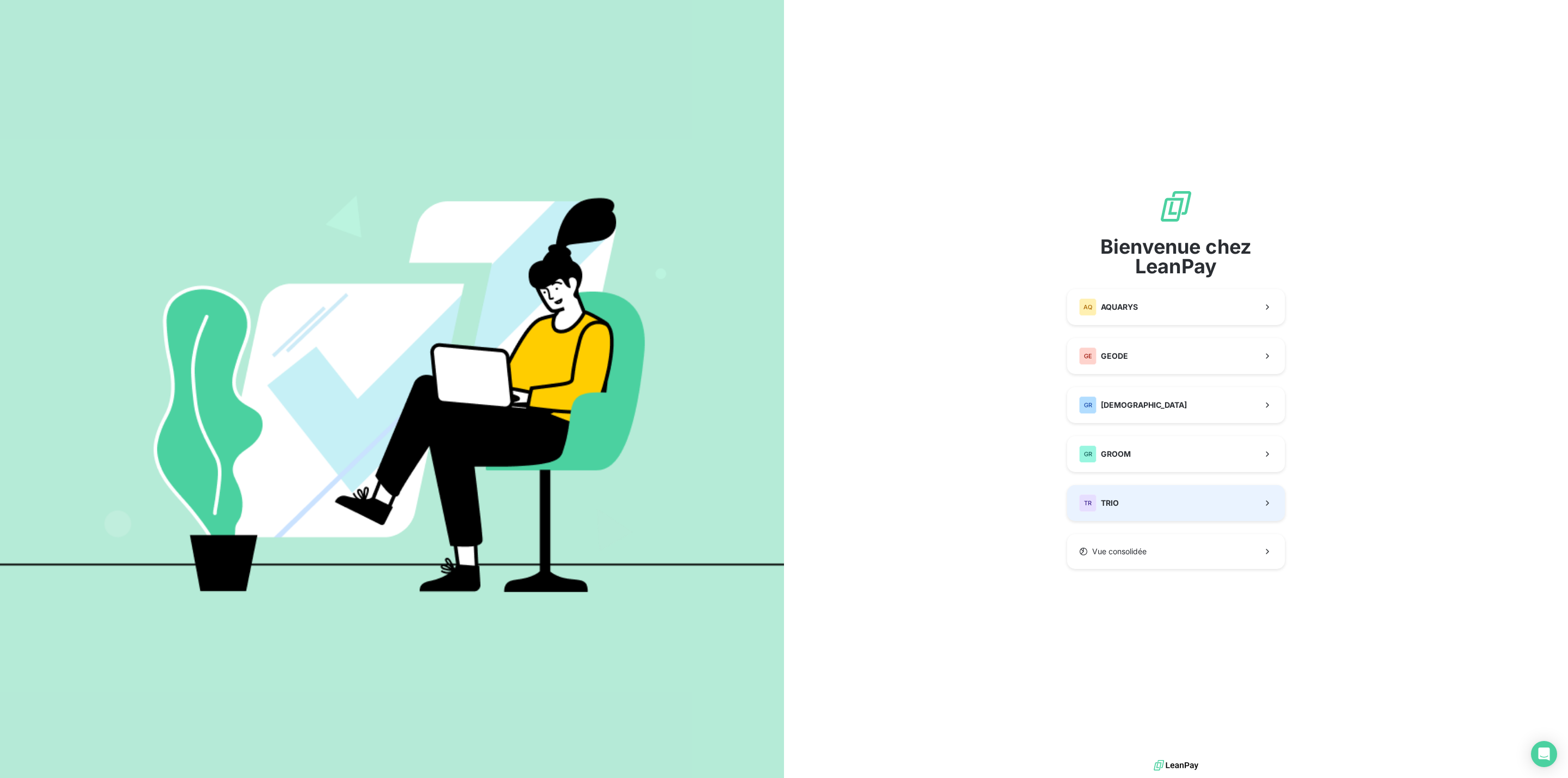
drag, startPoint x: 1100, startPoint y: 523, endPoint x: 1103, endPoint y: 512, distance: 11.4
click at [1100, 522] on div "Bienvenue chez LeanPay AQ AQUARYS GE GEODE GR GREENWISHES GR GROOM TR TRIO Vue …" at bounding box center [1176, 379] width 218 height 380
click at [1112, 507] on span "TRIO" at bounding box center [1110, 503] width 18 height 11
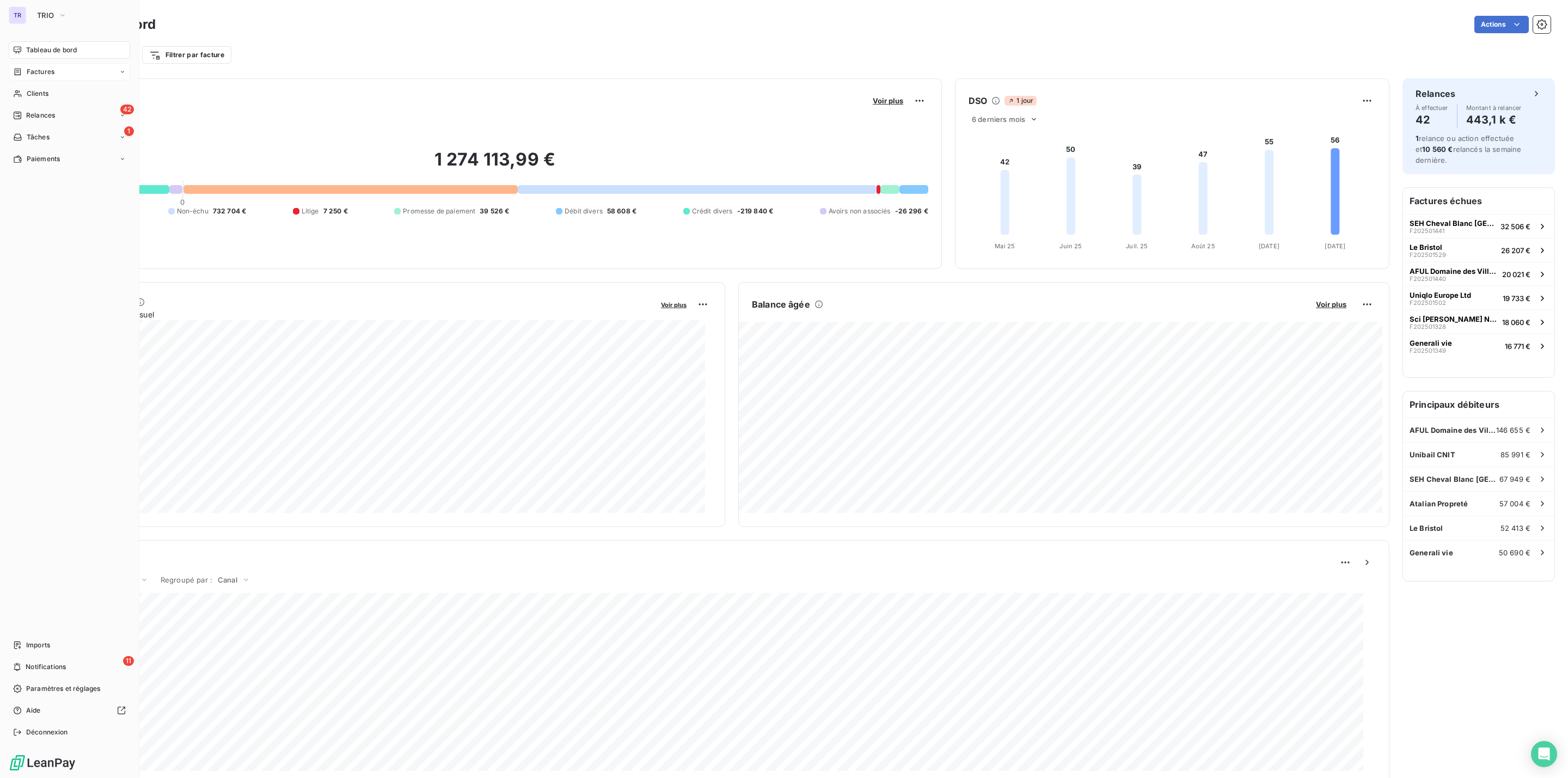
click at [38, 69] on span "Factures" at bounding box center [40, 72] width 28 height 9
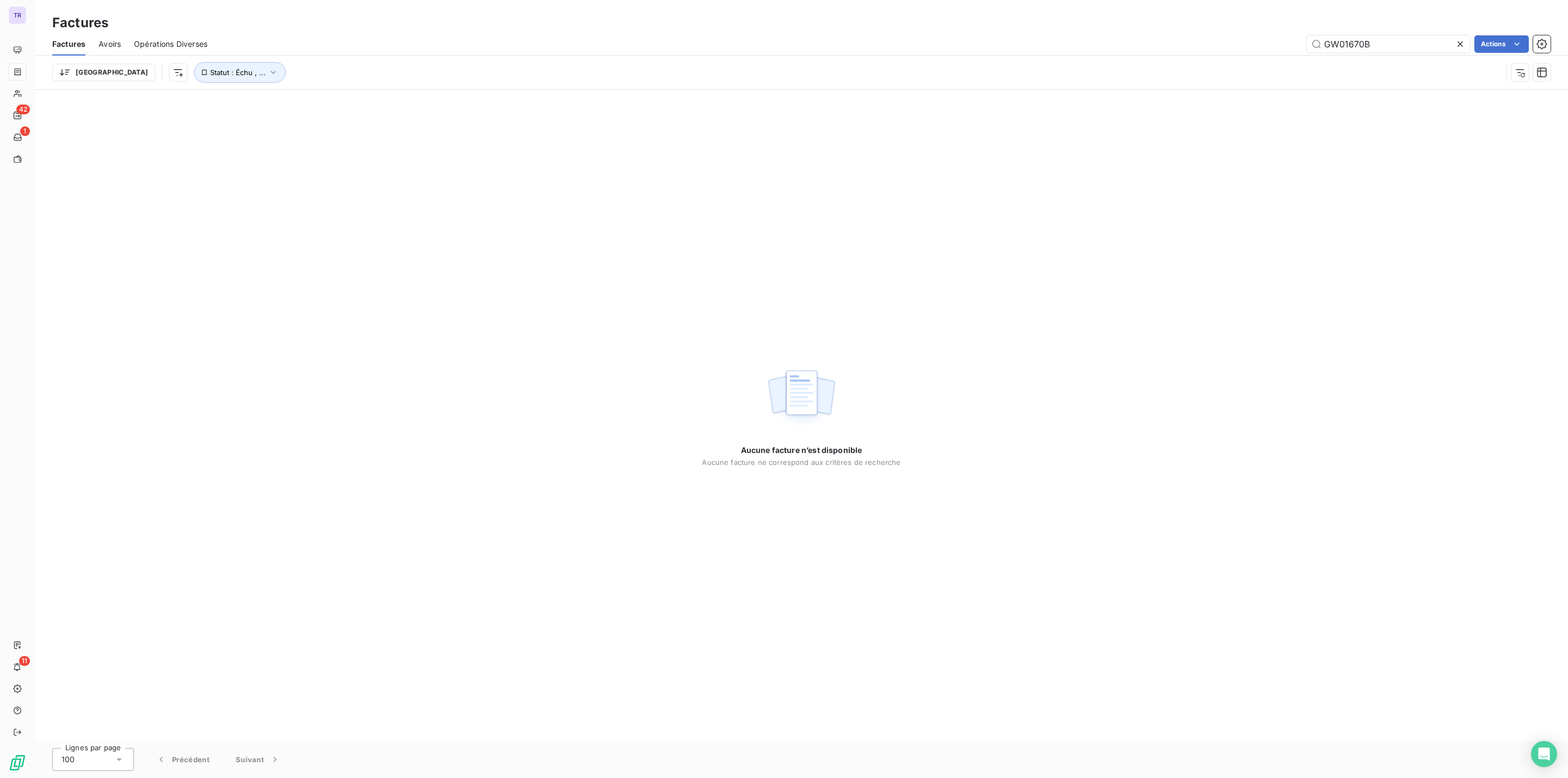
drag, startPoint x: 1409, startPoint y: 45, endPoint x: 1240, endPoint y: 55, distance: 169.3
click at [1209, 55] on div "Factures Avoirs Opérations Diverses GW01670B Actions Trier Statut : Échu , ..." at bounding box center [801, 61] width 1533 height 57
type input "TR03068"
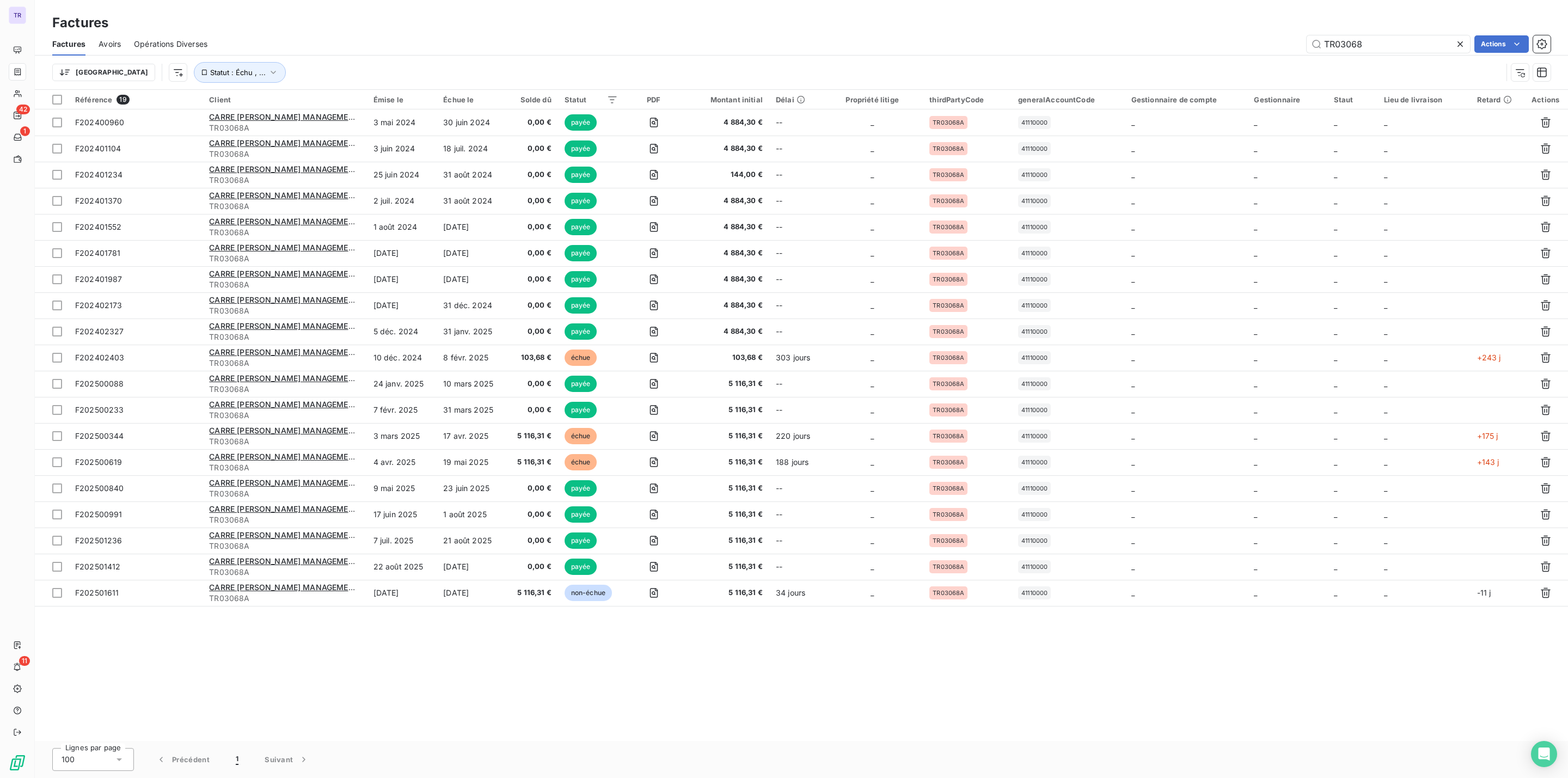
click at [426, 657] on div "Référence 19 Client Émise le Échue le Solde dû Statut PDF Montant initial Délai…" at bounding box center [801, 415] width 1533 height 651
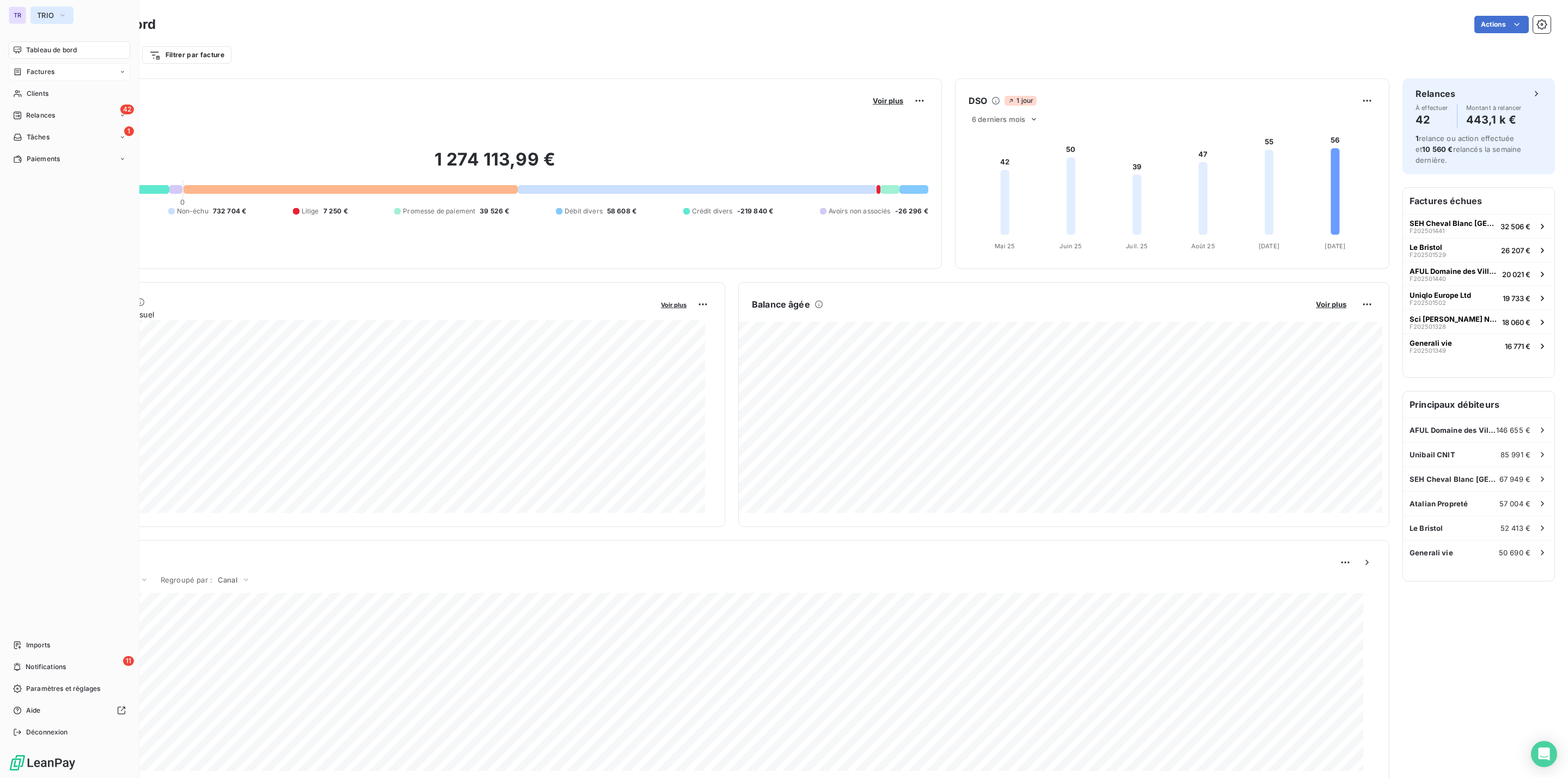
click at [45, 15] on span "TRIO" at bounding box center [45, 15] width 17 height 9
click at [69, 128] on li "GR GREENWISHES" at bounding box center [104, 123] width 147 height 26
click at [41, 98] on span "Clients" at bounding box center [38, 94] width 22 height 9
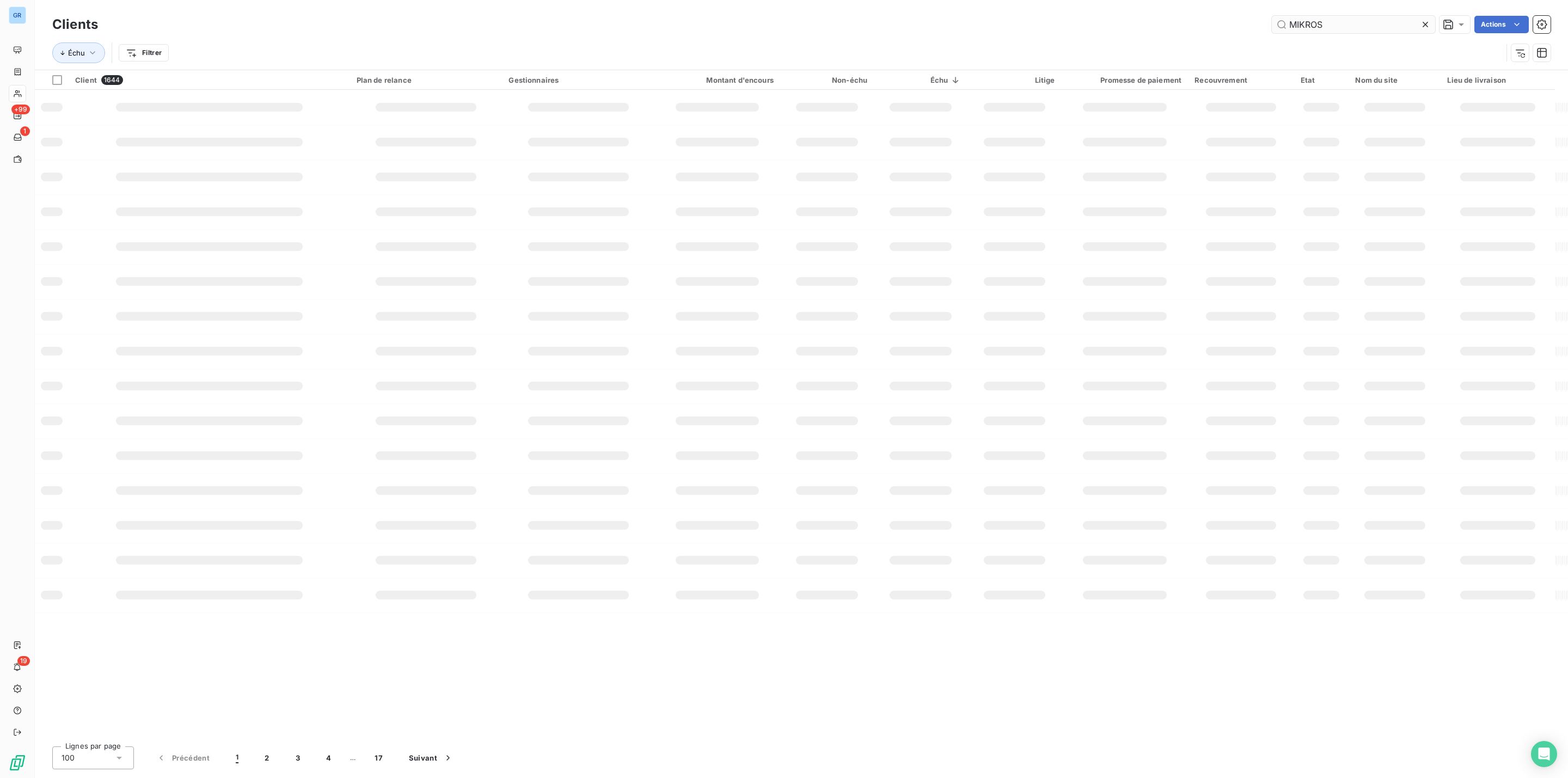
type input "MIKROS"
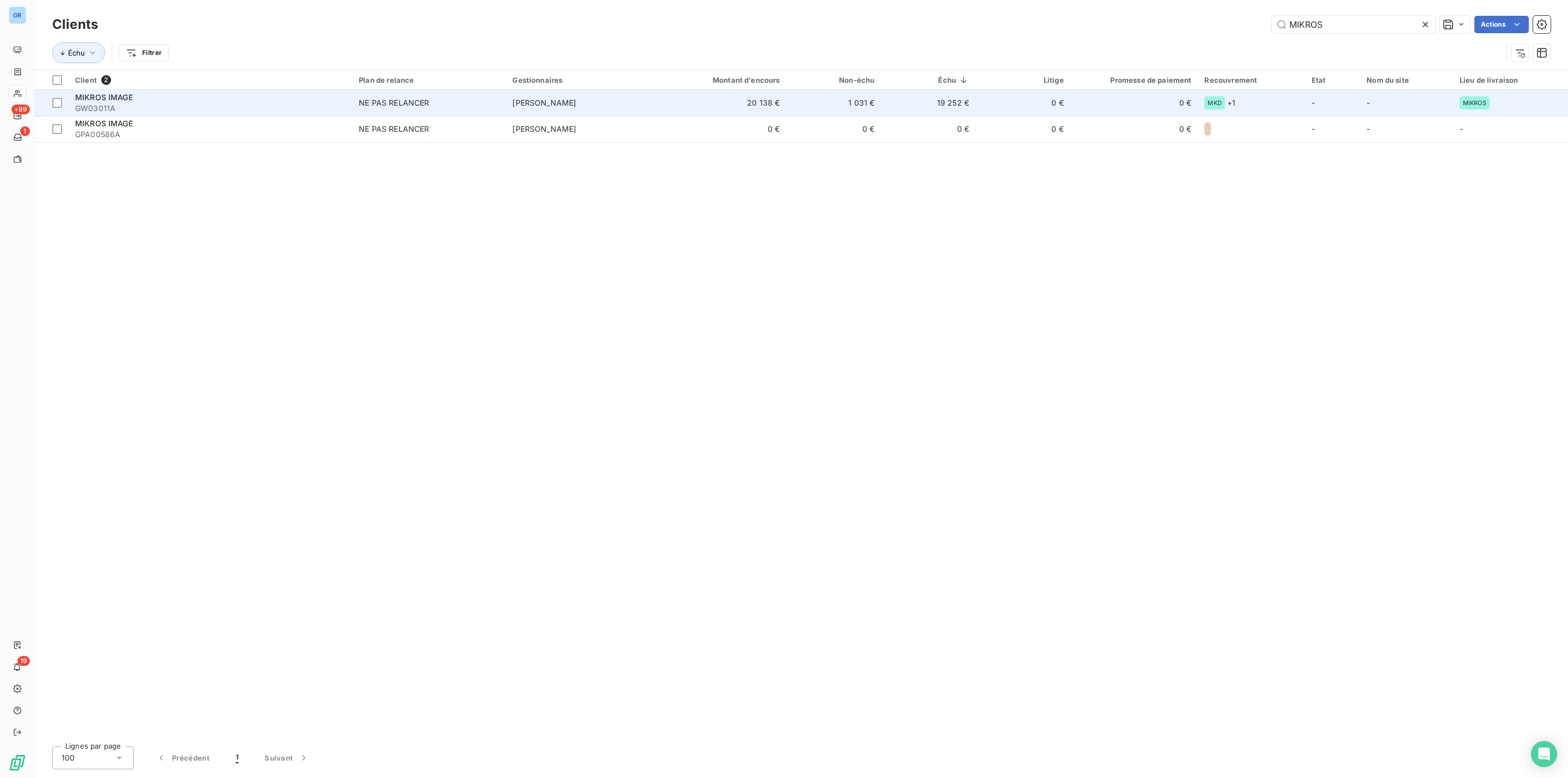
click at [240, 101] on div "MIKROS IMAGE" at bounding box center [210, 98] width 270 height 11
